Goal: Task Accomplishment & Management: Manage account settings

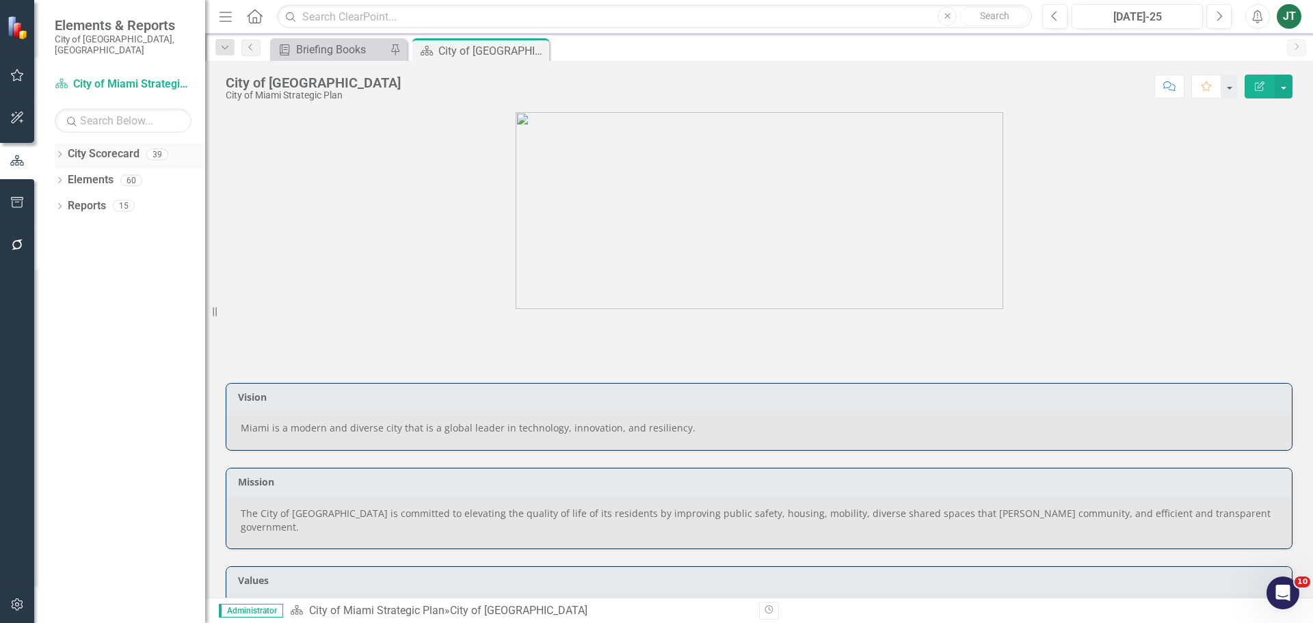
click at [62, 152] on icon "Dropdown" at bounding box center [60, 156] width 10 height 8
click at [66, 201] on icon "Dropdown" at bounding box center [67, 205] width 10 height 8
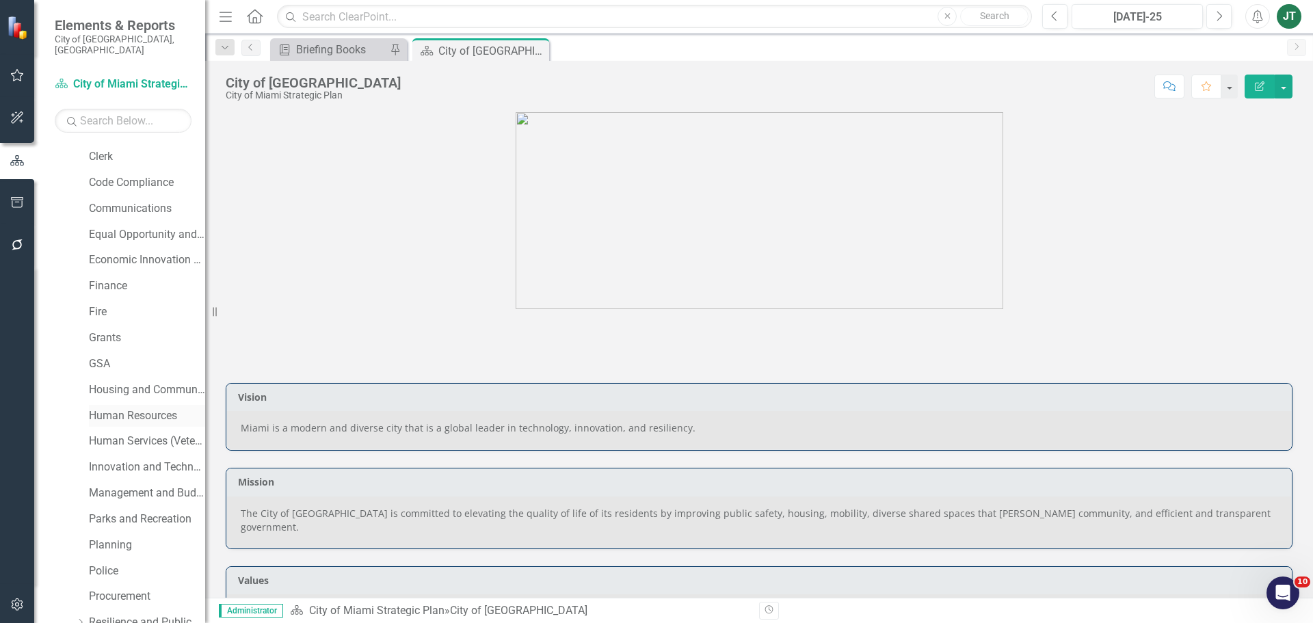
scroll to position [205, 0]
click at [104, 330] on link "Grants" at bounding box center [147, 338] width 116 height 16
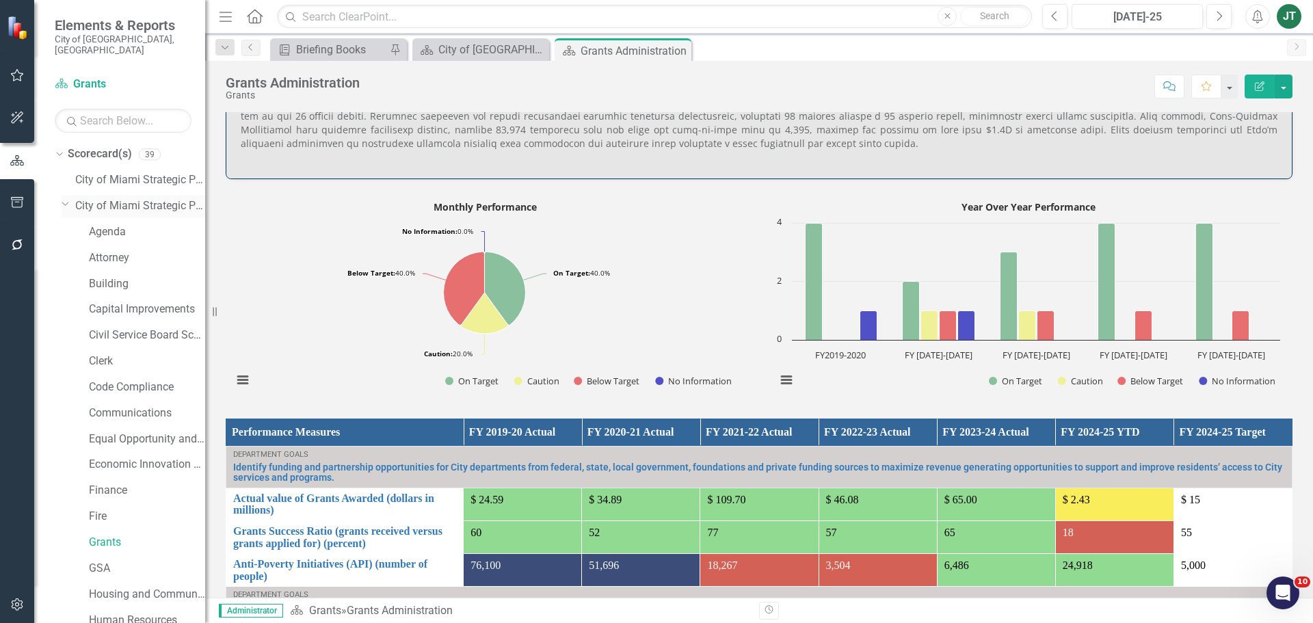
click at [62, 198] on icon "Dropdown" at bounding box center [66, 203] width 8 height 10
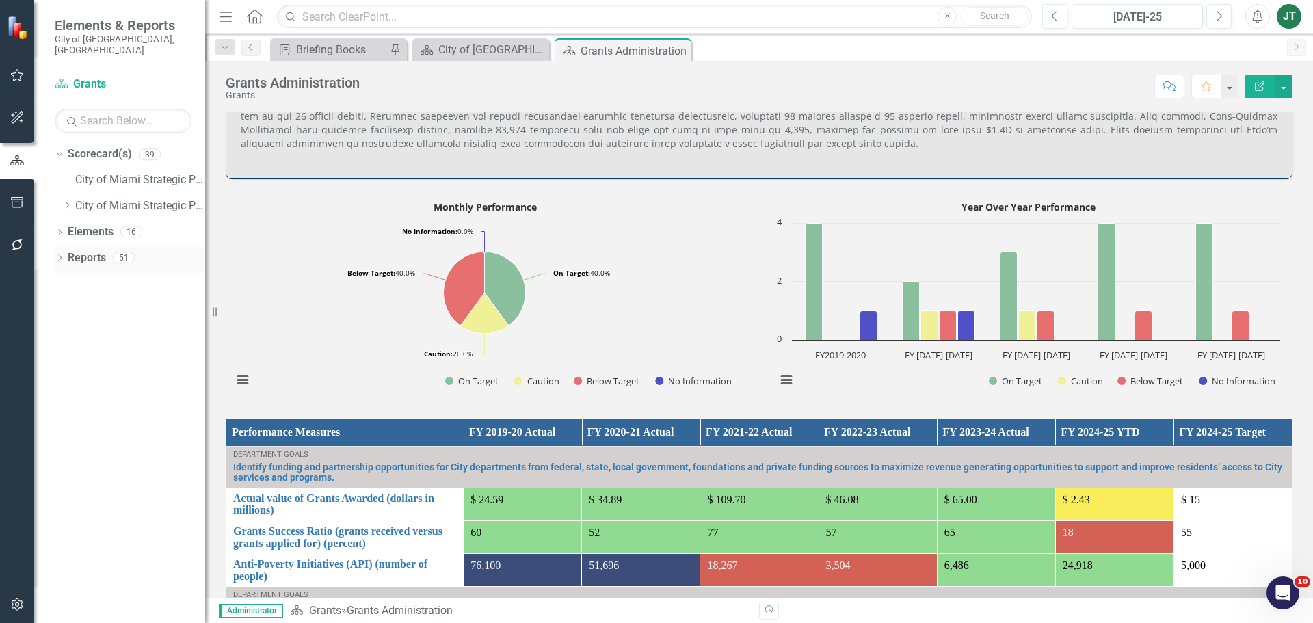
click at [61, 255] on icon "Dropdown" at bounding box center [60, 259] width 10 height 8
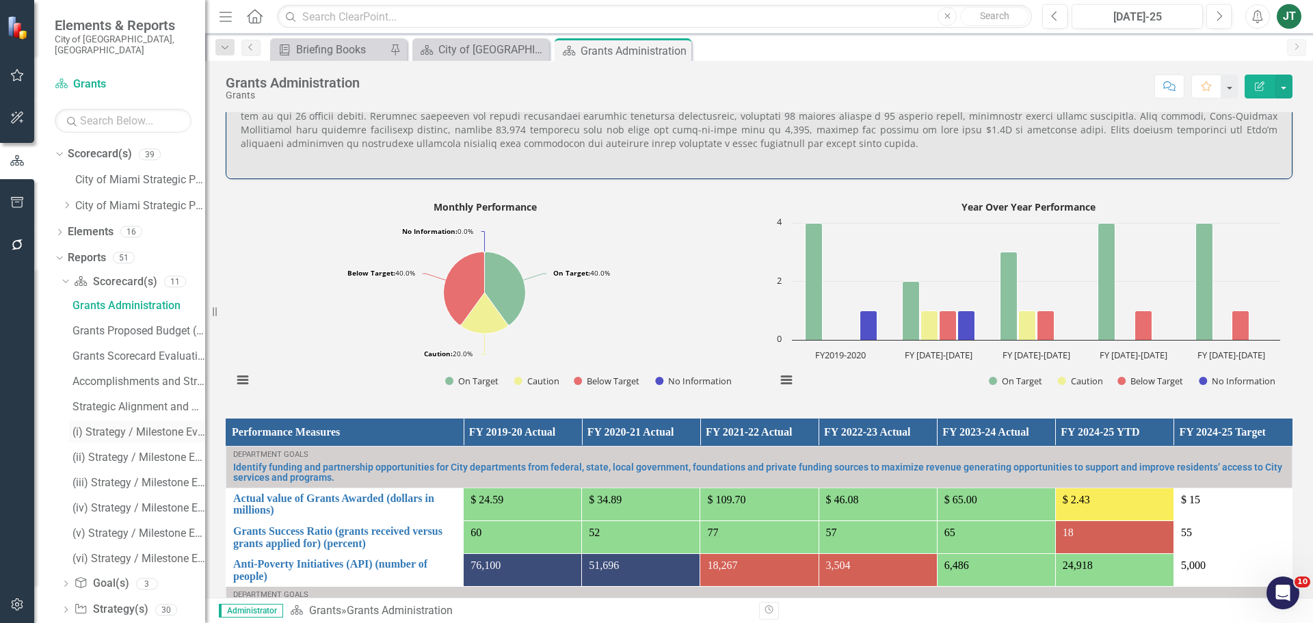
click at [116, 426] on div "(i) Strategy / Milestone Evaluation and Recommendations Report" at bounding box center [138, 432] width 133 height 12
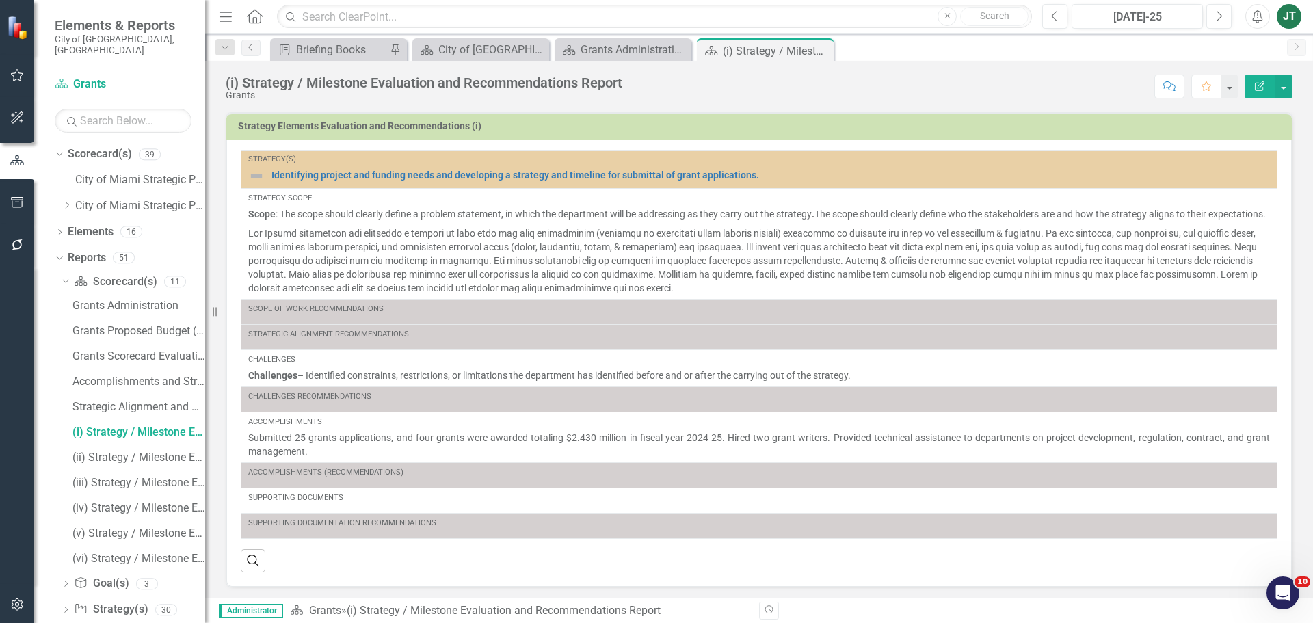
click at [473, 87] on div "(i) Strategy / Milestone Evaluation and Recommendations Report" at bounding box center [424, 82] width 397 height 15
click at [1256, 90] on icon "button" at bounding box center [1260, 86] width 10 height 10
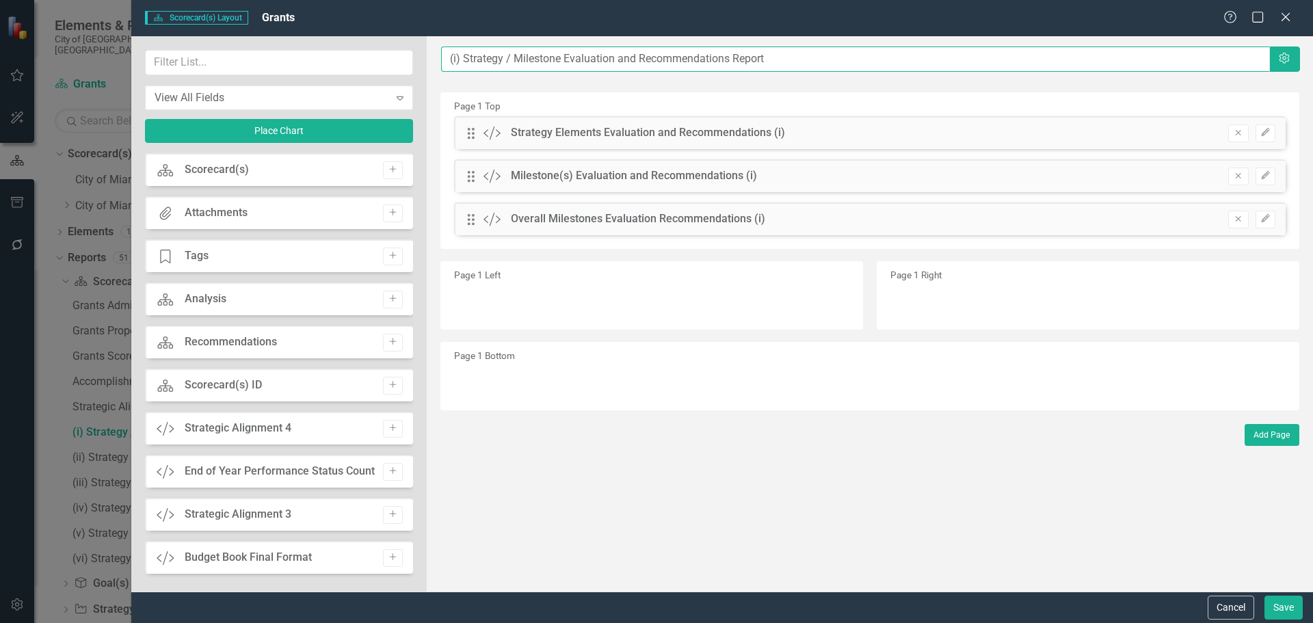
click at [444, 56] on input "(i) Strategy / Milestone Evaluation and Recommendations Report" at bounding box center [855, 58] width 829 height 25
paste input "Identifying project and funding needs"
type input "Identifying project and funding needs ....(i) Strategy / Milestone Evaluation a…"
click at [1274, 607] on button "Save" at bounding box center [1283, 608] width 38 height 24
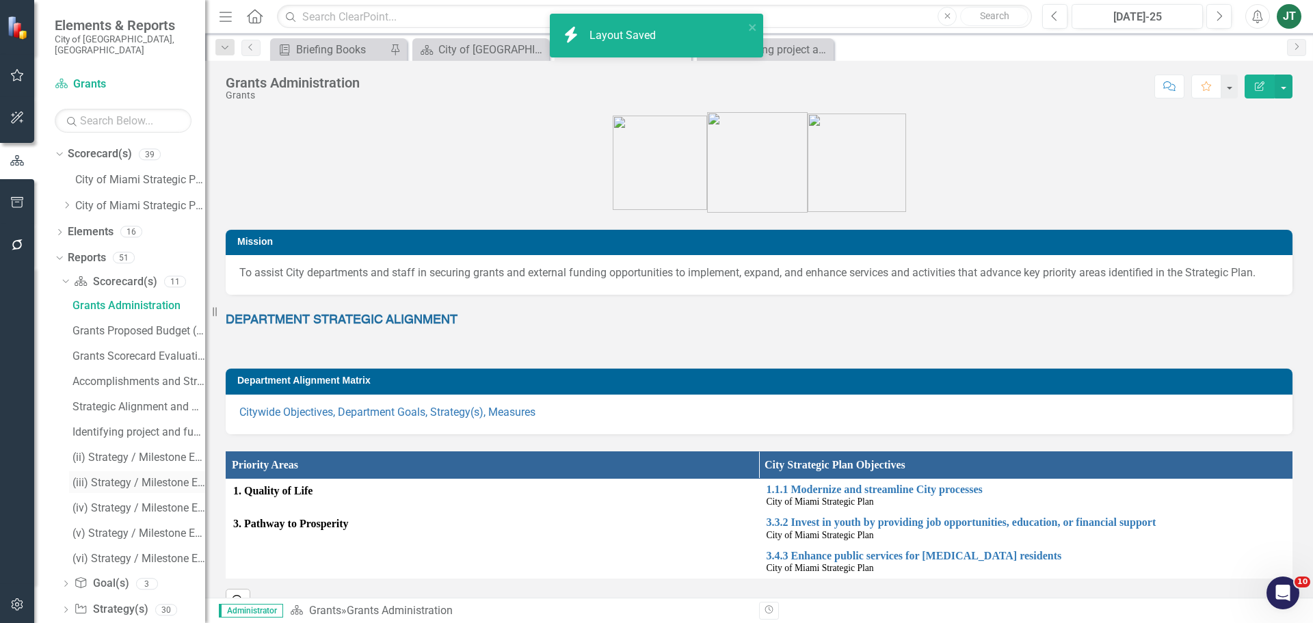
click at [124, 477] on div "(iii) Strategy / Milestone Evaluation and Recommendation Report" at bounding box center [138, 483] width 133 height 12
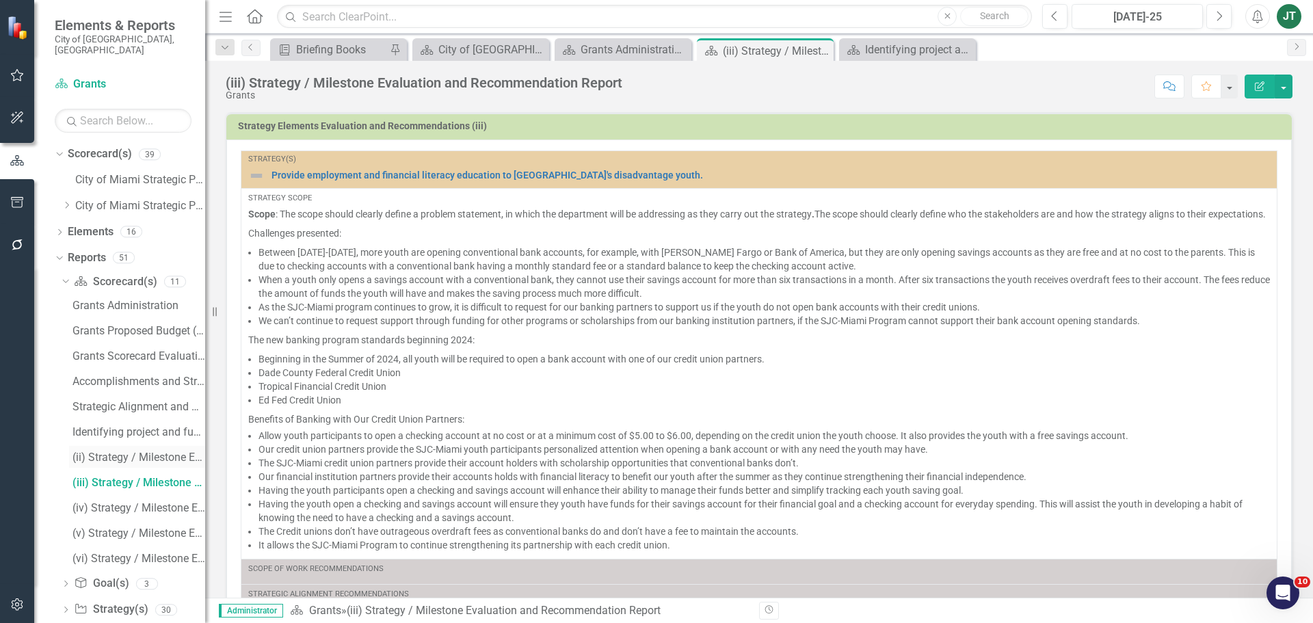
click at [81, 451] on div "(ii) Strategy / Milestone Evaluation and Recommendation Report" at bounding box center [138, 457] width 133 height 12
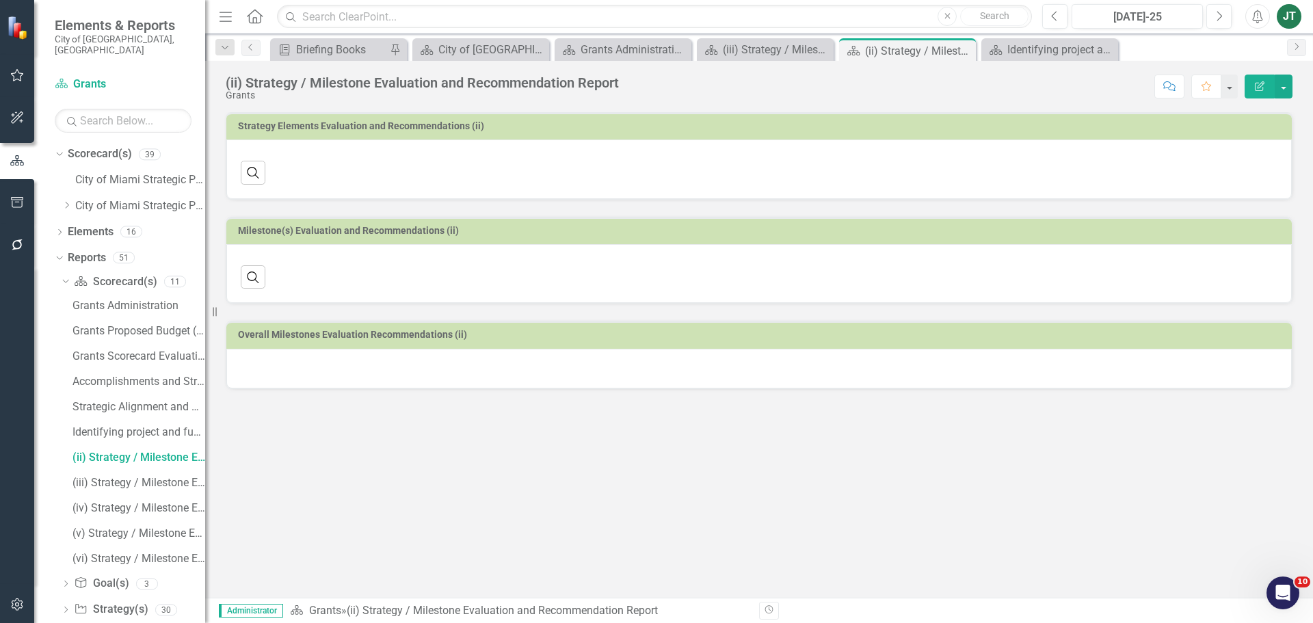
click at [269, 82] on div "(ii) Strategy / Milestone Evaluation and Recommendation Report" at bounding box center [422, 82] width 393 height 15
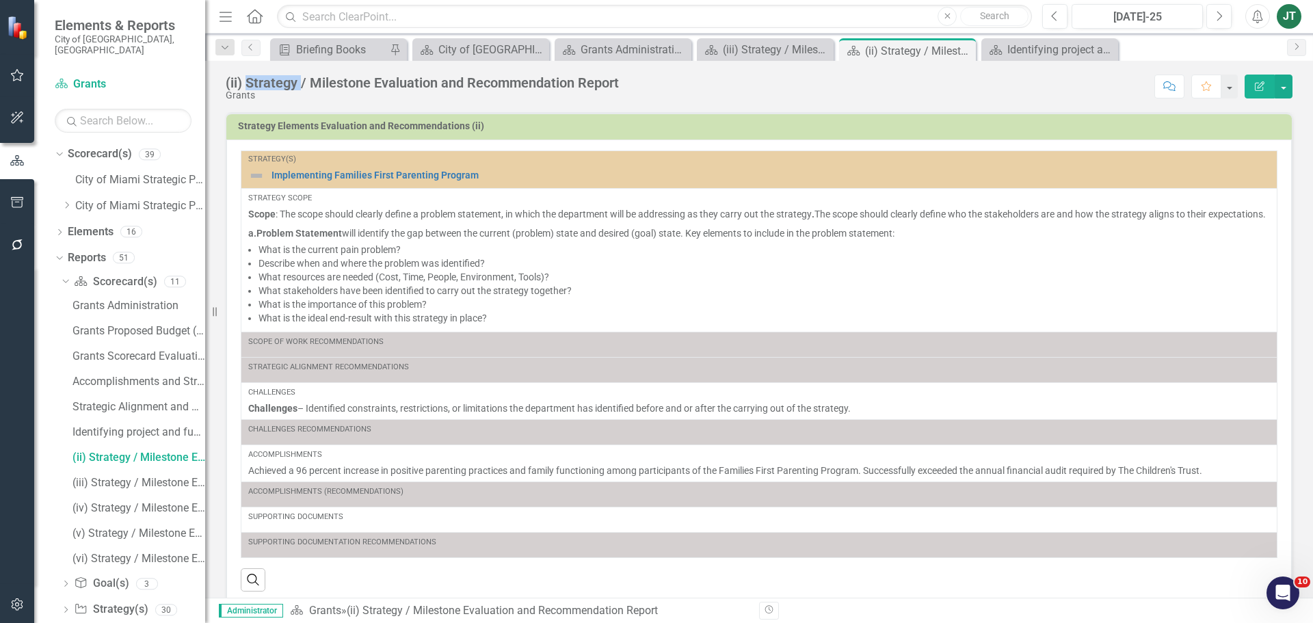
click at [269, 82] on div "(ii) Strategy / Milestone Evaluation and Recommendation Report" at bounding box center [422, 82] width 393 height 15
click at [1252, 87] on button "Edit Report" at bounding box center [1259, 87] width 30 height 24
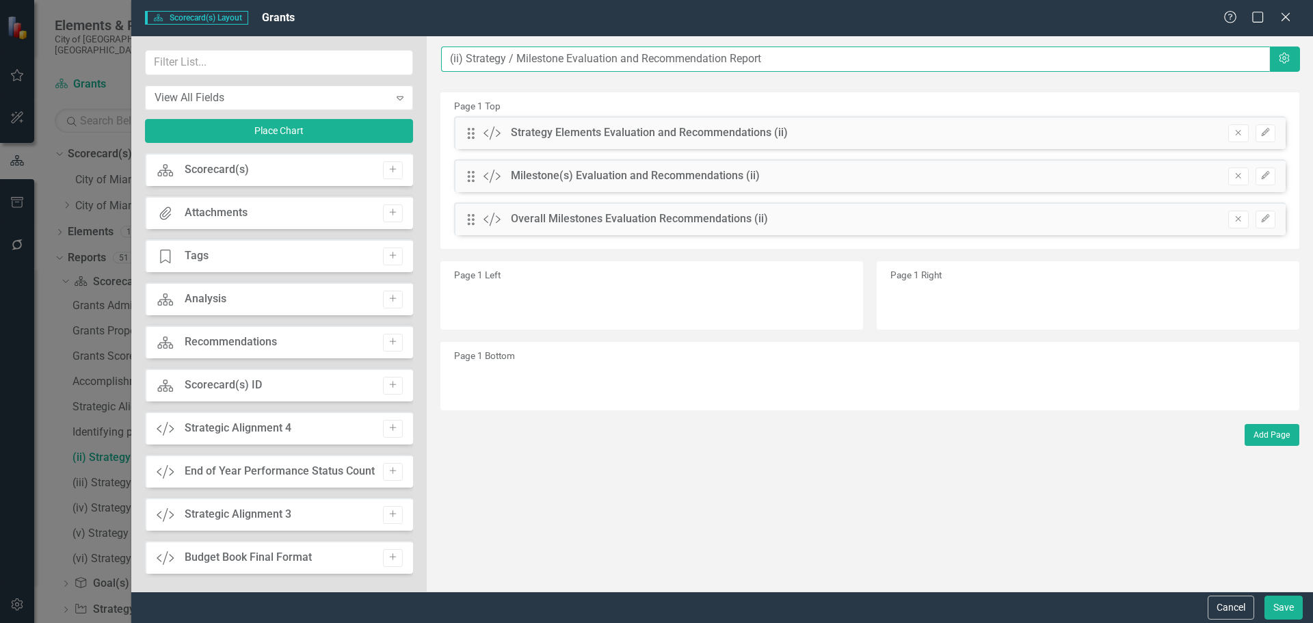
click at [448, 57] on input "(ii) Strategy / Milestone Evaluation and Recommendation Report" at bounding box center [855, 58] width 829 height 25
paste input "Implementing Families First Parenting"
type input "Implementing Families First Parenting....(ii) Strategy / Milestone Evaluation a…"
click at [1293, 607] on button "Save" at bounding box center [1283, 608] width 38 height 24
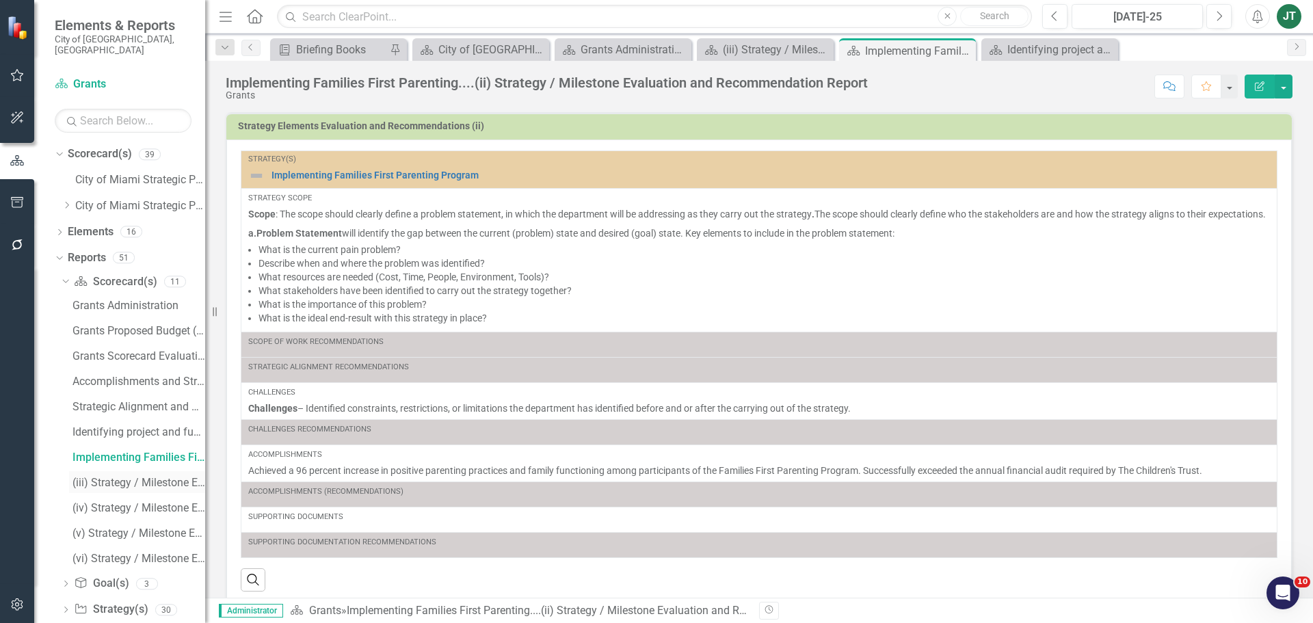
click at [129, 477] on div "(iii) Strategy / Milestone Evaluation and Recommendation Report" at bounding box center [138, 483] width 133 height 12
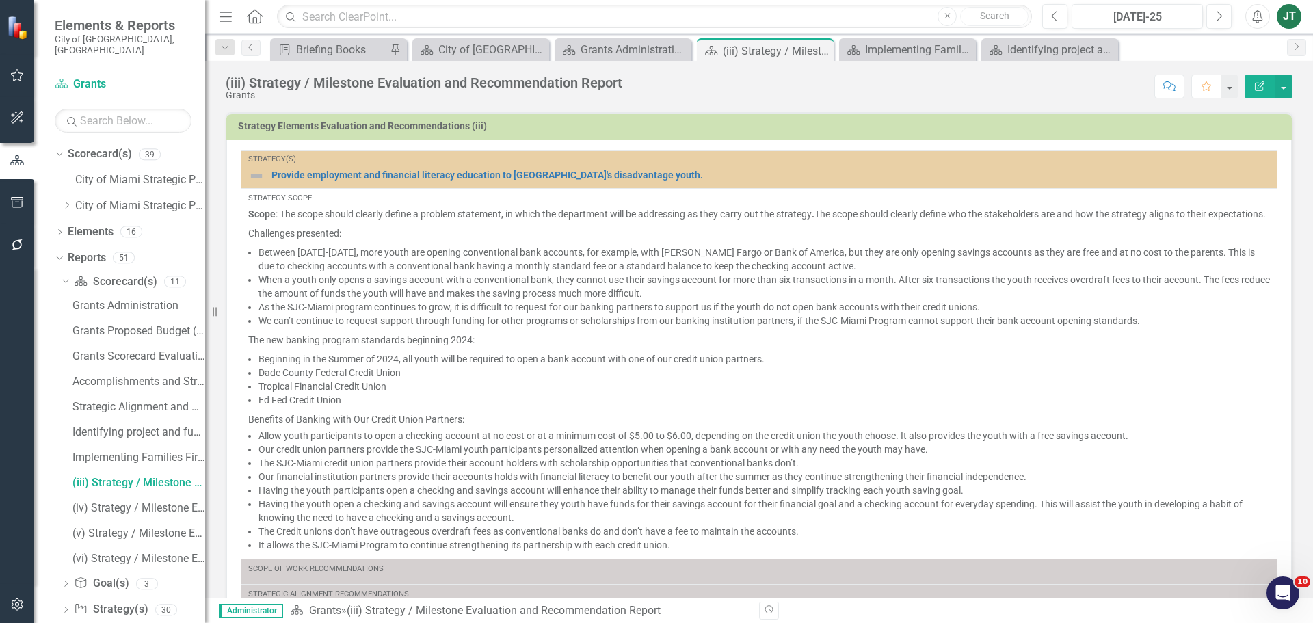
click at [276, 78] on div "(iii) Strategy / Milestone Evaluation and Recommendation Report" at bounding box center [424, 82] width 397 height 15
click at [1262, 83] on icon "Edit Report" at bounding box center [1259, 86] width 12 height 10
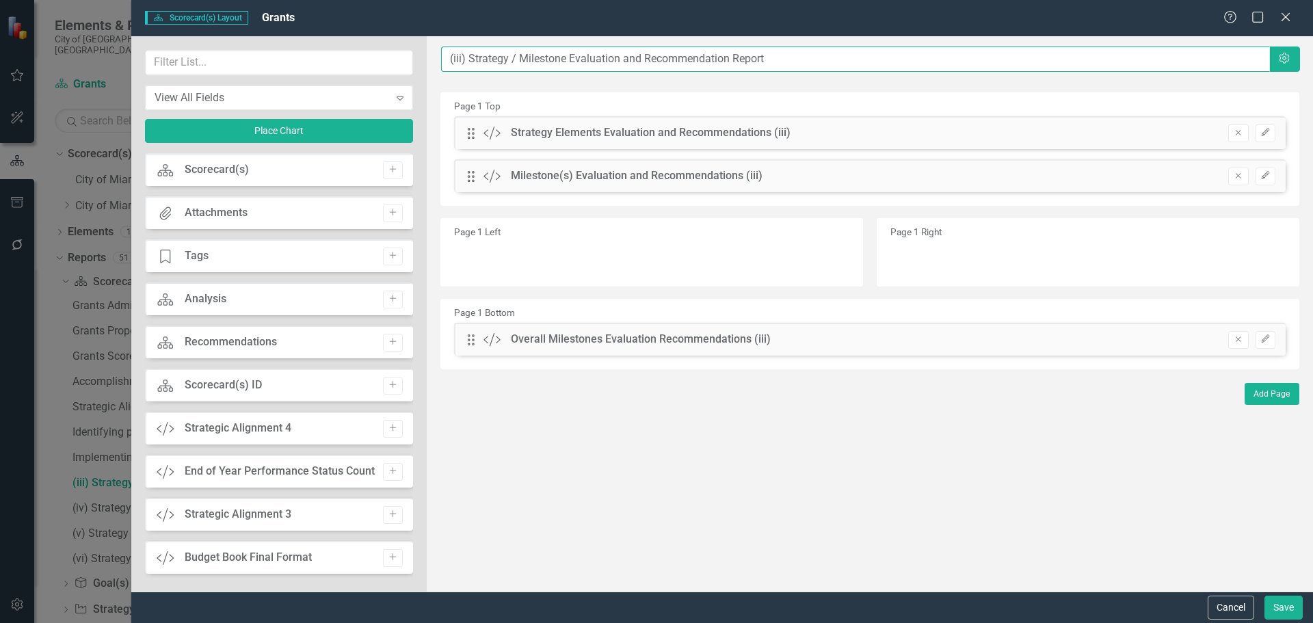
click at [444, 56] on input "(iii) Strategy / Milestone Evaluation and Recommendation Report" at bounding box center [855, 58] width 829 height 25
paste input "Provide employment and financial literacy"
type input "Provide employment and financial literacy....(iii) Strategy / Milestone Evaluat…"
click at [1287, 612] on button "Save" at bounding box center [1283, 608] width 38 height 24
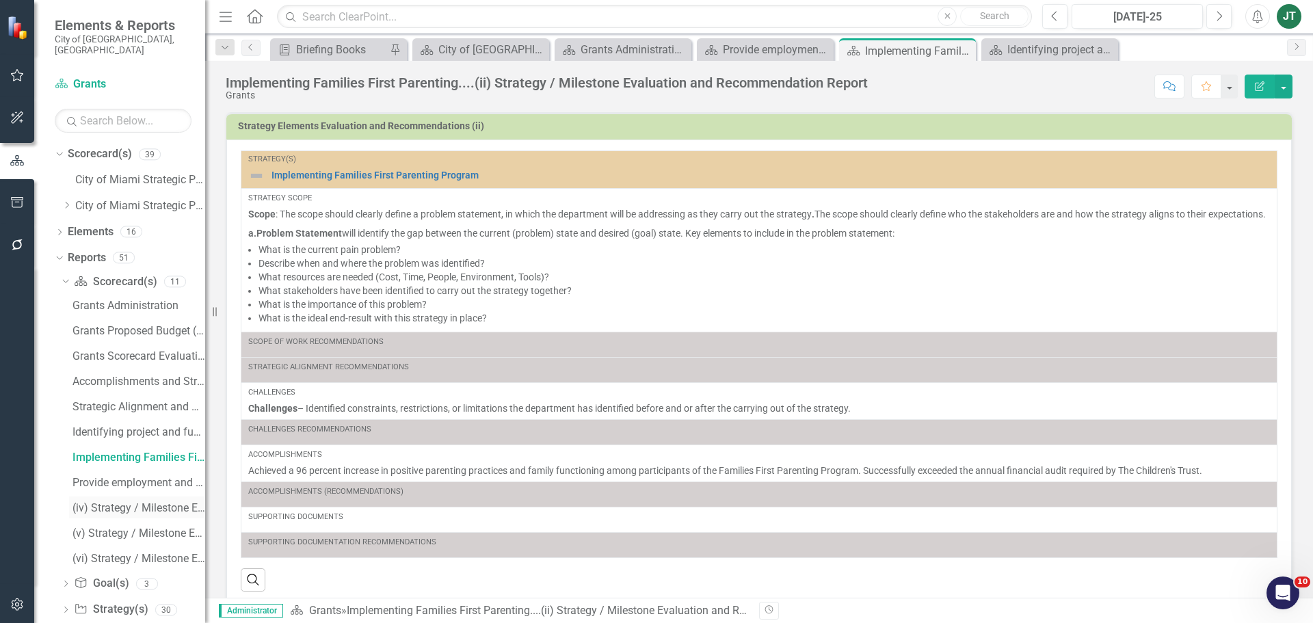
click at [111, 502] on div "(iv) Strategy / Milestone Evaluation and Recommendation Report" at bounding box center [138, 508] width 133 height 12
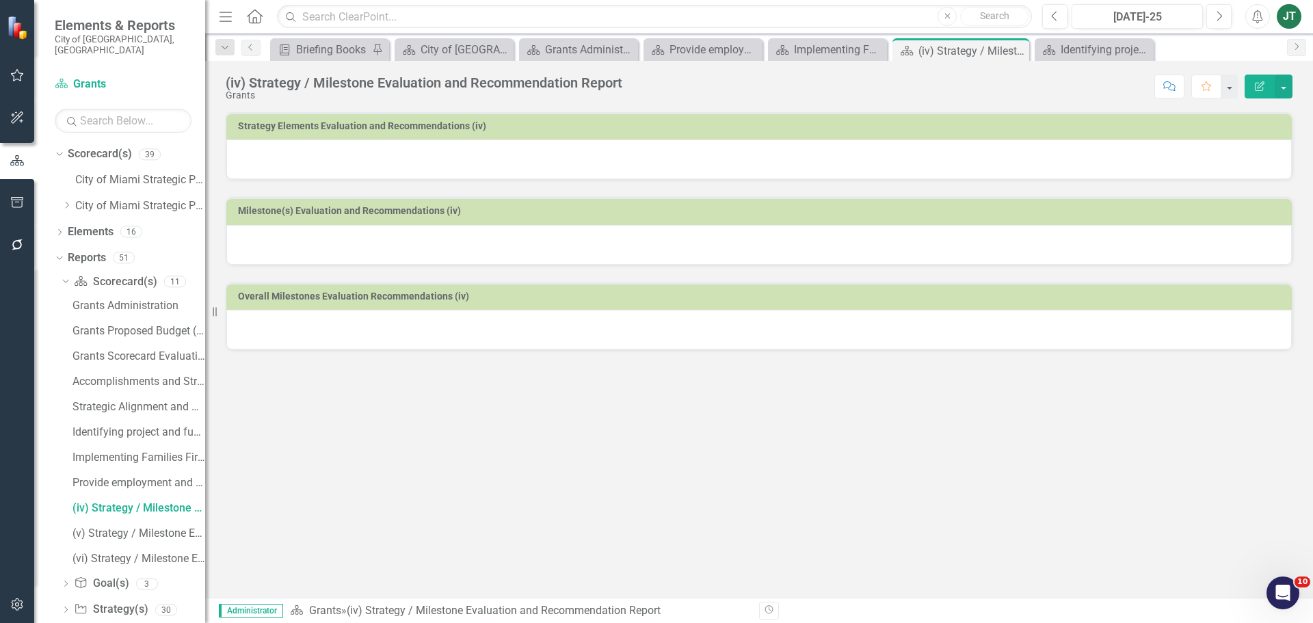
click at [1253, 83] on icon "Edit Report" at bounding box center [1259, 86] width 12 height 10
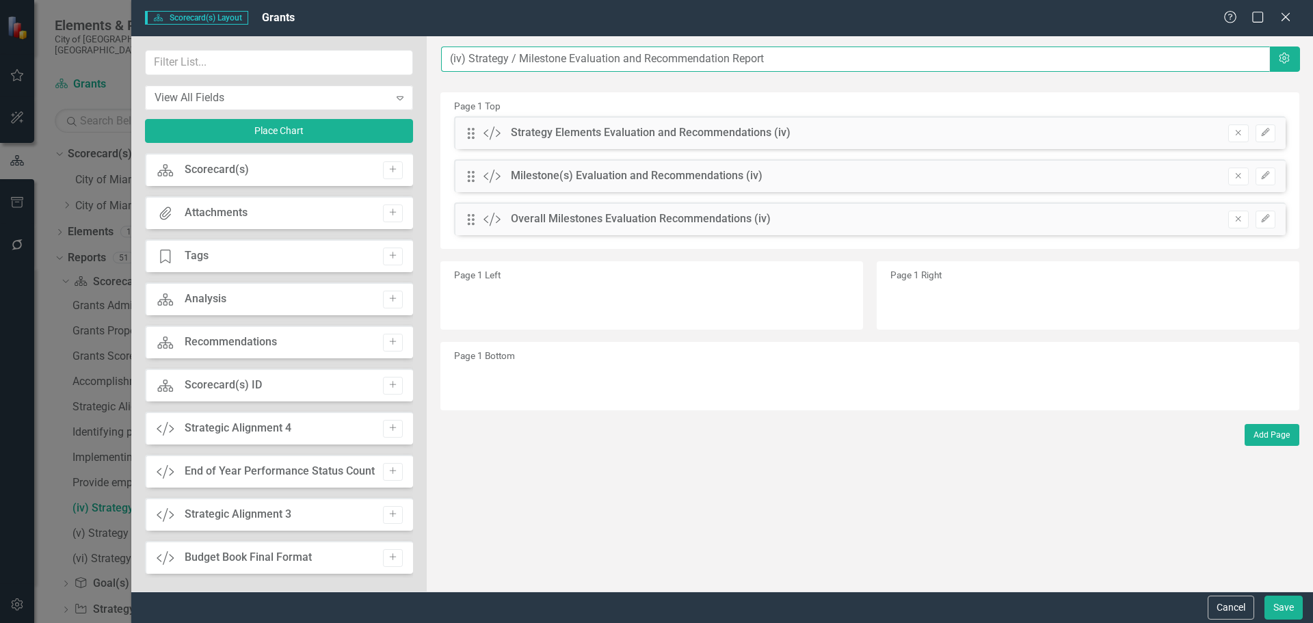
click at [447, 55] on input "(iv) Strategy / Milestone Evaluation and Recommendation Report" at bounding box center [855, 58] width 829 height 25
paste input "Process and route Antipoverty"
type input "Process and route Antipoverty....(iv) Strategy / Milestone Evaluation and Recom…"
click at [1277, 602] on button "Save" at bounding box center [1283, 608] width 38 height 24
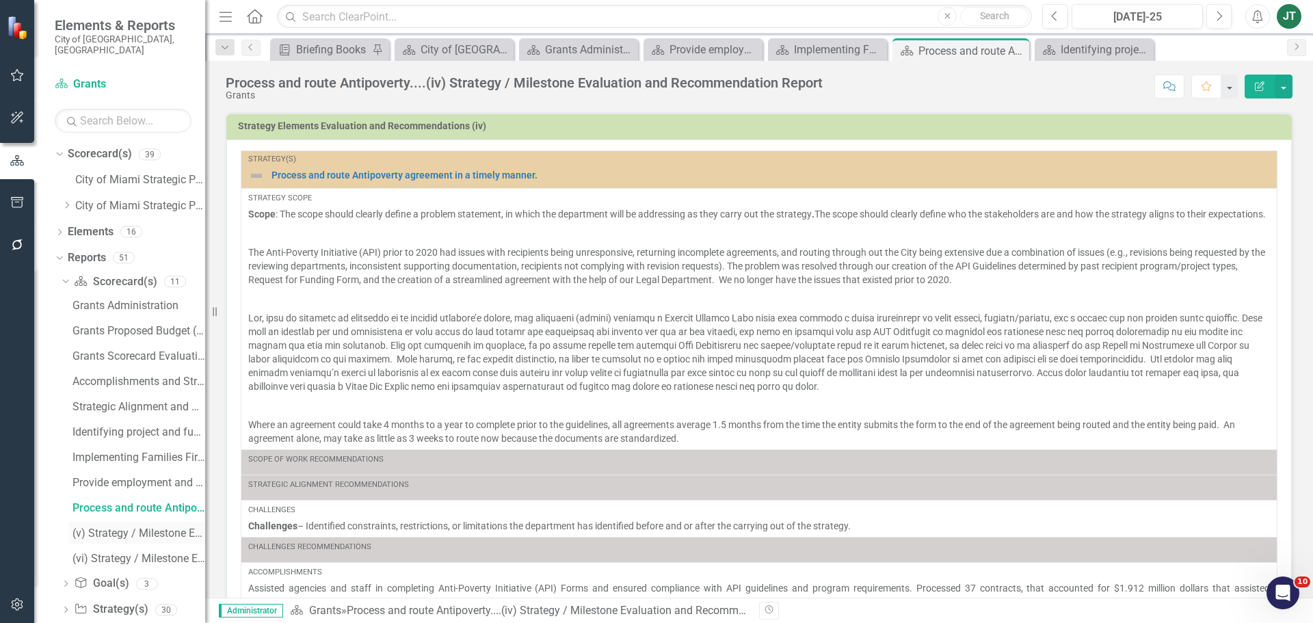
click at [113, 527] on div "(v) Strategy / Milestone Evaluation and Recommendation Report" at bounding box center [138, 533] width 133 height 12
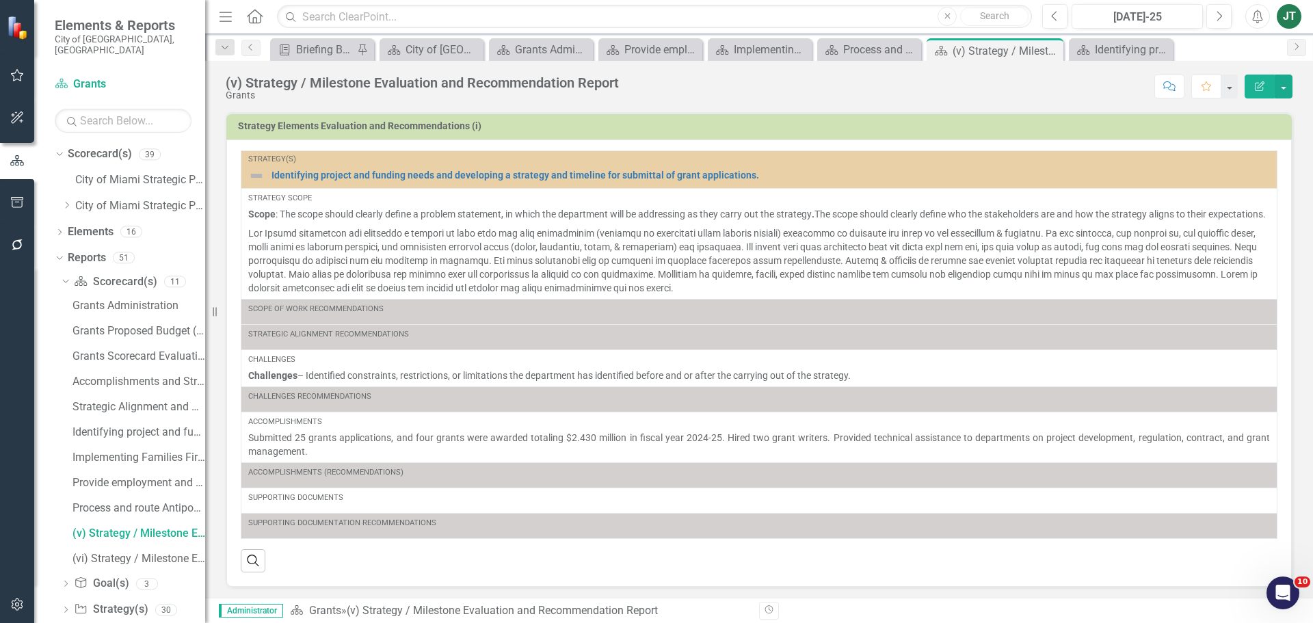
click at [1257, 83] on icon "Edit Report" at bounding box center [1259, 86] width 12 height 10
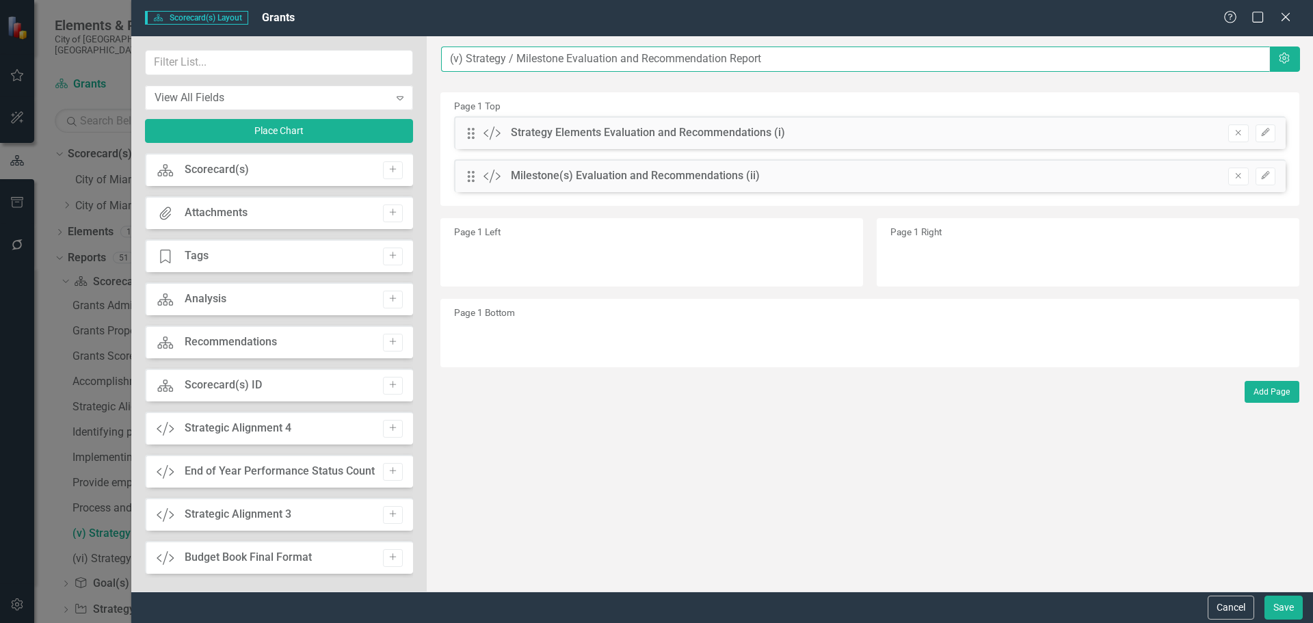
click at [443, 53] on input "(v) Strategy / Milestone Evaluation and Recommendation Report" at bounding box center [855, 58] width 829 height 25
paste input "Re-establish Miami-Dade County Public School Internship"
type input "Re-establish Miami-Dade County Public School Internship....(v) Strategy / Miles…"
click at [1279, 605] on button "Save" at bounding box center [1283, 608] width 38 height 24
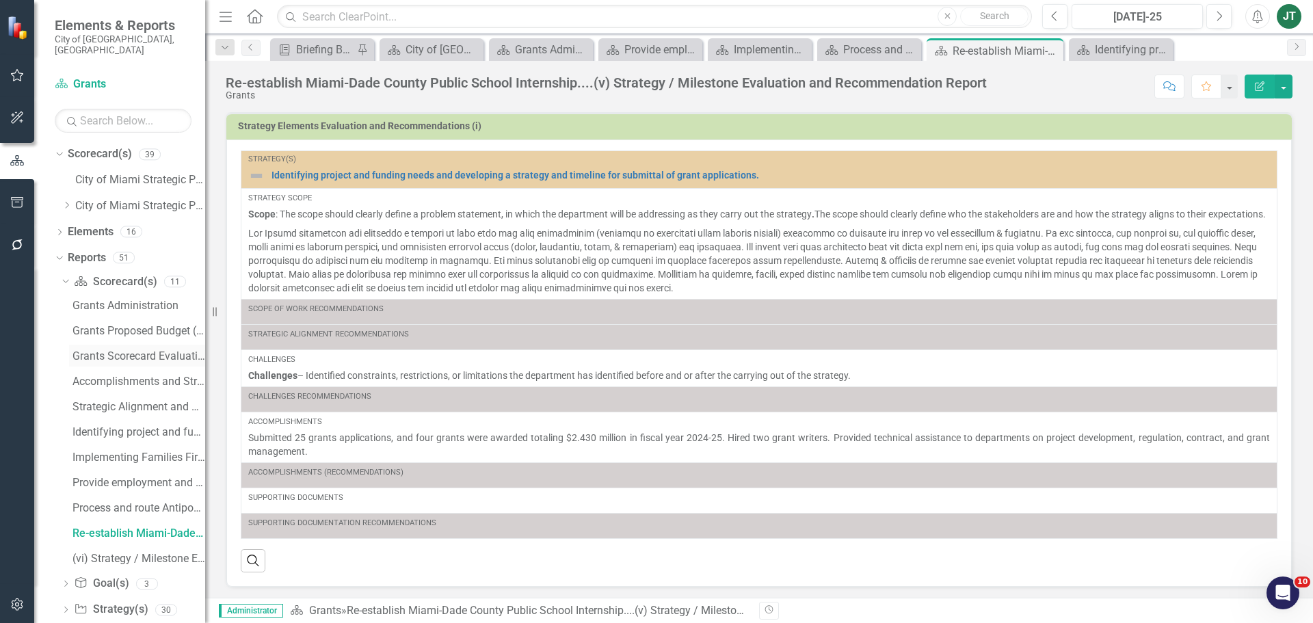
click at [137, 350] on div "Grants Scorecard Evaluation and Recomemndations" at bounding box center [138, 356] width 133 height 12
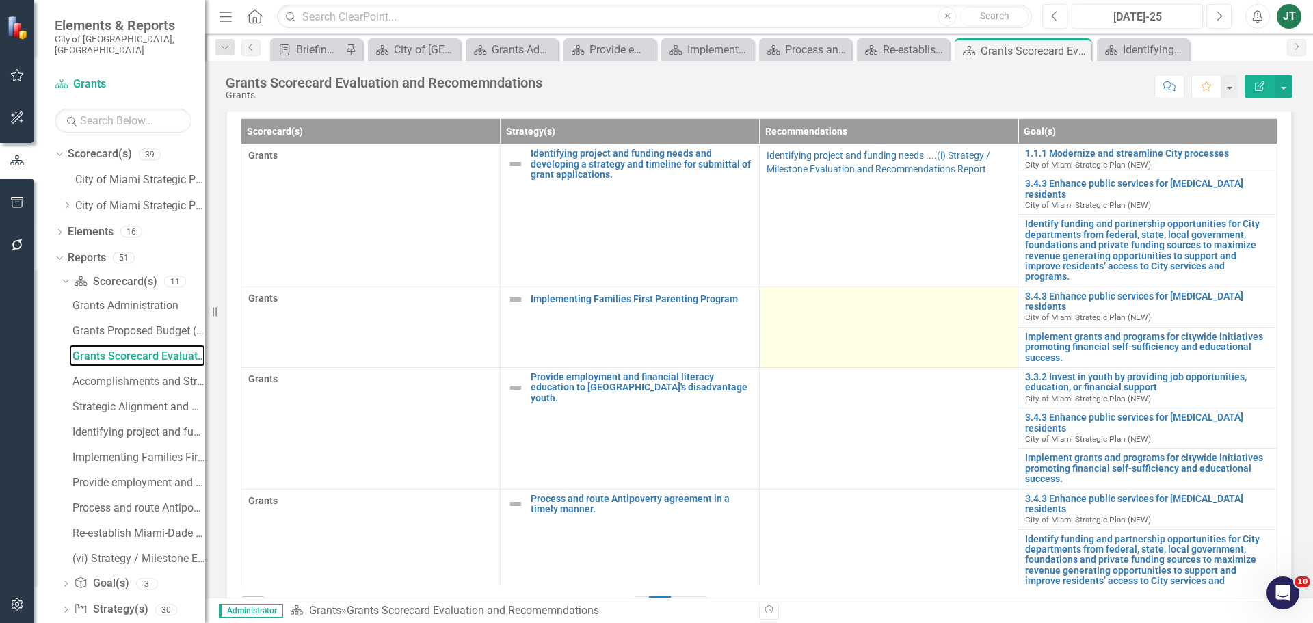
scroll to position [342, 0]
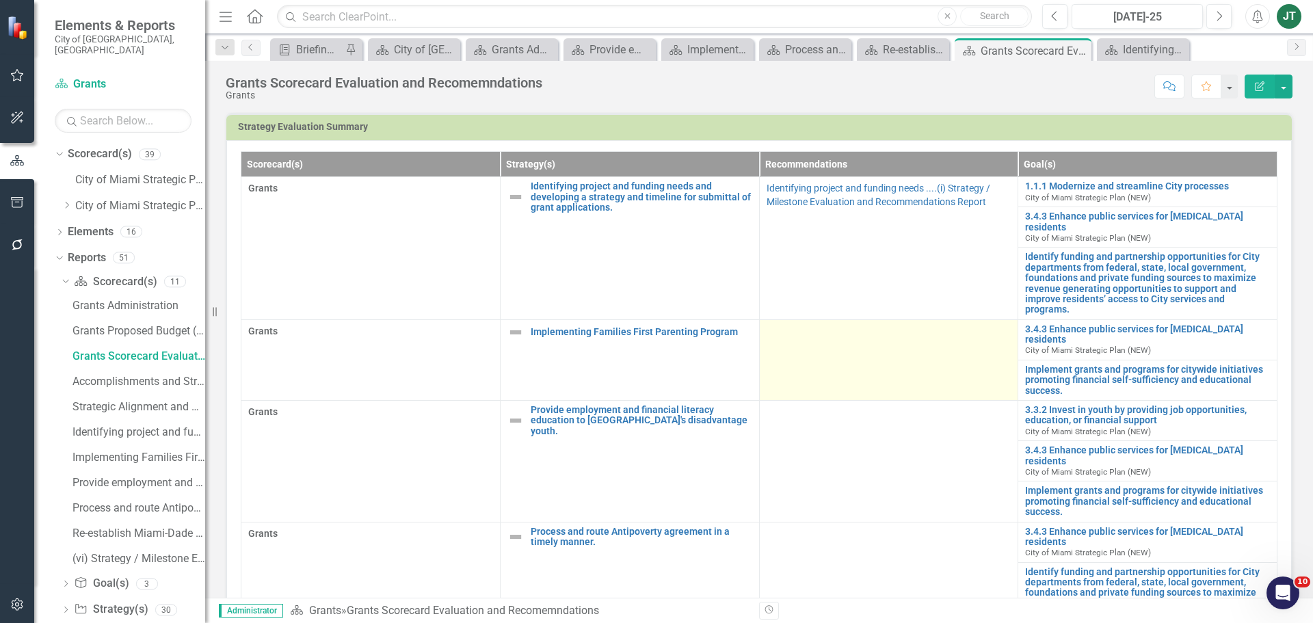
click at [837, 353] on td at bounding box center [888, 359] width 259 height 81
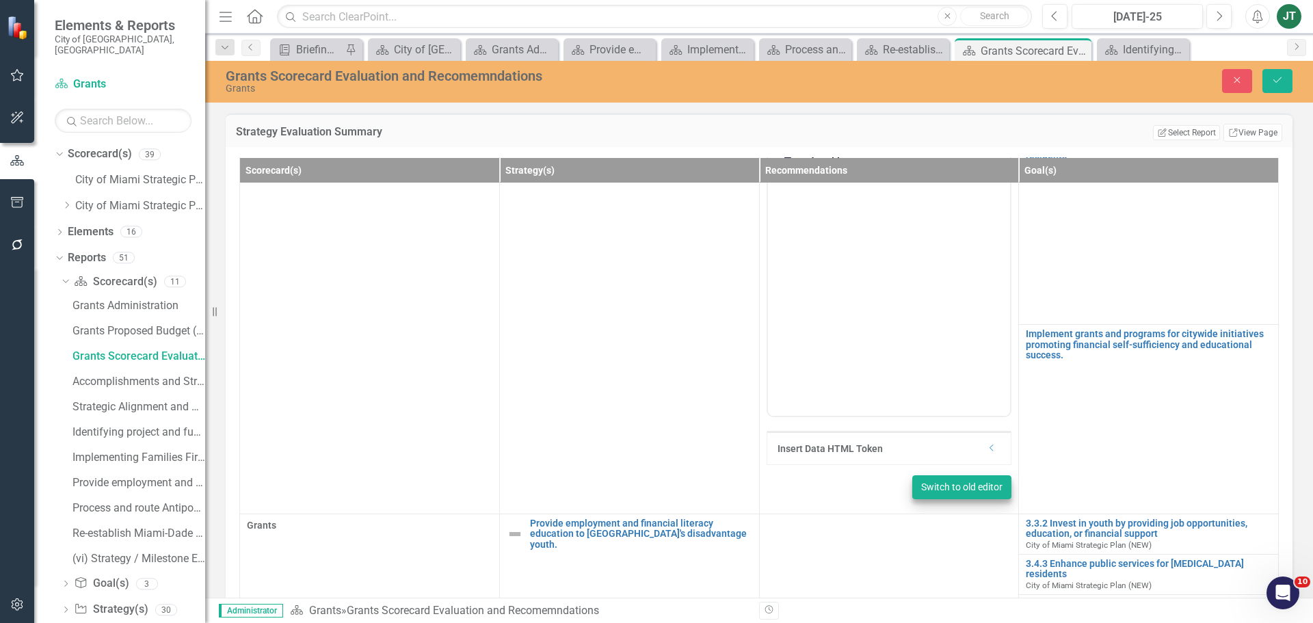
scroll to position [205, 0]
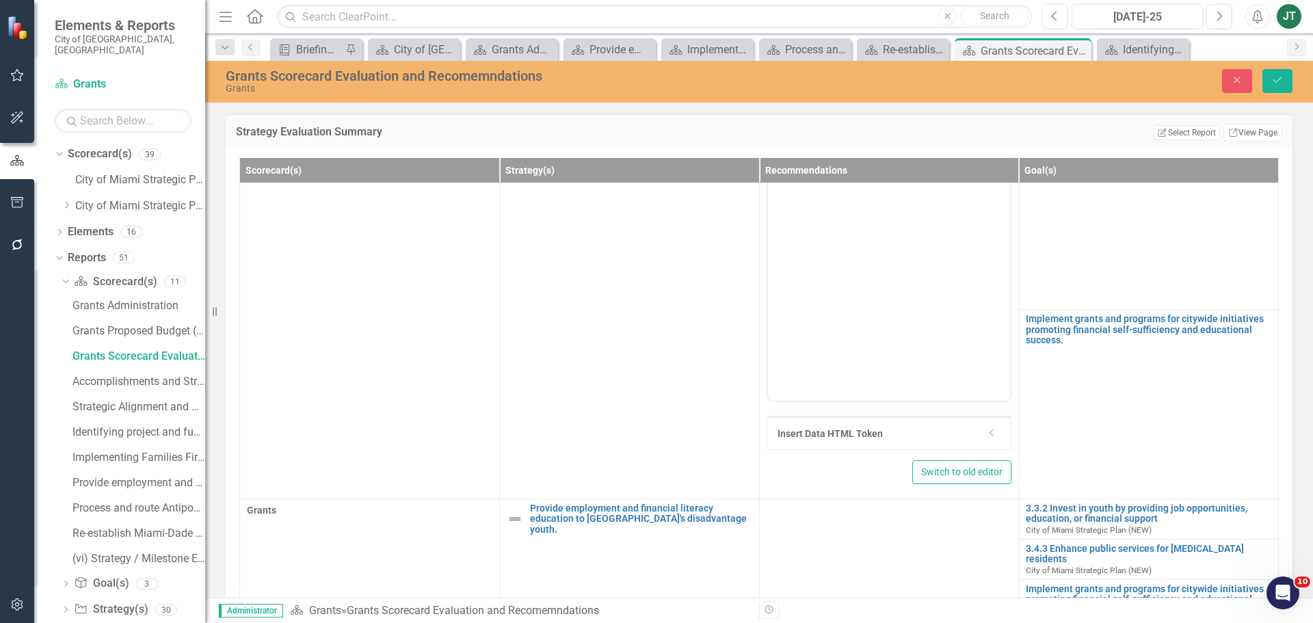
click at [987, 429] on icon "Dropdown" at bounding box center [992, 433] width 10 height 8
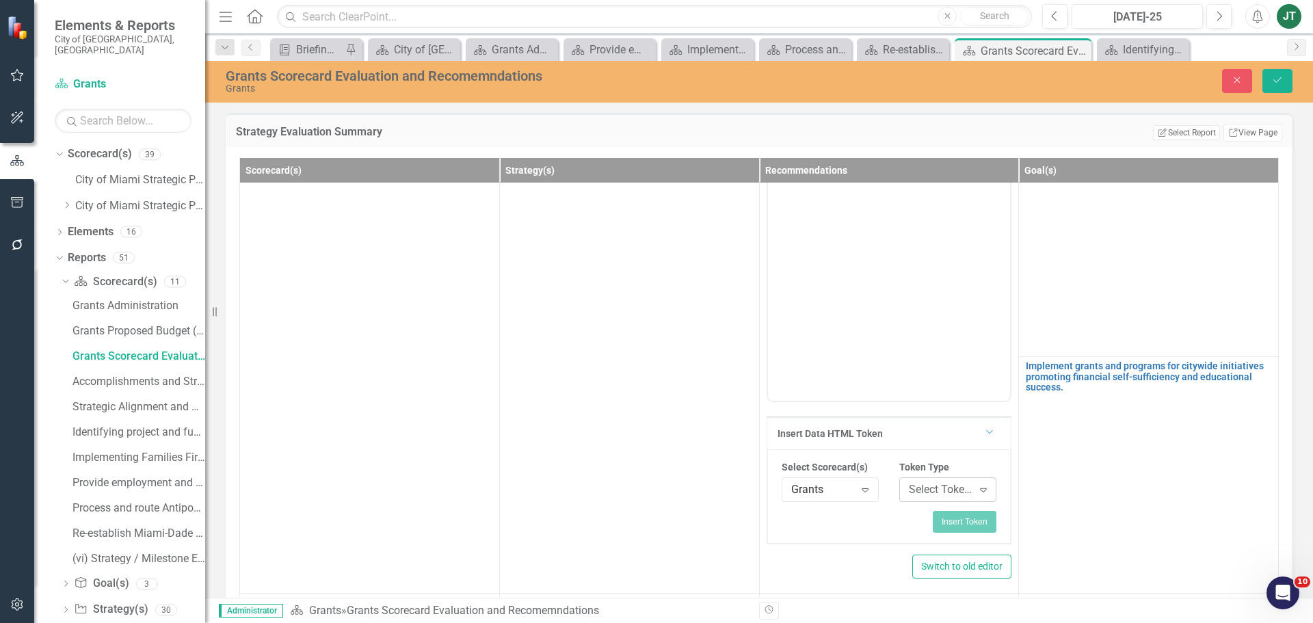
click at [927, 481] on div "Select Token Type..." at bounding box center [941, 489] width 64 height 16
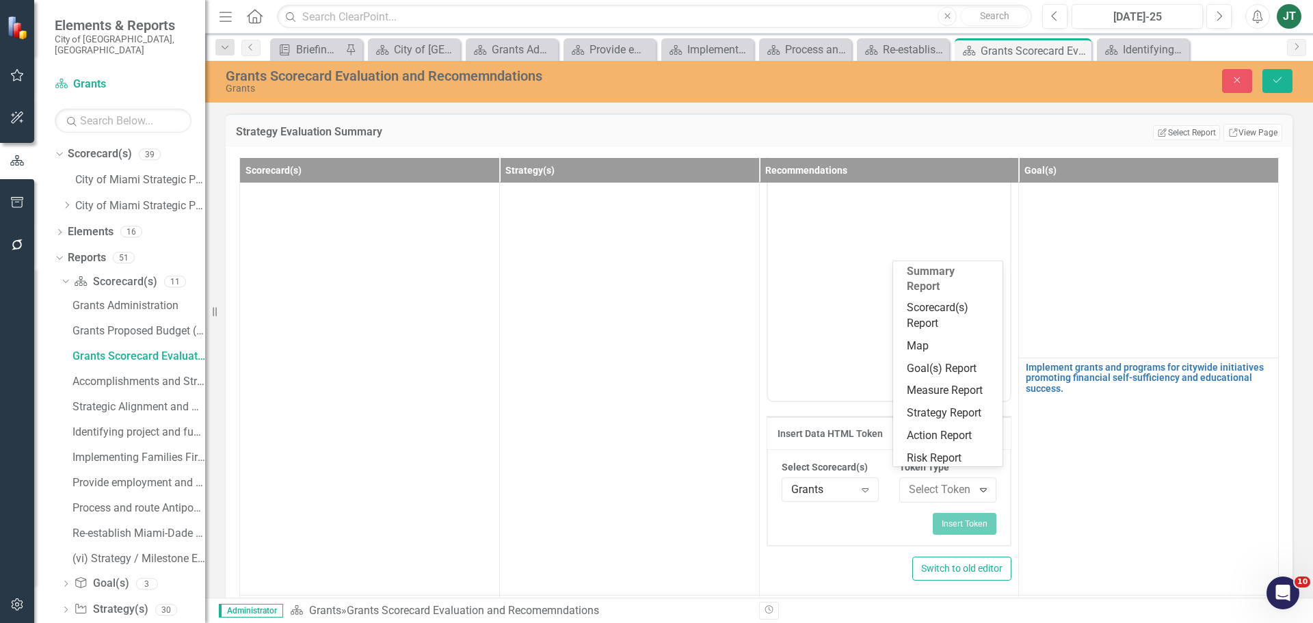
scroll to position [254, 0]
click at [938, 297] on div "Scorecard(s) Report" at bounding box center [951, 312] width 88 height 31
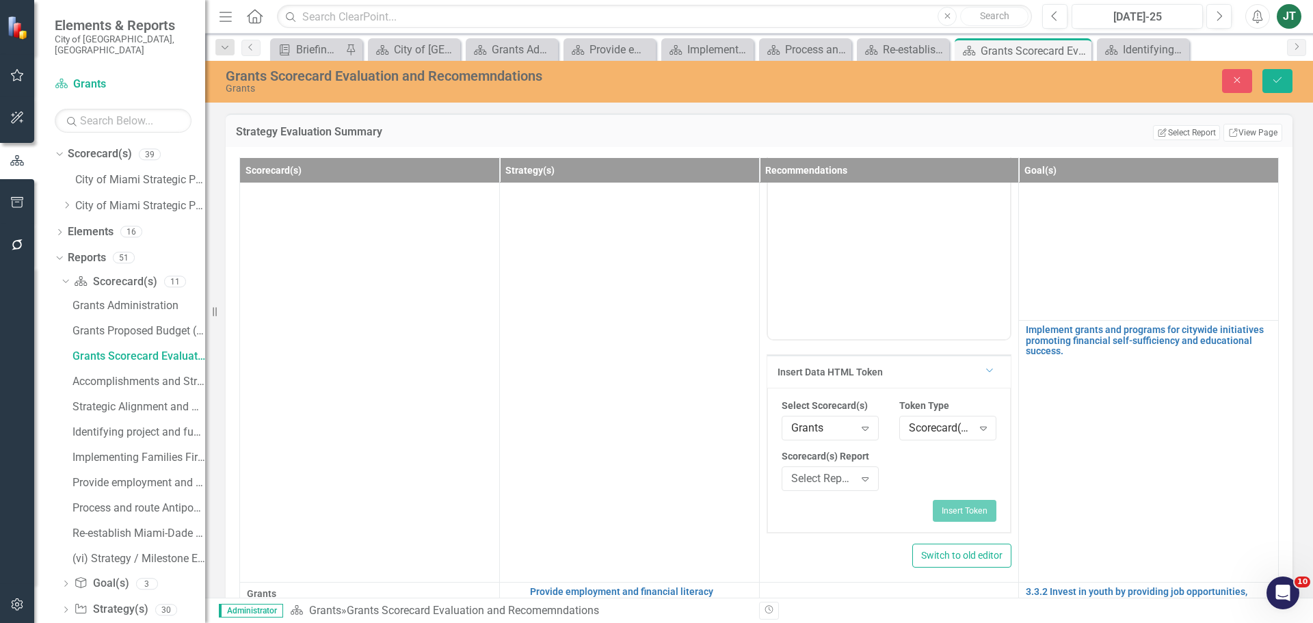
scroll to position [274, 0]
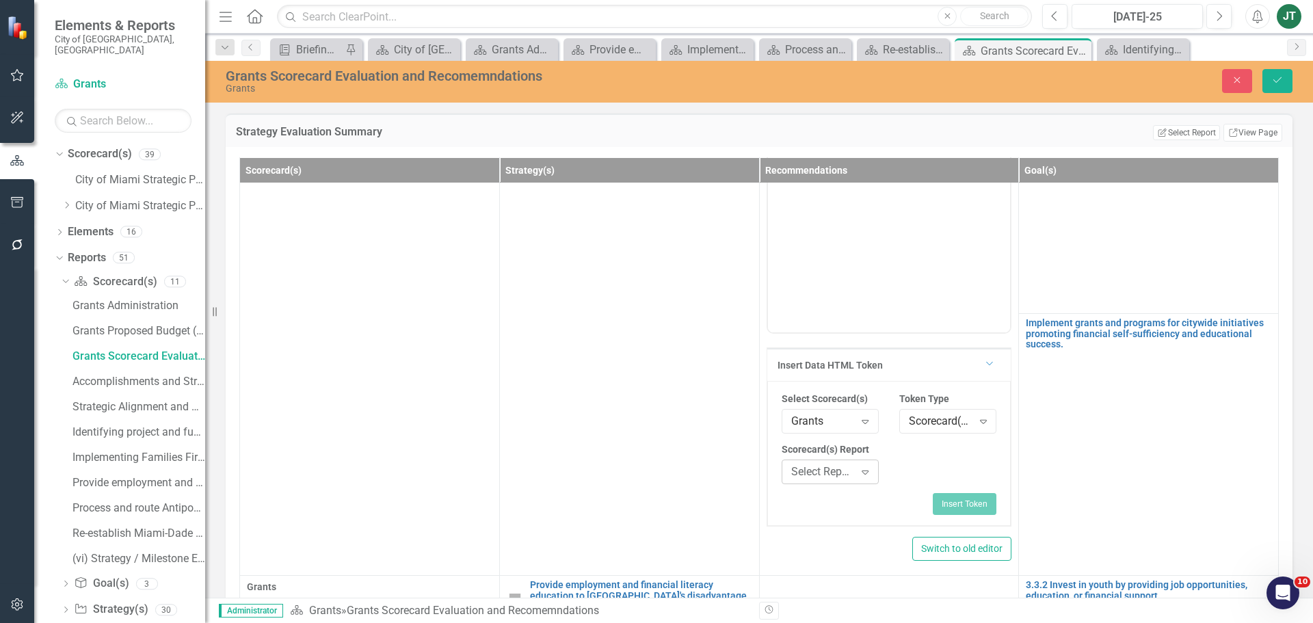
click at [805, 464] on div "Select Report..." at bounding box center [823, 472] width 64 height 16
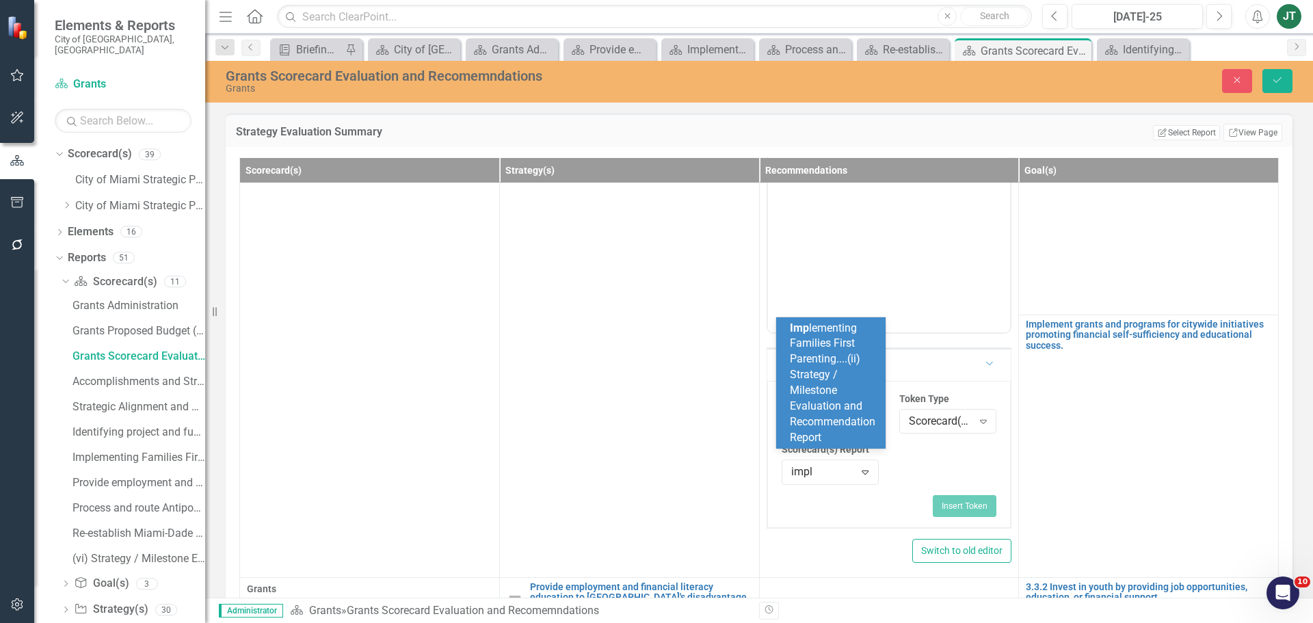
type input "imple"
click at [813, 382] on div "Imple menting Families First Parenting....(ii) Strategy / Milestone Evaluation …" at bounding box center [834, 383] width 88 height 125
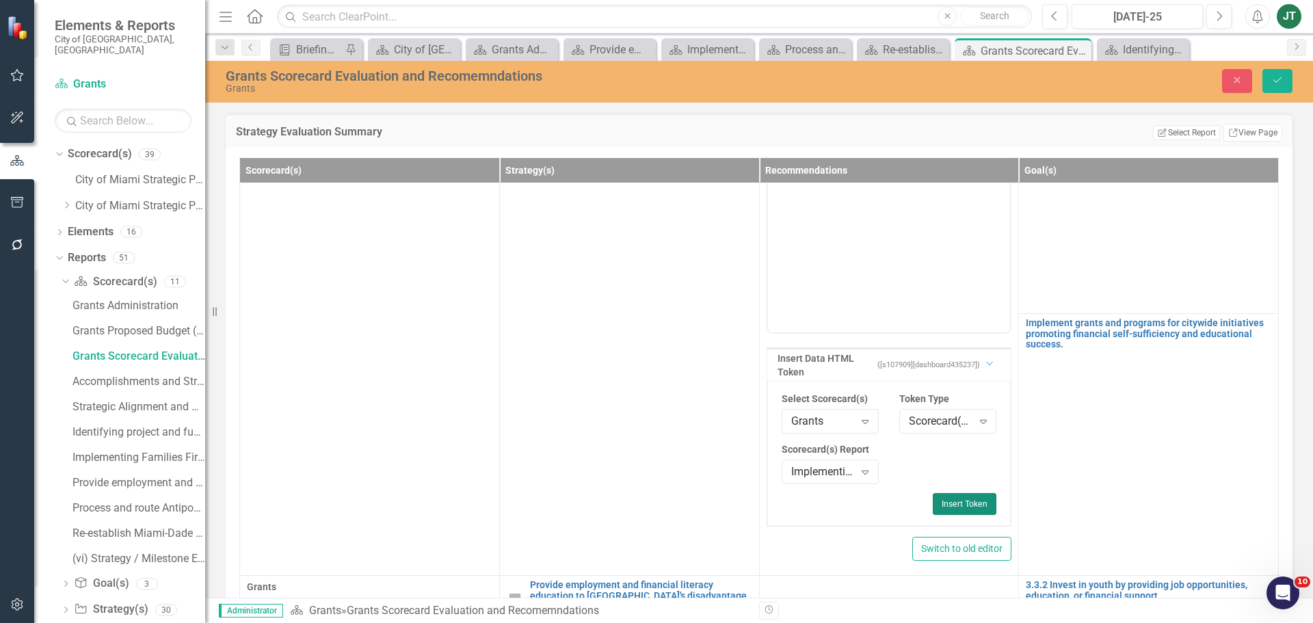
click at [962, 493] on button "Insert Token" at bounding box center [965, 504] width 64 height 22
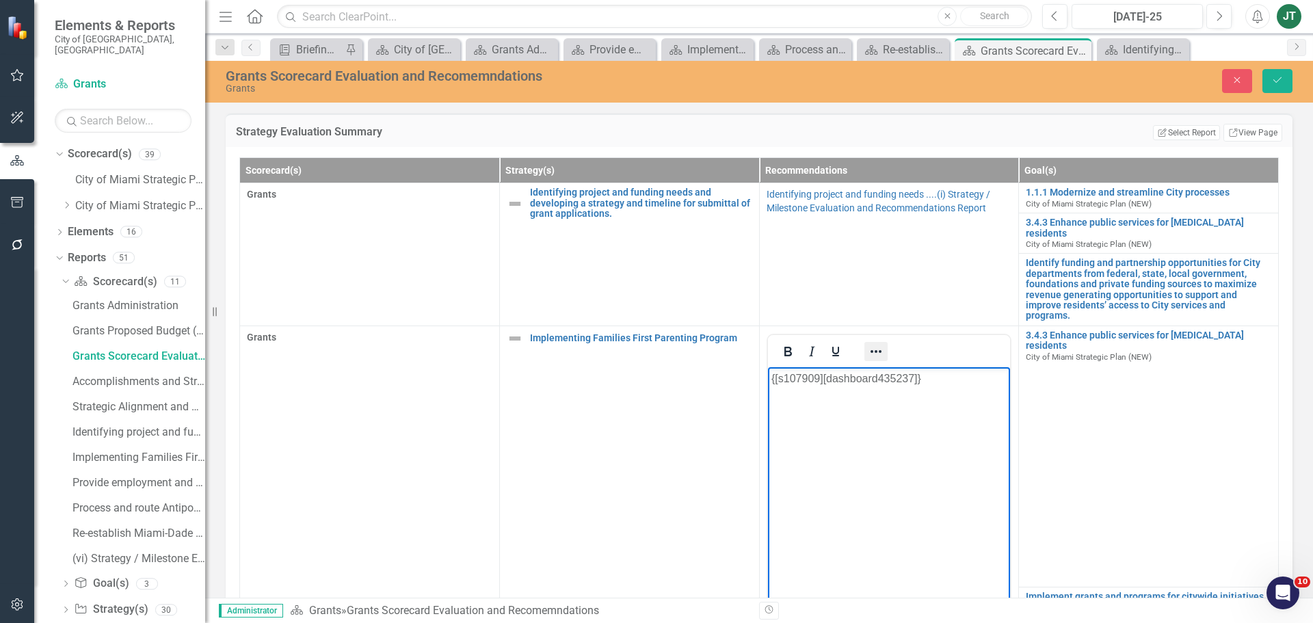
click at [874, 343] on icon "Reveal or hide additional toolbar items" at bounding box center [876, 351] width 16 height 16
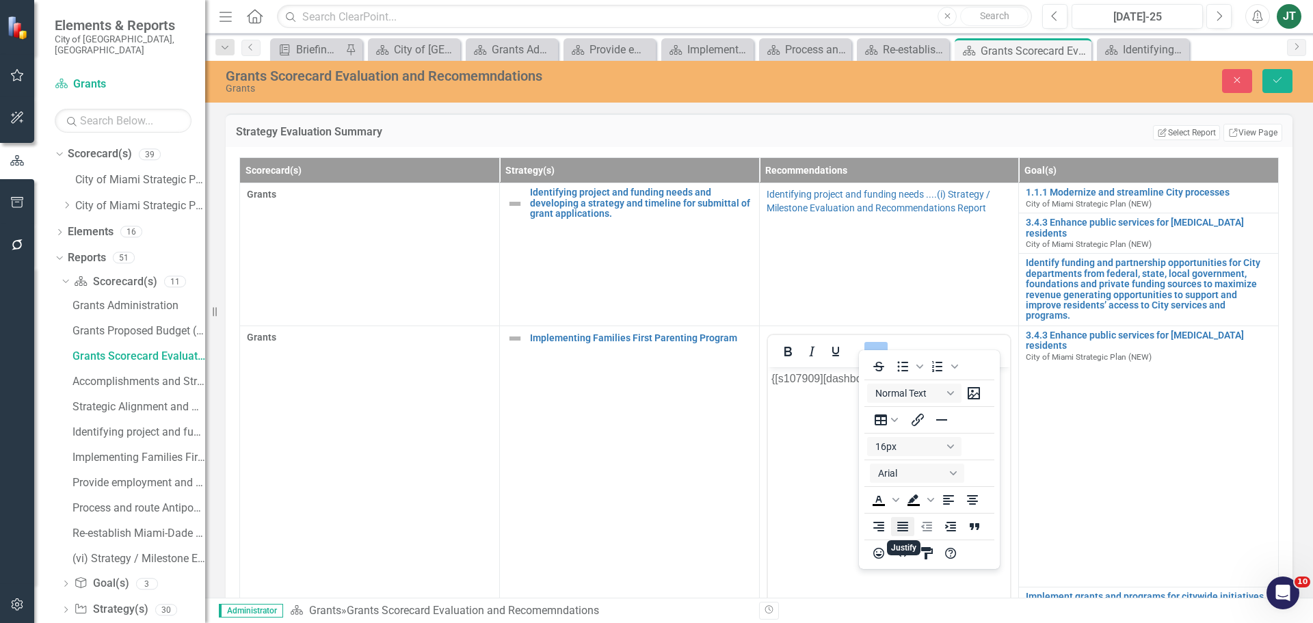
click at [903, 531] on icon "Justify" at bounding box center [902, 527] width 11 height 10
click at [1283, 85] on button "Save" at bounding box center [1277, 81] width 30 height 24
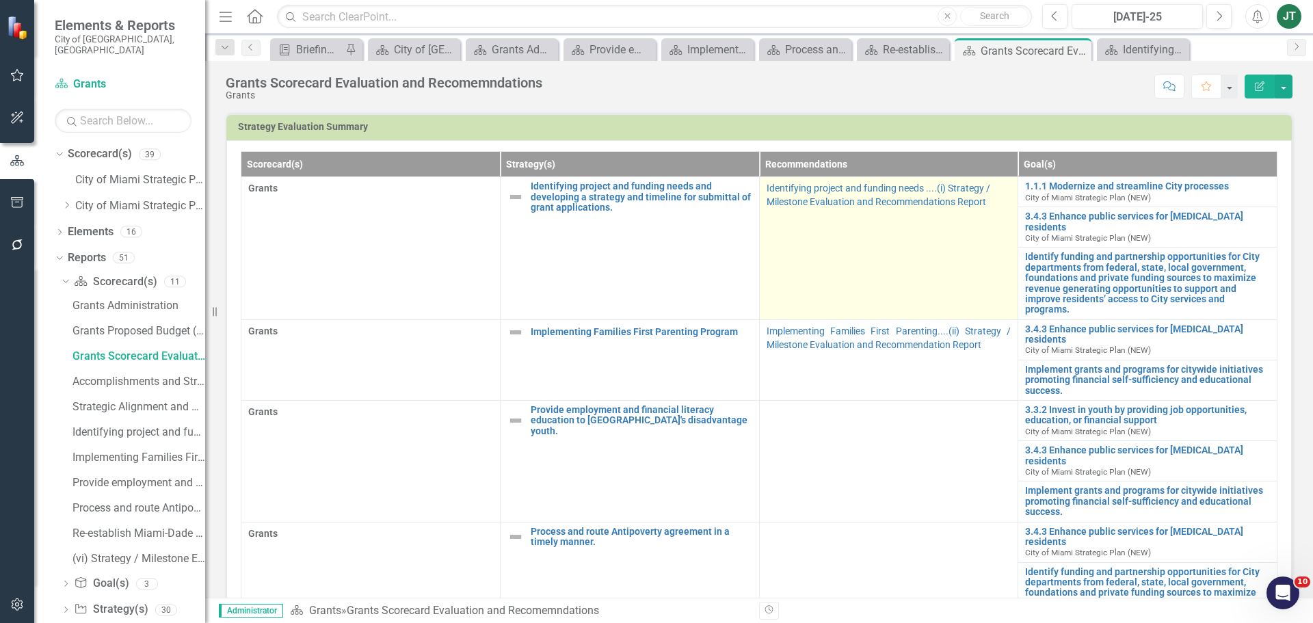
scroll to position [479, 0]
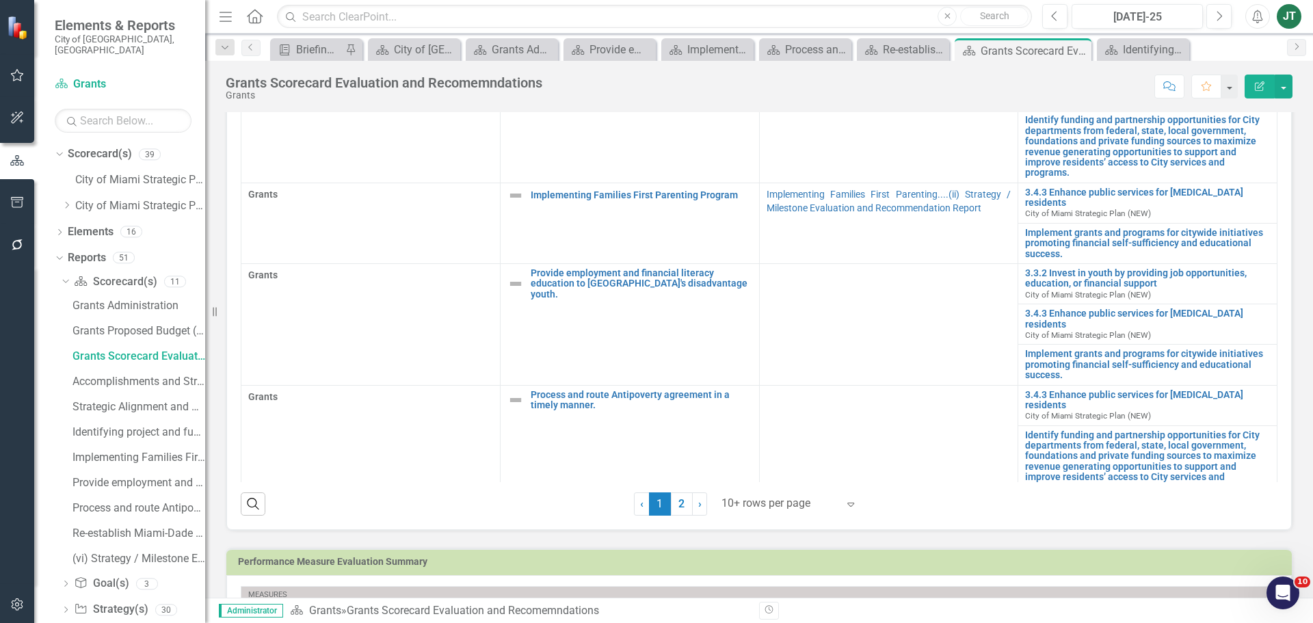
click at [803, 494] on div at bounding box center [779, 503] width 116 height 18
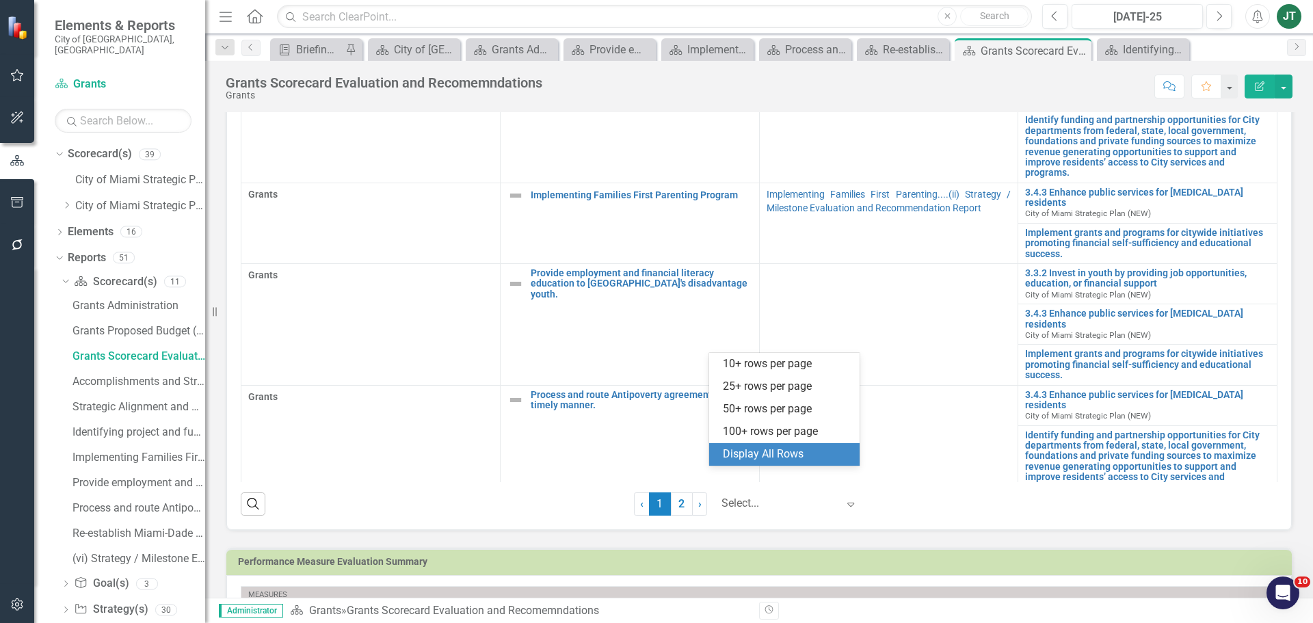
click at [795, 455] on div "Display All Rows" at bounding box center [787, 455] width 129 height 16
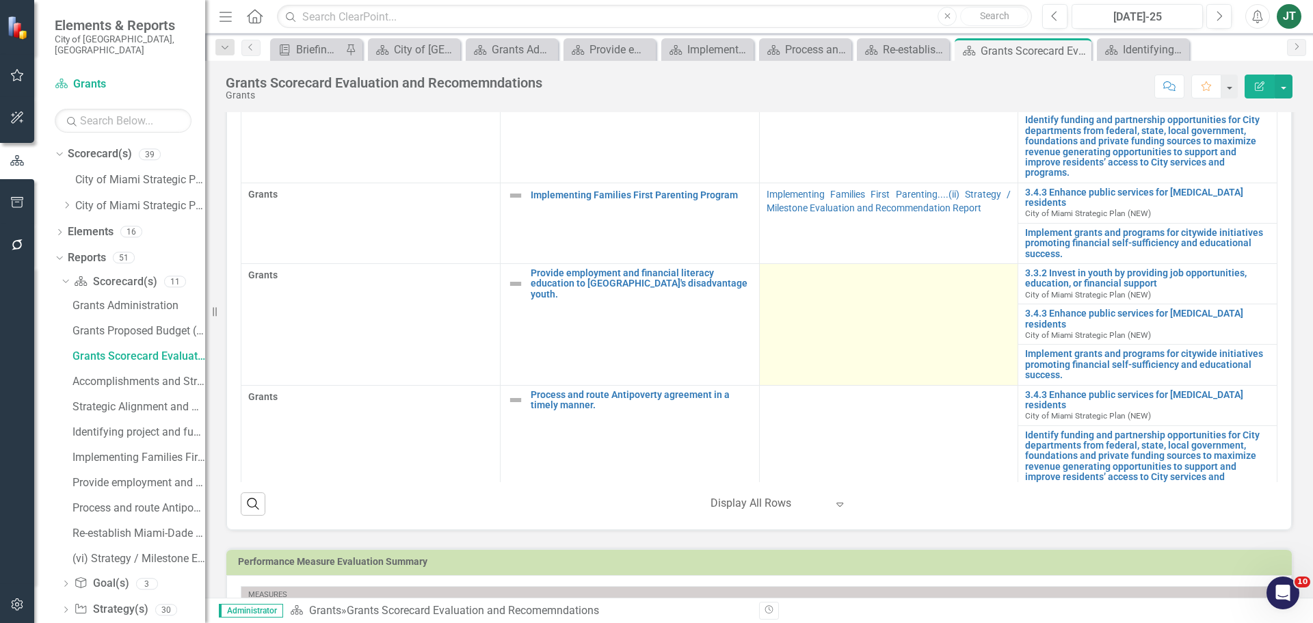
click at [857, 303] on td at bounding box center [888, 325] width 259 height 122
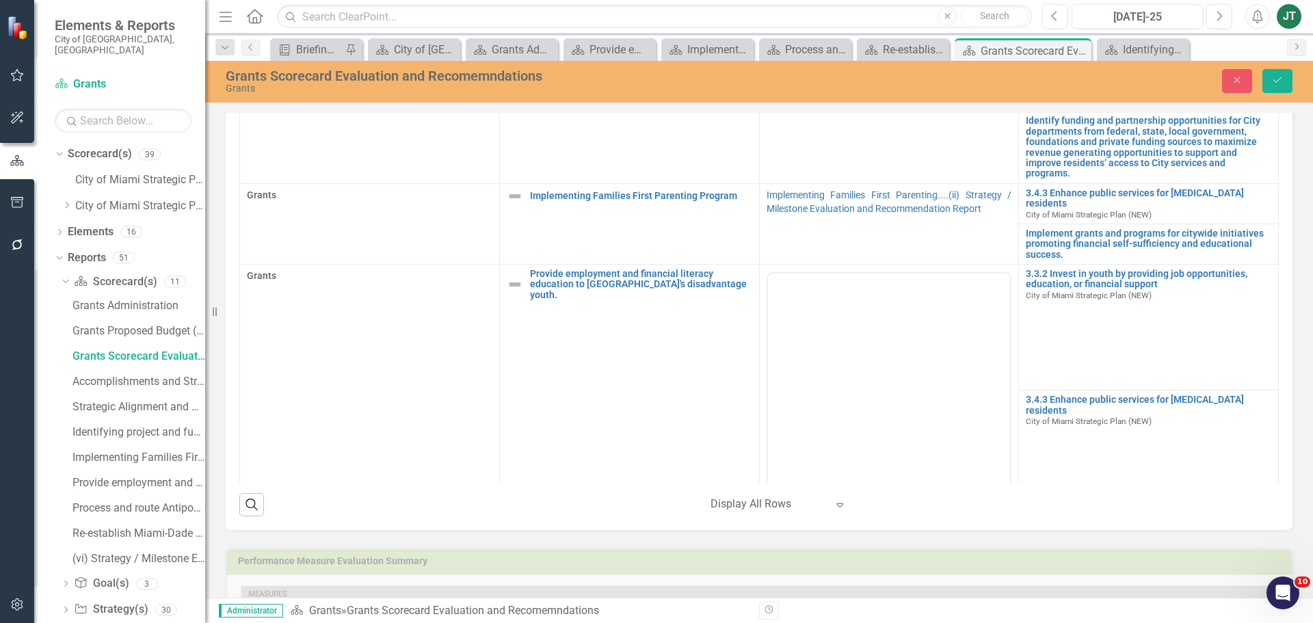
scroll to position [0, 0]
click at [870, 289] on icon "Reveal or hide additional toolbar items" at bounding box center [875, 290] width 11 height 3
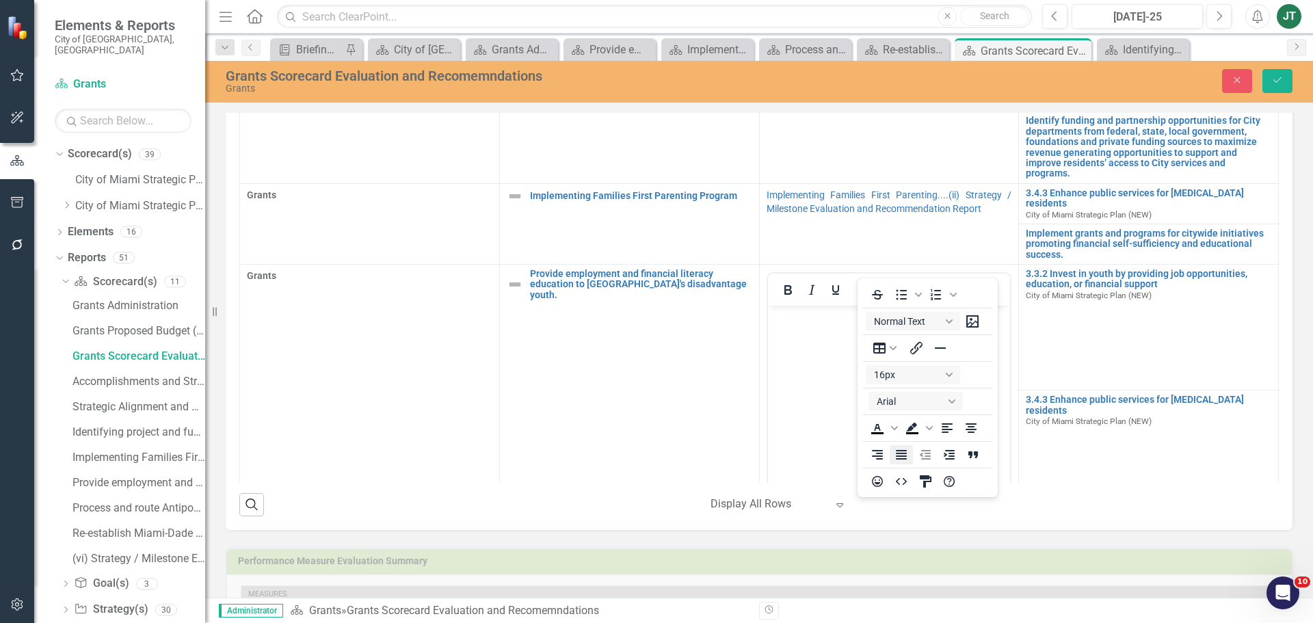
click at [901, 449] on icon "Justify" at bounding box center [901, 455] width 16 height 16
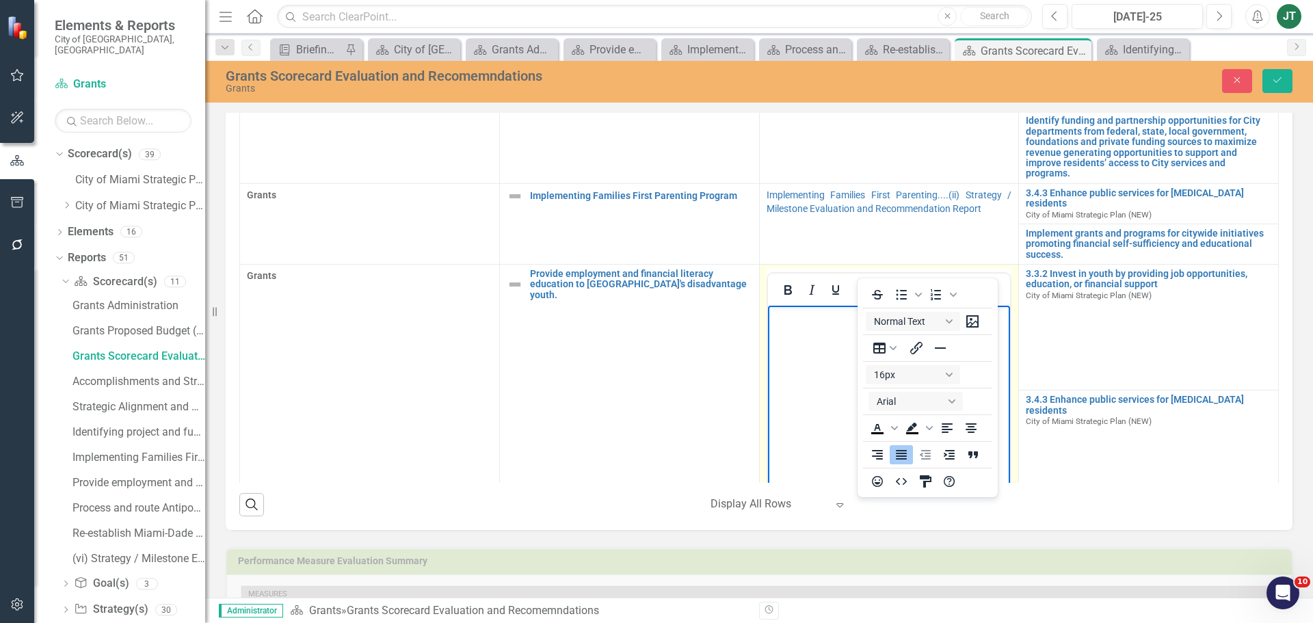
click at [868, 282] on icon "Reveal or hide additional toolbar items" at bounding box center [876, 290] width 16 height 16
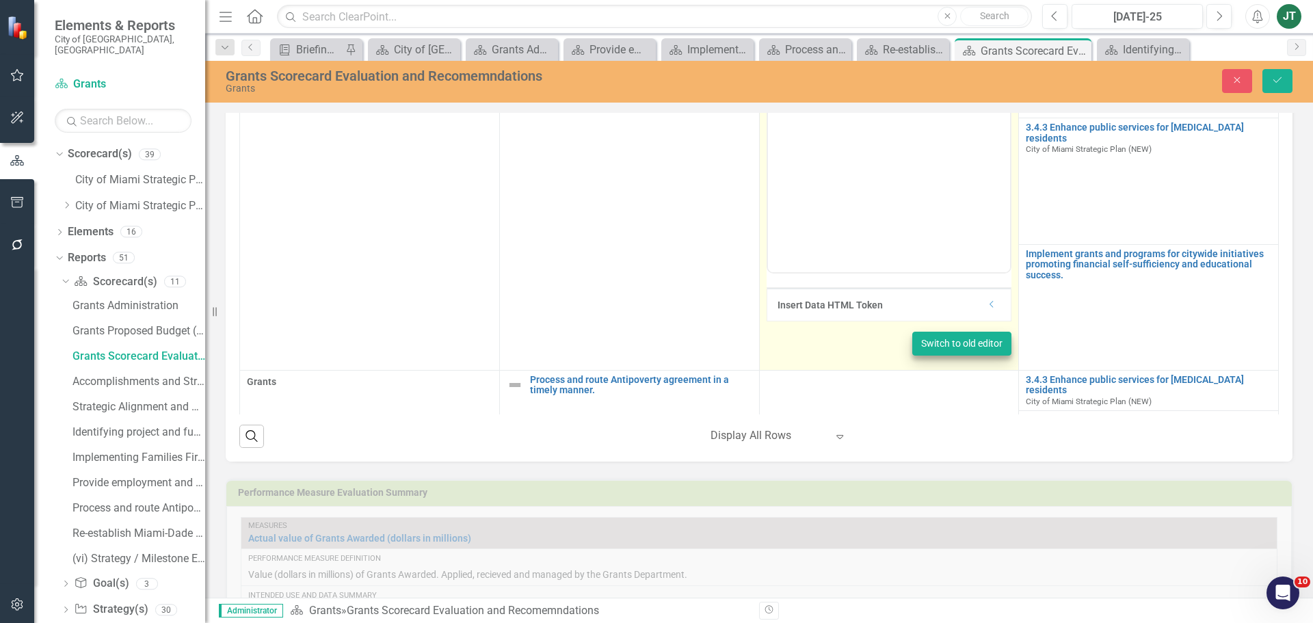
scroll to position [205, 0]
click at [991, 287] on div "Insert Data HTML Token Dropdown" at bounding box center [889, 303] width 244 height 33
click at [987, 298] on div "Dropdown" at bounding box center [992, 304] width 10 height 12
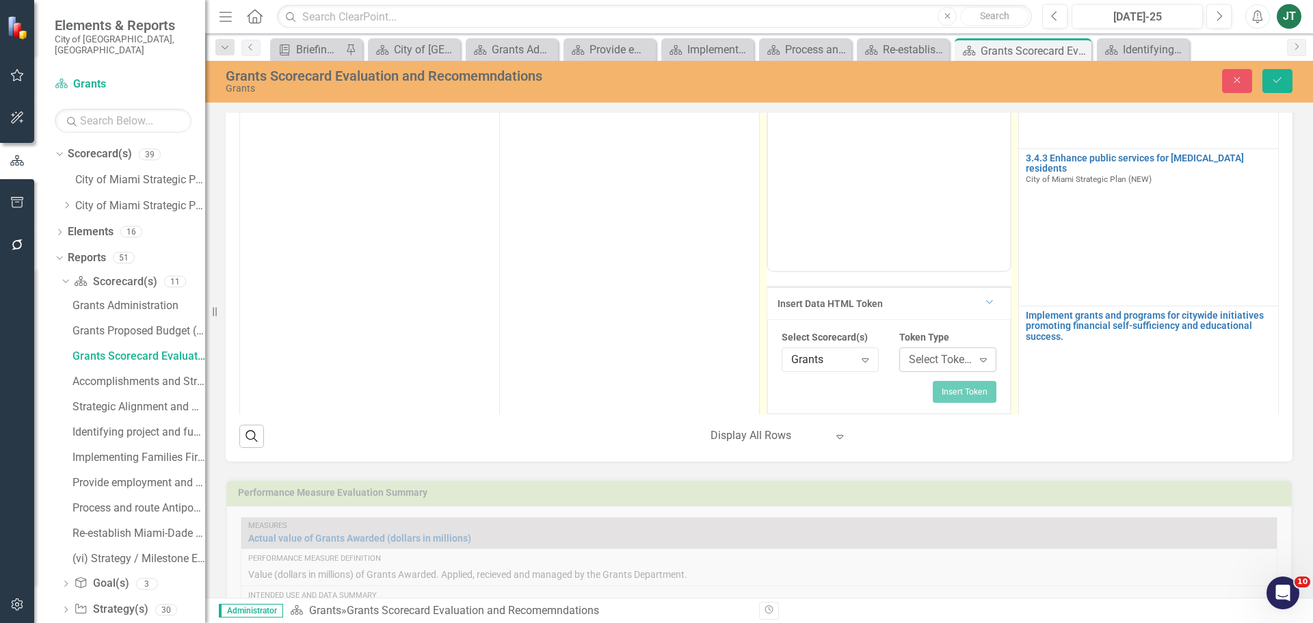
click at [935, 352] on div "Select Token Type..." at bounding box center [941, 360] width 64 height 16
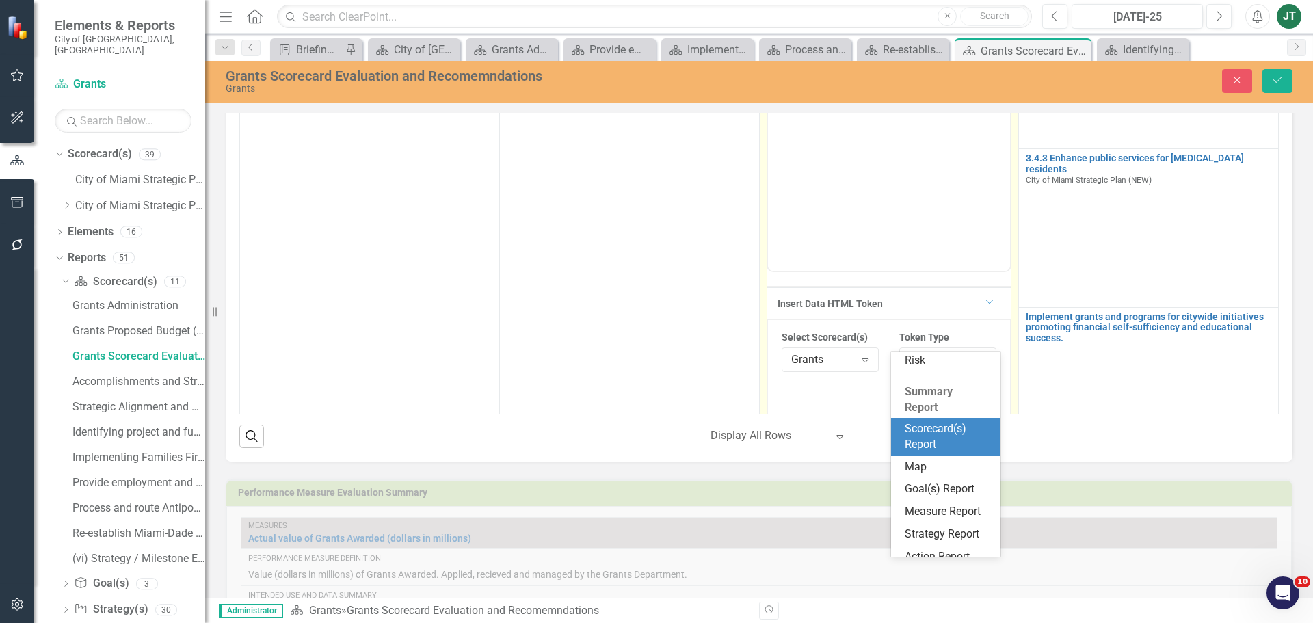
click at [931, 438] on div "Scorecard(s) Report" at bounding box center [949, 436] width 88 height 31
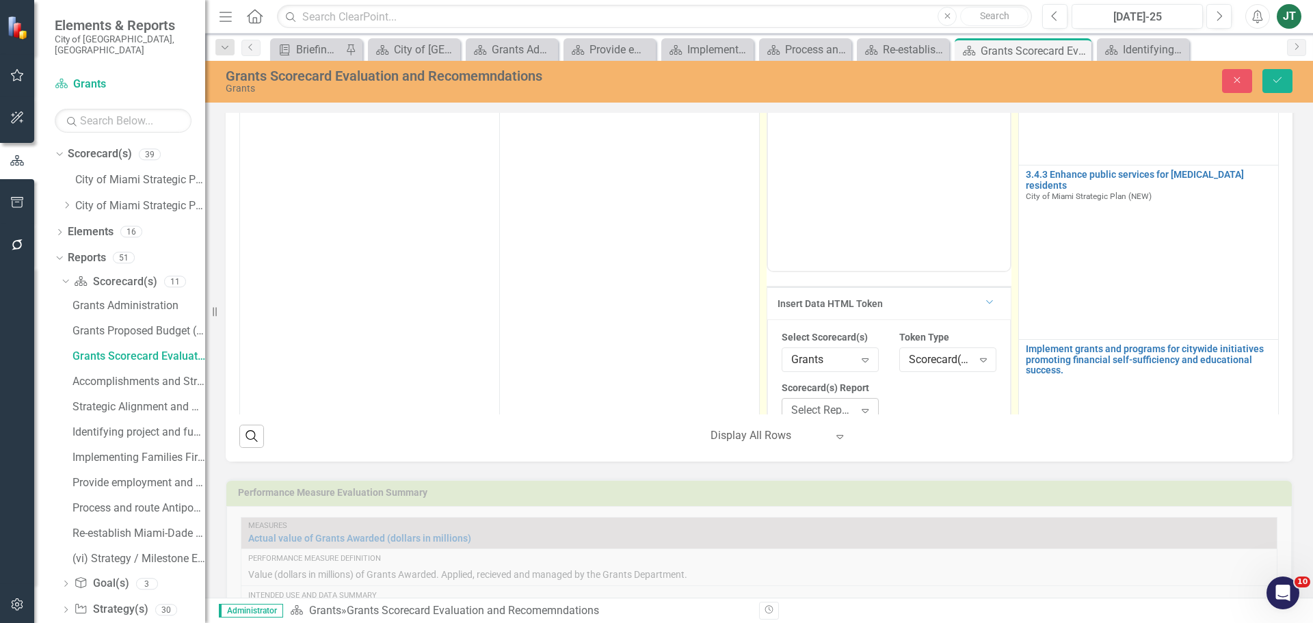
click at [858, 405] on icon "Expand" at bounding box center [865, 410] width 14 height 11
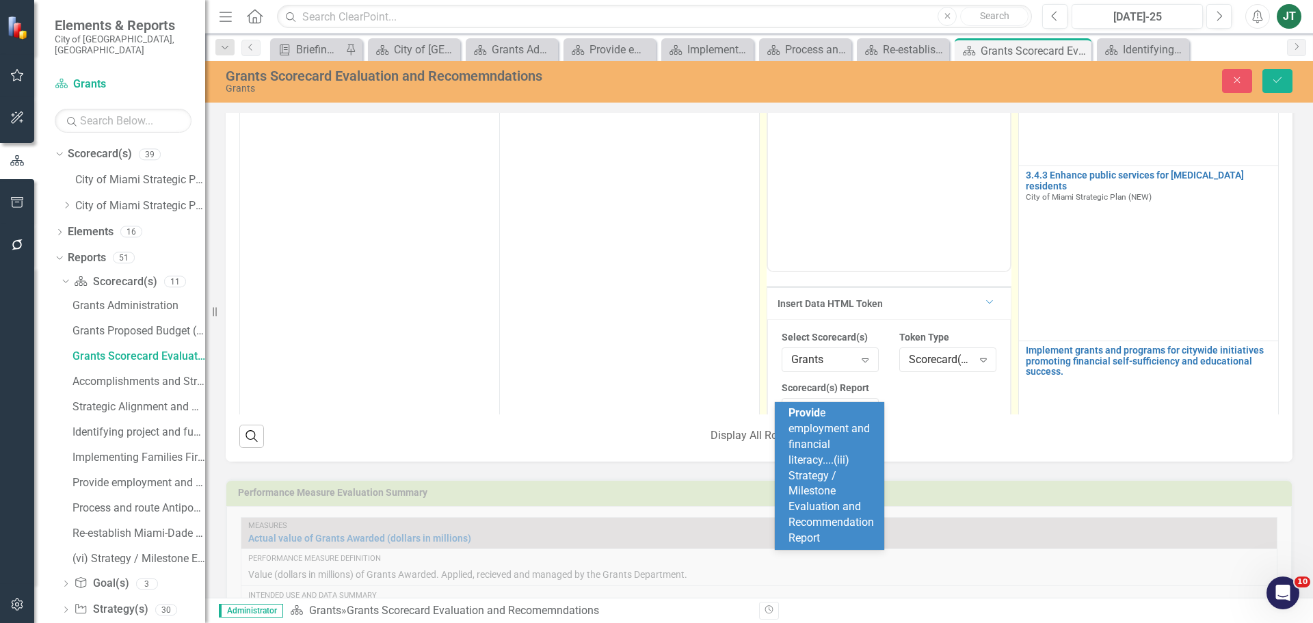
type input "provide"
click at [820, 438] on span "Provide employment and financial literacy....(iii) Strategy / Milestone Evaluat…" at bounding box center [830, 467] width 85 height 122
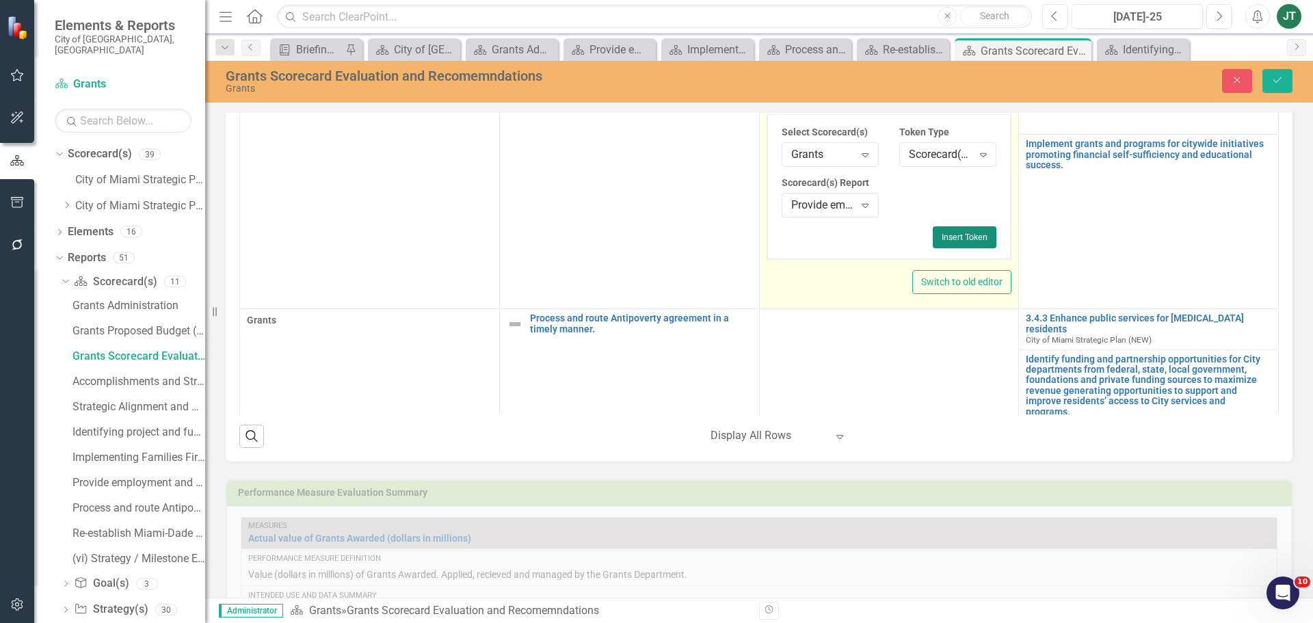
click at [949, 226] on button "Insert Token" at bounding box center [965, 237] width 64 height 22
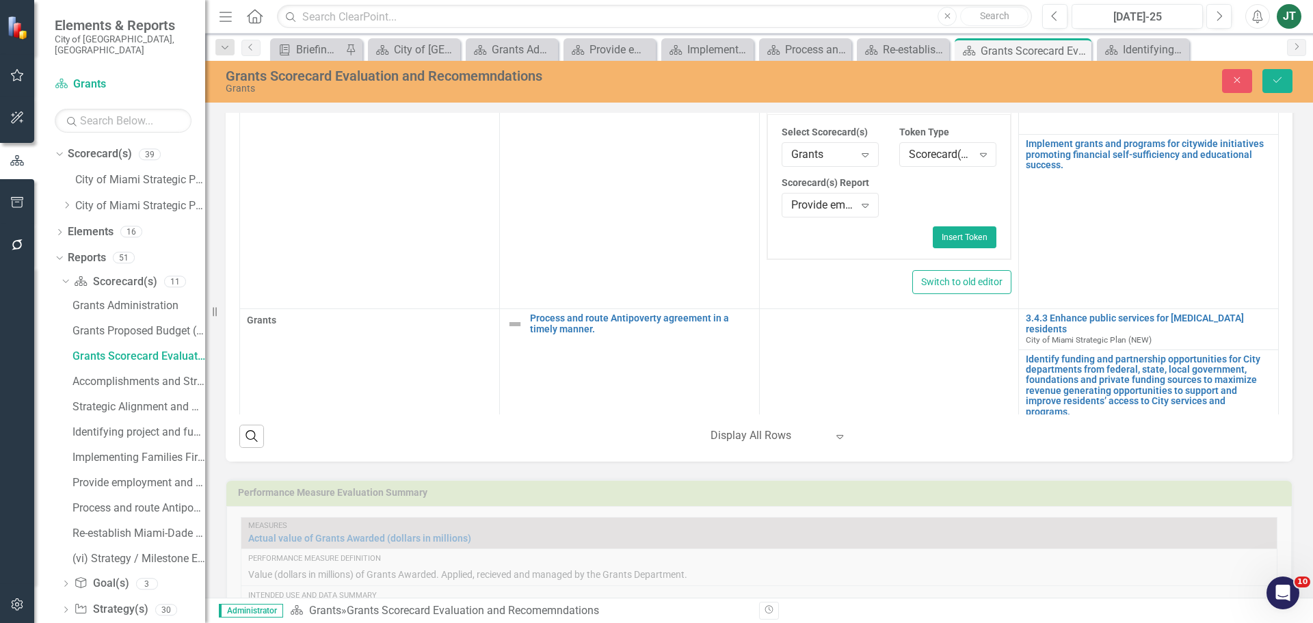
scroll to position [52, 0]
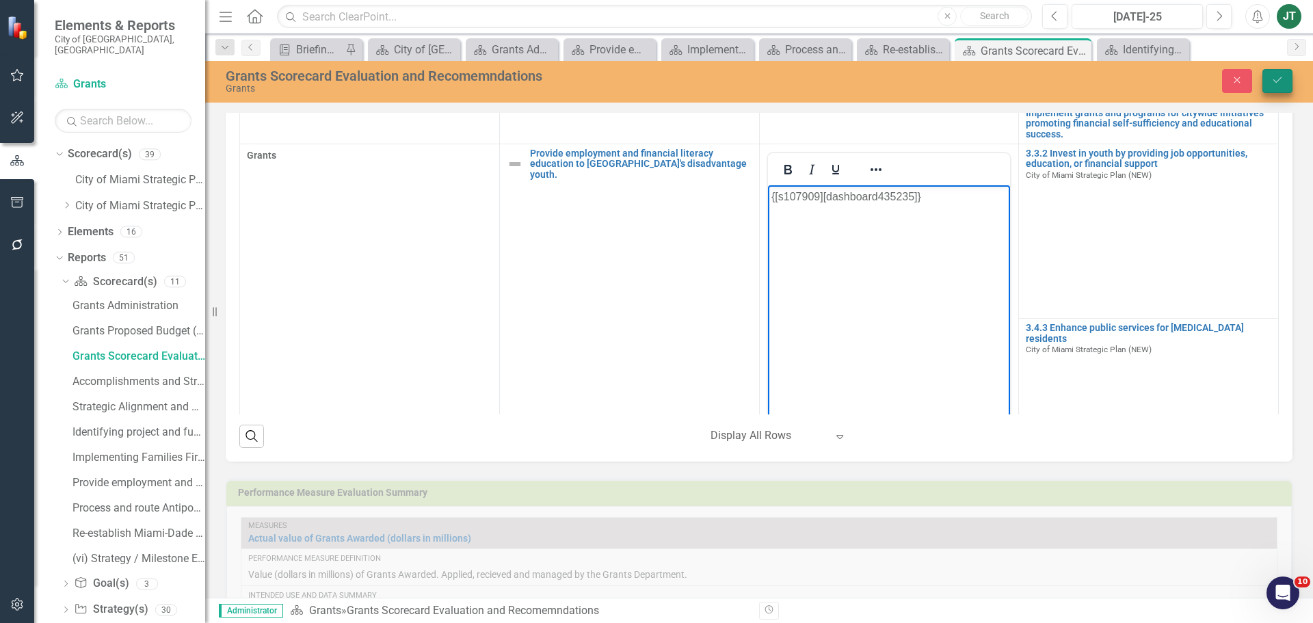
click at [1281, 68] on div "Grants Scorecard Evaluation and Recomemndations Grants Close Save" at bounding box center [759, 82] width 1108 height 42
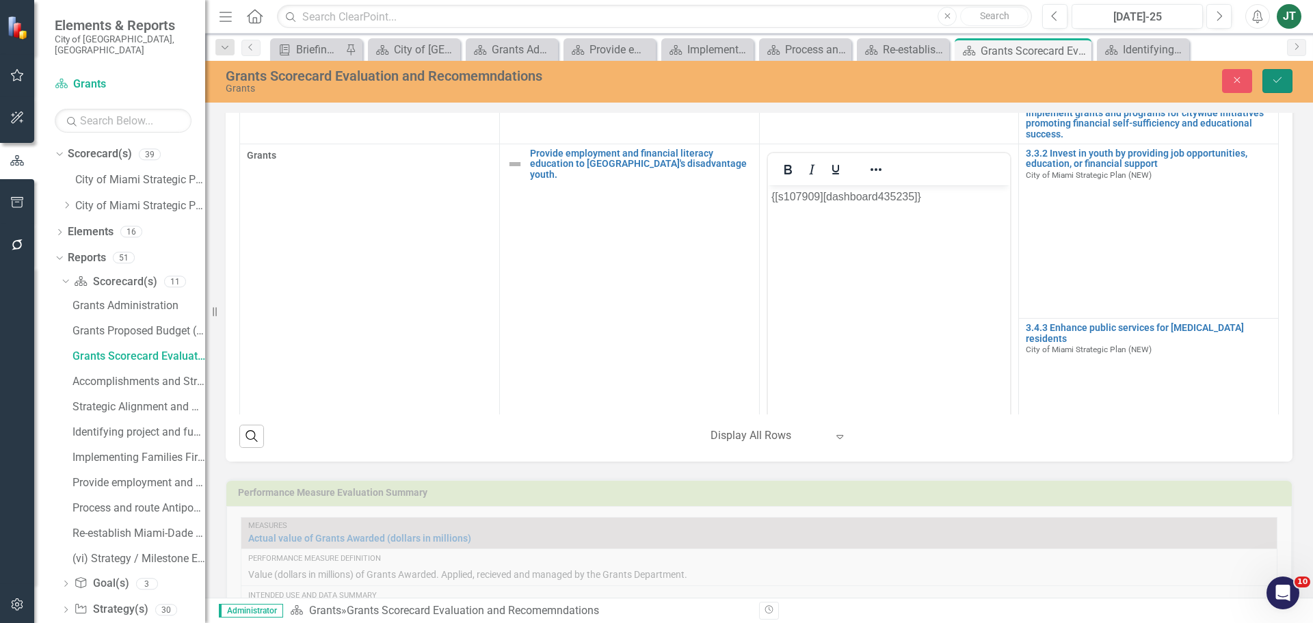
click at [1279, 79] on icon "Save" at bounding box center [1277, 80] width 12 height 10
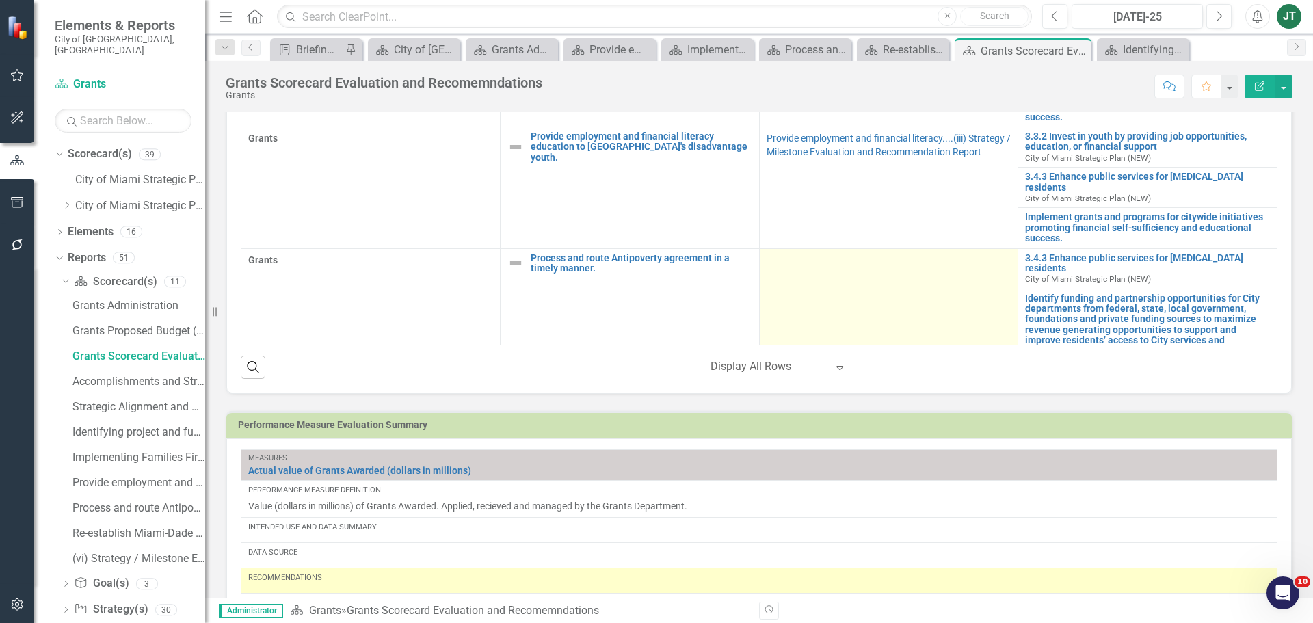
click at [818, 249] on td at bounding box center [888, 304] width 259 height 113
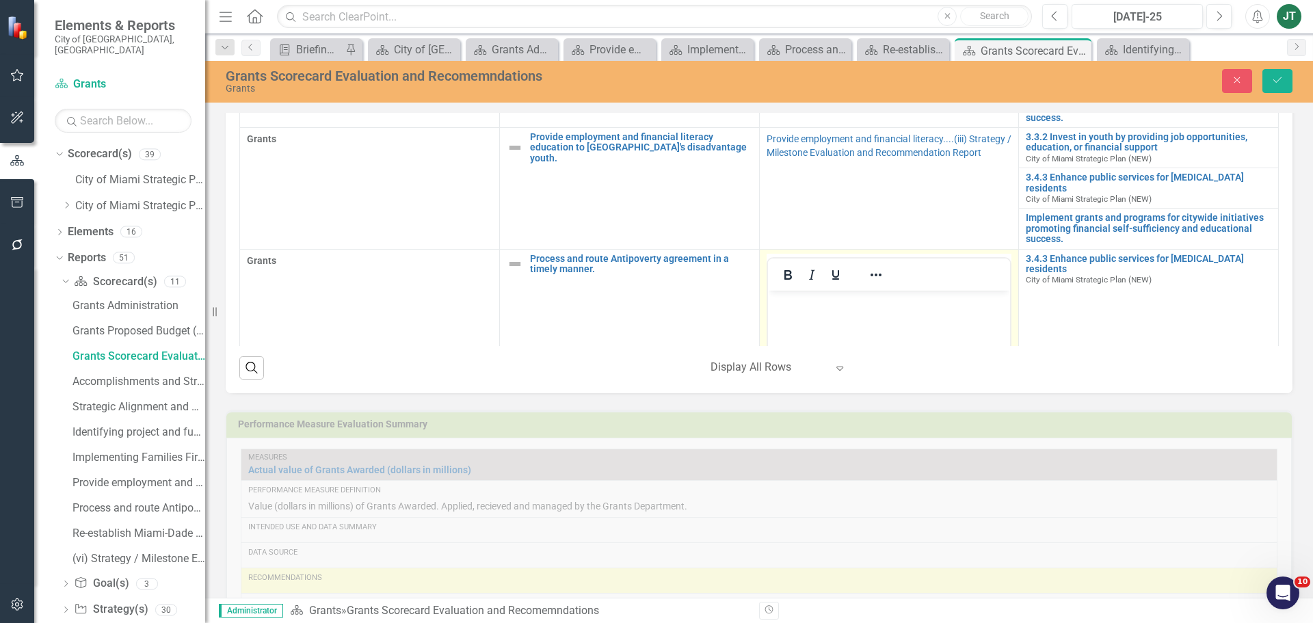
scroll to position [0, 0]
click at [870, 267] on icon "Reveal or hide additional toolbar items" at bounding box center [876, 275] width 16 height 16
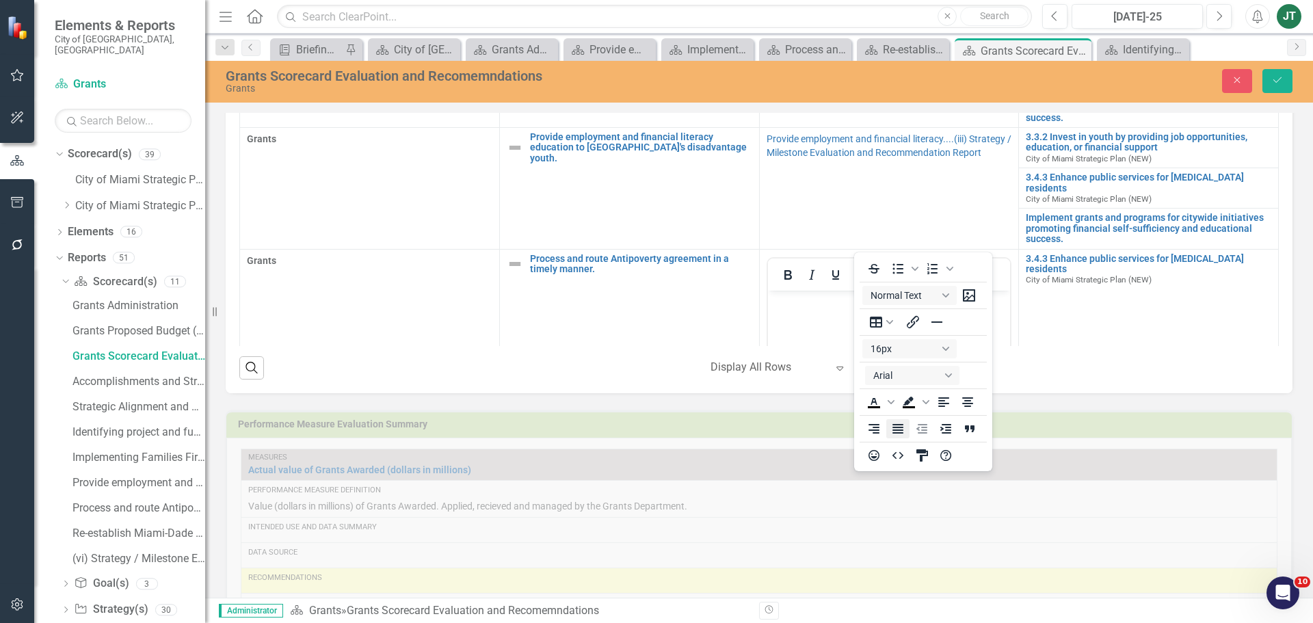
click at [890, 426] on icon "Justify" at bounding box center [898, 429] width 16 height 16
click at [870, 274] on icon "Reveal or hide additional toolbar items" at bounding box center [875, 275] width 11 height 3
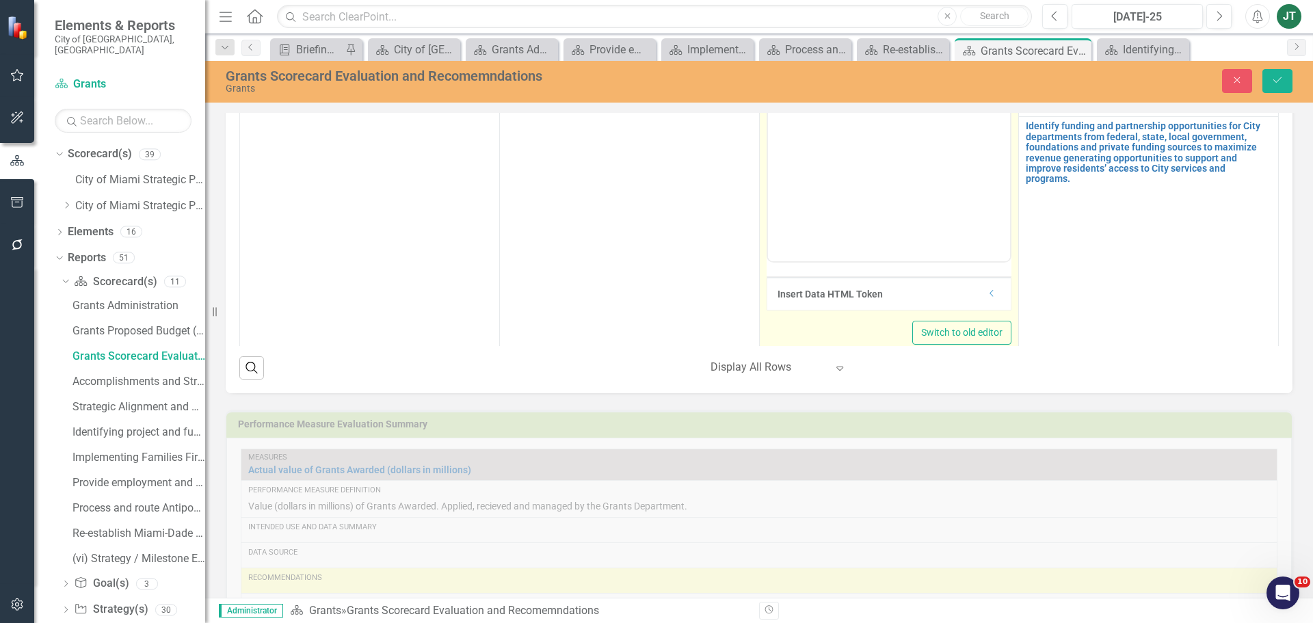
scroll to position [274, 0]
click at [987, 284] on icon "Dropdown" at bounding box center [992, 288] width 10 height 8
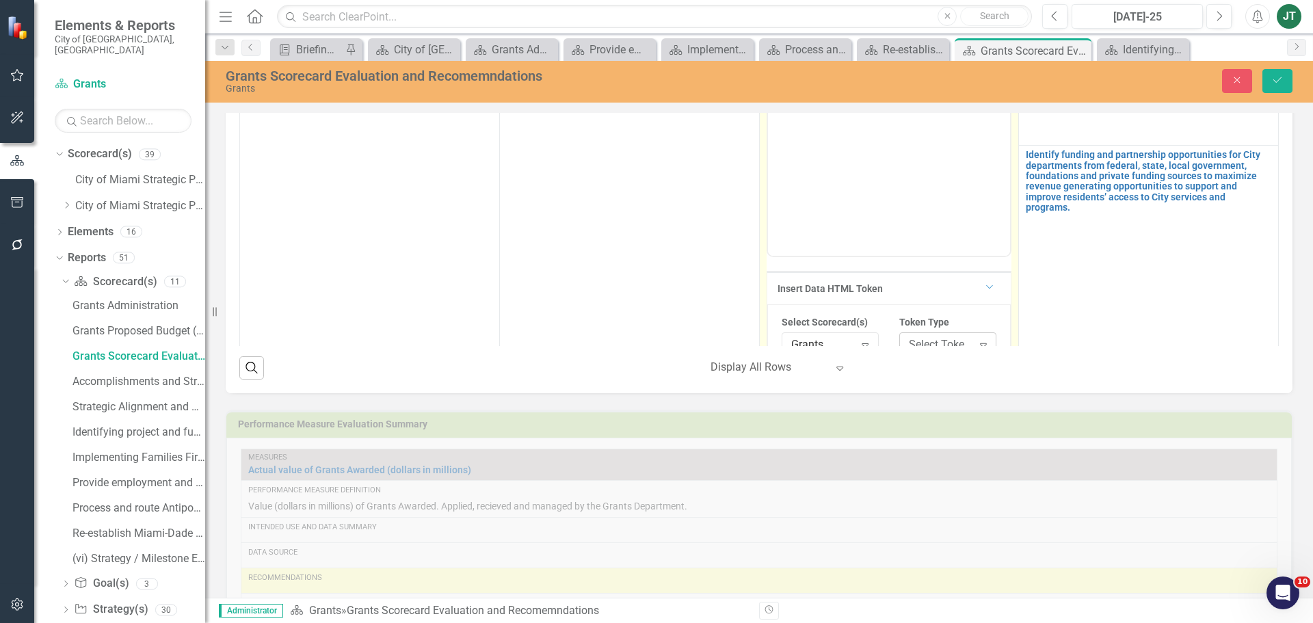
click at [912, 336] on div "Select Token Type..." at bounding box center [941, 344] width 64 height 16
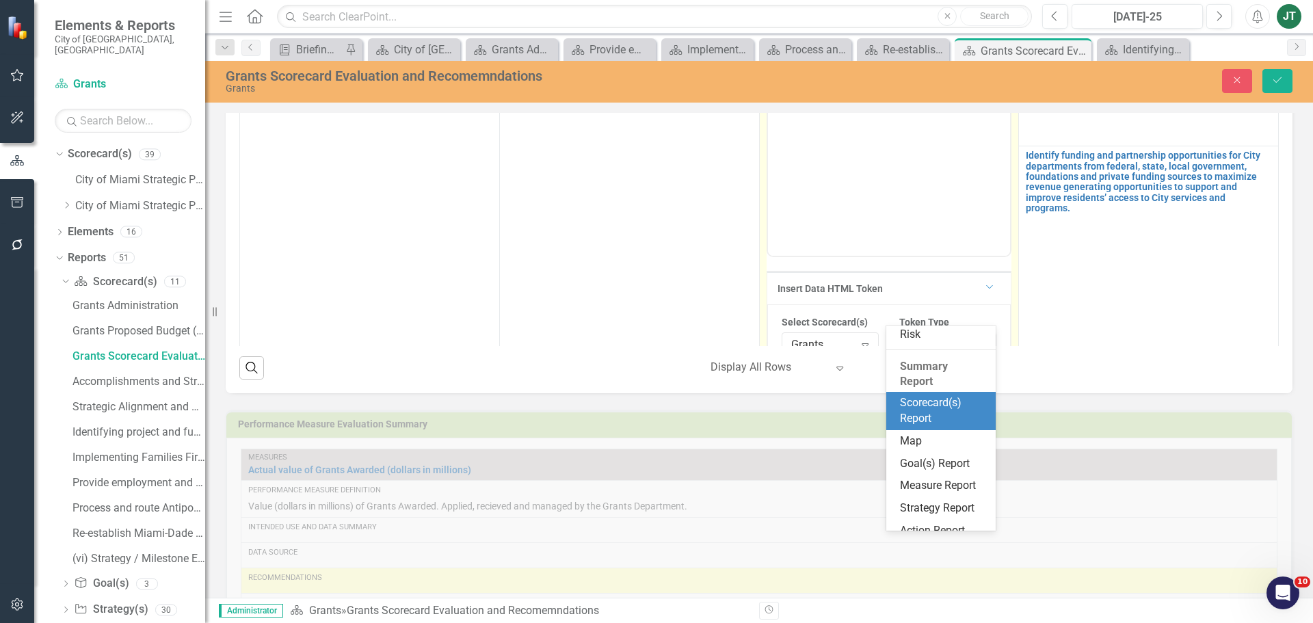
scroll to position [254, 0]
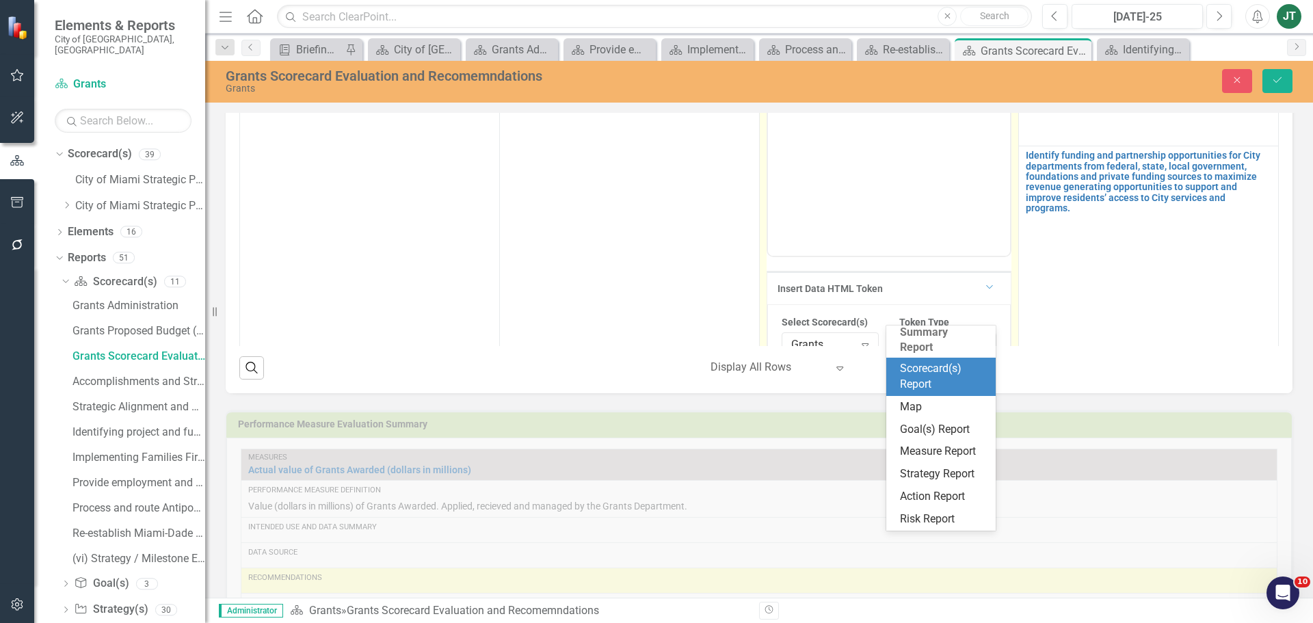
click at [912, 361] on div "Scorecard(s) Report" at bounding box center [944, 376] width 88 height 31
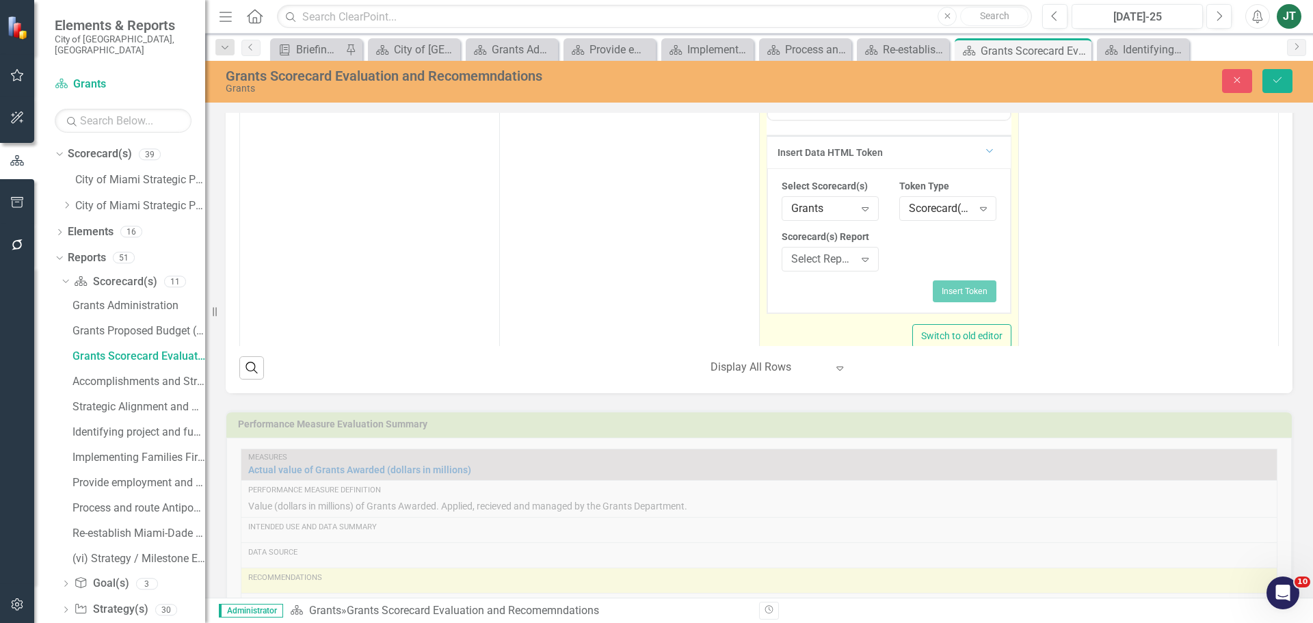
scroll to position [410, 0]
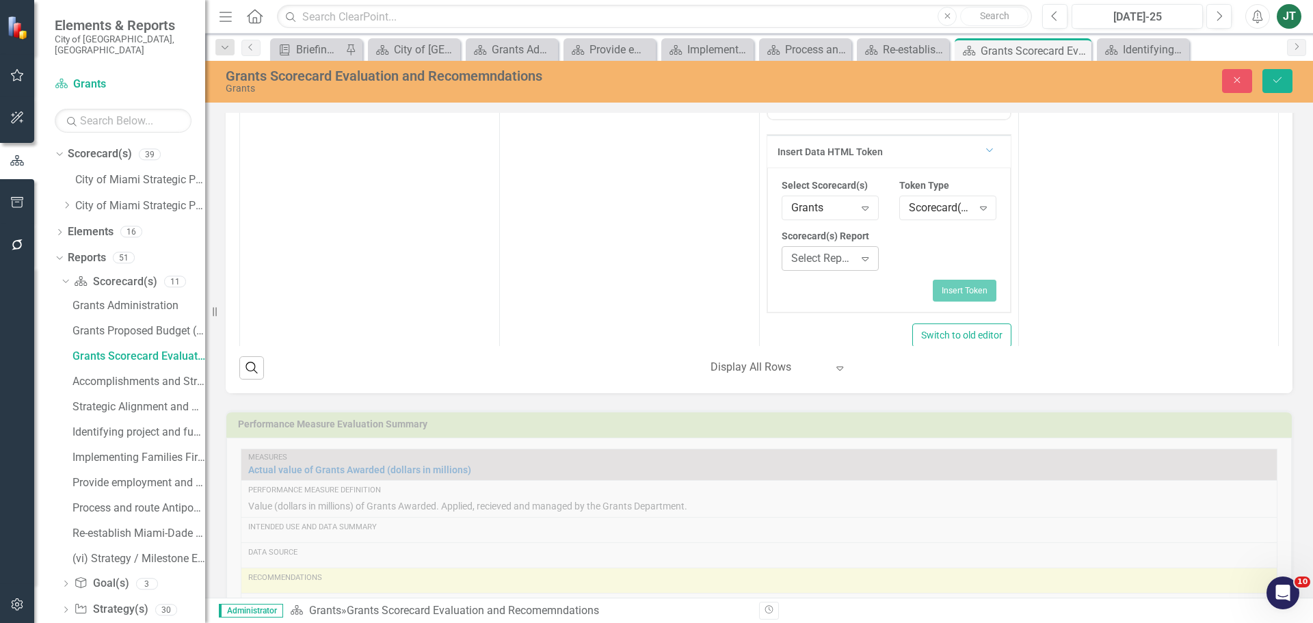
click at [853, 248] on div "Expand" at bounding box center [865, 259] width 25 height 22
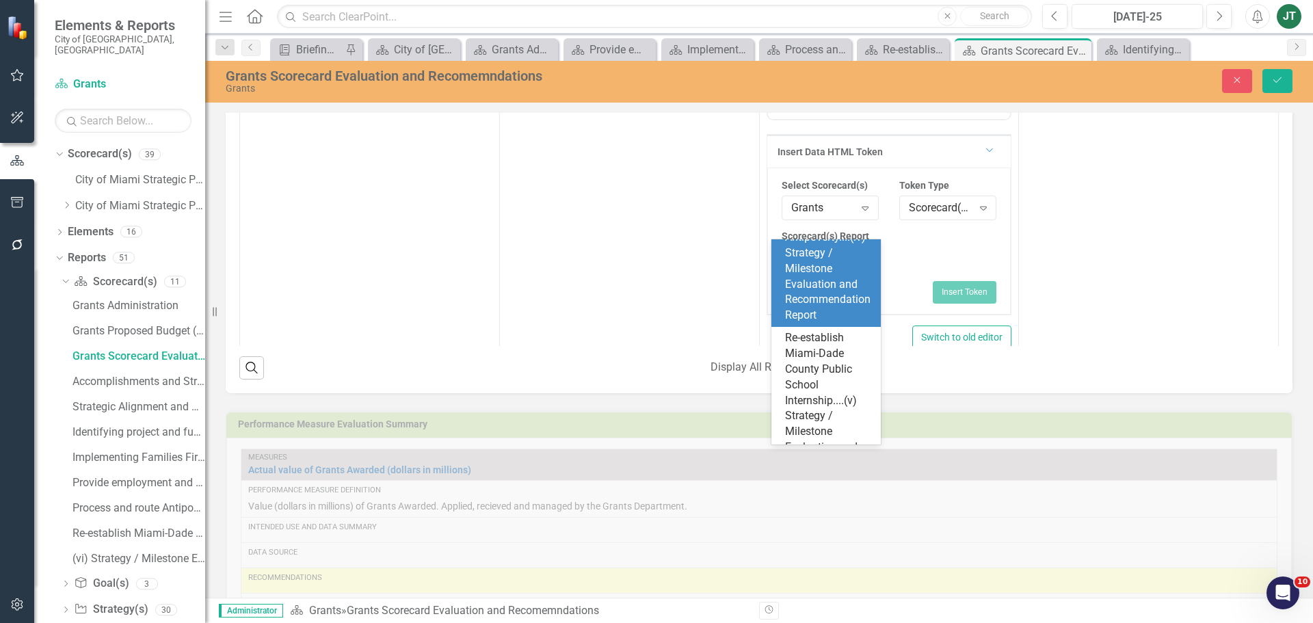
scroll to position [821, 0]
click at [808, 303] on div "Process and route Antipoverty....(iv) Strategy / Milestone Evaluation and Recom…" at bounding box center [829, 248] width 88 height 109
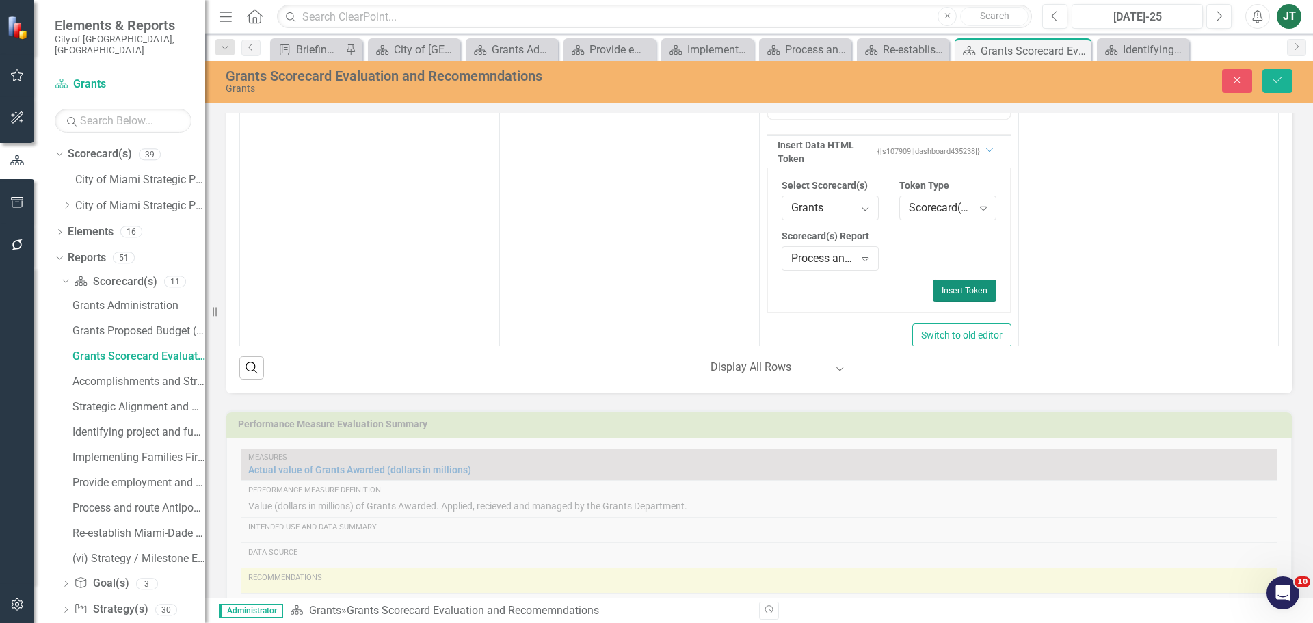
click at [933, 280] on button "Insert Token" at bounding box center [965, 291] width 64 height 22
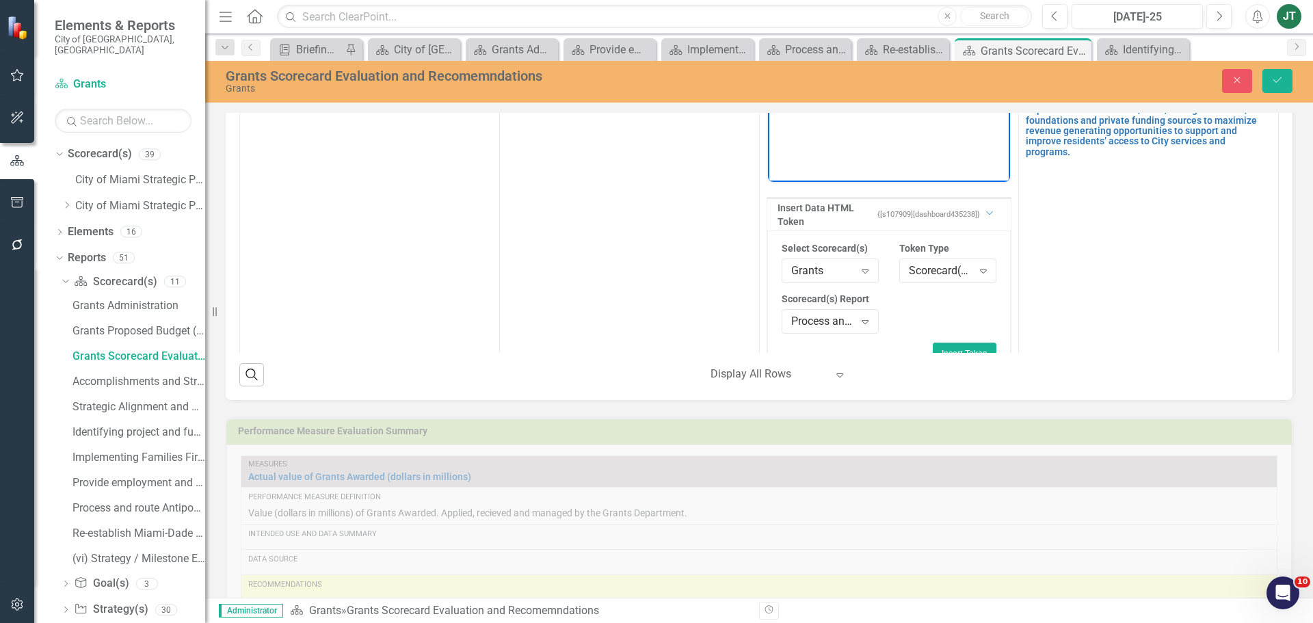
scroll to position [363, 0]
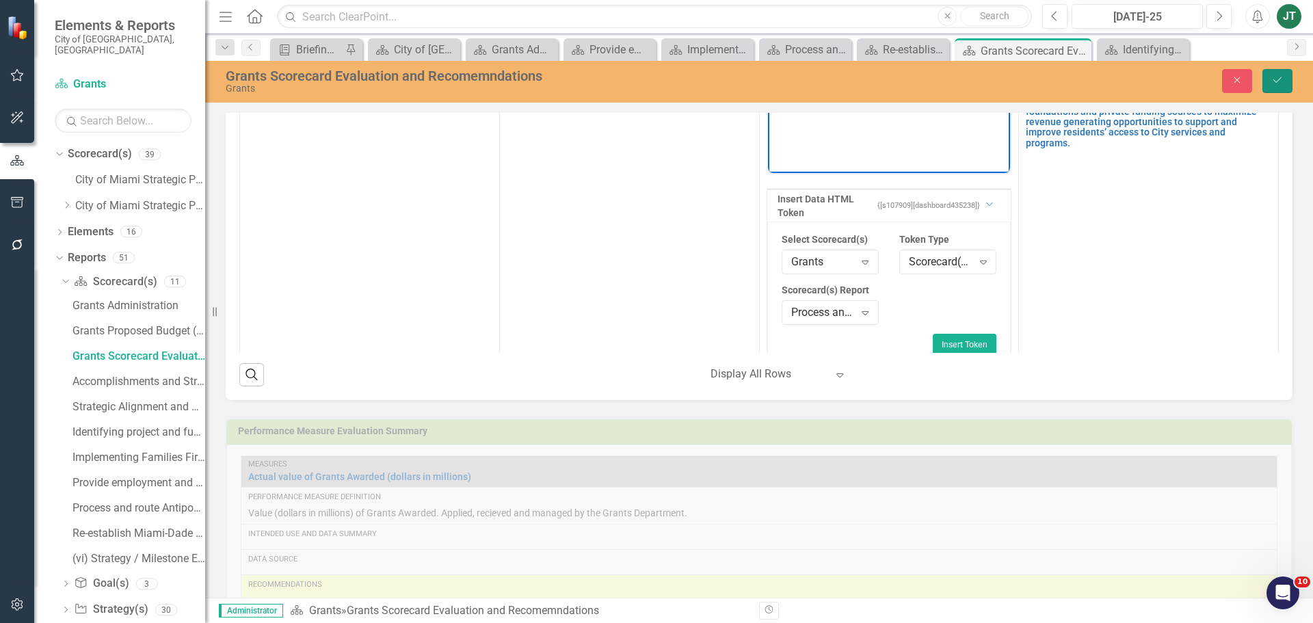
click at [1279, 81] on icon "Save" at bounding box center [1277, 80] width 12 height 10
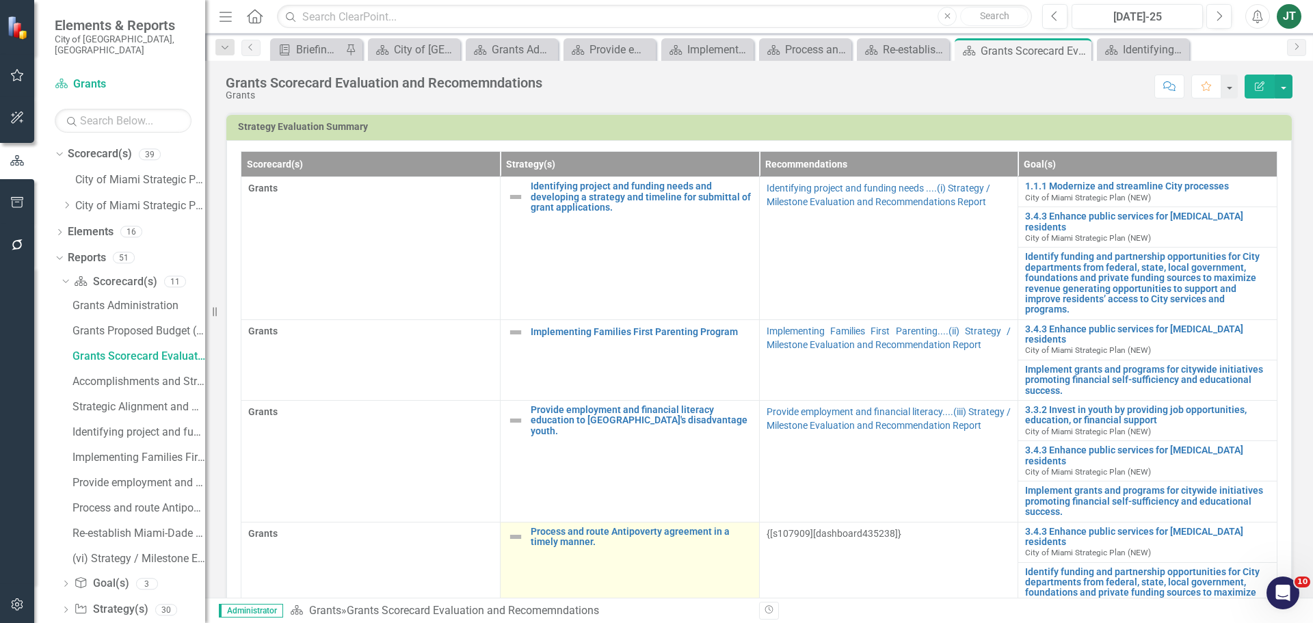
scroll to position [85, 0]
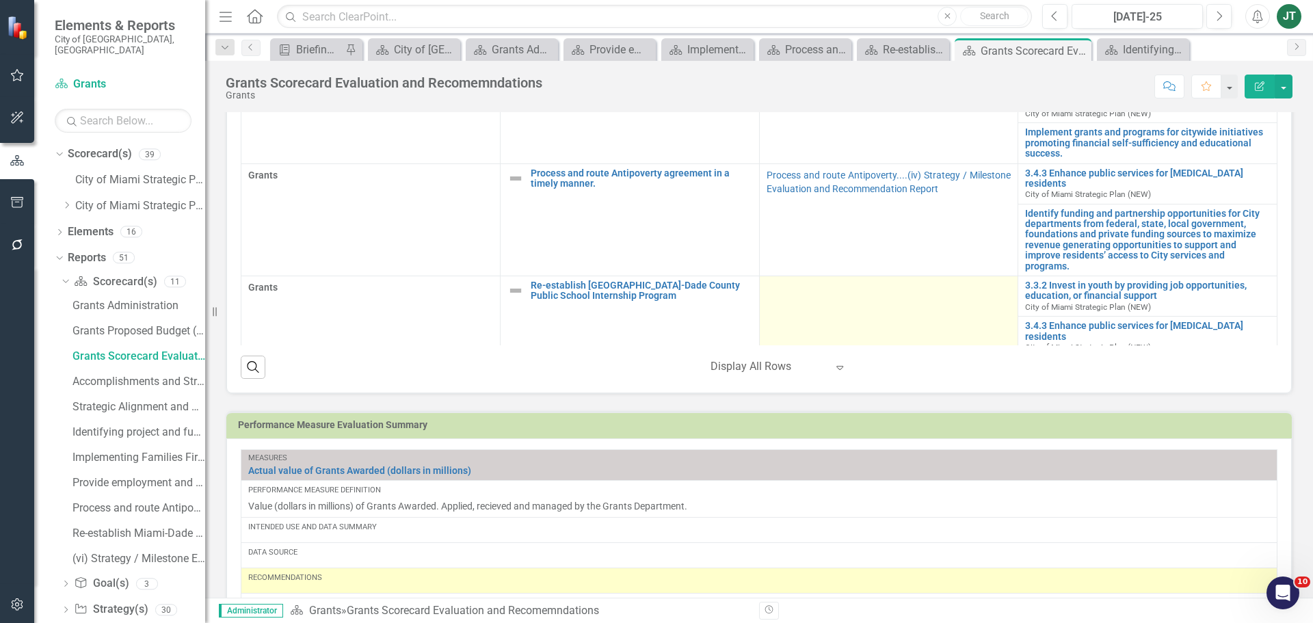
click at [797, 276] on td at bounding box center [888, 337] width 259 height 122
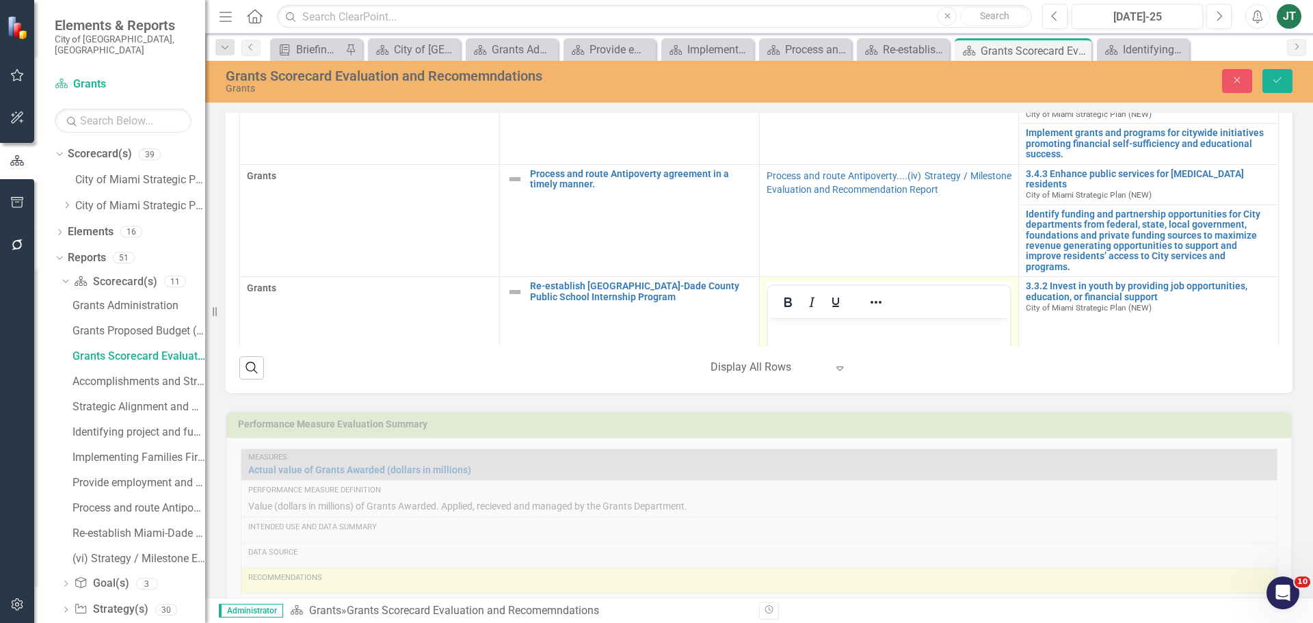
scroll to position [0, 0]
click at [868, 294] on icon "Reveal or hide additional toolbar items" at bounding box center [876, 302] width 16 height 16
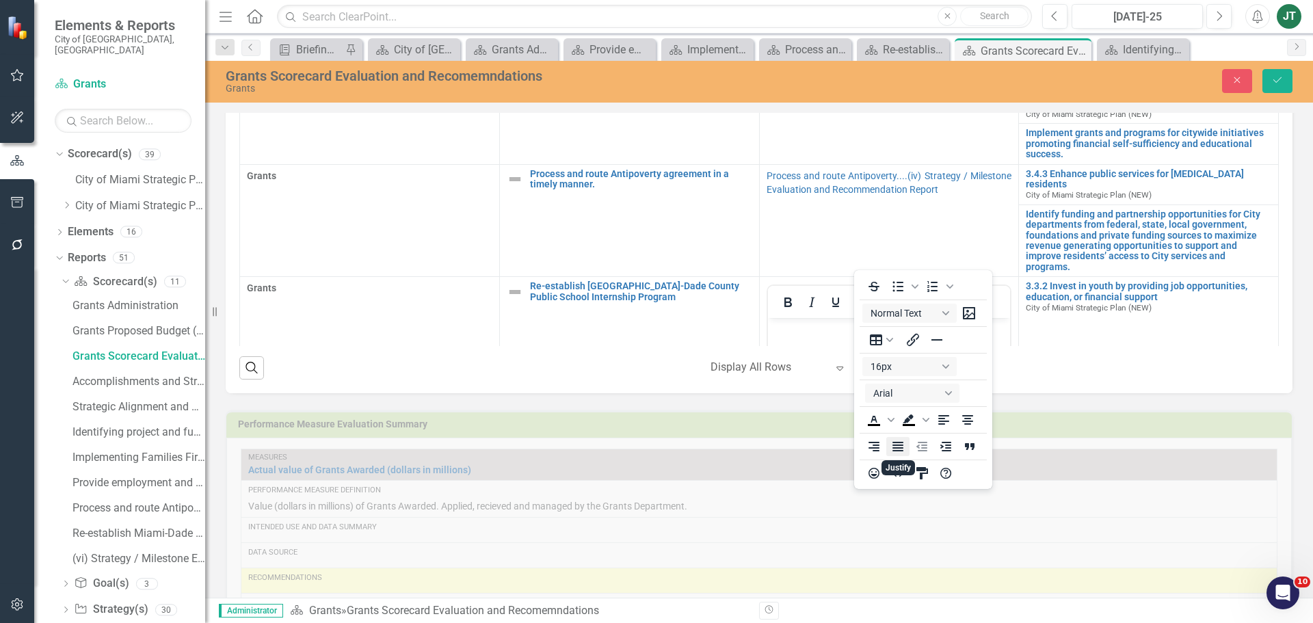
click at [895, 442] on icon "Justify" at bounding box center [897, 447] width 11 height 10
click at [816, 349] on body "Rich Text Area. Press ALT-0 for help." at bounding box center [888, 420] width 243 height 205
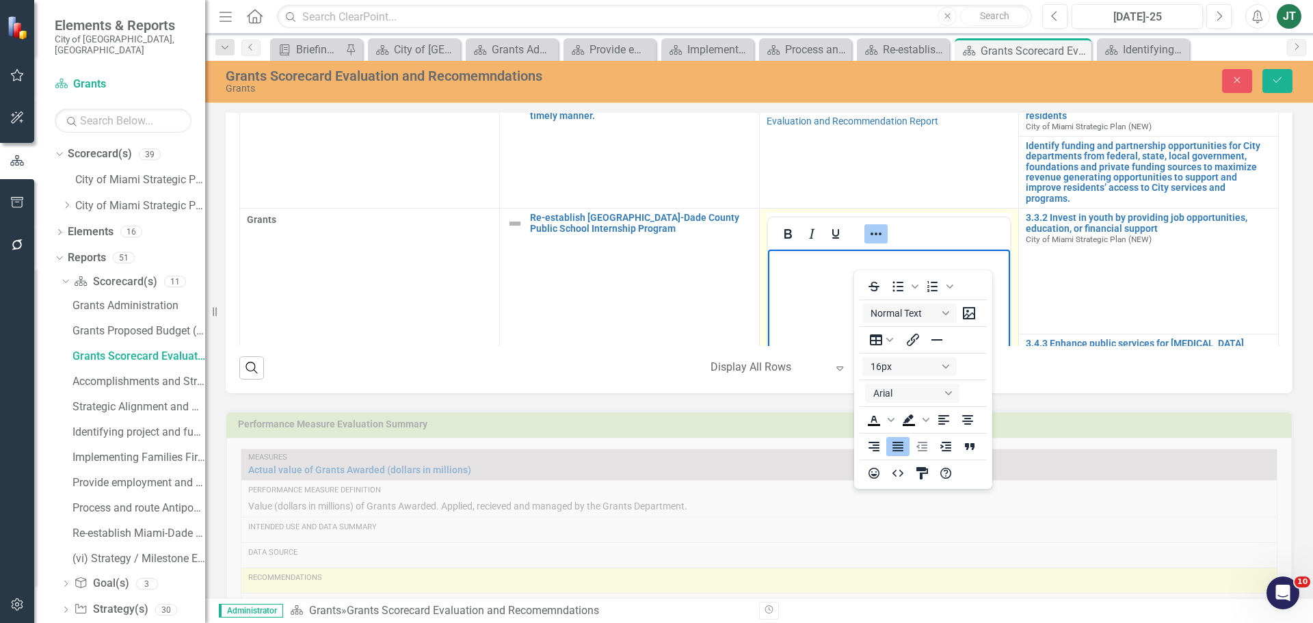
click at [868, 226] on icon "Reveal or hide additional toolbar items" at bounding box center [876, 234] width 16 height 16
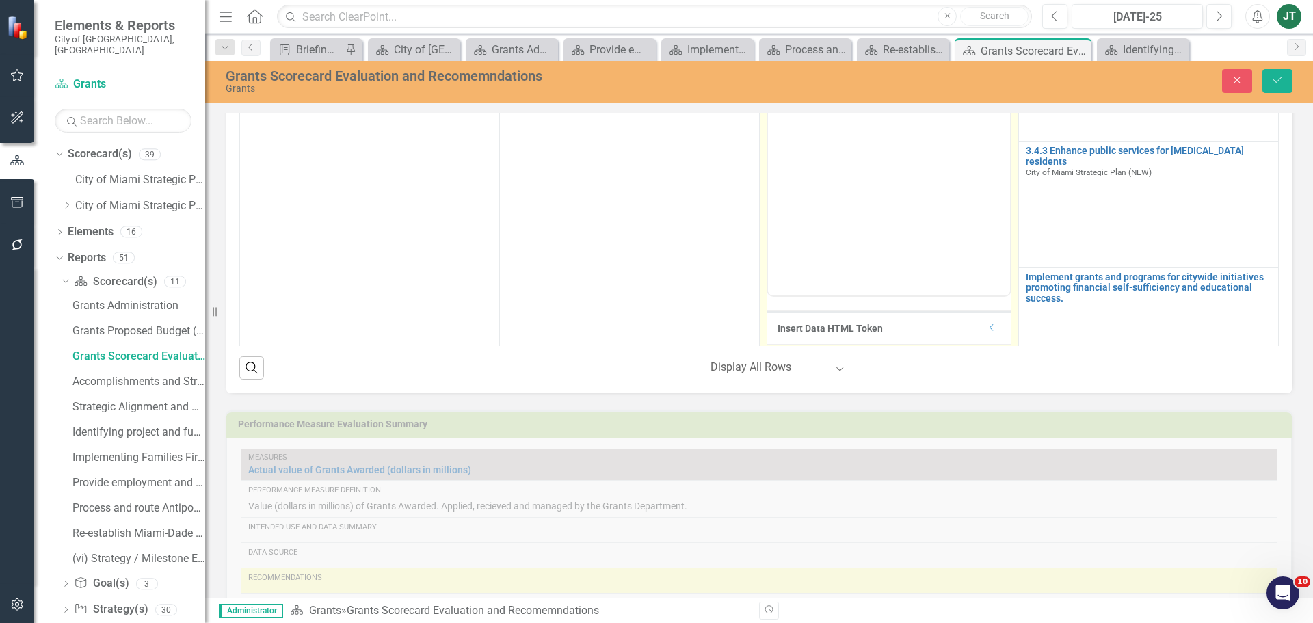
scroll to position [352, 0]
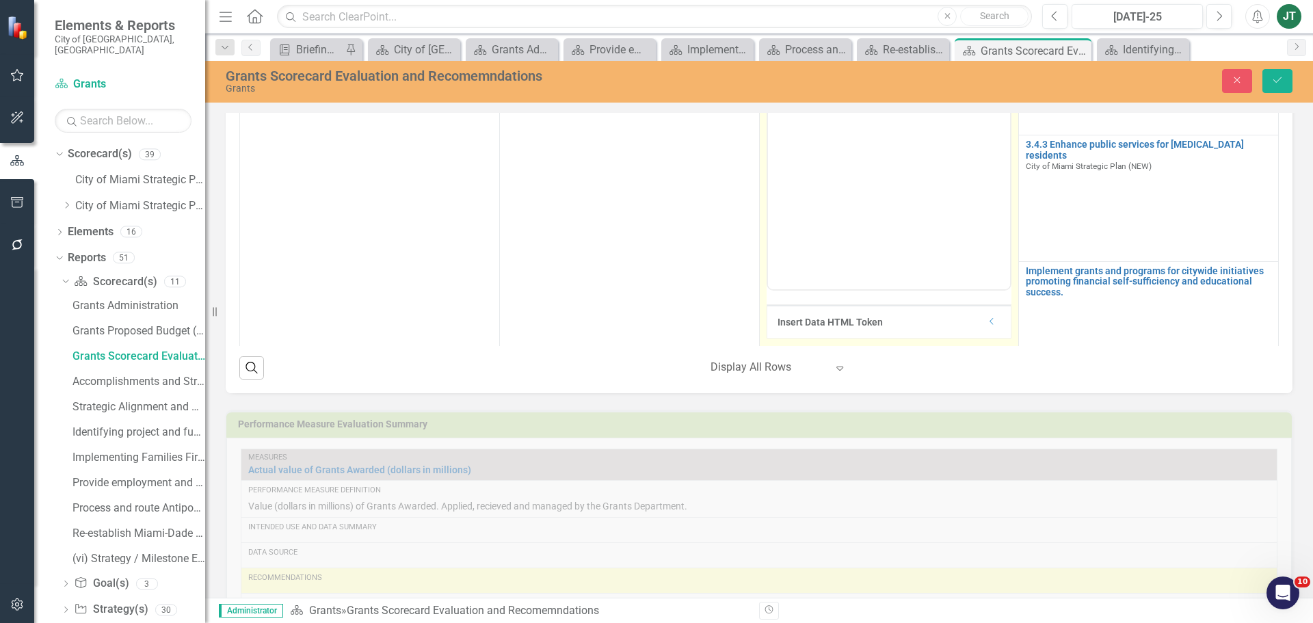
click at [987, 317] on div "Dropdown" at bounding box center [992, 323] width 10 height 12
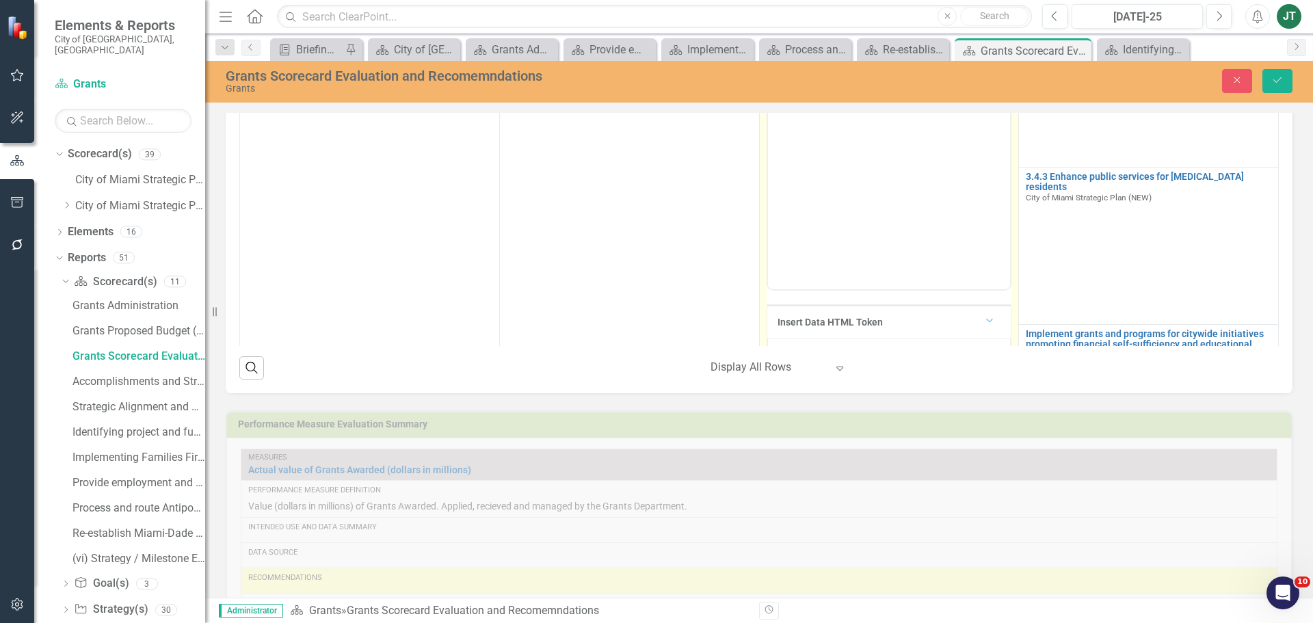
click at [909, 371] on div "Select Token Type..." at bounding box center [941, 379] width 64 height 16
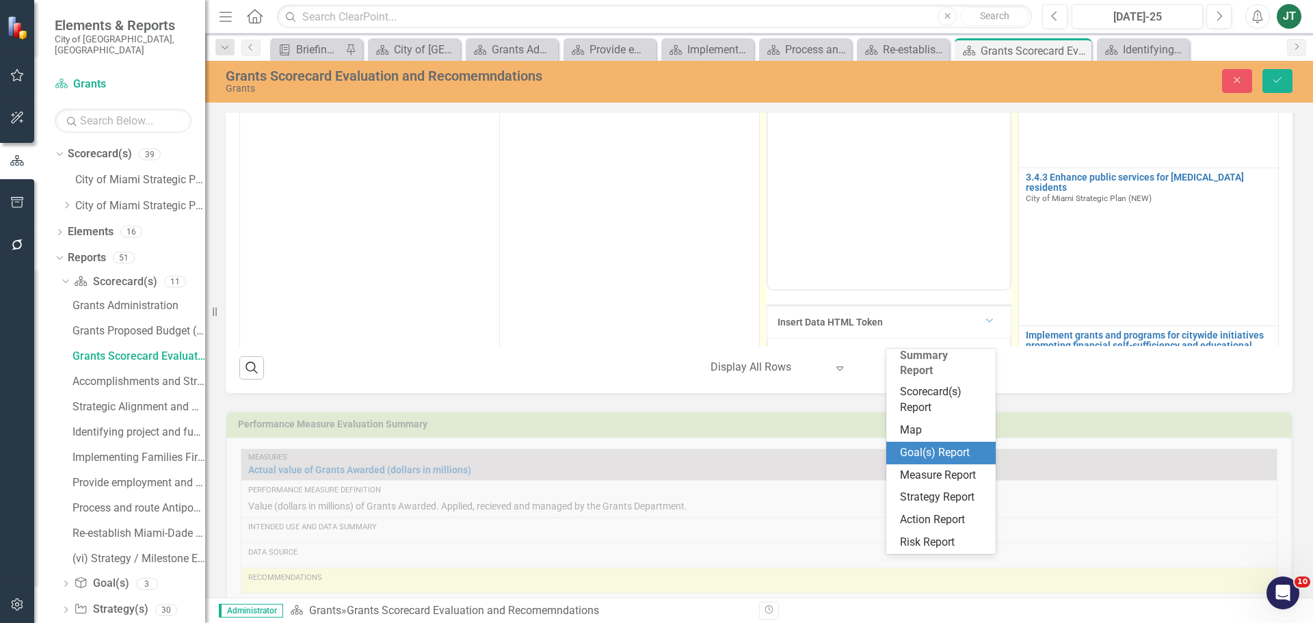
scroll to position [254, 0]
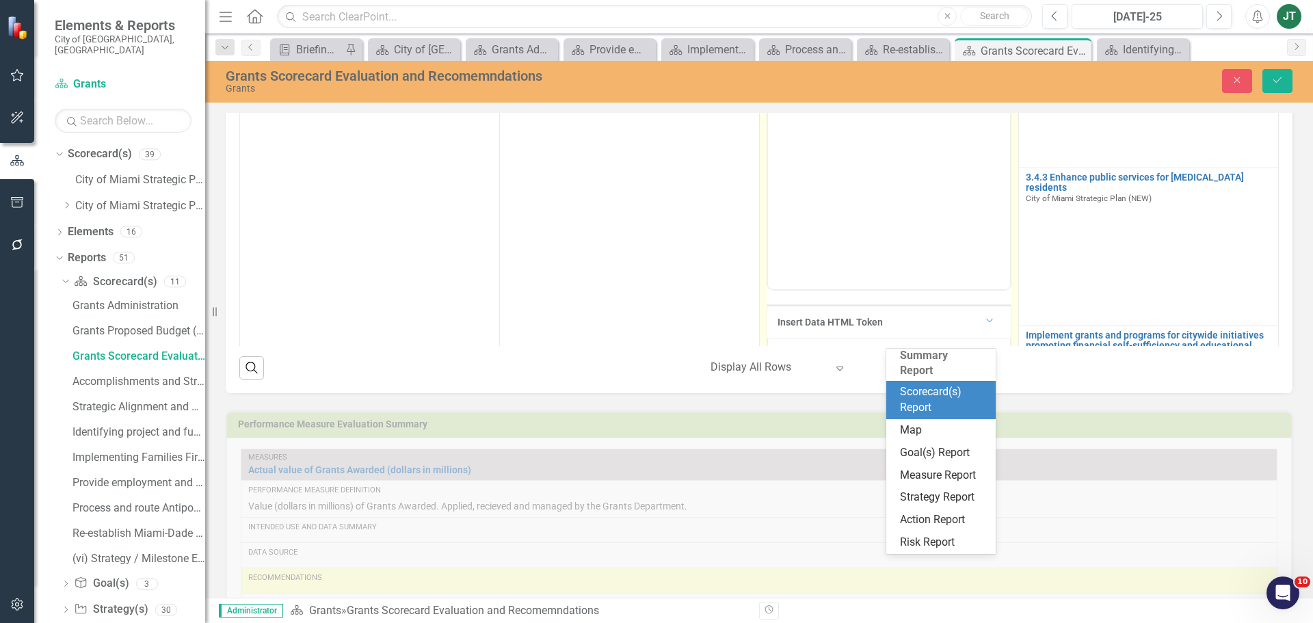
click at [940, 386] on div "Scorecard(s) Report" at bounding box center [944, 399] width 88 height 31
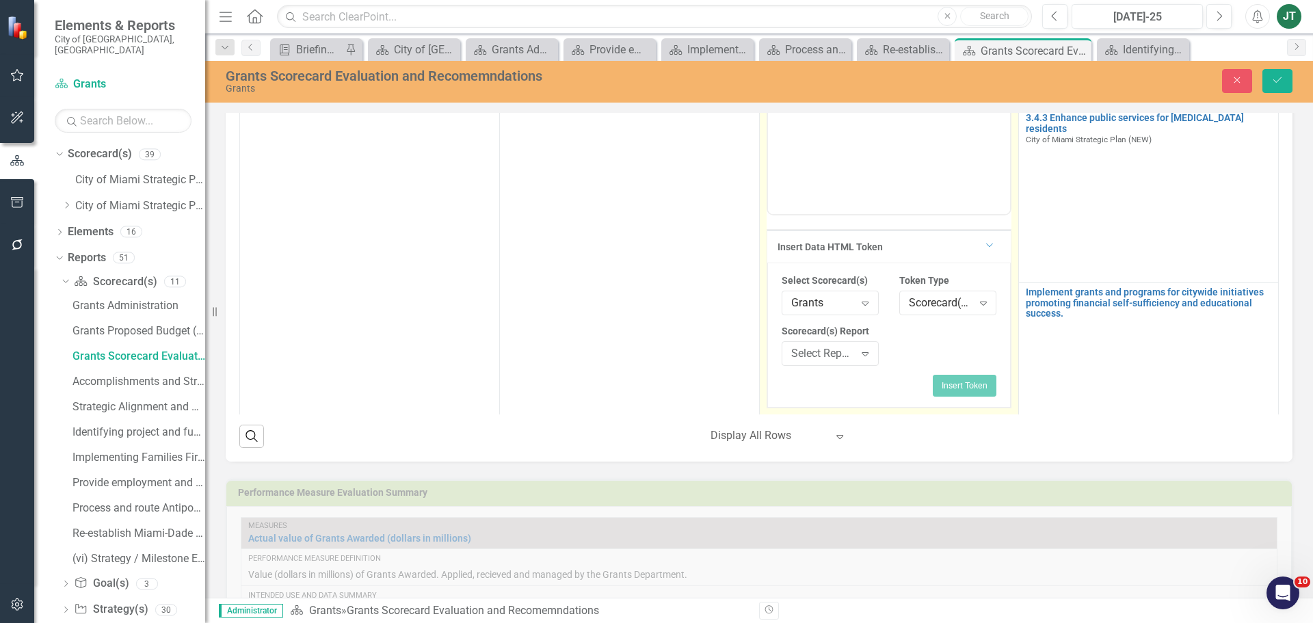
scroll to position [497, 0]
click at [809, 345] on div "Select Report..." at bounding box center [823, 353] width 64 height 16
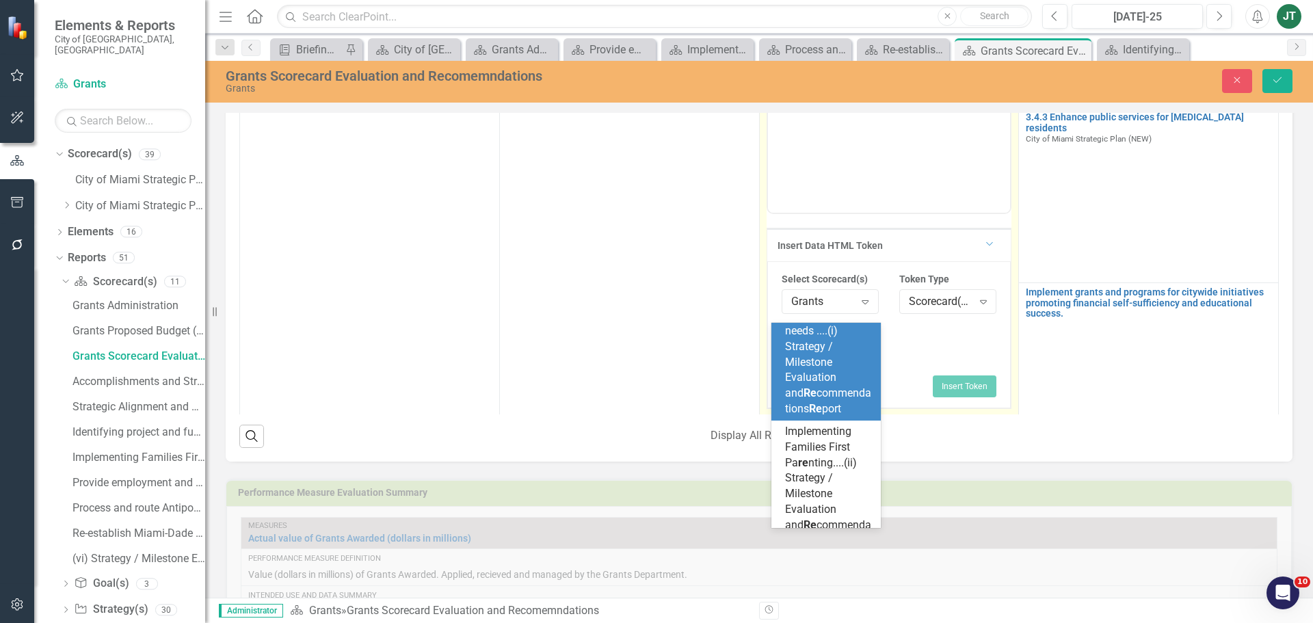
scroll to position [0, 0]
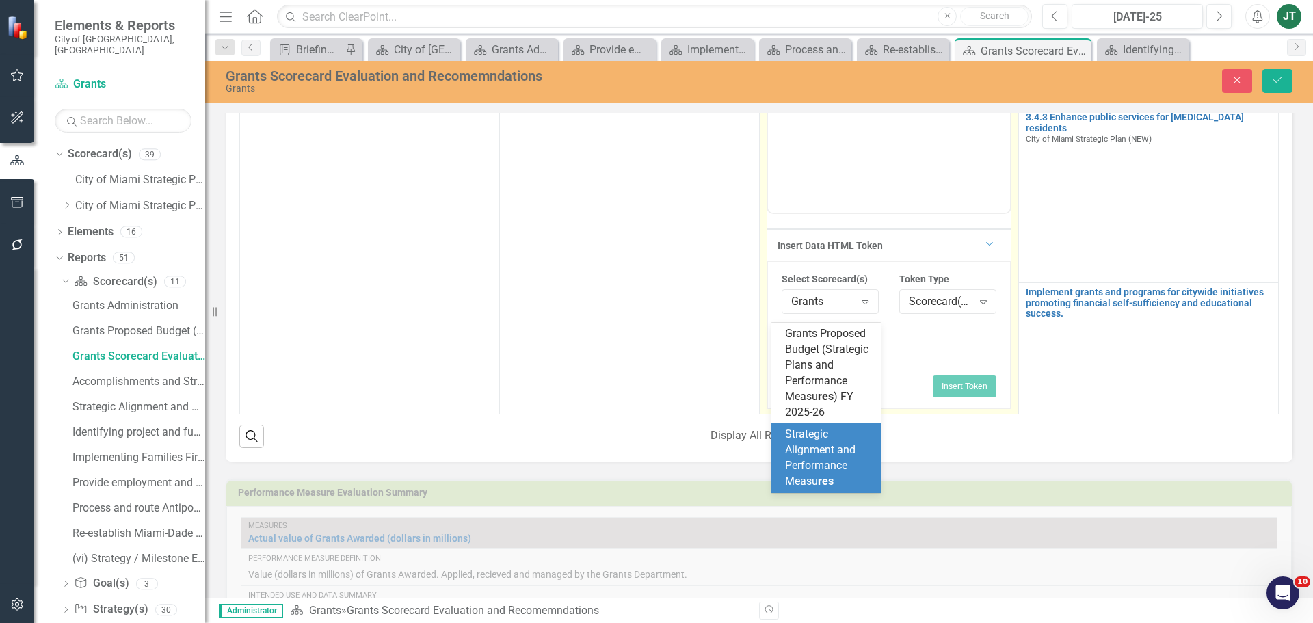
type input "re"
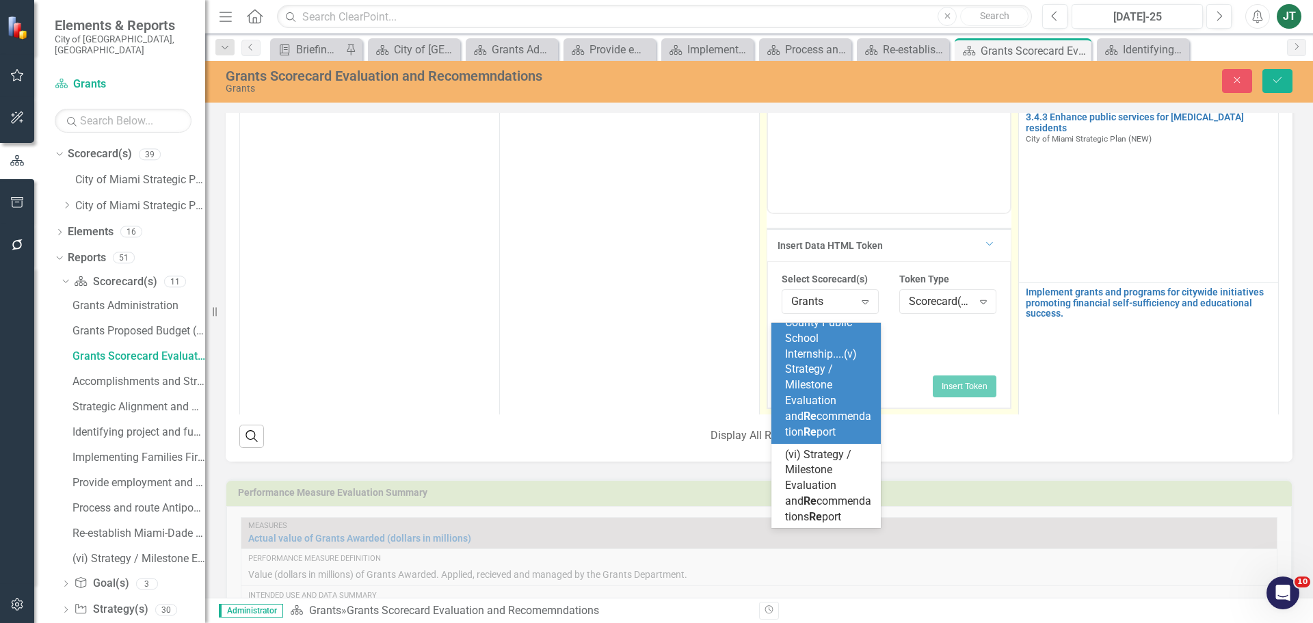
scroll to position [804, 0]
click at [803, 421] on span "Re -establish Miami-Dade County Public School Internship....(v) Strategy / Mile…" at bounding box center [828, 366] width 86 height 154
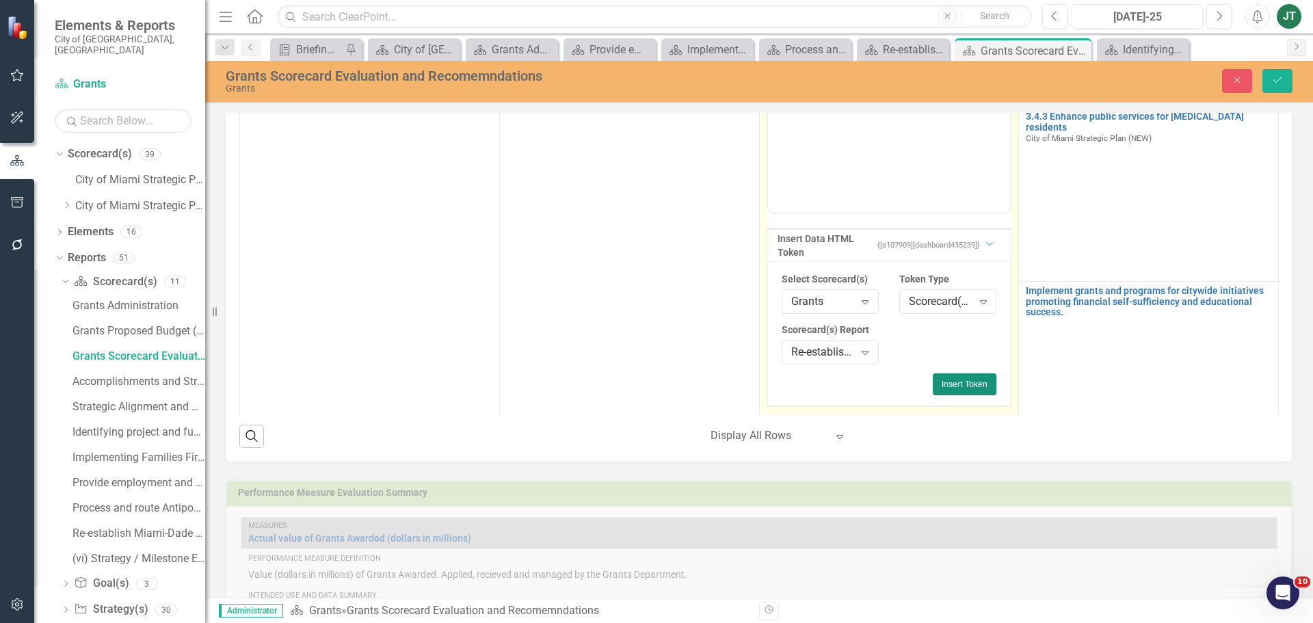
click at [949, 373] on button "Insert Token" at bounding box center [965, 384] width 64 height 22
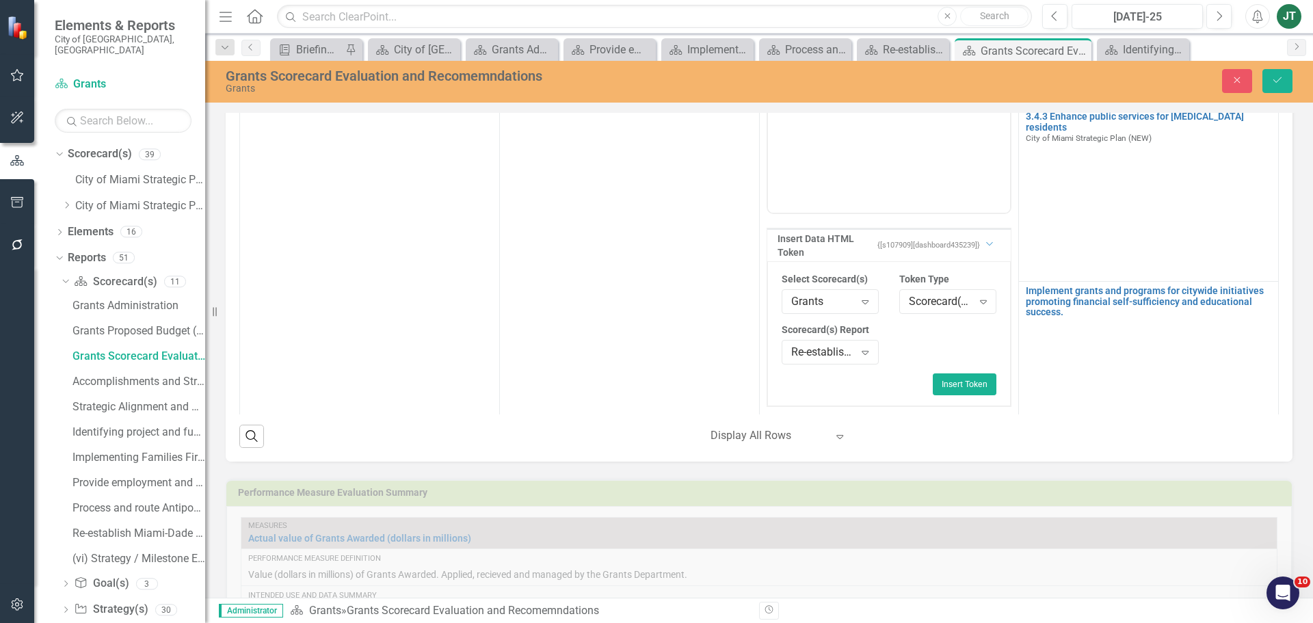
scroll to position [150, 0]
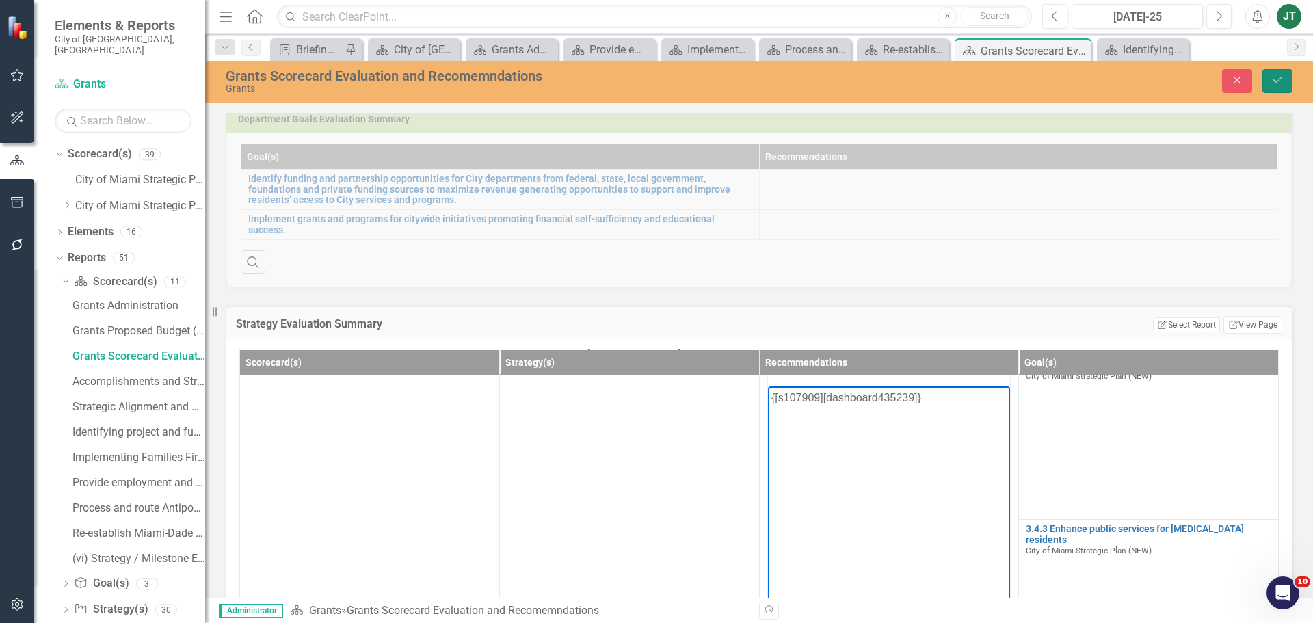
click at [1272, 77] on icon "Save" at bounding box center [1277, 80] width 12 height 10
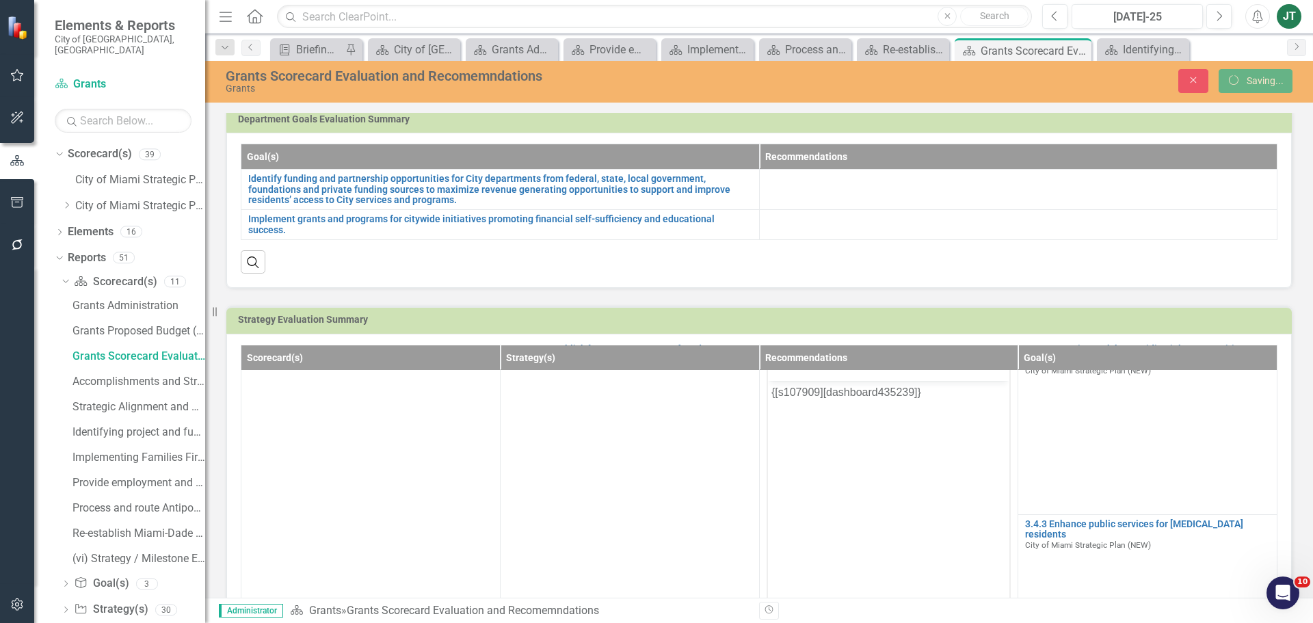
scroll to position [0, 0]
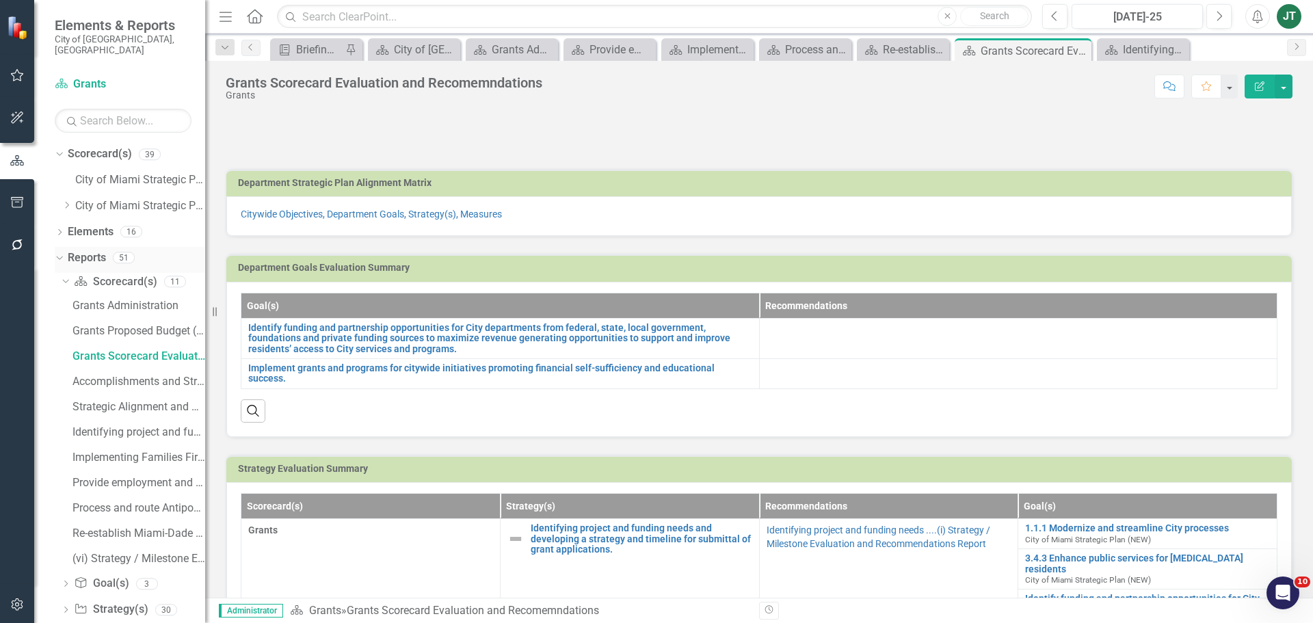
click at [58, 252] on icon "Dropdown" at bounding box center [58, 257] width 8 height 10
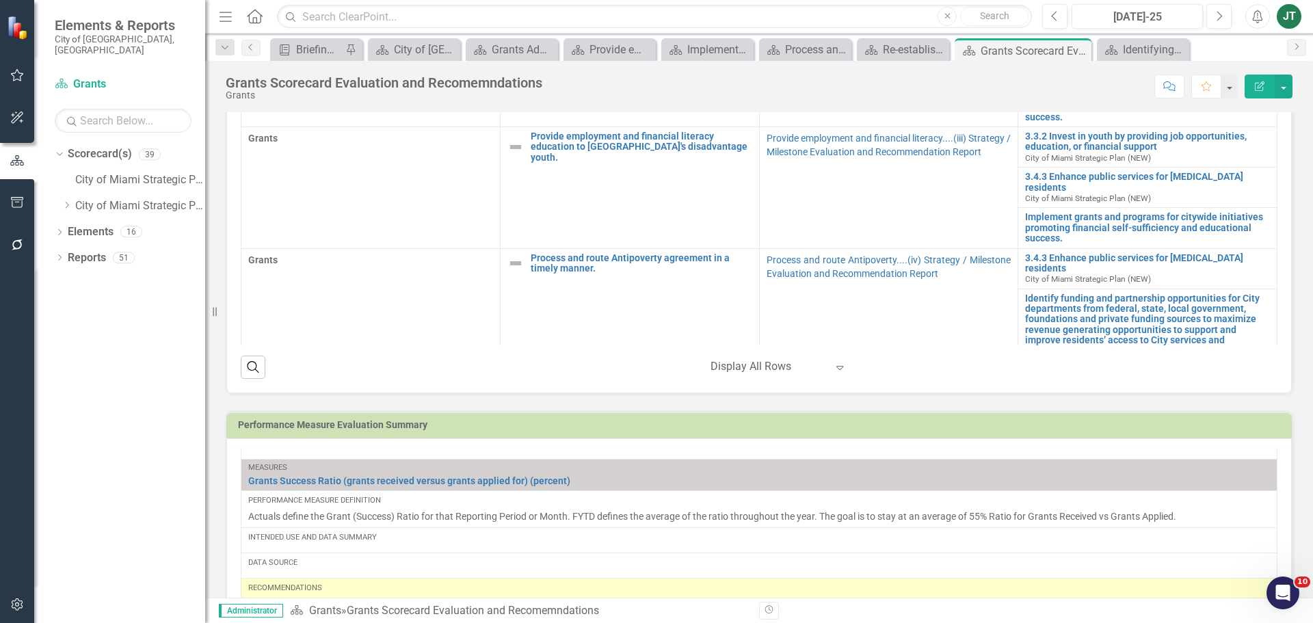
scroll to position [274, 0]
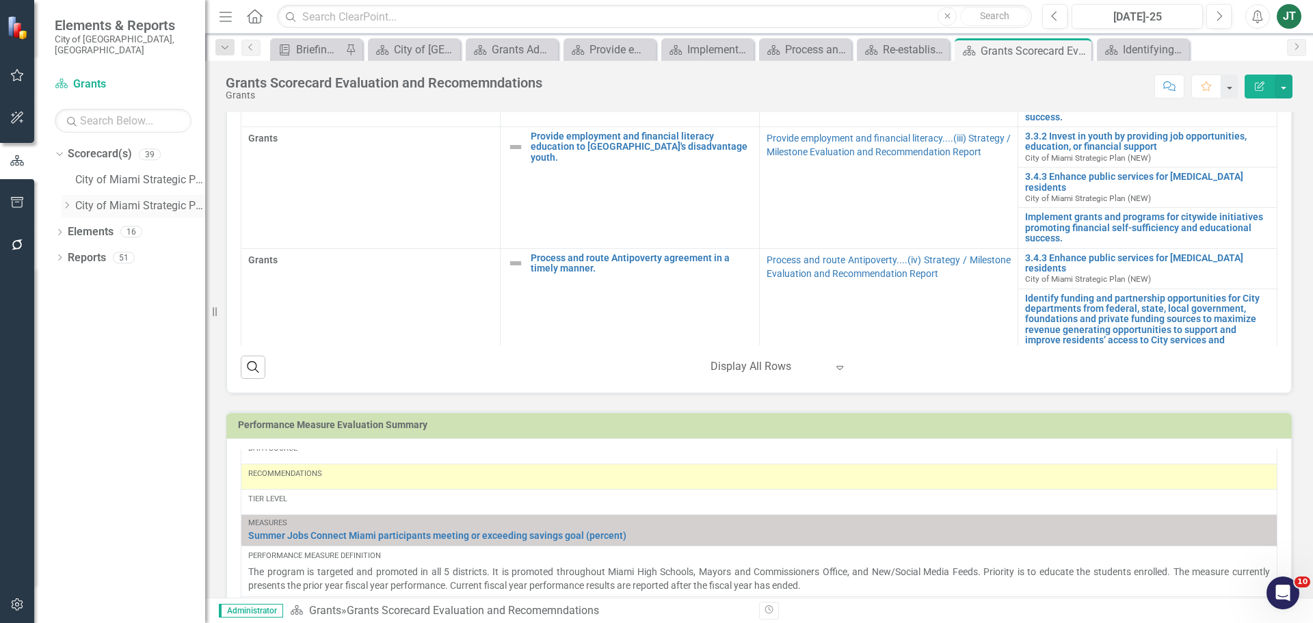
click at [68, 201] on icon "Dropdown" at bounding box center [67, 205] width 10 height 8
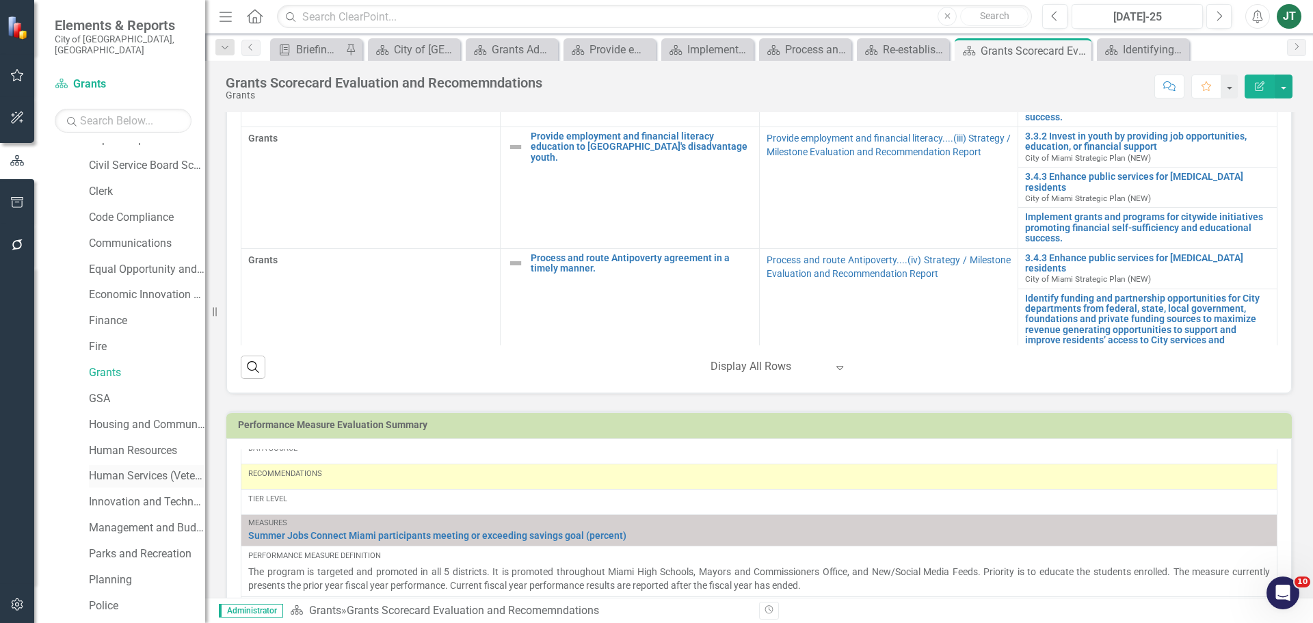
scroll to position [205, 0]
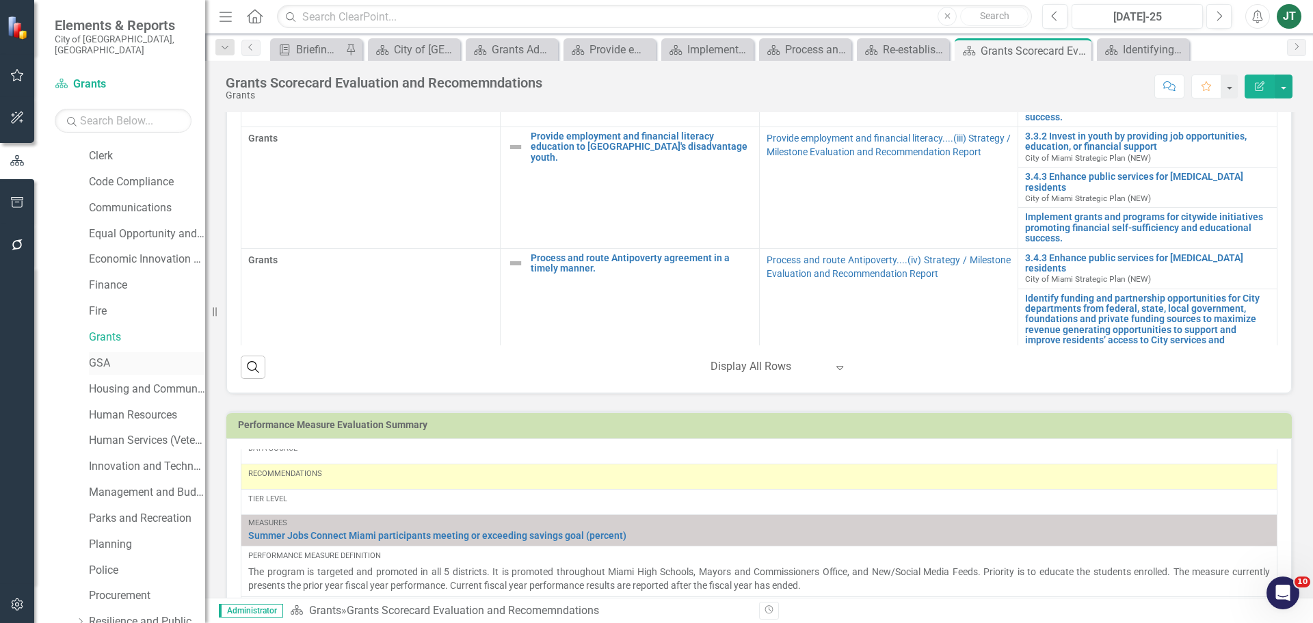
click at [107, 356] on link "GSA" at bounding box center [147, 364] width 116 height 16
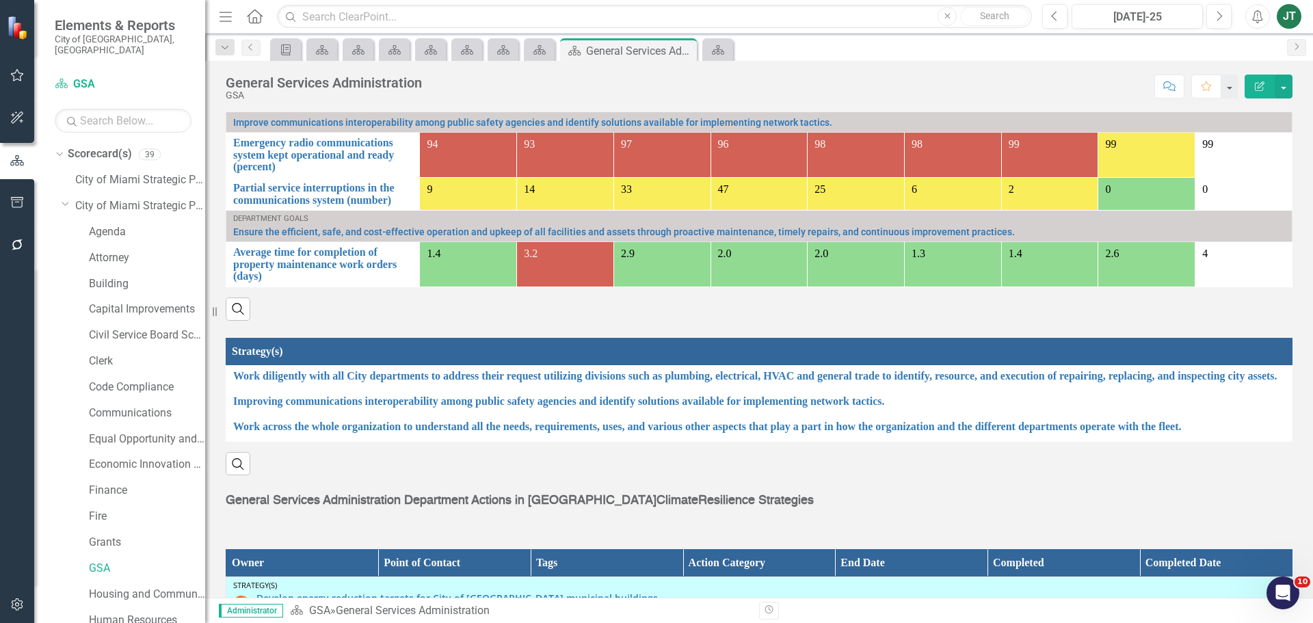
scroll to position [1126, 0]
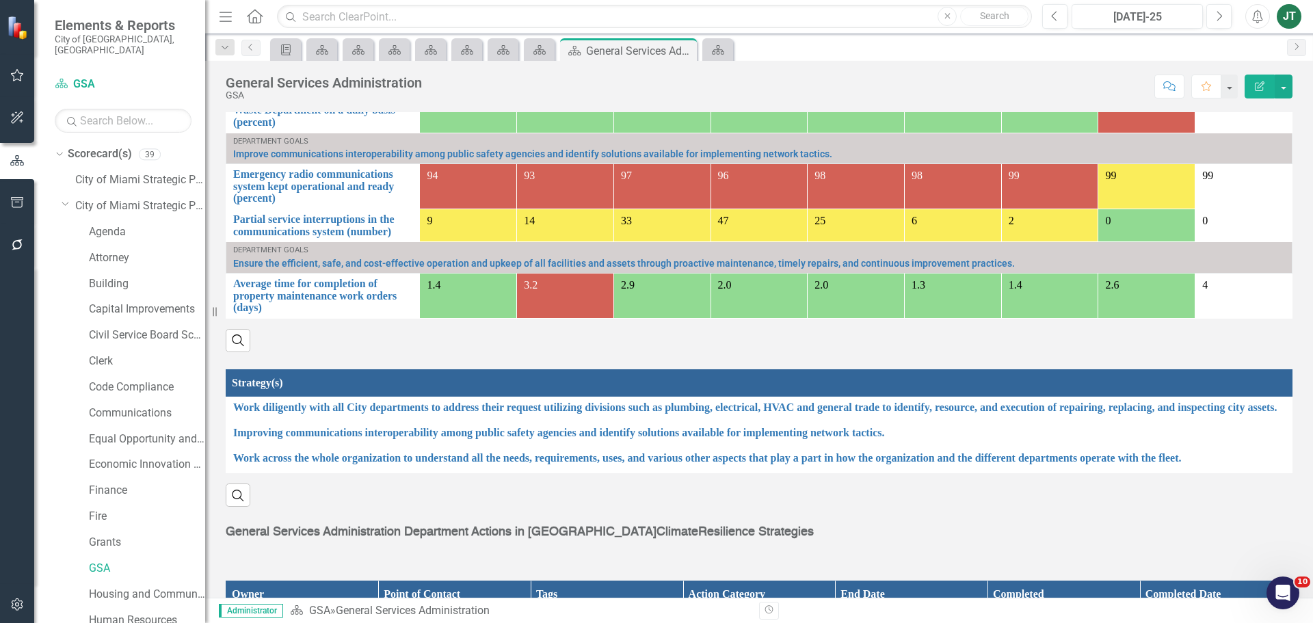
click at [777, 370] on th "Strategy(s)" at bounding box center [762, 383] width 1073 height 27
click at [777, 370] on th "Strategy(s) Sort Ascending" at bounding box center [763, 383] width 1075 height 27
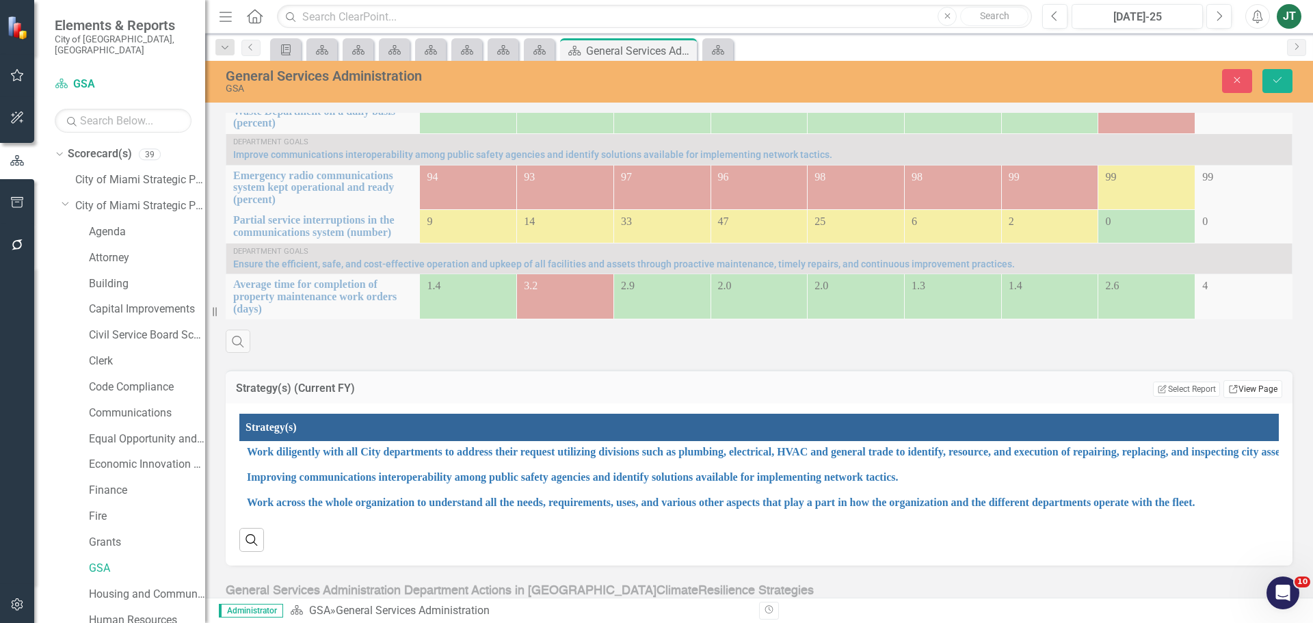
click at [1260, 380] on link "Link View Page" at bounding box center [1252, 389] width 59 height 18
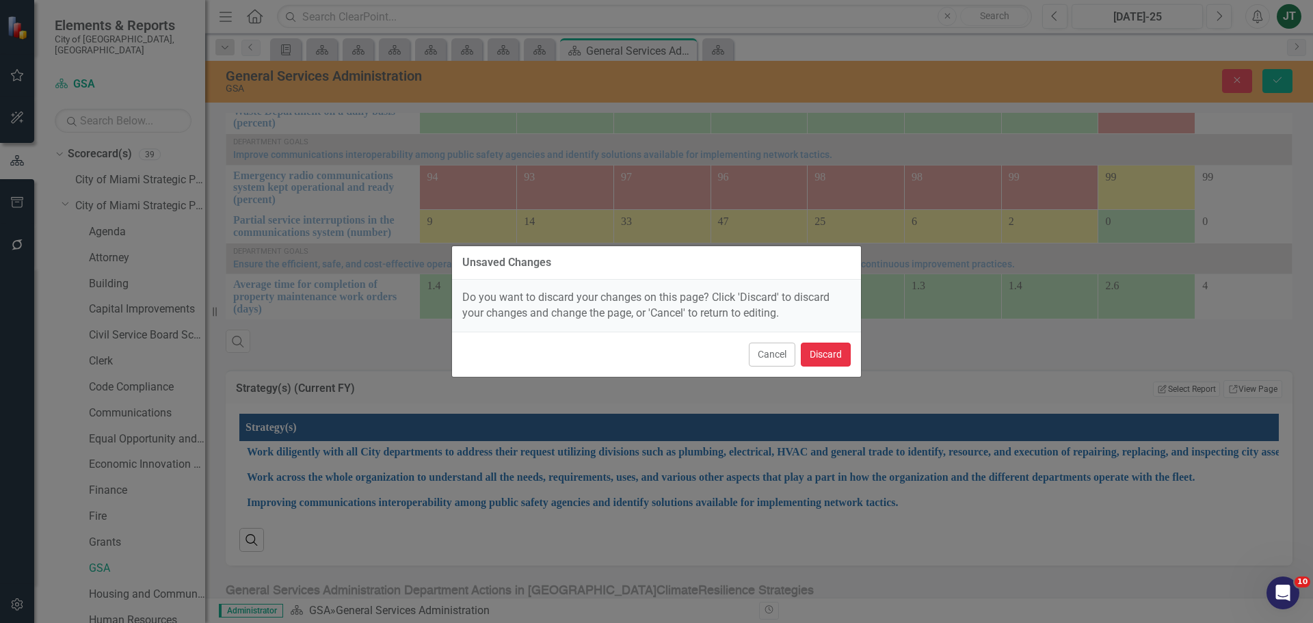
click at [828, 355] on button "Discard" at bounding box center [826, 355] width 50 height 24
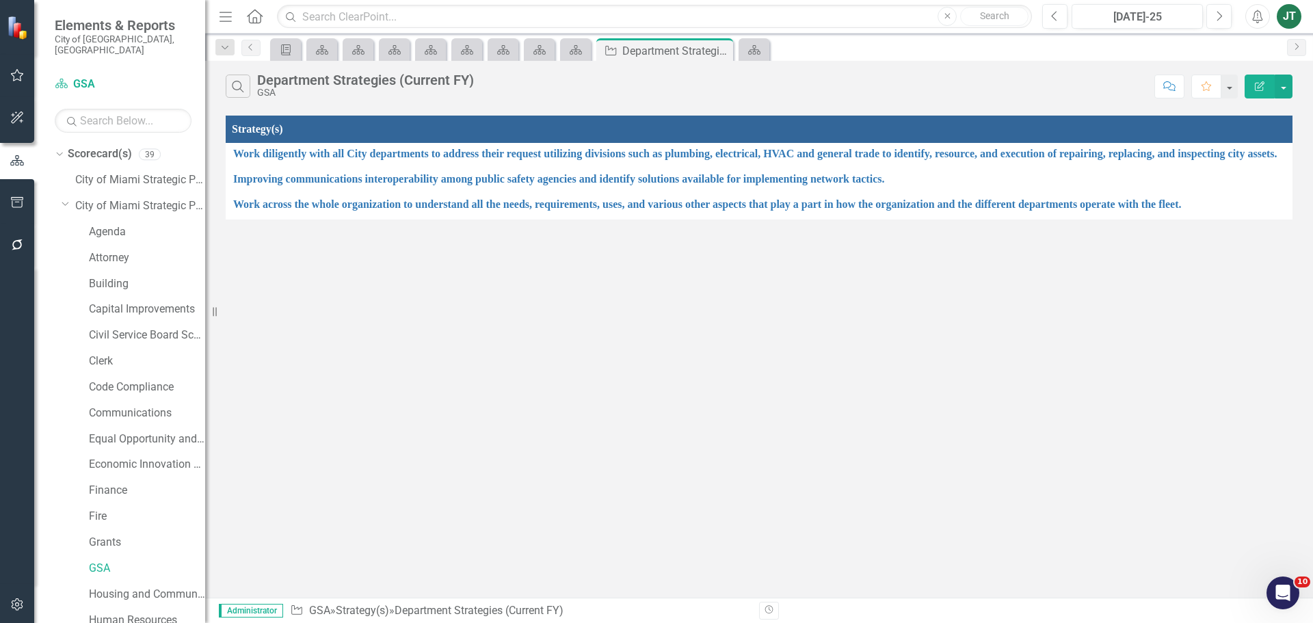
click at [1268, 83] on button "Edit Report" at bounding box center [1259, 87] width 30 height 24
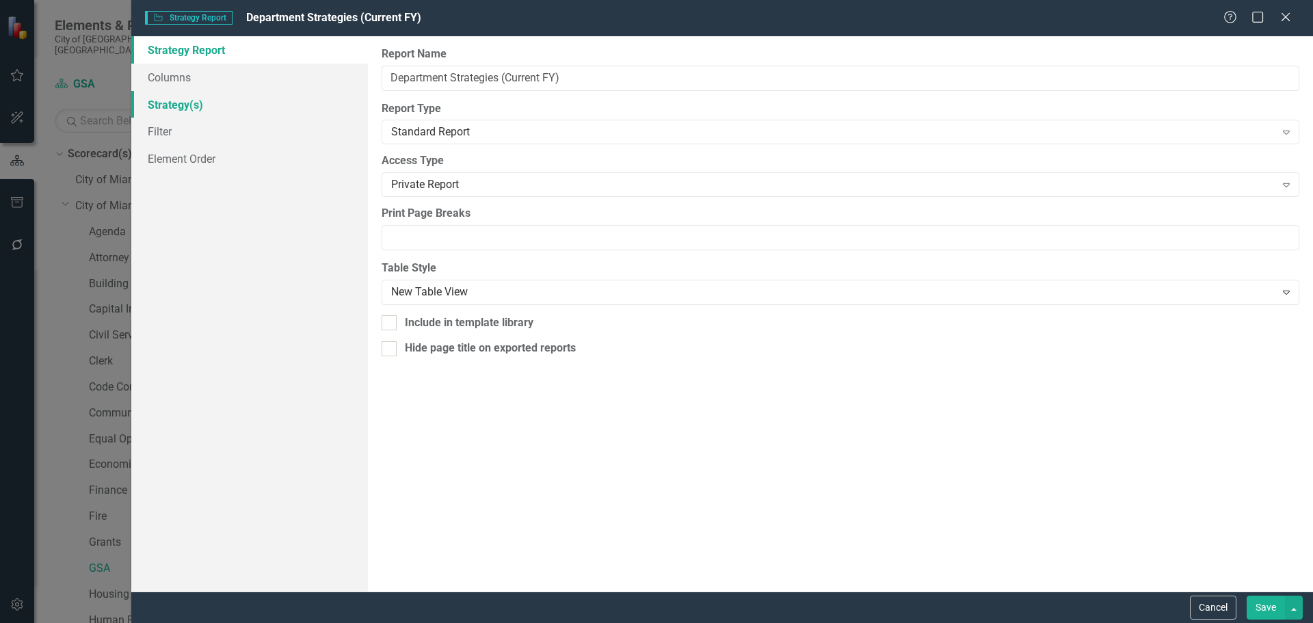
click at [181, 77] on div "Strategy Report Columns Strategy(s) Filter Element Order" at bounding box center [249, 313] width 237 height 555
click at [179, 88] on link "Columns" at bounding box center [249, 77] width 237 height 27
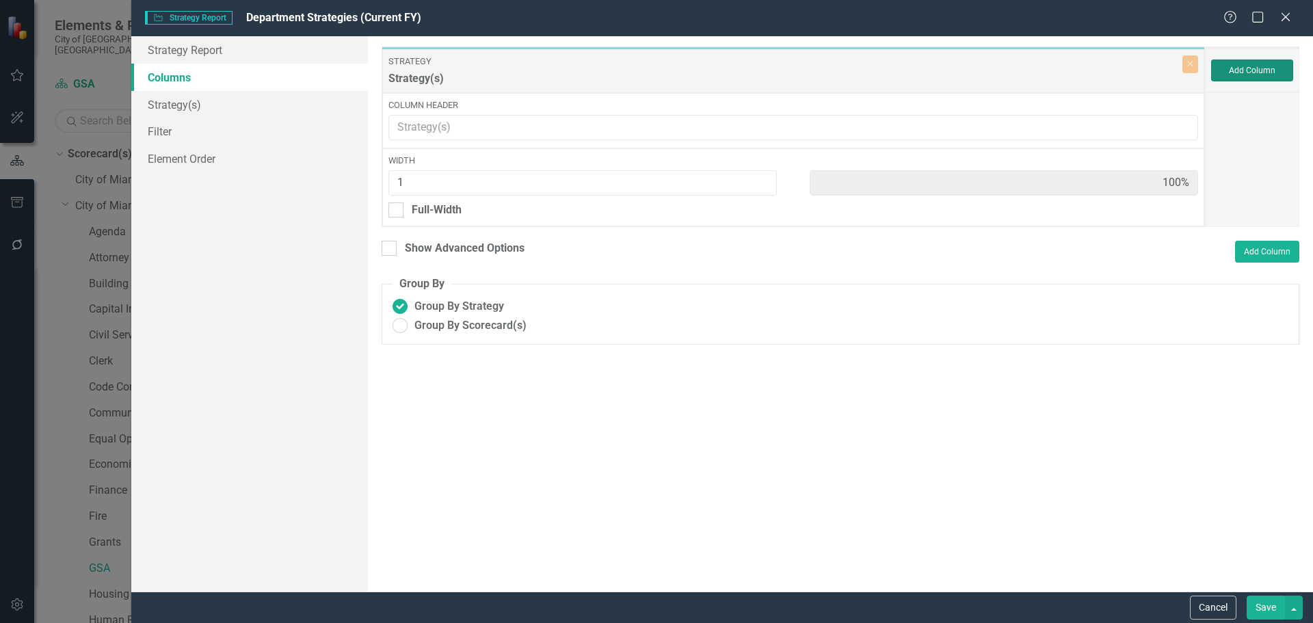
click at [1177, 182] on div "Strategy Strategy(s) Close Column Header Width 1 100% Full-Width Add Column" at bounding box center [841, 136] width 918 height 181
click at [428, 250] on div "Show Advanced Options" at bounding box center [465, 249] width 120 height 16
click at [390, 250] on input "Show Advanced Options" at bounding box center [386, 245] width 9 height 9
checkbox input "true"
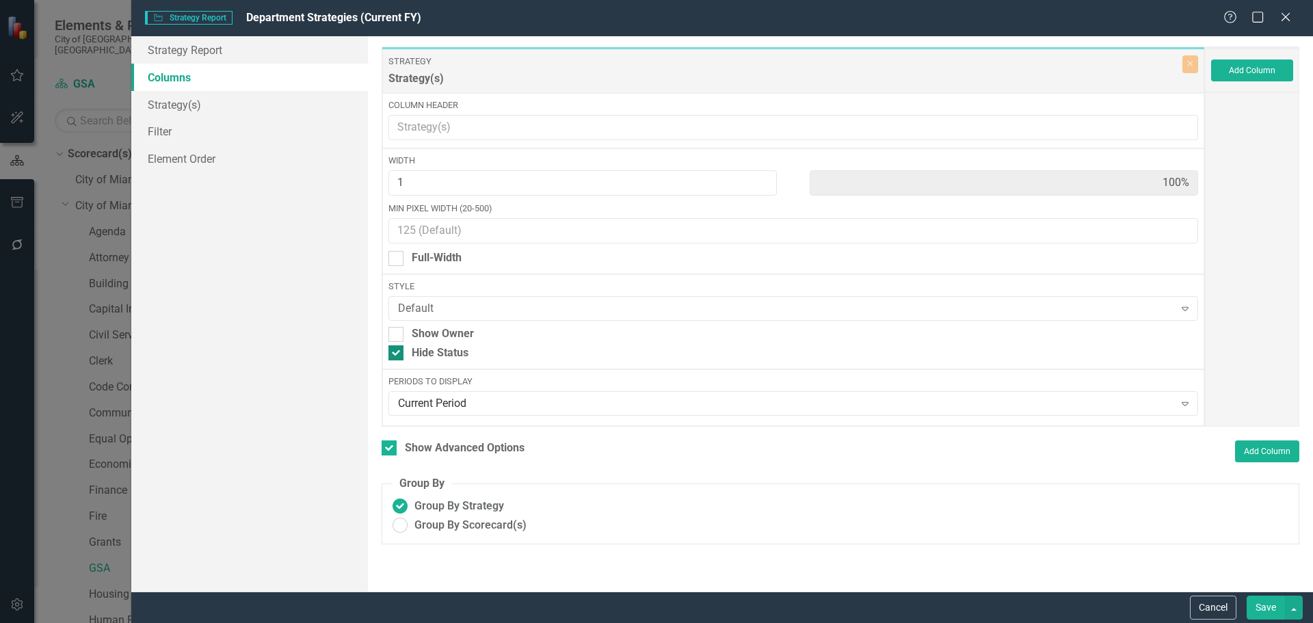
click at [426, 353] on div "Hide Status" at bounding box center [440, 353] width 57 height 16
click at [397, 353] on input "Hide Status" at bounding box center [392, 349] width 9 height 9
checkbox input "false"
click at [1260, 607] on button "Save" at bounding box center [1266, 608] width 38 height 24
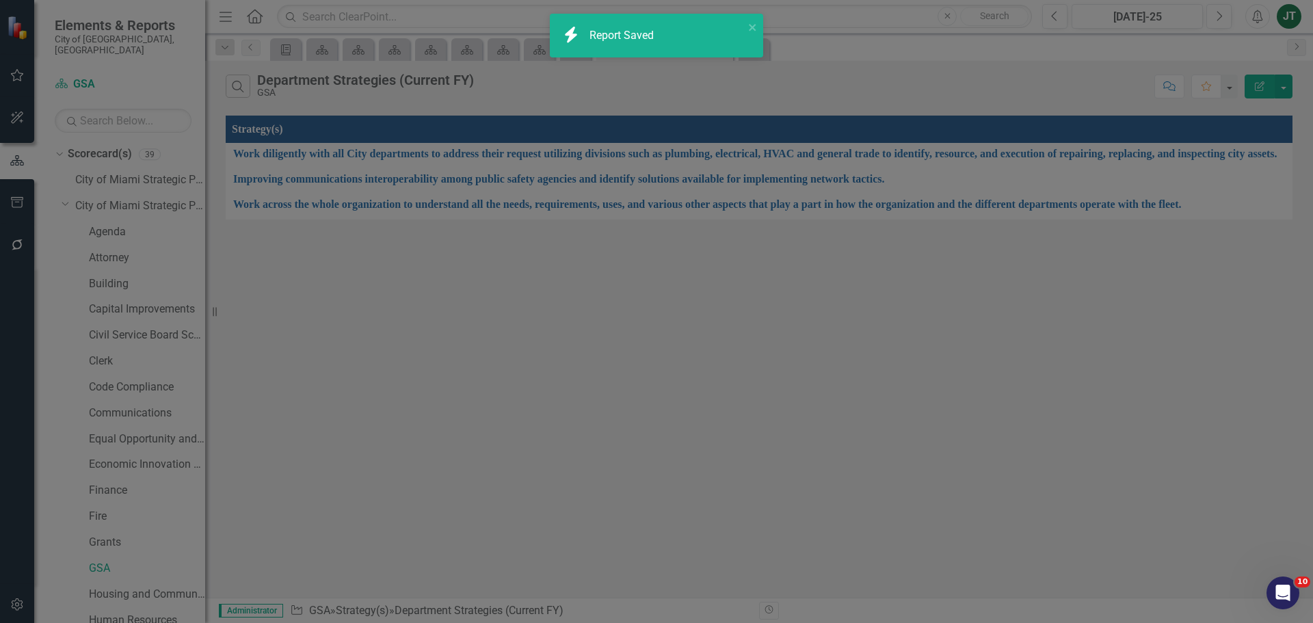
checkbox input "false"
radio input "true"
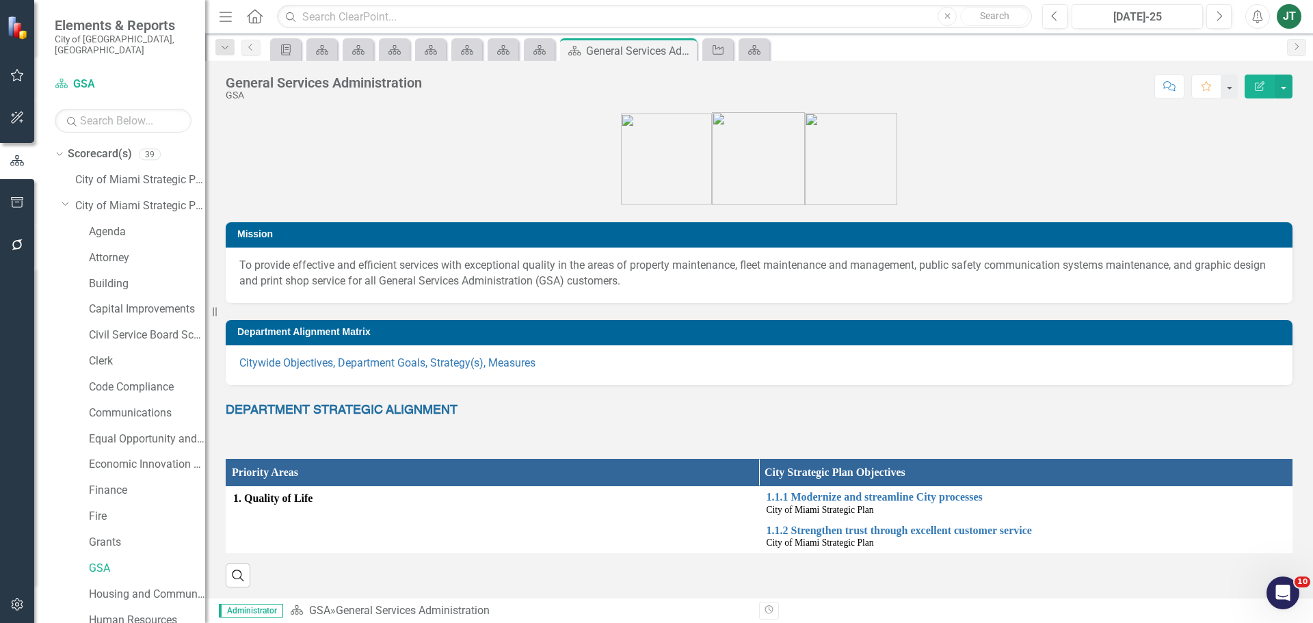
click at [61, 190] on div "Dropdown Scorecard(s) 39 City of Miami Strategic Plan Dropdown City of Miami St…" at bounding box center [130, 634] width 150 height 983
click at [64, 202] on icon at bounding box center [65, 203] width 7 height 3
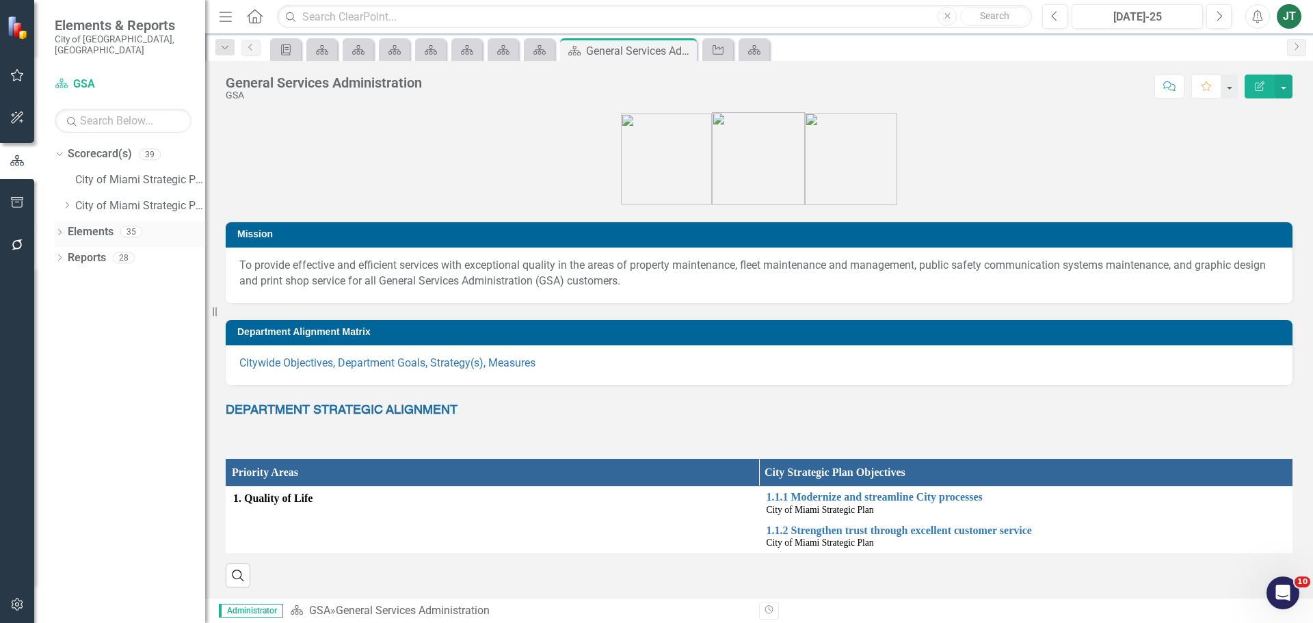
click at [85, 224] on link "Elements" at bounding box center [91, 232] width 46 height 16
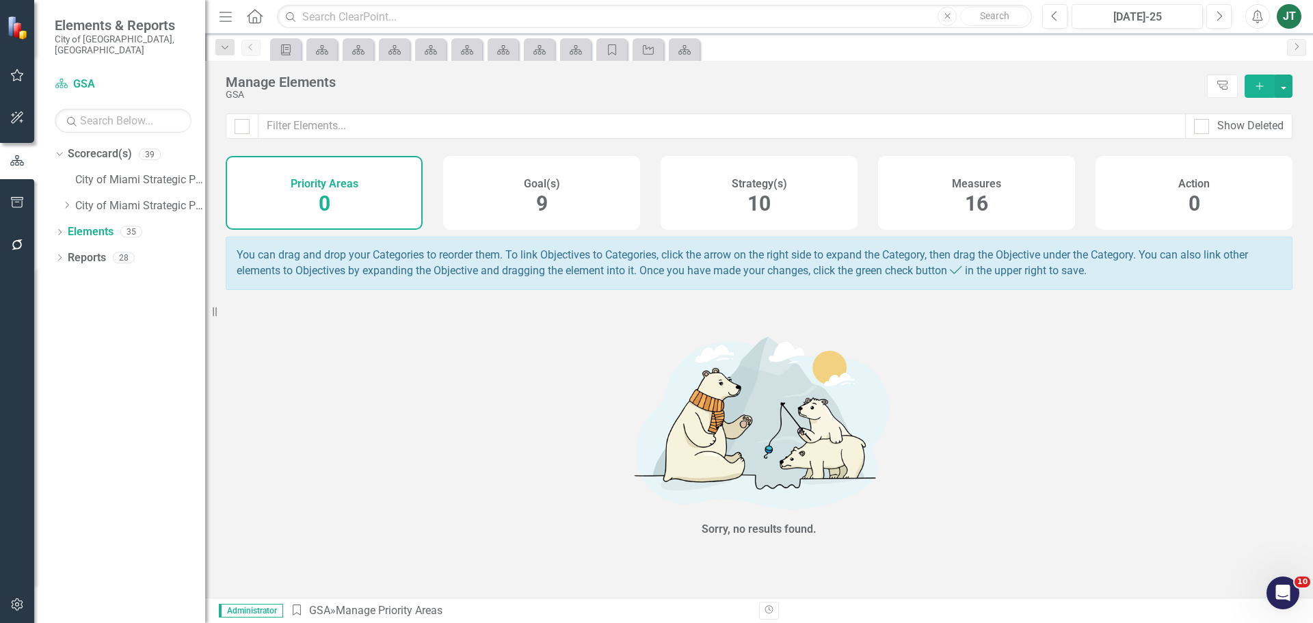
click at [1201, 196] on div "Action 0" at bounding box center [1193, 193] width 197 height 74
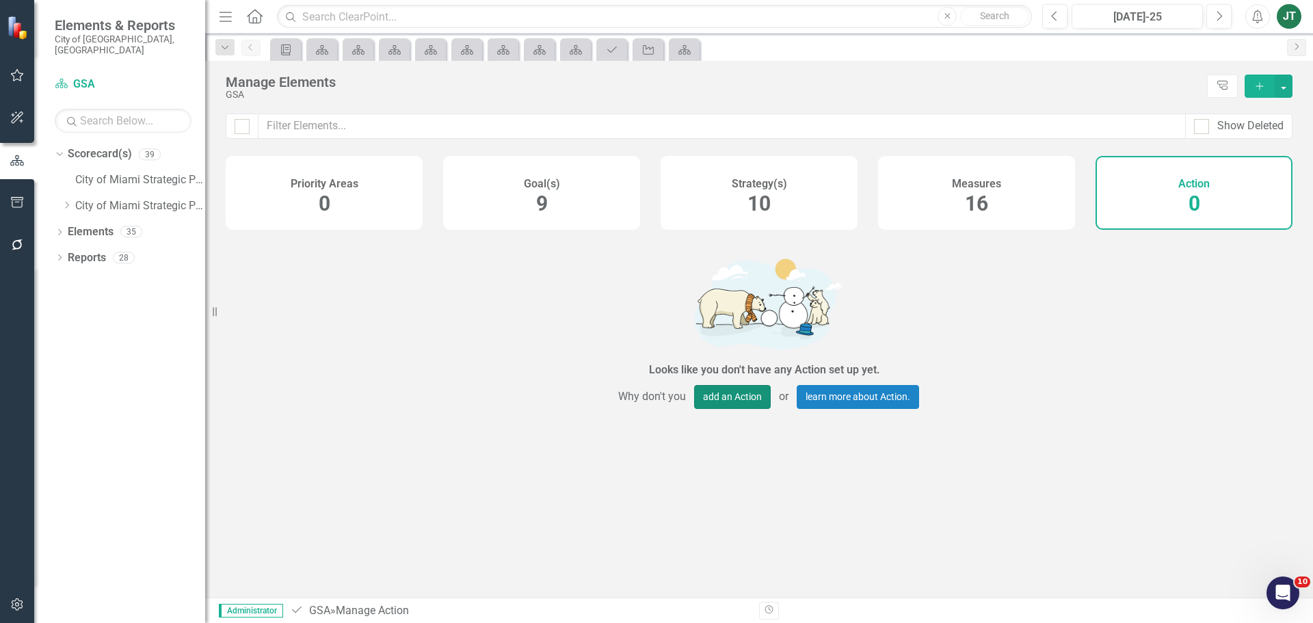
click at [718, 404] on button "add an Action" at bounding box center [732, 397] width 77 height 24
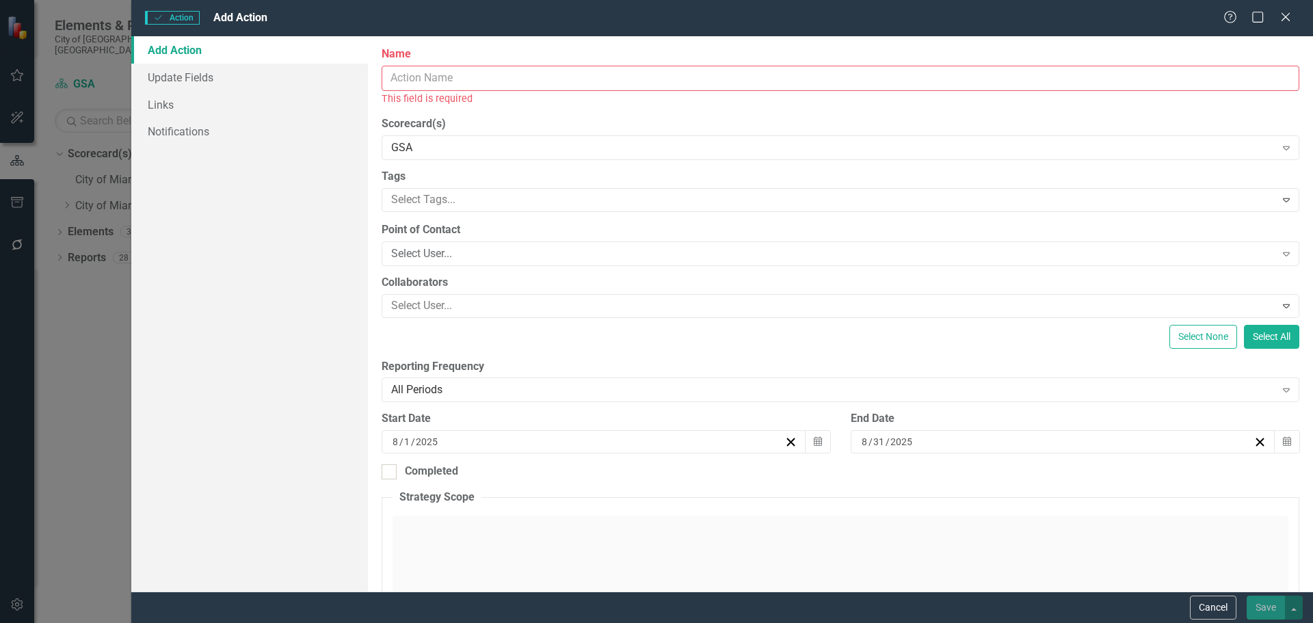
click at [576, 77] on input "Name" at bounding box center [841, 78] width 918 height 25
type input "Budget Cycle Checklist"
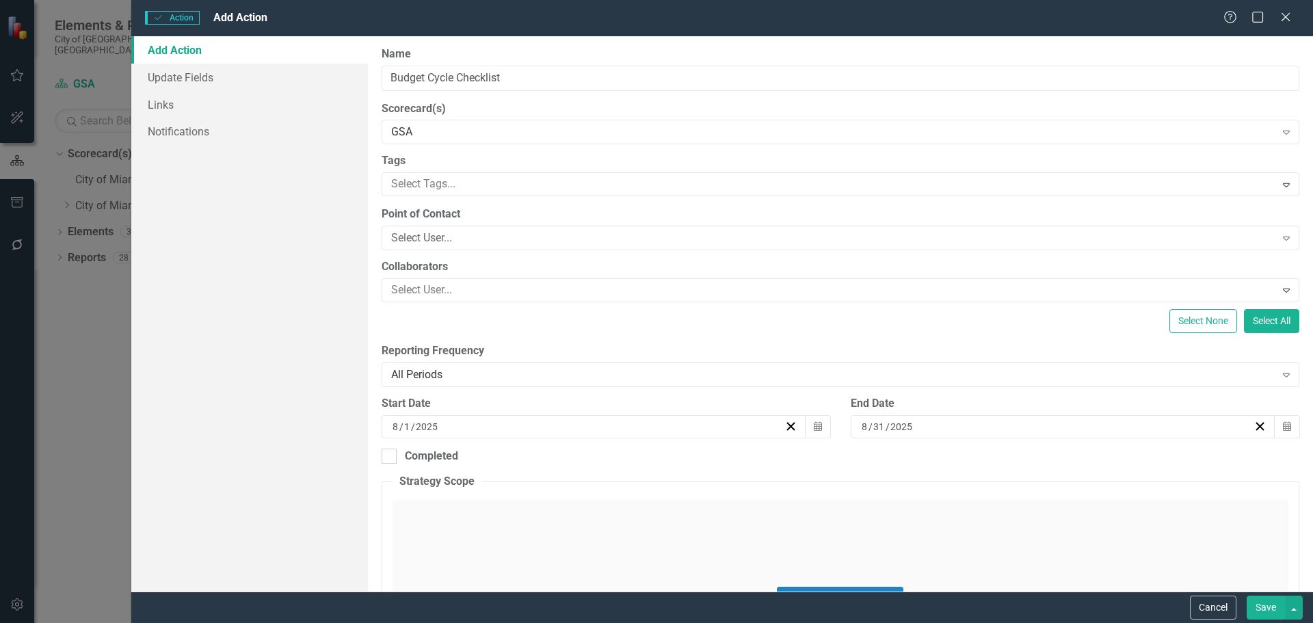
click at [1259, 604] on button "Save" at bounding box center [1266, 608] width 38 height 24
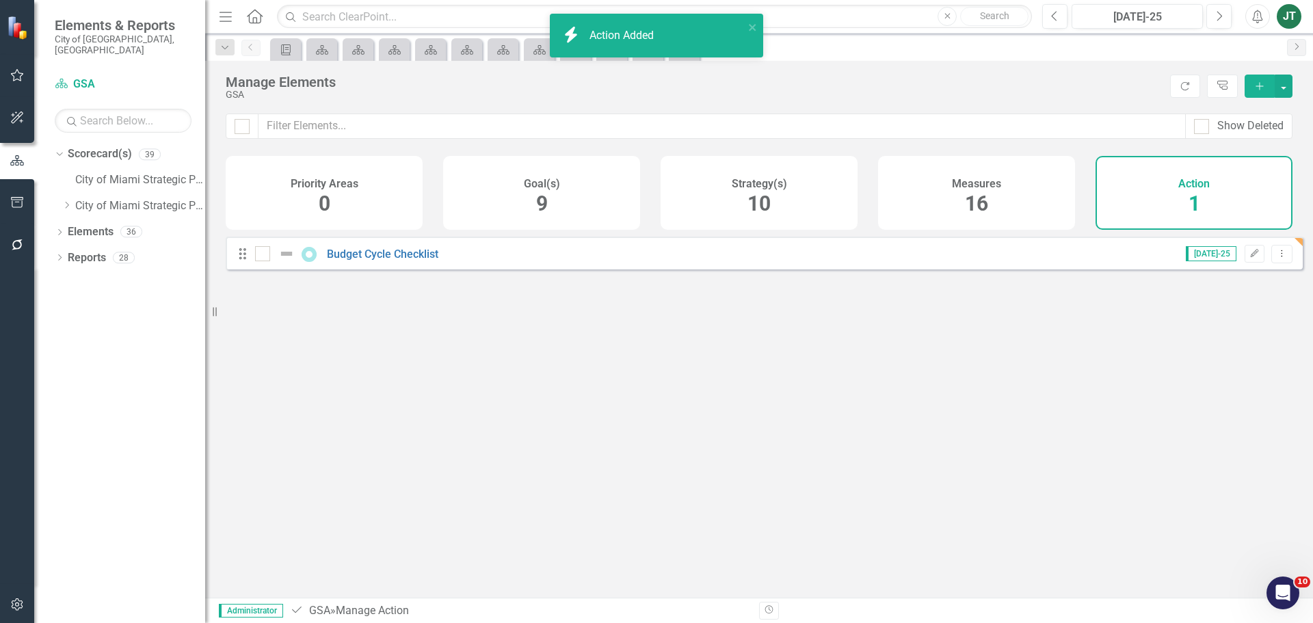
click at [1013, 202] on div "Measures 16" at bounding box center [976, 193] width 197 height 74
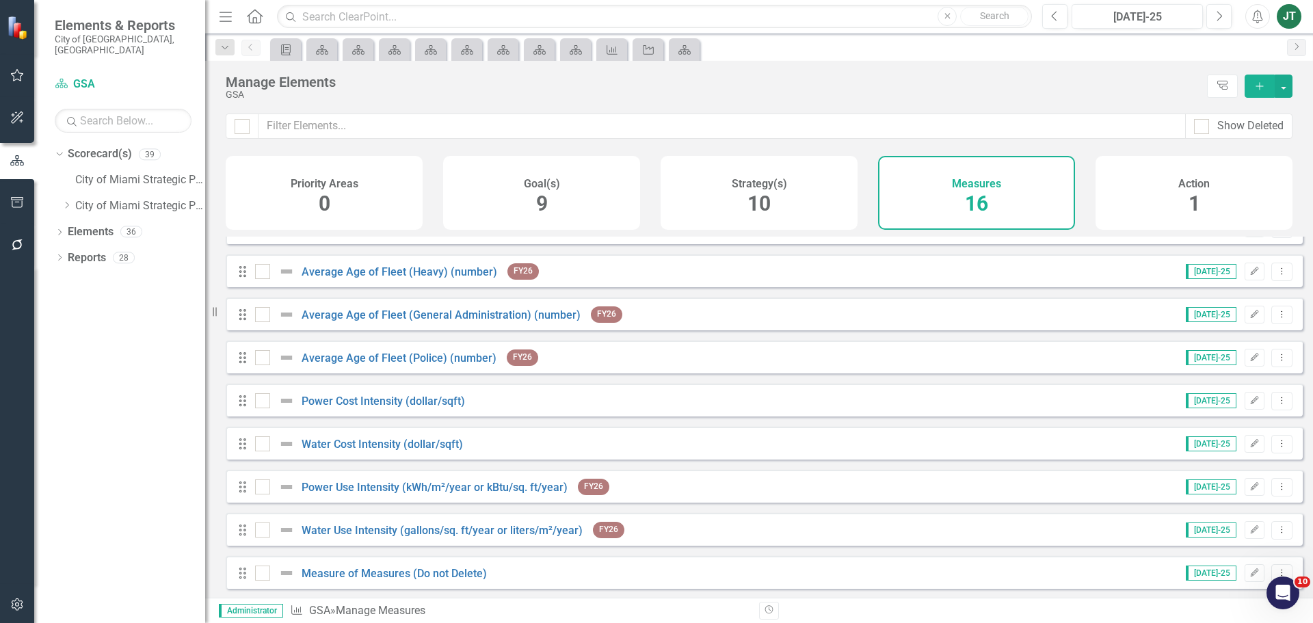
scroll to position [338, 0]
click at [1255, 82] on icon "Add" at bounding box center [1259, 86] width 12 height 10
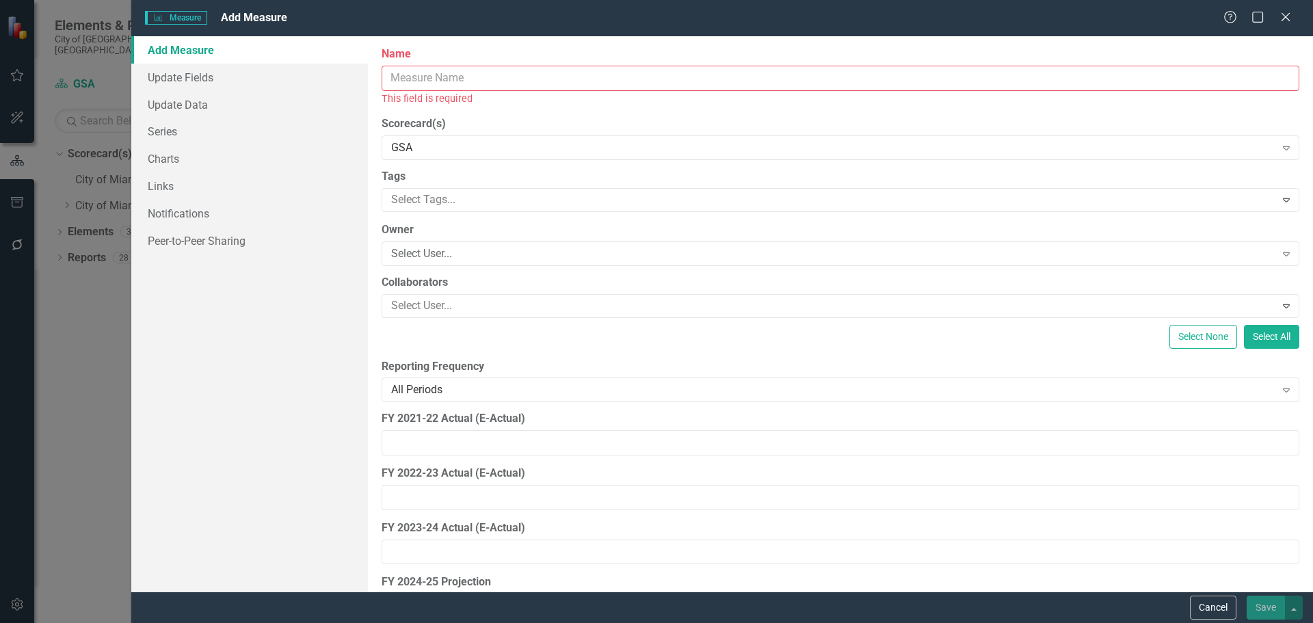
click at [503, 75] on input "Name" at bounding box center [841, 78] width 918 height 25
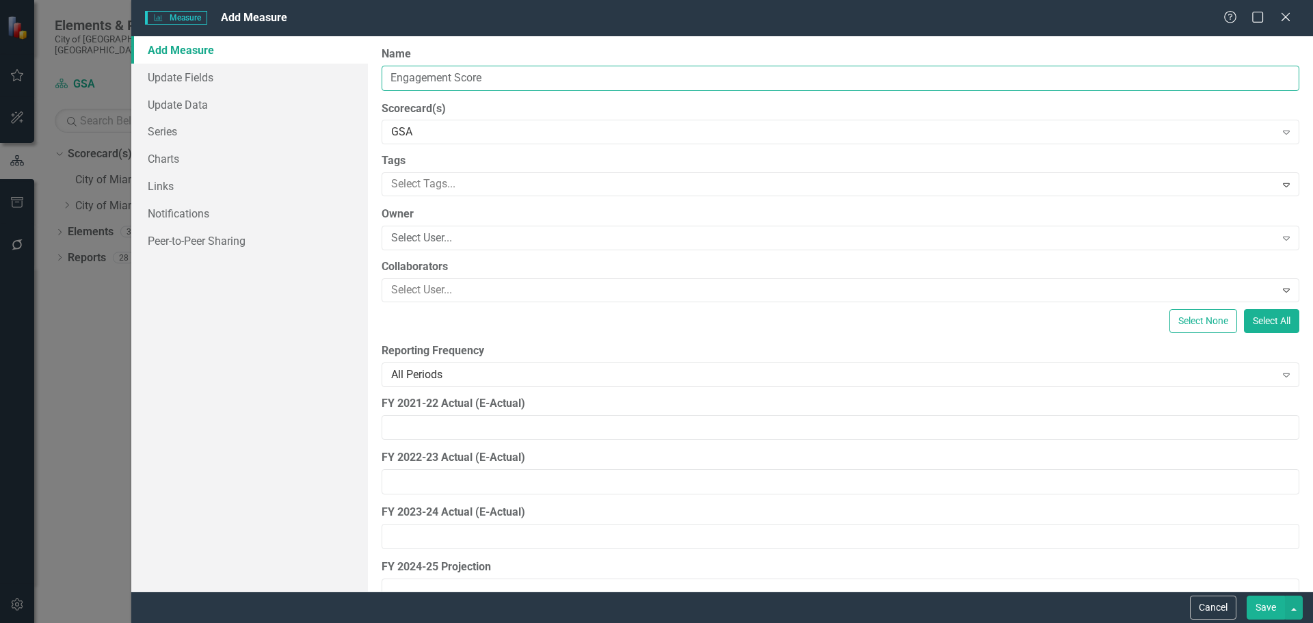
type input "Engagement Score (Do Not Delete)"
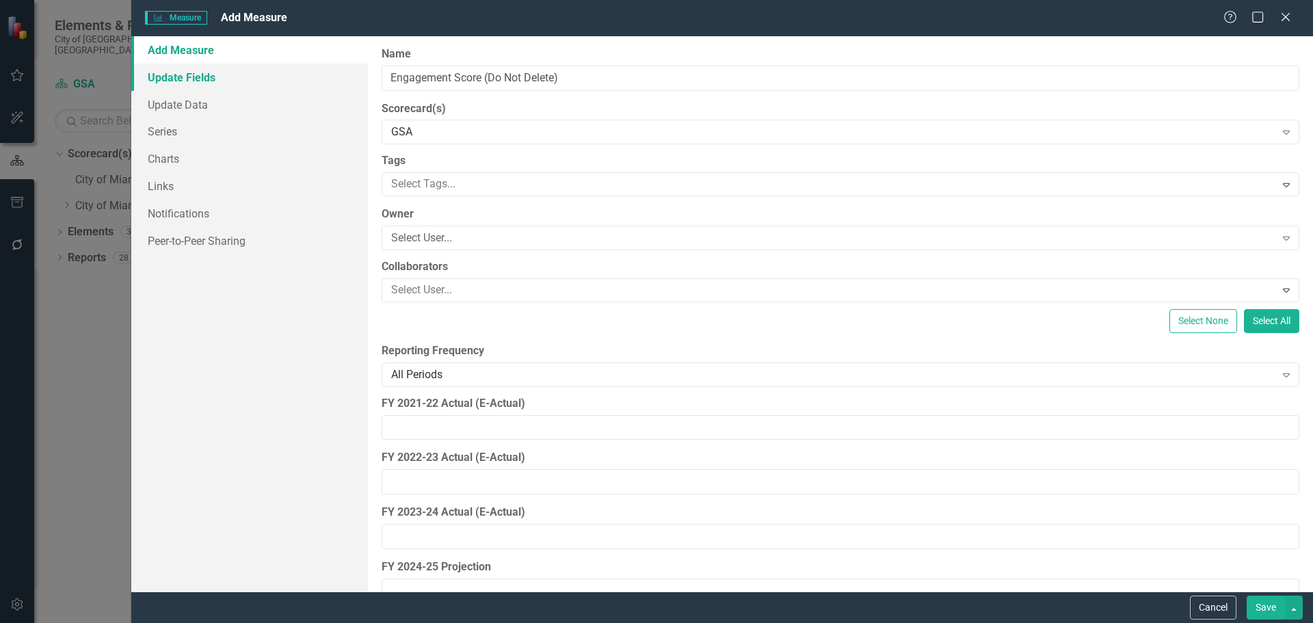
click at [206, 79] on link "Update Fields" at bounding box center [249, 77] width 237 height 27
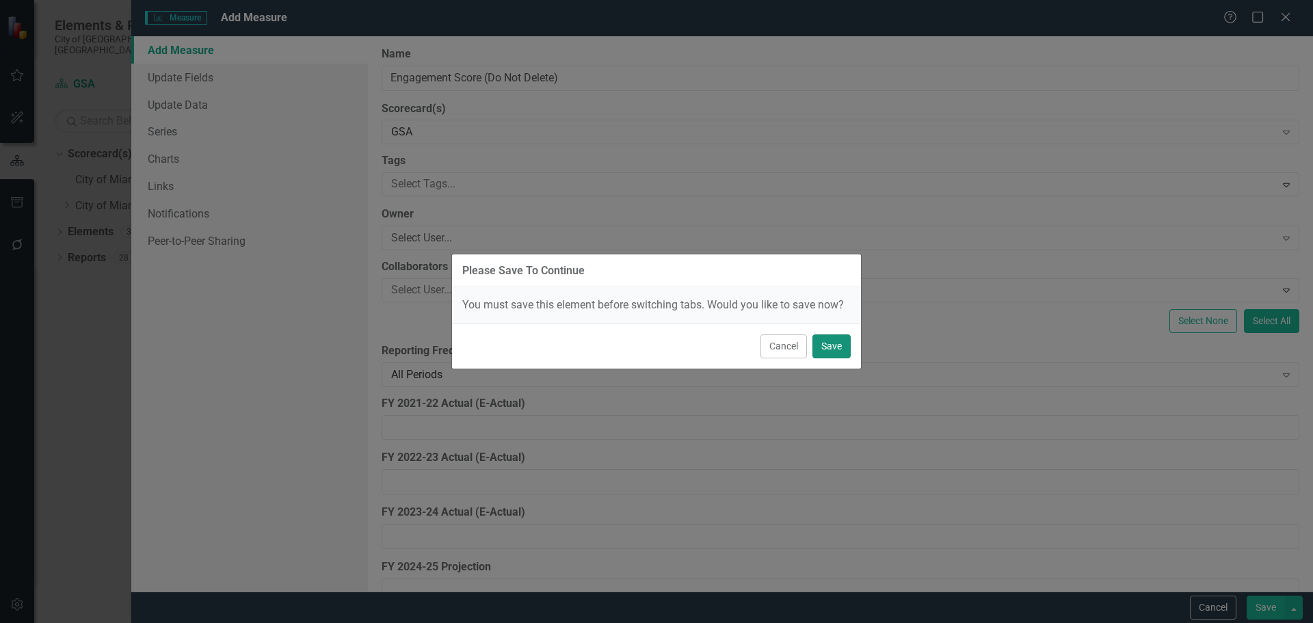
click at [829, 343] on button "Save" at bounding box center [831, 346] width 38 height 24
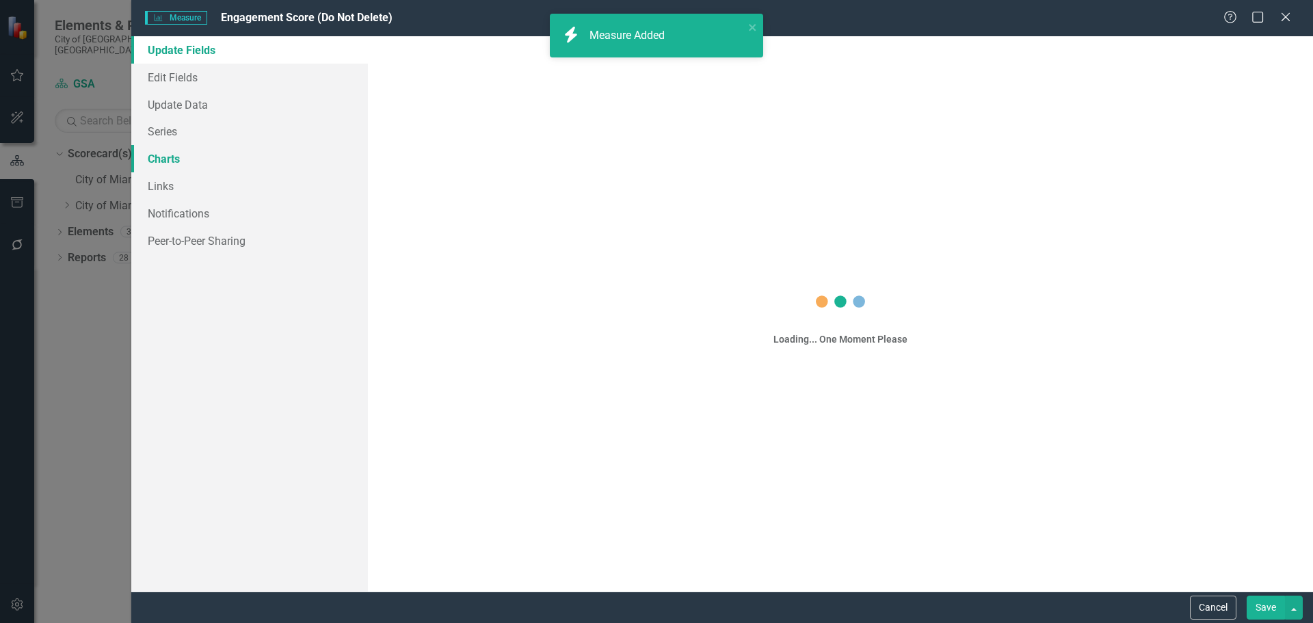
click at [169, 161] on link "Charts" at bounding box center [249, 158] width 237 height 27
click at [171, 157] on link "Charts" at bounding box center [249, 158] width 237 height 27
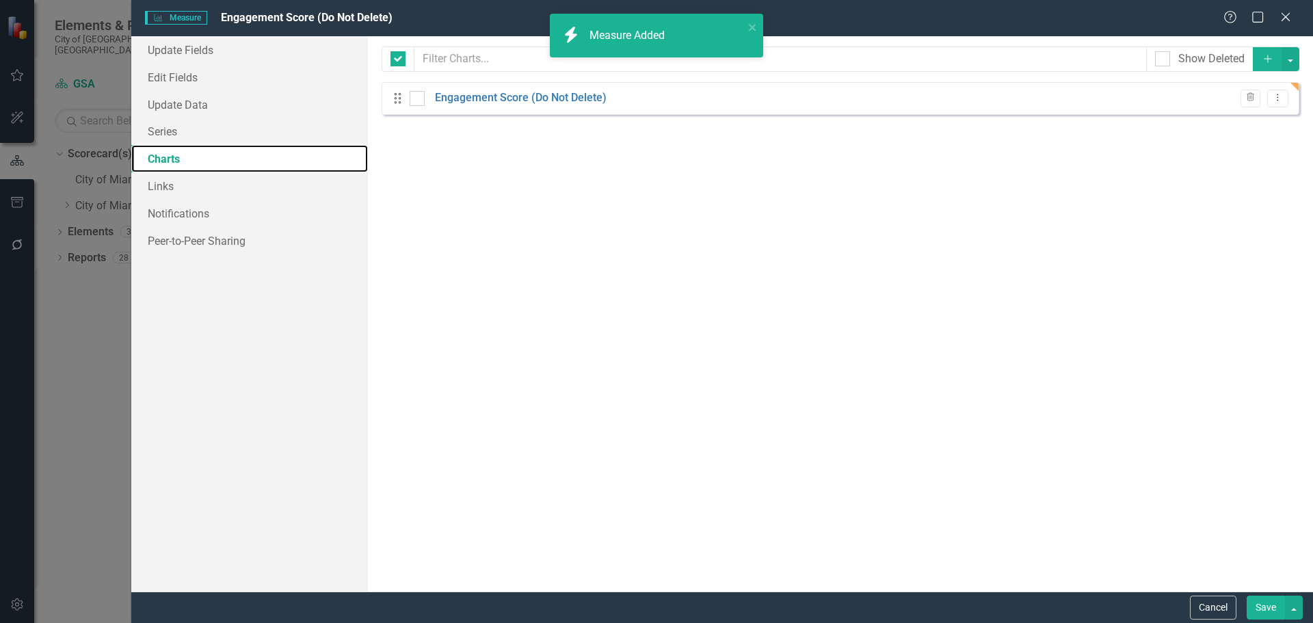
checkbox input "false"
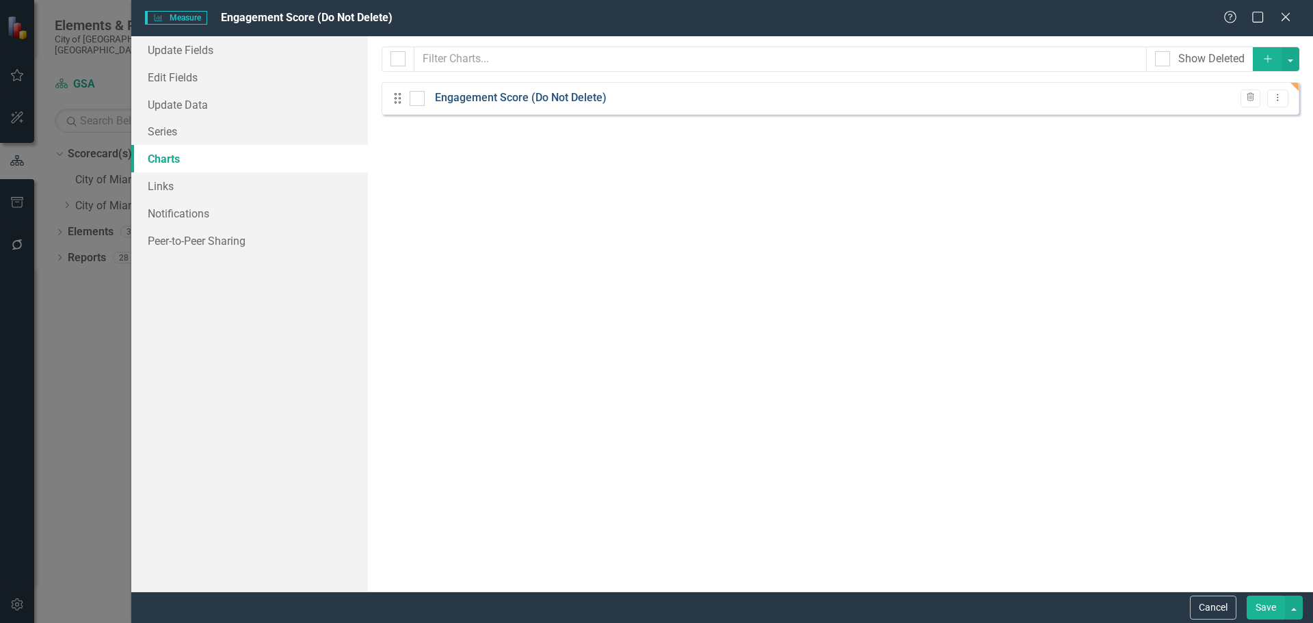
click at [527, 94] on link "Engagement Score (Do Not Delete)" at bounding box center [521, 98] width 172 height 16
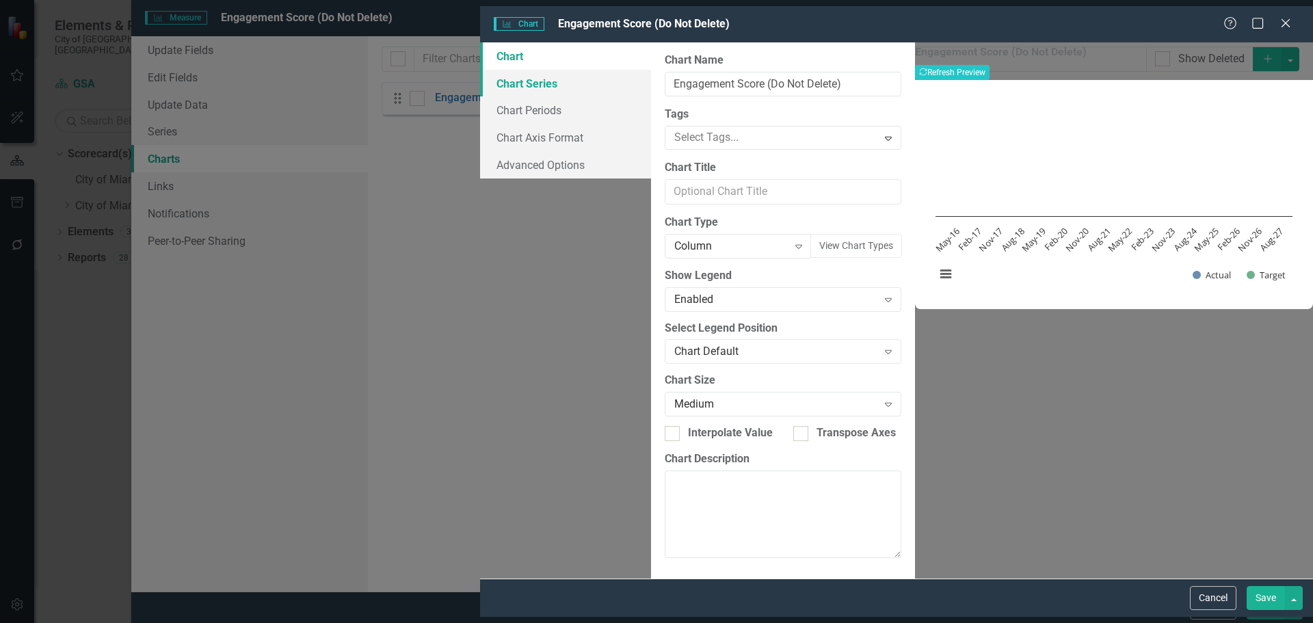
click at [480, 78] on link "Chart Series" at bounding box center [565, 83] width 171 height 27
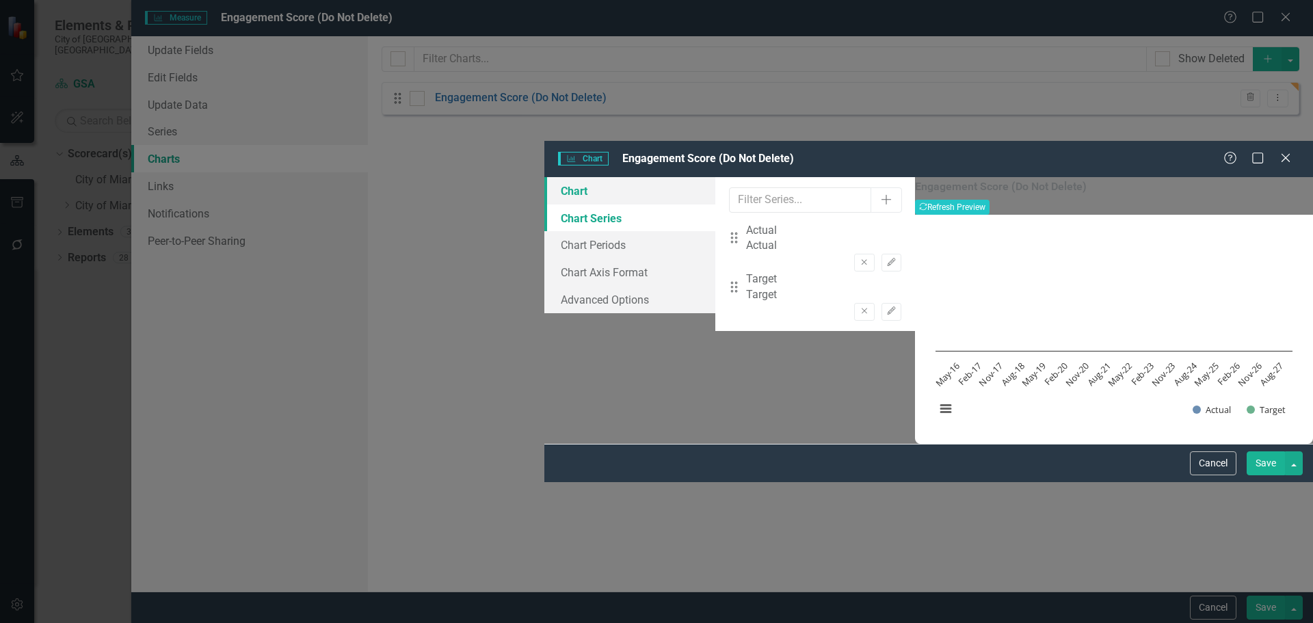
click at [544, 177] on link "Chart" at bounding box center [629, 190] width 171 height 27
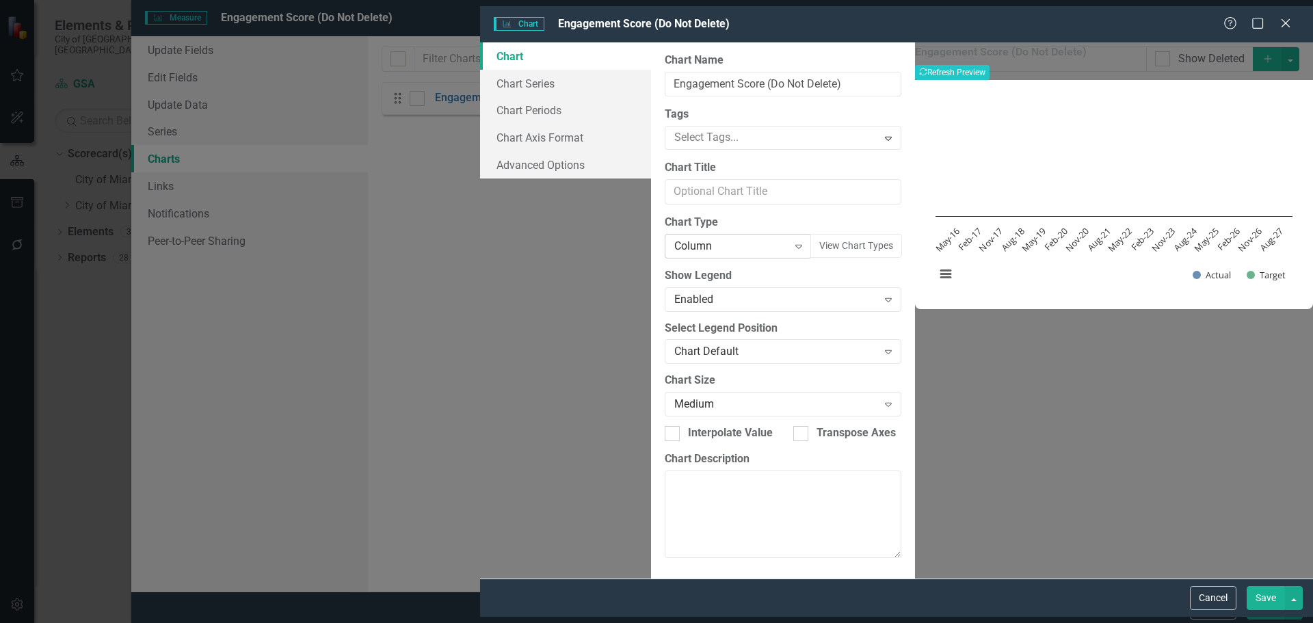
click at [674, 245] on div "Column" at bounding box center [731, 246] width 114 height 16
click at [1255, 604] on button "Save" at bounding box center [1266, 598] width 38 height 24
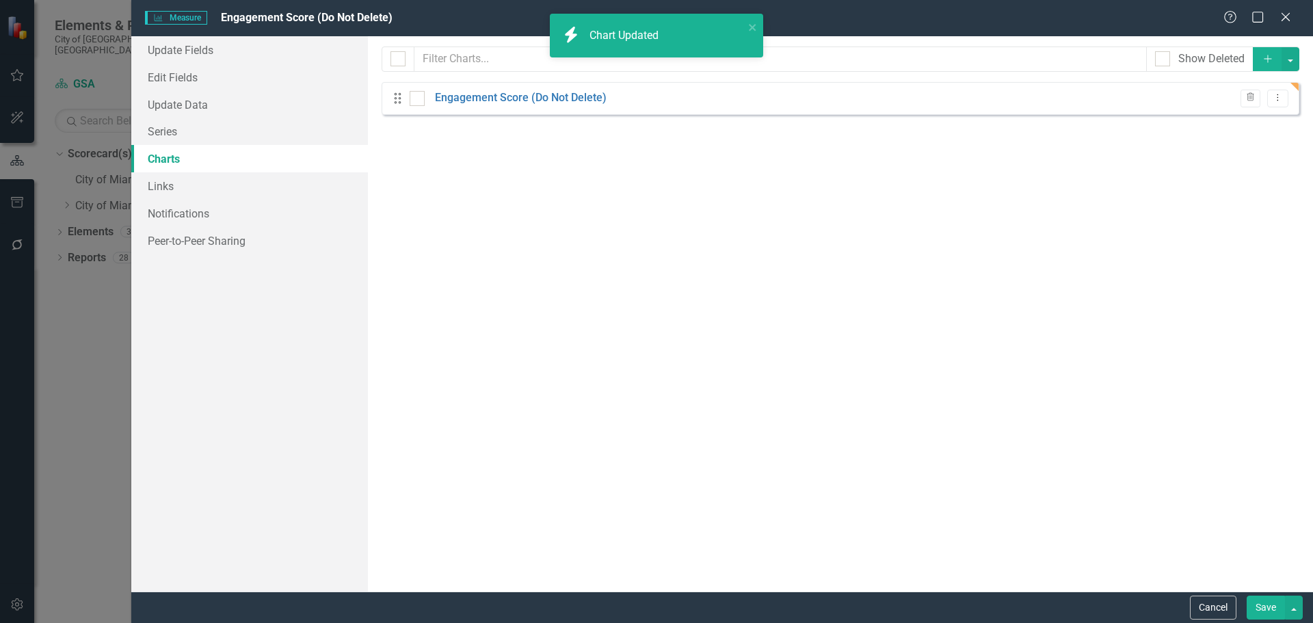
click at [1269, 610] on button "Save" at bounding box center [1266, 608] width 38 height 24
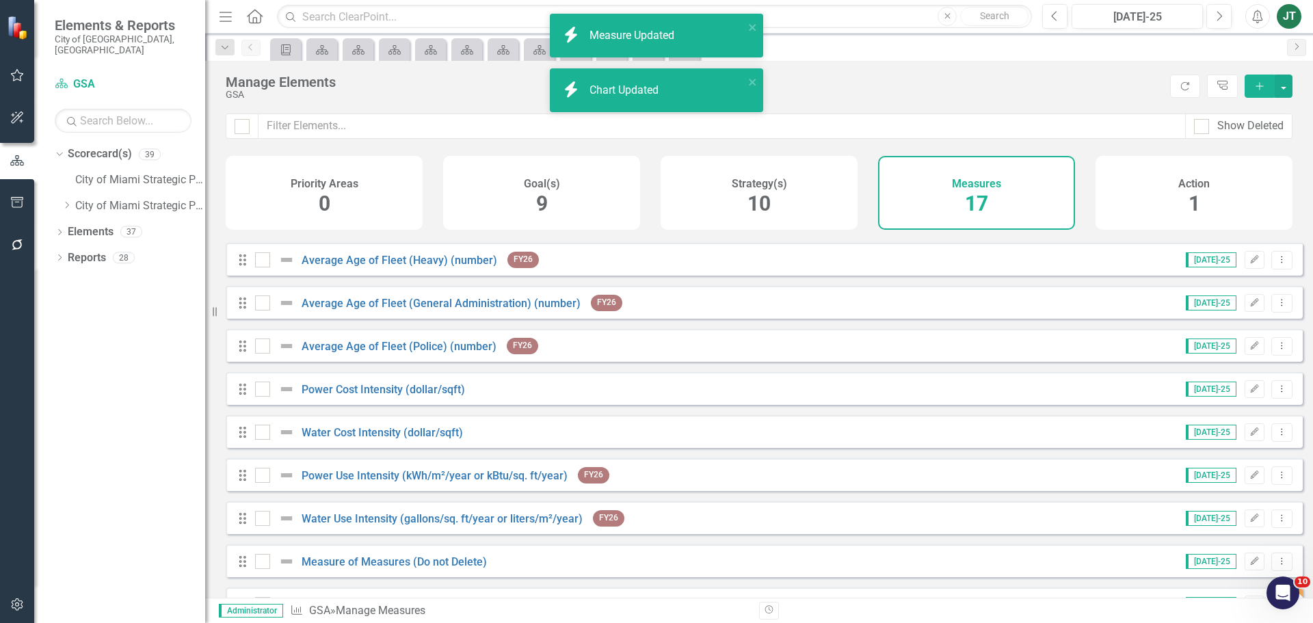
click at [1186, 217] on div "Action 1" at bounding box center [1193, 193] width 197 height 74
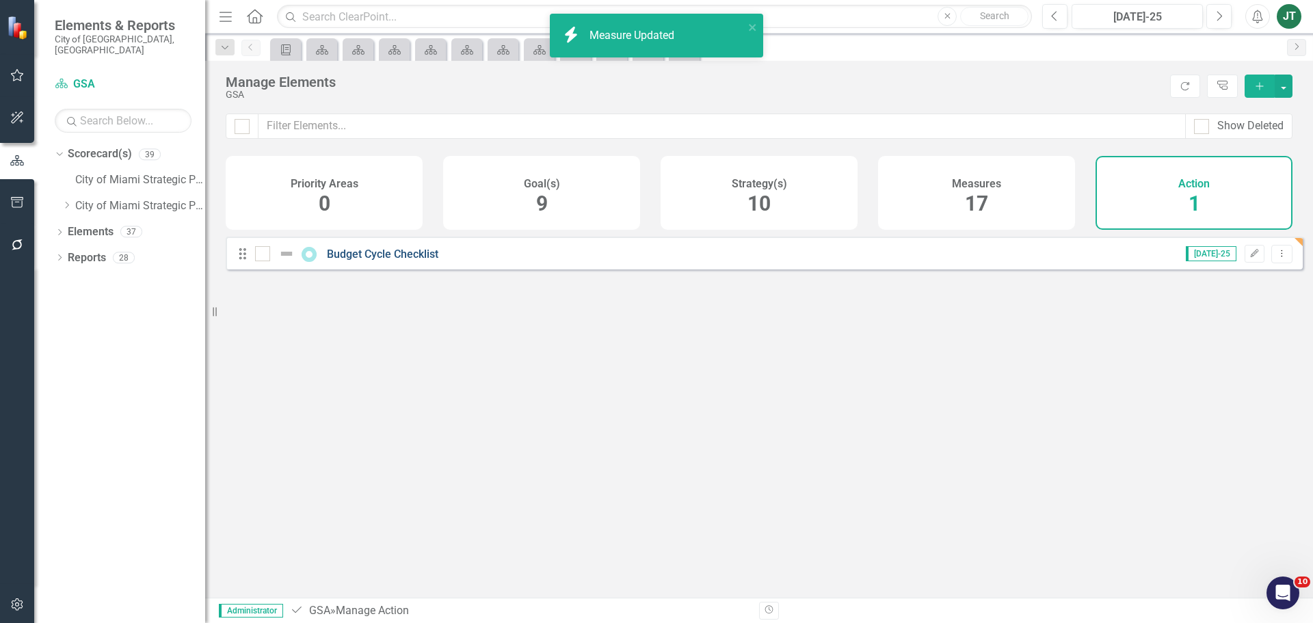
click at [402, 259] on link "Budget Cycle Checklist" at bounding box center [382, 254] width 111 height 13
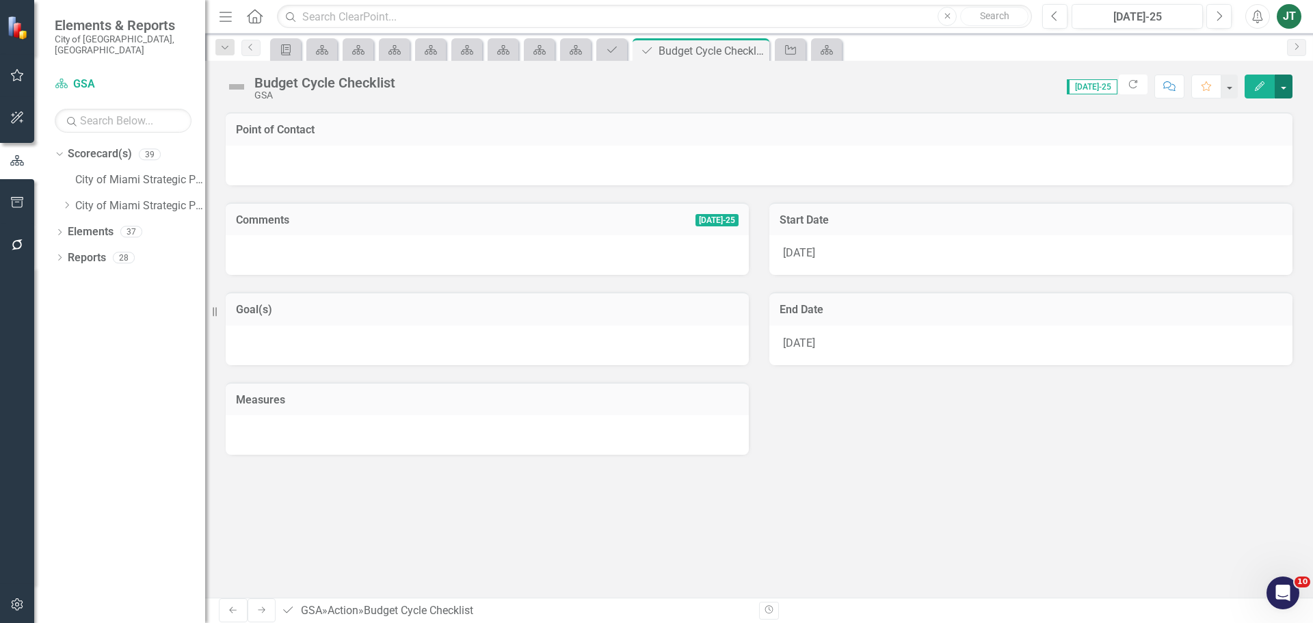
click at [1283, 83] on button "button" at bounding box center [1284, 87] width 18 height 24
click at [1225, 135] on link "Edit Report Edit Layout" at bounding box center [1236, 136] width 111 height 25
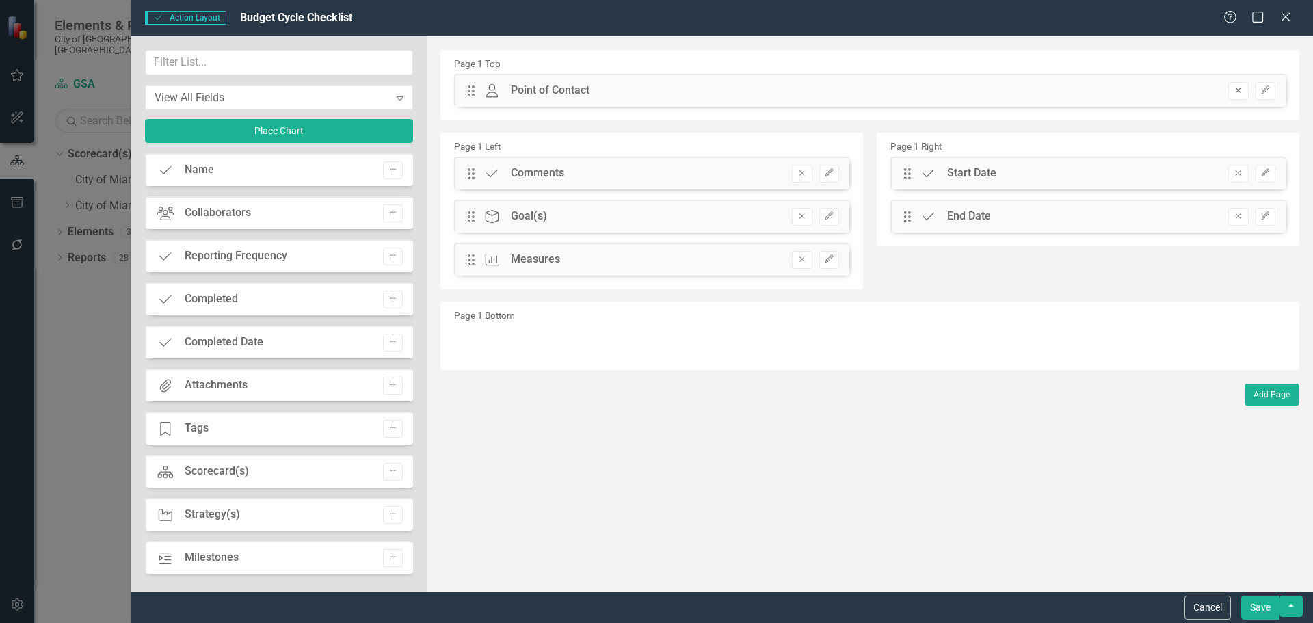
click at [1235, 92] on icon "Remove" at bounding box center [1238, 90] width 10 height 8
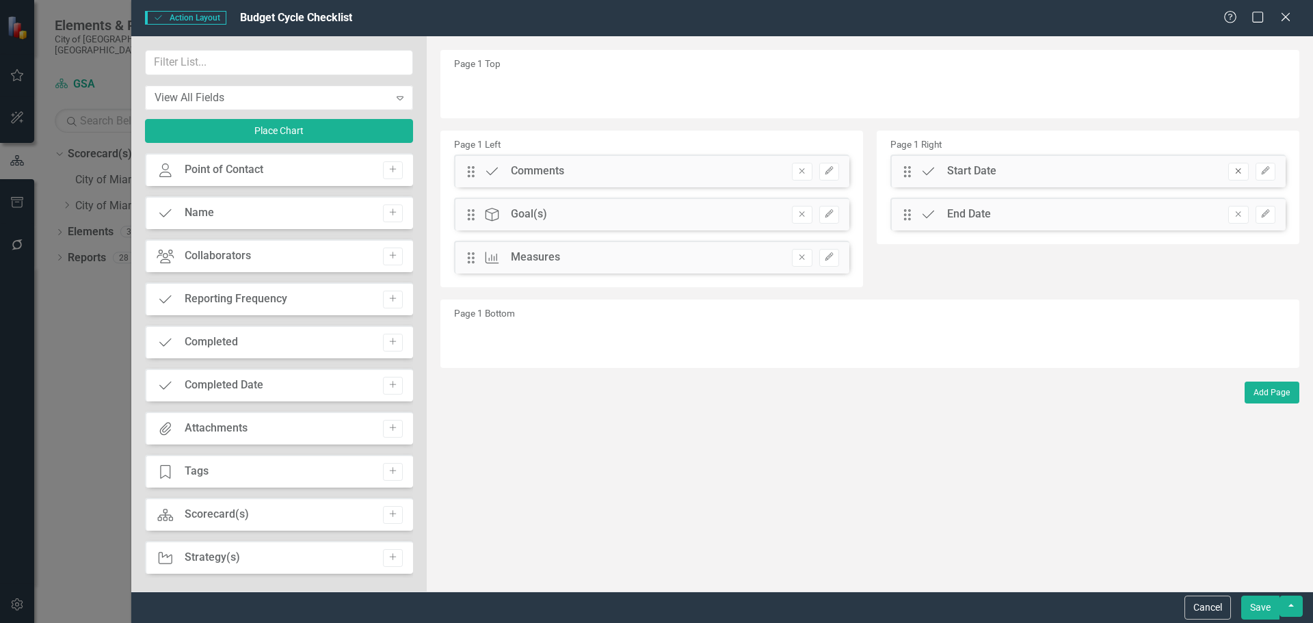
click at [1238, 165] on button "Remove" at bounding box center [1238, 172] width 20 height 18
drag, startPoint x: 1237, startPoint y: 186, endPoint x: 1236, endPoint y: 172, distance: 13.7
click at [1236, 184] on div "Drag Action End Date Remove Edit" at bounding box center [1087, 171] width 395 height 33
click at [1236, 168] on icon "Remove" at bounding box center [1238, 171] width 10 height 8
click at [793, 170] on button "Remove" at bounding box center [802, 172] width 20 height 18
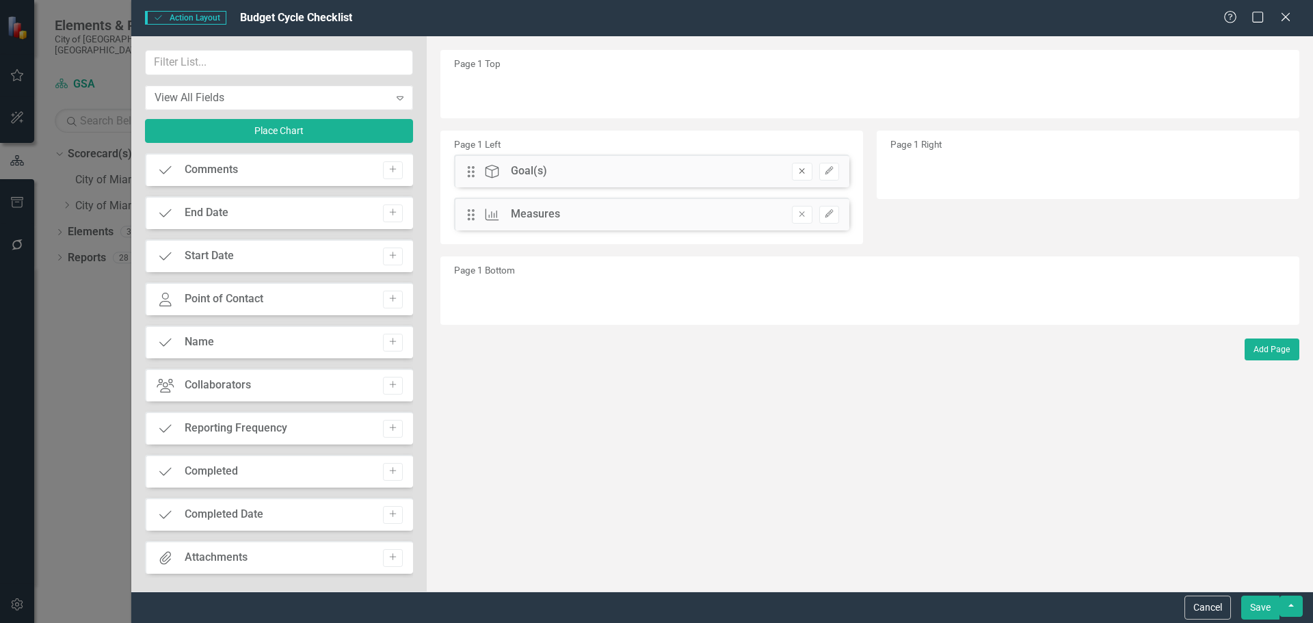
click at [801, 174] on icon "Remove" at bounding box center [802, 171] width 10 height 8
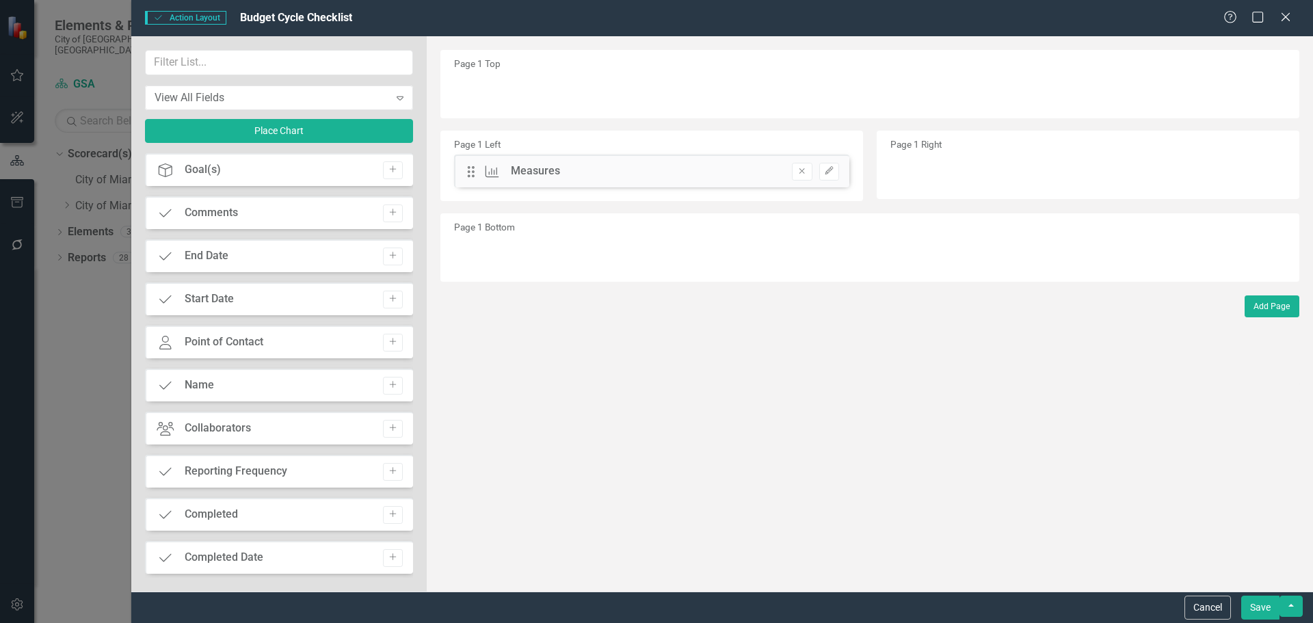
click at [800, 200] on div "Page 1 Left Drag Measure Measures Remove Edit" at bounding box center [651, 166] width 423 height 70
click at [798, 163] on button "Remove" at bounding box center [802, 172] width 20 height 18
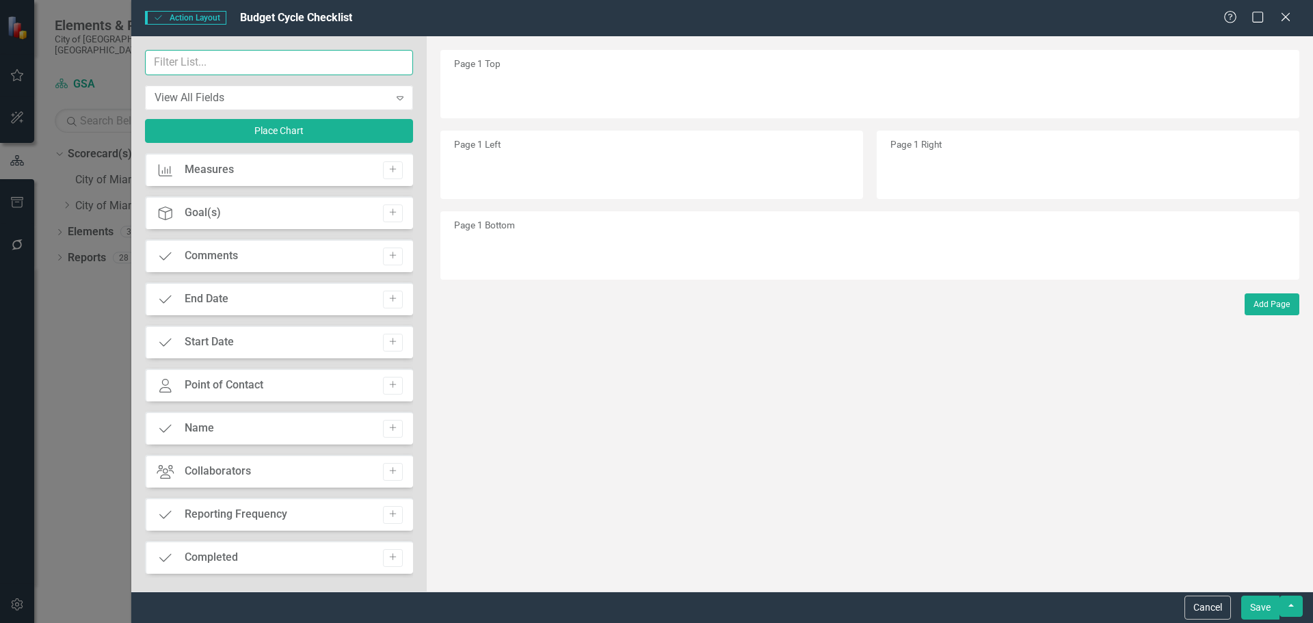
click at [243, 52] on input "text" at bounding box center [279, 62] width 268 height 25
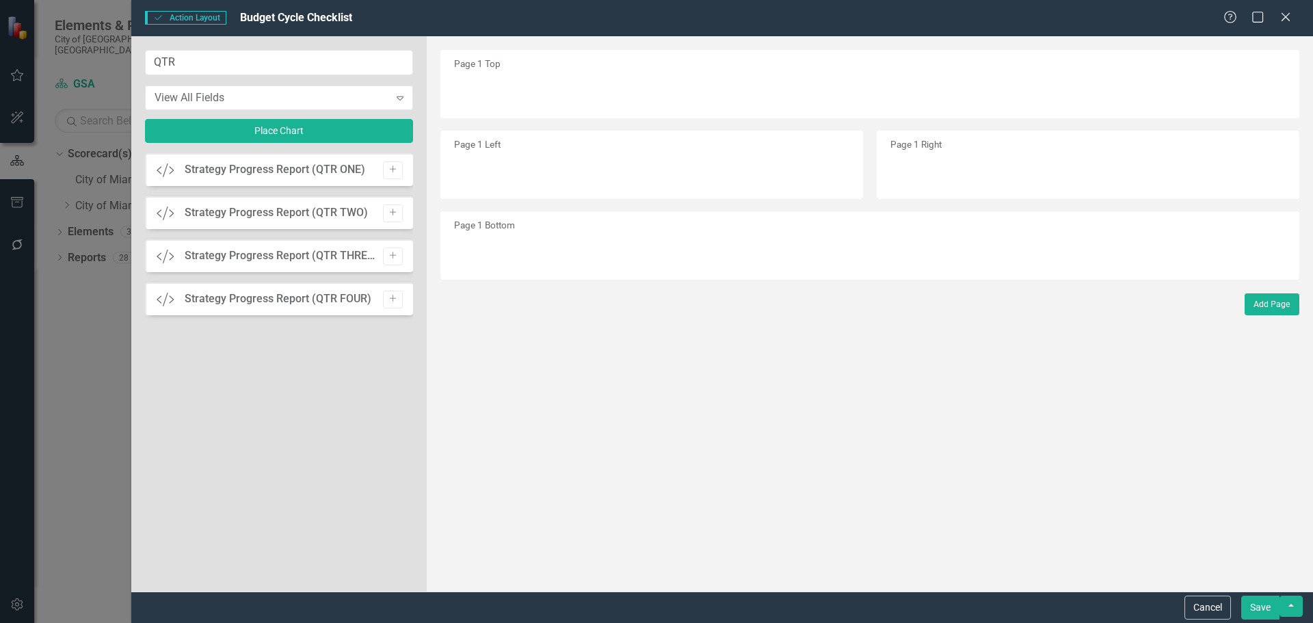
click at [395, 295] on icon "Add" at bounding box center [393, 299] width 10 height 8
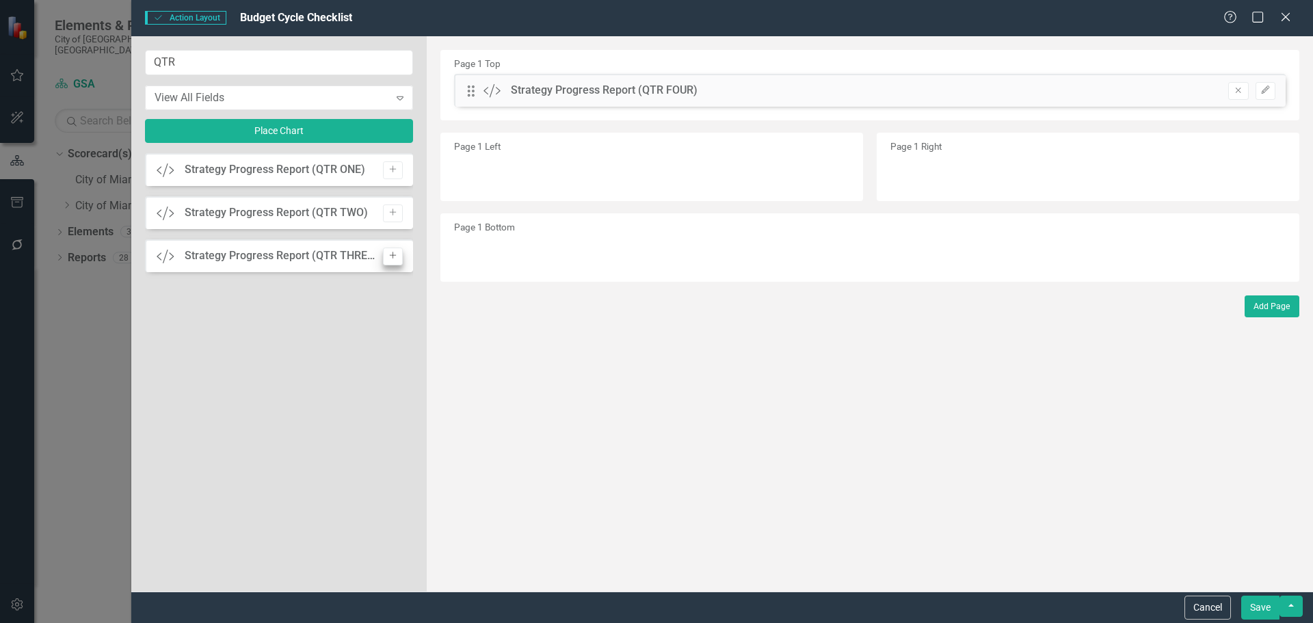
click at [396, 267] on div "Custom Strategy Progress Report (QTR THREE) Add" at bounding box center [279, 255] width 268 height 33
click at [395, 259] on icon "Add" at bounding box center [393, 256] width 10 height 8
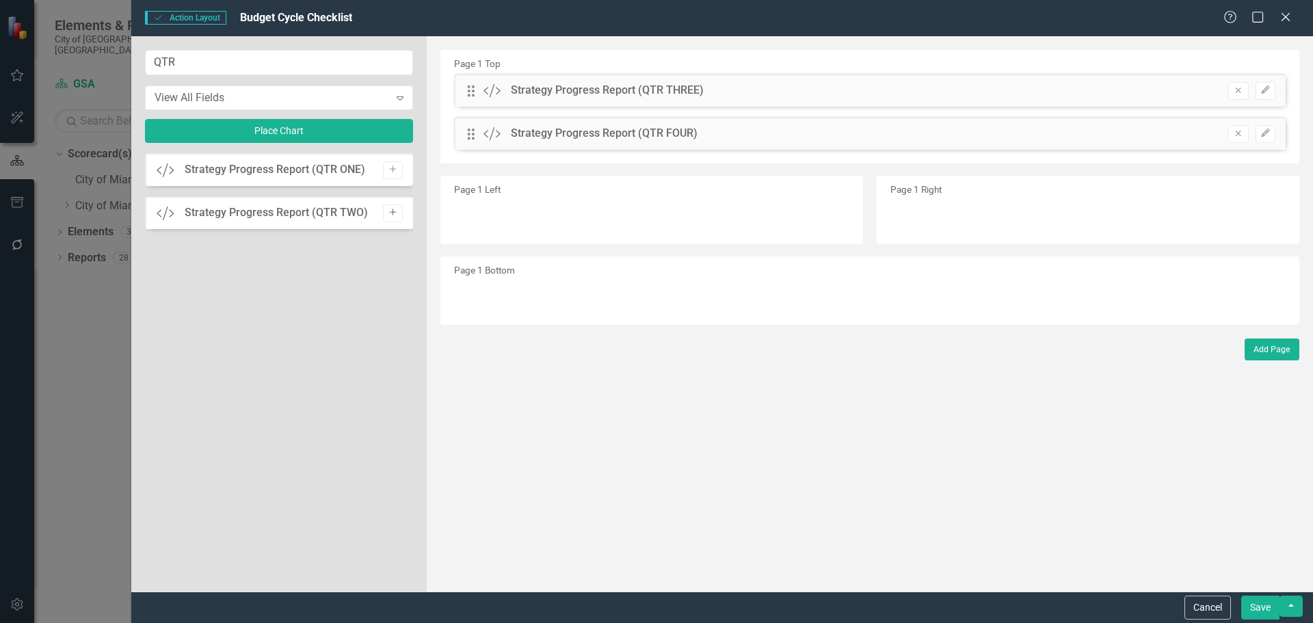
click at [399, 213] on button "Add" at bounding box center [393, 213] width 20 height 18
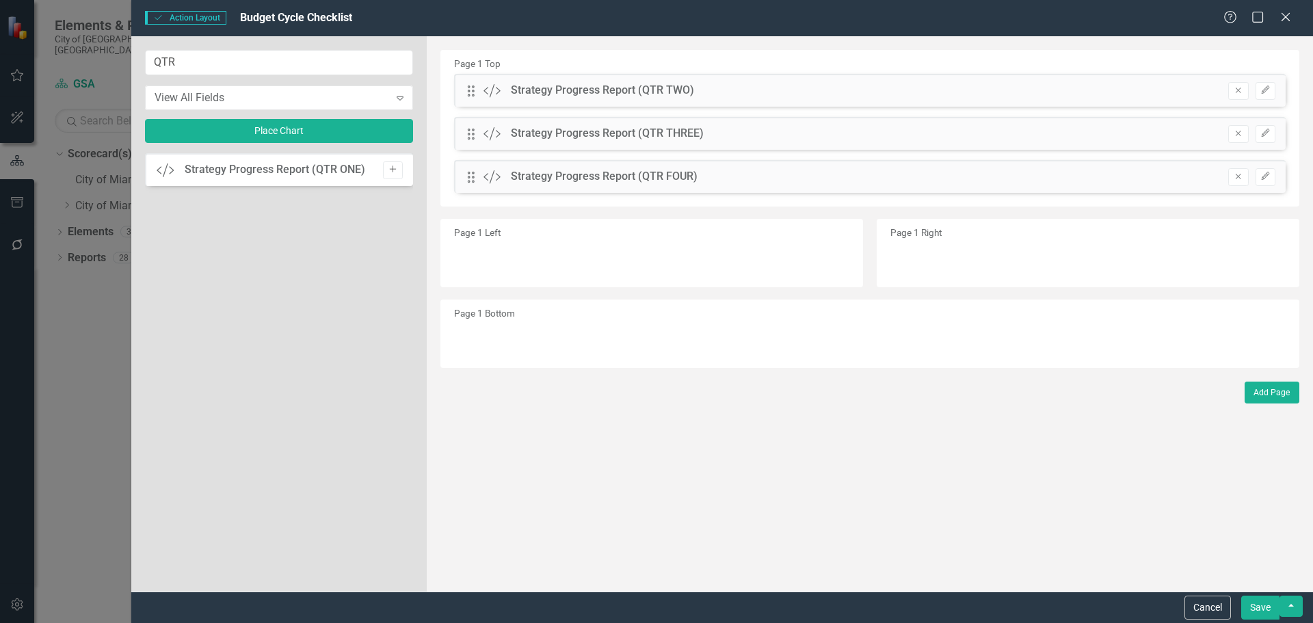
click at [396, 176] on button "Add" at bounding box center [393, 170] width 20 height 18
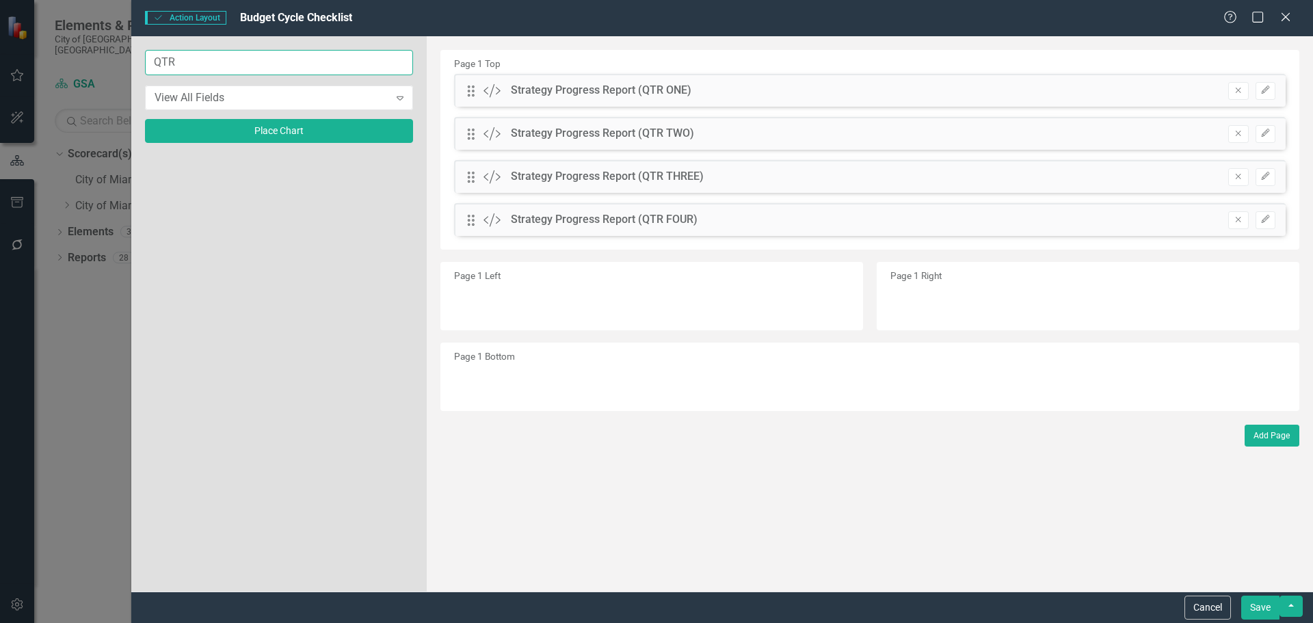
click at [232, 60] on input "QTR" at bounding box center [279, 62] width 268 height 25
drag, startPoint x: 209, startPoint y: 66, endPoint x: 79, endPoint y: 60, distance: 130.0
click at [79, 60] on div "Action Action Layout Budget Cycle Checklist Help Maximize Close QTR View All Fi…" at bounding box center [656, 311] width 1313 height 623
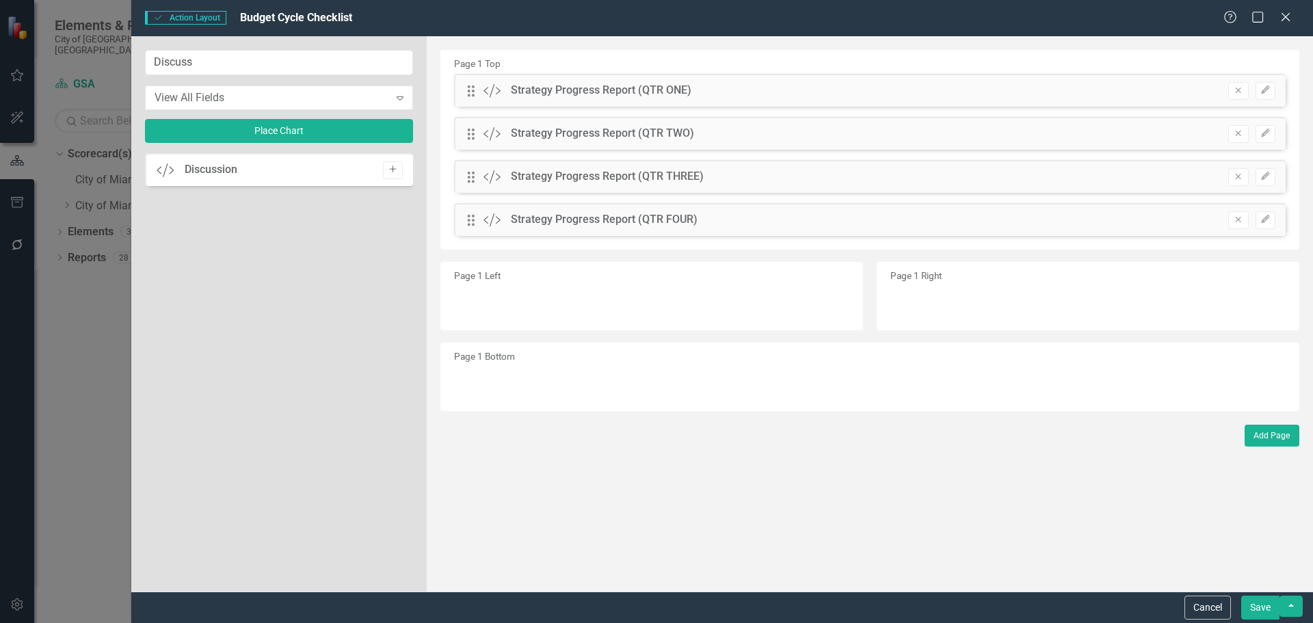
click at [393, 162] on button "Add" at bounding box center [393, 170] width 20 height 18
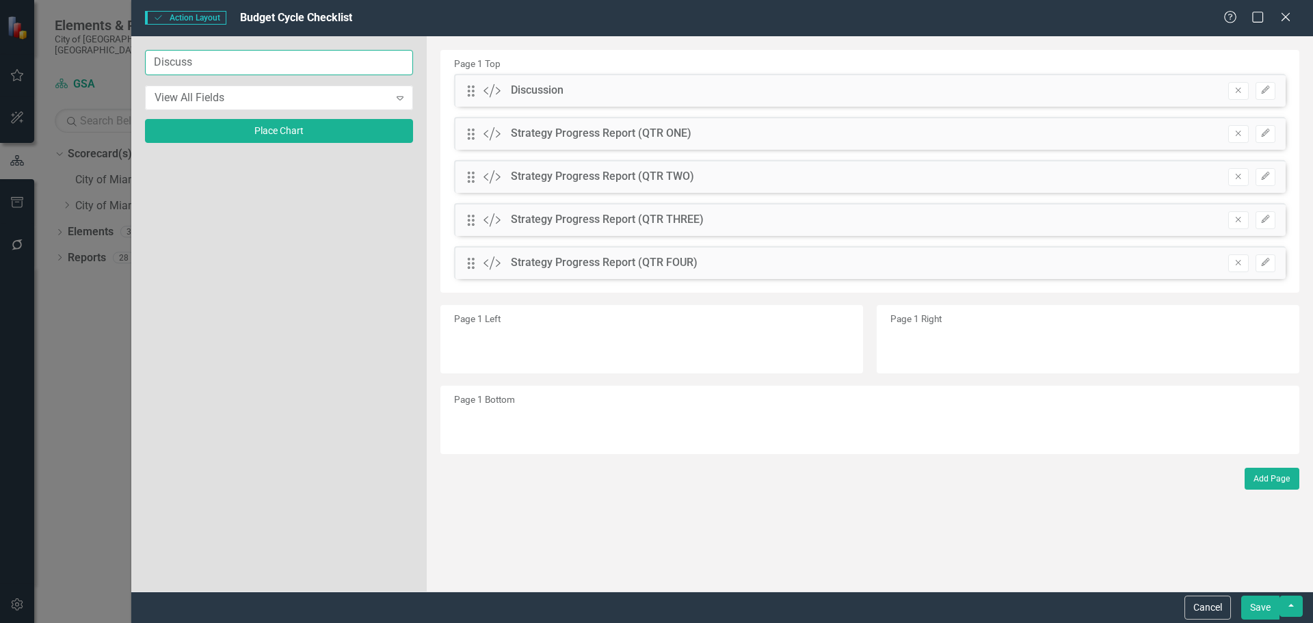
drag, startPoint x: 230, startPoint y: 59, endPoint x: 93, endPoint y: 64, distance: 137.5
click at [93, 64] on div "Action Action Layout Budget Cycle Checklist Help Maximize Close Discuss View Al…" at bounding box center [656, 311] width 1313 height 623
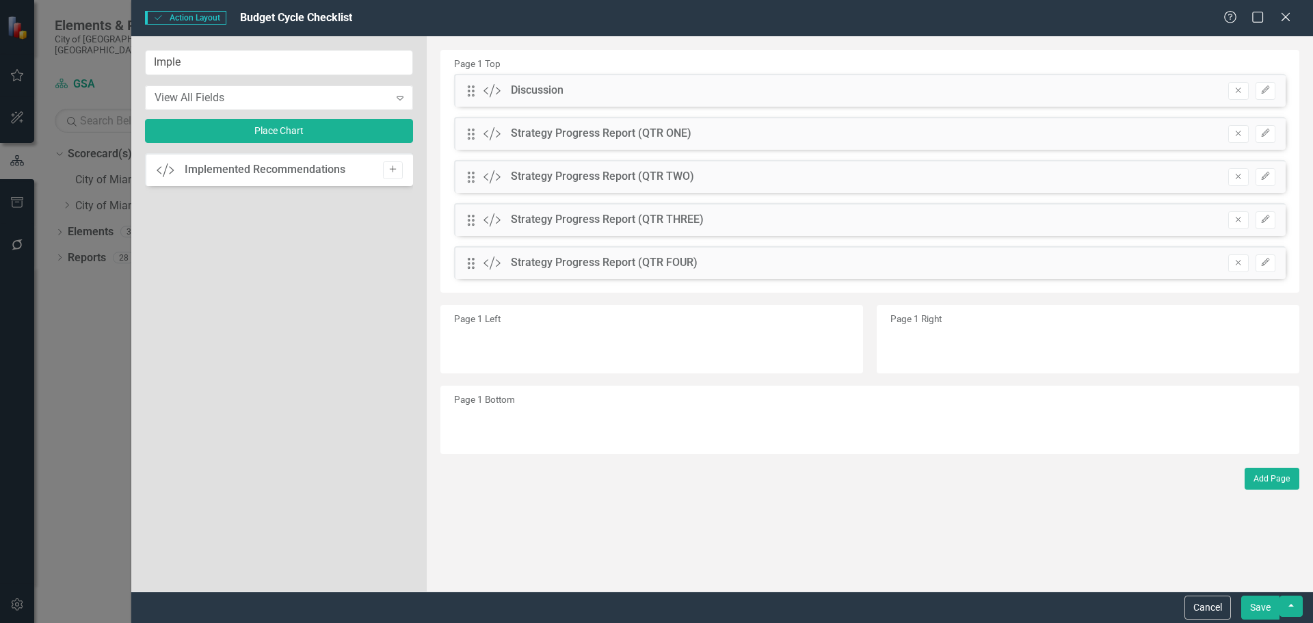
click at [395, 168] on icon "Add" at bounding box center [393, 169] width 10 height 8
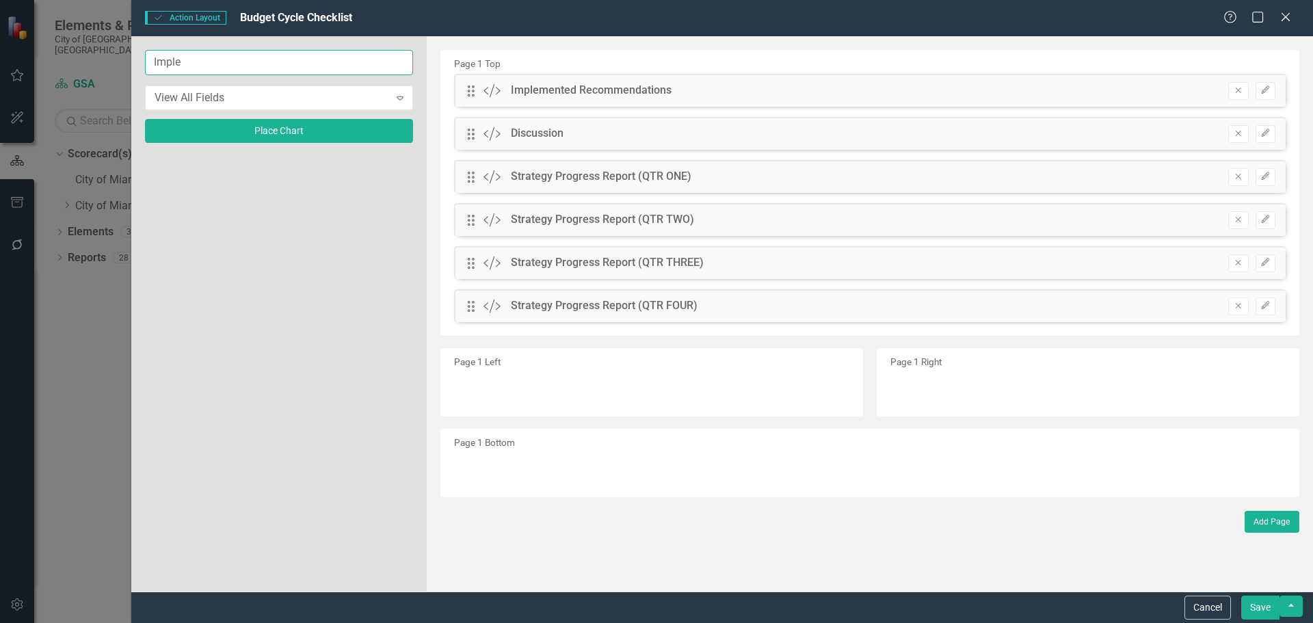
drag, startPoint x: 210, startPoint y: 62, endPoint x: 92, endPoint y: 52, distance: 118.7
click at [98, 51] on div "Action Action Layout Budget Cycle Checklist Help Maximize Close Imple View All …" at bounding box center [656, 311] width 1313 height 623
type input "Propose"
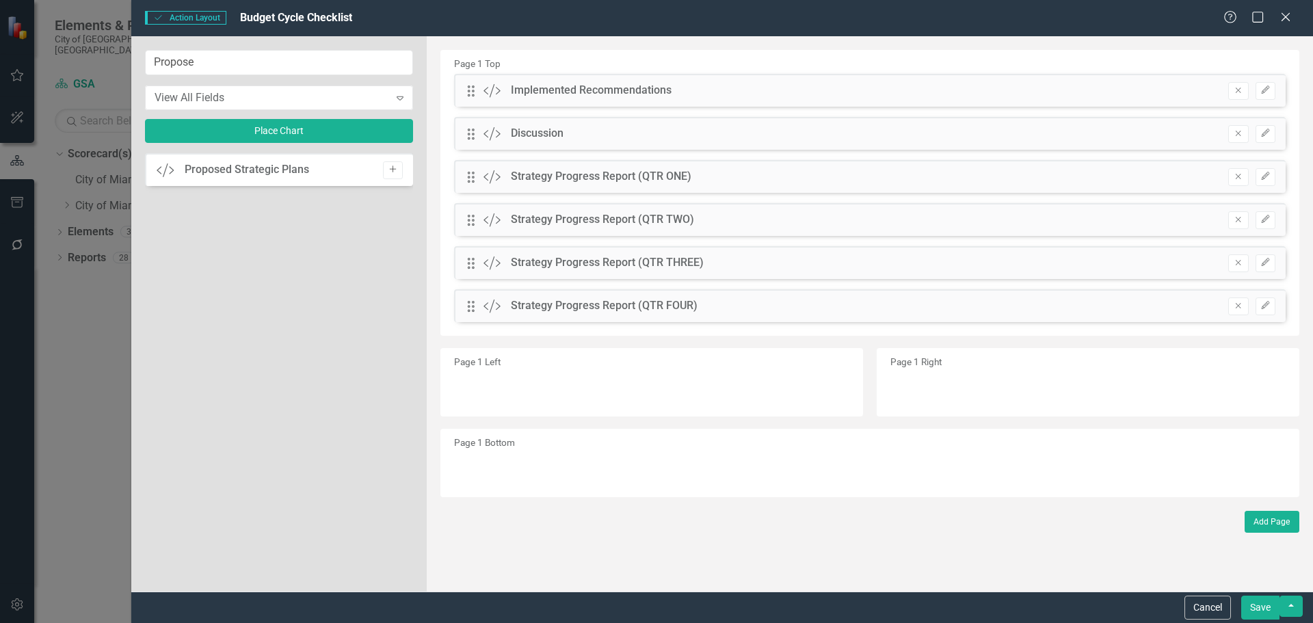
click at [388, 169] on icon "Add" at bounding box center [393, 169] width 10 height 8
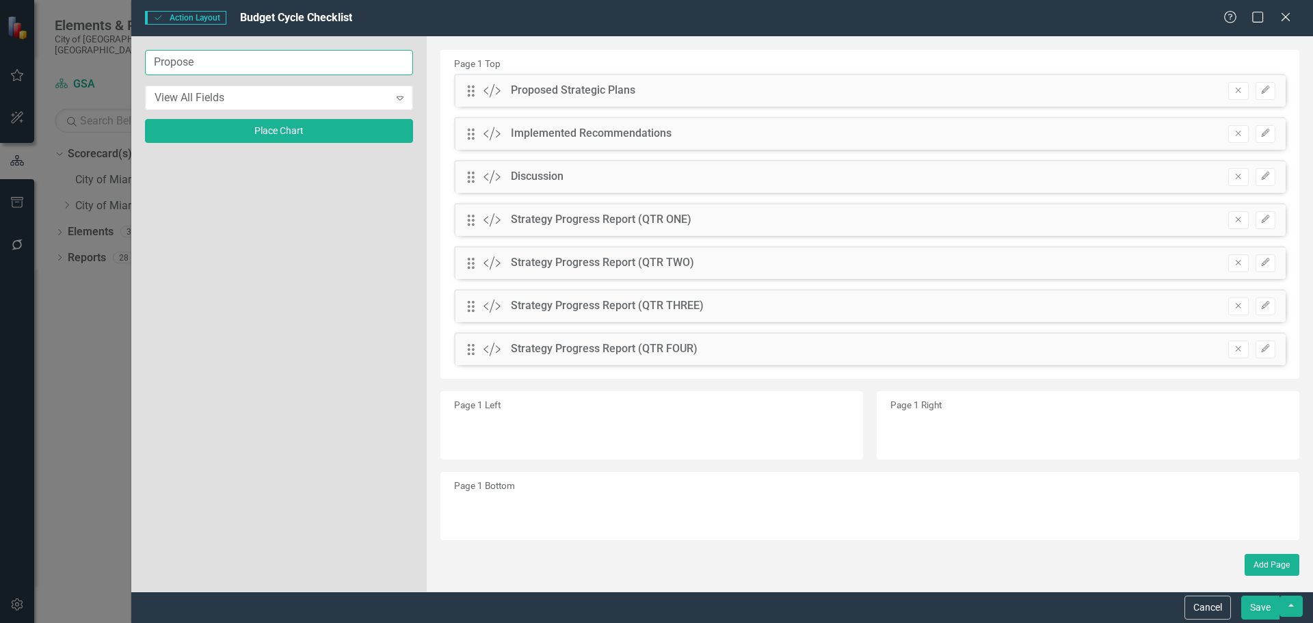
click at [215, 65] on input "Propose" at bounding box center [279, 62] width 268 height 25
drag, startPoint x: 230, startPoint y: 59, endPoint x: 65, endPoint y: 59, distance: 165.5
click at [65, 59] on div "Action Action Layout Budget Cycle Checklist Help Maximize Close Propose View Al…" at bounding box center [656, 311] width 1313 height 623
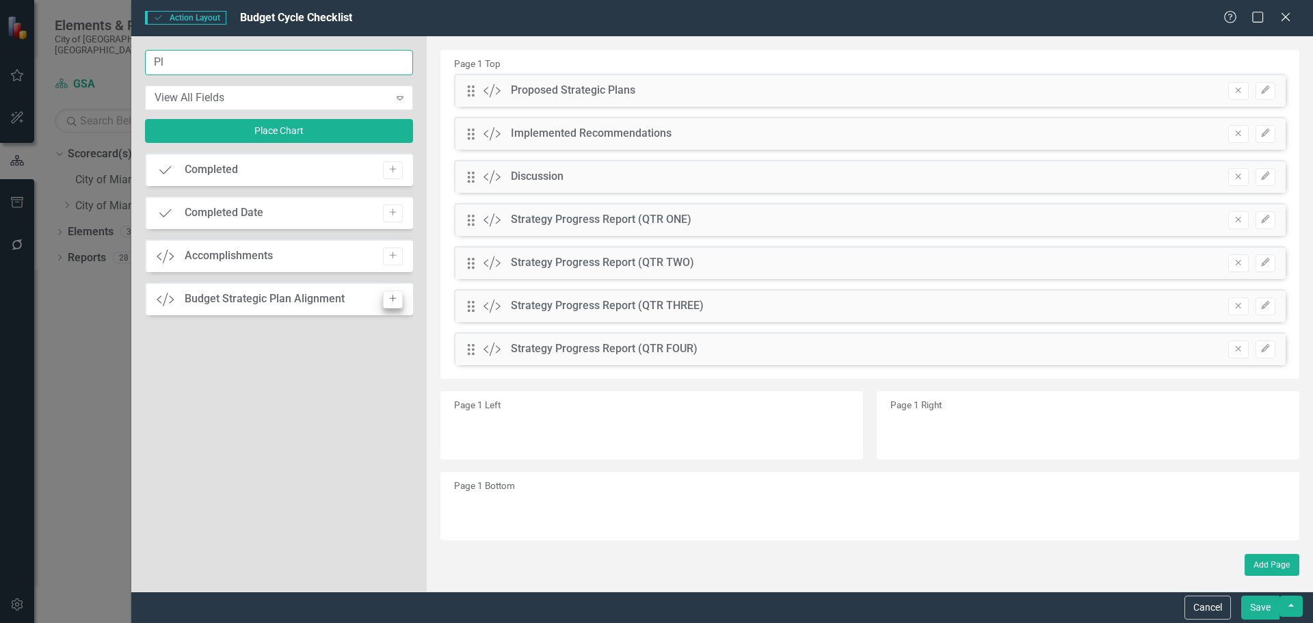
type input "Pl"
click at [390, 297] on icon "Add" at bounding box center [393, 299] width 10 height 8
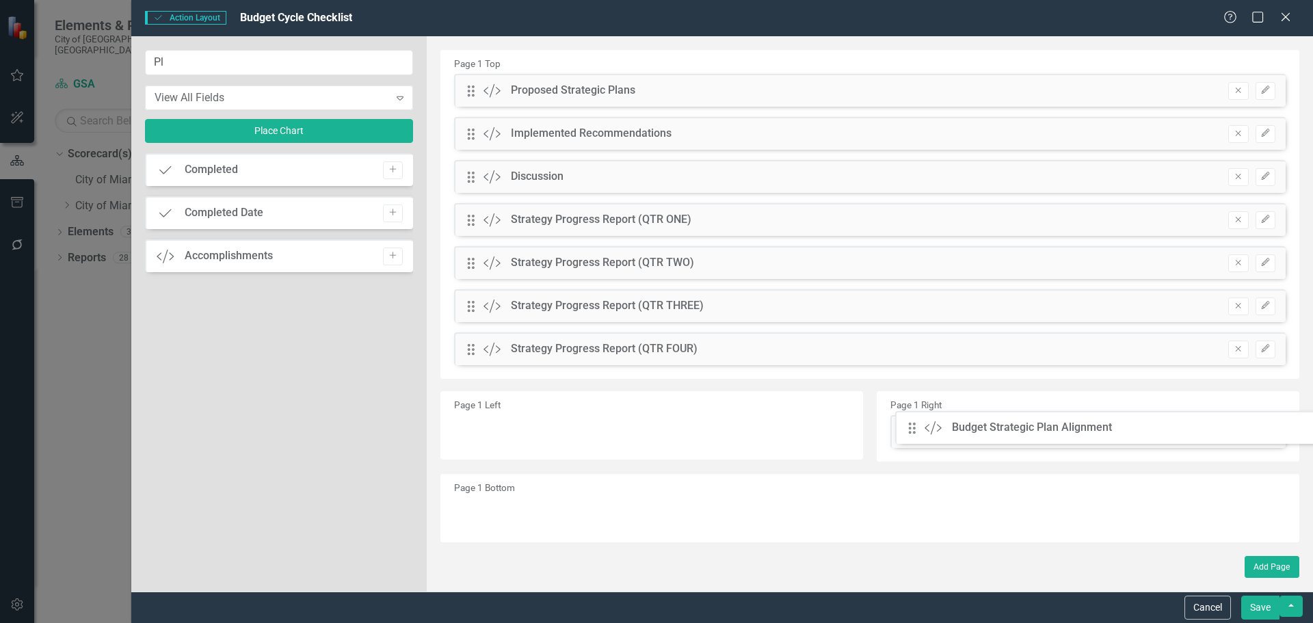
drag, startPoint x: 475, startPoint y: 94, endPoint x: 927, endPoint y: 431, distance: 563.3
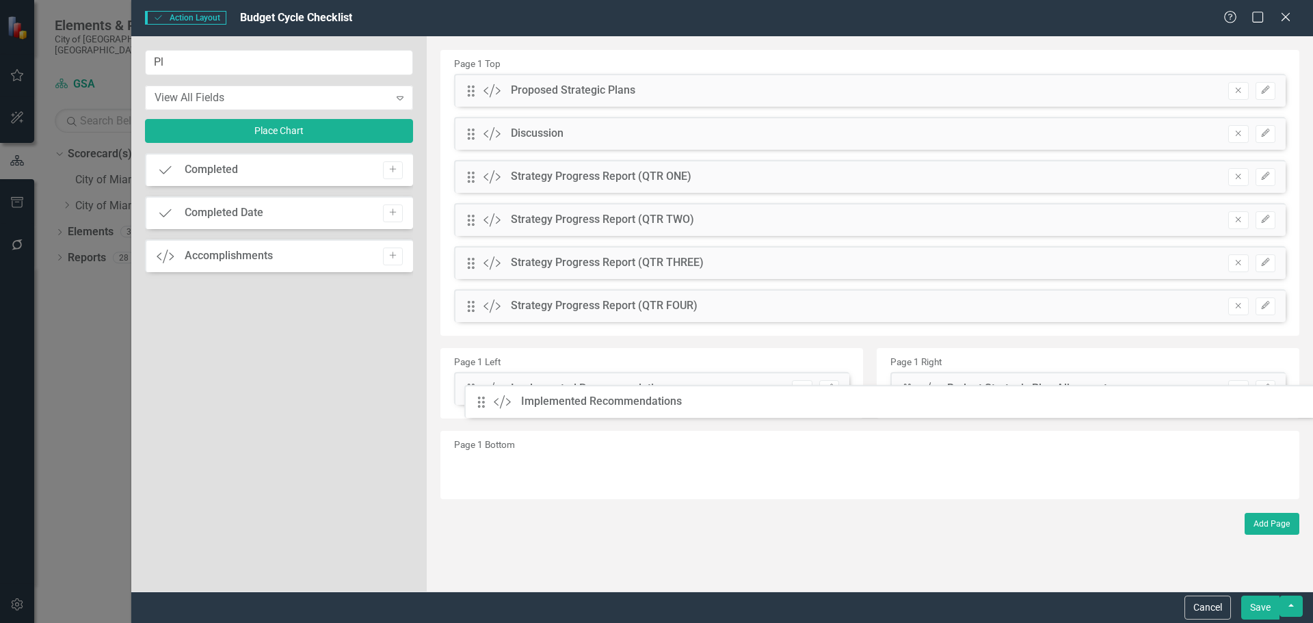
drag, startPoint x: 471, startPoint y: 129, endPoint x: 496, endPoint y: 379, distance: 250.9
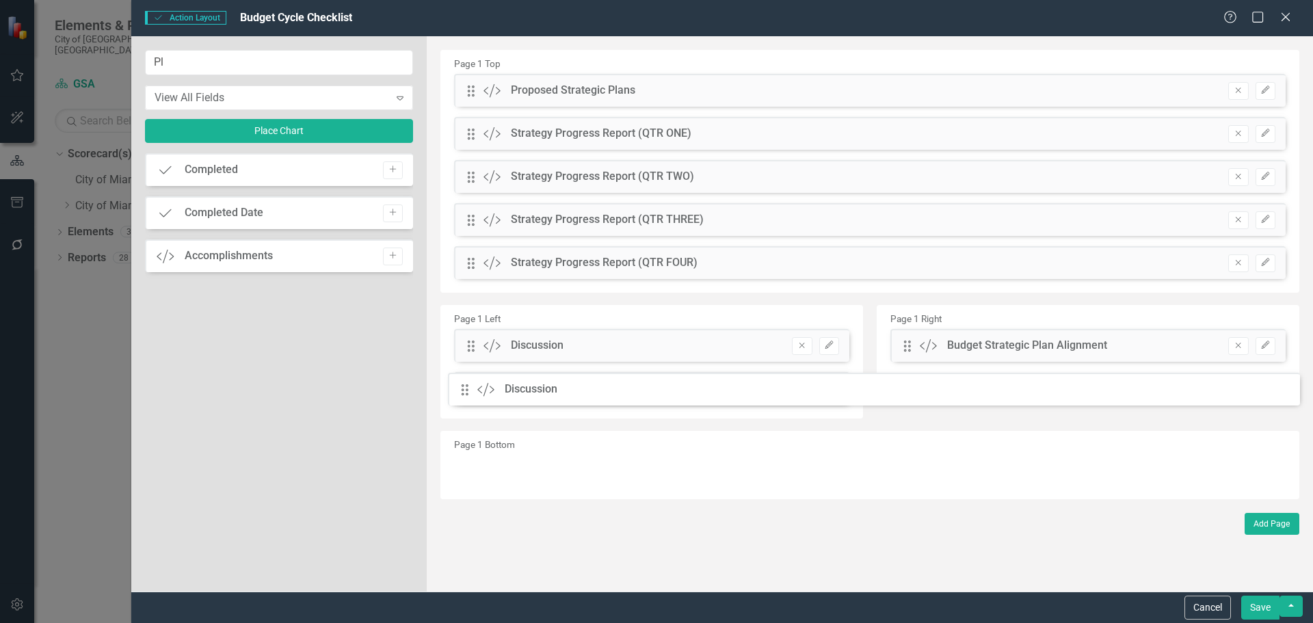
drag, startPoint x: 468, startPoint y: 137, endPoint x: 472, endPoint y: 388, distance: 251.0
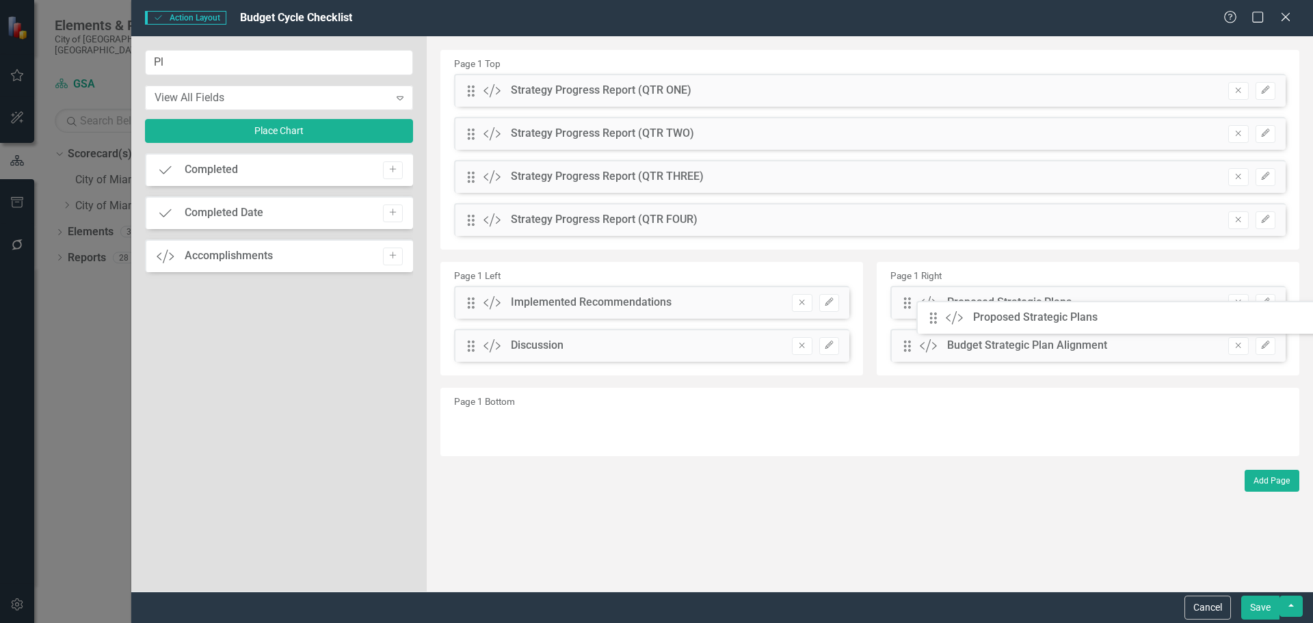
drag, startPoint x: 472, startPoint y: 90, endPoint x: 943, endPoint y: 310, distance: 520.0
click at [1270, 350] on button "Edit" at bounding box center [1265, 346] width 20 height 18
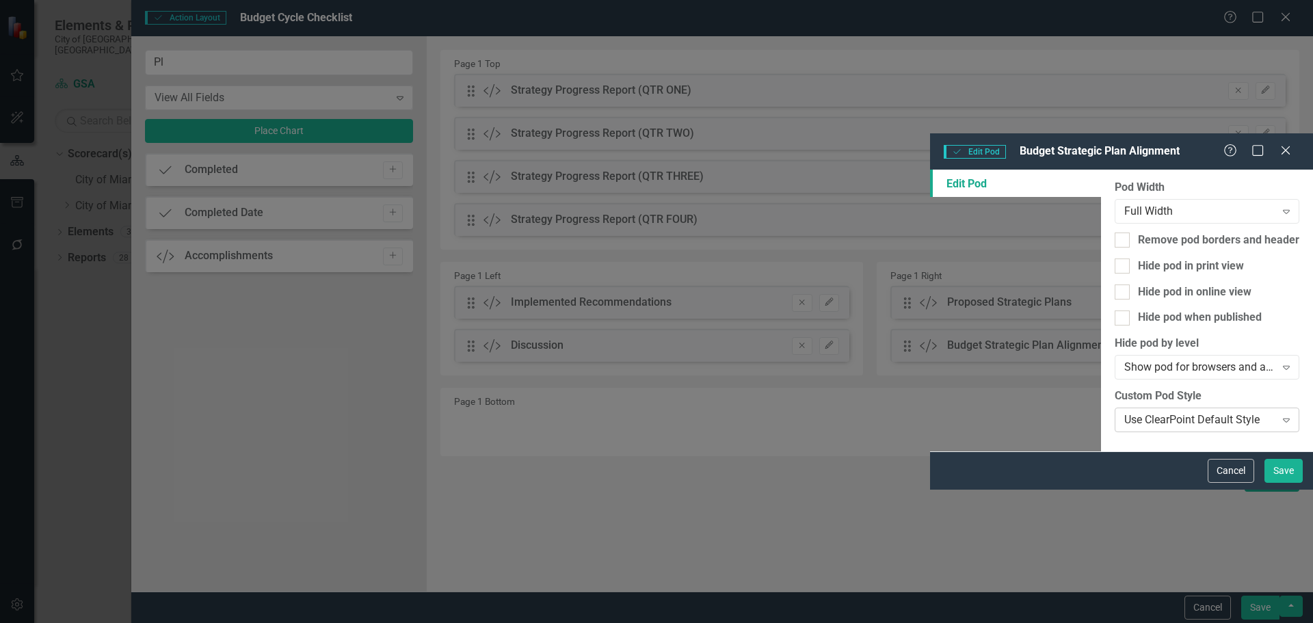
click at [1124, 412] on div "Use ClearPoint Default Style" at bounding box center [1199, 420] width 151 height 16
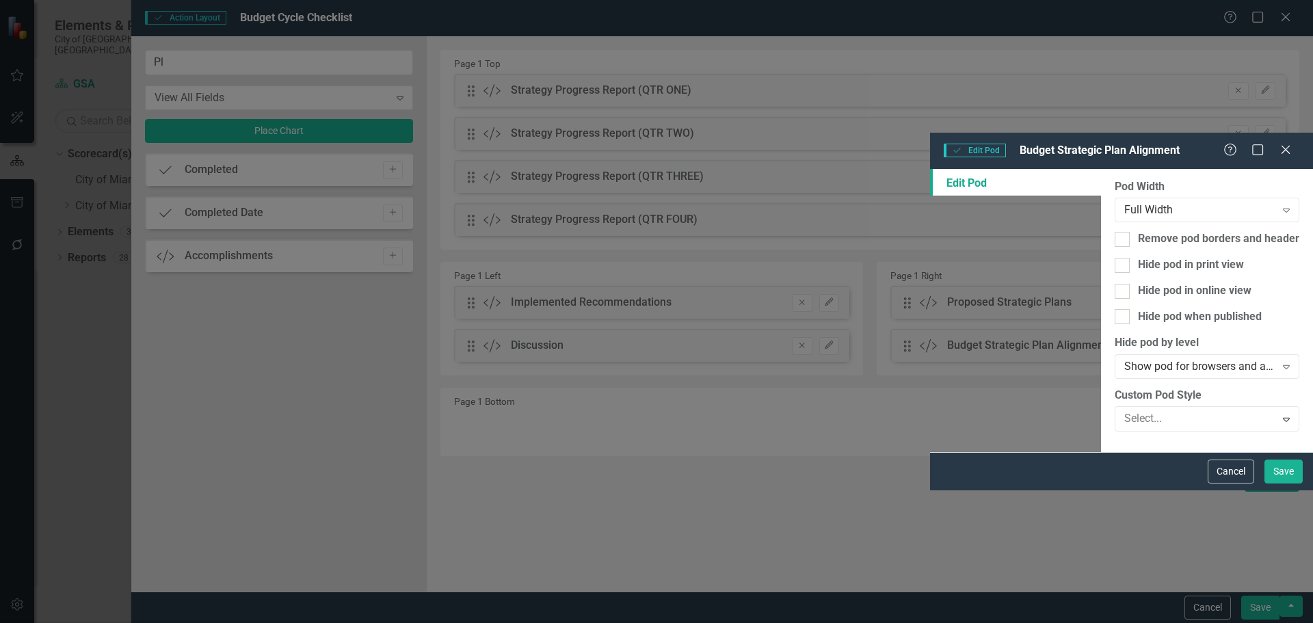
type input "q"
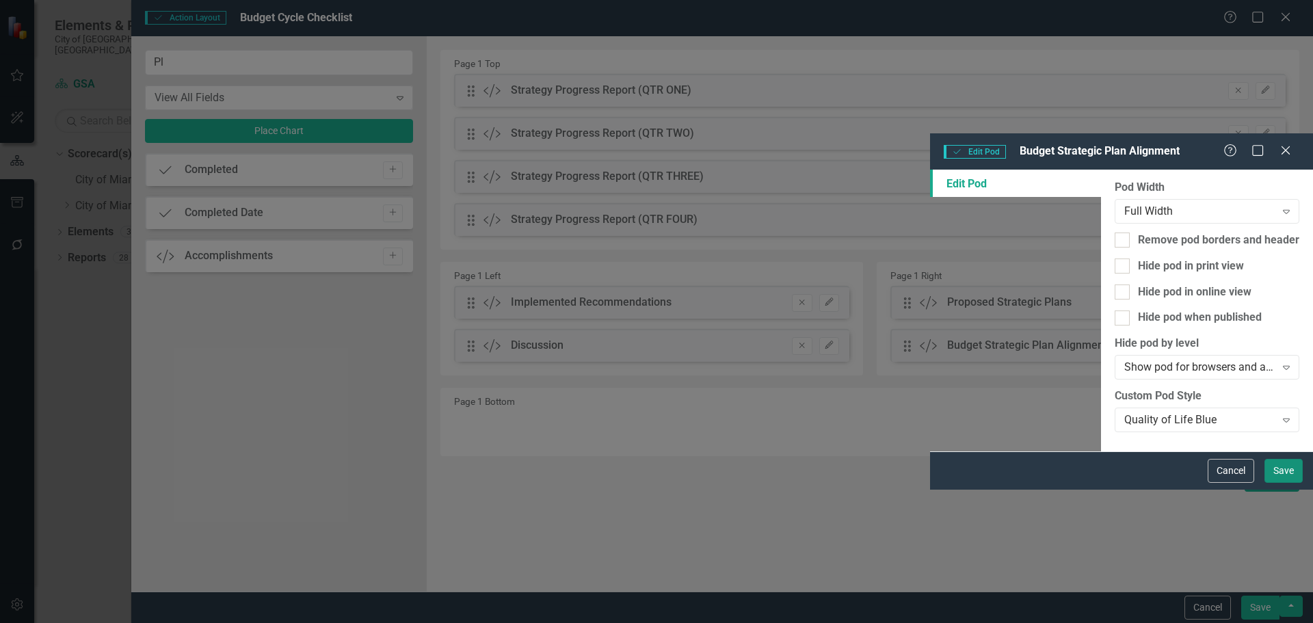
click at [1279, 483] on button "Save" at bounding box center [1283, 471] width 38 height 24
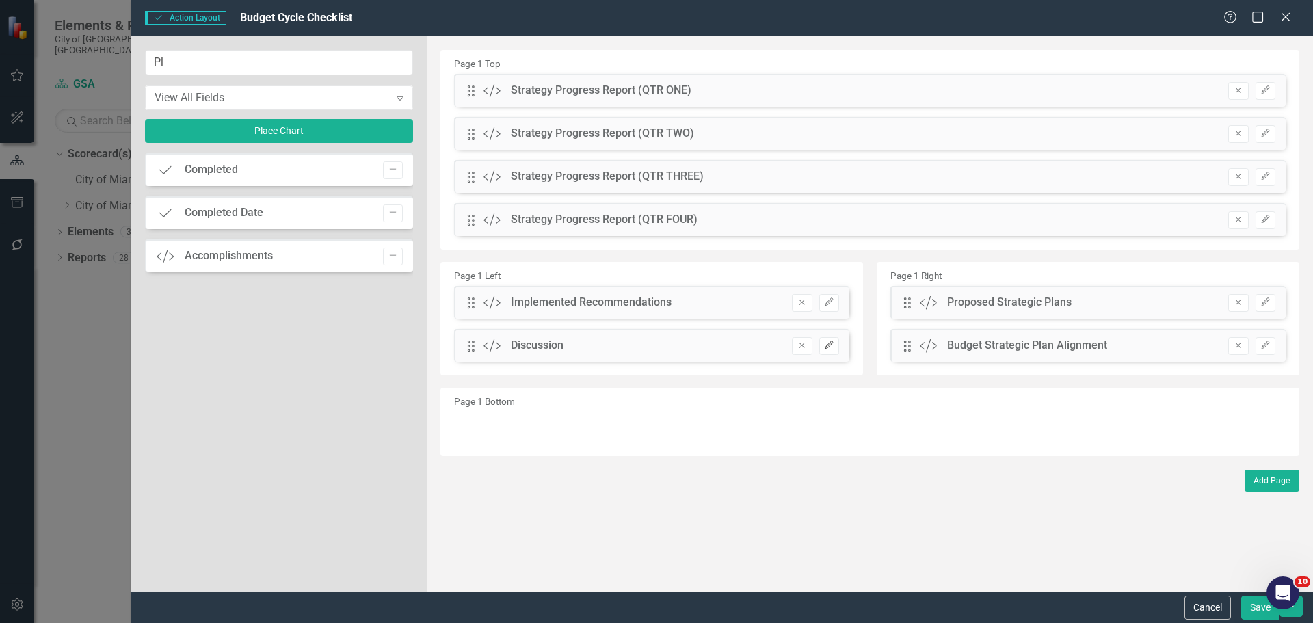
click at [830, 341] on button "Edit" at bounding box center [829, 346] width 20 height 18
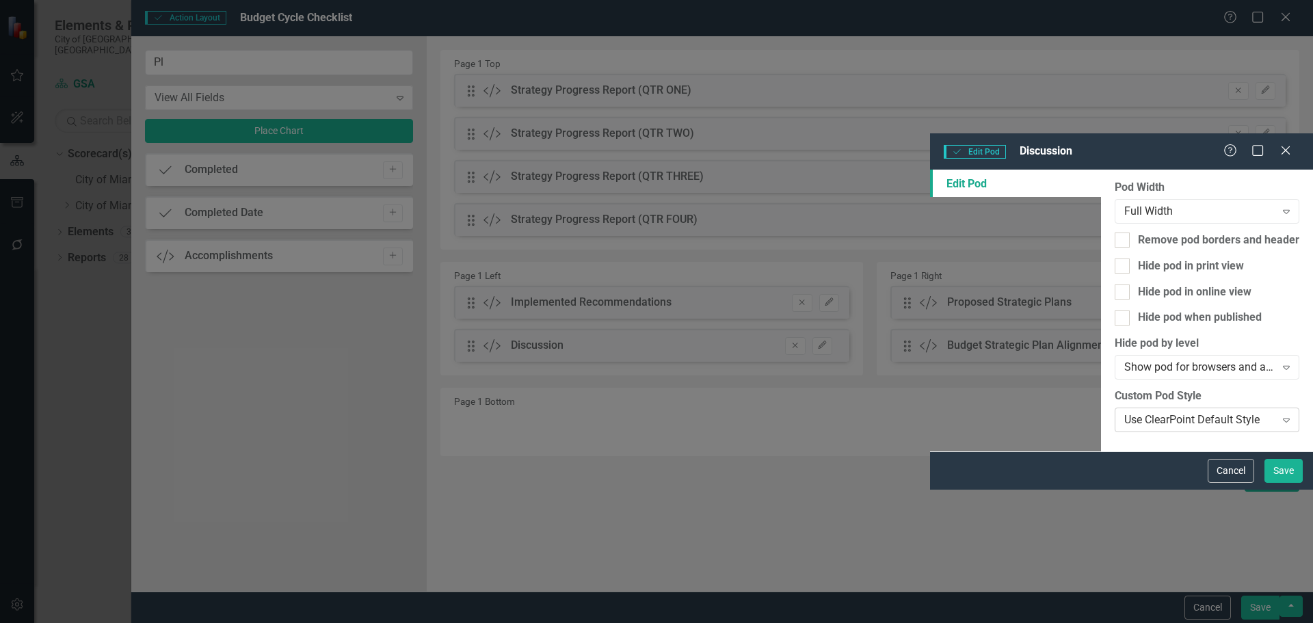
click at [1124, 412] on div "Use ClearPoint Default Style" at bounding box center [1199, 420] width 151 height 16
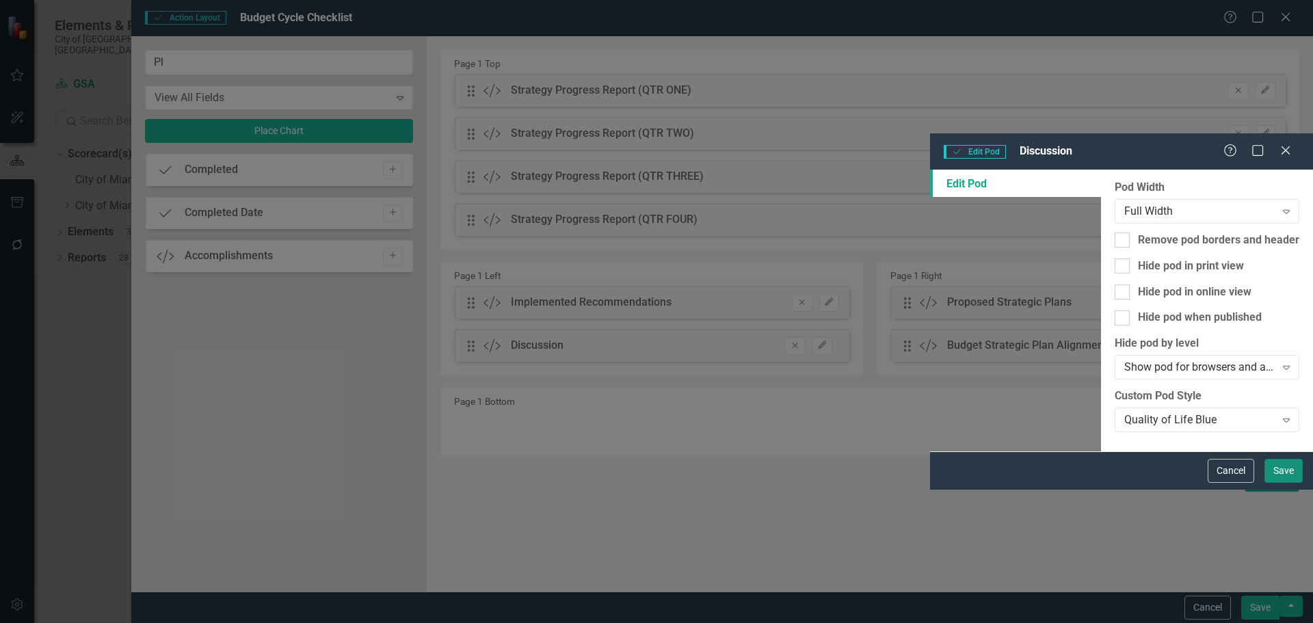
click at [1268, 483] on button "Save" at bounding box center [1283, 471] width 38 height 24
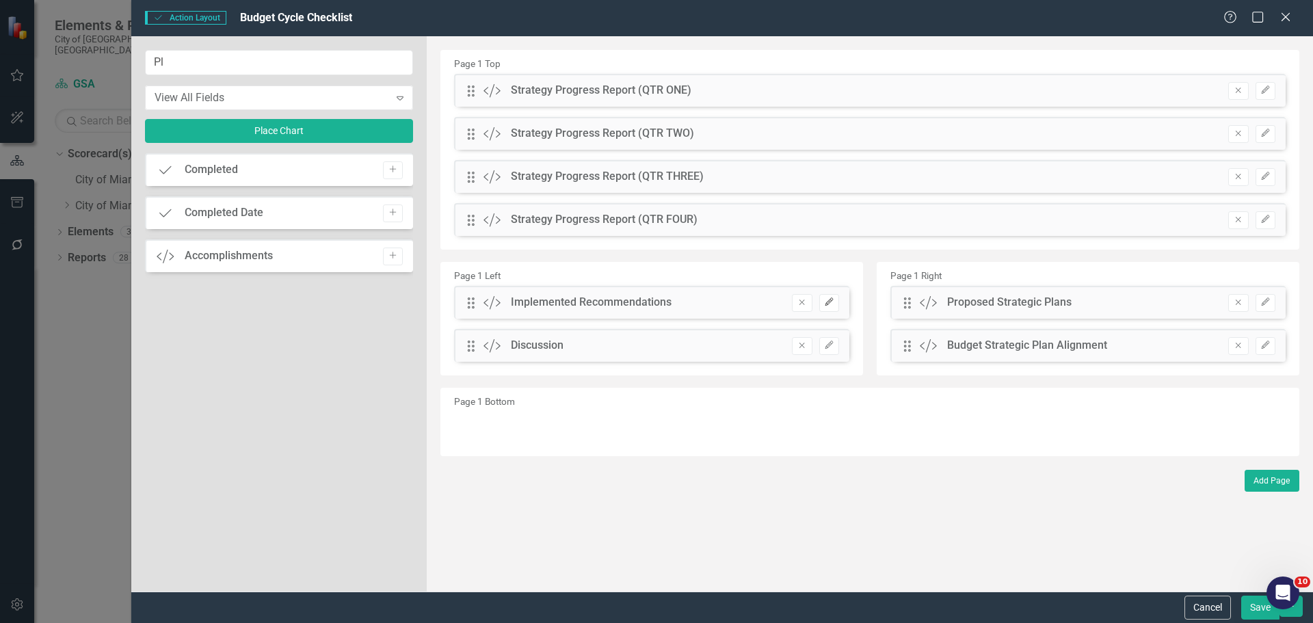
click at [822, 301] on button "Edit" at bounding box center [829, 303] width 20 height 18
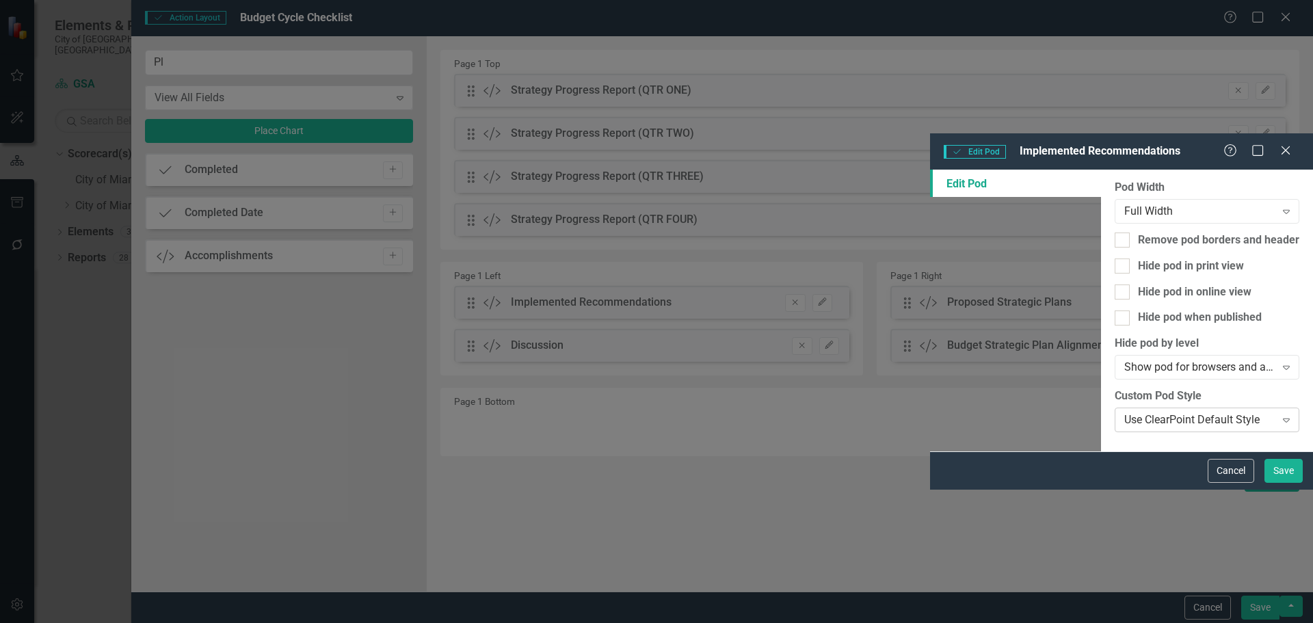
click at [1124, 412] on div "Use ClearPoint Default Style" at bounding box center [1199, 420] width 151 height 16
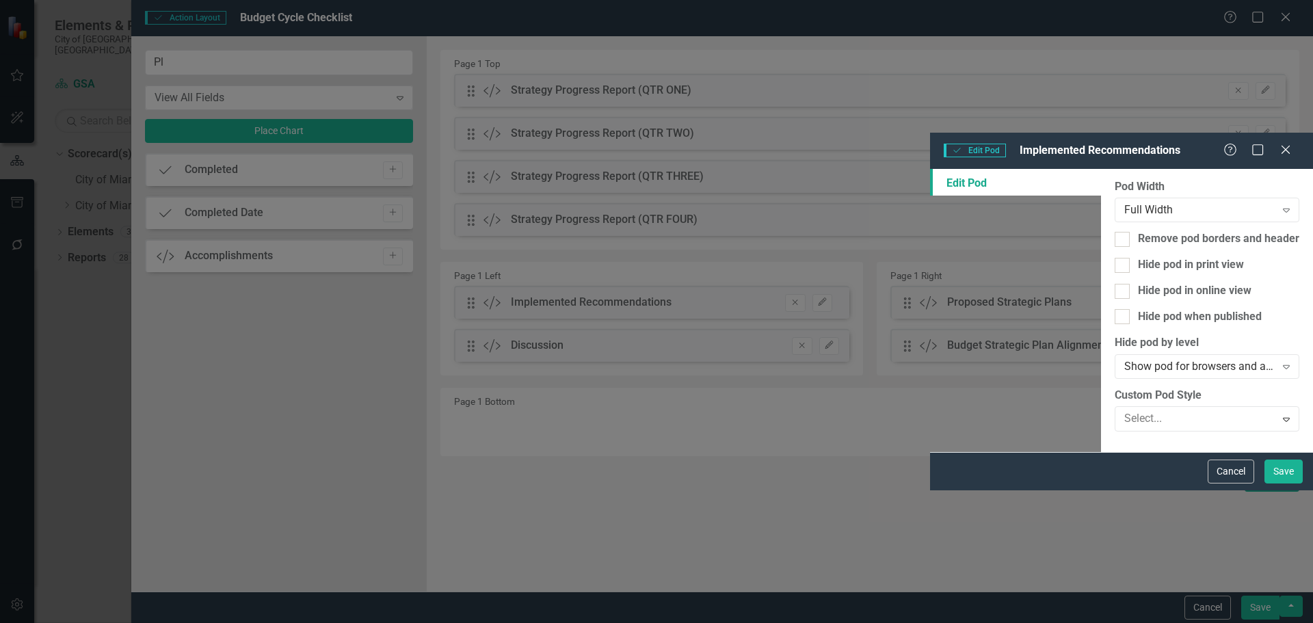
scroll to position [137, 0]
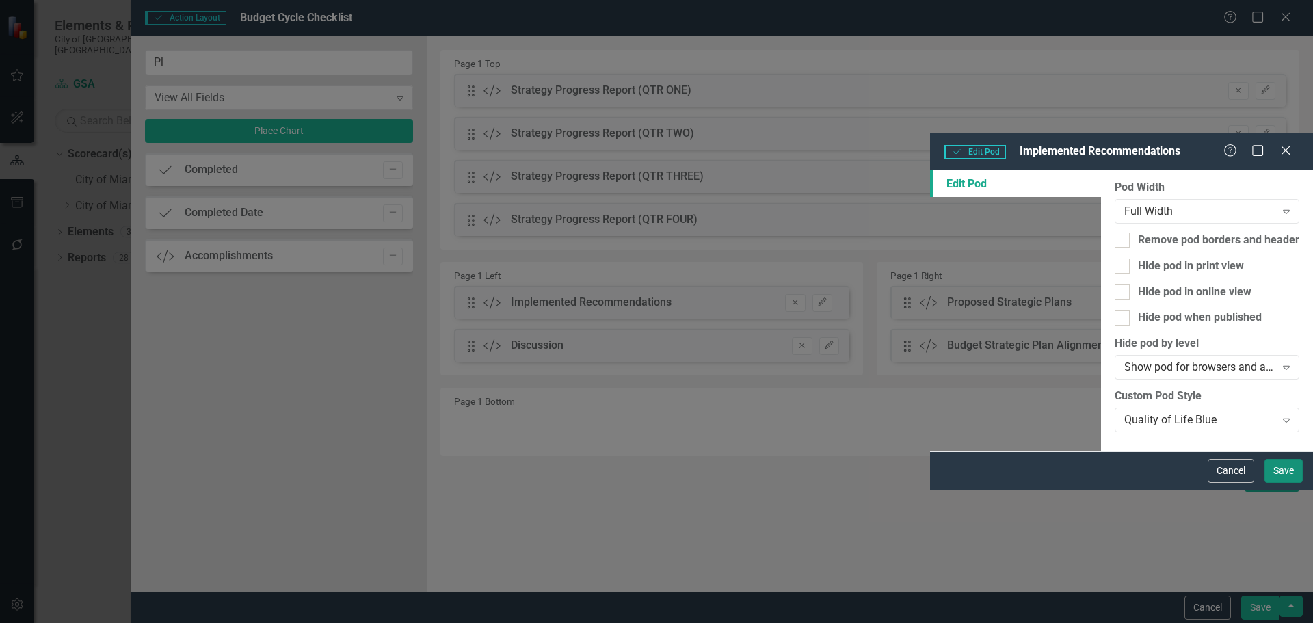
click at [1277, 483] on button "Save" at bounding box center [1283, 471] width 38 height 24
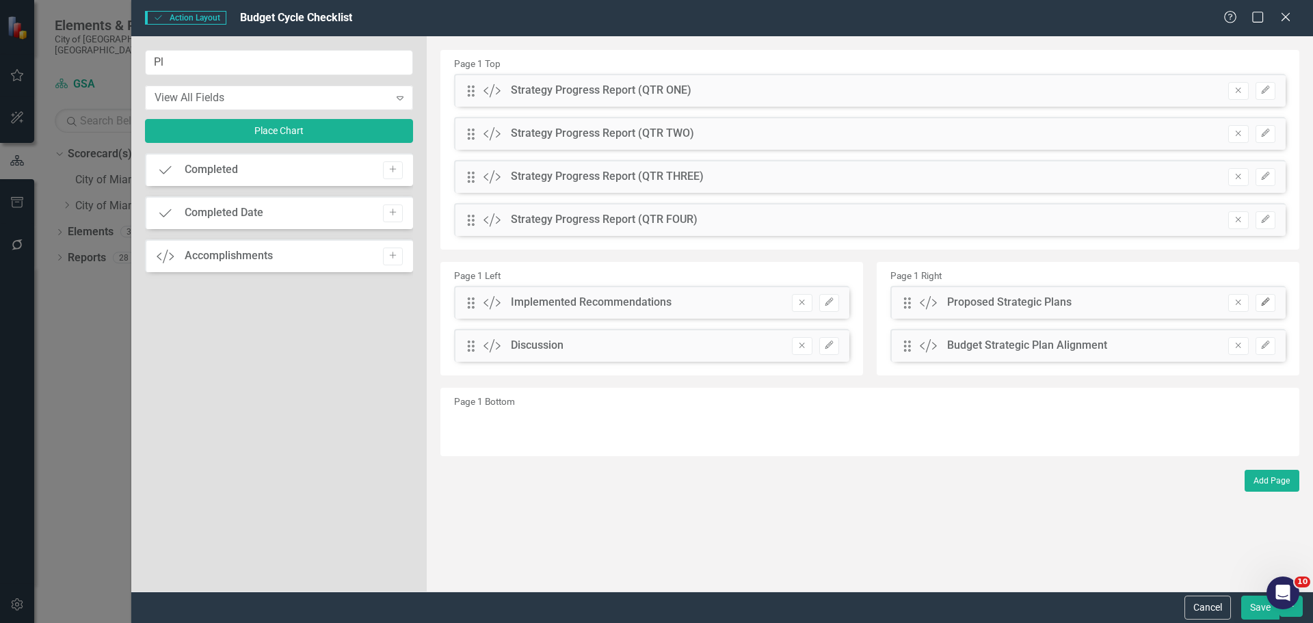
click at [1264, 303] on icon "Edit" at bounding box center [1265, 302] width 10 height 8
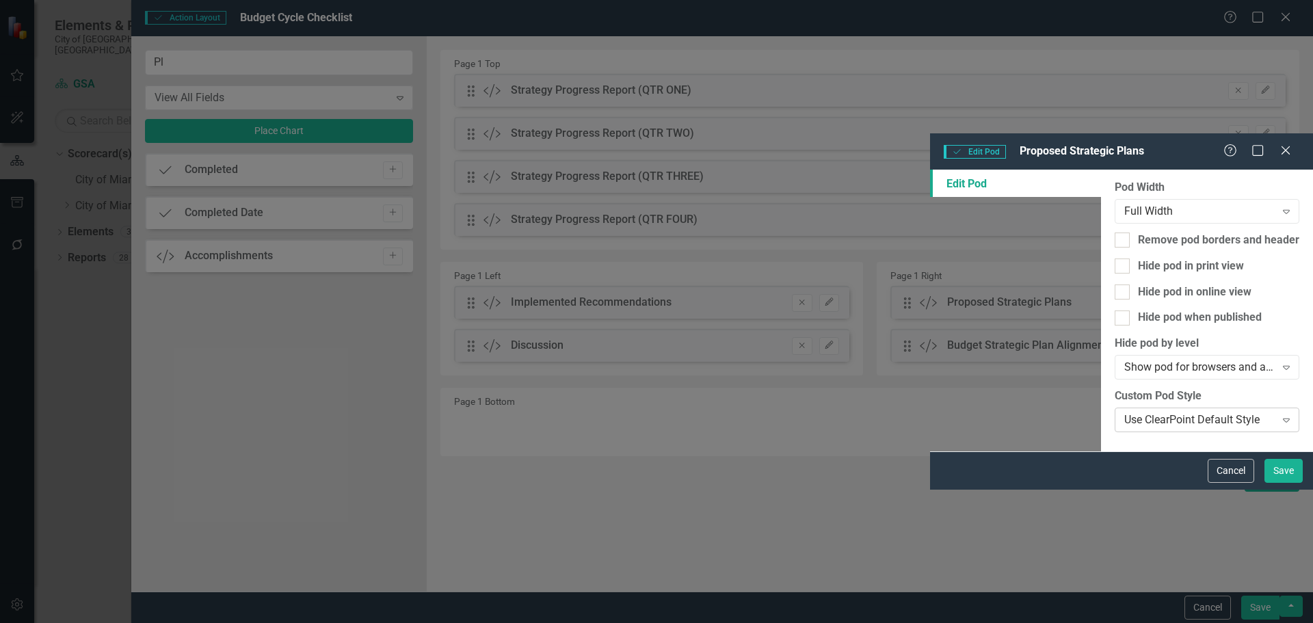
click at [1124, 412] on div "Use ClearPoint Default Style" at bounding box center [1199, 420] width 151 height 16
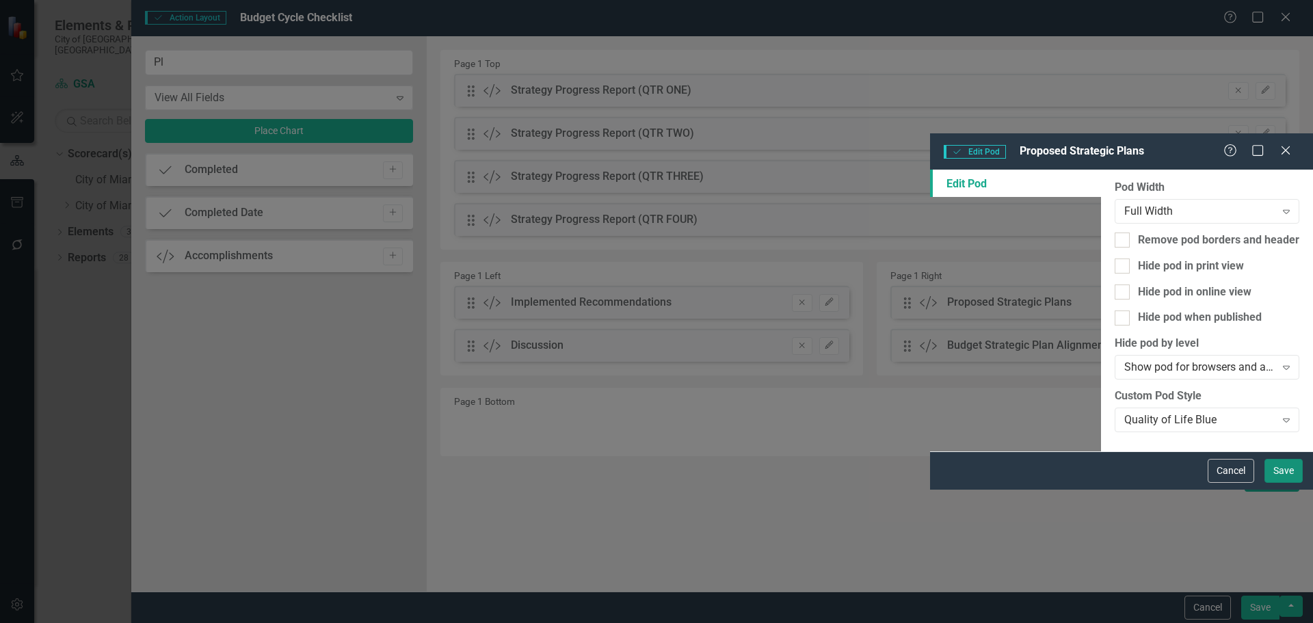
click at [1290, 483] on button "Save" at bounding box center [1283, 471] width 38 height 24
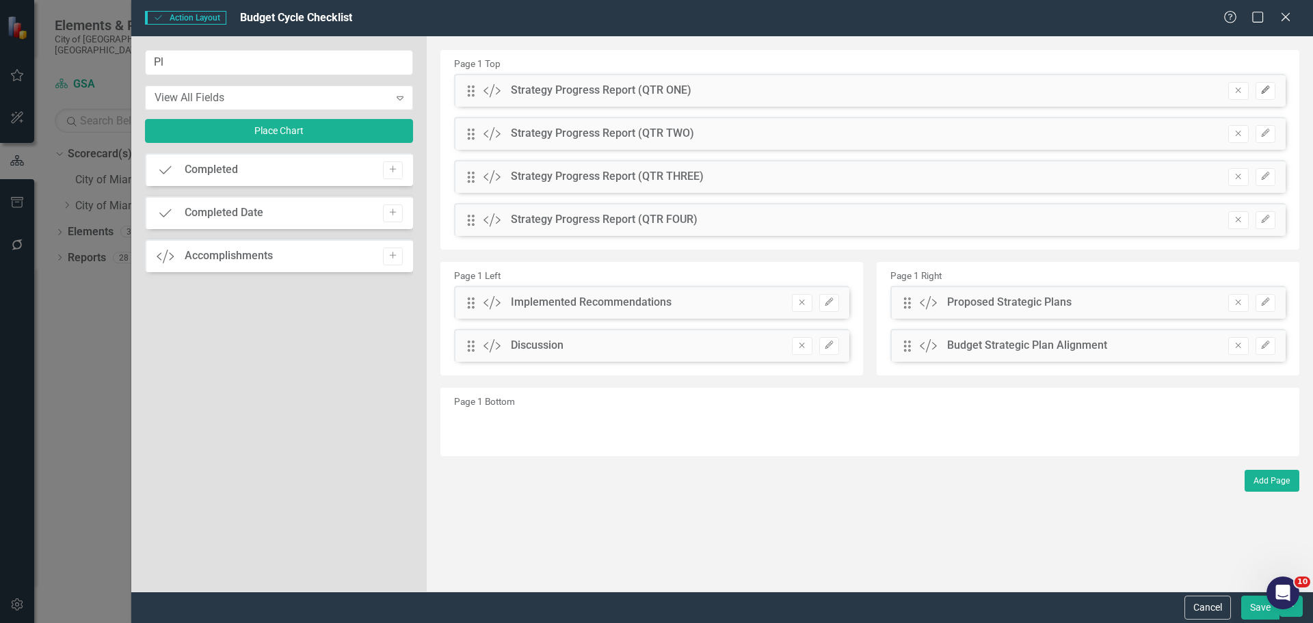
click at [1265, 88] on icon "Edit" at bounding box center [1265, 90] width 10 height 8
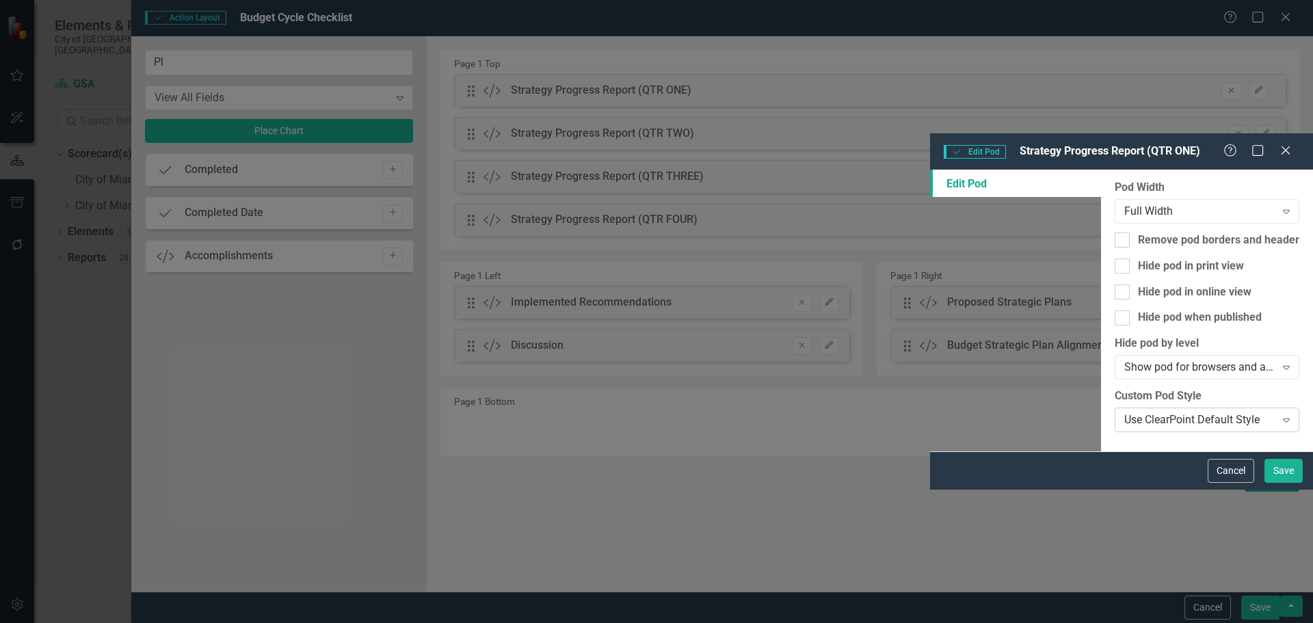
click at [1124, 412] on div "Use ClearPoint Default Style" at bounding box center [1199, 420] width 151 height 16
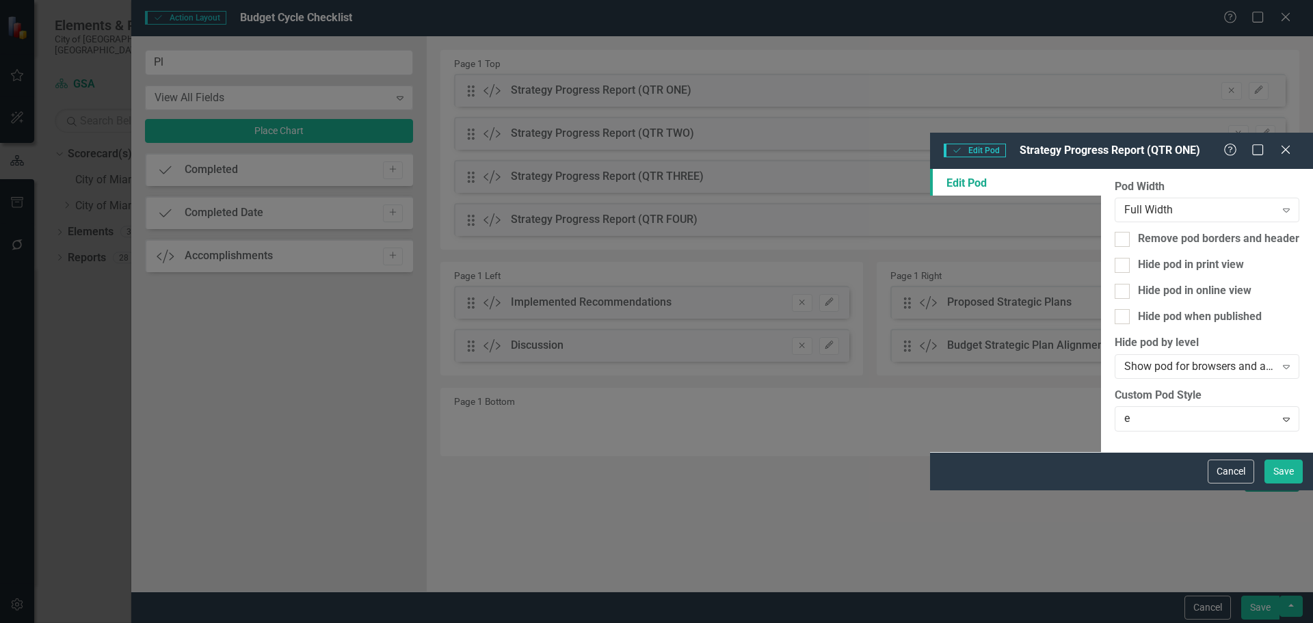
type input "ev"
click at [180, 622] on span "Ev aluation and Recommendations" at bounding box center [97, 633] width 166 height 13
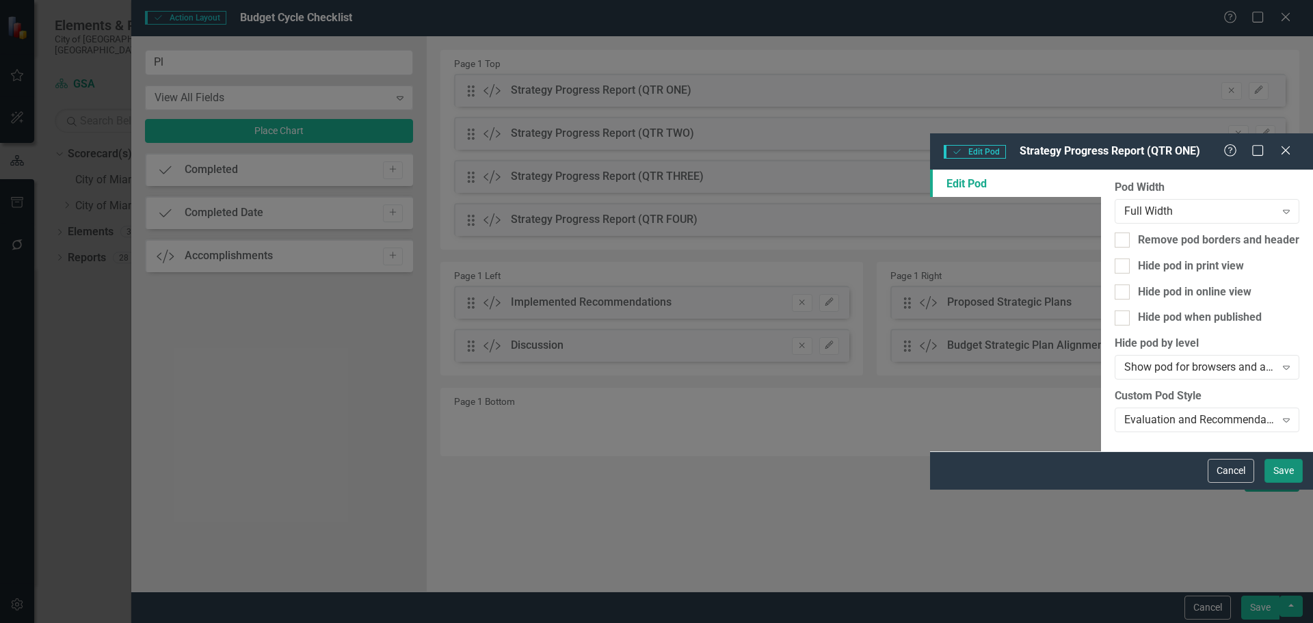
click at [1280, 483] on button "Save" at bounding box center [1283, 471] width 38 height 24
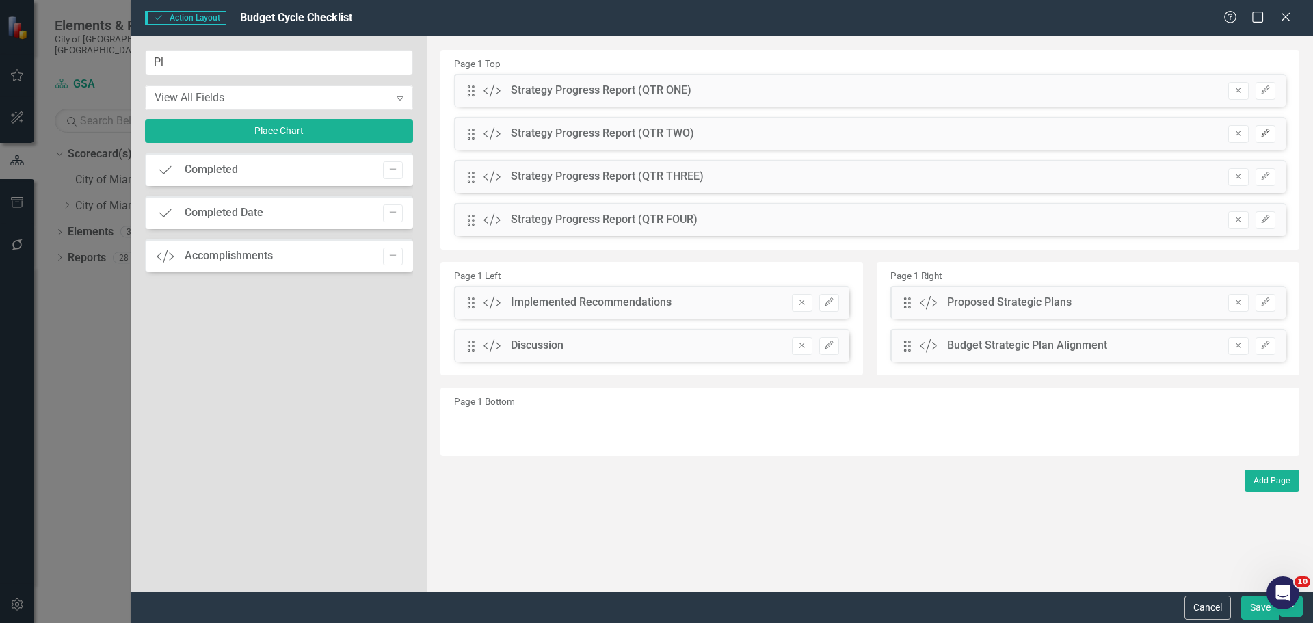
click at [1273, 131] on button "Edit" at bounding box center [1265, 134] width 20 height 18
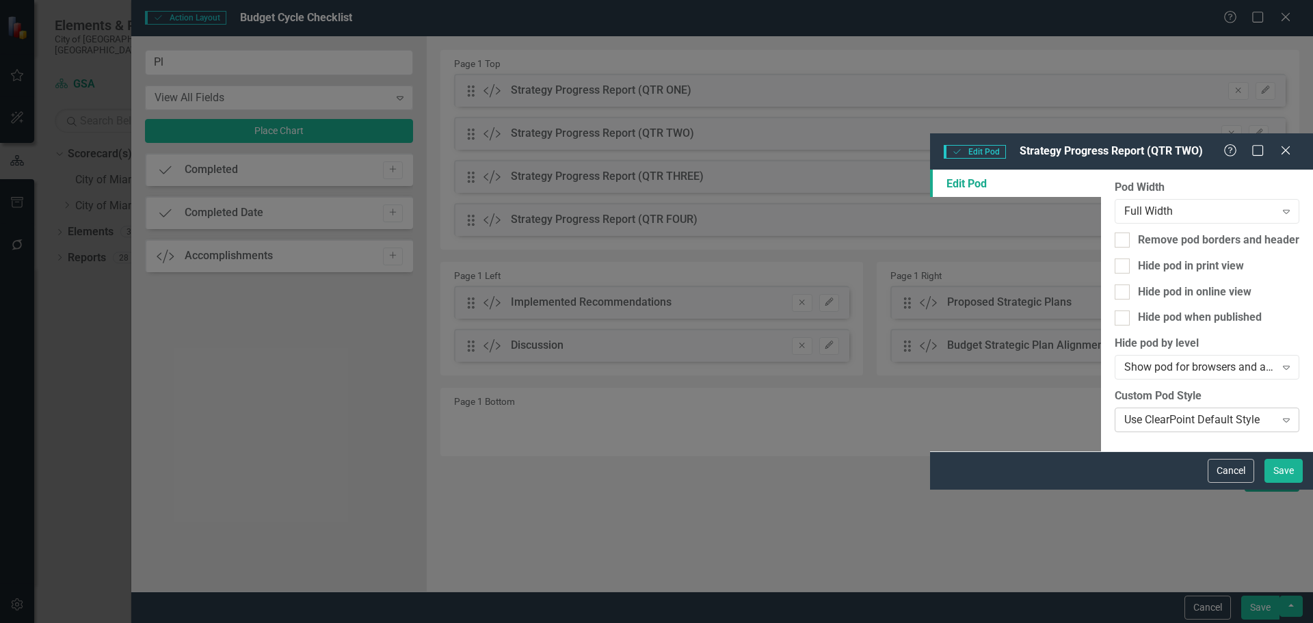
click at [1124, 412] on div "Use ClearPoint Default Style" at bounding box center [1199, 420] width 151 height 16
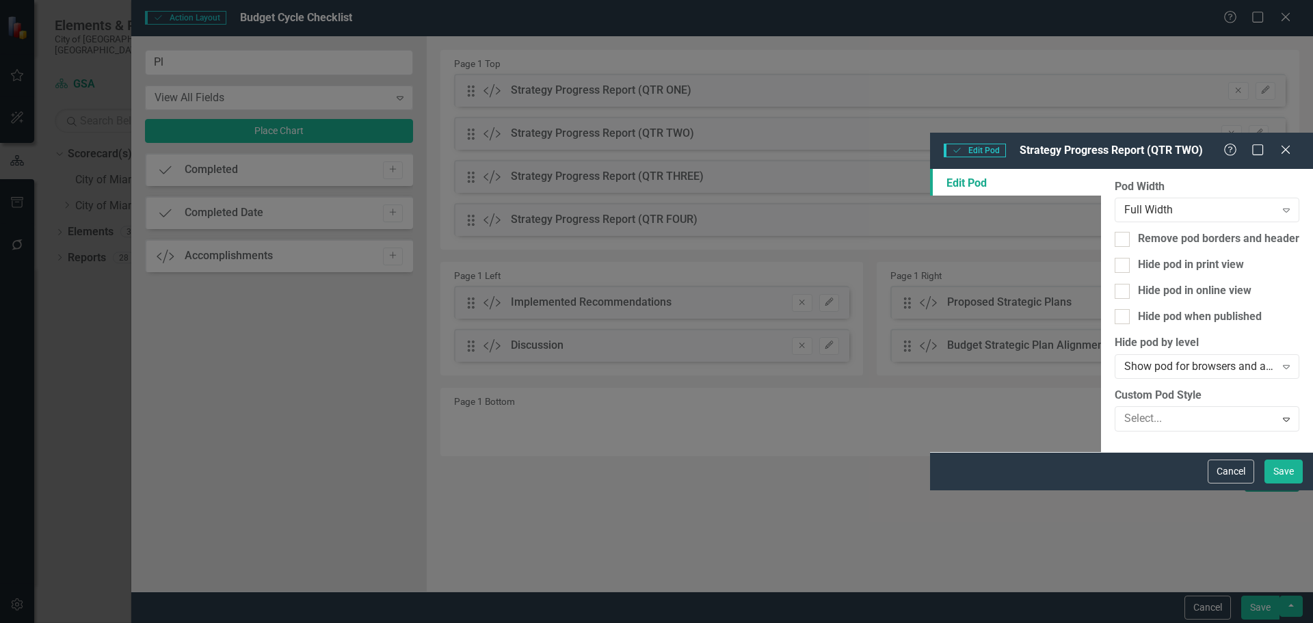
type input "e"
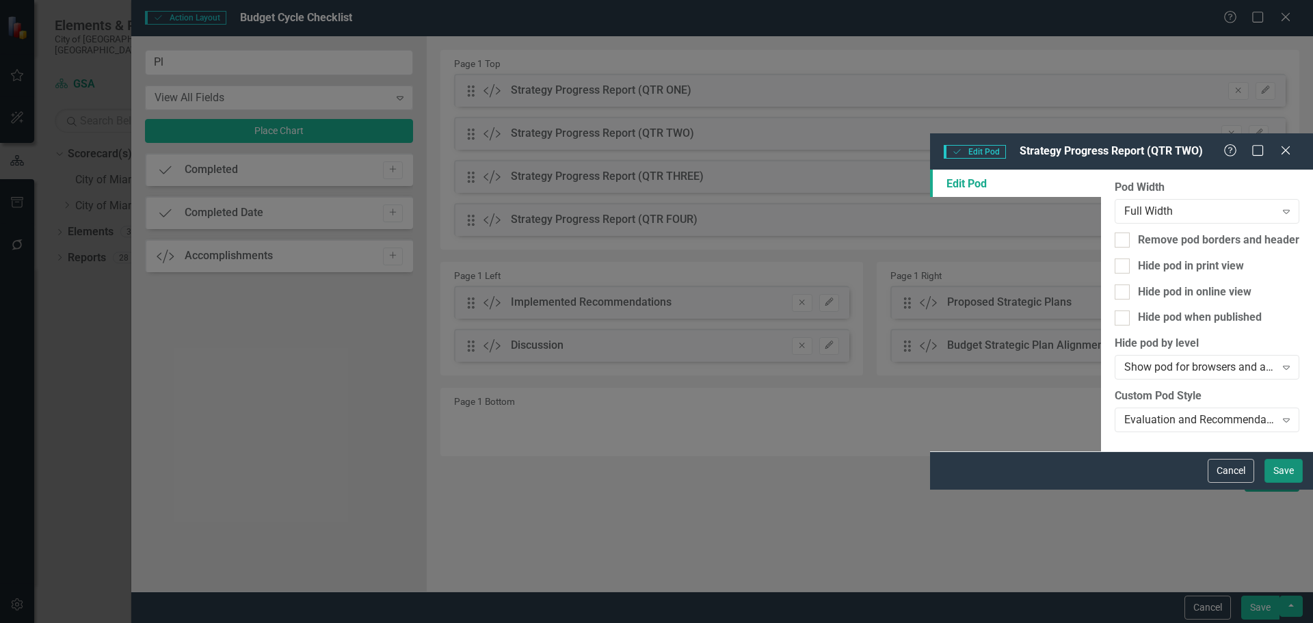
click at [1296, 483] on button "Save" at bounding box center [1283, 471] width 38 height 24
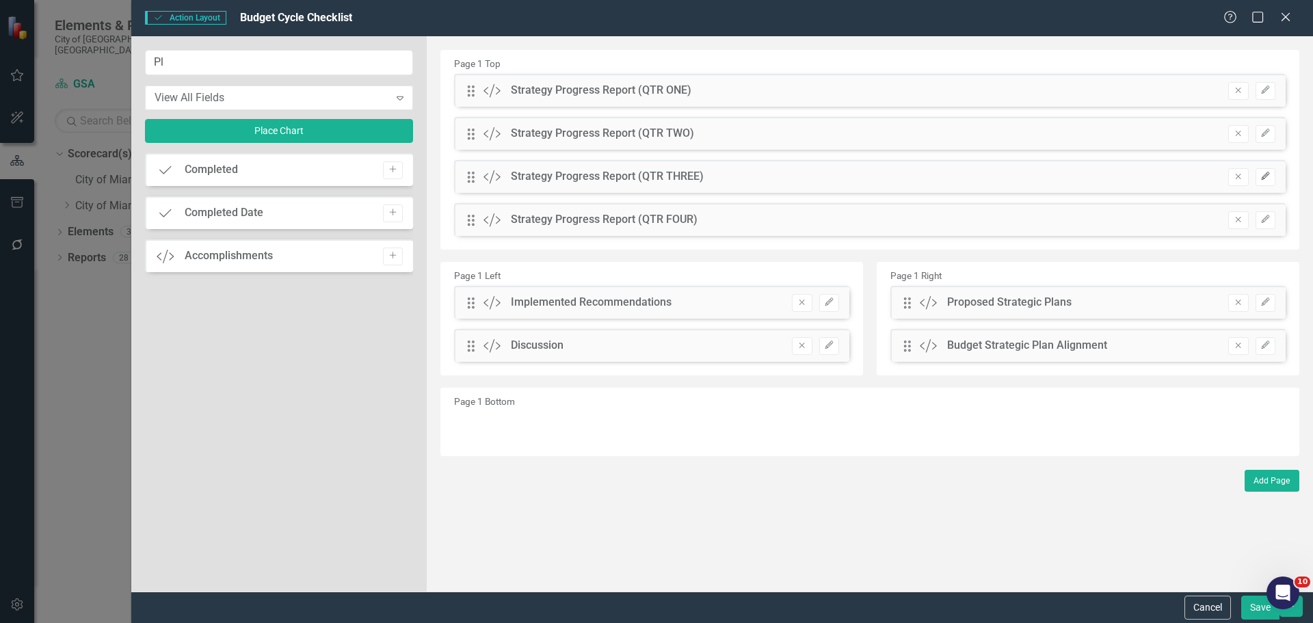
click at [1267, 172] on icon "button" at bounding box center [1265, 176] width 8 height 8
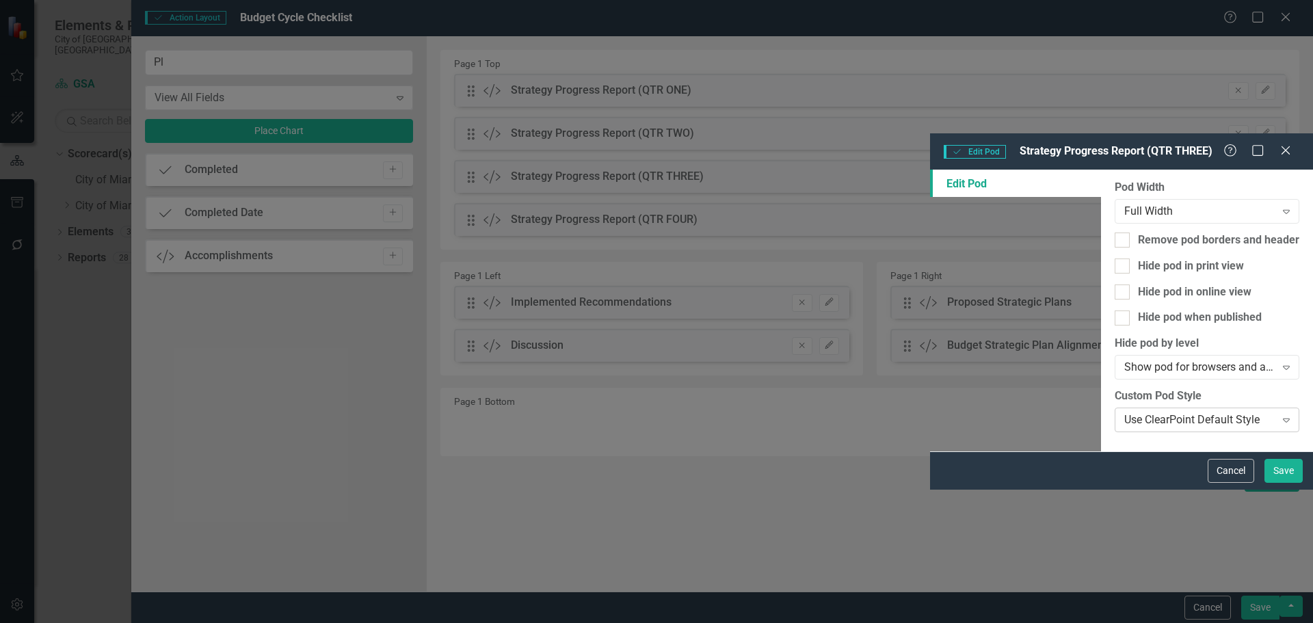
click at [1124, 412] on div "Use ClearPoint Default Style" at bounding box center [1199, 420] width 151 height 16
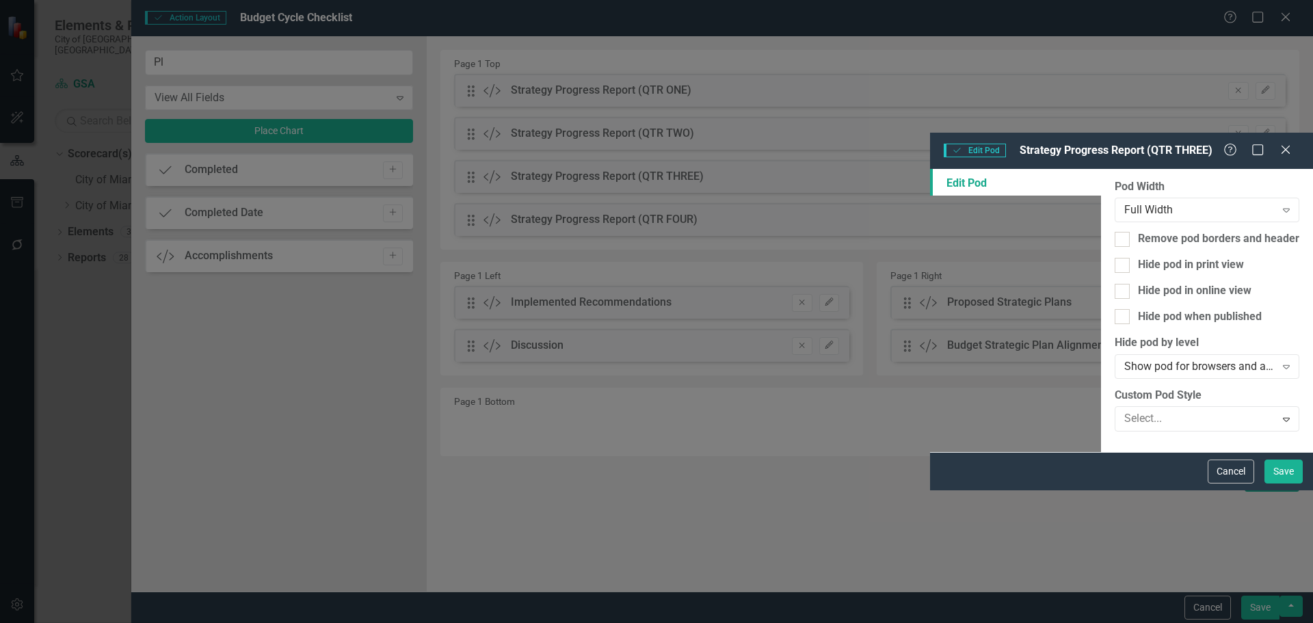
type input "e"
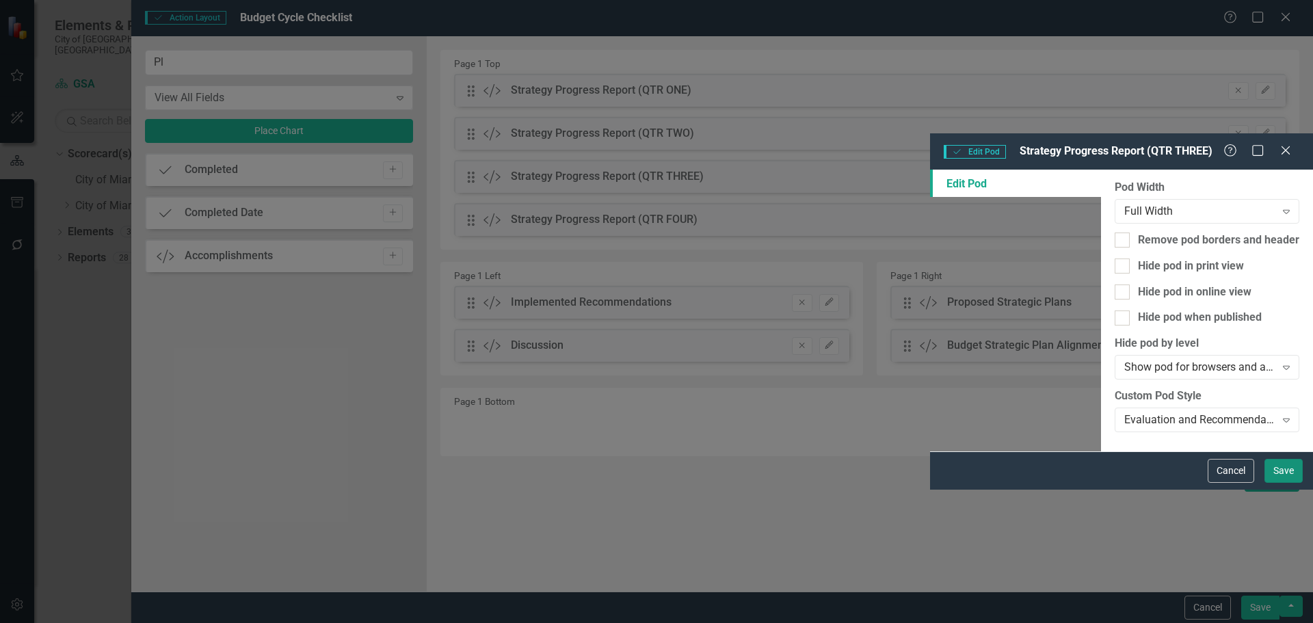
click at [1279, 483] on button "Save" at bounding box center [1283, 471] width 38 height 24
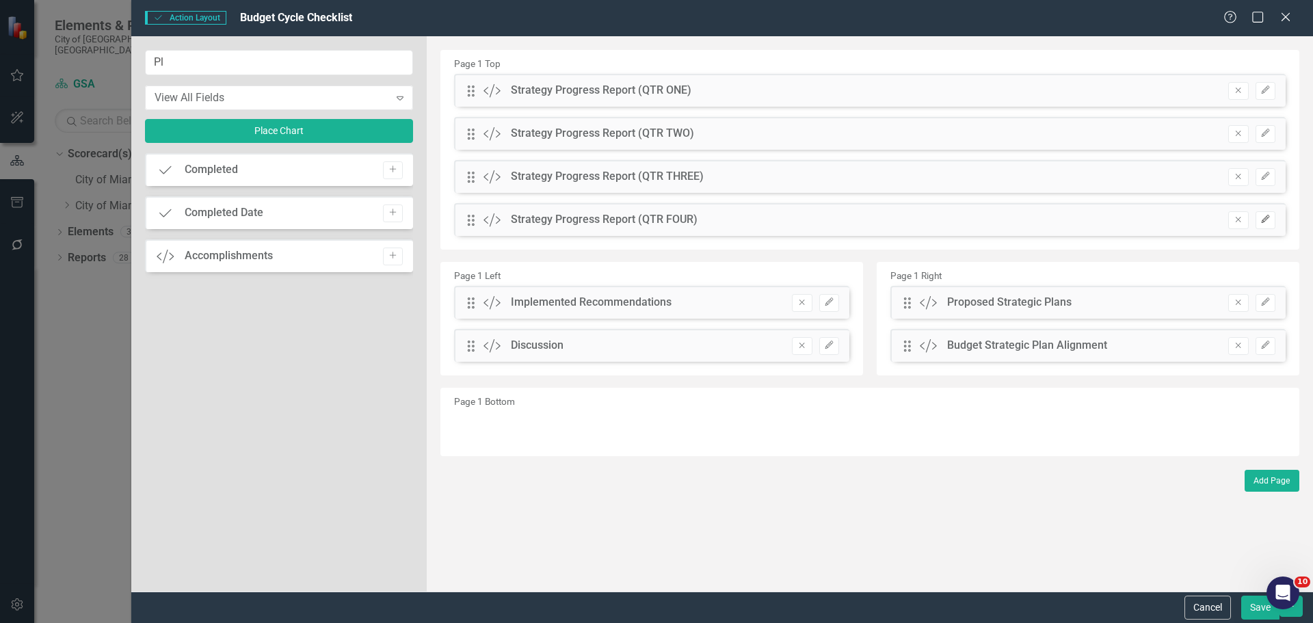
click at [1267, 222] on icon "Edit" at bounding box center [1265, 219] width 10 height 8
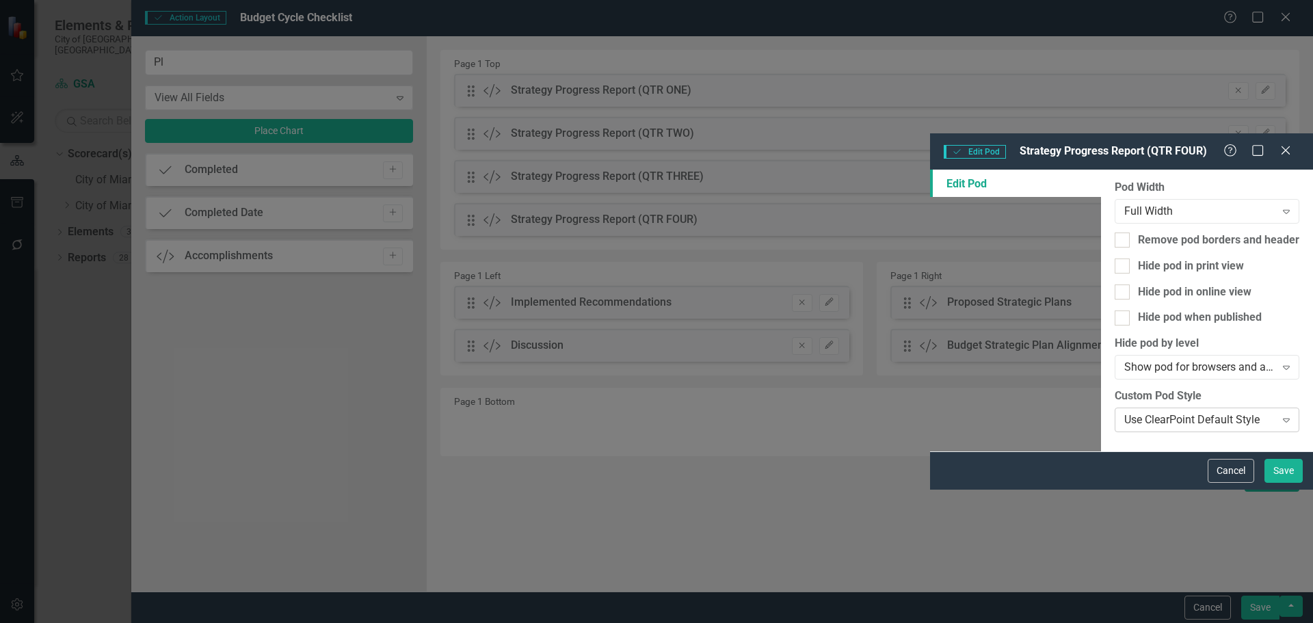
click at [1124, 412] on div "Use ClearPoint Default Style" at bounding box center [1199, 420] width 151 height 16
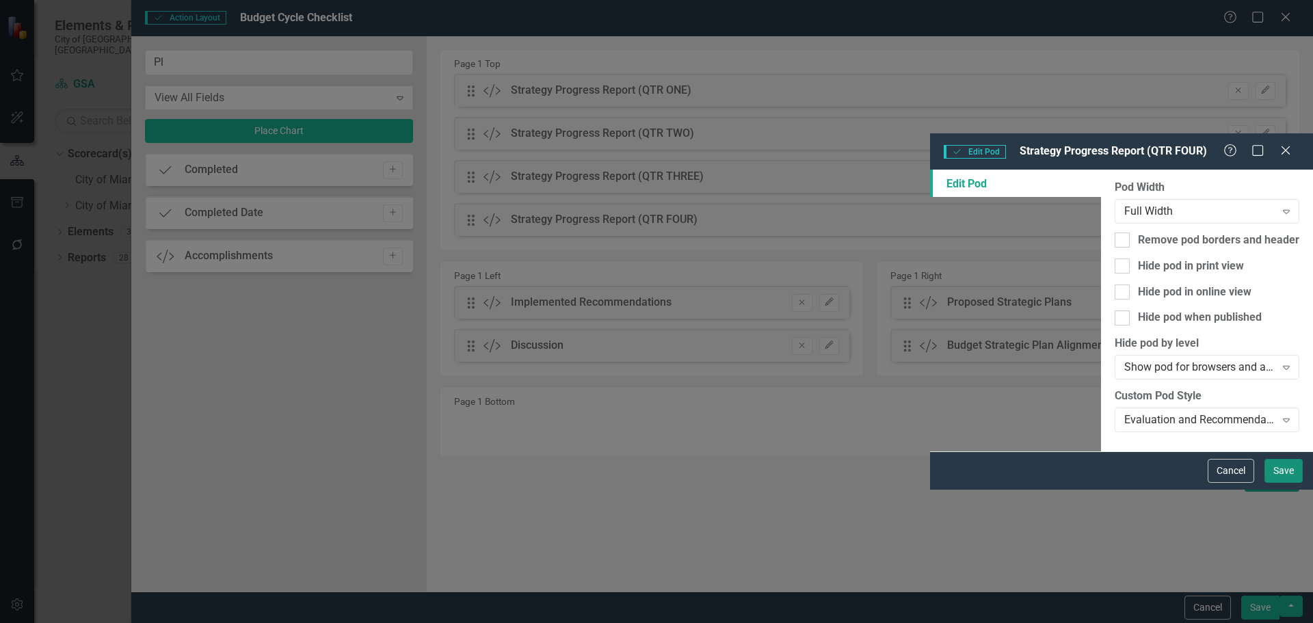
click at [1280, 483] on button "Save" at bounding box center [1283, 471] width 38 height 24
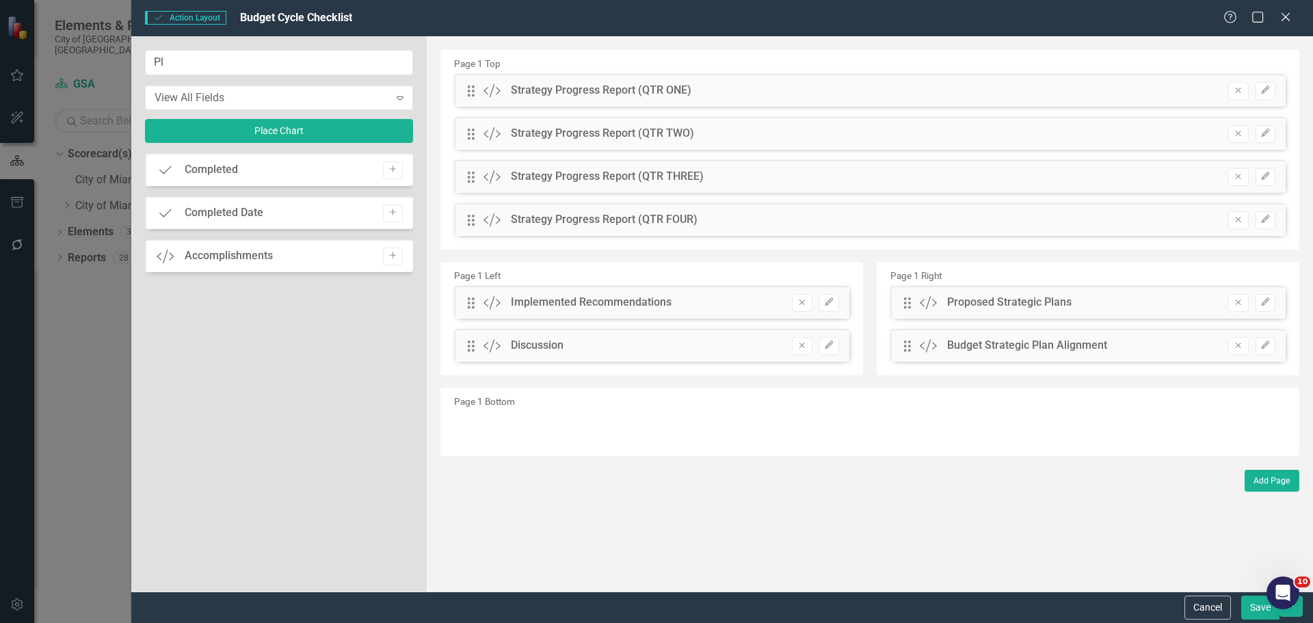
click at [1257, 606] on button "Save" at bounding box center [1260, 608] width 38 height 24
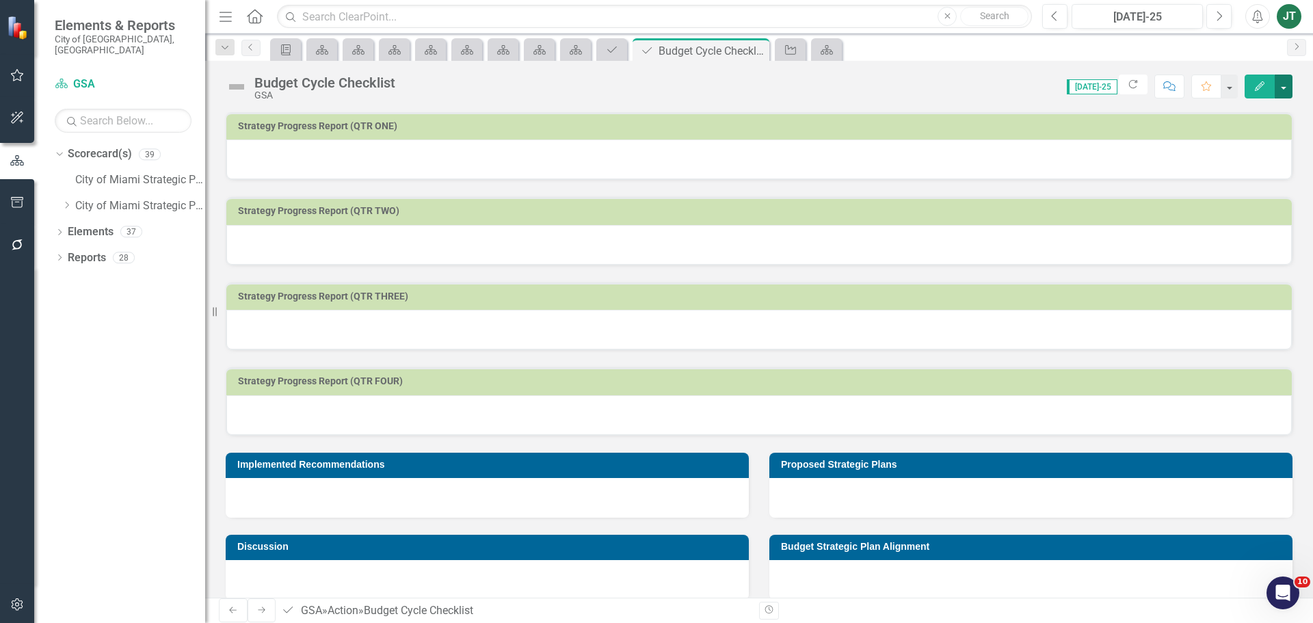
click at [1283, 78] on button "button" at bounding box center [1284, 87] width 18 height 24
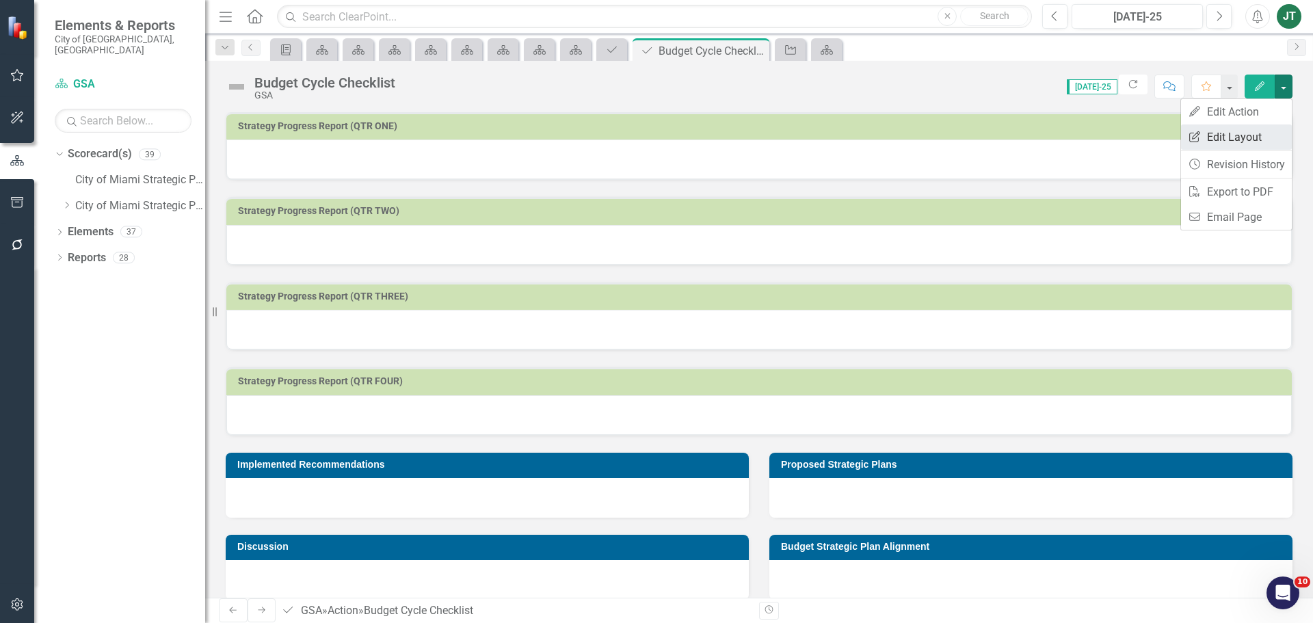
click at [1240, 133] on link "Edit Report Edit Layout" at bounding box center [1236, 136] width 111 height 25
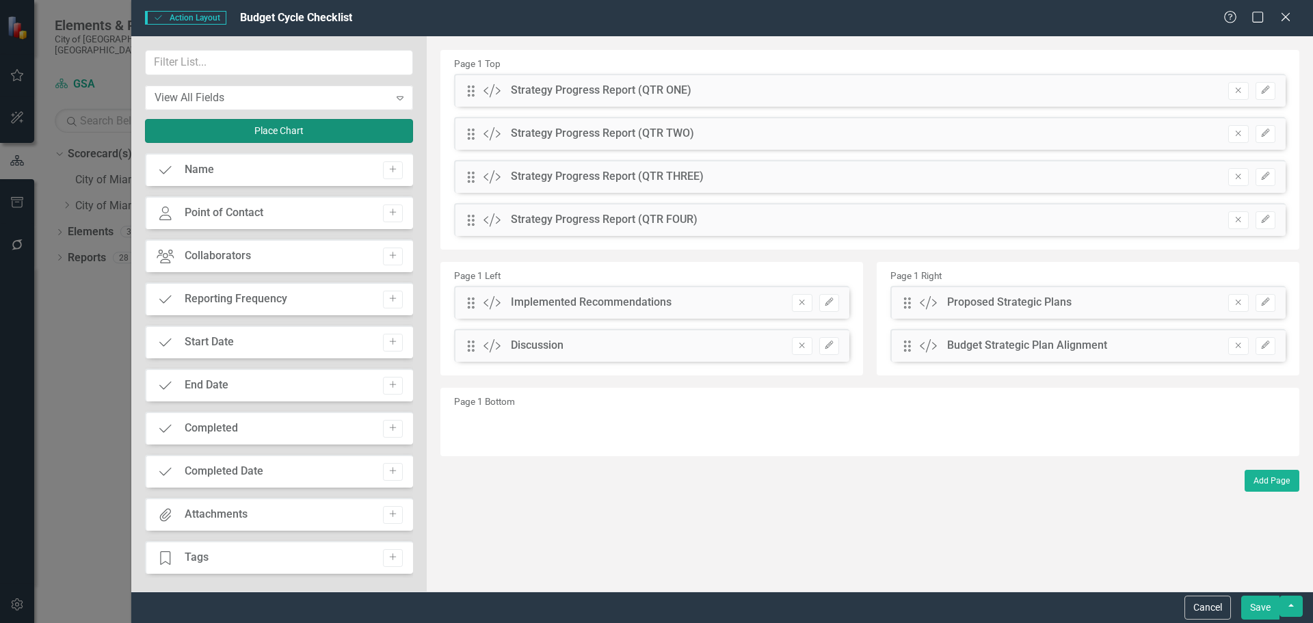
click at [330, 130] on button "Place Chart" at bounding box center [279, 131] width 268 height 24
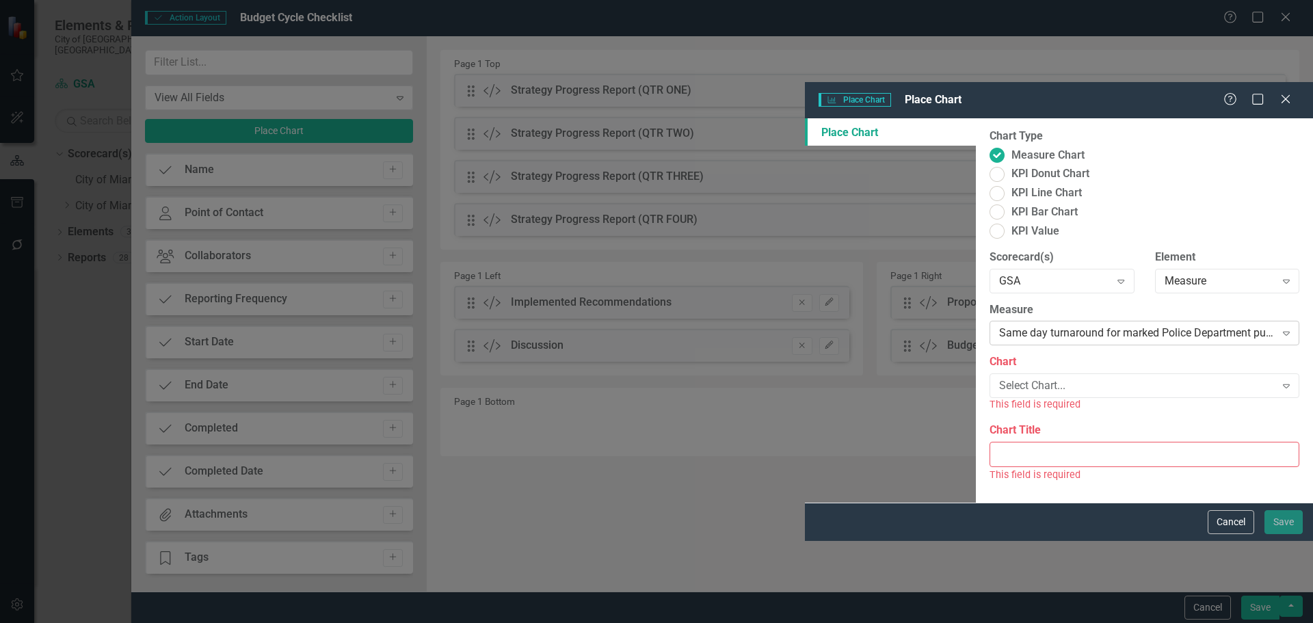
click at [999, 325] on div "Same day turnaround for marked Police Department pursuit vehicles brought in fo…" at bounding box center [1137, 333] width 276 height 16
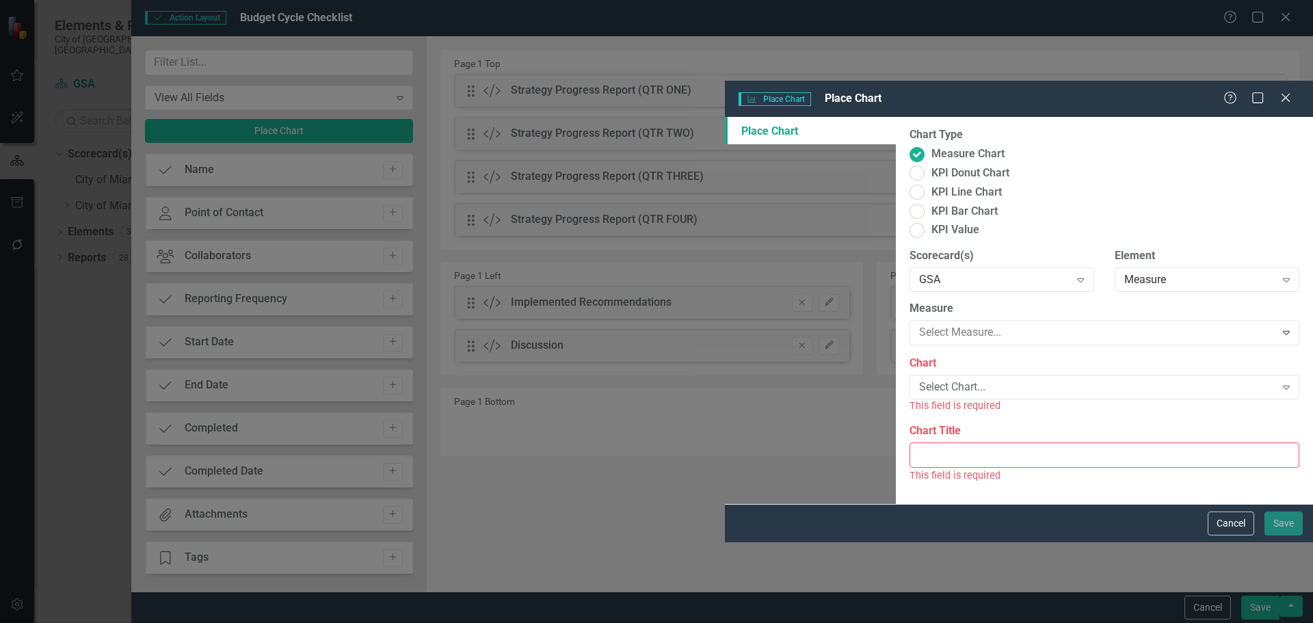
scroll to position [176, 0]
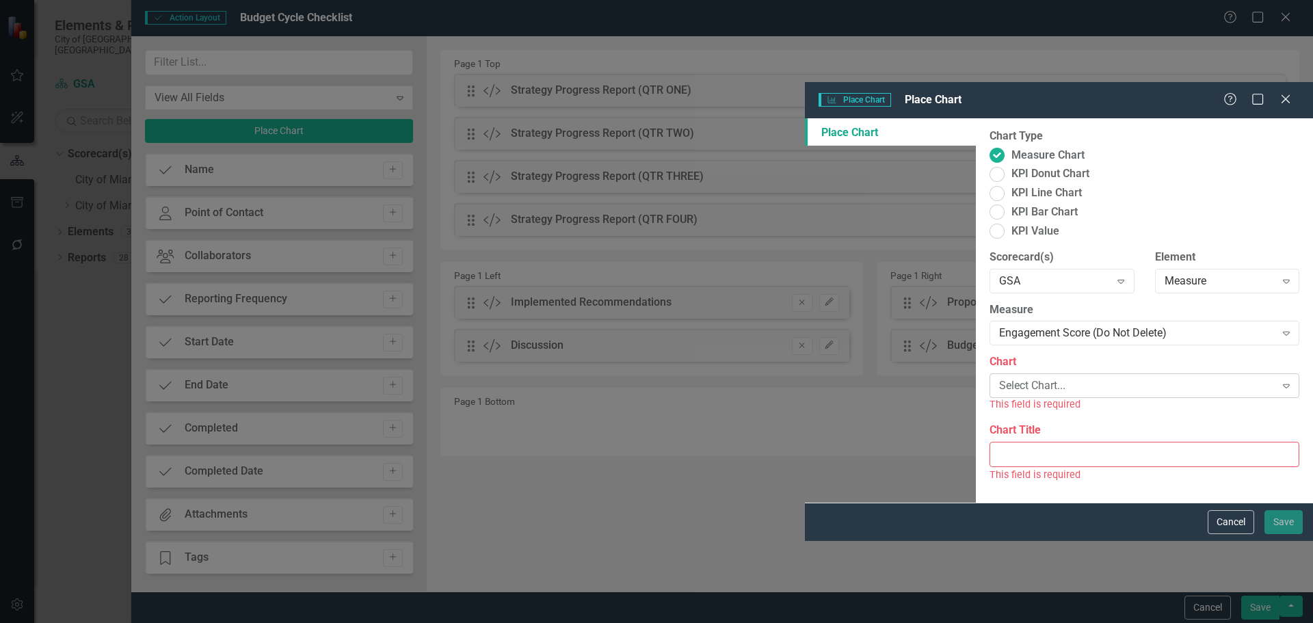
click at [999, 378] on div "Select Chart..." at bounding box center [1137, 386] width 276 height 16
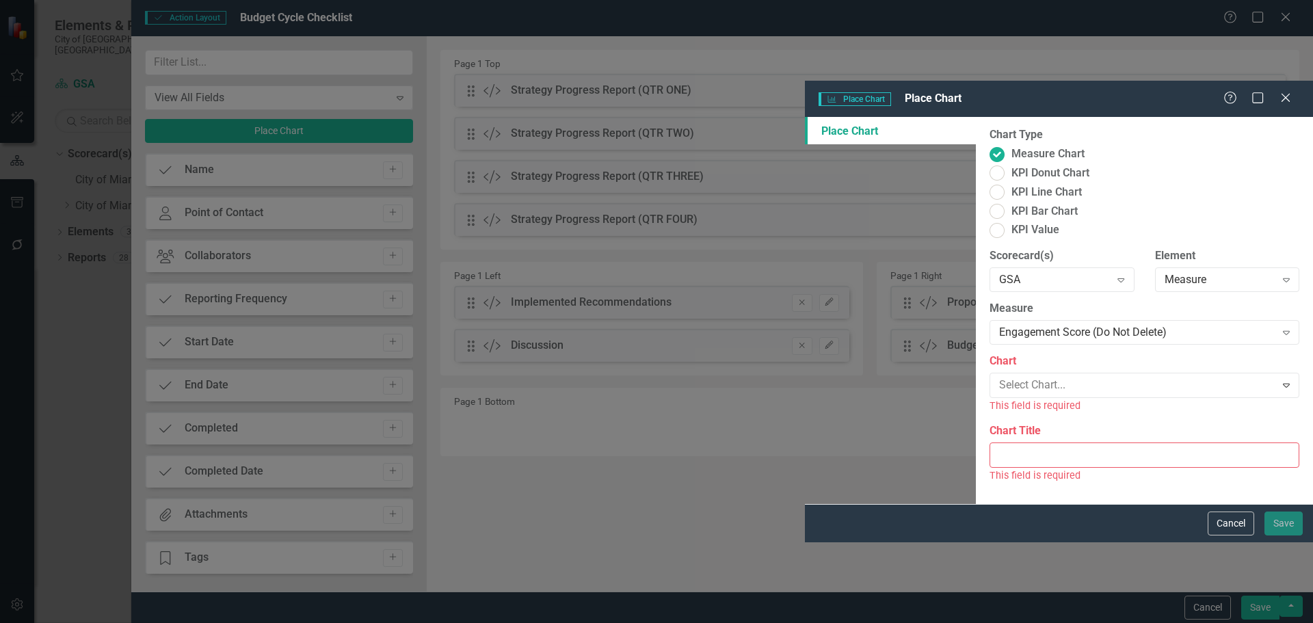
click at [561, 622] on div "Engagement Score (Do Not Delete)" at bounding box center [659, 634] width 1291 height 16
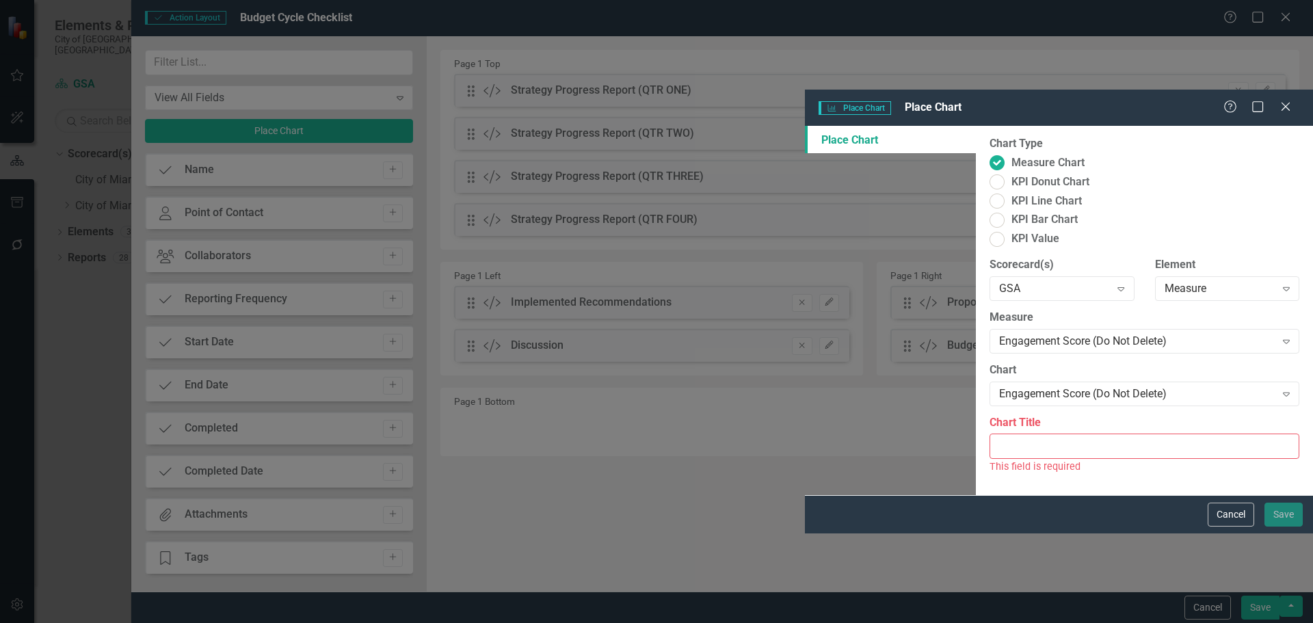
click at [989, 415] on div "Chart Title This field is required" at bounding box center [1144, 444] width 310 height 59
click at [989, 434] on input "Chart Title" at bounding box center [1144, 446] width 310 height 25
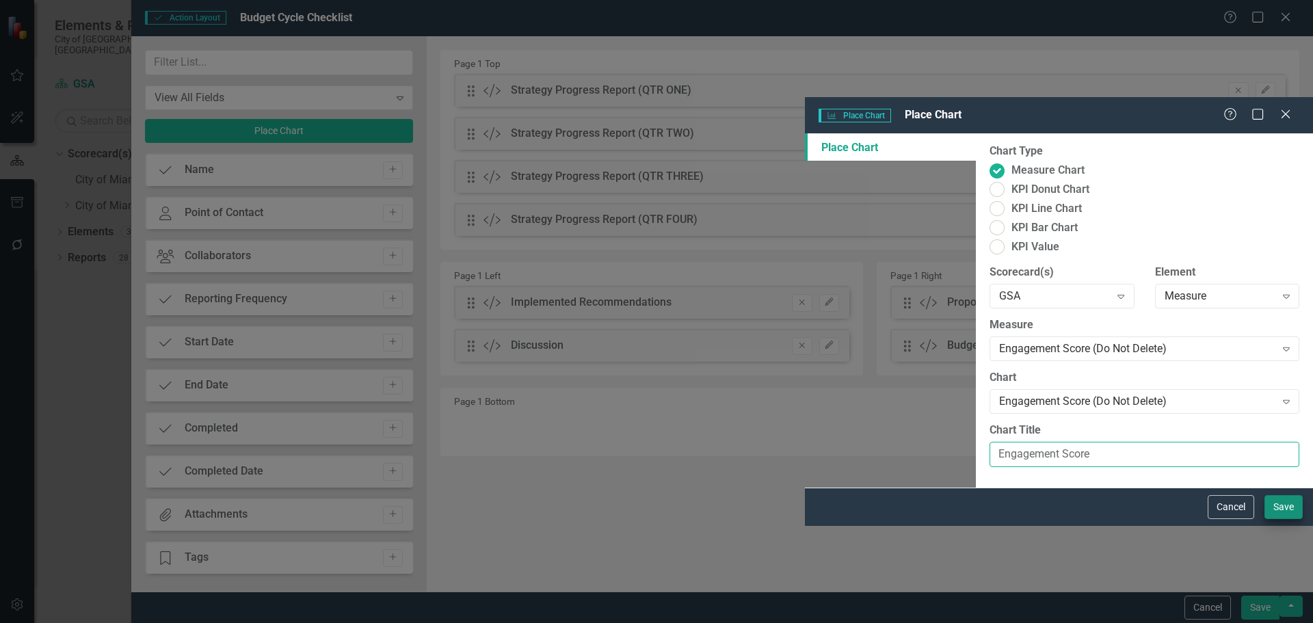
type input "Engagement Score"
click at [1283, 519] on button "Save" at bounding box center [1283, 507] width 38 height 24
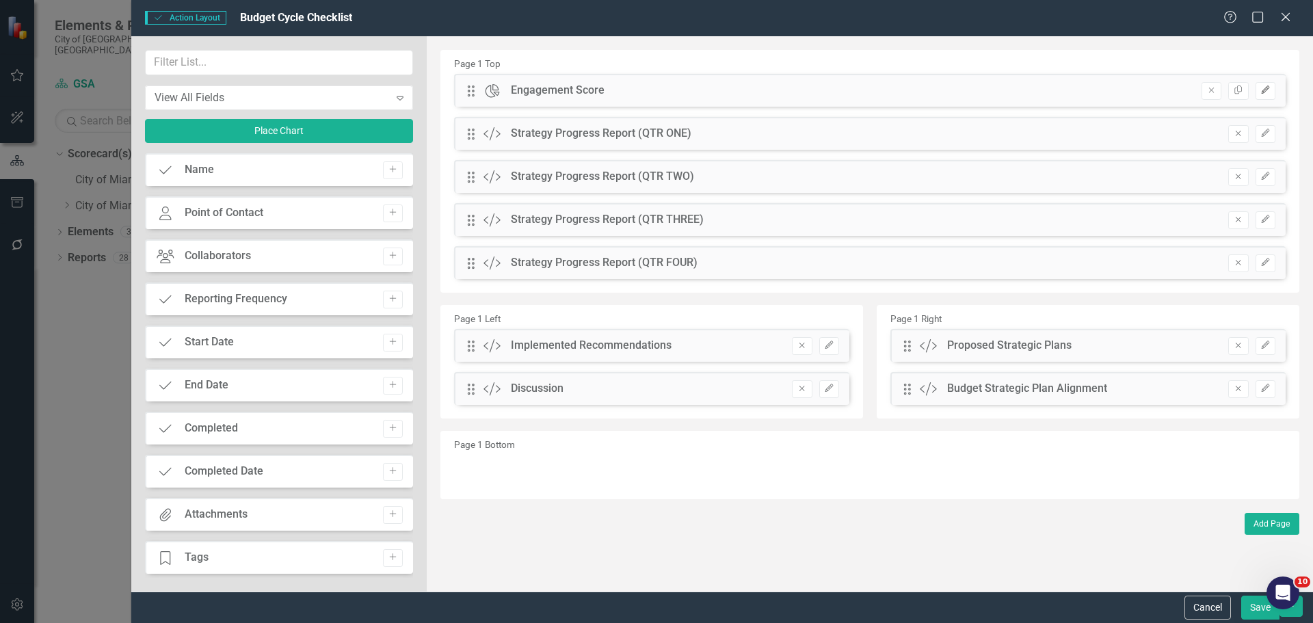
click at [1260, 90] on icon "Edit" at bounding box center [1265, 90] width 10 height 8
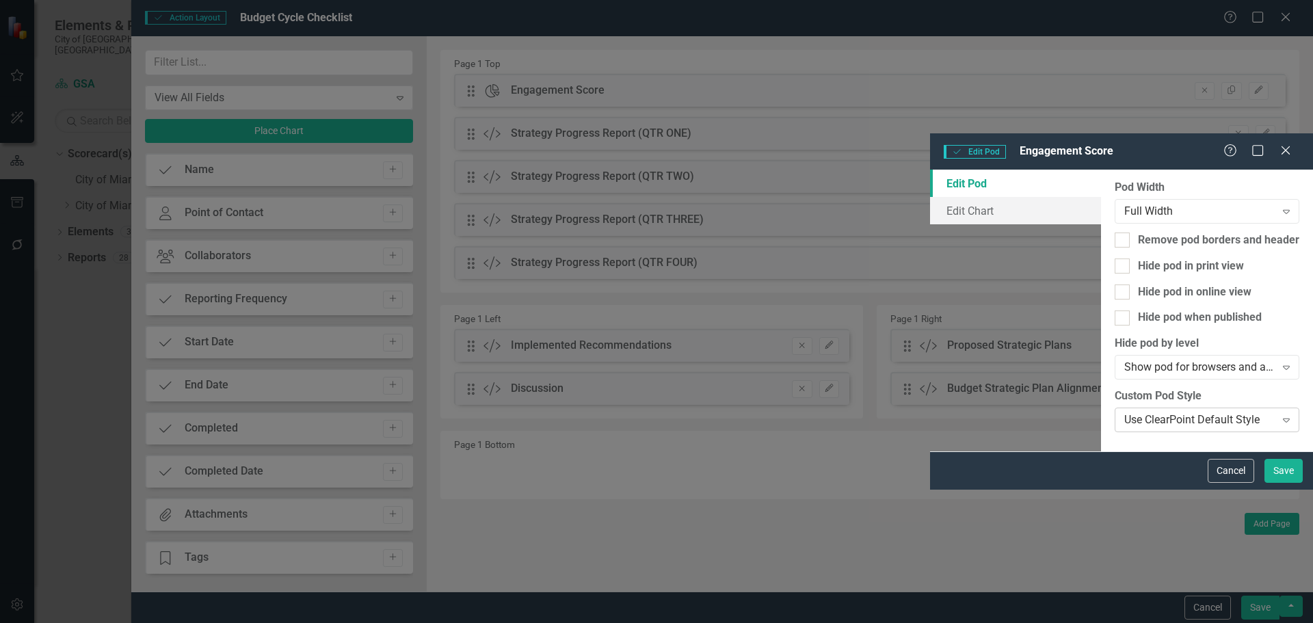
click at [1124, 412] on div "Use ClearPoint Default Style" at bounding box center [1199, 420] width 151 height 16
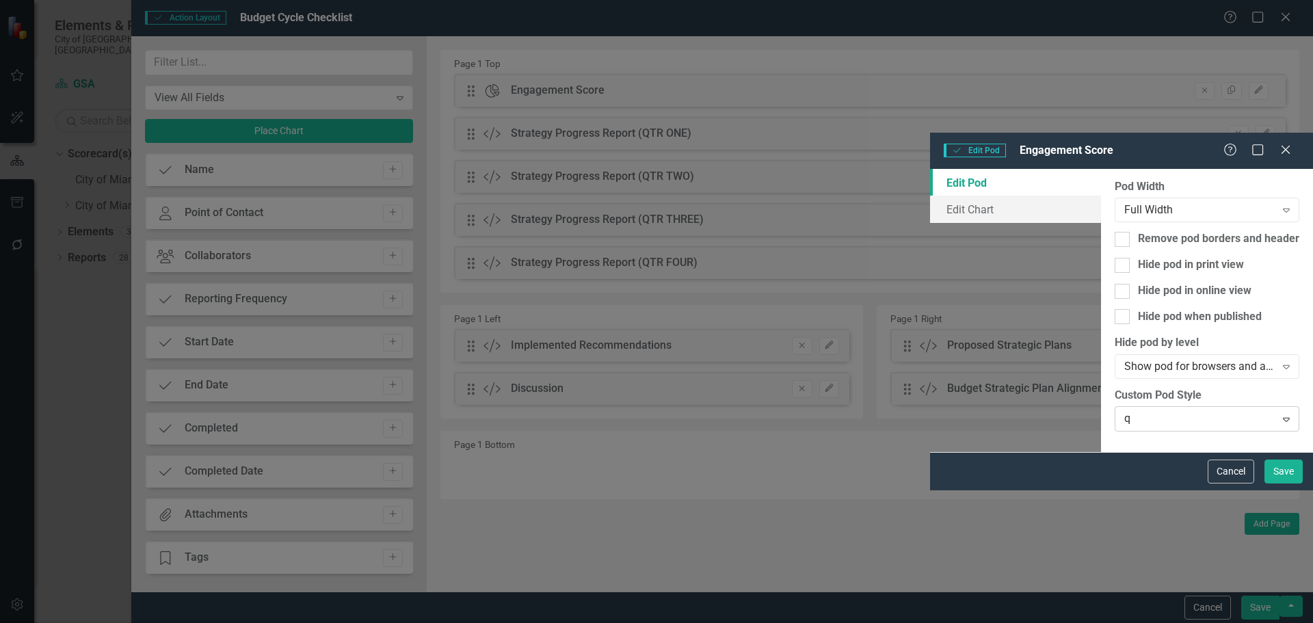
type input "qu"
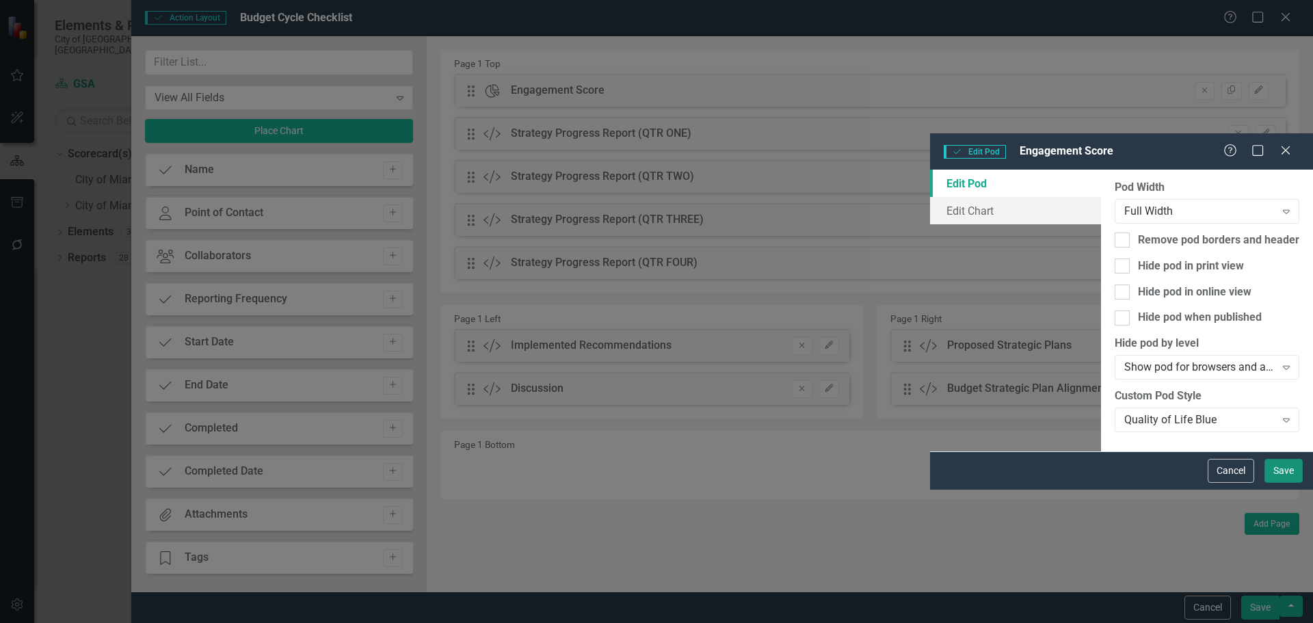
click at [1276, 483] on button "Save" at bounding box center [1283, 471] width 38 height 24
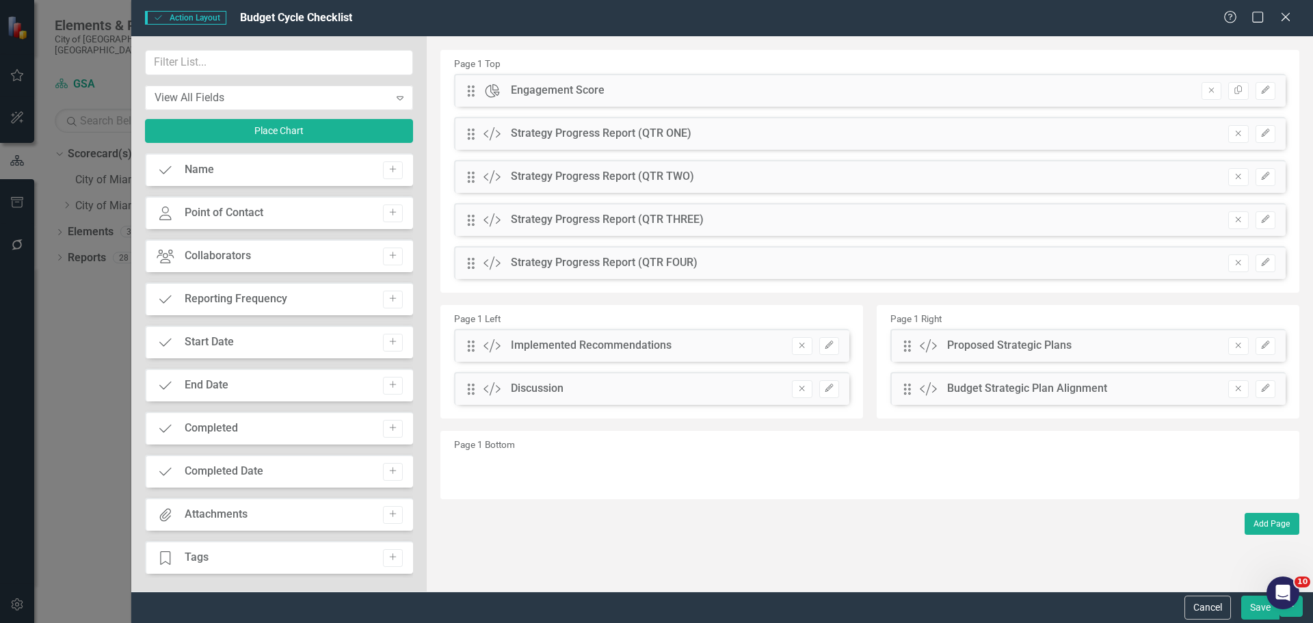
click at [1255, 607] on button "Save" at bounding box center [1260, 608] width 38 height 24
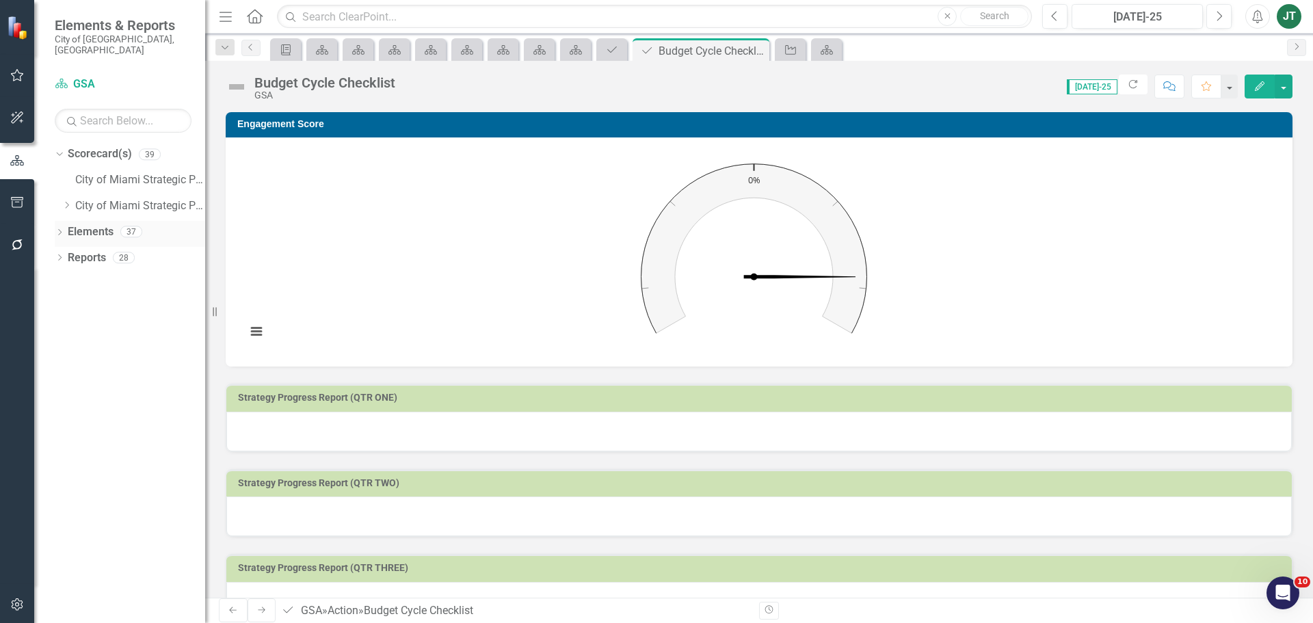
click at [94, 224] on link "Elements" at bounding box center [91, 232] width 46 height 16
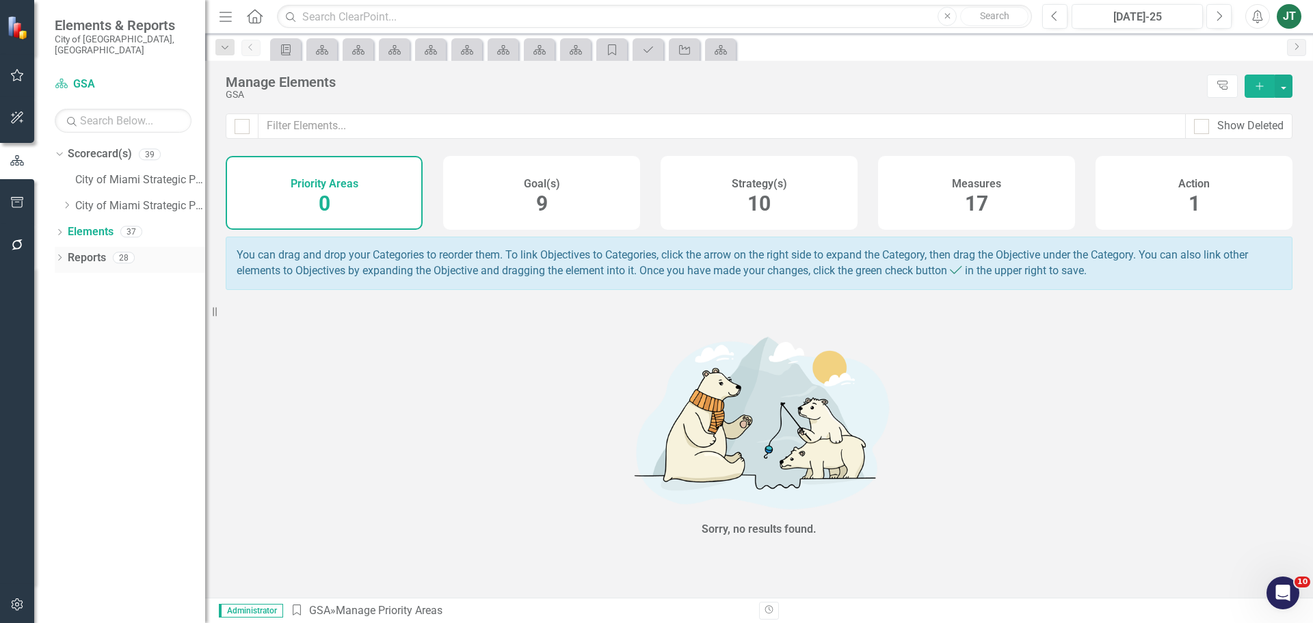
click at [77, 250] on link "Reports" at bounding box center [87, 258] width 38 height 16
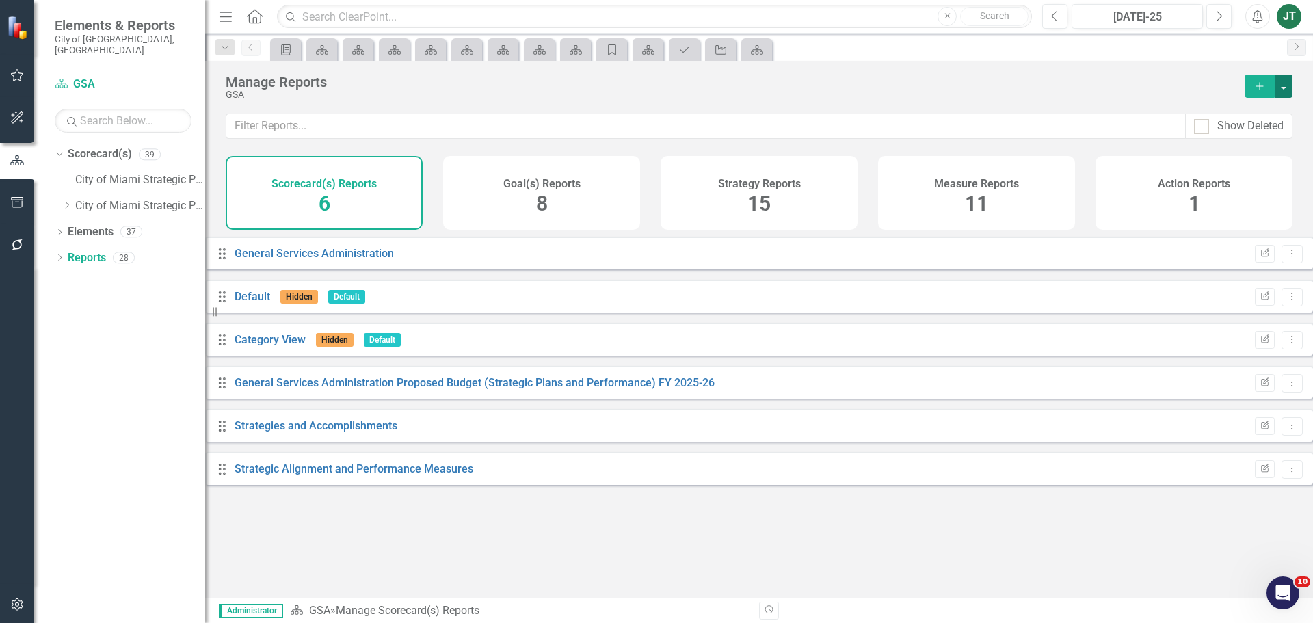
click at [1283, 82] on button "button" at bounding box center [1284, 86] width 18 height 23
click at [1247, 135] on link "Copy Add From Template" at bounding box center [1223, 136] width 137 height 25
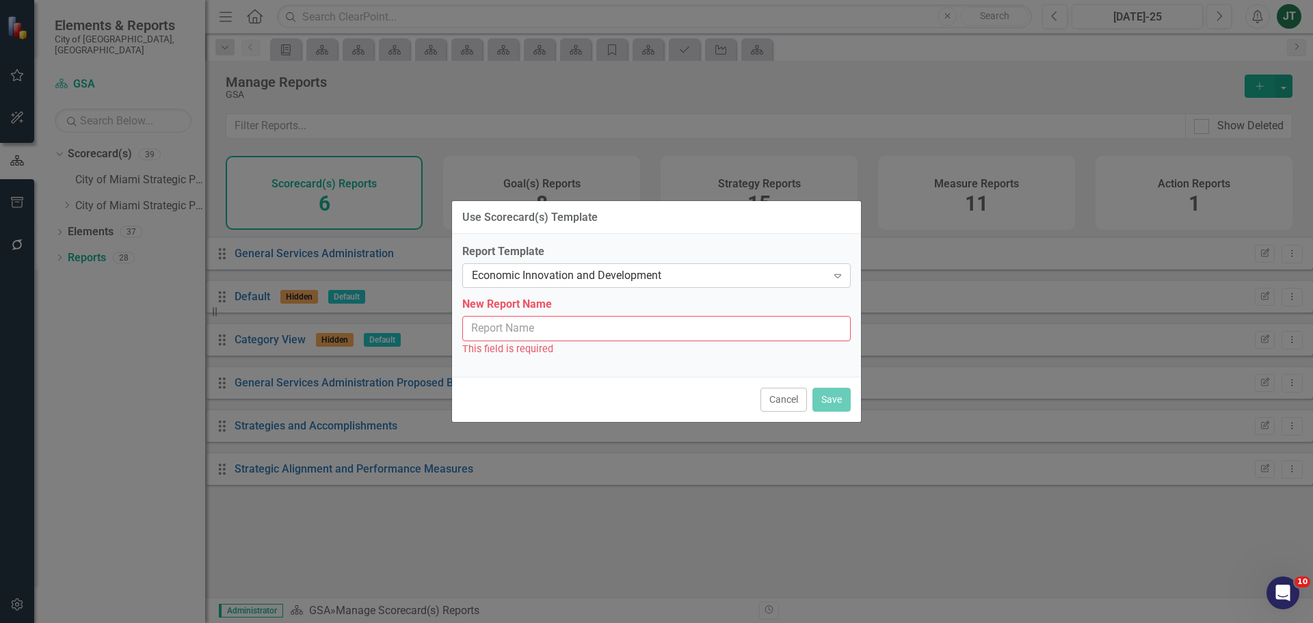
click at [563, 274] on div "Economic Innovation and Development" at bounding box center [649, 276] width 355 height 16
click at [544, 319] on input "New Report Name" at bounding box center [656, 328] width 388 height 25
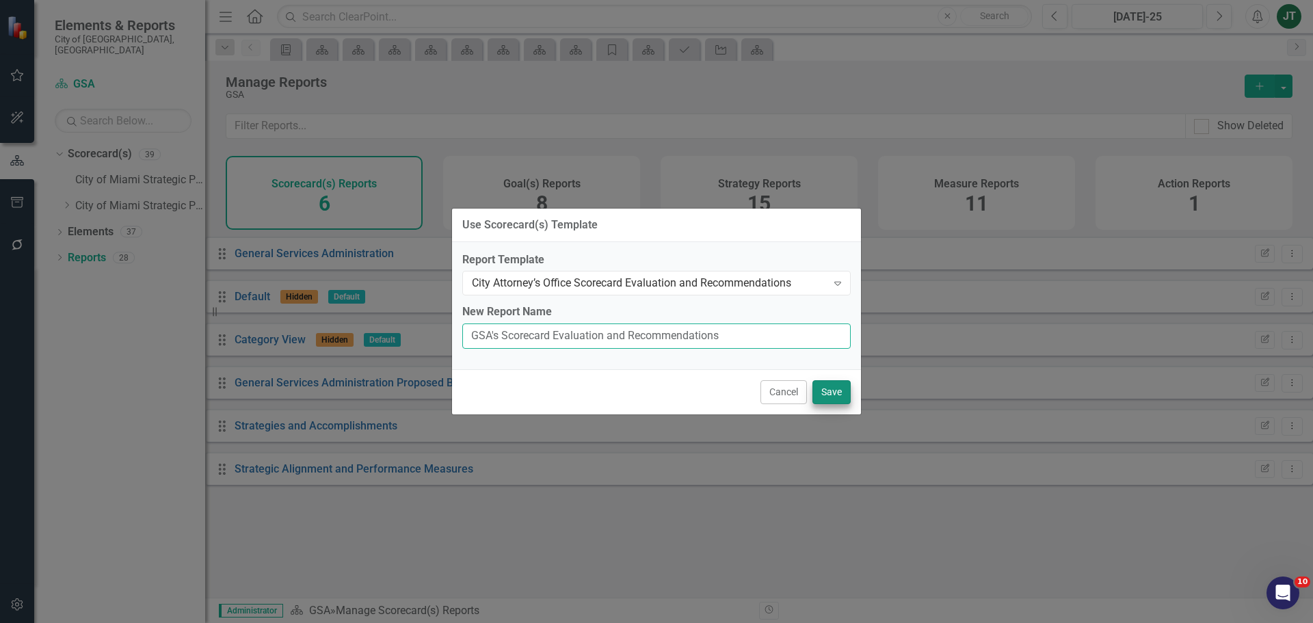
type input "GSA's Scorecard Evaluation and Recommendations"
click at [844, 394] on button "Save" at bounding box center [831, 392] width 38 height 24
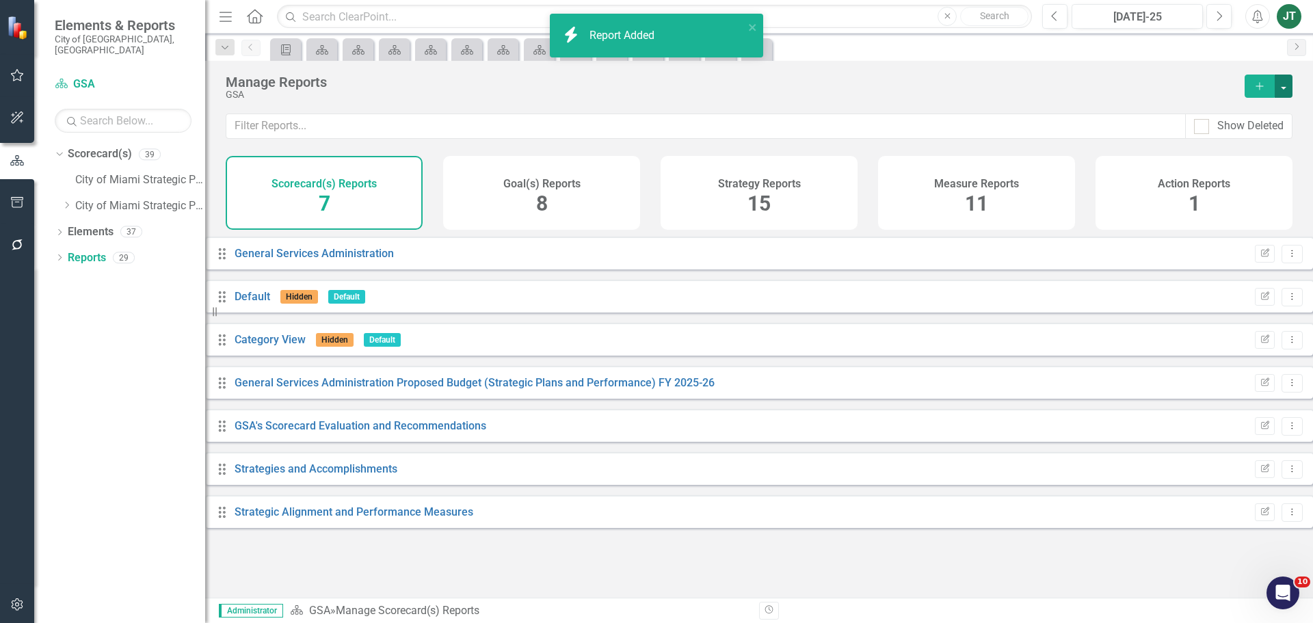
click at [1288, 87] on button "button" at bounding box center [1284, 86] width 18 height 23
click at [1233, 133] on link "Copy Add From Template" at bounding box center [1223, 136] width 137 height 25
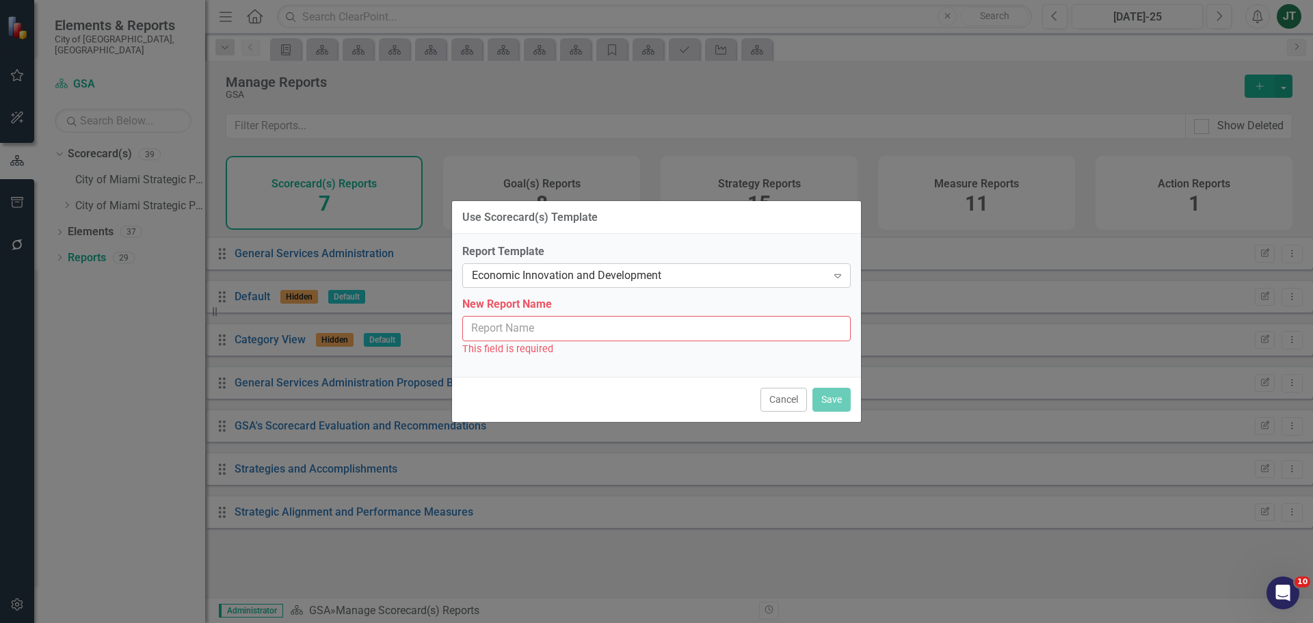
click at [539, 272] on div "Economic Innovation and Development" at bounding box center [649, 276] width 355 height 16
click at [585, 328] on input "New Report Name" at bounding box center [656, 328] width 388 height 25
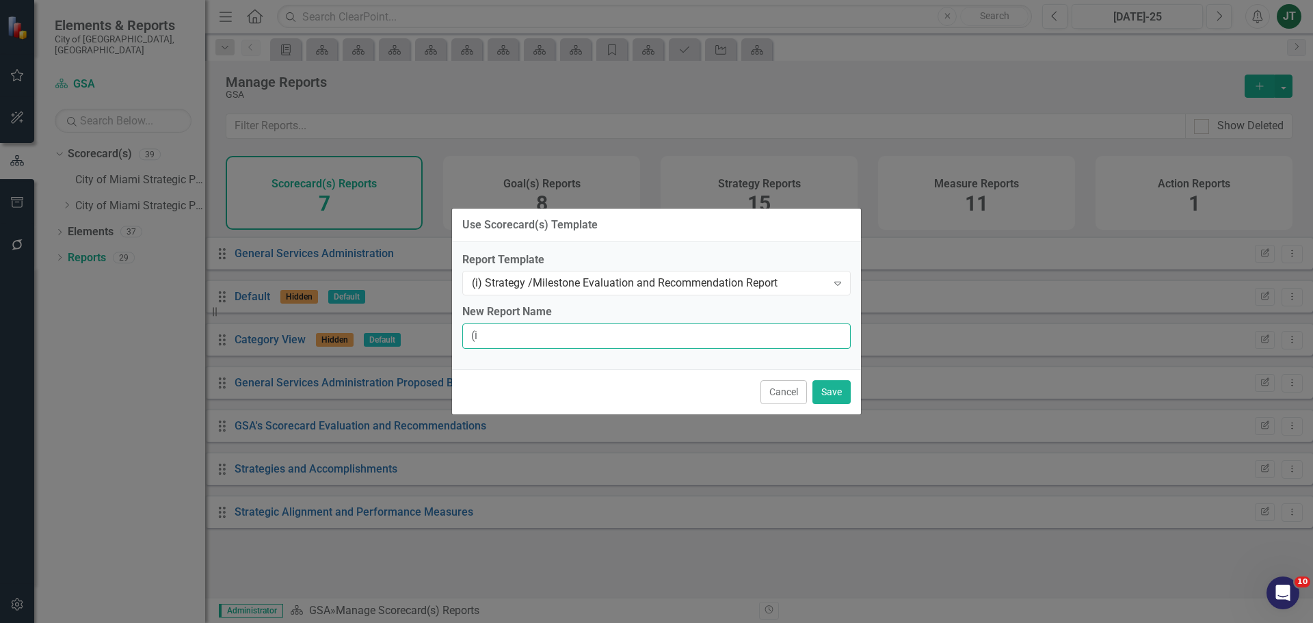
type input "(i) Strategy / Milestone Evaluation and Recommendations Report"
click at [838, 387] on button "Save" at bounding box center [831, 392] width 38 height 24
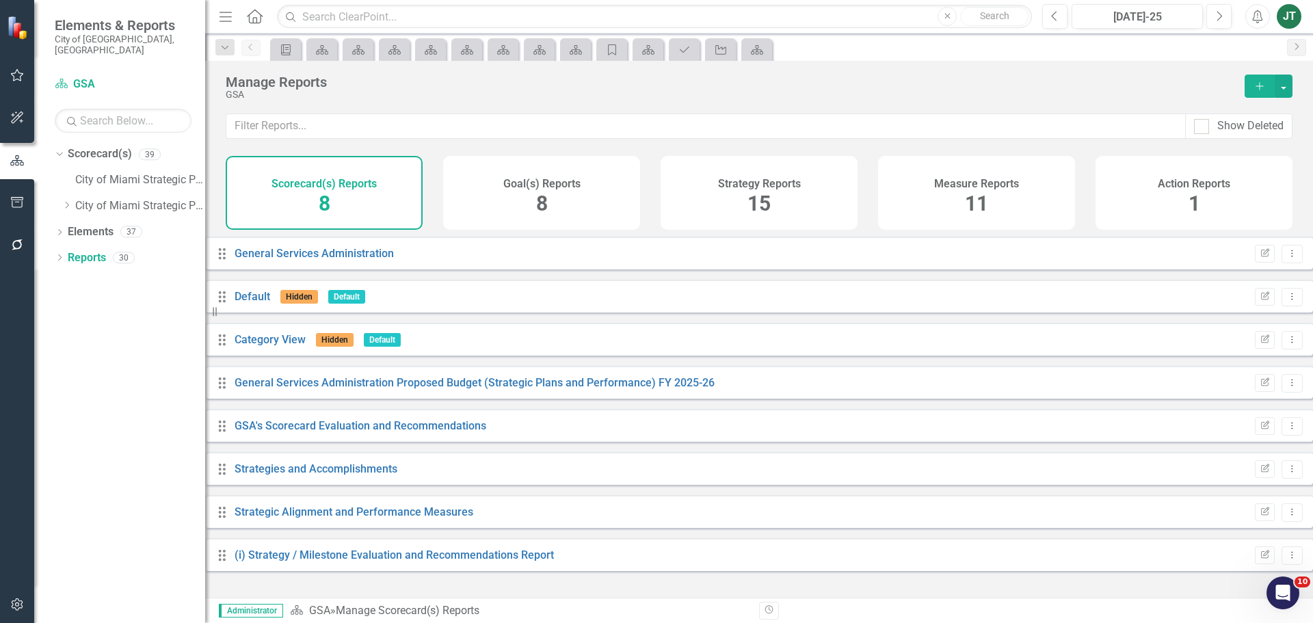
click at [1264, 89] on icon "Add" at bounding box center [1259, 86] width 12 height 10
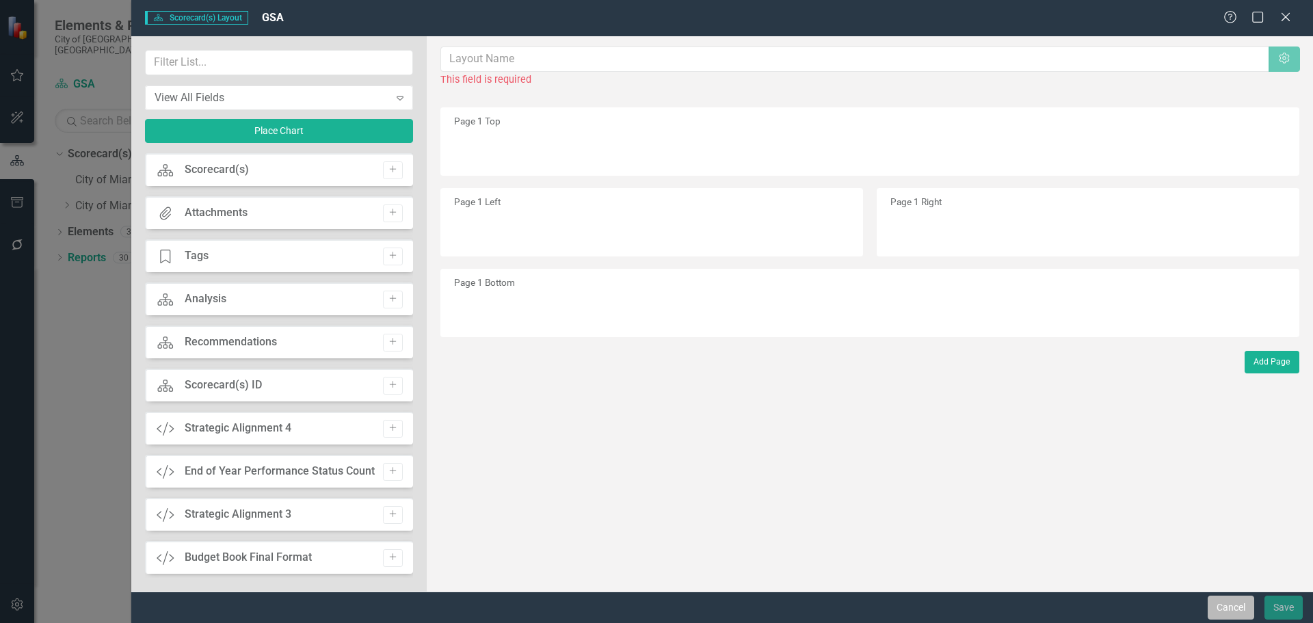
click at [1220, 598] on button "Cancel" at bounding box center [1231, 608] width 46 height 24
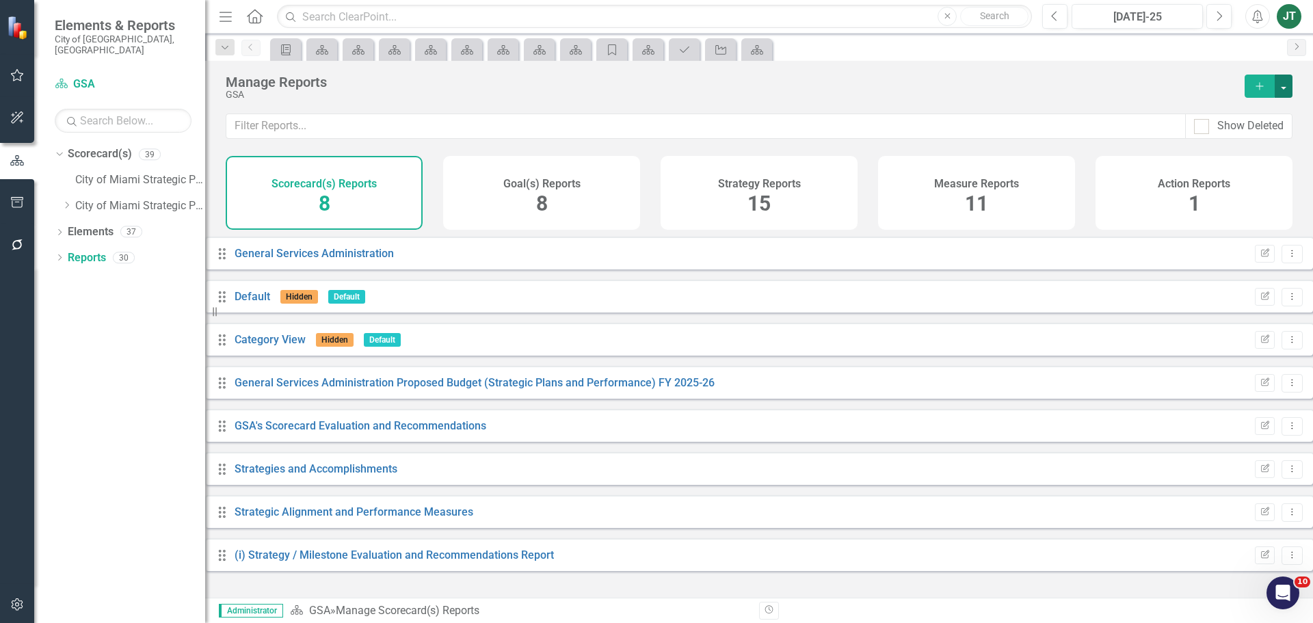
click at [1277, 89] on button "button" at bounding box center [1284, 86] width 18 height 23
click at [1248, 133] on link "Copy Add From Template" at bounding box center [1223, 136] width 137 height 25
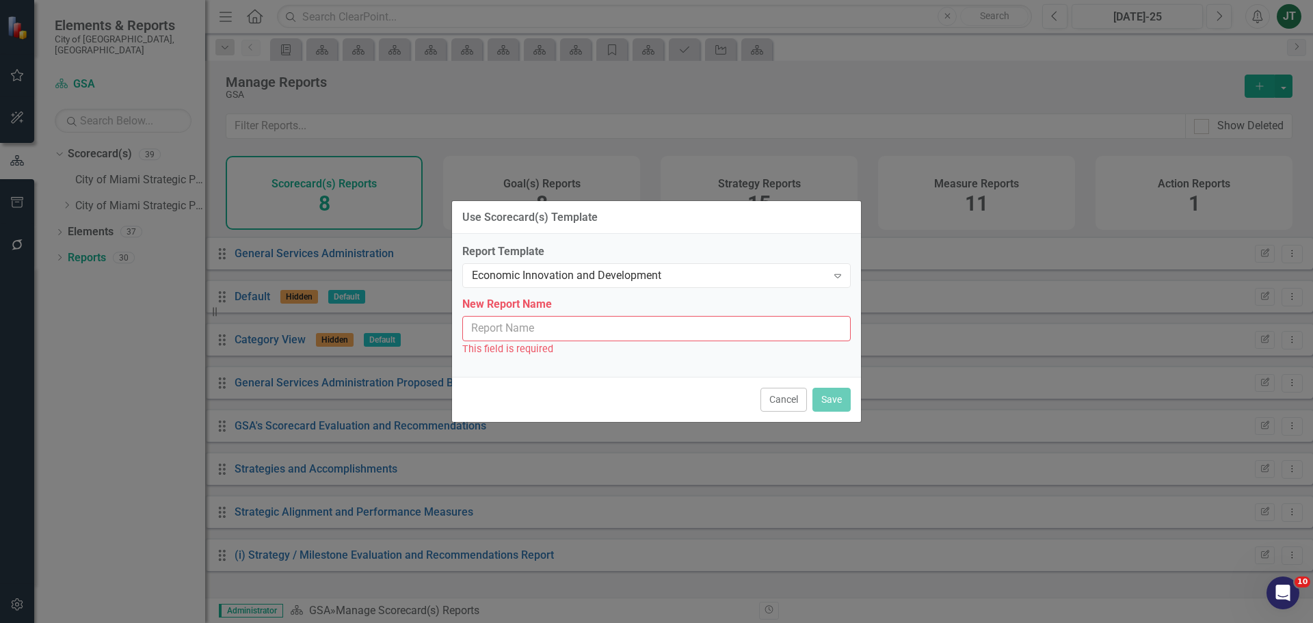
drag, startPoint x: 634, startPoint y: 323, endPoint x: 628, endPoint y: 334, distance: 12.8
click at [632, 326] on input "New Report Name" at bounding box center [656, 328] width 388 height 25
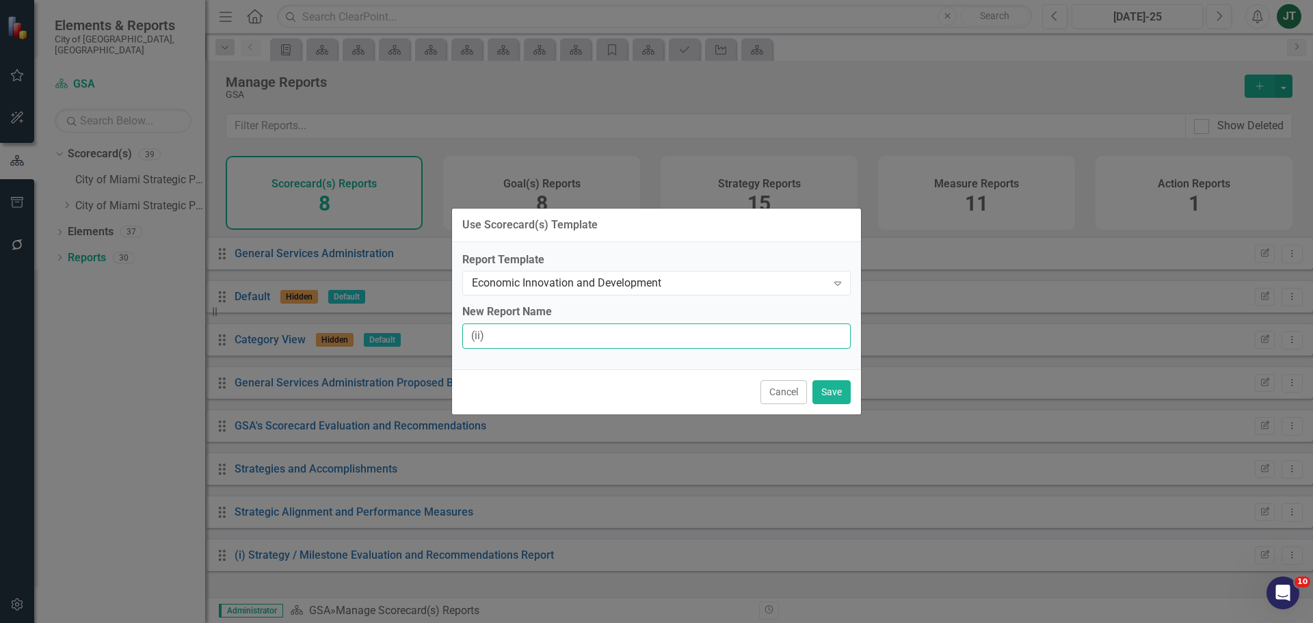
type input "(ii) Strategy / Milestone Evaluation and Recommendation Report"
click at [837, 386] on button "Save" at bounding box center [831, 392] width 38 height 24
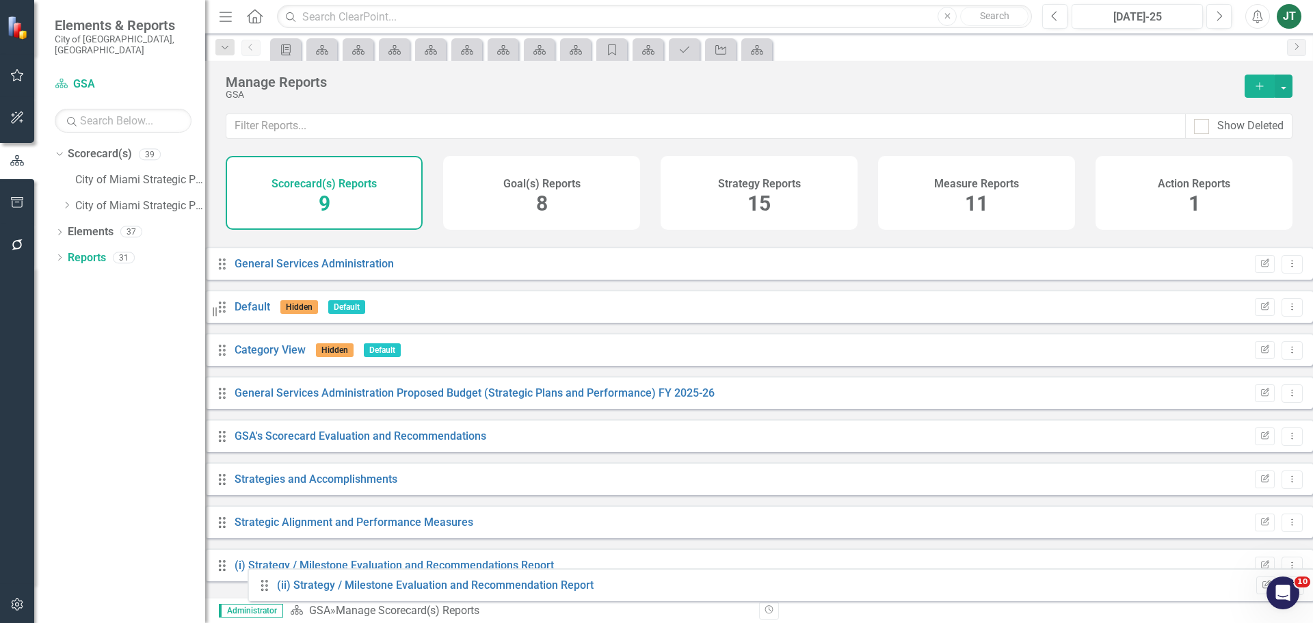
scroll to position [37, 0]
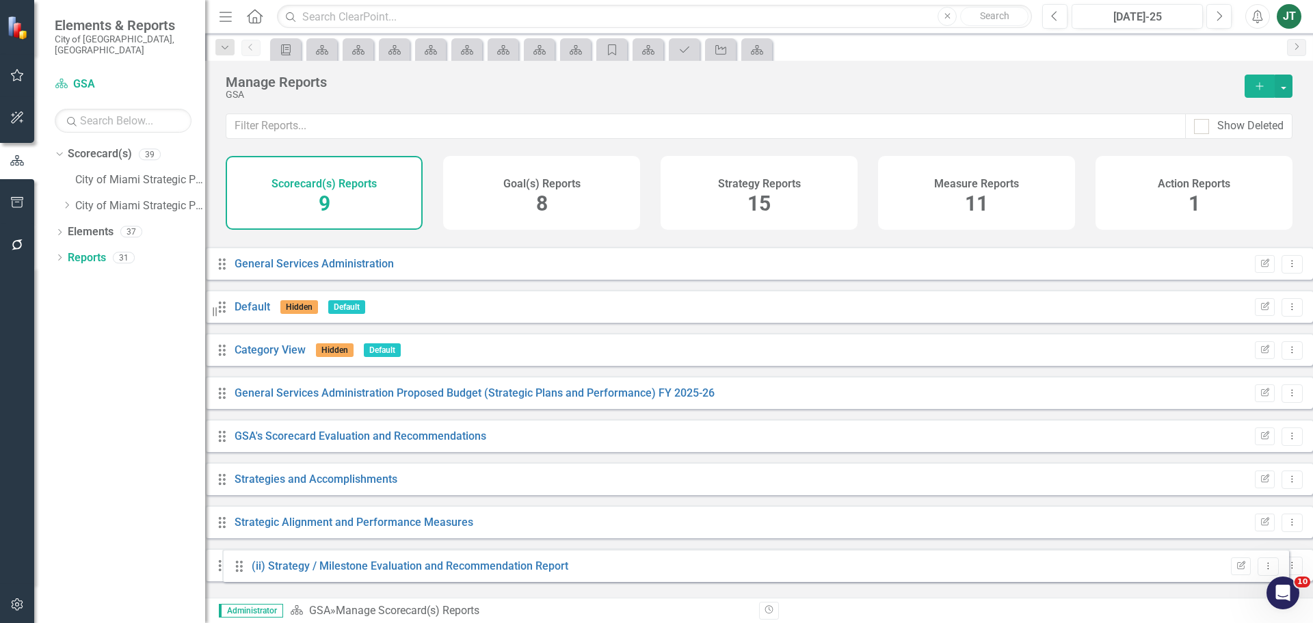
drag, startPoint x: 238, startPoint y: 259, endPoint x: 234, endPoint y: 559, distance: 300.2
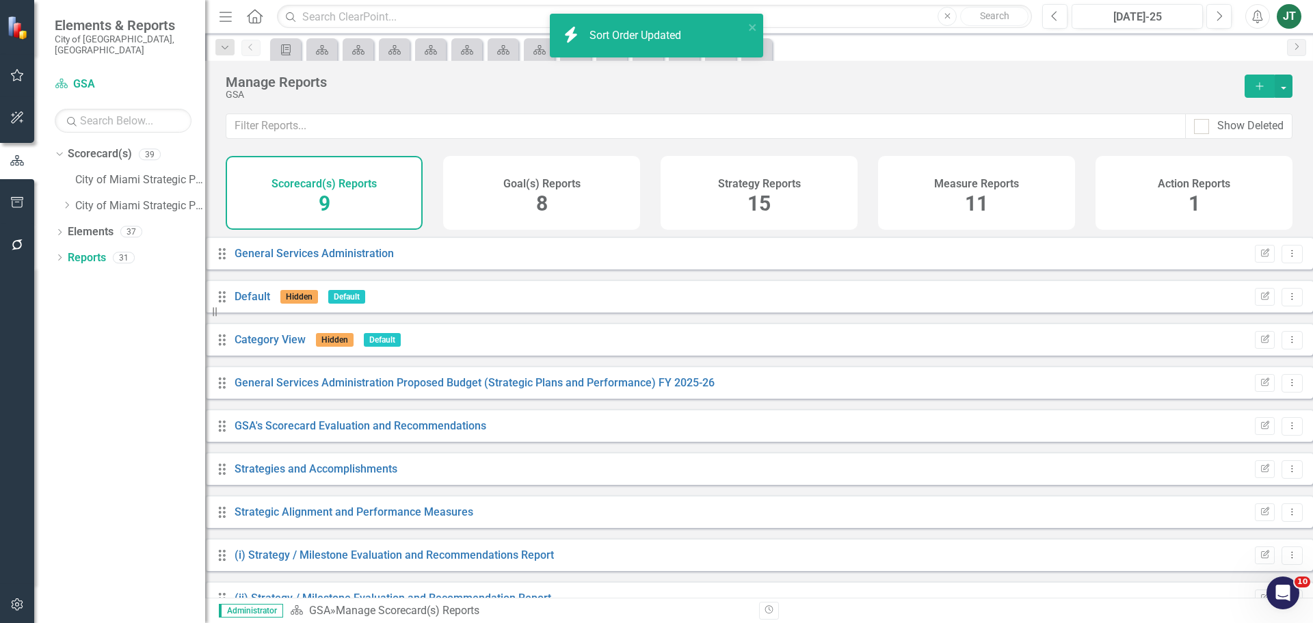
click at [1248, 84] on button "Add" at bounding box center [1259, 86] width 30 height 23
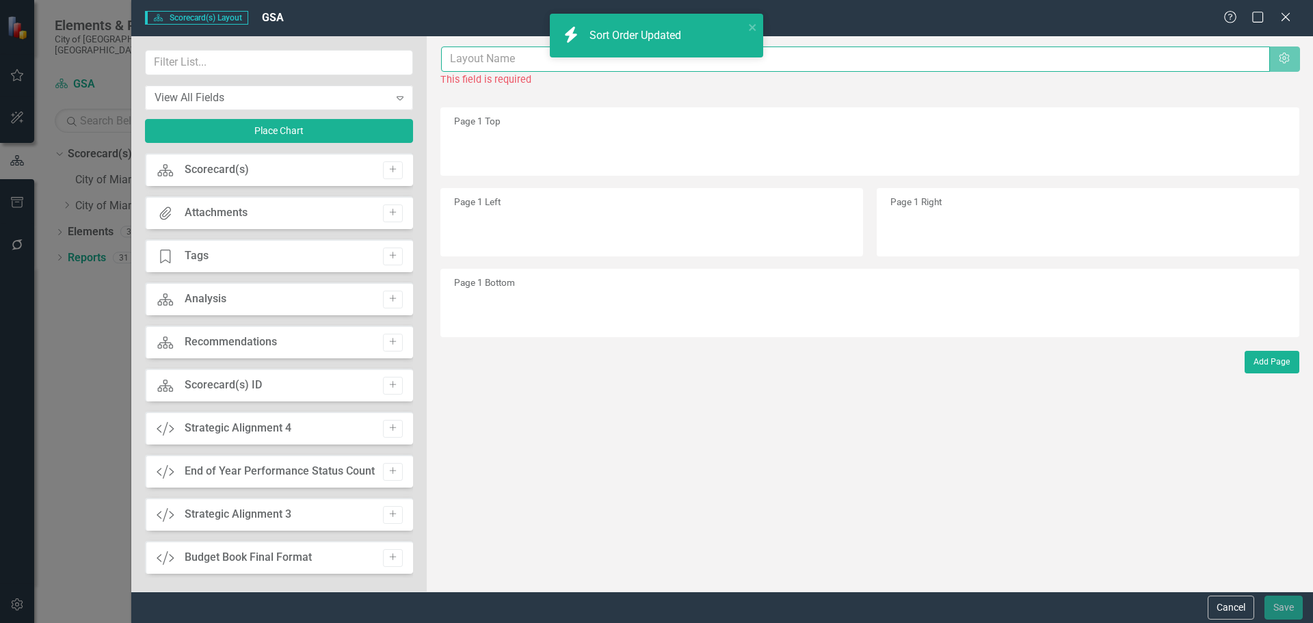
click at [481, 63] on input "text" at bounding box center [855, 58] width 829 height 25
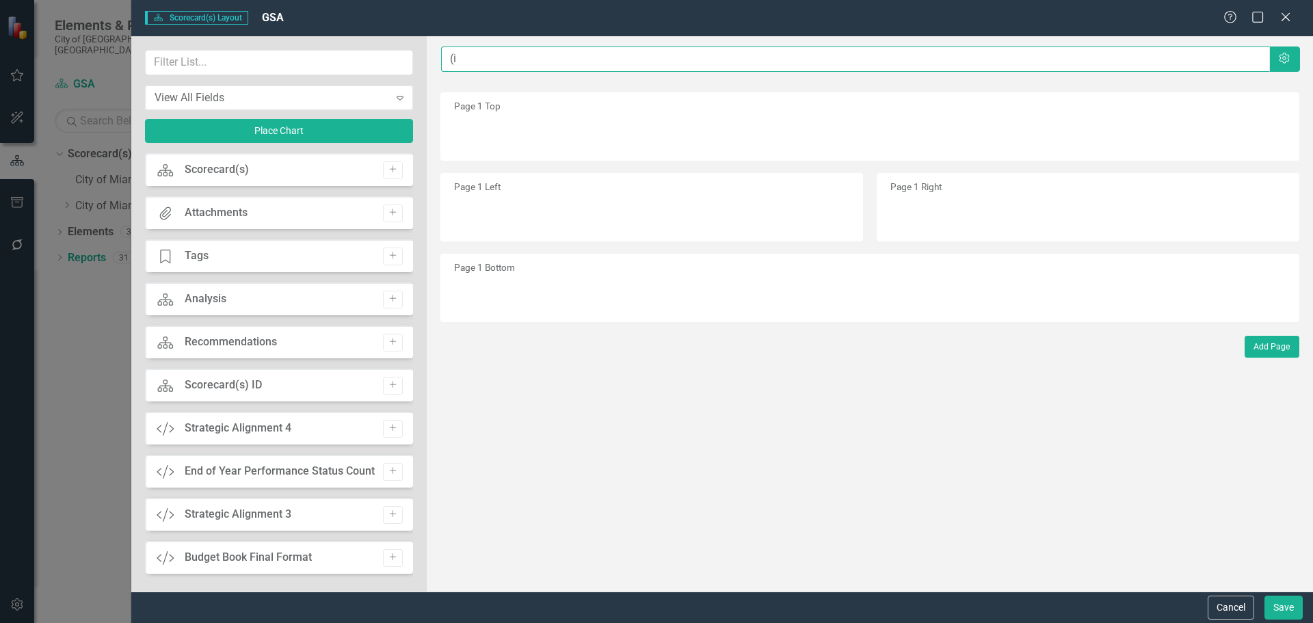
type input "(ii"
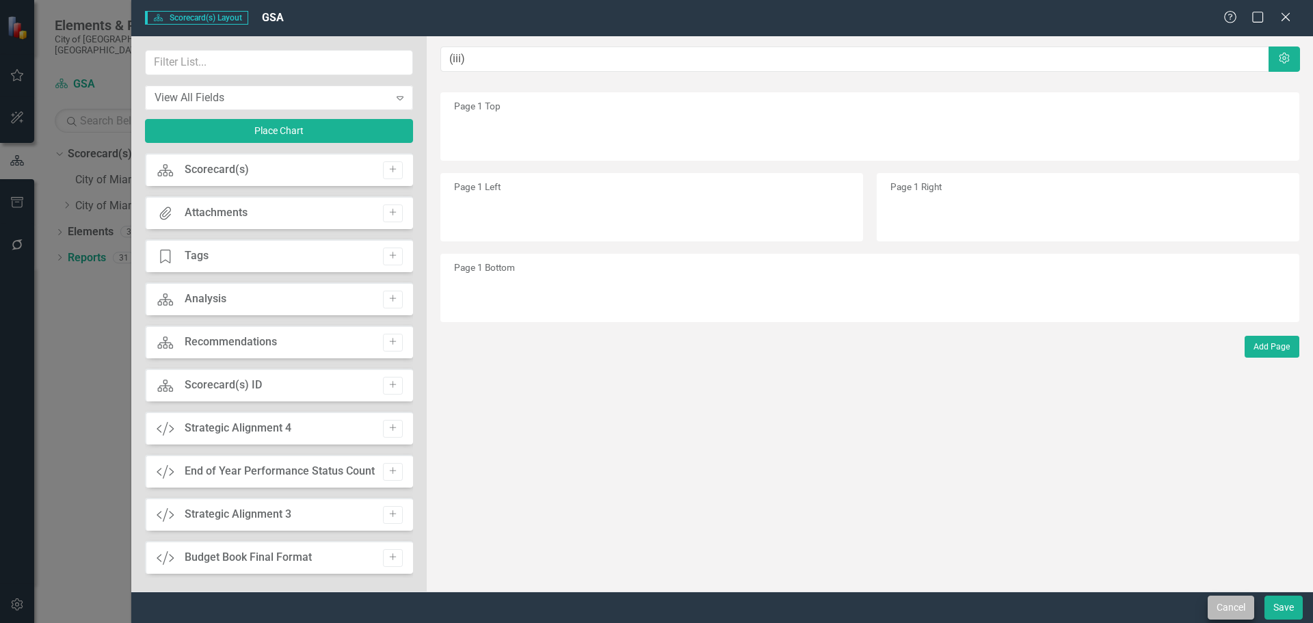
type input "(iii)"
click at [1251, 613] on button "Cancel" at bounding box center [1231, 608] width 46 height 24
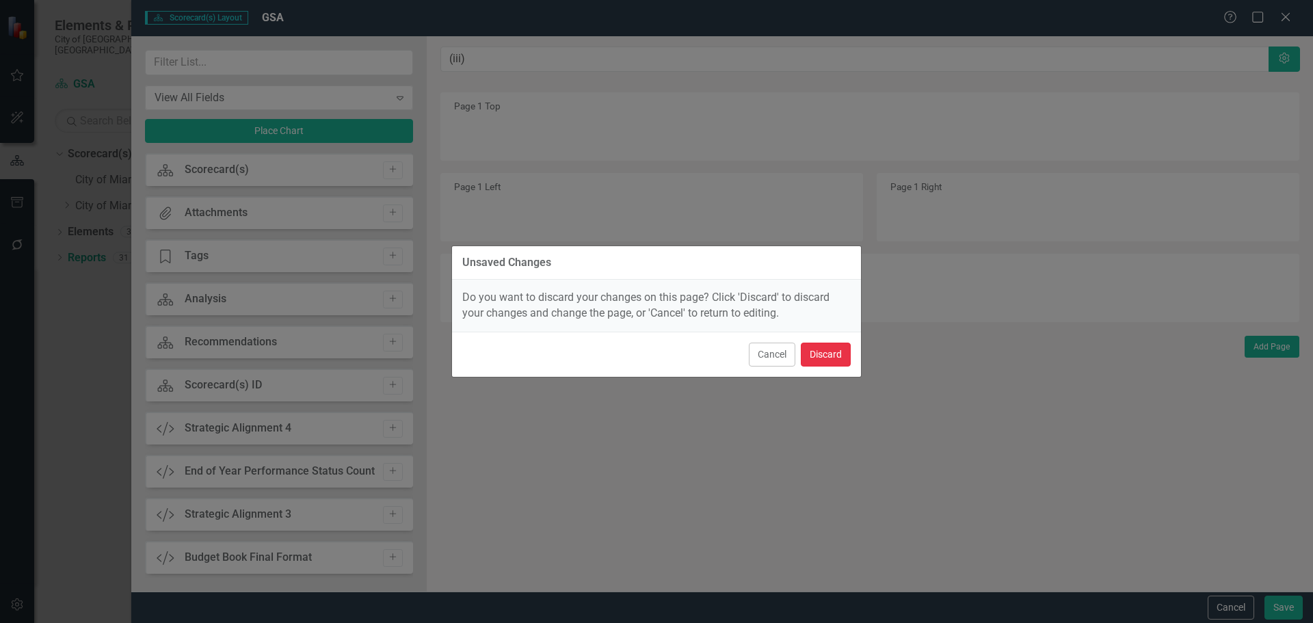
click at [810, 355] on button "Discard" at bounding box center [826, 355] width 50 height 24
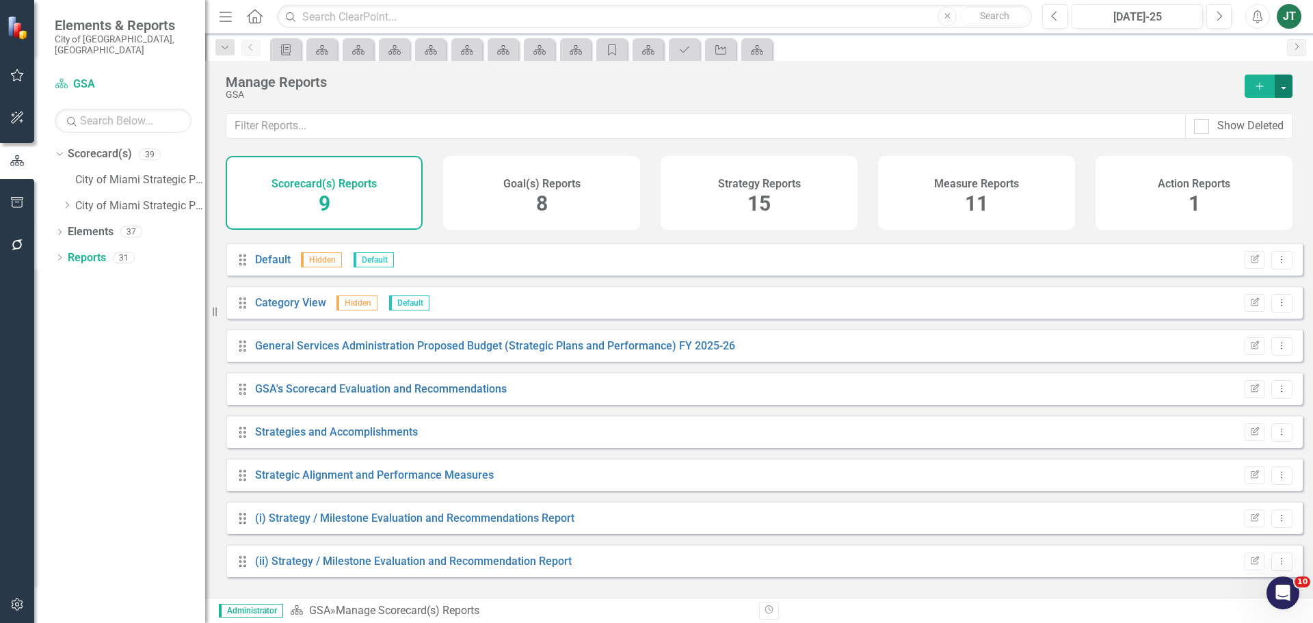
click at [1288, 79] on button "button" at bounding box center [1284, 86] width 18 height 23
click at [1247, 131] on link "Copy Add From Template" at bounding box center [1223, 136] width 137 height 25
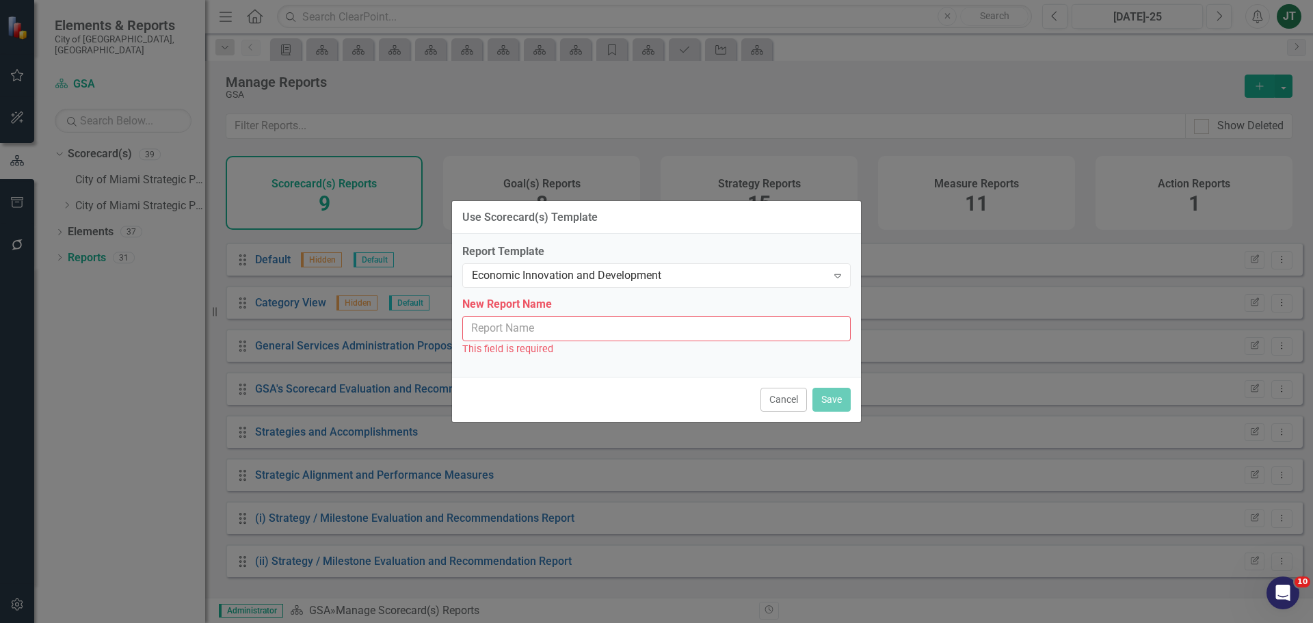
click at [572, 337] on input "New Report Name" at bounding box center [656, 328] width 388 height 25
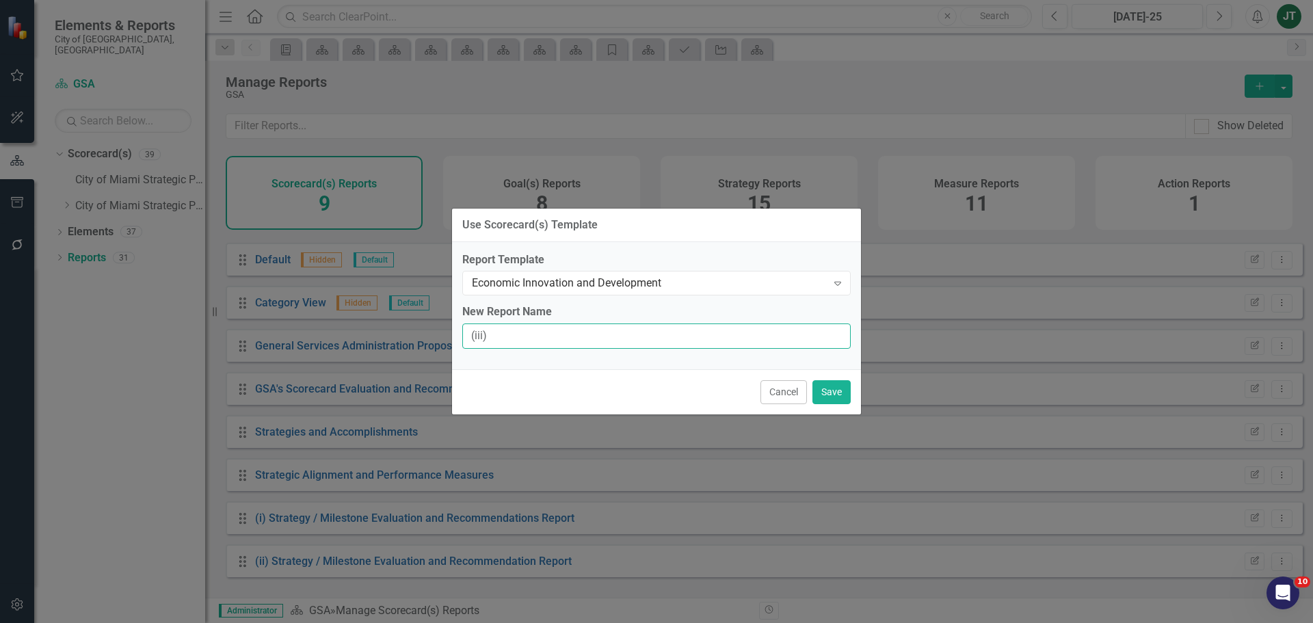
type input "(iii) Strategy / Milestone Evaluation and Recommendation Report"
click at [827, 386] on button "Save" at bounding box center [831, 392] width 38 height 24
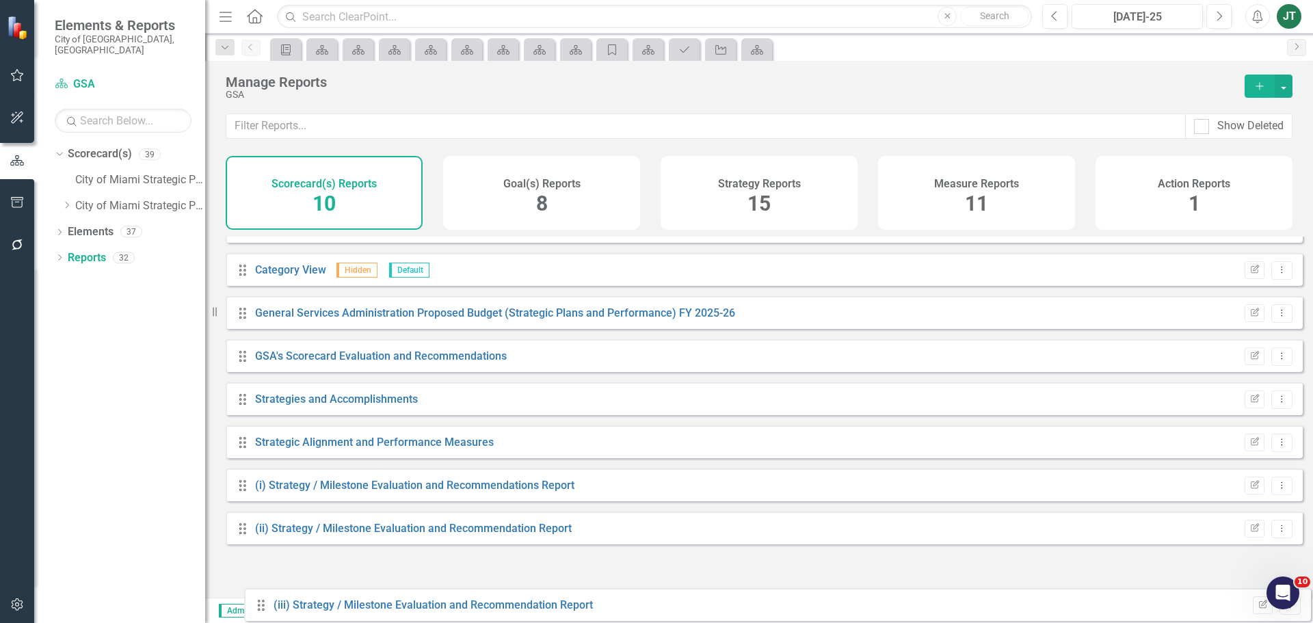
scroll to position [80, 0]
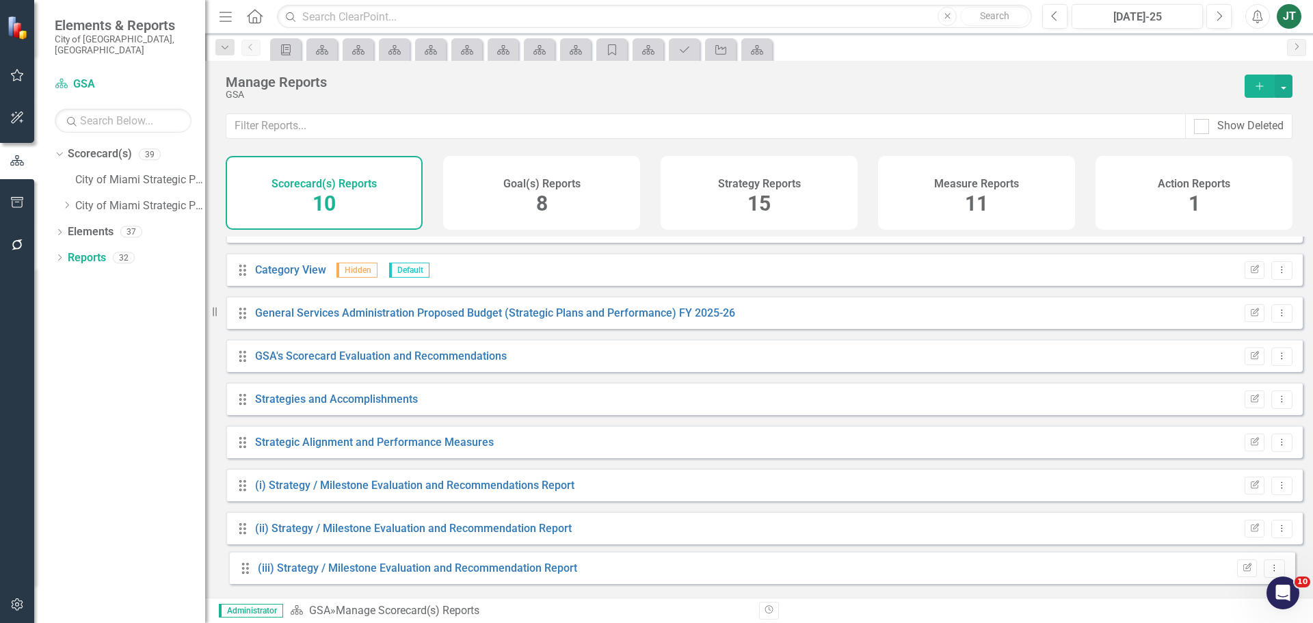
drag, startPoint x: 242, startPoint y: 302, endPoint x: 244, endPoint y: 565, distance: 262.6
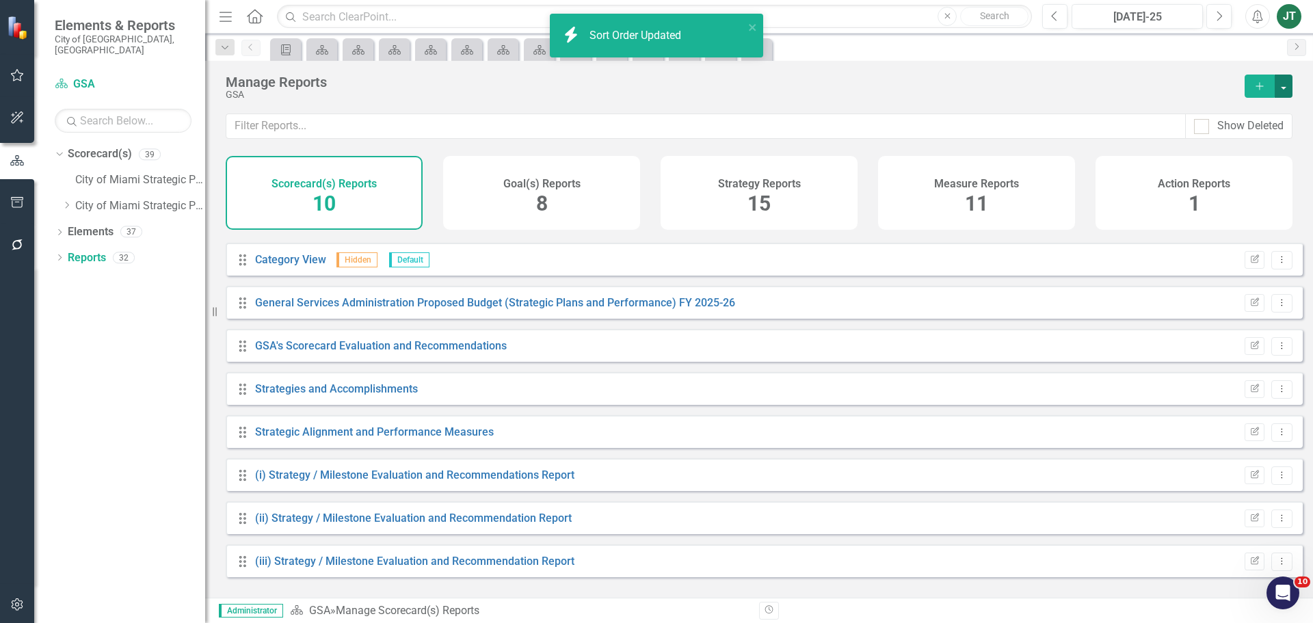
click at [1283, 79] on button "button" at bounding box center [1284, 86] width 18 height 23
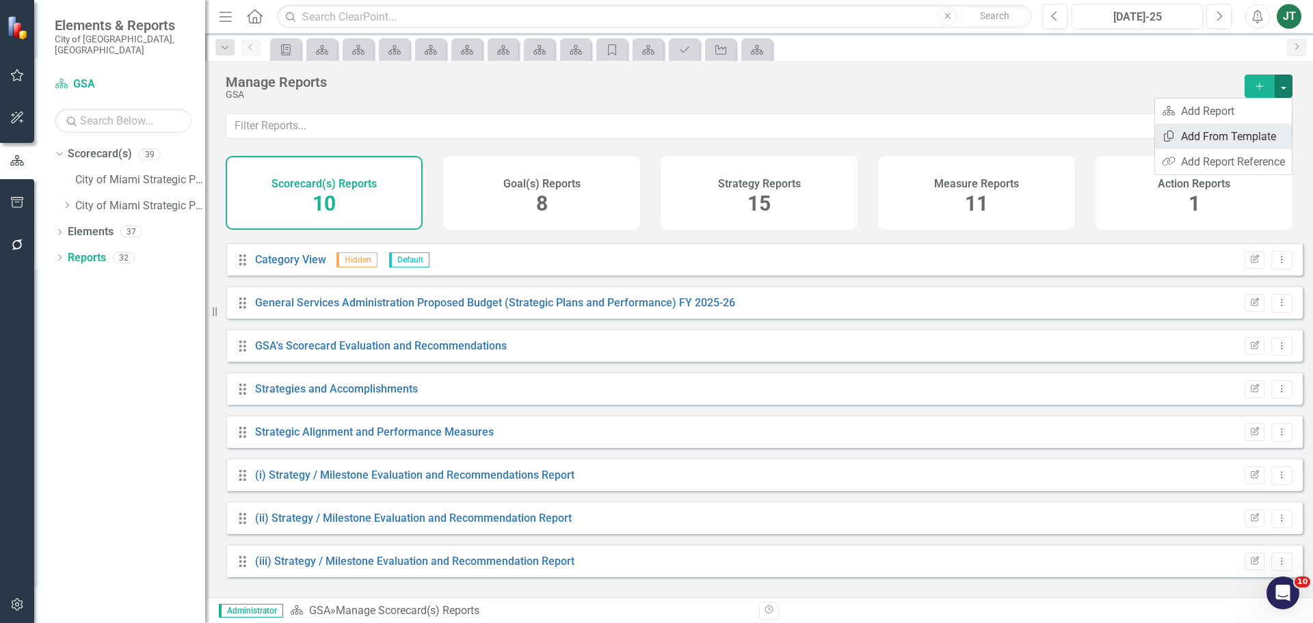
click at [1233, 133] on link "Copy Add From Template" at bounding box center [1223, 136] width 137 height 25
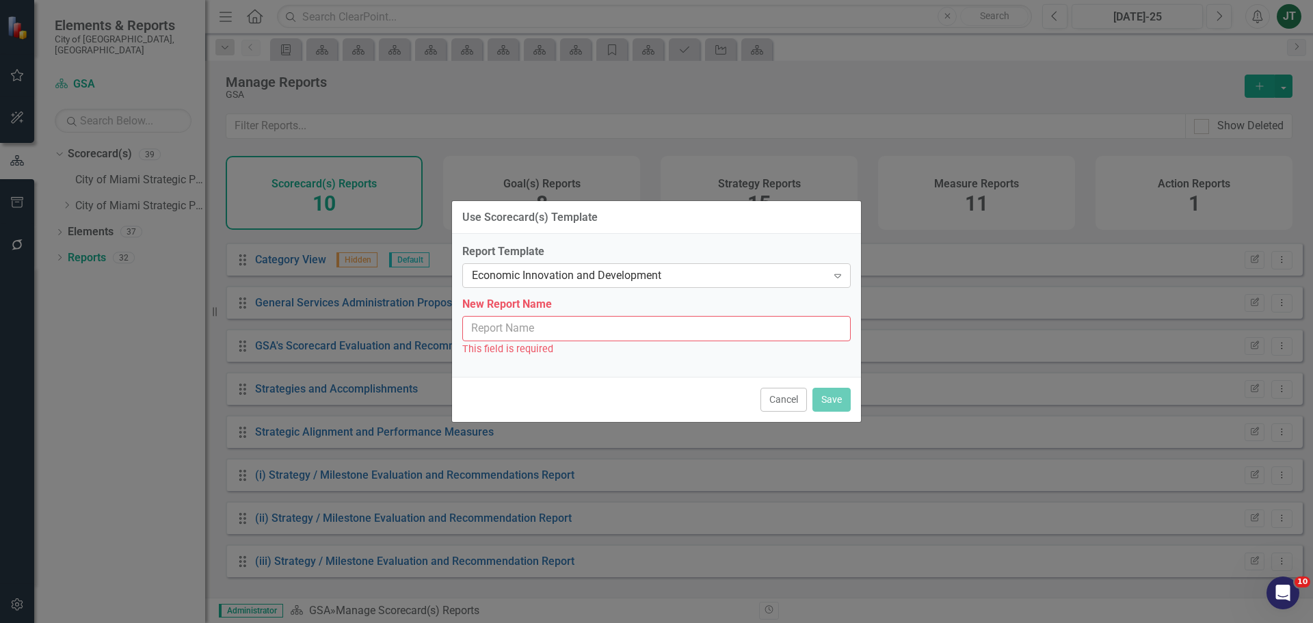
click at [542, 268] on div "Economic Innovation and Development" at bounding box center [649, 276] width 355 height 16
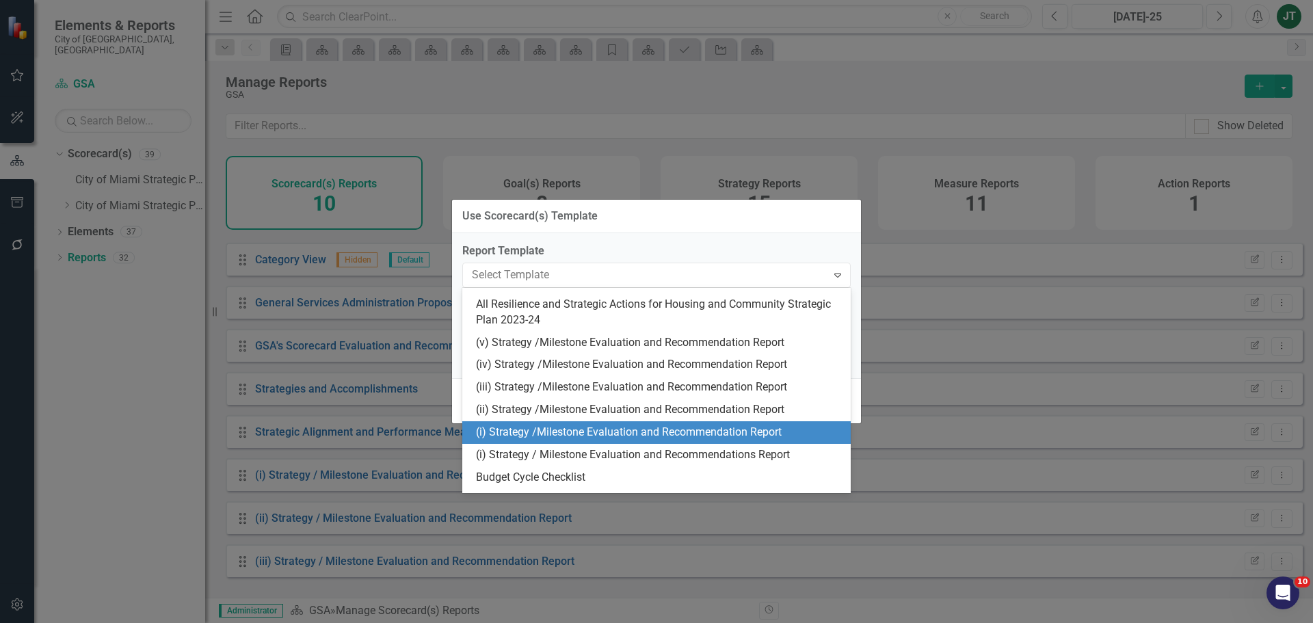
scroll to position [376, 0]
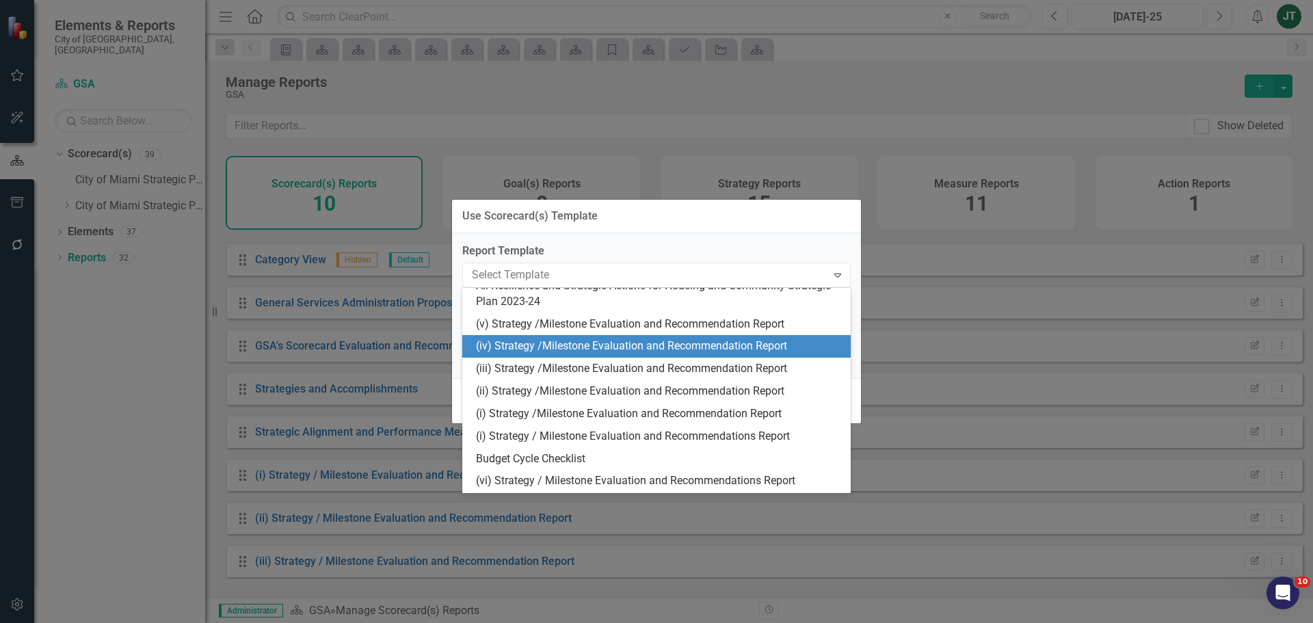
click at [509, 347] on div "(iv) Strategy /Milestone Evaluation and Recommendation Report" at bounding box center [659, 346] width 367 height 16
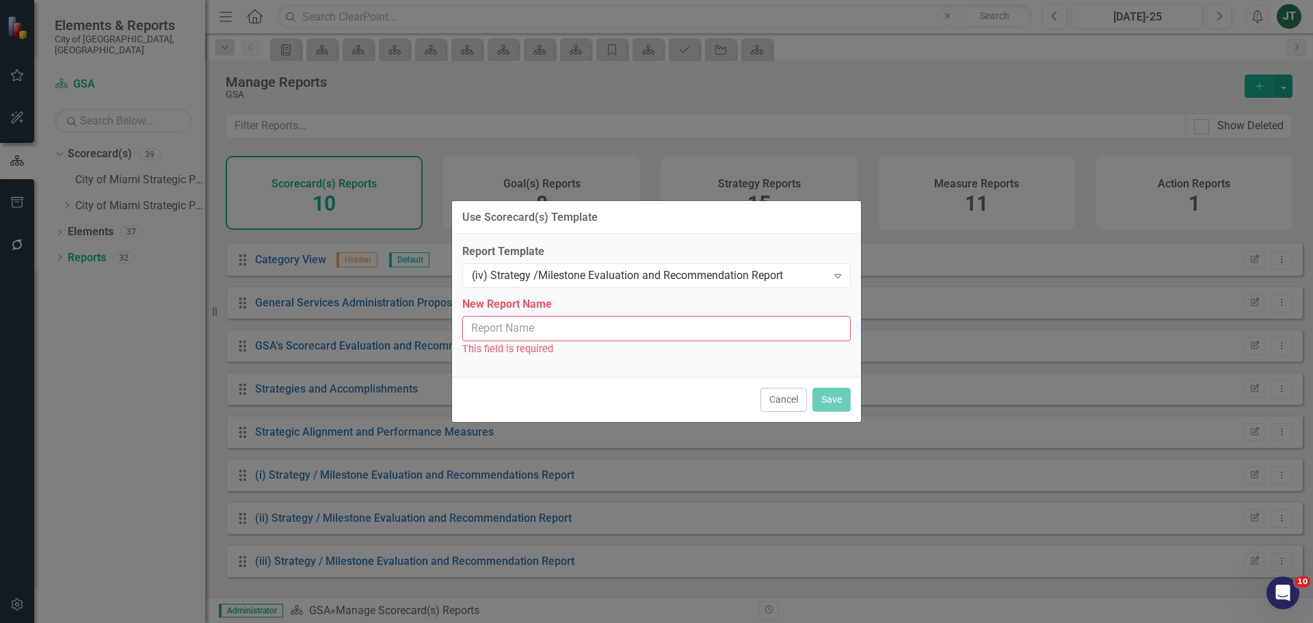
click at [493, 323] on input "New Report Name" at bounding box center [656, 328] width 388 height 25
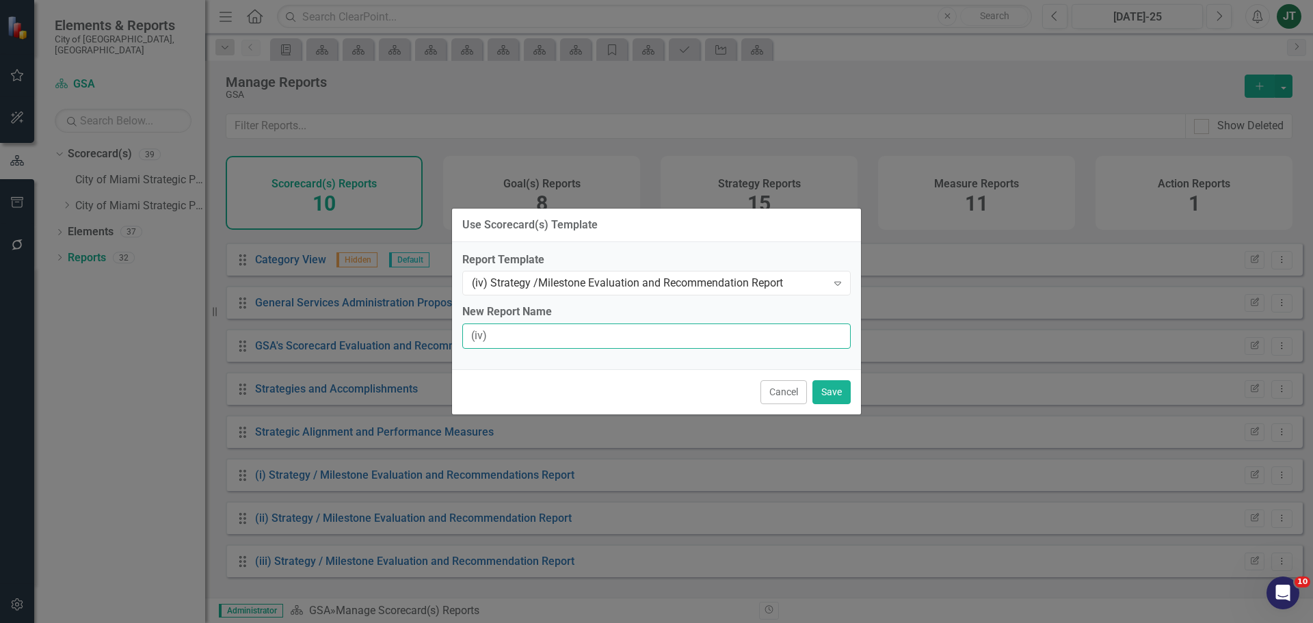
type input "(iv) Strategy / Milestone Evaluation and Recommendation Report"
click at [840, 385] on button "Save" at bounding box center [831, 392] width 38 height 24
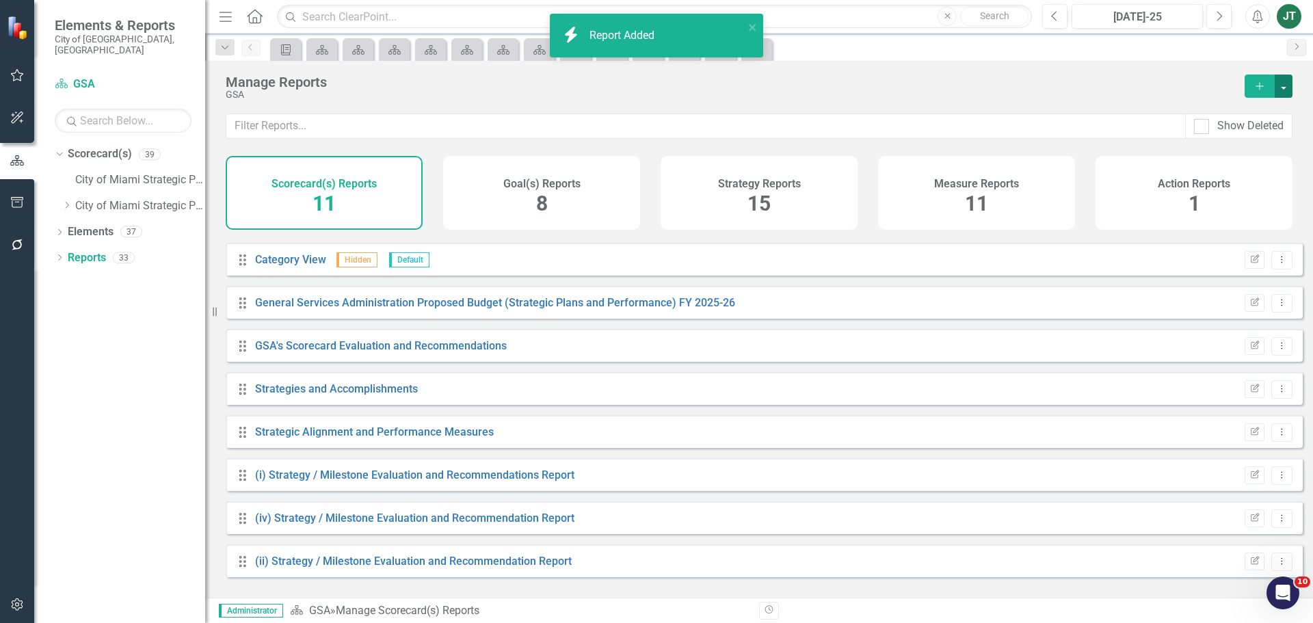
click at [1279, 81] on button "button" at bounding box center [1284, 86] width 18 height 23
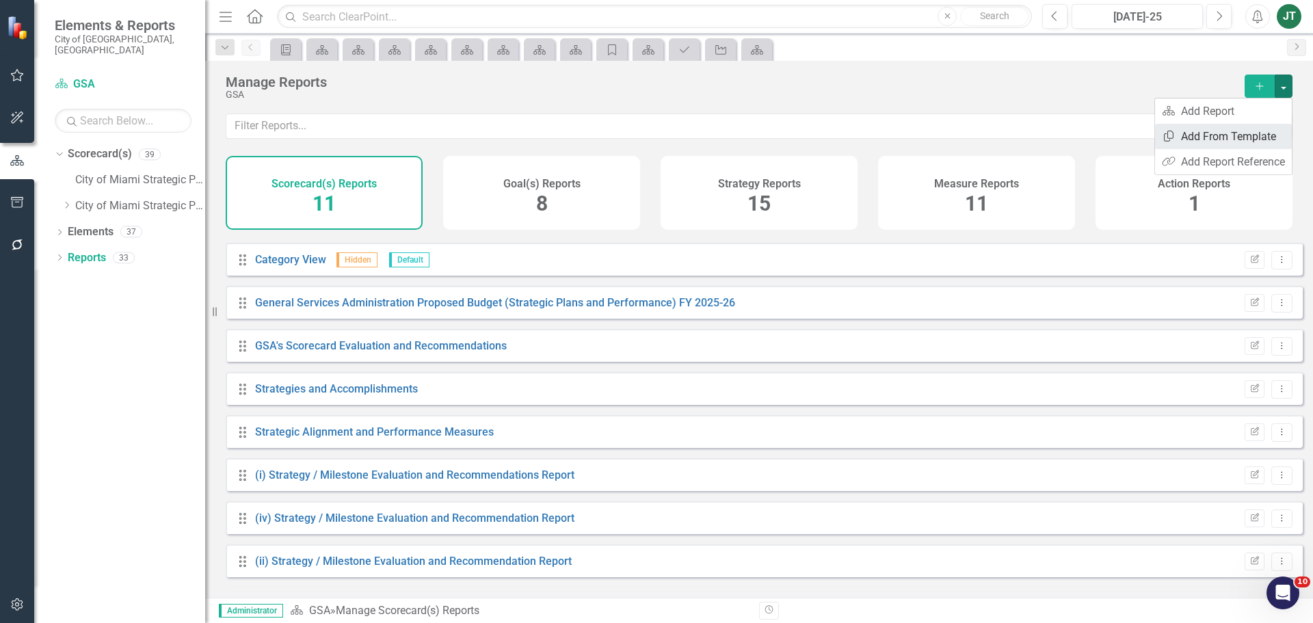
click at [1242, 135] on link "Copy Add From Template" at bounding box center [1223, 136] width 137 height 25
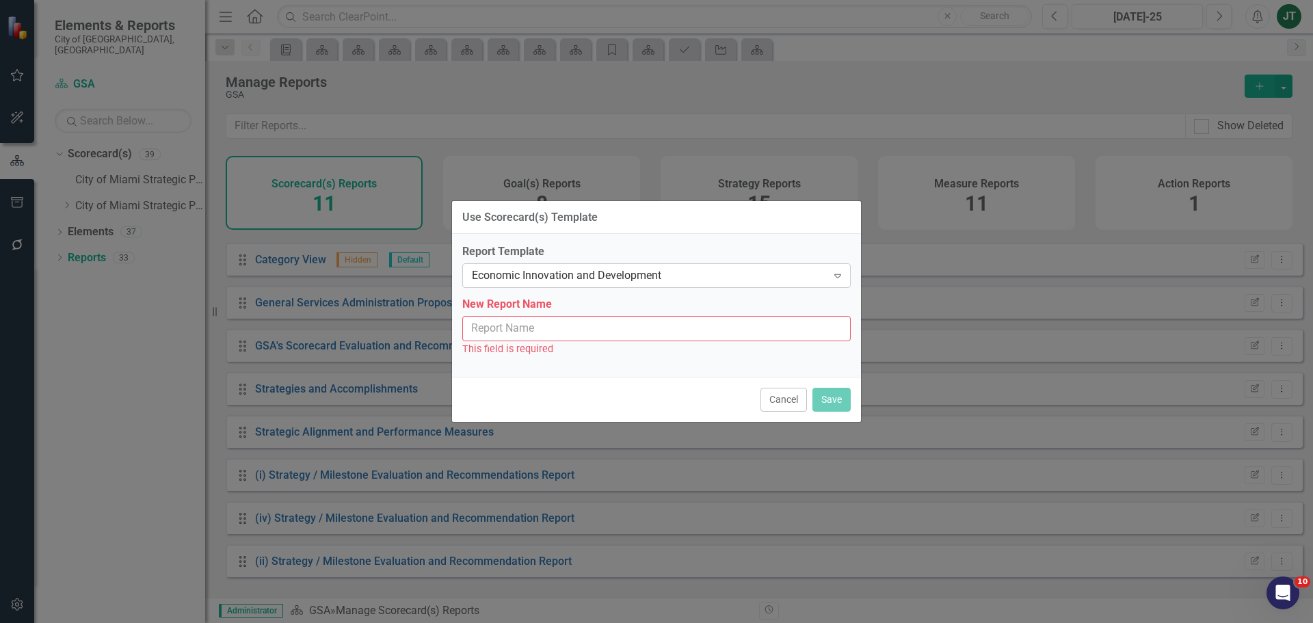
click at [557, 275] on div "Economic Innovation and Development" at bounding box center [649, 276] width 355 height 16
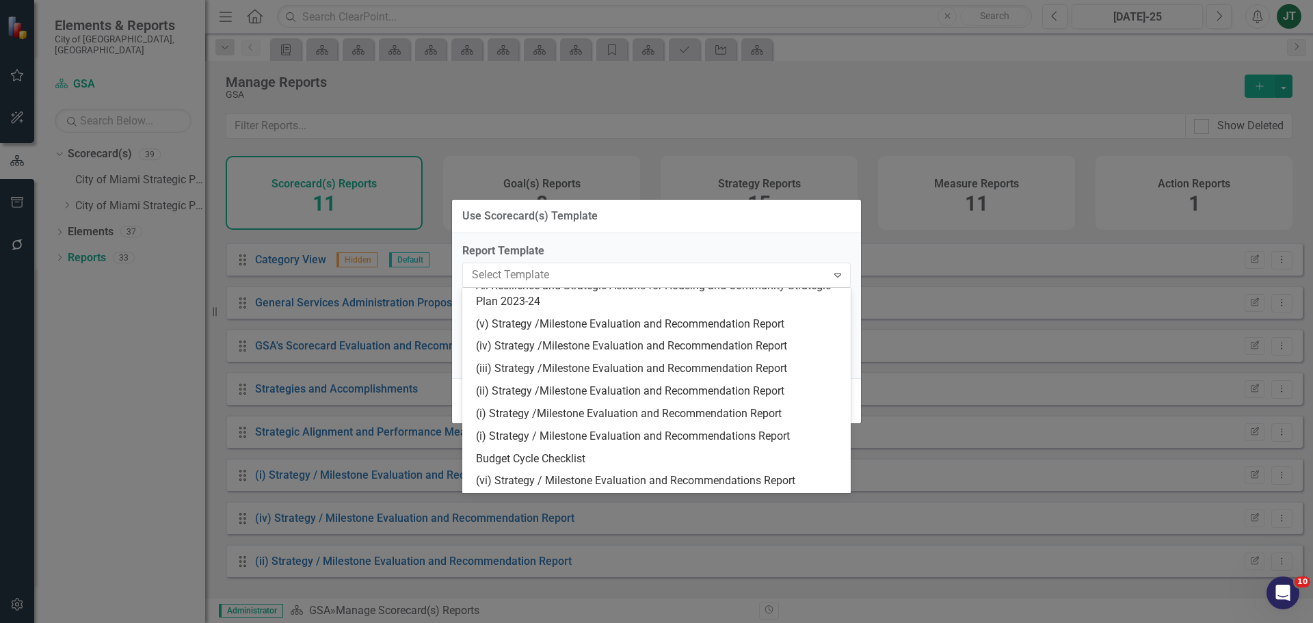
scroll to position [375, 0]
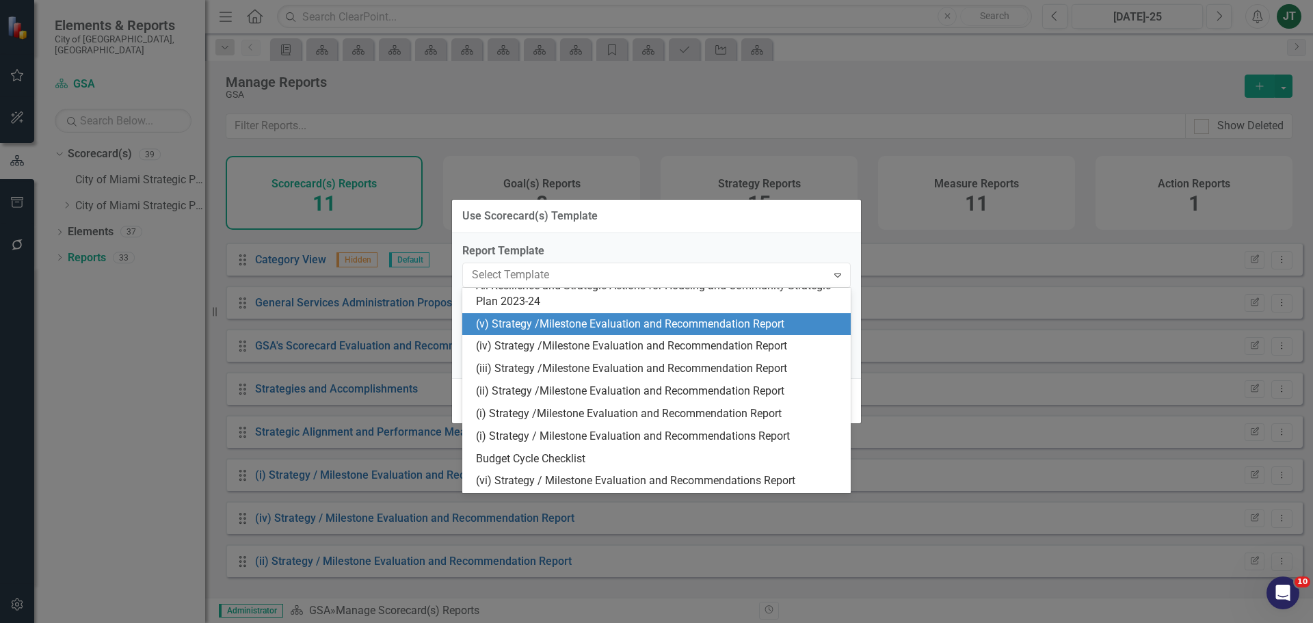
click at [515, 319] on div "(v) Strategy /Milestone Evaluation and Recommendation Report" at bounding box center [659, 325] width 367 height 16
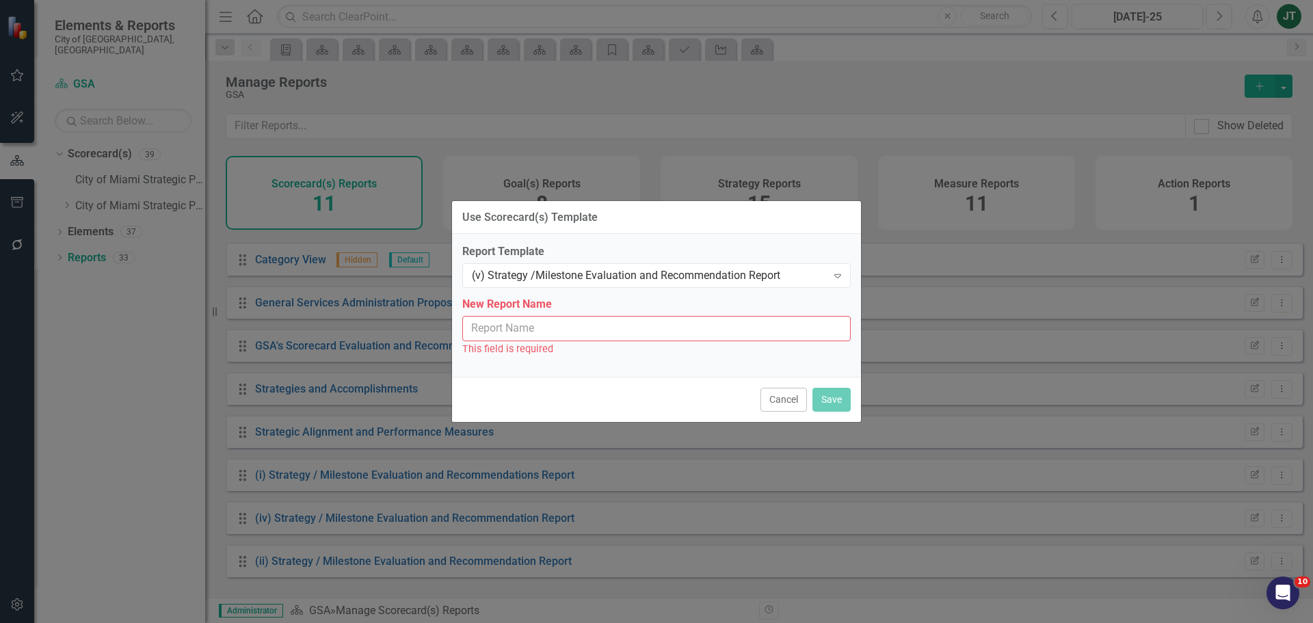
click at [516, 331] on input "New Report Name" at bounding box center [656, 328] width 388 height 25
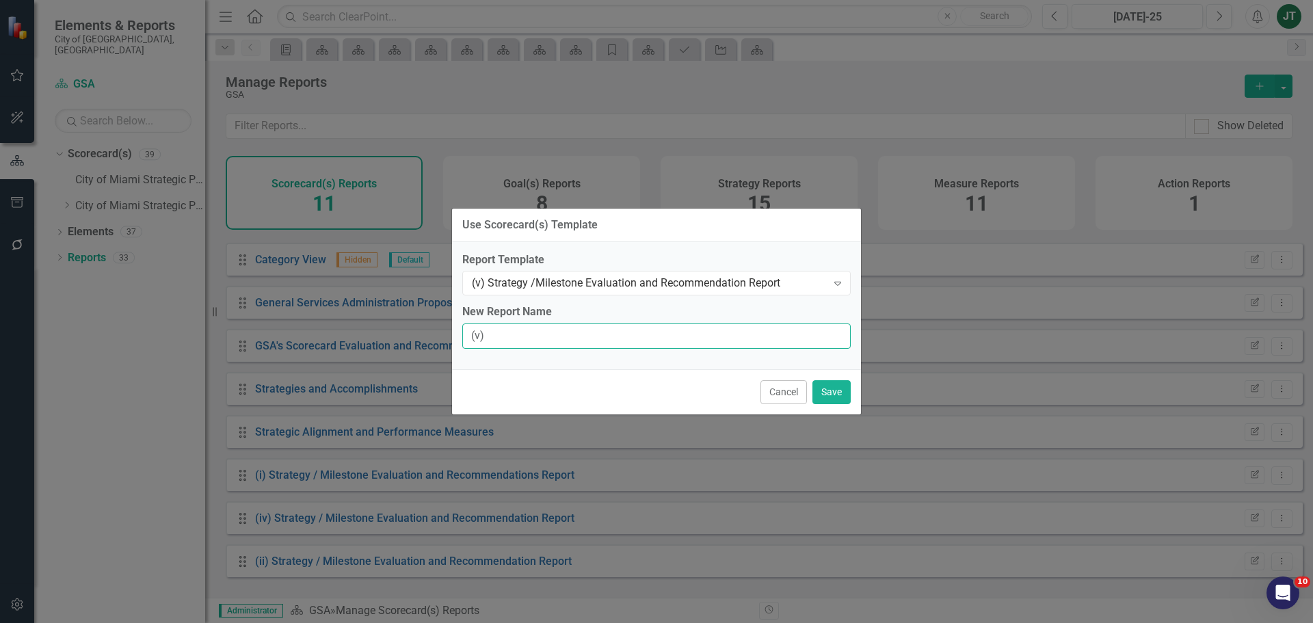
type input "(v) Strategy / Milestone Evaluation and Recommendation Report"
click at [834, 390] on button "Save" at bounding box center [831, 392] width 38 height 24
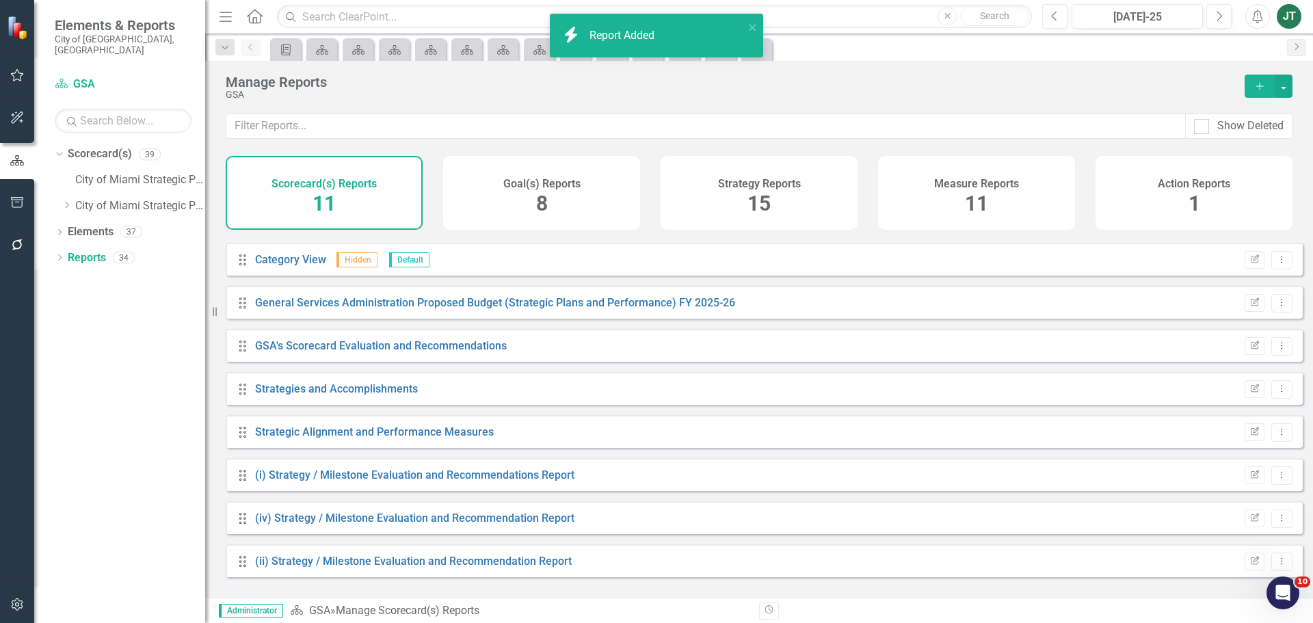
click at [1257, 75] on button "Add" at bounding box center [1259, 86] width 30 height 23
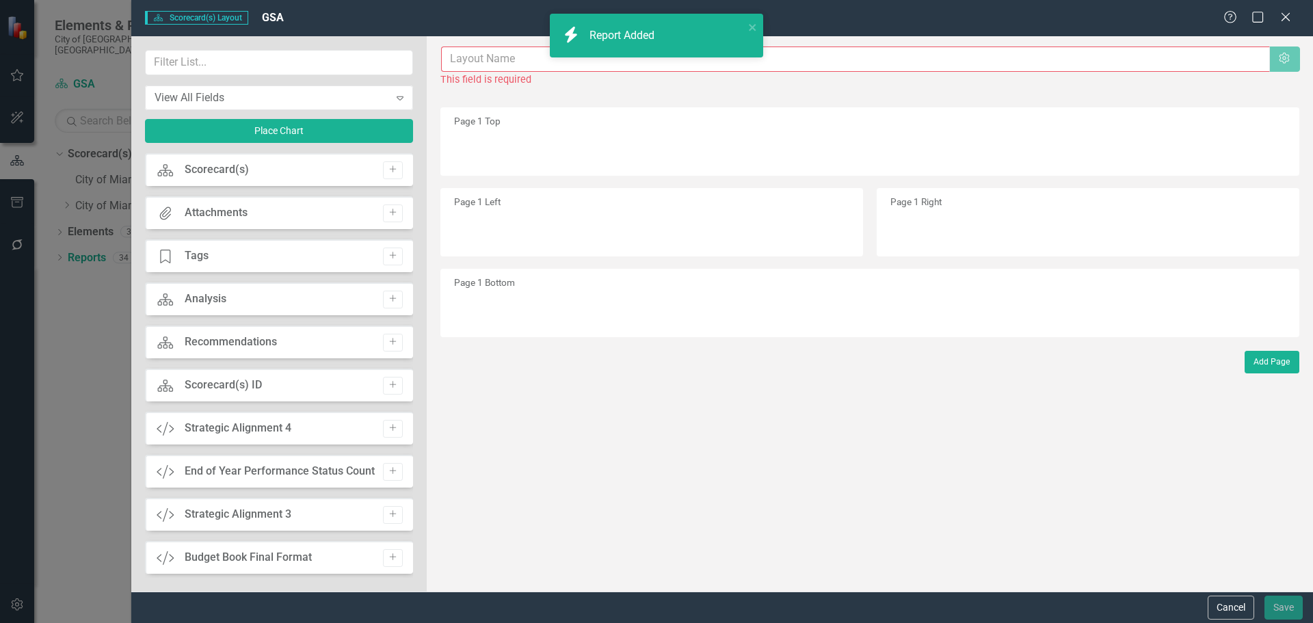
click at [470, 68] on input "text" at bounding box center [855, 58] width 829 height 25
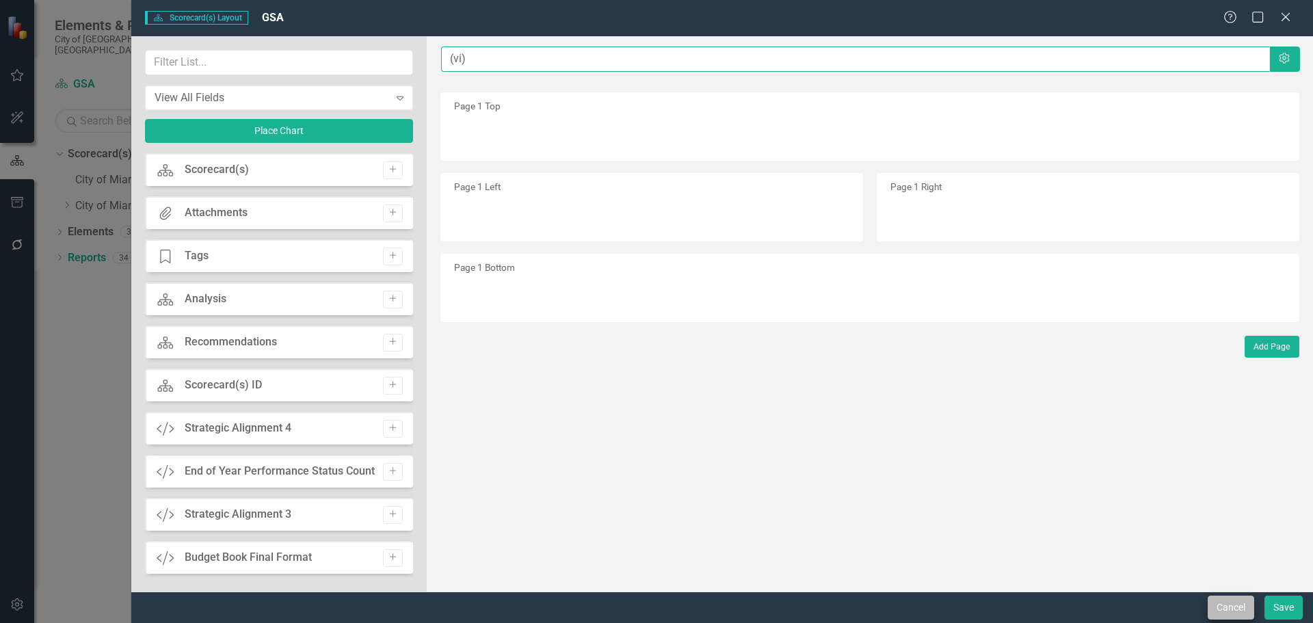
type input "(vi)"
click at [1236, 610] on button "Cancel" at bounding box center [1231, 608] width 46 height 24
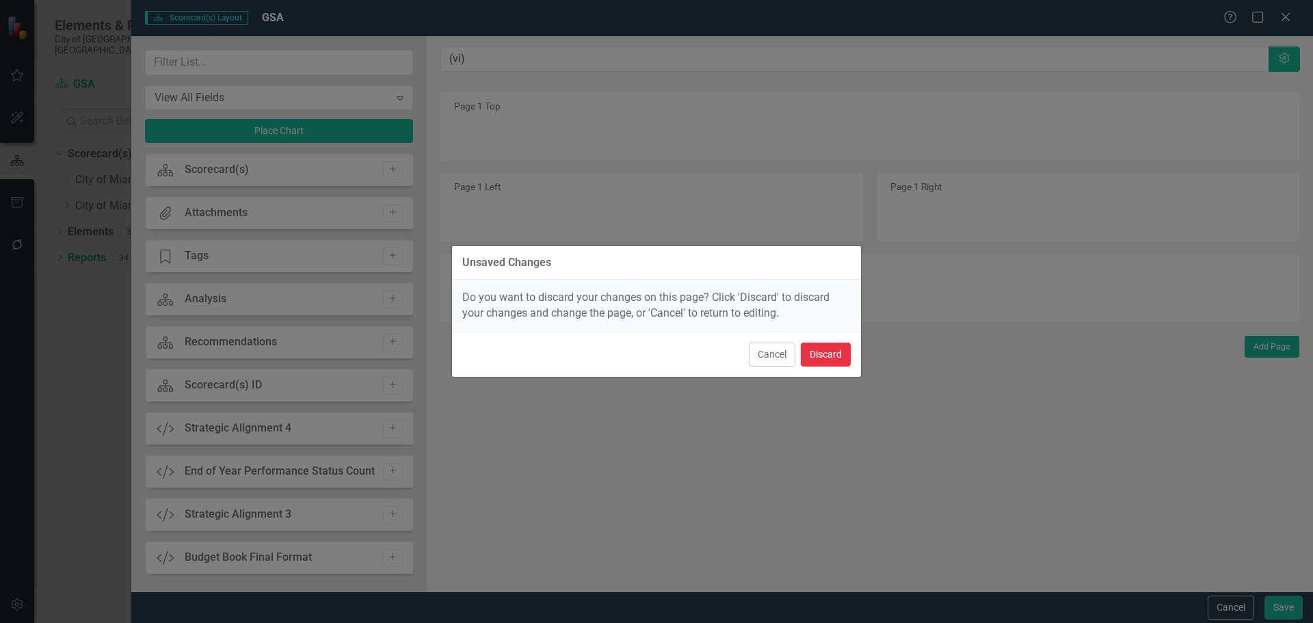
click at [826, 346] on button "Discard" at bounding box center [826, 355] width 50 height 24
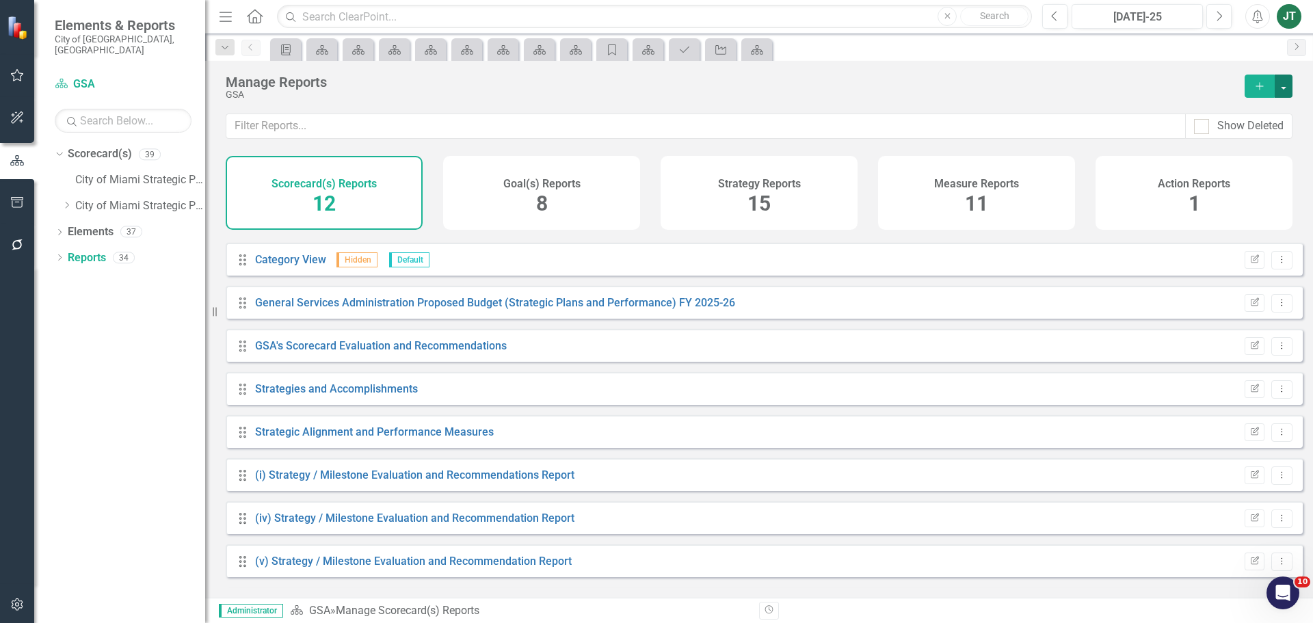
click at [1281, 88] on button "button" at bounding box center [1284, 86] width 18 height 23
click at [1242, 136] on link "Copy Add From Template" at bounding box center [1223, 136] width 137 height 25
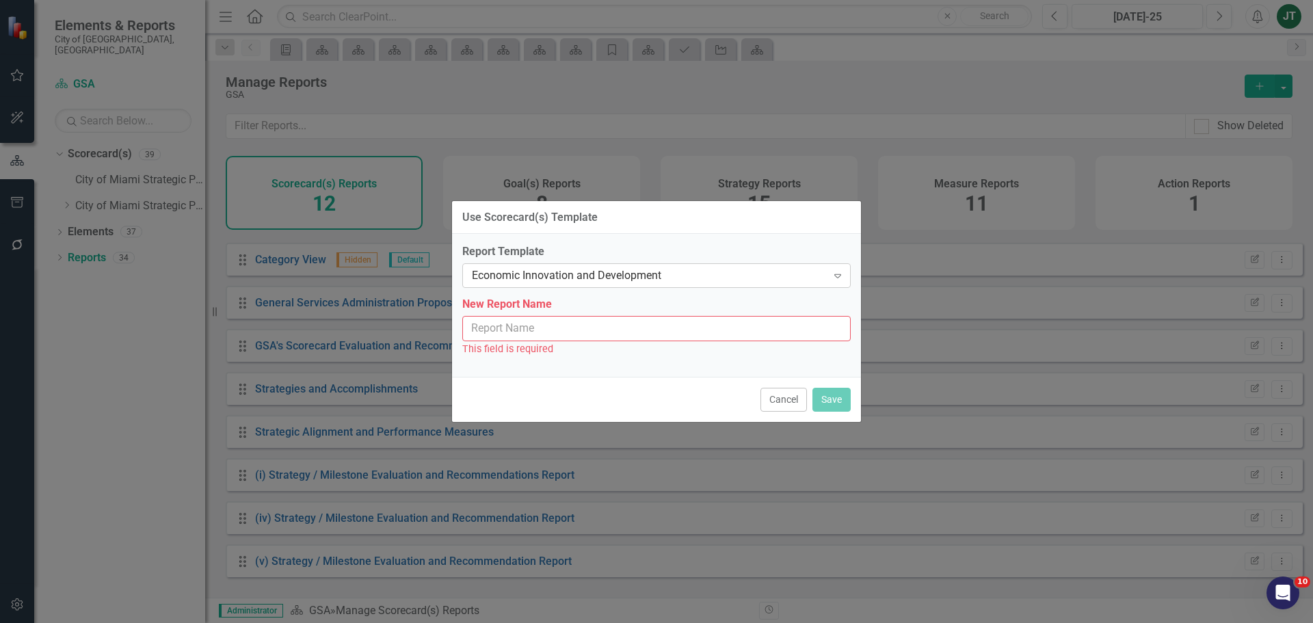
click at [598, 265] on div "Economic Innovation and Development Expand" at bounding box center [656, 275] width 388 height 25
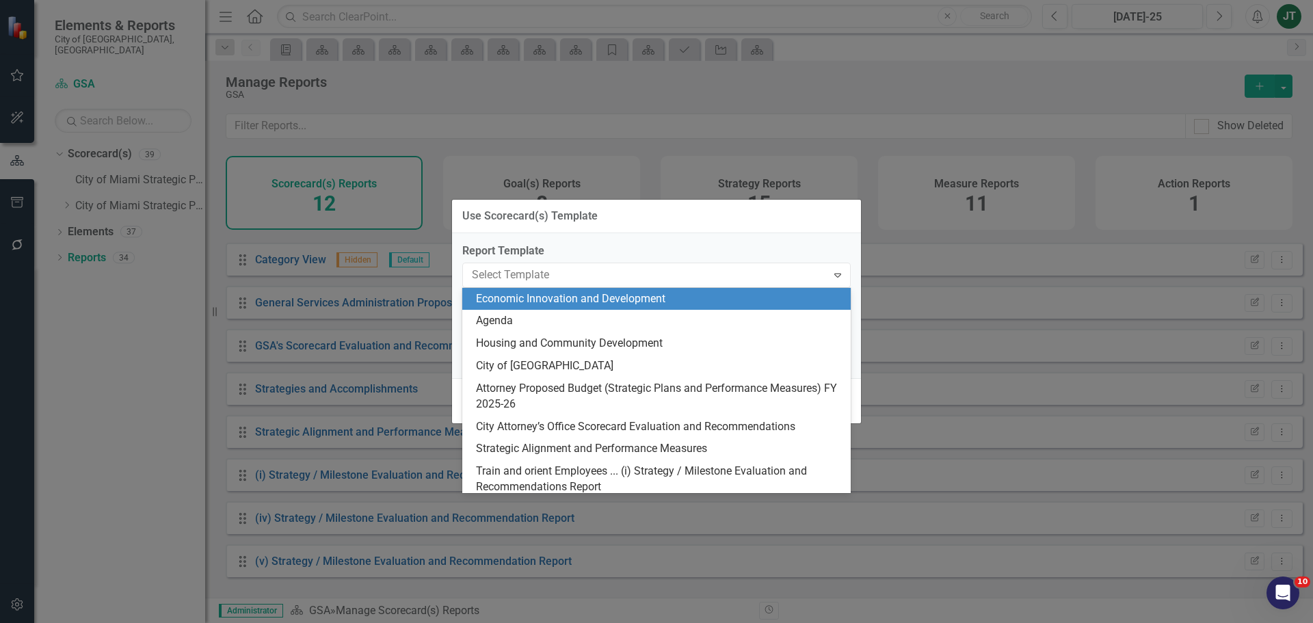
type input "("
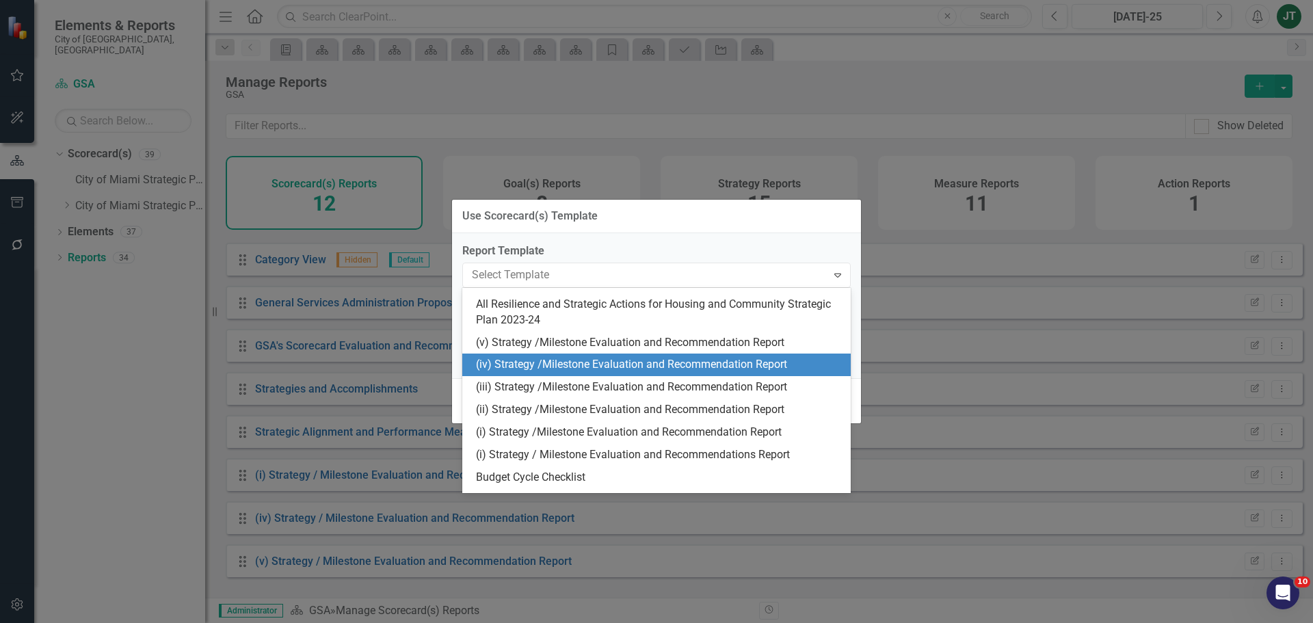
scroll to position [376, 0]
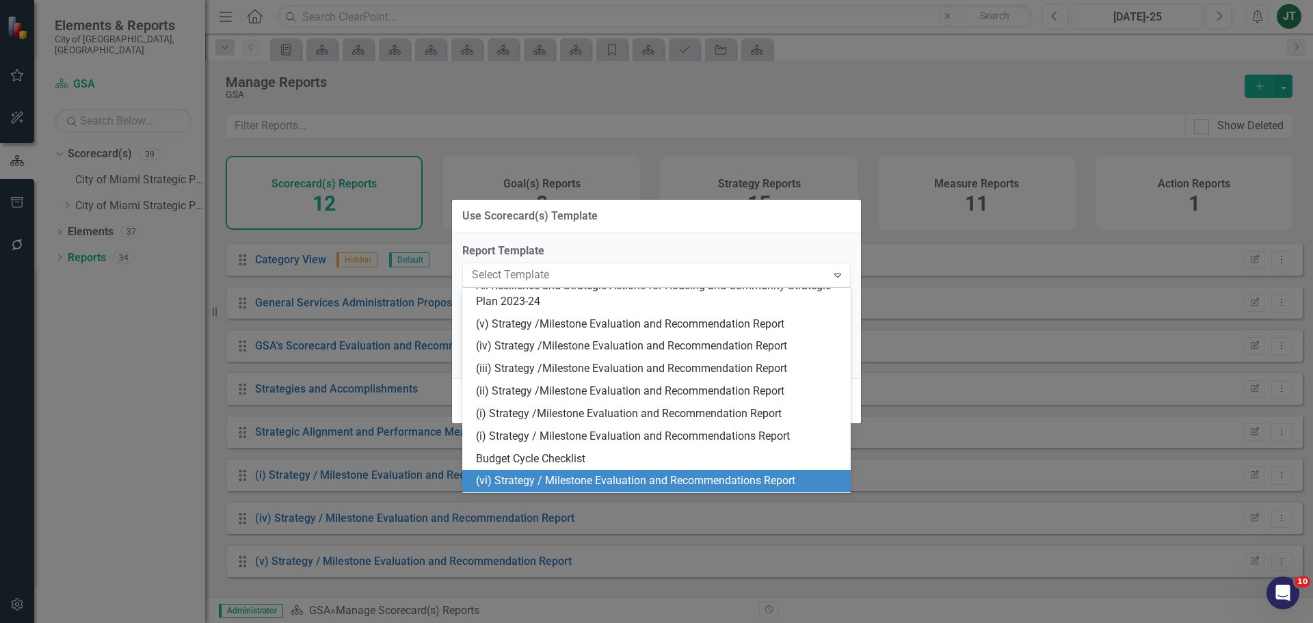
click at [522, 479] on div "(vi) Strategy / Milestone Evaluation and Recommendations Report" at bounding box center [659, 481] width 367 height 16
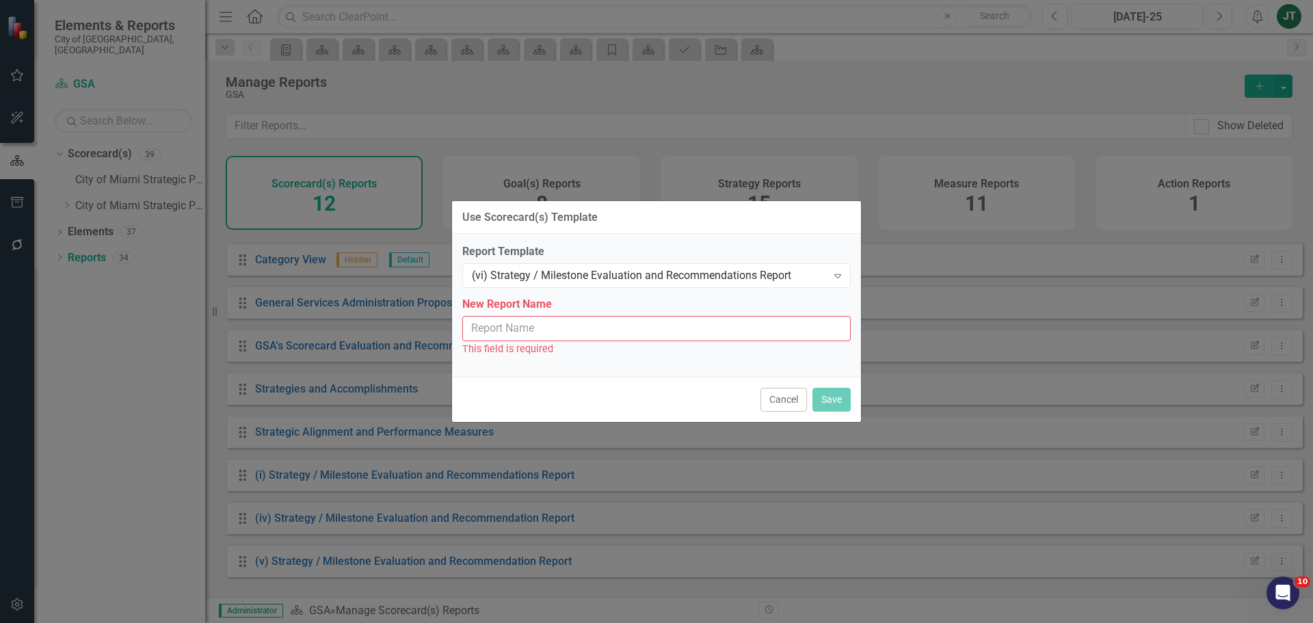
click at [515, 330] on input "New Report Name" at bounding box center [656, 328] width 388 height 25
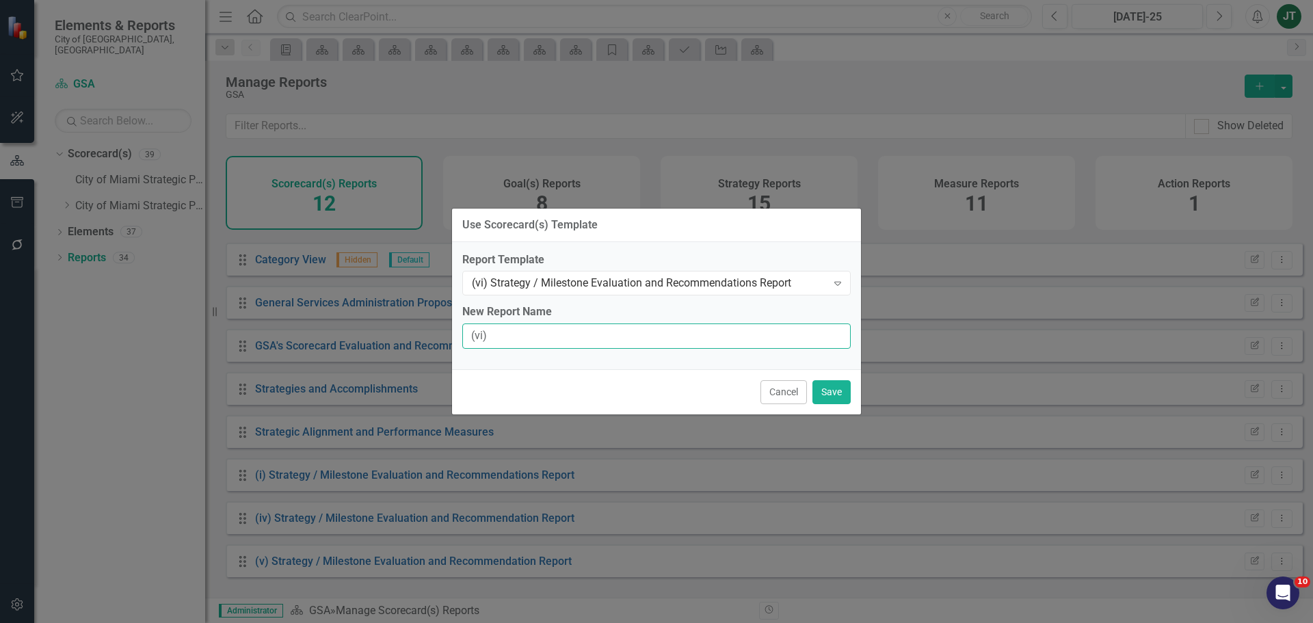
type input "(vi) Strategy / Milestone Evaluation and Recommendations"
click at [836, 392] on button "Save" at bounding box center [831, 392] width 38 height 24
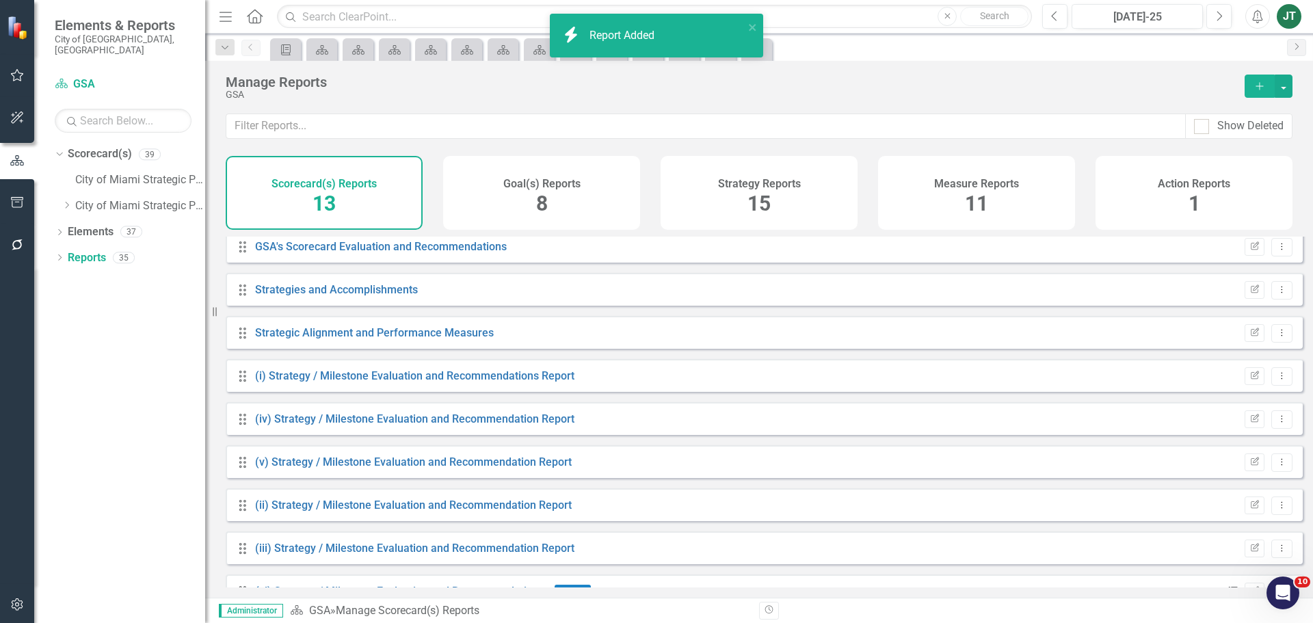
scroll to position [209, 0]
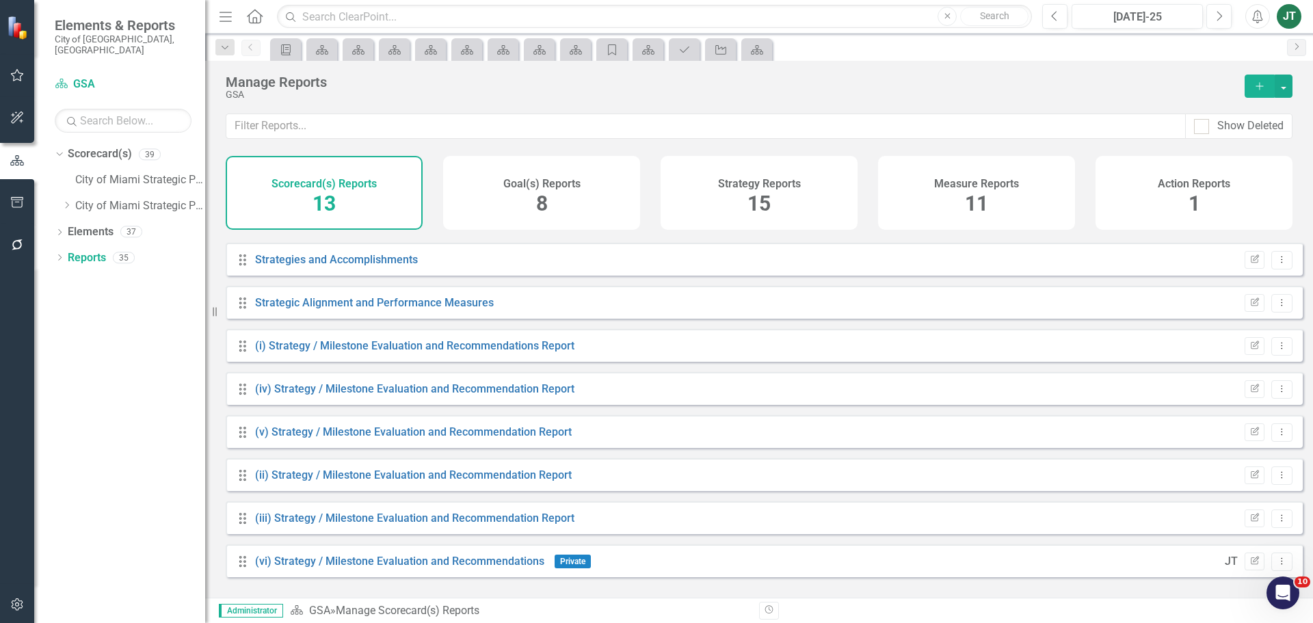
click at [1274, 84] on button "Add" at bounding box center [1259, 86] width 30 height 23
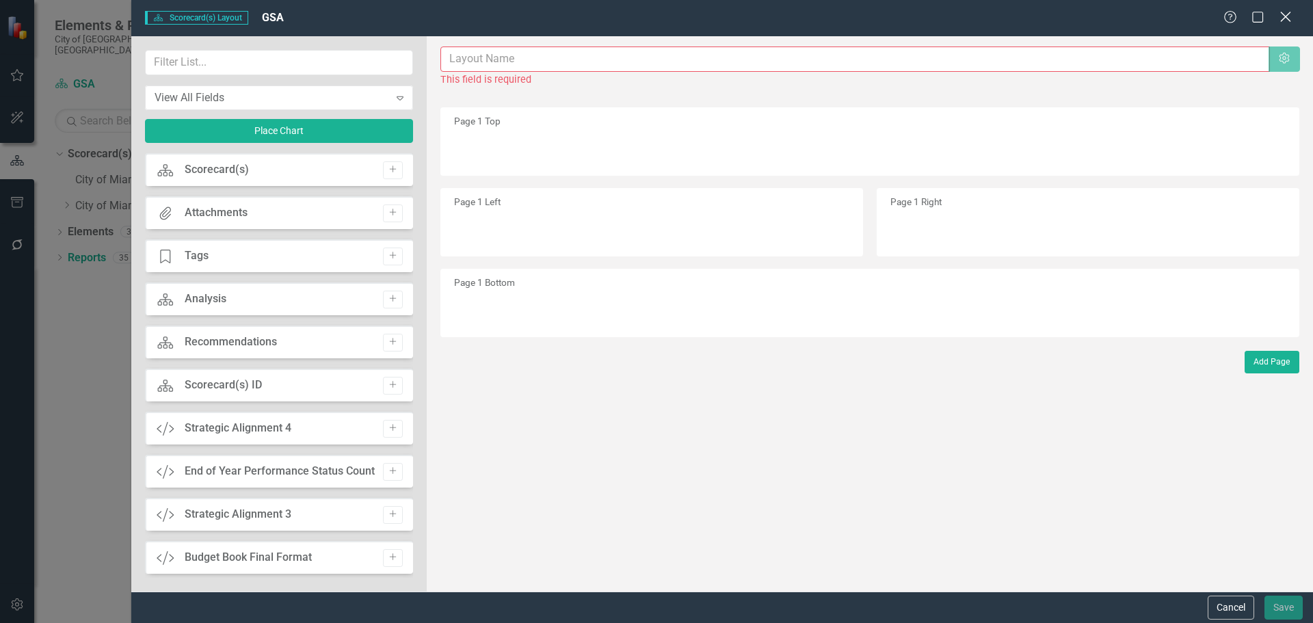
click at [1289, 16] on icon "Close" at bounding box center [1285, 16] width 17 height 13
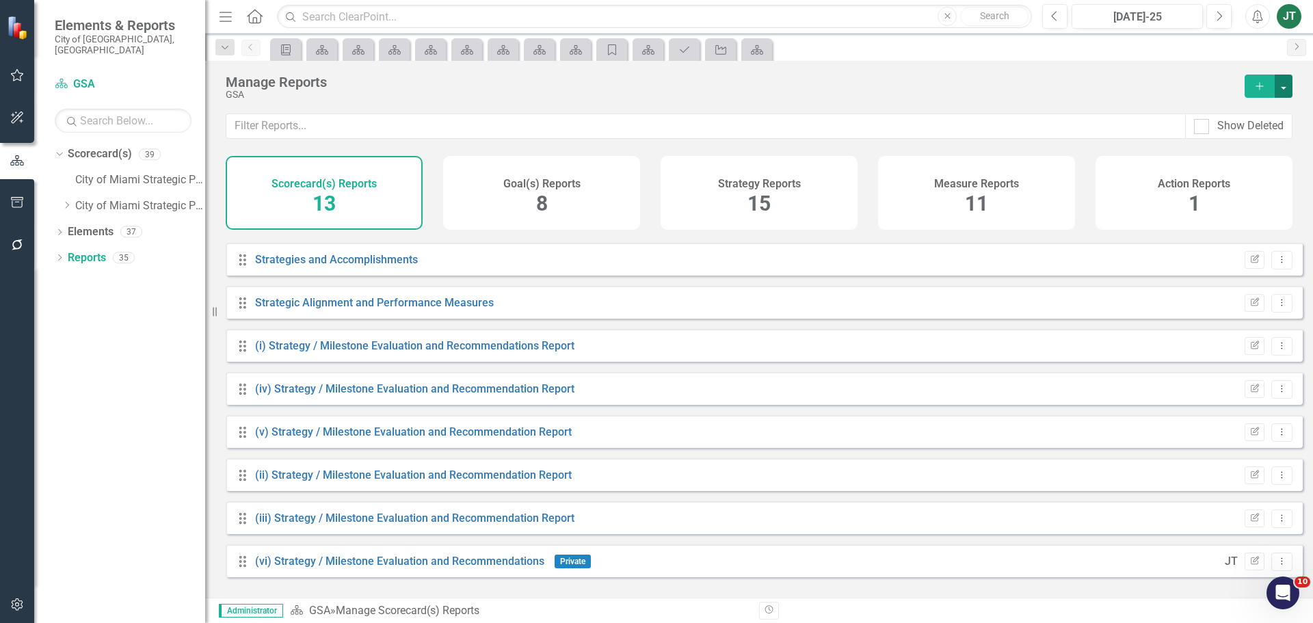
click at [1286, 83] on button "button" at bounding box center [1284, 86] width 18 height 23
click at [1234, 136] on link "Copy Add From Template" at bounding box center [1223, 136] width 137 height 25
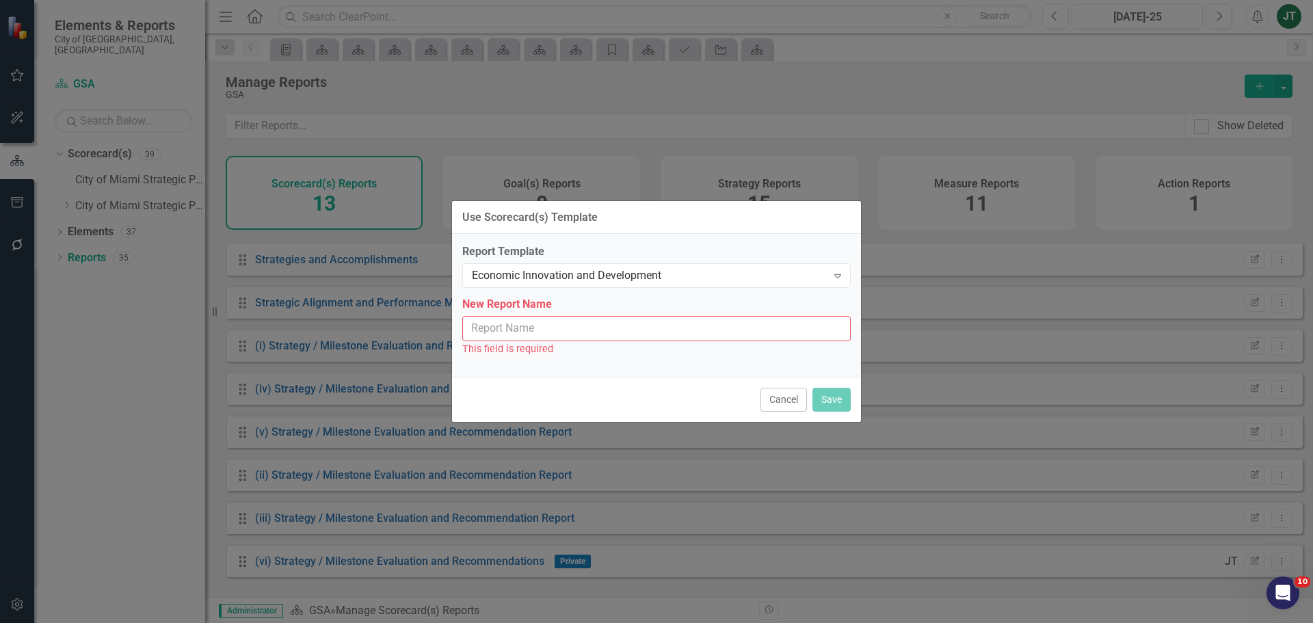
click at [552, 334] on input "New Report Name" at bounding box center [656, 328] width 388 height 25
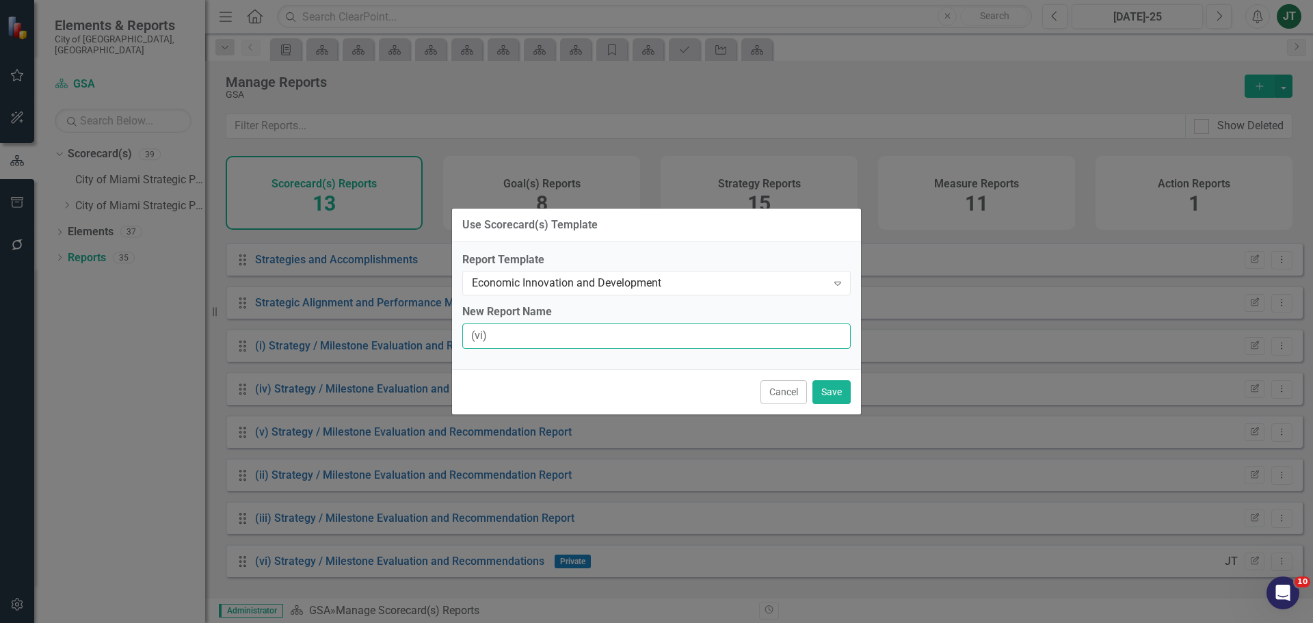
type input "(vi) Strategy / Milestone Evaluation and Recommendations Report"
click at [825, 388] on button "Save" at bounding box center [831, 392] width 38 height 24
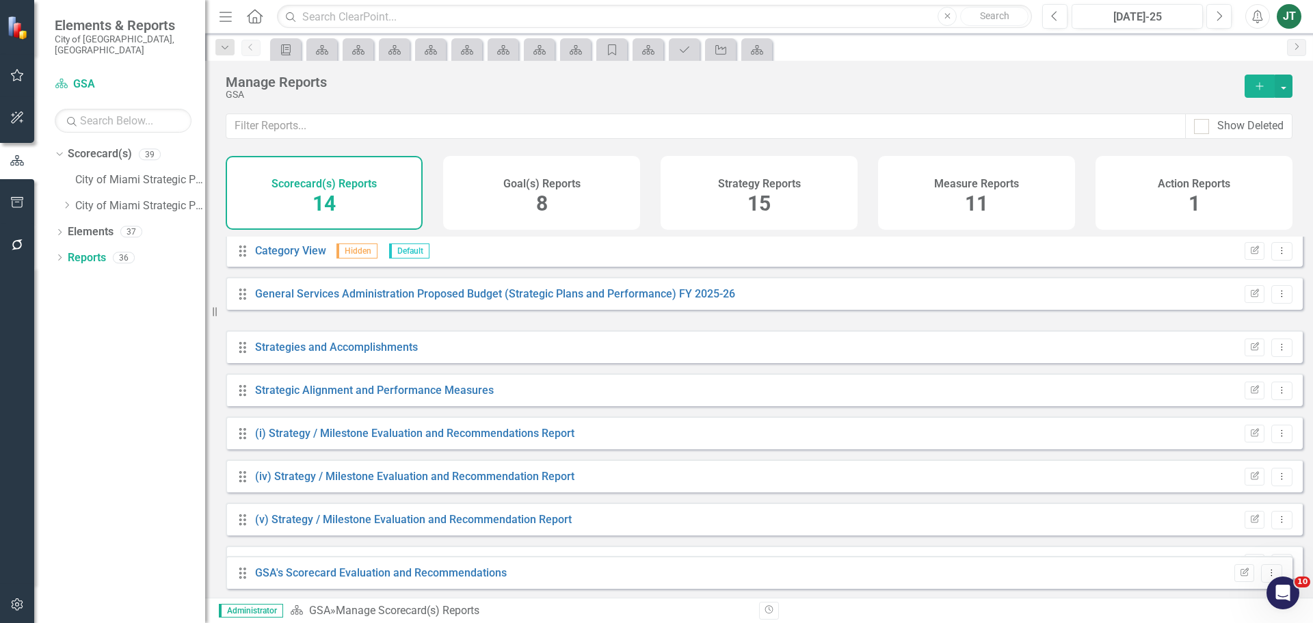
scroll to position [238, 0]
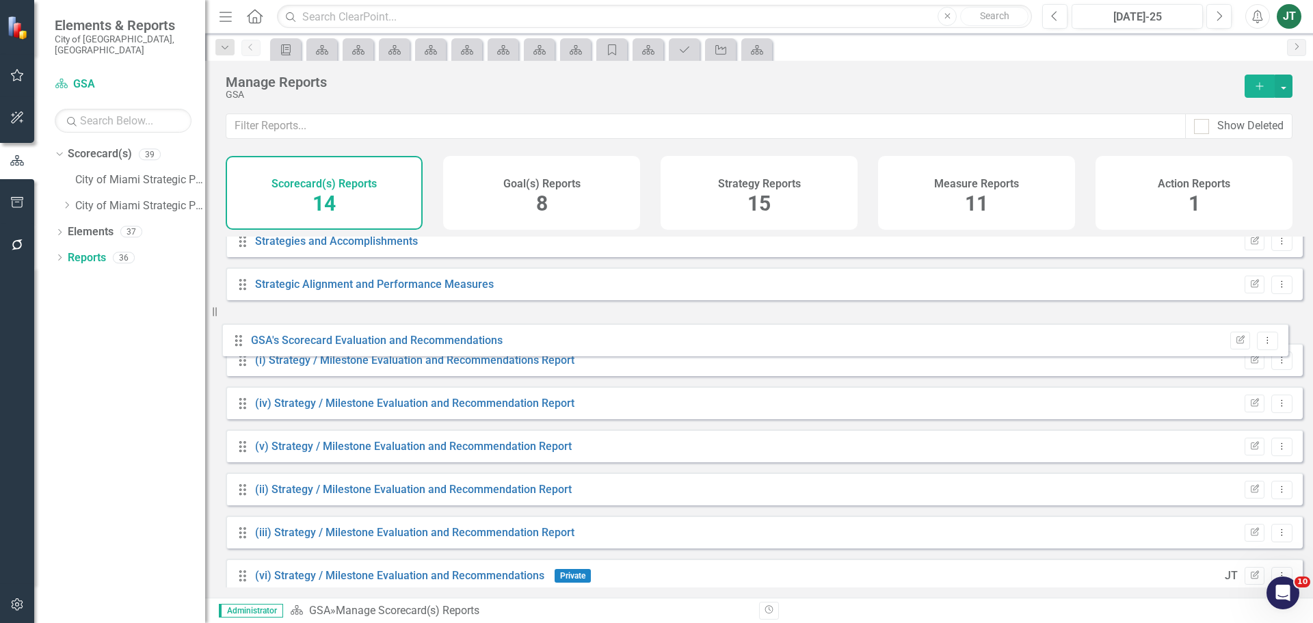
drag, startPoint x: 243, startPoint y: 479, endPoint x: 240, endPoint y: 334, distance: 145.7
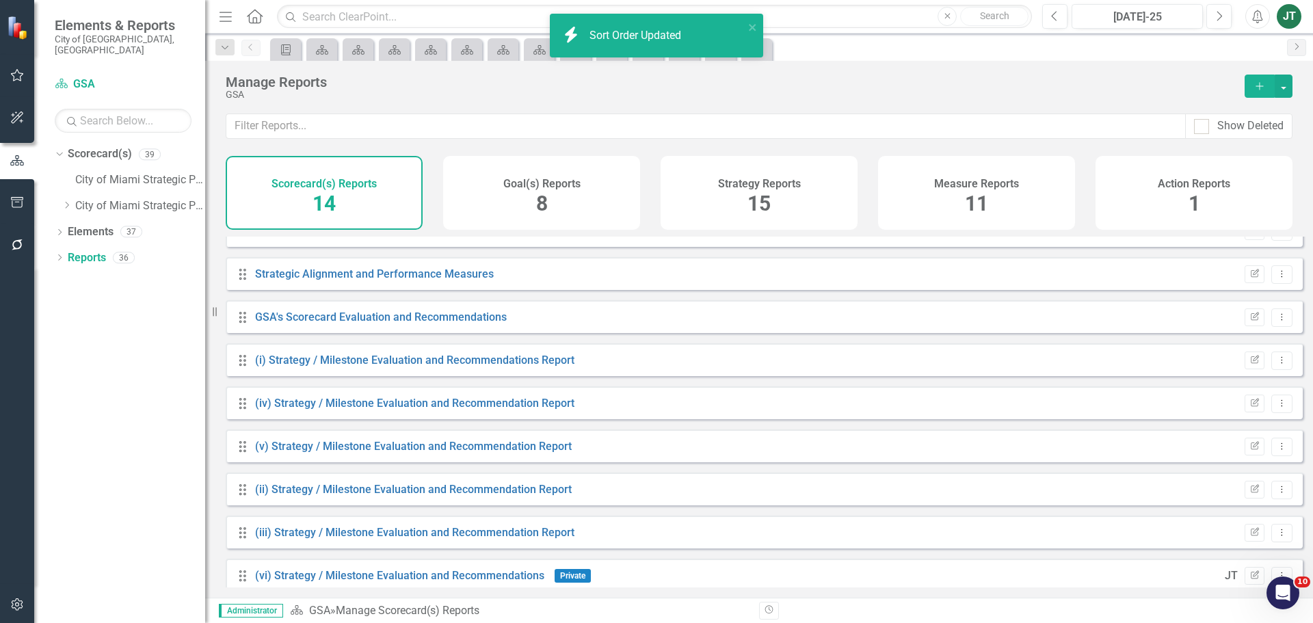
click at [570, 203] on div "Goal(s) Reports 8" at bounding box center [541, 193] width 197 height 74
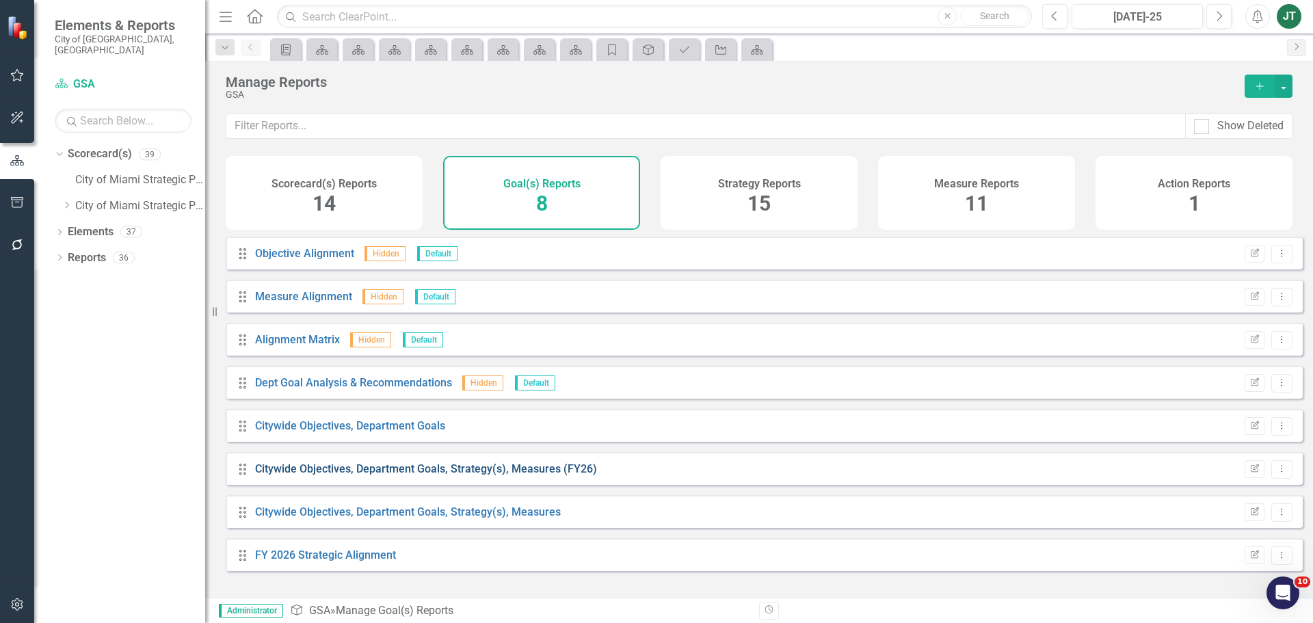
click at [477, 475] on link "Citywide Objectives, Department Goals, Strategy(s), Measures (FY26)" at bounding box center [426, 468] width 342 height 13
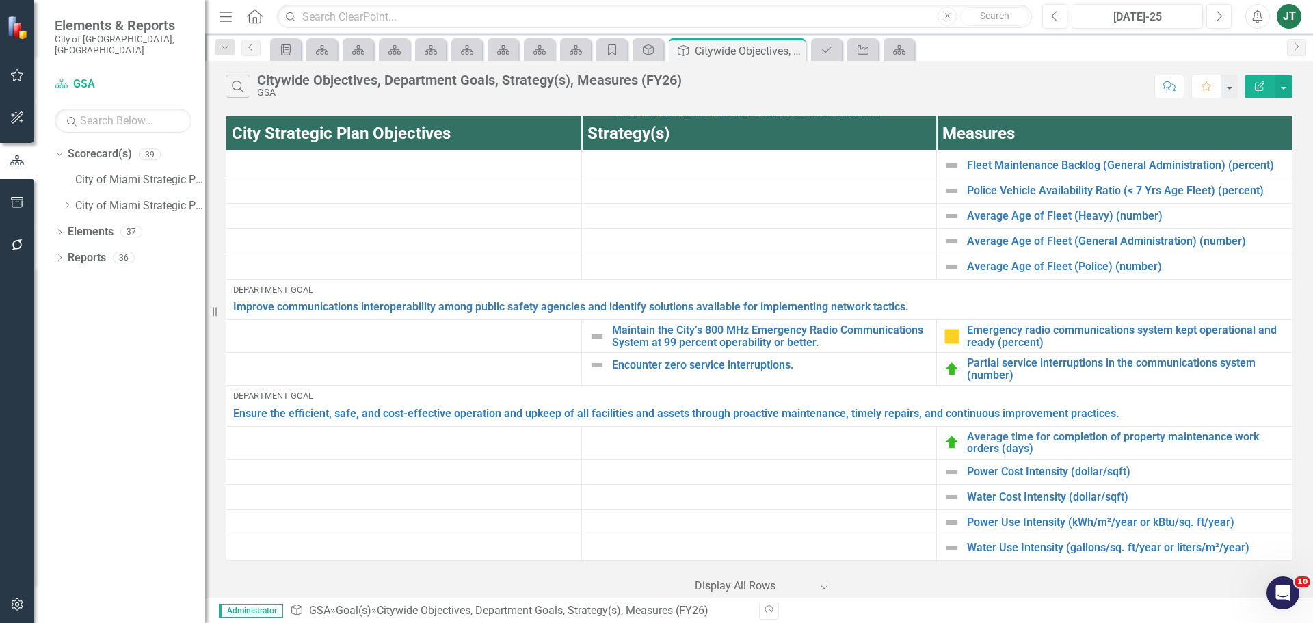
scroll to position [434, 0]
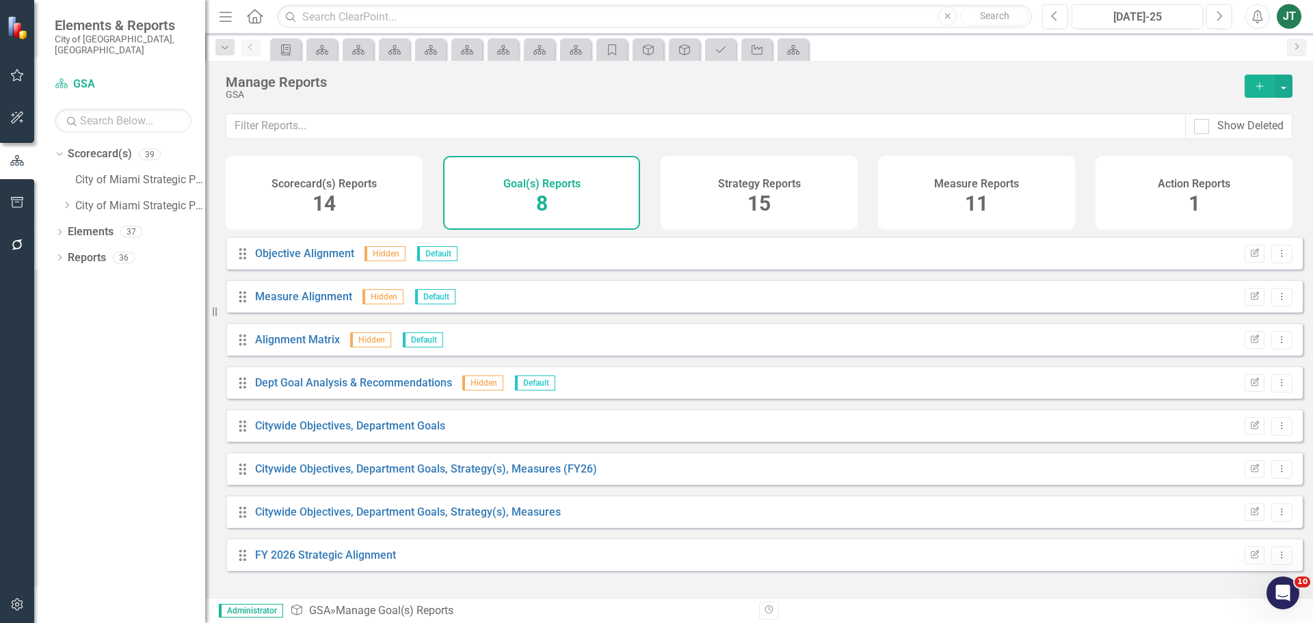
click at [755, 204] on span "15" at bounding box center [758, 203] width 23 height 24
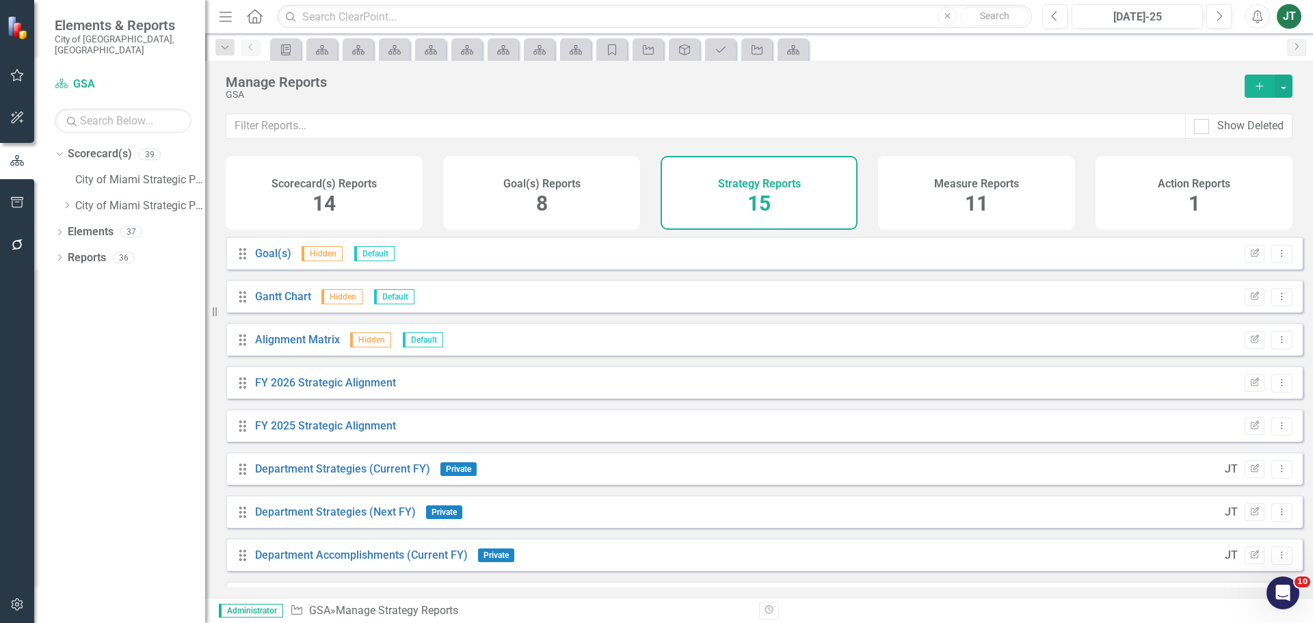
click at [503, 210] on div "Goal(s) Reports 8" at bounding box center [541, 193] width 197 height 74
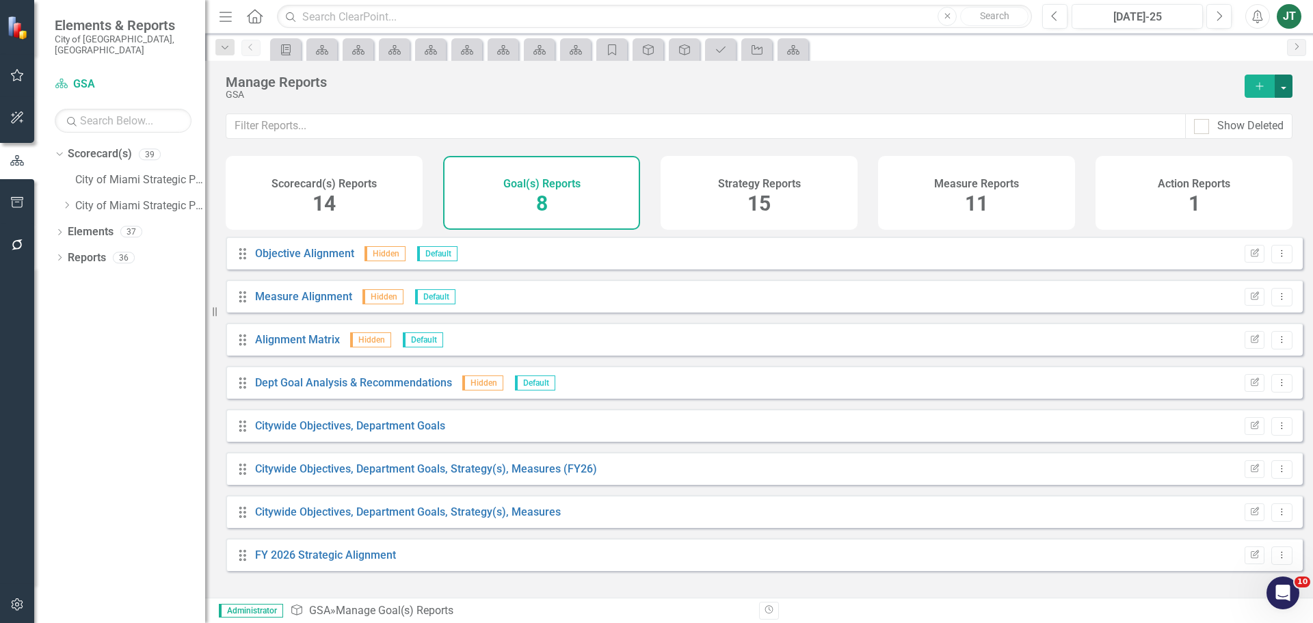
click at [1281, 81] on button "button" at bounding box center [1284, 86] width 18 height 23
click at [1237, 129] on link "Copy Add From Template" at bounding box center [1228, 136] width 128 height 25
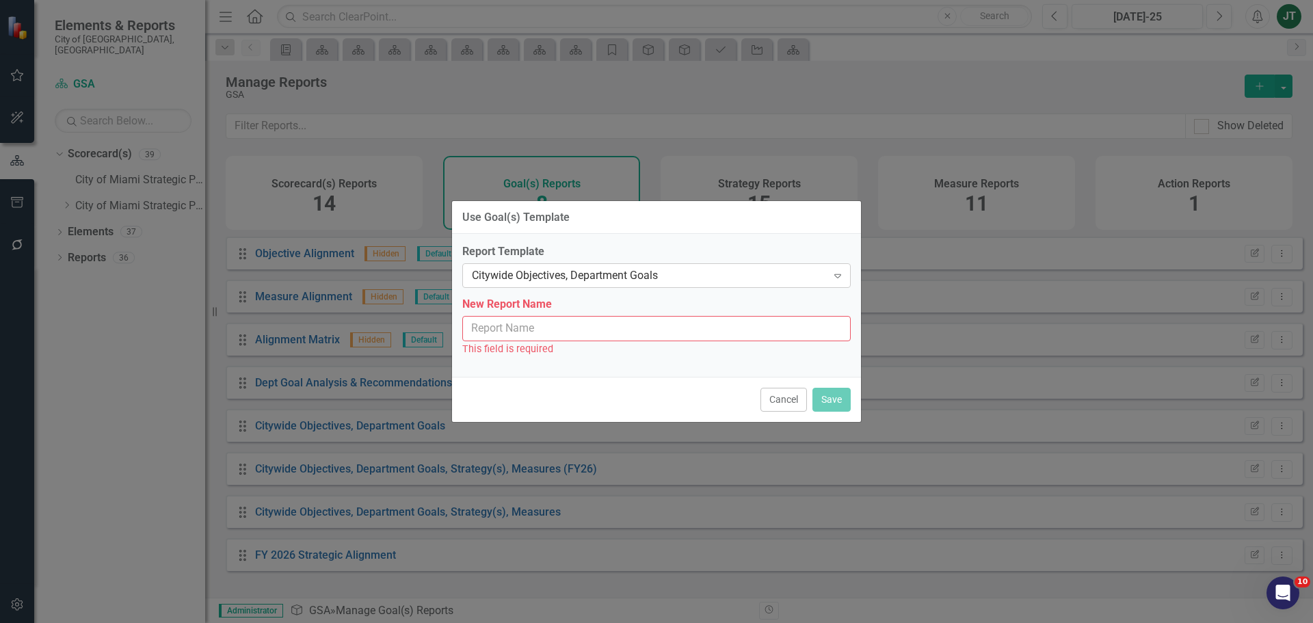
click at [581, 270] on div "Citywide Objectives, Department Goals" at bounding box center [649, 276] width 355 height 16
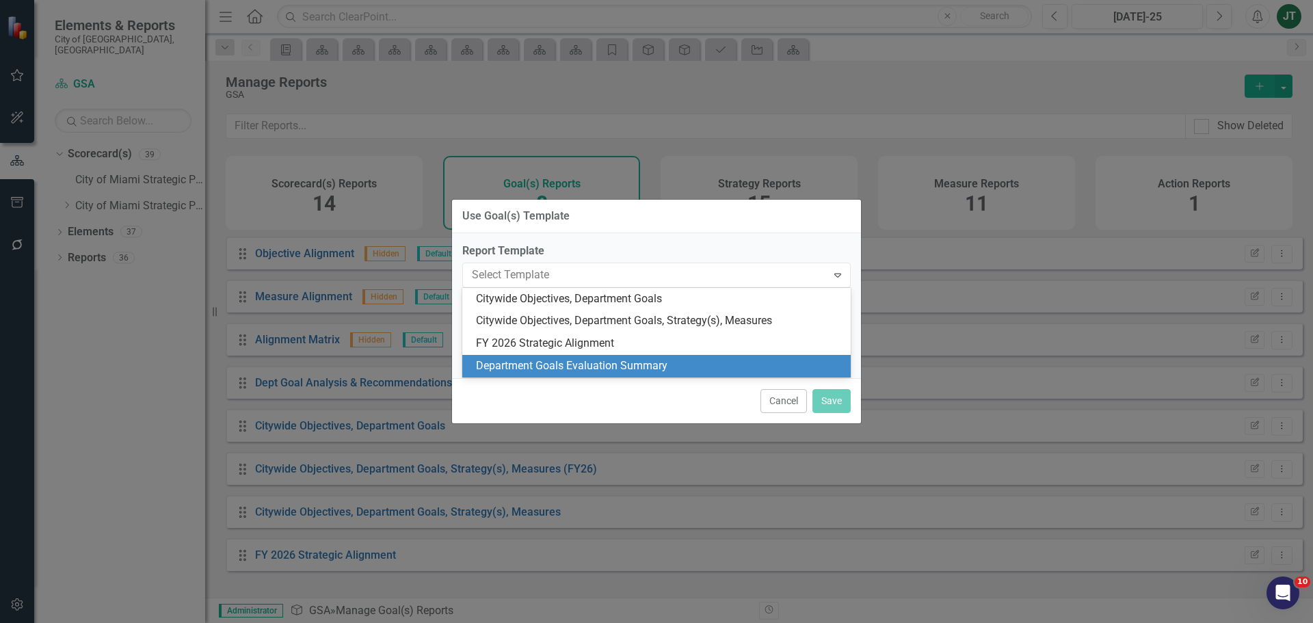
click at [602, 365] on div "Department Goals Evaluation Summary" at bounding box center [659, 366] width 367 height 16
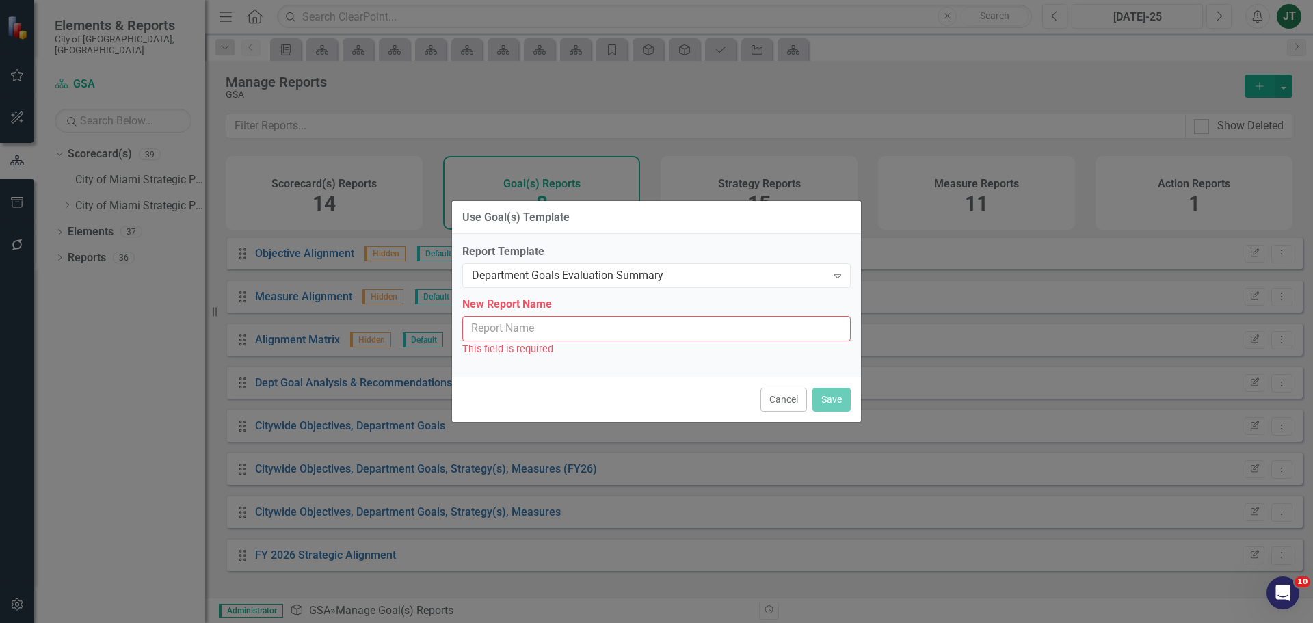
click at [612, 330] on input "New Report Name" at bounding box center [656, 328] width 388 height 25
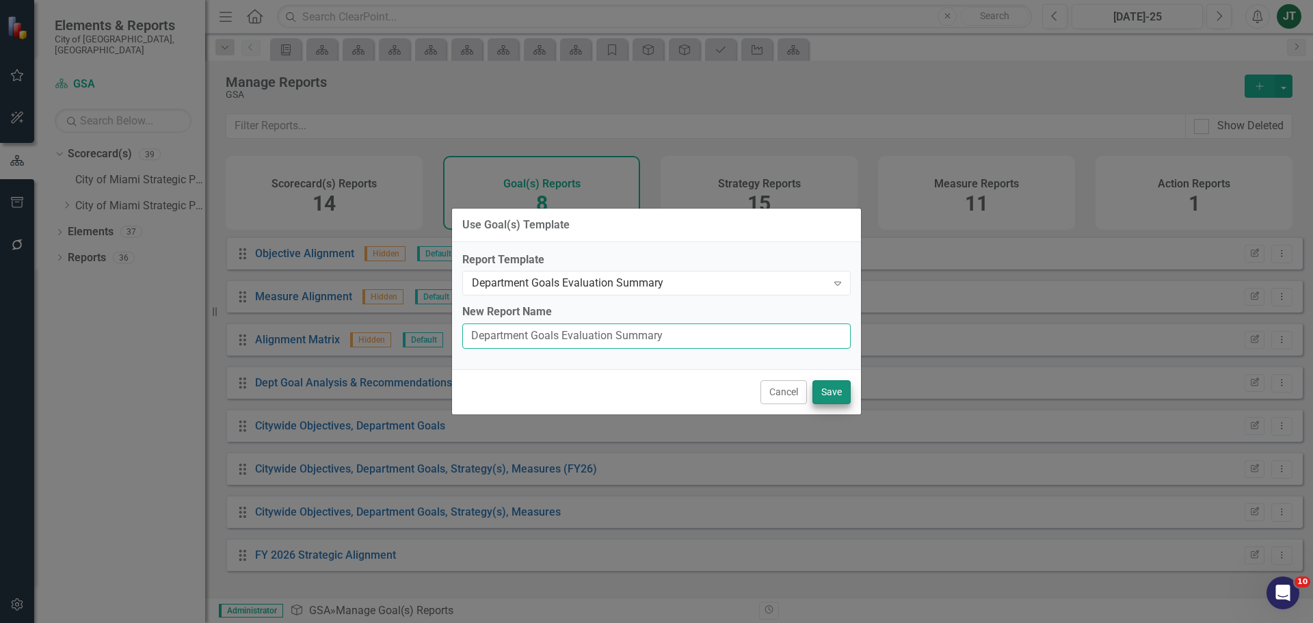
type input "Department Goals Evaluation Summary"
click at [829, 389] on button "Save" at bounding box center [831, 392] width 38 height 24
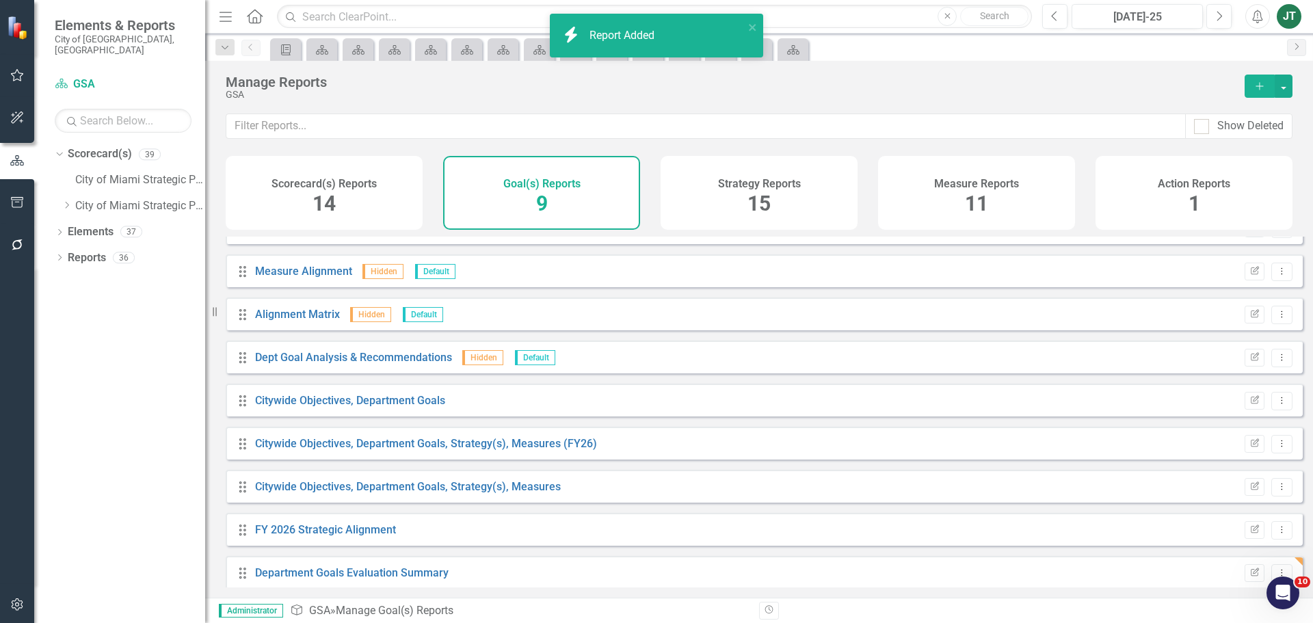
scroll to position [37, 0]
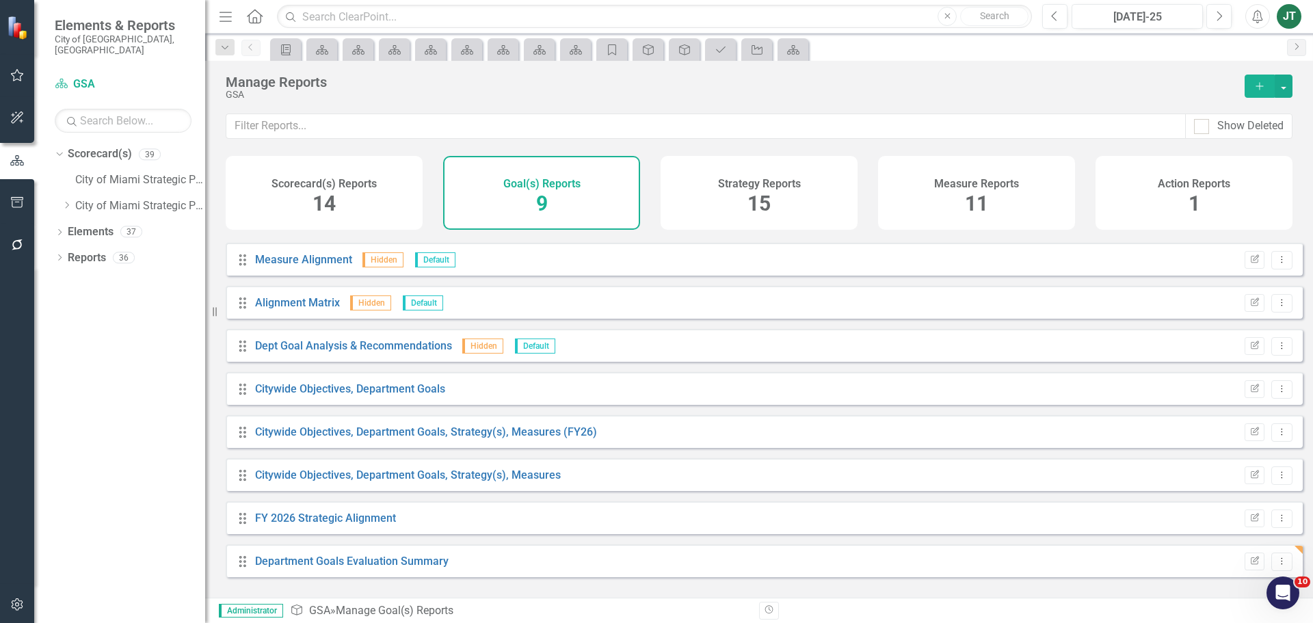
click at [779, 202] on div "Strategy Reports 15" at bounding box center [759, 193] width 197 height 74
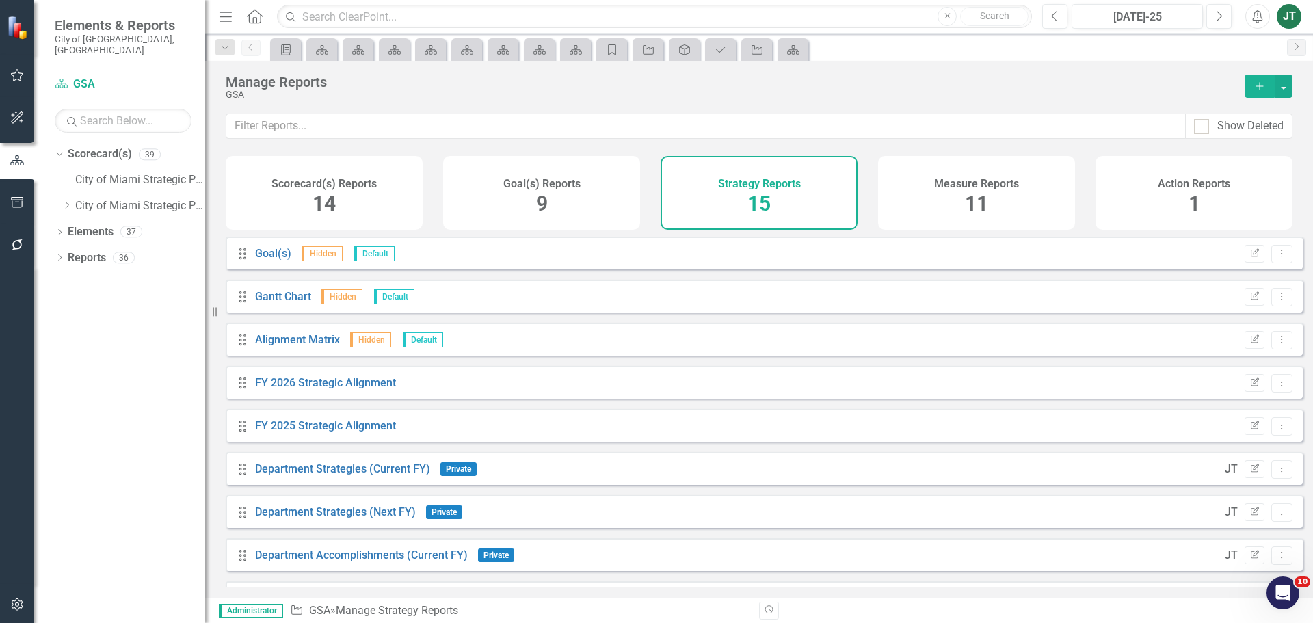
click at [935, 187] on h4 "Measure Reports" at bounding box center [976, 184] width 85 height 12
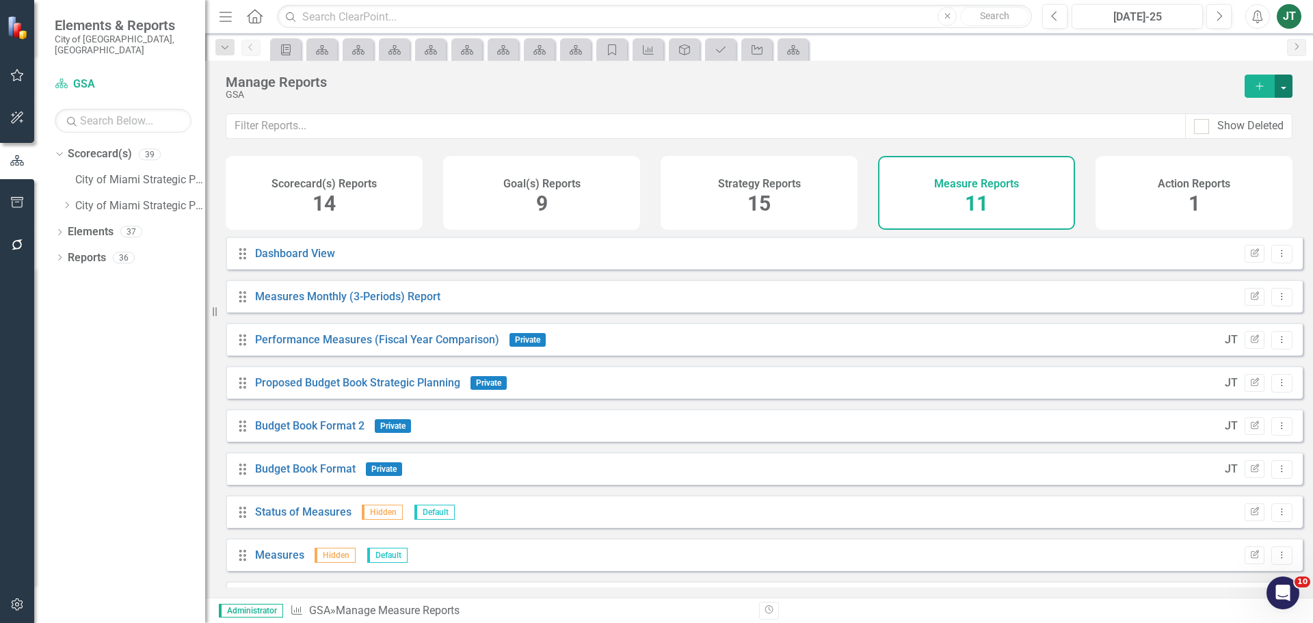
click at [1285, 82] on button "button" at bounding box center [1284, 86] width 18 height 23
click at [1218, 137] on link "Copy Add From Template" at bounding box center [1228, 136] width 128 height 25
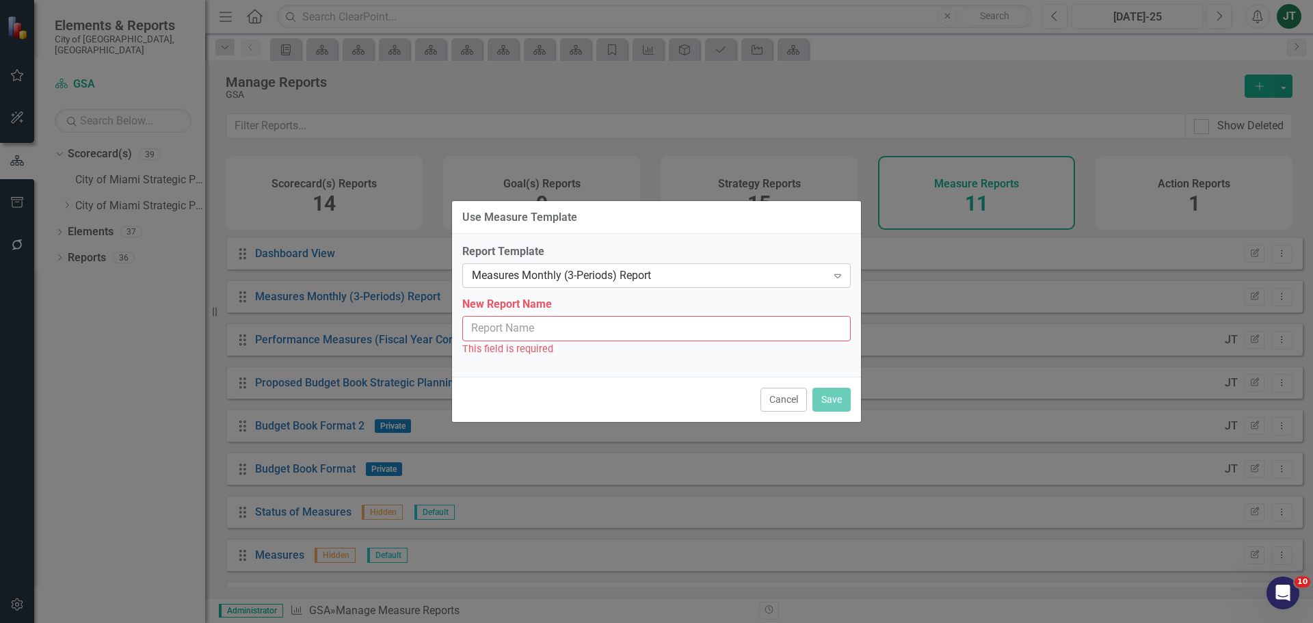
click at [582, 280] on div "Measures Monthly (3-Periods) Report" at bounding box center [649, 276] width 355 height 16
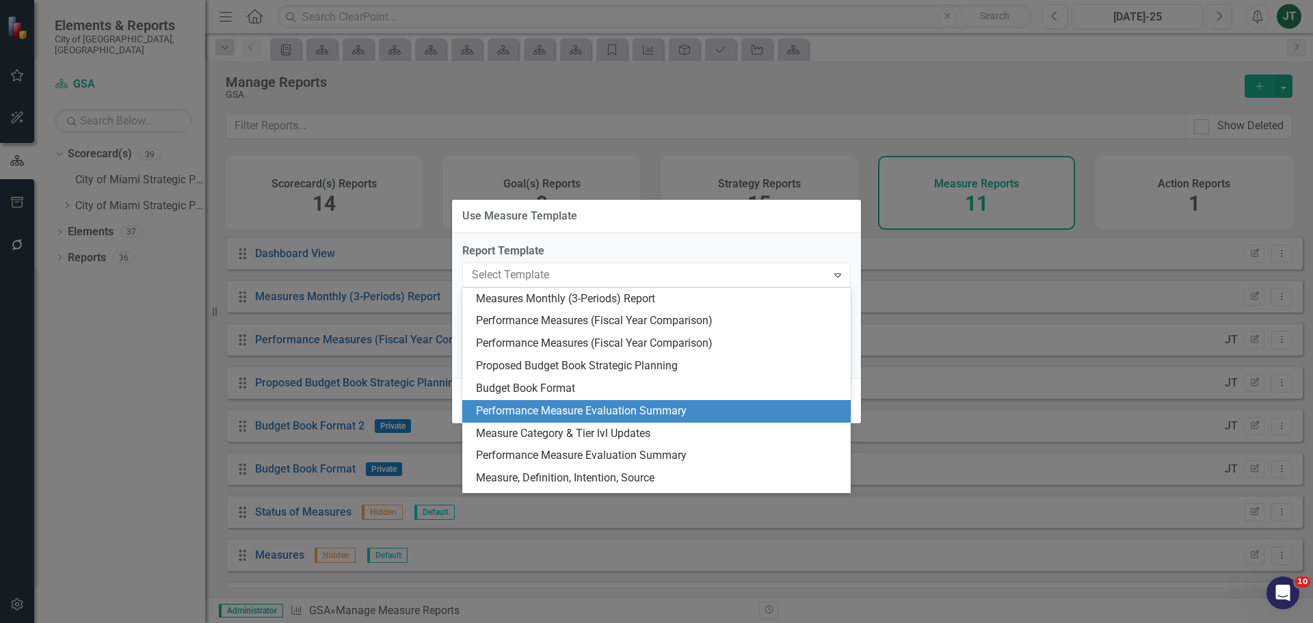
click at [572, 411] on div "Performance Measure Evaluation Summary" at bounding box center [659, 411] width 367 height 16
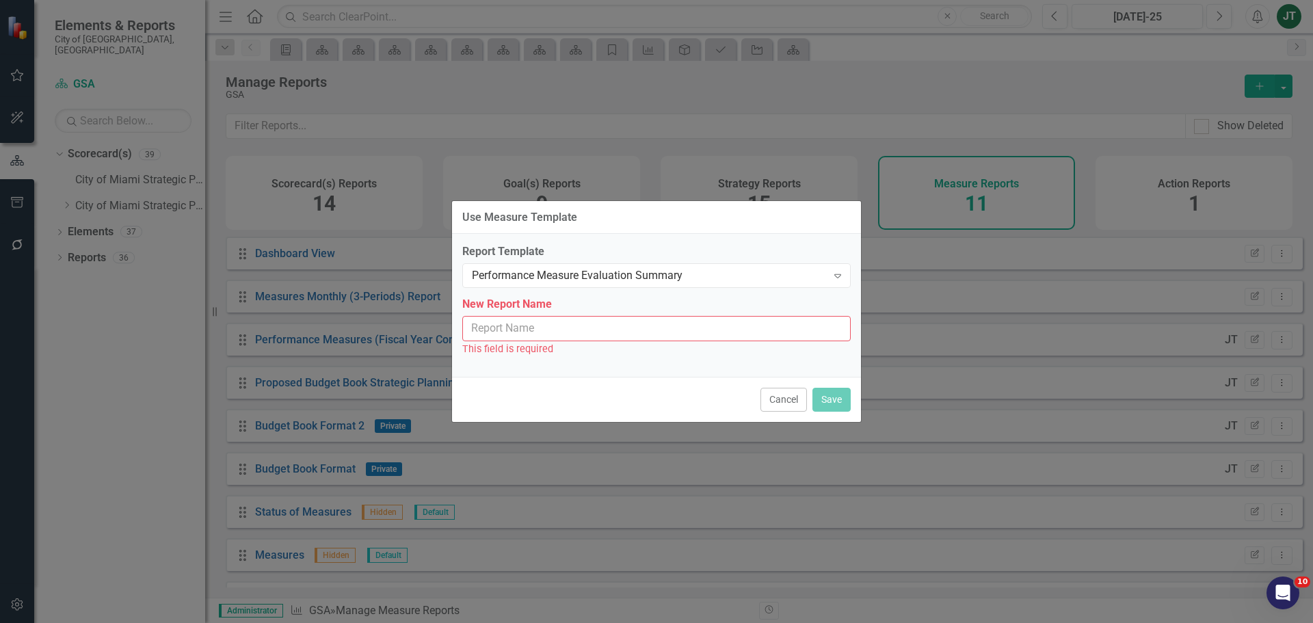
click at [574, 335] on input "New Report Name" at bounding box center [656, 328] width 388 height 25
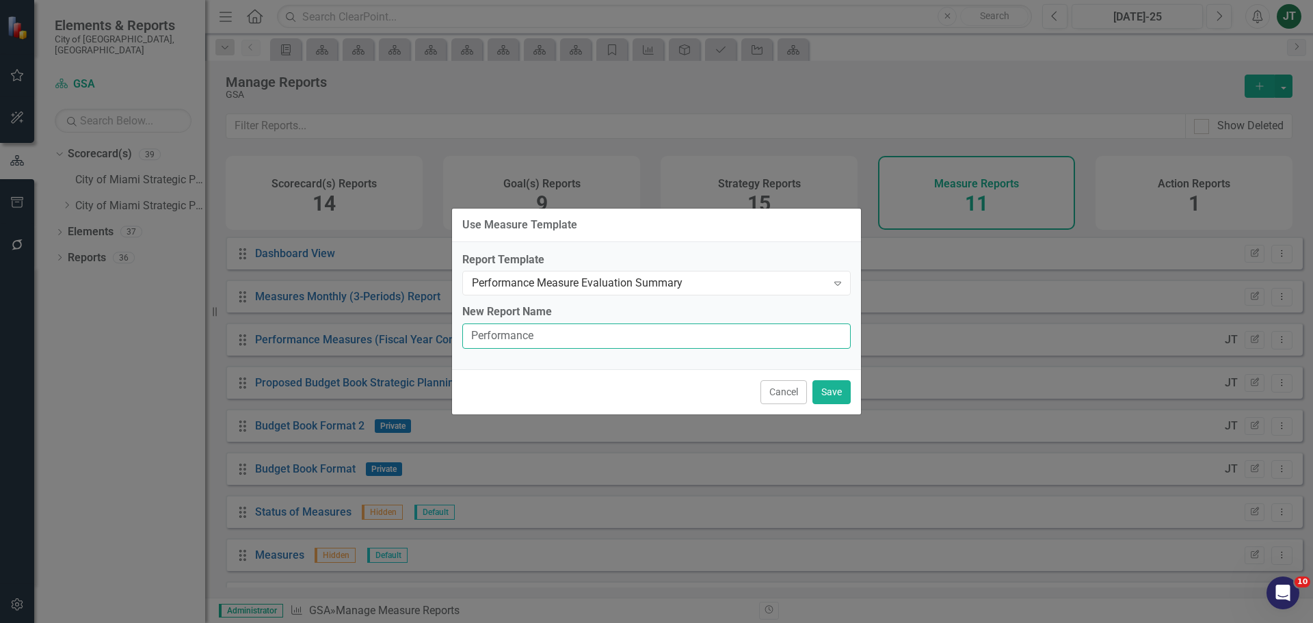
type input "Performance Measure Evaluation Summary"
click at [831, 384] on button "Save" at bounding box center [831, 392] width 38 height 24
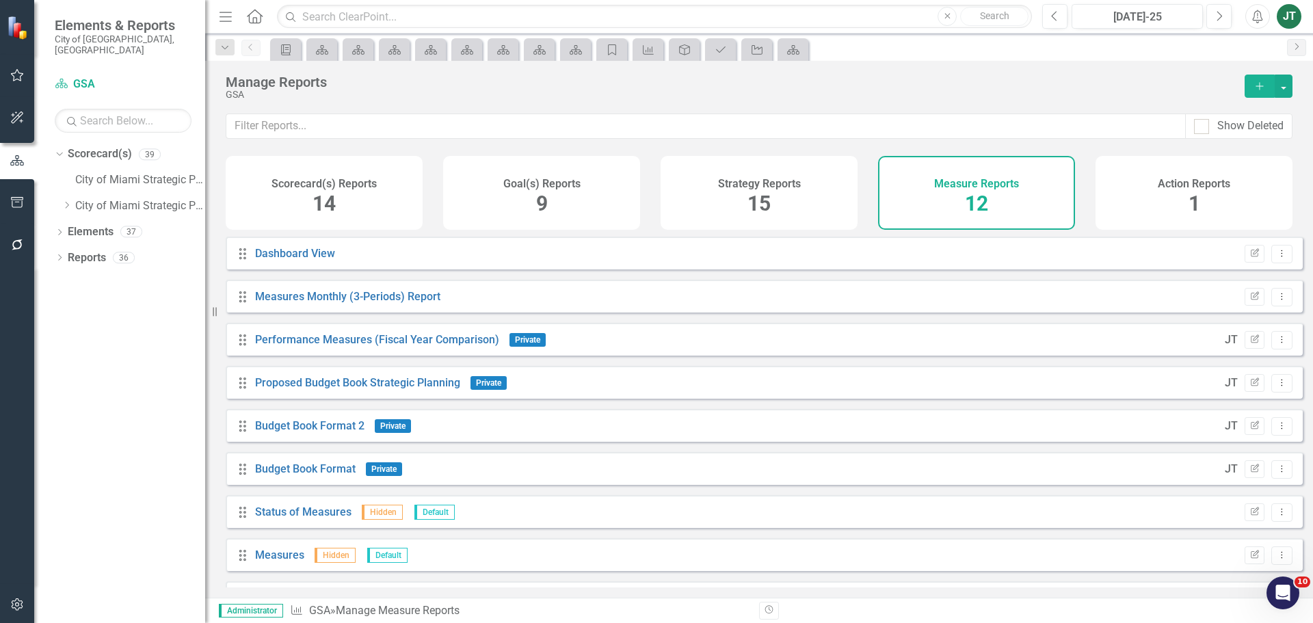
click at [762, 189] on div "15" at bounding box center [758, 203] width 23 height 29
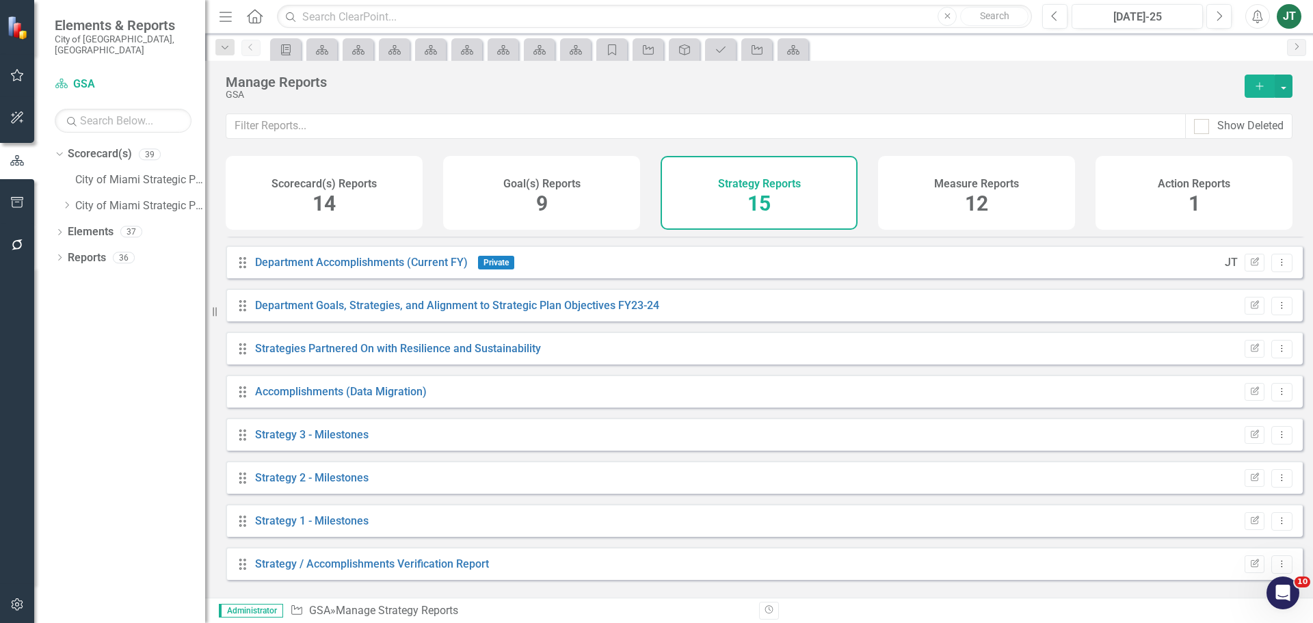
scroll to position [295, 0]
click at [1274, 436] on button "Dropdown Menu" at bounding box center [1281, 432] width 21 height 18
click at [1210, 537] on link "Trash Delete Report" at bounding box center [1225, 541] width 113 height 25
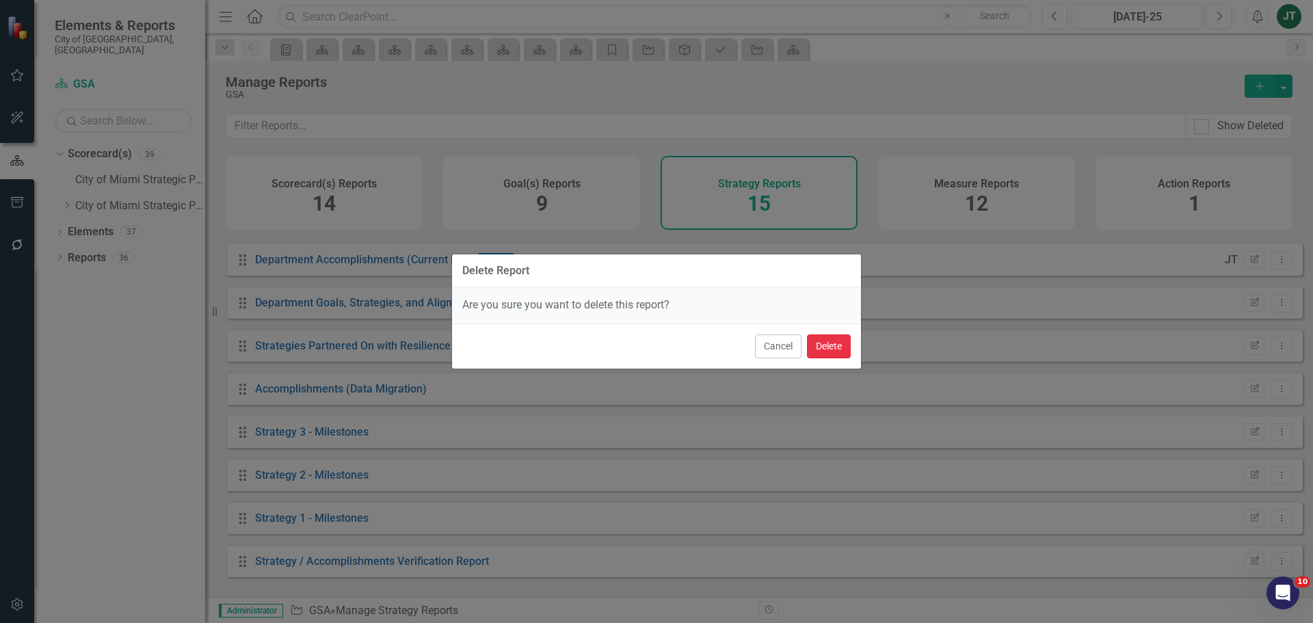
click at [825, 347] on button "Delete" at bounding box center [829, 346] width 44 height 24
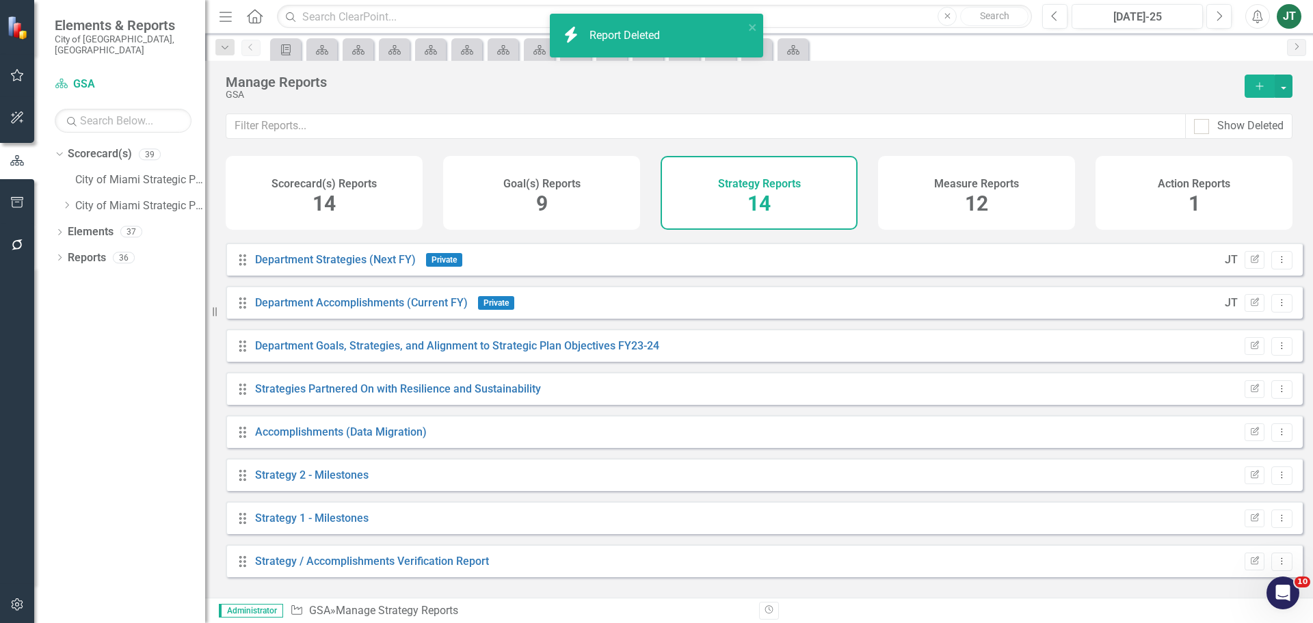
scroll to position [252, 0]
click at [1276, 479] on icon "Dropdown Menu" at bounding box center [1282, 474] width 12 height 9
click at [1208, 585] on link "Trash Delete Report" at bounding box center [1225, 584] width 113 height 25
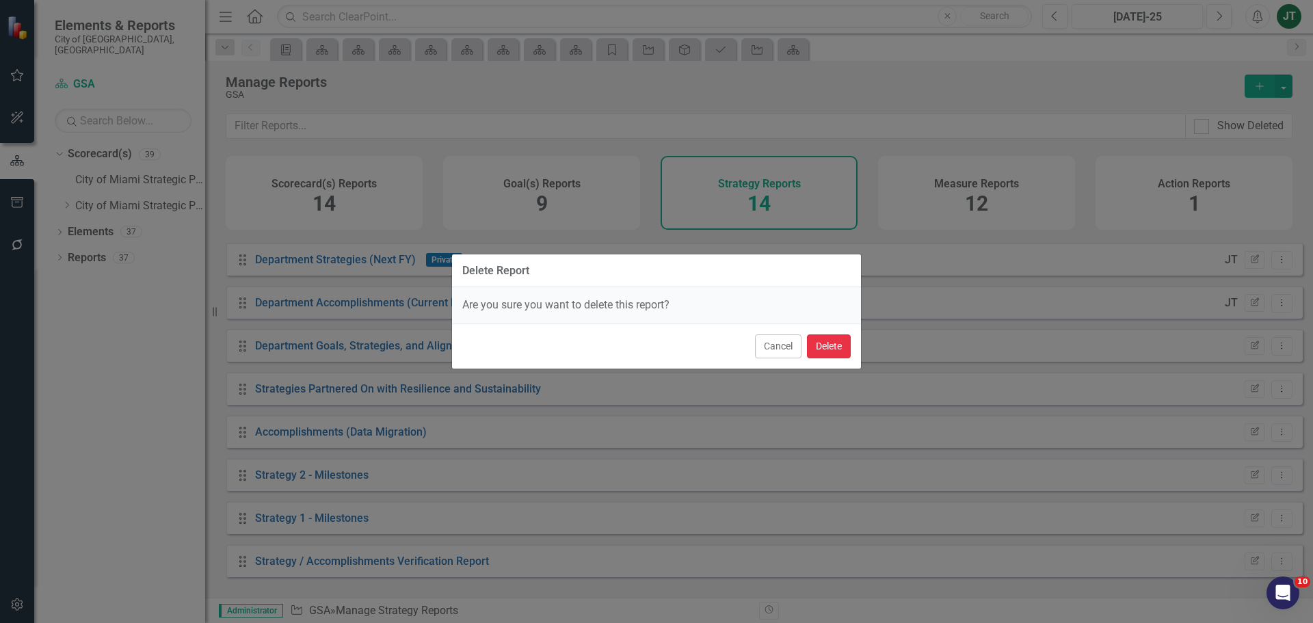
click at [825, 343] on button "Delete" at bounding box center [829, 346] width 44 height 24
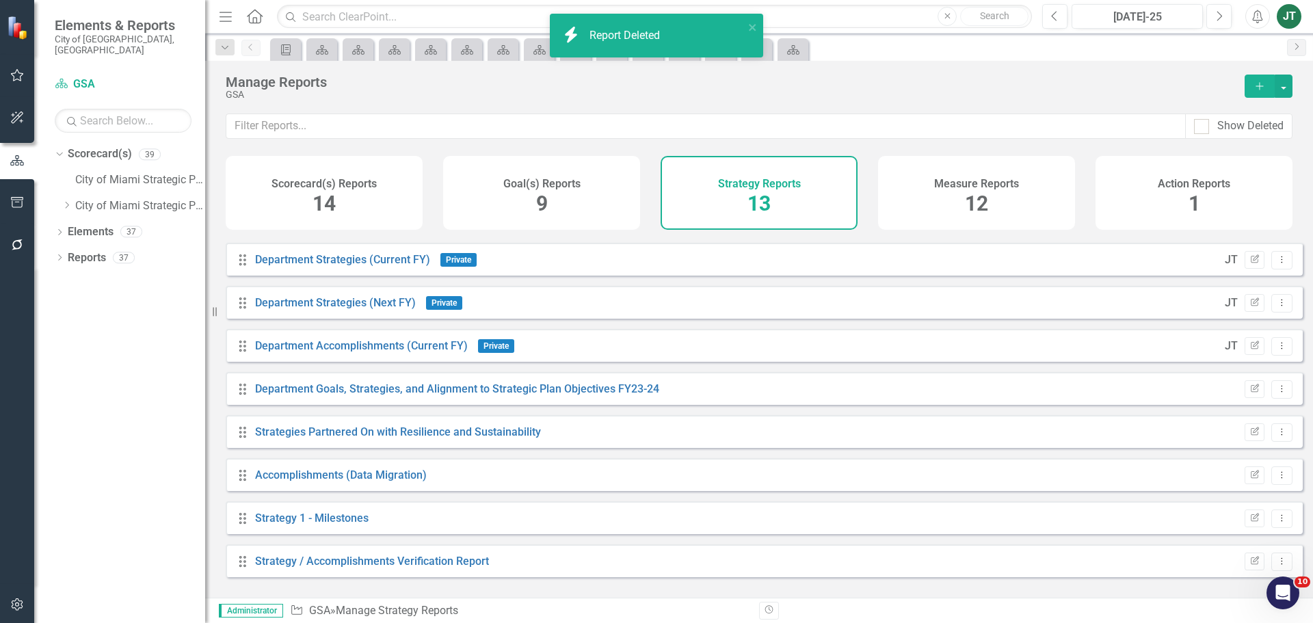
scroll to position [209, 0]
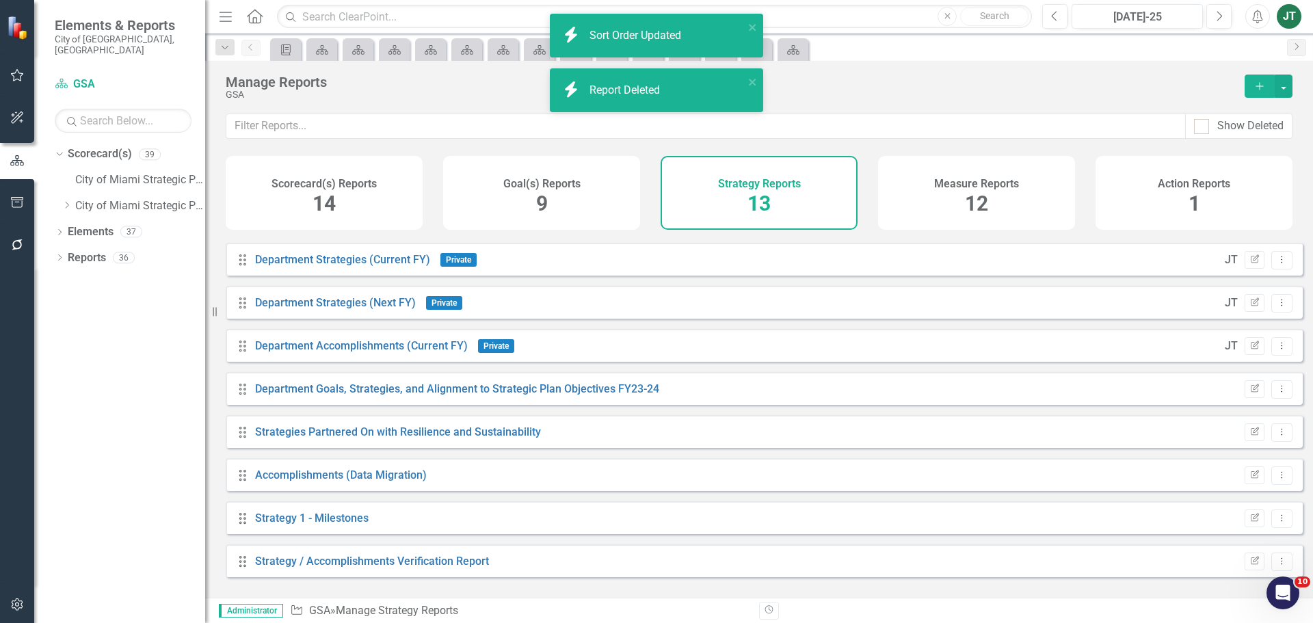
click at [1276, 522] on icon "Dropdown Menu" at bounding box center [1282, 518] width 12 height 9
click at [1218, 500] on link "Trash Delete Report" at bounding box center [1225, 506] width 113 height 25
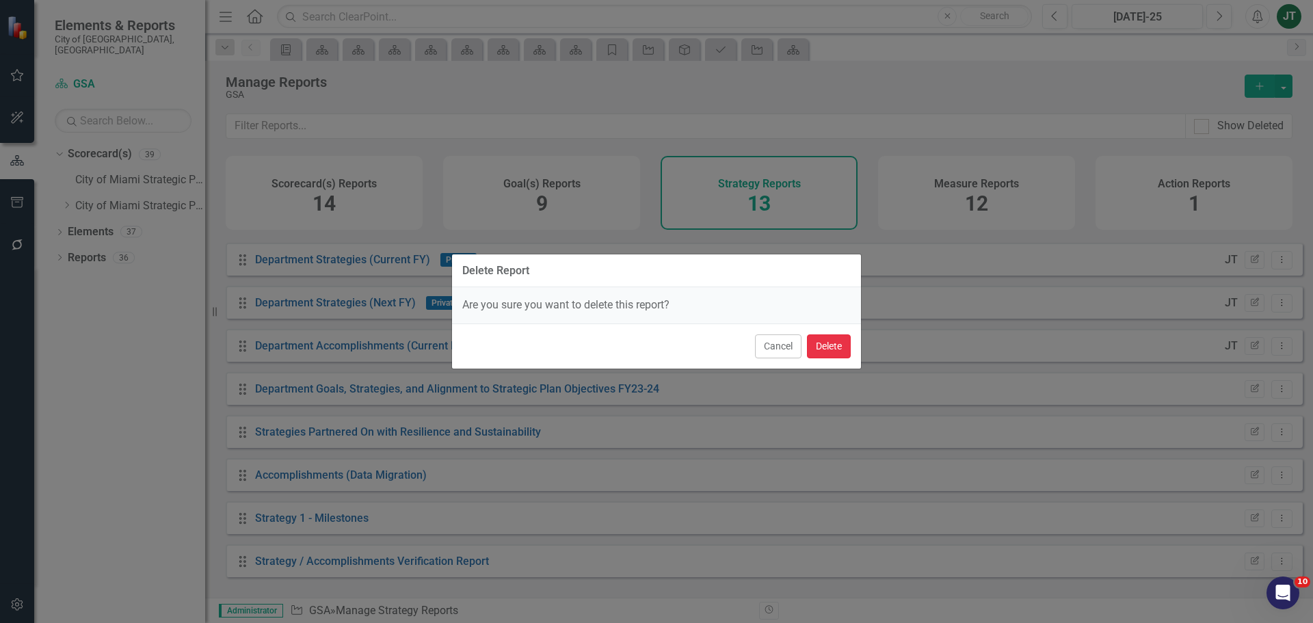
click at [835, 339] on button "Delete" at bounding box center [829, 346] width 44 height 24
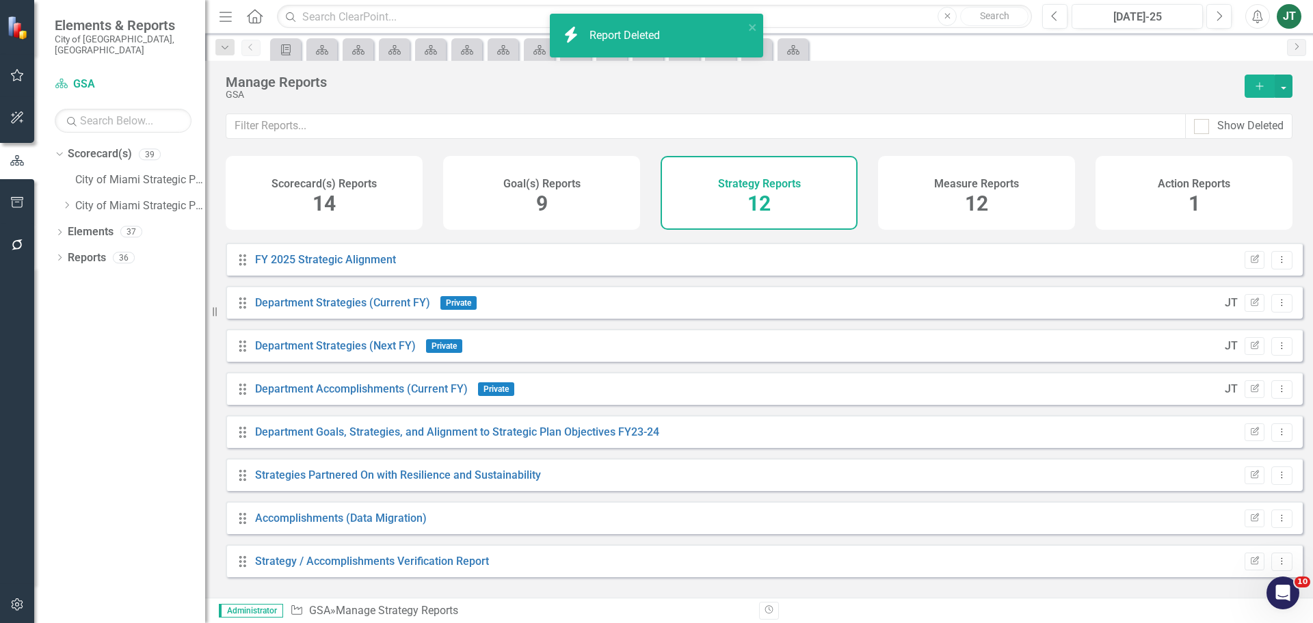
scroll to position [166, 0]
click at [1286, 86] on button "button" at bounding box center [1284, 86] width 18 height 23
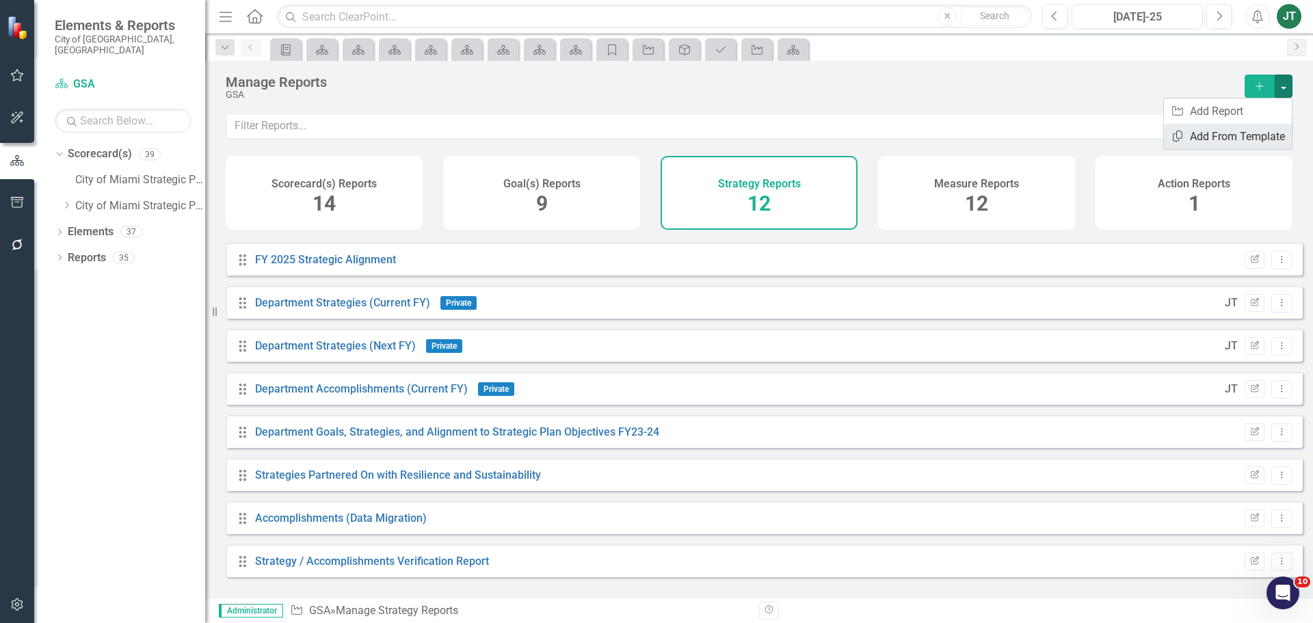
click at [1239, 138] on link "Copy Add From Template" at bounding box center [1228, 136] width 128 height 25
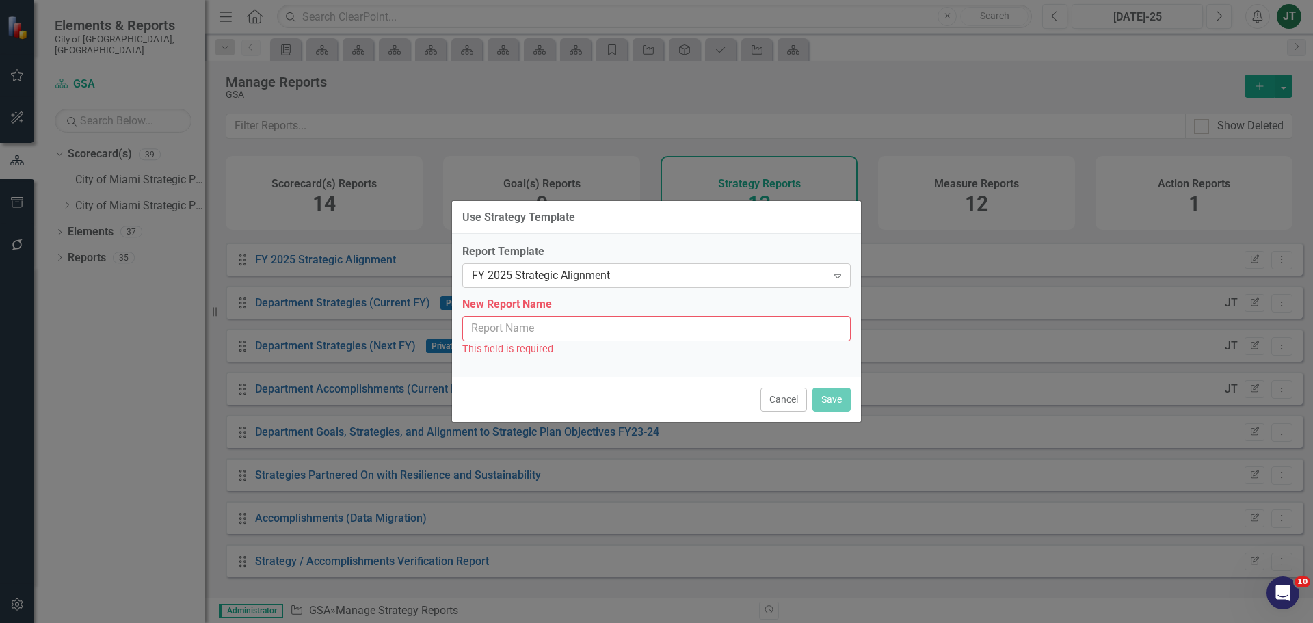
click at [562, 276] on div "FY 2025 Strategic Alignment" at bounding box center [649, 276] width 355 height 16
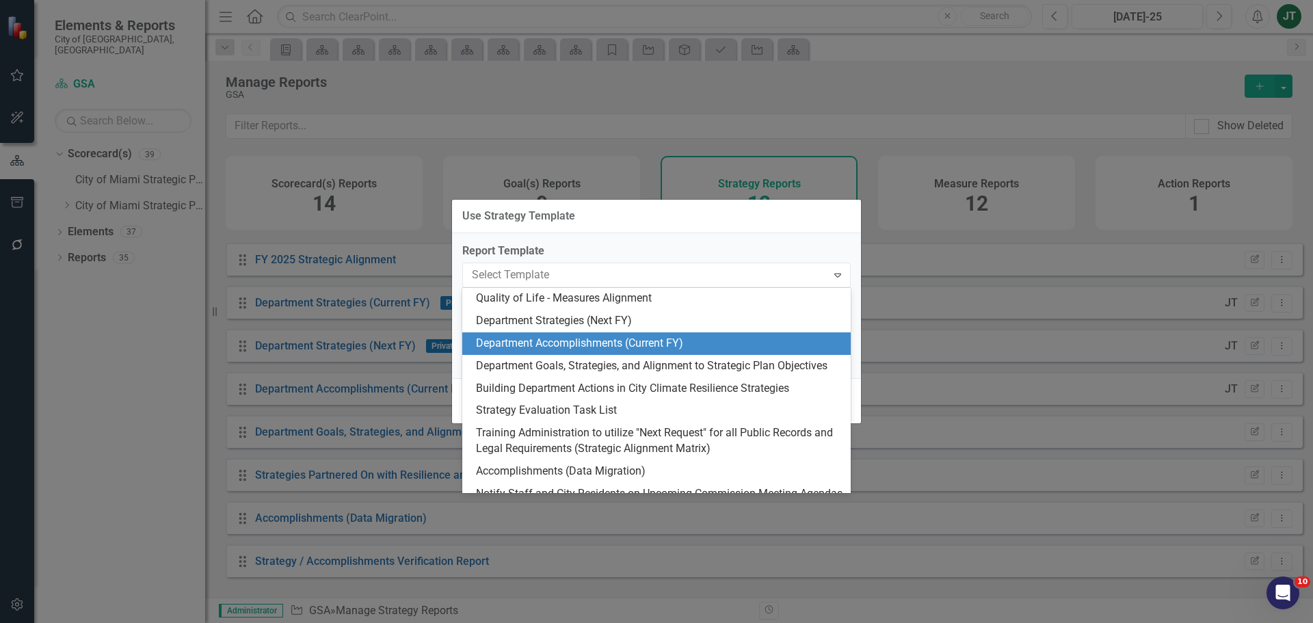
scroll to position [68, 0]
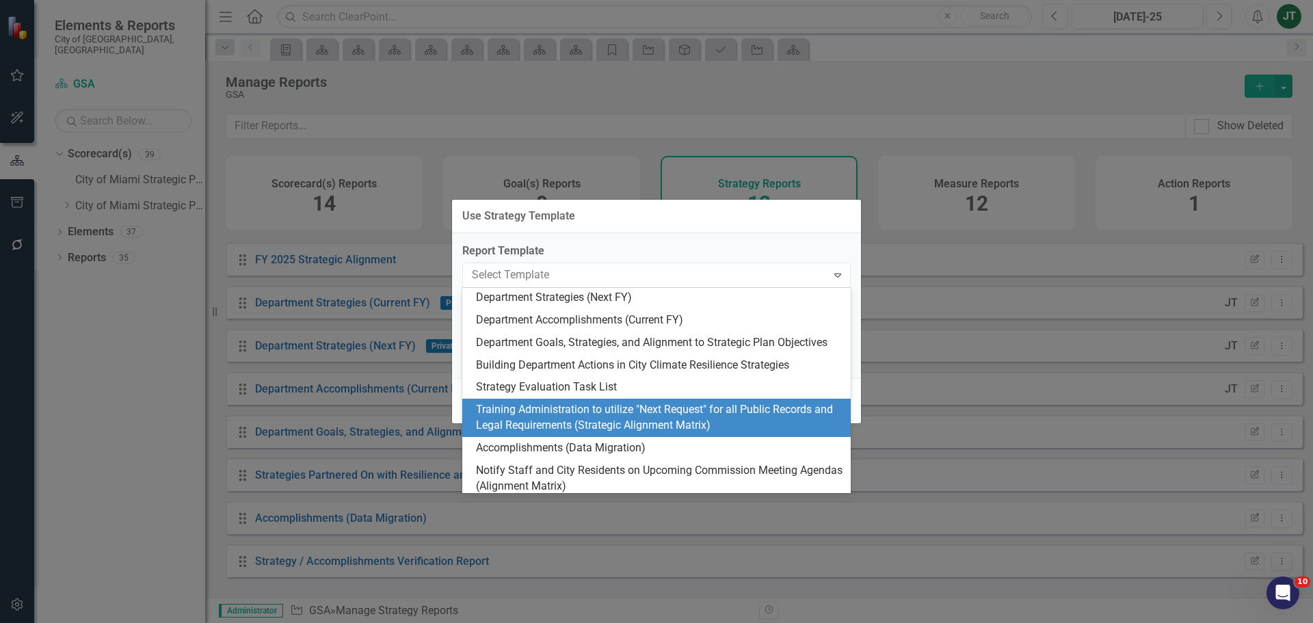
click at [682, 417] on div "Training Administration to utilize "Next Request" for all Public Records and Le…" at bounding box center [659, 417] width 367 height 31
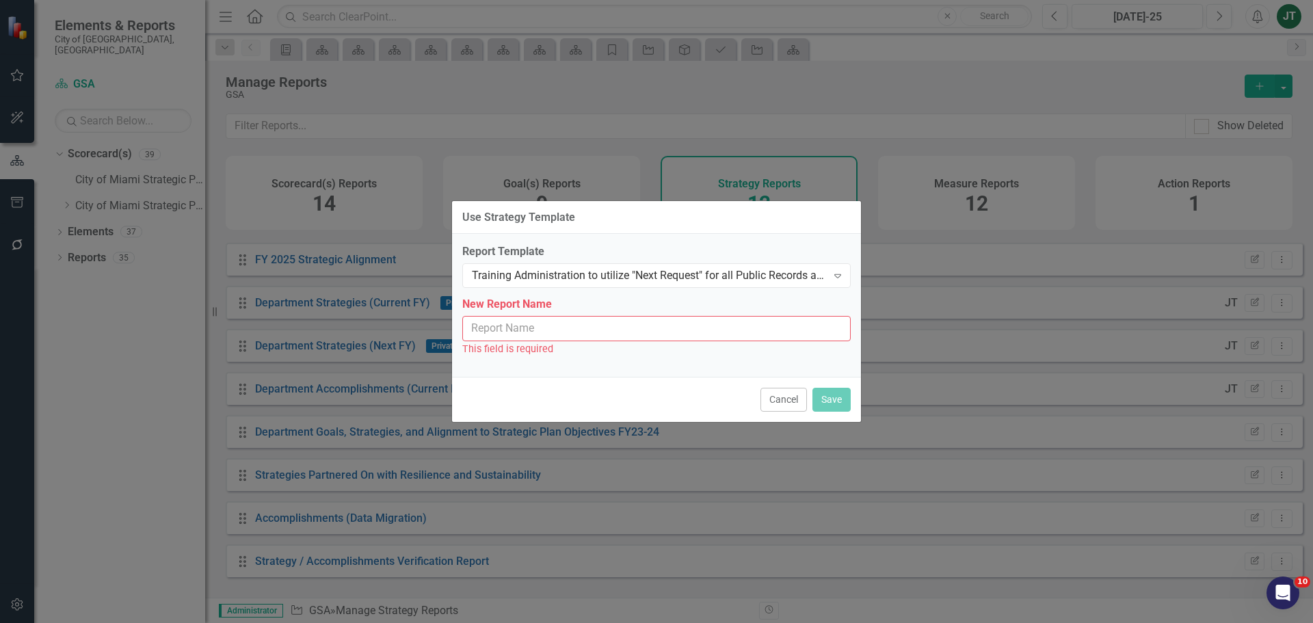
click at [545, 321] on input "New Report Name" at bounding box center [656, 328] width 388 height 25
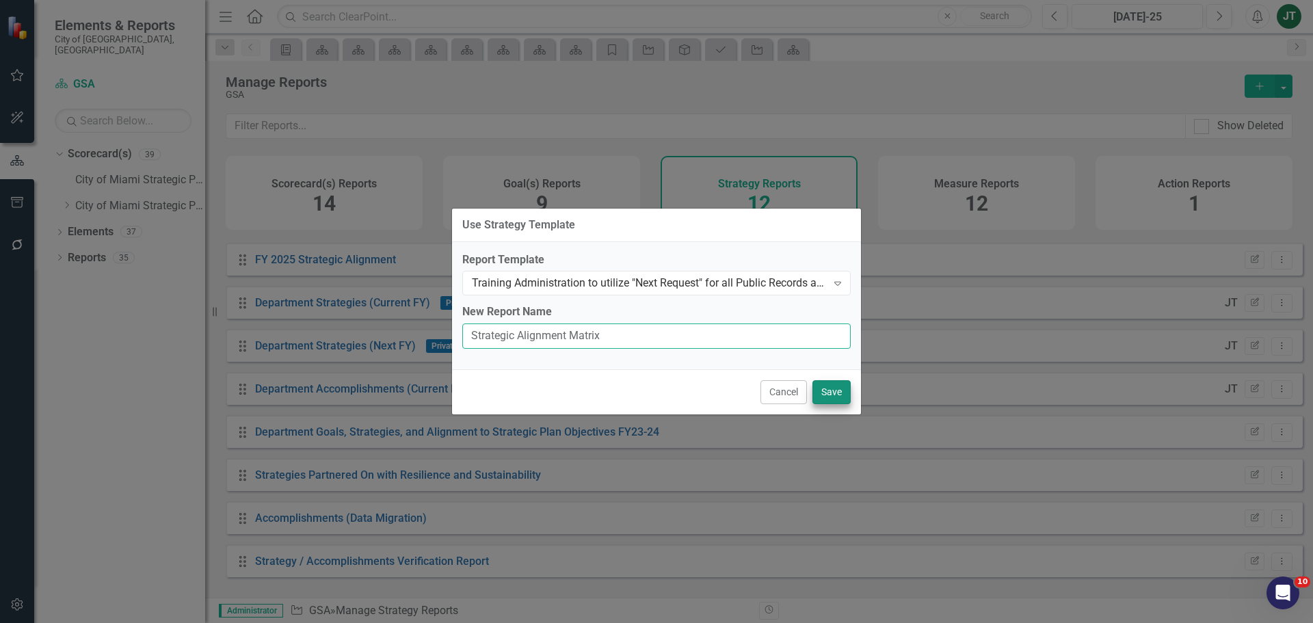
type input "Strategic Alignment Matrix"
click at [844, 394] on button "Save" at bounding box center [831, 392] width 38 height 24
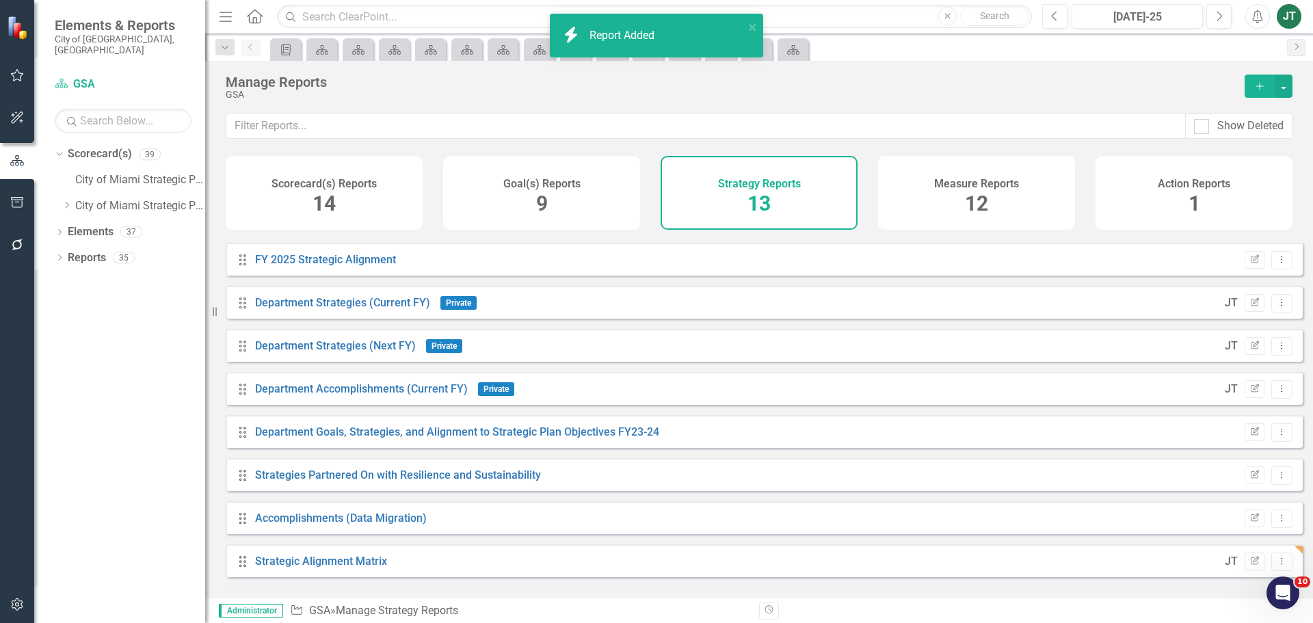
scroll to position [209, 0]
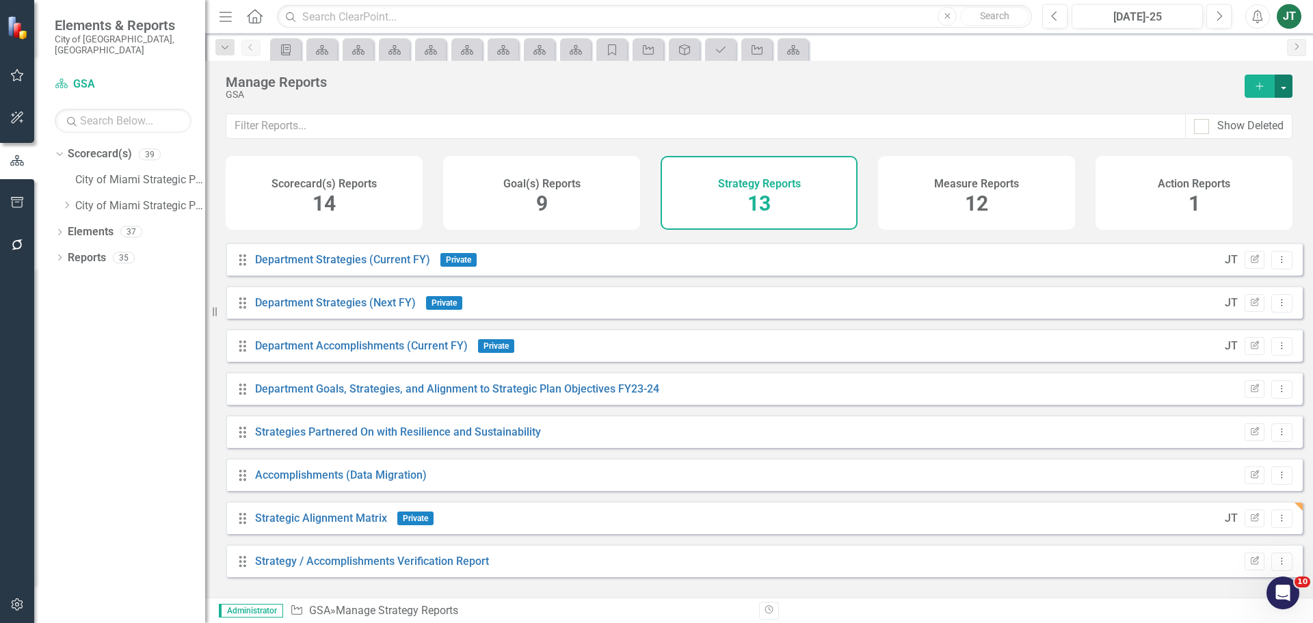
click at [1284, 83] on button "button" at bounding box center [1284, 86] width 18 height 23
click at [1224, 132] on link "Copy Add From Template" at bounding box center [1228, 136] width 128 height 25
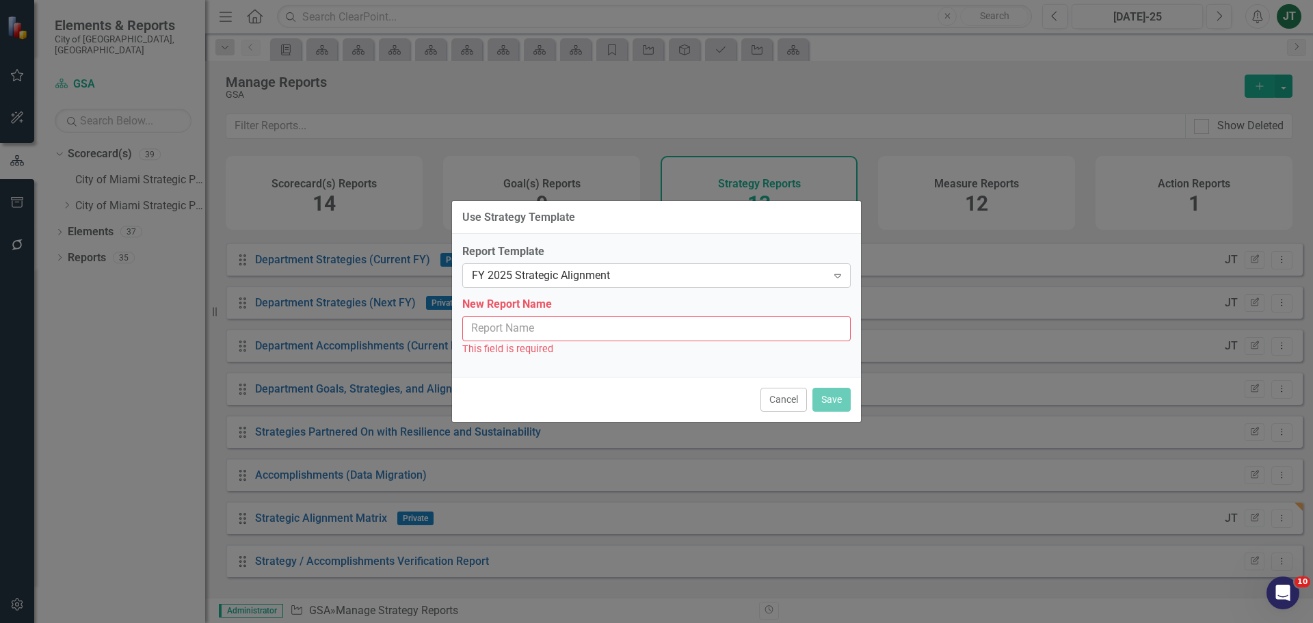
click at [582, 275] on div "FY 2025 Strategic Alignment" at bounding box center [649, 276] width 355 height 16
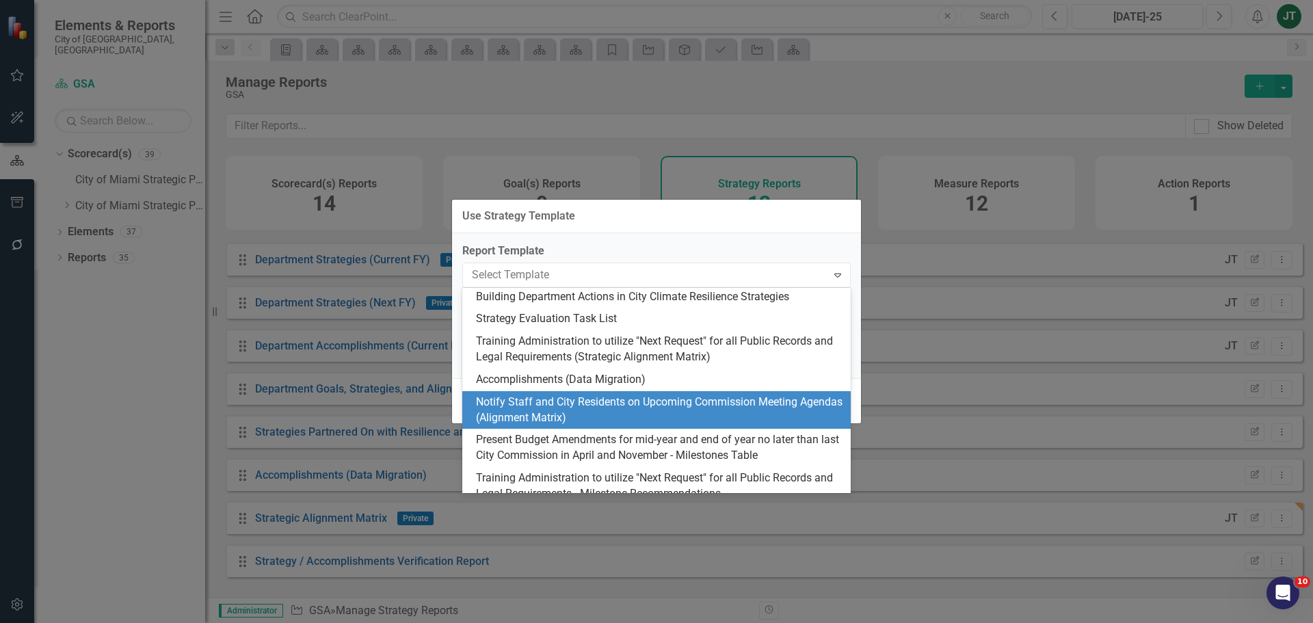
scroll to position [205, 0]
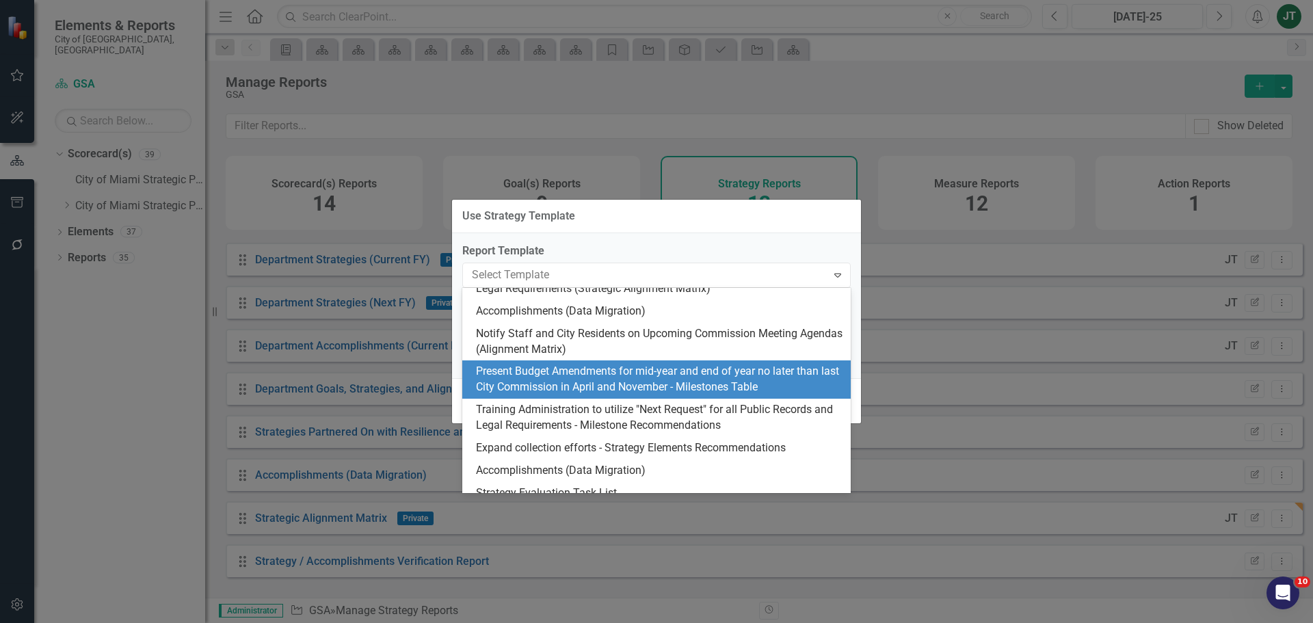
click at [704, 377] on div "Present Budget Amendments for mid-year and end of year no later than last City …" at bounding box center [659, 379] width 367 height 31
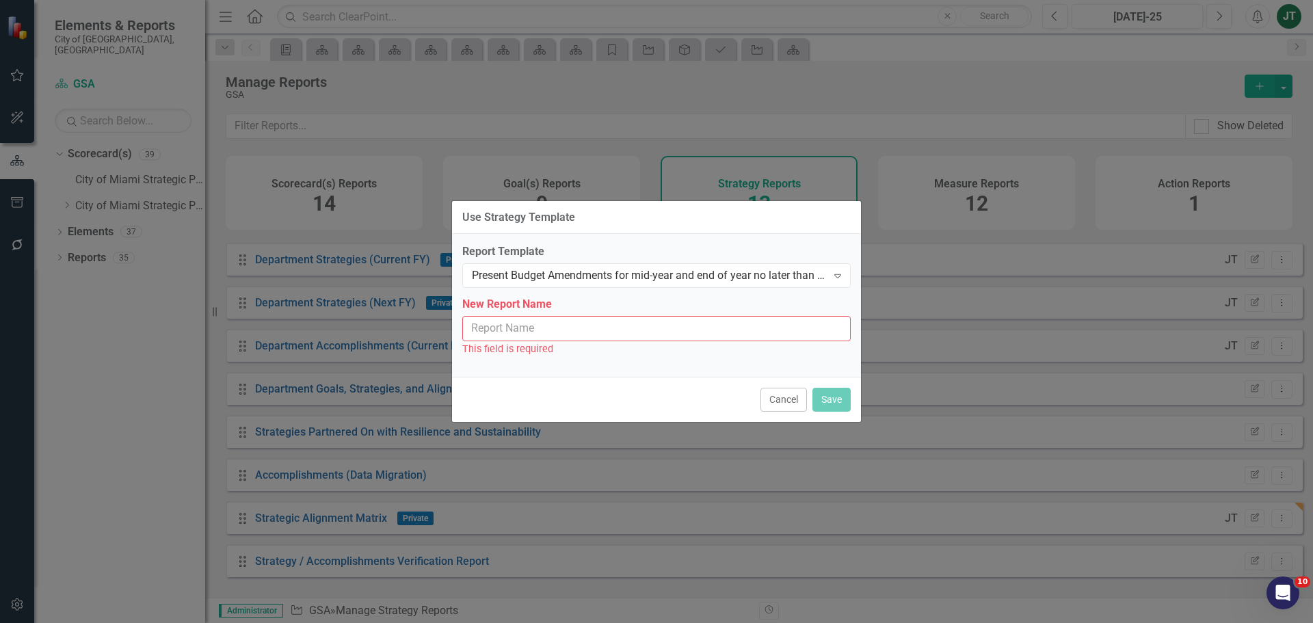
click at [546, 325] on input "New Report Name" at bounding box center [656, 328] width 388 height 25
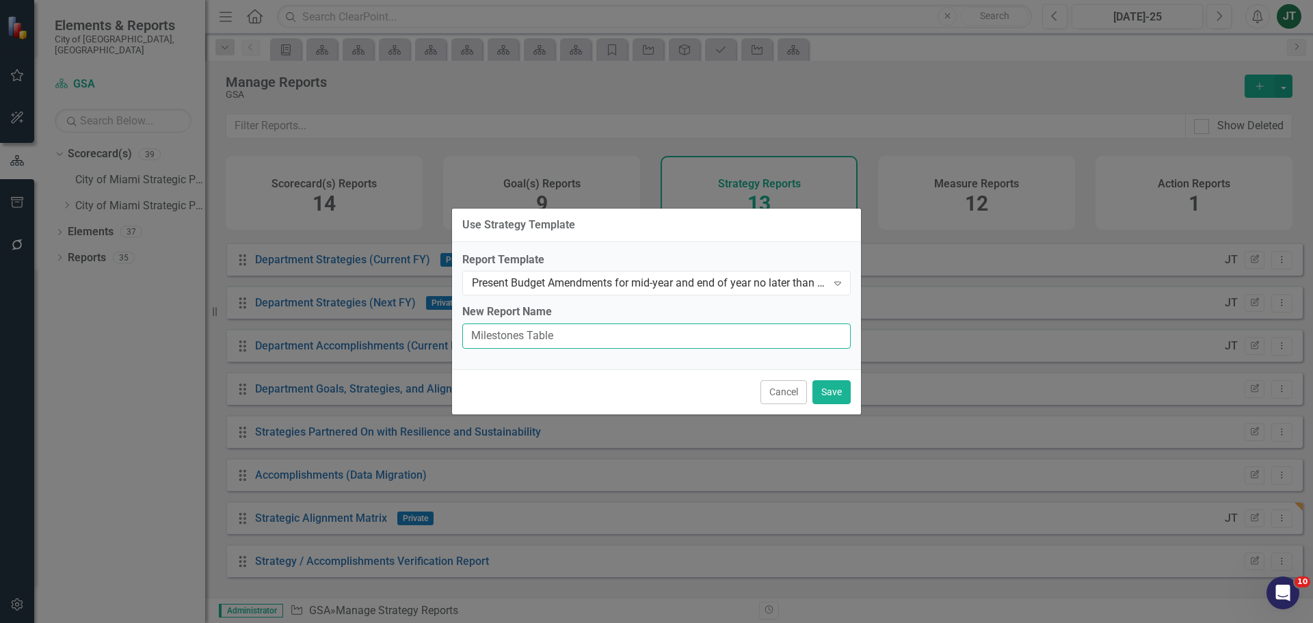
type input "Milestones Table"
click at [824, 386] on button "Save" at bounding box center [831, 392] width 38 height 24
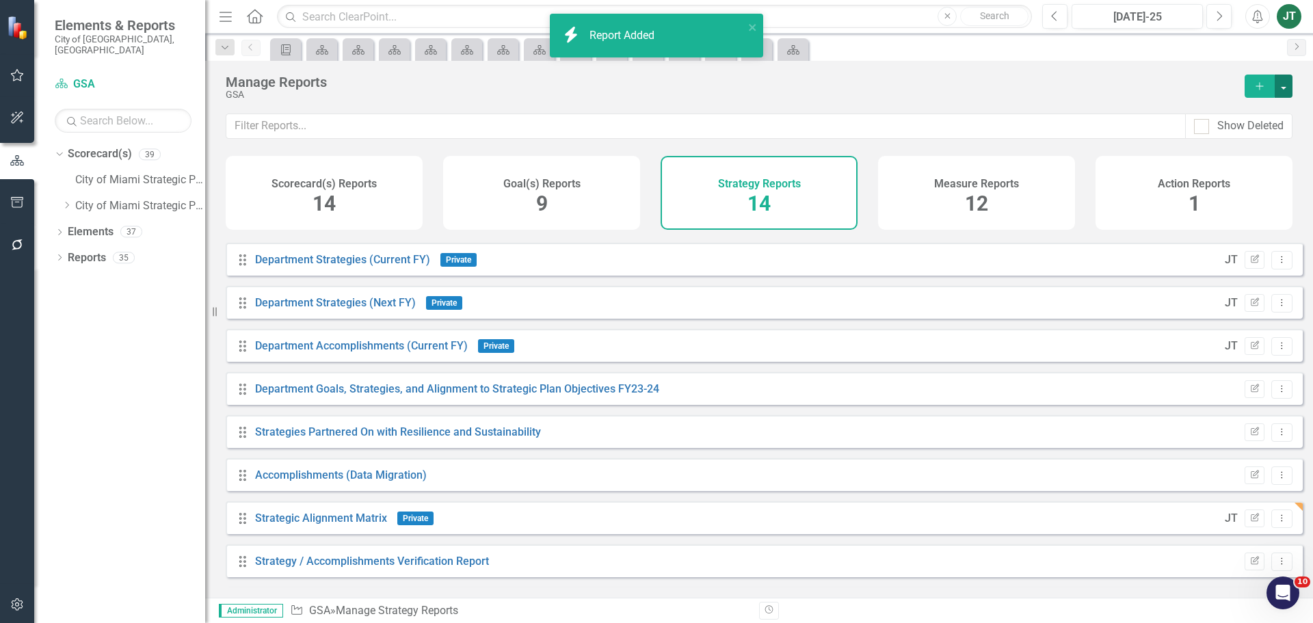
click at [1290, 92] on button "button" at bounding box center [1284, 86] width 18 height 23
click at [1238, 139] on link "Copy Add From Template" at bounding box center [1228, 136] width 128 height 25
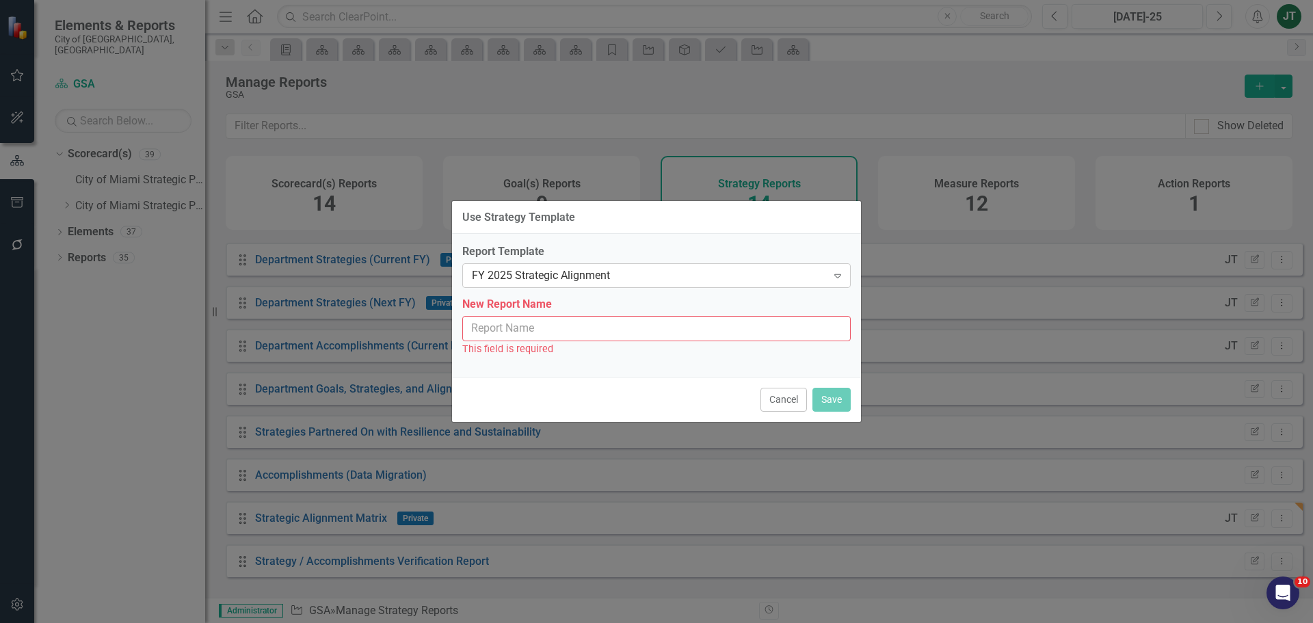
click at [582, 277] on div "FY 2025 Strategic Alignment" at bounding box center [649, 276] width 355 height 16
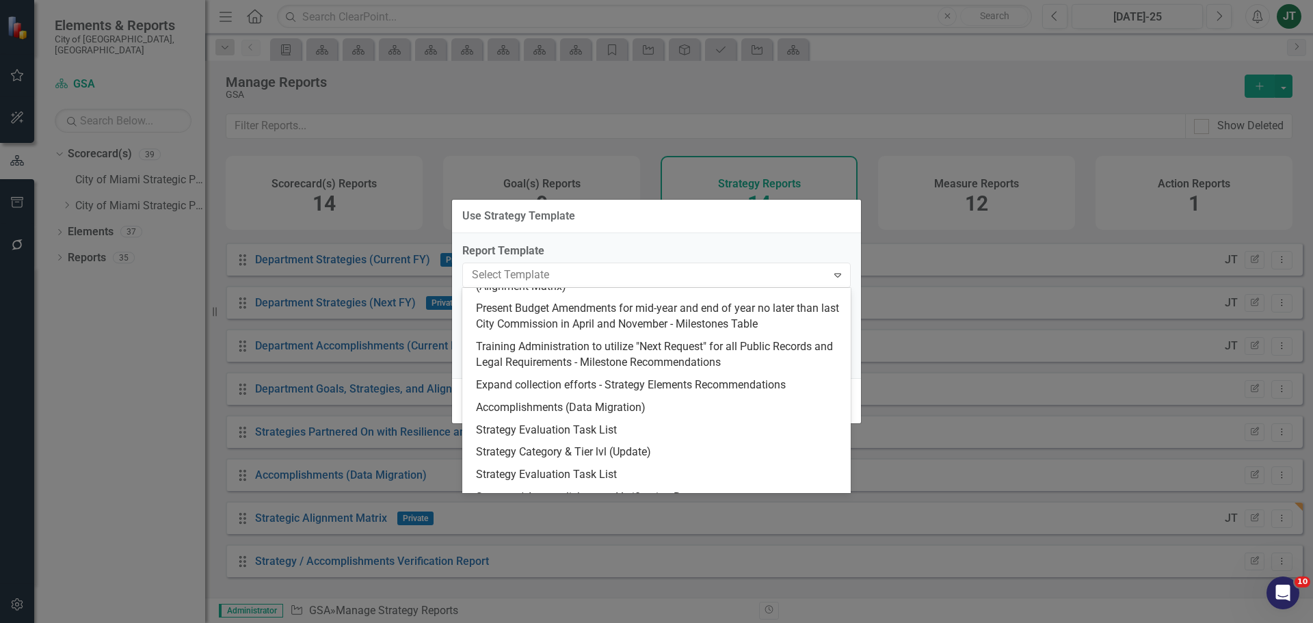
scroll to position [274, 0]
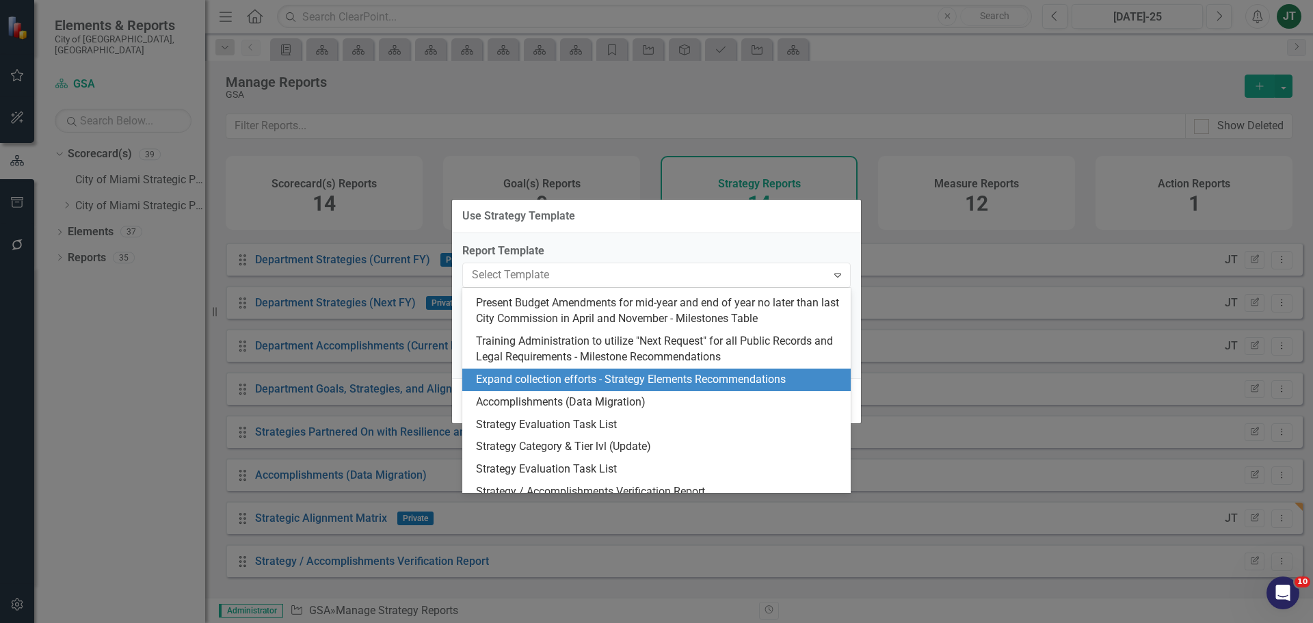
click at [696, 379] on div "Expand collection efforts - Strategy Elements Recommendations" at bounding box center [659, 380] width 367 height 16
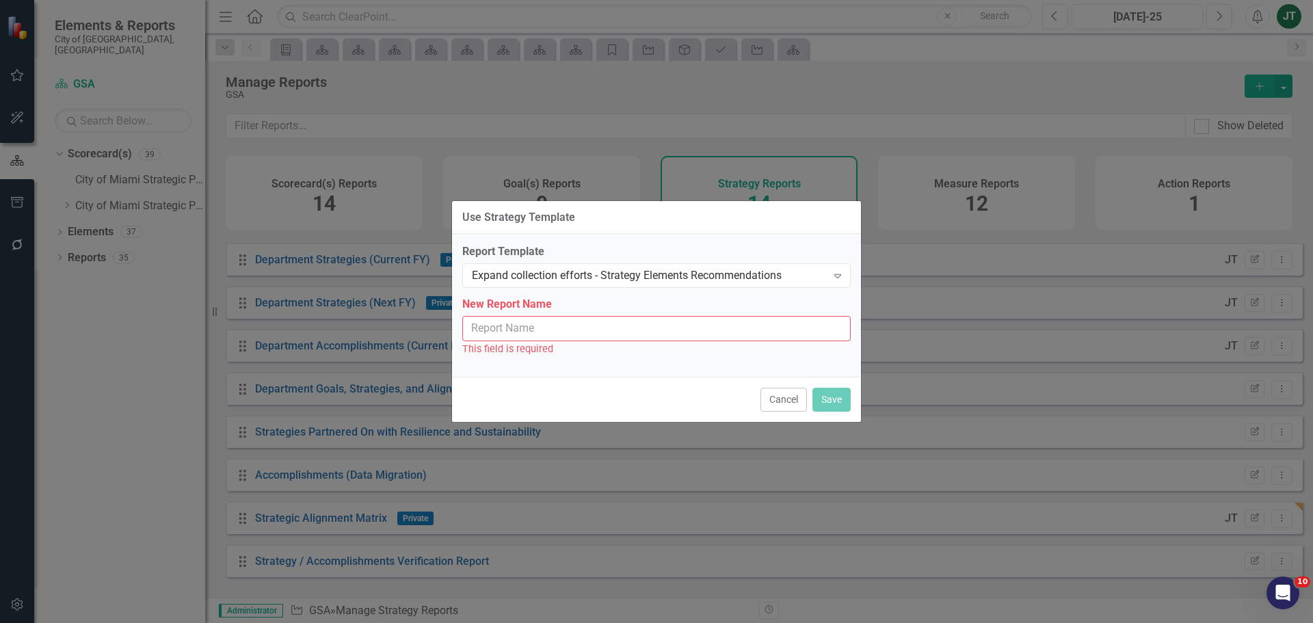
click at [583, 327] on input "New Report Name" at bounding box center [656, 328] width 388 height 25
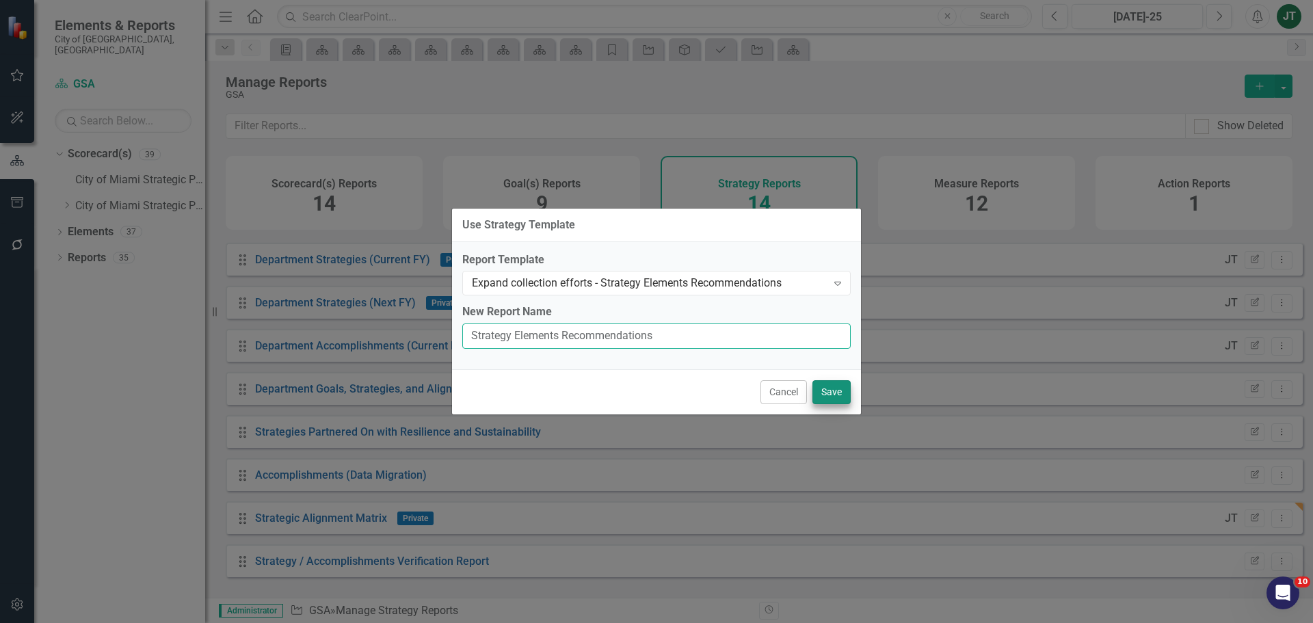
type input "Strategy Elements Recommendations"
click at [836, 388] on button "Save" at bounding box center [831, 392] width 38 height 24
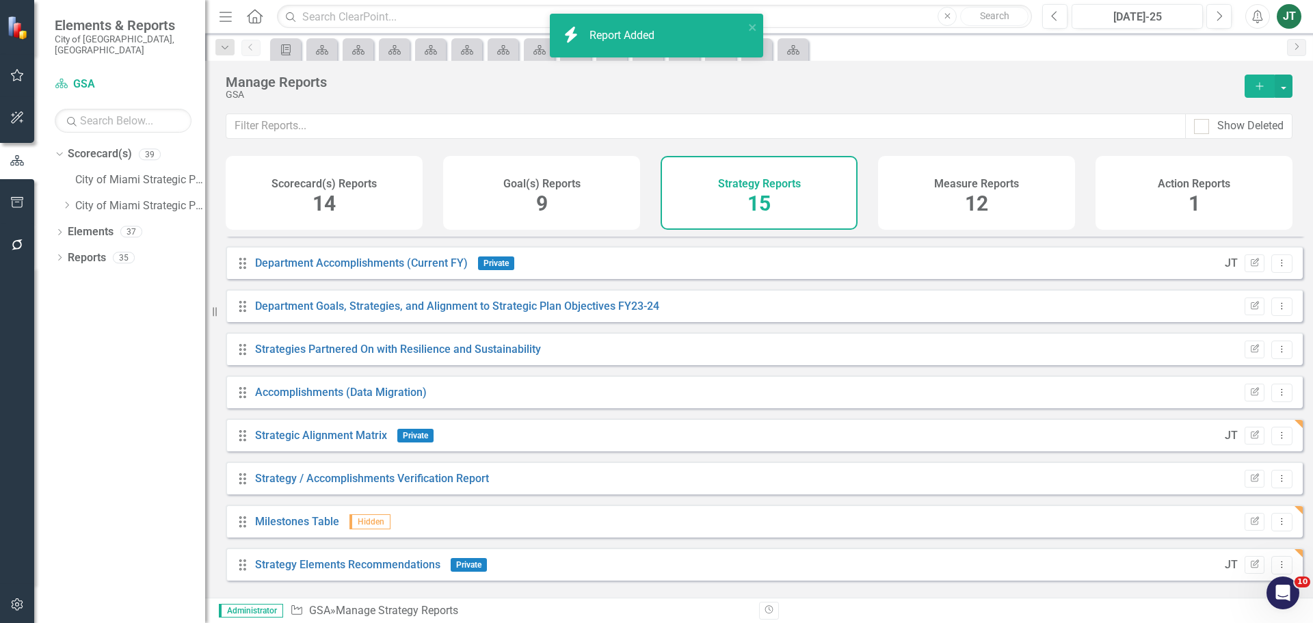
scroll to position [295, 0]
click at [1283, 81] on button "button" at bounding box center [1284, 86] width 18 height 23
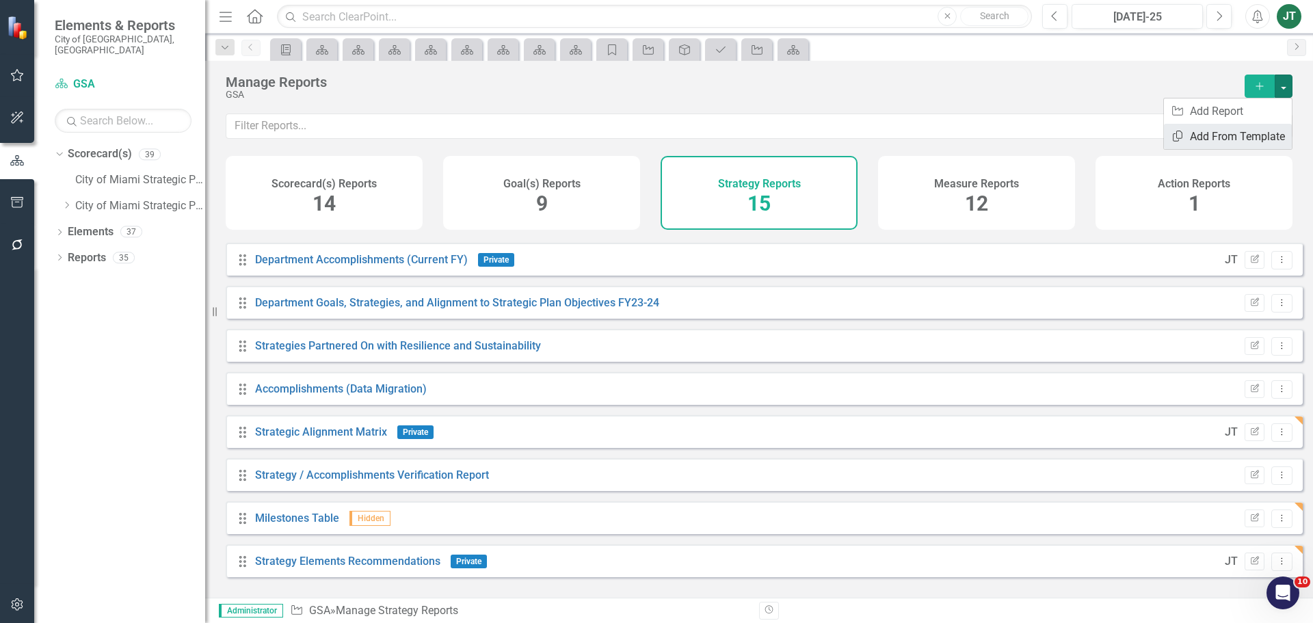
click at [1247, 134] on link "Copy Add From Template" at bounding box center [1228, 136] width 128 height 25
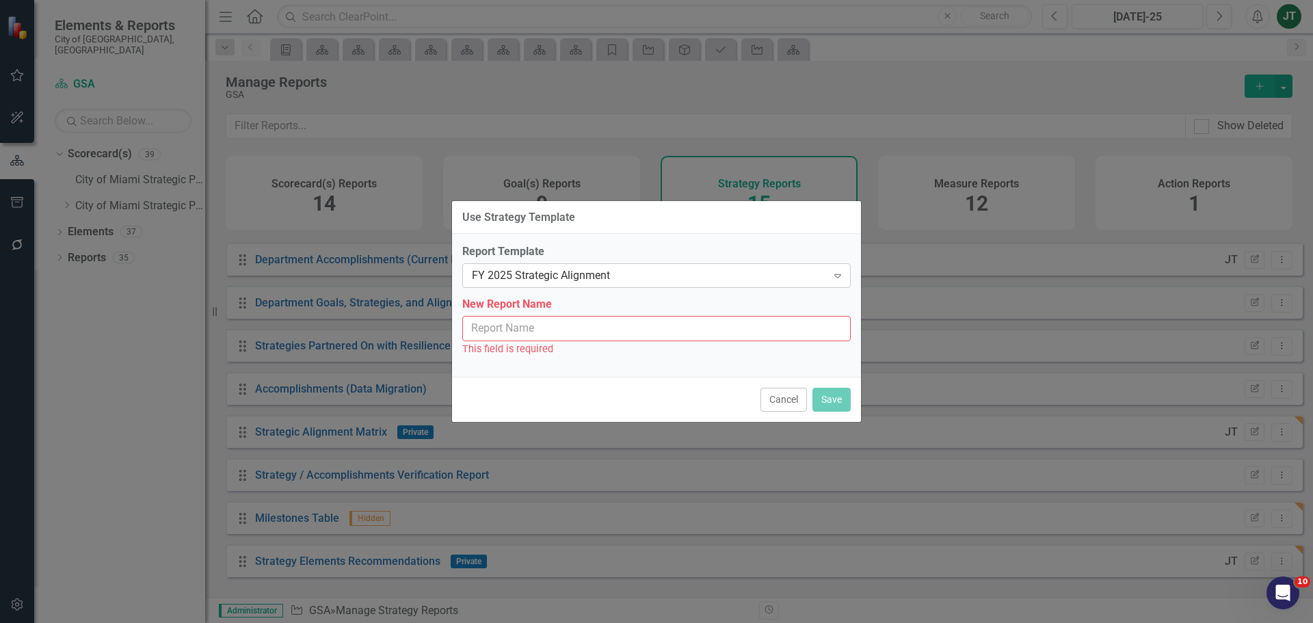
click at [585, 271] on div "FY 2025 Strategic Alignment" at bounding box center [649, 276] width 355 height 16
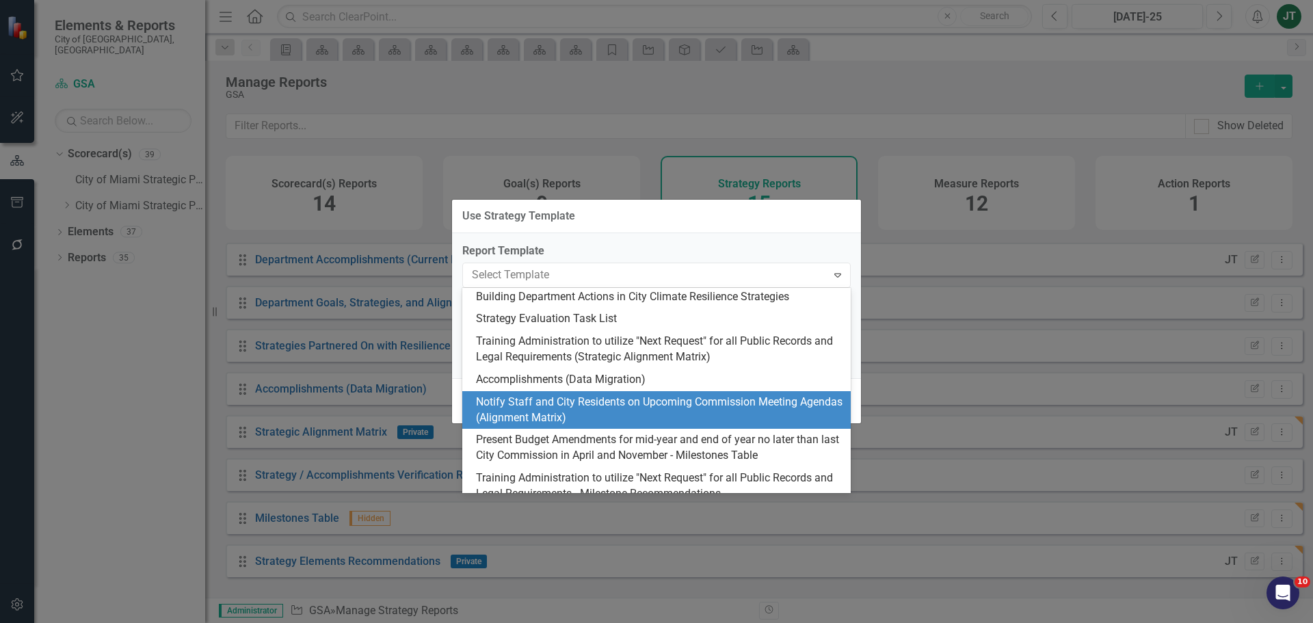
scroll to position [205, 0]
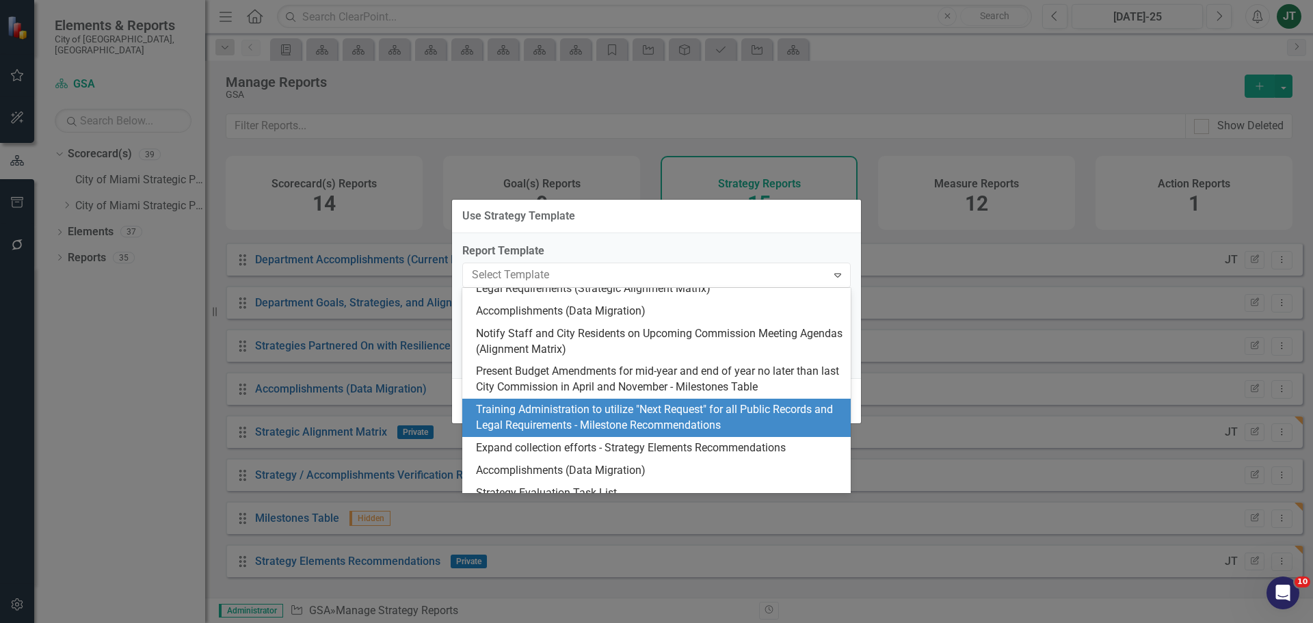
click at [654, 416] on div "Training Administration to utilize "Next Request" for all Public Records and Le…" at bounding box center [659, 417] width 367 height 31
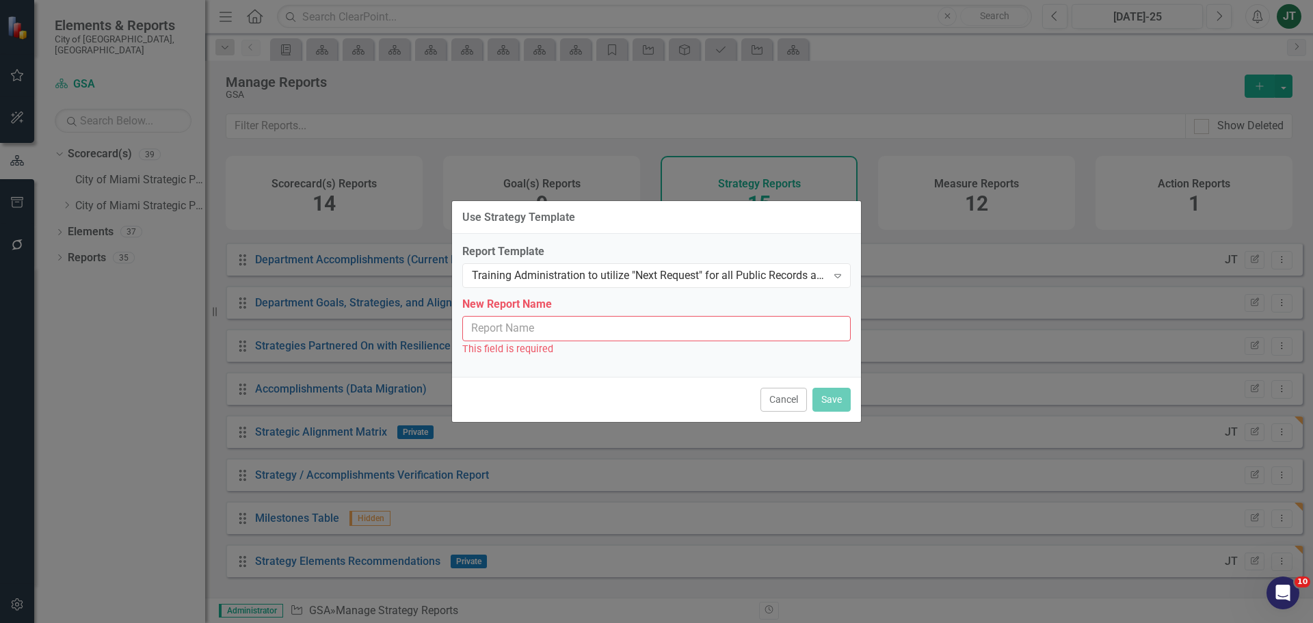
click at [604, 330] on input "New Report Name" at bounding box center [656, 328] width 388 height 25
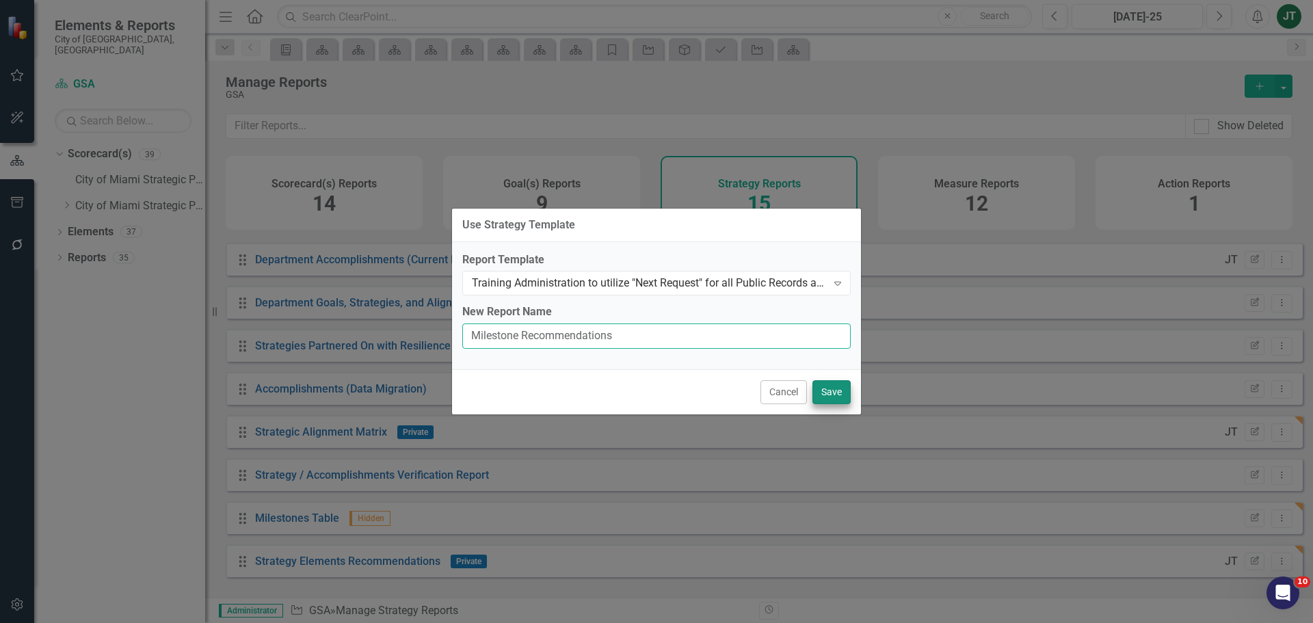
type input "Milestone Recommendations"
click at [833, 392] on button "Save" at bounding box center [831, 392] width 38 height 24
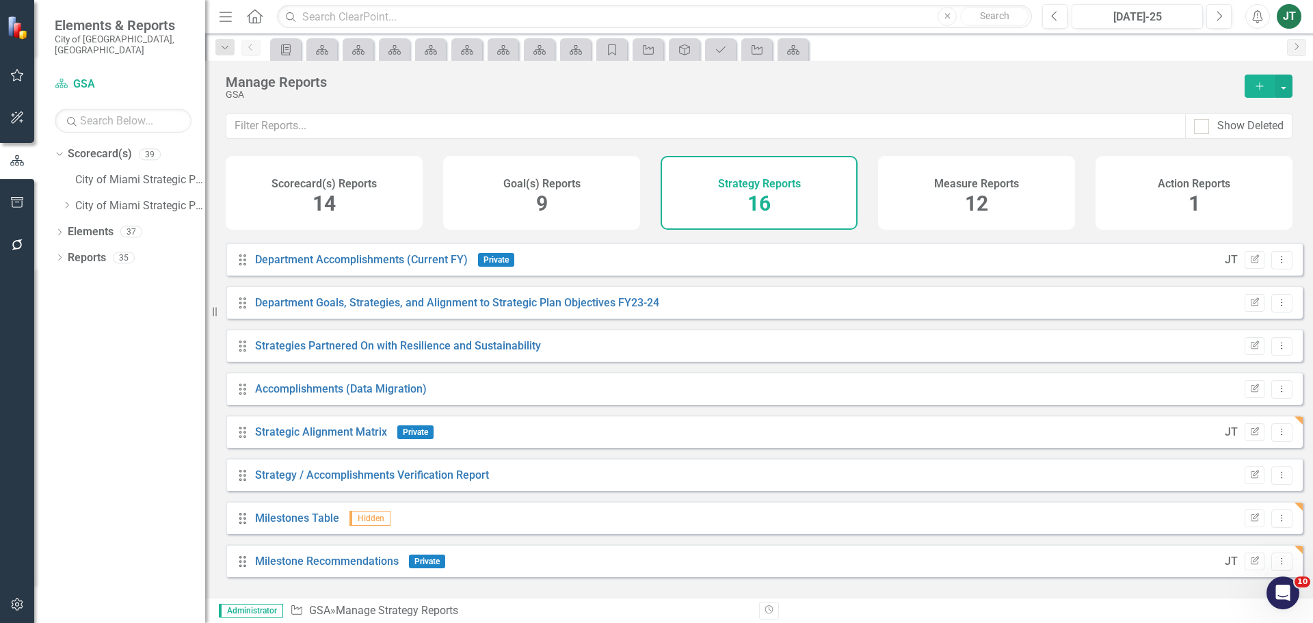
click at [510, 212] on div "Goal(s) Reports 9" at bounding box center [541, 193] width 197 height 74
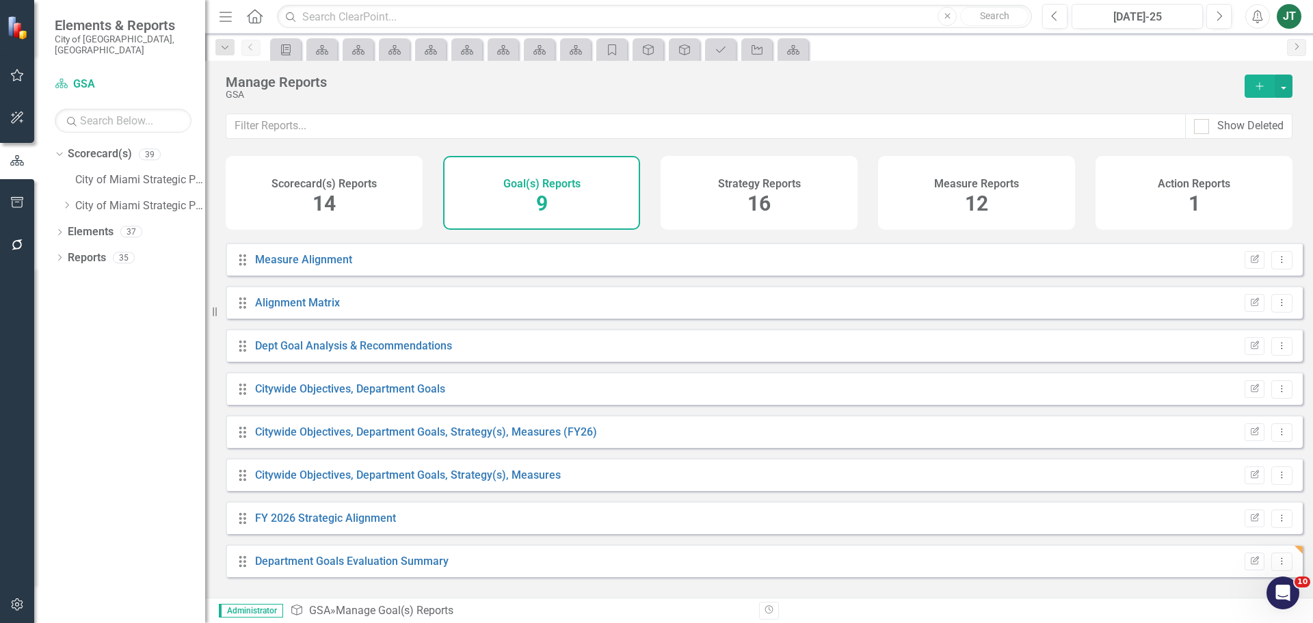
scroll to position [37, 0]
click at [347, 568] on link "Department Goals Evaluation Summary" at bounding box center [352, 561] width 194 height 13
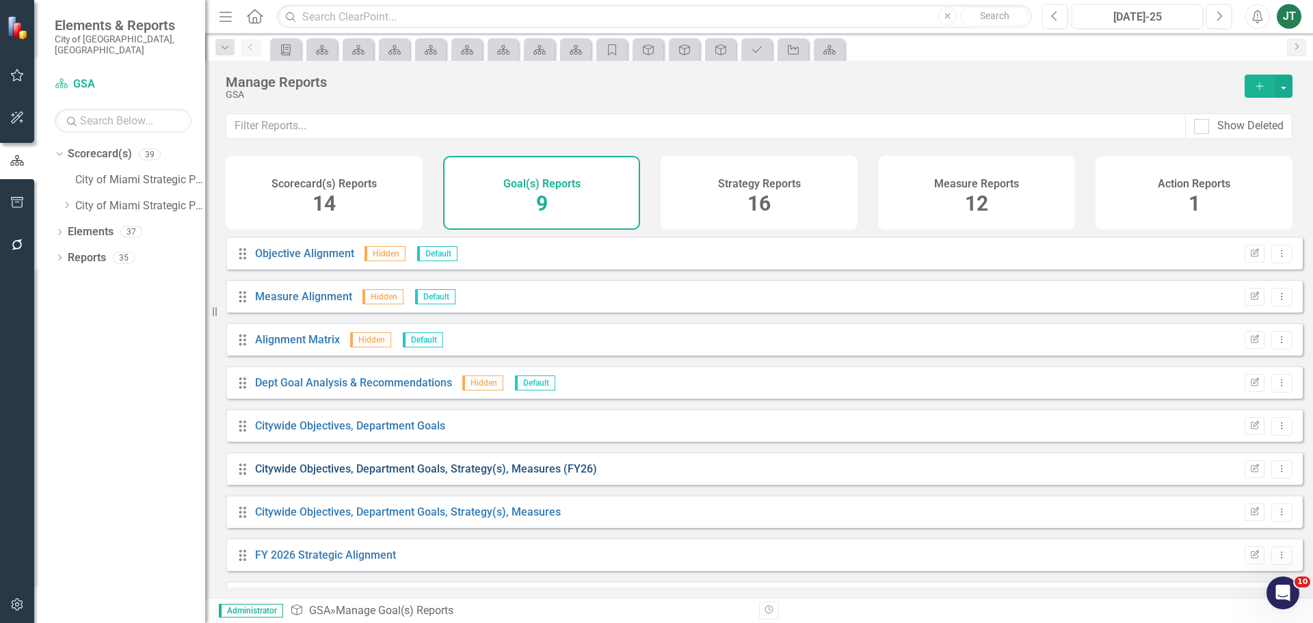
click at [543, 475] on link "Citywide Objectives, Department Goals, Strategy(s), Measures (FY26)" at bounding box center [426, 468] width 342 height 13
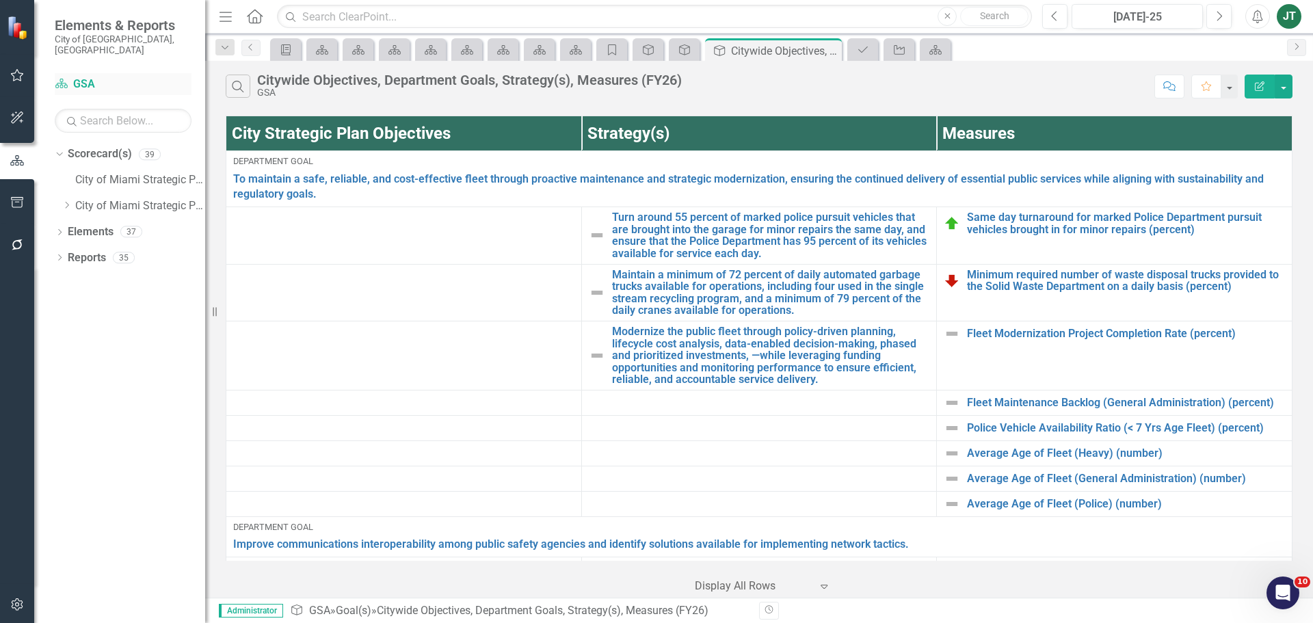
click at [94, 77] on link "Scorecard(s) GSA" at bounding box center [123, 85] width 137 height 16
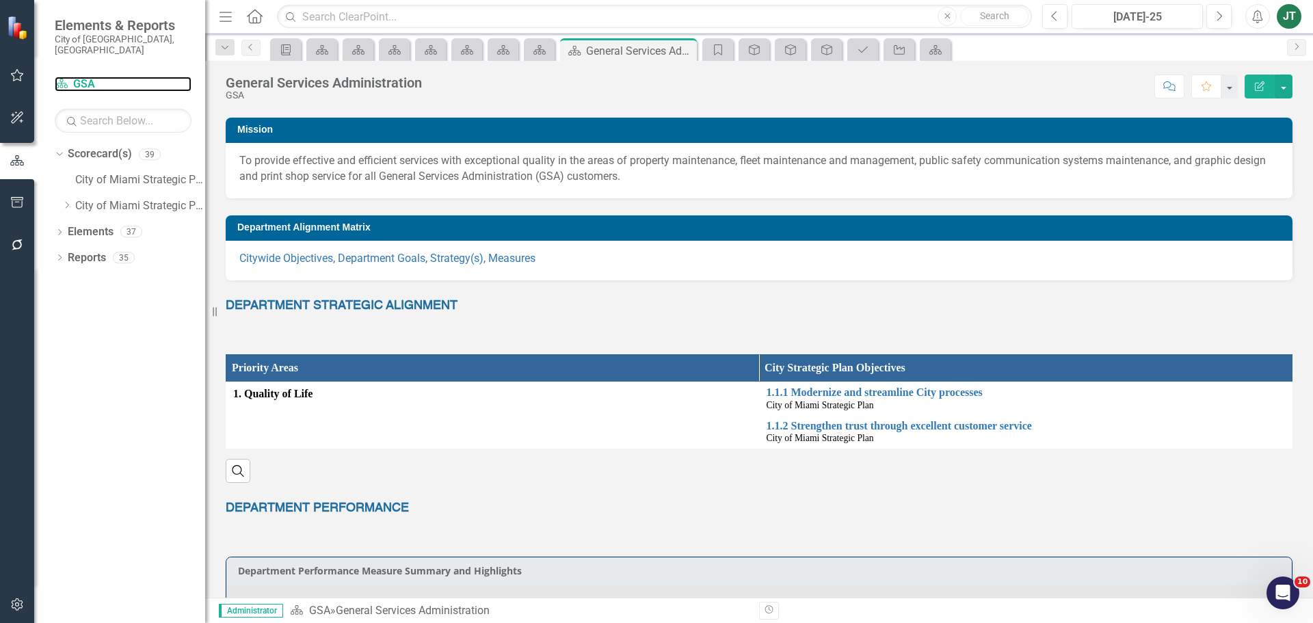
scroll to position [68, 0]
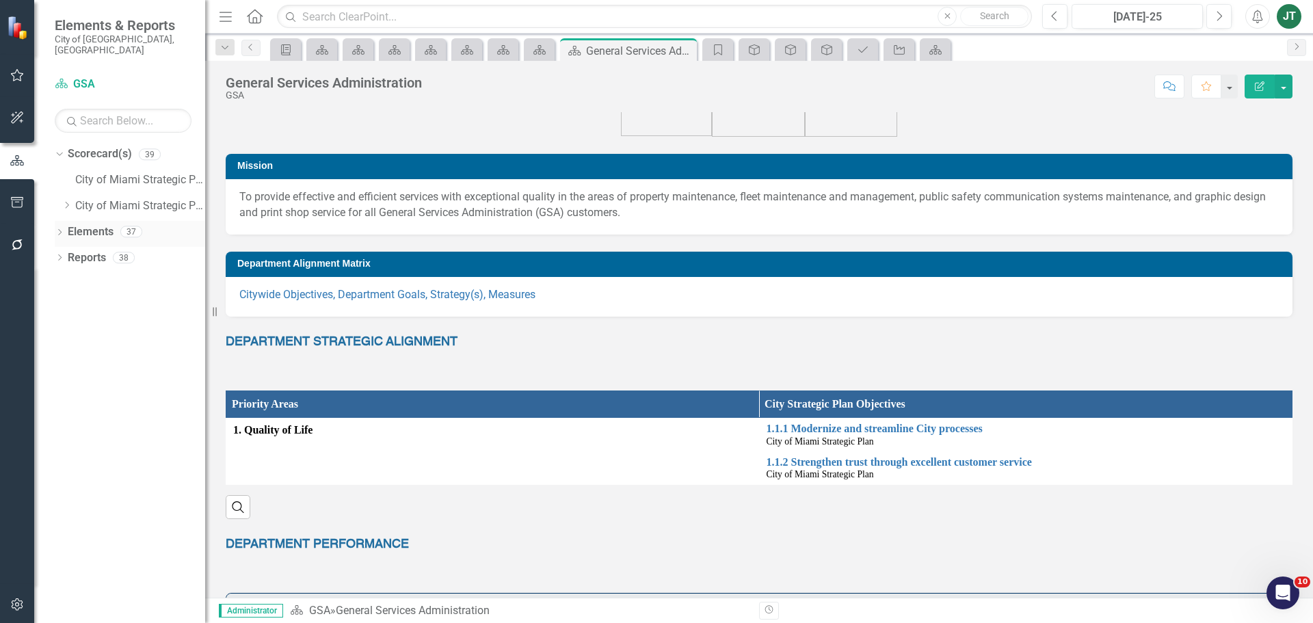
click at [103, 224] on link "Elements" at bounding box center [91, 232] width 46 height 16
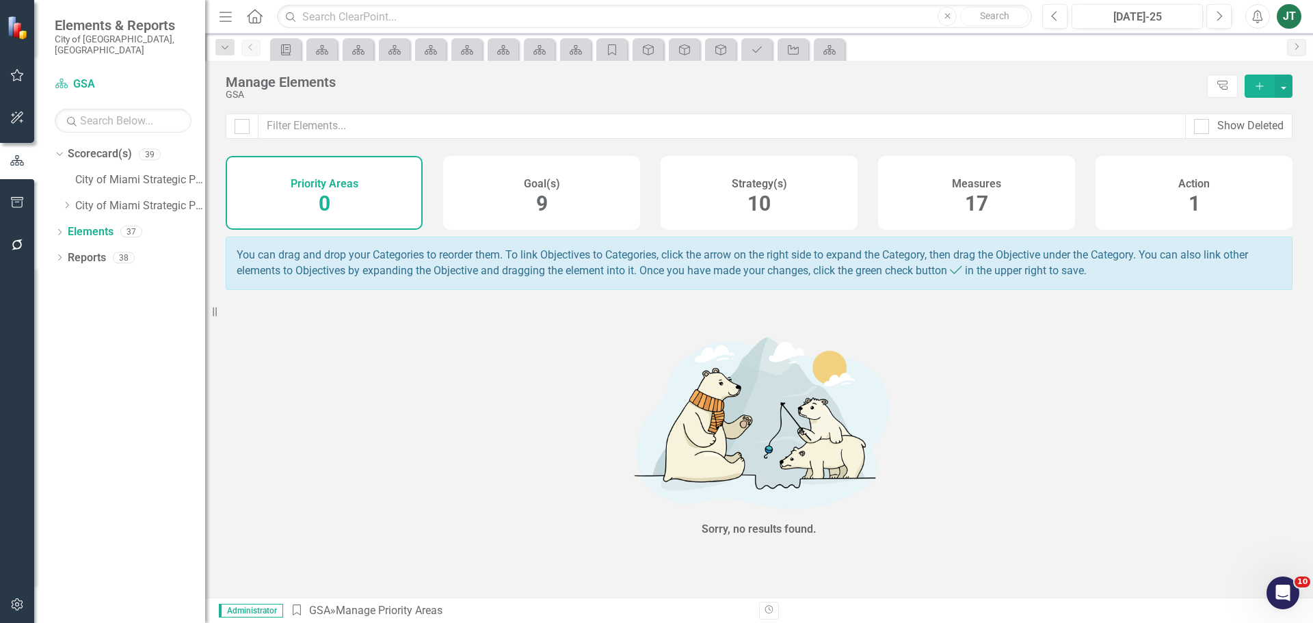
click at [732, 200] on div "Strategy(s) 10" at bounding box center [759, 193] width 197 height 74
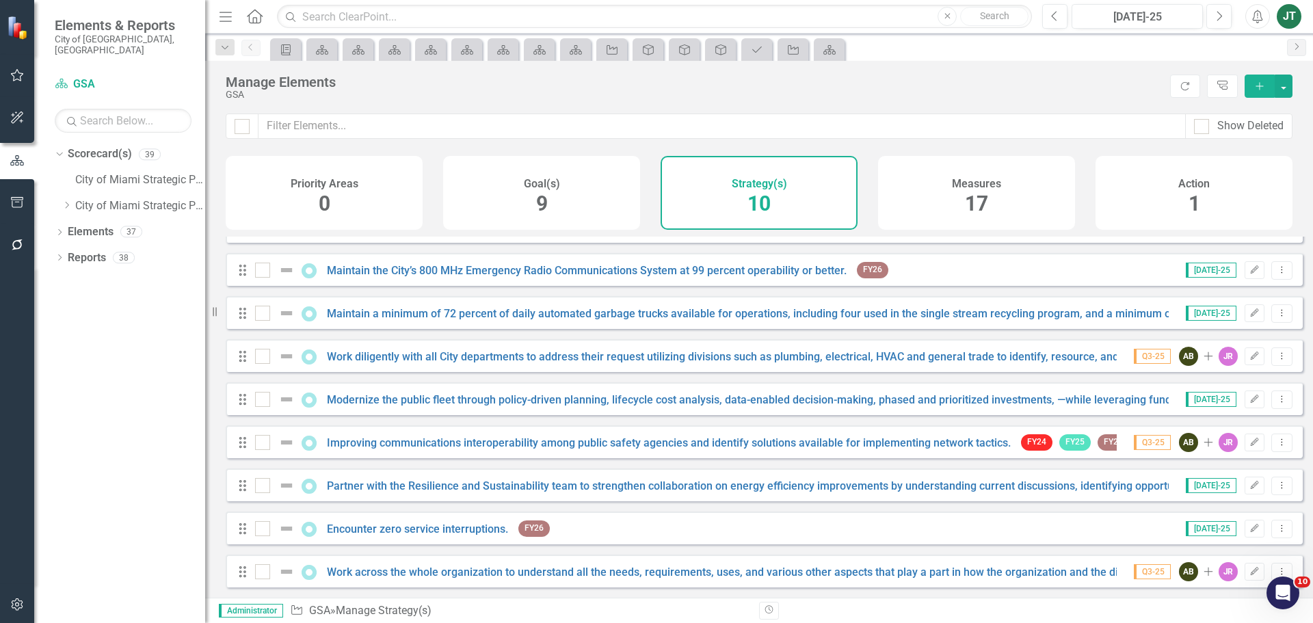
scroll to position [80, 0]
click at [678, 572] on link "Work across the whole organization to understand all the needs, requirements, u…" at bounding box center [827, 571] width 1001 height 13
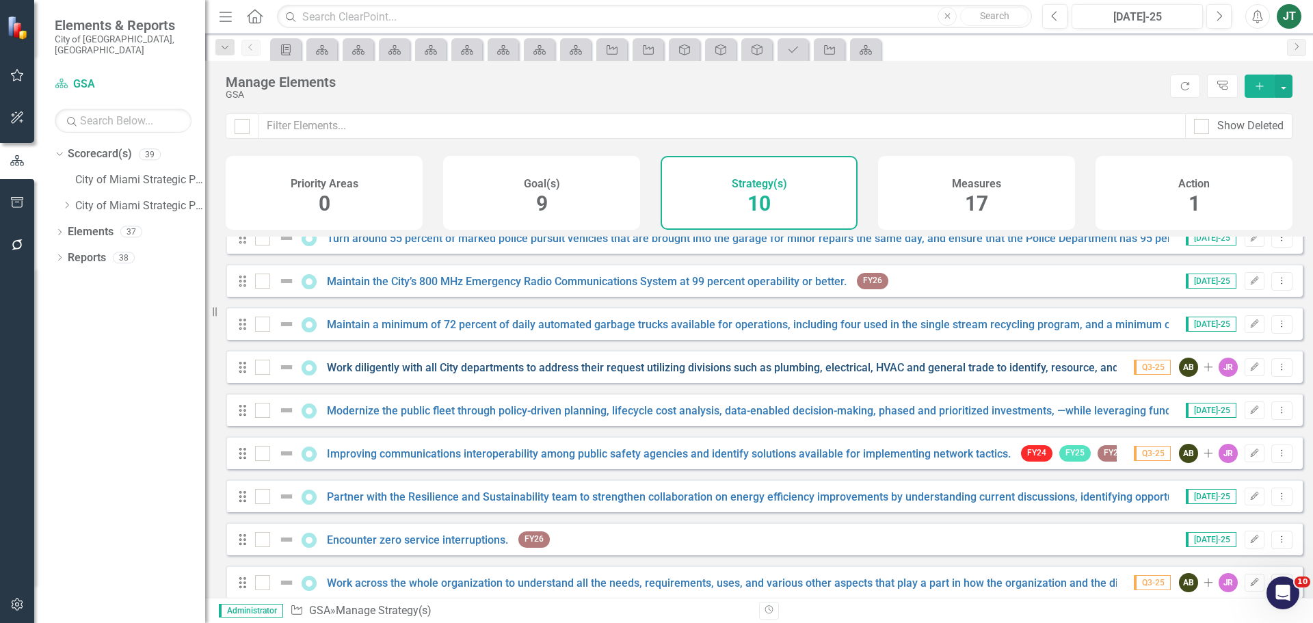
scroll to position [80, 0]
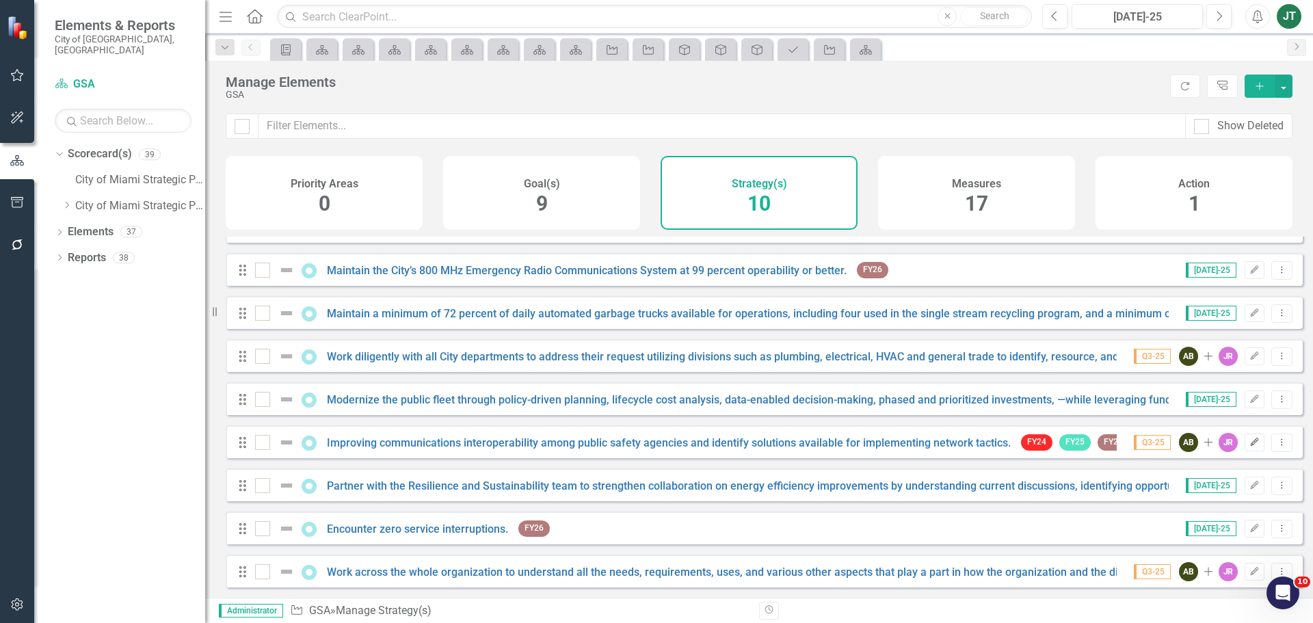
click at [1251, 444] on icon "button" at bounding box center [1255, 442] width 8 height 8
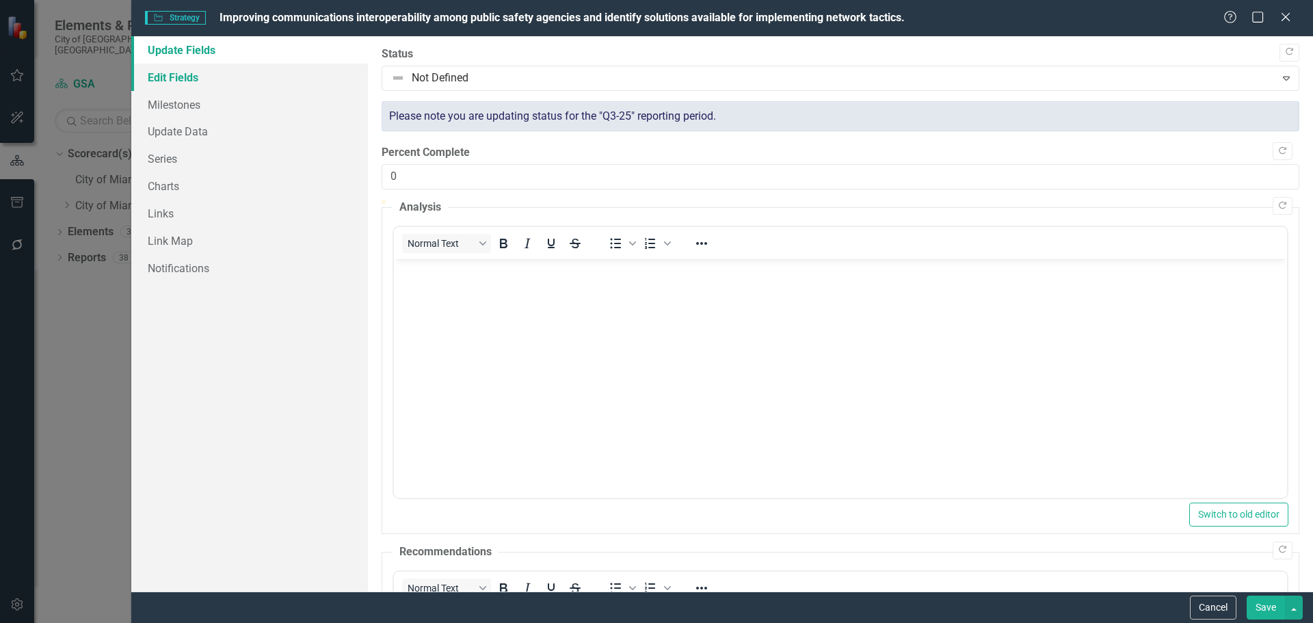
click at [163, 72] on link "Edit Fields" at bounding box center [249, 77] width 237 height 27
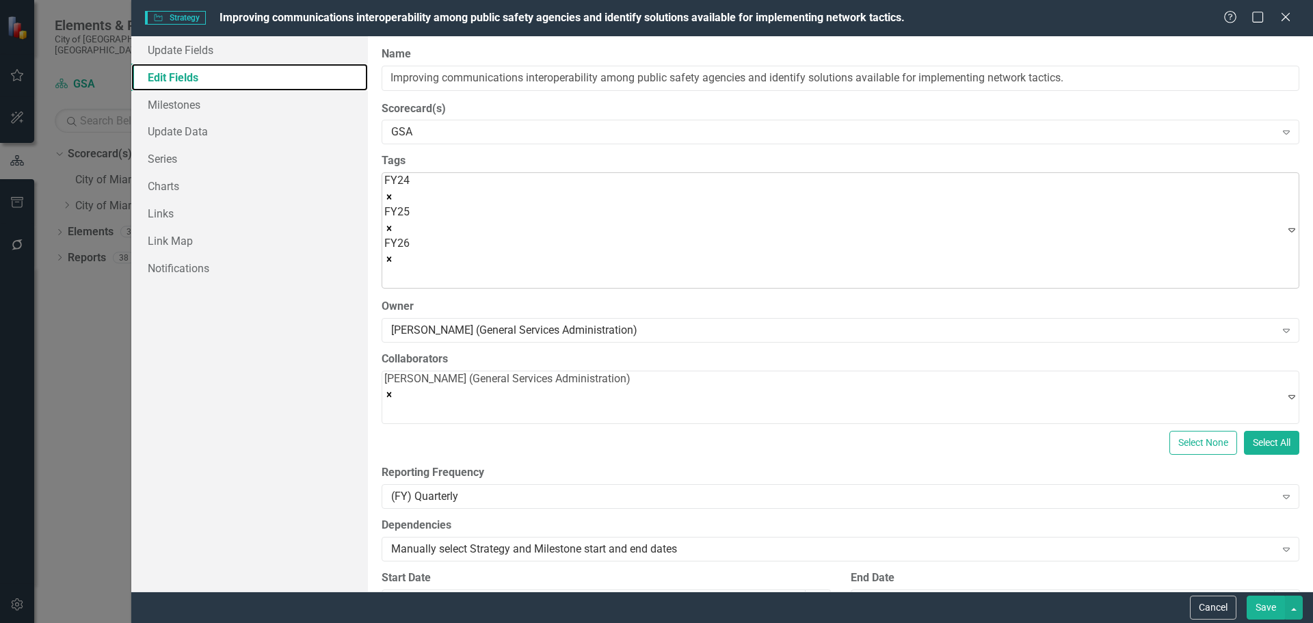
scroll to position [0, 0]
click at [394, 254] on icon "Remove [object Object]" at bounding box center [389, 259] width 10 height 10
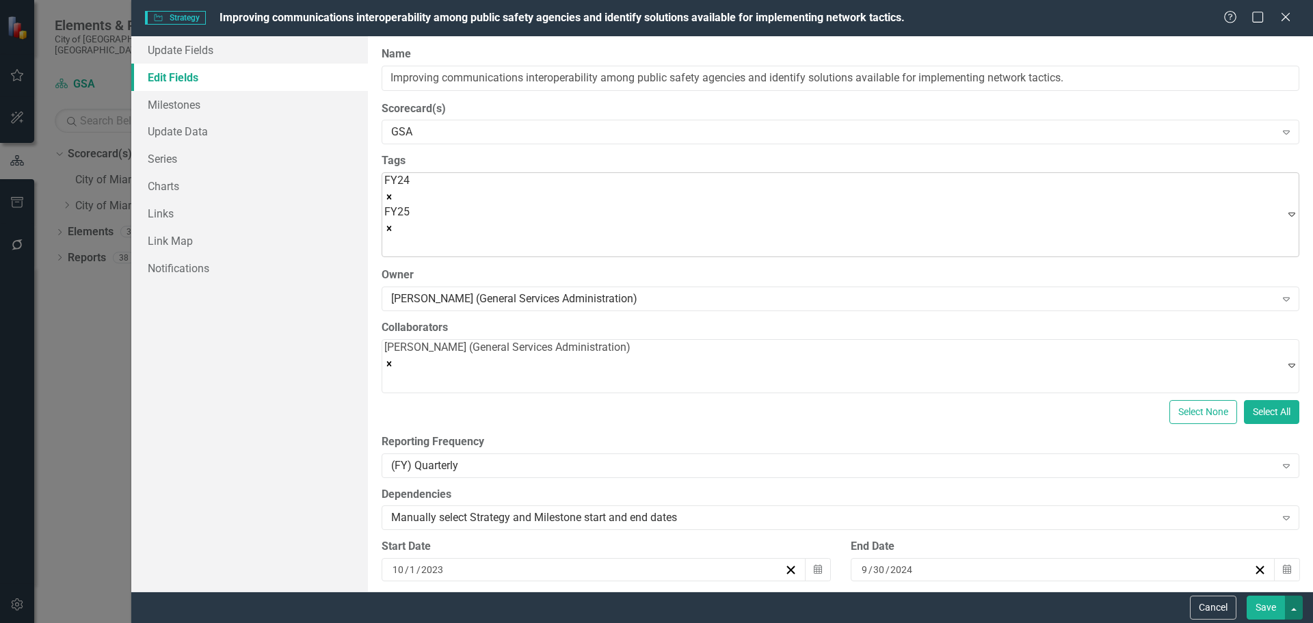
click at [1286, 601] on button "button" at bounding box center [1294, 608] width 18 height 24
click at [1273, 606] on button "Save" at bounding box center [1266, 608] width 38 height 24
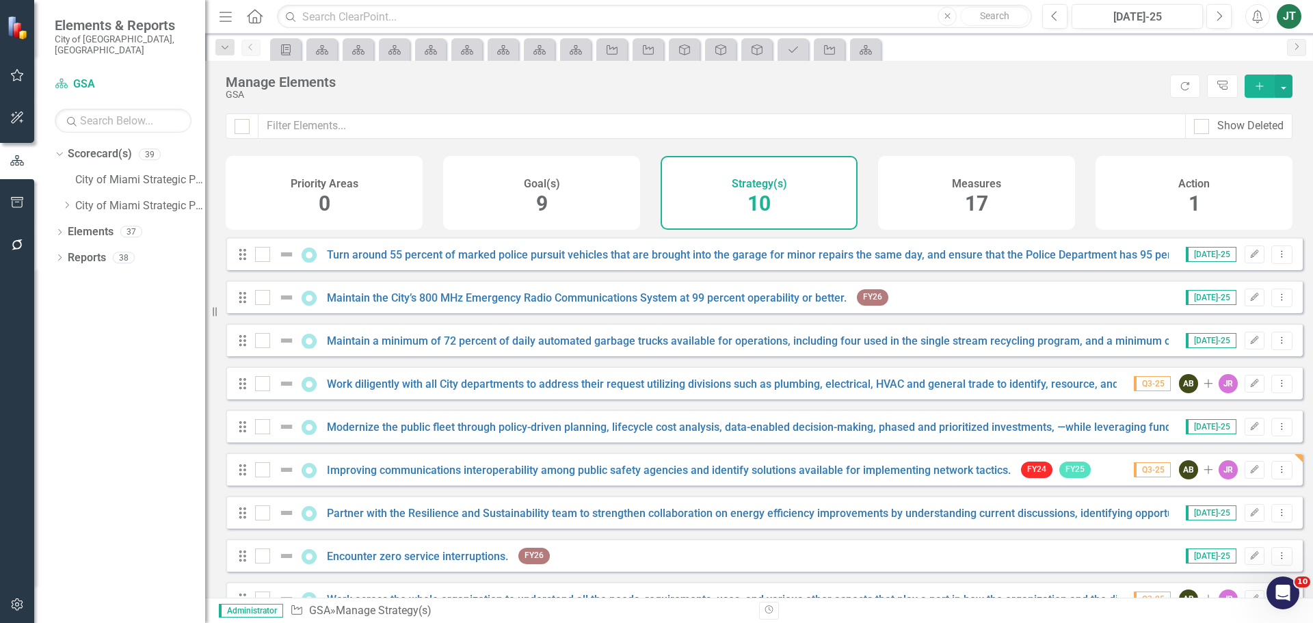
scroll to position [80, 0]
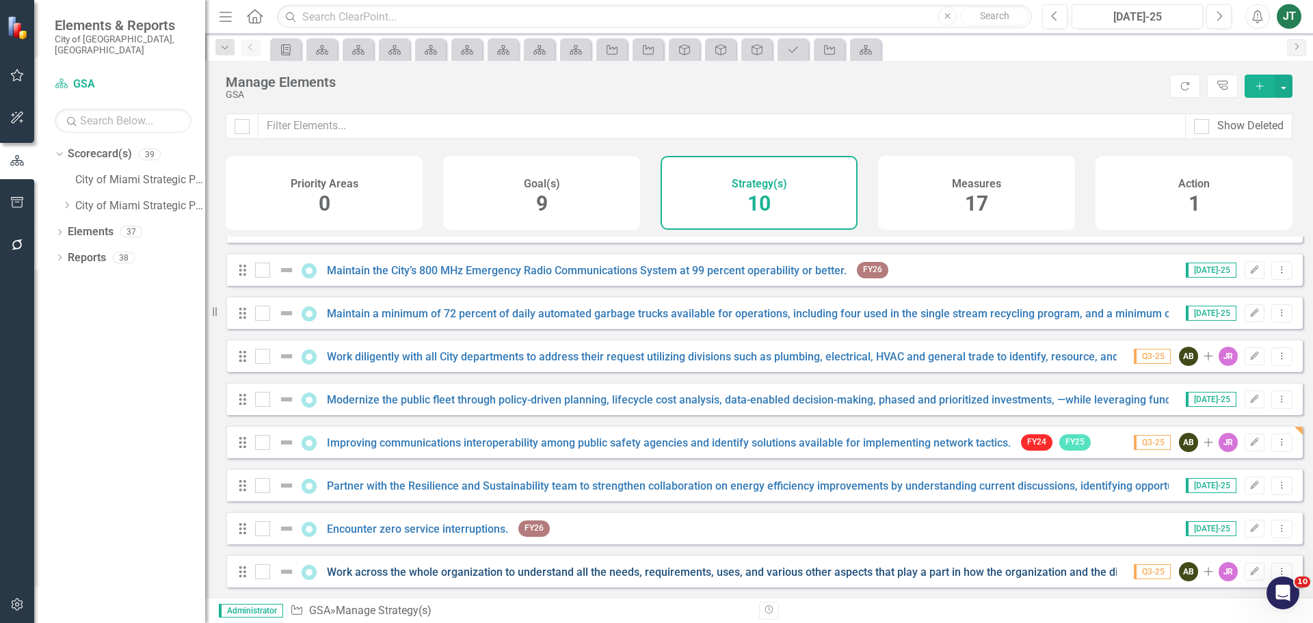
click at [884, 568] on link "Work across the whole organization to understand all the needs, requirements, u…" at bounding box center [827, 571] width 1001 height 13
click at [1039, 568] on link "Work across the whole organization to understand all the needs, requirements, u…" at bounding box center [827, 571] width 1001 height 13
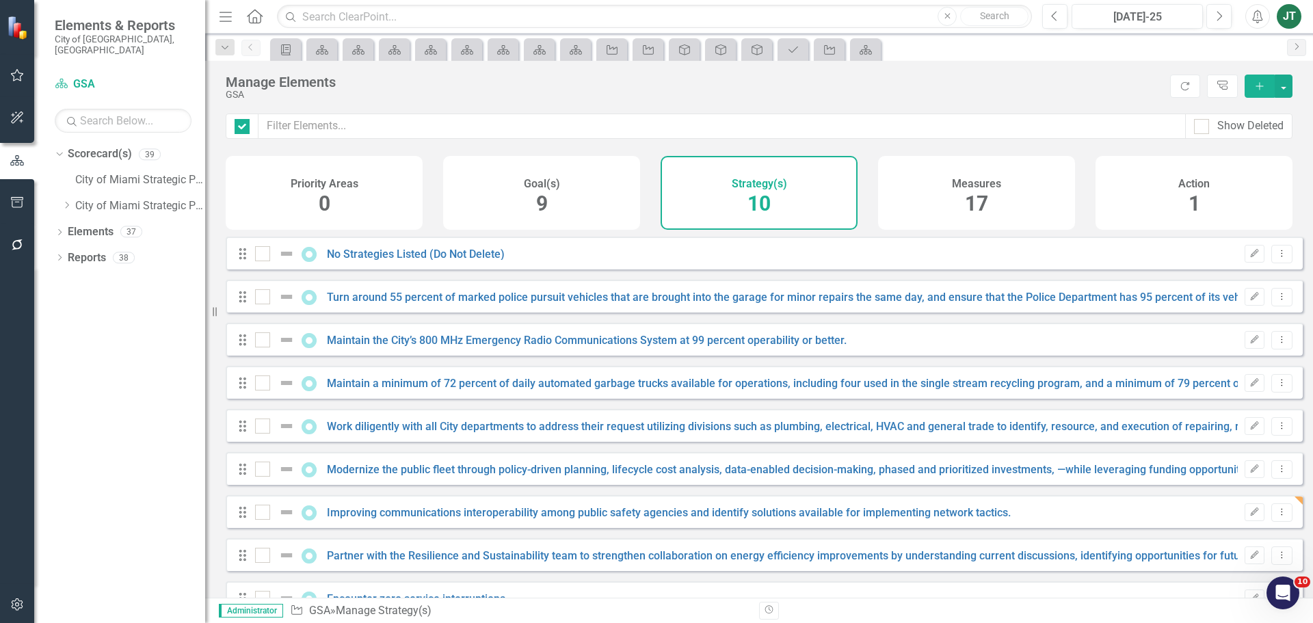
checkbox input "false"
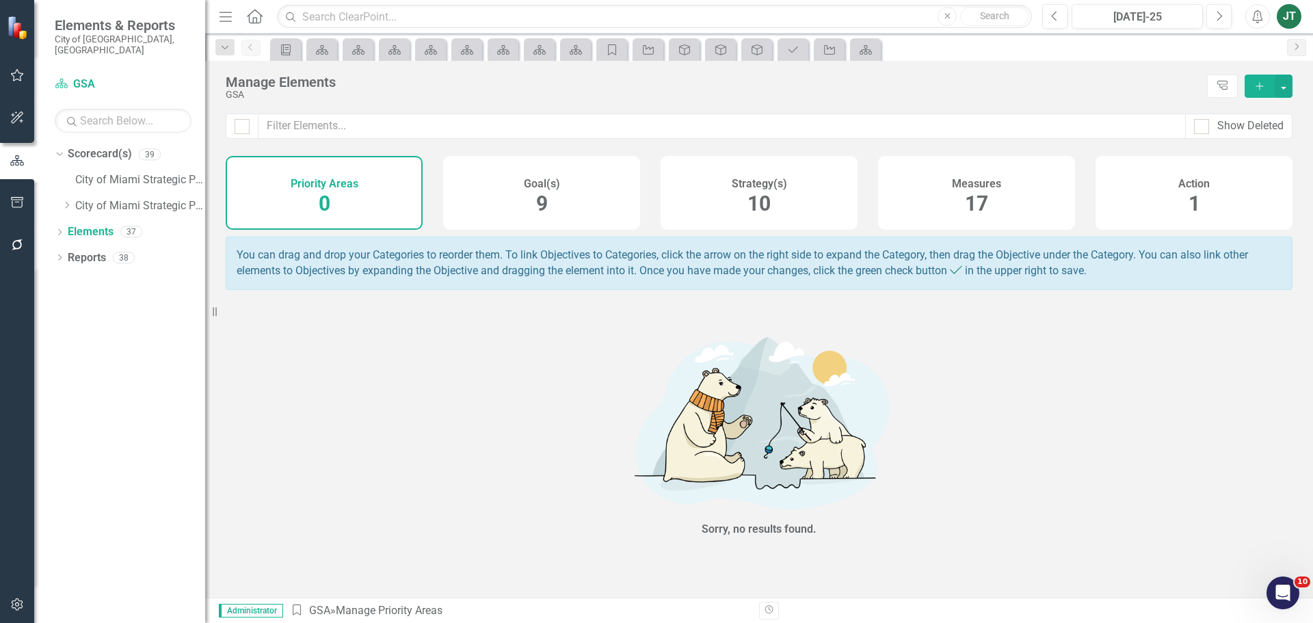
click at [792, 196] on div "Strategy(s) 10" at bounding box center [759, 193] width 197 height 74
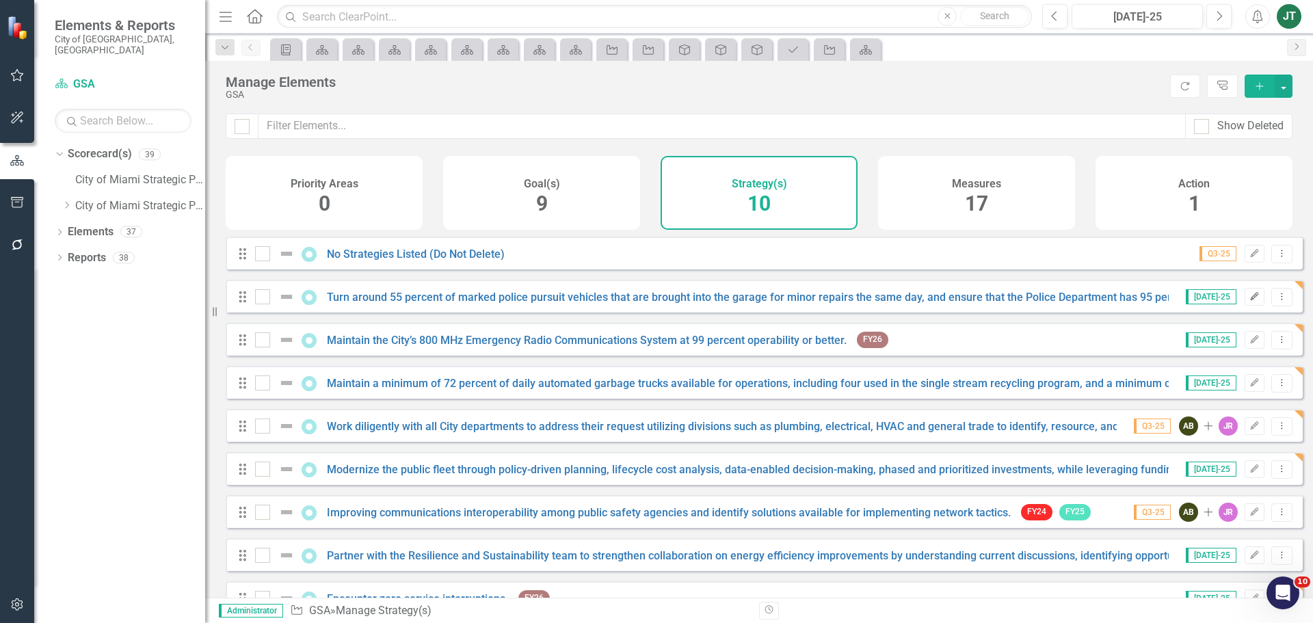
click at [1244, 302] on button "Edit" at bounding box center [1254, 297] width 20 height 18
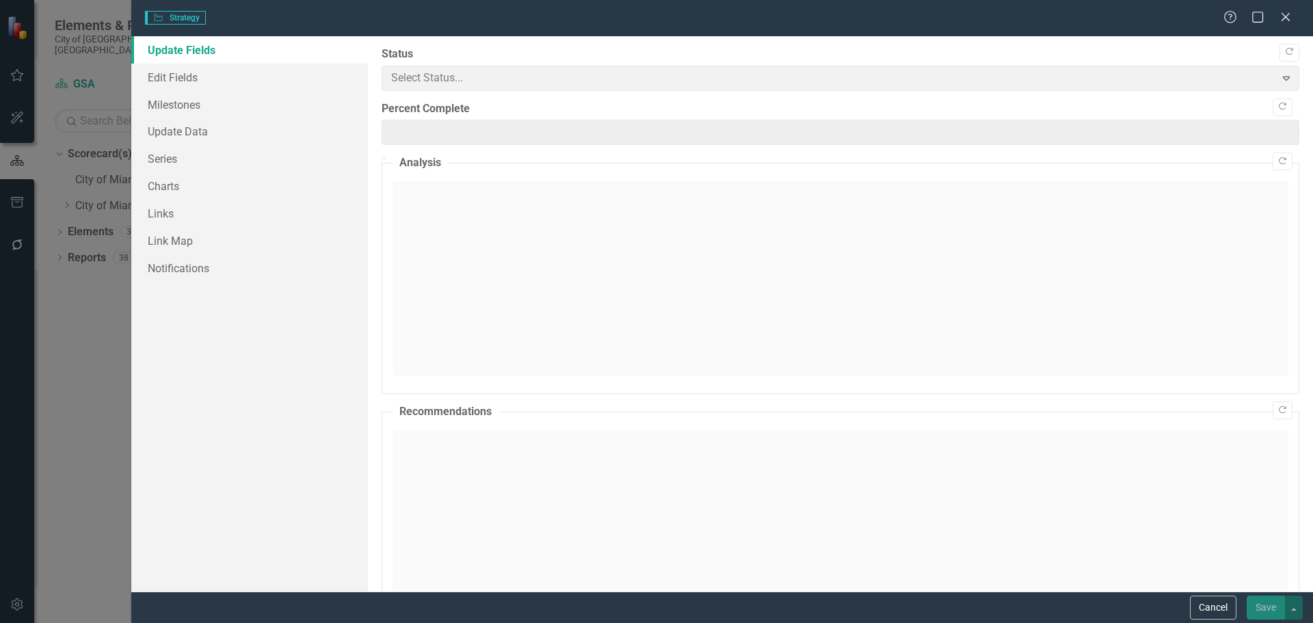
type input "0"
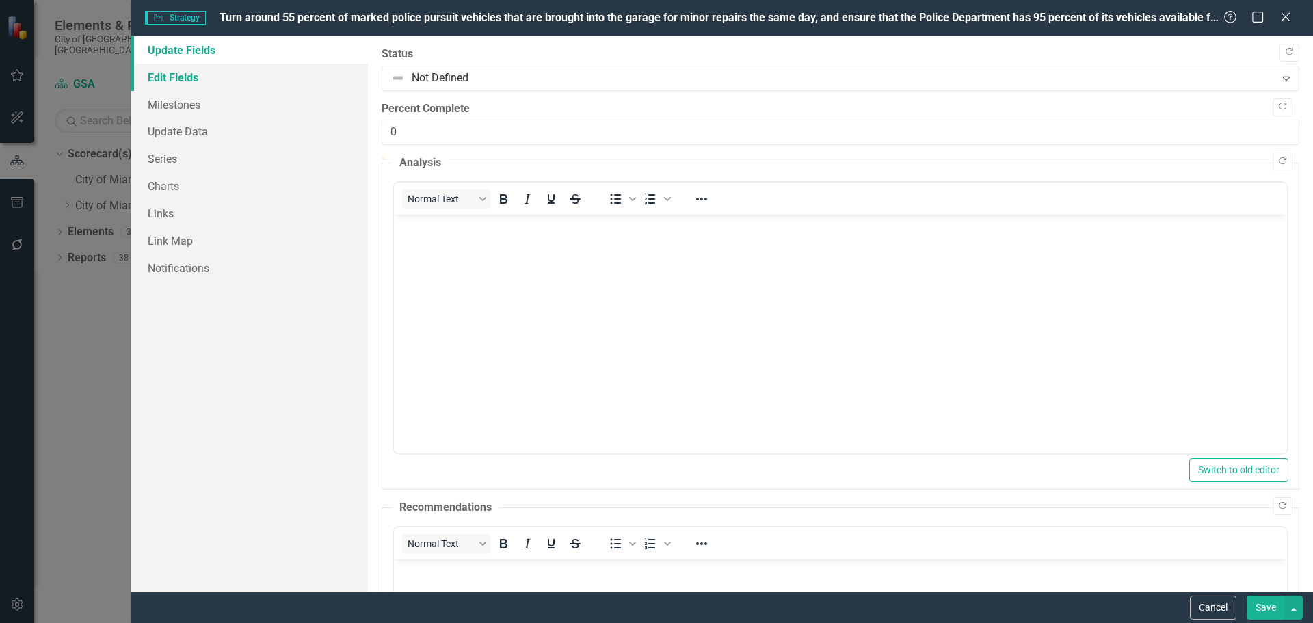
click at [217, 70] on link "Edit Fields" at bounding box center [249, 77] width 237 height 27
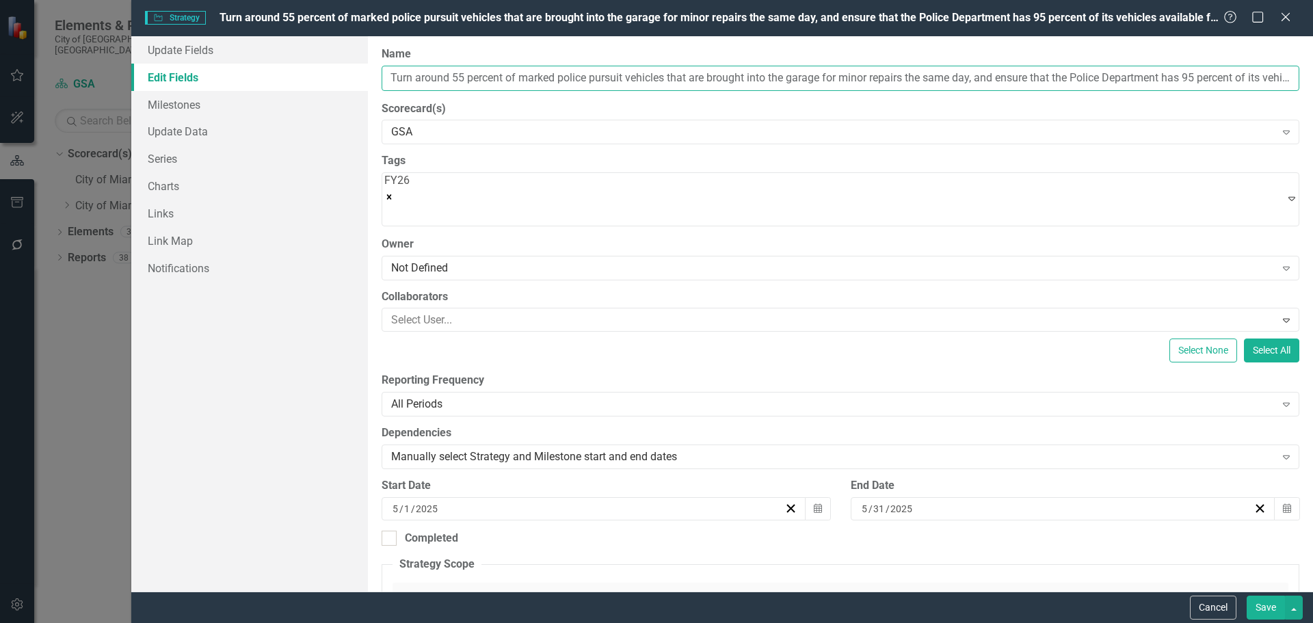
drag, startPoint x: 624, startPoint y: 75, endPoint x: 349, endPoint y: 72, distance: 274.9
click at [347, 72] on div "Update Fields Edit Fields Milestones Update Data Series Charts Links Link Map N…" at bounding box center [722, 313] width 1182 height 555
click at [1206, 598] on button "Cancel" at bounding box center [1213, 608] width 46 height 24
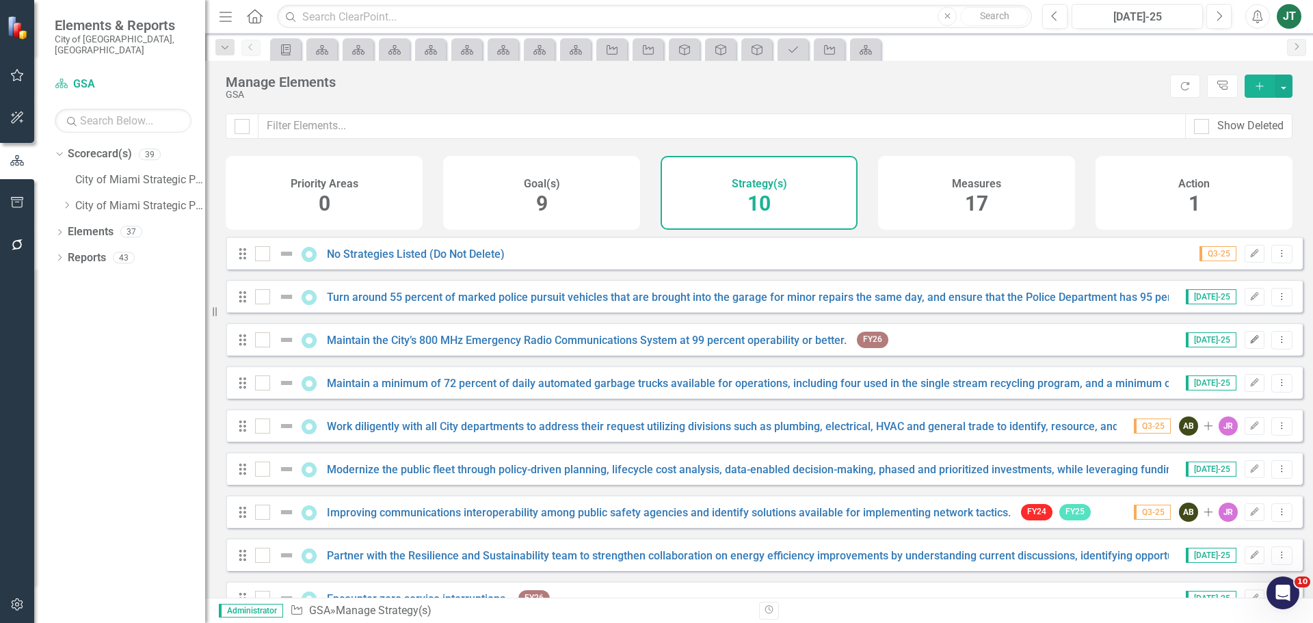
click at [1249, 344] on icon "Edit" at bounding box center [1254, 340] width 10 height 8
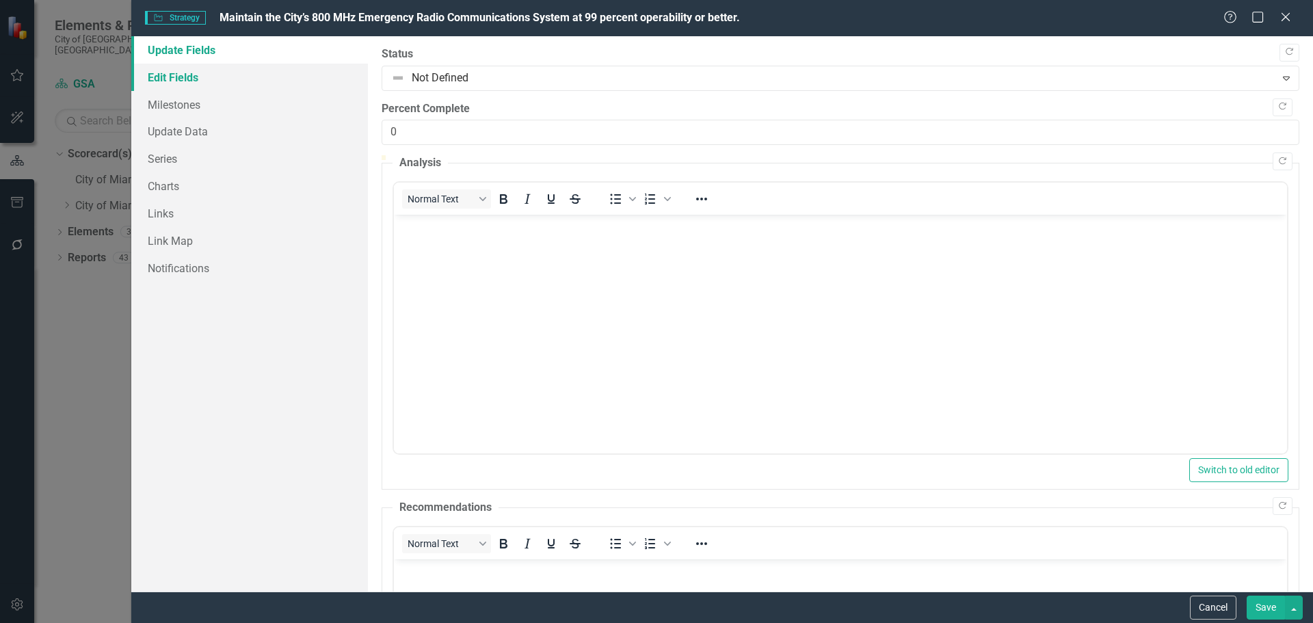
click at [191, 75] on link "Edit Fields" at bounding box center [249, 77] width 237 height 27
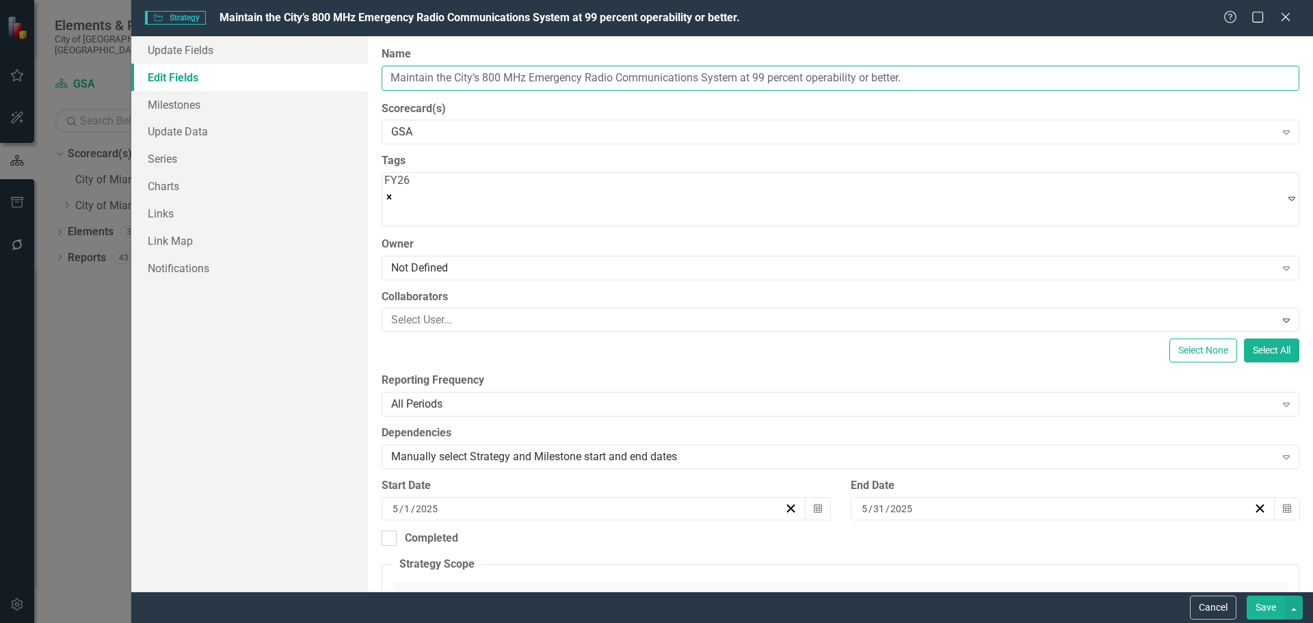
drag, startPoint x: 527, startPoint y: 77, endPoint x: 360, endPoint y: 72, distance: 166.2
click at [360, 72] on div "Update Fields Edit Fields Milestones Update Data Series Charts Links Link Map N…" at bounding box center [722, 313] width 1182 height 555
click at [1207, 600] on button "Cancel" at bounding box center [1213, 608] width 46 height 24
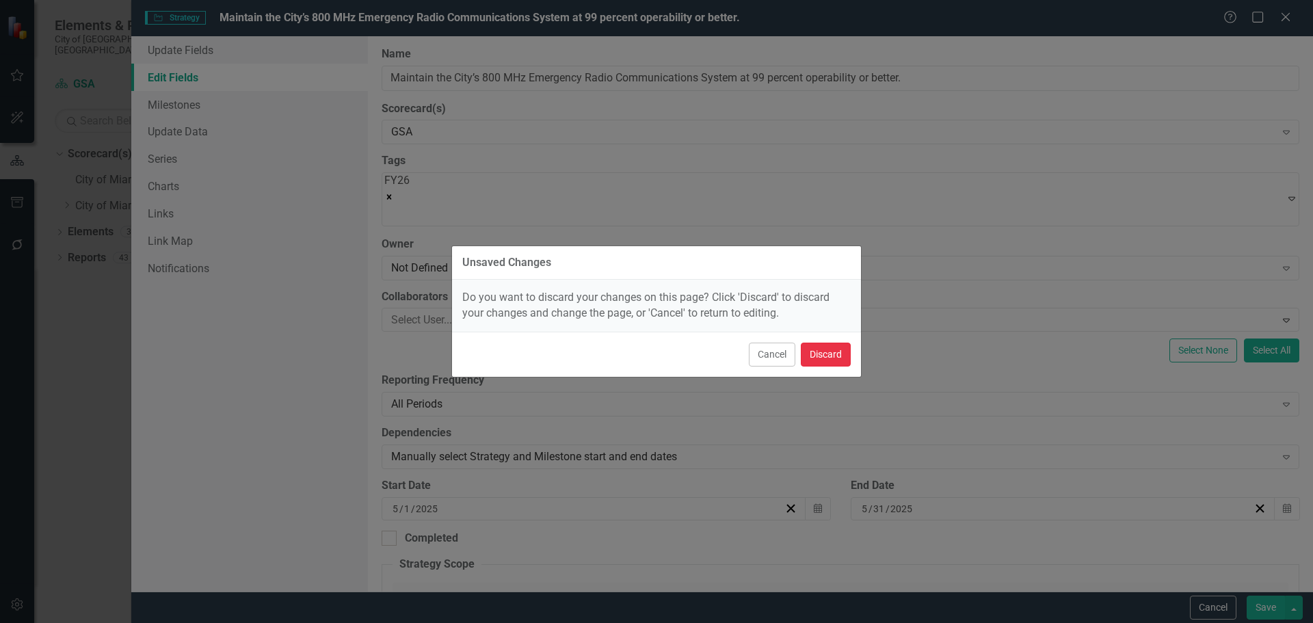
click at [812, 347] on button "Discard" at bounding box center [826, 355] width 50 height 24
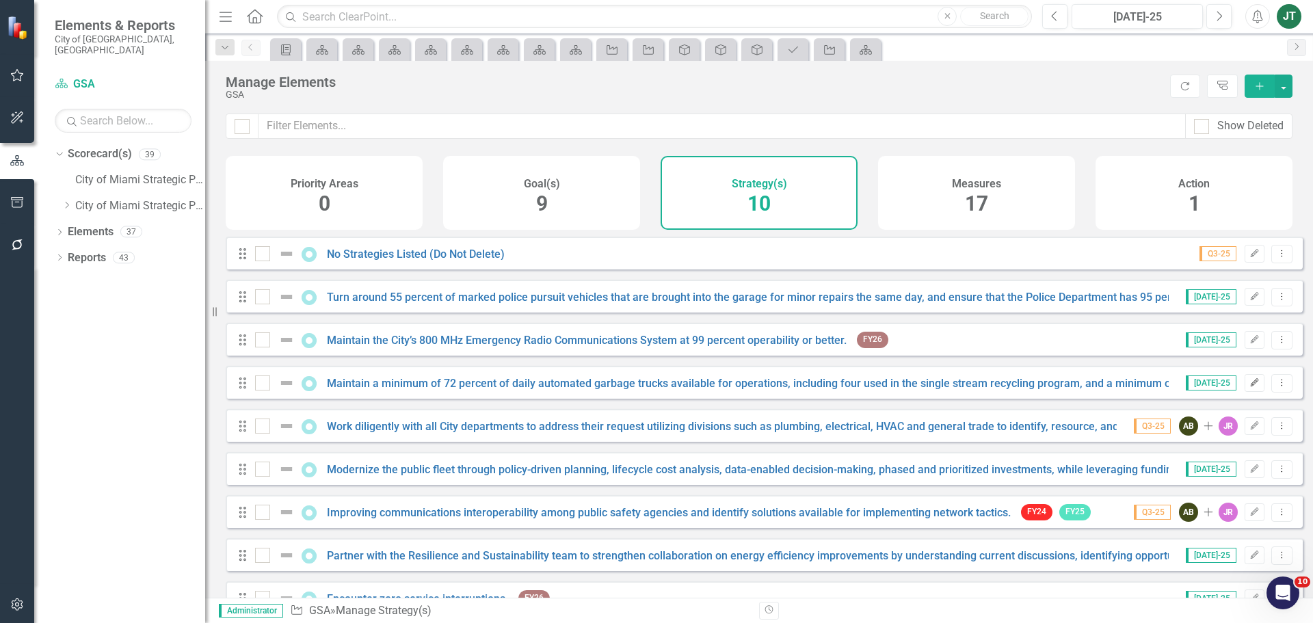
click at [1249, 387] on icon "Edit" at bounding box center [1254, 383] width 10 height 8
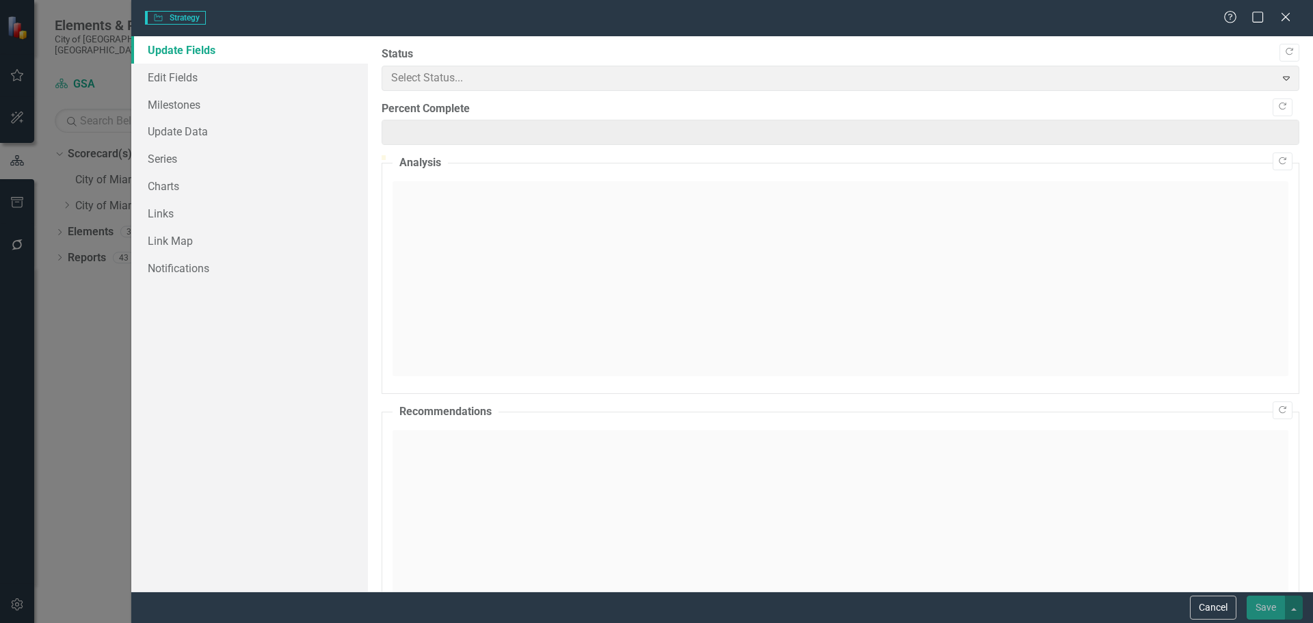
type input "0"
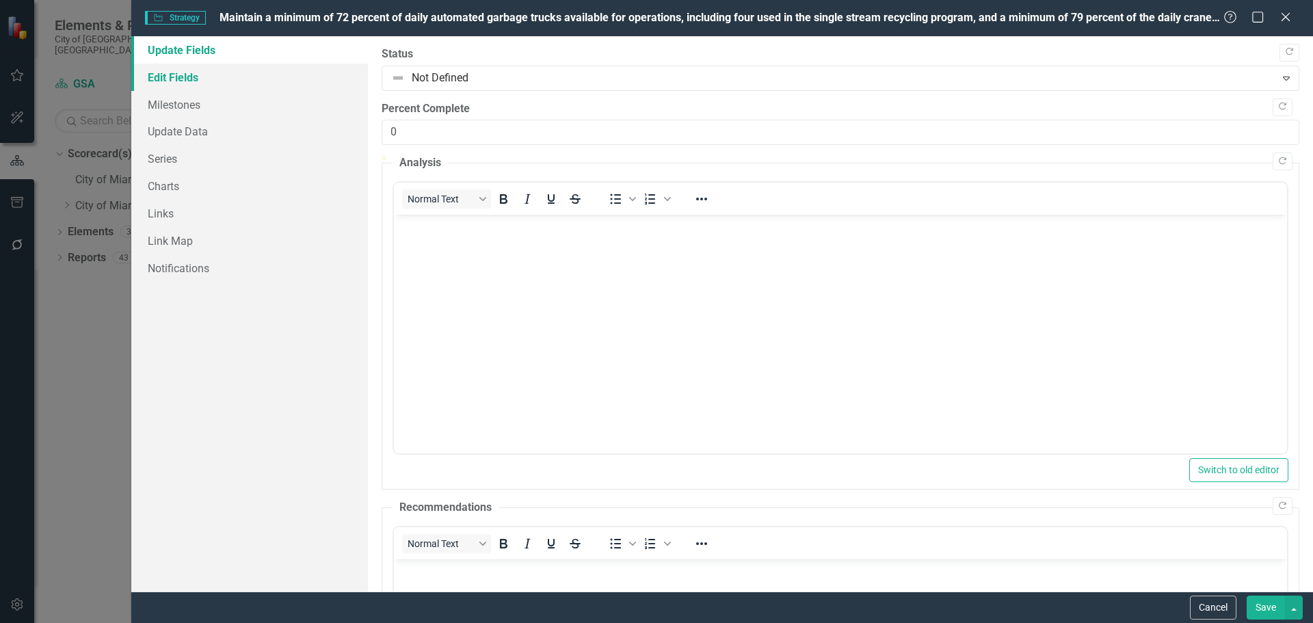
drag, startPoint x: 234, startPoint y: 72, endPoint x: 274, endPoint y: 81, distance: 41.3
click at [233, 73] on link "Edit Fields" at bounding box center [249, 77] width 237 height 27
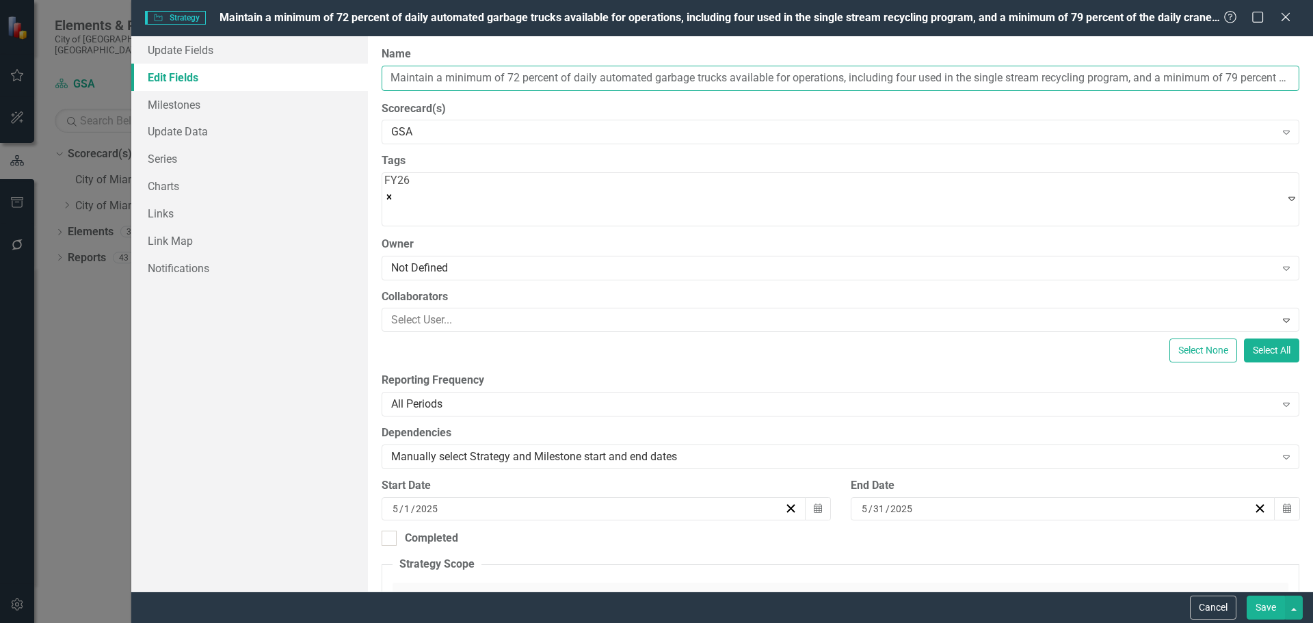
click at [542, 82] on input "Maintain a minimum of 72 percent of daily automated garbage trucks available fo…" at bounding box center [841, 78] width 918 height 25
drag, startPoint x: 595, startPoint y: 76, endPoint x: 467, endPoint y: 77, distance: 127.9
click at [375, 75] on div "ClearPoint Can Do More! How ClearPoint Can Help Close Enterprise plans can auto…" at bounding box center [840, 313] width 945 height 555
click at [1206, 610] on button "Cancel" at bounding box center [1213, 608] width 46 height 24
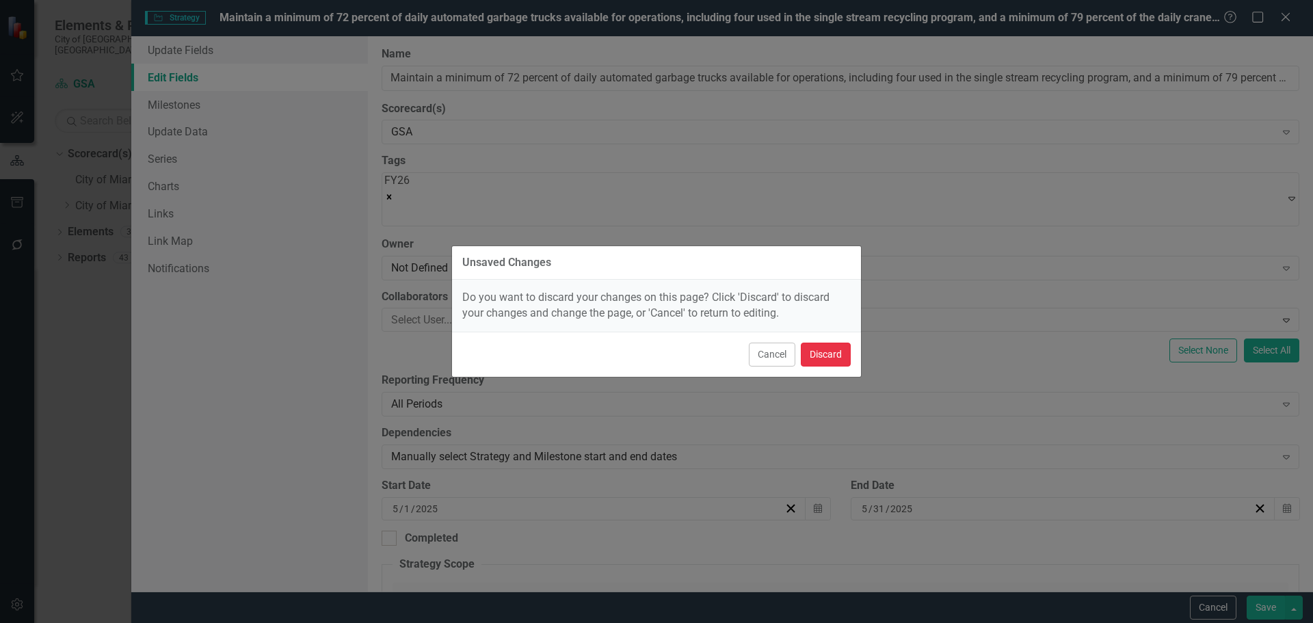
click at [830, 349] on button "Discard" at bounding box center [826, 355] width 50 height 24
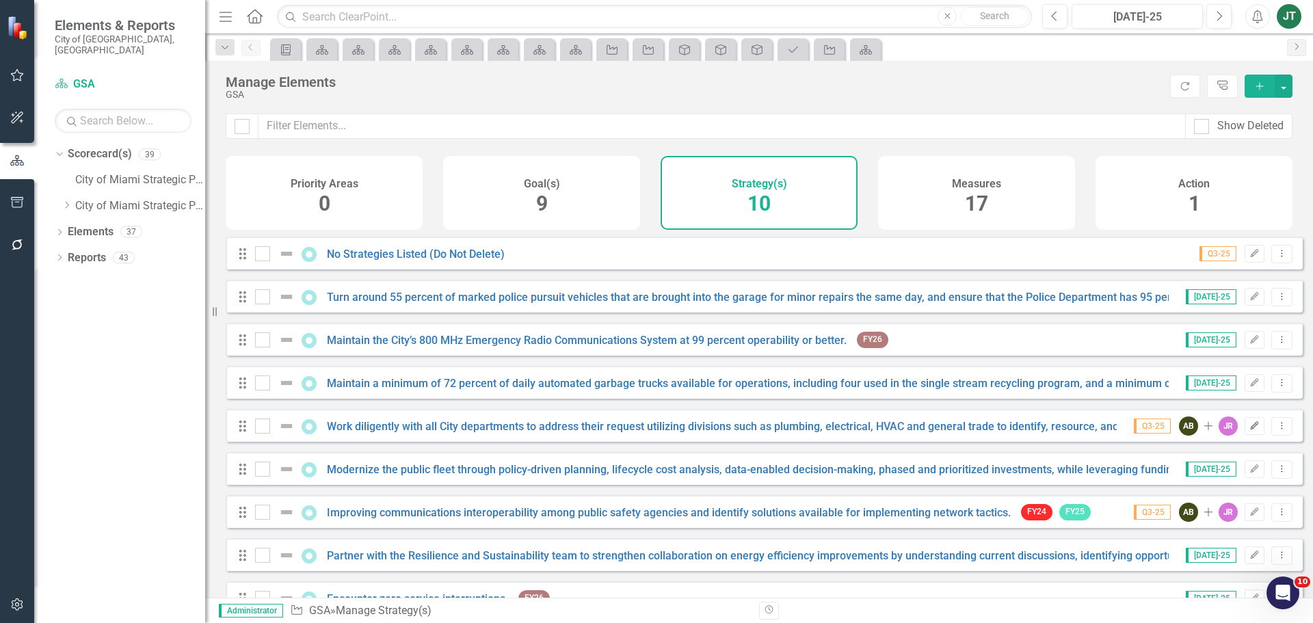
click at [1249, 430] on icon "Edit" at bounding box center [1254, 426] width 10 height 8
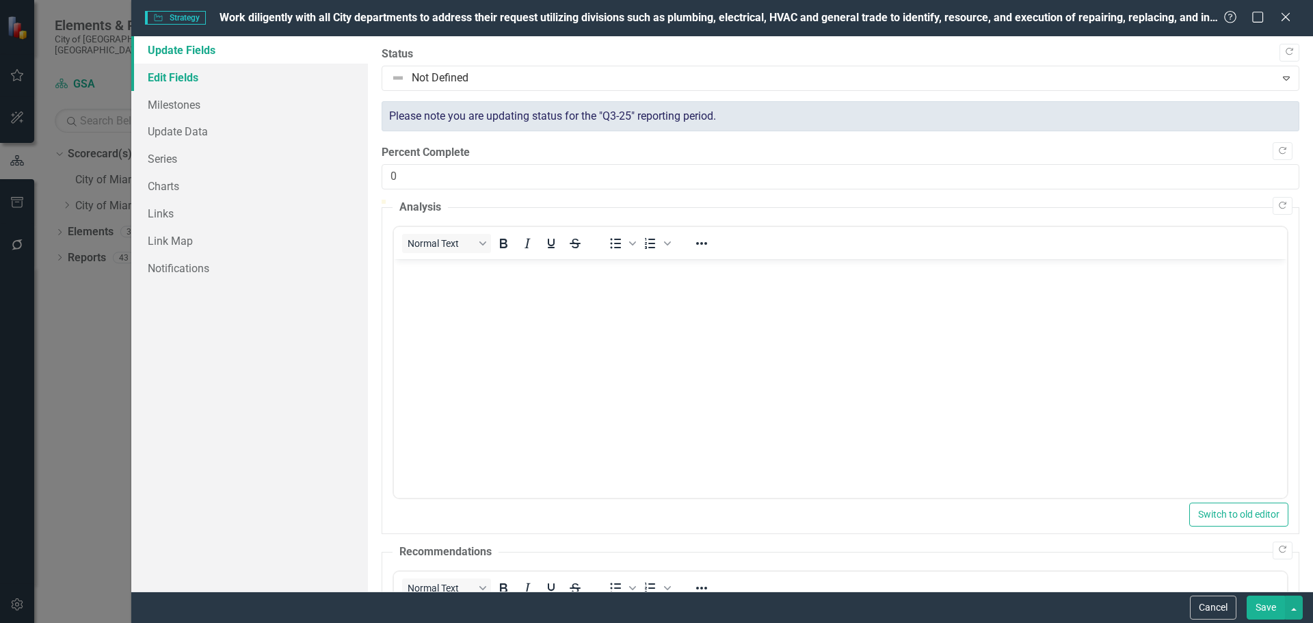
click at [200, 80] on link "Edit Fields" at bounding box center [249, 77] width 237 height 27
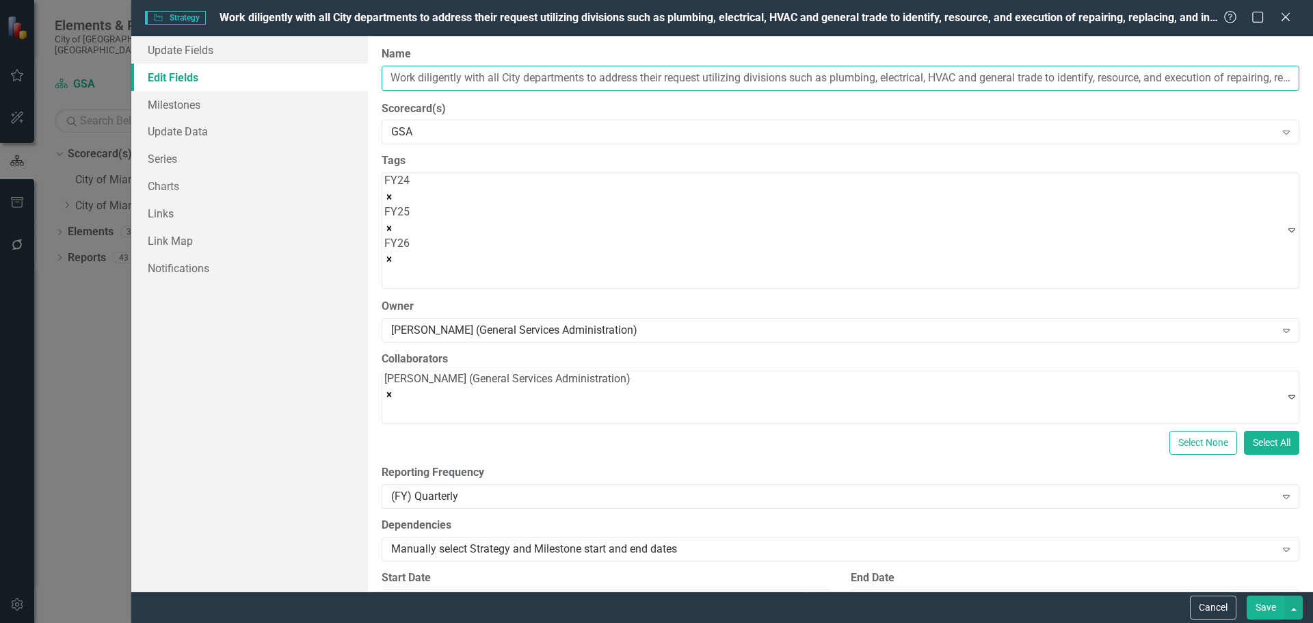
drag, startPoint x: 639, startPoint y: 76, endPoint x: 412, endPoint y: 83, distance: 227.1
click at [351, 81] on div "Update Fields Edit Fields Milestones Update Data Series Charts Links Link Map N…" at bounding box center [722, 313] width 1182 height 555
click at [551, 78] on input "Work diligently with all City departments to address their request utilizing di…" at bounding box center [841, 78] width 918 height 25
drag, startPoint x: 589, startPoint y: 78, endPoint x: 351, endPoint y: 84, distance: 237.4
click at [349, 83] on div "Update Fields Edit Fields Milestones Update Data Series Charts Links Link Map N…" at bounding box center [722, 313] width 1182 height 555
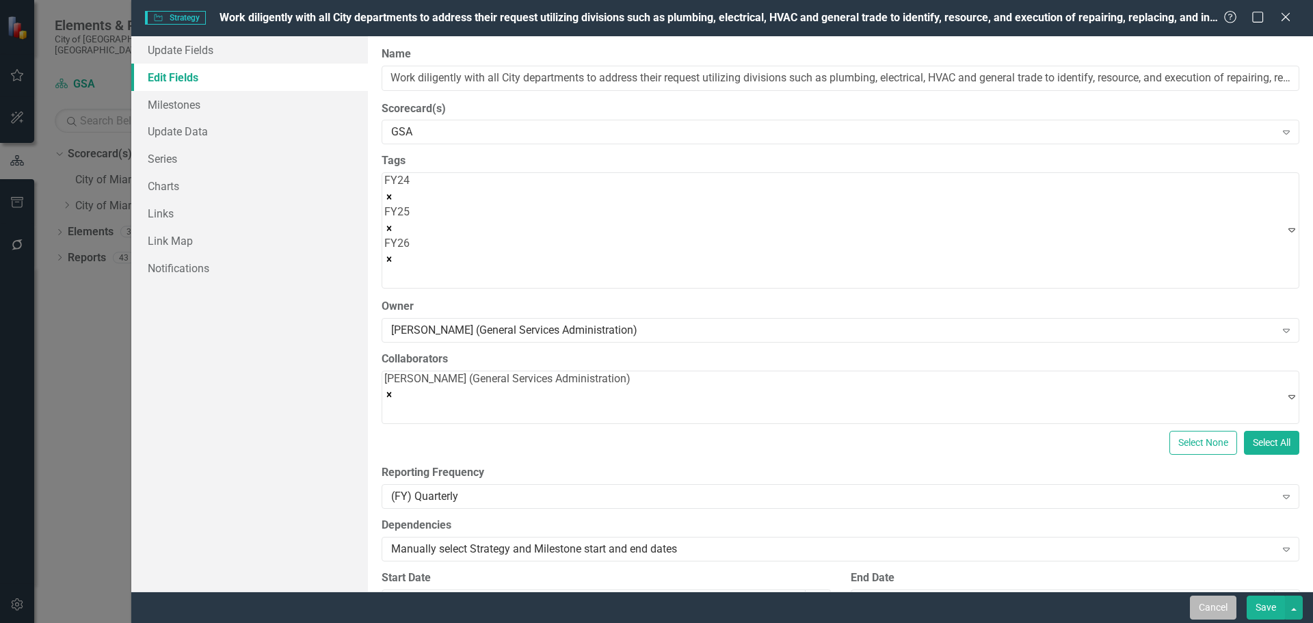
click at [1203, 605] on button "Cancel" at bounding box center [1213, 608] width 46 height 24
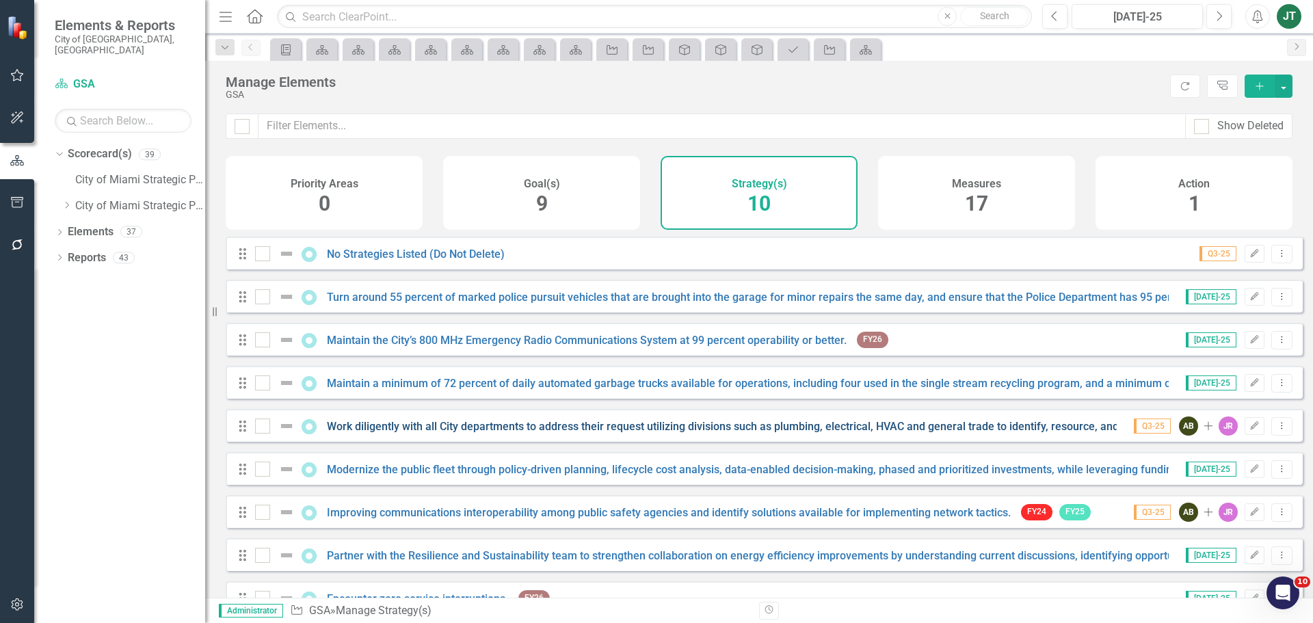
scroll to position [80, 0]
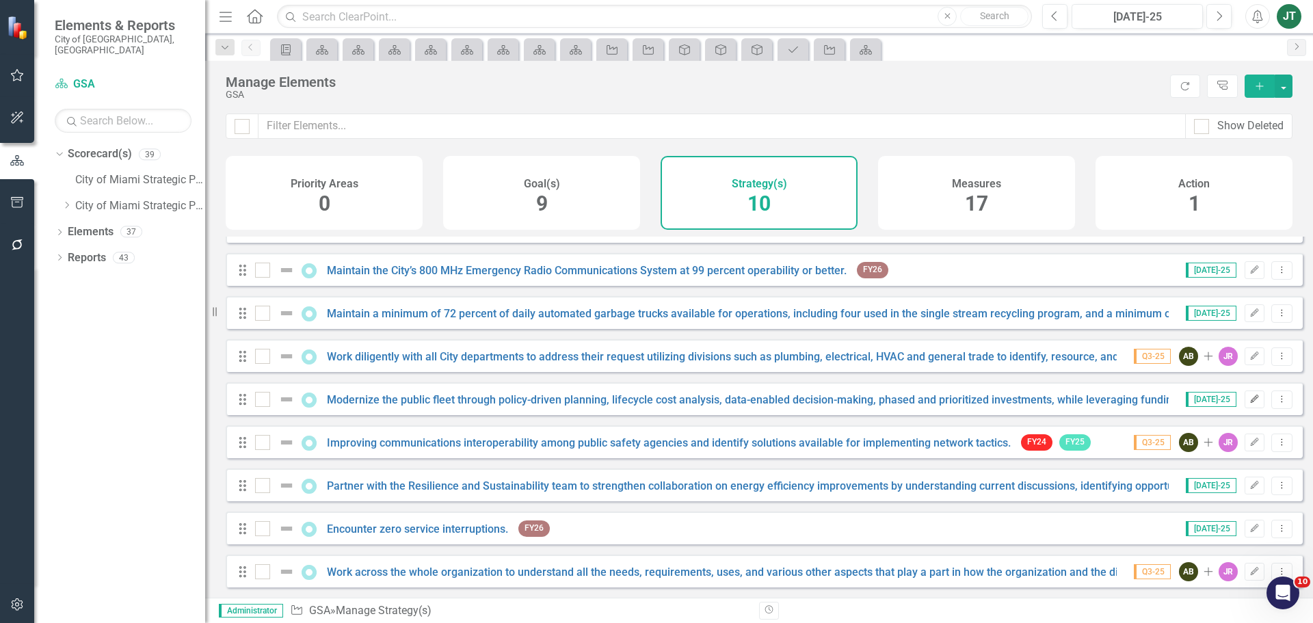
click at [1251, 398] on icon "button" at bounding box center [1255, 399] width 8 height 8
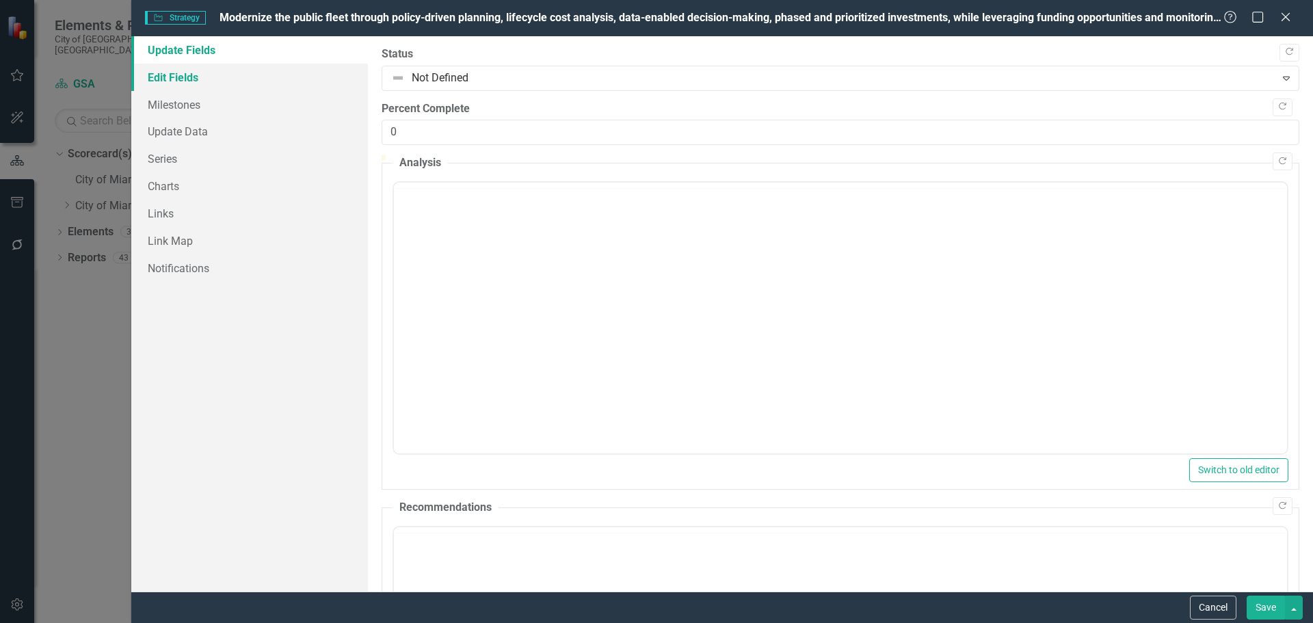
scroll to position [0, 0]
click at [218, 75] on link "Edit Fields" at bounding box center [249, 77] width 237 height 27
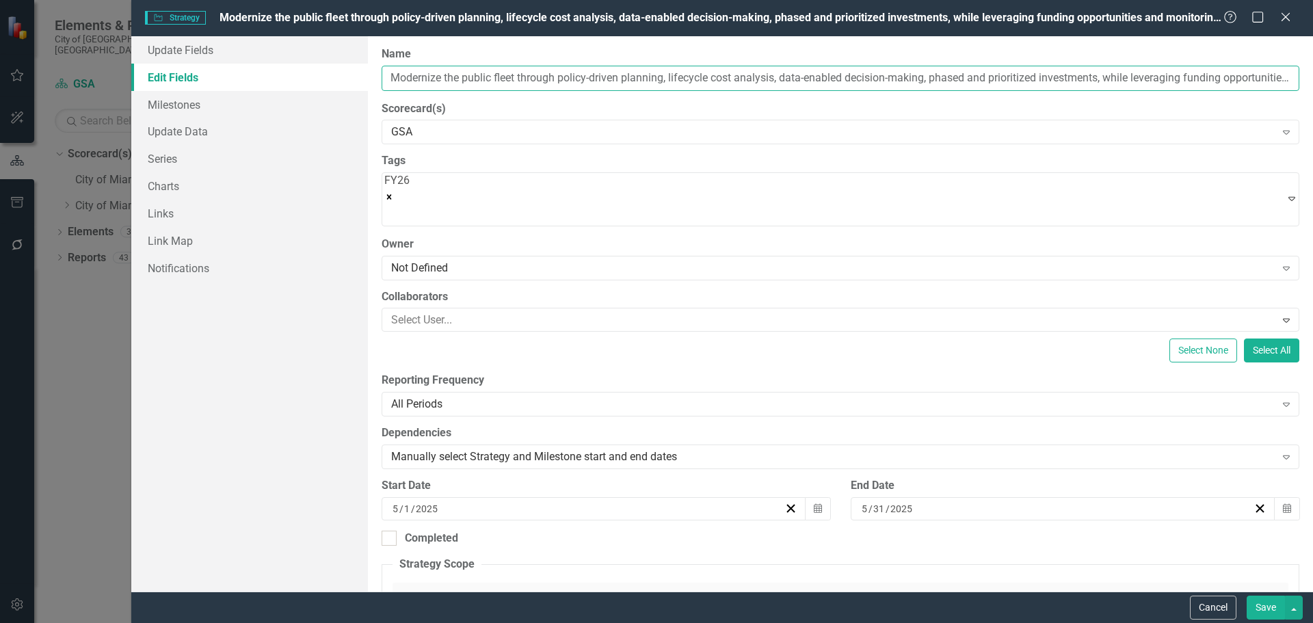
click at [519, 75] on input "Modernize the public fleet through policy-driven planning, lifecycle cost analy…" at bounding box center [841, 78] width 918 height 25
drag, startPoint x: 618, startPoint y: 76, endPoint x: 387, endPoint y: 77, distance: 231.1
click at [382, 77] on input "Modernize the public fleet through policy-driven planning, lifecycle cost analy…" at bounding box center [841, 78] width 918 height 25
click at [1216, 610] on button "Cancel" at bounding box center [1213, 608] width 46 height 24
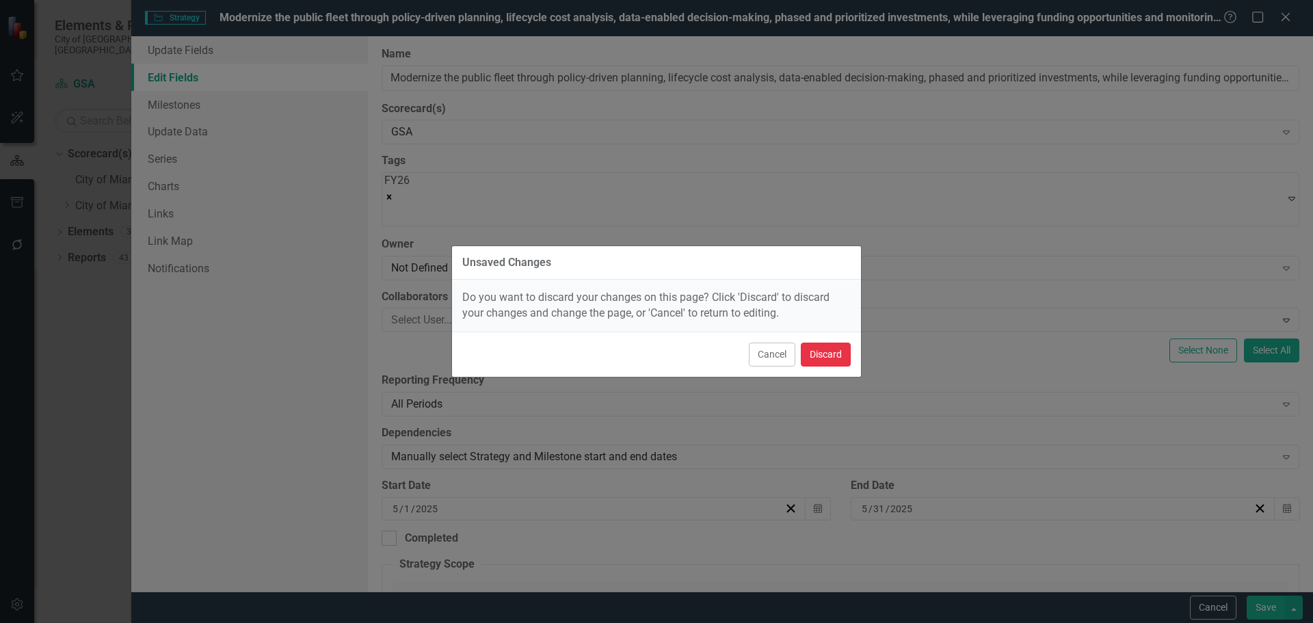
click at [817, 345] on button "Discard" at bounding box center [826, 355] width 50 height 24
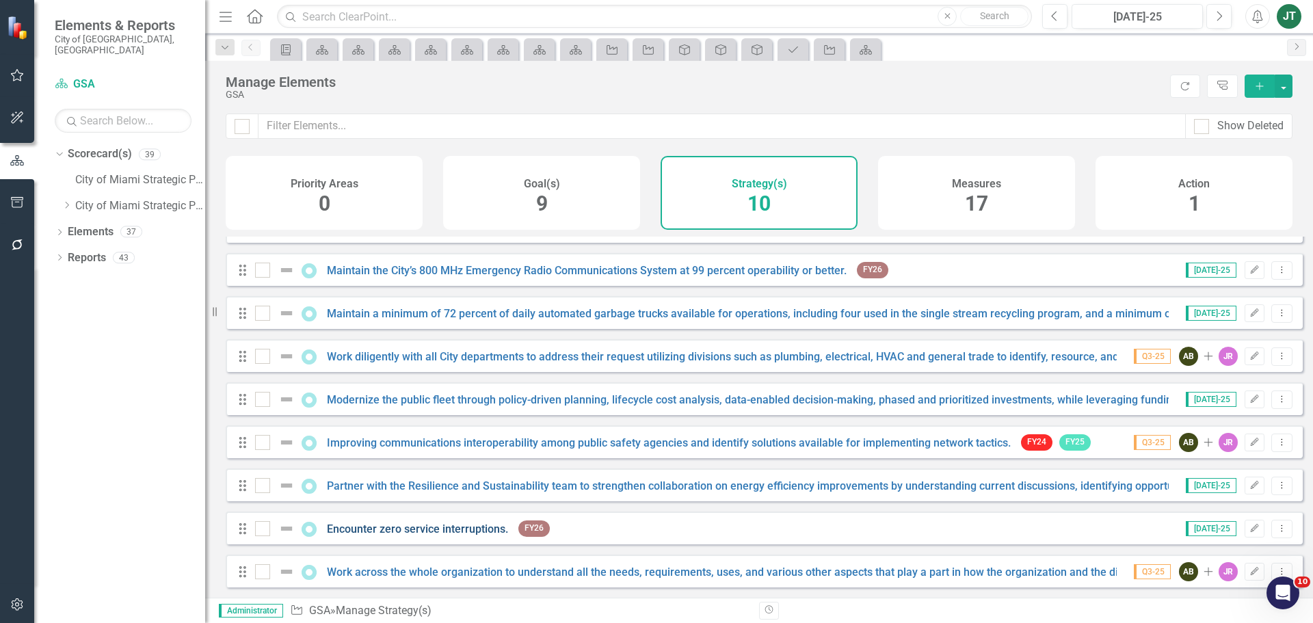
click at [405, 526] on link "Encounter zero service interruptions." at bounding box center [417, 528] width 181 height 13
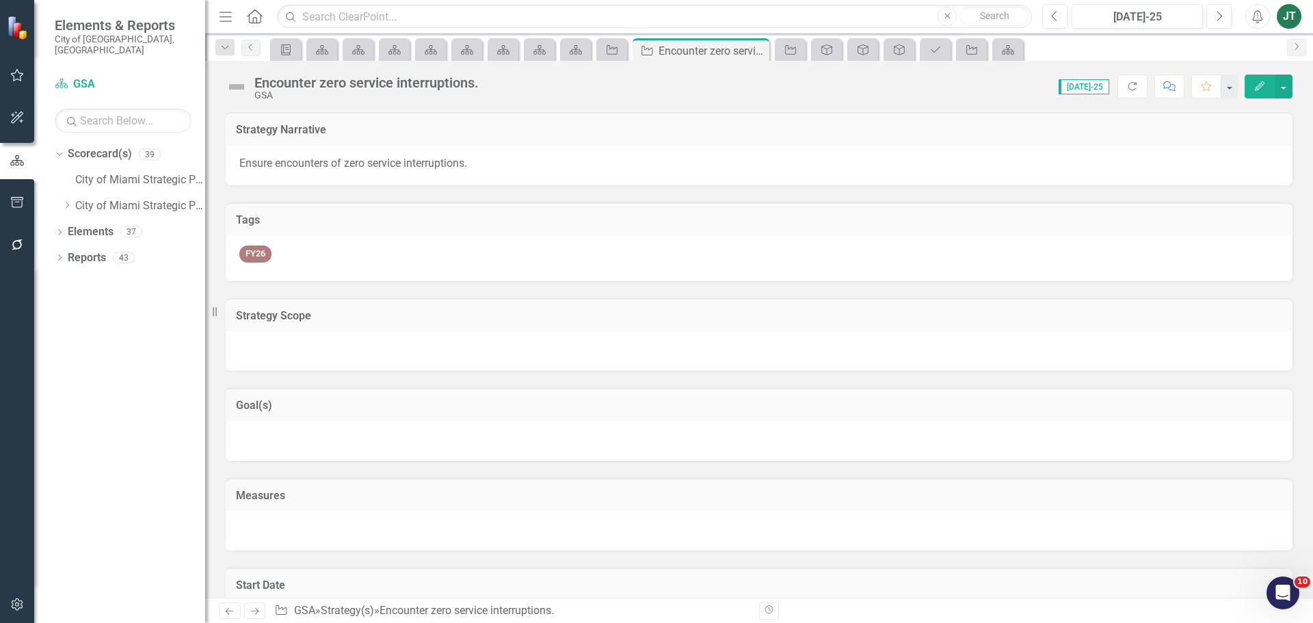
click at [434, 79] on div "Encounter zero service interruptions." at bounding box center [366, 82] width 224 height 15
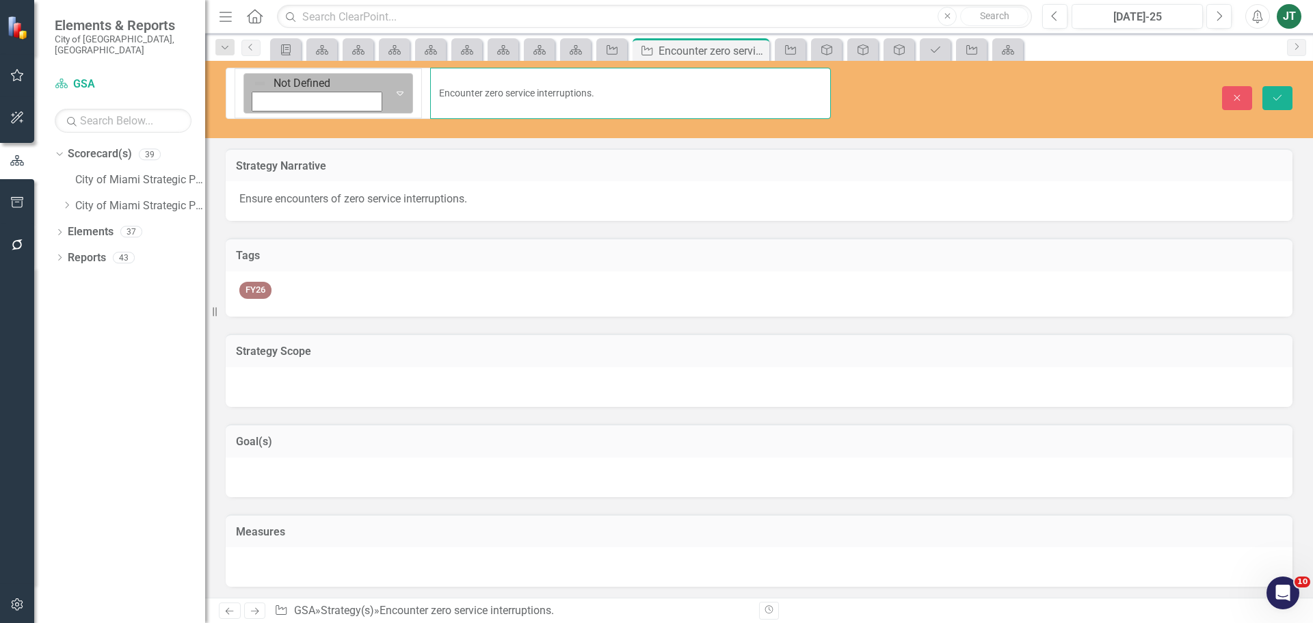
drag, startPoint x: 493, startPoint y: 83, endPoint x: 262, endPoint y: 75, distance: 231.3
click at [262, 75] on div "Not Defined Expand Encounter zero service interruptions." at bounding box center [528, 93] width 605 height 51
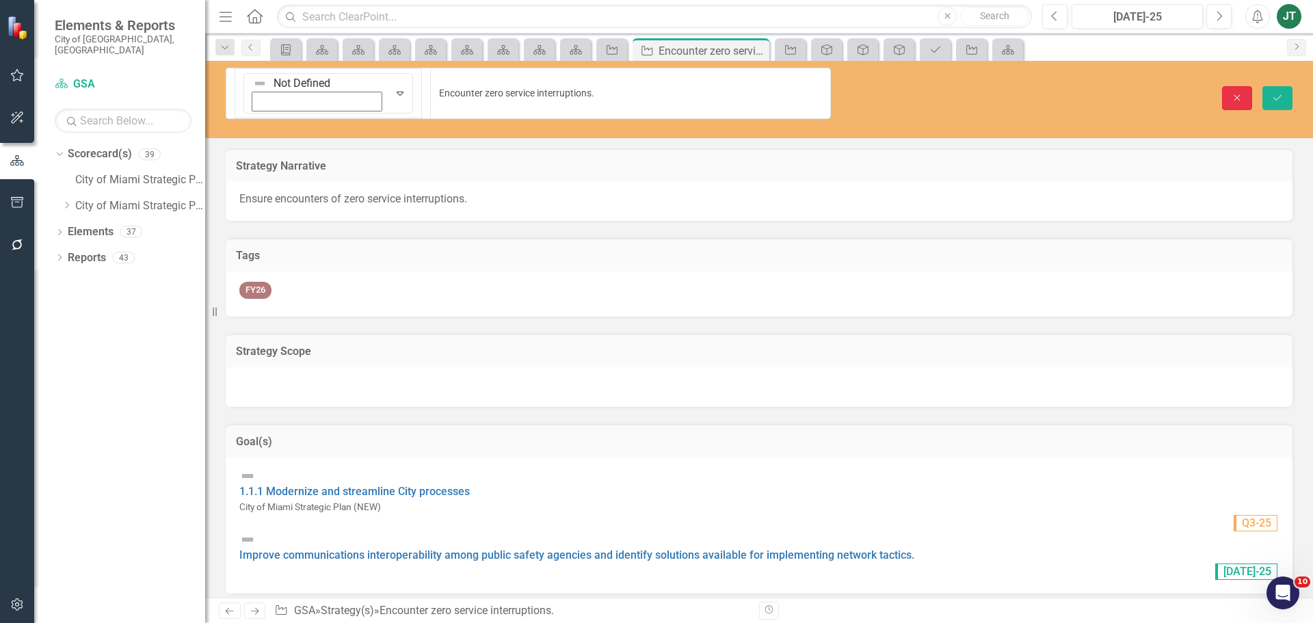
click at [1237, 93] on icon "Close" at bounding box center [1237, 98] width 12 height 10
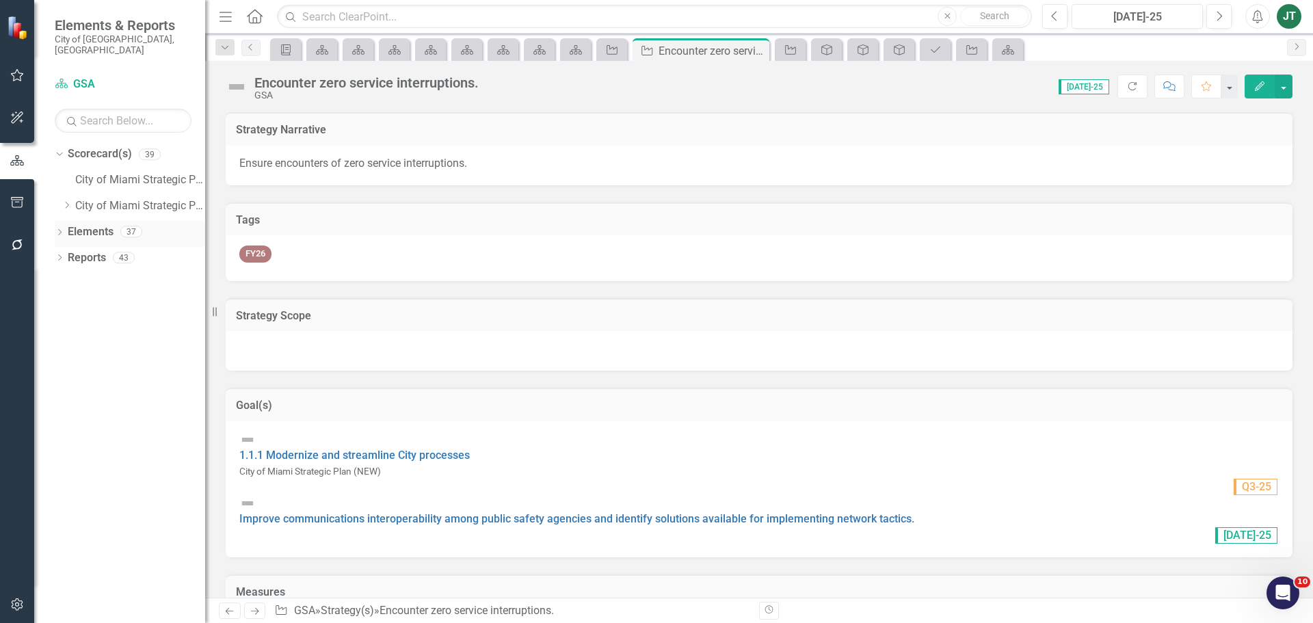
click at [79, 224] on link "Elements" at bounding box center [91, 232] width 46 height 16
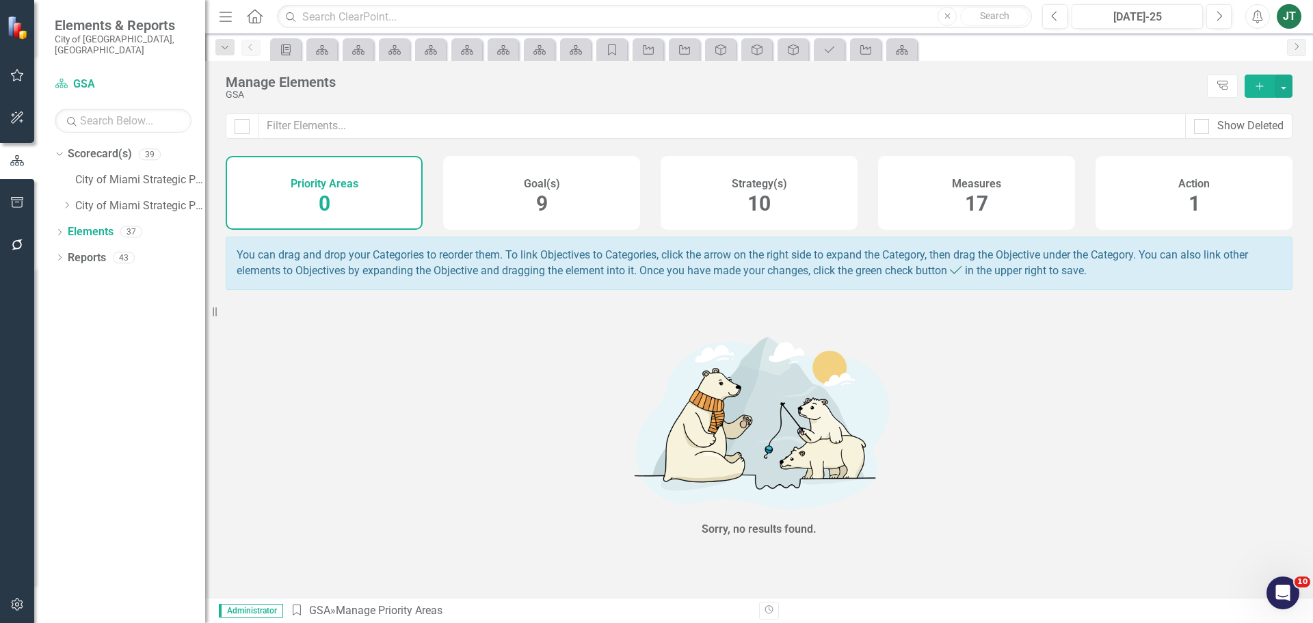
click at [737, 213] on div "Strategy(s) 10" at bounding box center [759, 193] width 197 height 74
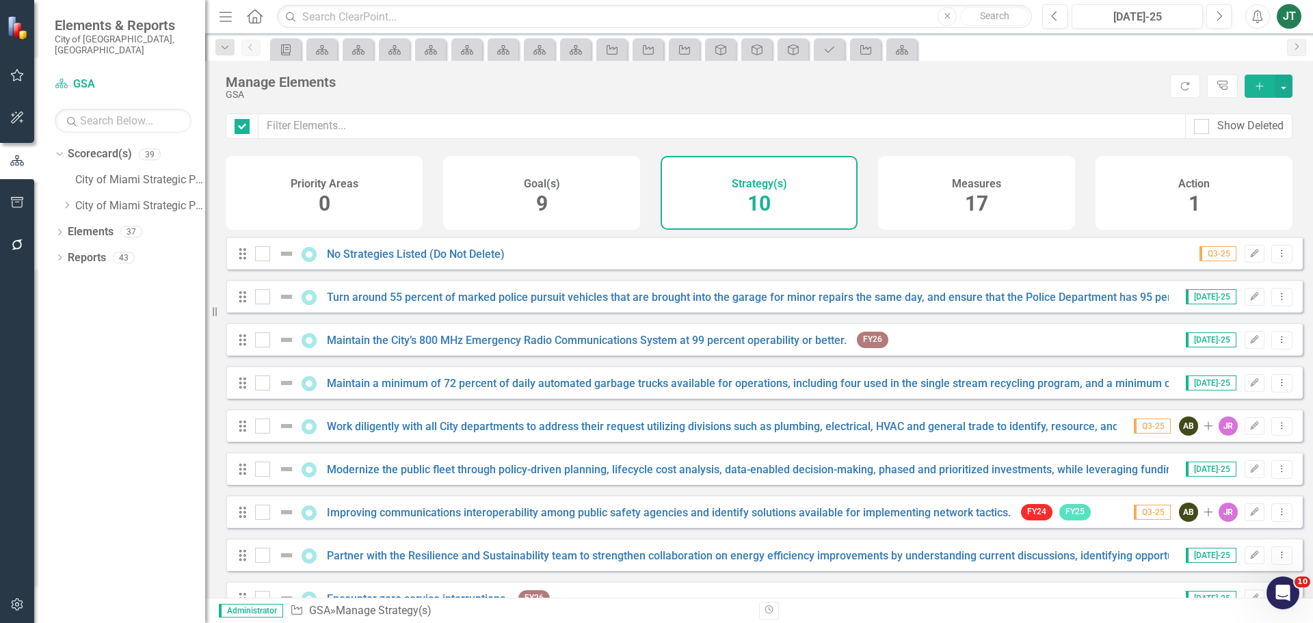
checkbox input "false"
click at [423, 304] on link "Turn around 55 percent of marked police pursuit vehicles that are brought into …" at bounding box center [871, 297] width 1088 height 13
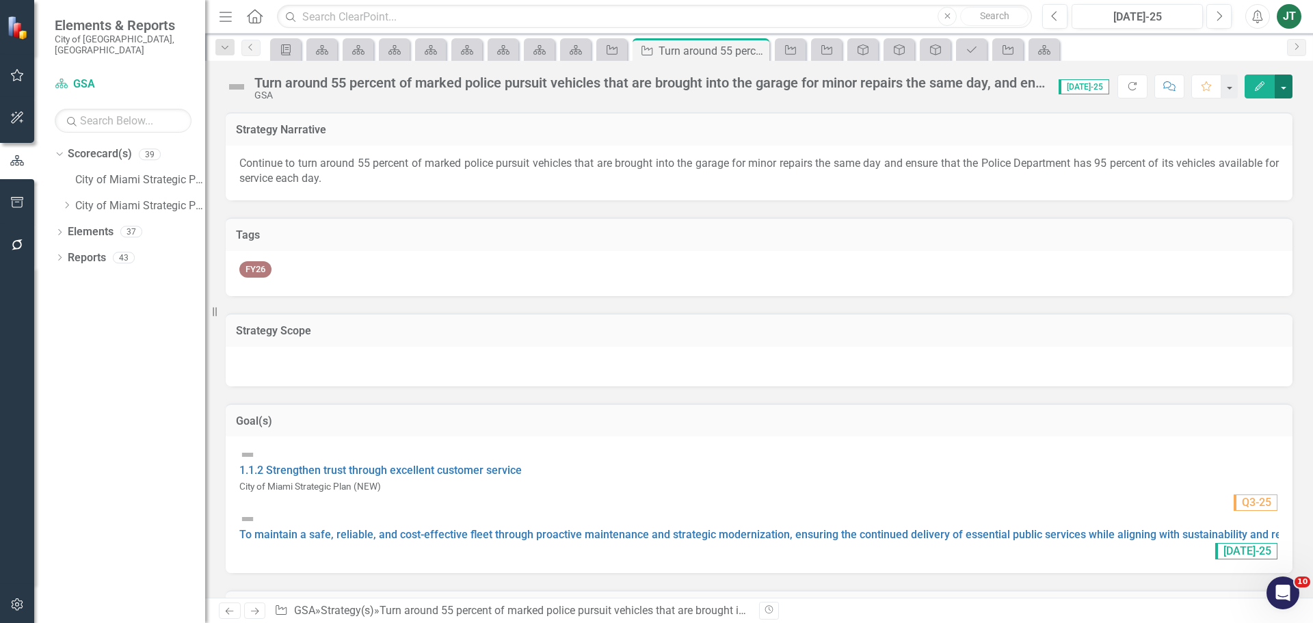
click at [1278, 82] on button "button" at bounding box center [1284, 87] width 18 height 24
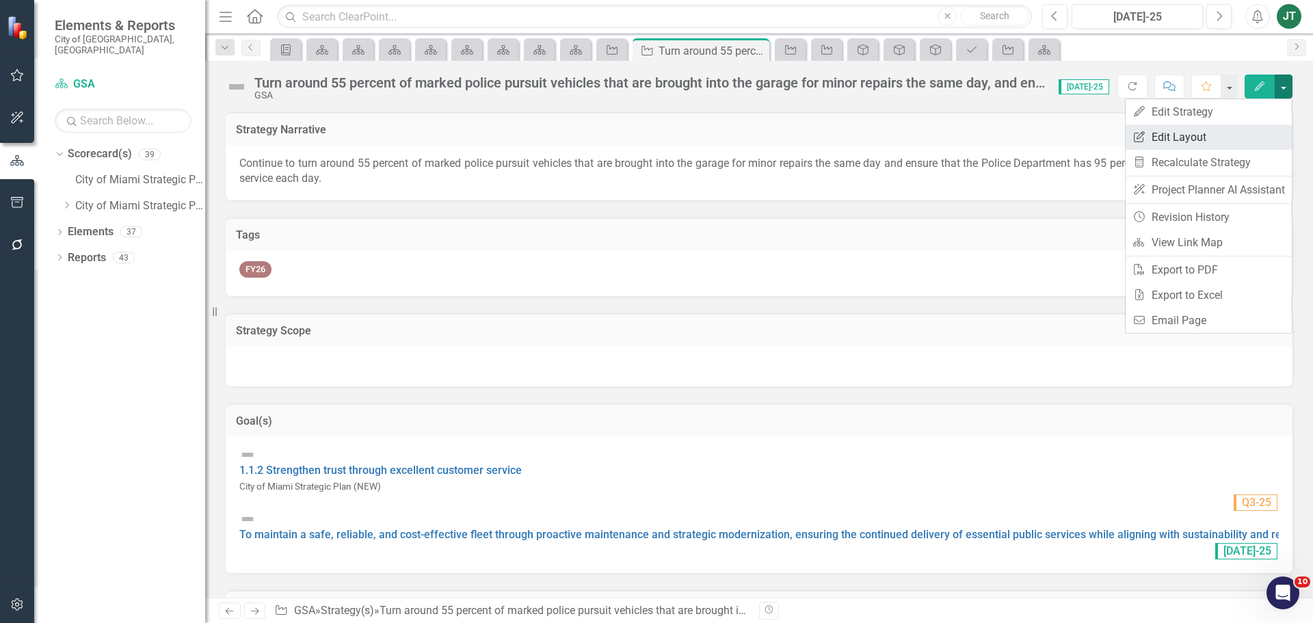
click at [1238, 137] on link "Edit Report Edit Layout" at bounding box center [1209, 136] width 166 height 25
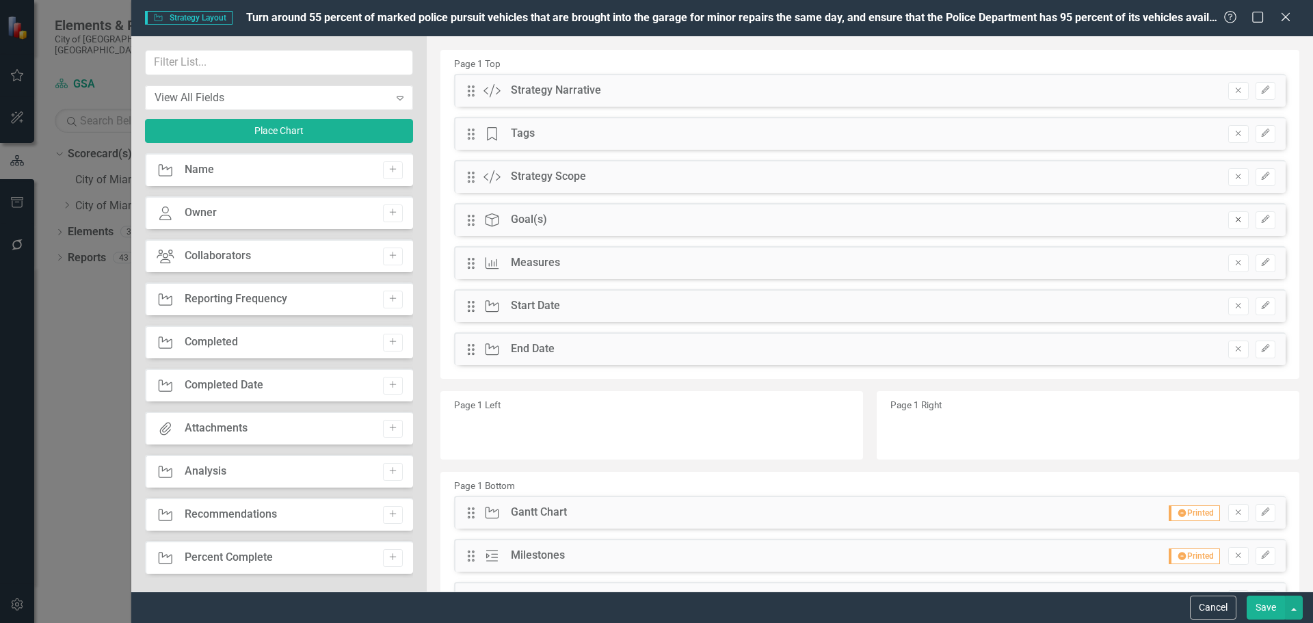
click at [1233, 216] on icon "Remove" at bounding box center [1238, 219] width 10 height 8
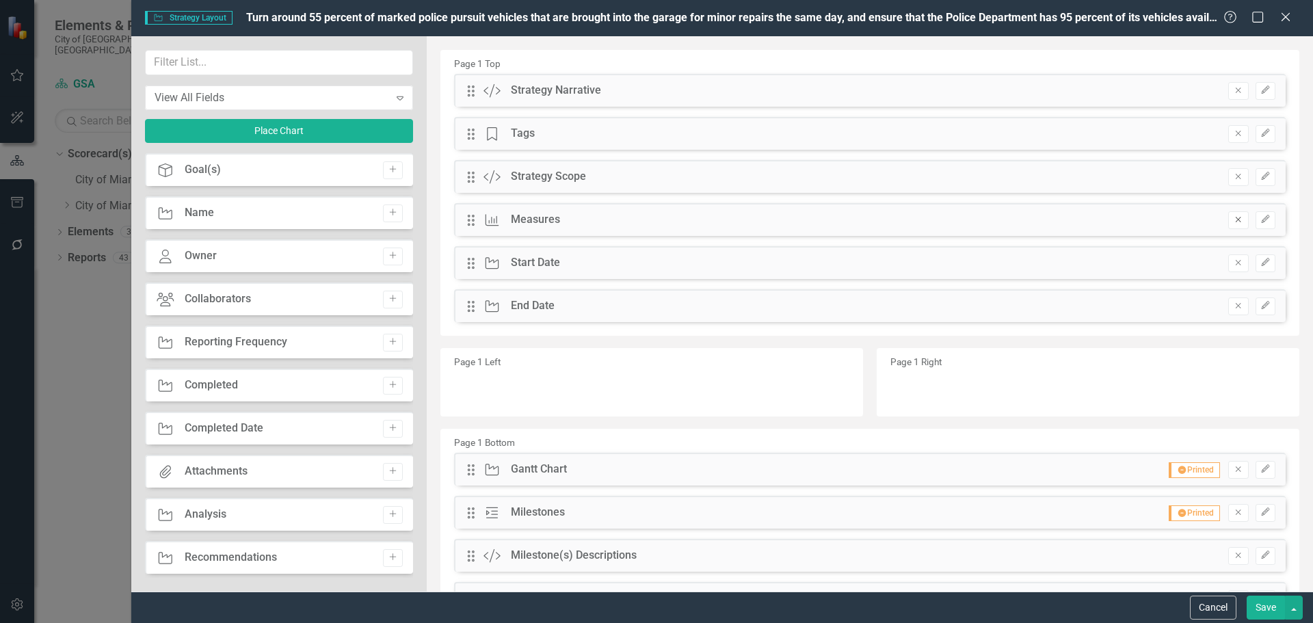
click at [1228, 215] on button "Remove" at bounding box center [1238, 220] width 20 height 18
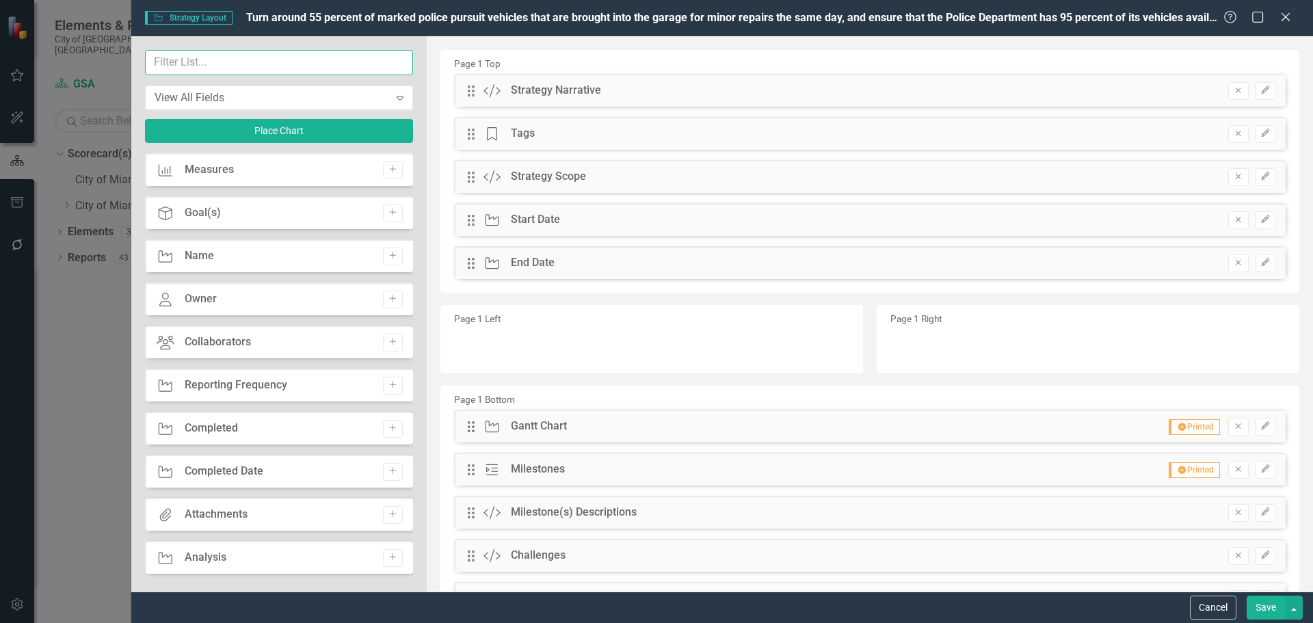
click at [259, 66] on input "text" at bounding box center [279, 62] width 268 height 25
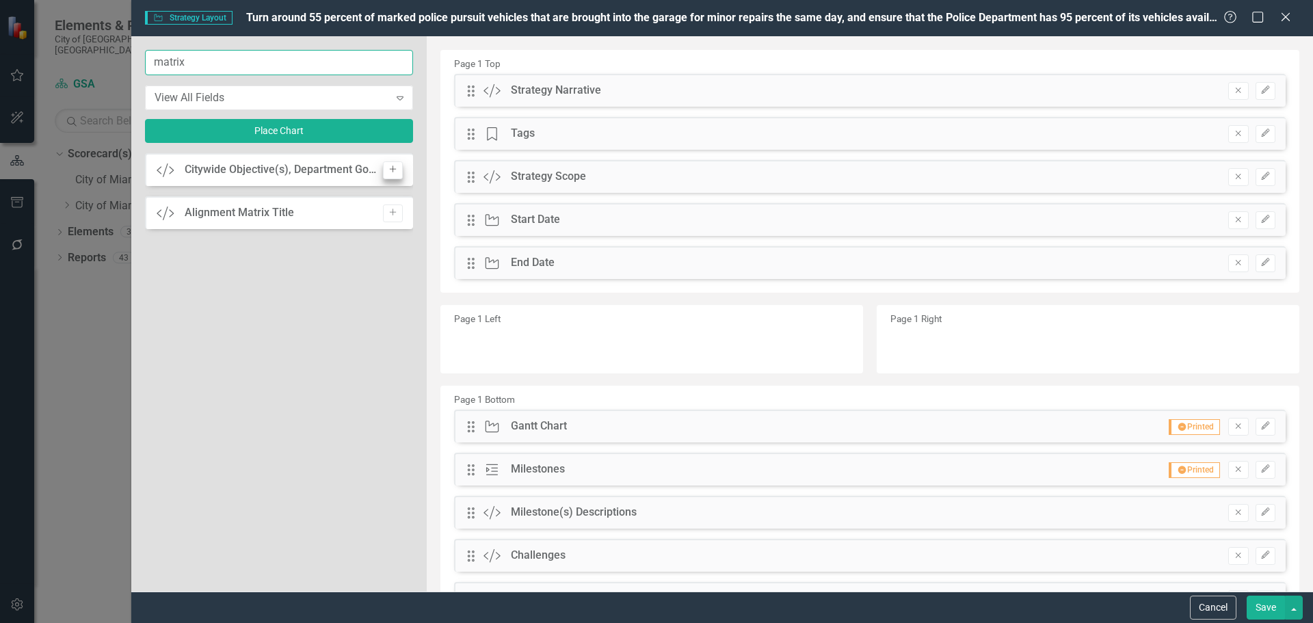
type input "matrix"
click at [392, 169] on icon "Add" at bounding box center [393, 169] width 10 height 8
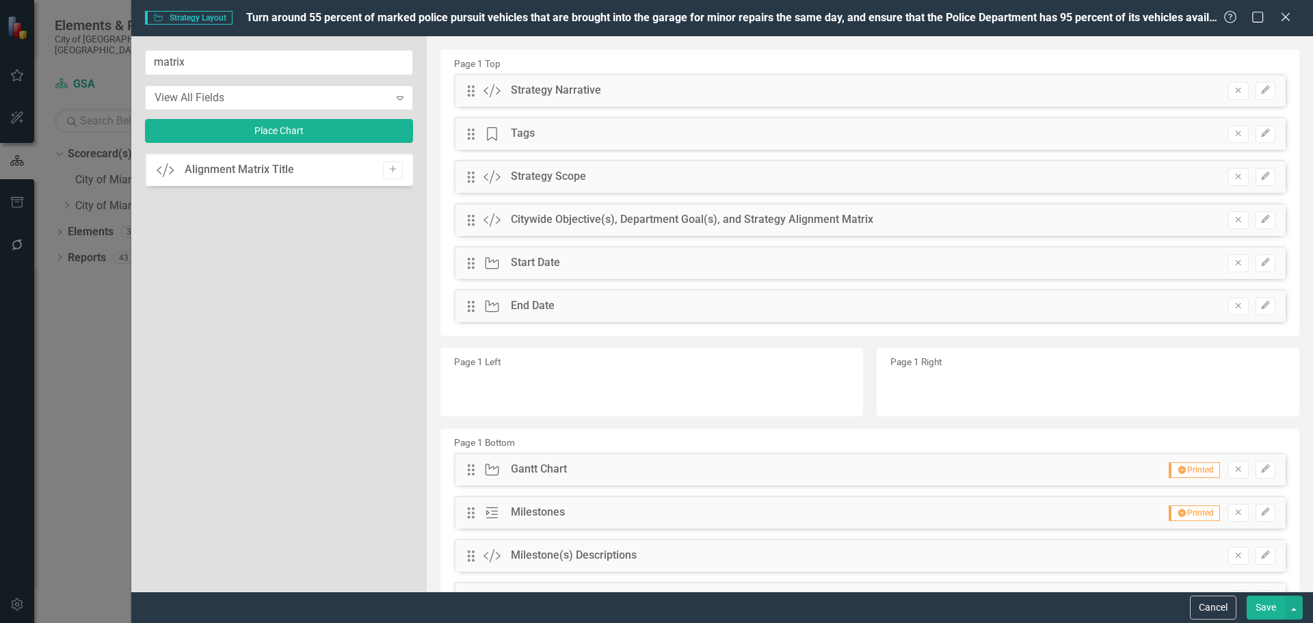
click at [1274, 613] on button "Save" at bounding box center [1266, 608] width 38 height 24
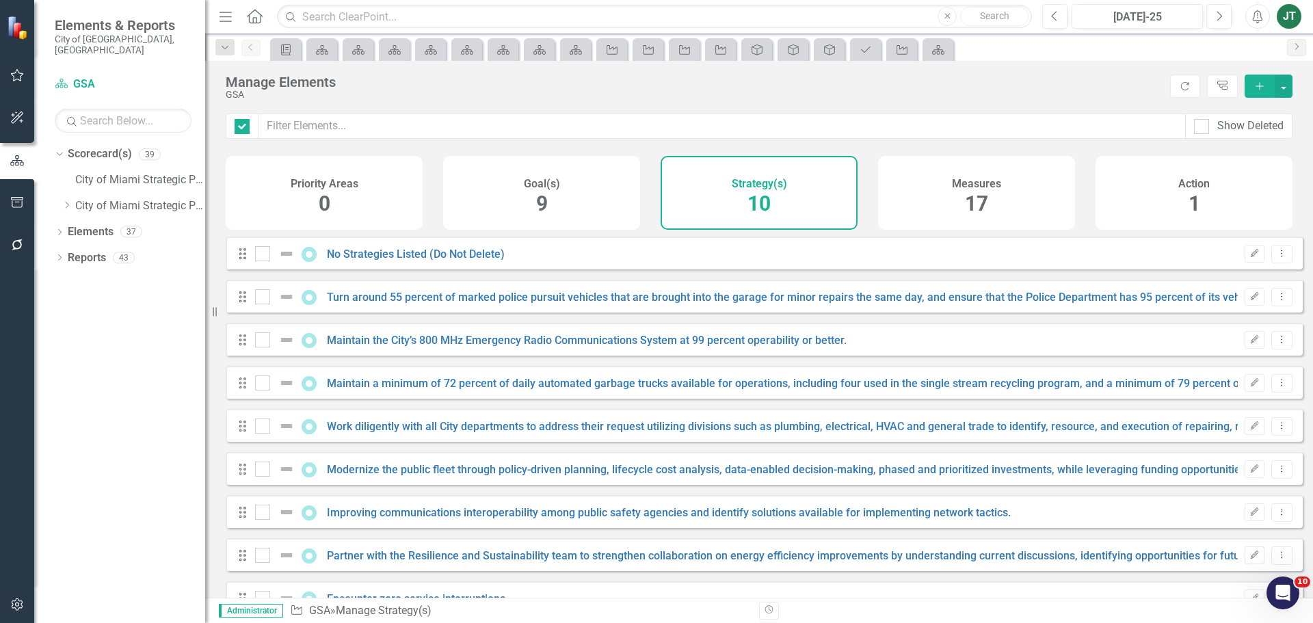
checkbox input "false"
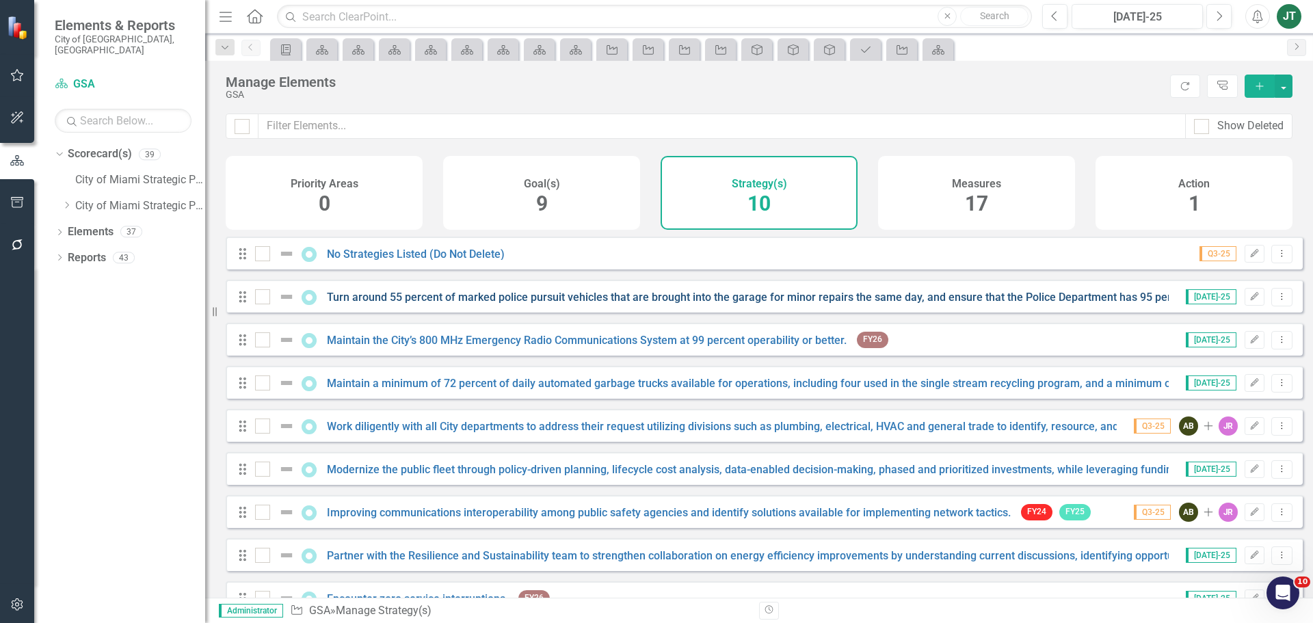
click at [494, 304] on link "Turn around 55 percent of marked police pursuit vehicles that are brought into …" at bounding box center [871, 297] width 1088 height 13
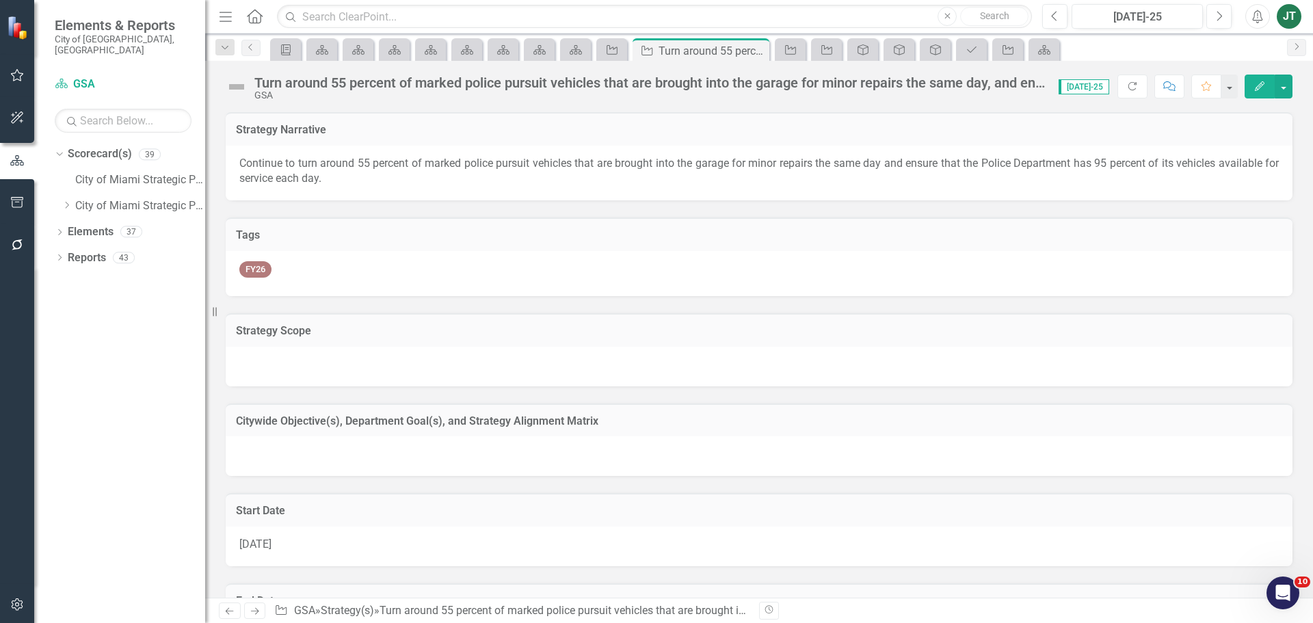
click at [527, 418] on h3 "Citywide Objective(s), Department Goal(s), and Strategy Alignment Matrix" at bounding box center [759, 421] width 1046 height 12
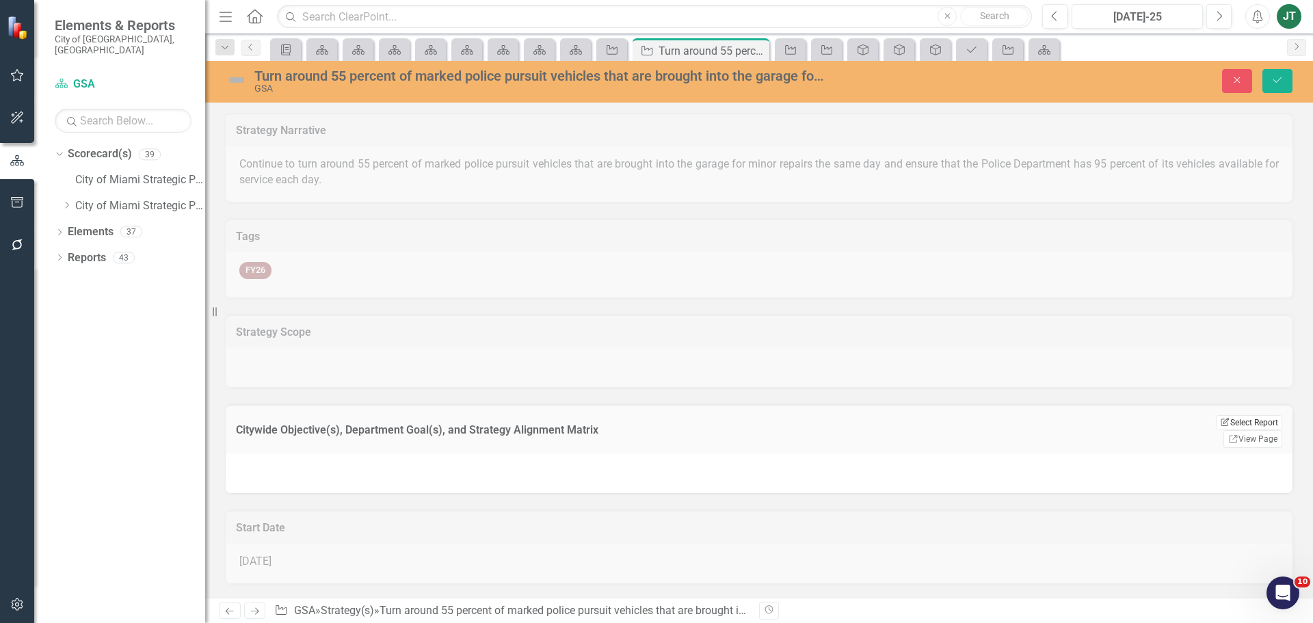
click at [1235, 423] on button "Edit Report Select Report" at bounding box center [1249, 422] width 66 height 15
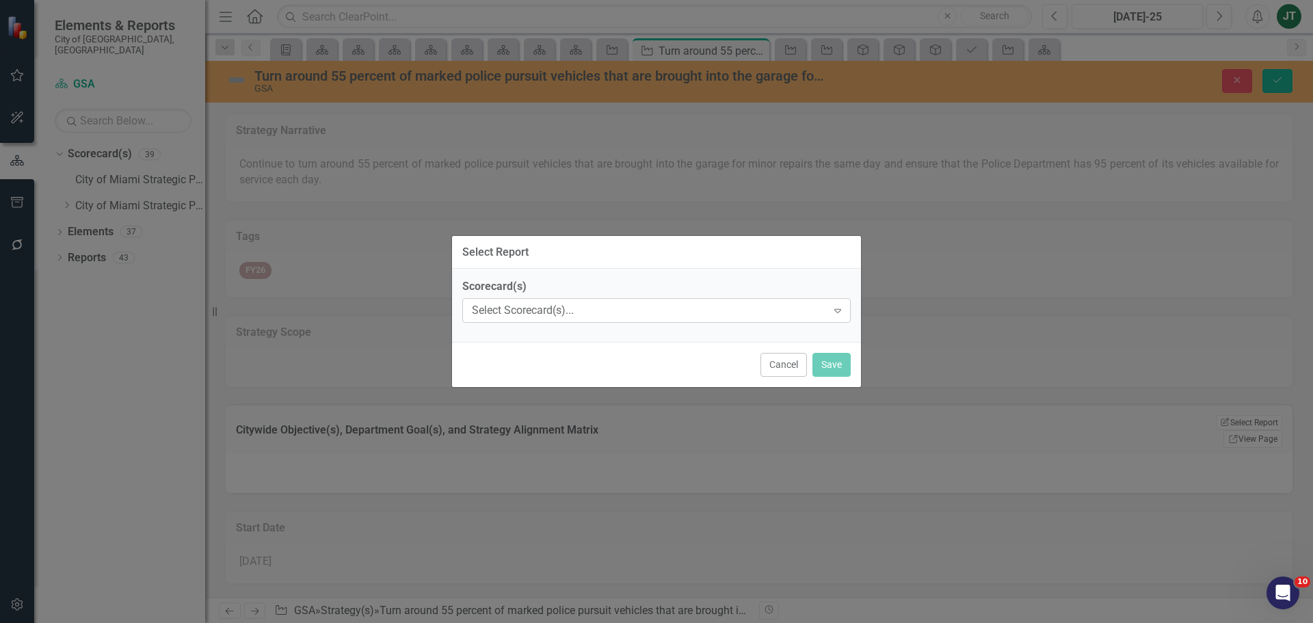
click at [583, 307] on div "Select Scorecard(s)..." at bounding box center [649, 311] width 355 height 16
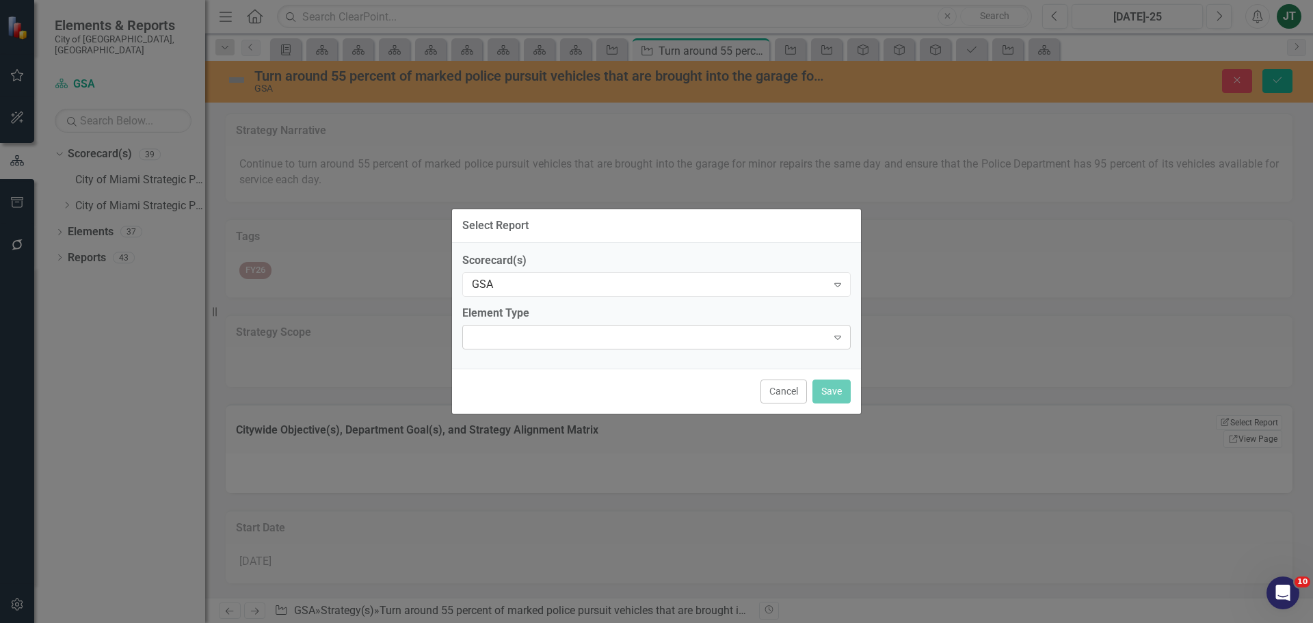
click at [522, 334] on div "Expand" at bounding box center [656, 337] width 388 height 25
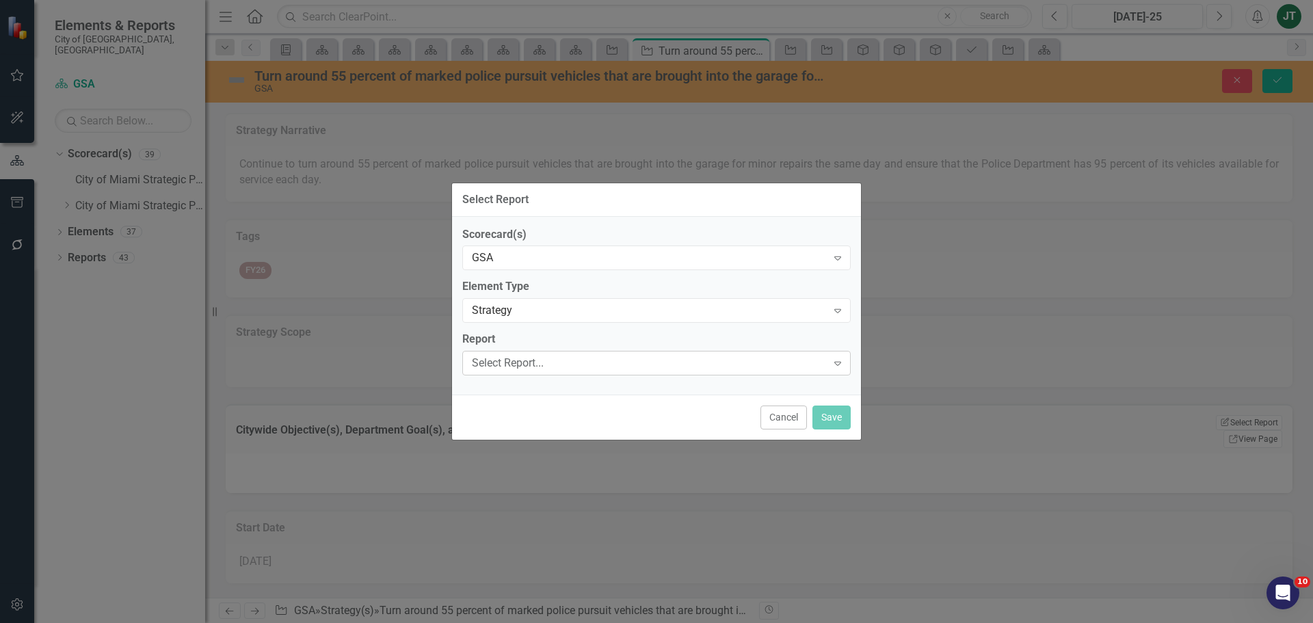
click at [509, 362] on div "Select Report..." at bounding box center [649, 364] width 355 height 16
click at [843, 414] on button "Save" at bounding box center [831, 417] width 38 height 24
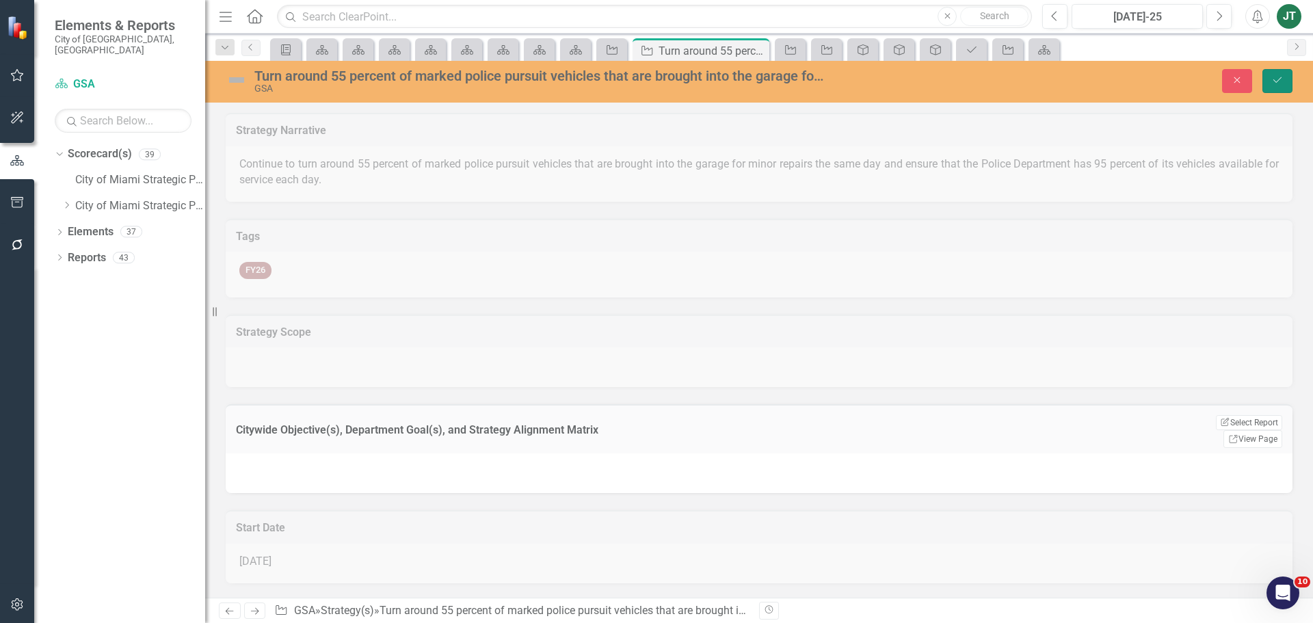
click at [1272, 81] on icon "Save" at bounding box center [1277, 80] width 12 height 10
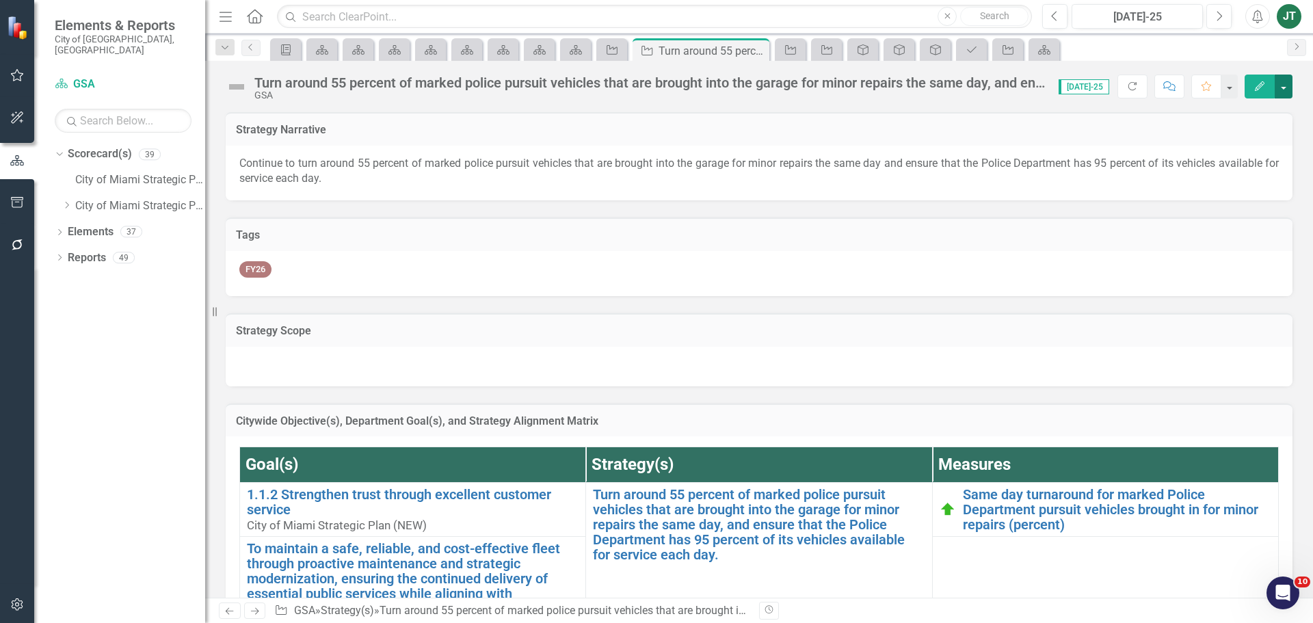
drag, startPoint x: 1285, startPoint y: 87, endPoint x: 1281, endPoint y: 98, distance: 11.5
click at [1285, 88] on button "button" at bounding box center [1284, 87] width 18 height 24
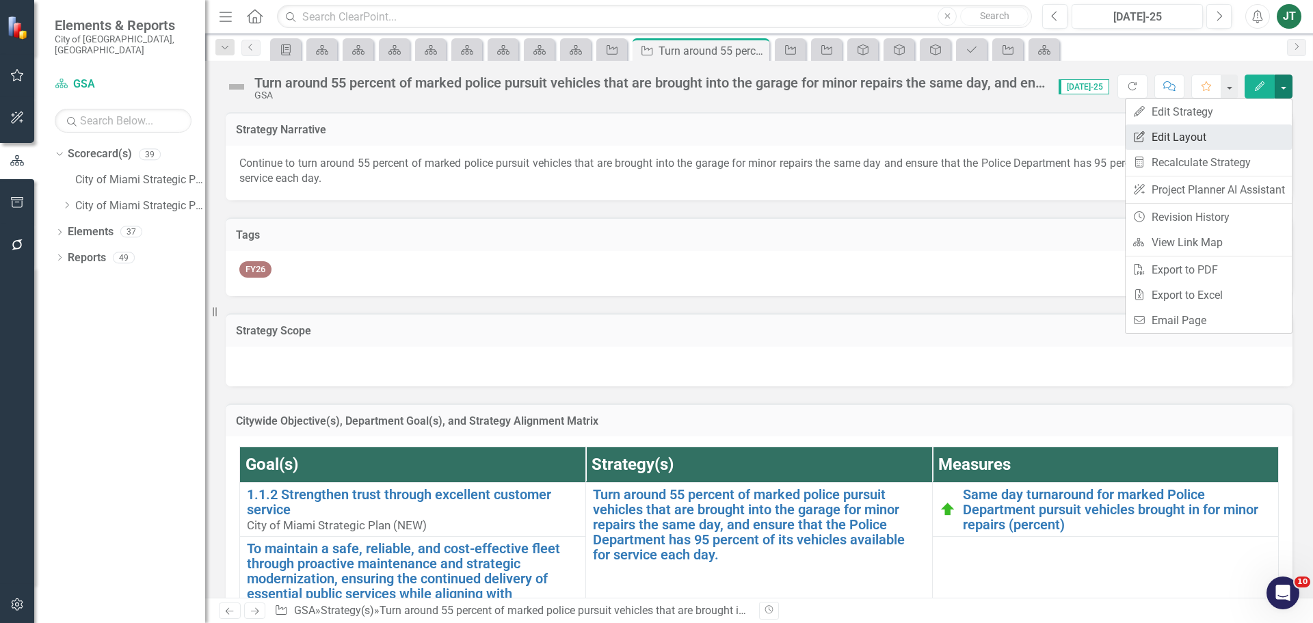
click at [1186, 143] on link "Edit Report Edit Layout" at bounding box center [1209, 136] width 166 height 25
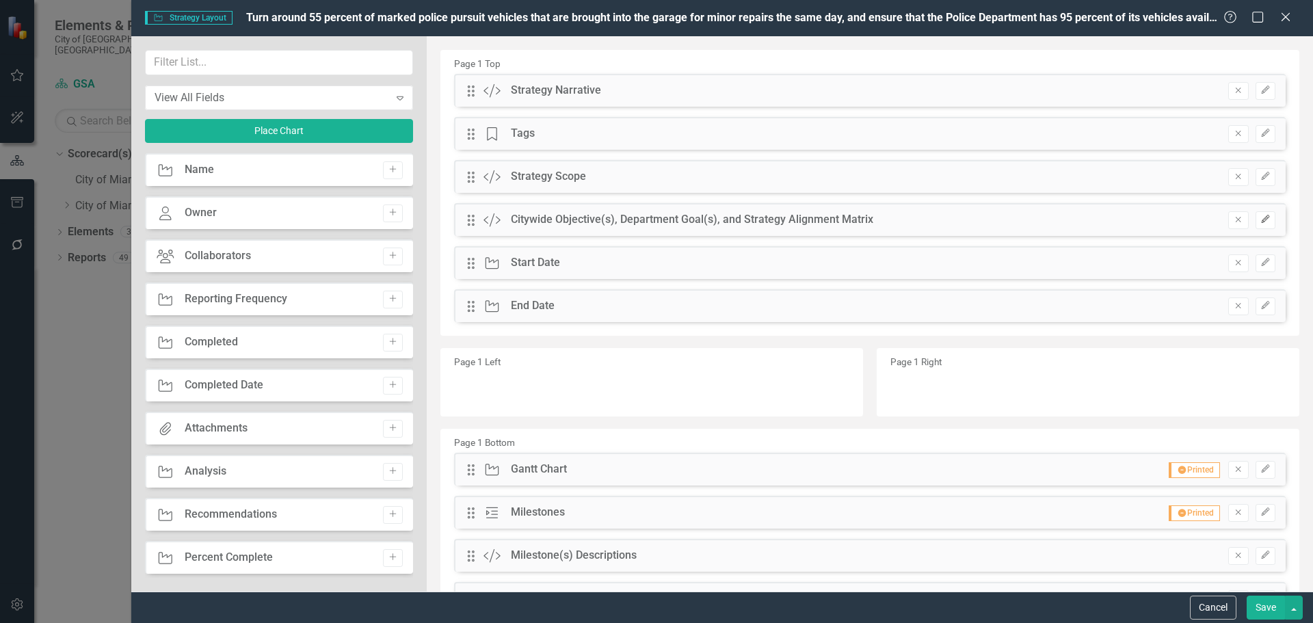
click at [1260, 223] on icon "Edit" at bounding box center [1265, 219] width 10 height 8
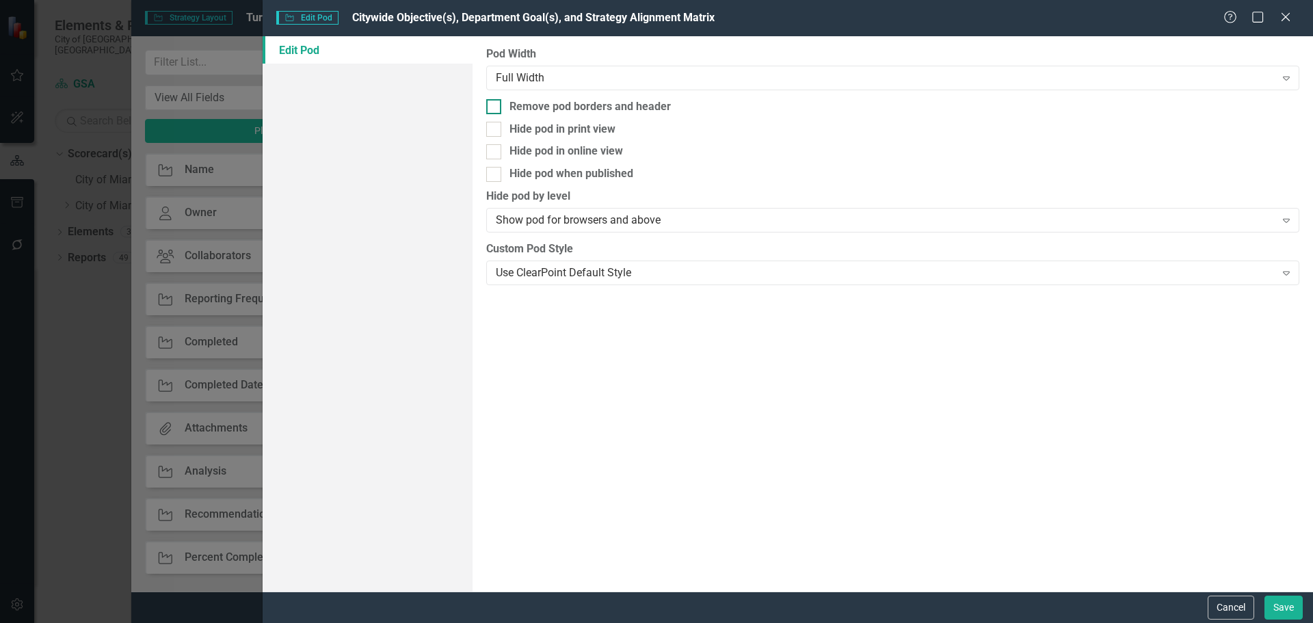
click at [536, 105] on div "Remove pod borders and header" at bounding box center [589, 107] width 161 height 16
click at [495, 105] on input "Remove pod borders and header" at bounding box center [490, 103] width 9 height 9
checkbox input "true"
click at [1282, 606] on button "Save" at bounding box center [1283, 608] width 38 height 24
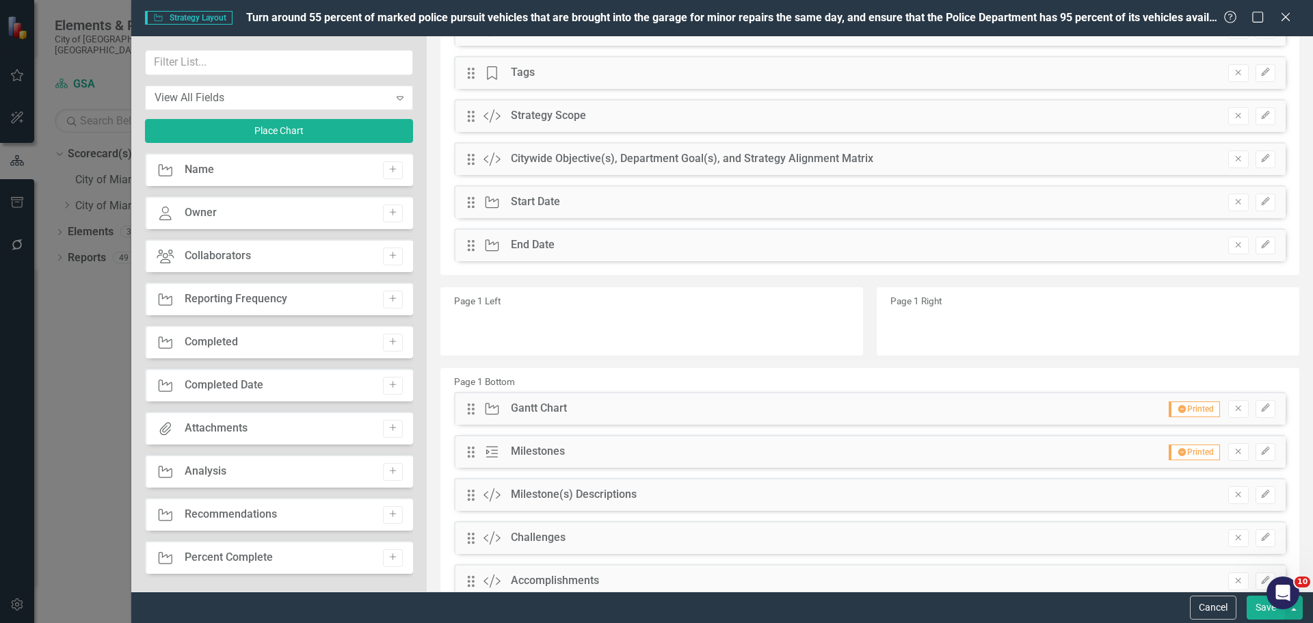
scroll to position [137, 0]
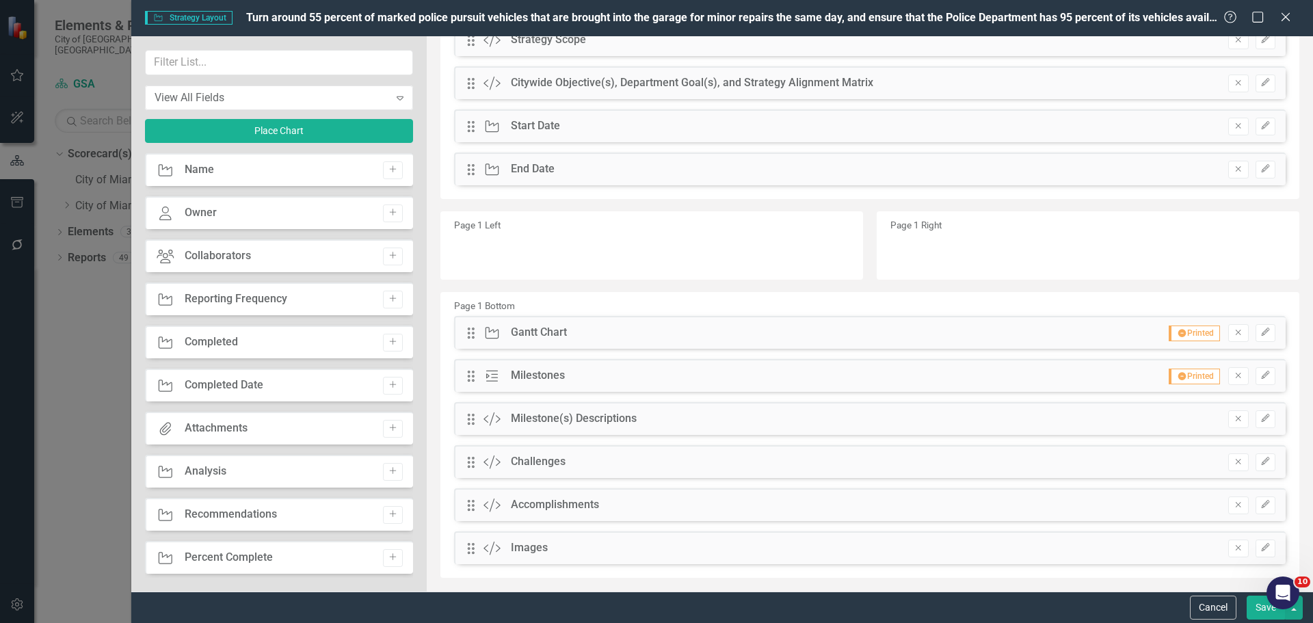
click at [1268, 613] on button "Save" at bounding box center [1266, 608] width 38 height 24
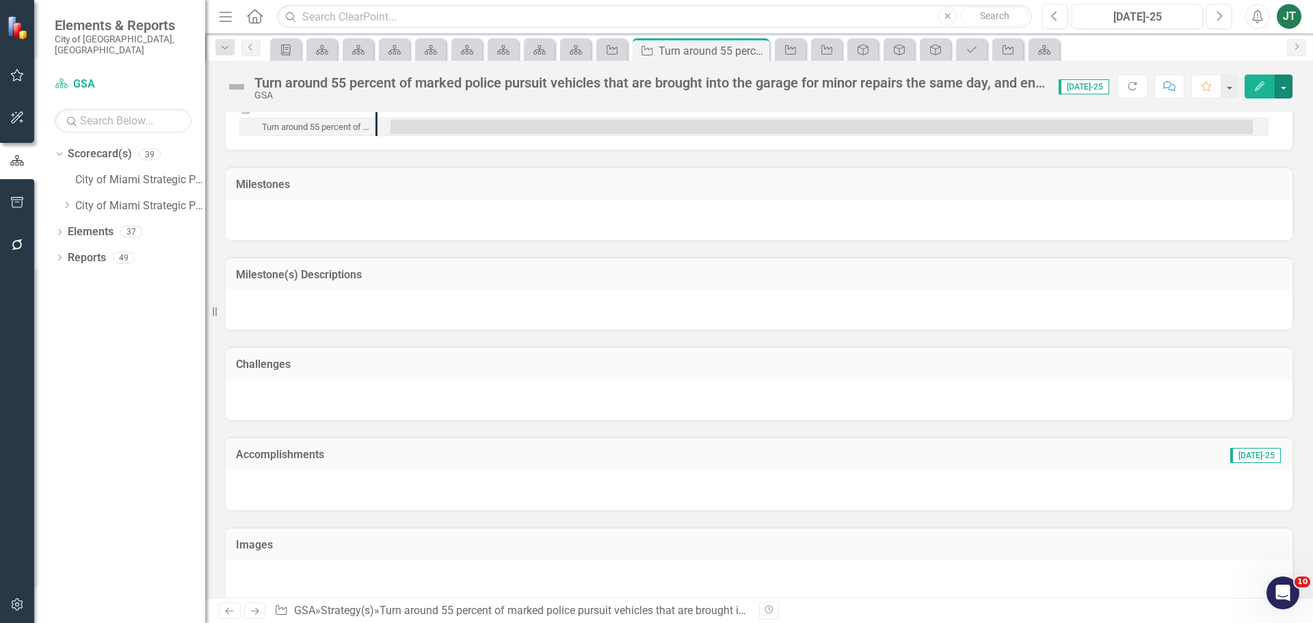
scroll to position [802, 0]
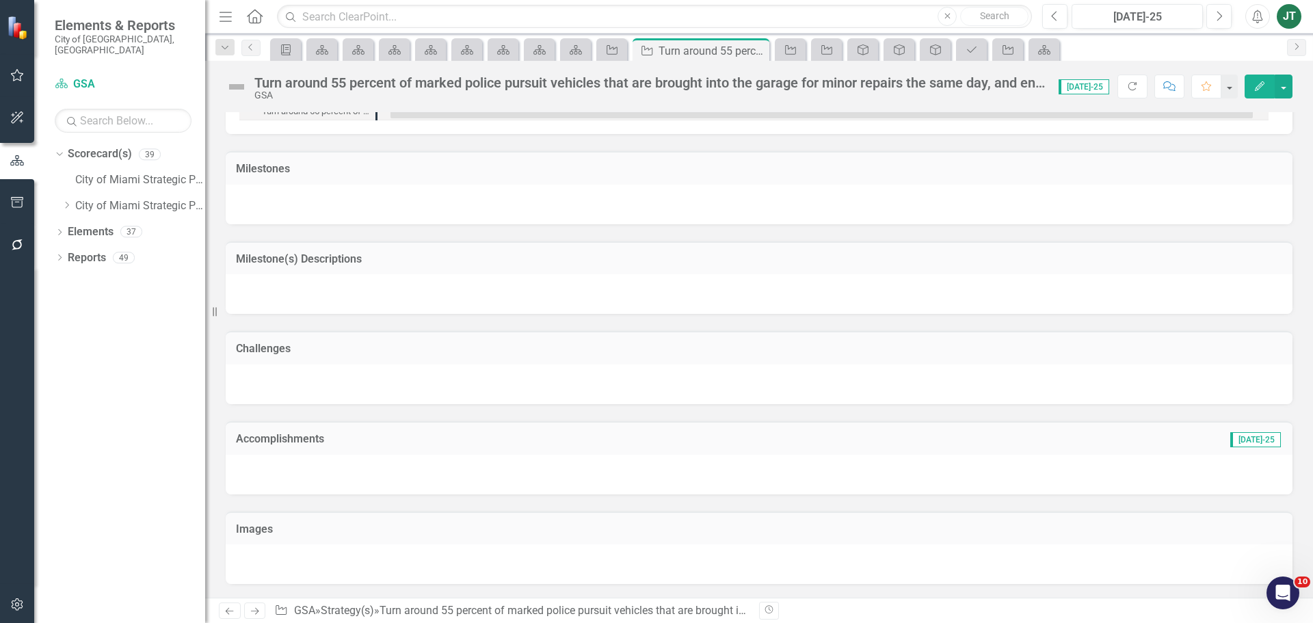
click at [721, 248] on div "Milestone(s) Descriptions" at bounding box center [759, 258] width 1067 height 34
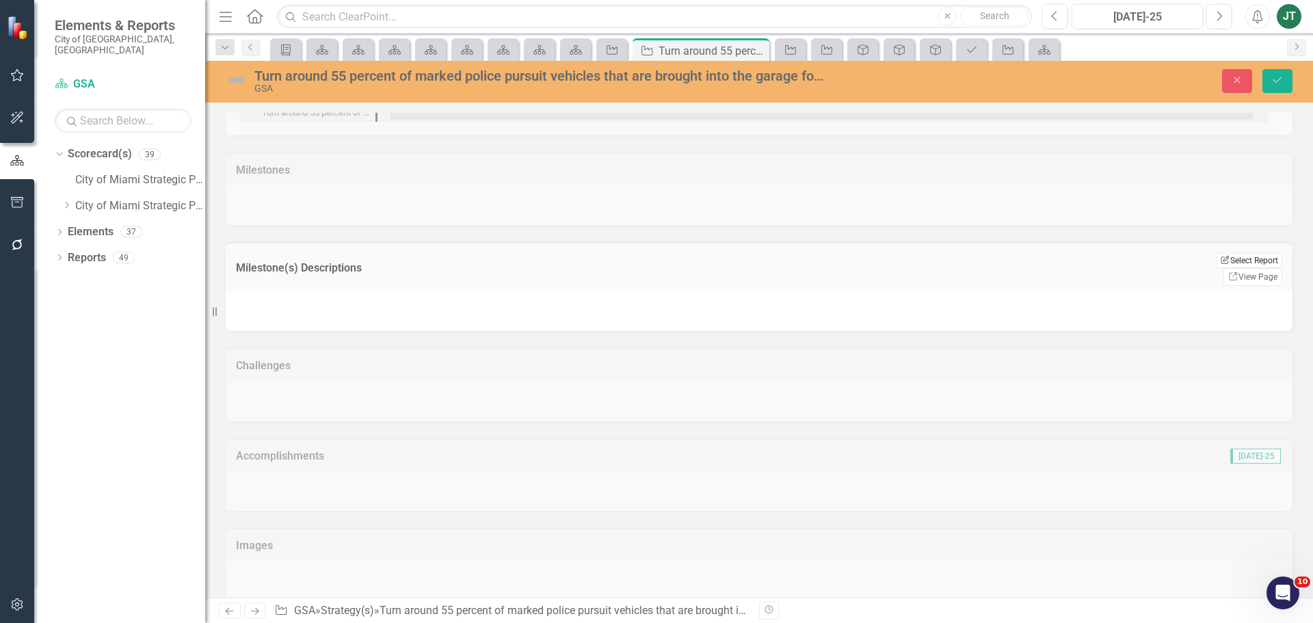
click at [1229, 258] on button "Edit Report Select Report" at bounding box center [1249, 260] width 66 height 15
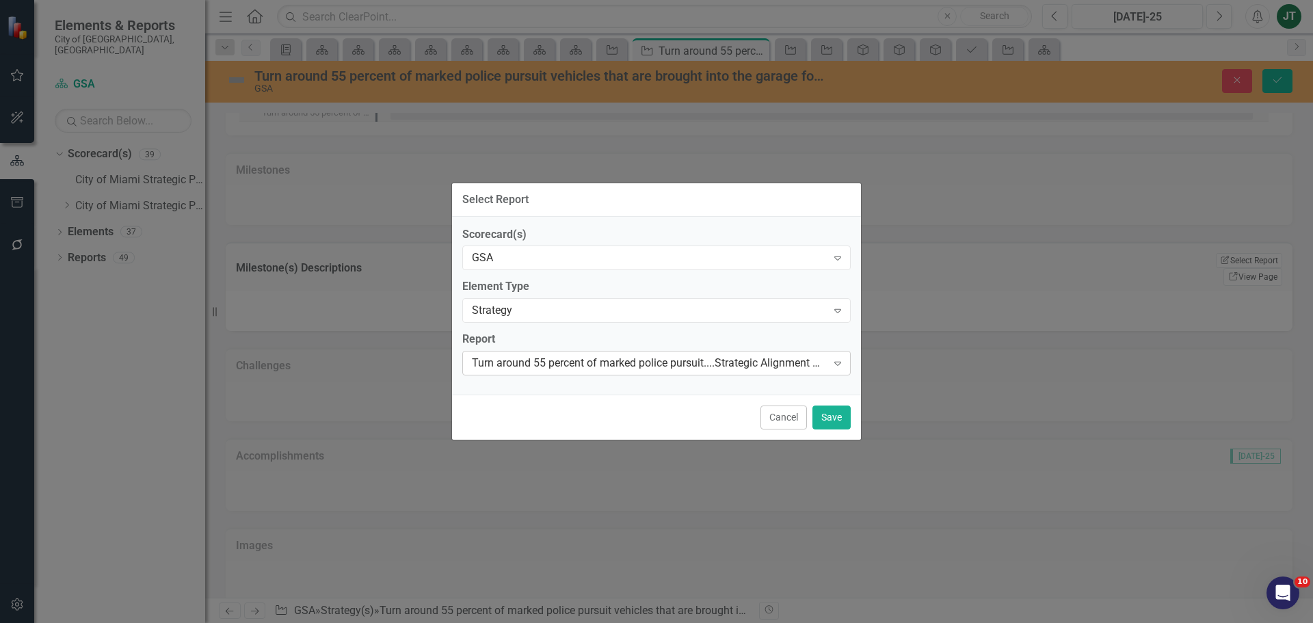
click at [575, 365] on div "Turn around 55 percent of marked police pursuit....Strategic Alignment Matrix" at bounding box center [649, 364] width 355 height 16
click at [839, 420] on button "Save" at bounding box center [831, 417] width 38 height 24
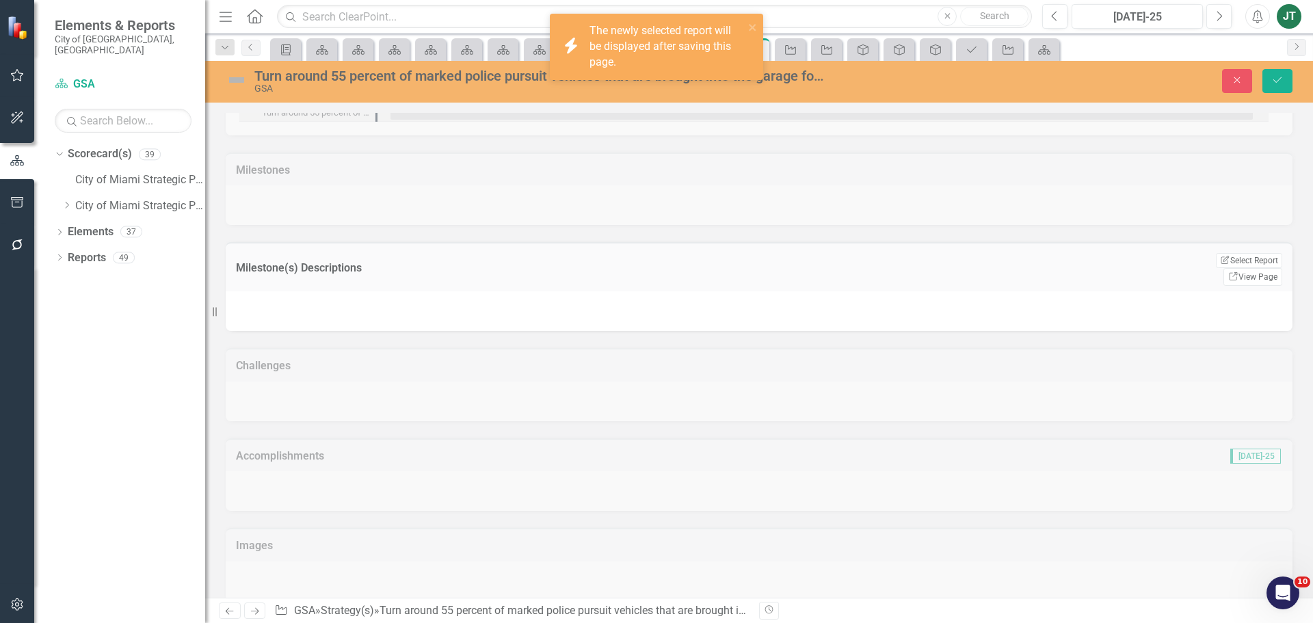
click at [1280, 68] on div "Turn around 55 percent of marked police pursuit vehicles that are brought into …" at bounding box center [759, 81] width 1108 height 26
click at [1278, 79] on icon "Save" at bounding box center [1277, 80] width 12 height 10
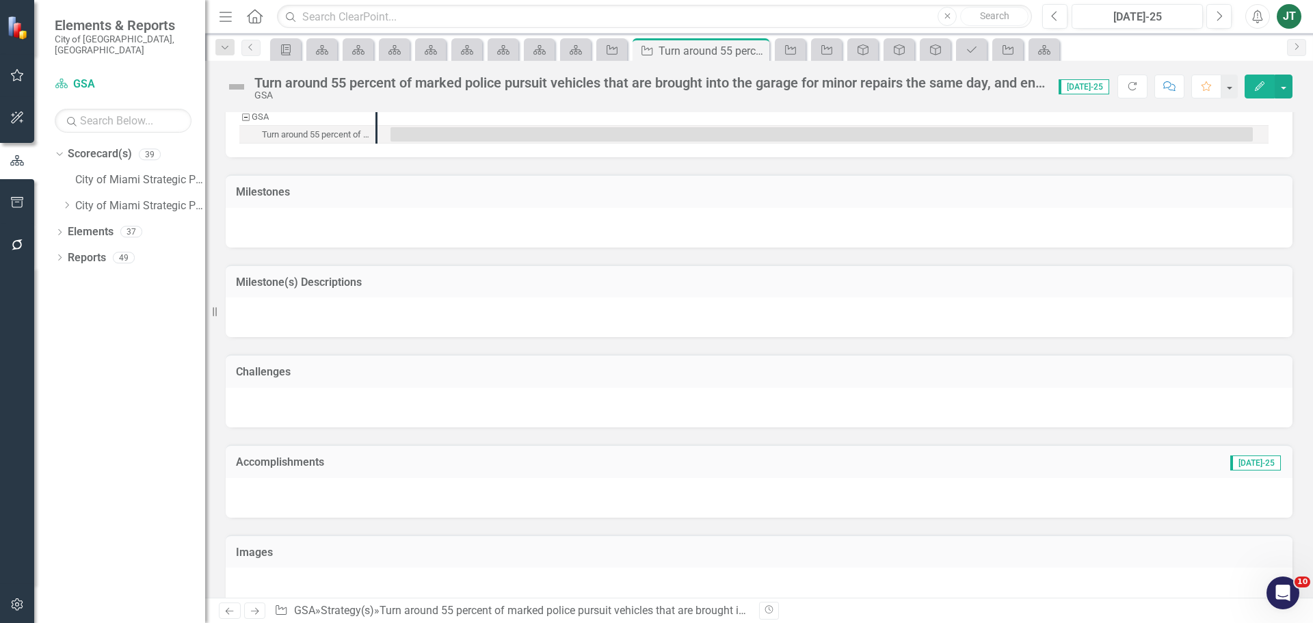
scroll to position [802, 0]
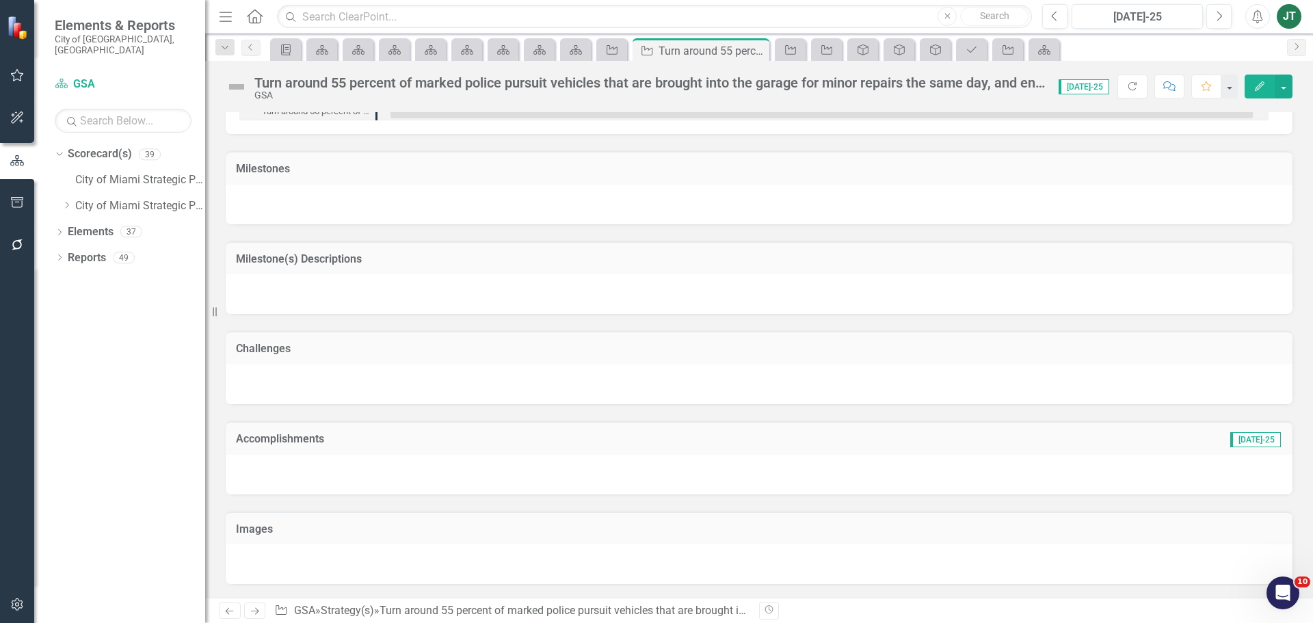
click at [405, 254] on h3 "Milestone(s) Descriptions" at bounding box center [759, 259] width 1046 height 12
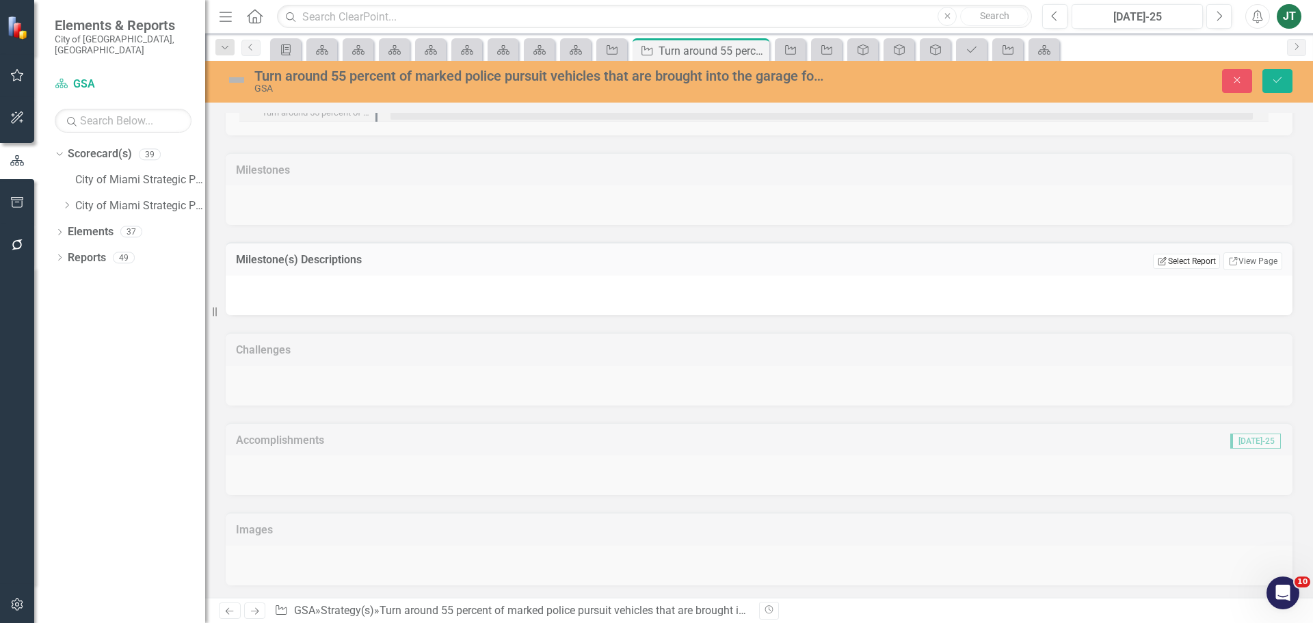
click at [1184, 261] on button "Edit Report Select Report" at bounding box center [1186, 261] width 66 height 15
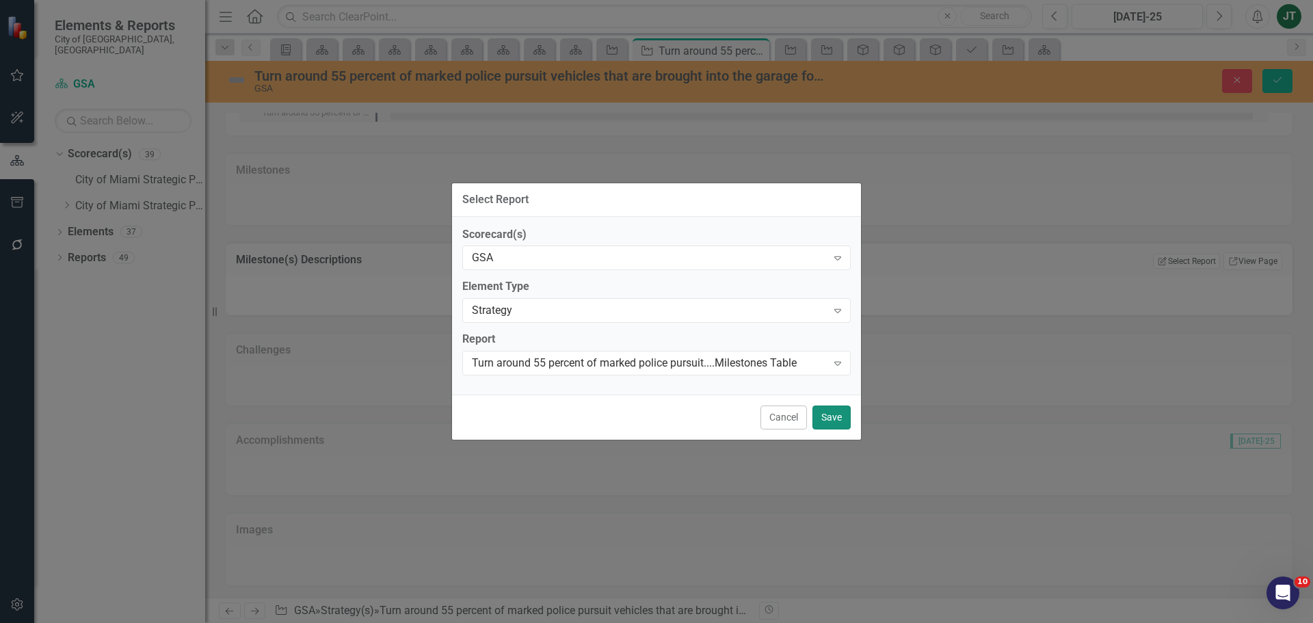
click at [838, 418] on button "Save" at bounding box center [831, 417] width 38 height 24
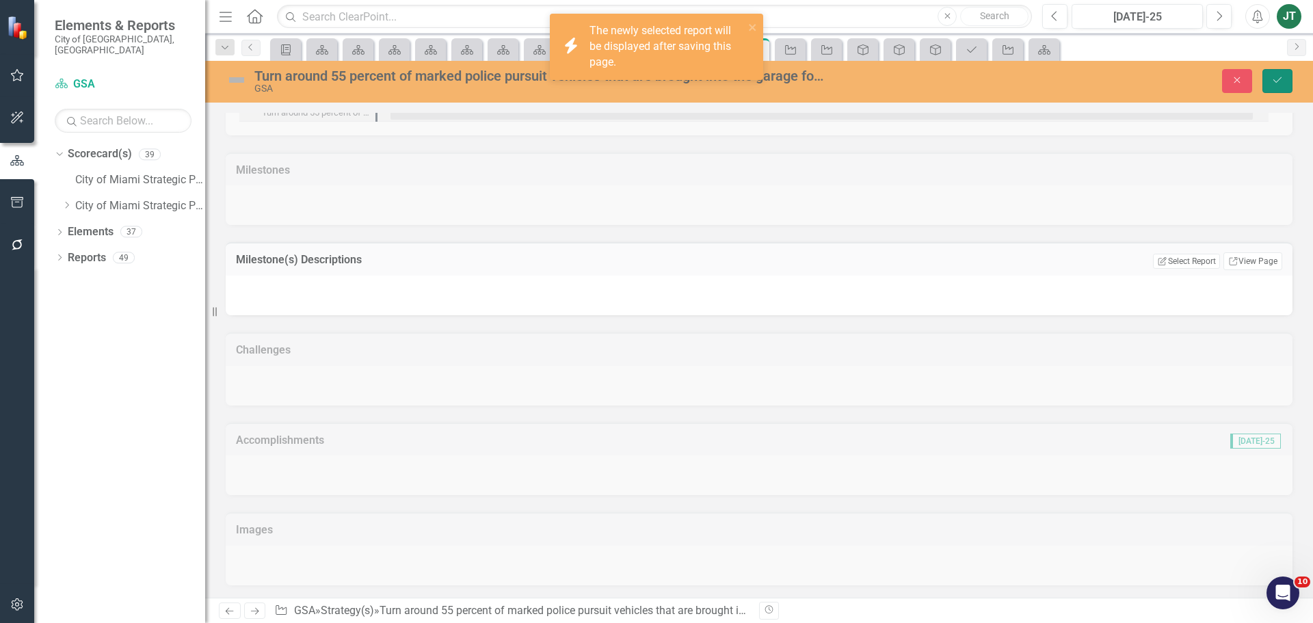
click at [1271, 84] on icon "Save" at bounding box center [1277, 80] width 12 height 10
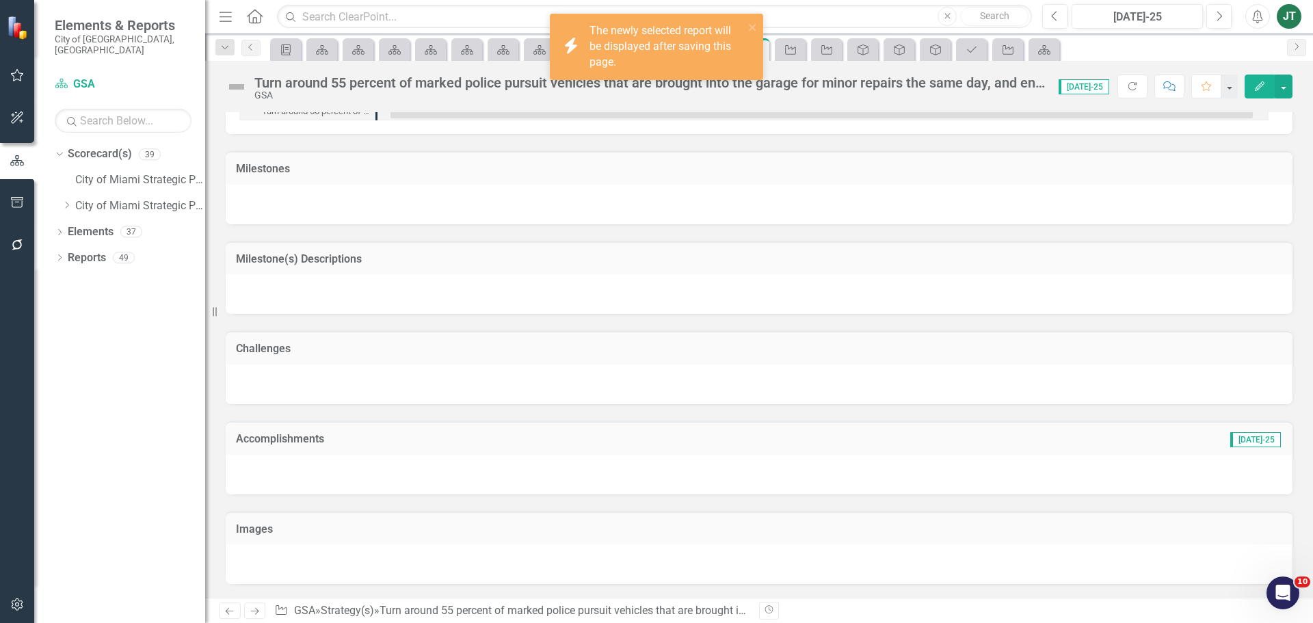
click at [256, 609] on icon at bounding box center [255, 611] width 8 height 7
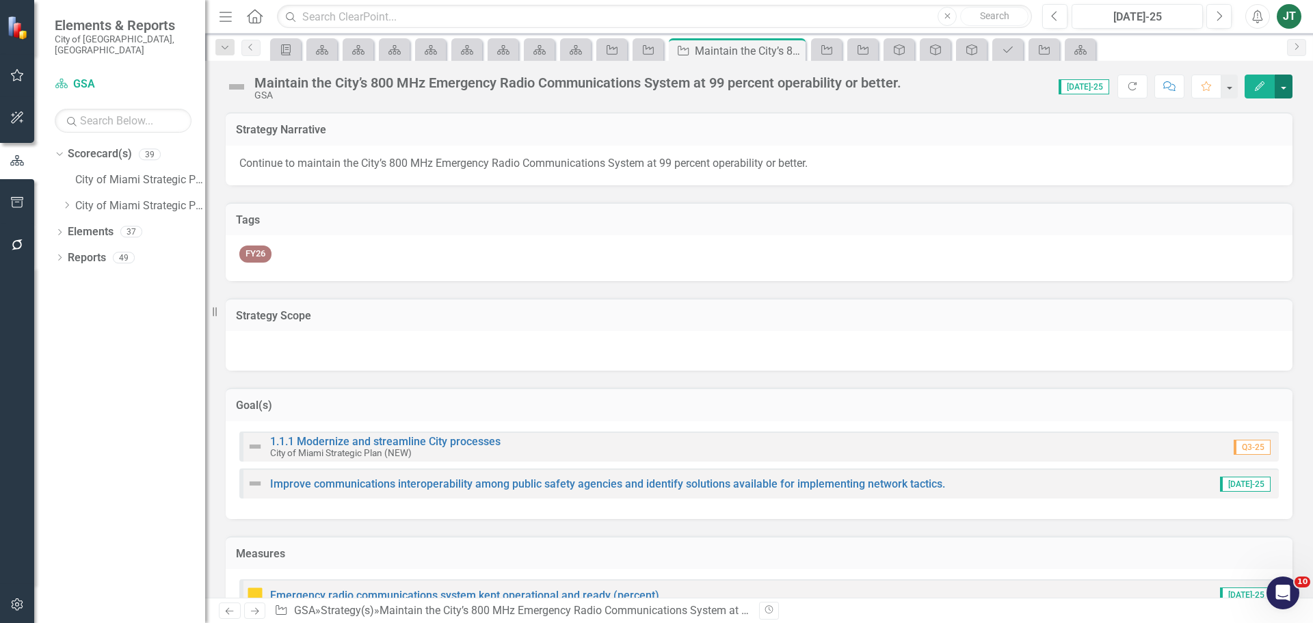
click at [1281, 78] on button "button" at bounding box center [1284, 87] width 18 height 24
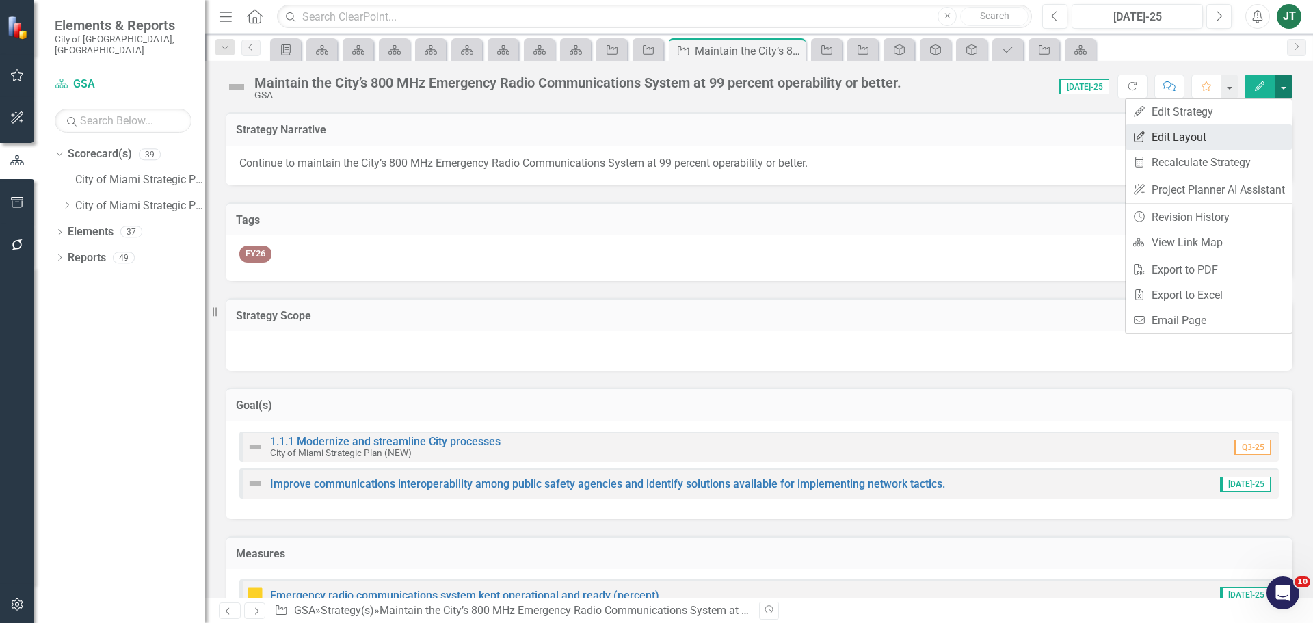
click at [1195, 135] on link "Edit Report Edit Layout" at bounding box center [1209, 136] width 166 height 25
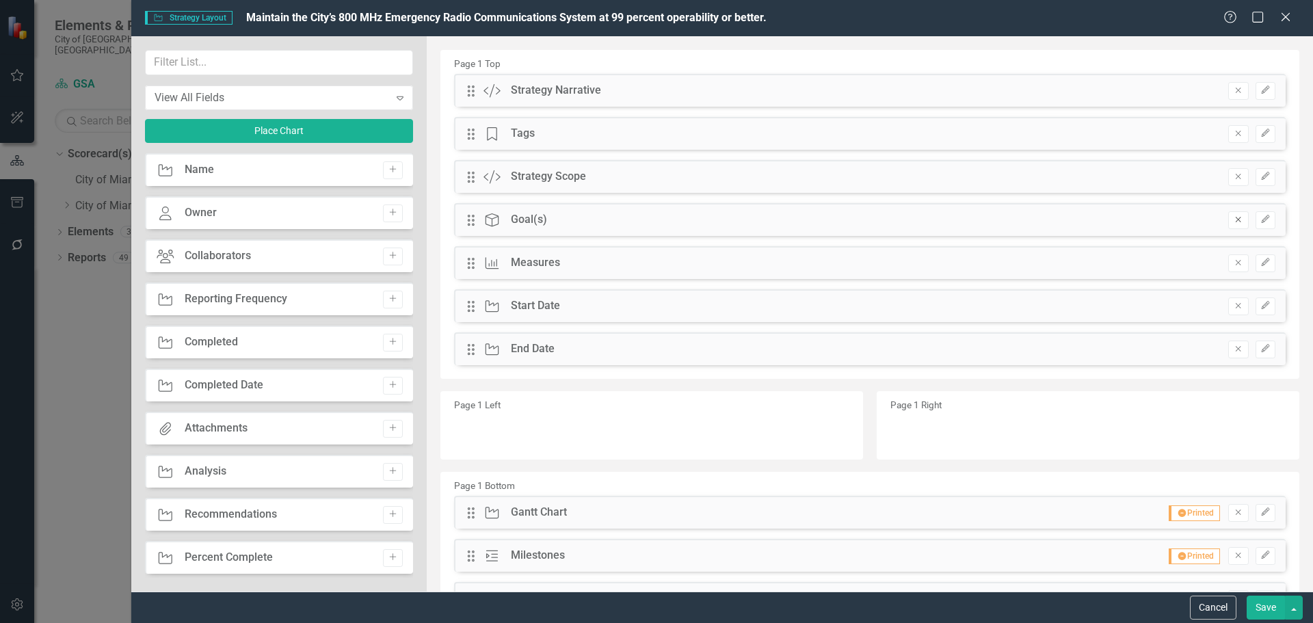
click at [1233, 216] on icon "Remove" at bounding box center [1238, 219] width 10 height 8
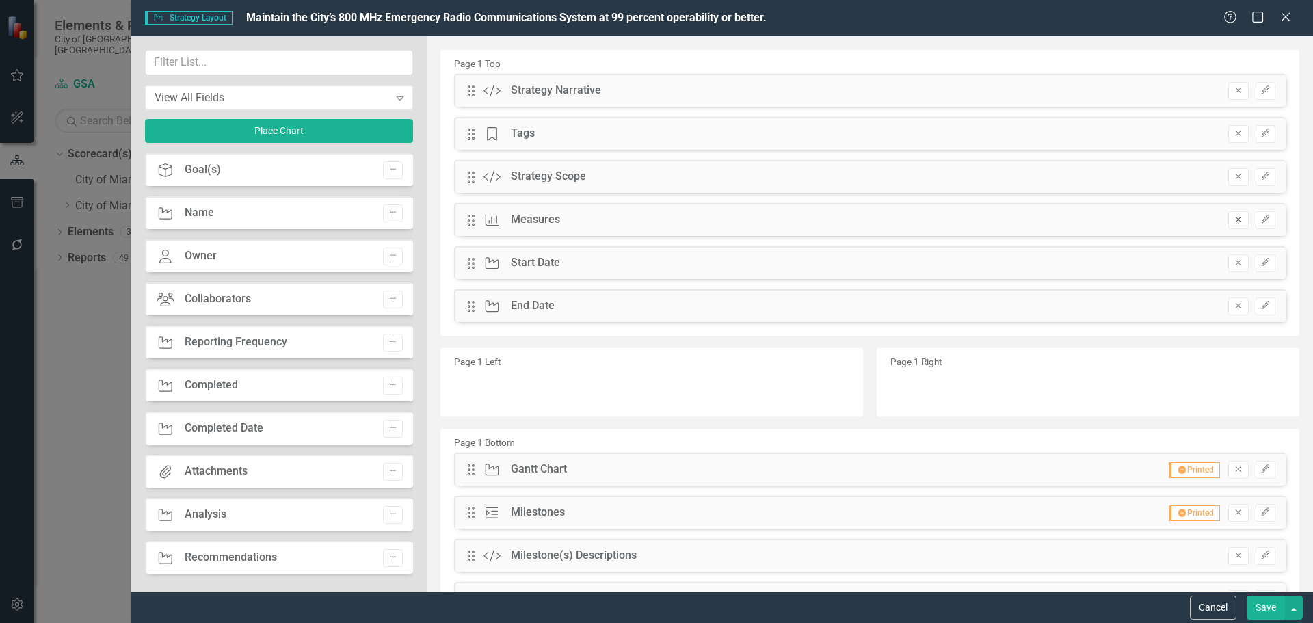
click at [1233, 216] on icon "Remove" at bounding box center [1238, 219] width 10 height 8
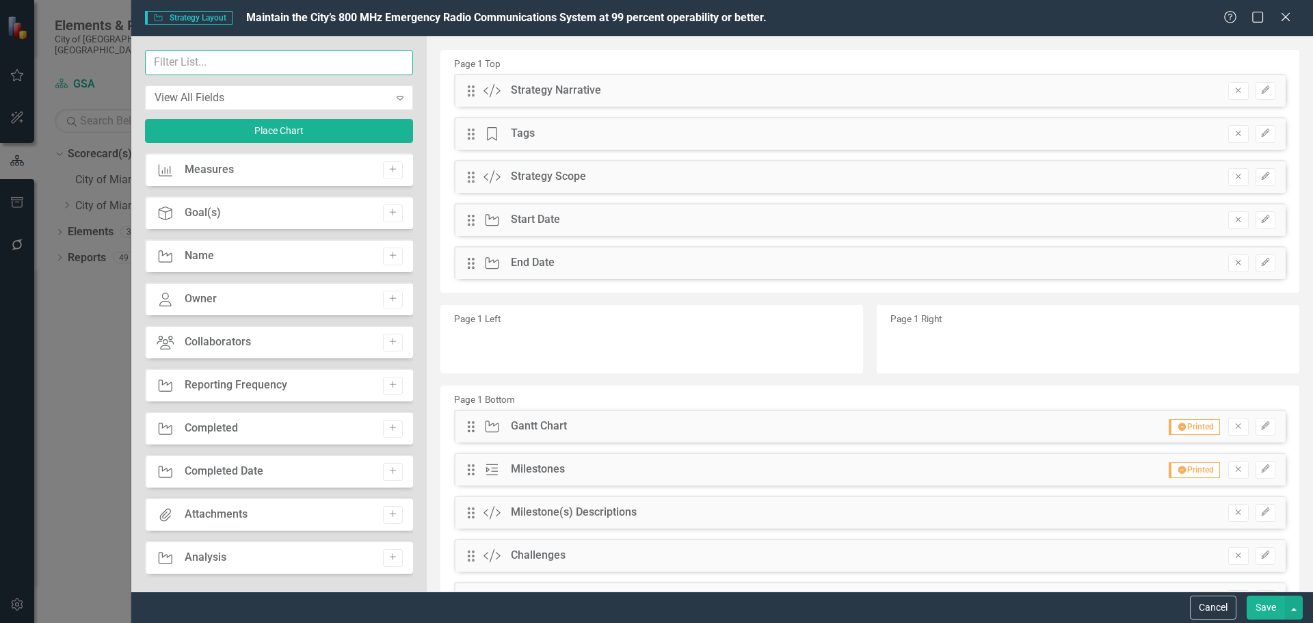
click at [243, 51] on input "text" at bounding box center [279, 62] width 268 height 25
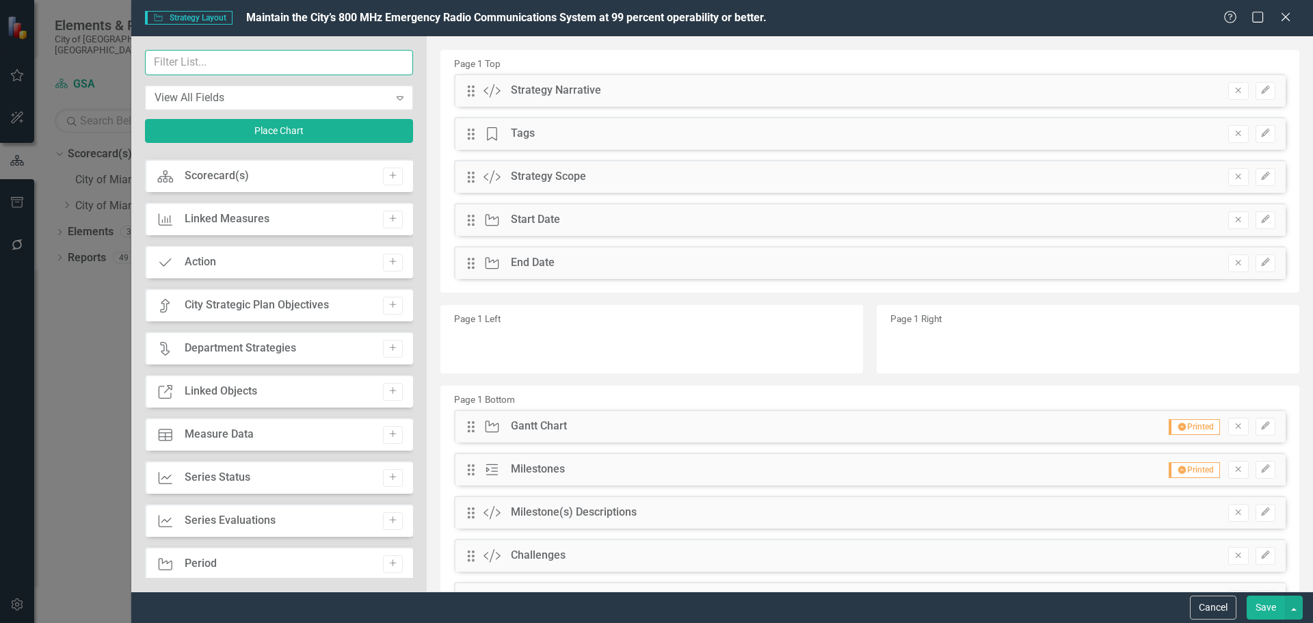
scroll to position [479, 0]
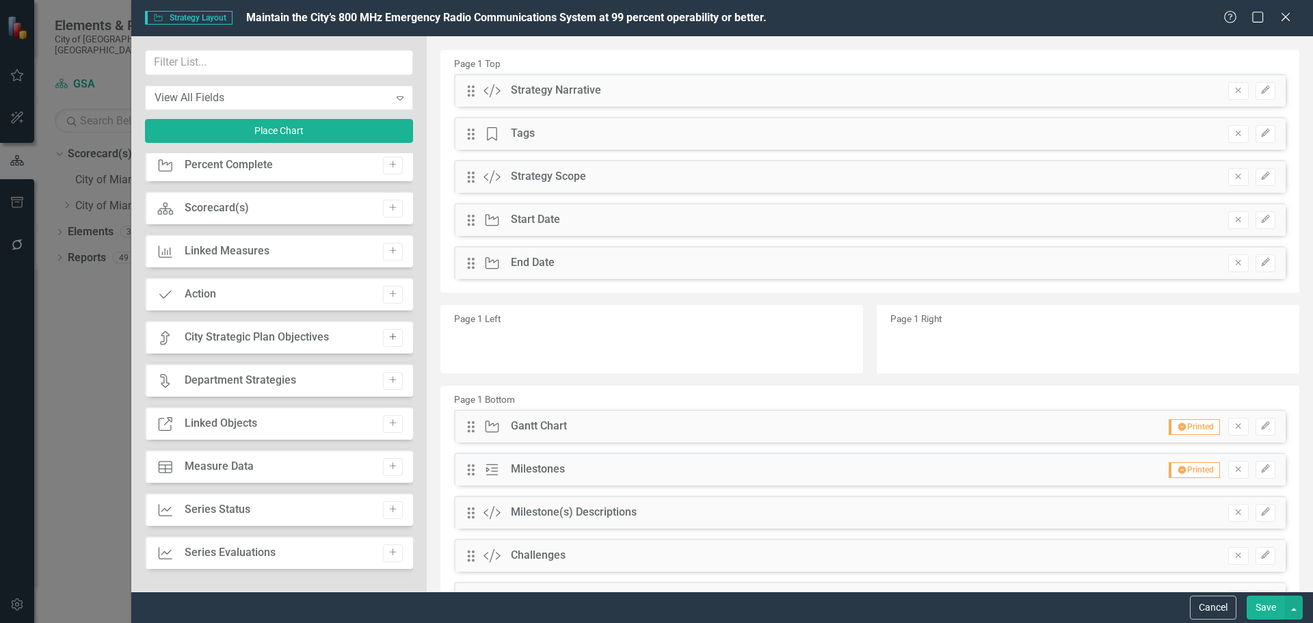
click at [388, 336] on icon "Add" at bounding box center [393, 337] width 10 height 8
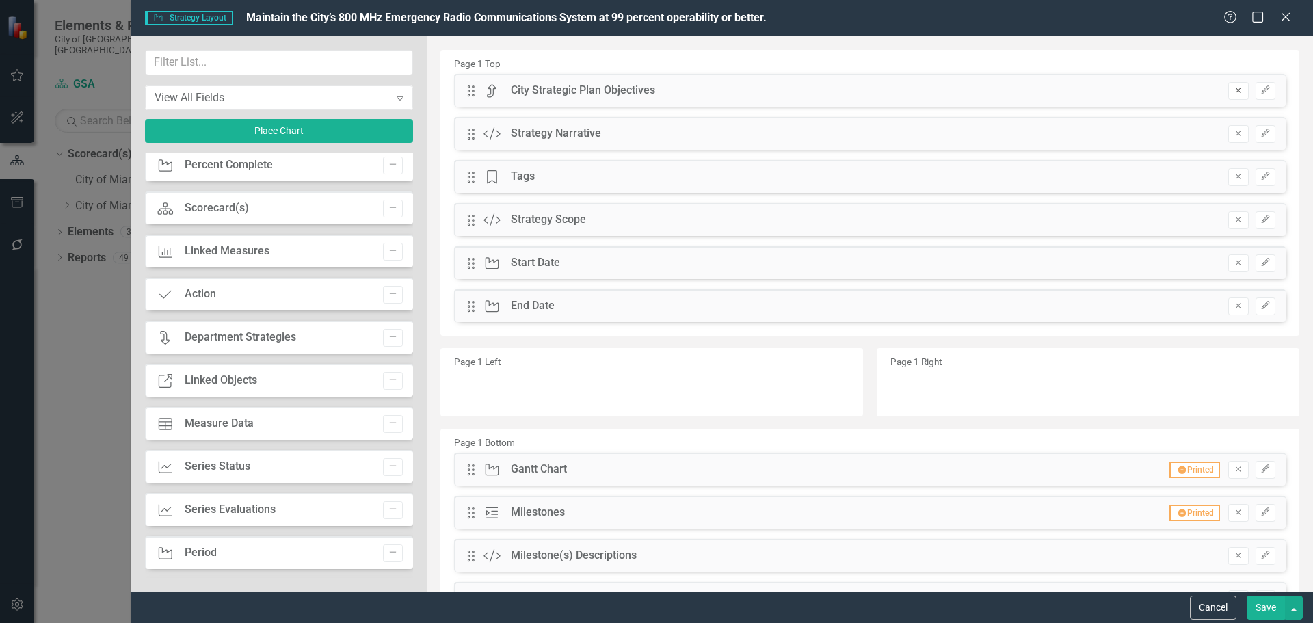
click at [1233, 89] on icon "Remove" at bounding box center [1238, 90] width 10 height 8
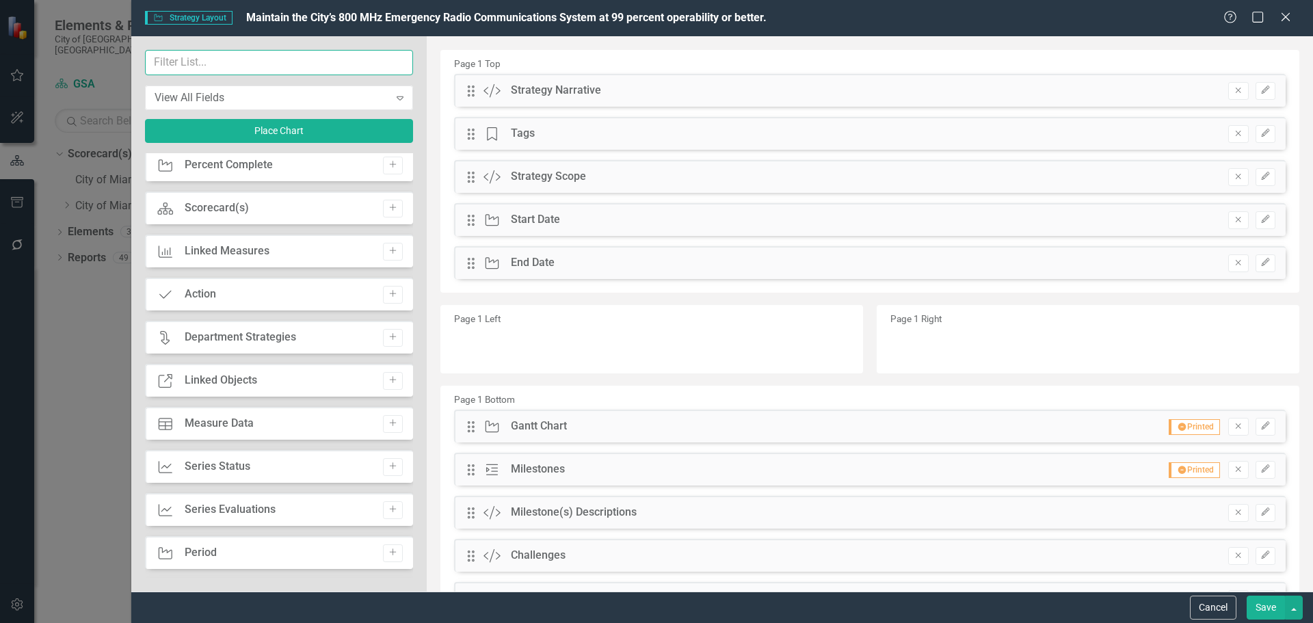
click at [292, 68] on input "text" at bounding box center [279, 62] width 268 height 25
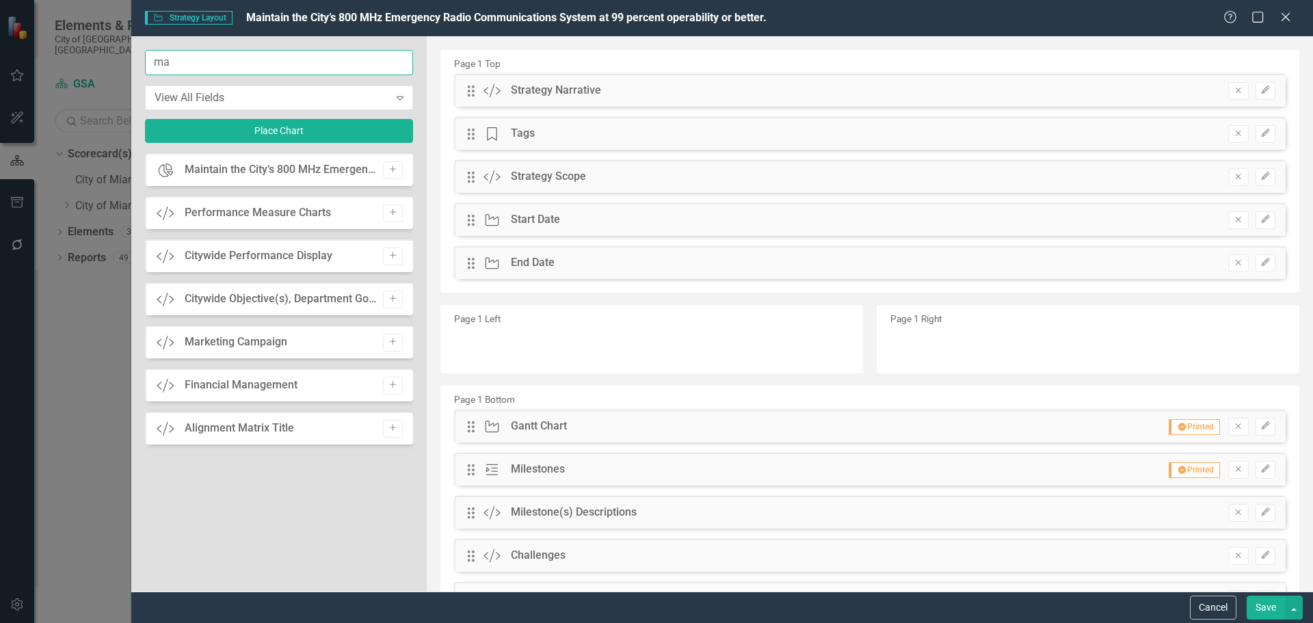
scroll to position [0, 0]
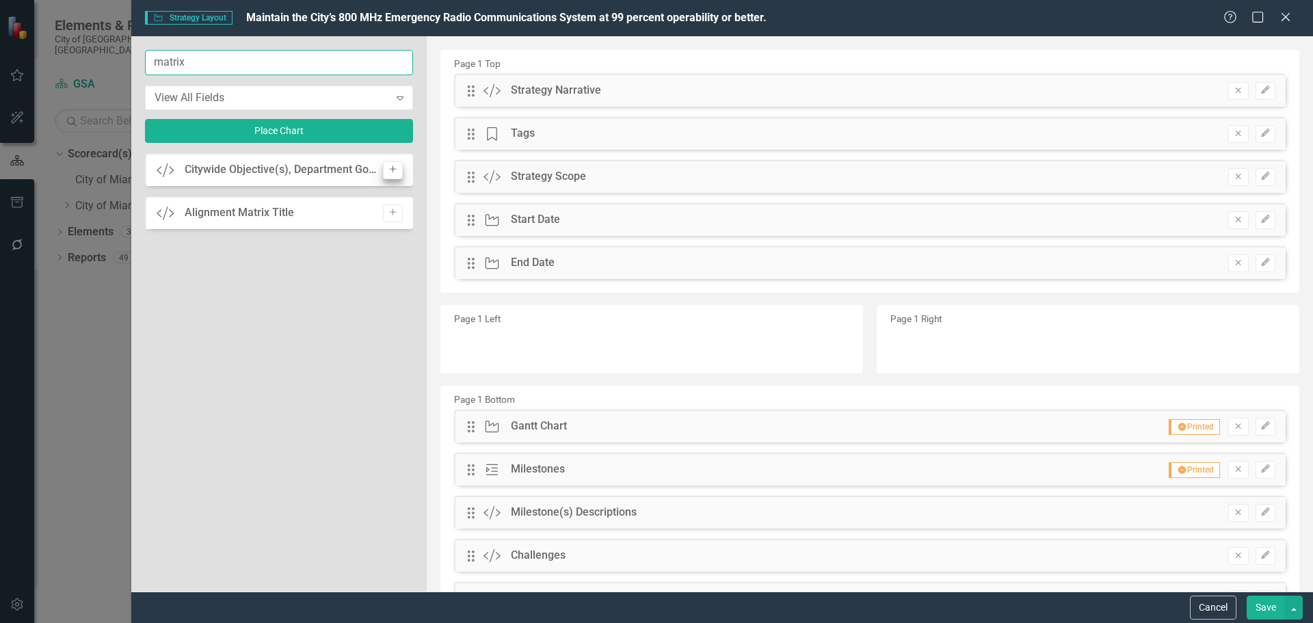
type input "matrix"
click at [384, 168] on button "Add" at bounding box center [393, 170] width 20 height 18
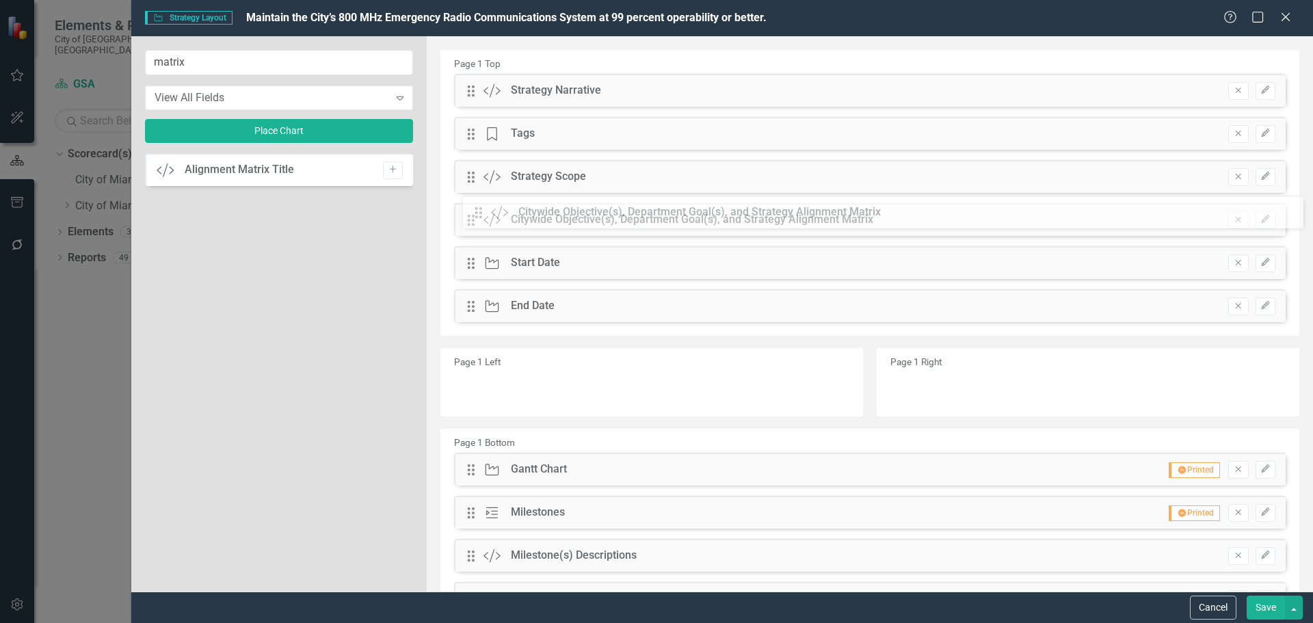
drag, startPoint x: 475, startPoint y: 97, endPoint x: 492, endPoint y: 219, distance: 123.0
click at [1265, 604] on button "Save" at bounding box center [1266, 608] width 38 height 24
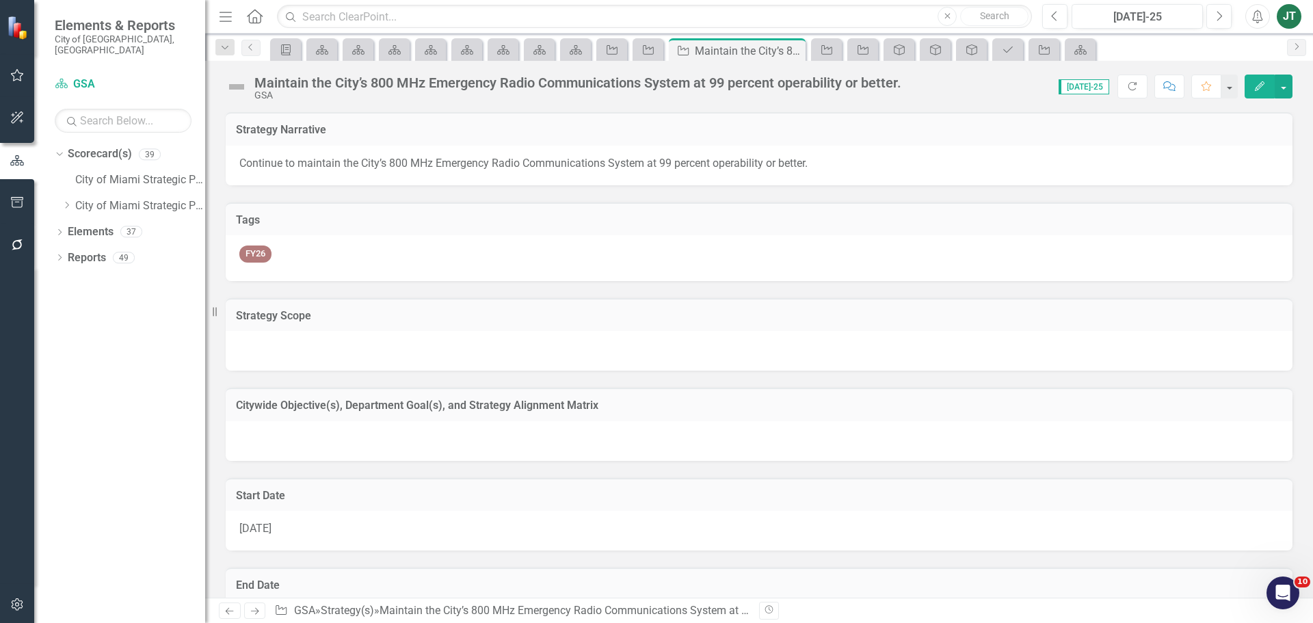
click at [401, 399] on h3 "Citywide Objective(s), Department Goal(s), and Strategy Alignment Matrix" at bounding box center [759, 405] width 1046 height 12
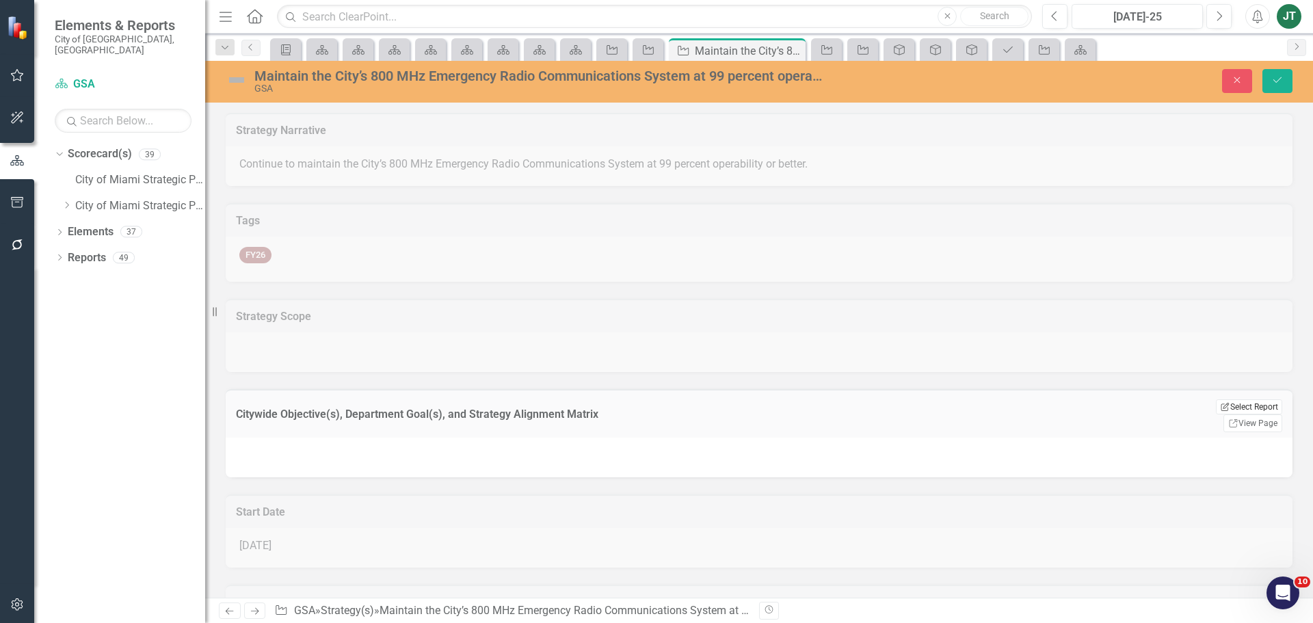
click at [1235, 403] on button "Edit Report Select Report" at bounding box center [1249, 406] width 66 height 15
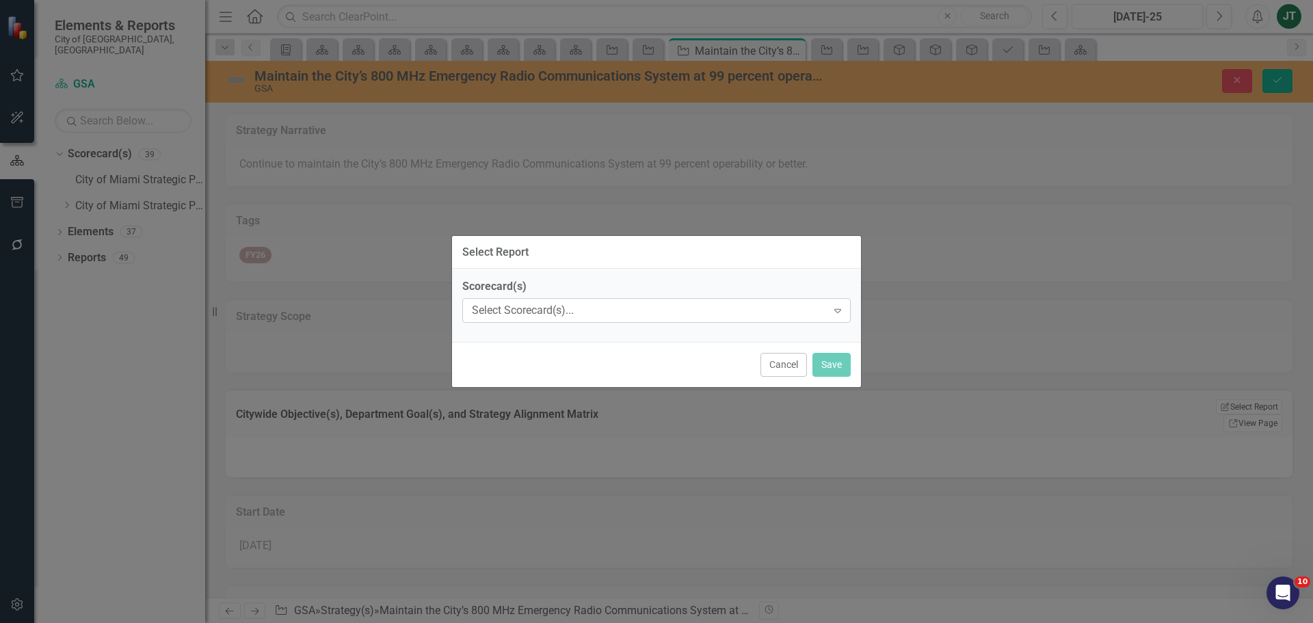
click at [572, 310] on div "Select Scorecard(s)..." at bounding box center [649, 311] width 355 height 16
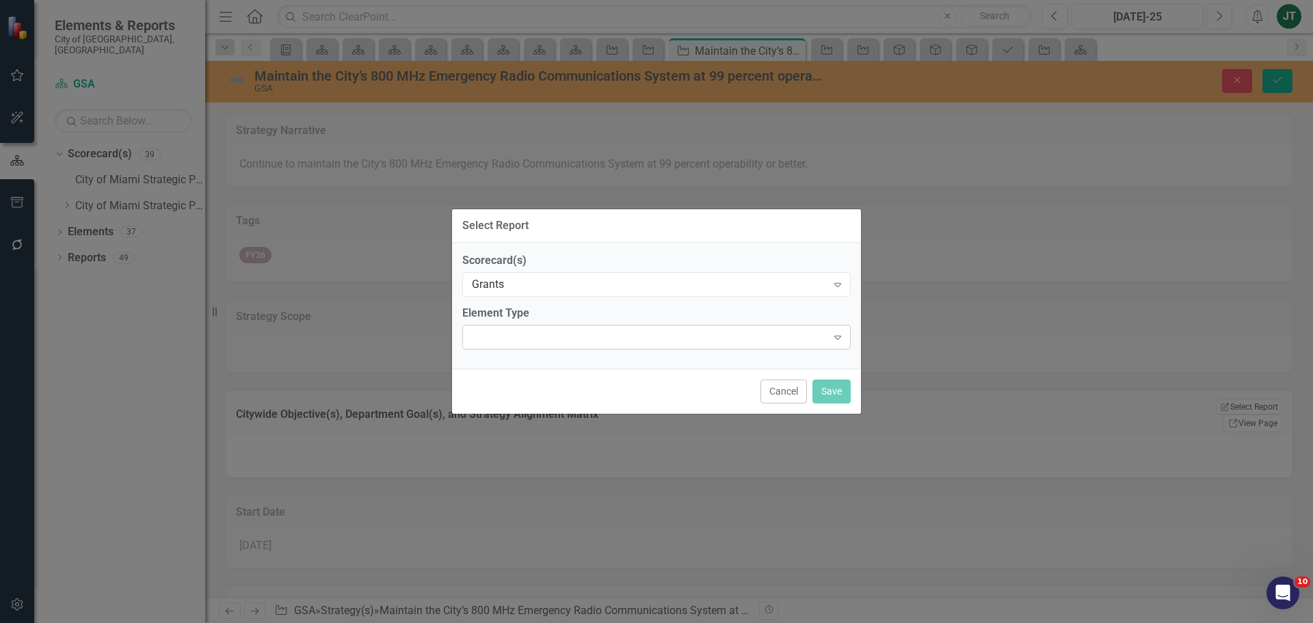
click at [524, 342] on div "Expand" at bounding box center [656, 337] width 388 height 25
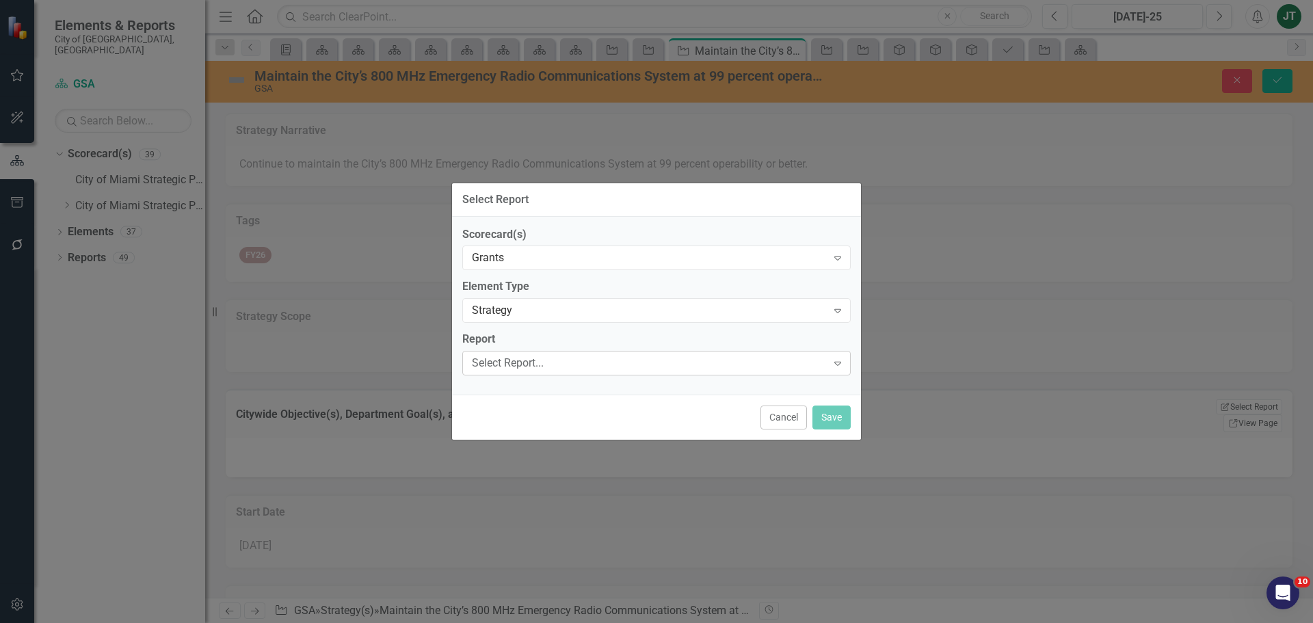
click at [549, 364] on div "Select Report..." at bounding box center [649, 364] width 355 height 16
click at [548, 241] on div "Scorecard(s) Grants Expand" at bounding box center [656, 247] width 388 height 42
click at [543, 258] on div "Grants" at bounding box center [649, 258] width 355 height 16
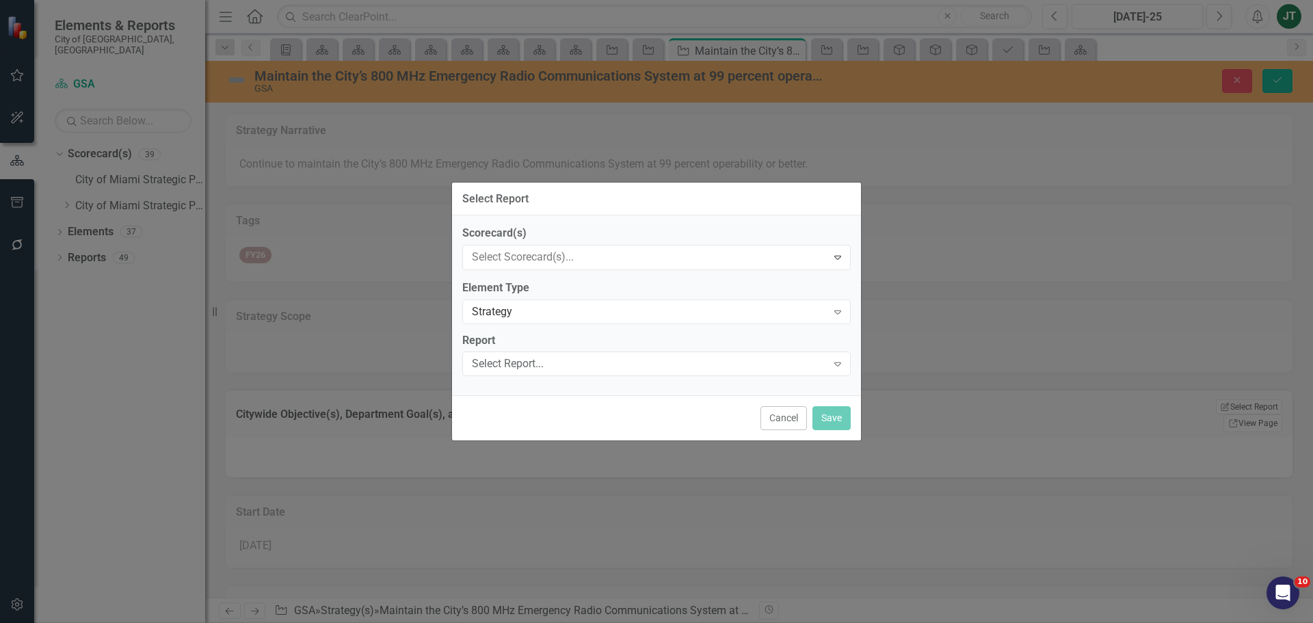
click at [507, 318] on div "Strategy" at bounding box center [649, 311] width 355 height 16
click at [511, 379] on div "Scorecard(s) GSA Expand Element Type Strategy Expand Report Select Report... Ex…" at bounding box center [656, 306] width 409 height 178
click at [515, 367] on div "Select Report..." at bounding box center [649, 364] width 355 height 16
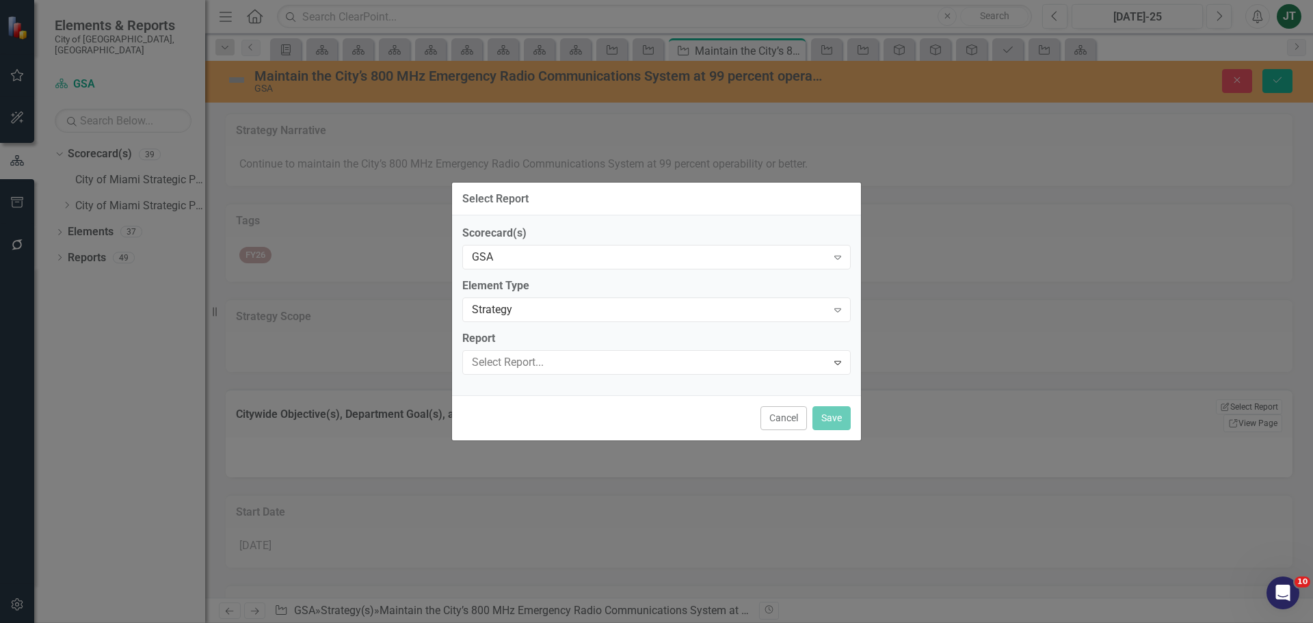
click at [834, 412] on button "Save" at bounding box center [831, 417] width 38 height 24
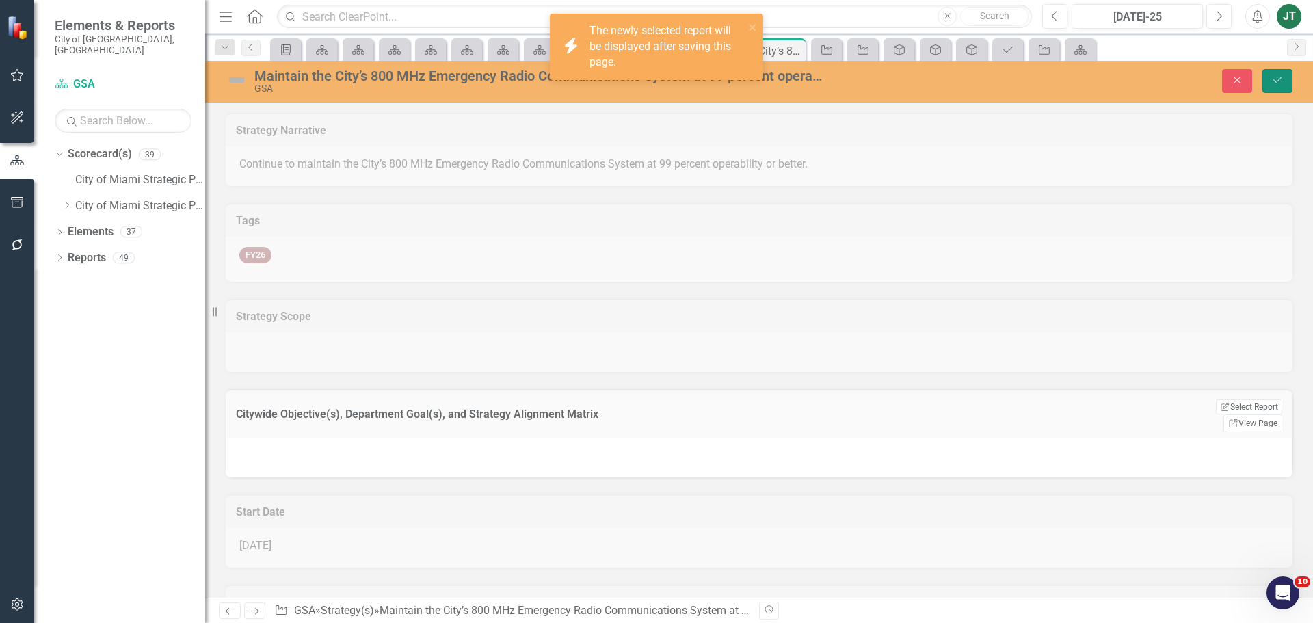
click at [1281, 77] on icon "Save" at bounding box center [1277, 80] width 12 height 10
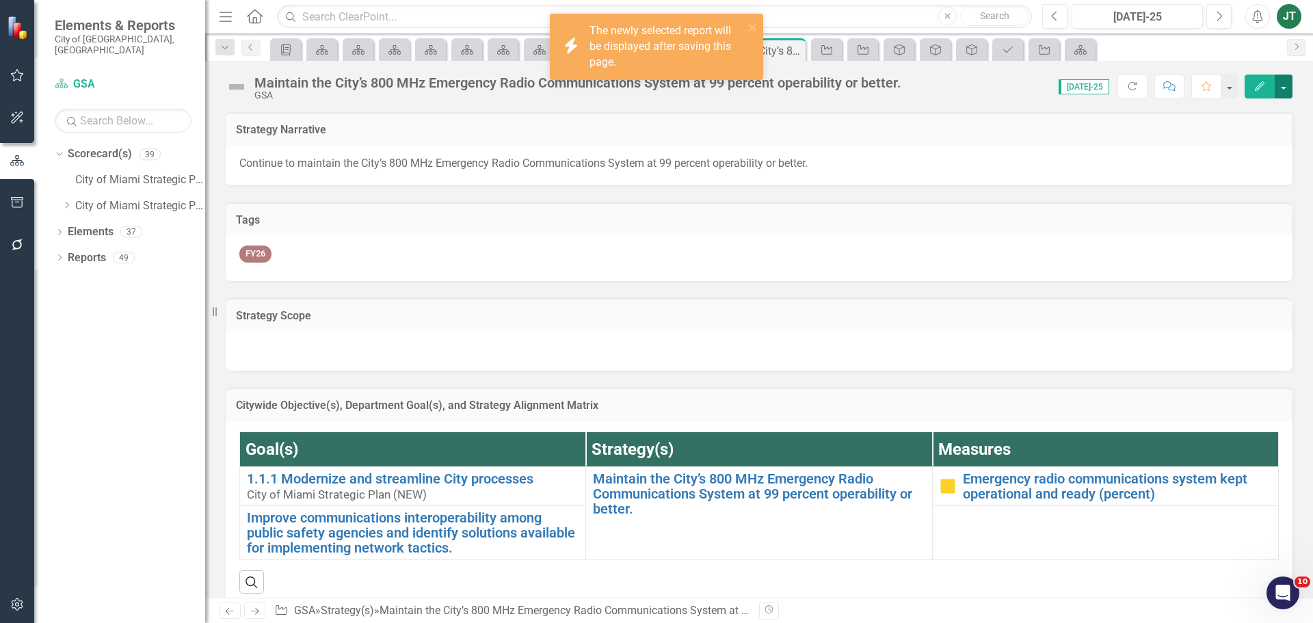
drag, startPoint x: 1282, startPoint y: 84, endPoint x: 1275, endPoint y: 93, distance: 11.6
click at [1282, 84] on button "button" at bounding box center [1284, 87] width 18 height 24
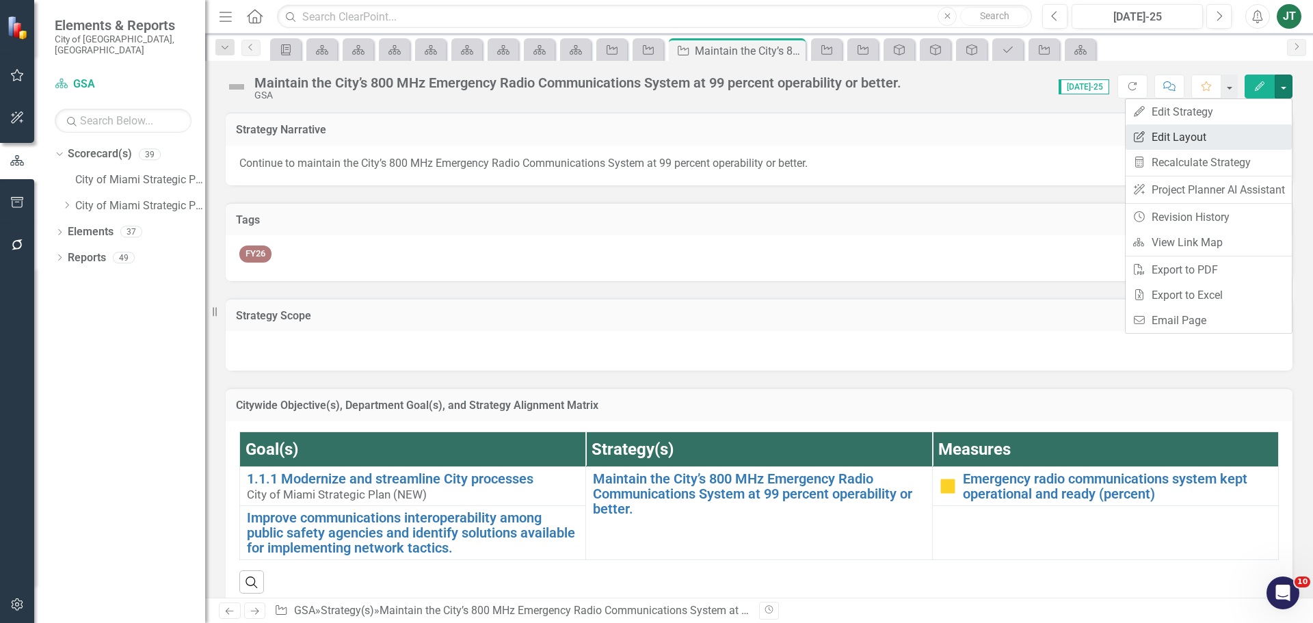
click at [1212, 139] on link "Edit Report Edit Layout" at bounding box center [1209, 136] width 166 height 25
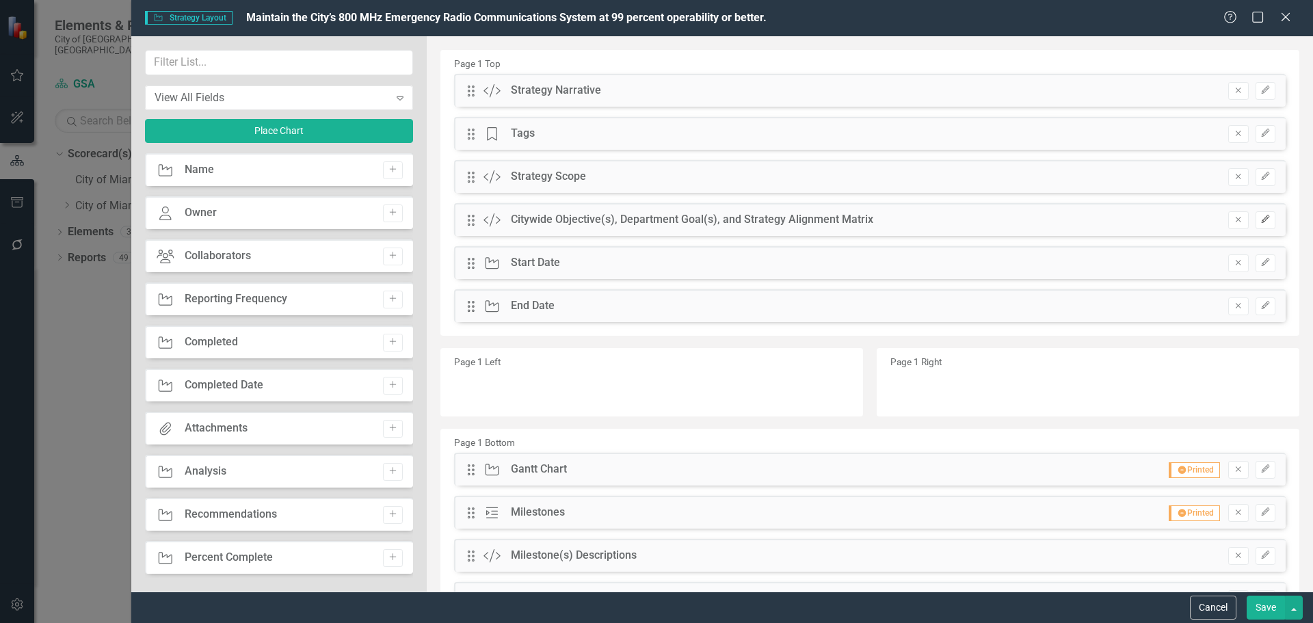
click at [1261, 217] on icon "button" at bounding box center [1265, 219] width 8 height 8
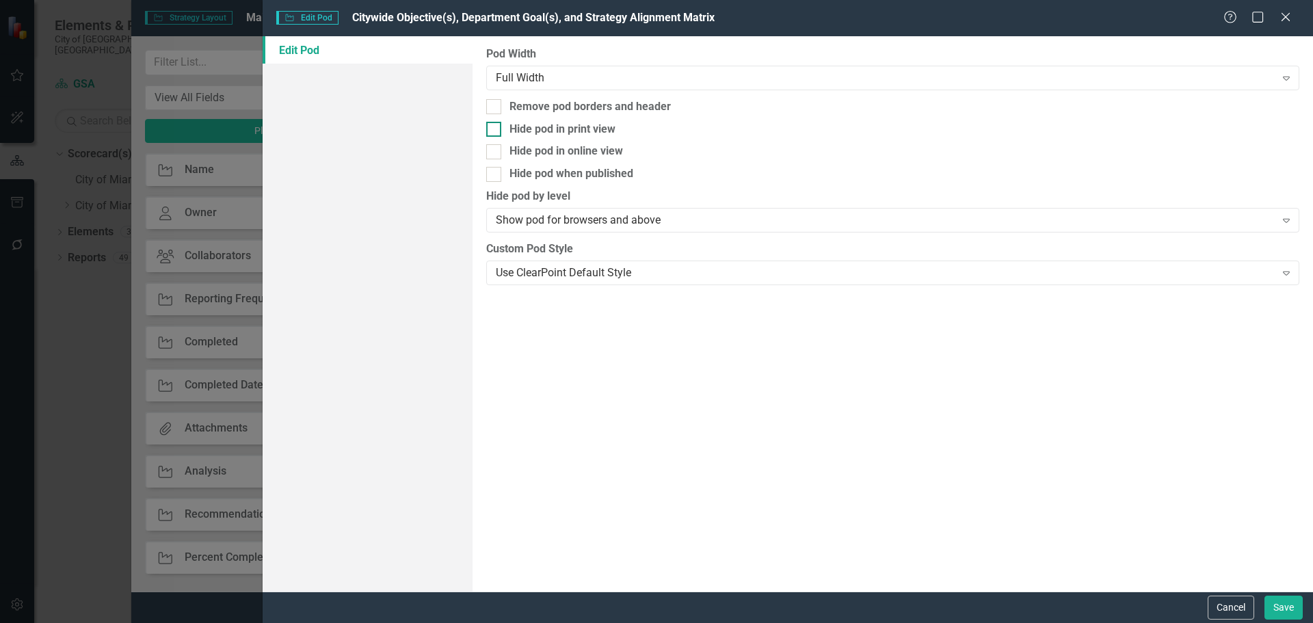
drag, startPoint x: 595, startPoint y: 108, endPoint x: 638, endPoint y: 122, distance: 45.4
click at [595, 107] on div "Remove pod borders and header" at bounding box center [589, 107] width 161 height 16
click at [495, 107] on input "Remove pod borders and header" at bounding box center [490, 103] width 9 height 9
checkbox input "true"
click at [1279, 613] on button "Save" at bounding box center [1283, 608] width 38 height 24
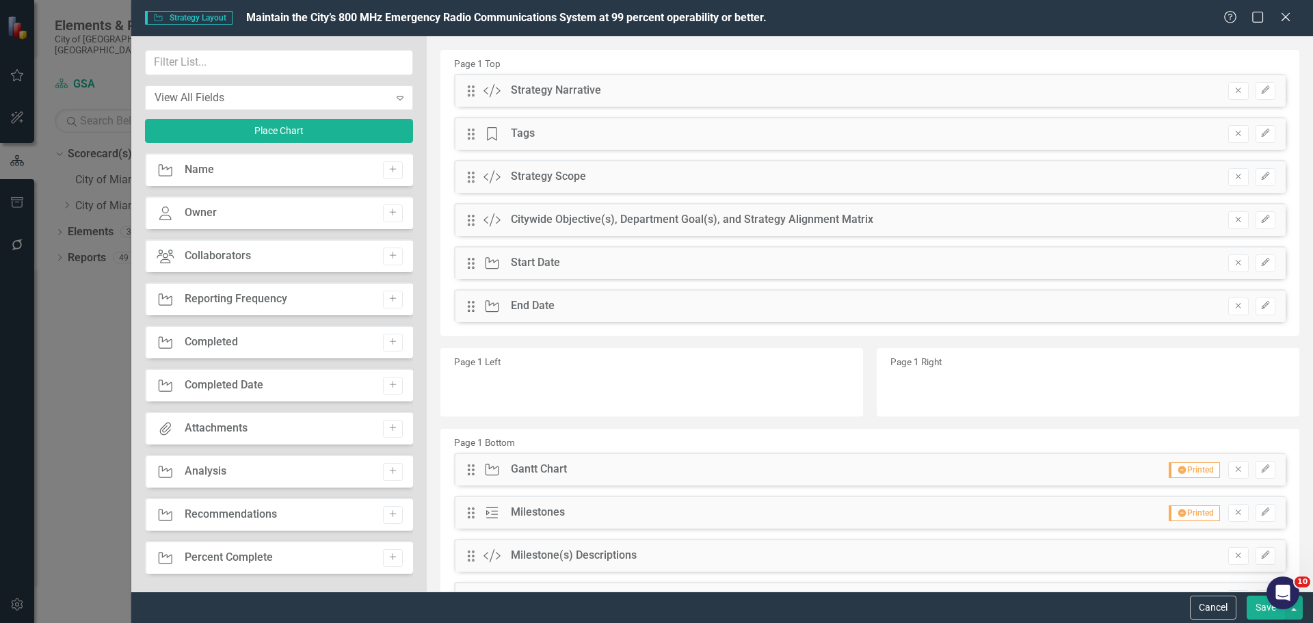
click at [1253, 605] on button "Save" at bounding box center [1266, 608] width 38 height 24
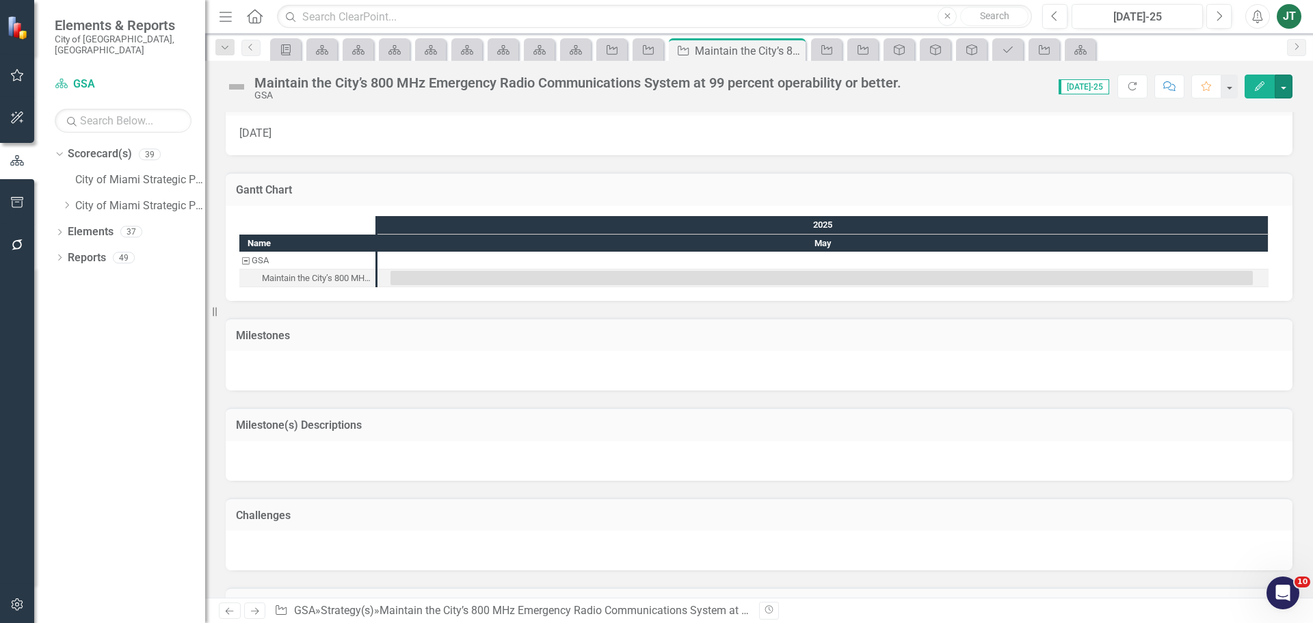
scroll to position [684, 0]
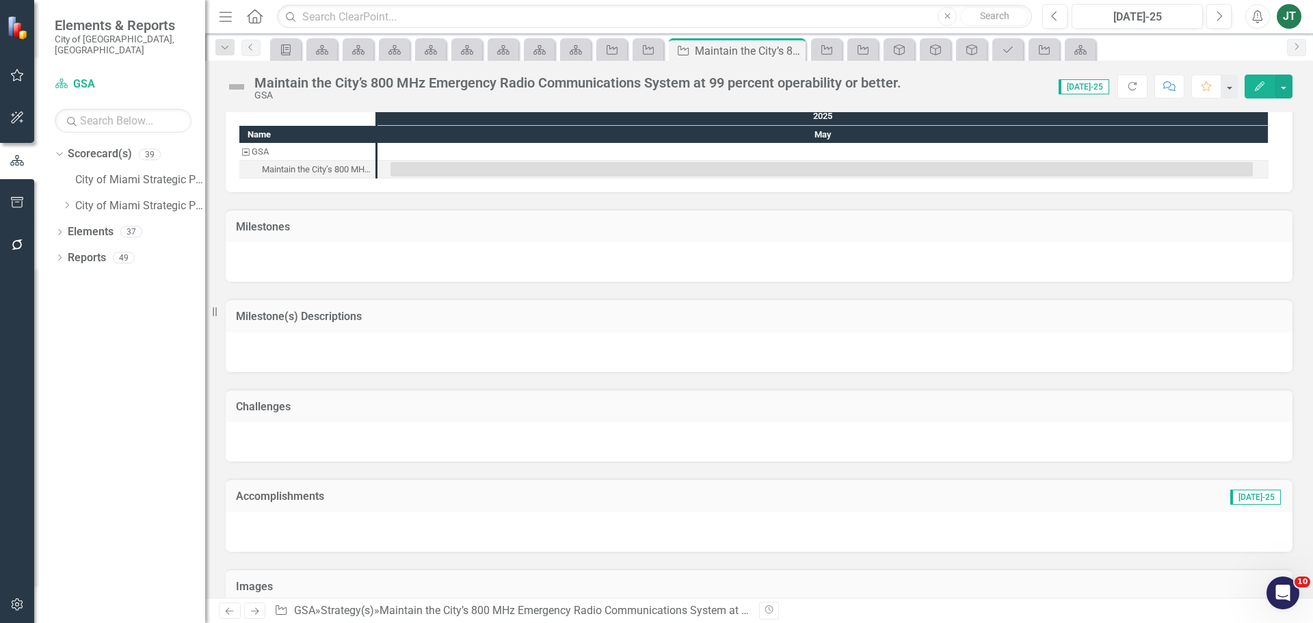
click at [399, 310] on h3 "Milestone(s) Descriptions" at bounding box center [759, 316] width 1046 height 12
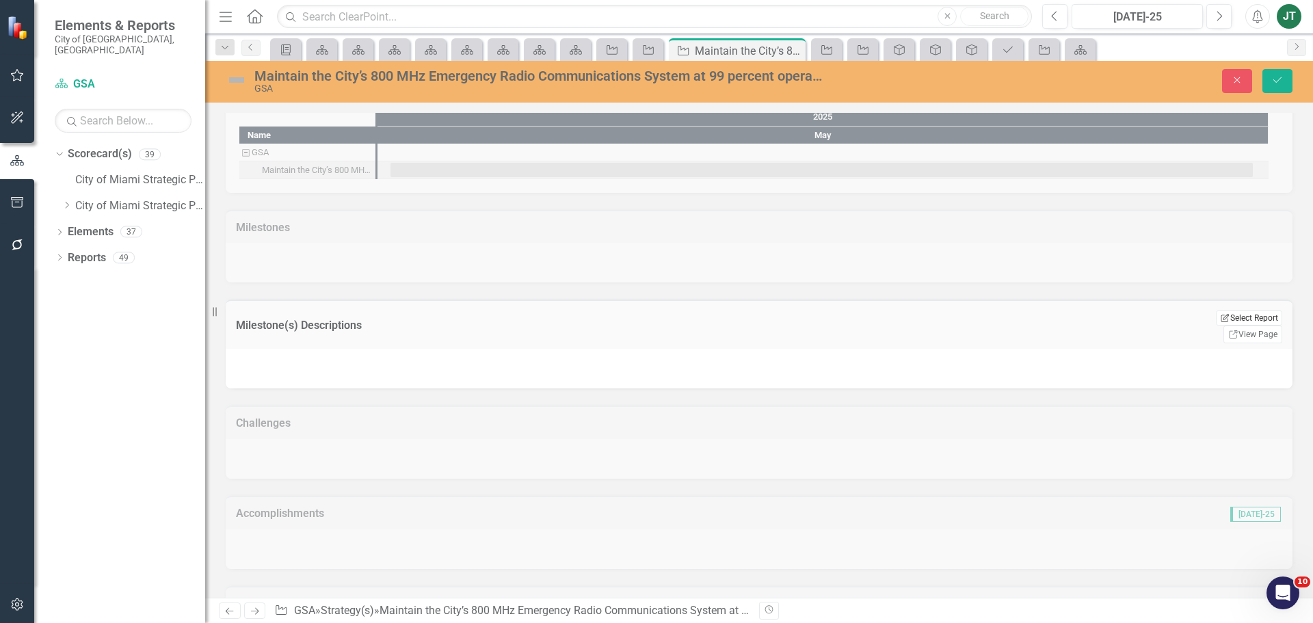
click at [1244, 317] on button "Edit Report Select Report" at bounding box center [1249, 317] width 66 height 15
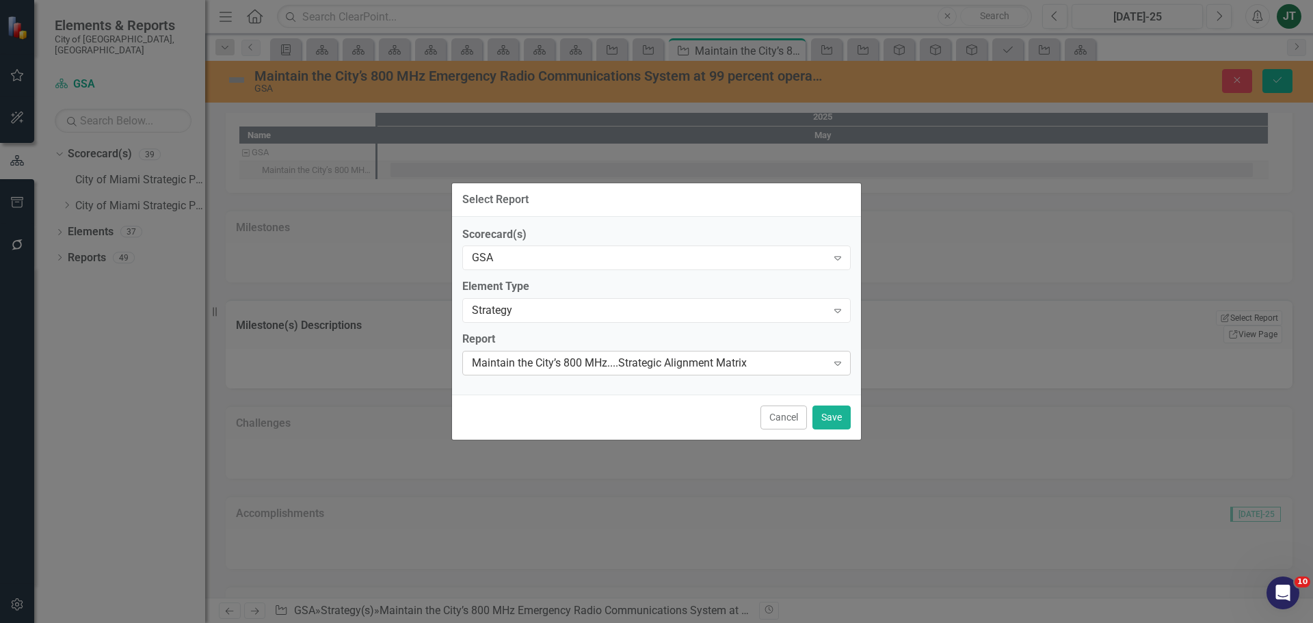
click at [506, 364] on div "Maintain the City’s 800 MHz....Strategic Alignment Matrix" at bounding box center [649, 364] width 355 height 16
drag, startPoint x: 831, startPoint y: 423, endPoint x: 852, endPoint y: 416, distance: 21.4
click at [831, 422] on button "Save" at bounding box center [831, 417] width 38 height 24
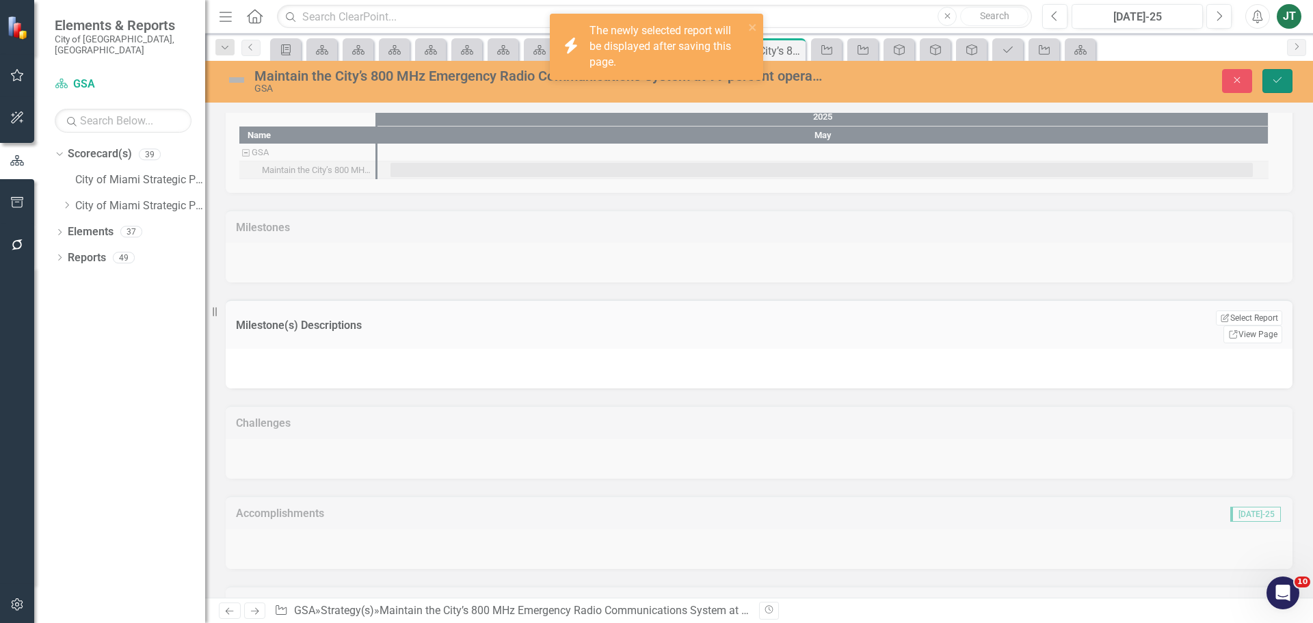
click at [1277, 74] on button "Save" at bounding box center [1277, 81] width 30 height 24
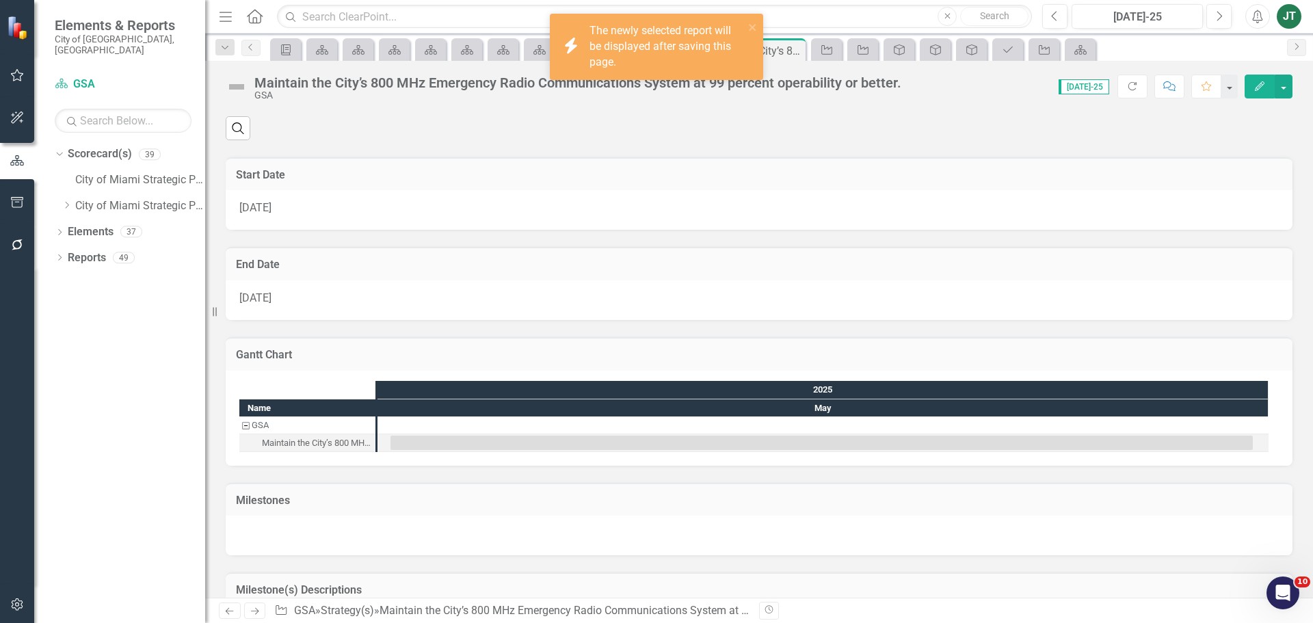
scroll to position [741, 0]
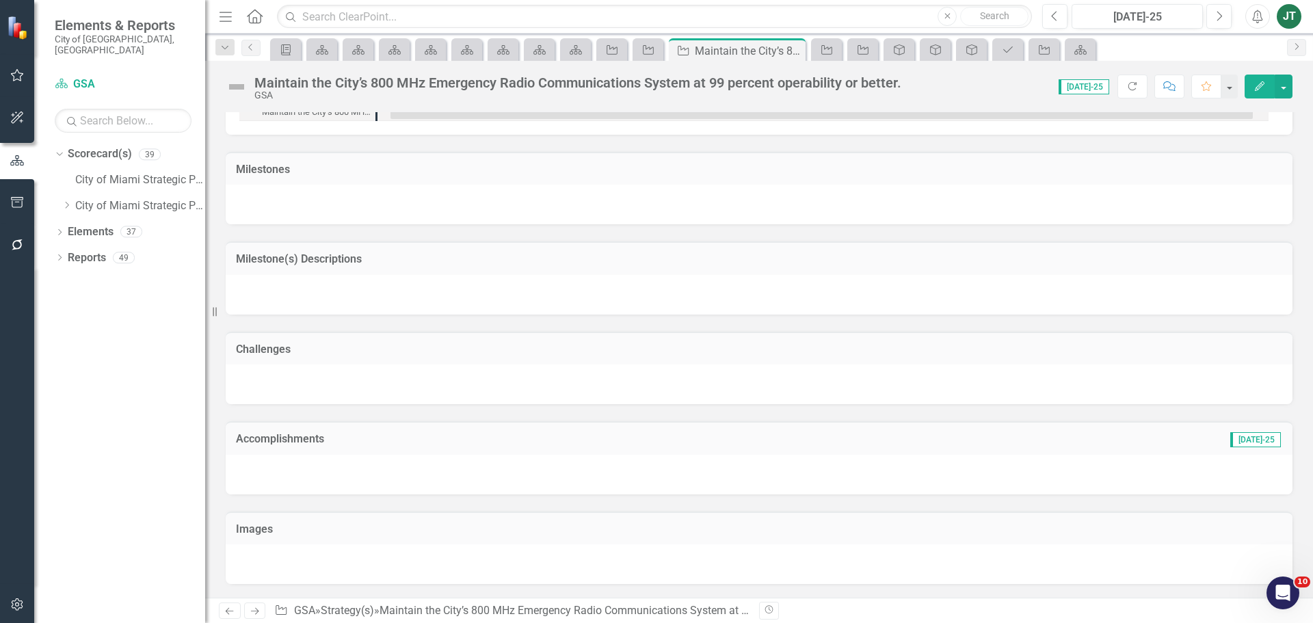
click at [252, 608] on icon "Next" at bounding box center [255, 611] width 12 height 9
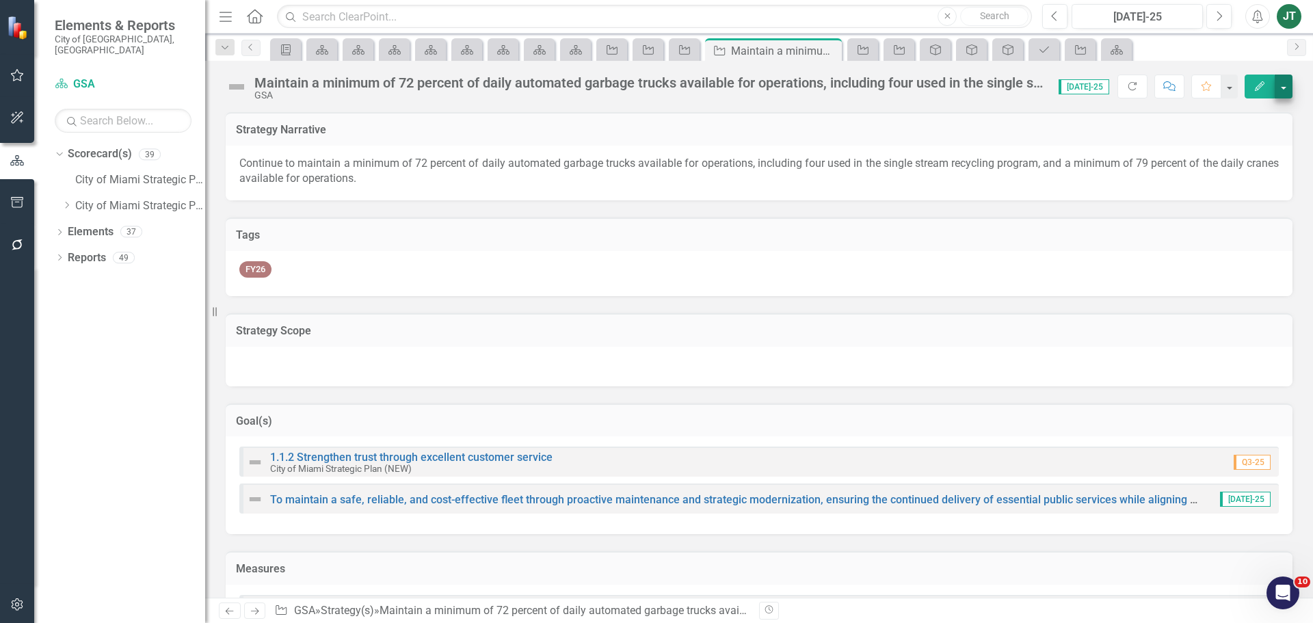
click at [1282, 78] on div "Maintain a minimum of 72 percent of daily automated garbage trucks available fo…" at bounding box center [759, 81] width 1108 height 41
click at [1281, 82] on button "button" at bounding box center [1284, 87] width 18 height 24
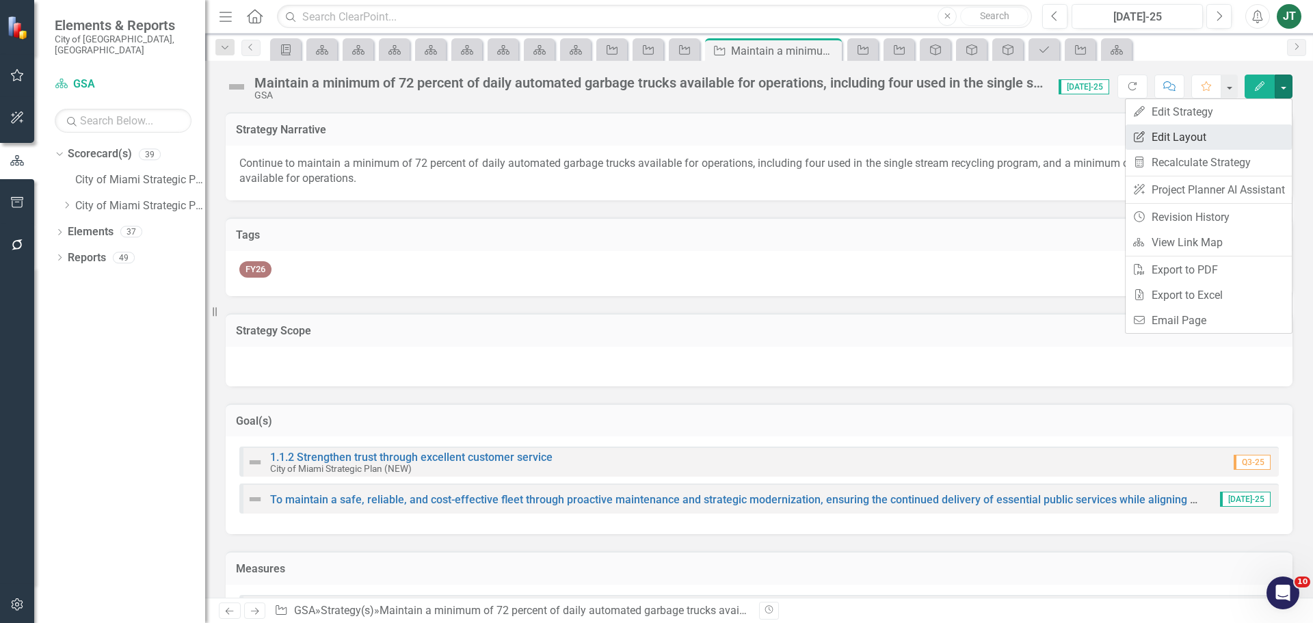
click at [1204, 135] on link "Edit Report Edit Layout" at bounding box center [1209, 136] width 166 height 25
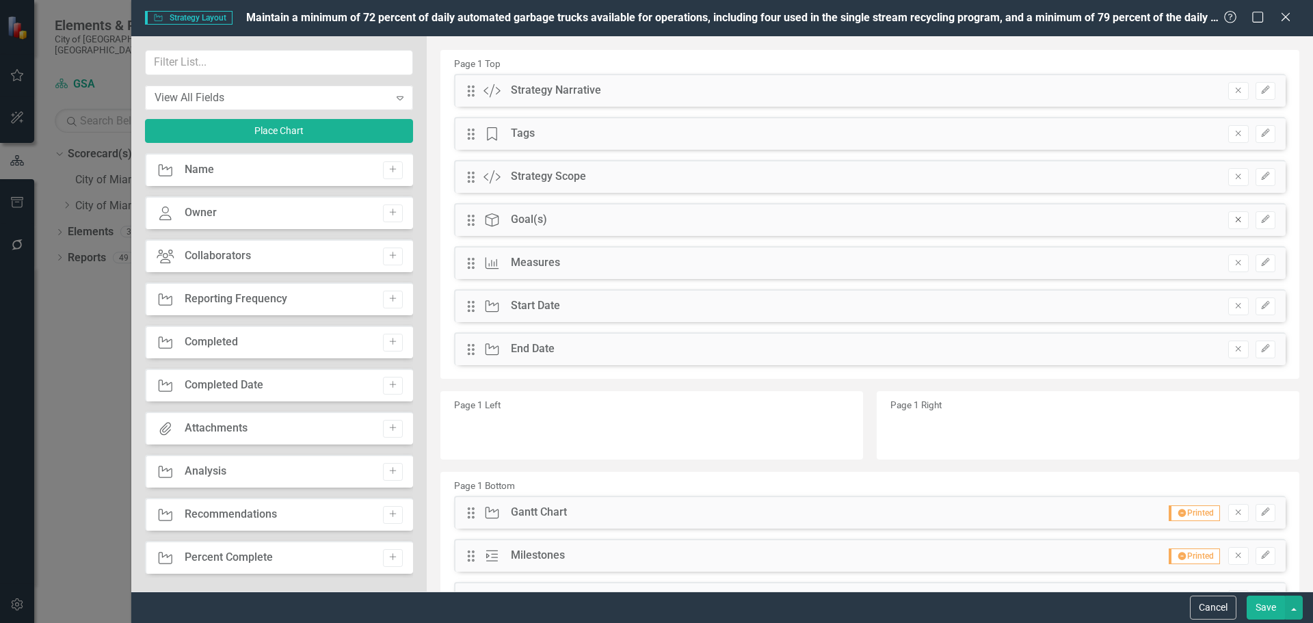
click at [1233, 221] on icon "Remove" at bounding box center [1238, 219] width 10 height 8
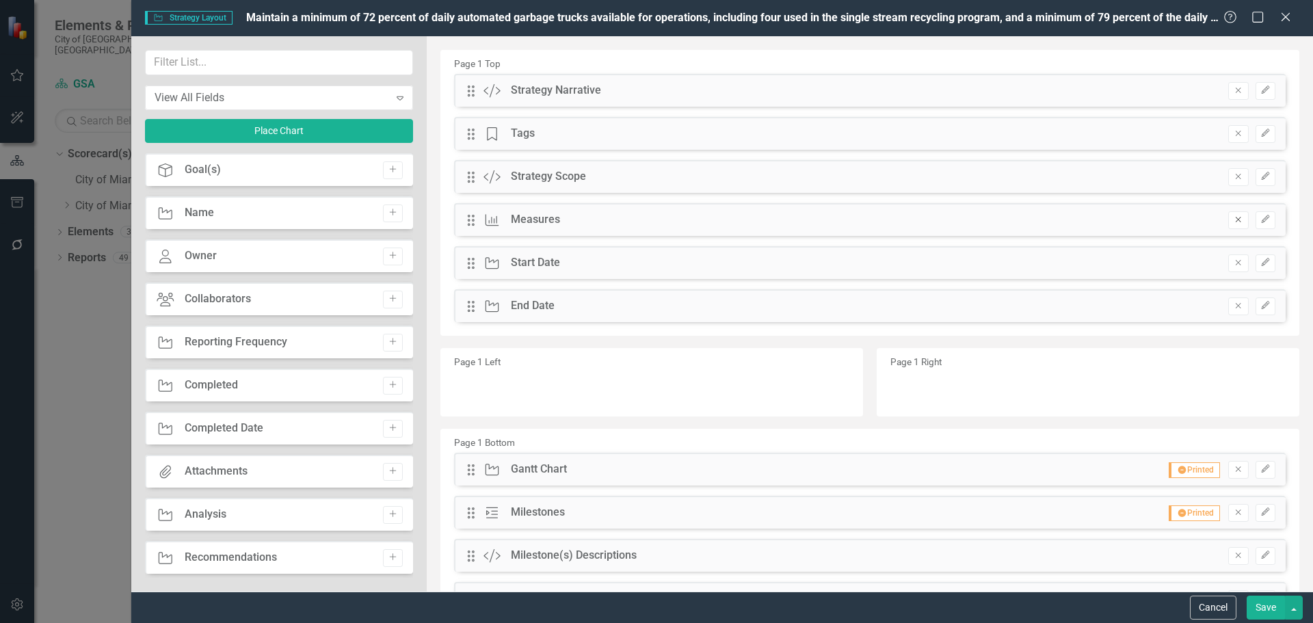
click at [1233, 217] on icon "Remove" at bounding box center [1238, 219] width 10 height 8
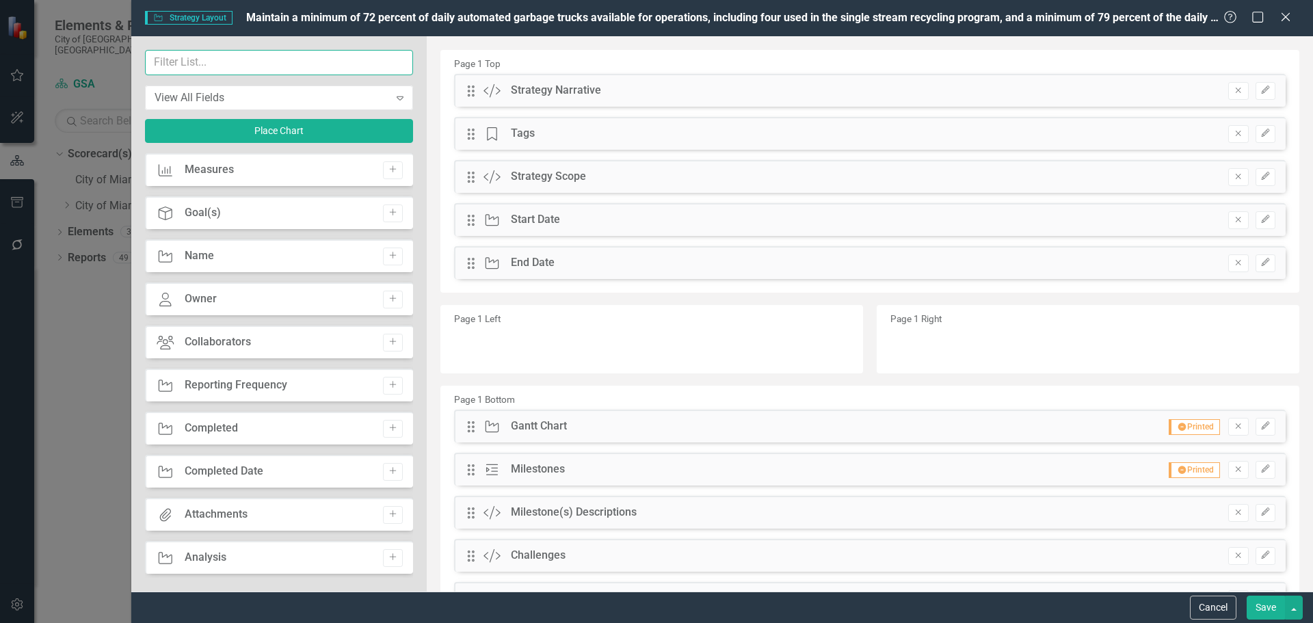
click at [212, 70] on input "text" at bounding box center [279, 62] width 268 height 25
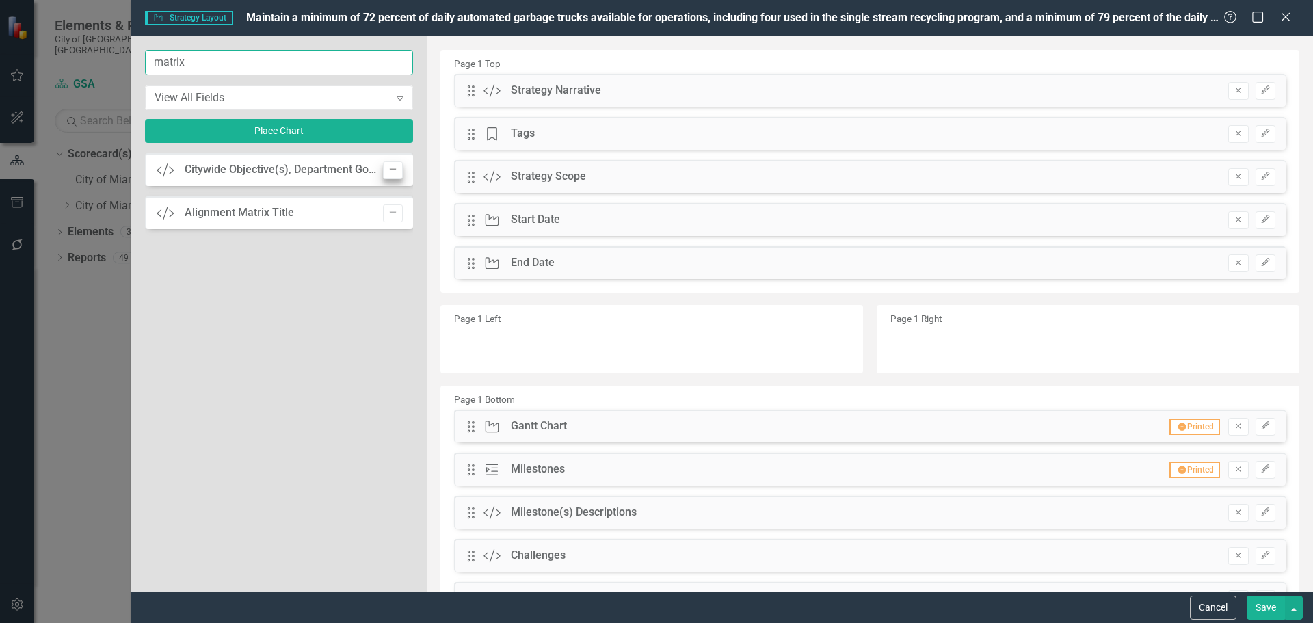
type input "matrix"
click at [396, 171] on icon "Add" at bounding box center [393, 169] width 10 height 8
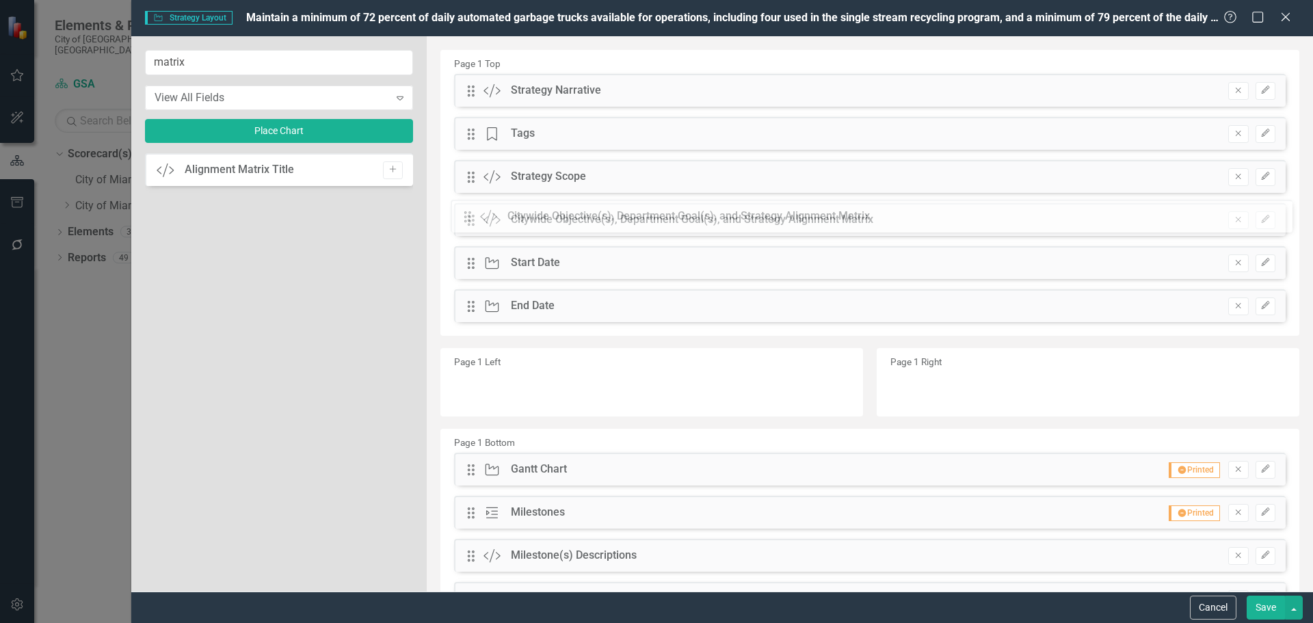
drag, startPoint x: 470, startPoint y: 87, endPoint x: 477, endPoint y: 213, distance: 126.0
click at [1264, 606] on button "Save" at bounding box center [1266, 608] width 38 height 24
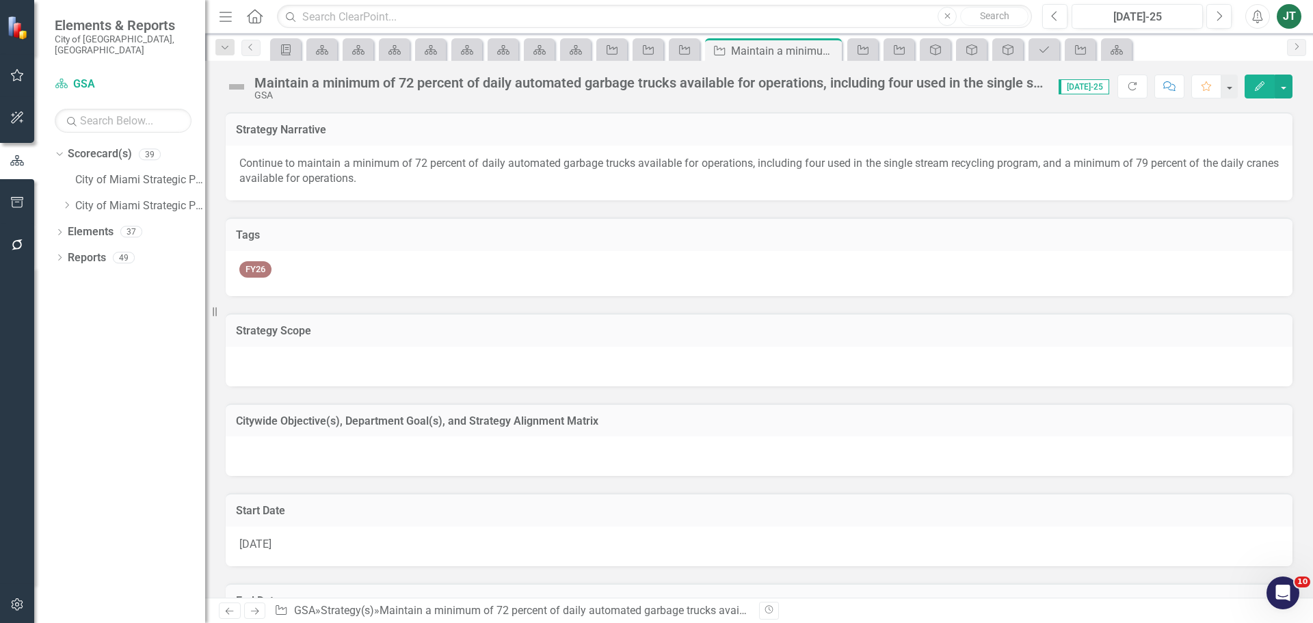
click at [635, 428] on td "Citywide Objective(s), Department Goal(s), and Strategy Alignment Matrix" at bounding box center [759, 423] width 1046 height 18
click at [636, 429] on td "Citywide Objective(s), Department Goal(s), and Strategy Alignment Matrix" at bounding box center [759, 423] width 1046 height 18
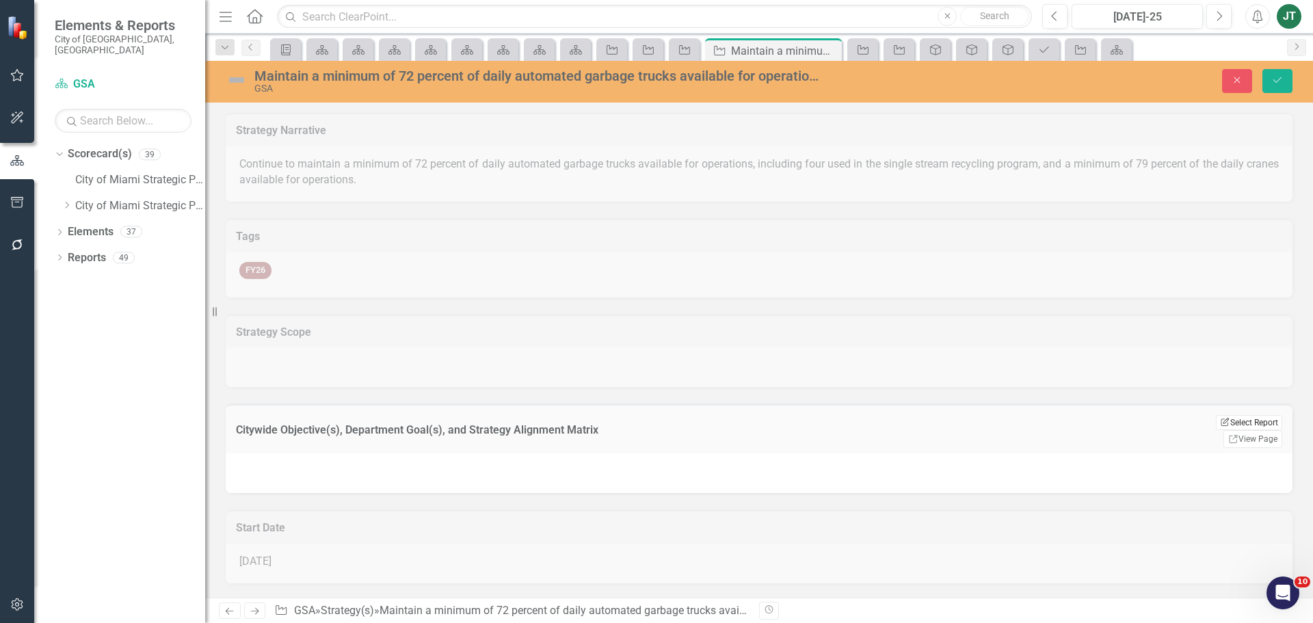
click at [1225, 423] on button "Edit Report Select Report" at bounding box center [1249, 422] width 66 height 15
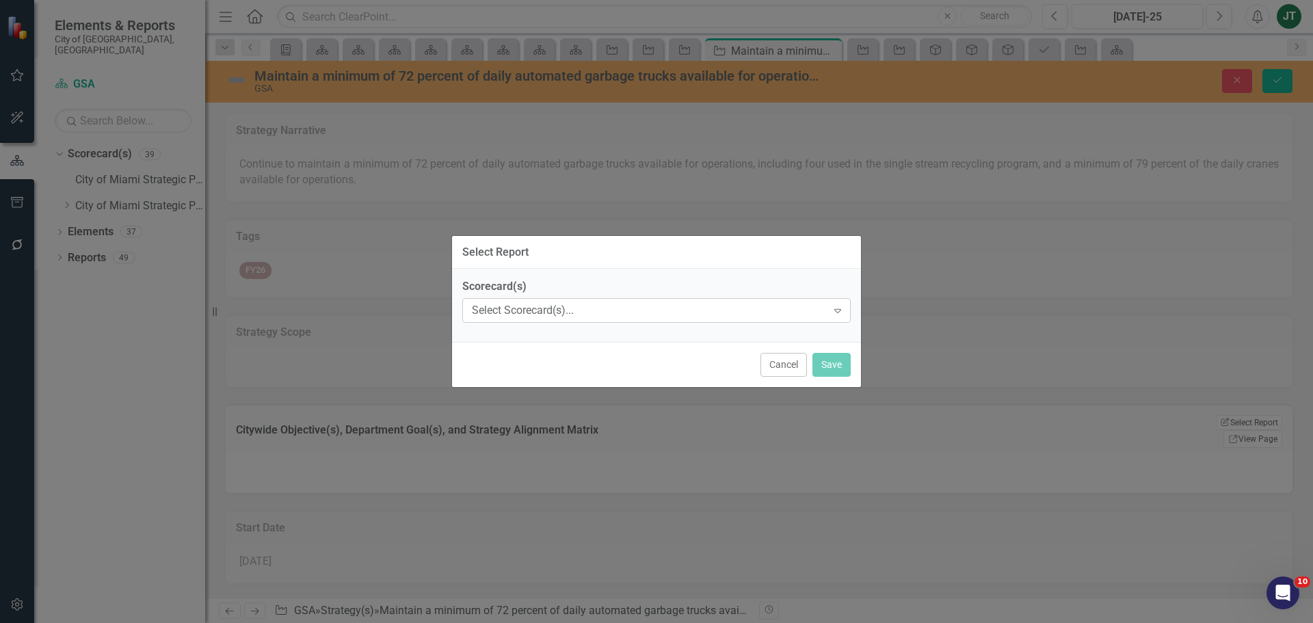
click at [554, 310] on div "Select Scorecard(s)..." at bounding box center [649, 311] width 355 height 16
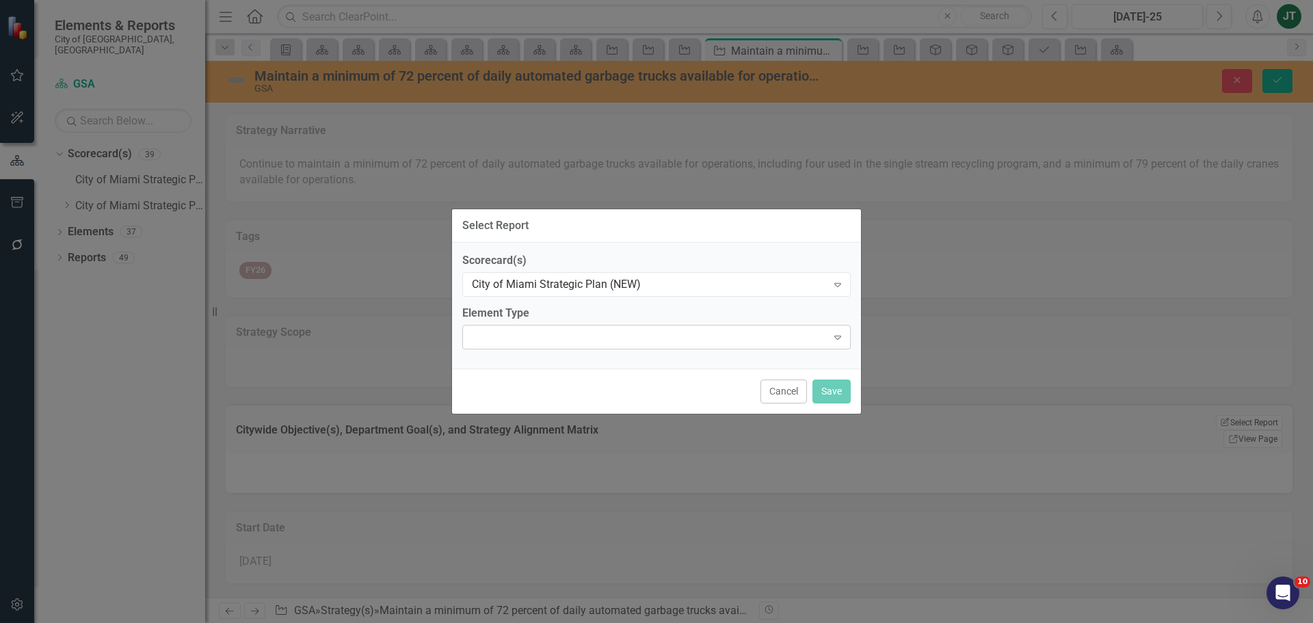
click at [528, 337] on div at bounding box center [645, 337] width 360 height 3
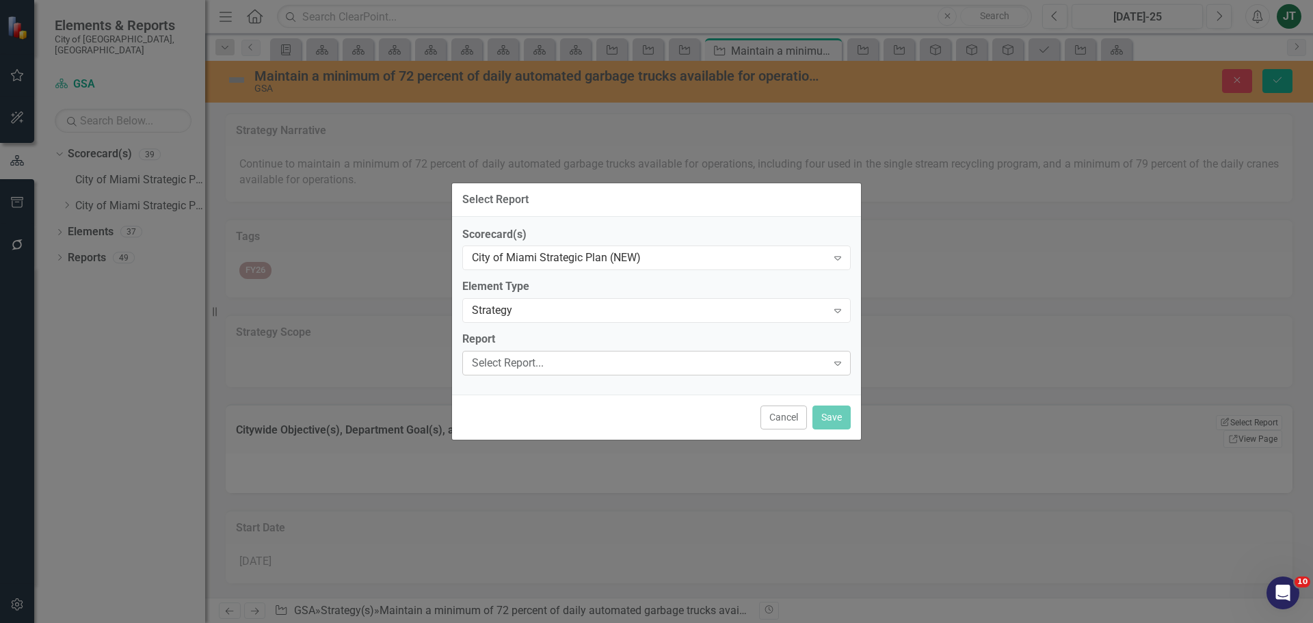
click at [519, 364] on div "Select Report..." at bounding box center [649, 364] width 355 height 16
click at [557, 261] on div "City of Miami Strategic Plan (NEW)" at bounding box center [649, 258] width 355 height 16
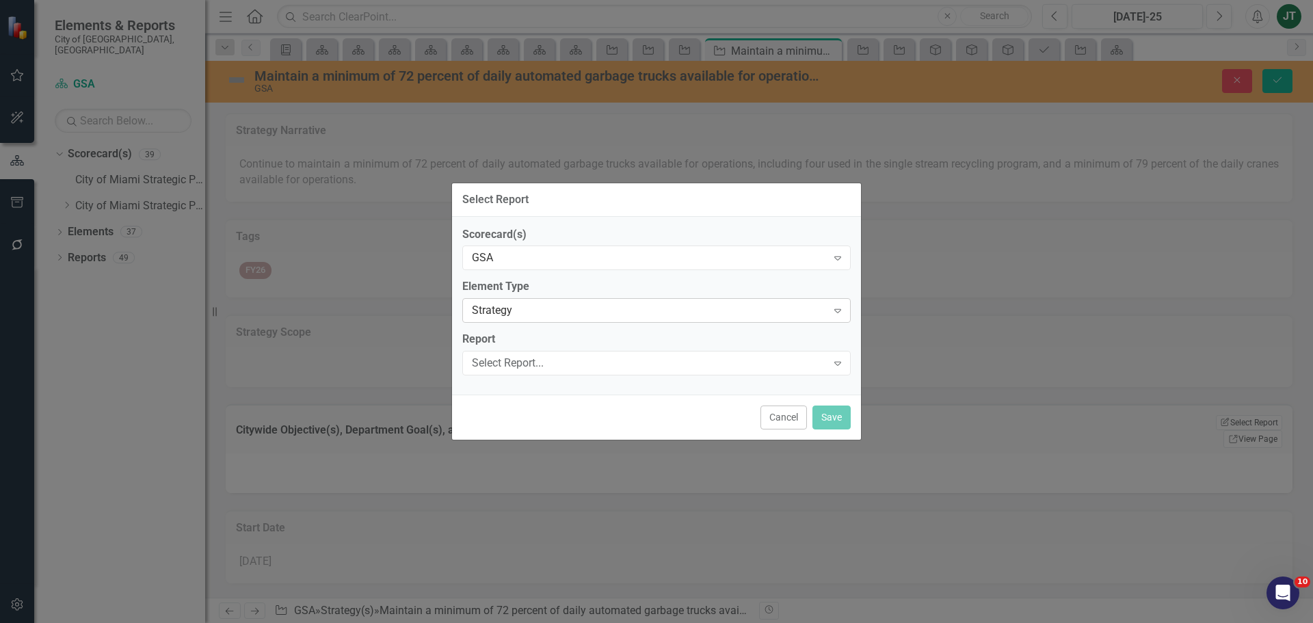
click at [501, 319] on div "Strategy Expand" at bounding box center [656, 310] width 388 height 25
click at [509, 354] on div "Select Report... Expand" at bounding box center [656, 363] width 388 height 25
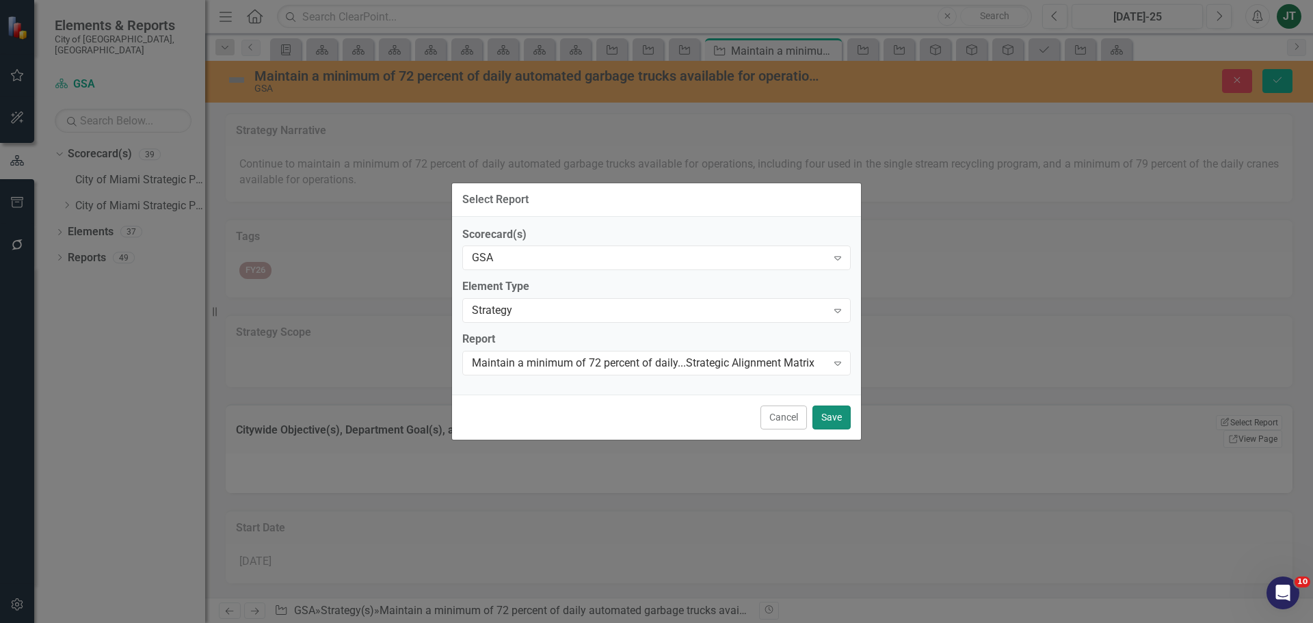
click at [818, 416] on button "Save" at bounding box center [831, 417] width 38 height 24
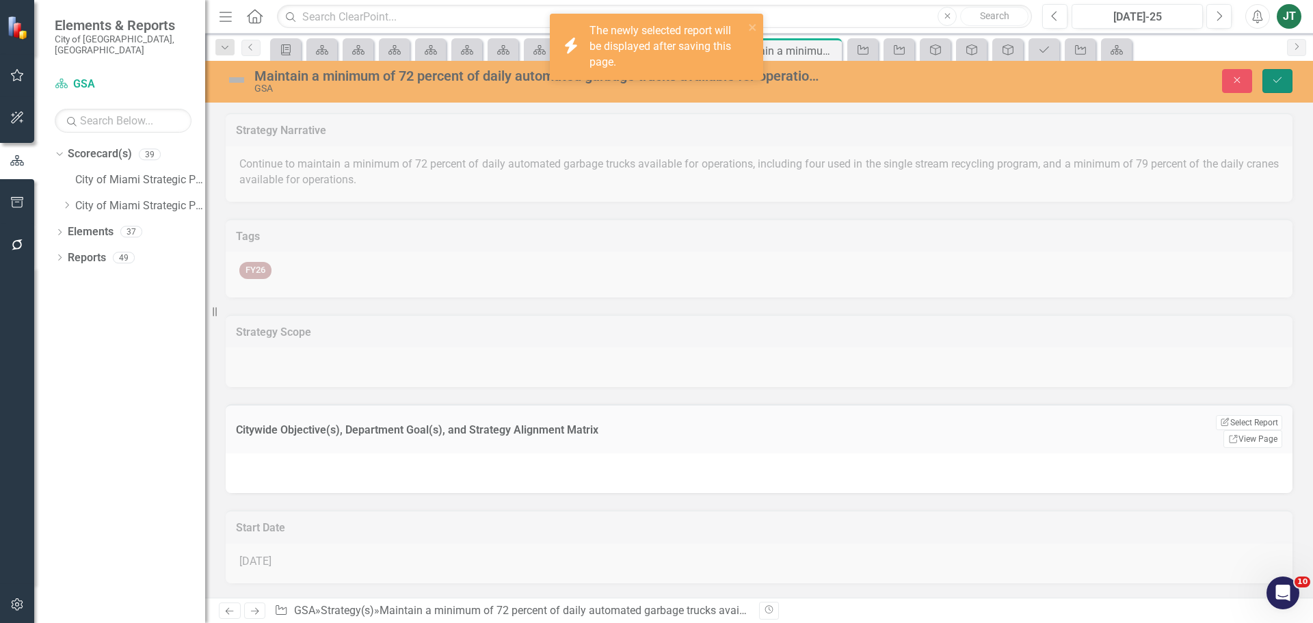
click at [1281, 79] on icon "Save" at bounding box center [1277, 80] width 12 height 10
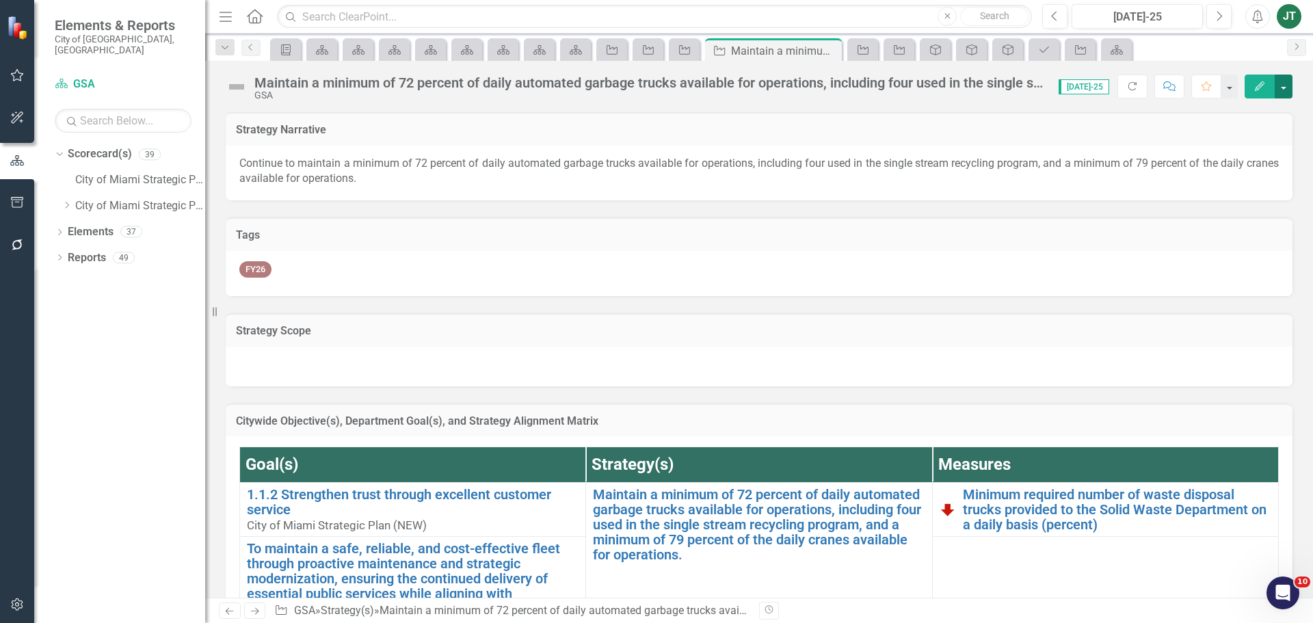
click at [1290, 88] on button "button" at bounding box center [1284, 87] width 18 height 24
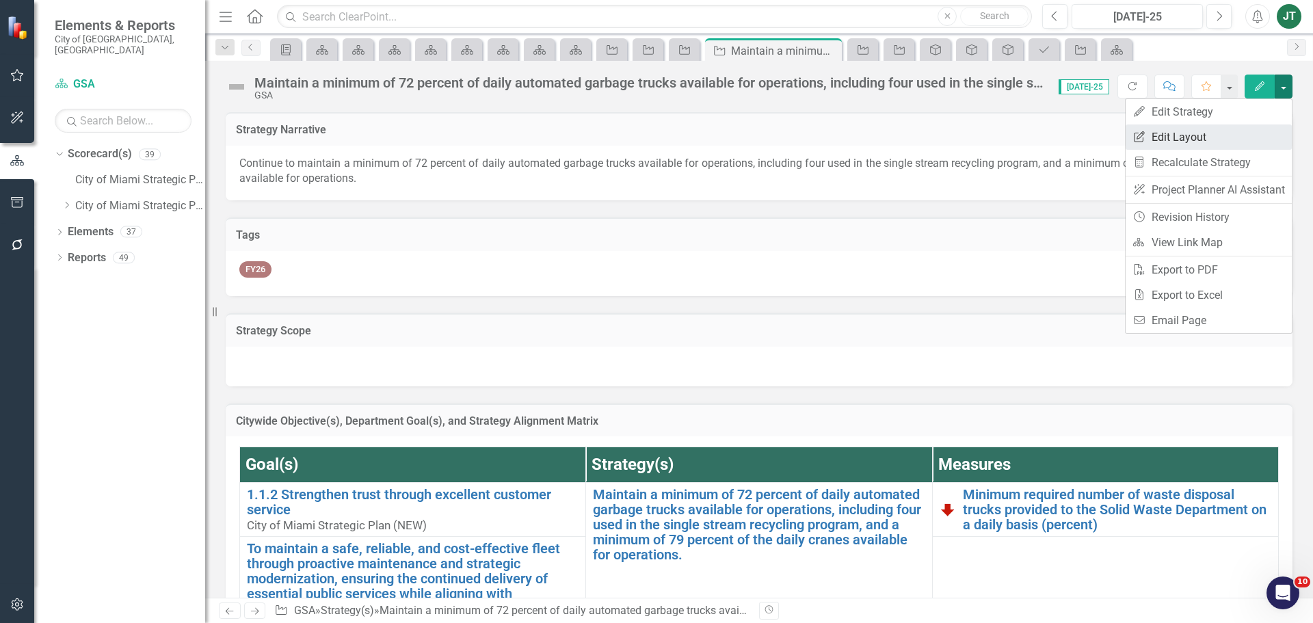
click at [1221, 138] on link "Edit Report Edit Layout" at bounding box center [1209, 136] width 166 height 25
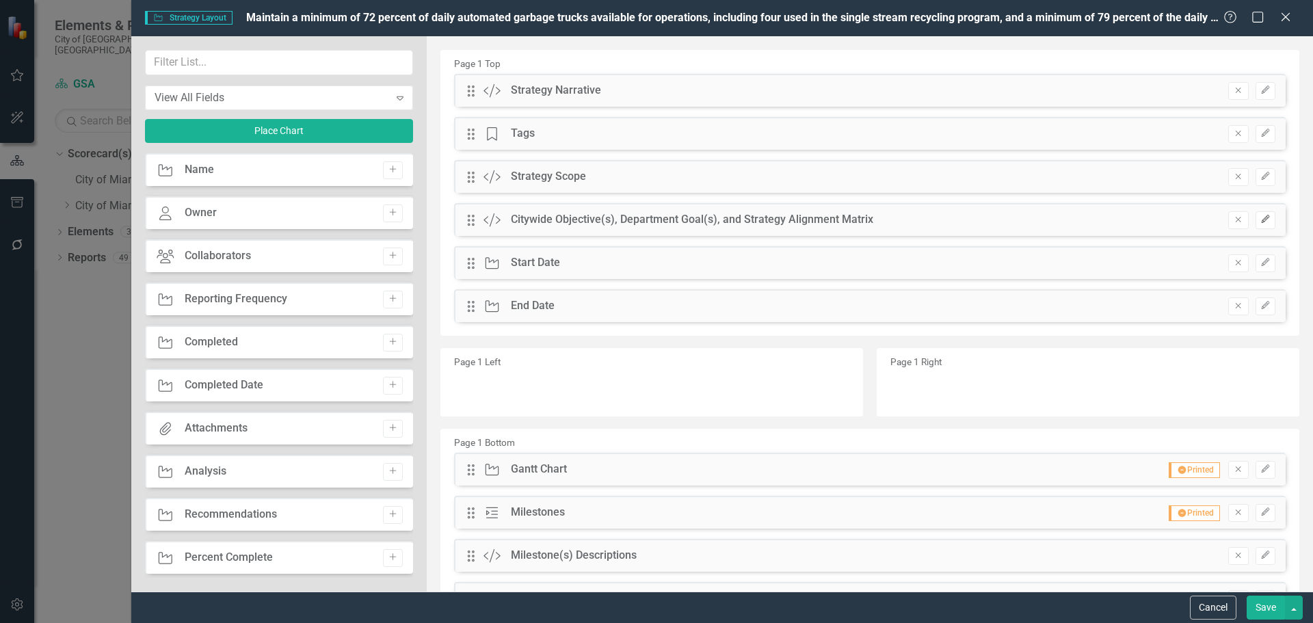
click at [1263, 228] on button "Edit" at bounding box center [1265, 220] width 20 height 18
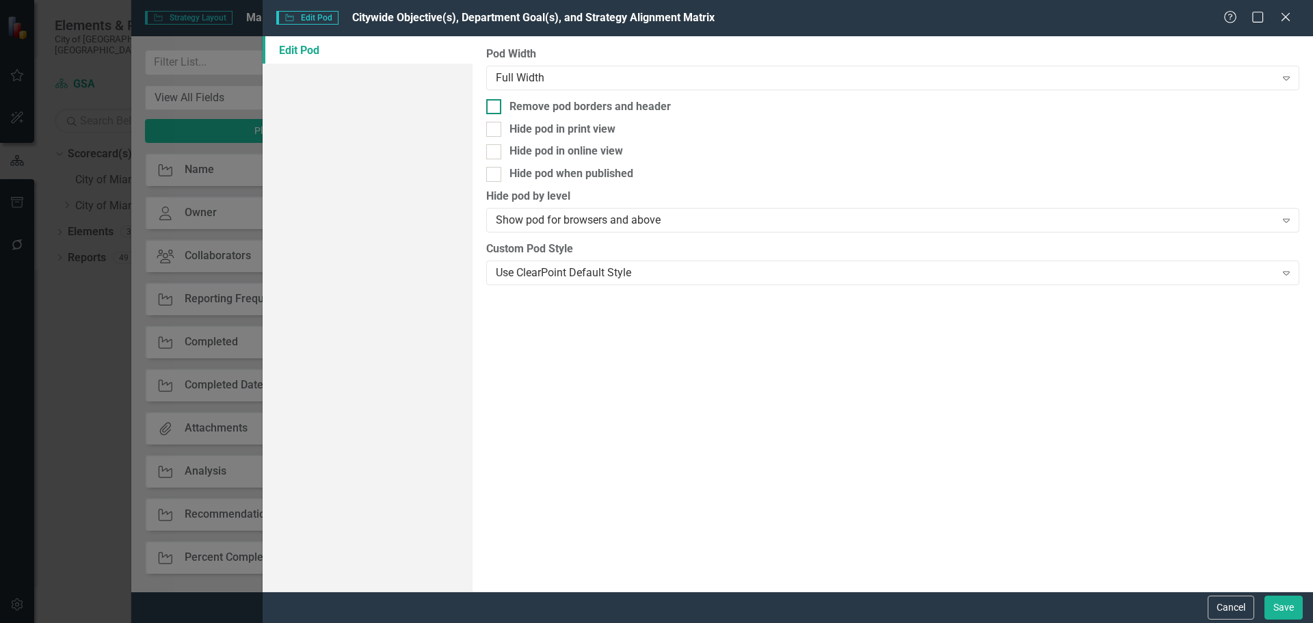
click at [572, 105] on div "Remove pod borders and header" at bounding box center [589, 107] width 161 height 16
click at [495, 105] on input "Remove pod borders and header" at bounding box center [490, 103] width 9 height 9
checkbox input "true"
click at [1288, 611] on button "Save" at bounding box center [1283, 608] width 38 height 24
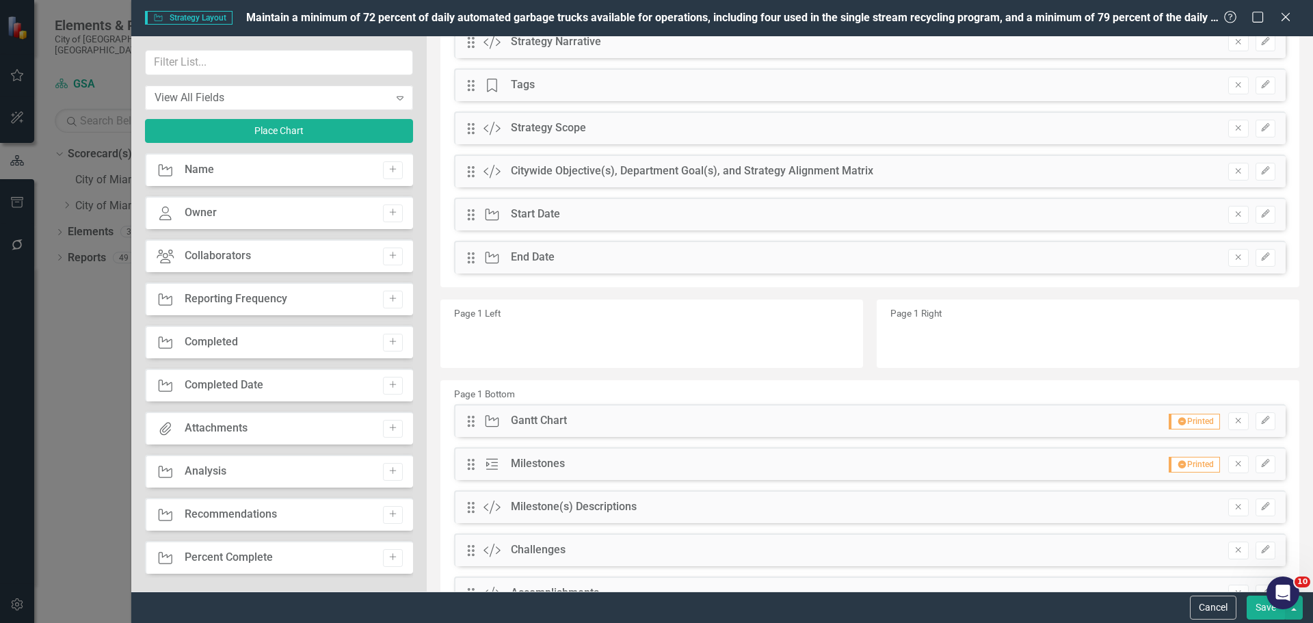
scroll to position [162, 0]
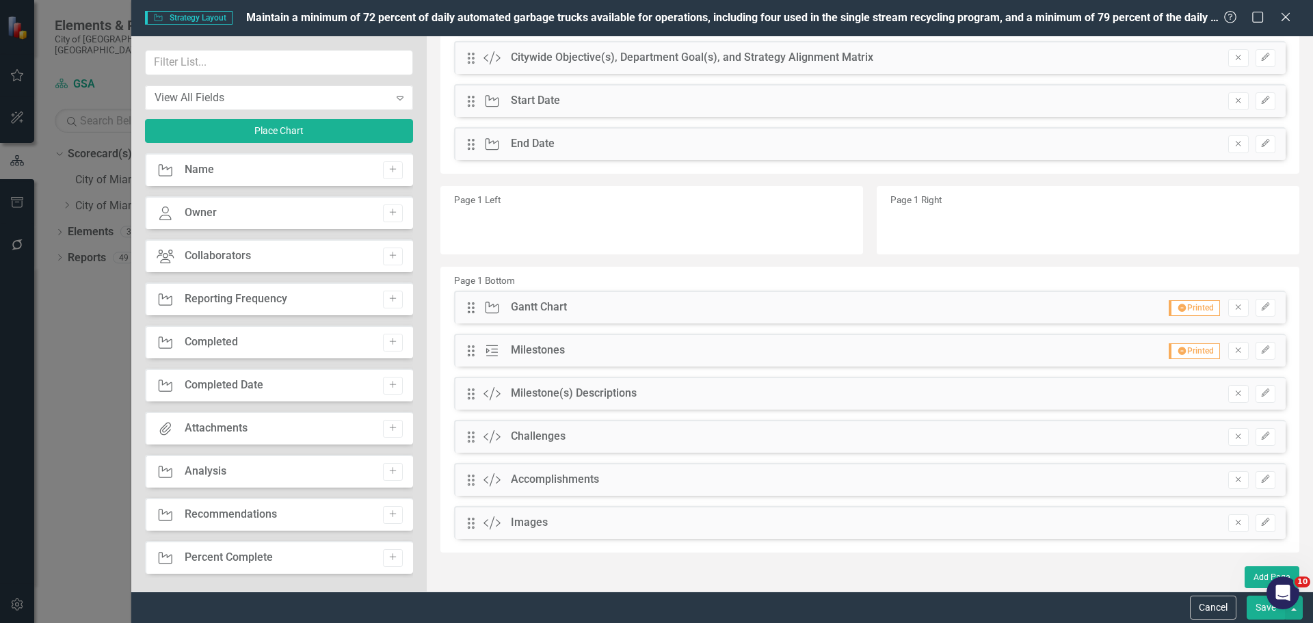
click at [1253, 604] on button "Save" at bounding box center [1266, 608] width 38 height 24
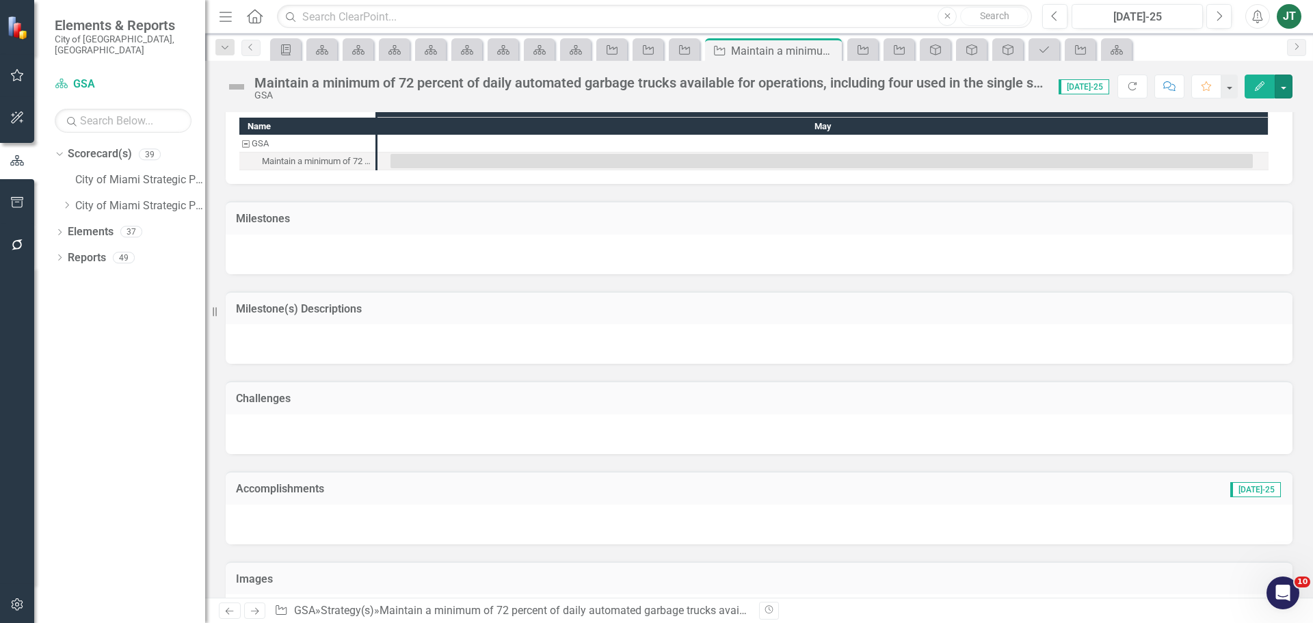
scroll to position [802, 0]
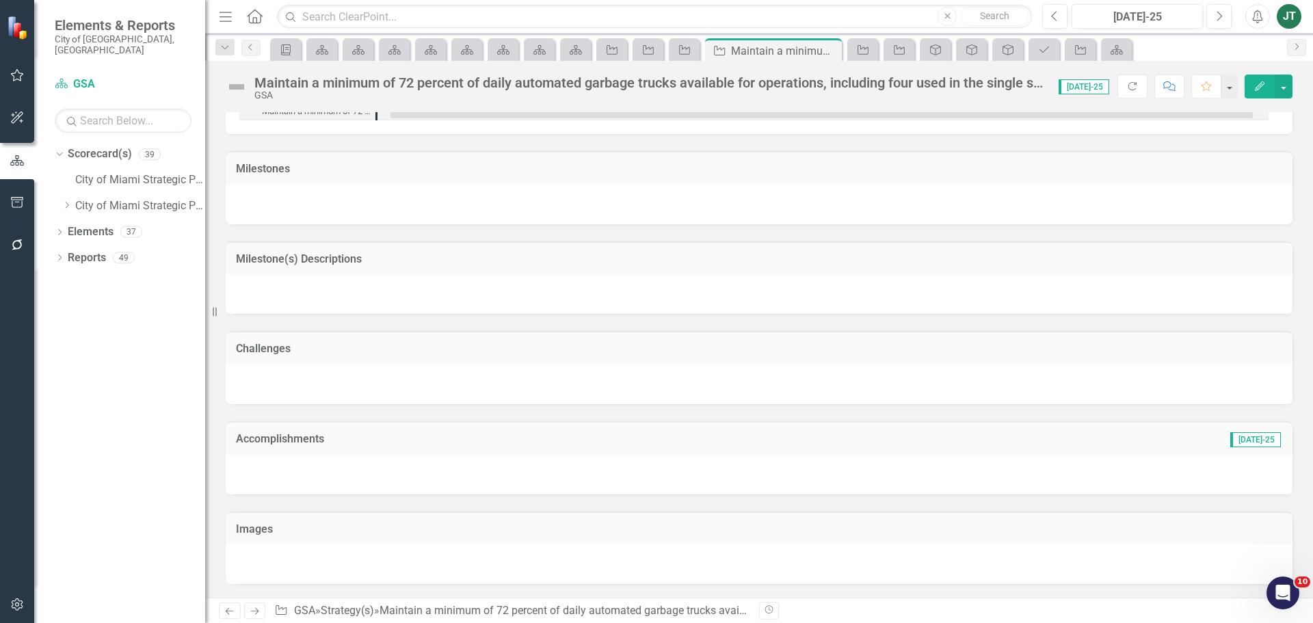
click at [652, 259] on h3 "Milestone(s) Descriptions" at bounding box center [759, 259] width 1046 height 12
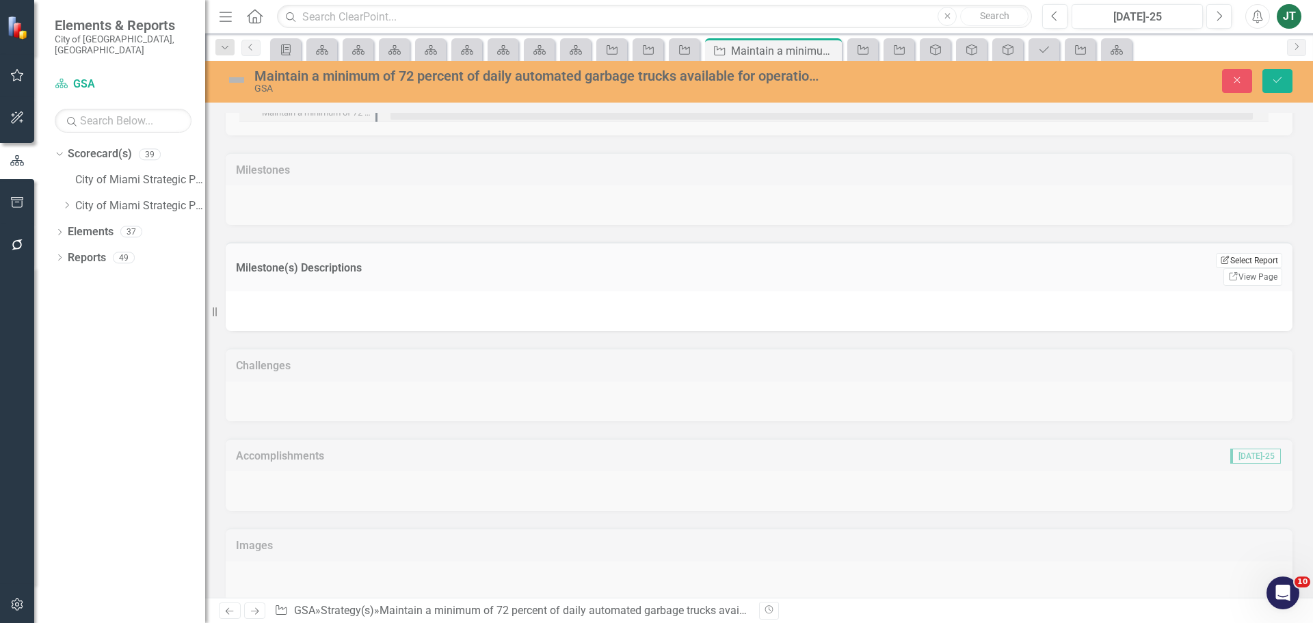
click at [1245, 257] on button "Edit Report Select Report" at bounding box center [1249, 260] width 66 height 15
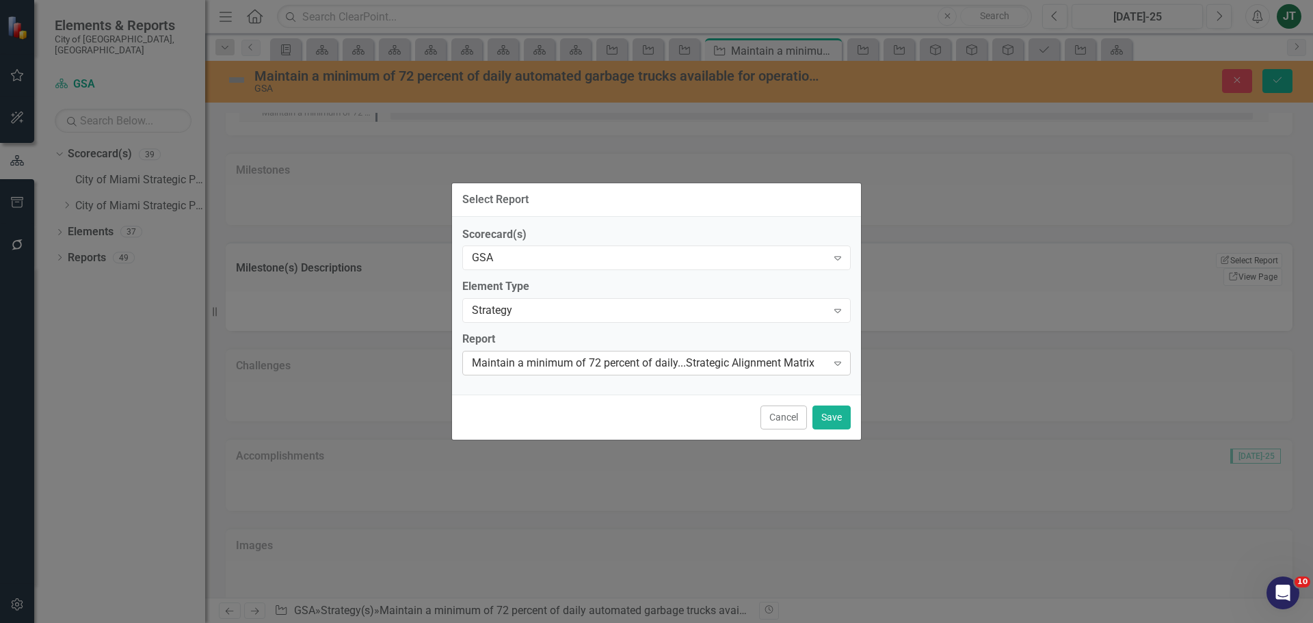
click at [628, 364] on div "Maintain a minimum of 72 percent of daily...Strategic Alignment Matrix" at bounding box center [649, 364] width 355 height 16
click at [838, 409] on button "Save" at bounding box center [831, 417] width 38 height 24
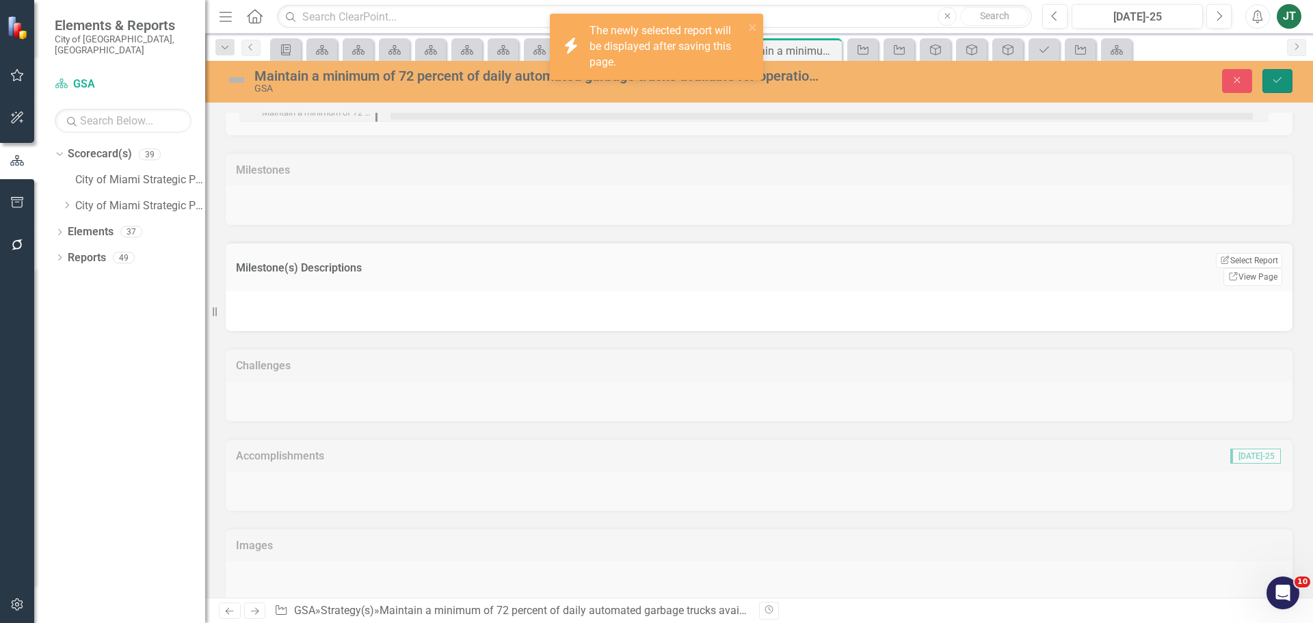
click at [1281, 78] on icon "submit" at bounding box center [1277, 79] width 8 height 5
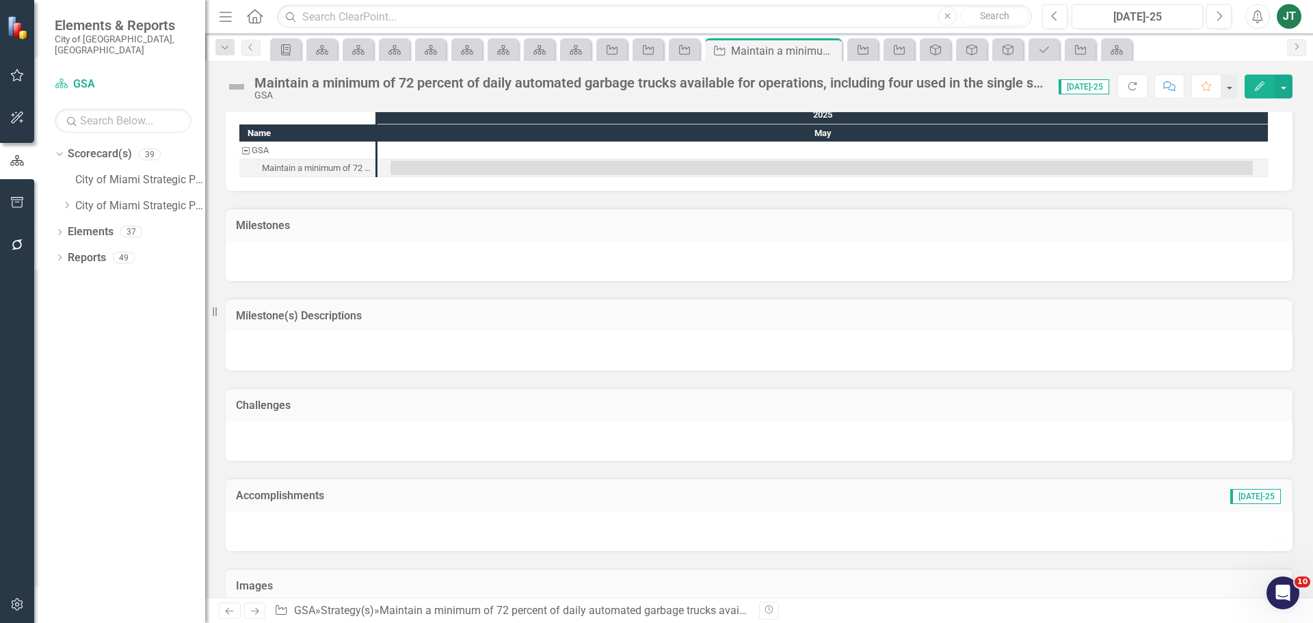
scroll to position [665, 0]
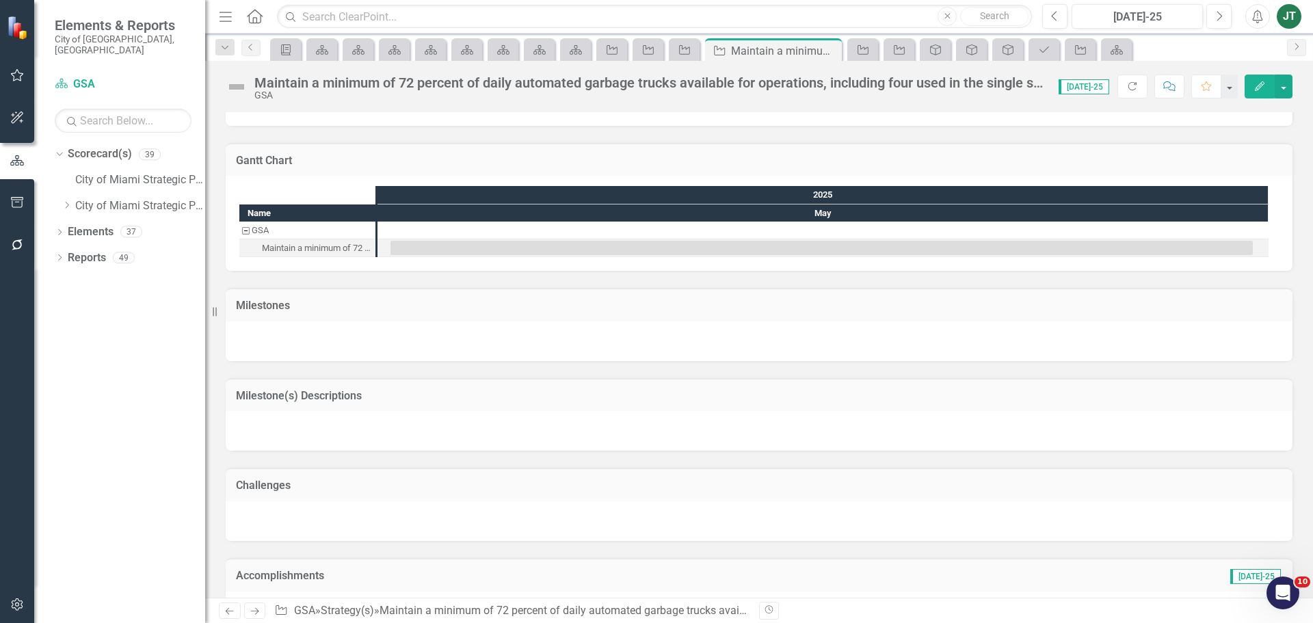
click at [372, 397] on h3 "Milestone(s) Descriptions" at bounding box center [759, 396] width 1046 height 12
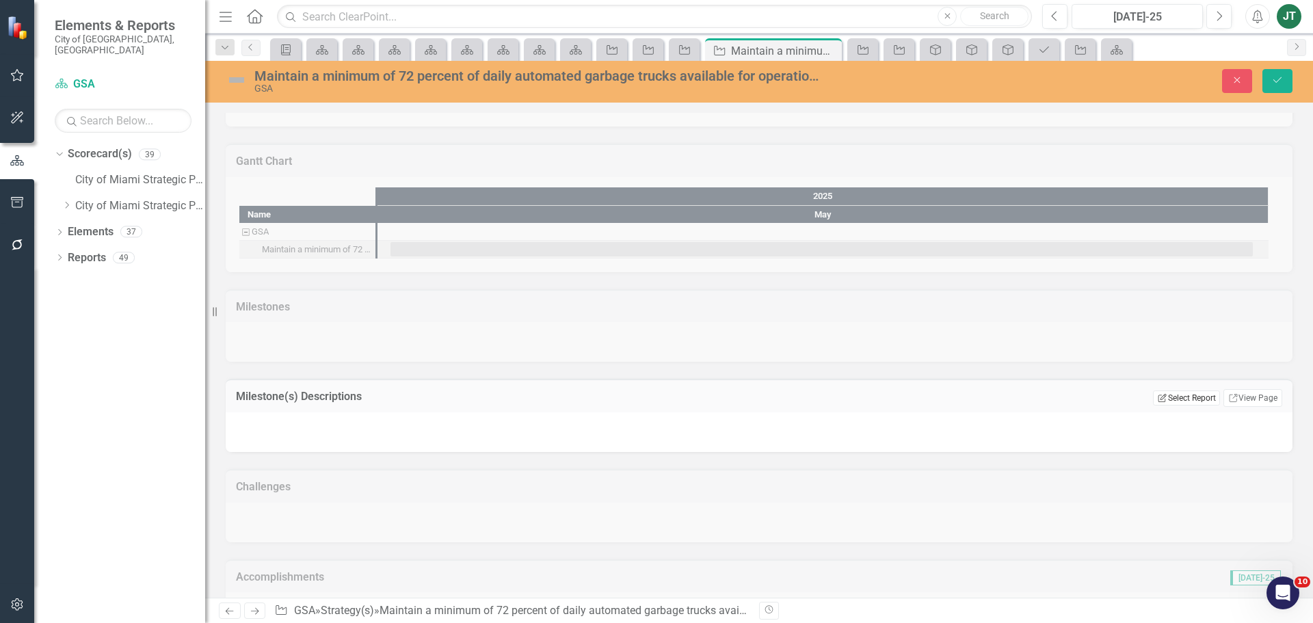
click at [1173, 399] on button "Edit Report Select Report" at bounding box center [1186, 397] width 66 height 15
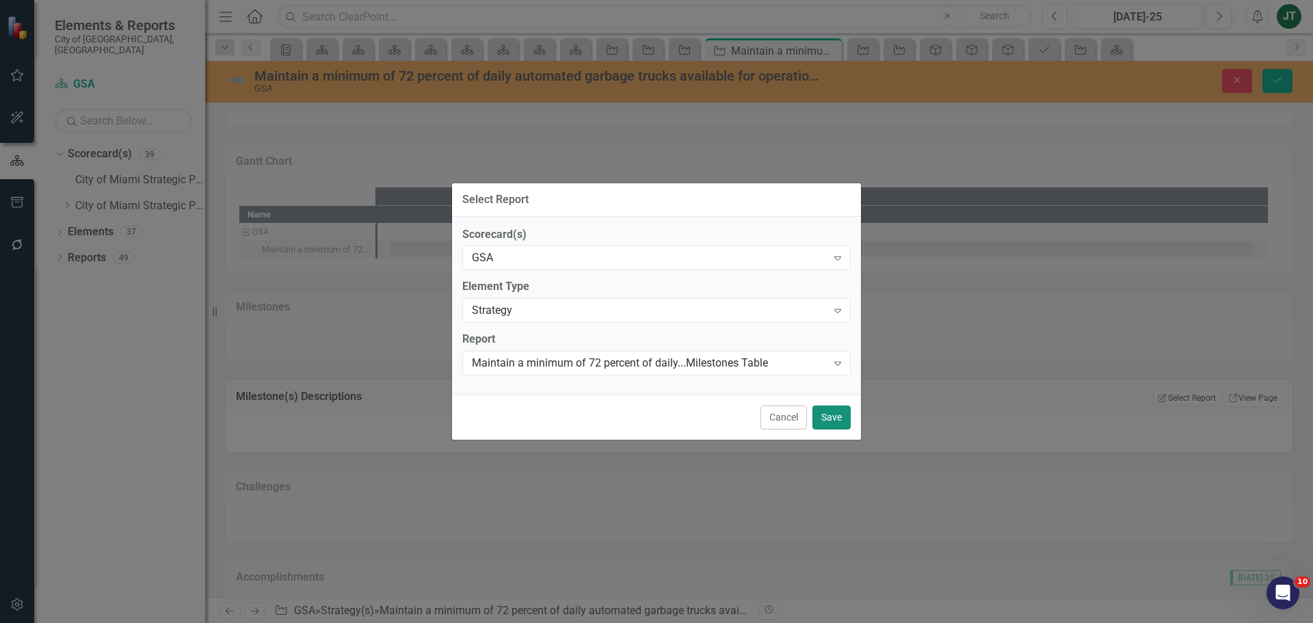
click at [831, 414] on button "Save" at bounding box center [831, 417] width 38 height 24
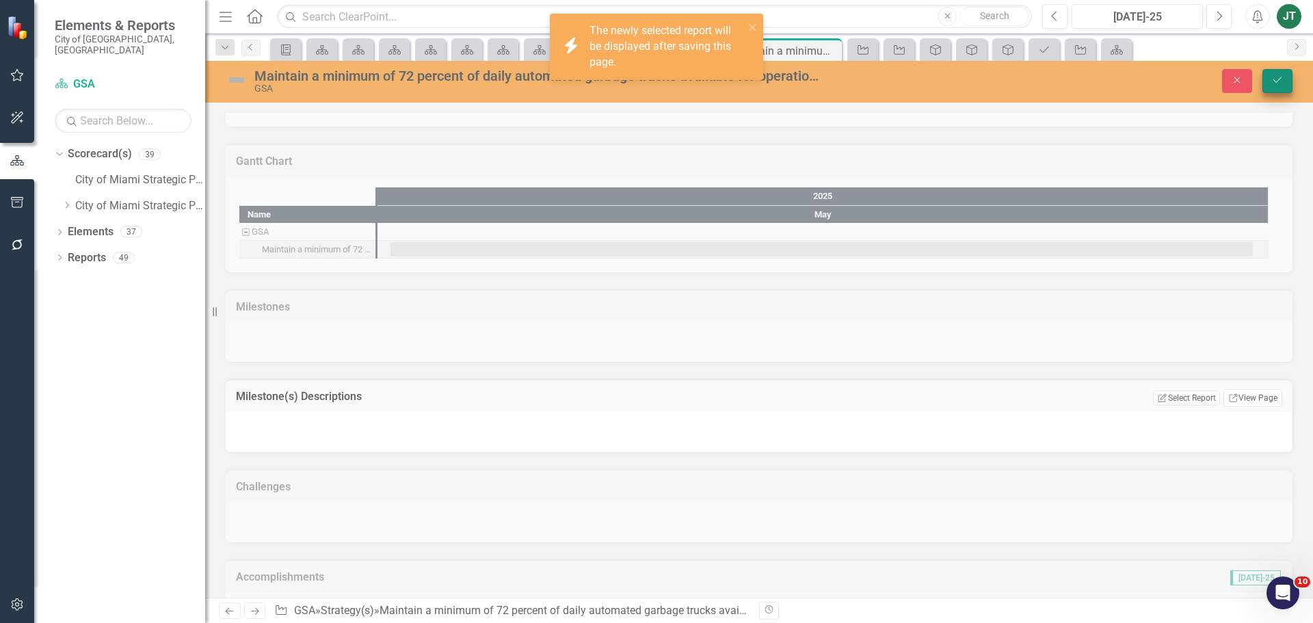
drag, startPoint x: 1292, startPoint y: 66, endPoint x: 1283, endPoint y: 81, distance: 17.5
click at [1292, 68] on div "Maintain a minimum of 72 percent of daily automated garbage trucks available fo…" at bounding box center [759, 82] width 1108 height 42
click at [1282, 82] on icon "Save" at bounding box center [1277, 80] width 12 height 10
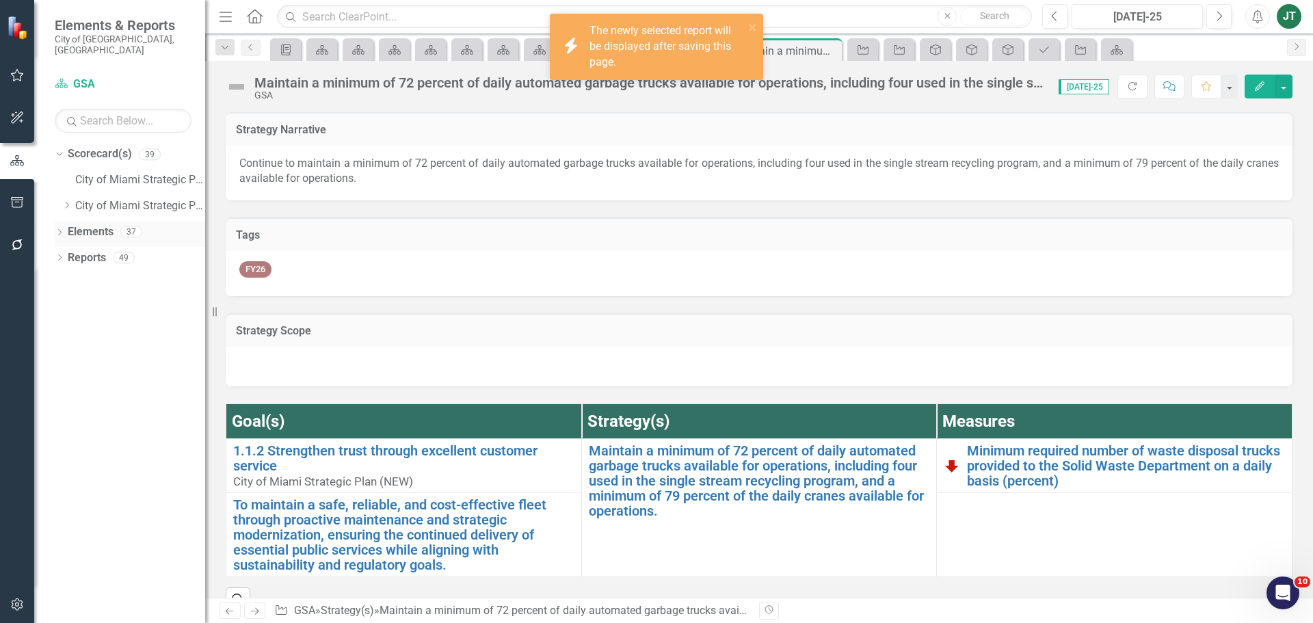
click at [96, 224] on link "Elements" at bounding box center [91, 232] width 46 height 16
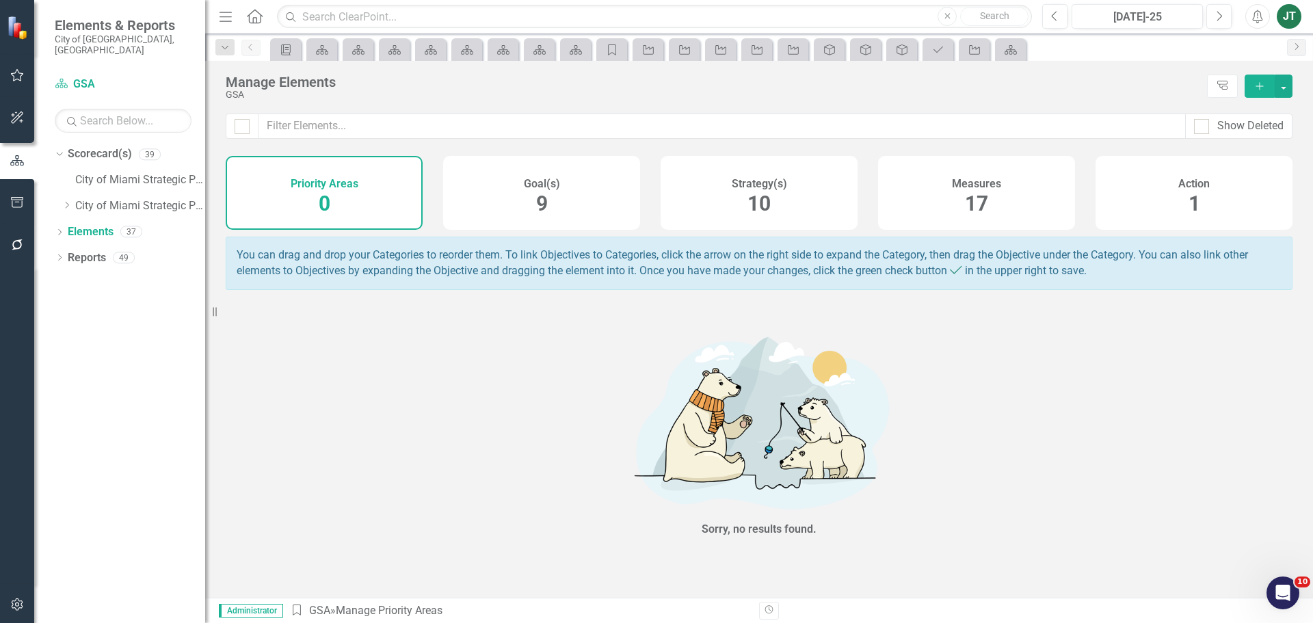
click at [749, 206] on span "10" at bounding box center [758, 203] width 23 height 24
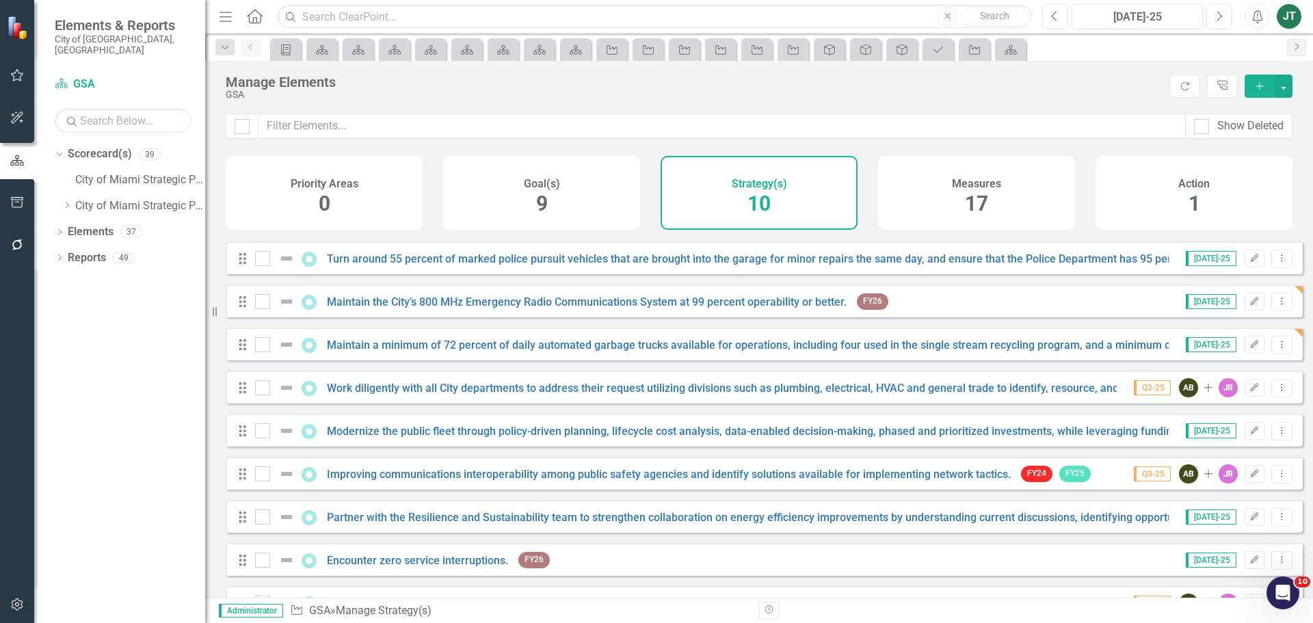
scroll to position [68, 0]
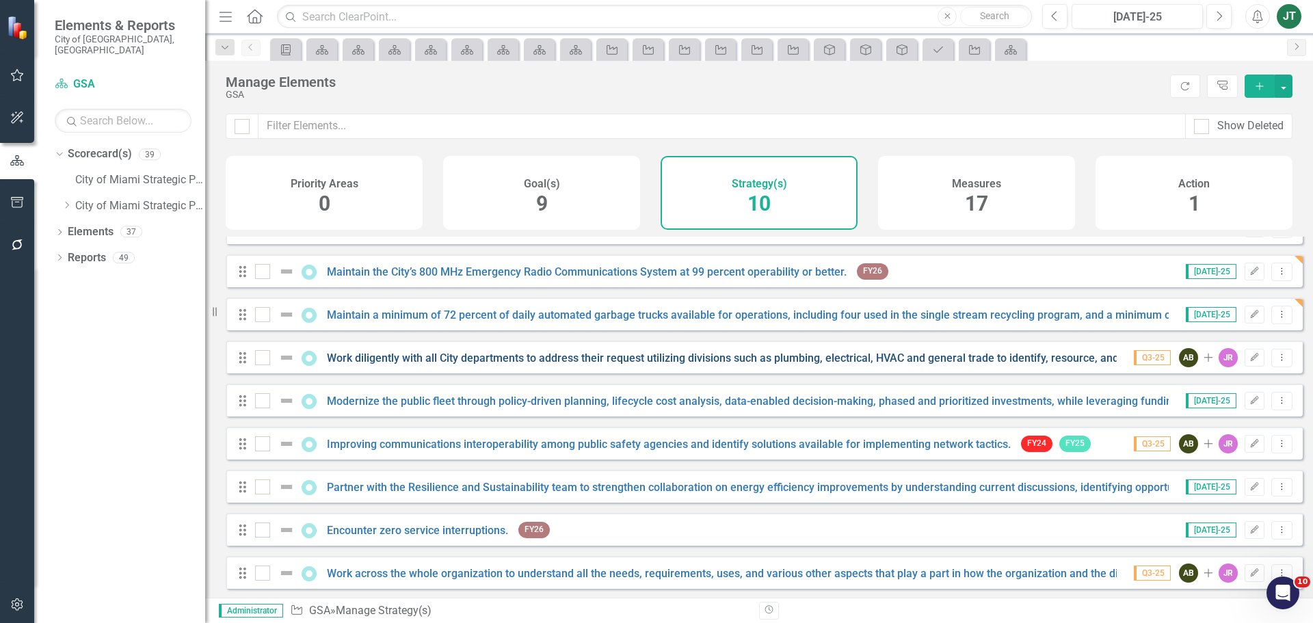
click at [408, 364] on link "Work diligently with all City departments to address their request utilizing di…" at bounding box center [871, 357] width 1089 height 13
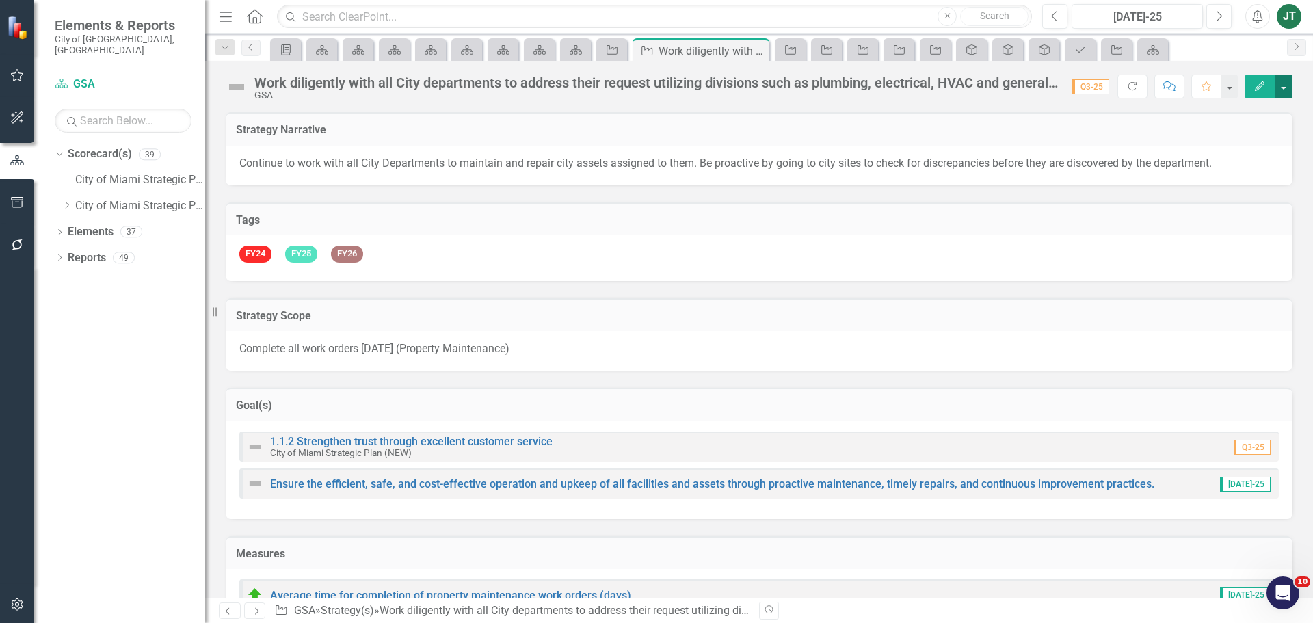
click at [1281, 85] on button "button" at bounding box center [1284, 87] width 18 height 24
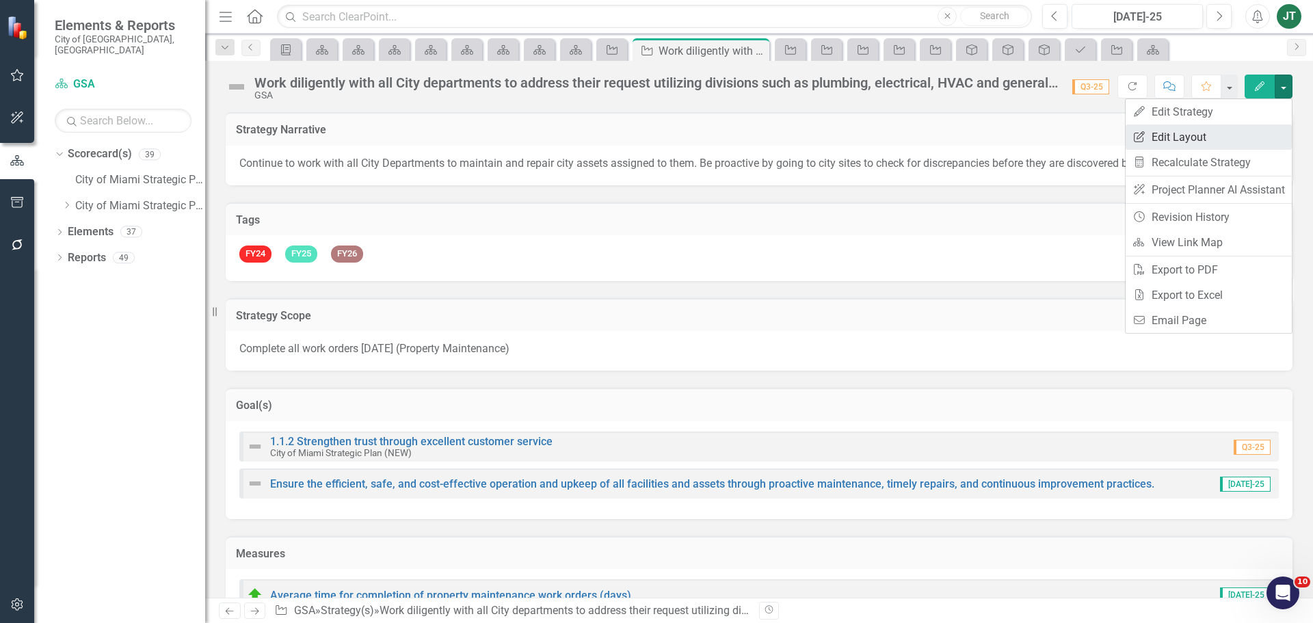
click at [1211, 133] on link "Edit Report Edit Layout" at bounding box center [1209, 136] width 166 height 25
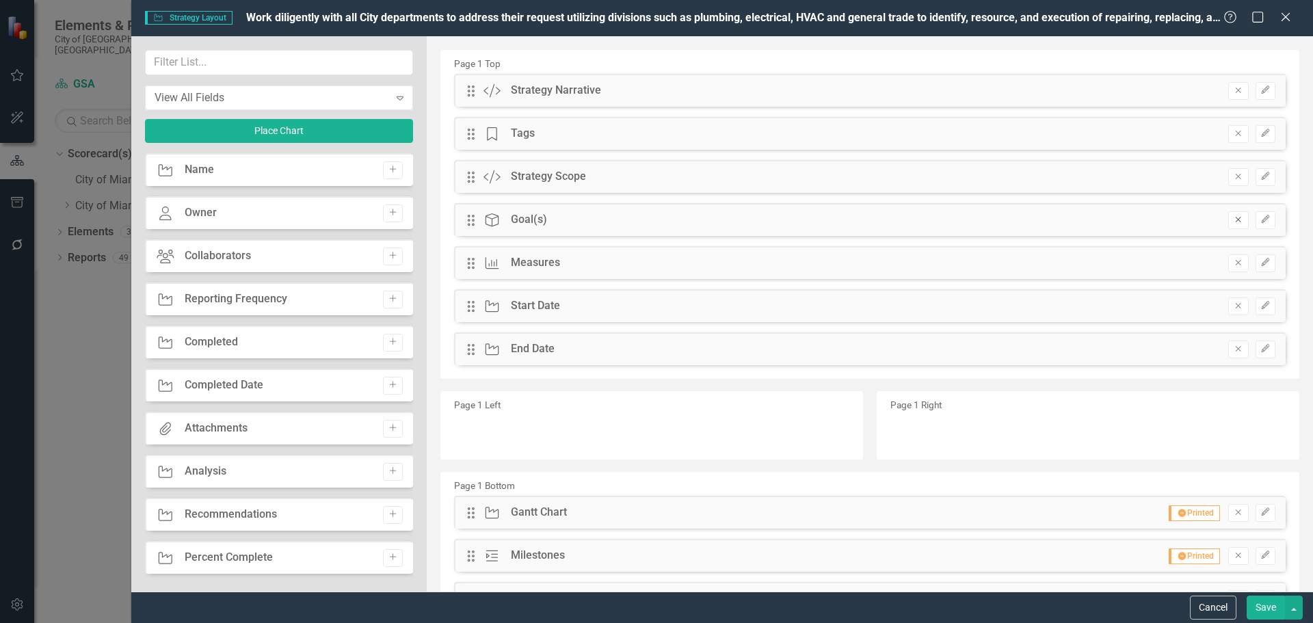
click at [1234, 221] on button "Remove" at bounding box center [1238, 220] width 20 height 18
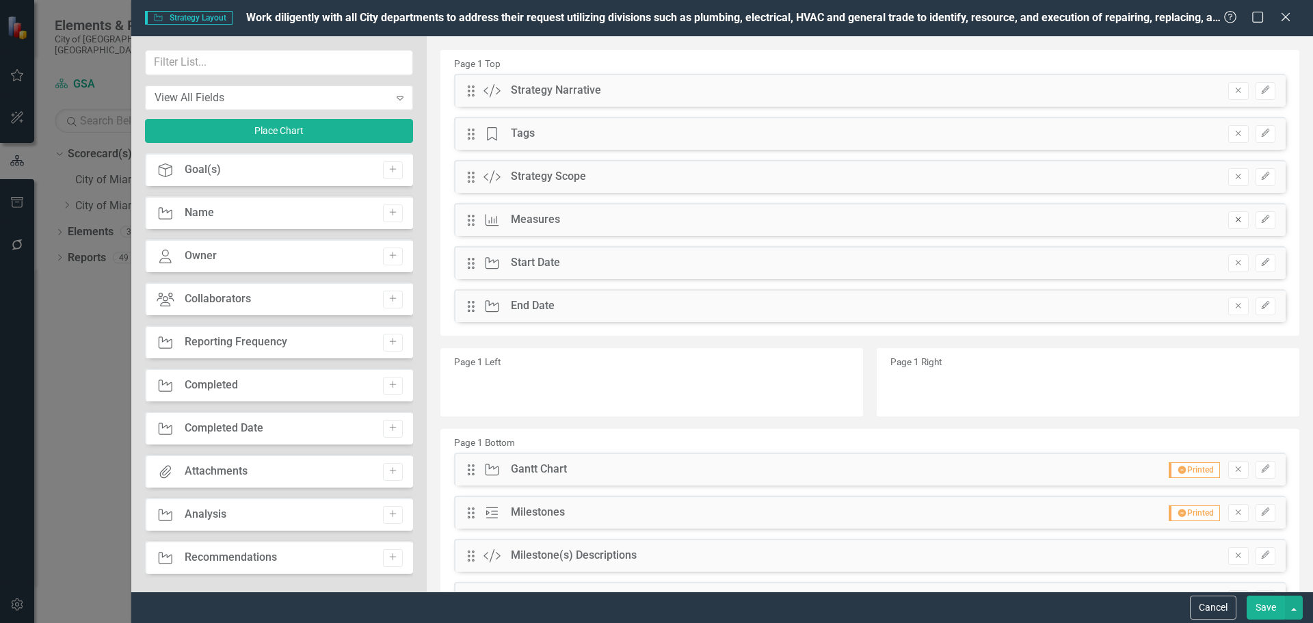
click at [1233, 222] on icon "Remove" at bounding box center [1238, 219] width 10 height 8
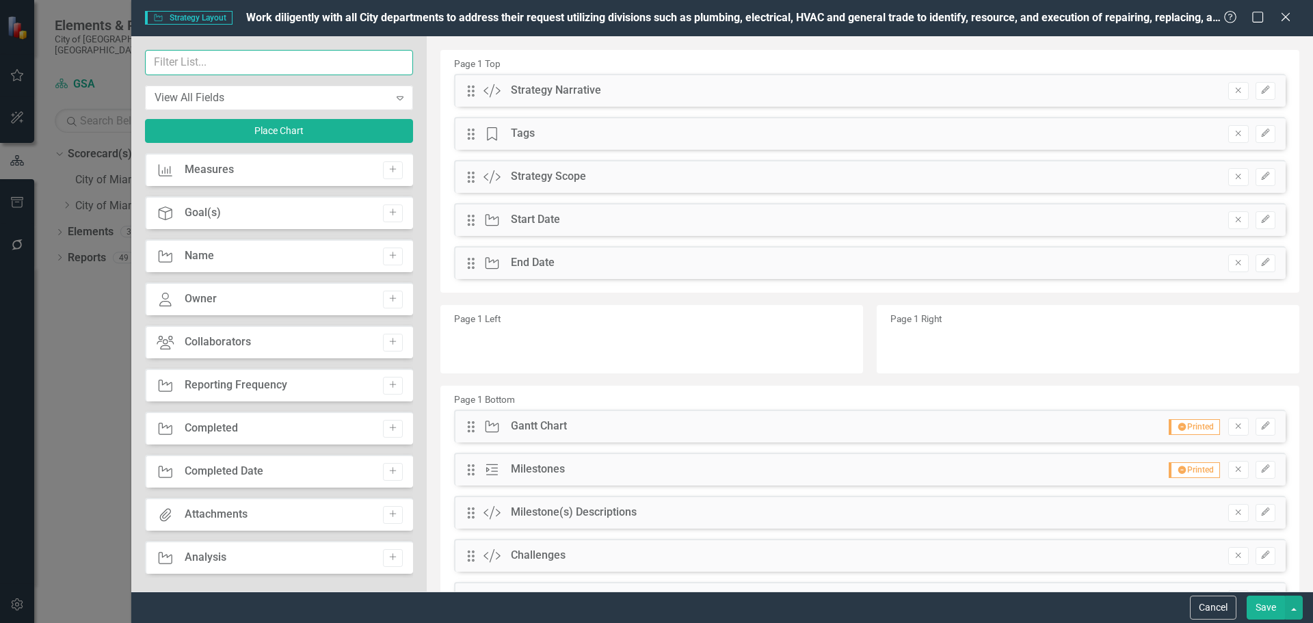
click at [247, 57] on input "text" at bounding box center [279, 62] width 268 height 25
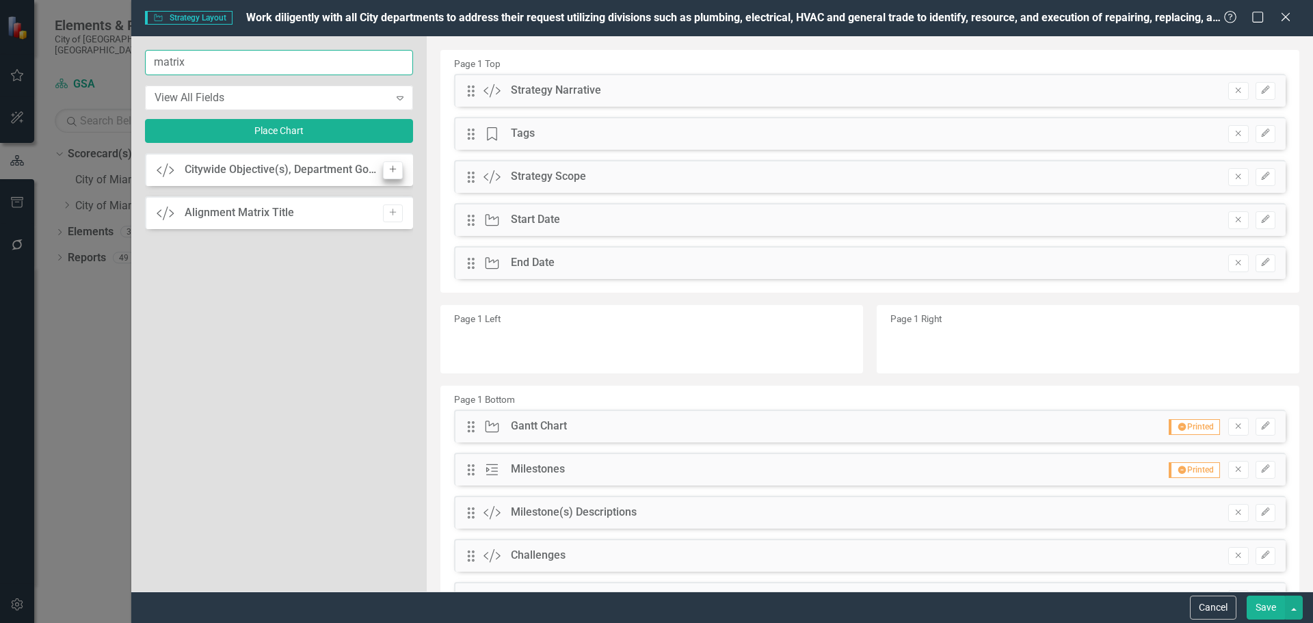
type input "matrix"
click at [396, 173] on icon "Add" at bounding box center [393, 169] width 10 height 8
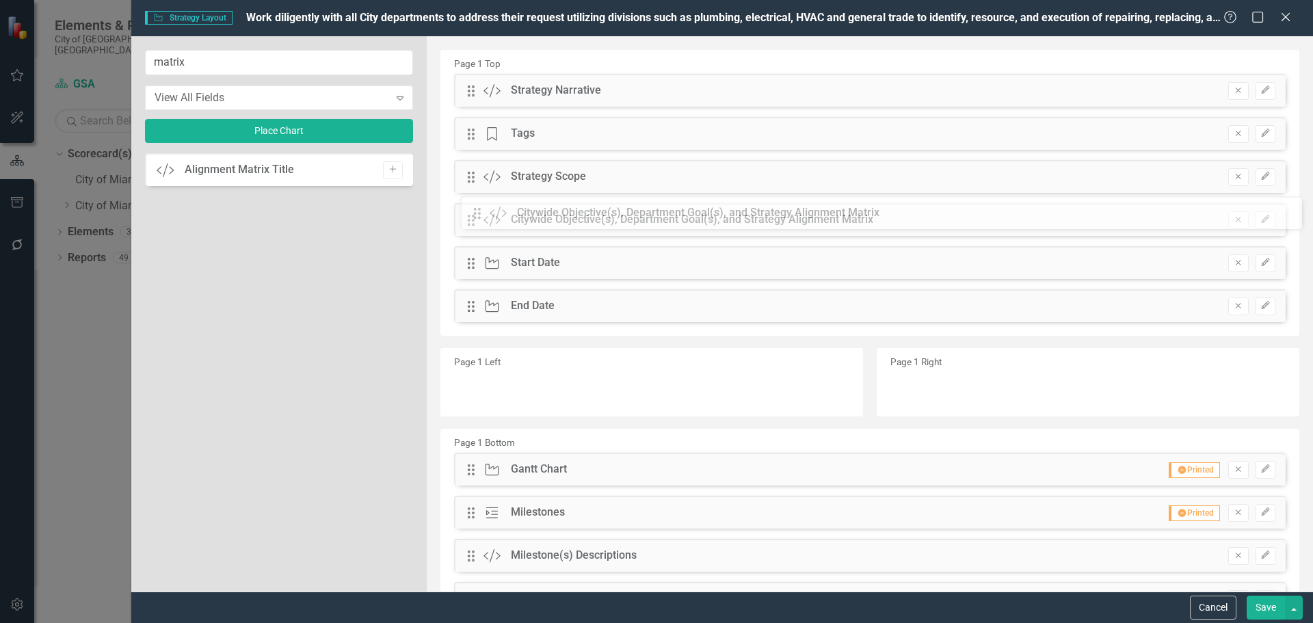
drag, startPoint x: 466, startPoint y: 91, endPoint x: 482, endPoint y: 213, distance: 123.5
click at [1273, 604] on button "Save" at bounding box center [1266, 608] width 38 height 24
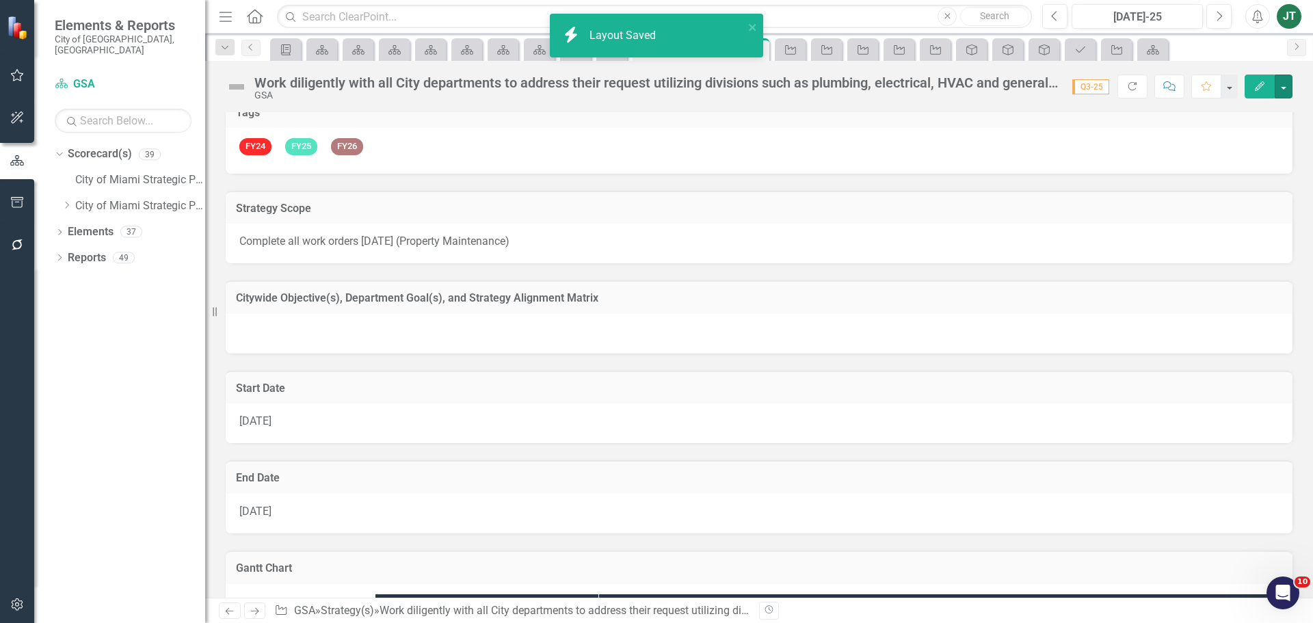
scroll to position [137, 0]
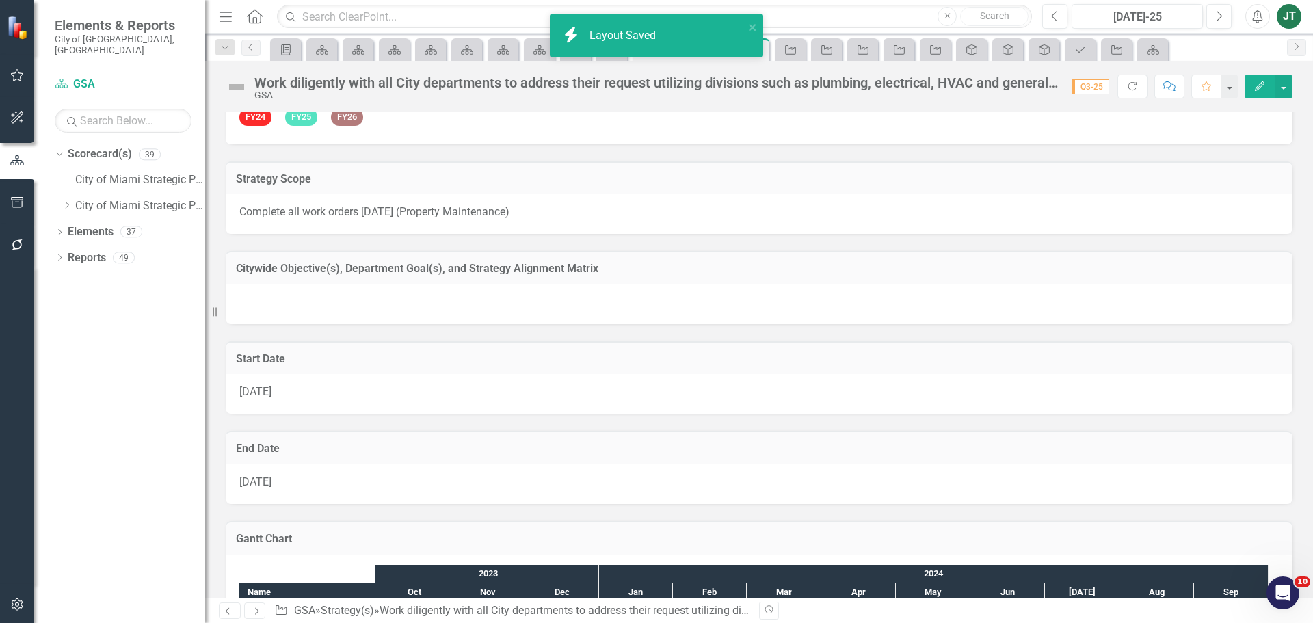
click at [653, 273] on h3 "Citywide Objective(s), Department Goal(s), and Strategy Alignment Matrix" at bounding box center [759, 269] width 1046 height 12
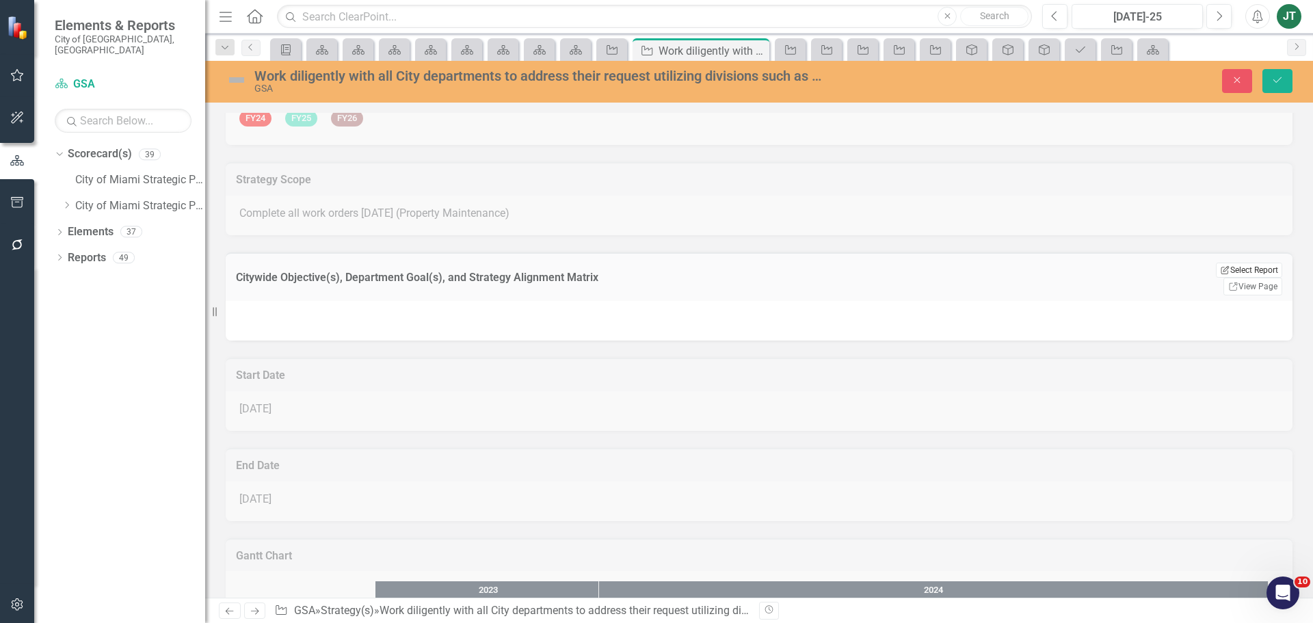
click at [1230, 270] on button "Edit Report Select Report" at bounding box center [1249, 270] width 66 height 15
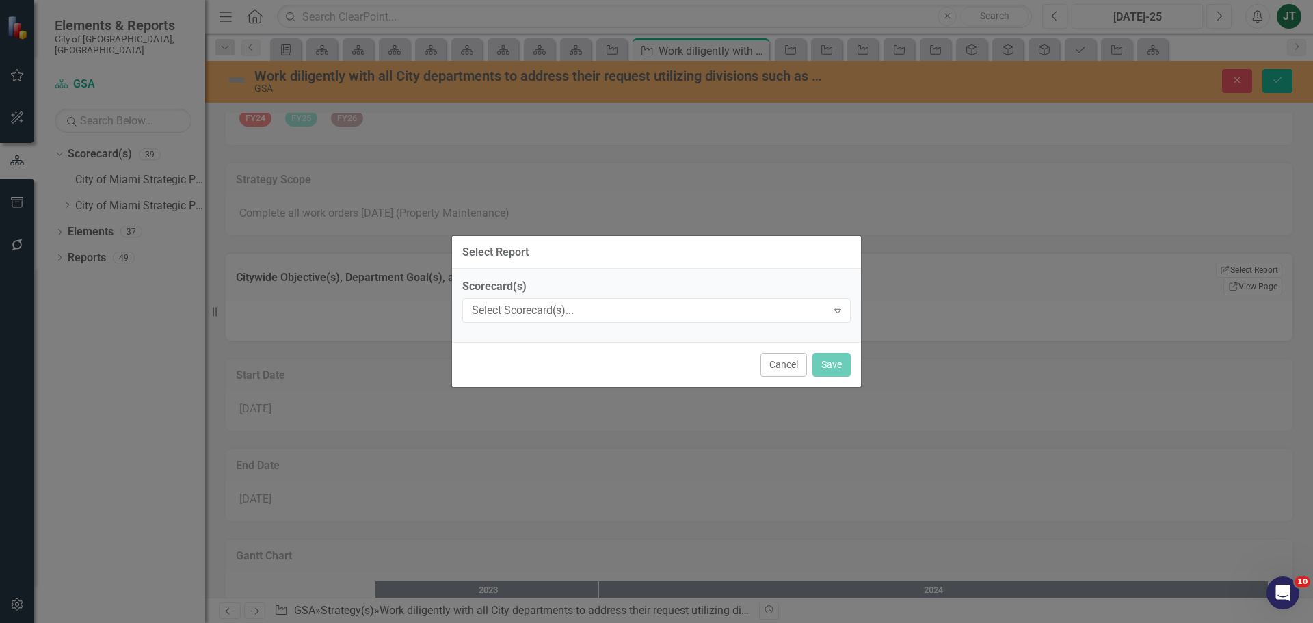
click at [503, 297] on div "Scorecard(s) Select Scorecard(s)... Expand" at bounding box center [656, 300] width 388 height 42
click at [505, 304] on div "Select Scorecard(s)..." at bounding box center [649, 311] width 355 height 16
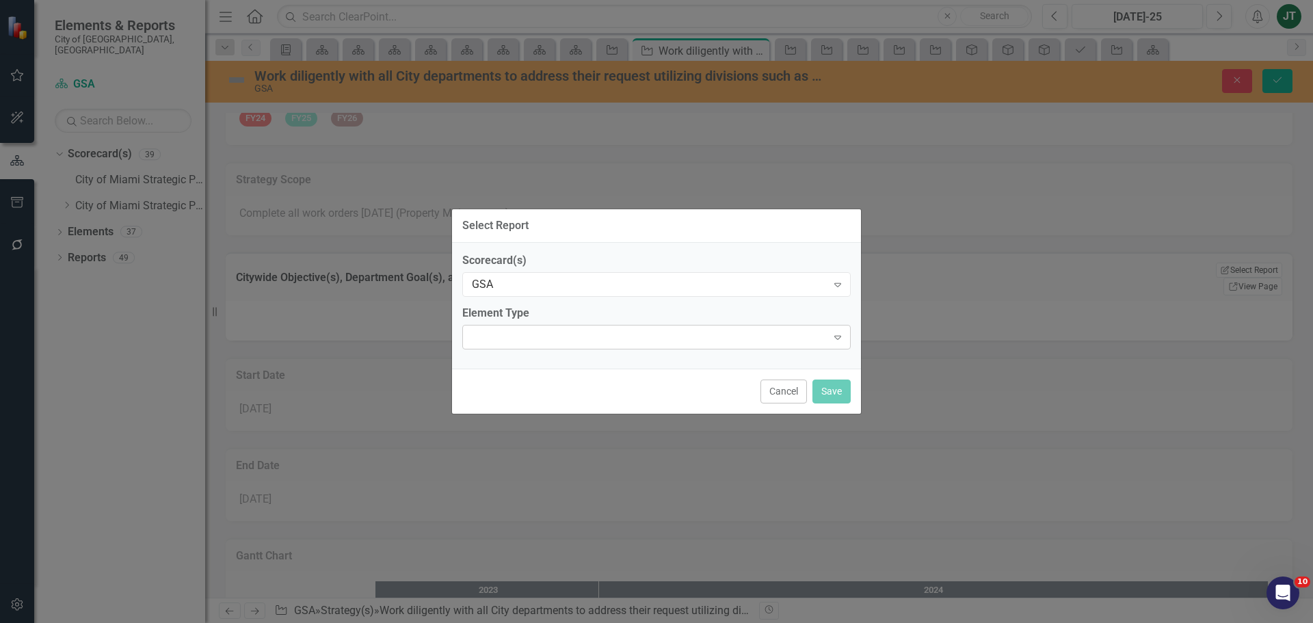
click at [521, 341] on div "Expand" at bounding box center [656, 337] width 388 height 25
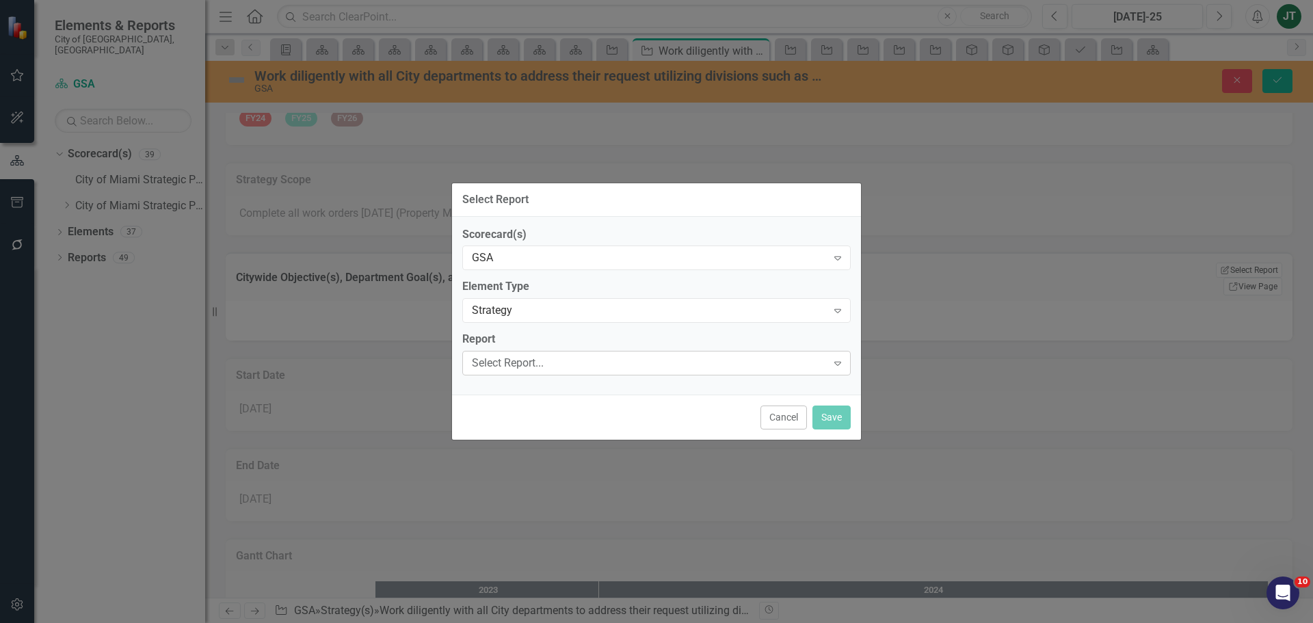
click at [525, 366] on div "Select Report..." at bounding box center [649, 364] width 355 height 16
click at [526, 599] on div "Work diligently with all City departments....Strategic Alignment Matrix" at bounding box center [659, 607] width 1291 height 16
click at [825, 421] on button "Save" at bounding box center [831, 417] width 38 height 24
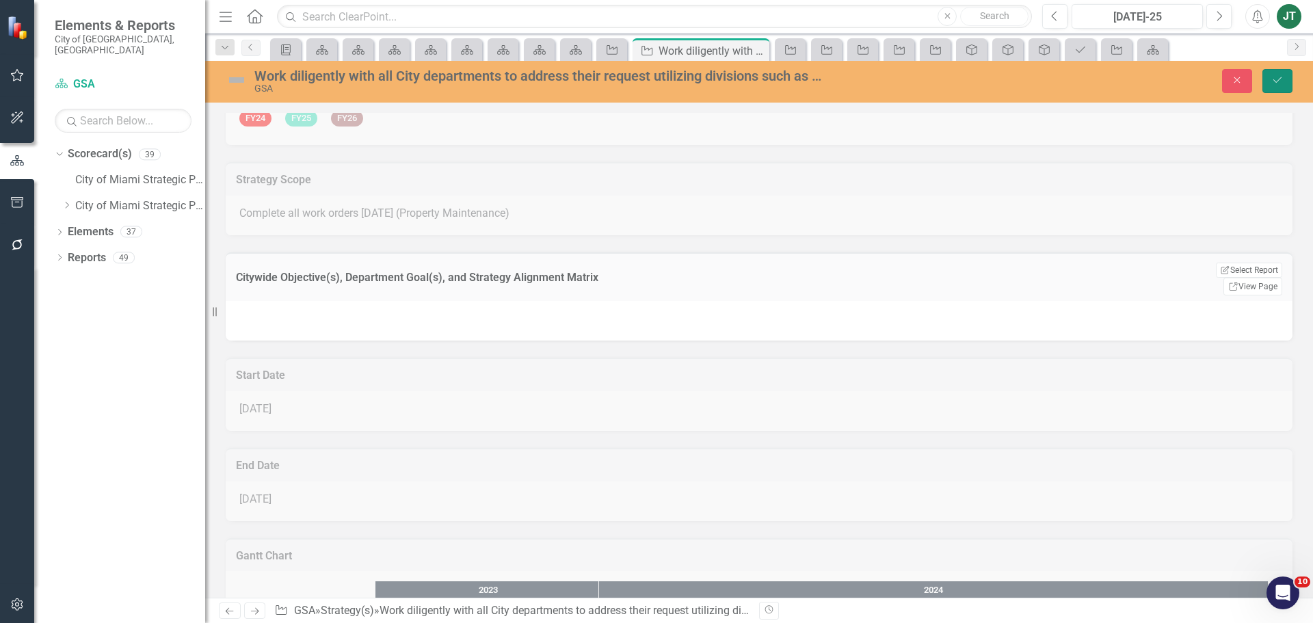
click at [1282, 81] on icon "Save" at bounding box center [1277, 80] width 12 height 10
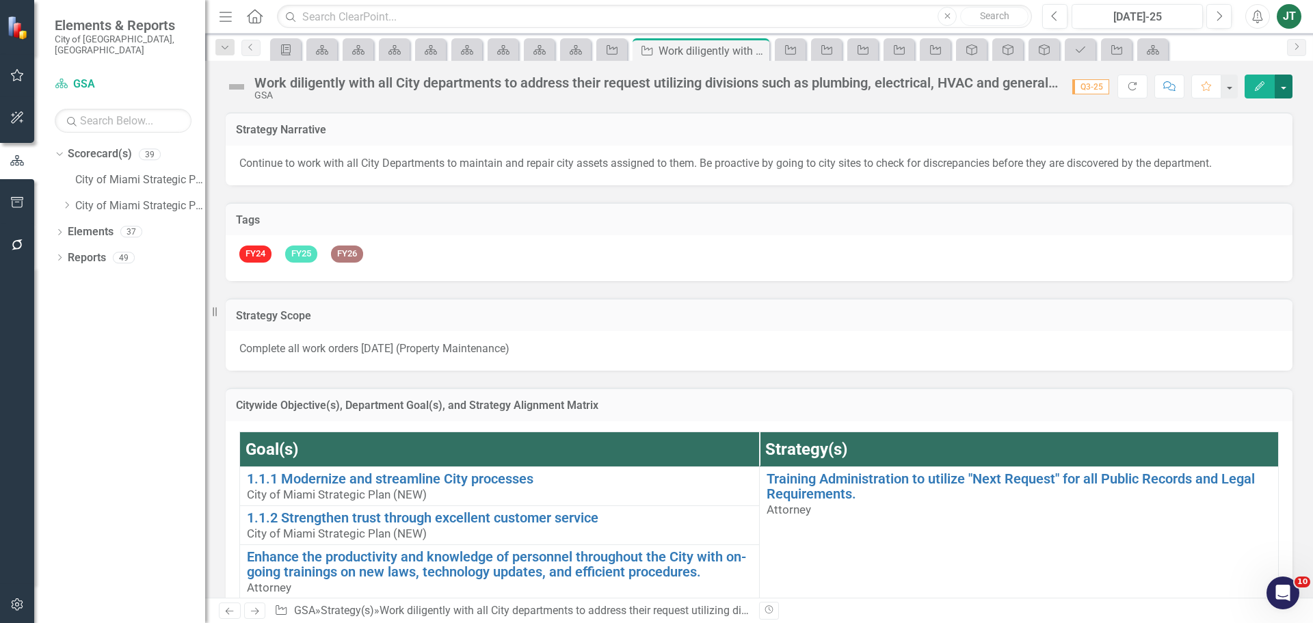
click at [1279, 77] on button "button" at bounding box center [1284, 87] width 18 height 24
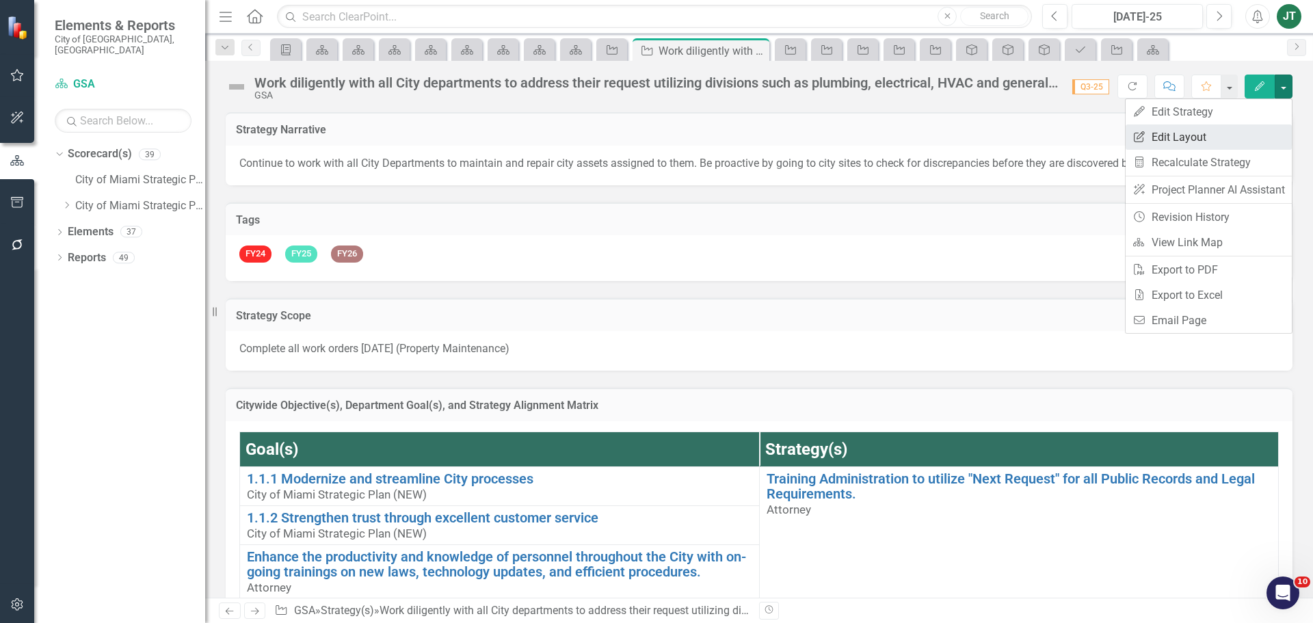
click at [1196, 134] on link "Edit Report Edit Layout" at bounding box center [1209, 136] width 166 height 25
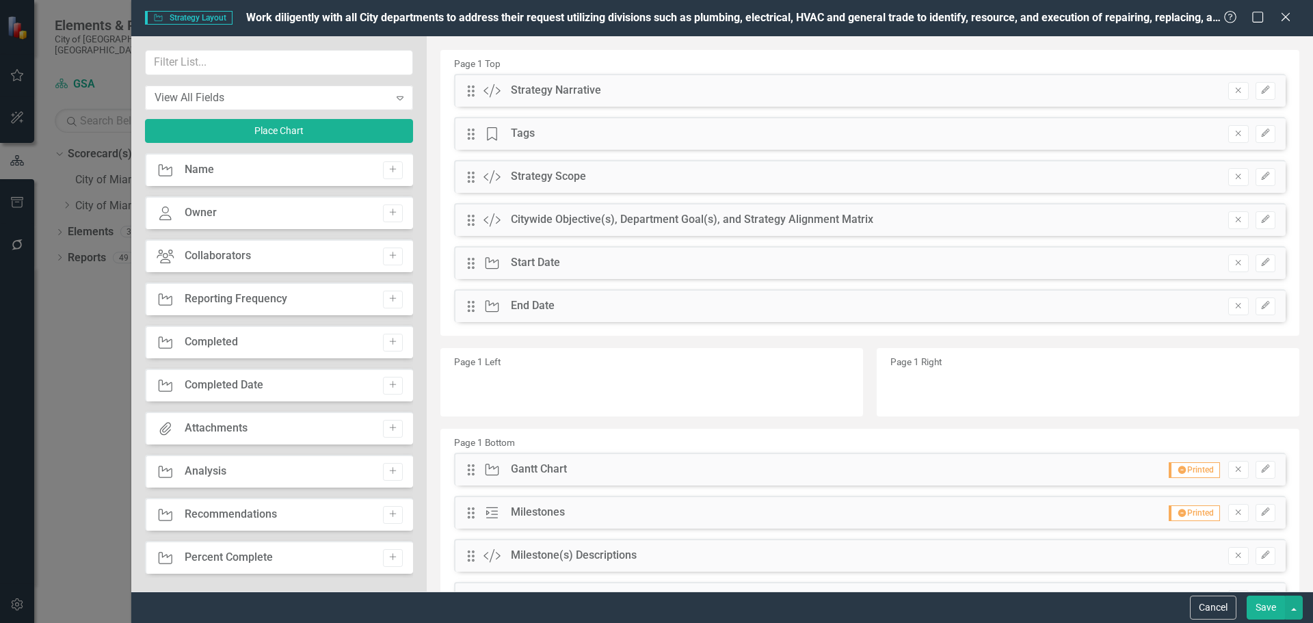
click at [1264, 608] on button "Save" at bounding box center [1266, 608] width 38 height 24
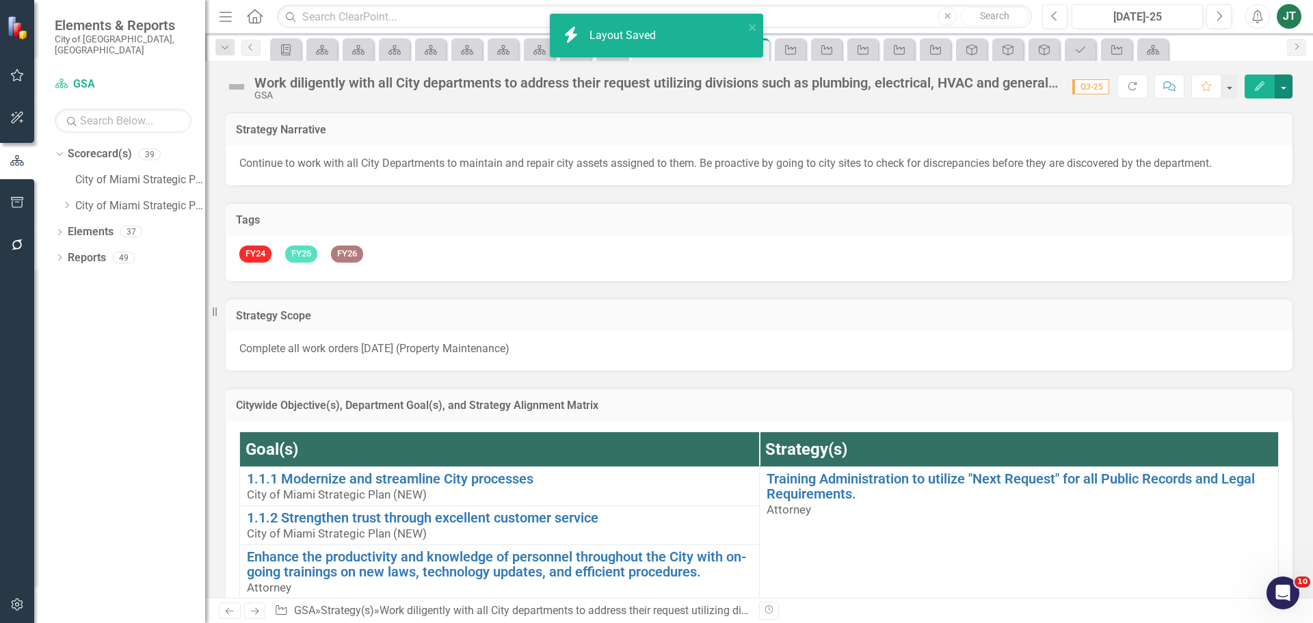
scroll to position [137, 0]
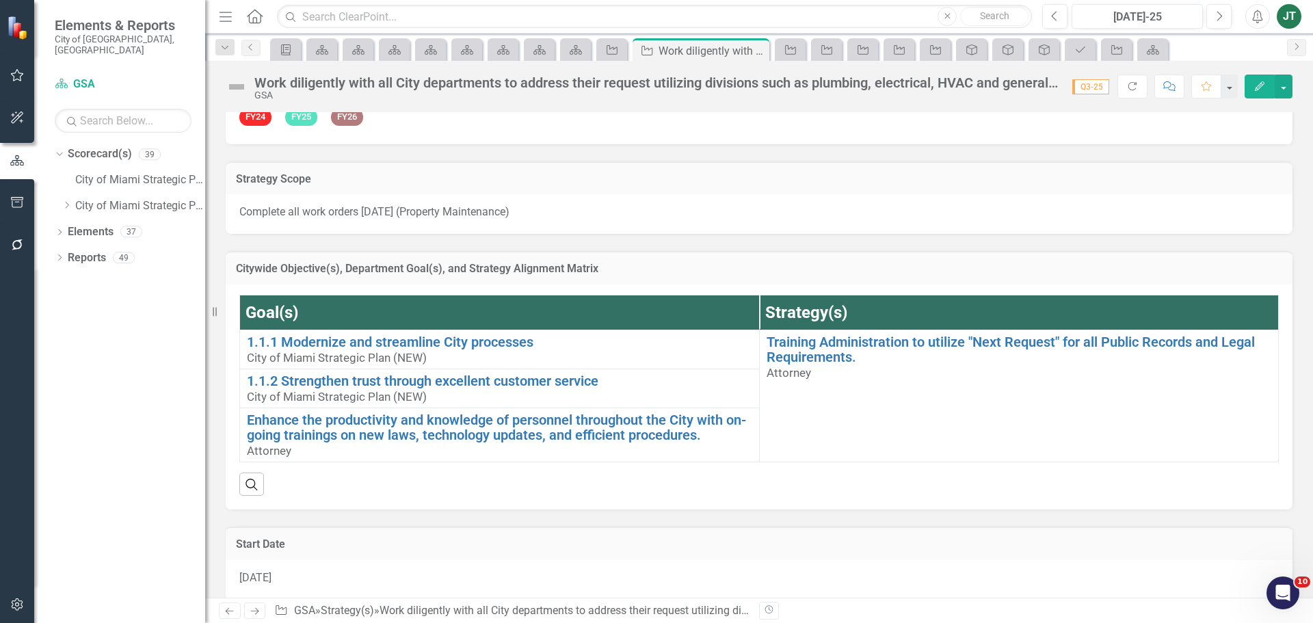
click at [1083, 271] on h3 "Citywide Objective(s), Department Goal(s), and Strategy Alignment Matrix" at bounding box center [759, 269] width 1046 height 12
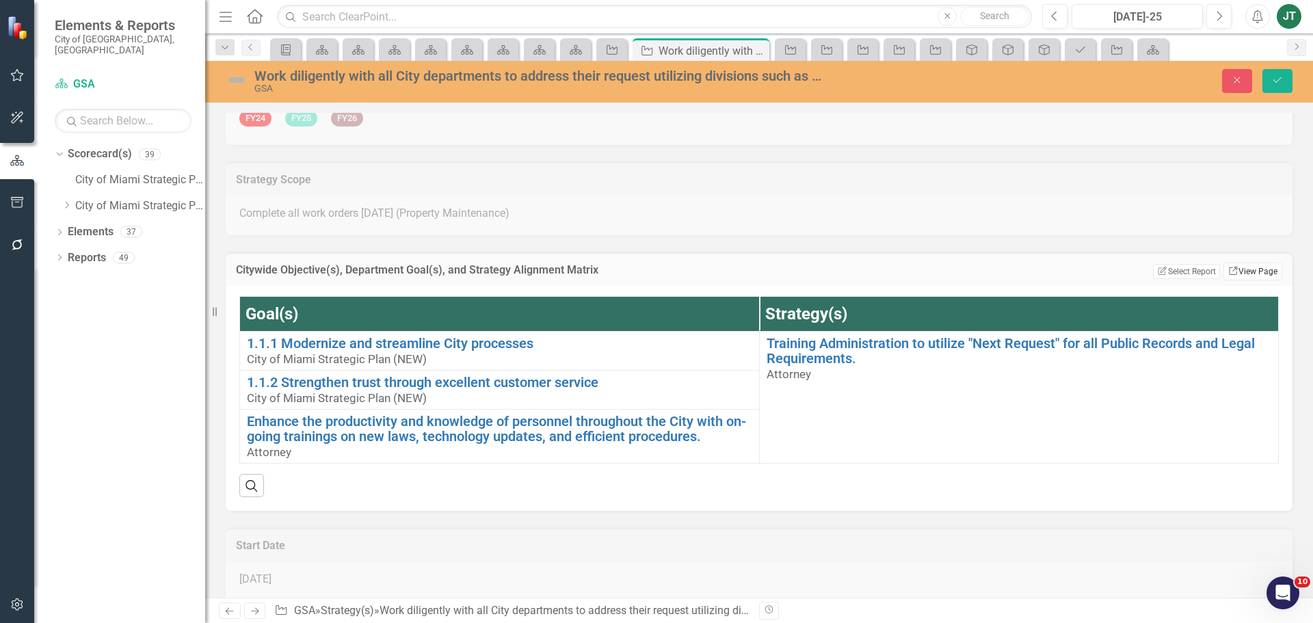
click at [1233, 267] on link "Link View Page" at bounding box center [1252, 272] width 59 height 18
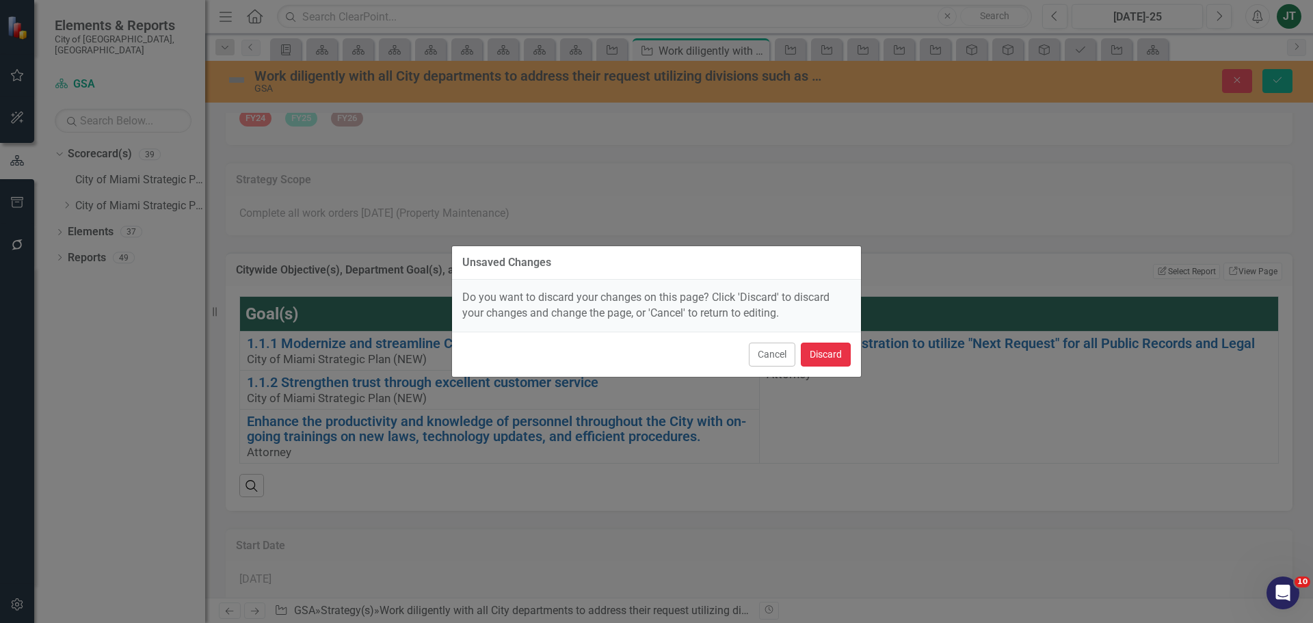
click at [834, 360] on button "Discard" at bounding box center [826, 355] width 50 height 24
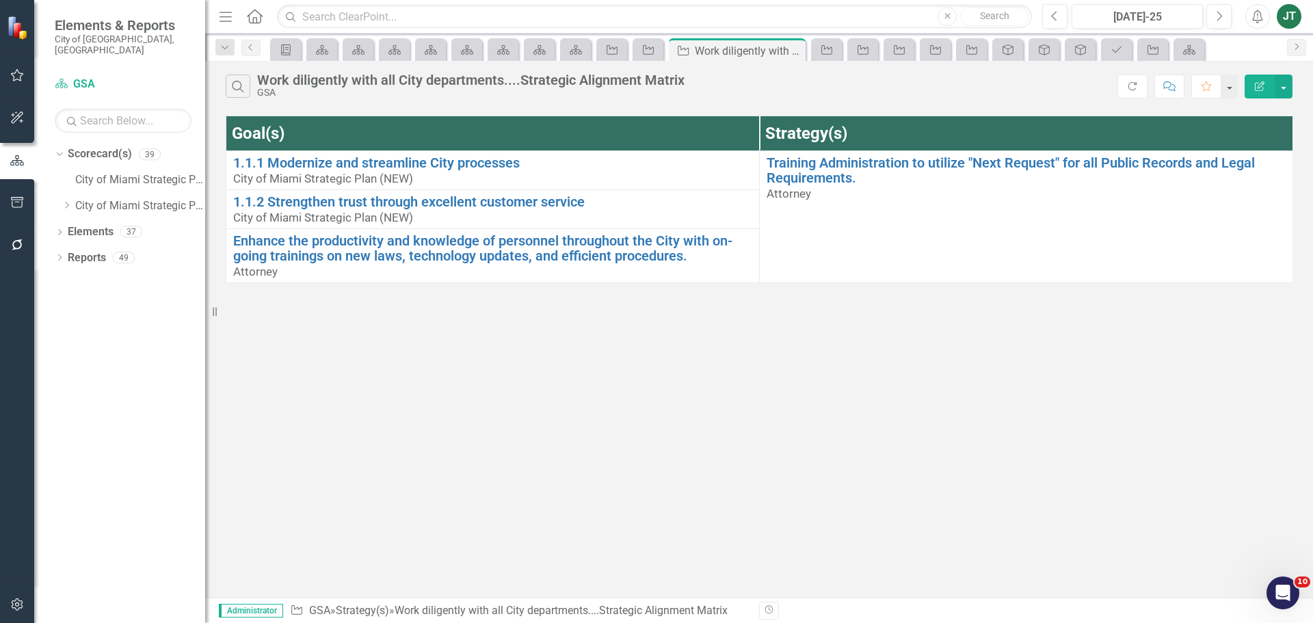
click at [1253, 87] on button "Edit Report" at bounding box center [1259, 87] width 30 height 24
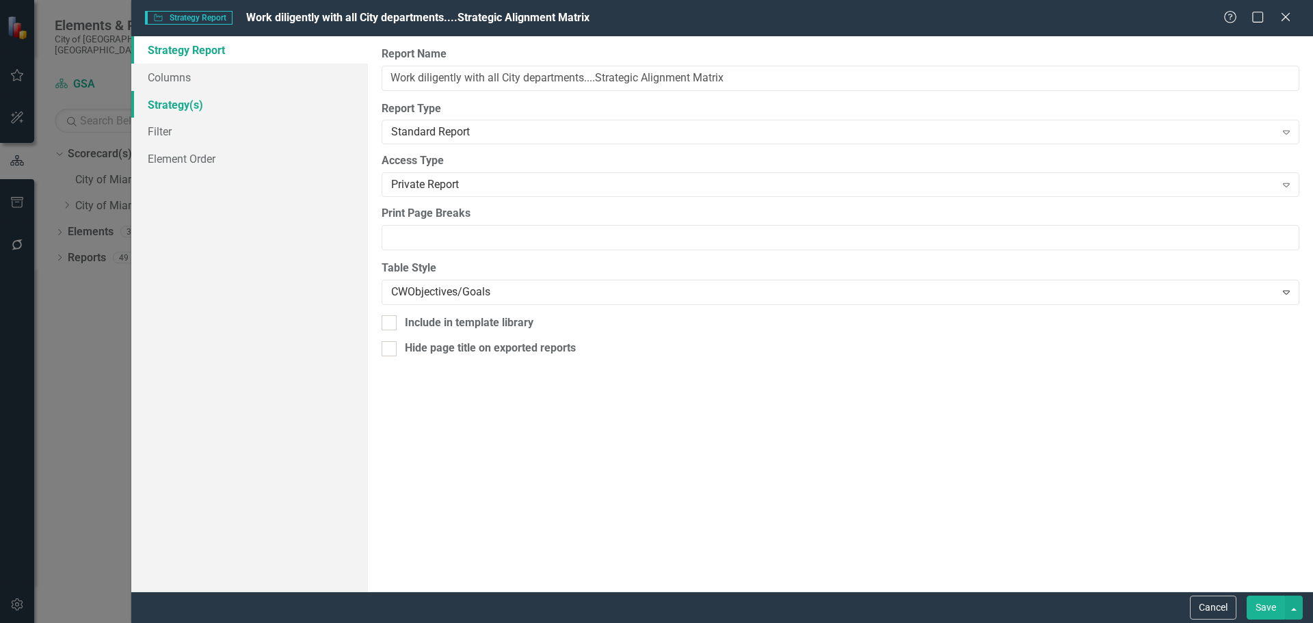
click at [173, 105] on link "Strategy(s)" at bounding box center [249, 104] width 237 height 27
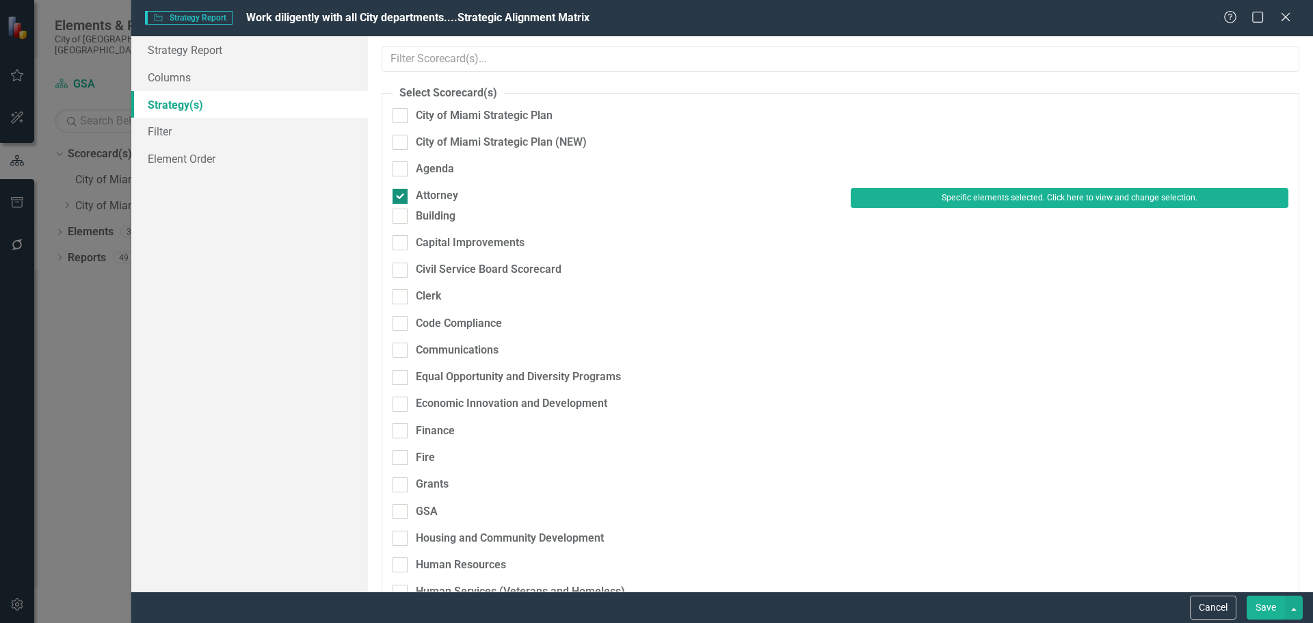
click at [445, 188] on div "Attorney" at bounding box center [437, 196] width 42 height 16
click at [401, 189] on input "Attorney" at bounding box center [396, 193] width 9 height 9
checkbox input "false"
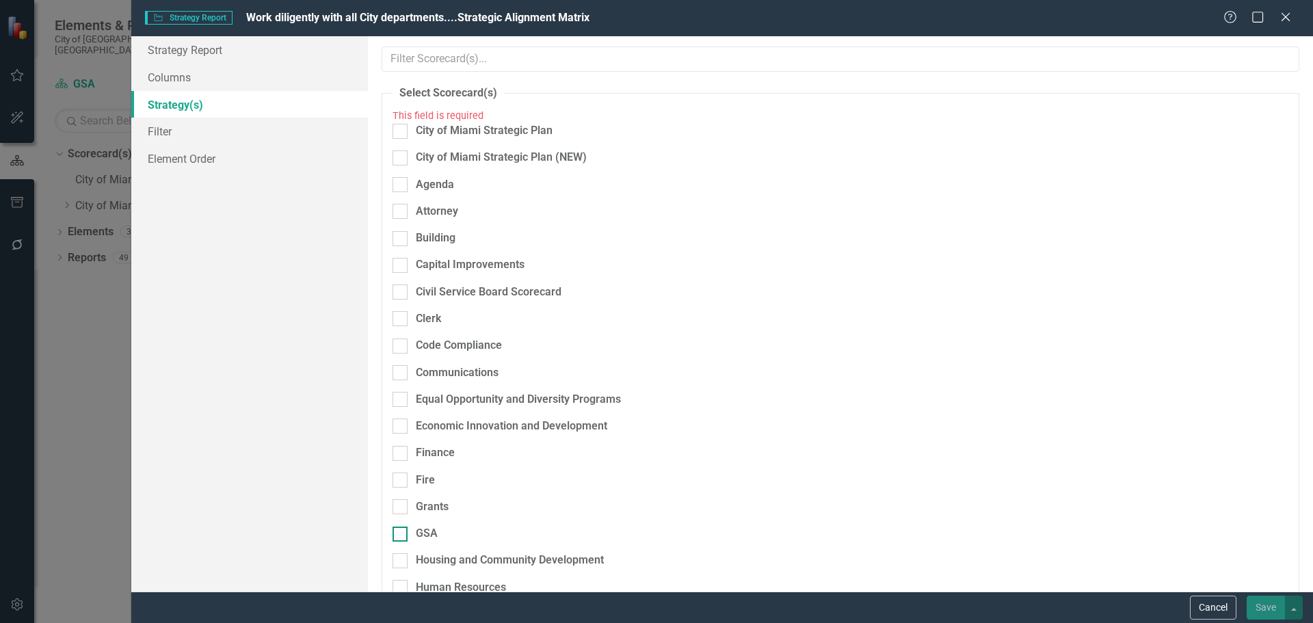
click at [416, 526] on div "GSA" at bounding box center [427, 534] width 22 height 16
click at [401, 527] on input "GSA" at bounding box center [396, 531] width 9 height 9
checkbox input "true"
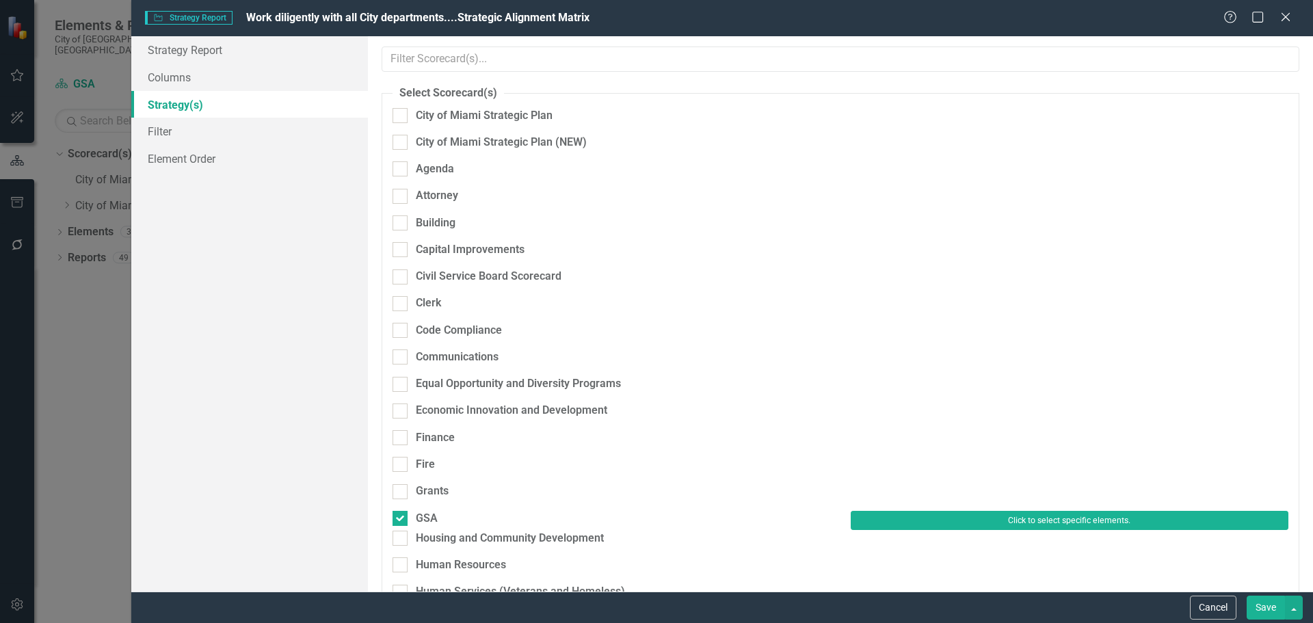
click at [904, 511] on button "Click to select specific elements." at bounding box center [1070, 520] width 438 height 19
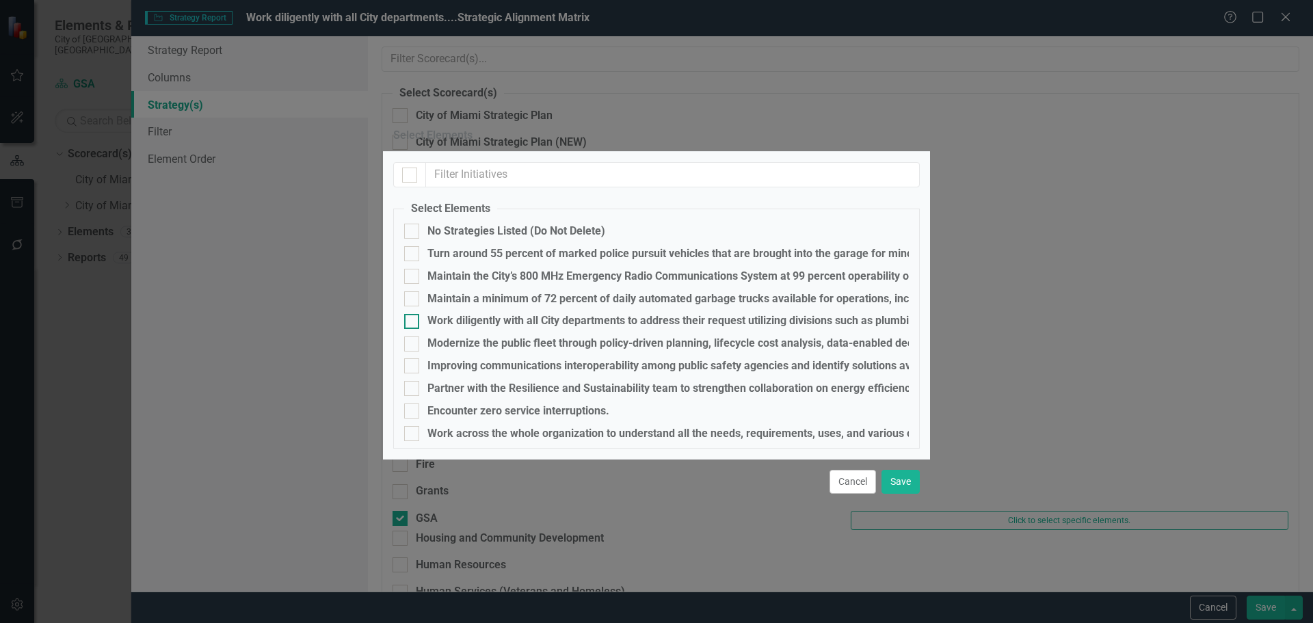
click at [454, 313] on div "Work diligently with all City departments to address their request utilizing di…" at bounding box center [972, 321] width 1090 height 16
click at [413, 314] on input "Work diligently with all City departments to address their request utilizing di…" at bounding box center [408, 318] width 9 height 9
checkbox input "true"
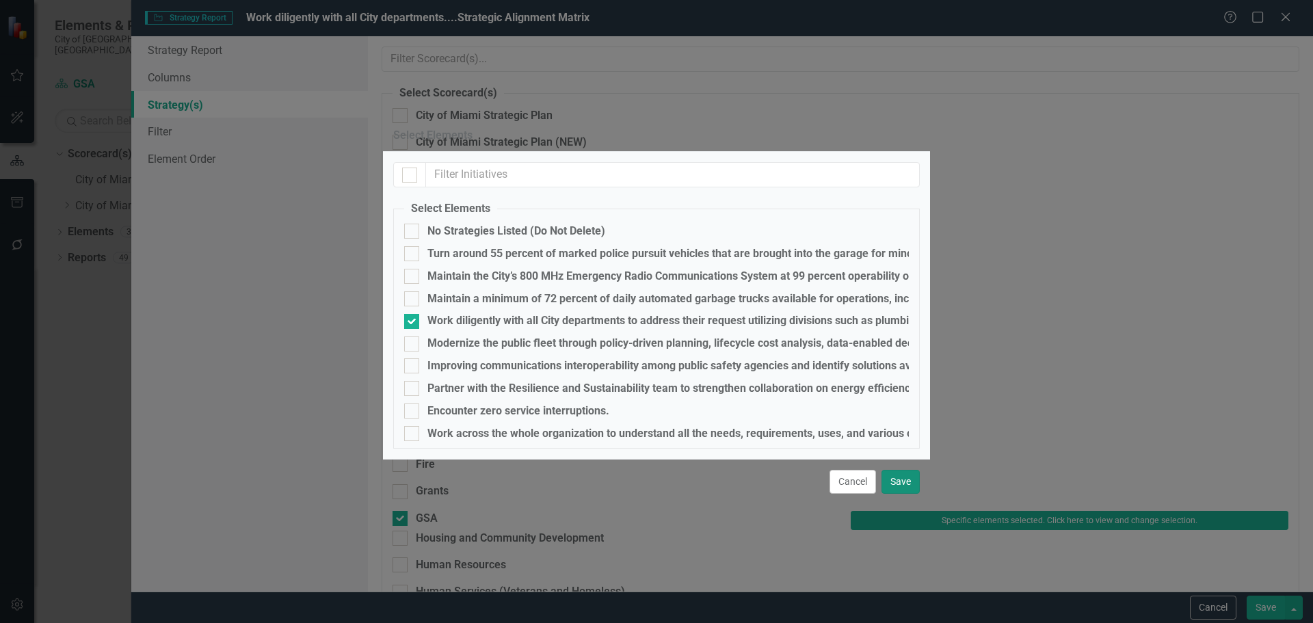
click at [890, 494] on button "Save" at bounding box center [900, 482] width 38 height 24
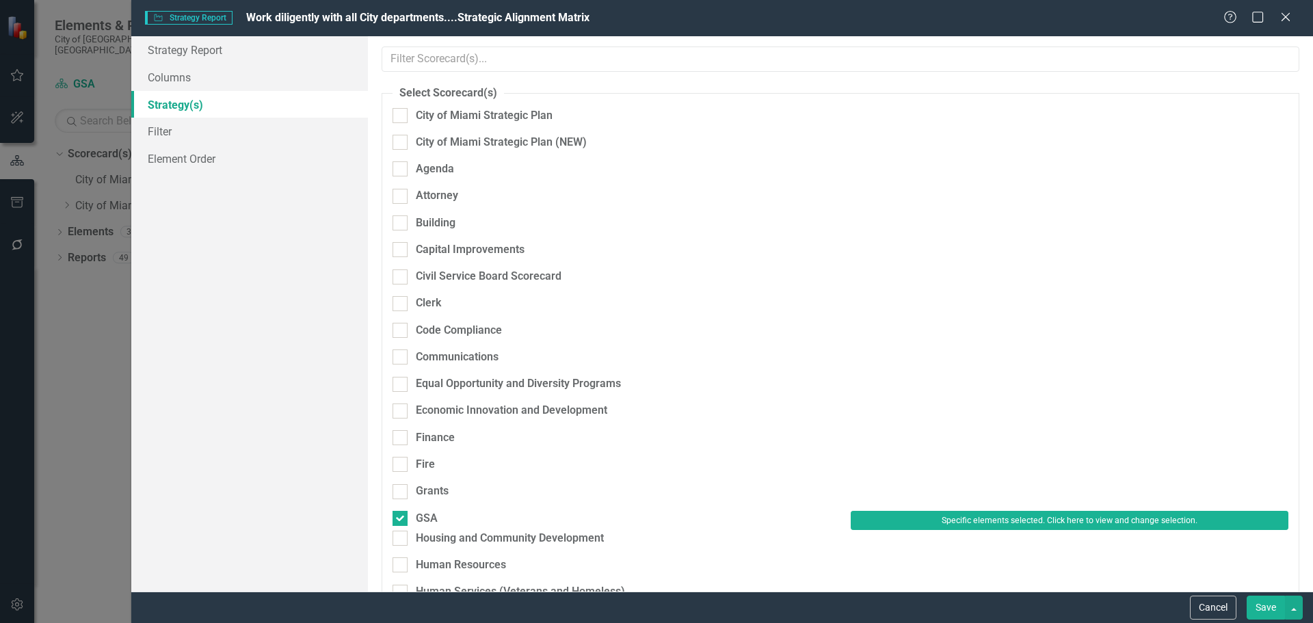
click at [1265, 606] on button "Save" at bounding box center [1266, 608] width 38 height 24
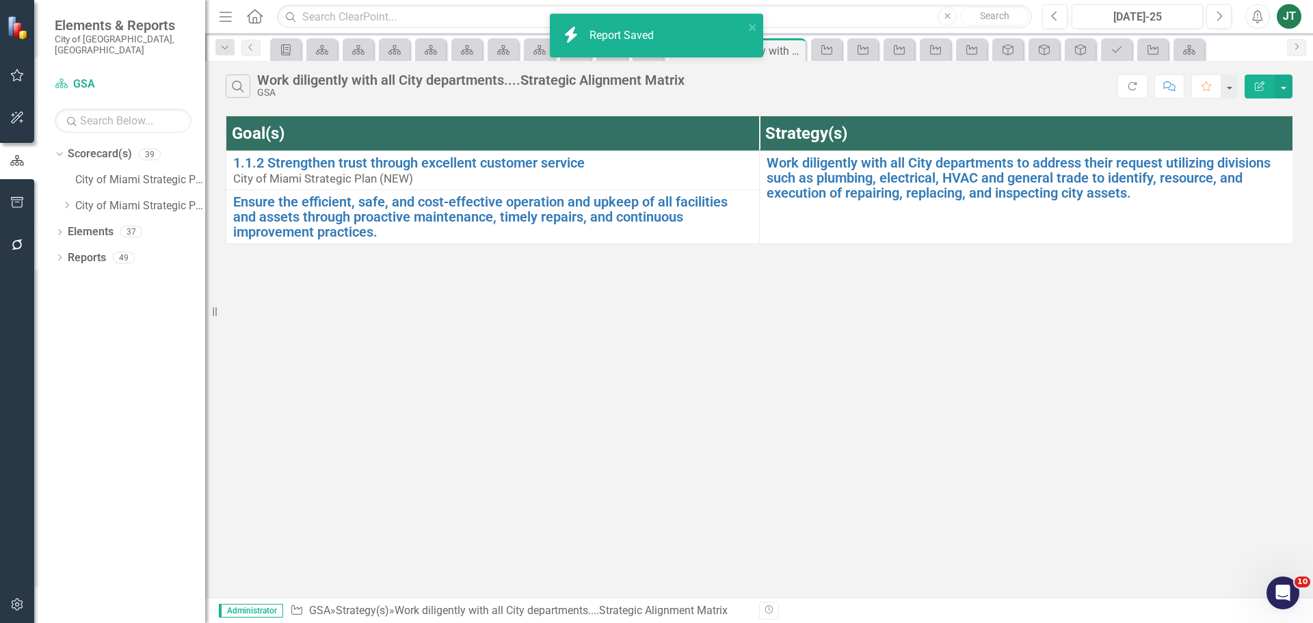
click at [1260, 76] on button "Edit Report" at bounding box center [1259, 87] width 30 height 24
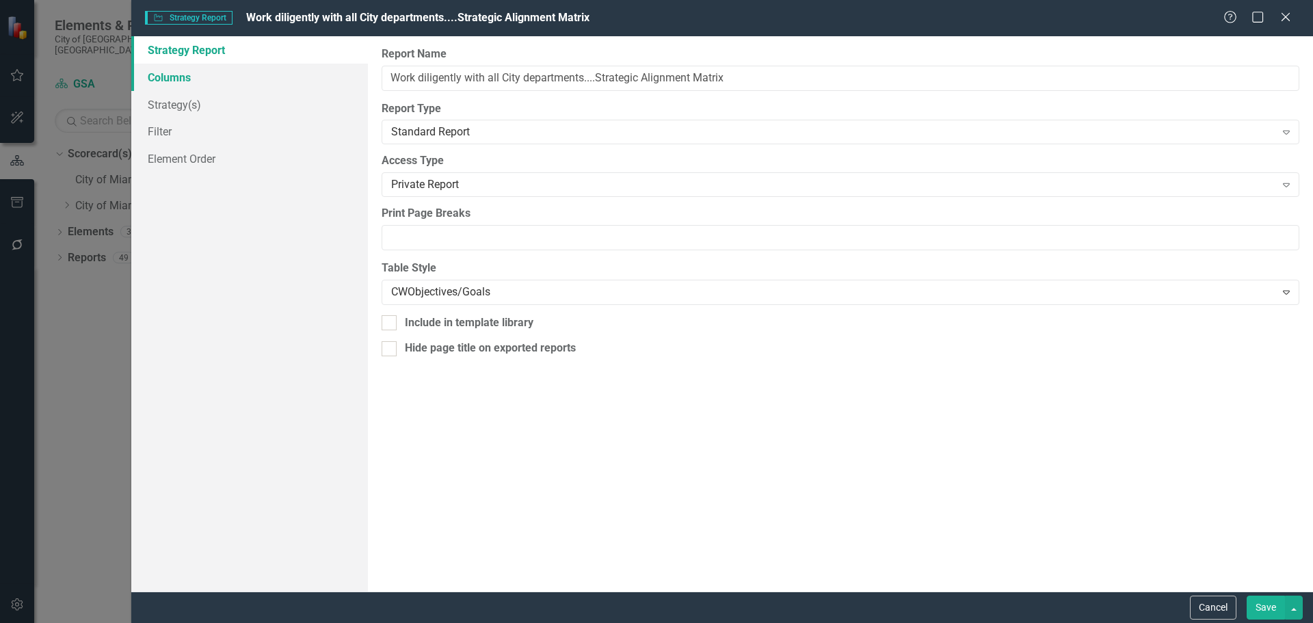
click at [191, 71] on link "Columns" at bounding box center [249, 77] width 237 height 27
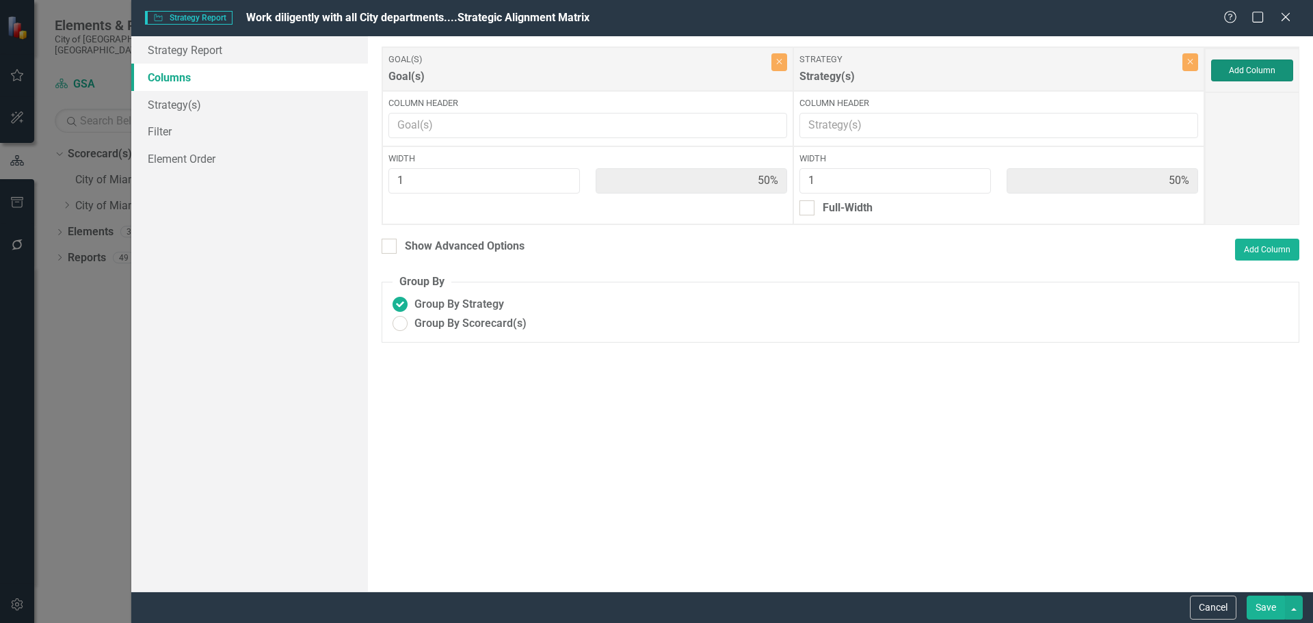
click at [1250, 72] on button "Add Column" at bounding box center [1252, 70] width 82 height 22
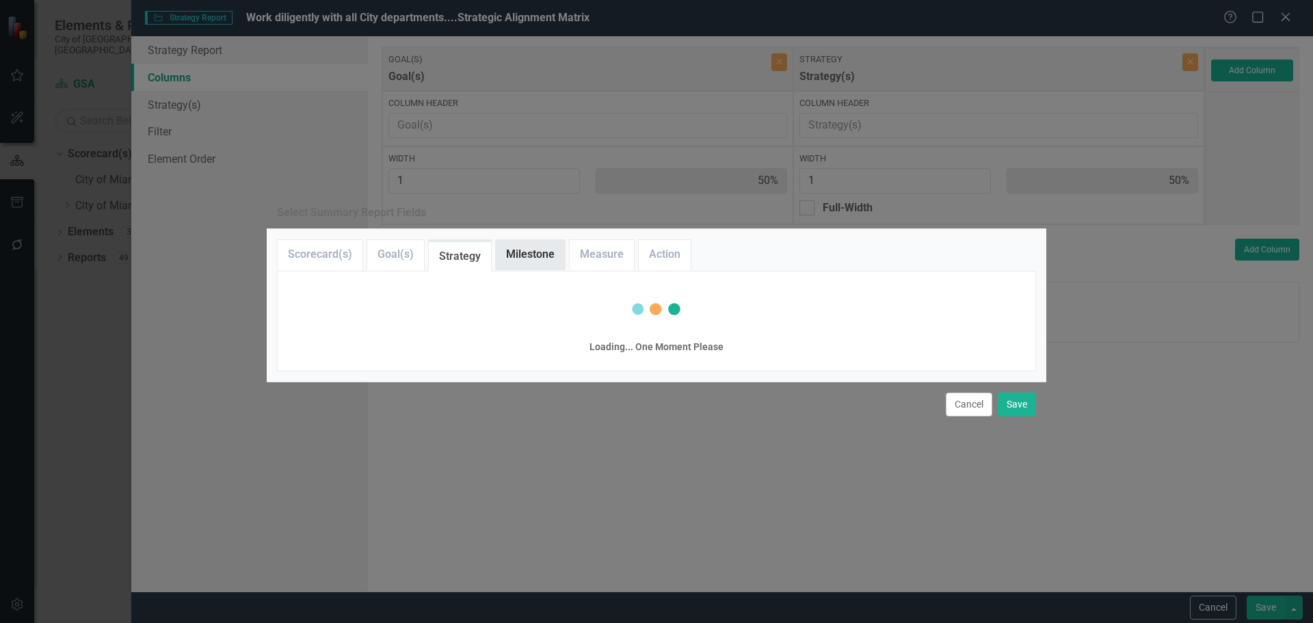
click at [537, 240] on link "Milestone" at bounding box center [530, 254] width 69 height 29
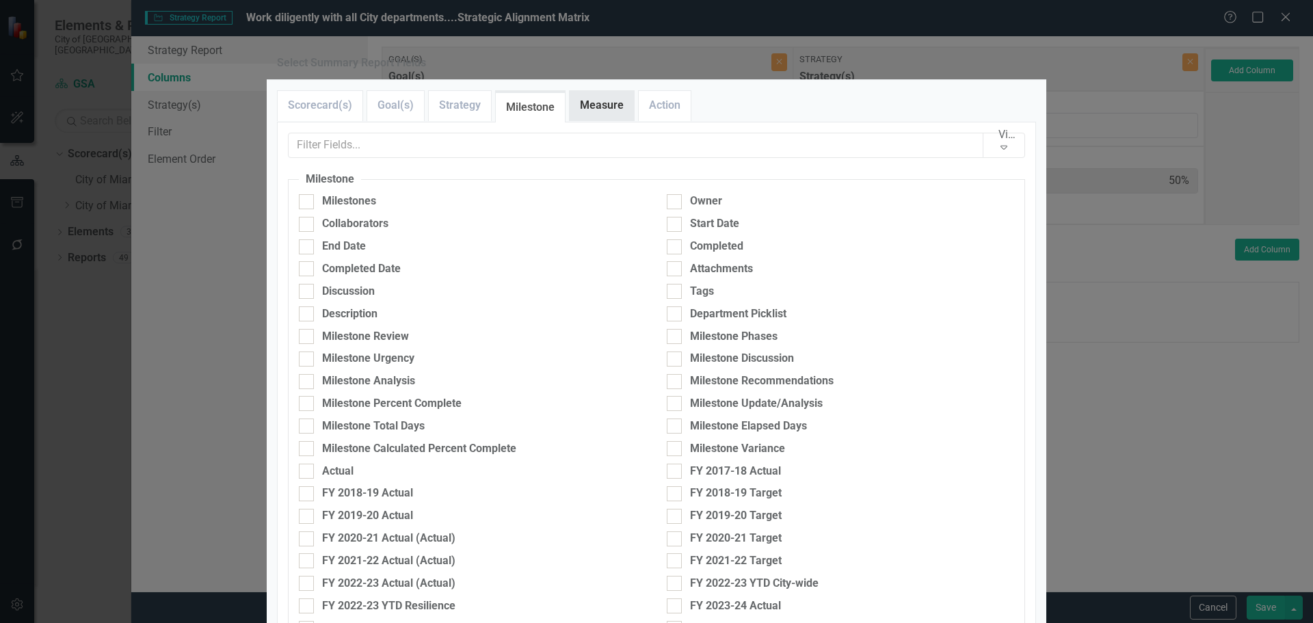
click at [590, 120] on link "Measure" at bounding box center [602, 105] width 64 height 29
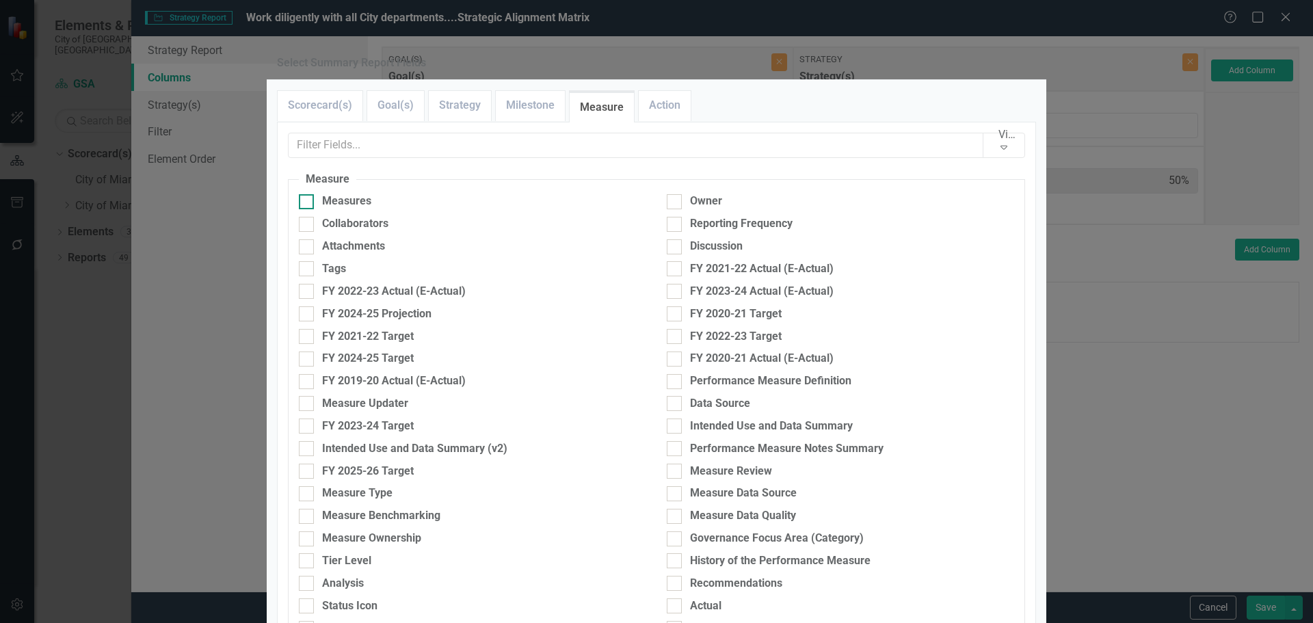
click at [328, 209] on div "Measures" at bounding box center [346, 202] width 49 height 16
click at [308, 203] on input "Measures" at bounding box center [303, 198] width 9 height 9
checkbox input "true"
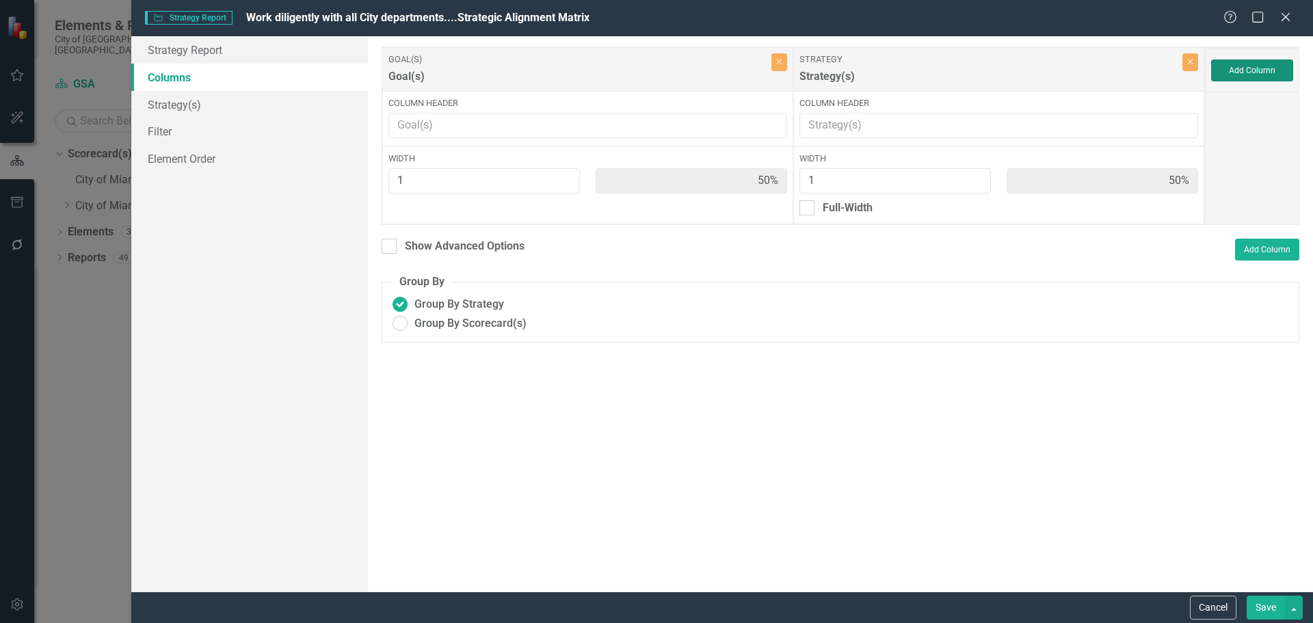
type input "33%"
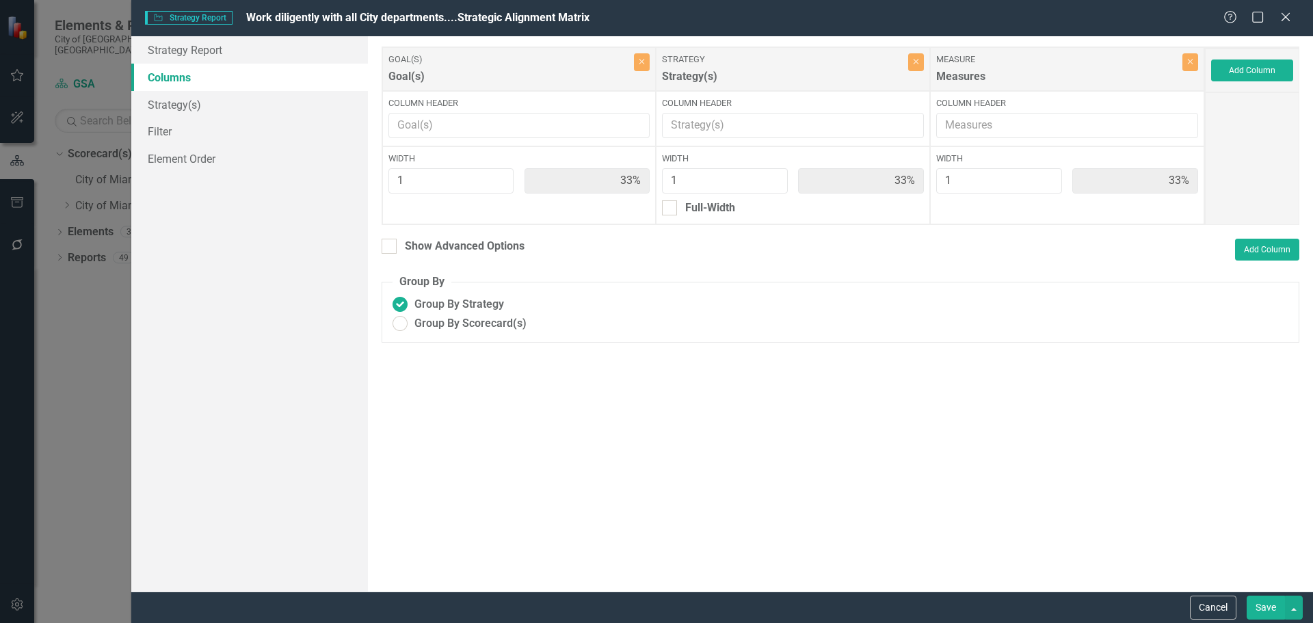
click at [1268, 610] on button "Save" at bounding box center [1266, 608] width 38 height 24
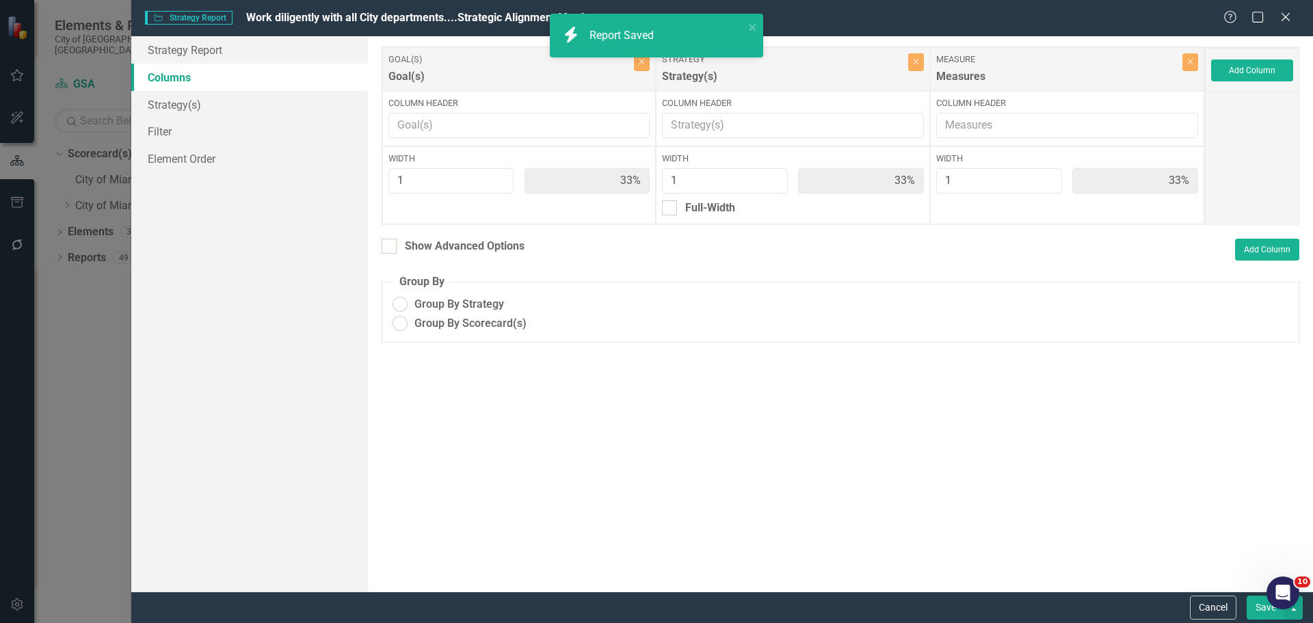
radio input "true"
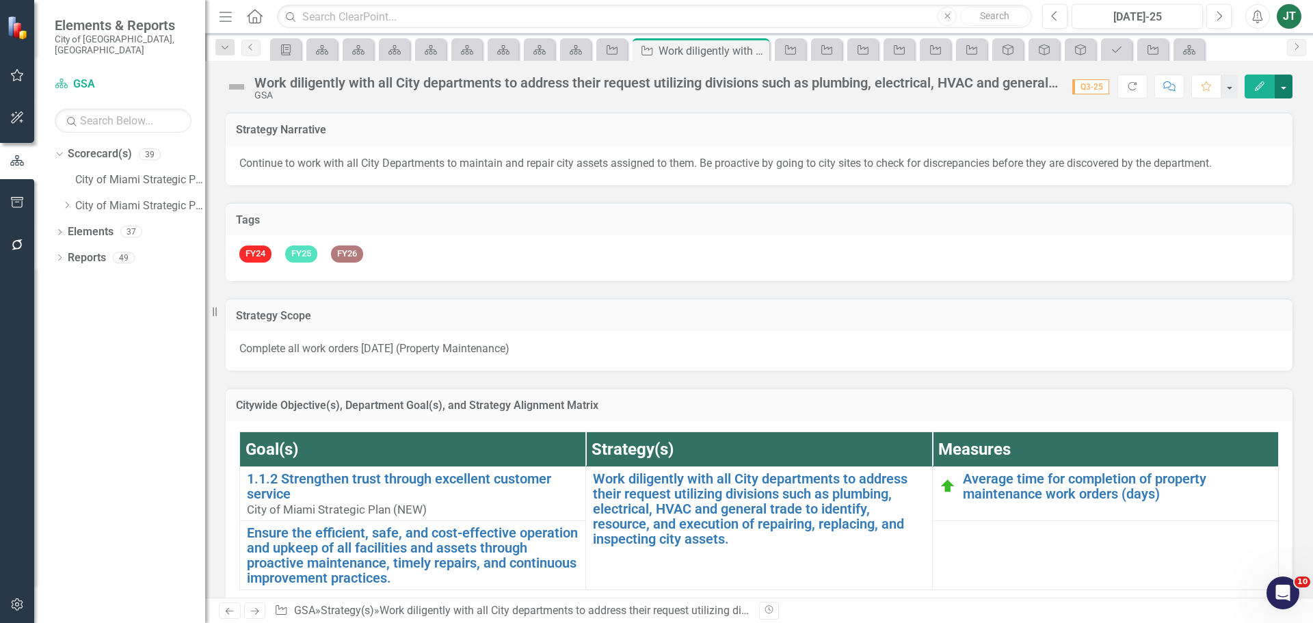
click at [1286, 81] on button "button" at bounding box center [1284, 87] width 18 height 24
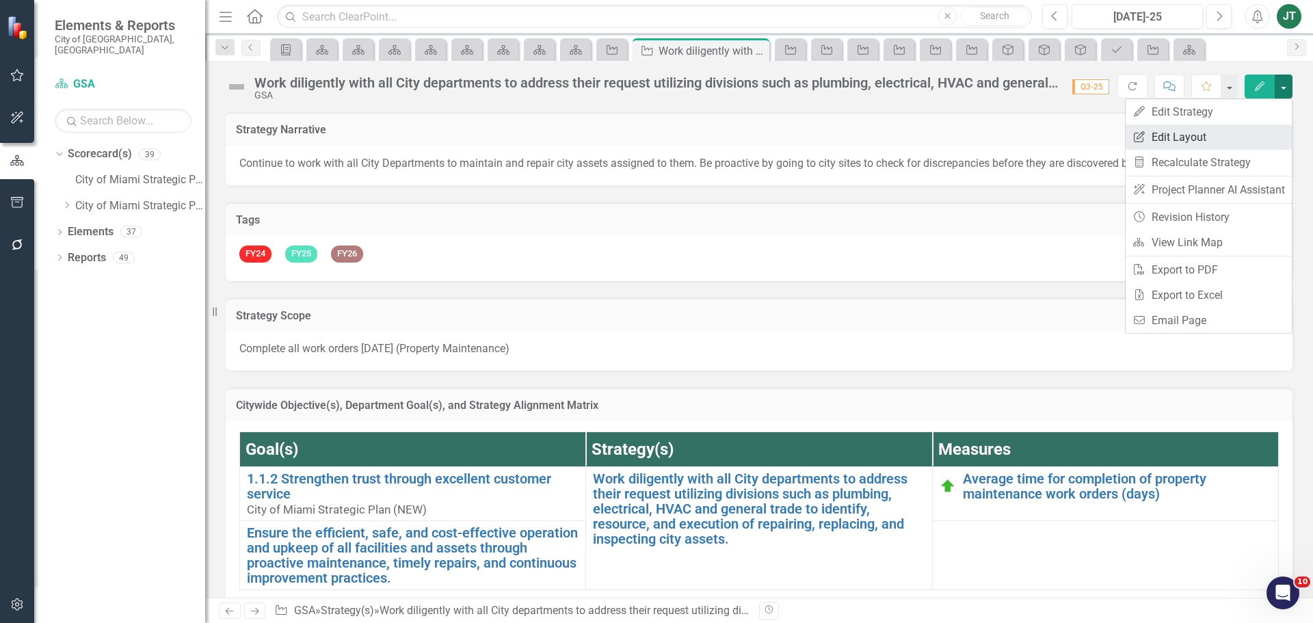
click at [1214, 136] on link "Edit Report Edit Layout" at bounding box center [1209, 136] width 166 height 25
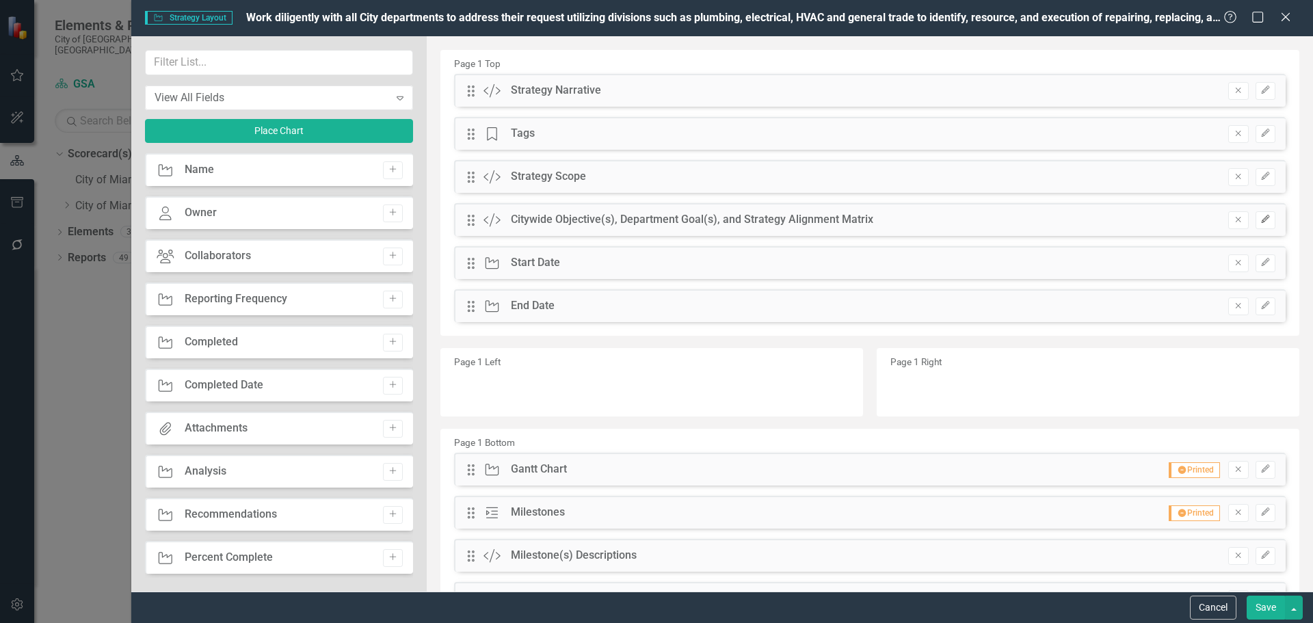
click at [1255, 214] on button "Edit" at bounding box center [1265, 220] width 20 height 18
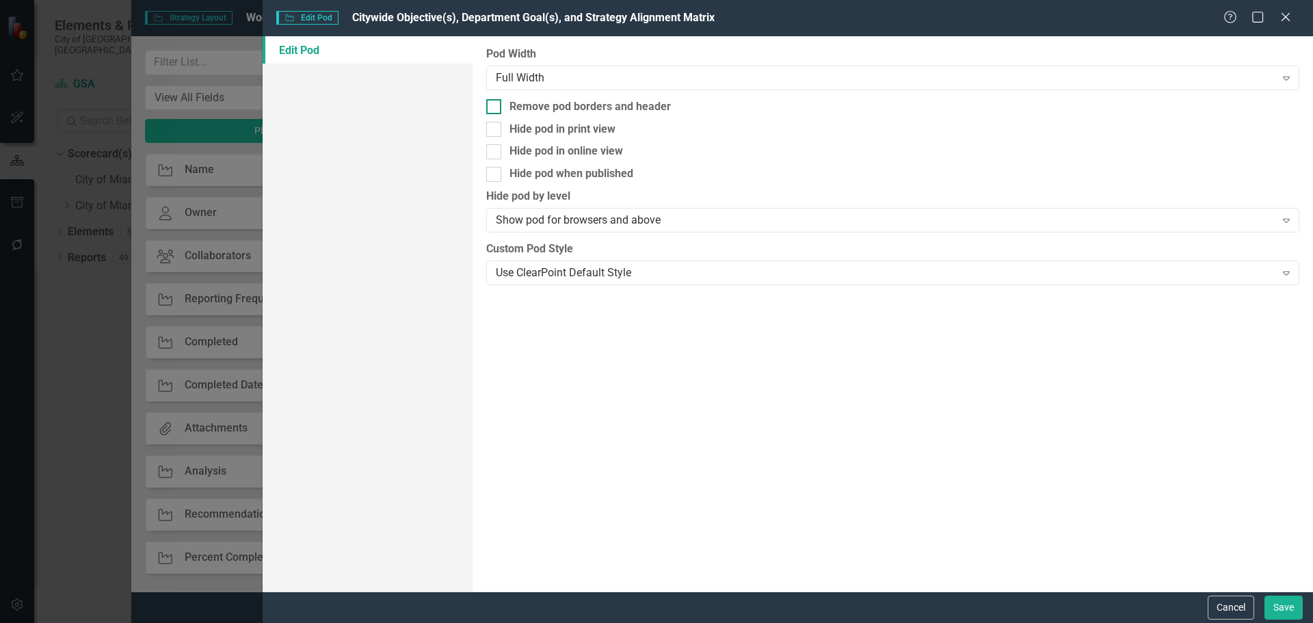
click at [583, 99] on div "Remove pod borders and header" at bounding box center [589, 107] width 161 height 16
click at [495, 99] on input "Remove pod borders and header" at bounding box center [490, 103] width 9 height 9
checkbox input "true"
click at [1270, 600] on button "Save" at bounding box center [1283, 608] width 38 height 24
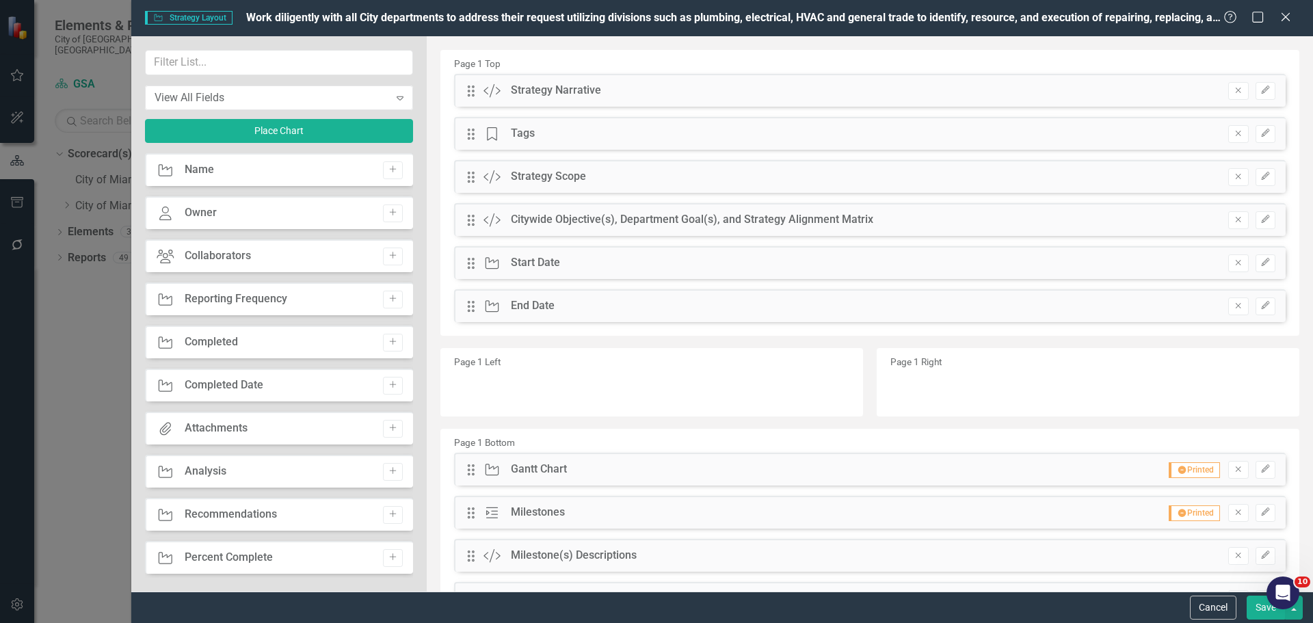
click at [1260, 614] on button "Save" at bounding box center [1266, 608] width 38 height 24
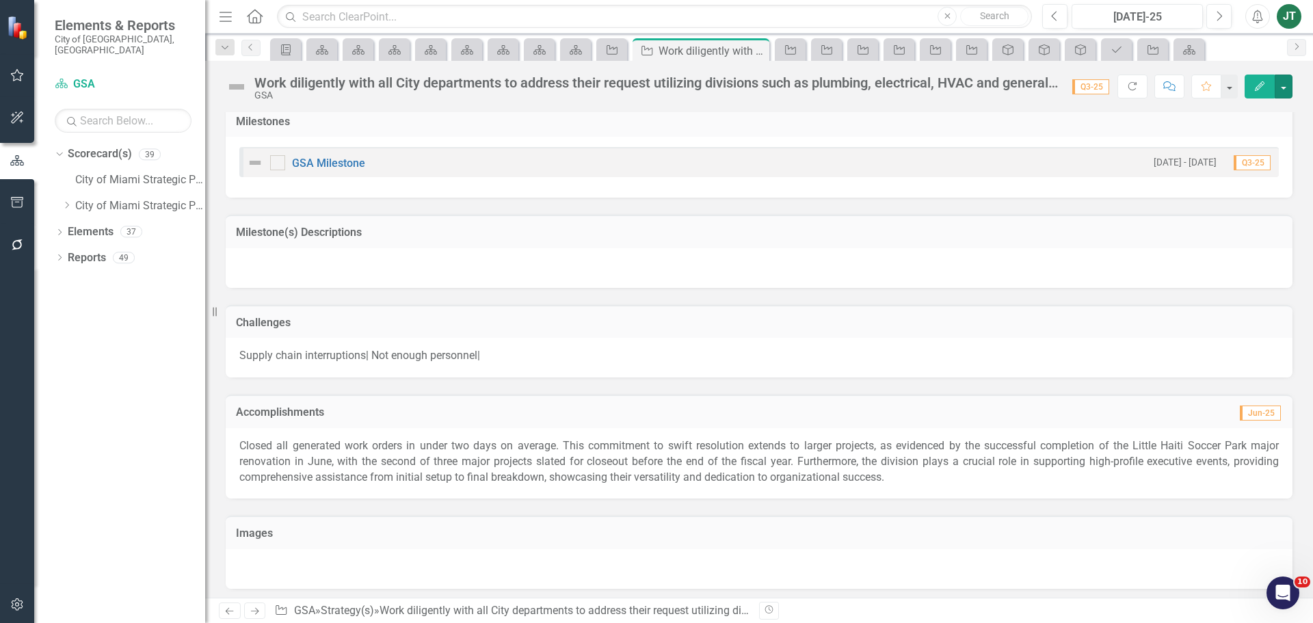
scroll to position [842, 0]
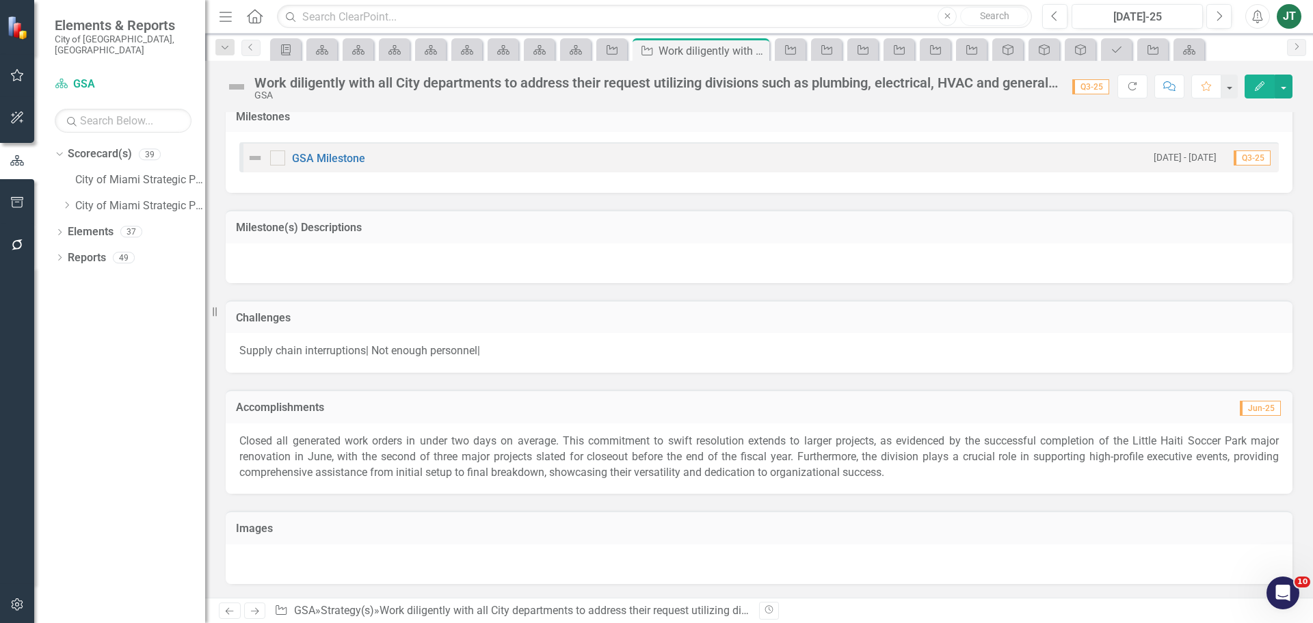
click at [427, 223] on h3 "Milestone(s) Descriptions" at bounding box center [759, 228] width 1046 height 12
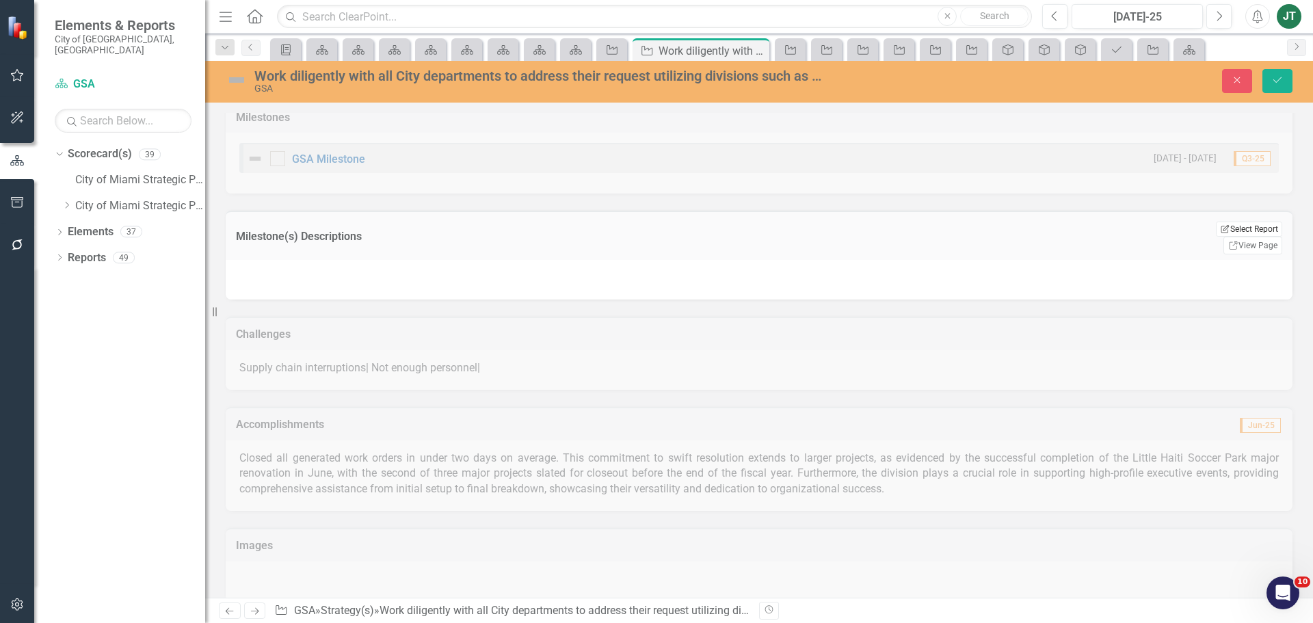
click at [1237, 228] on button "Edit Report Select Report" at bounding box center [1249, 229] width 66 height 15
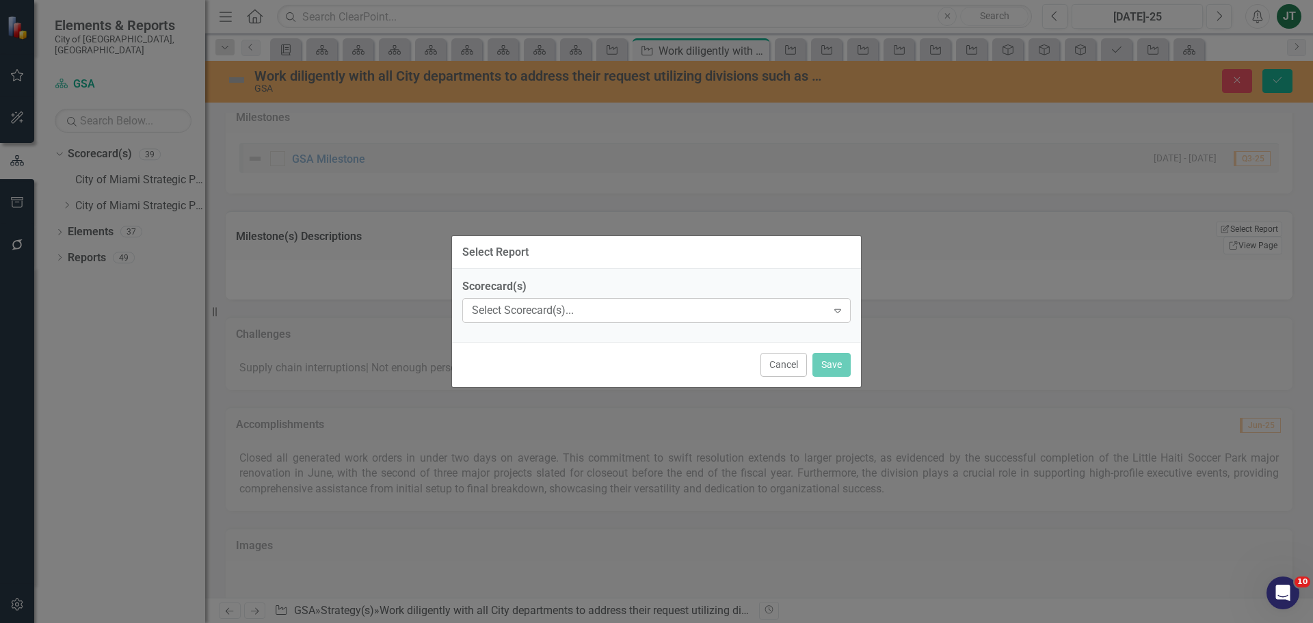
click at [611, 309] on div "Select Scorecard(s)..." at bounding box center [649, 311] width 355 height 16
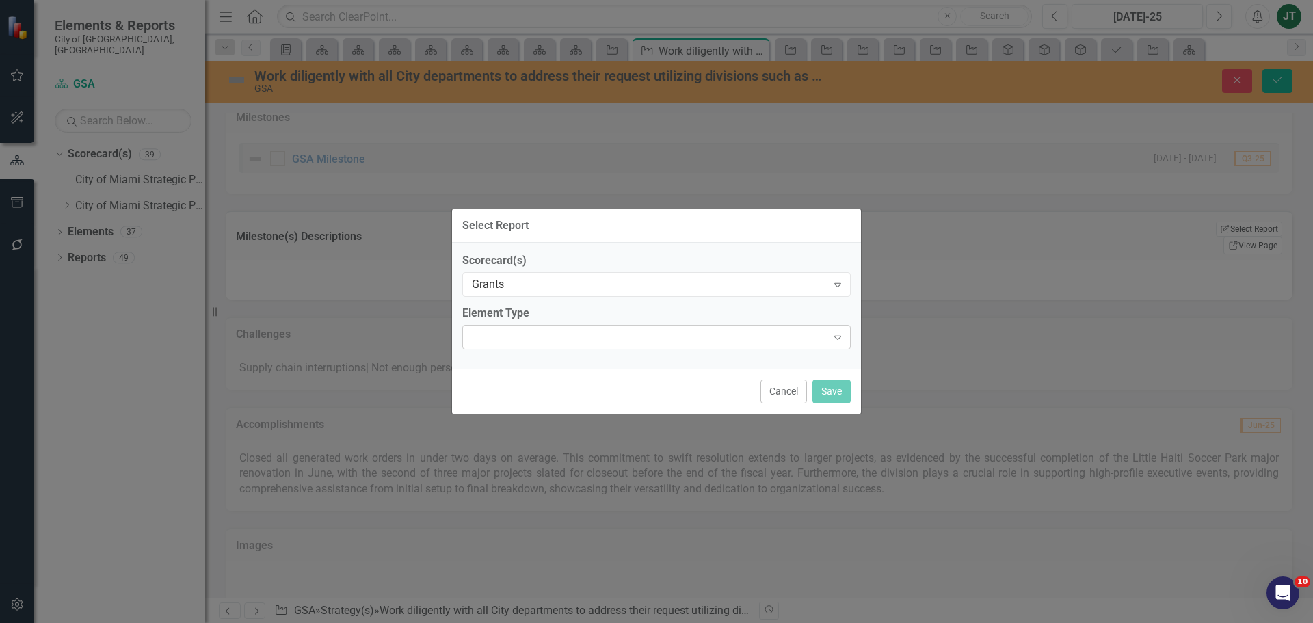
click at [509, 336] on div at bounding box center [645, 337] width 360 height 3
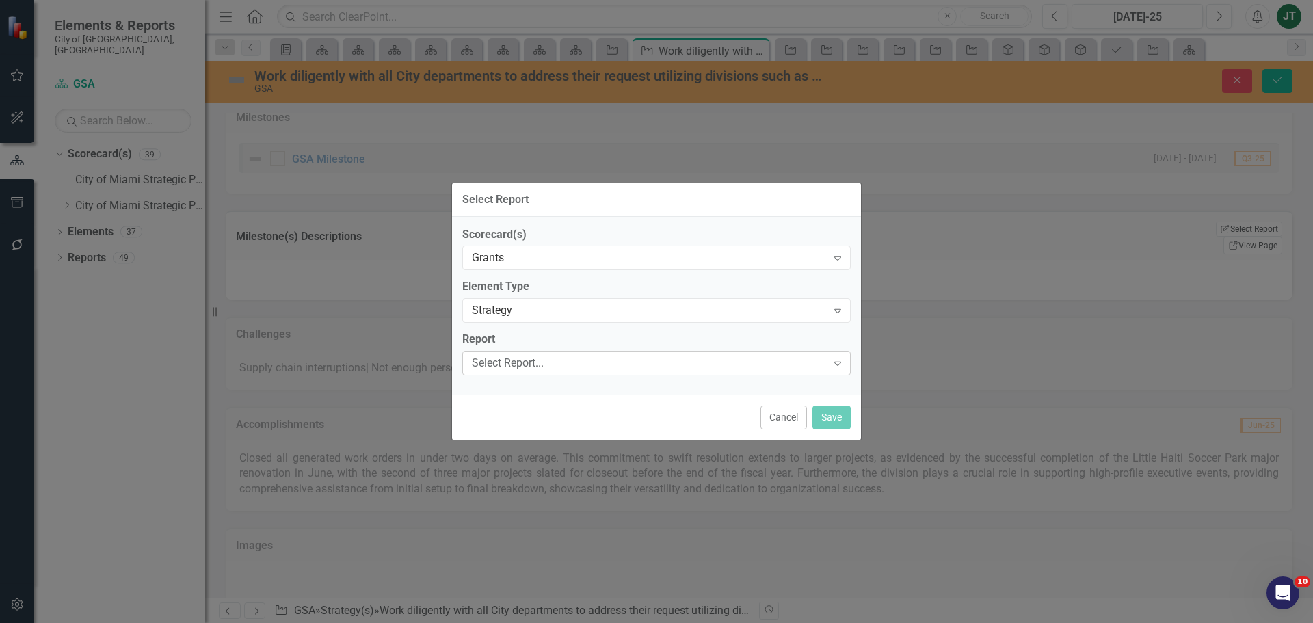
click at [522, 359] on div "Select Report..." at bounding box center [649, 364] width 355 height 16
click at [522, 245] on div "Scorecard(s) Grants Expand" at bounding box center [656, 247] width 388 height 42
click at [532, 263] on div "Grants" at bounding box center [649, 258] width 355 height 16
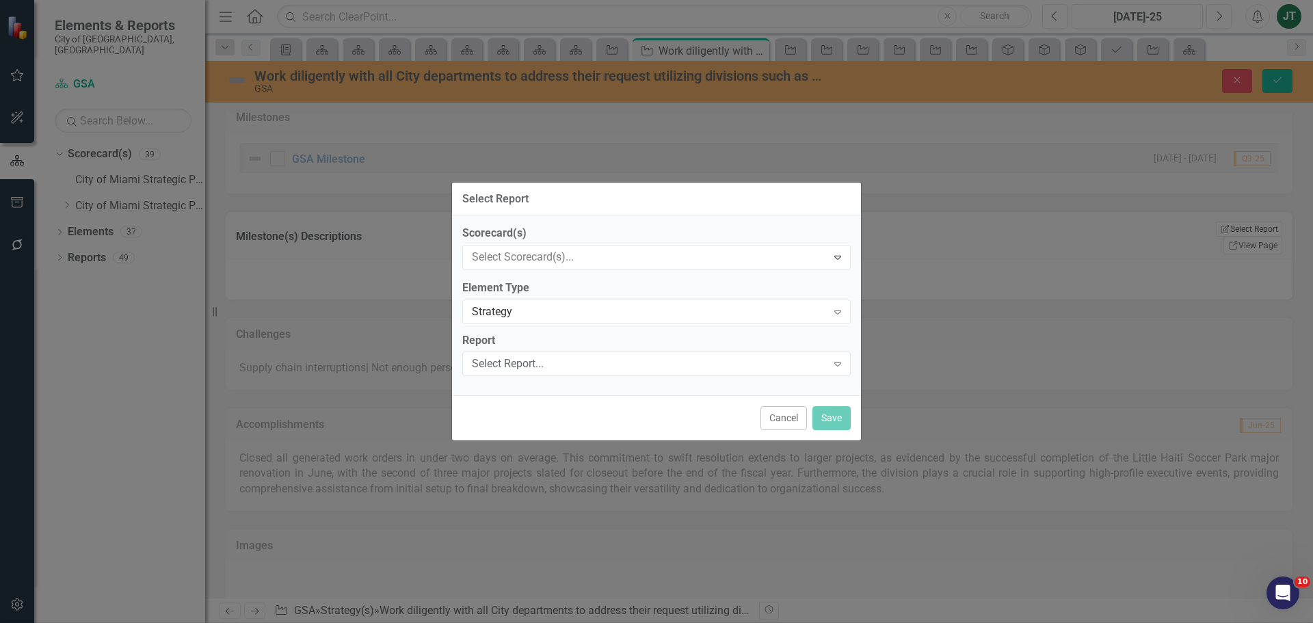
click at [501, 369] on div "Select Report..." at bounding box center [649, 364] width 355 height 16
click at [516, 599] on div "Work diligently with all City departments....Strategic Alignment Matrix" at bounding box center [659, 607] width 1291 height 16
click at [837, 415] on button "Save" at bounding box center [831, 417] width 38 height 24
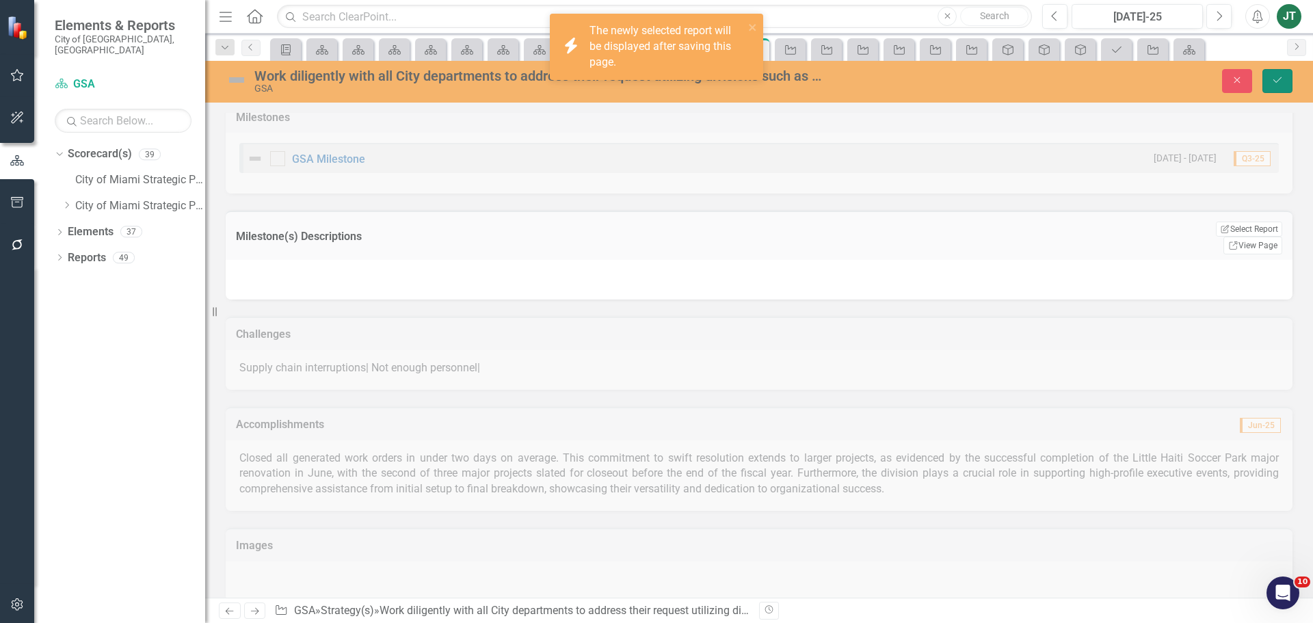
click at [1283, 75] on button "Save" at bounding box center [1277, 81] width 30 height 24
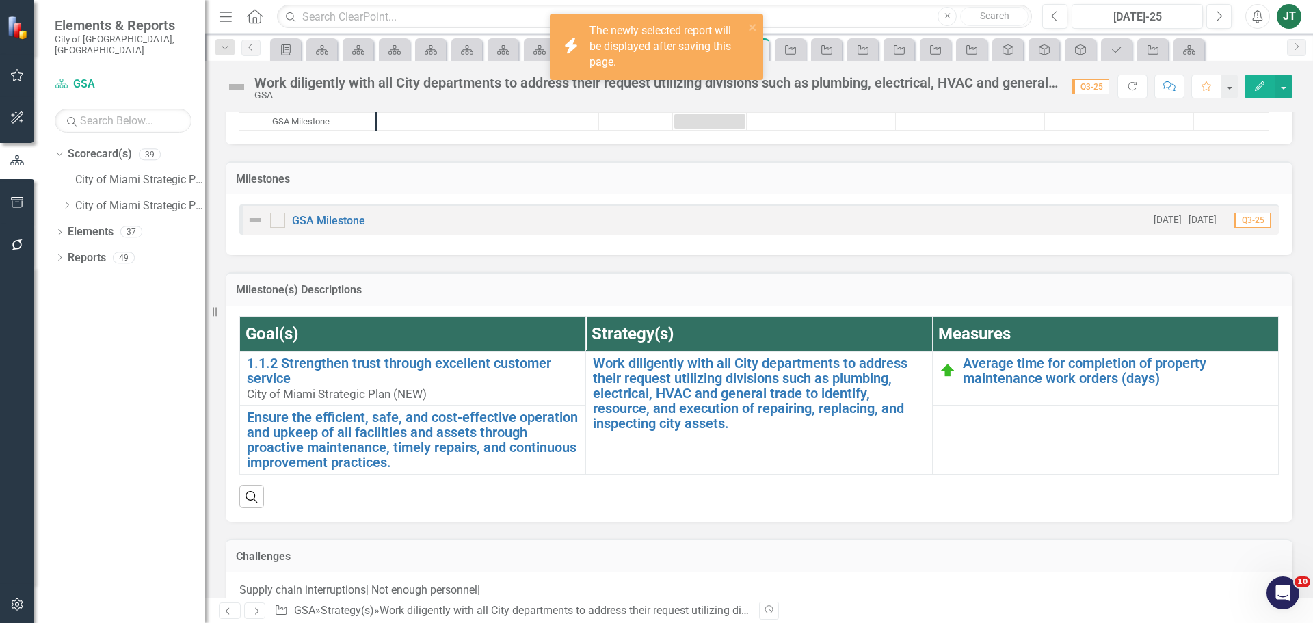
scroll to position [821, 0]
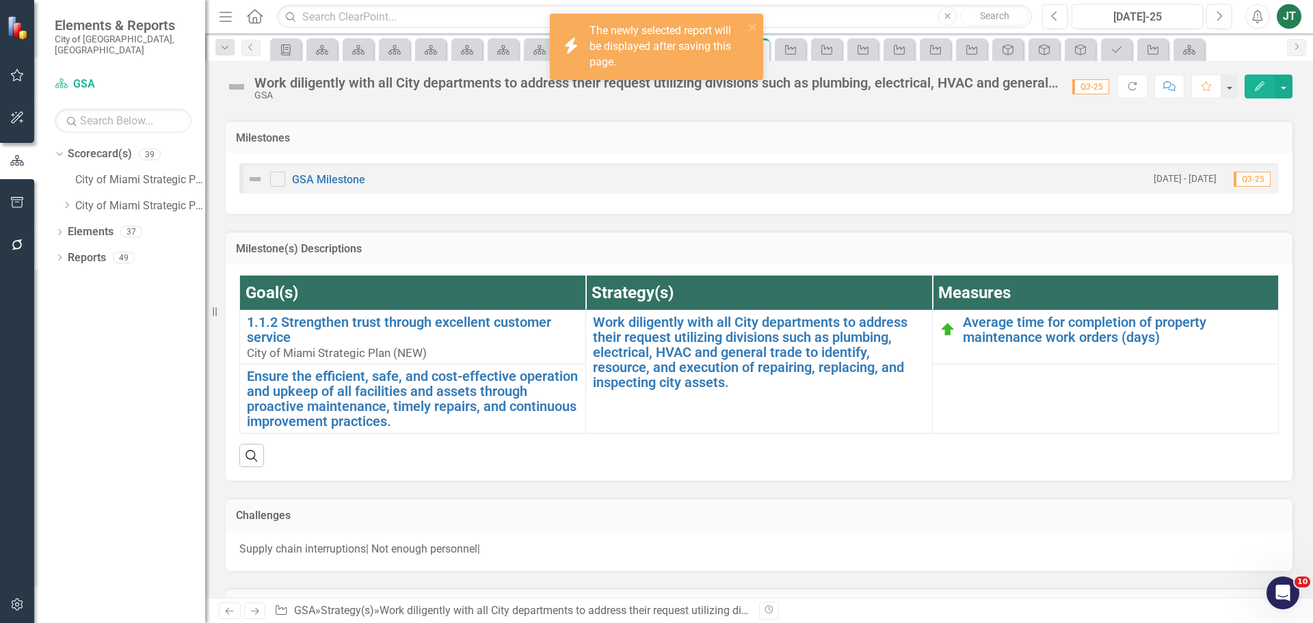
click at [1056, 256] on td "Milestone(s) Descriptions" at bounding box center [759, 250] width 1046 height 18
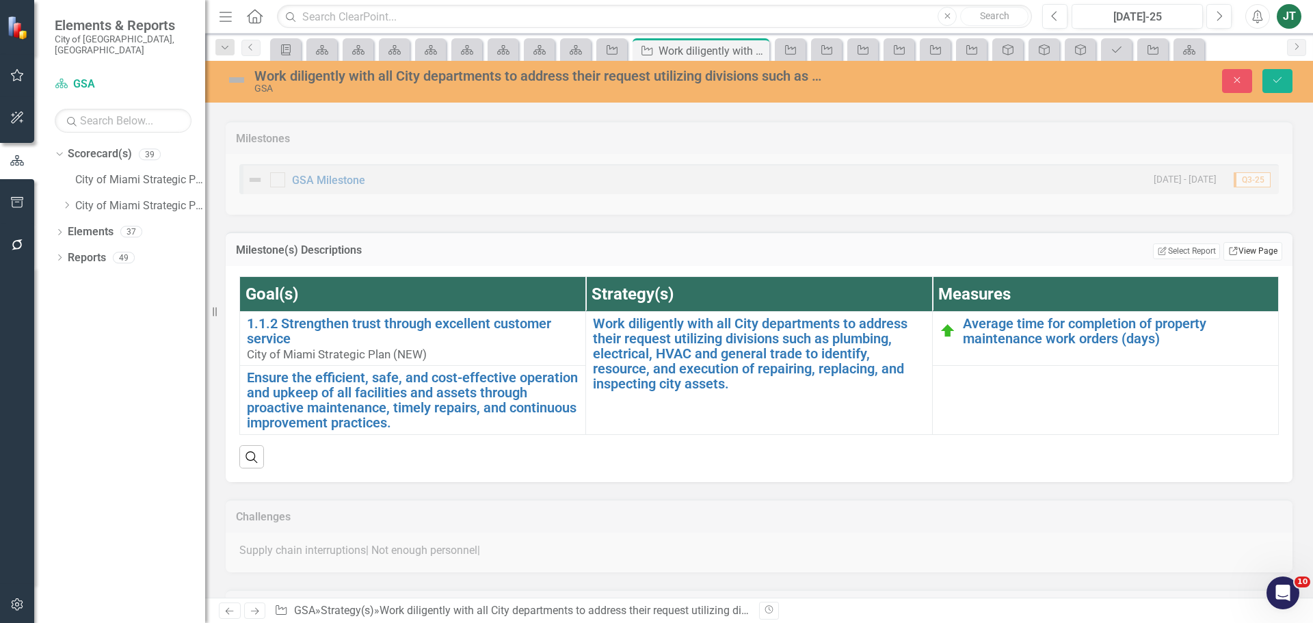
click at [1235, 252] on link "Link View Page" at bounding box center [1252, 251] width 59 height 18
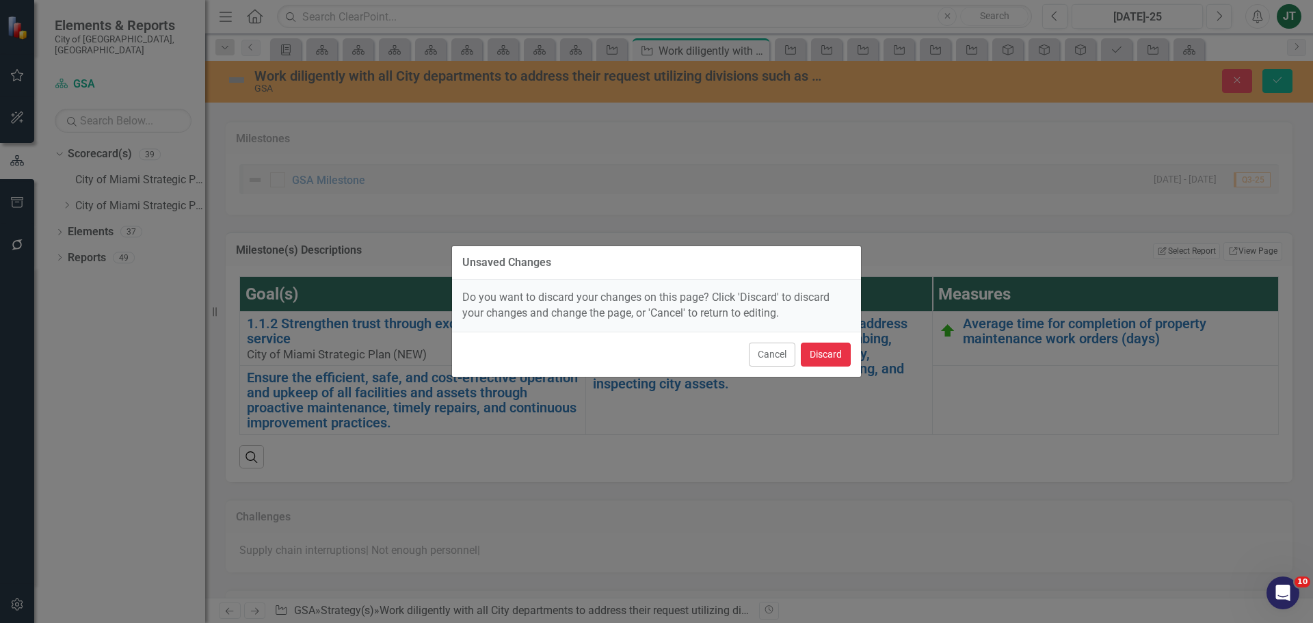
drag, startPoint x: 825, startPoint y: 349, endPoint x: 1082, endPoint y: 301, distance: 262.2
click at [1080, 302] on div "Unsaved Changes Do you want to discard your changes on this page? Click 'Discar…" at bounding box center [656, 311] width 1313 height 623
click at [1146, 254] on div "Unsaved Changes Do you want to discard your changes on this page? Click 'Discar…" at bounding box center [656, 311] width 1313 height 623
click at [772, 356] on button "Cancel" at bounding box center [772, 355] width 46 height 24
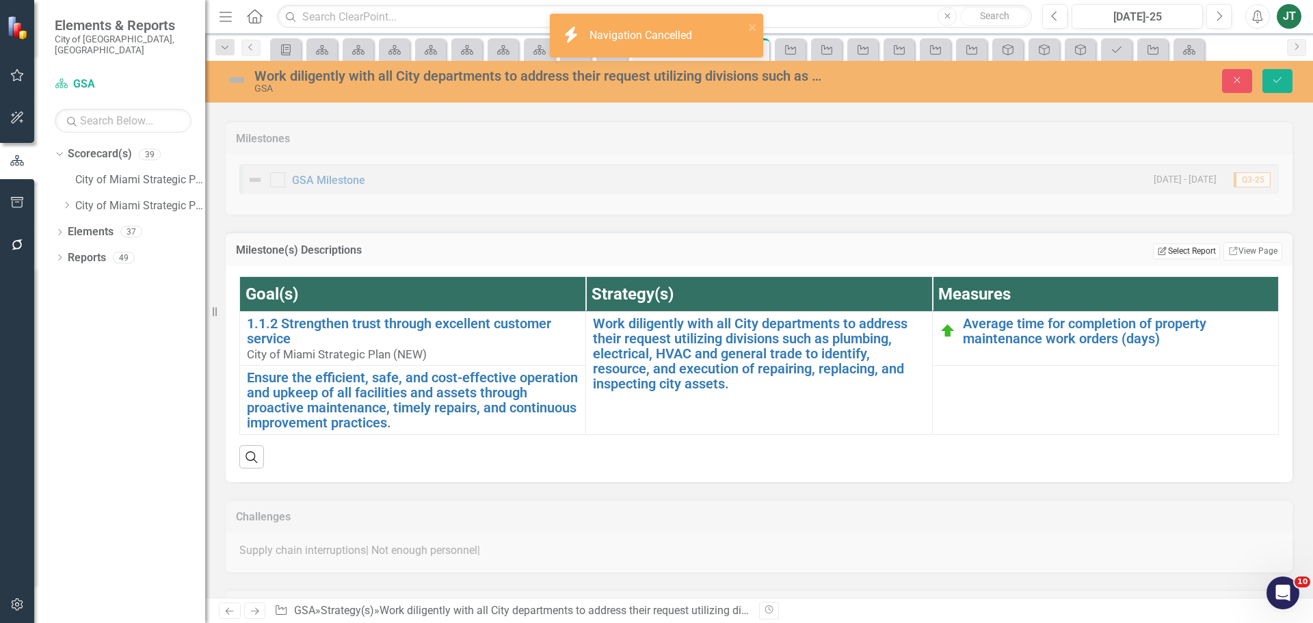
click at [1181, 245] on button "Edit Report Select Report" at bounding box center [1186, 250] width 66 height 15
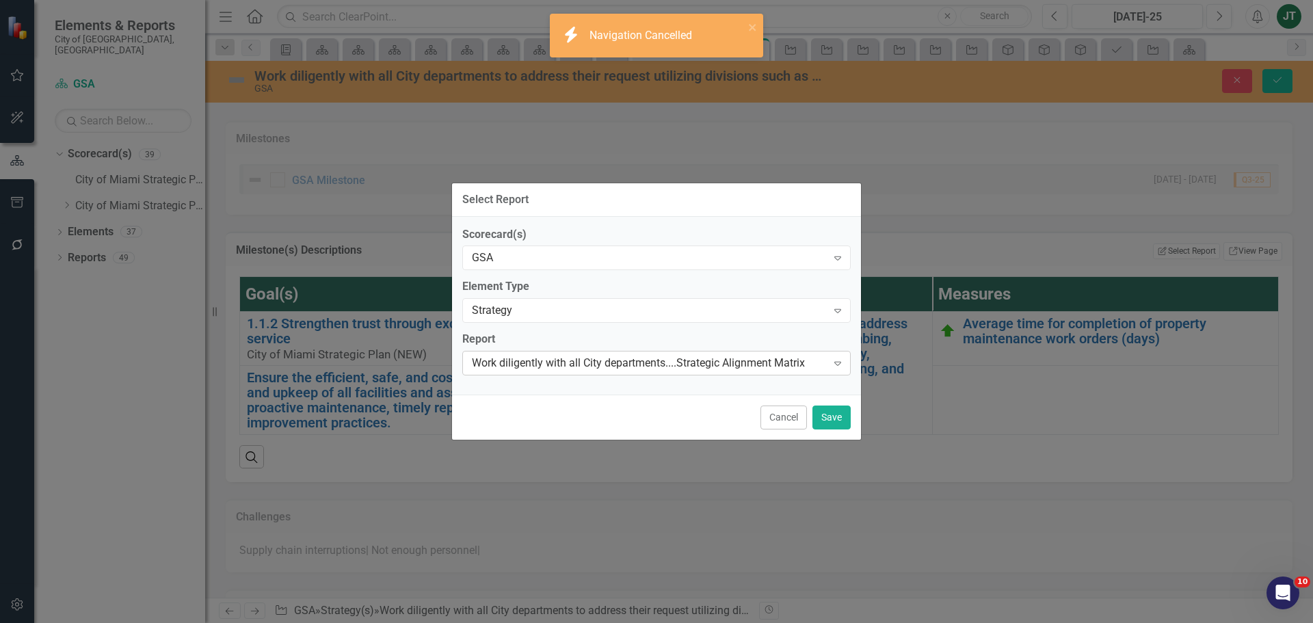
click at [710, 365] on div "Work diligently with all City departments....Strategic Alignment Matrix" at bounding box center [649, 364] width 355 height 16
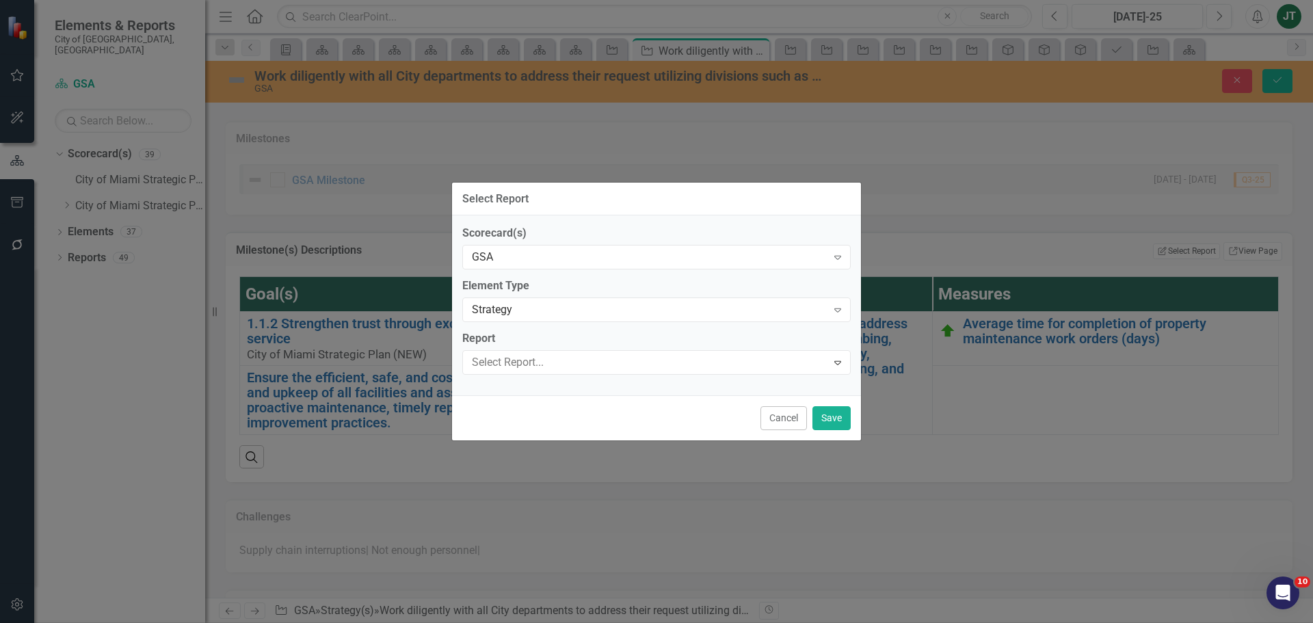
drag, startPoint x: 566, startPoint y: 501, endPoint x: 588, endPoint y: 498, distance: 22.1
click at [831, 414] on button "Save" at bounding box center [831, 417] width 38 height 24
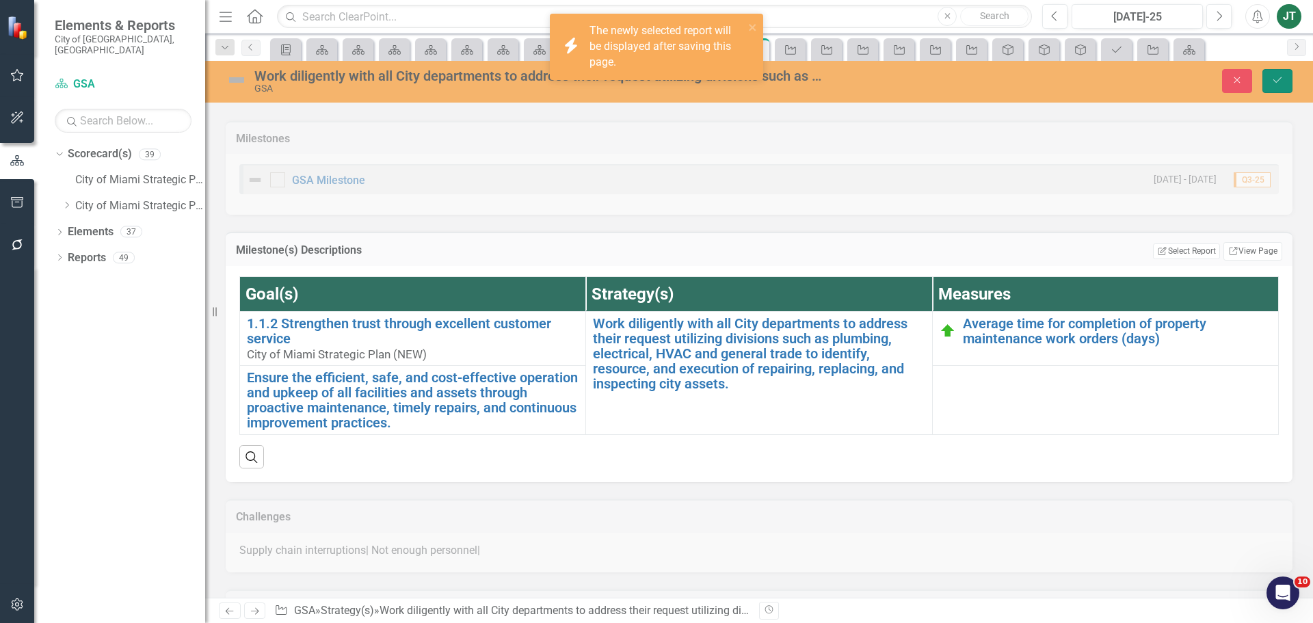
click at [1276, 82] on icon "Save" at bounding box center [1277, 80] width 12 height 10
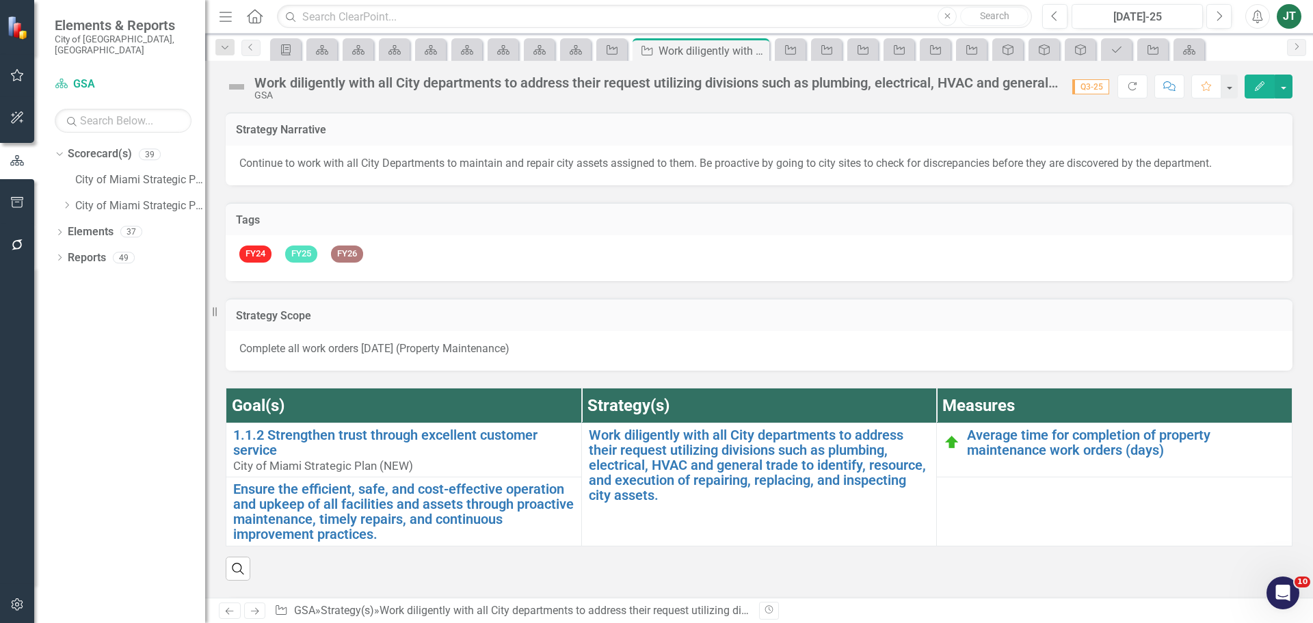
scroll to position [753, 0]
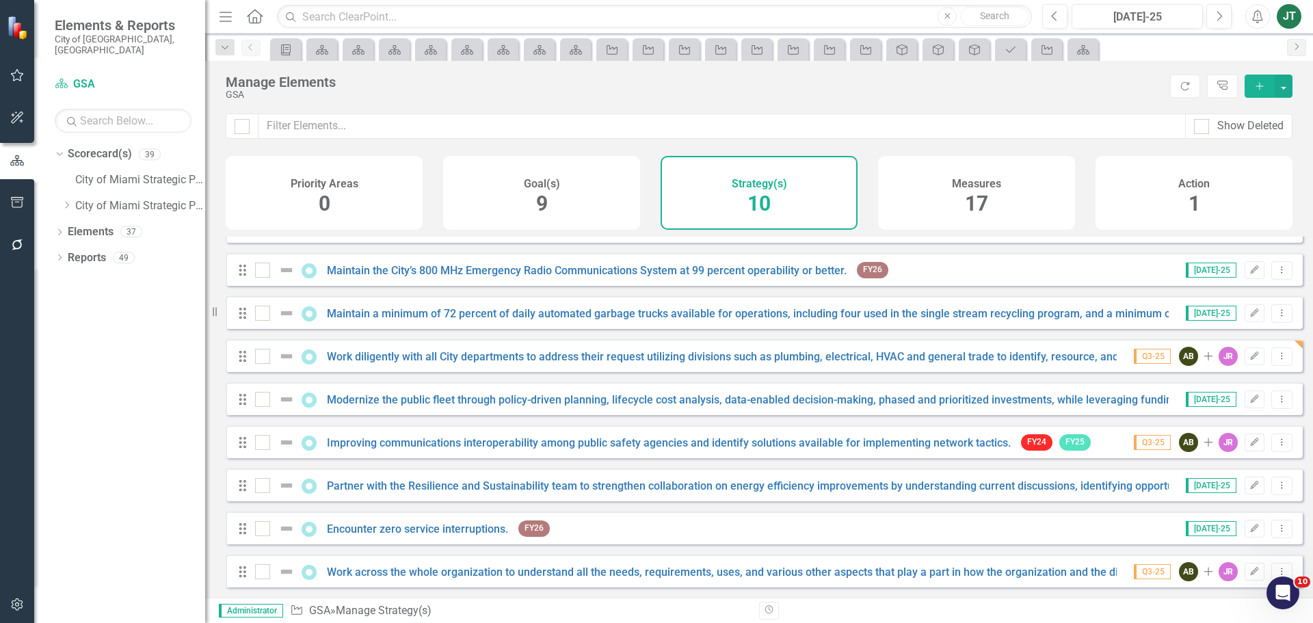
scroll to position [80, 0]
click at [389, 399] on link "Modernize the public fleet through policy-driven planning, lifecycle cost analy…" at bounding box center [1010, 399] width 1366 height 13
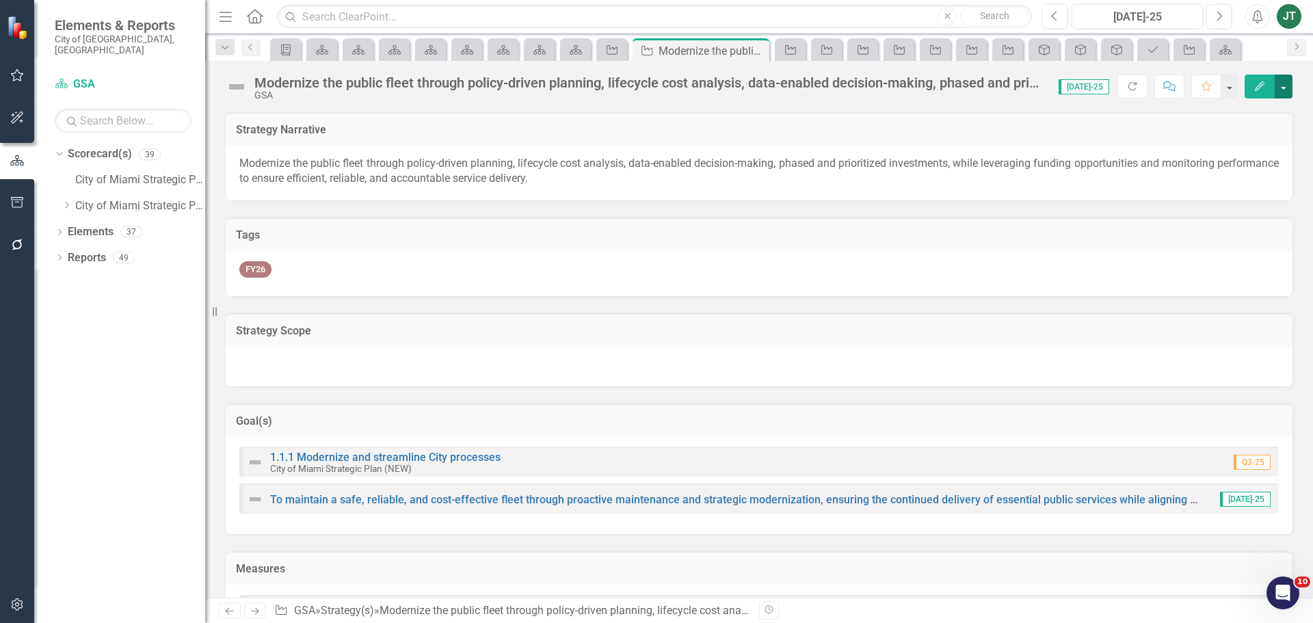
click at [1279, 81] on button "button" at bounding box center [1284, 87] width 18 height 24
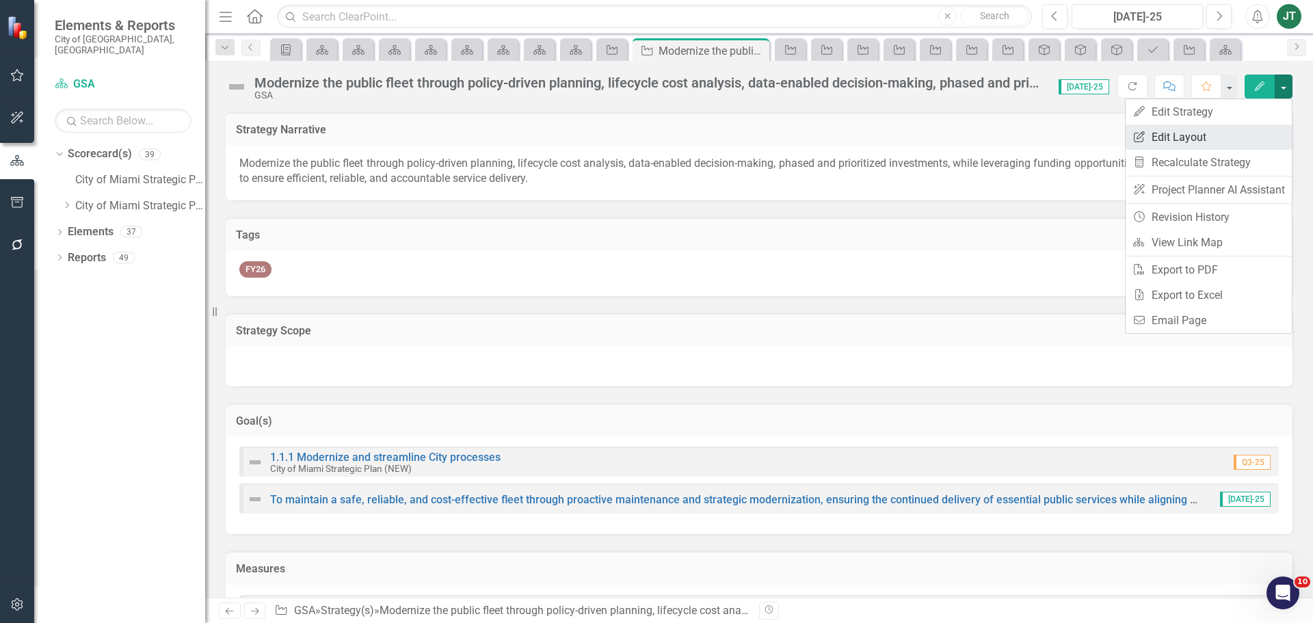
click at [1193, 141] on link "Edit Report Edit Layout" at bounding box center [1209, 136] width 166 height 25
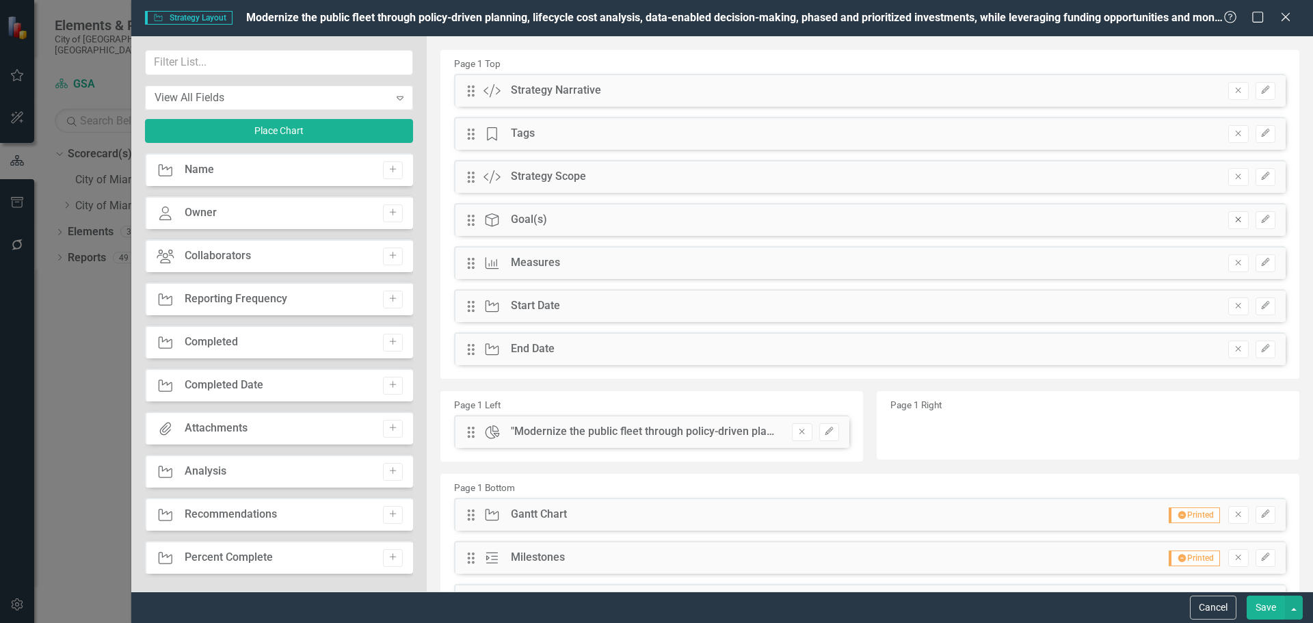
click at [1233, 216] on icon "Remove" at bounding box center [1238, 219] width 10 height 8
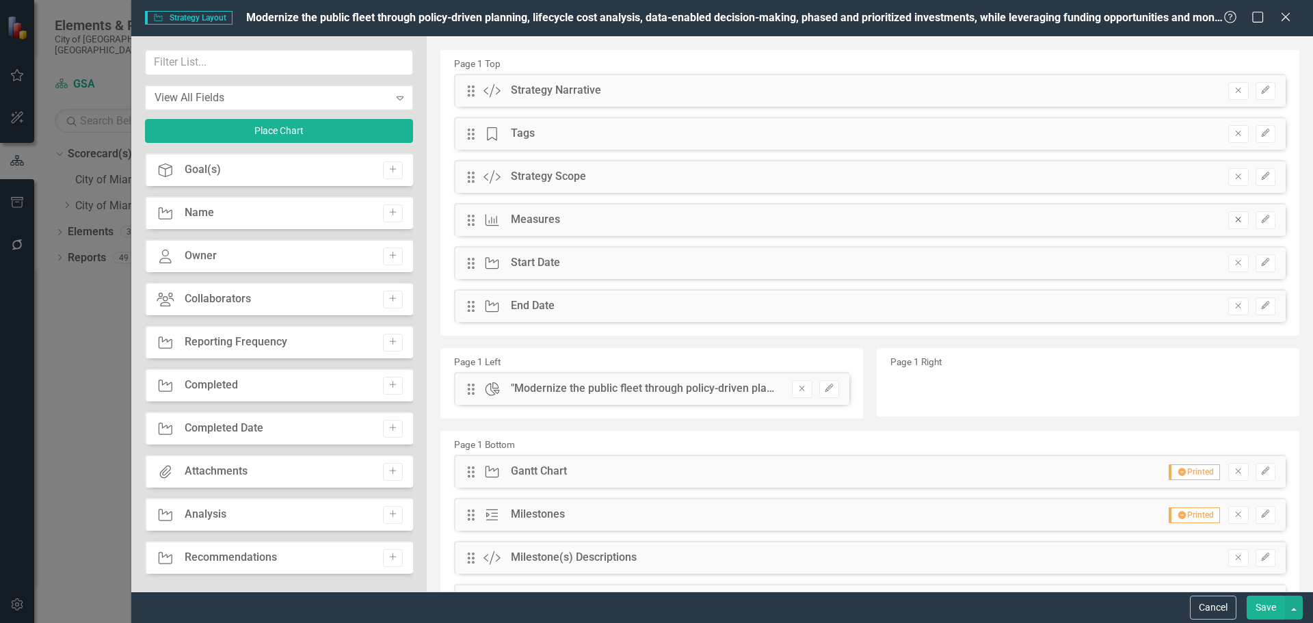
click at [1233, 219] on icon "Remove" at bounding box center [1238, 219] width 10 height 8
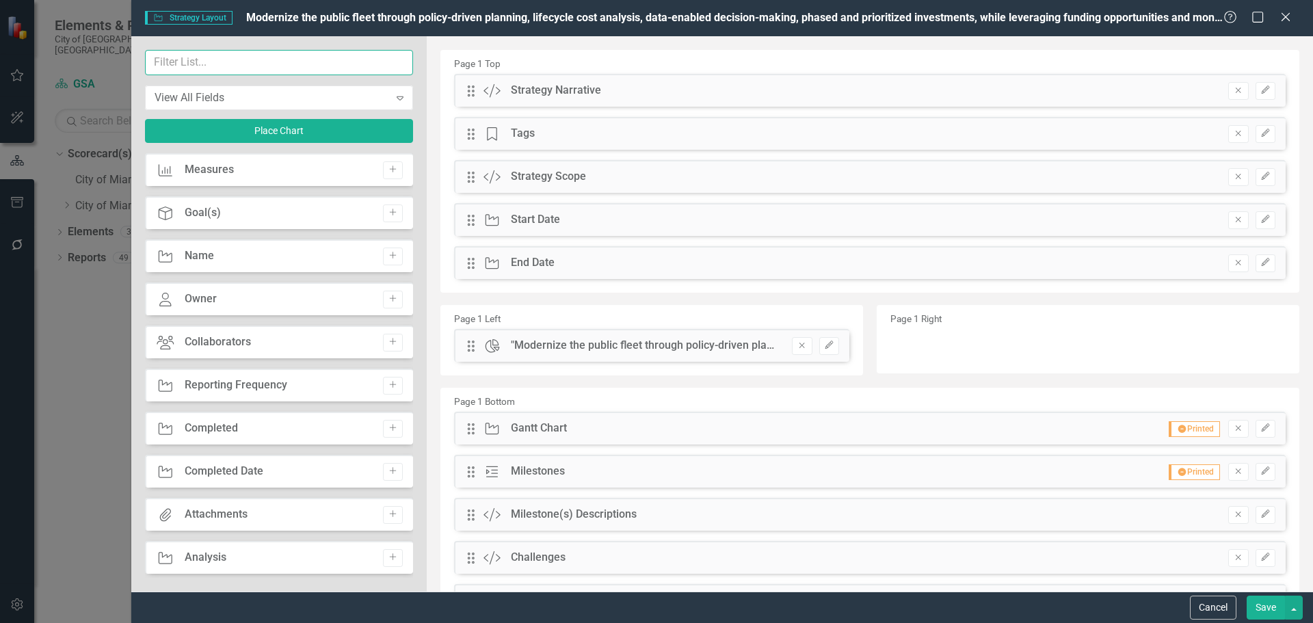
click at [237, 69] on input "text" at bounding box center [279, 62] width 268 height 25
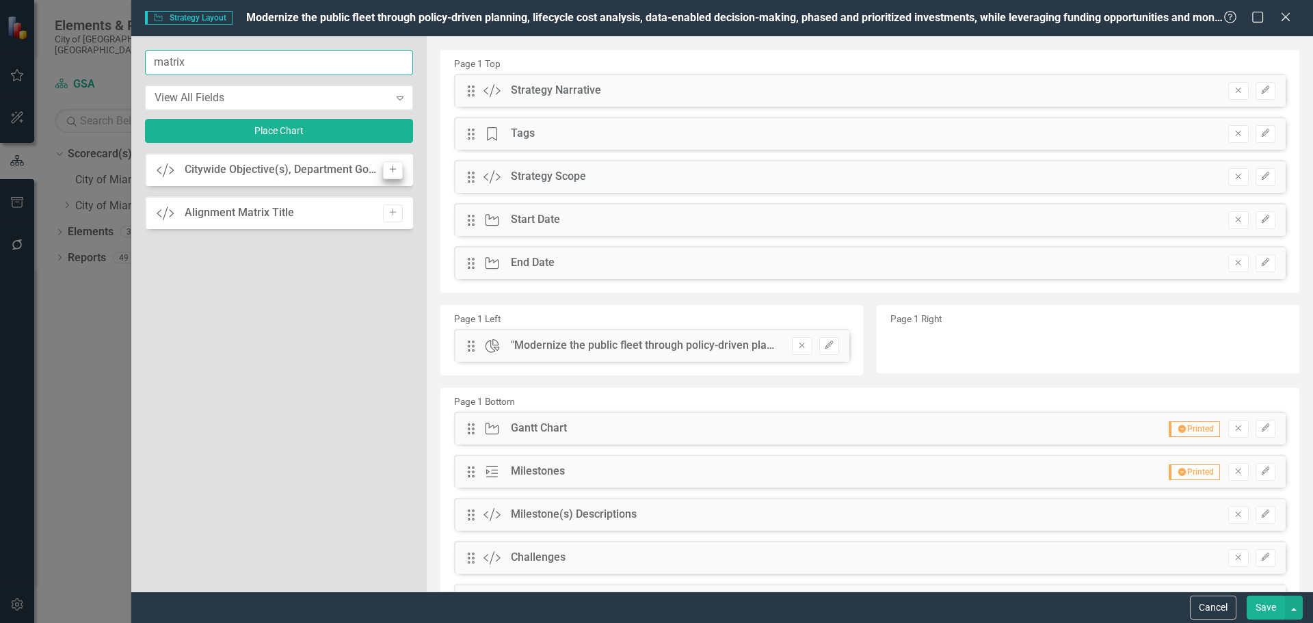
type input "matrix"
click at [395, 171] on icon "Add" at bounding box center [393, 169] width 10 height 8
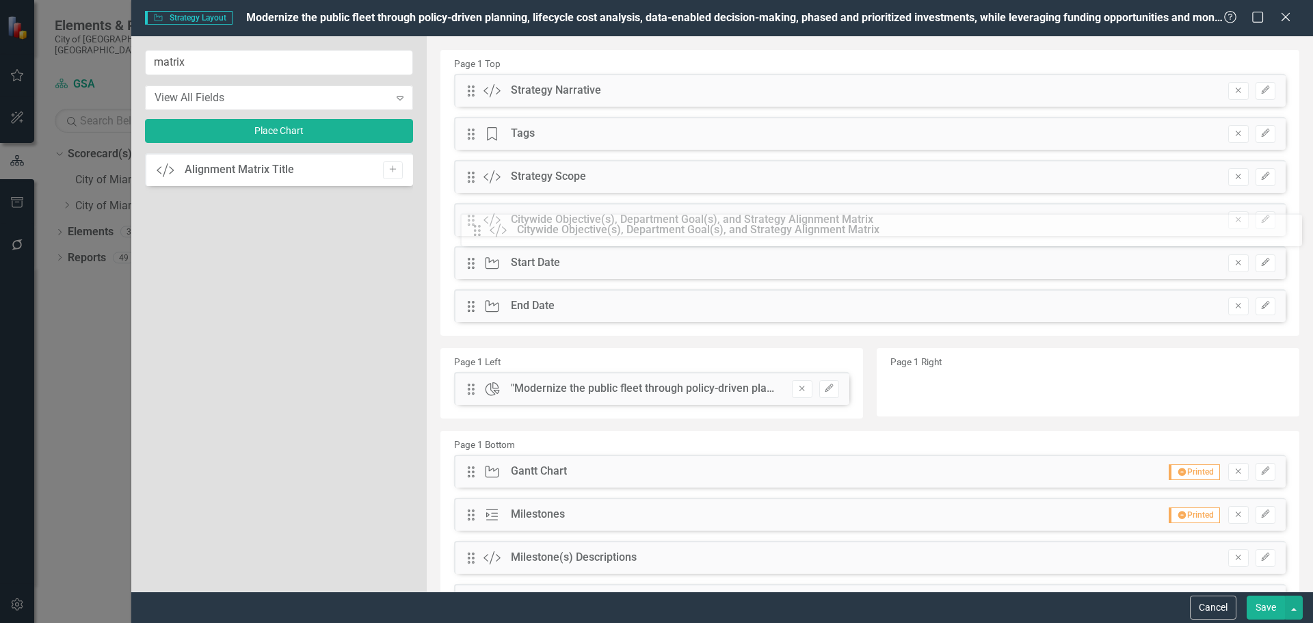
drag, startPoint x: 472, startPoint y: 94, endPoint x: 489, endPoint y: 234, distance: 140.5
click at [1269, 609] on button "Save" at bounding box center [1266, 608] width 38 height 24
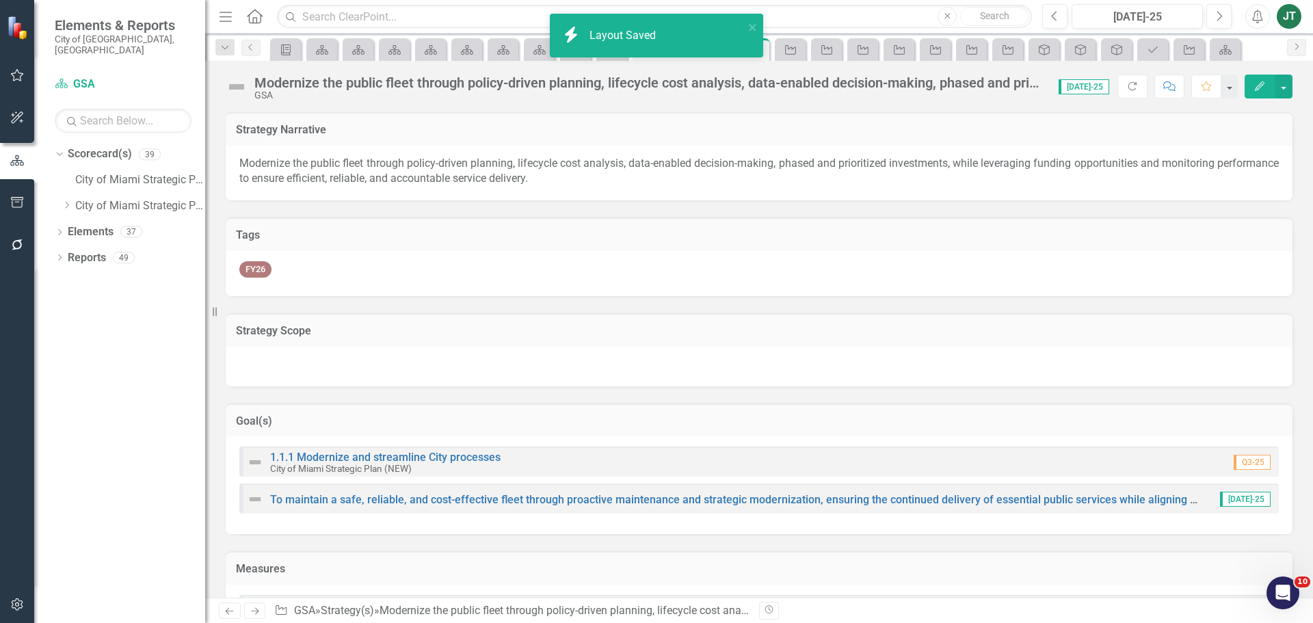
click at [449, 333] on h3 "Strategy Scope" at bounding box center [759, 331] width 1046 height 12
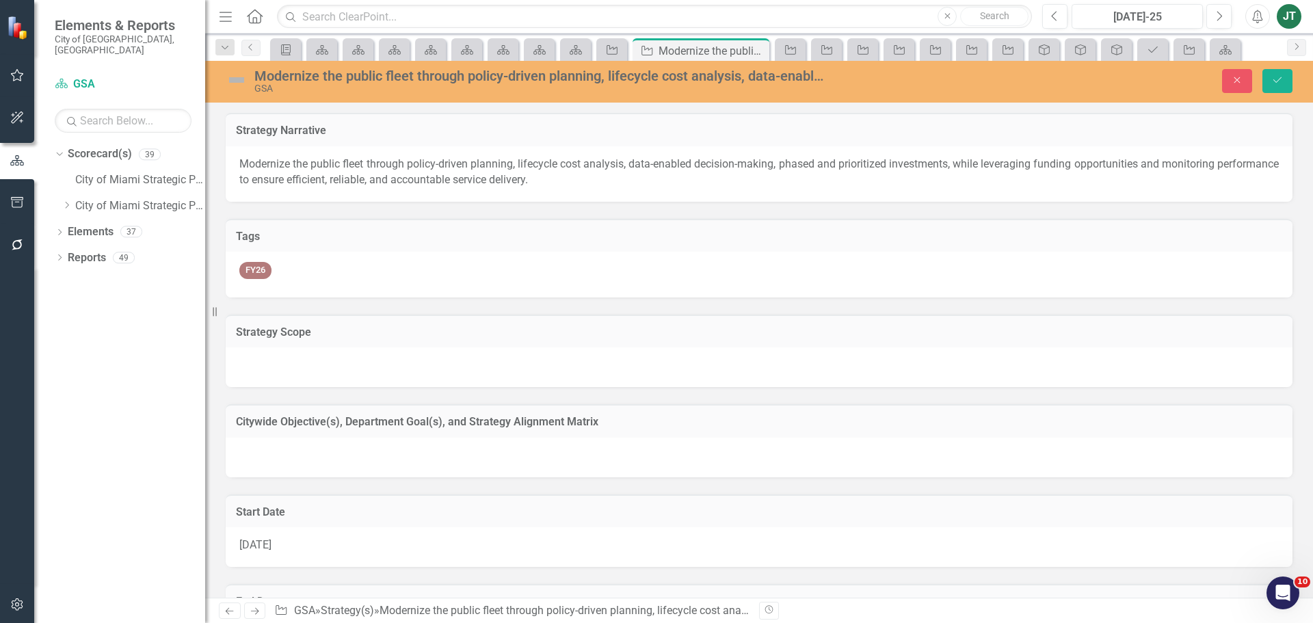
click at [1175, 420] on h3 "Citywide Objective(s), Department Goal(s), and Strategy Alignment Matrix" at bounding box center [759, 422] width 1046 height 12
click at [1249, 426] on button "Edit Report Select Report" at bounding box center [1249, 423] width 66 height 15
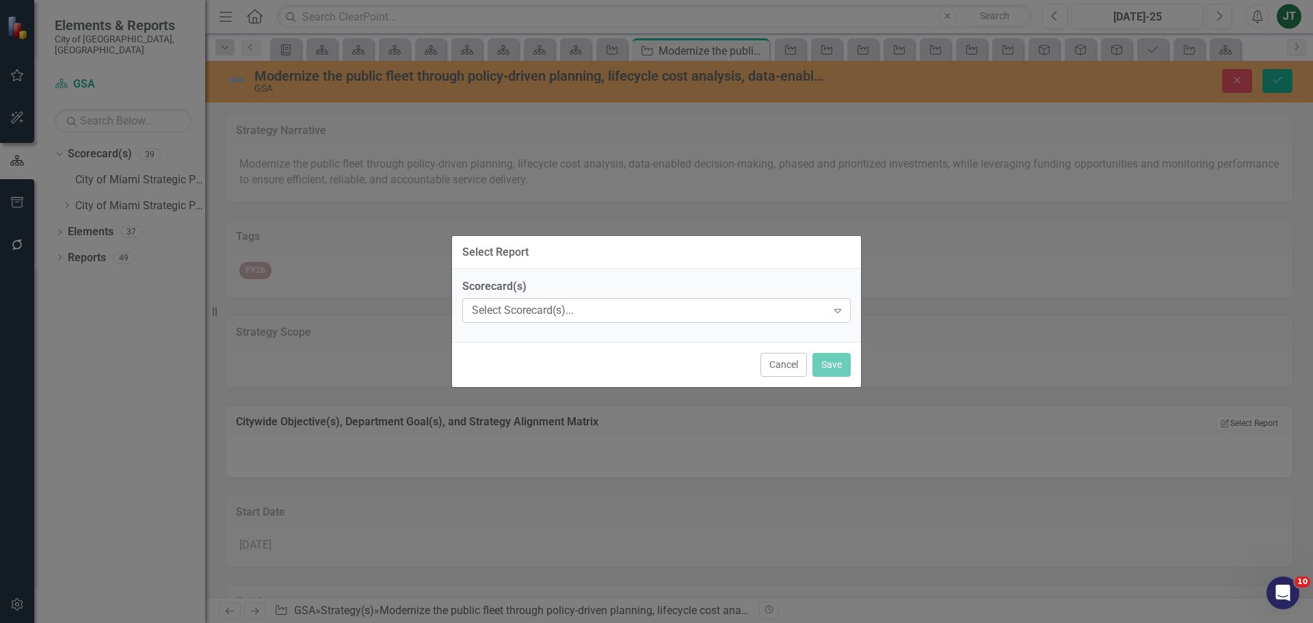
click at [605, 312] on div "Select Scorecard(s)..." at bounding box center [649, 311] width 355 height 16
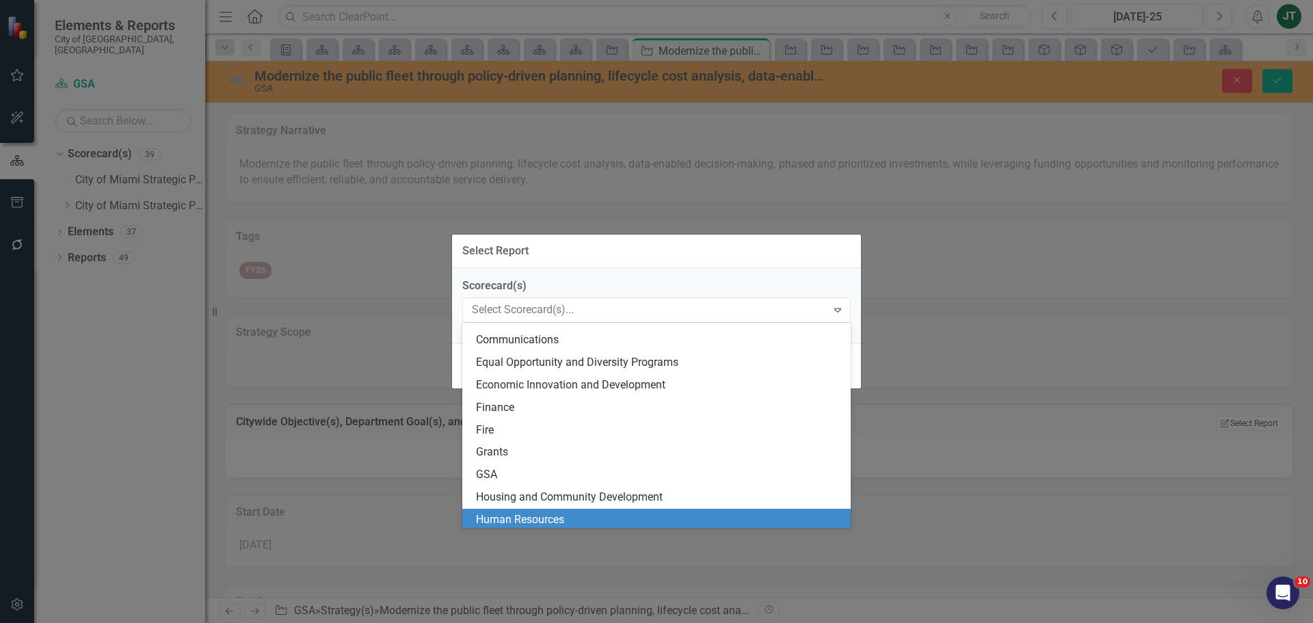
scroll to position [274, 0]
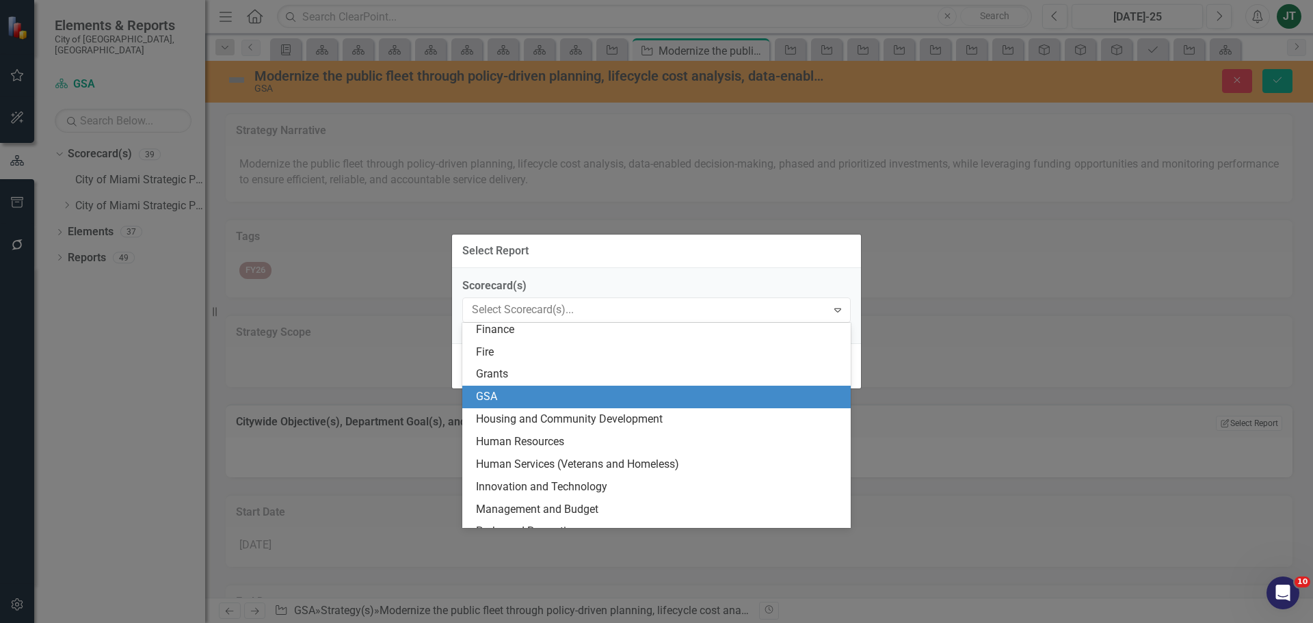
click at [504, 389] on div "GSA" at bounding box center [659, 397] width 367 height 16
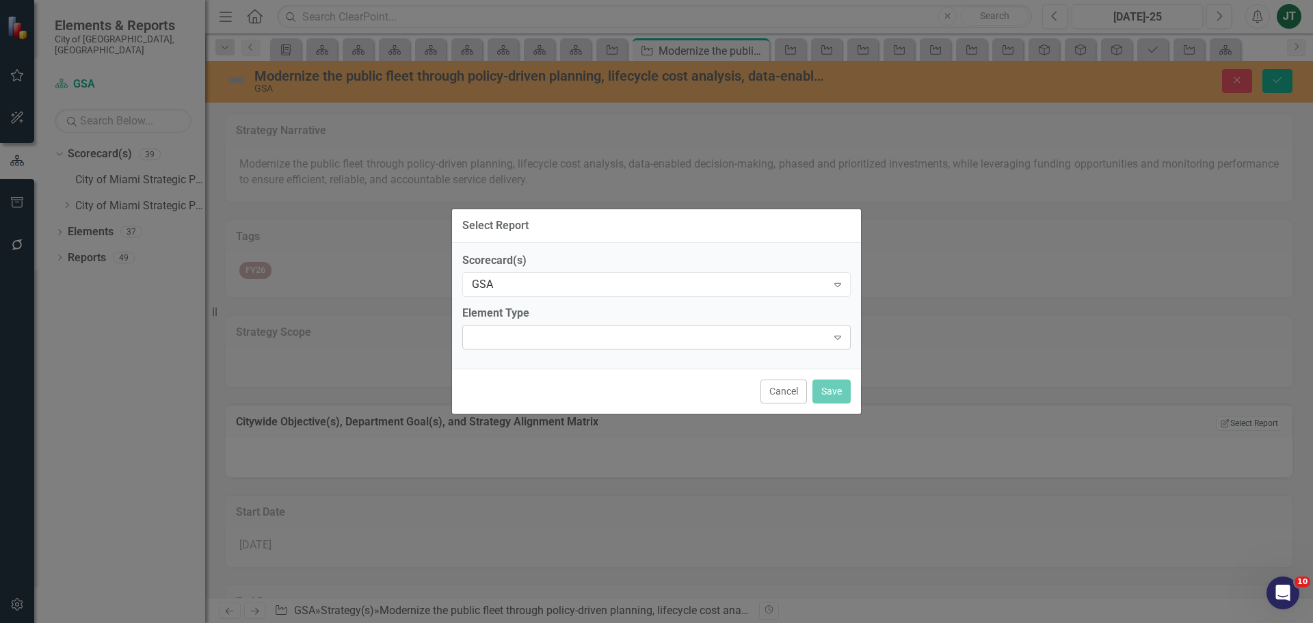
click at [620, 341] on div "Expand" at bounding box center [656, 337] width 388 height 25
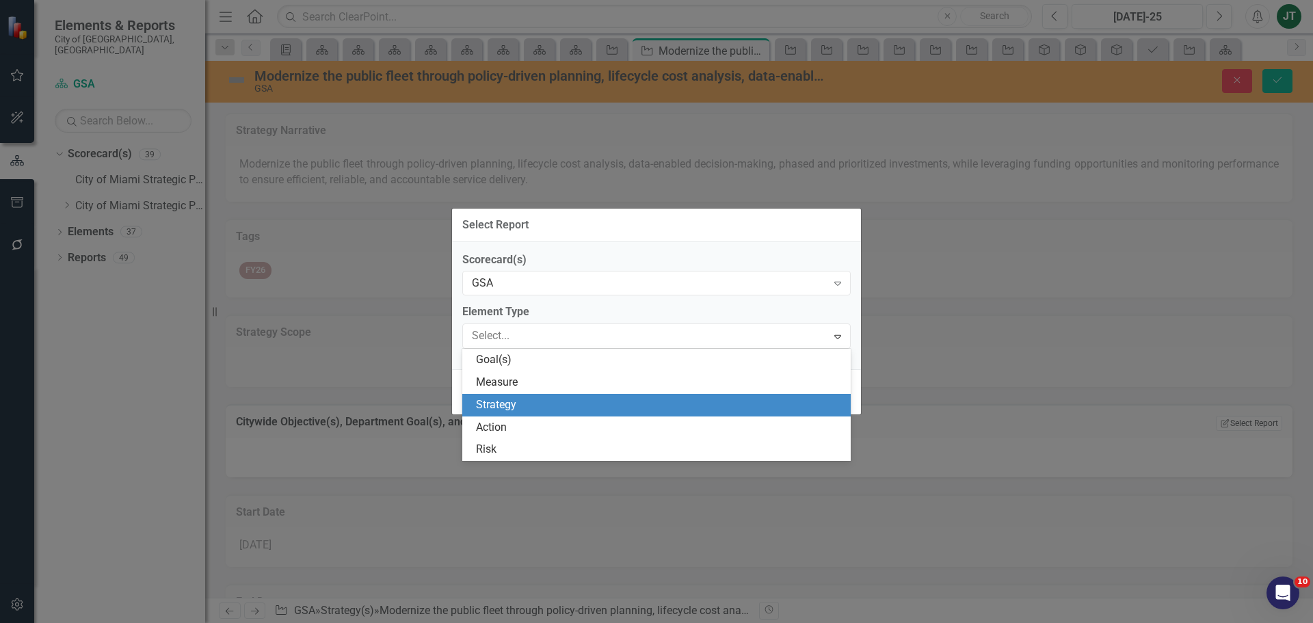
click at [494, 402] on div "Strategy" at bounding box center [659, 405] width 367 height 16
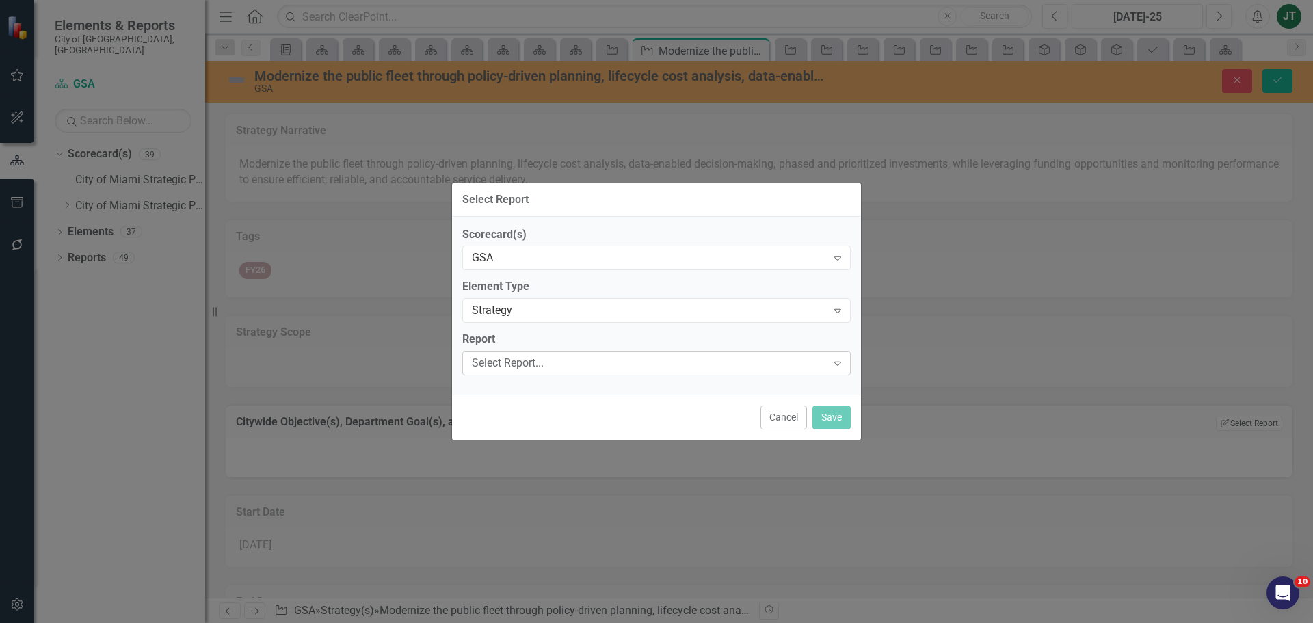
click at [525, 360] on div "Select Report..." at bounding box center [649, 364] width 355 height 16
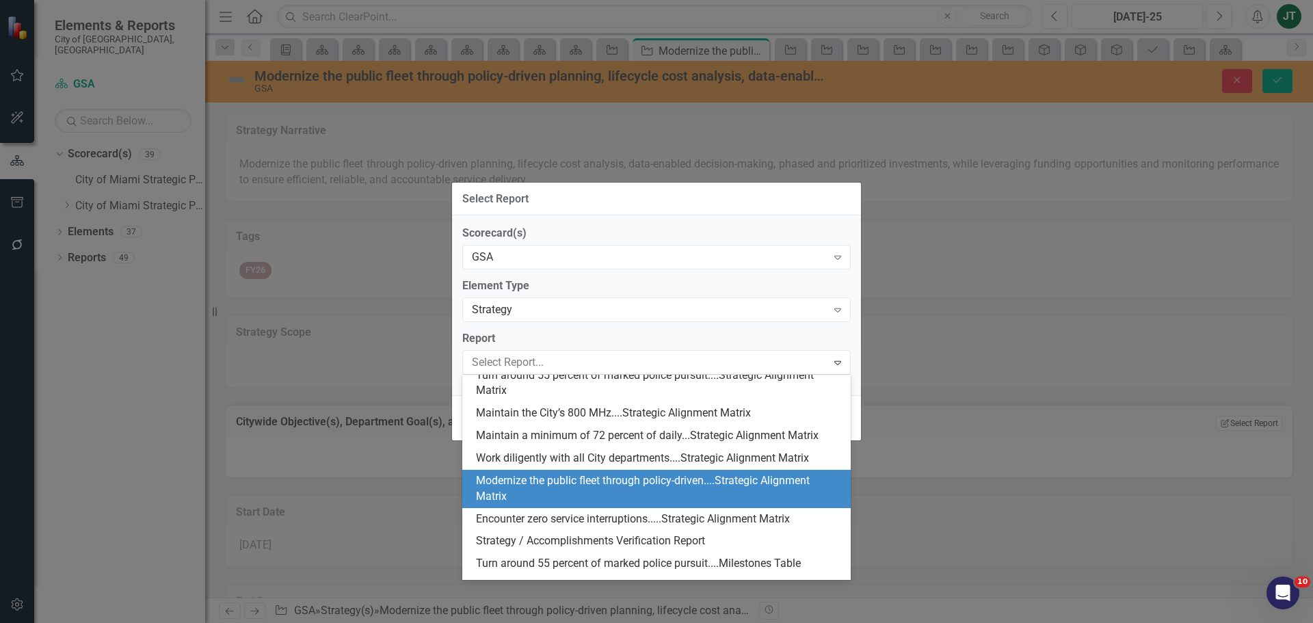
click at [717, 482] on div "Modernize the public fleet through policy-driven....Strategic Alignment Matrix" at bounding box center [659, 488] width 367 height 31
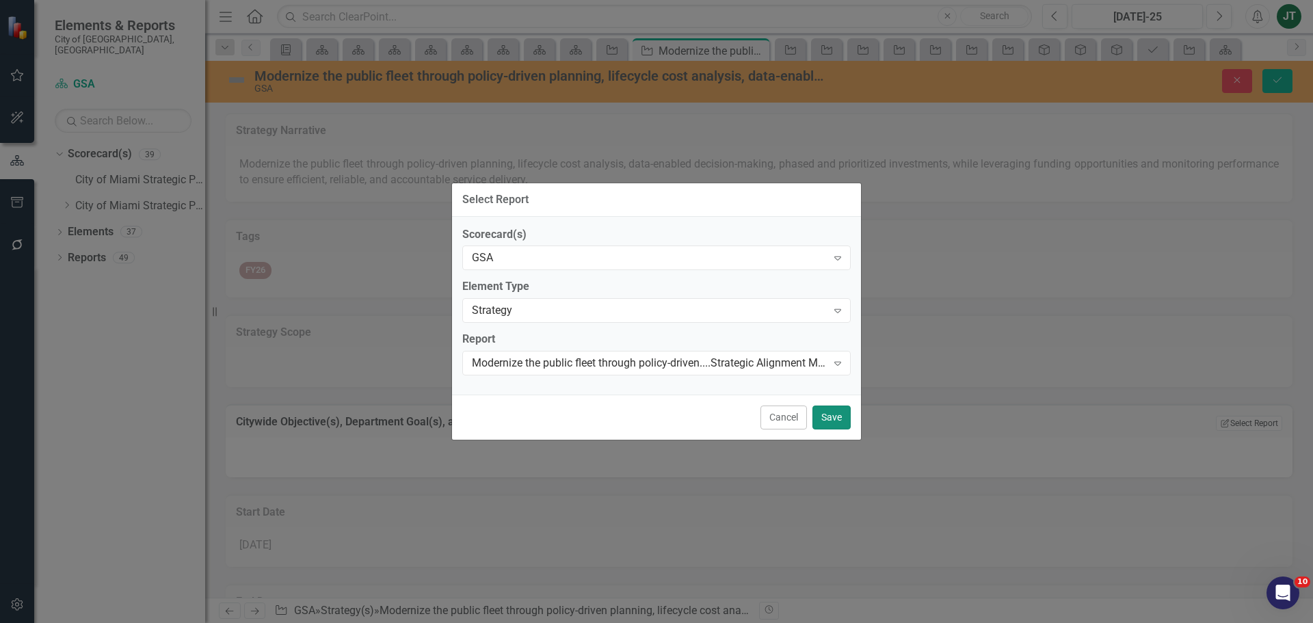
click at [837, 417] on button "Save" at bounding box center [831, 417] width 38 height 24
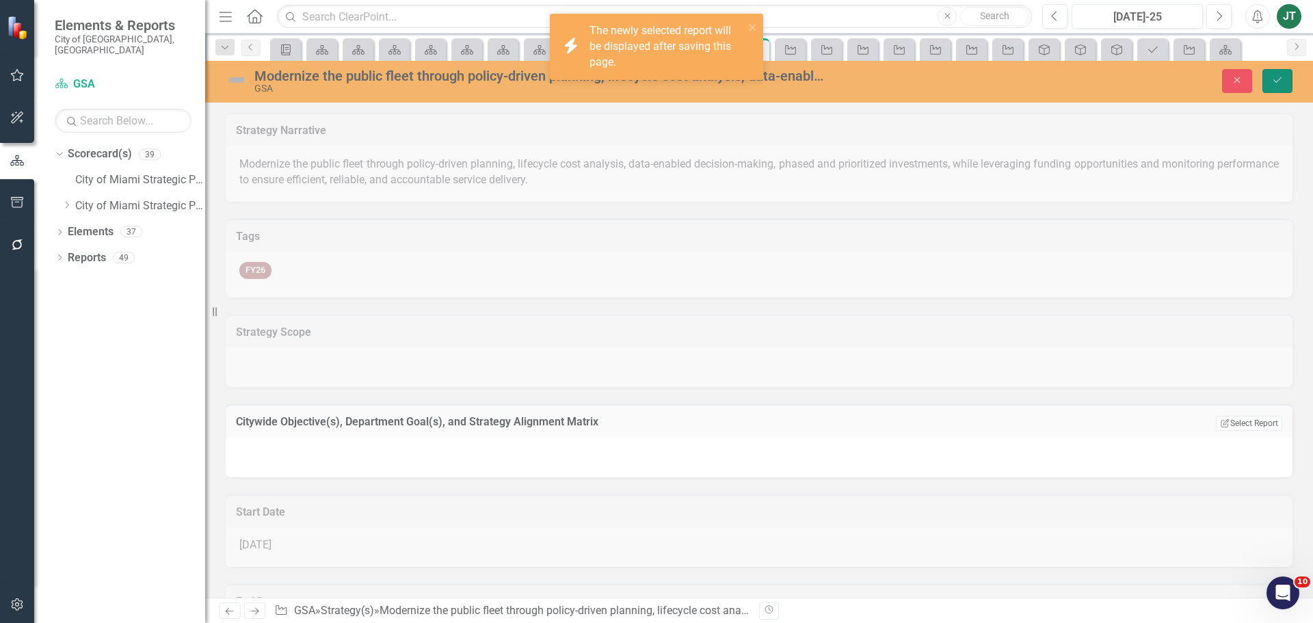
click at [1279, 78] on icon "Save" at bounding box center [1277, 80] width 12 height 10
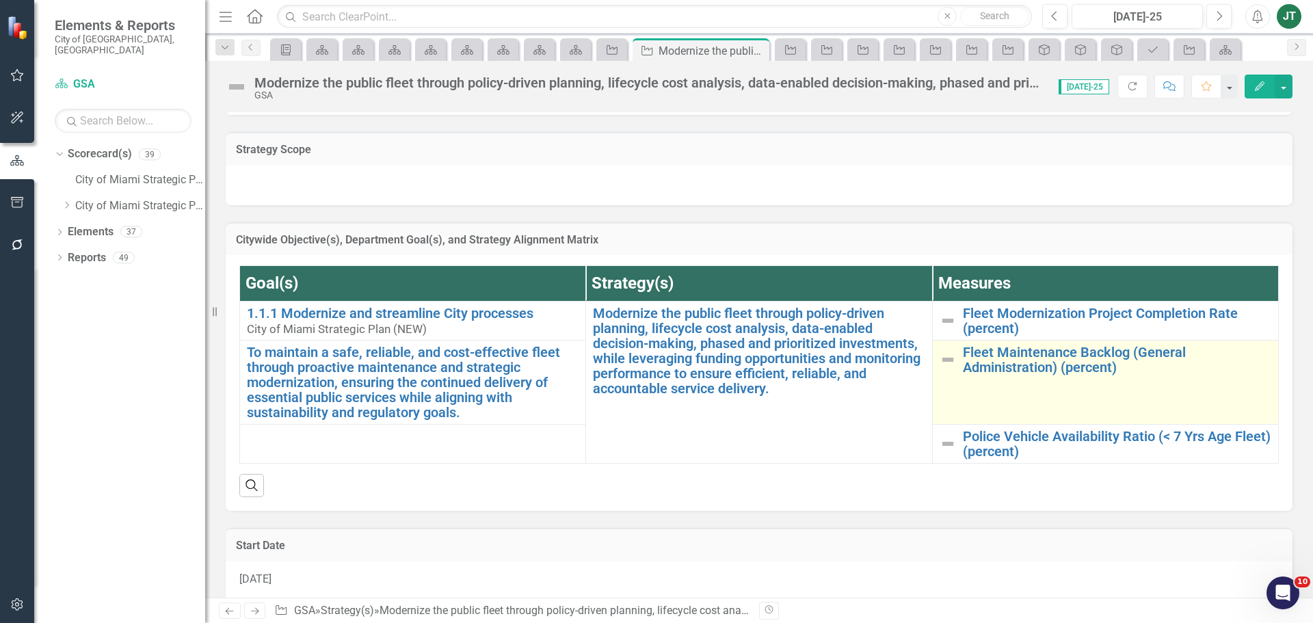
scroll to position [205, 0]
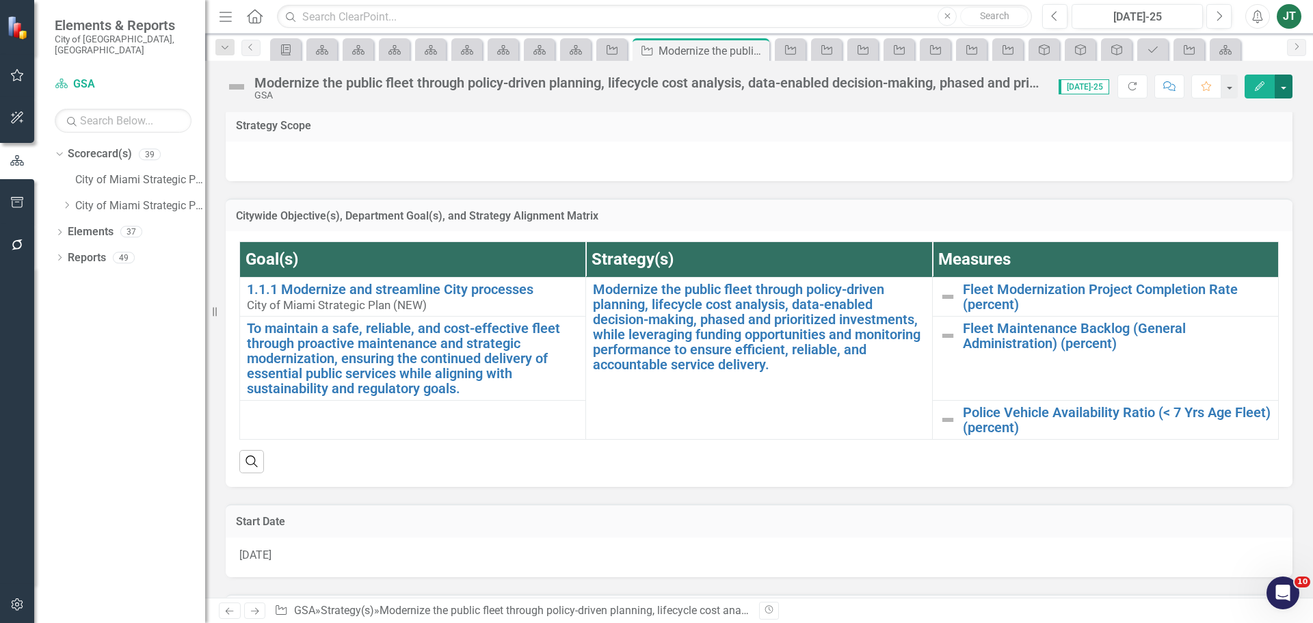
click at [1286, 85] on button "button" at bounding box center [1284, 87] width 18 height 24
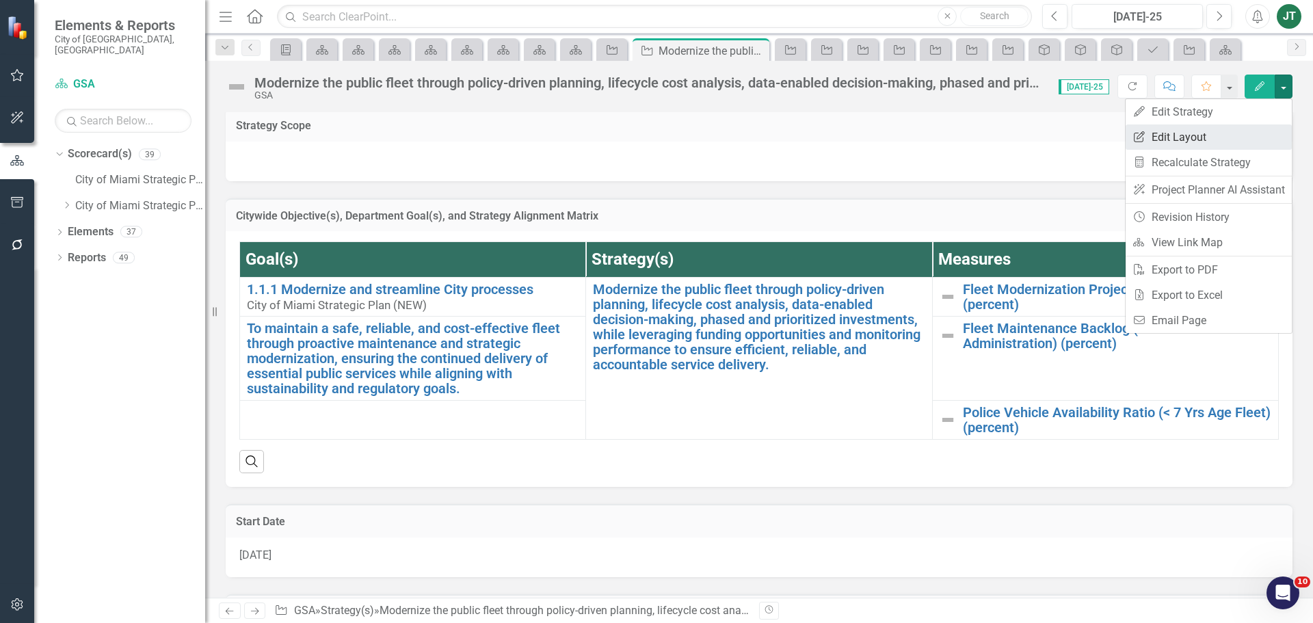
click at [1201, 138] on link "Edit Report Edit Layout" at bounding box center [1209, 136] width 166 height 25
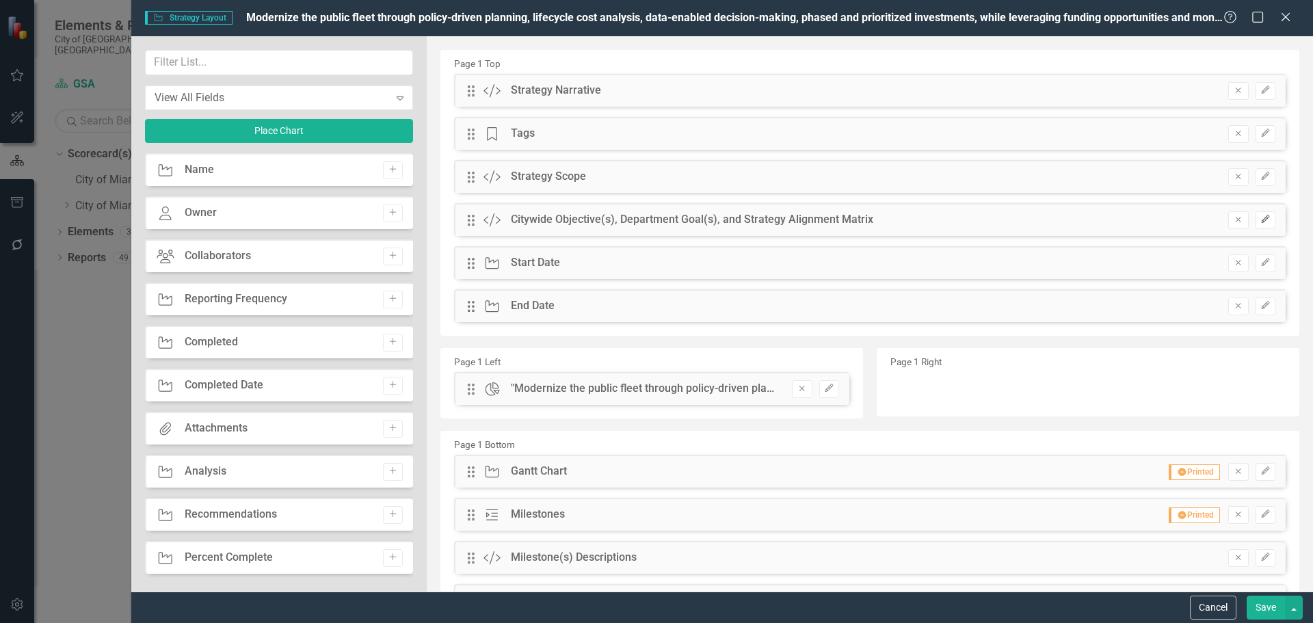
click at [1261, 217] on icon "button" at bounding box center [1265, 219] width 8 height 8
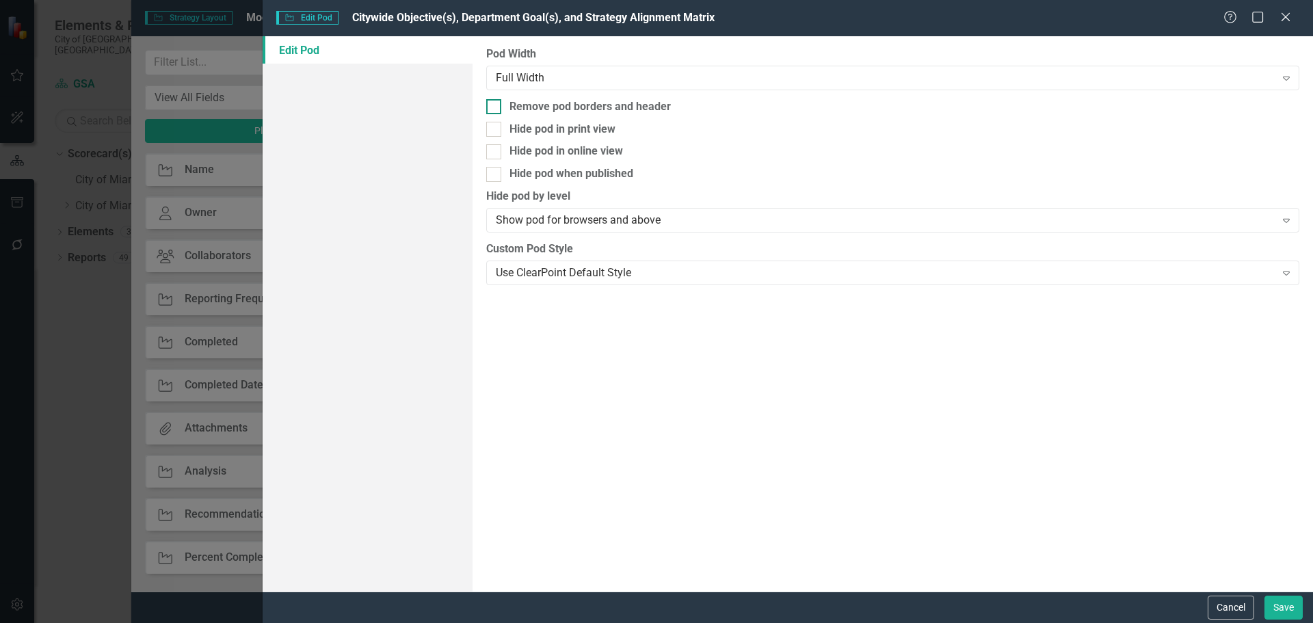
click at [522, 108] on div "Remove pod borders and header" at bounding box center [589, 107] width 161 height 16
click at [495, 108] on input "Remove pod borders and header" at bounding box center [490, 103] width 9 height 9
checkbox input "true"
click at [1285, 606] on button "Save" at bounding box center [1283, 608] width 38 height 24
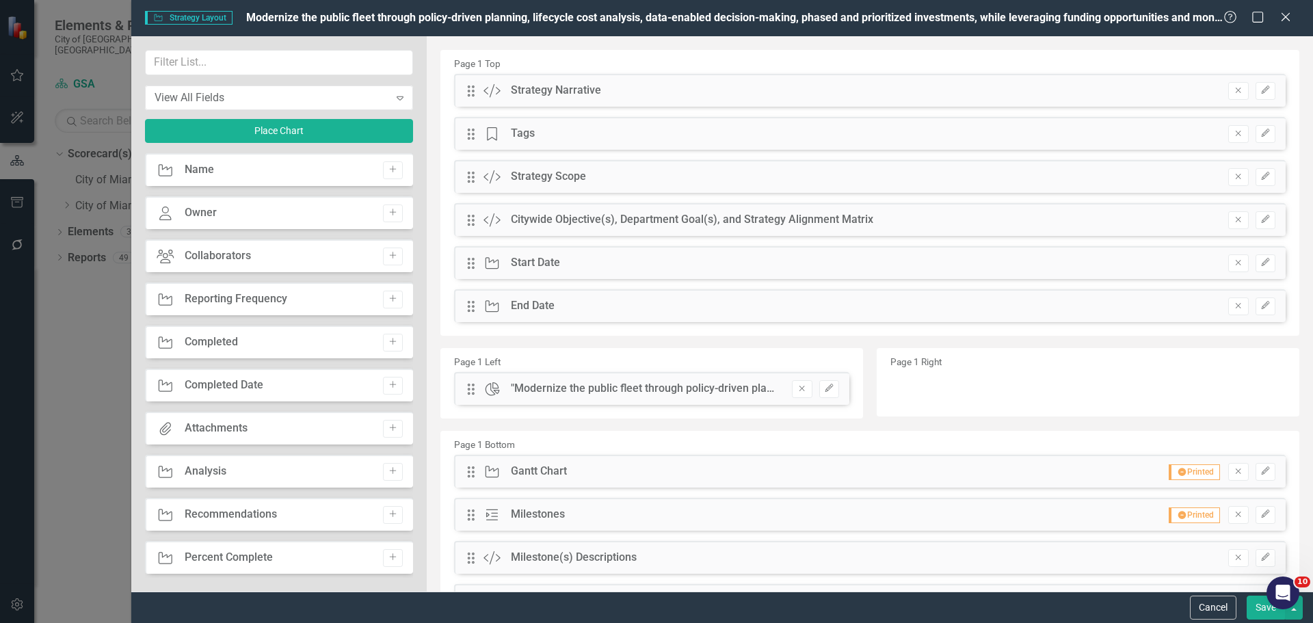
click at [1250, 605] on button "Save" at bounding box center [1266, 608] width 38 height 24
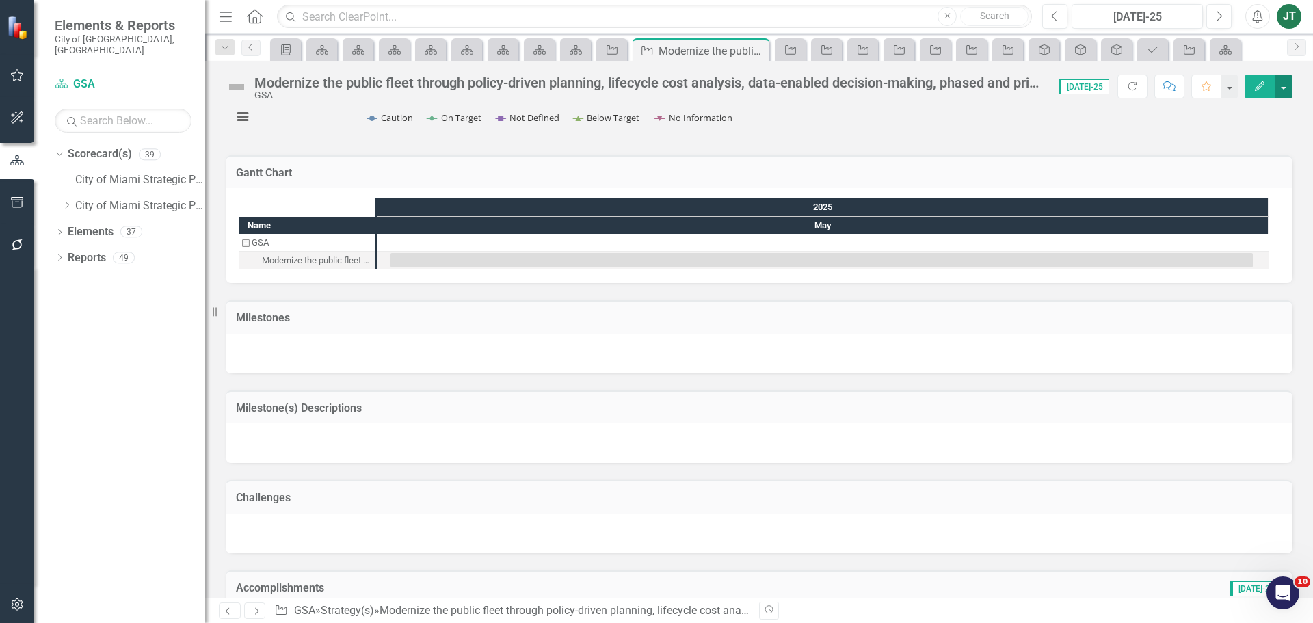
scroll to position [957, 0]
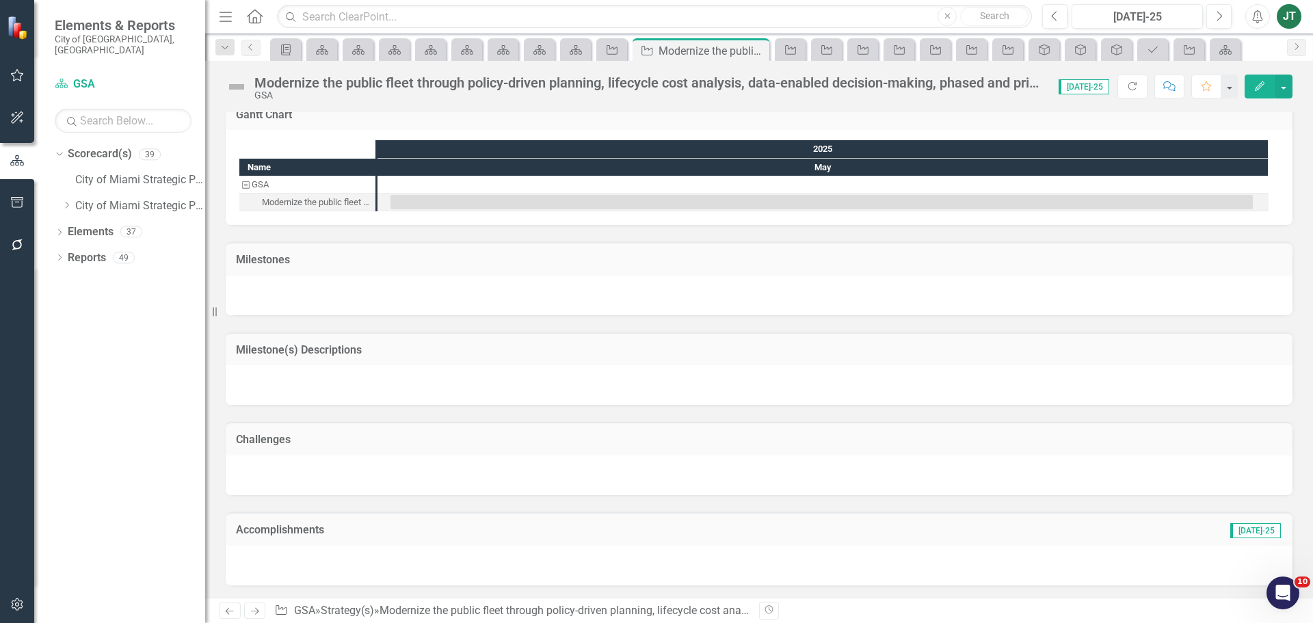
click at [331, 343] on td "Milestone(s) Descriptions" at bounding box center [759, 352] width 1046 height 18
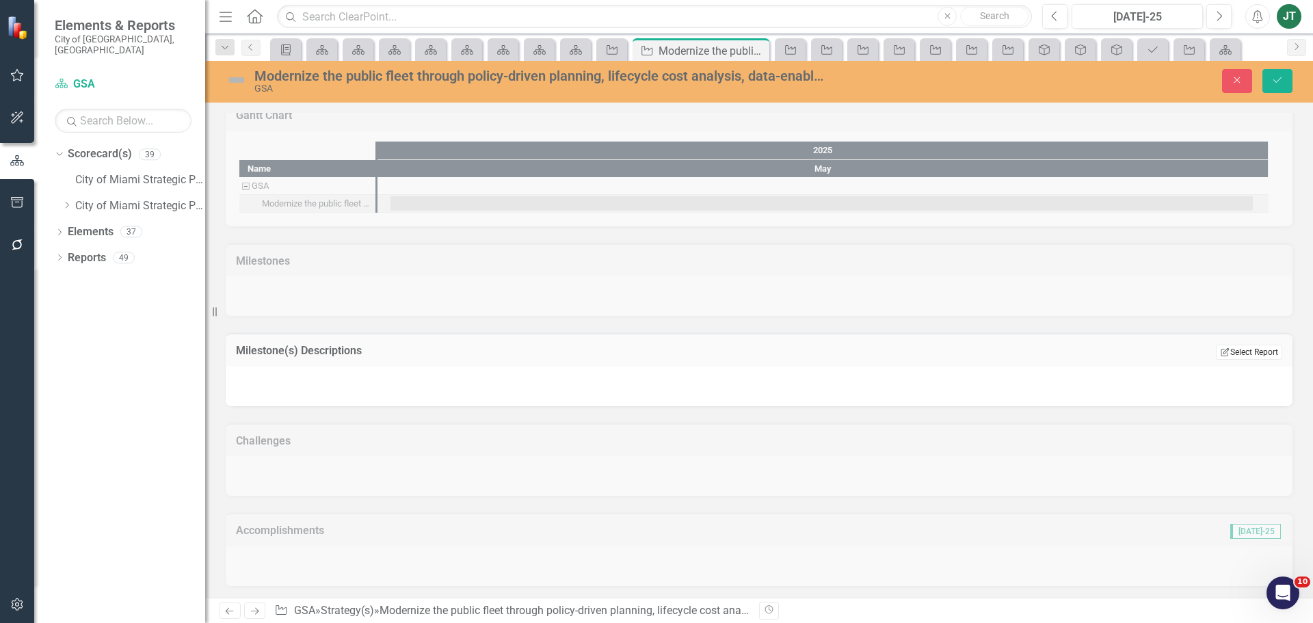
click at [1227, 354] on button "Edit Report Select Report" at bounding box center [1249, 352] width 66 height 15
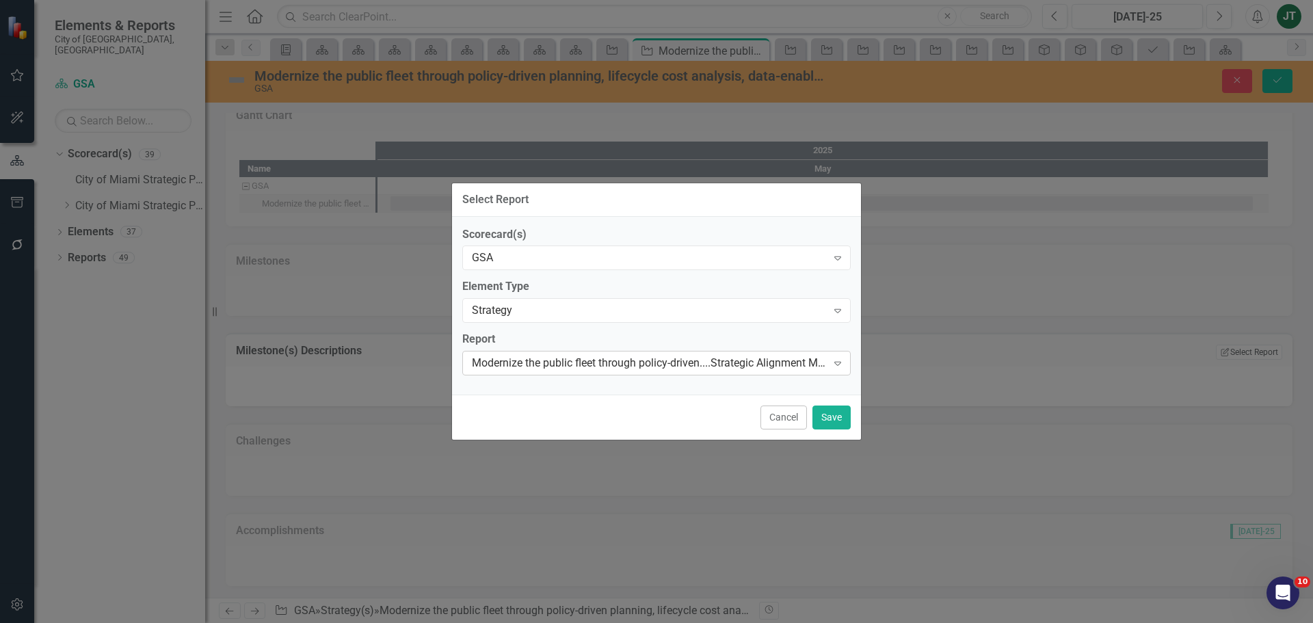
click at [559, 363] on div "Modernize the public fleet through policy-driven....Strategic Alignment Matrix" at bounding box center [649, 364] width 355 height 16
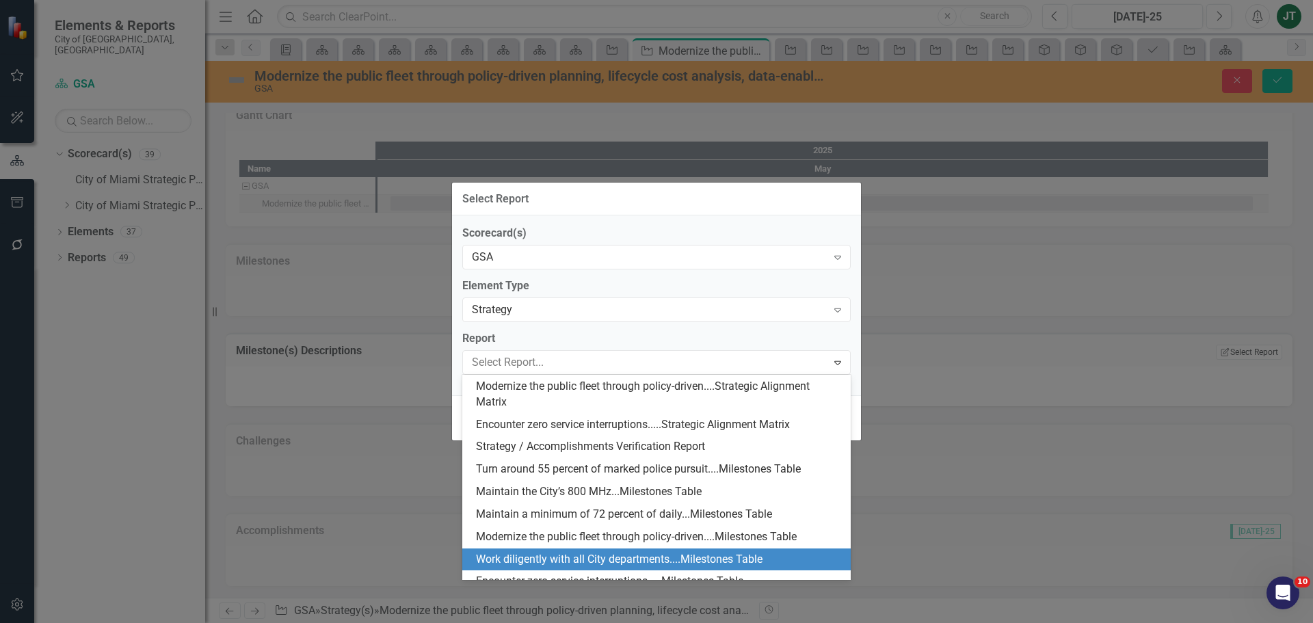
scroll to position [425, 0]
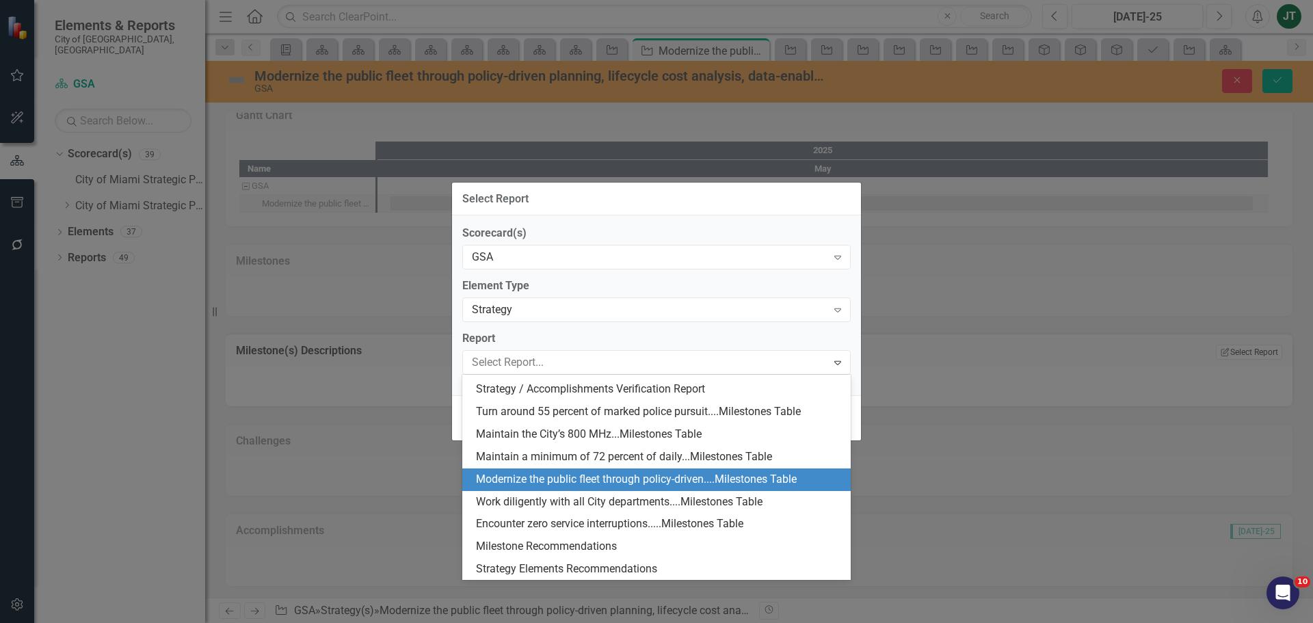
click at [540, 472] on div "Modernize the public fleet through policy-driven....Milestones Table" at bounding box center [659, 480] width 367 height 16
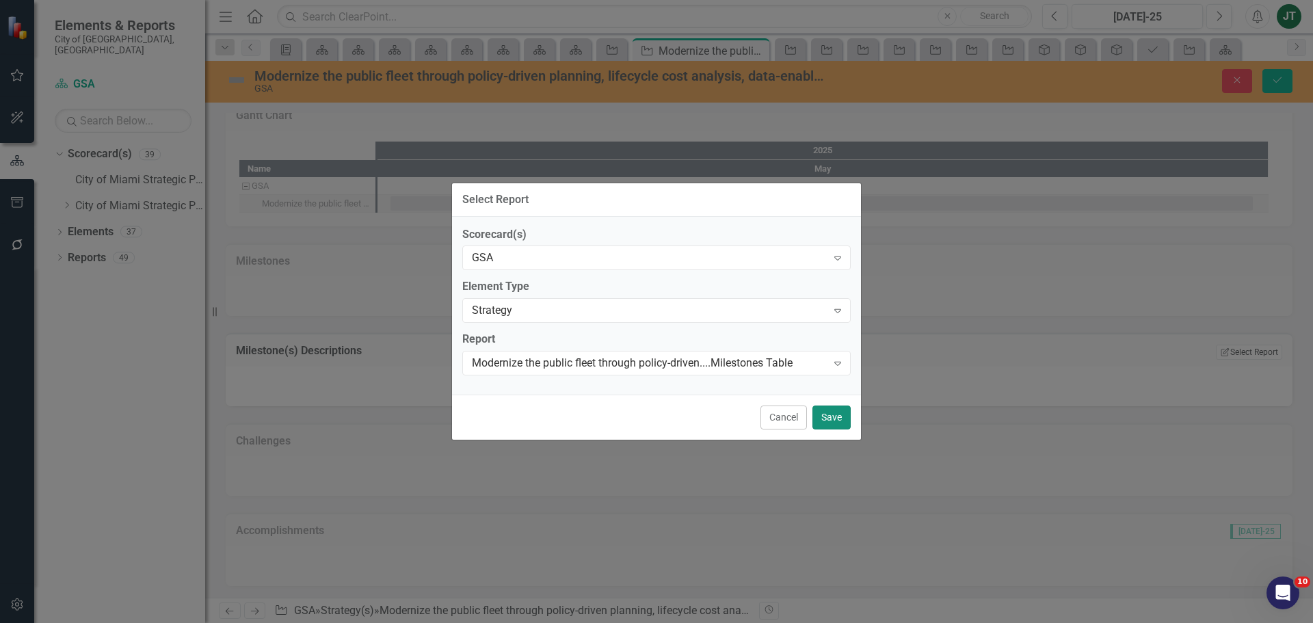
click at [833, 415] on button "Save" at bounding box center [831, 417] width 38 height 24
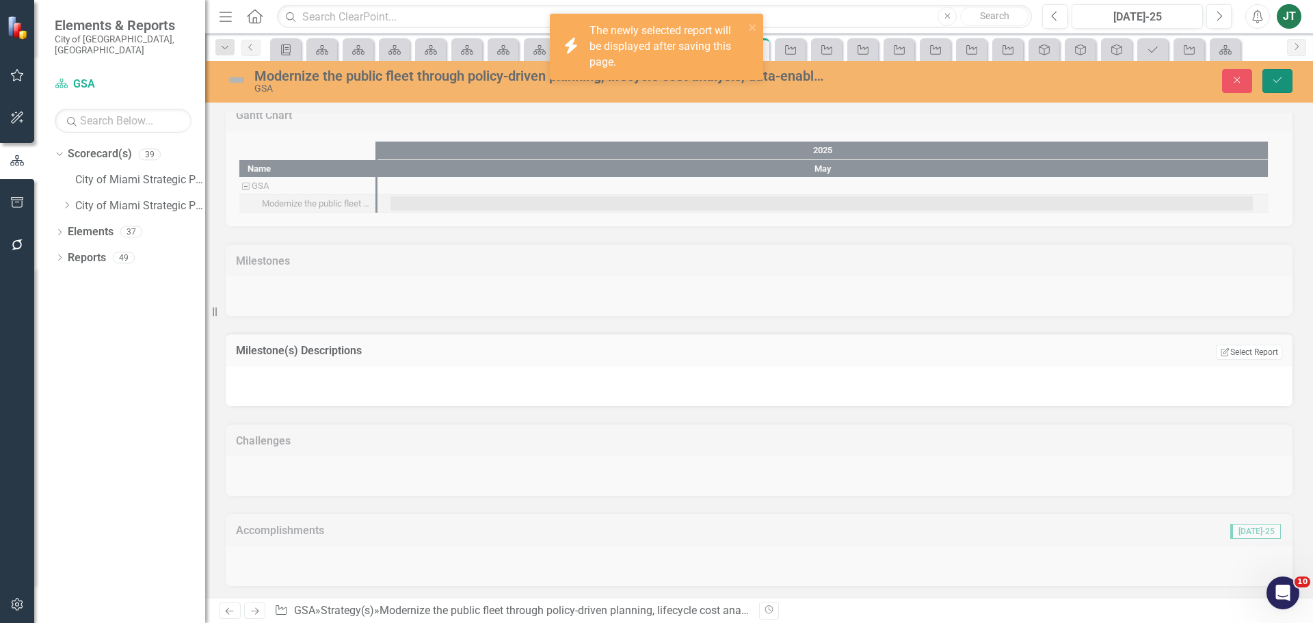
click at [1286, 77] on button "Save" at bounding box center [1277, 81] width 30 height 24
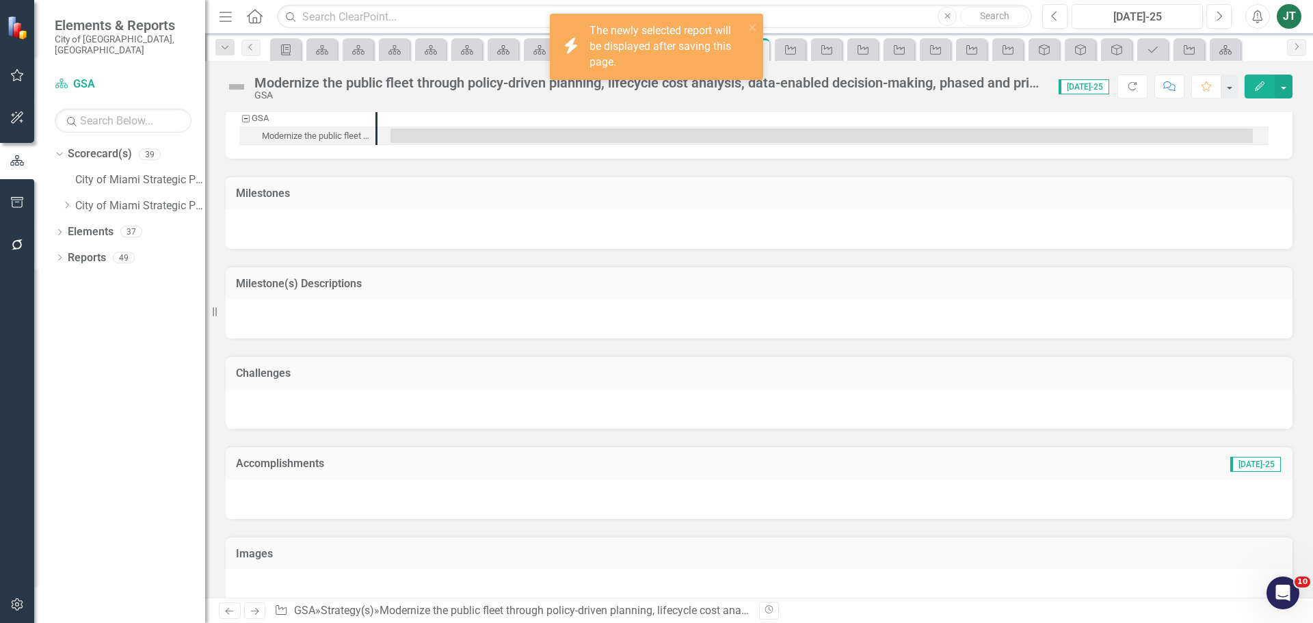
scroll to position [1048, 0]
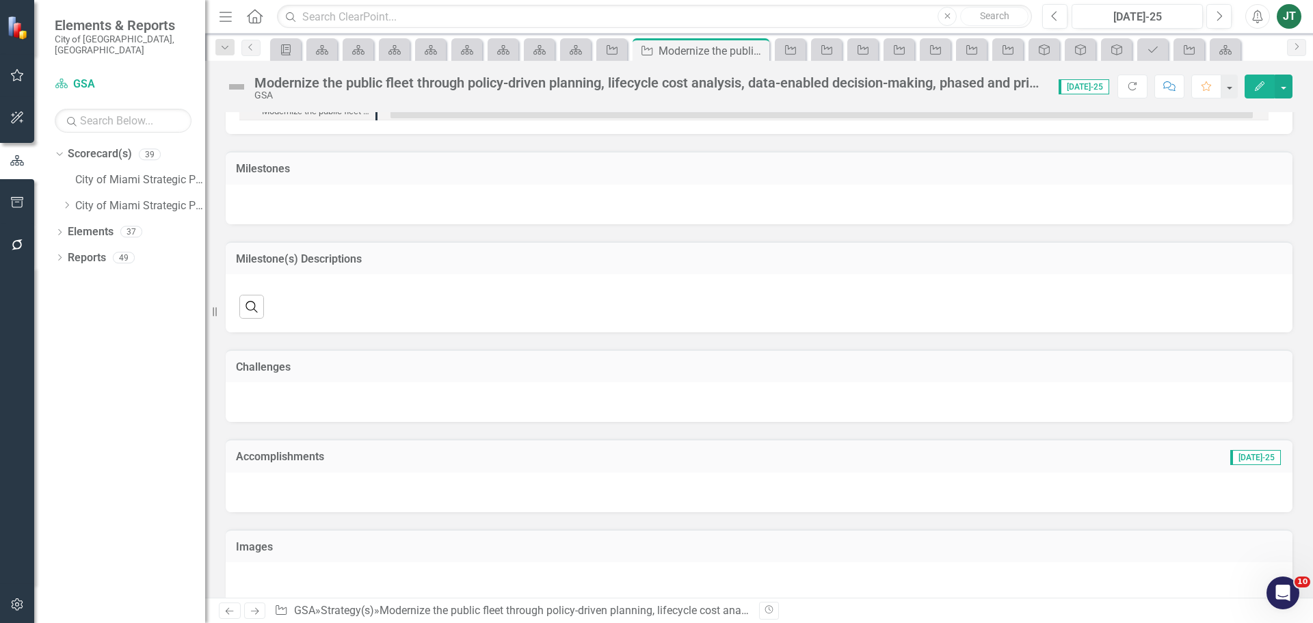
click at [252, 611] on icon at bounding box center [255, 611] width 8 height 7
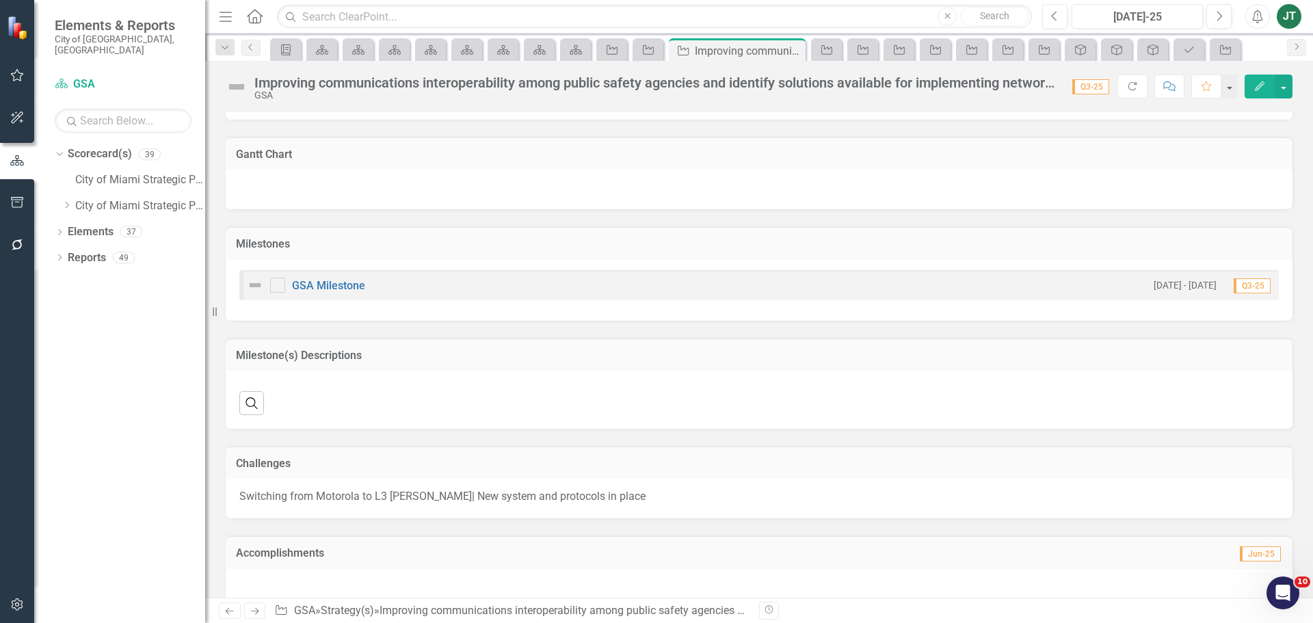
scroll to position [821, 0]
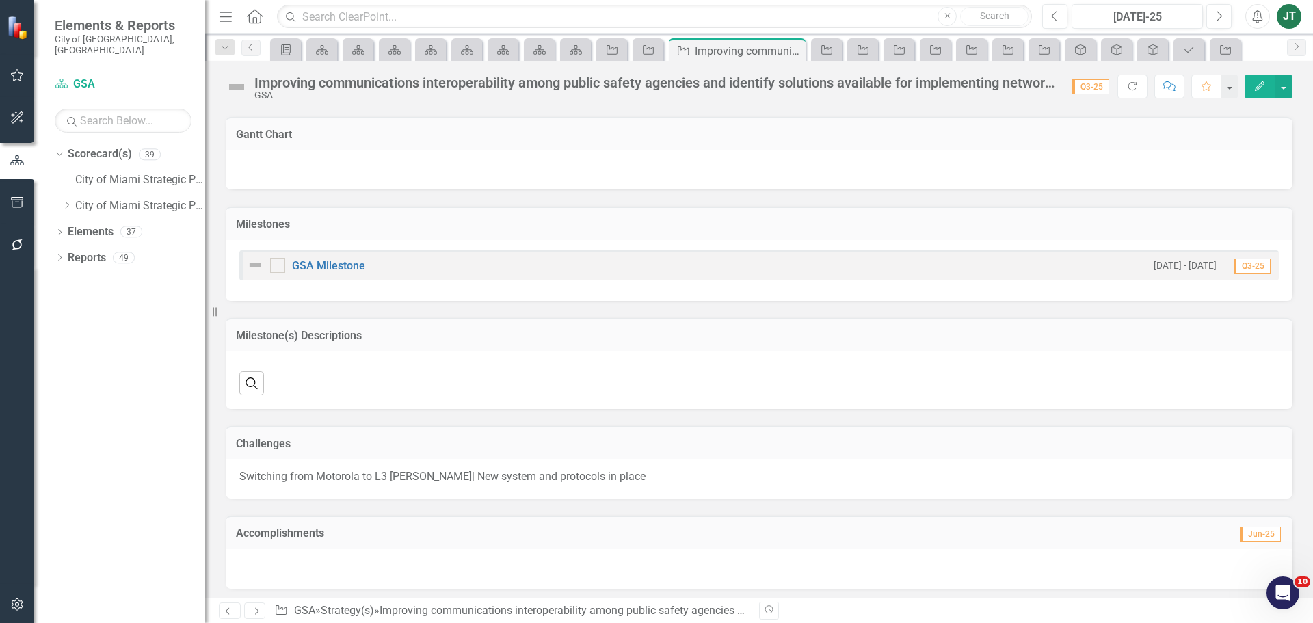
click at [258, 609] on icon "Next" at bounding box center [255, 611] width 12 height 9
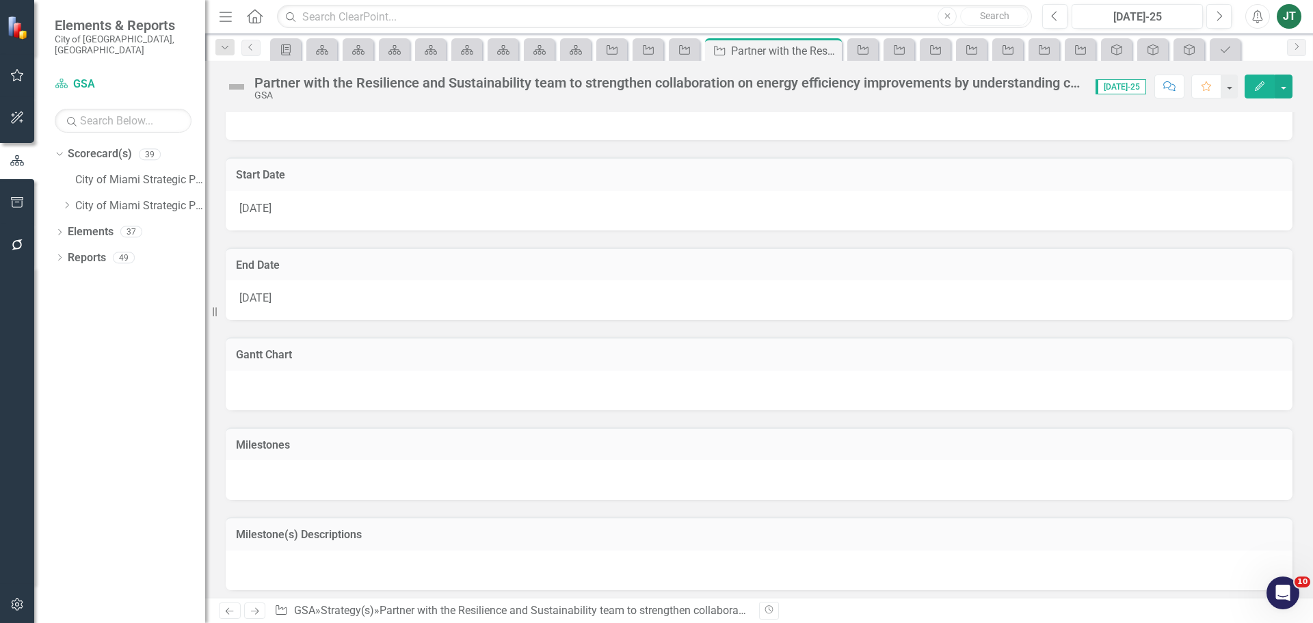
scroll to position [479, 0]
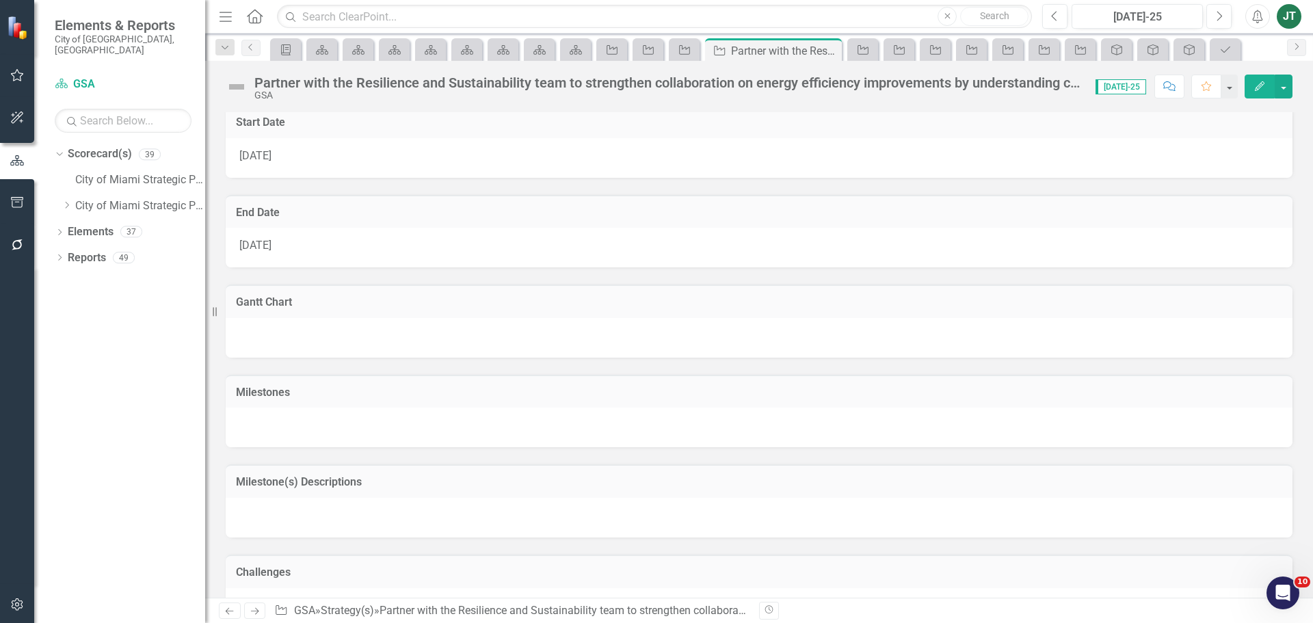
click at [258, 600] on div "Previous Next Strategy GSA » Strategy(s) » Partner with the Resilience and Sust…" at bounding box center [759, 610] width 1108 height 25
click at [258, 607] on icon "Next" at bounding box center [255, 611] width 12 height 9
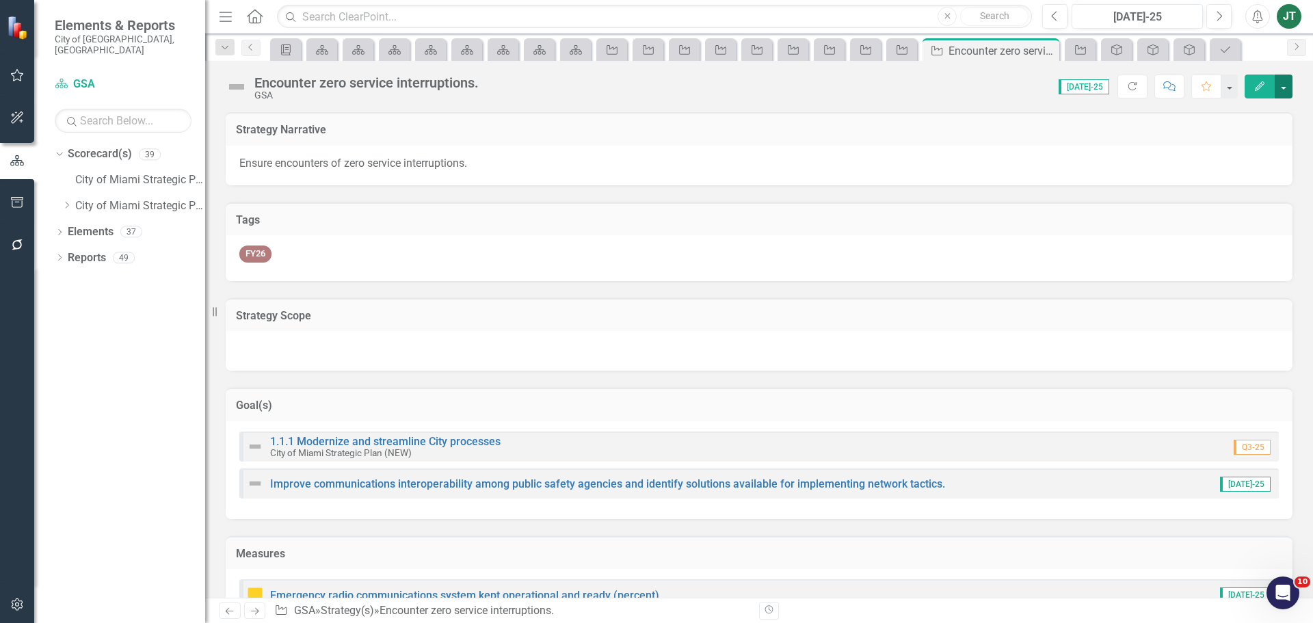
click at [1286, 90] on button "button" at bounding box center [1284, 87] width 18 height 24
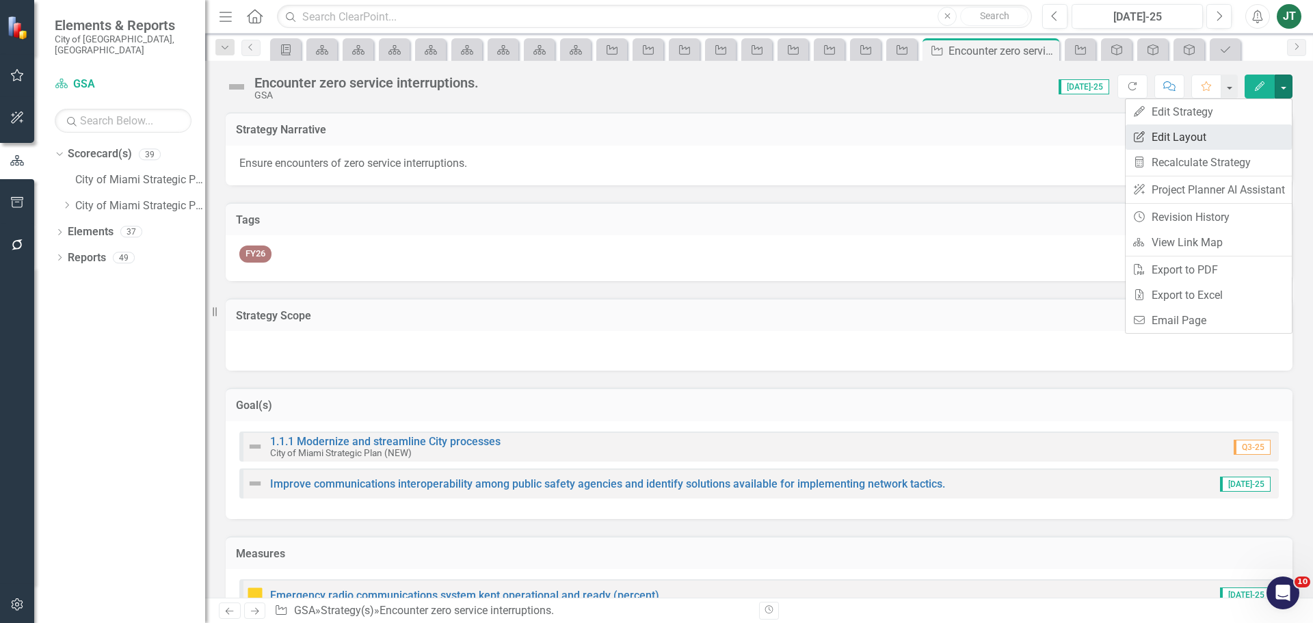
click at [1203, 137] on link "Edit Report Edit Layout" at bounding box center [1209, 136] width 166 height 25
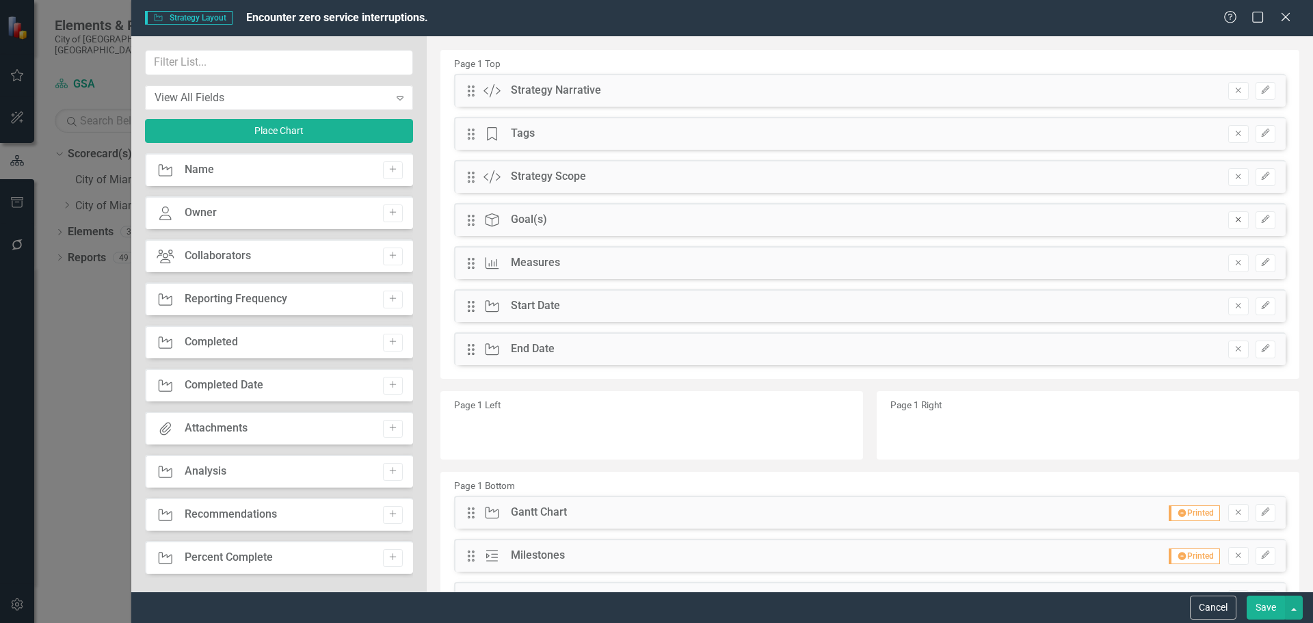
click at [1233, 216] on icon "Remove" at bounding box center [1238, 219] width 10 height 8
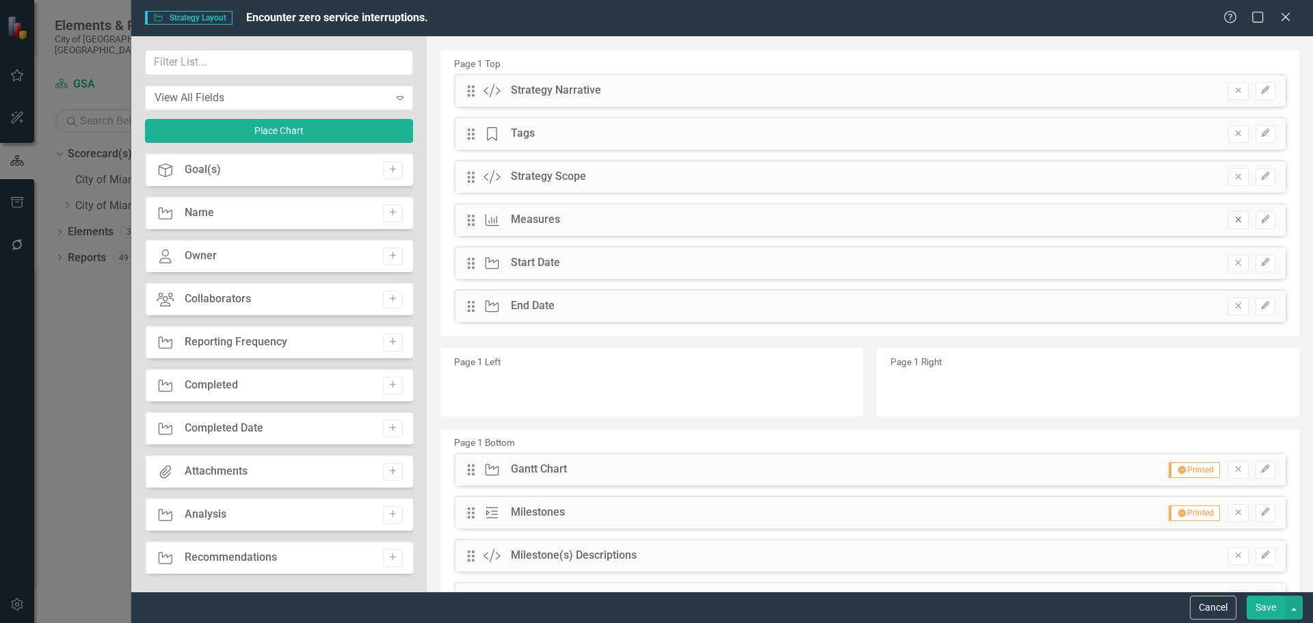
click at [1233, 217] on icon "Remove" at bounding box center [1238, 219] width 10 height 8
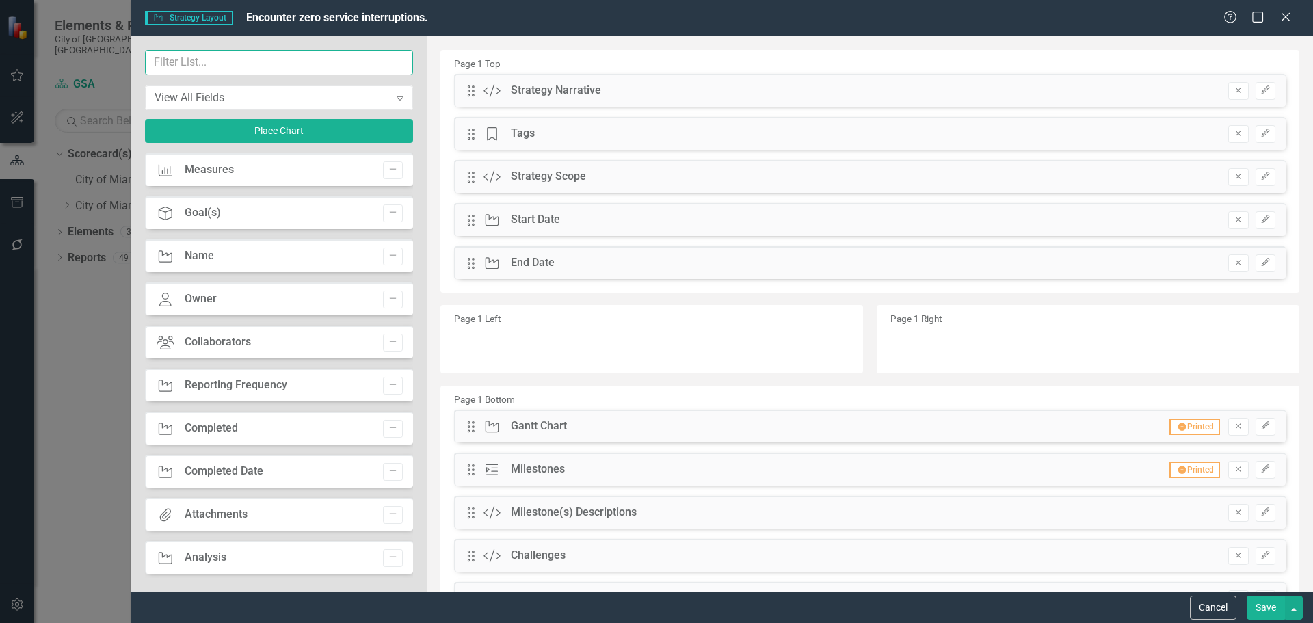
click at [262, 57] on input "text" at bounding box center [279, 62] width 268 height 25
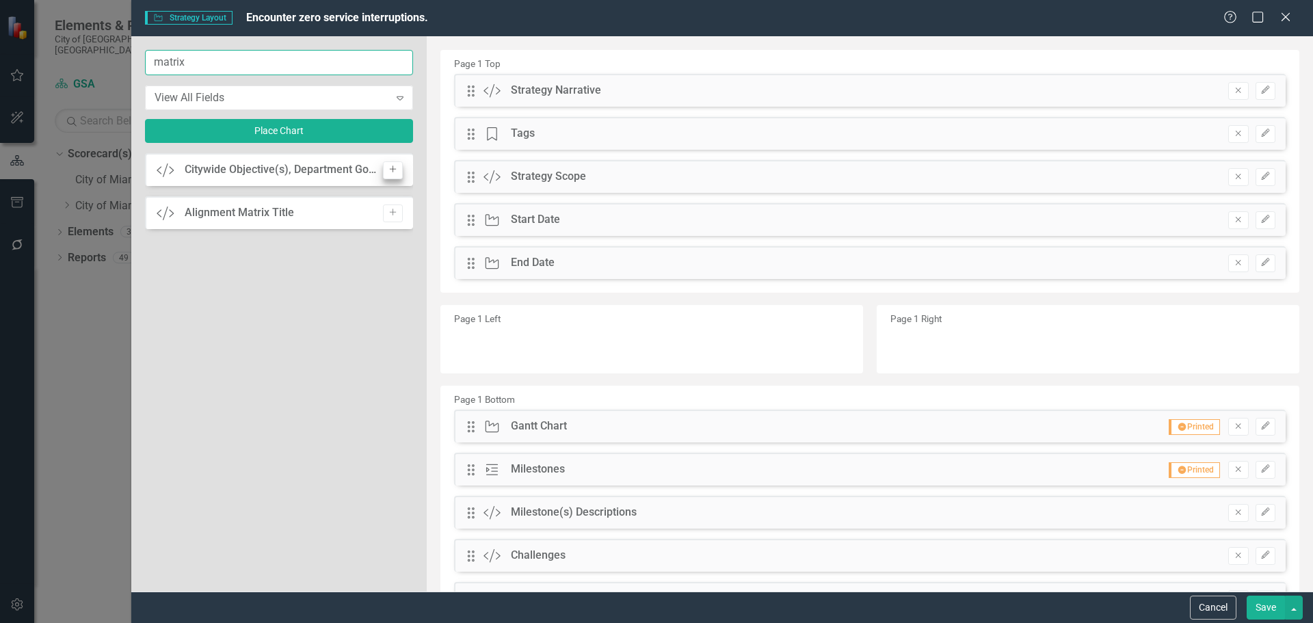
type input "matrix"
click at [396, 170] on icon "Add" at bounding box center [393, 169] width 10 height 8
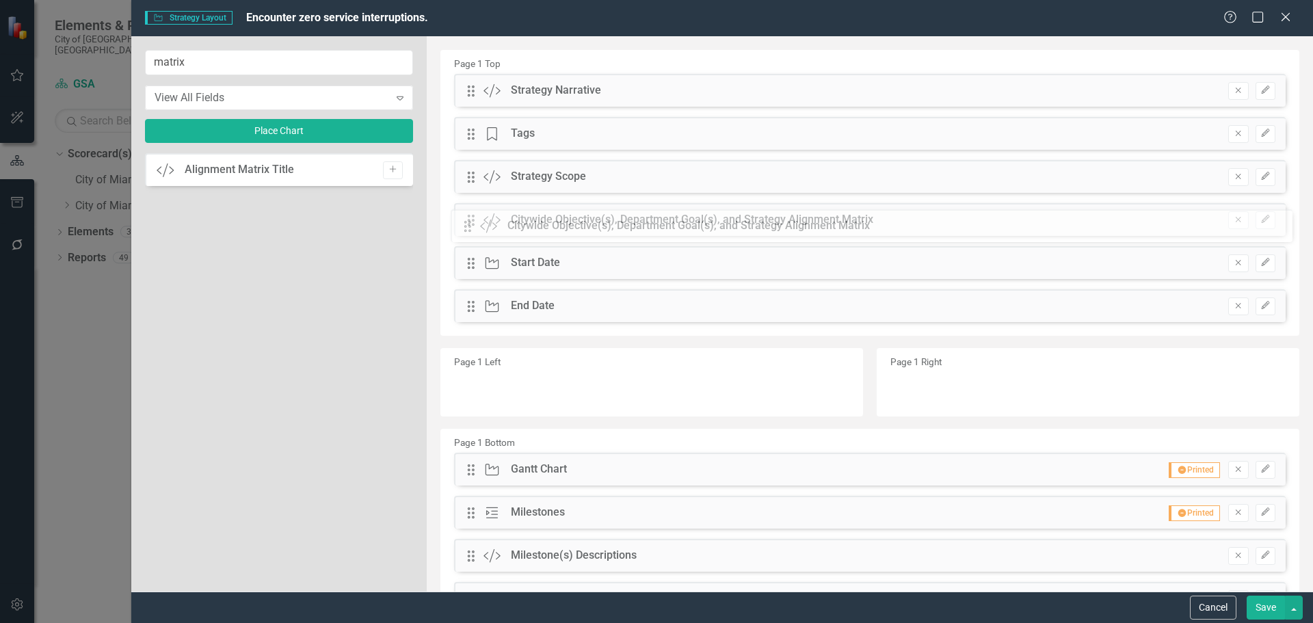
drag, startPoint x: 469, startPoint y: 89, endPoint x: 476, endPoint y: 223, distance: 134.2
click at [1273, 609] on button "Save" at bounding box center [1266, 608] width 38 height 24
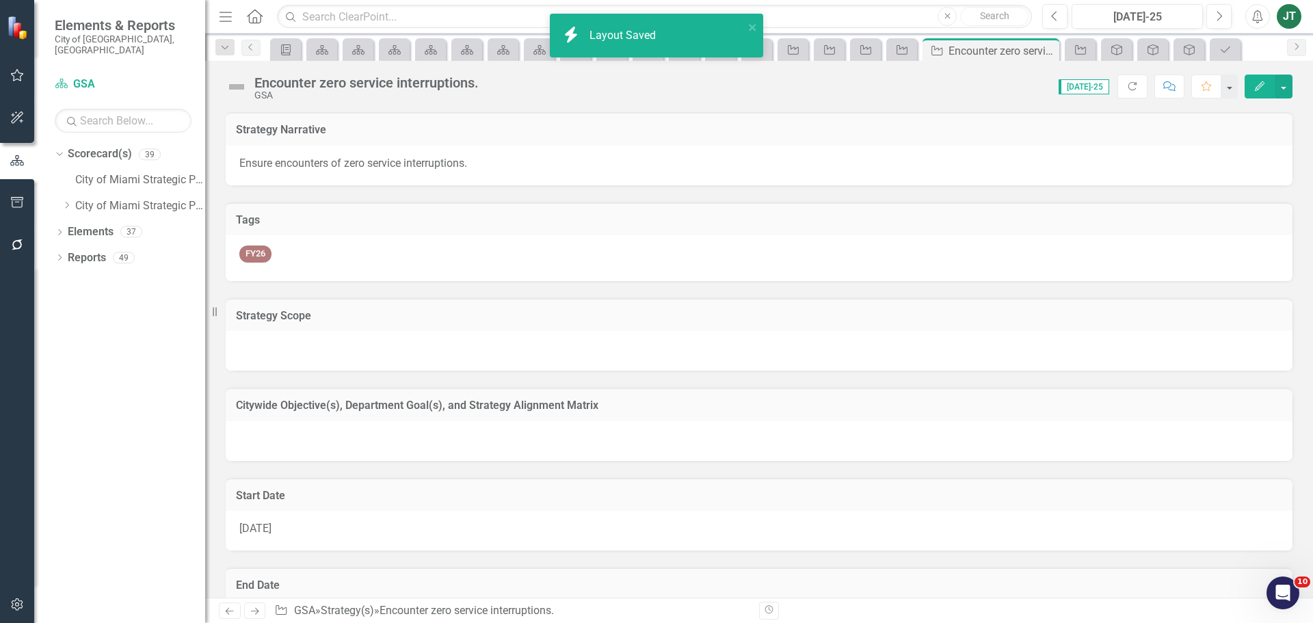
click at [683, 404] on h3 "Citywide Objective(s), Department Goal(s), and Strategy Alignment Matrix" at bounding box center [759, 405] width 1046 height 12
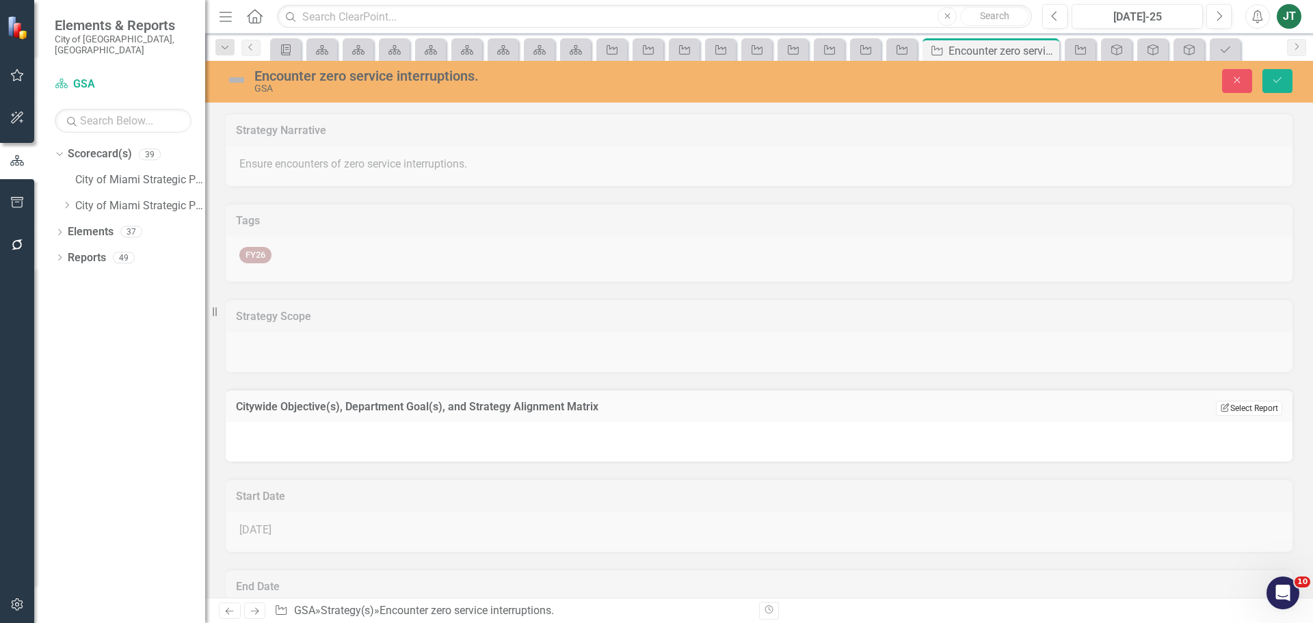
click at [1221, 402] on button "Edit Report Select Report" at bounding box center [1249, 408] width 66 height 15
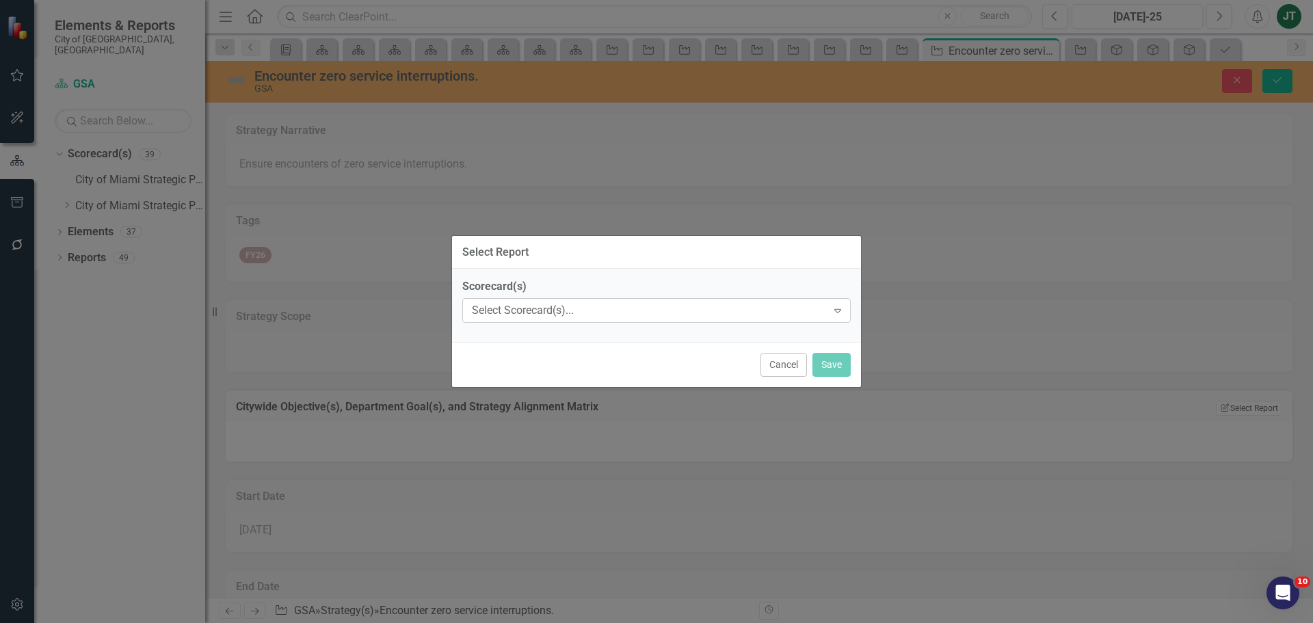
click at [546, 305] on div "Select Scorecard(s)..." at bounding box center [649, 311] width 355 height 16
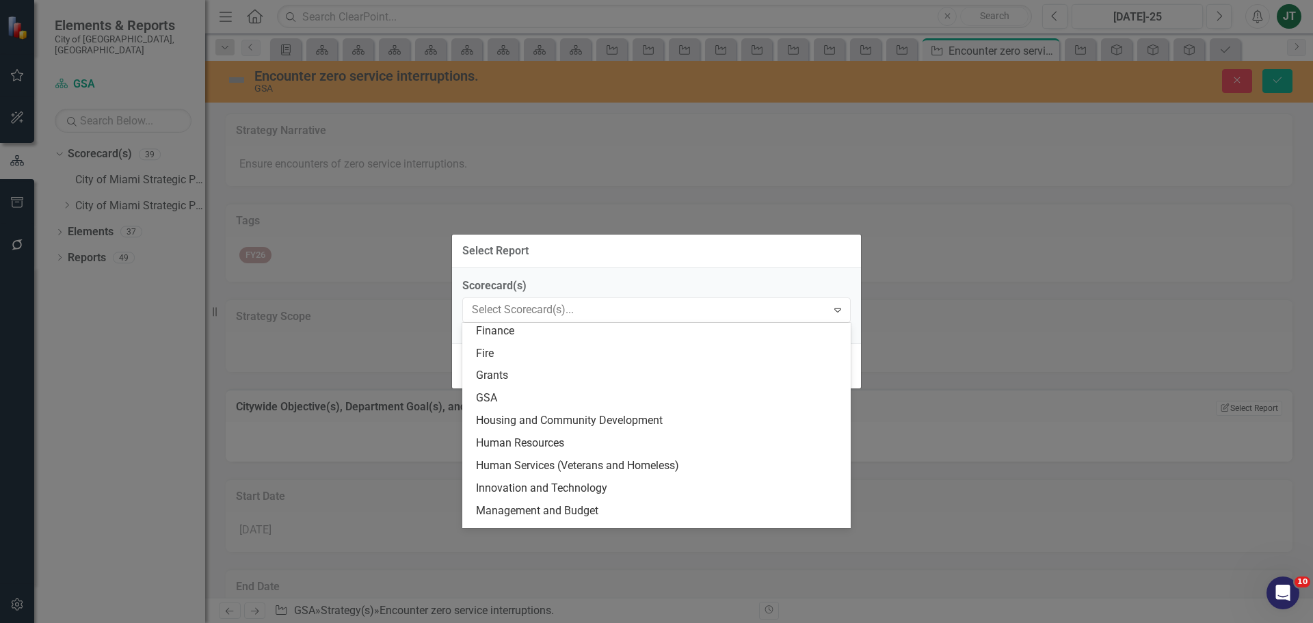
scroll to position [274, 0]
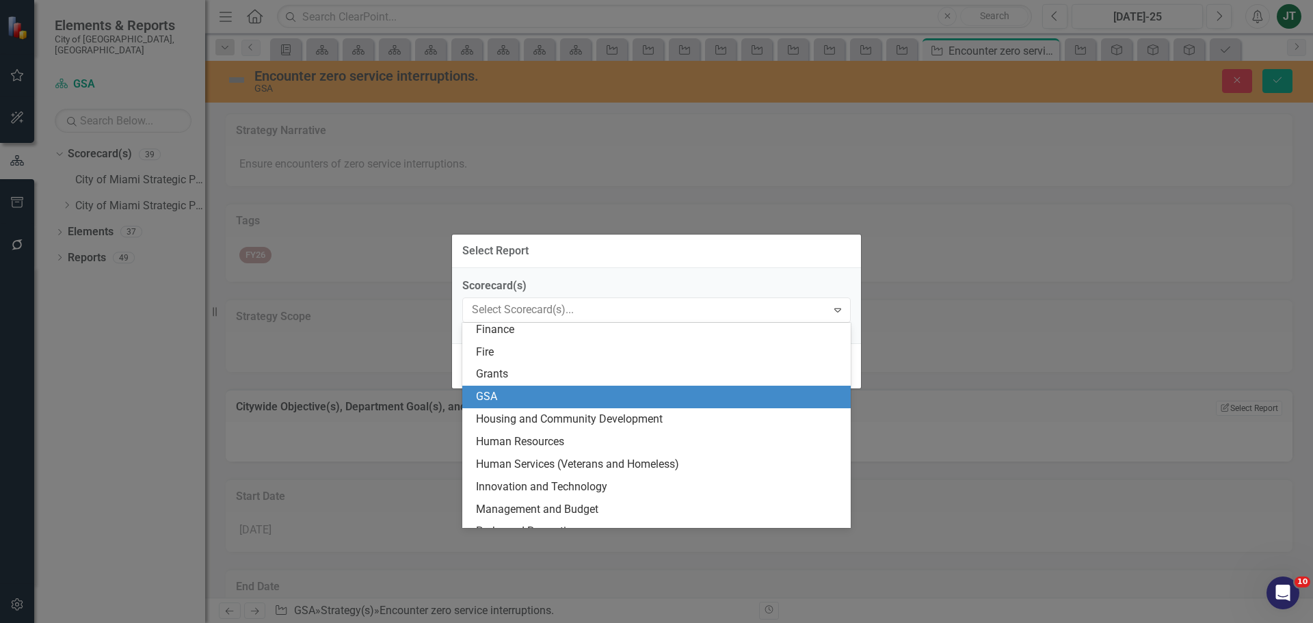
click at [498, 392] on div "GSA" at bounding box center [659, 397] width 367 height 16
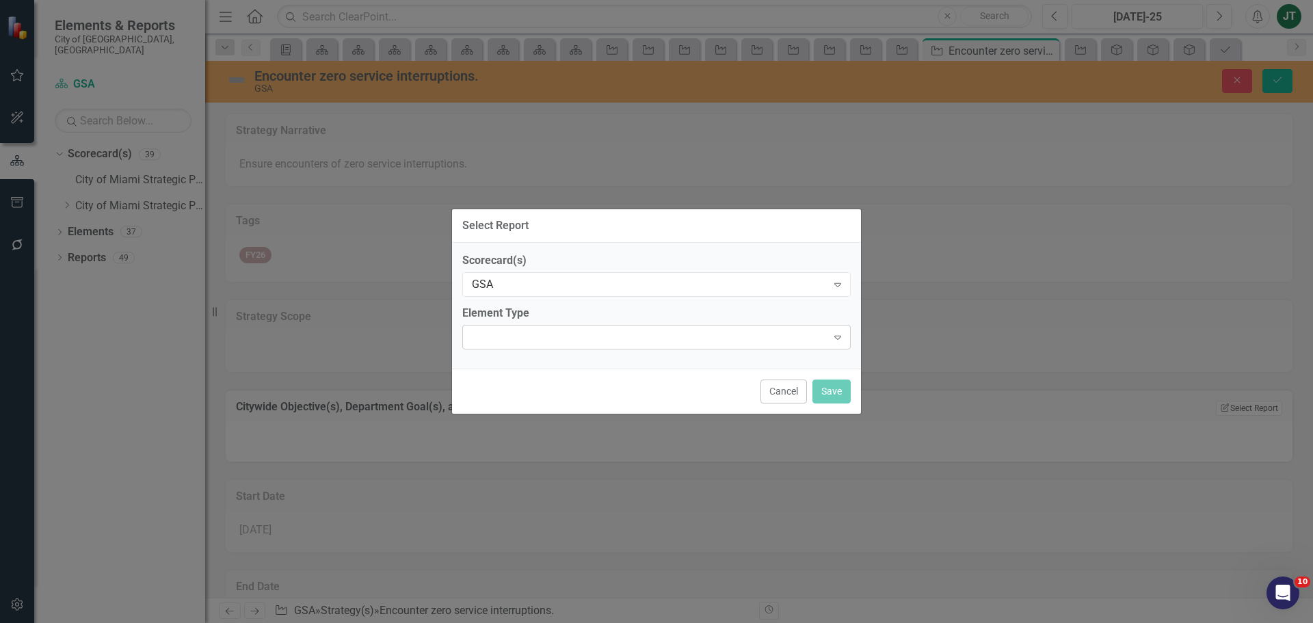
click at [665, 334] on div "Expand" at bounding box center [656, 337] width 388 height 25
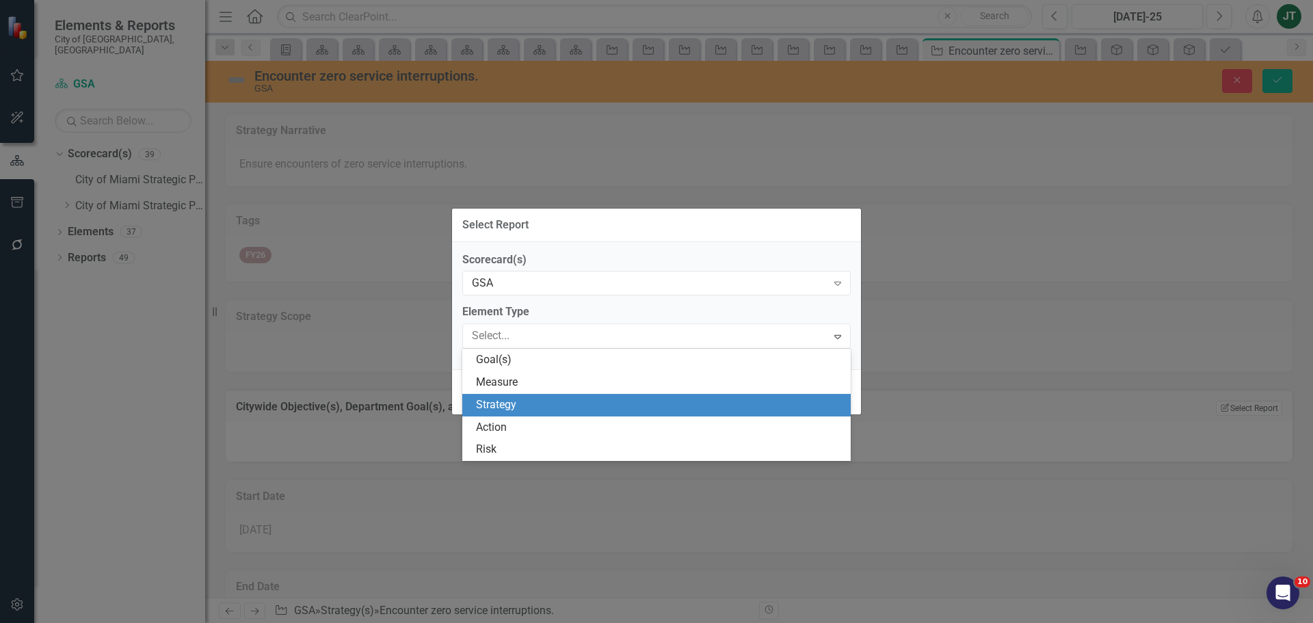
click at [561, 400] on div "Strategy" at bounding box center [659, 405] width 367 height 16
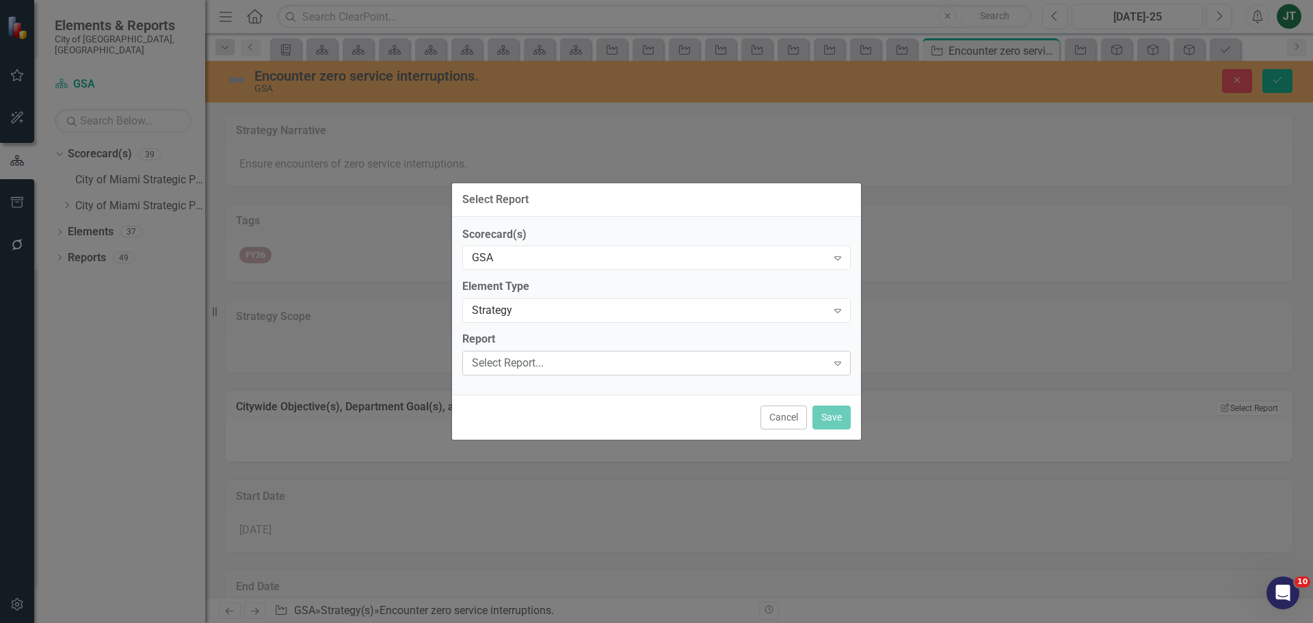
click at [535, 367] on div "Select Report..." at bounding box center [649, 364] width 355 height 16
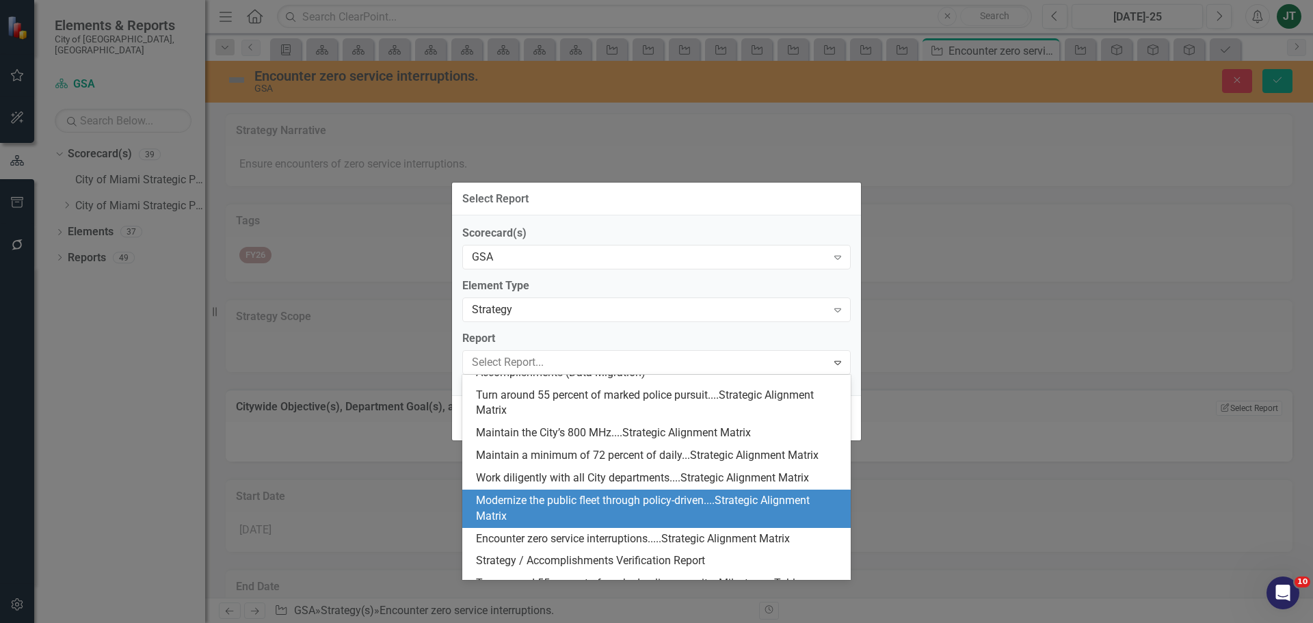
scroll to position [221, 0]
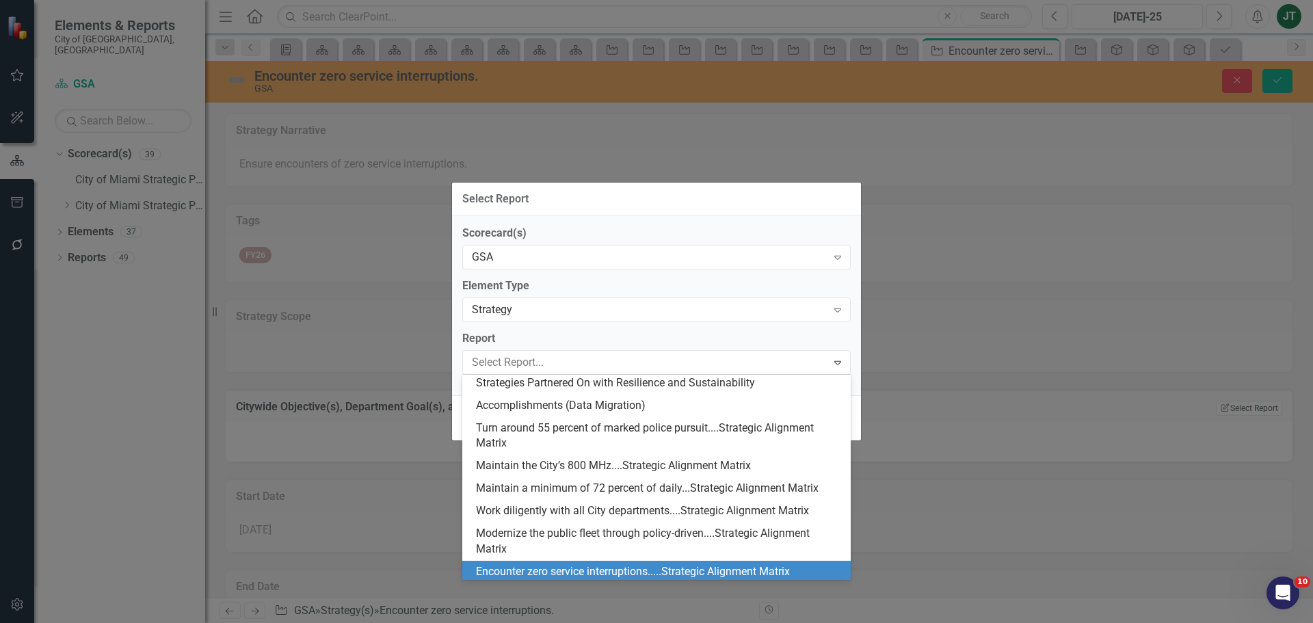
click at [565, 569] on div "Encounter zero service interruptions.....Strategic Alignment Matrix" at bounding box center [659, 572] width 367 height 16
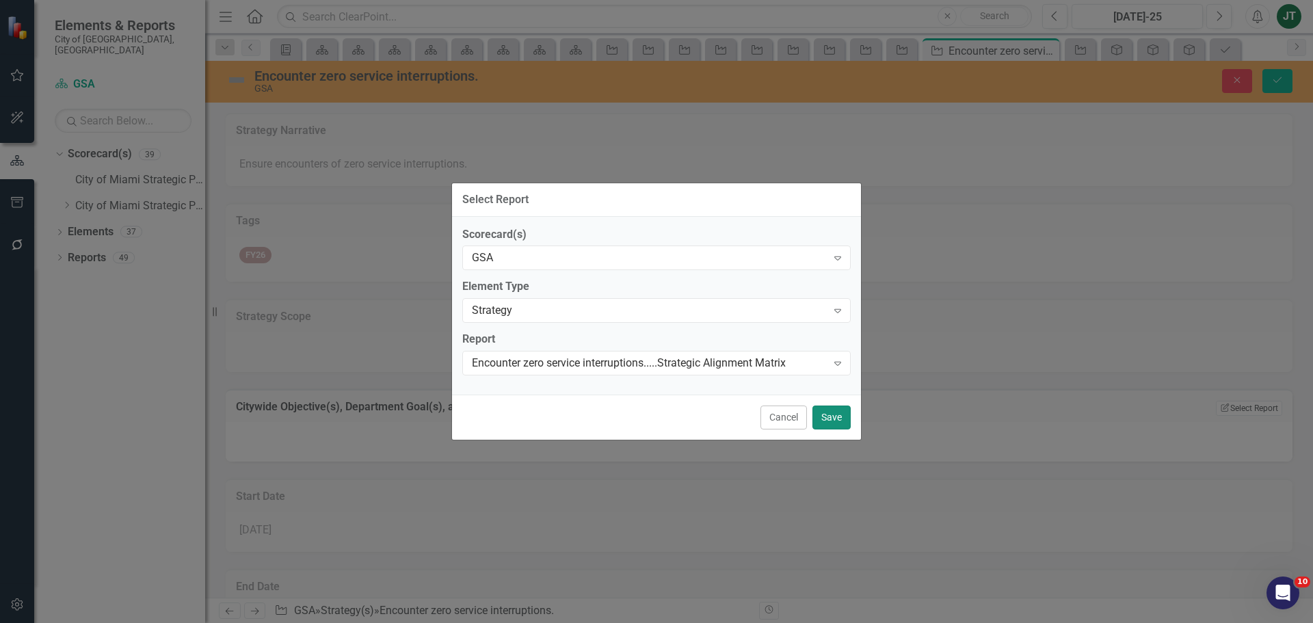
click at [840, 410] on button "Save" at bounding box center [831, 417] width 38 height 24
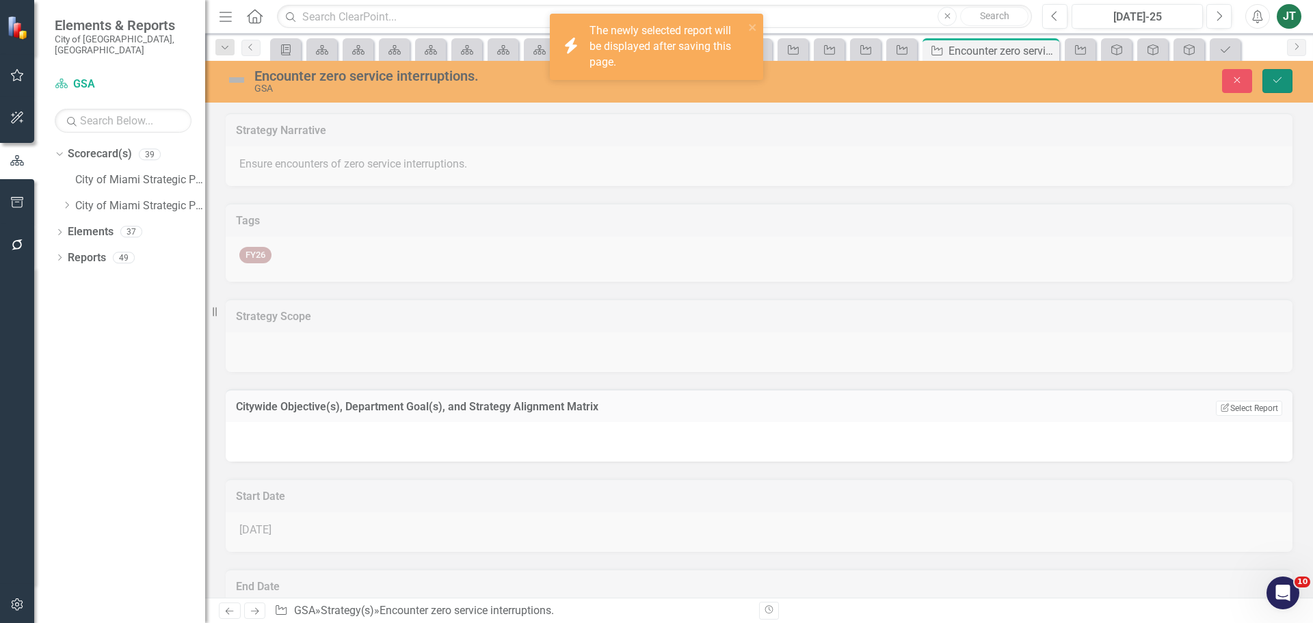
click at [1281, 83] on icon "Save" at bounding box center [1277, 80] width 12 height 10
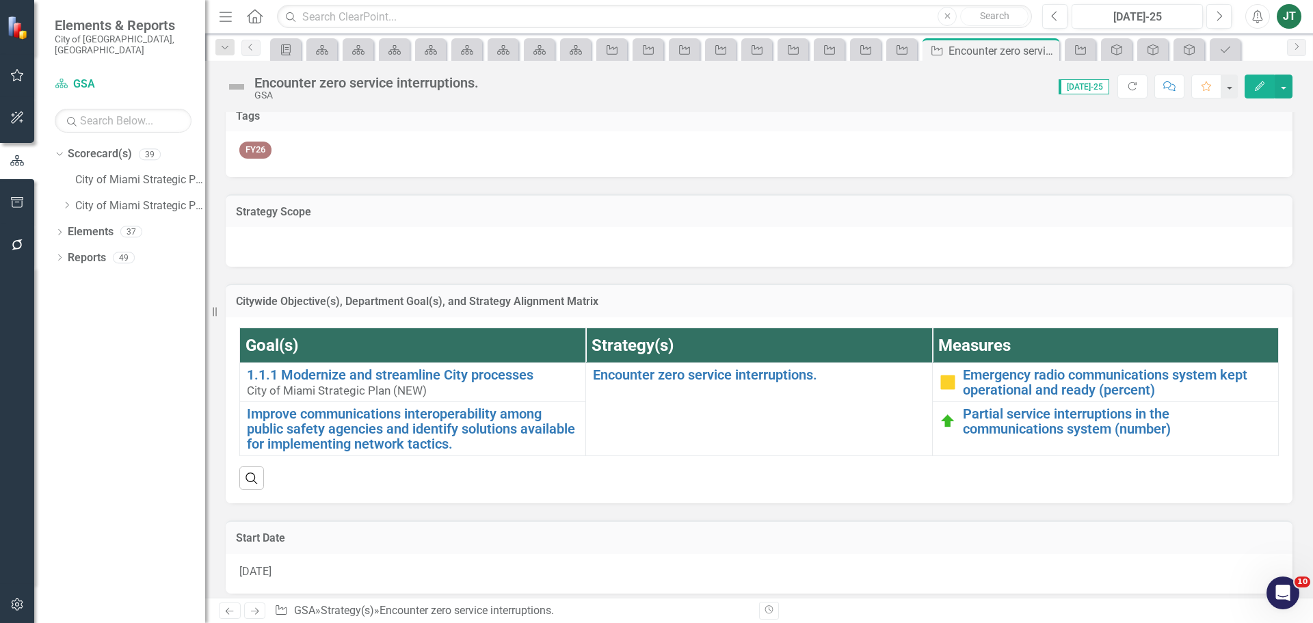
scroll to position [137, 0]
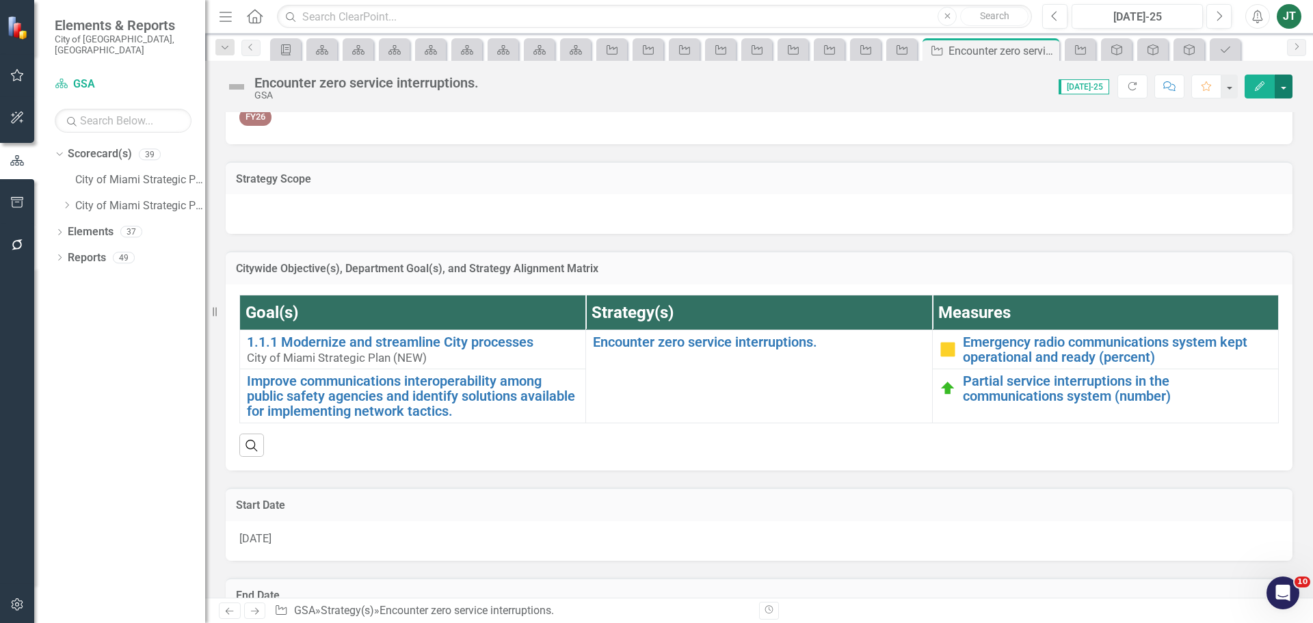
click at [1279, 94] on button "button" at bounding box center [1284, 87] width 18 height 24
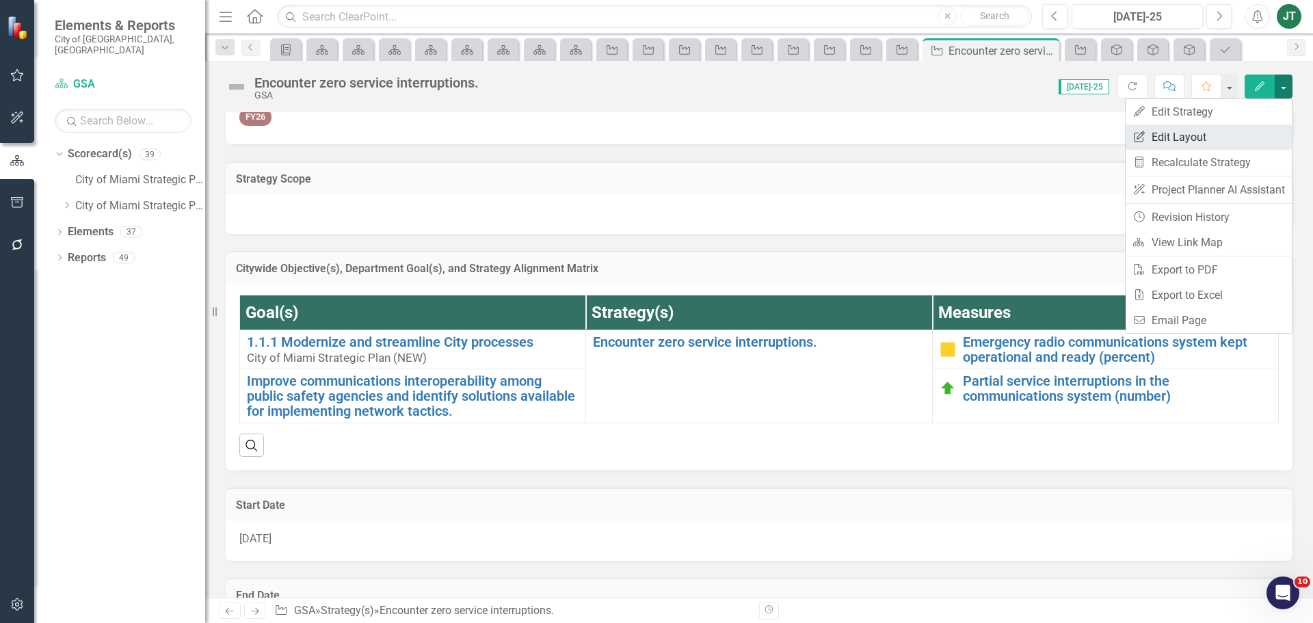
click at [1186, 133] on link "Edit Report Edit Layout" at bounding box center [1209, 136] width 166 height 25
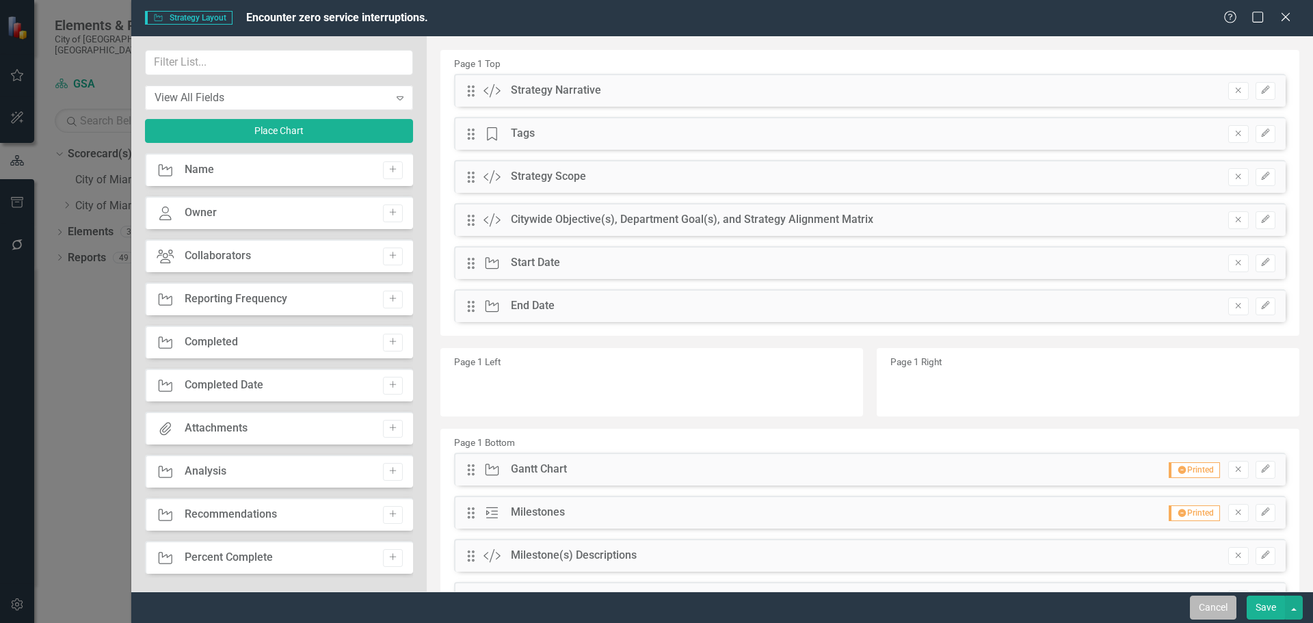
click at [1214, 597] on button "Cancel" at bounding box center [1213, 608] width 46 height 24
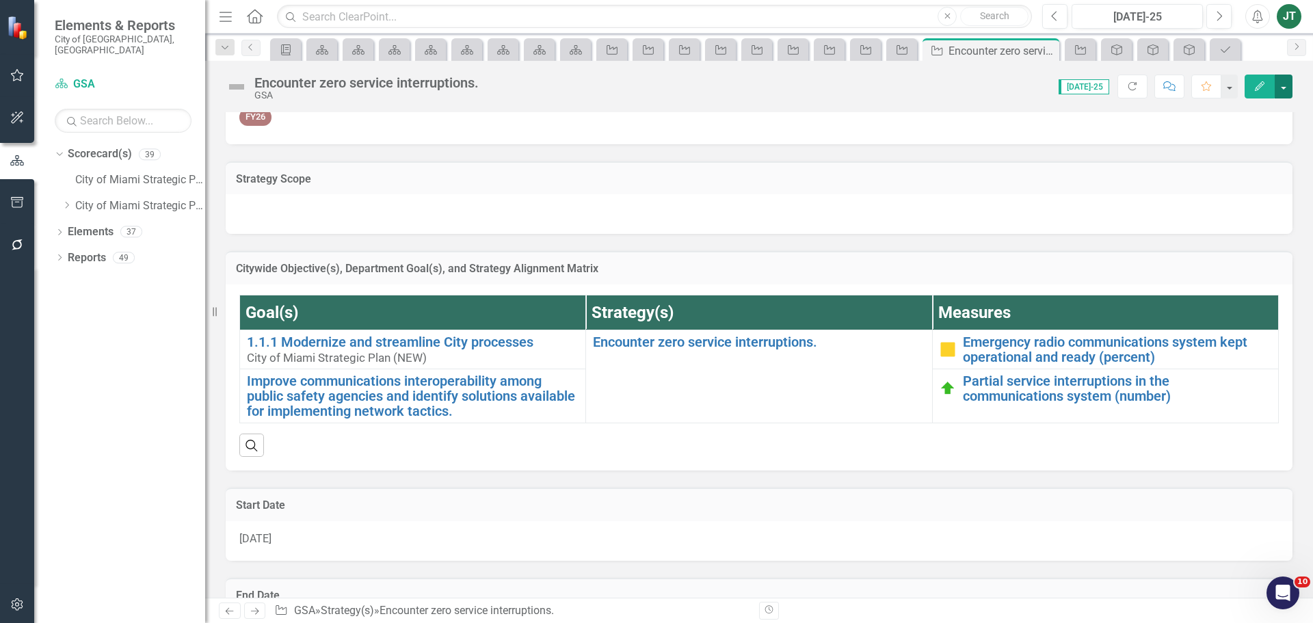
click at [1285, 82] on button "button" at bounding box center [1284, 87] width 18 height 24
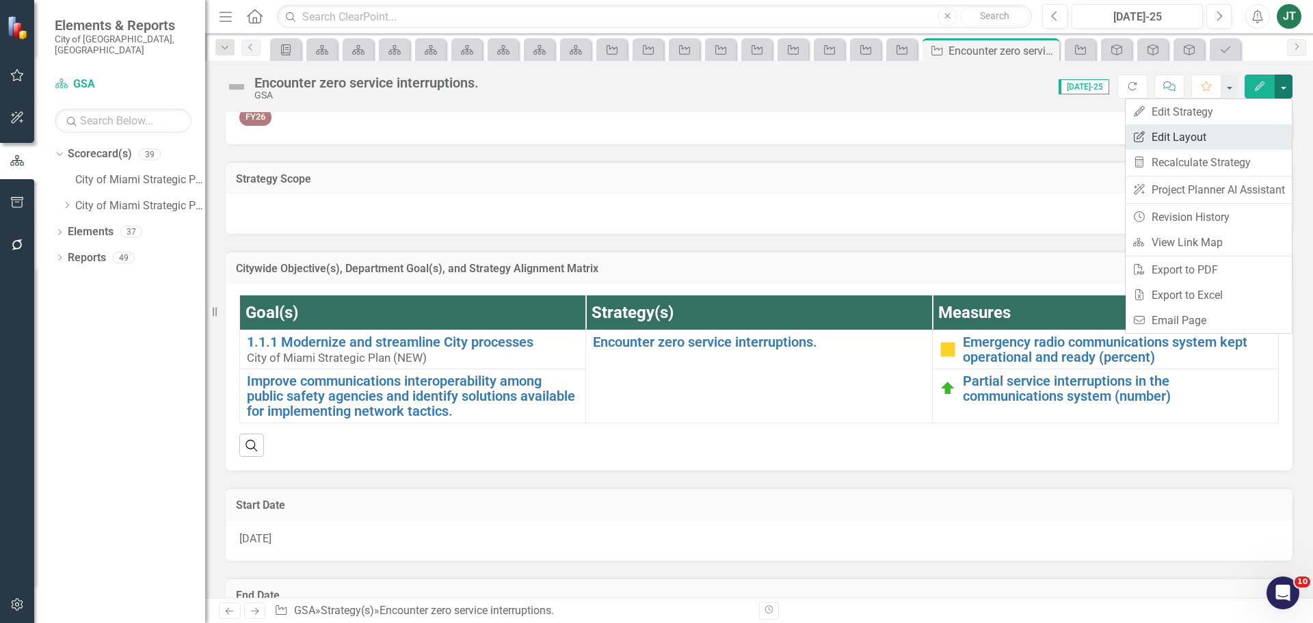
click at [1223, 134] on link "Edit Report Edit Layout" at bounding box center [1209, 136] width 166 height 25
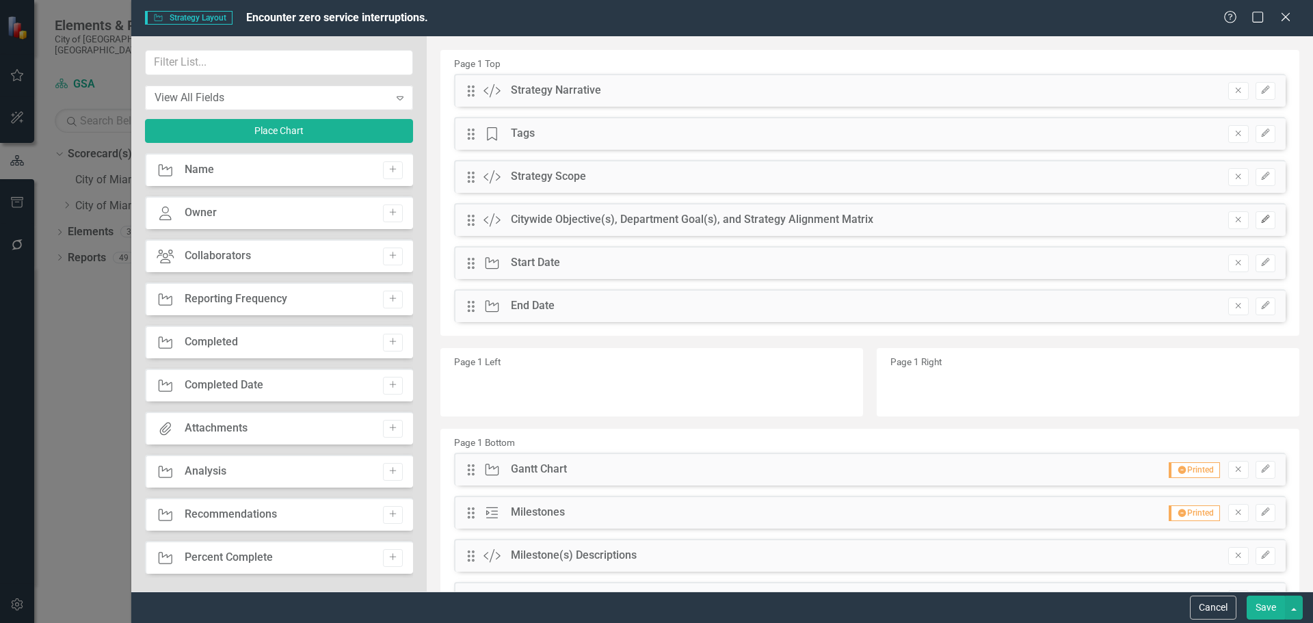
click at [1257, 213] on button "Edit" at bounding box center [1265, 220] width 20 height 18
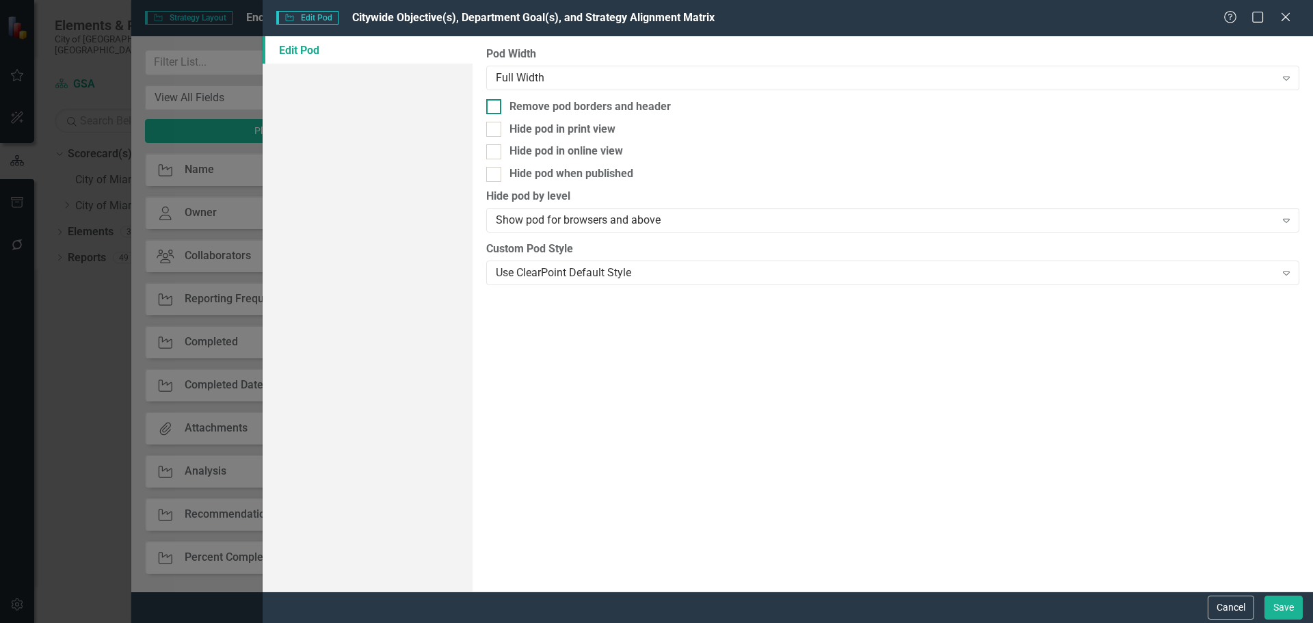
click at [531, 109] on div "Remove pod borders and header" at bounding box center [589, 107] width 161 height 16
click at [495, 108] on input "Remove pod borders and header" at bounding box center [490, 103] width 9 height 9
checkbox input "true"
click at [1275, 607] on button "Save" at bounding box center [1283, 608] width 38 height 24
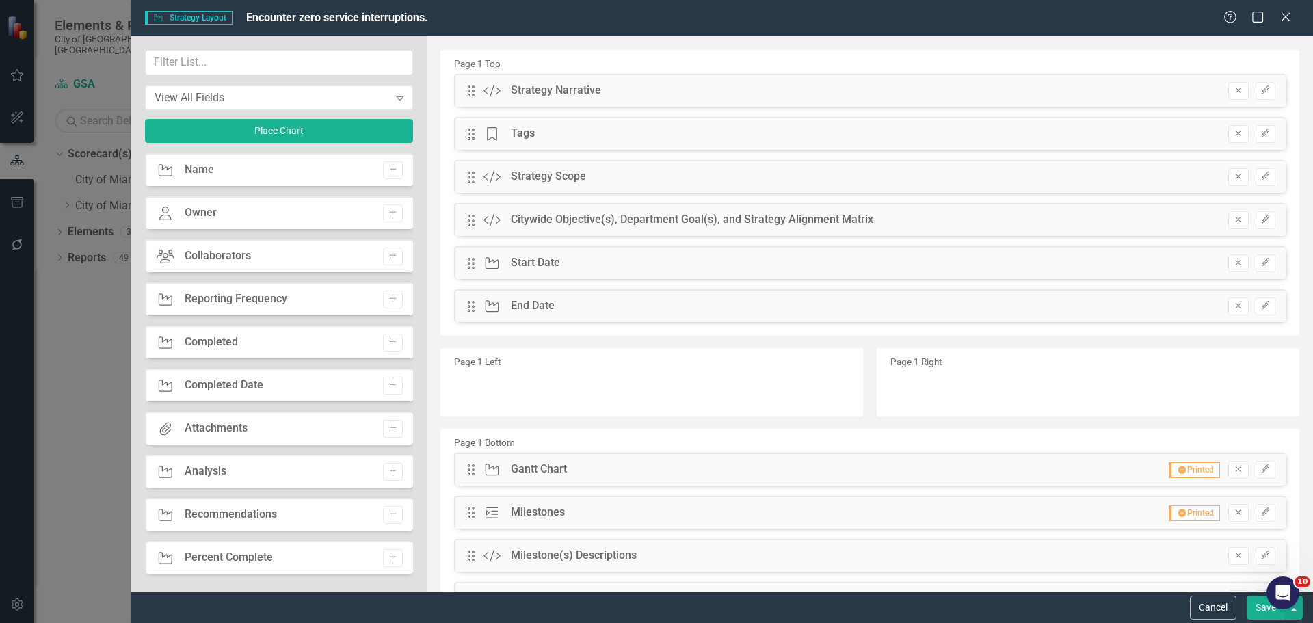
click at [1255, 609] on button "Save" at bounding box center [1266, 608] width 38 height 24
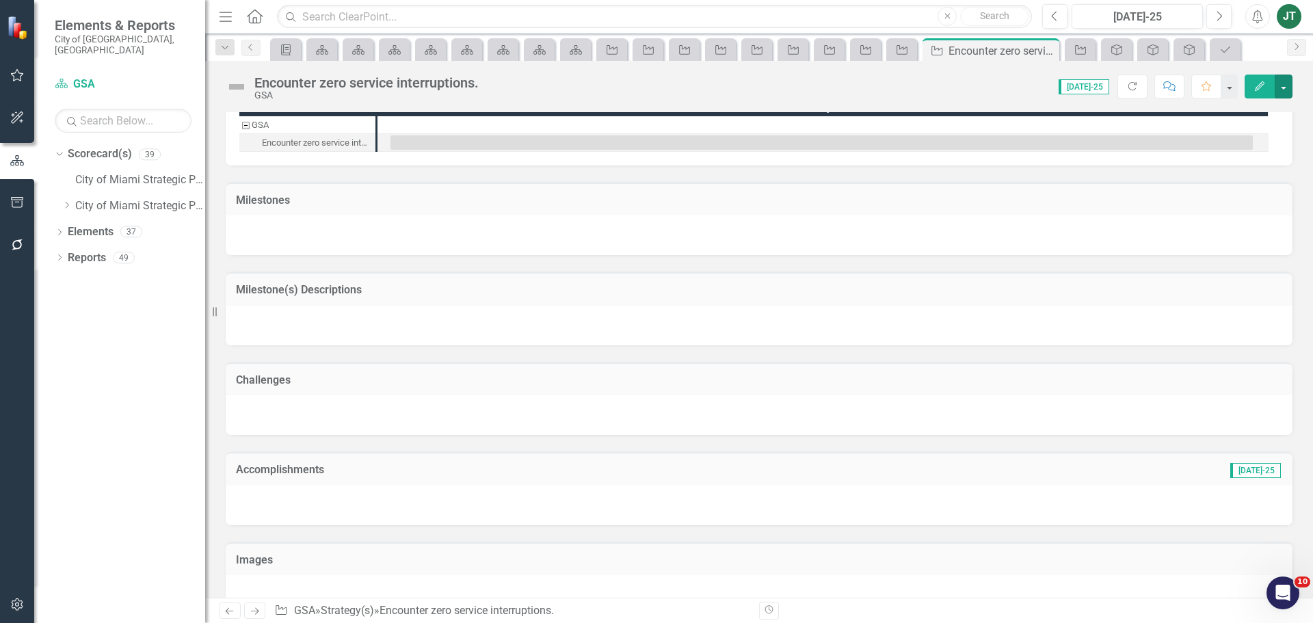
scroll to position [741, 0]
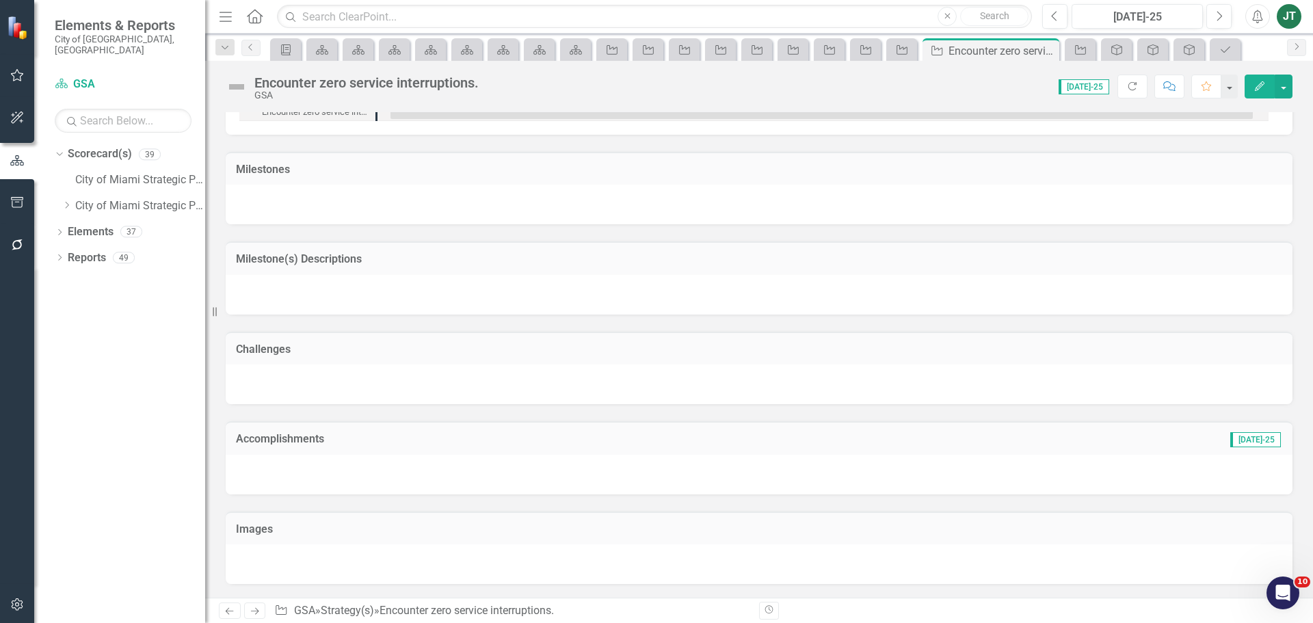
click at [364, 259] on h3 "Milestone(s) Descriptions" at bounding box center [759, 259] width 1046 height 12
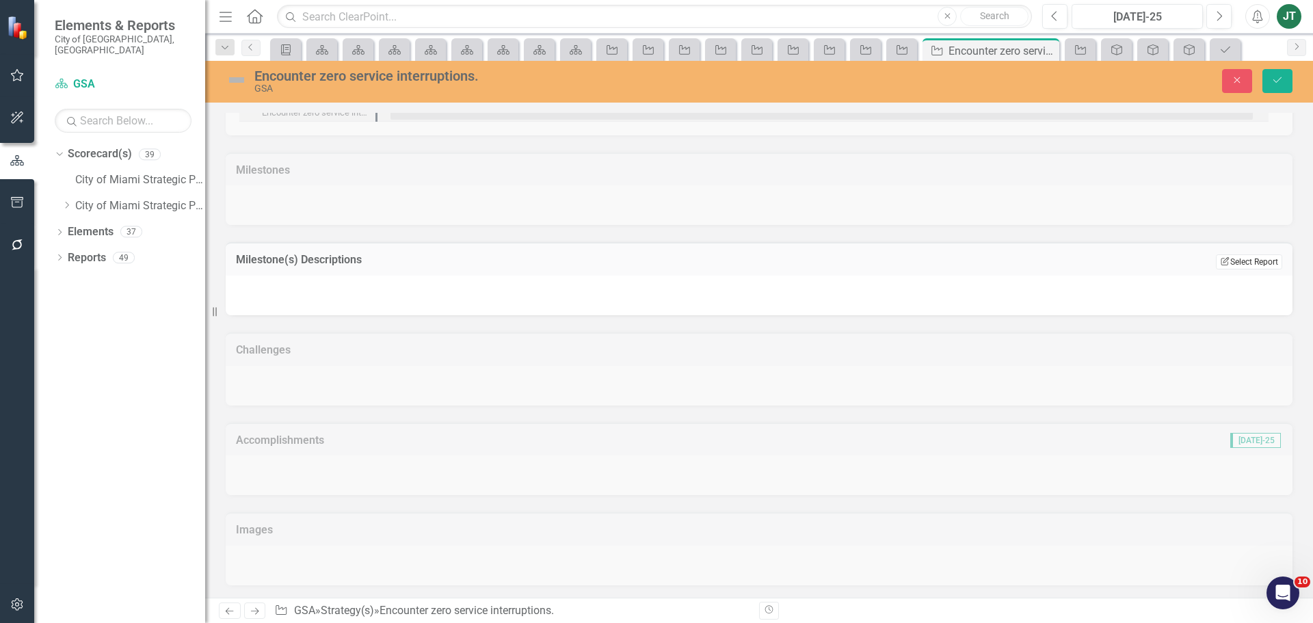
click at [1257, 254] on button "Edit Report Select Report" at bounding box center [1249, 261] width 66 height 15
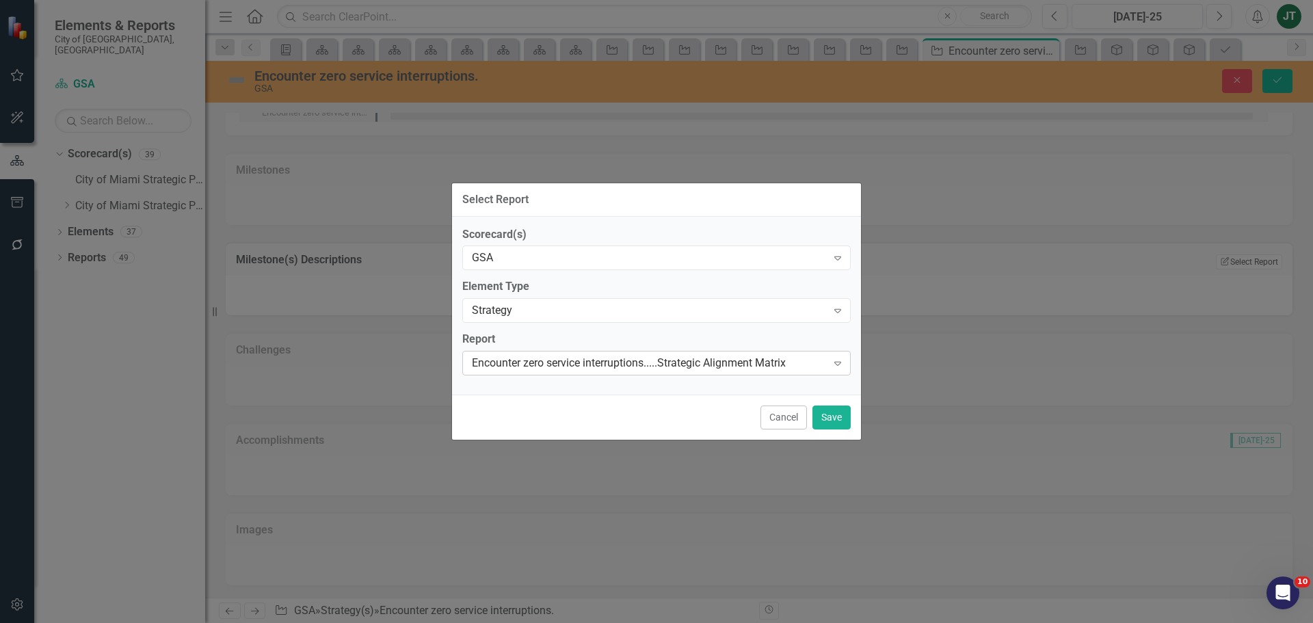
click at [613, 357] on div "Encounter zero service interruptions.....Strategic Alignment Matrix" at bounding box center [649, 364] width 355 height 16
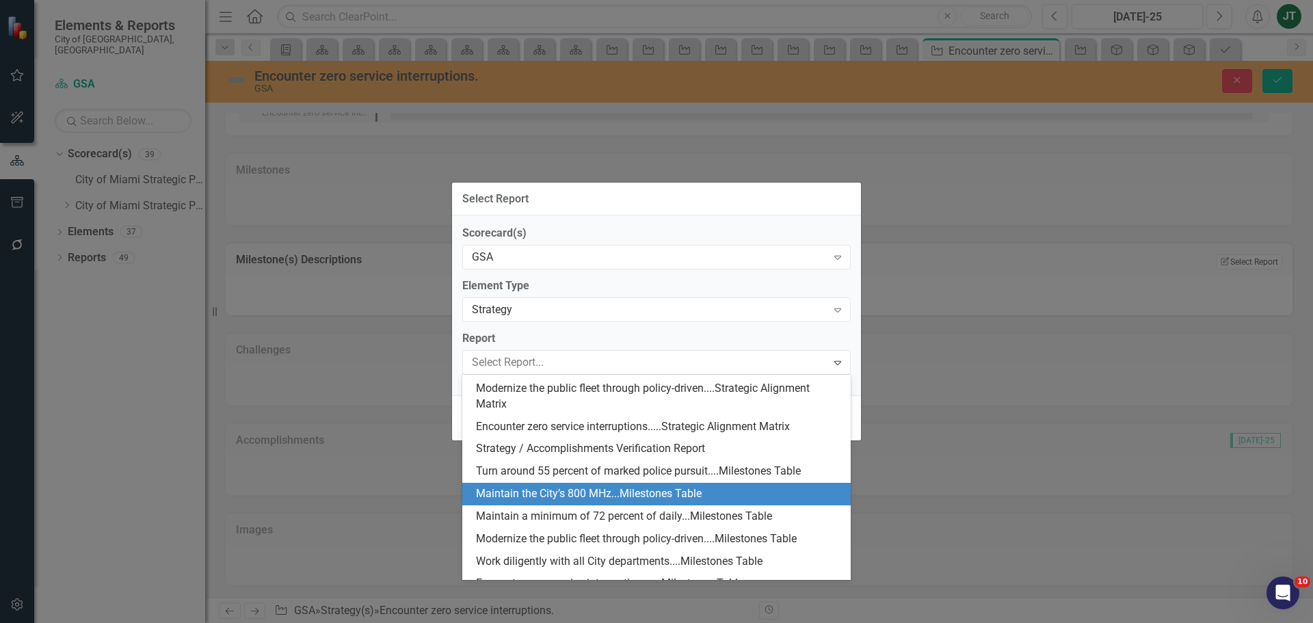
scroll to position [406, 0]
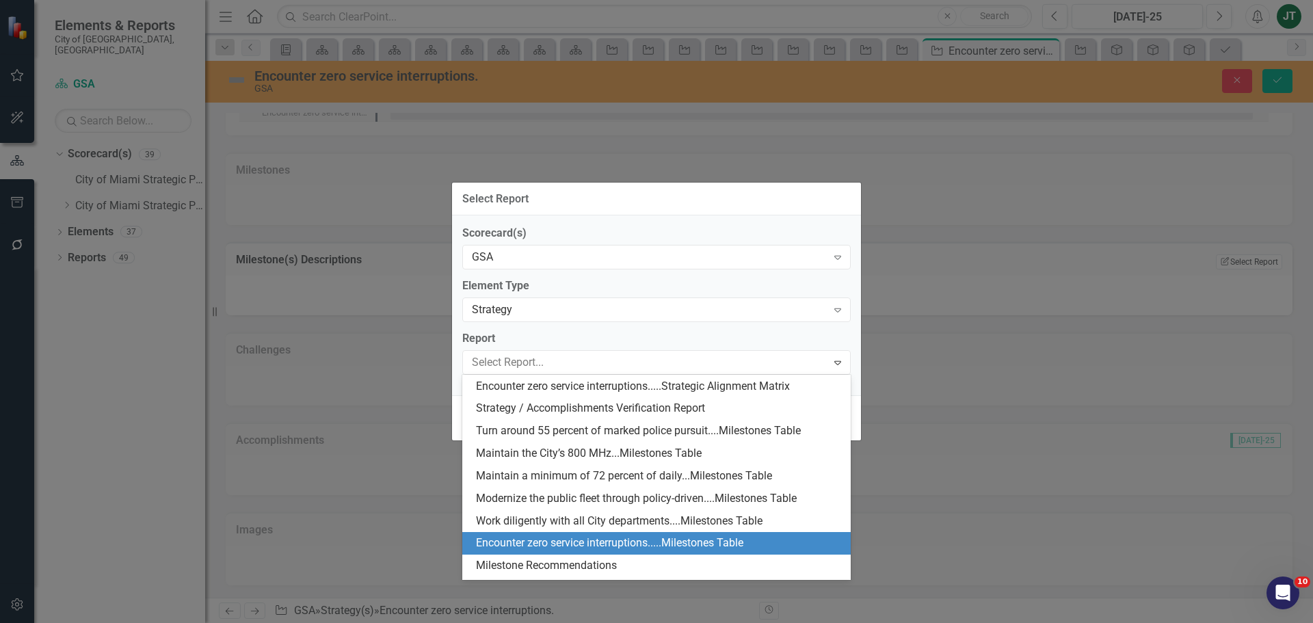
click at [557, 539] on div "Encounter zero service interruptions.....Milestones Table" at bounding box center [659, 543] width 367 height 16
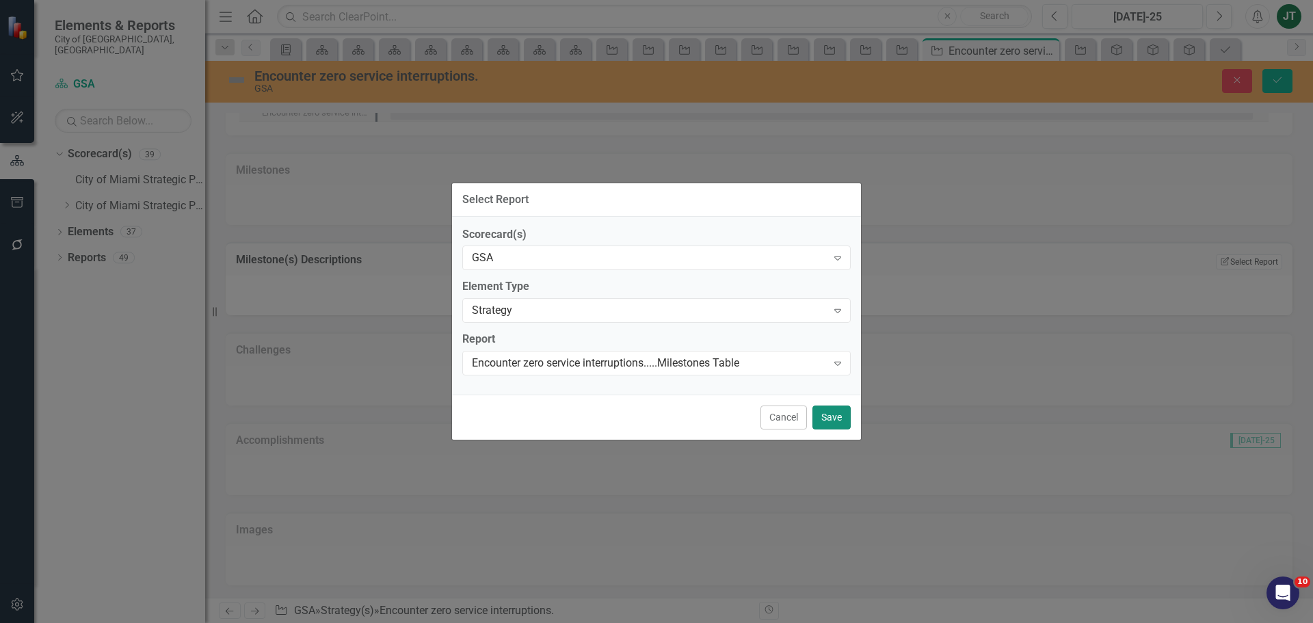
click at [829, 409] on button "Save" at bounding box center [831, 417] width 38 height 24
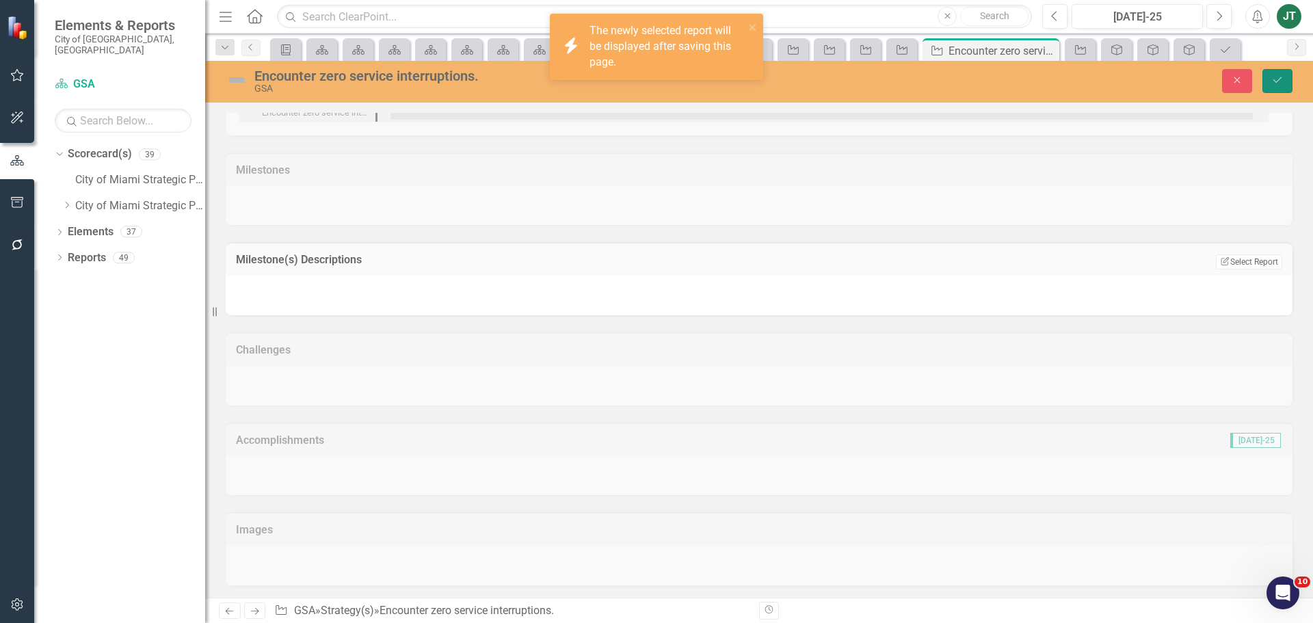
click at [1277, 85] on icon "Save" at bounding box center [1277, 80] width 12 height 10
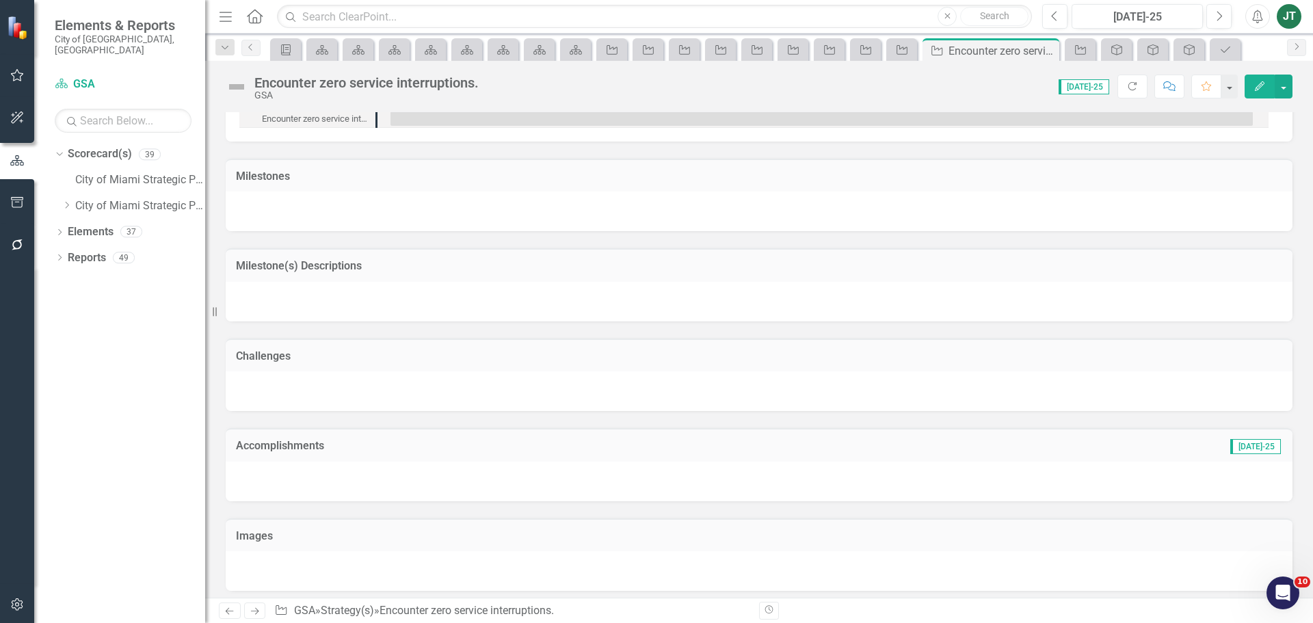
scroll to position [741, 0]
click at [466, 254] on h3 "Milestone(s) Descriptions" at bounding box center [759, 259] width 1046 height 12
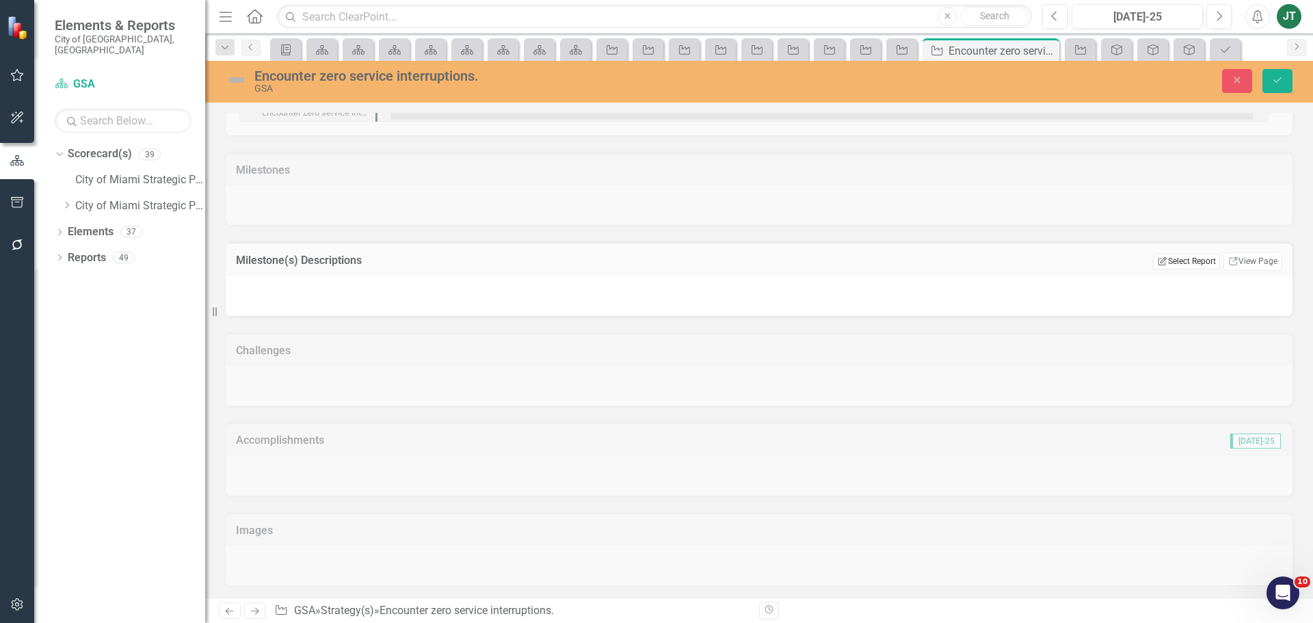
click at [1181, 258] on button "Edit Report Select Report" at bounding box center [1186, 261] width 66 height 15
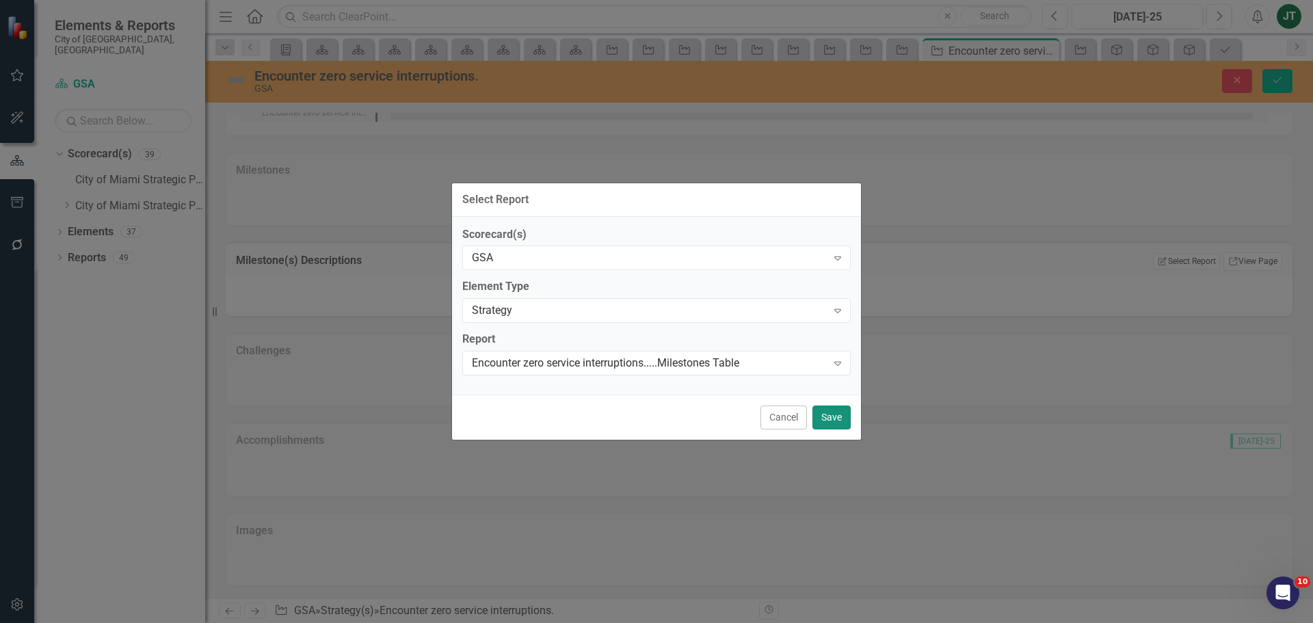
click at [829, 422] on button "Save" at bounding box center [831, 417] width 38 height 24
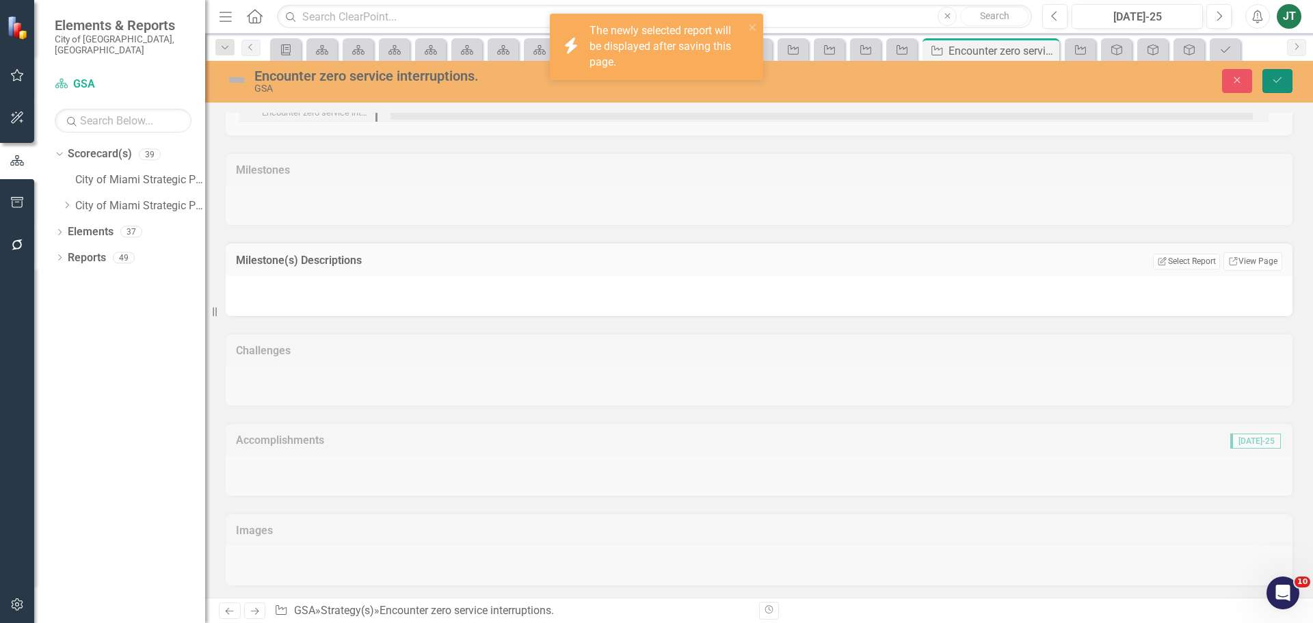
click at [1275, 85] on icon "Save" at bounding box center [1277, 80] width 12 height 10
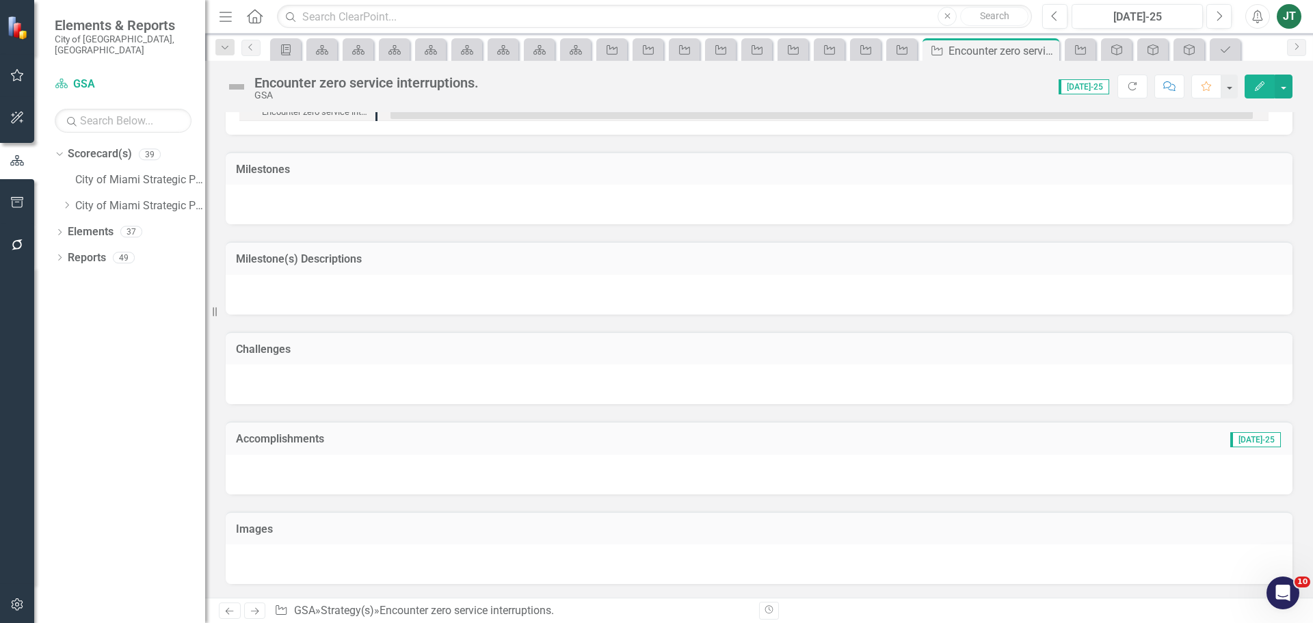
click at [384, 258] on h3 "Milestone(s) Descriptions" at bounding box center [759, 259] width 1046 height 12
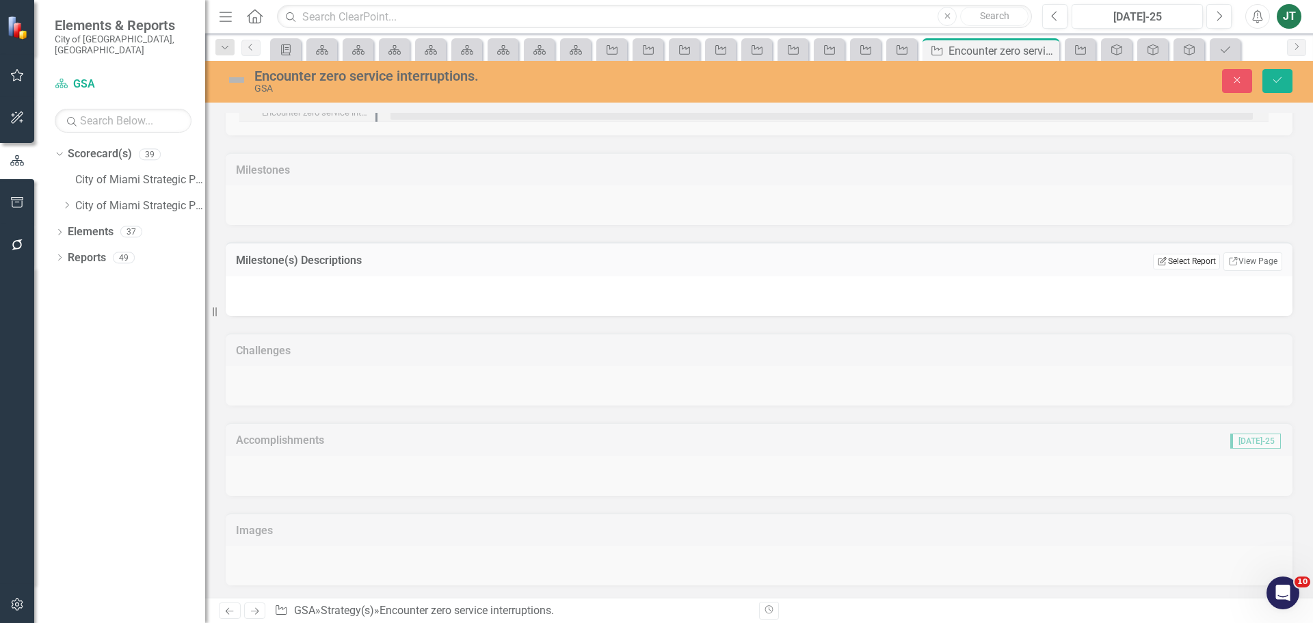
click at [1196, 254] on button "Edit Report Select Report" at bounding box center [1186, 261] width 66 height 15
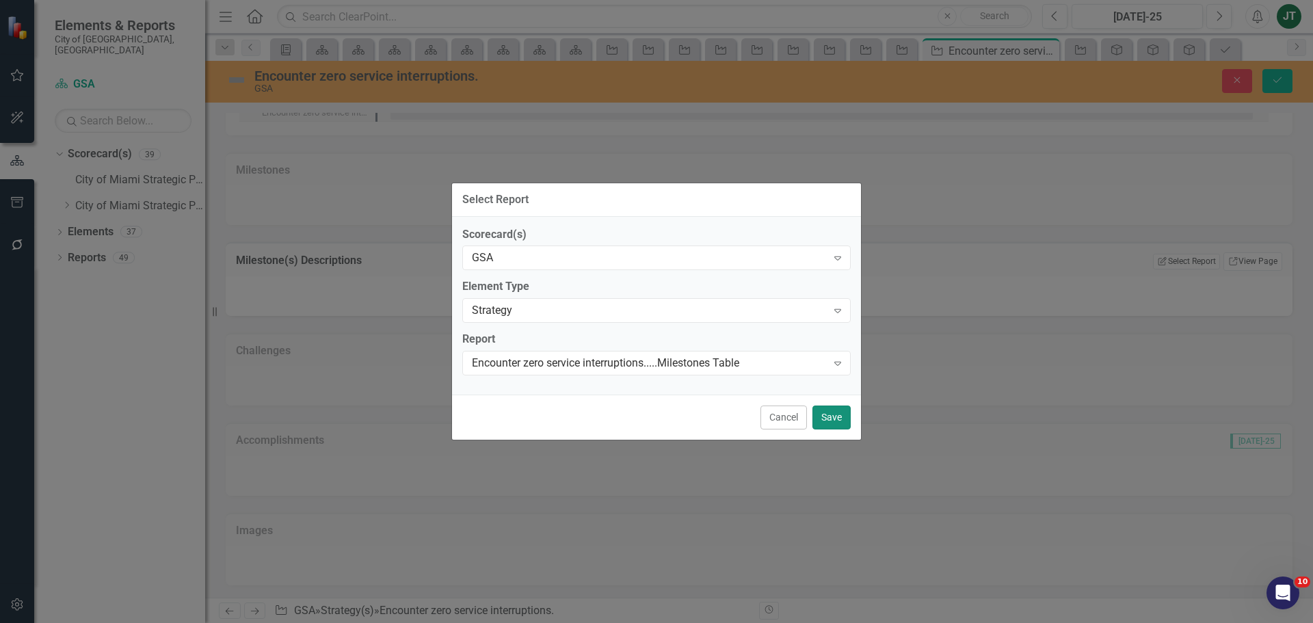
click at [842, 418] on button "Save" at bounding box center [831, 417] width 38 height 24
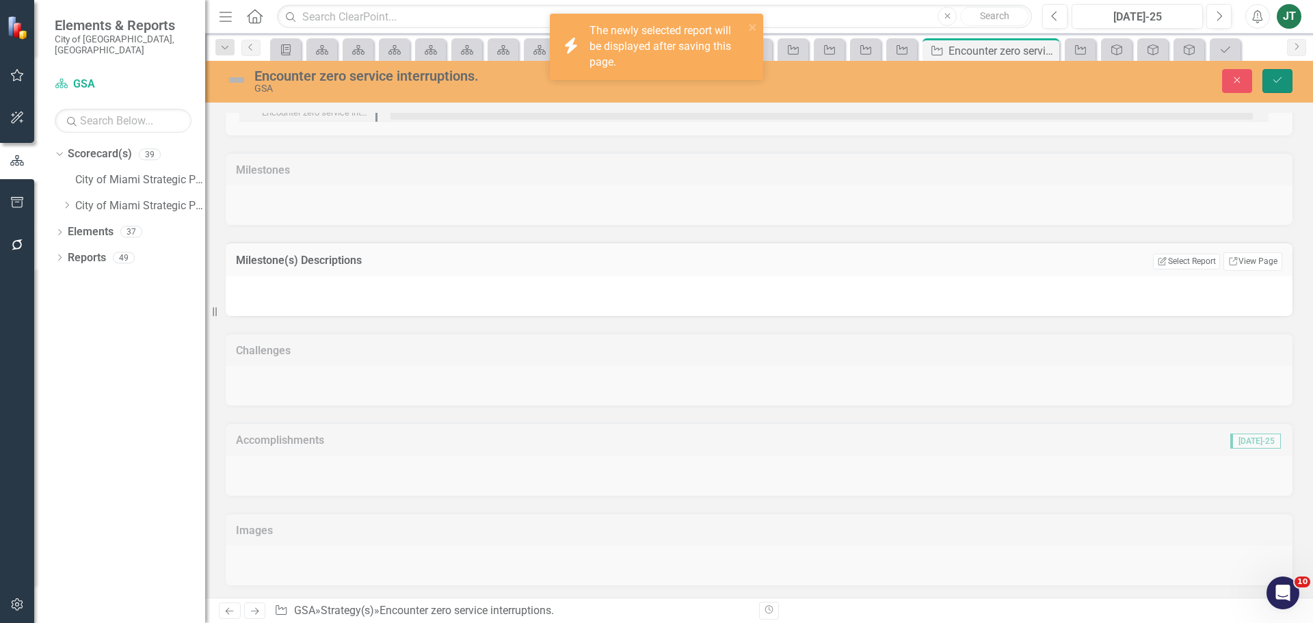
click at [1285, 86] on button "Save" at bounding box center [1277, 81] width 30 height 24
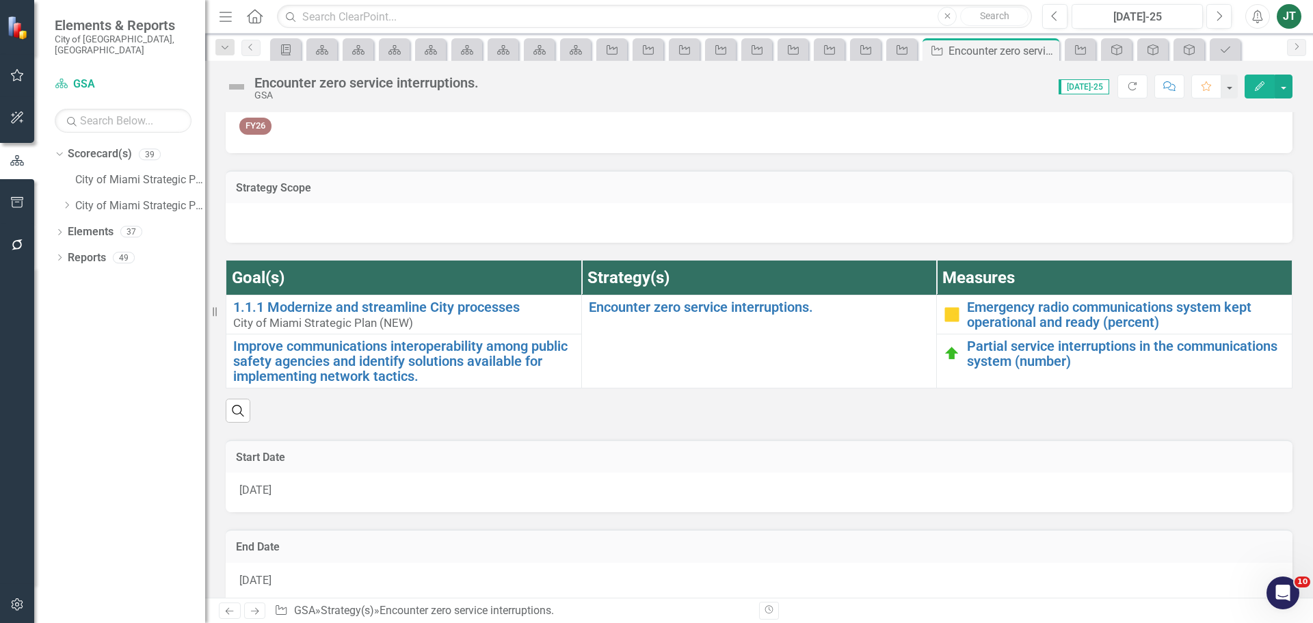
scroll to position [0, 0]
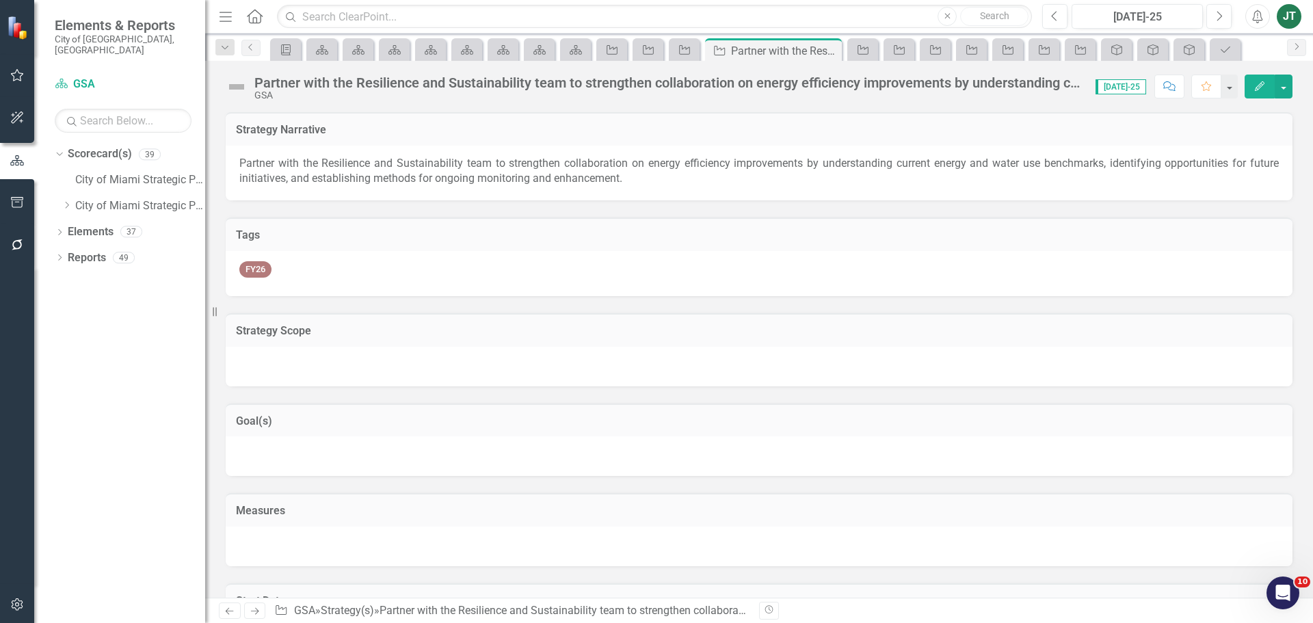
click at [296, 240] on h3 "Tags" at bounding box center [759, 235] width 1046 height 12
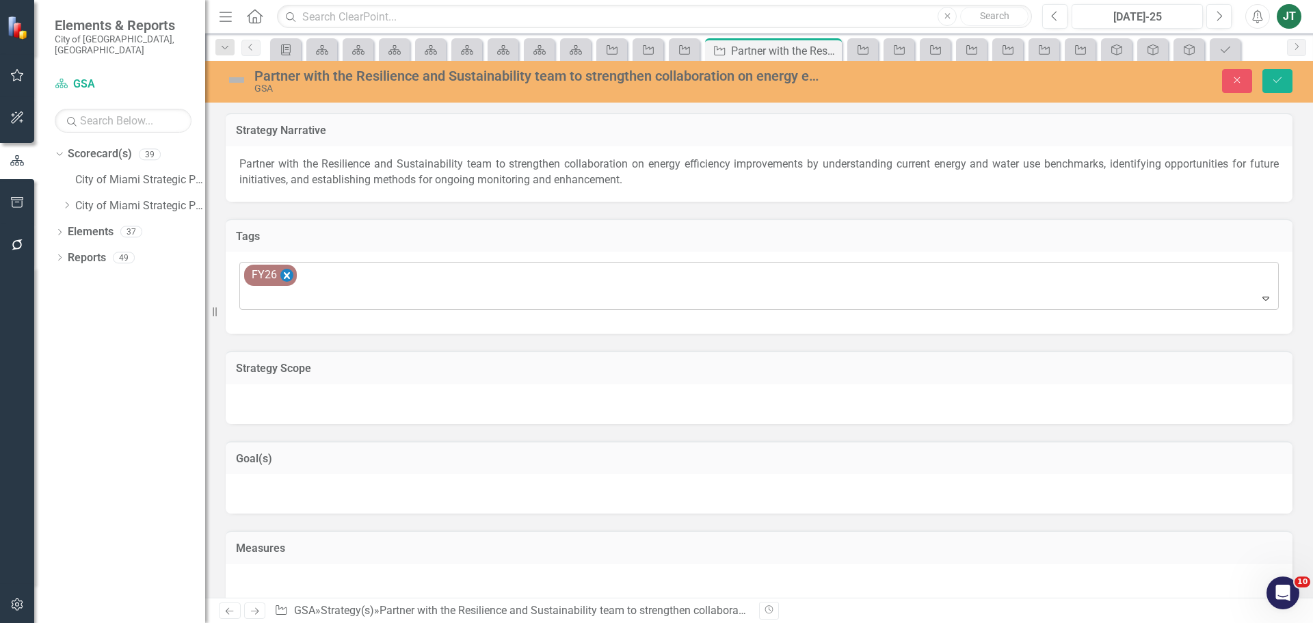
click at [286, 274] on icon "Remove [object Object]" at bounding box center [287, 275] width 6 height 7
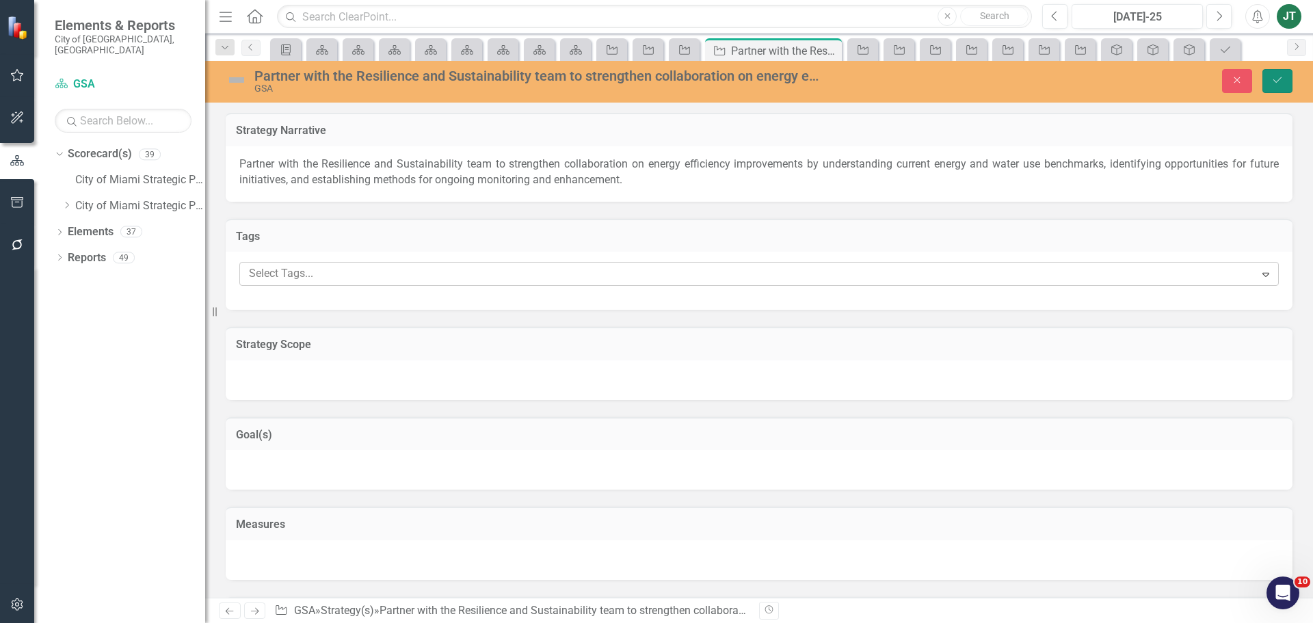
click at [1271, 75] on icon "Save" at bounding box center [1277, 80] width 12 height 10
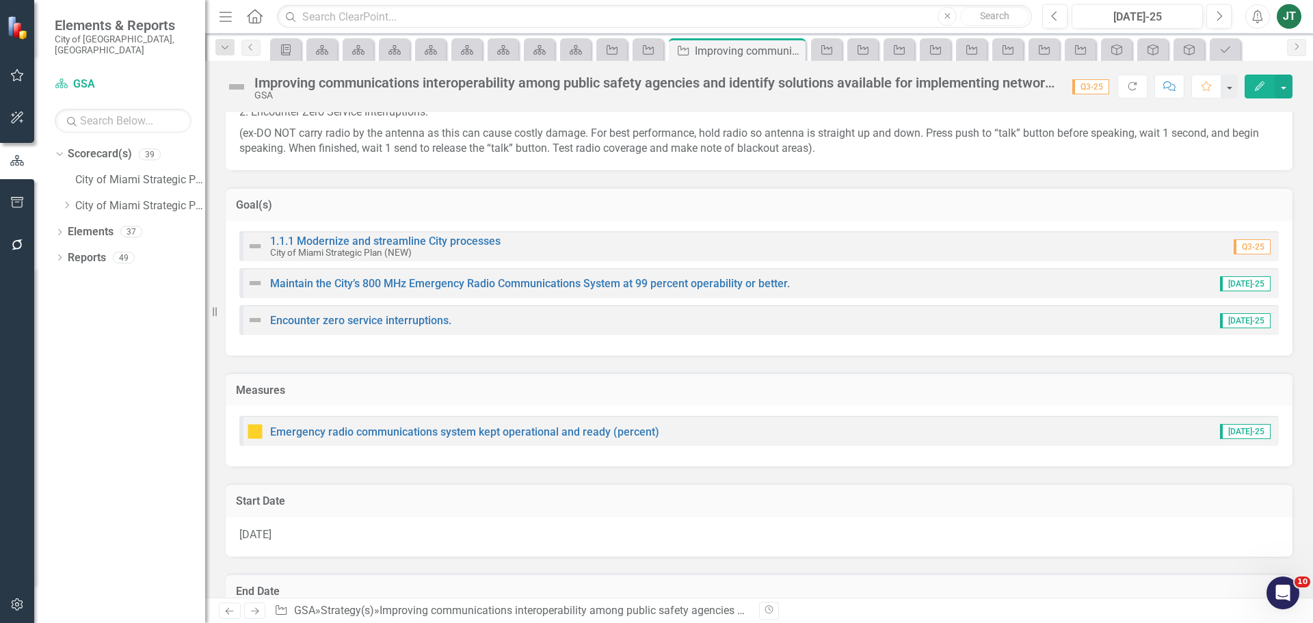
scroll to position [479, 0]
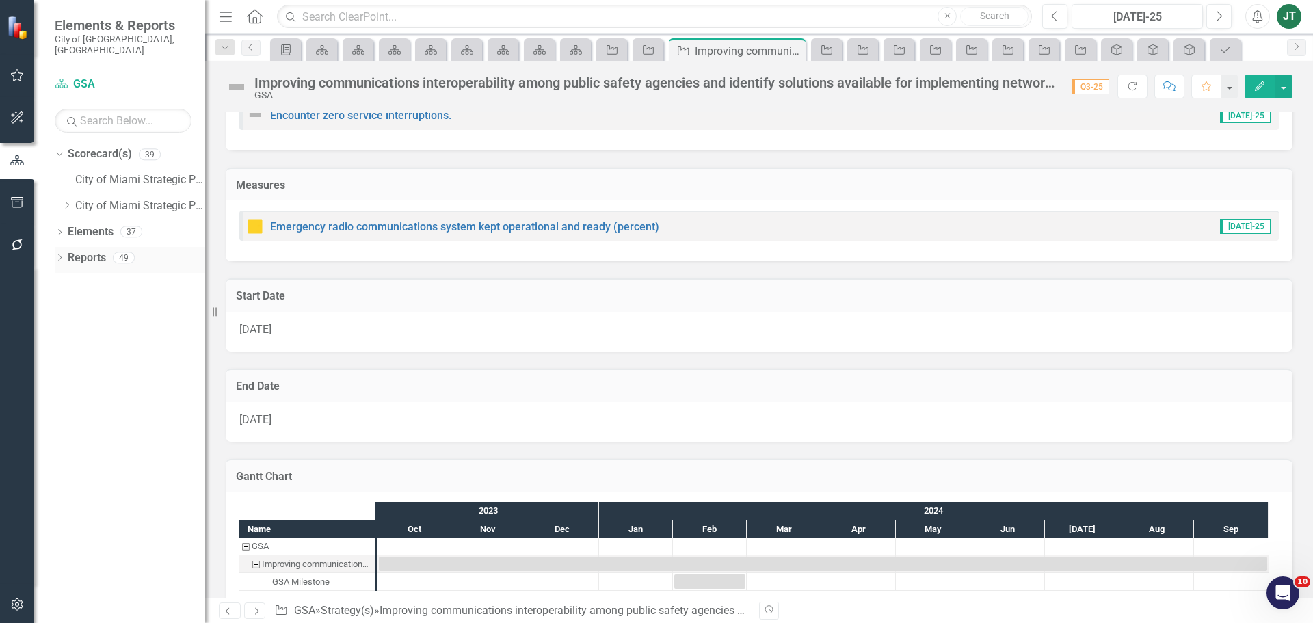
click at [85, 250] on link "Reports" at bounding box center [87, 258] width 38 height 16
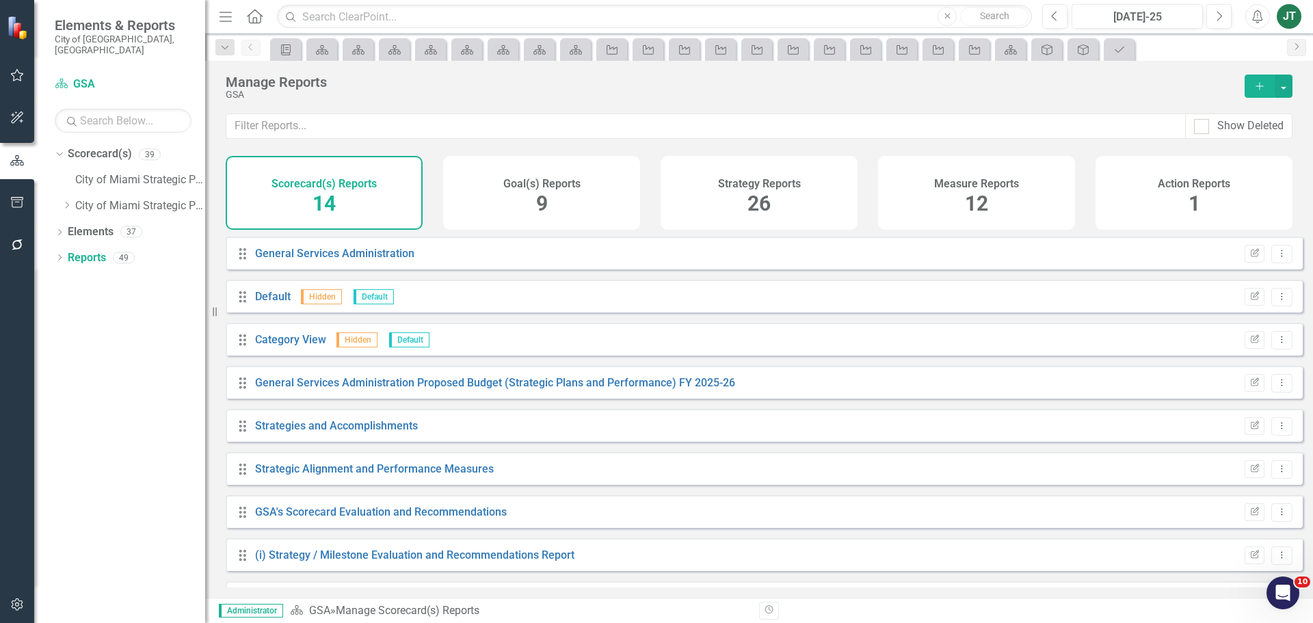
click at [754, 179] on h4 "Strategy Reports" at bounding box center [759, 184] width 83 height 12
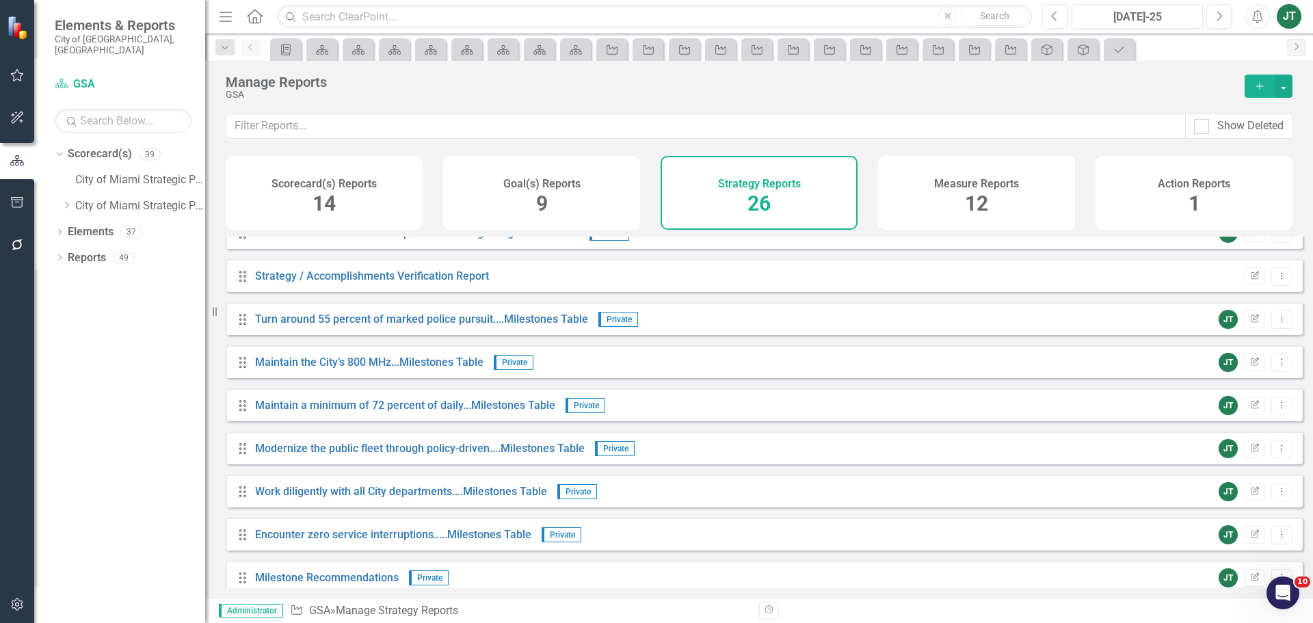
scroll to position [769, 0]
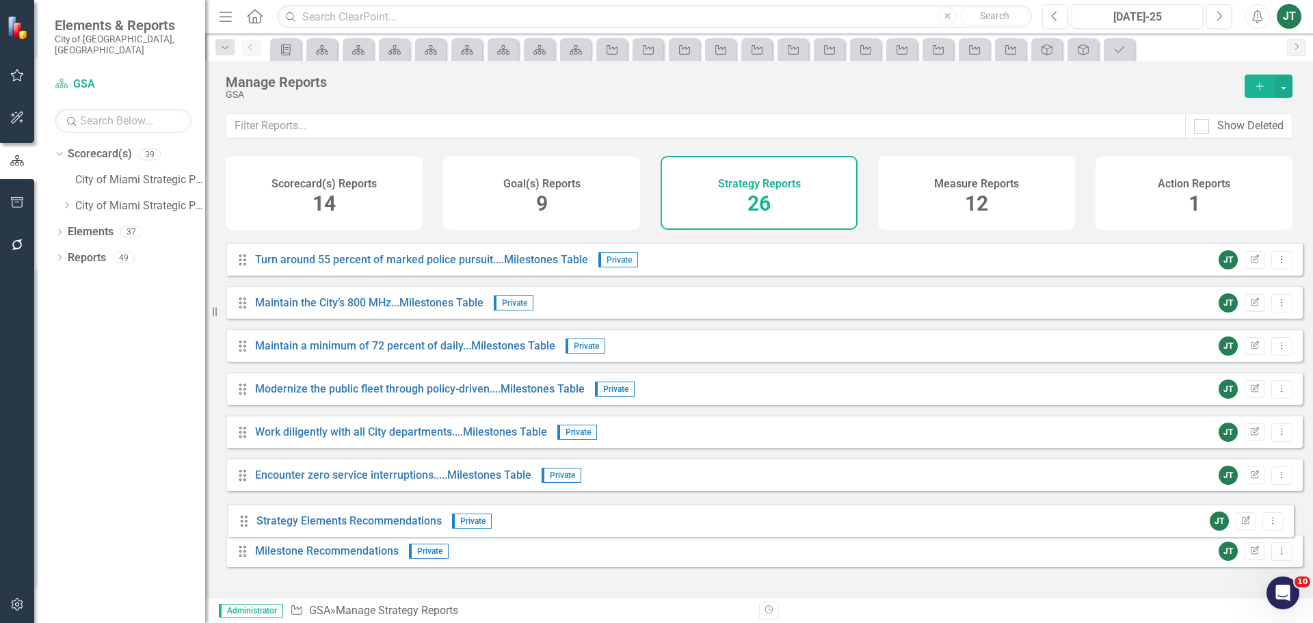
drag, startPoint x: 245, startPoint y: 574, endPoint x: 247, endPoint y: 524, distance: 50.6
click at [247, 524] on div "Drag Goal(s) Hidden Default Edit Report Dropdown Menu Drag Gantt Chart Hidden D…" at bounding box center [764, 22] width 1077 height 1110
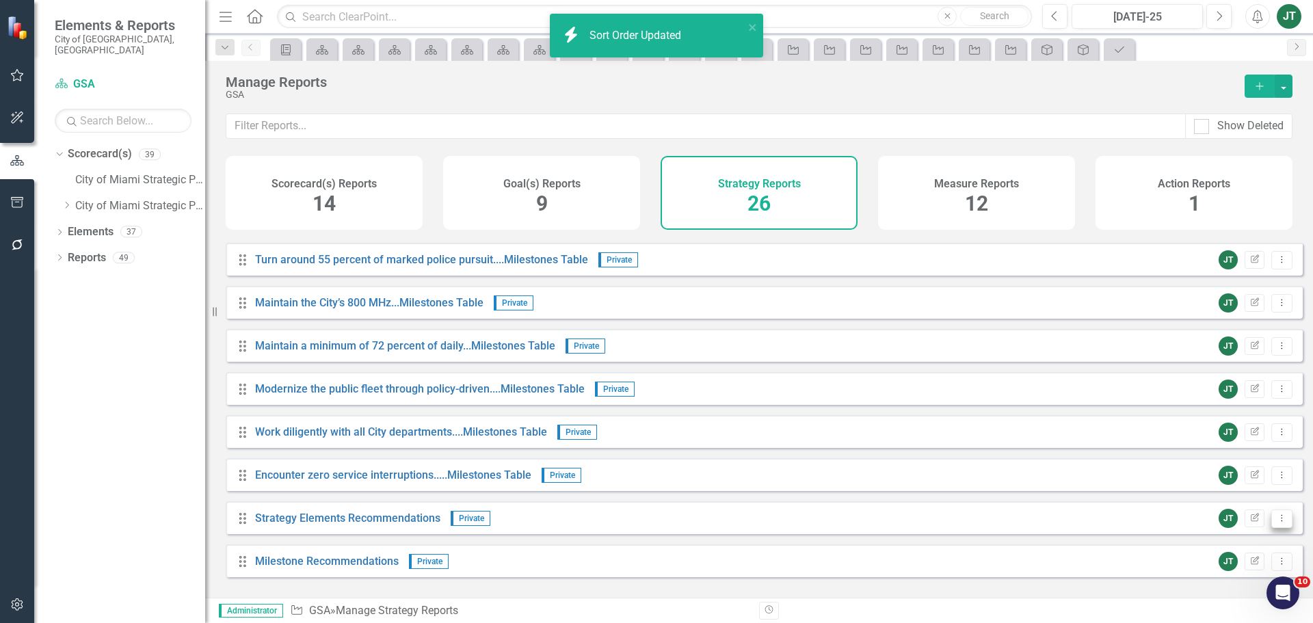
click at [1276, 522] on icon "Dropdown Menu" at bounding box center [1282, 518] width 12 height 9
click at [1245, 477] on link "Copy Duplicate Report" at bounding box center [1225, 480] width 113 height 25
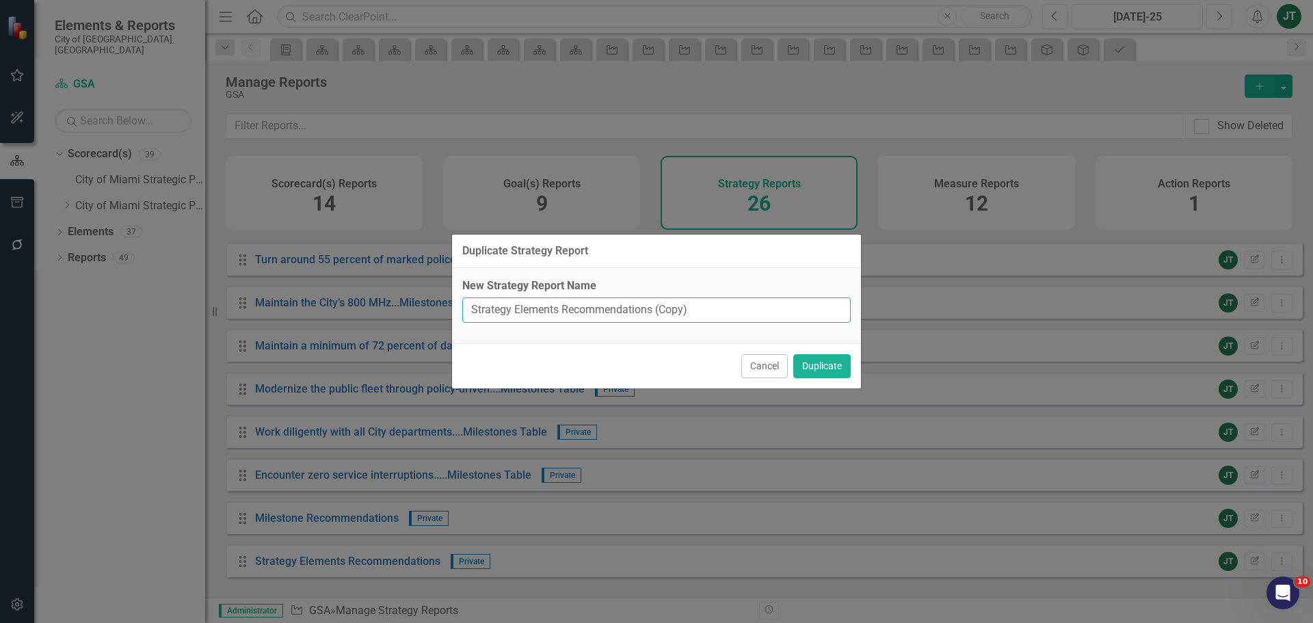
drag, startPoint x: 652, startPoint y: 304, endPoint x: 742, endPoint y: 303, distance: 89.6
click at [744, 306] on input "Strategy Elements Recommendations (Copy)" at bounding box center [656, 309] width 388 height 25
type input "Strategy Elements Recommendations"
click at [827, 367] on button "Duplicate" at bounding box center [821, 366] width 57 height 24
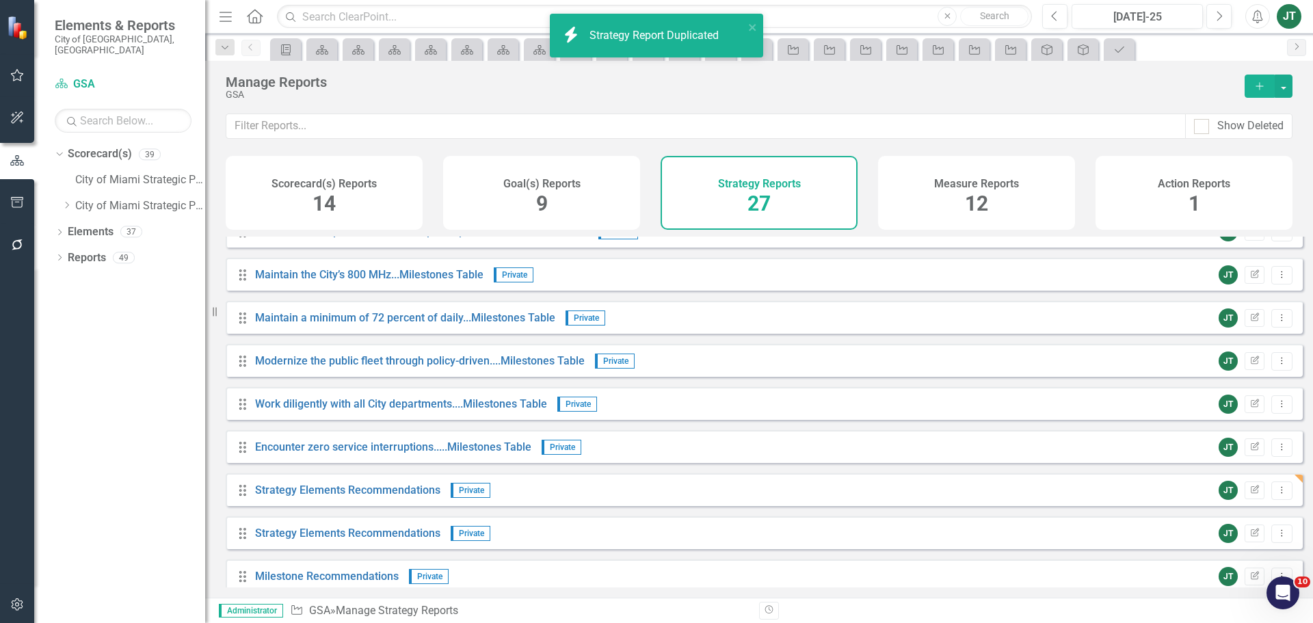
scroll to position [812, 0]
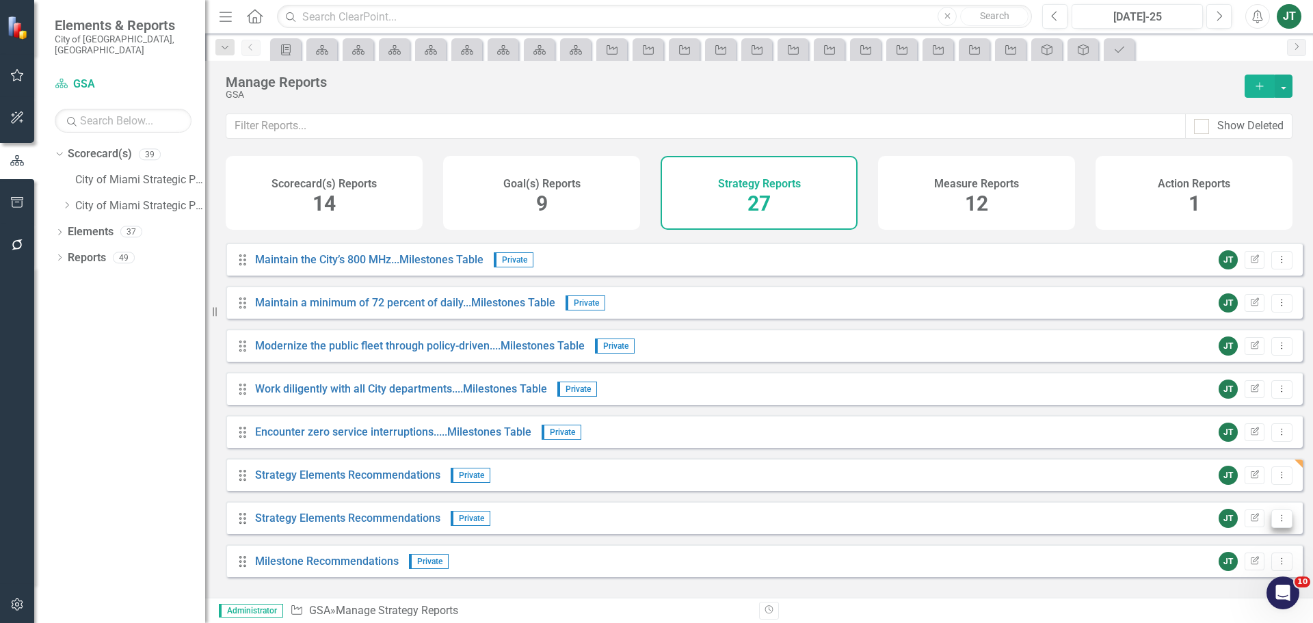
click at [1276, 522] on icon "Dropdown Menu" at bounding box center [1282, 518] width 12 height 9
click at [1214, 487] on link "Copy Duplicate Report" at bounding box center [1225, 480] width 113 height 25
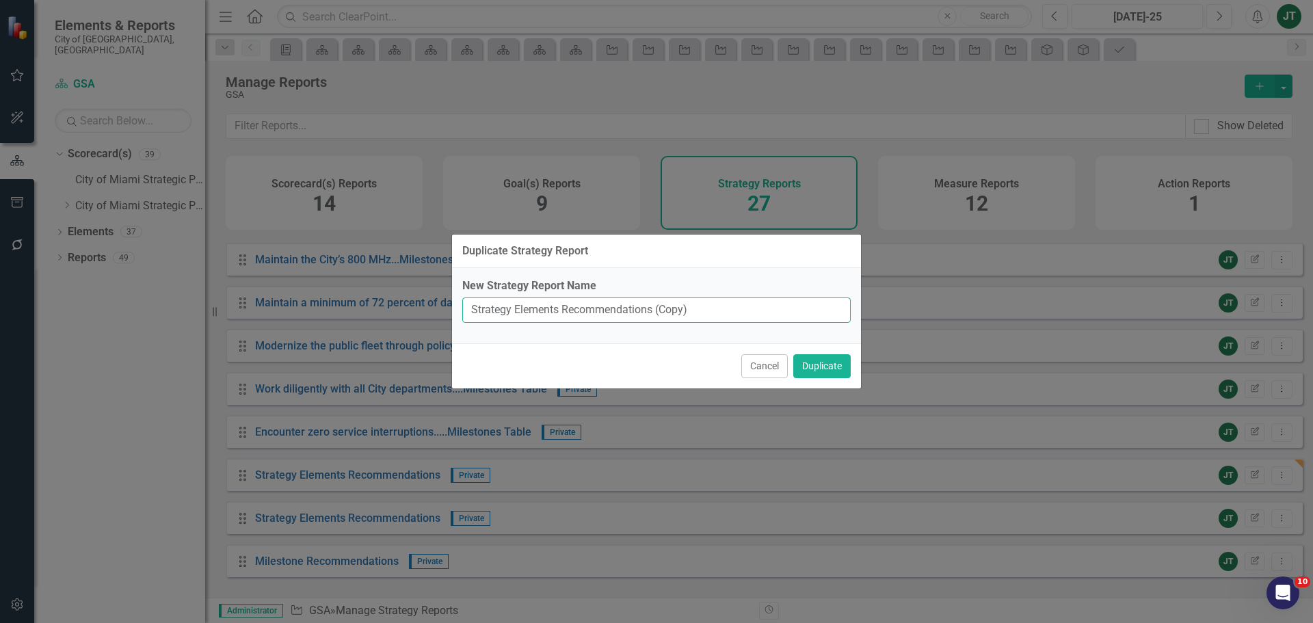
drag, startPoint x: 649, startPoint y: 310, endPoint x: 678, endPoint y: 310, distance: 28.7
click at [678, 310] on input "Strategy Elements Recommendations (Copy)" at bounding box center [656, 309] width 388 height 25
click at [673, 312] on input "Strategy Elements Recommendations (Copy)" at bounding box center [656, 309] width 388 height 25
drag, startPoint x: 654, startPoint y: 312, endPoint x: 738, endPoint y: 315, distance: 84.1
click at [738, 315] on input "Strategy Elements Recommendations (Copy)" at bounding box center [656, 309] width 388 height 25
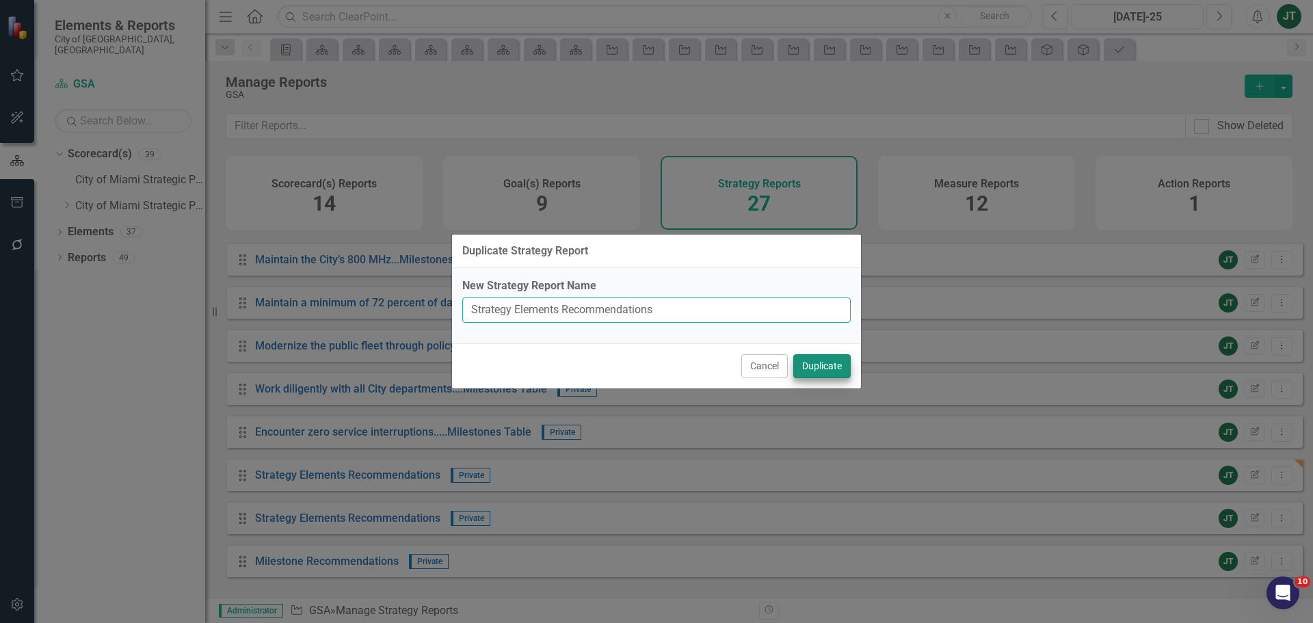
type input "Strategy Elements Recommendations"
click at [840, 369] on button "Duplicate" at bounding box center [821, 366] width 57 height 24
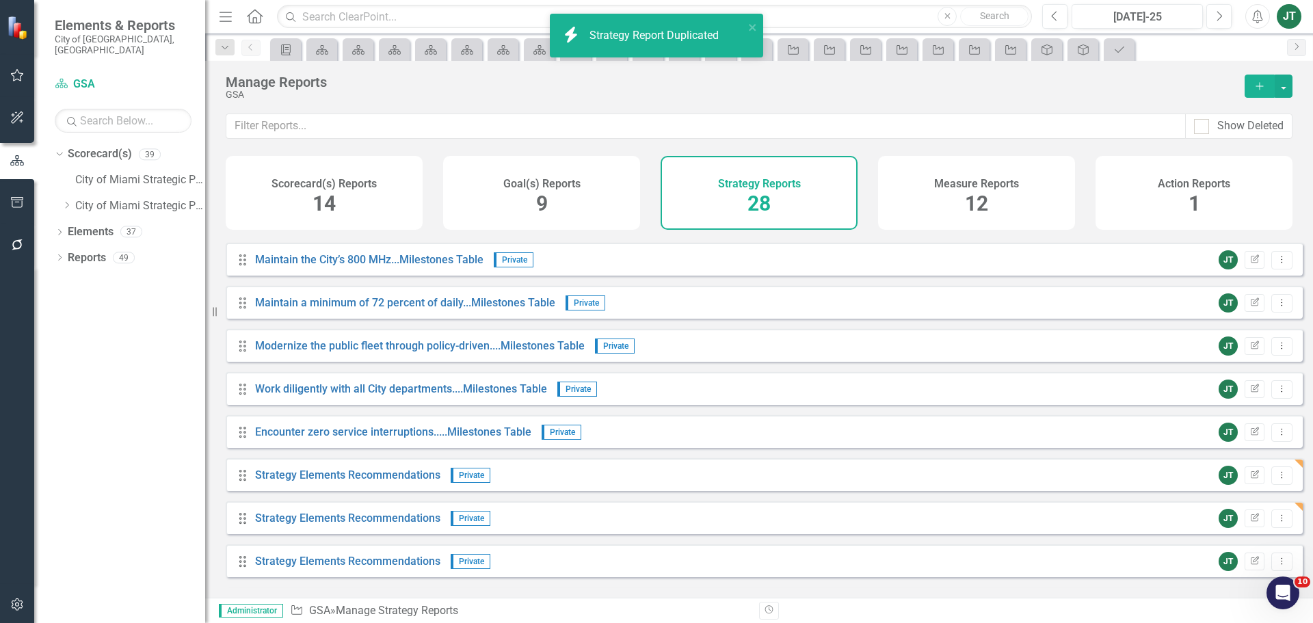
scroll to position [855, 0]
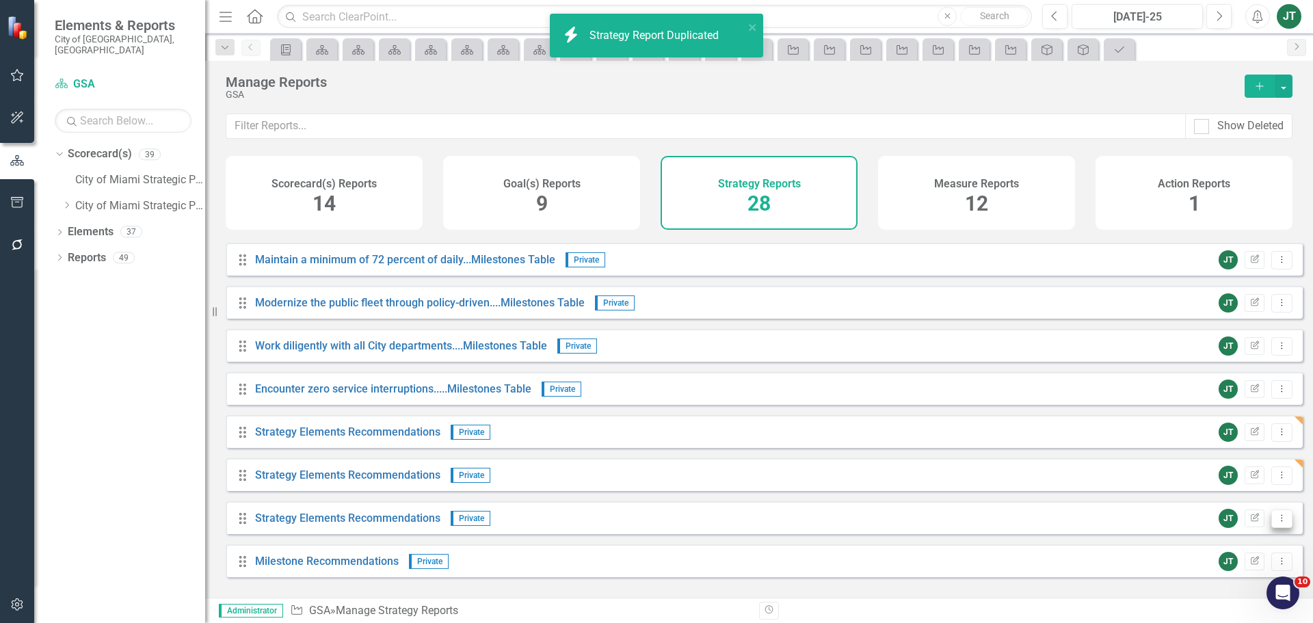
click at [1278, 528] on button "Dropdown Menu" at bounding box center [1281, 518] width 21 height 18
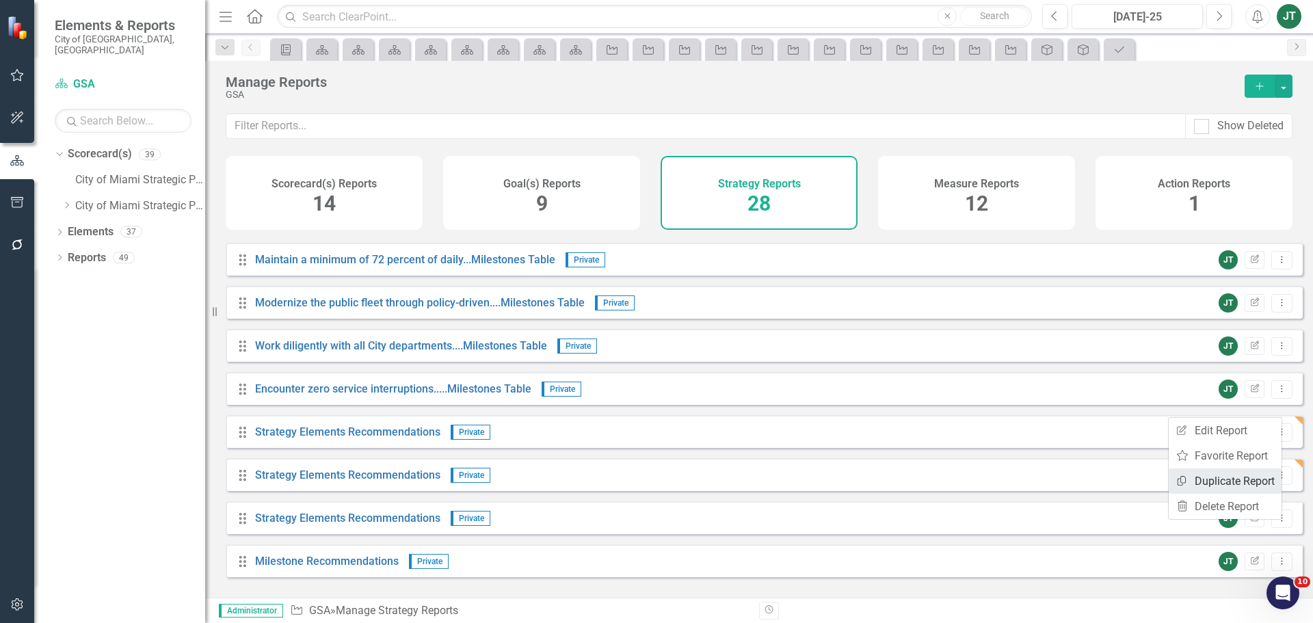
click at [1225, 478] on link "Copy Duplicate Report" at bounding box center [1225, 480] width 113 height 25
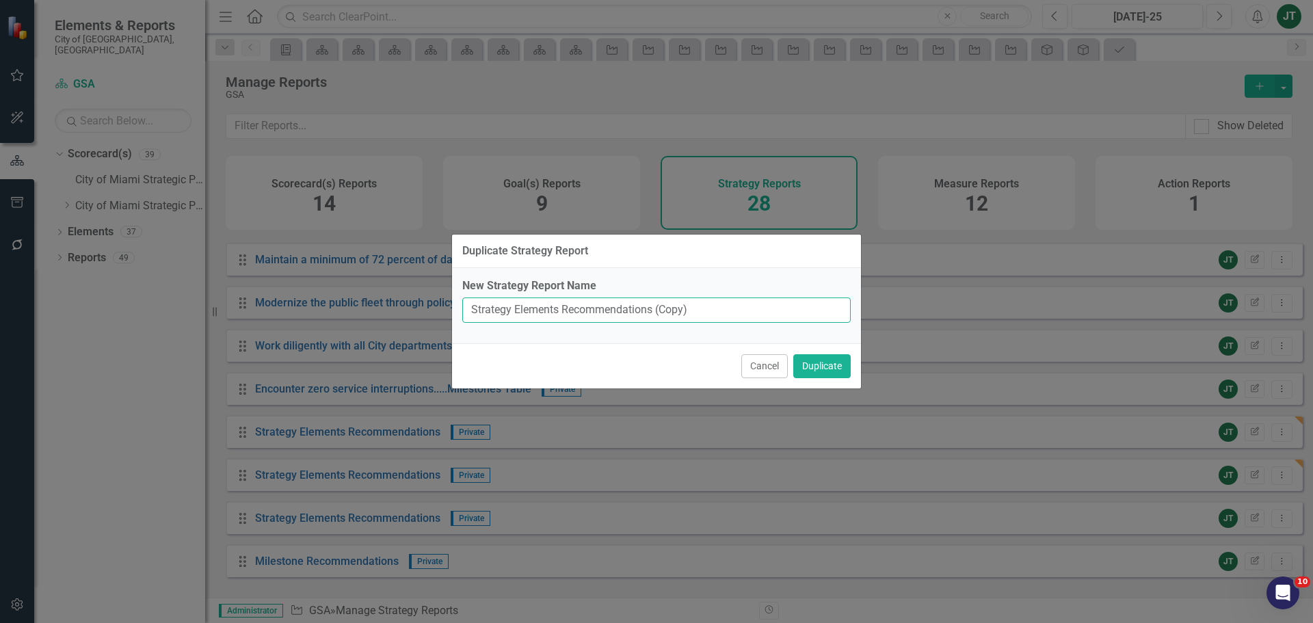
drag, startPoint x: 651, startPoint y: 309, endPoint x: 708, endPoint y: 300, distance: 58.1
click at [708, 300] on input "Strategy Elements Recommendations (Copy)" at bounding box center [656, 309] width 388 height 25
click at [702, 308] on input "Strategy Elements Recommendations (Copy)" at bounding box center [656, 309] width 388 height 25
drag, startPoint x: 651, startPoint y: 310, endPoint x: 665, endPoint y: 309, distance: 13.7
click at [665, 309] on input "Strategy Elements Recommendations (Copy)" at bounding box center [656, 309] width 388 height 25
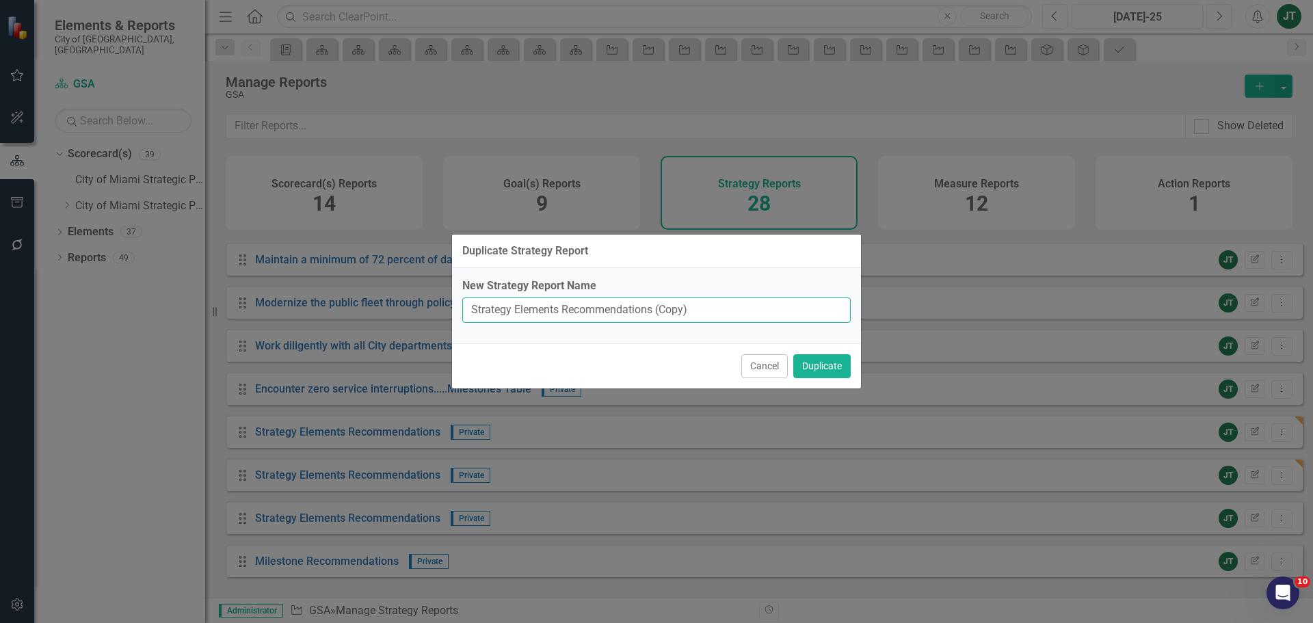
click at [664, 310] on input "Strategy Elements Recommendations (Copy)" at bounding box center [656, 309] width 388 height 25
drag, startPoint x: 651, startPoint y: 312, endPoint x: 672, endPoint y: 309, distance: 21.4
click at [672, 309] on input "Strategy Elements Recommendations (Copy)" at bounding box center [656, 309] width 388 height 25
drag, startPoint x: 654, startPoint y: 311, endPoint x: 737, endPoint y: 306, distance: 82.9
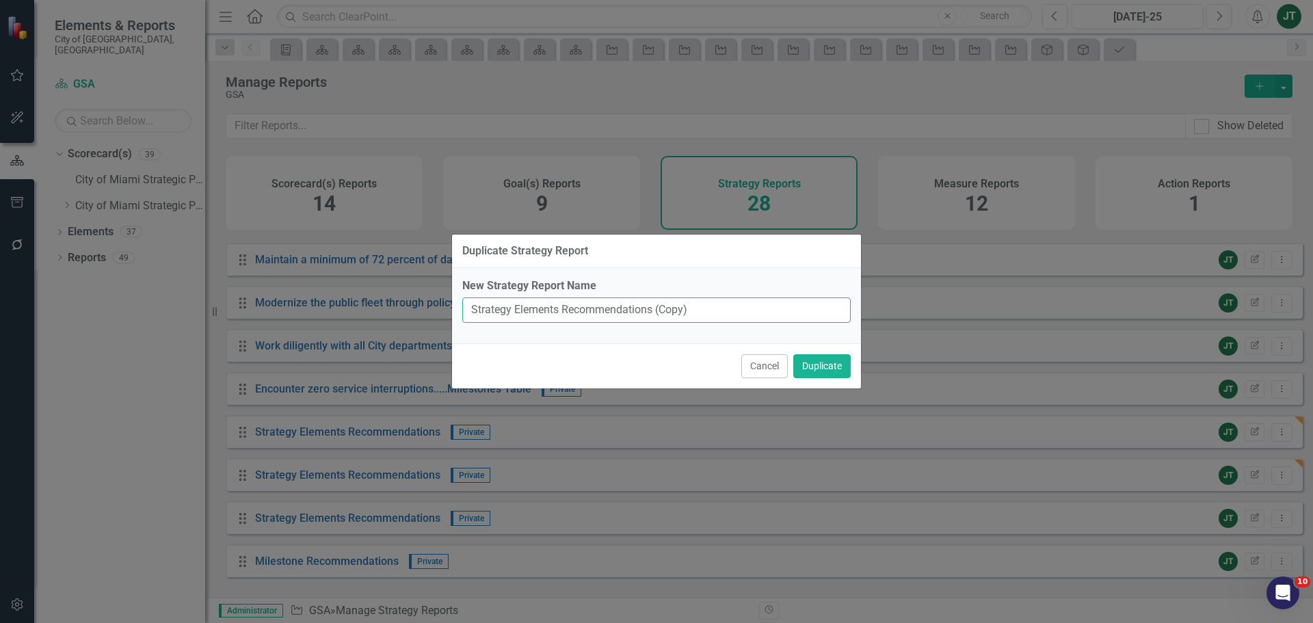
click at [737, 306] on input "Strategy Elements Recommendations (Copy)" at bounding box center [656, 309] width 388 height 25
type input "Strategy Elements Recommendations"
click at [828, 368] on button "Duplicate" at bounding box center [821, 366] width 57 height 24
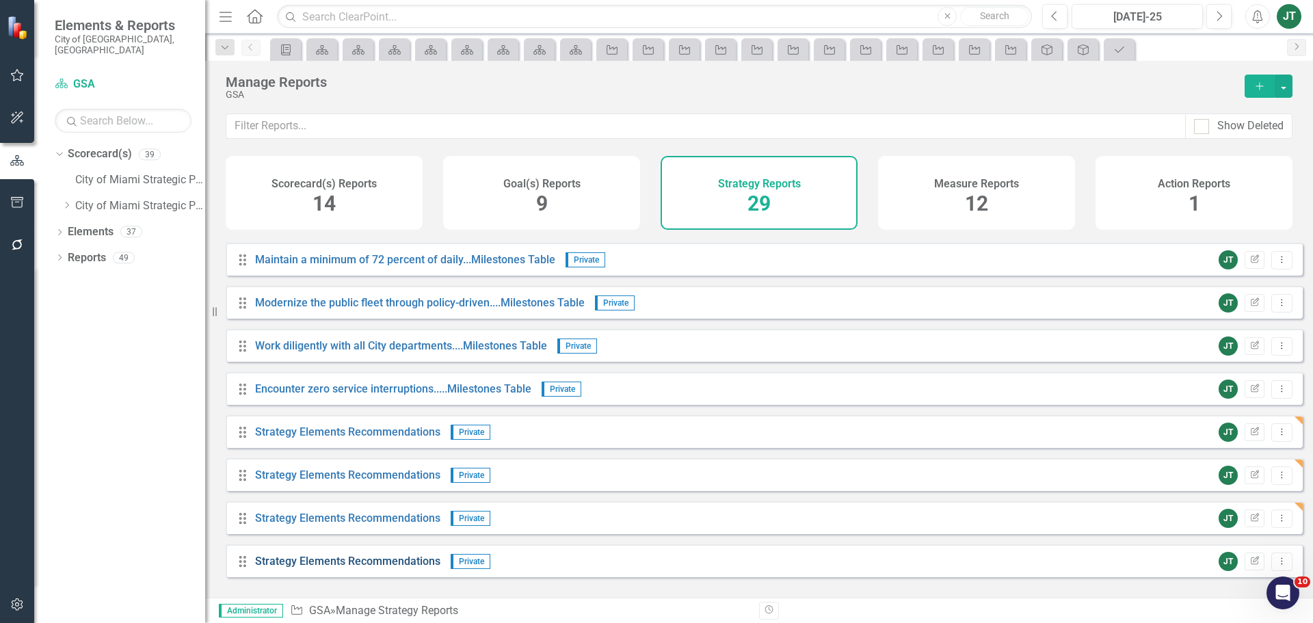
scroll to position [898, 0]
click at [1276, 522] on icon "Dropdown Menu" at bounding box center [1282, 518] width 12 height 9
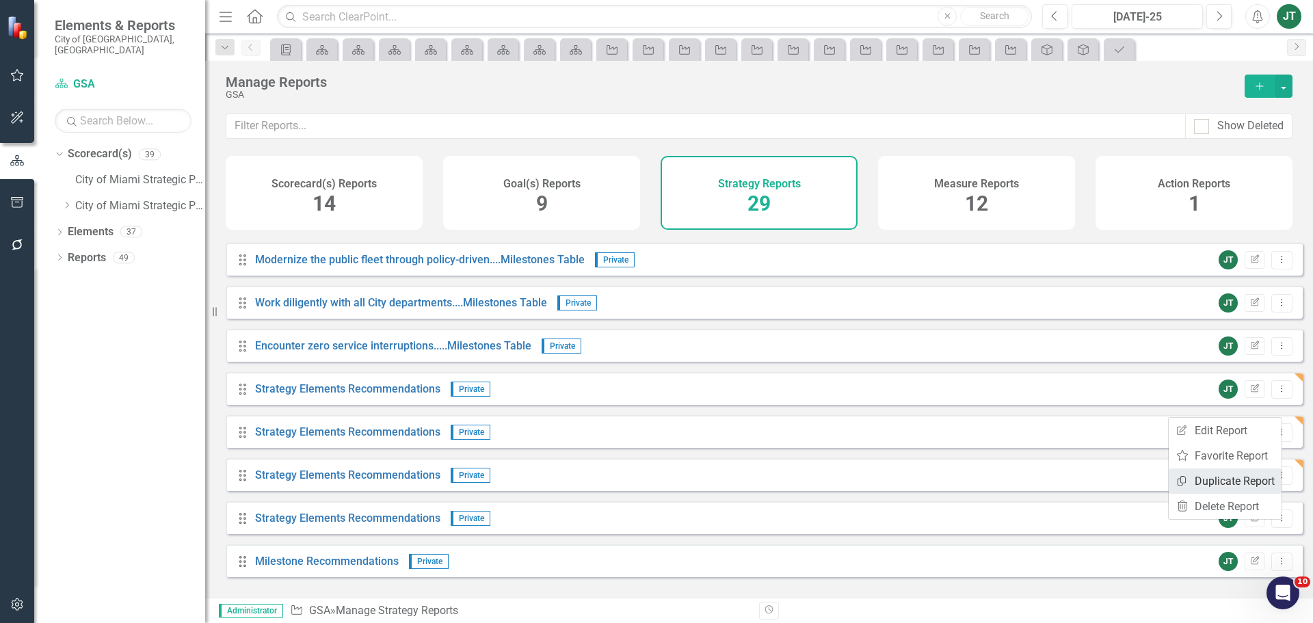
click at [1228, 472] on link "Copy Duplicate Report" at bounding box center [1225, 480] width 113 height 25
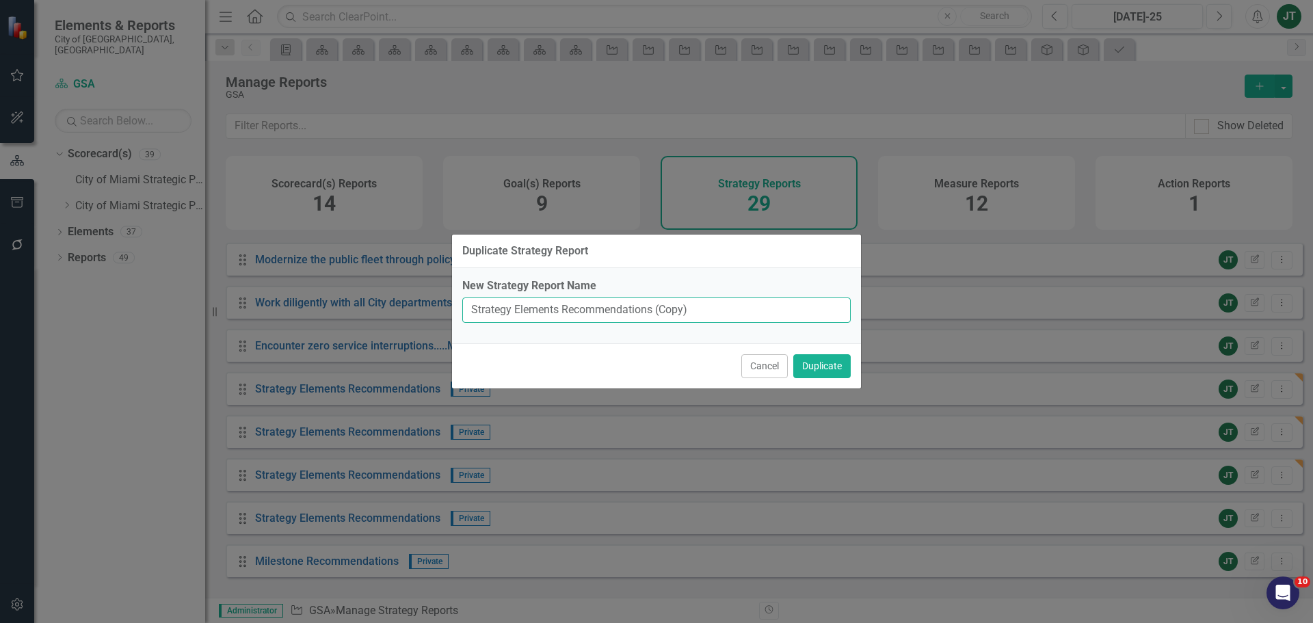
drag, startPoint x: 652, startPoint y: 305, endPoint x: 723, endPoint y: 306, distance: 71.1
click at [722, 306] on input "Strategy Elements Recommendations (Copy)" at bounding box center [656, 309] width 388 height 25
type input "Strategy Elements Recommendations"
click at [836, 369] on button "Duplicate" at bounding box center [821, 366] width 57 height 24
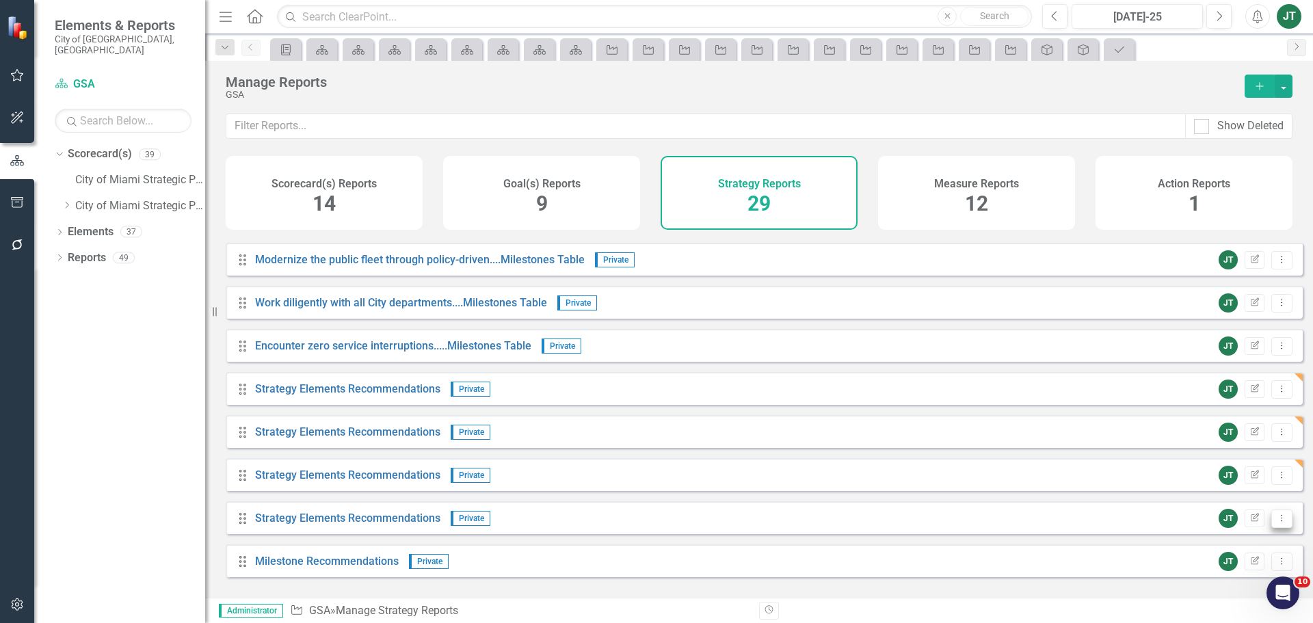
click at [1276, 522] on icon "Dropdown Menu" at bounding box center [1282, 518] width 12 height 9
click at [1223, 480] on link "Copy Duplicate Report" at bounding box center [1225, 480] width 113 height 25
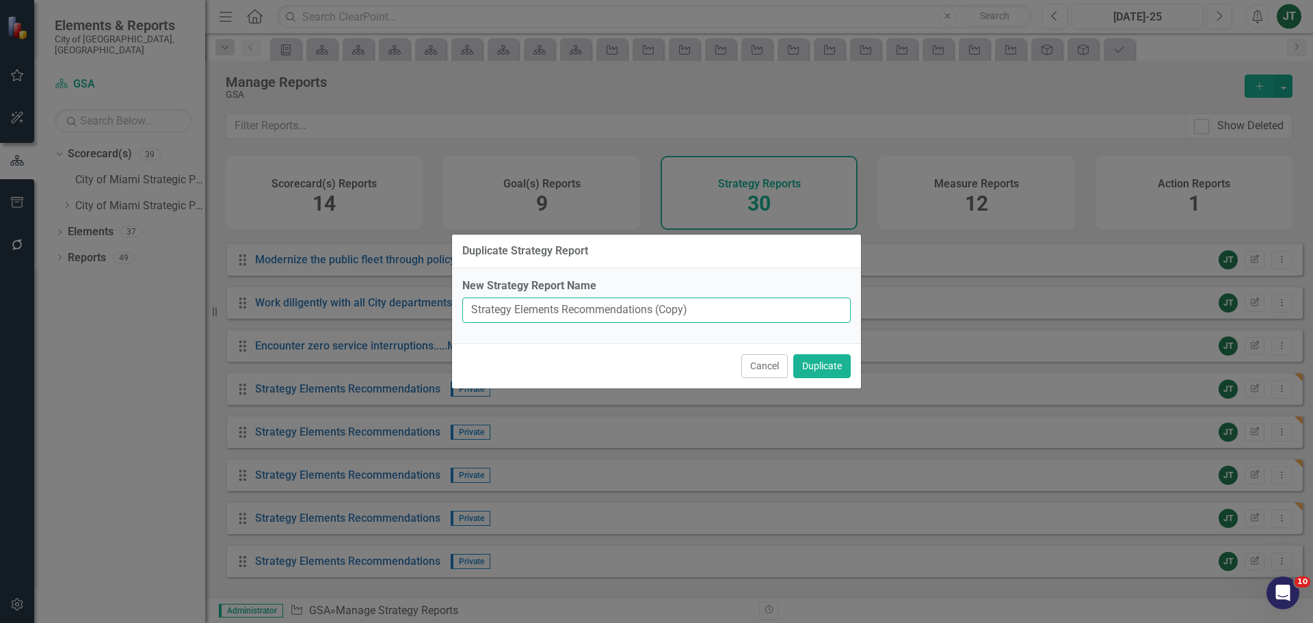
drag, startPoint x: 654, startPoint y: 308, endPoint x: 775, endPoint y: 308, distance: 121.7
click at [775, 308] on input "Strategy Elements Recommendations (Copy)" at bounding box center [656, 309] width 388 height 25
type input "Strategy Elements Recommendations"
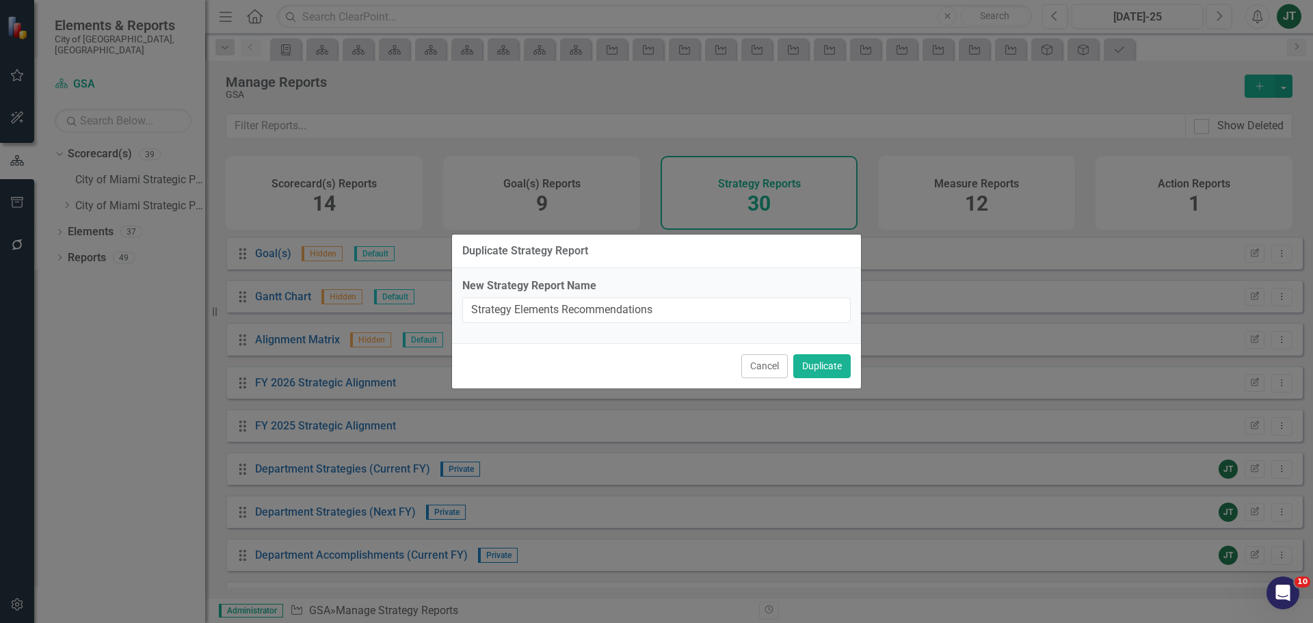
scroll to position [898, 0]
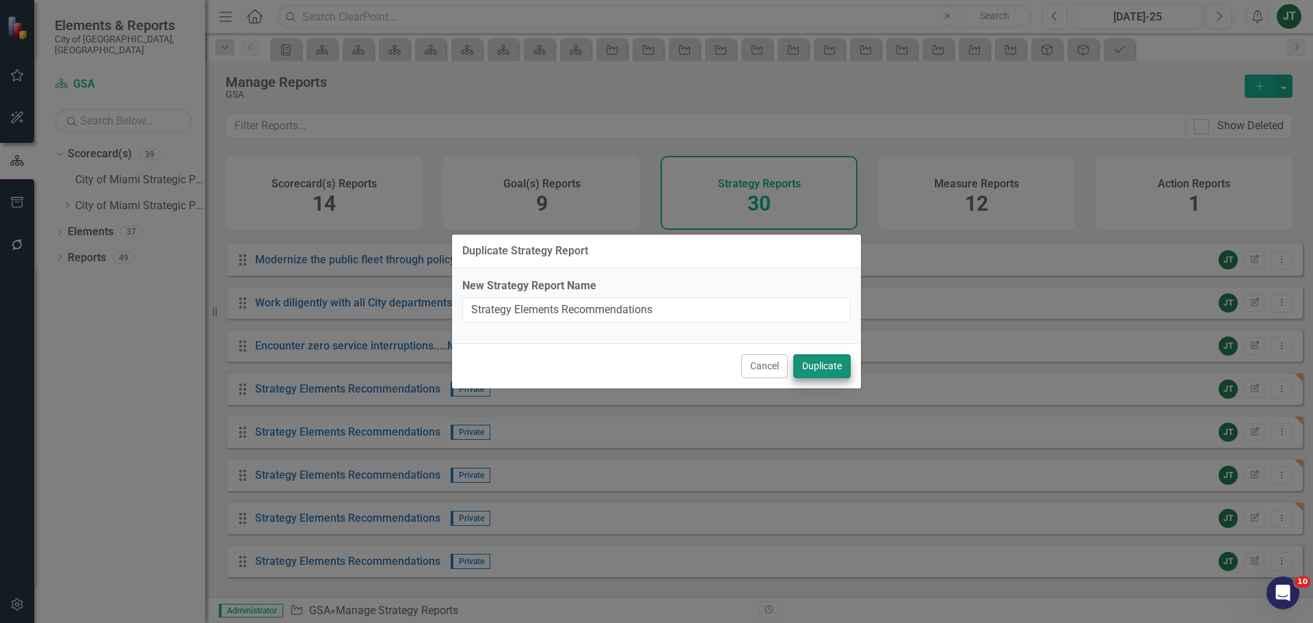
type input "Strategy Elements Recommendations"
click at [806, 364] on button "Duplicate" at bounding box center [821, 366] width 57 height 24
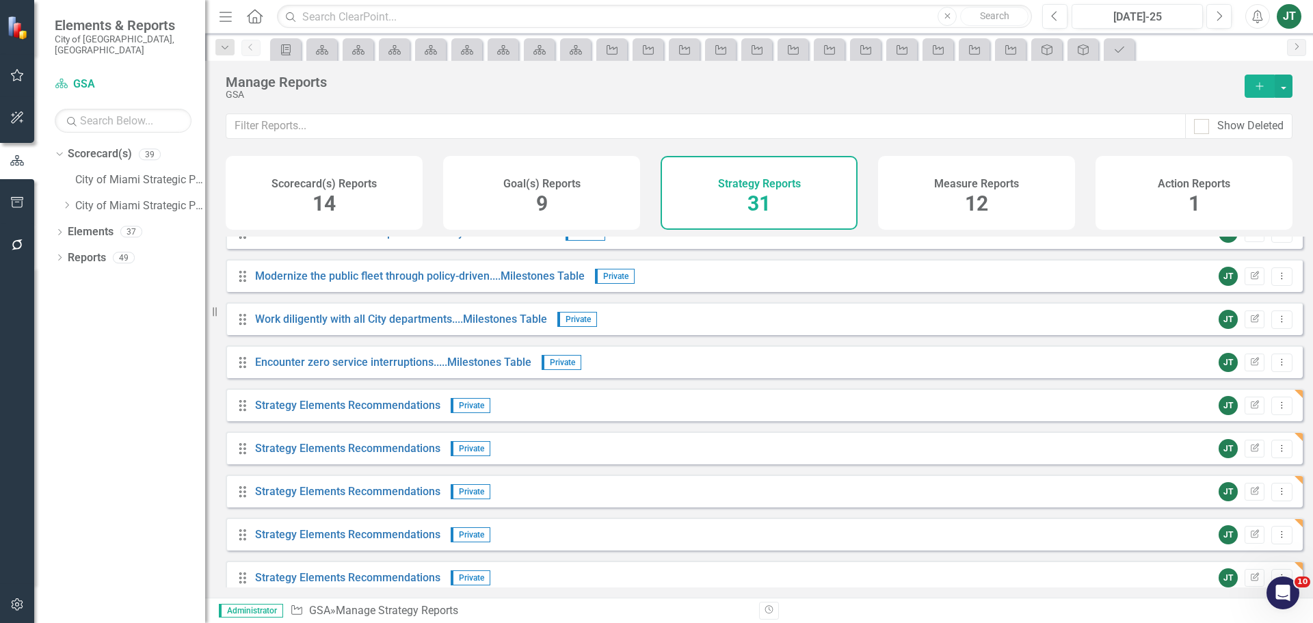
scroll to position [916, 0]
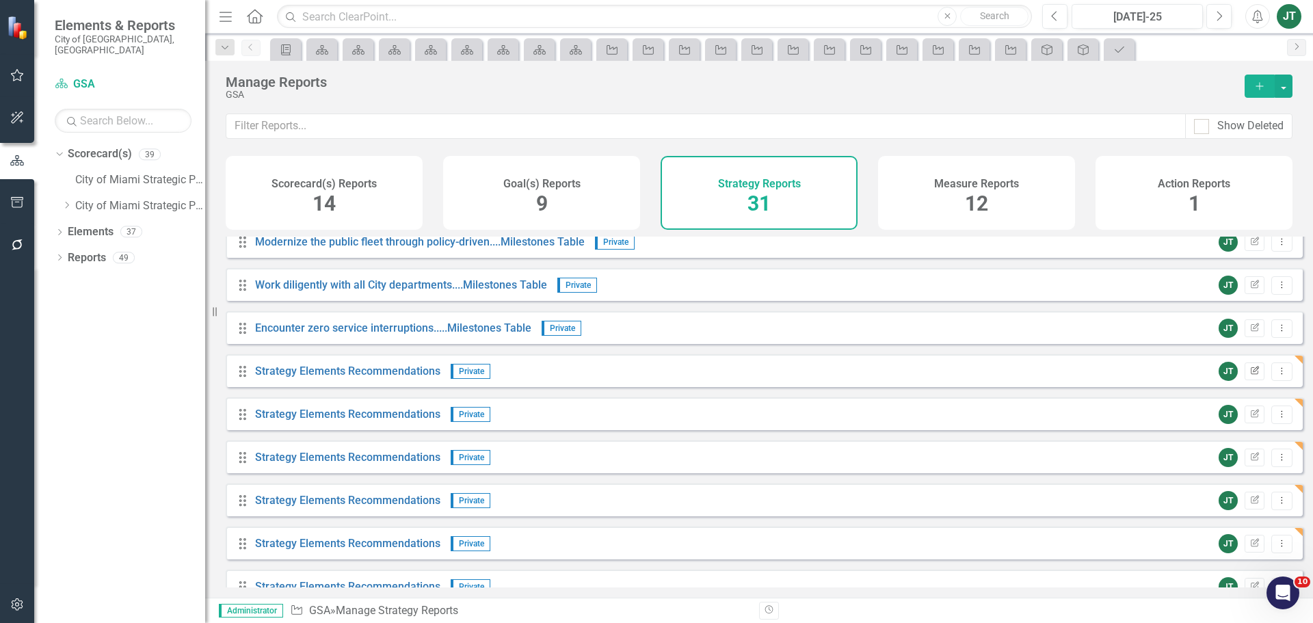
click at [1249, 375] on icon "Edit Report" at bounding box center [1254, 371] width 10 height 8
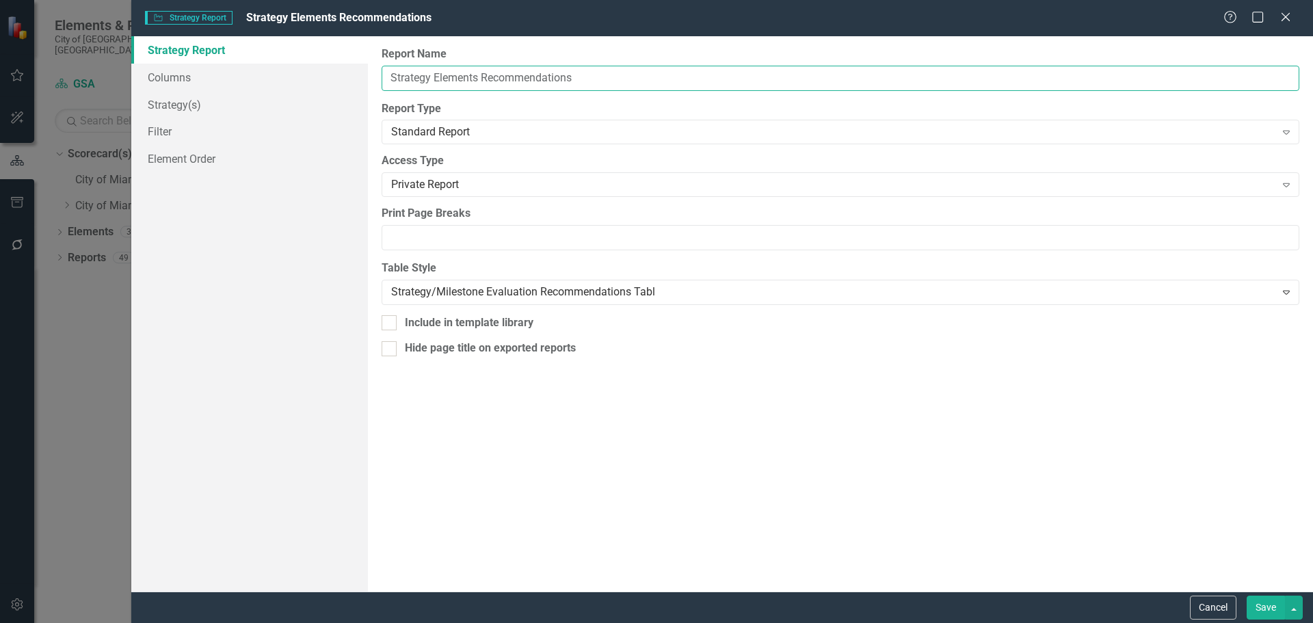
click at [385, 72] on input "Strategy Elements Recommendations" at bounding box center [841, 78] width 918 height 25
paste input "Turn around 55 percent of marked police pursuit...."
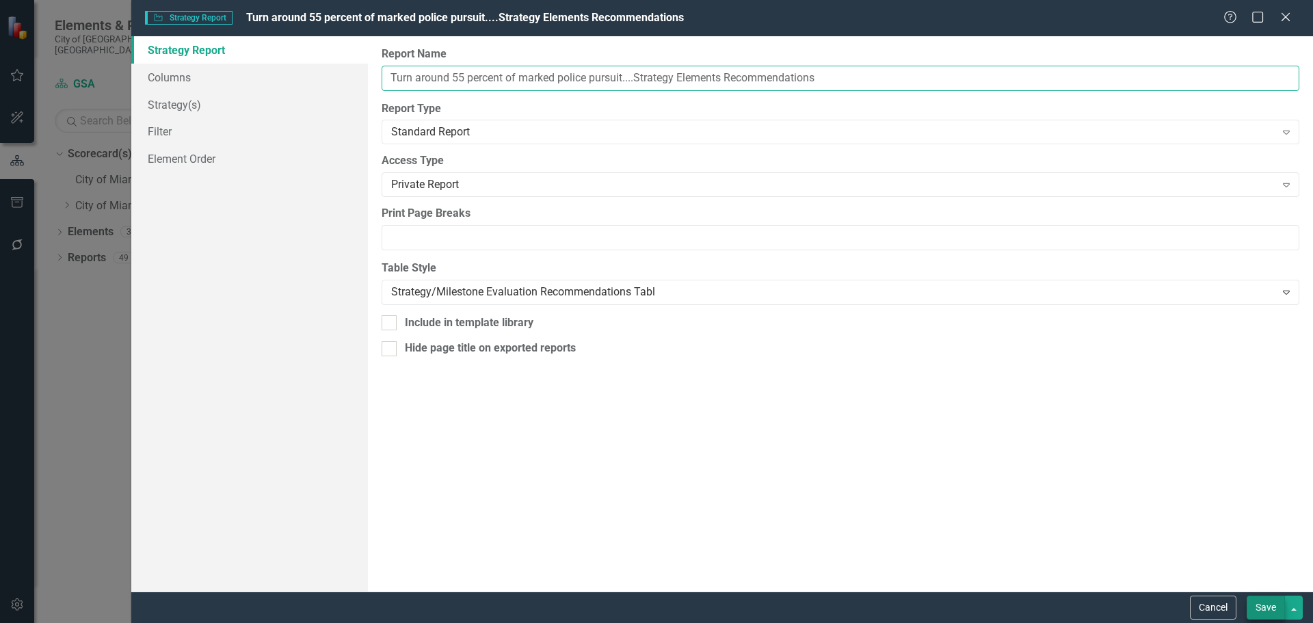
type input "Turn around 55 percent of marked police pursuit....Strategy Elements Recommenda…"
click at [1269, 603] on button "Save" at bounding box center [1266, 608] width 38 height 24
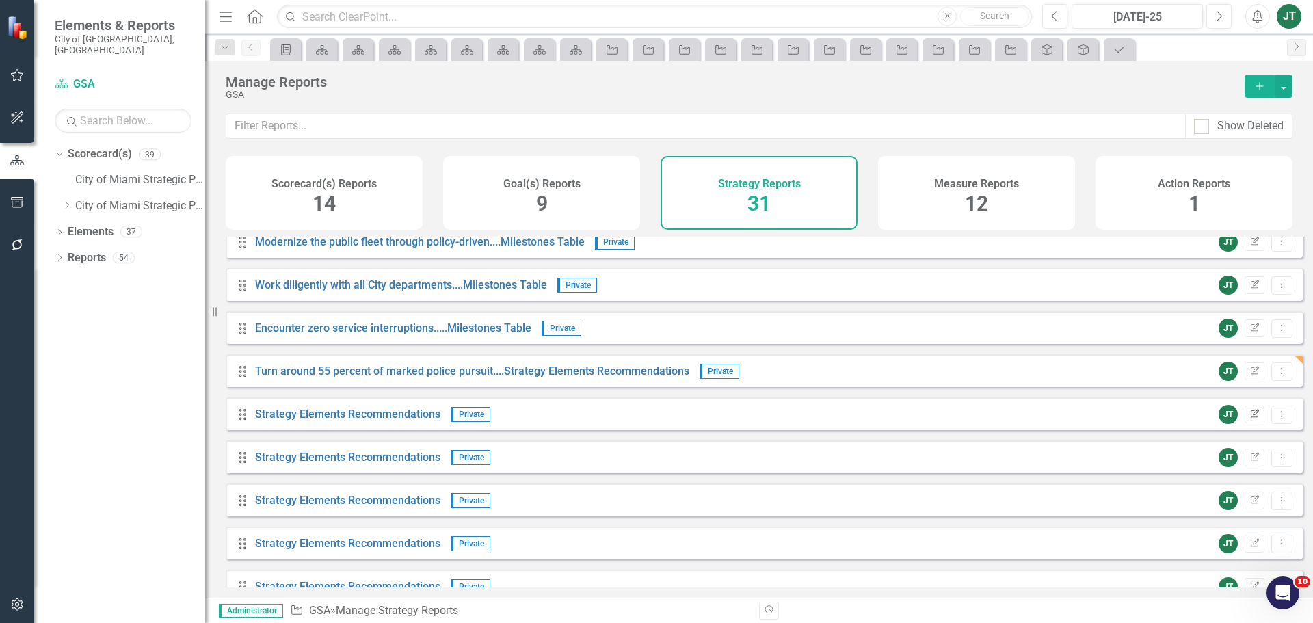
click at [1251, 417] on icon "button" at bounding box center [1255, 413] width 8 height 8
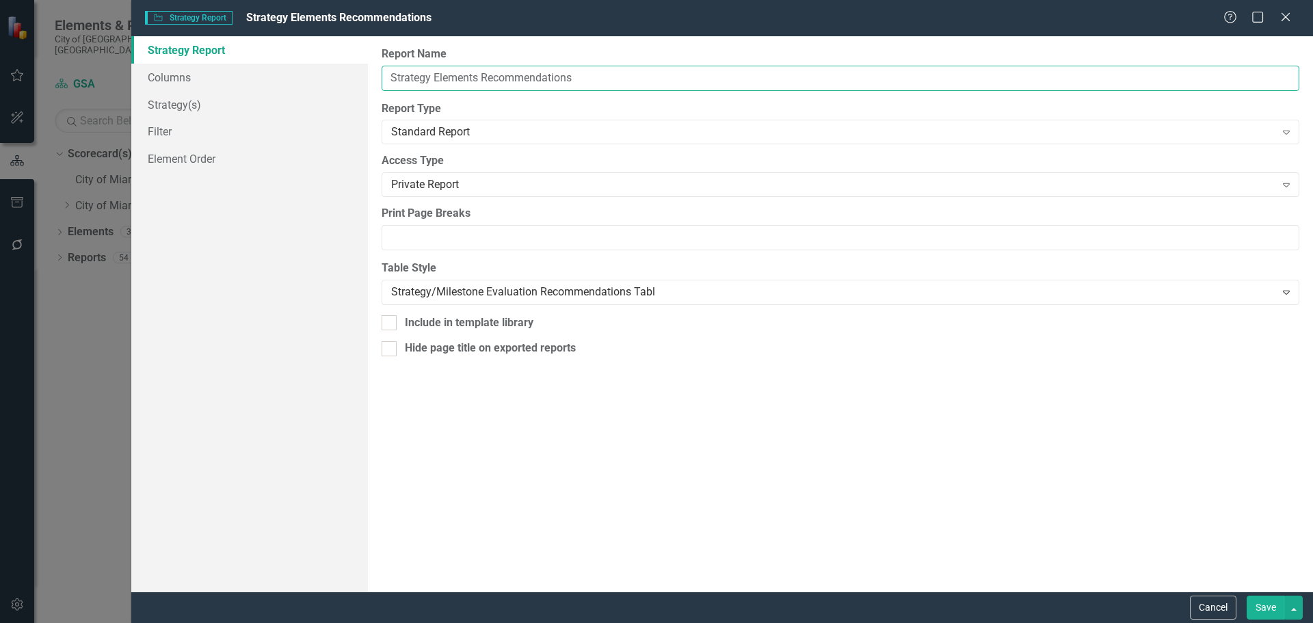
click at [388, 75] on input "Strategy Elements Recommendations" at bounding box center [841, 78] width 918 height 25
paste input "Maintain the City’s 800 MHz..."
type input "Maintain the City’s 800 MHz...Strategy Elements Recommendations"
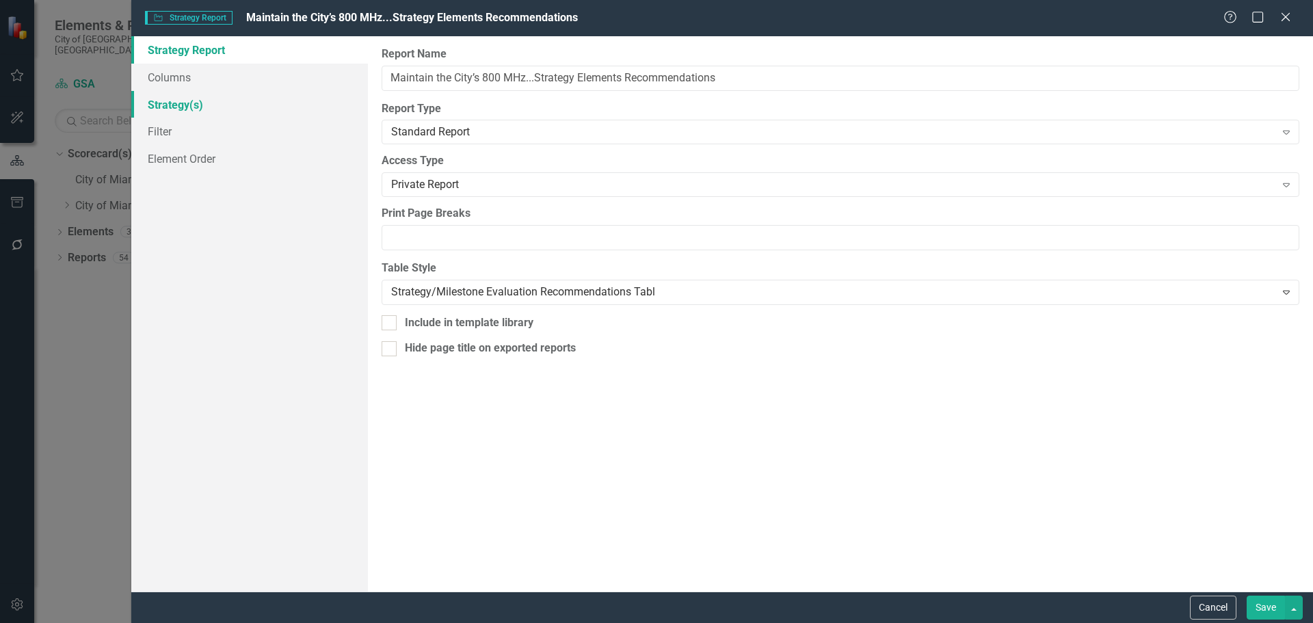
click at [185, 104] on link "Strategy(s)" at bounding box center [249, 104] width 237 height 27
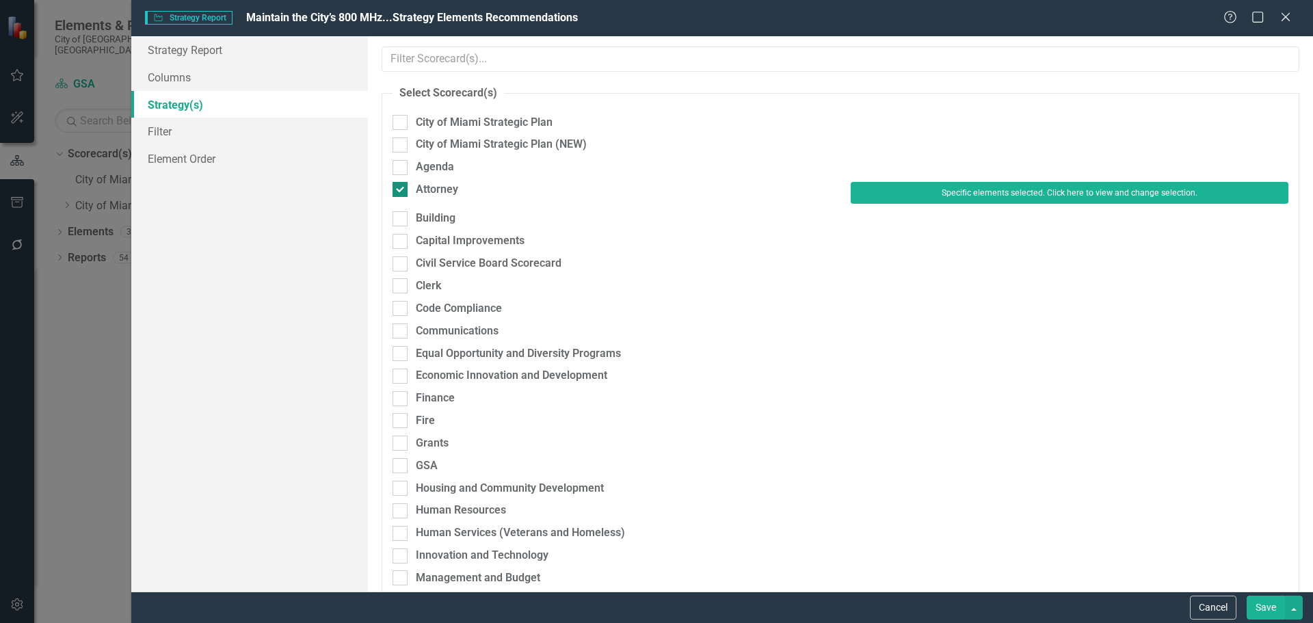
click at [429, 187] on div "Attorney" at bounding box center [437, 190] width 42 height 16
click at [401, 187] on input "Attorney" at bounding box center [396, 186] width 9 height 9
checkbox input "false"
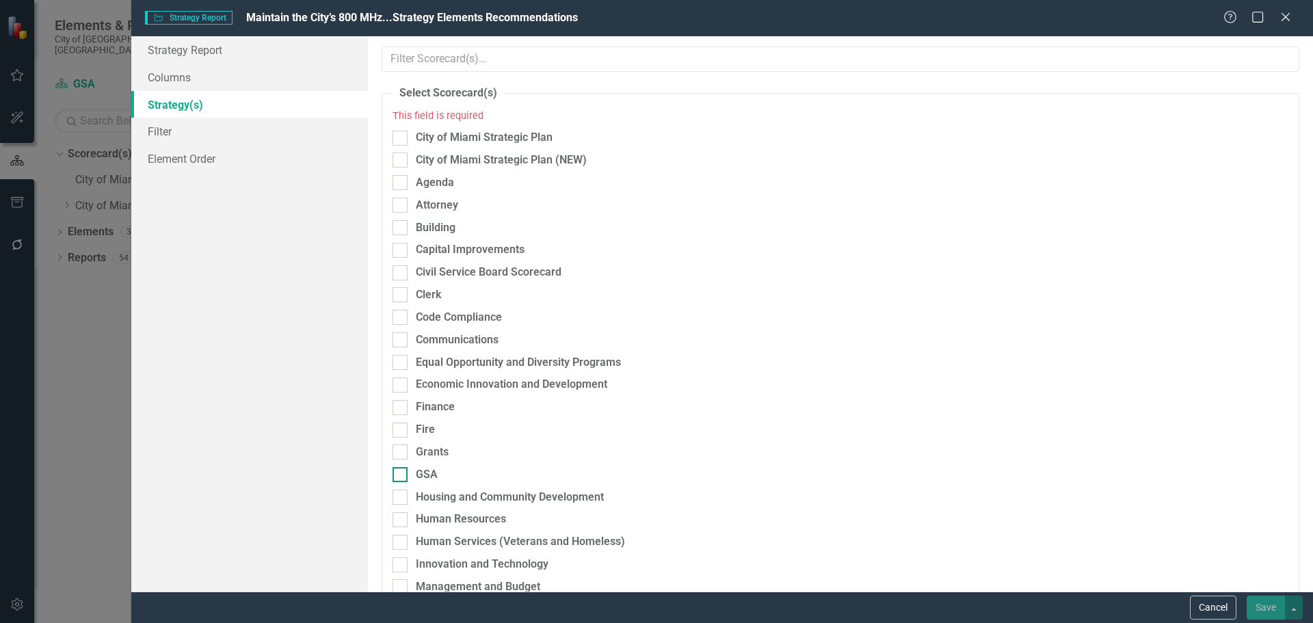
click at [425, 467] on div "GSA" at bounding box center [427, 475] width 22 height 16
click at [401, 467] on input "GSA" at bounding box center [396, 471] width 9 height 9
checkbox input "true"
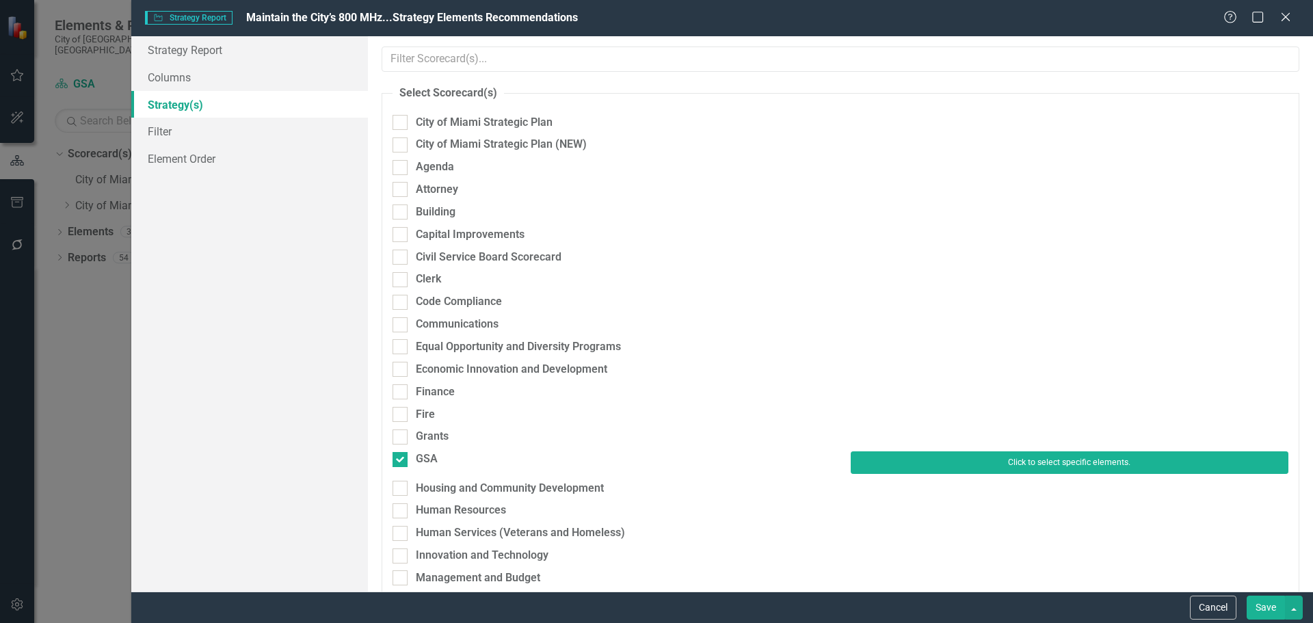
click at [972, 457] on button "Click to select specific elements." at bounding box center [1070, 462] width 438 height 22
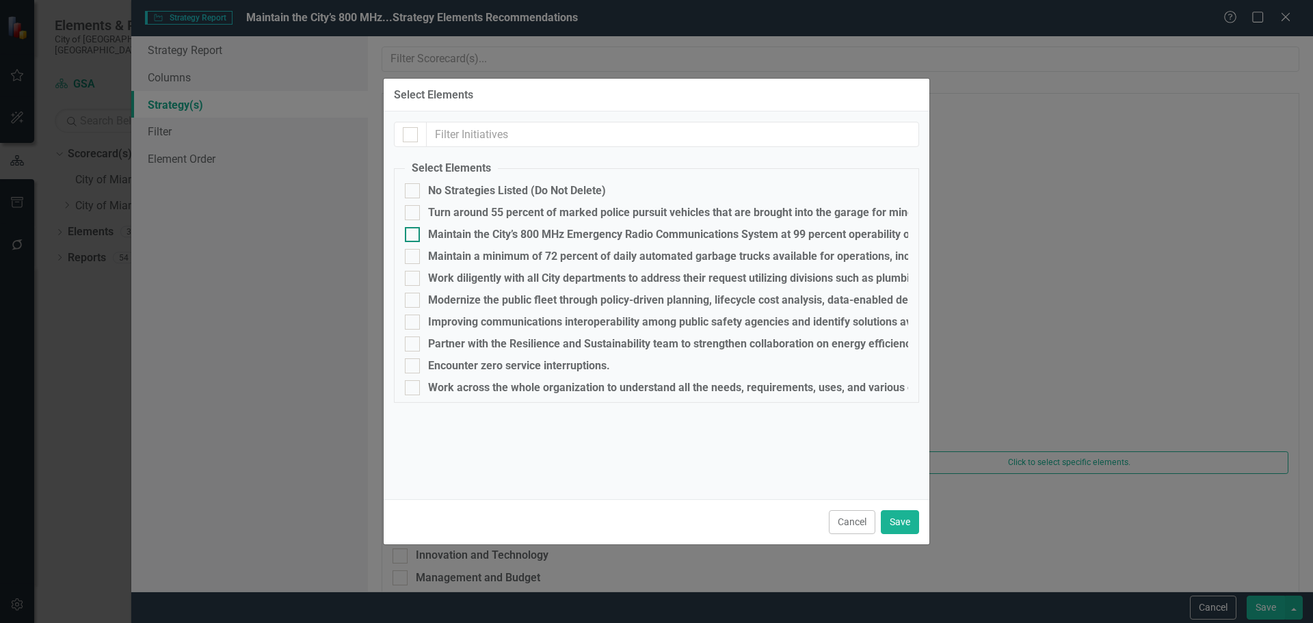
click at [459, 232] on div "Maintain the City’s 800 MHz Emergency Radio Communications System at 99 percent…" at bounding box center [688, 234] width 520 height 12
click at [414, 232] on input "Maintain the City’s 800 MHz Emergency Radio Communications System at 99 percent…" at bounding box center [409, 231] width 9 height 9
checkbox input "true"
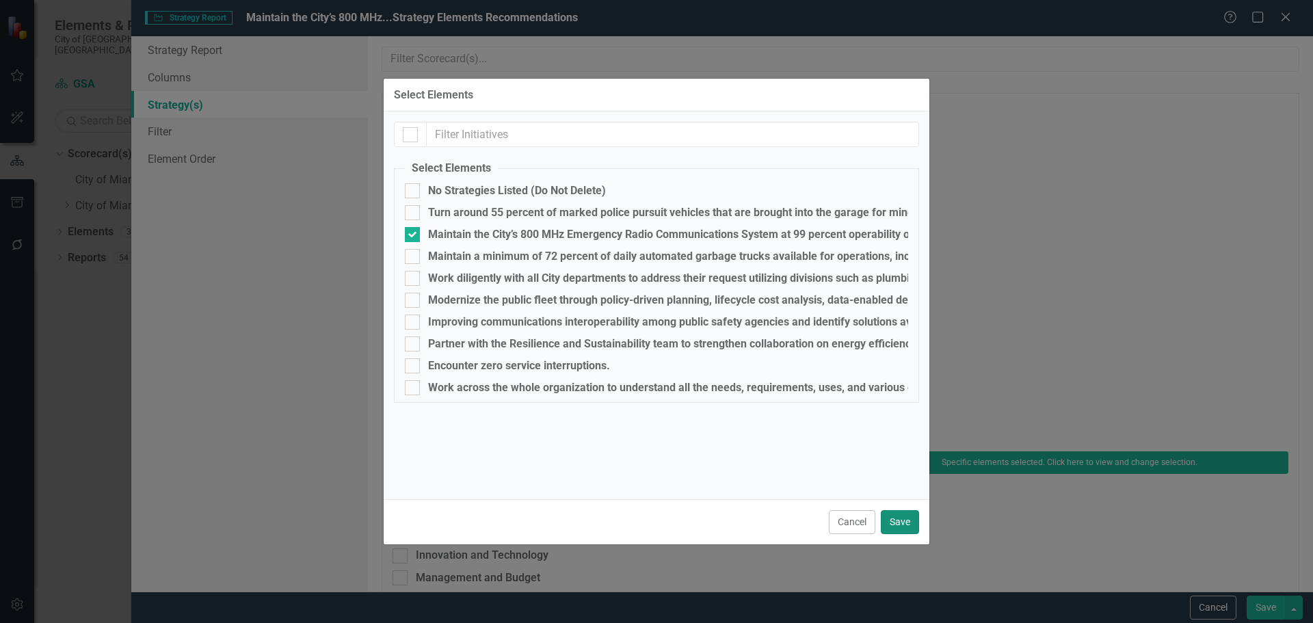
click at [900, 527] on button "Save" at bounding box center [900, 522] width 38 height 24
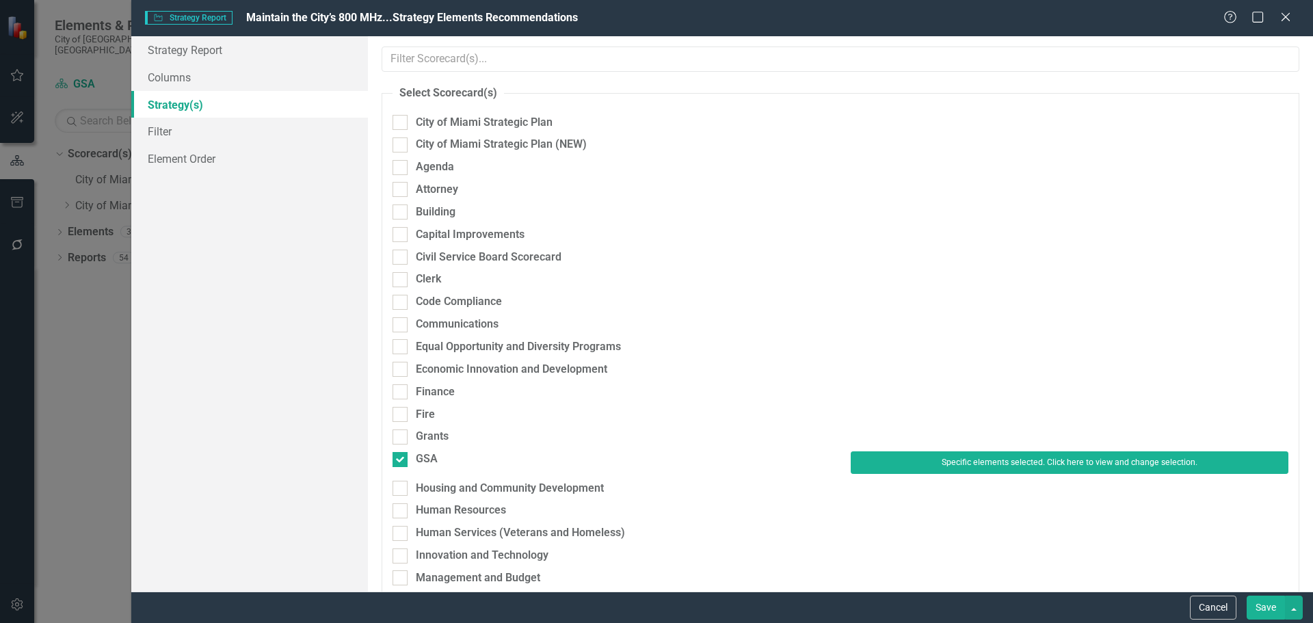
click at [1273, 614] on button "Save" at bounding box center [1266, 608] width 38 height 24
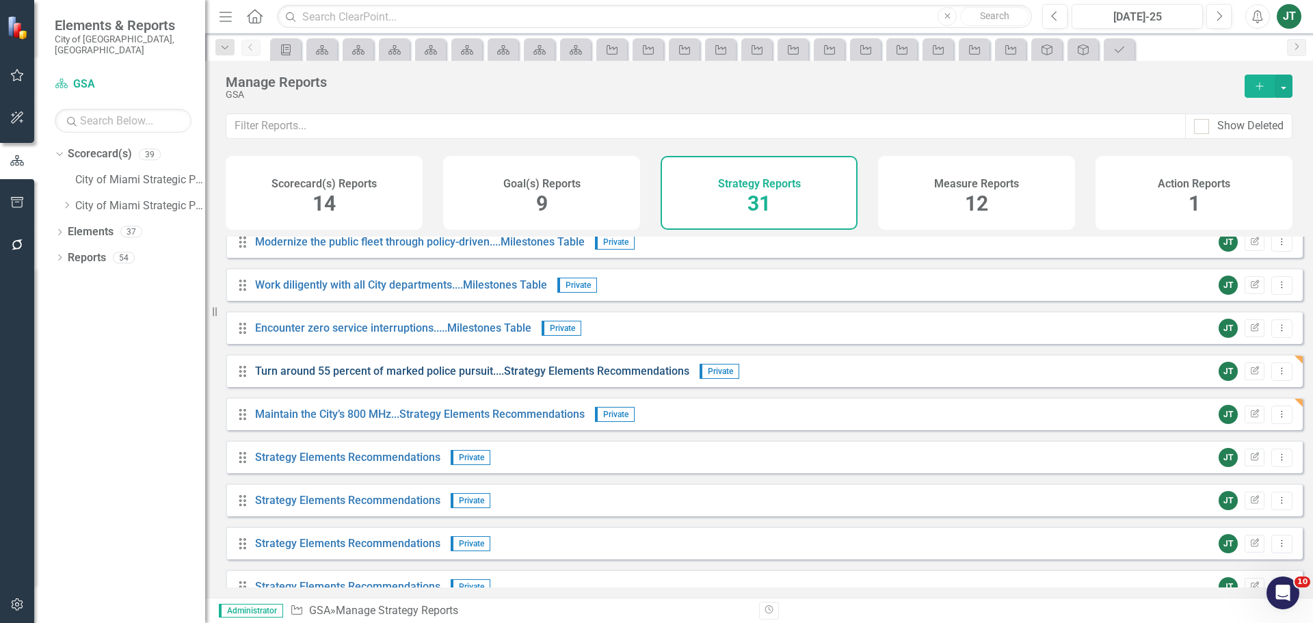
click at [491, 377] on link "Turn around 55 percent of marked police pursuit....Strategy Elements Recommenda…" at bounding box center [472, 370] width 434 height 13
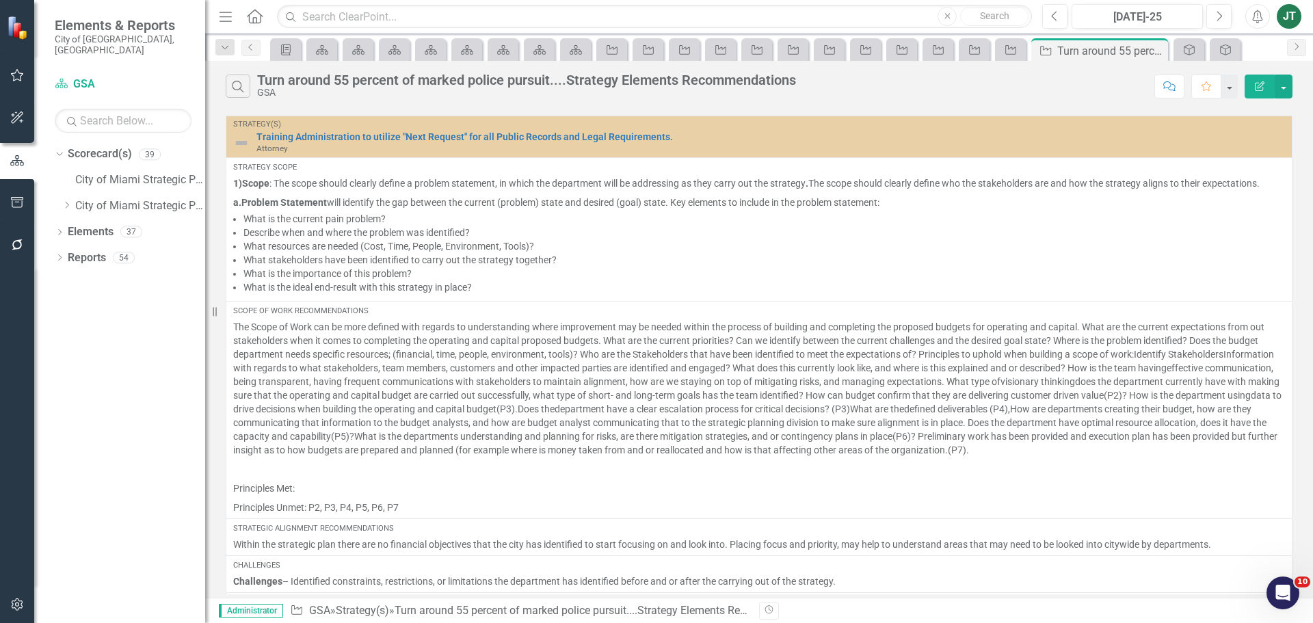
click at [1264, 84] on icon "Edit Report" at bounding box center [1259, 86] width 12 height 10
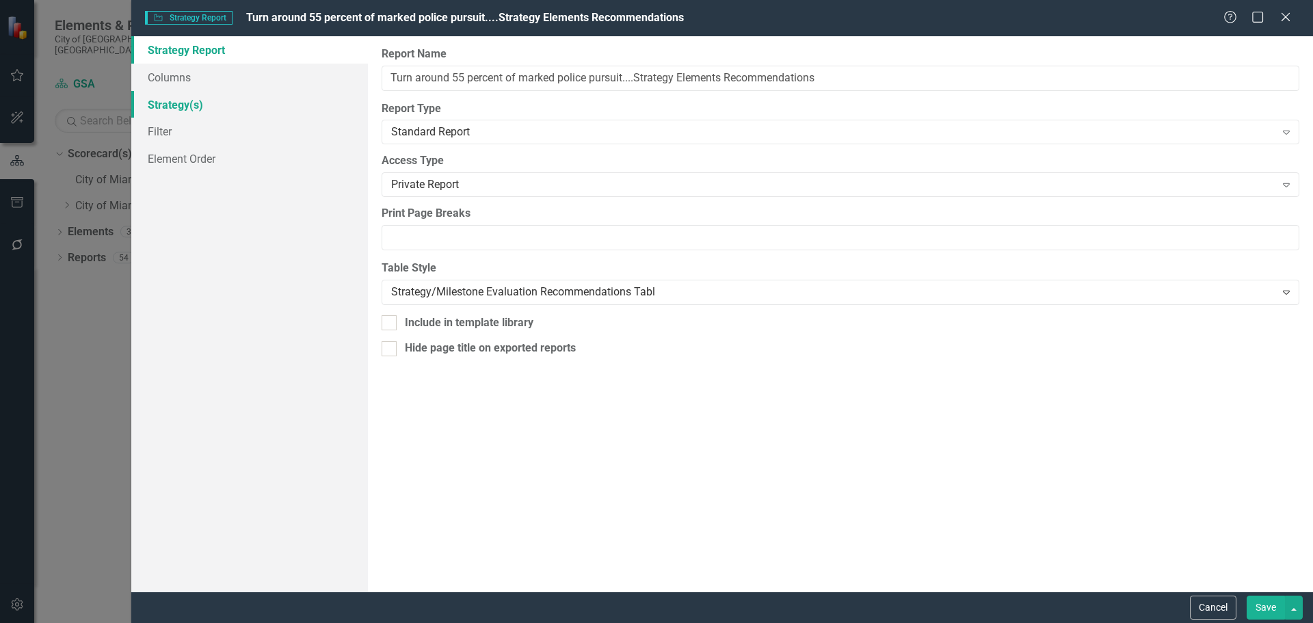
click at [193, 101] on link "Strategy(s)" at bounding box center [249, 104] width 237 height 27
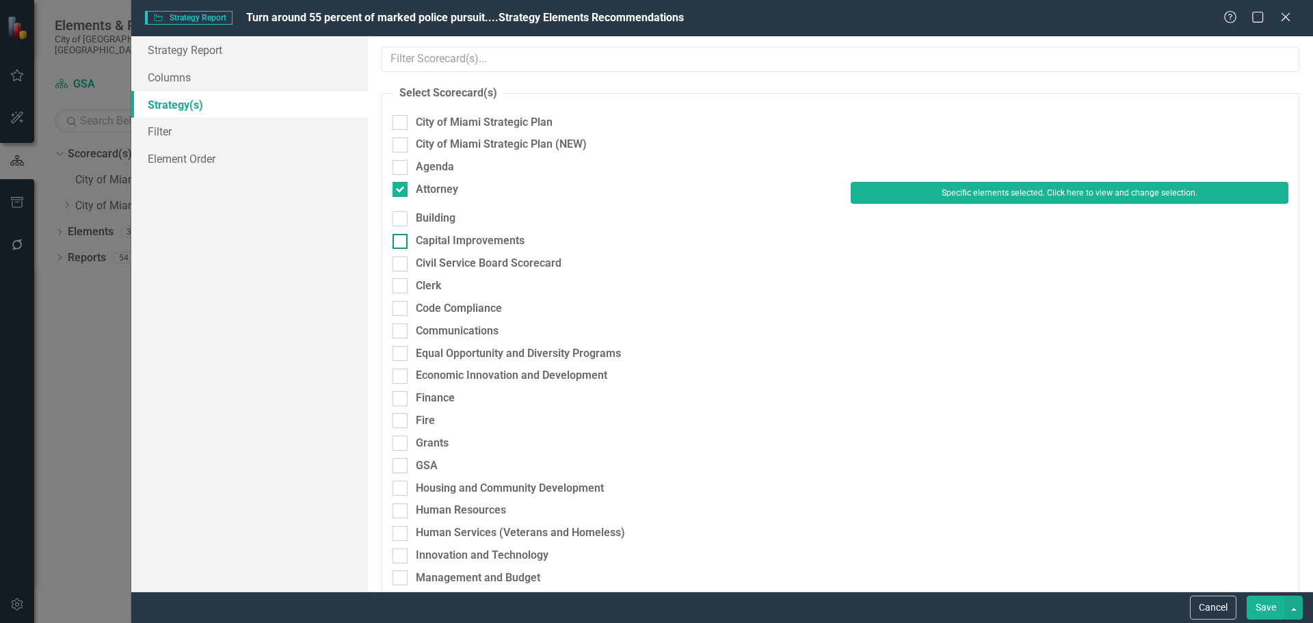
drag, startPoint x: 440, startPoint y: 185, endPoint x: 434, endPoint y: 250, distance: 64.6
click at [440, 185] on div "Attorney" at bounding box center [437, 190] width 42 height 16
click at [401, 185] on input "Attorney" at bounding box center [396, 186] width 9 height 9
checkbox input "false"
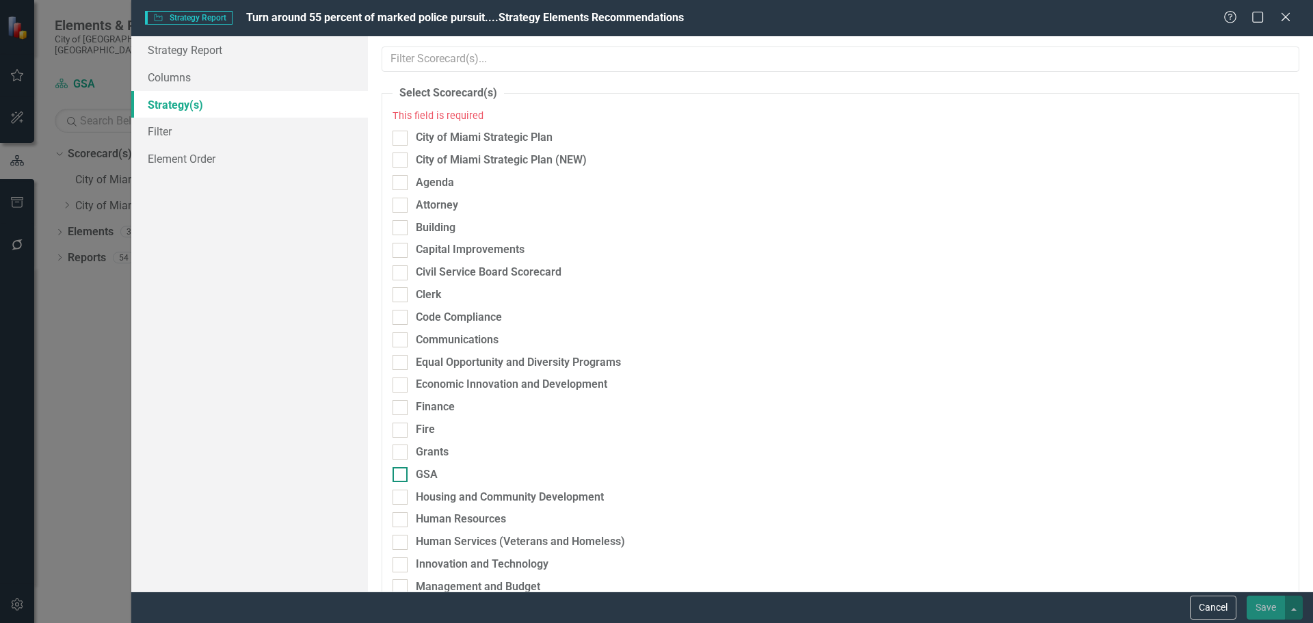
click at [438, 475] on div "GSA" at bounding box center [611, 475] width 438 height 16
click at [401, 475] on input "GSA" at bounding box center [396, 471] width 9 height 9
checkbox input "true"
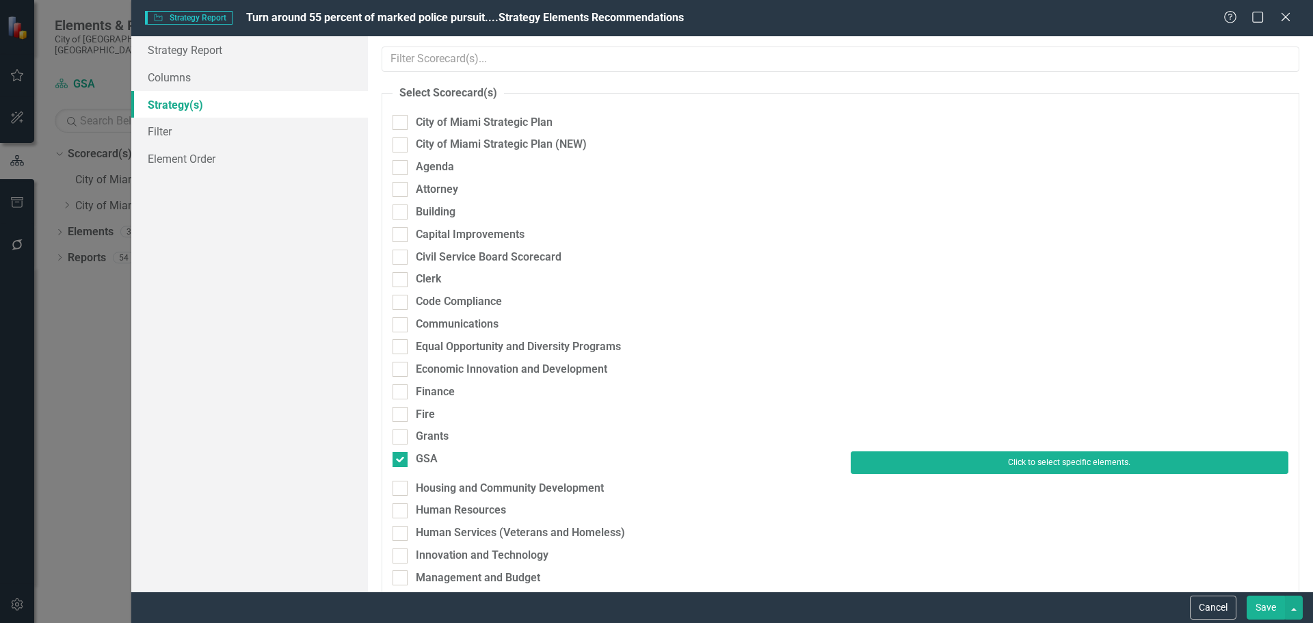
click at [907, 466] on button "Click to select specific elements." at bounding box center [1070, 462] width 438 height 22
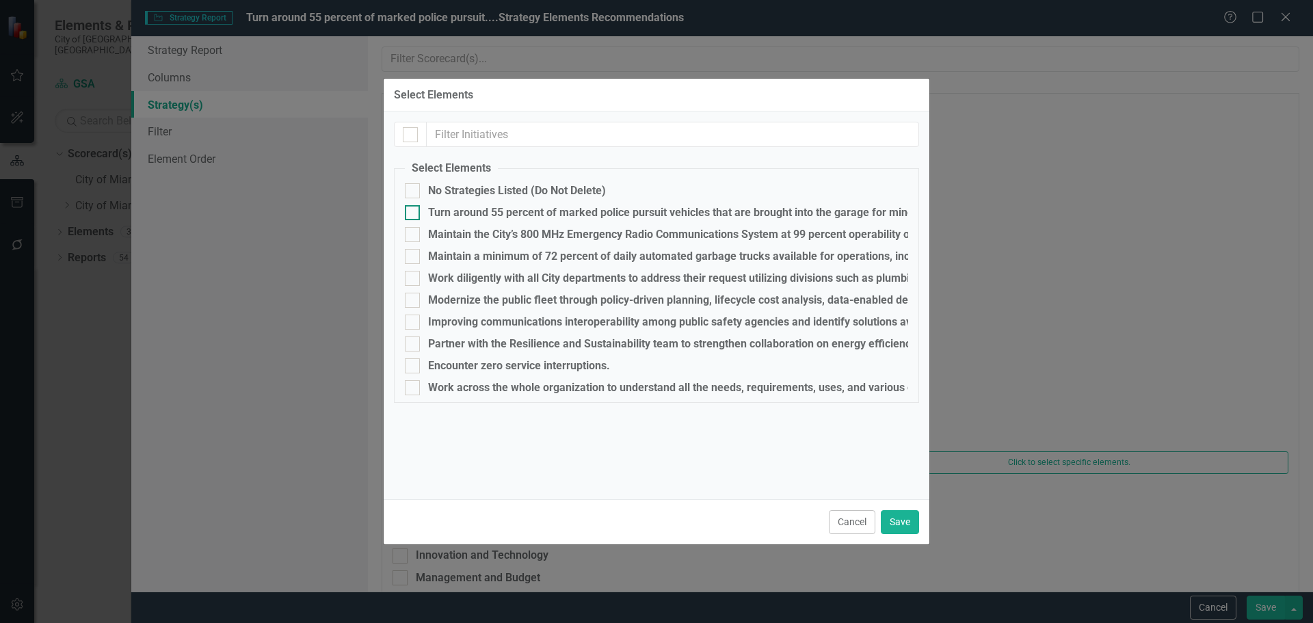
click at [451, 208] on div "Turn around 55 percent of marked police pursuit vehicles that are brought into …" at bounding box center [972, 213] width 1089 height 12
click at [414, 208] on input "Turn around 55 percent of marked police pursuit vehicles that are brought into …" at bounding box center [409, 209] width 9 height 9
checkbox input "true"
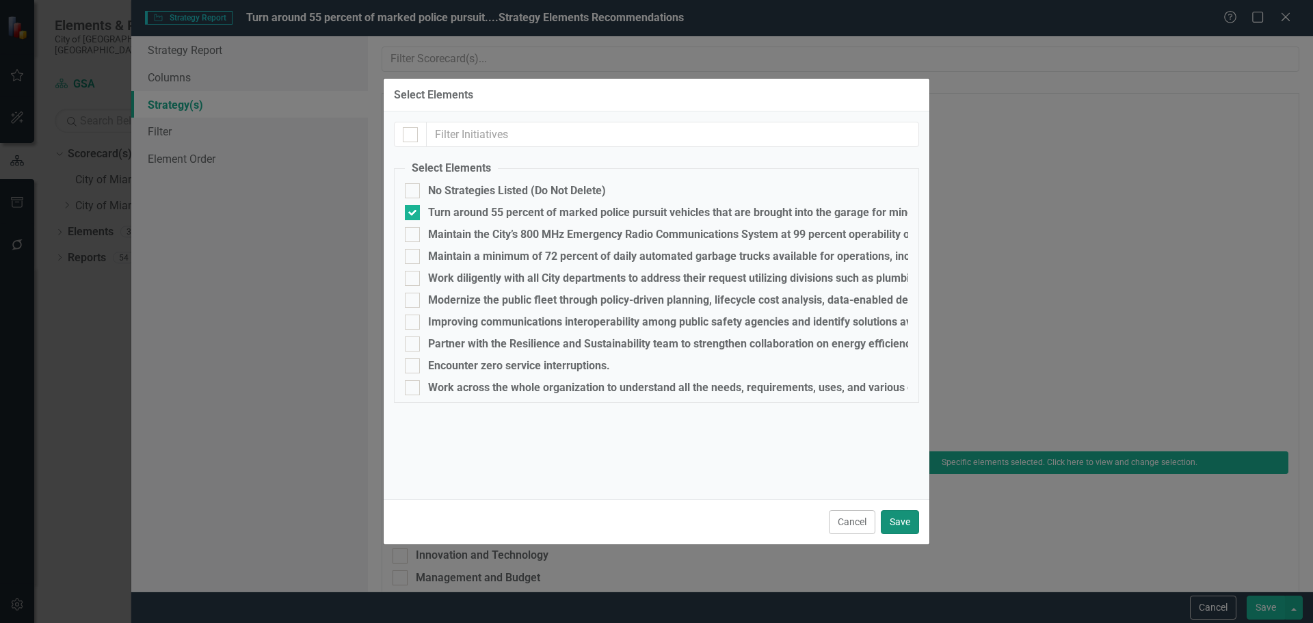
click at [898, 520] on button "Save" at bounding box center [900, 522] width 38 height 24
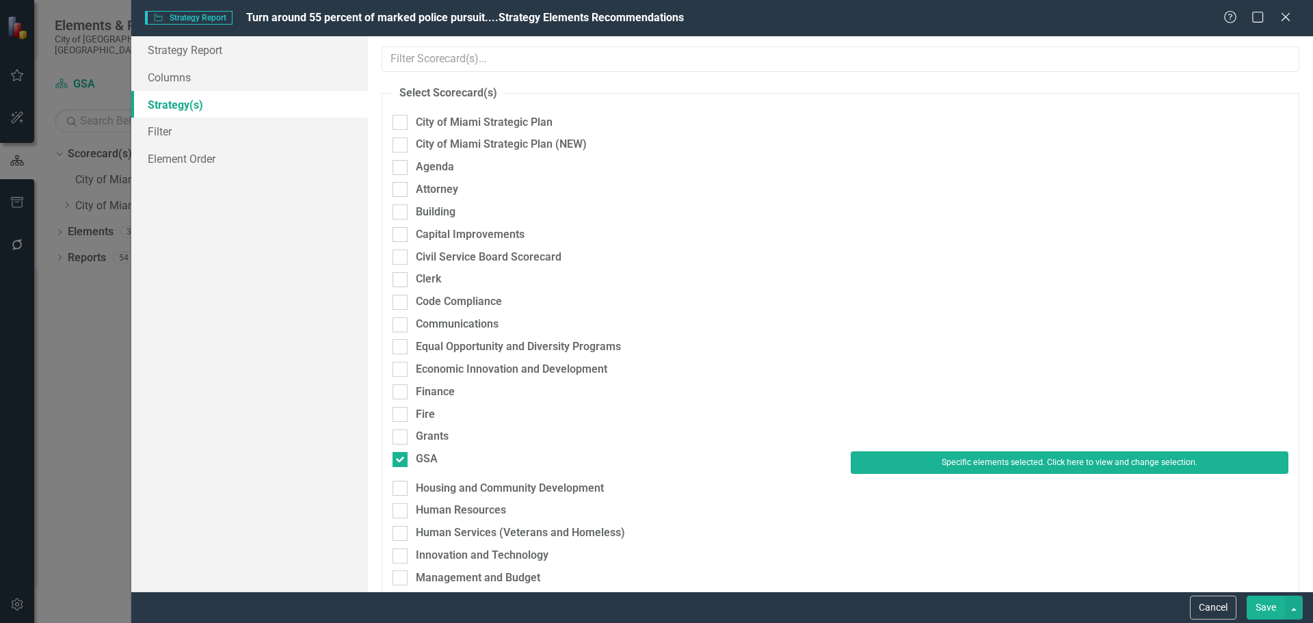
click at [1265, 604] on button "Save" at bounding box center [1266, 608] width 38 height 24
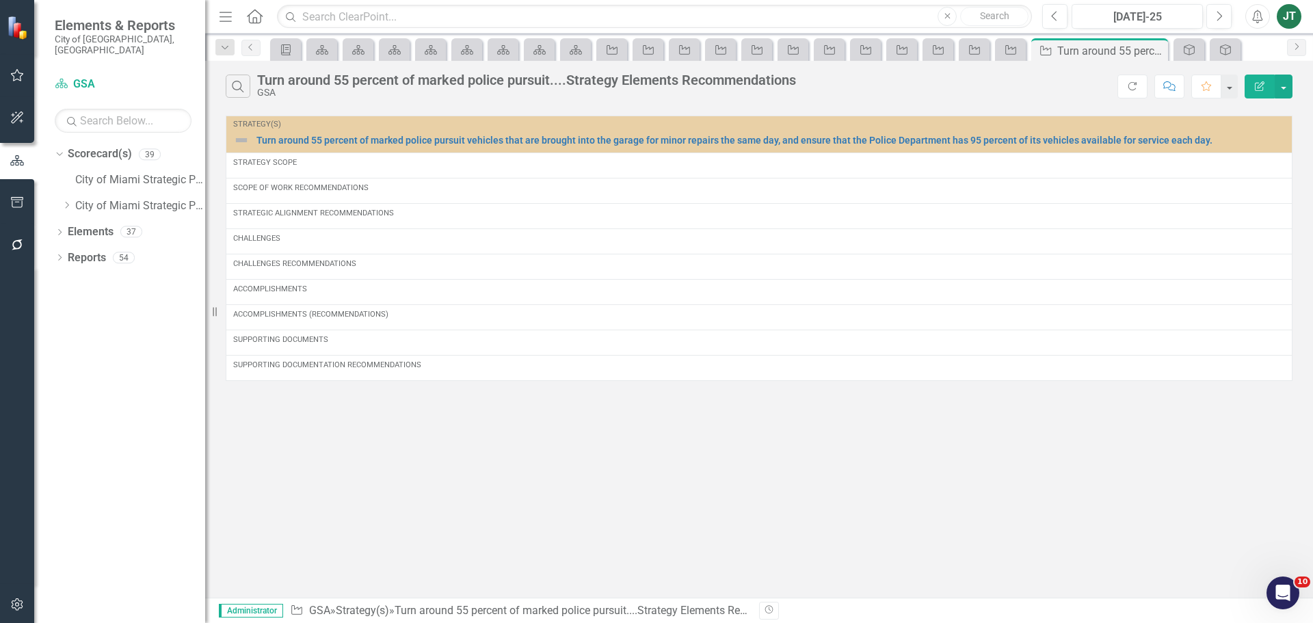
click at [1257, 82] on icon "Edit Report" at bounding box center [1259, 86] width 12 height 10
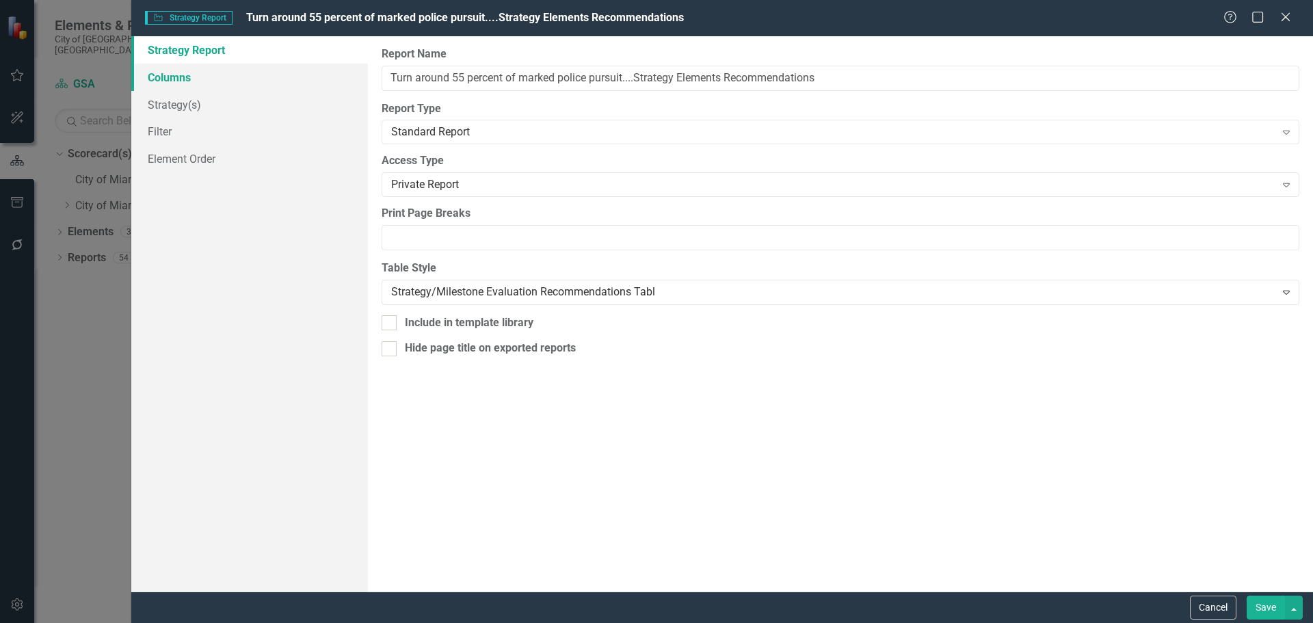
click at [170, 75] on link "Columns" at bounding box center [249, 77] width 237 height 27
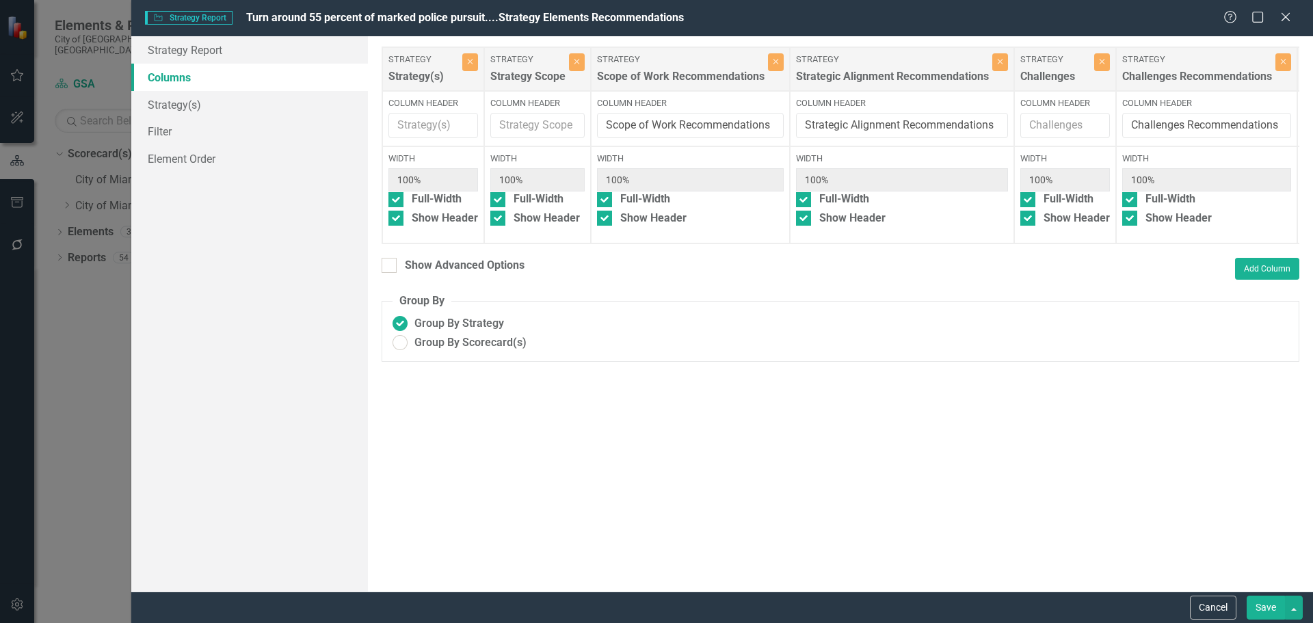
click at [457, 268] on div "To add columns to your report, click on the "Select Columns" button below. All …" at bounding box center [840, 313] width 945 height 555
click at [457, 274] on div "Show Advanced Options" at bounding box center [465, 266] width 120 height 16
click at [390, 267] on input "Show Advanced Options" at bounding box center [386, 262] width 9 height 9
checkbox input "true"
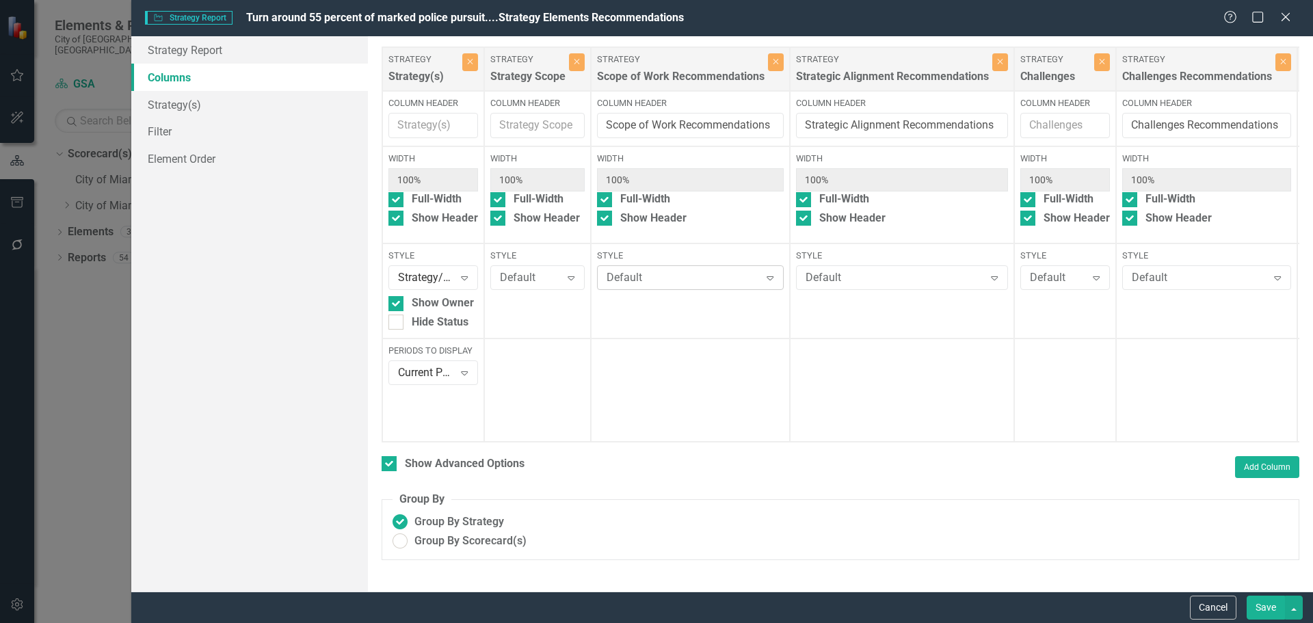
click at [653, 286] on div "Default" at bounding box center [683, 278] width 153 height 16
type input "g"
click at [828, 286] on div "Default" at bounding box center [894, 278] width 178 height 16
type input "g"
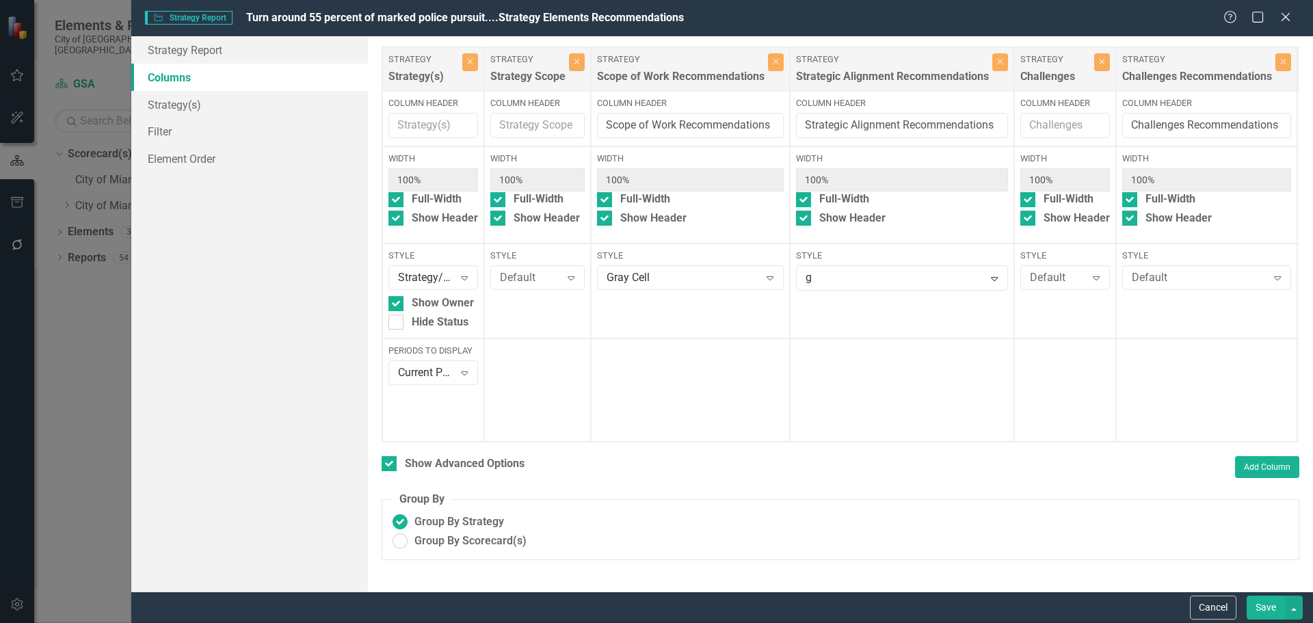
click at [1172, 284] on div "Default" at bounding box center [1199, 278] width 135 height 16
type input "g"
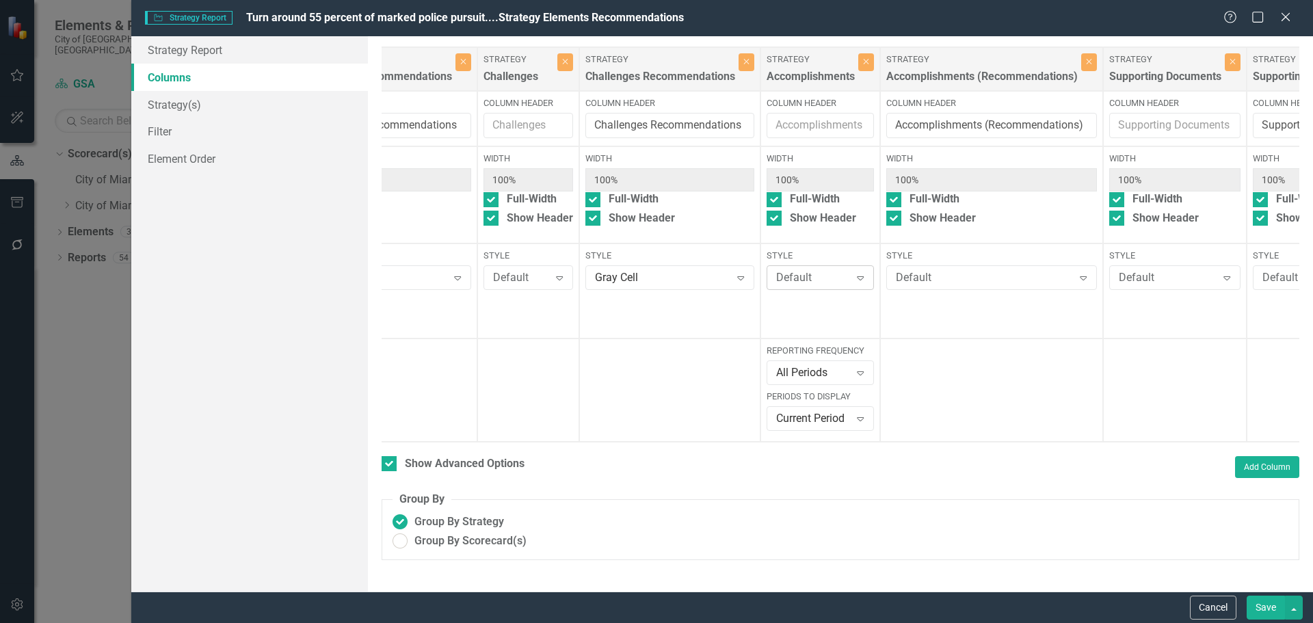
scroll to position [0, 532]
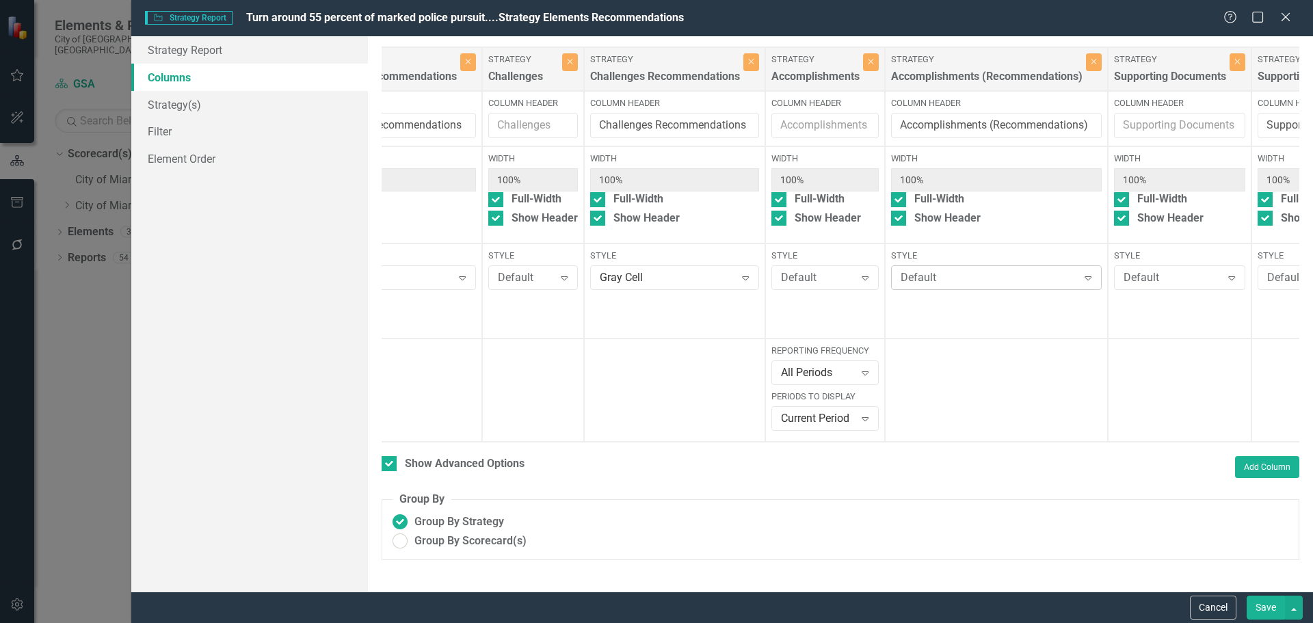
click at [986, 286] on div "Default" at bounding box center [989, 278] width 177 height 16
type input "g"
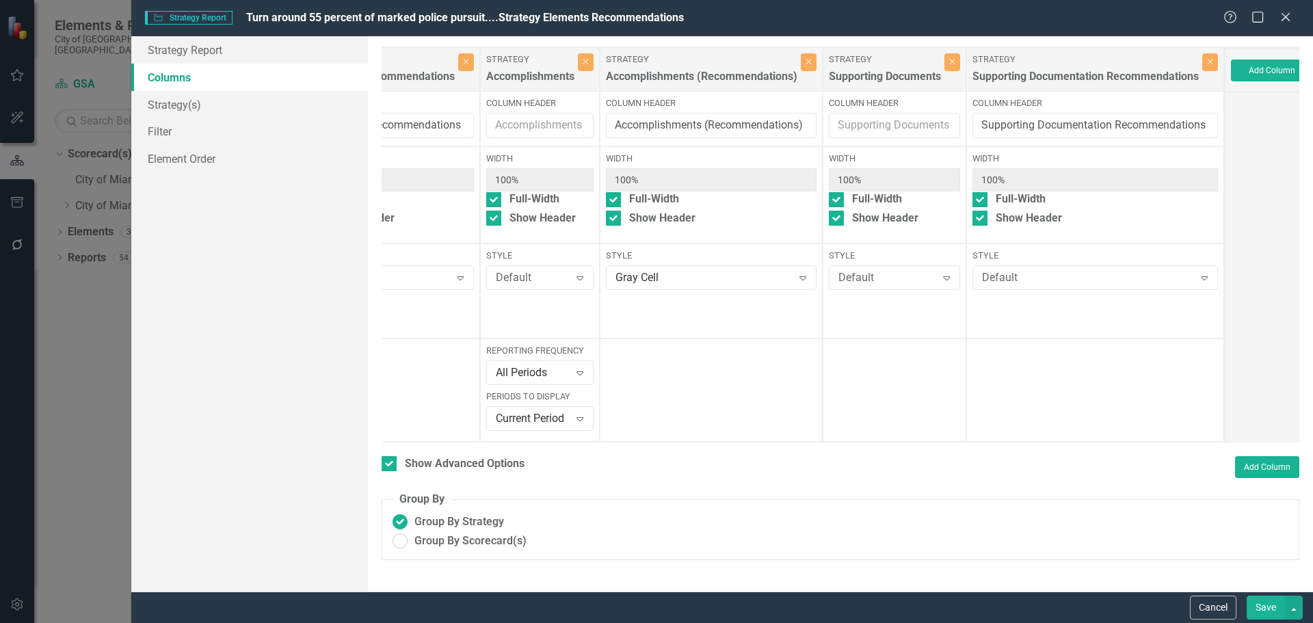
scroll to position [0, 840]
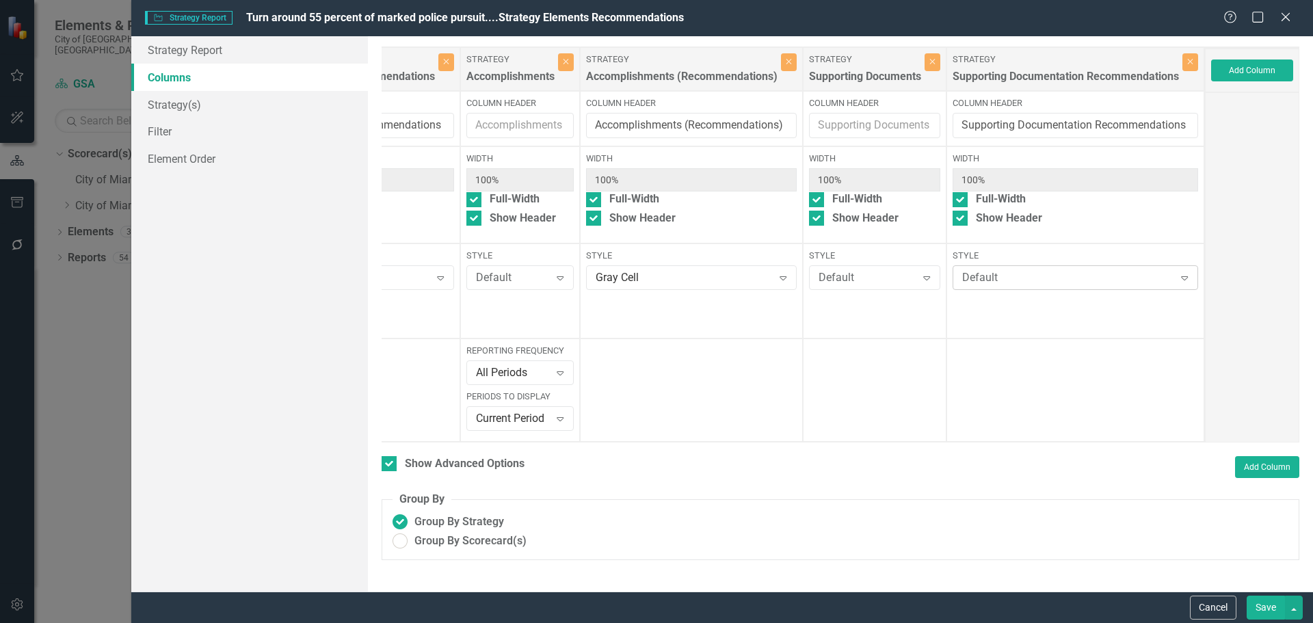
click at [1009, 284] on div "Default" at bounding box center [1068, 278] width 212 height 16
type input "g"
click at [1268, 605] on button "Save" at bounding box center [1266, 608] width 38 height 24
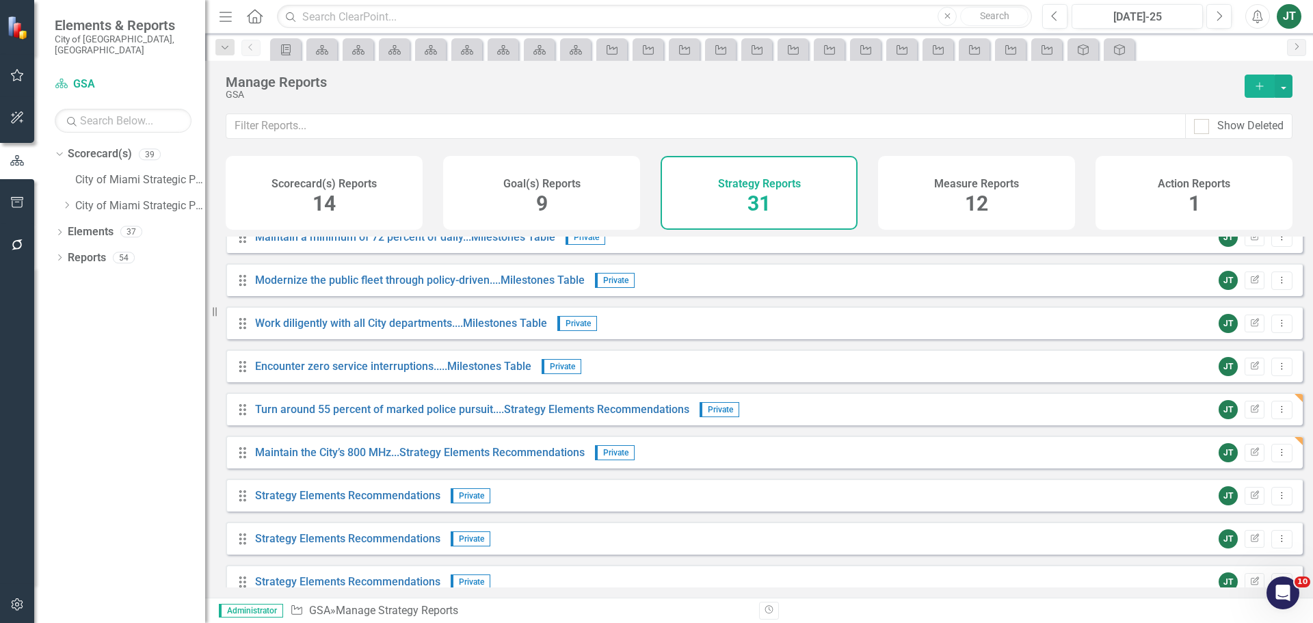
scroll to position [985, 0]
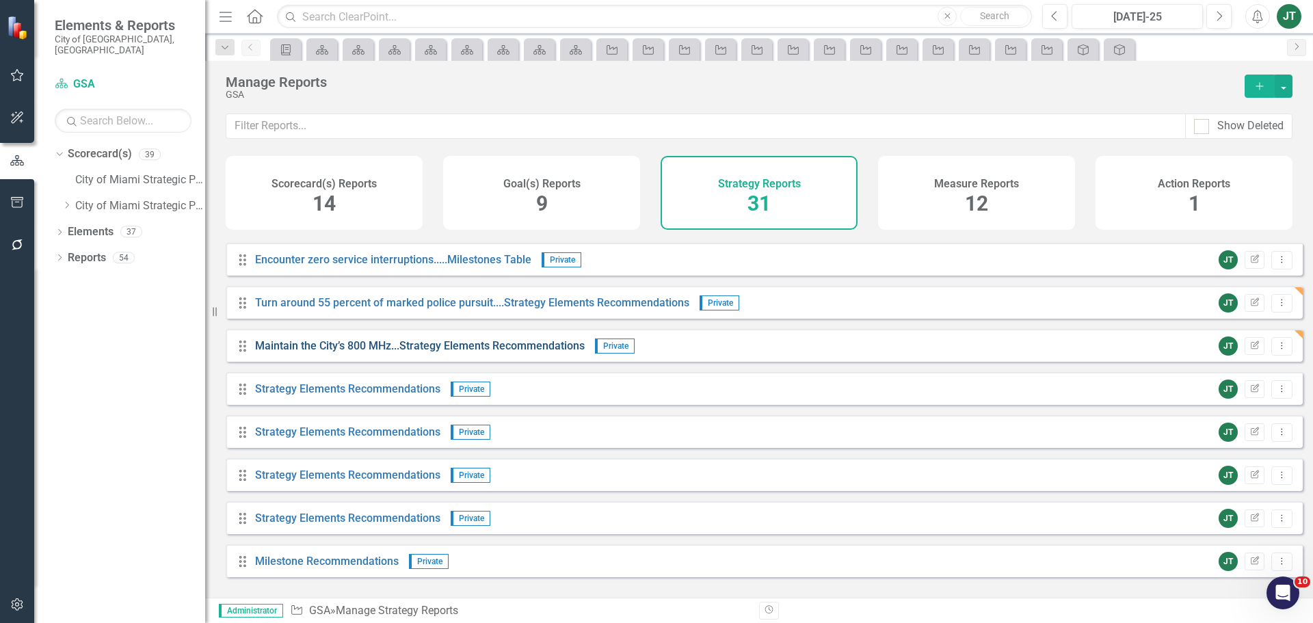
click at [369, 352] on link "Maintain the City’s 800 MHz...Strategy Elements Recommendations" at bounding box center [420, 345] width 330 height 13
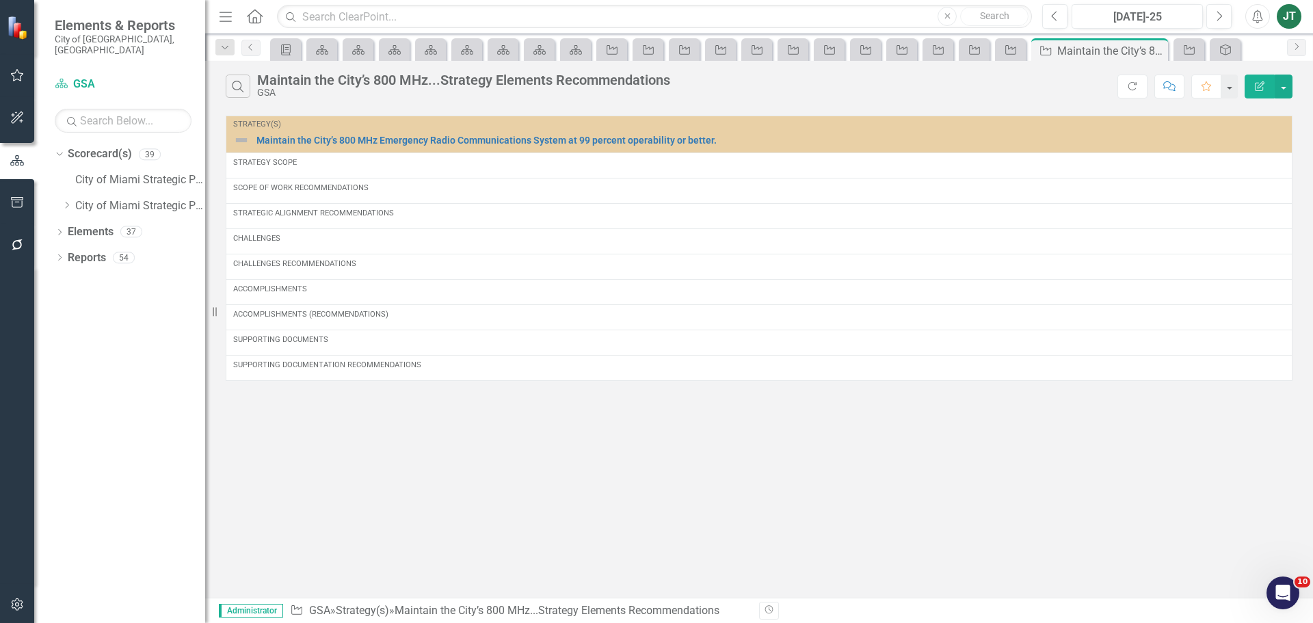
click at [1253, 84] on button "Edit Report" at bounding box center [1259, 87] width 30 height 24
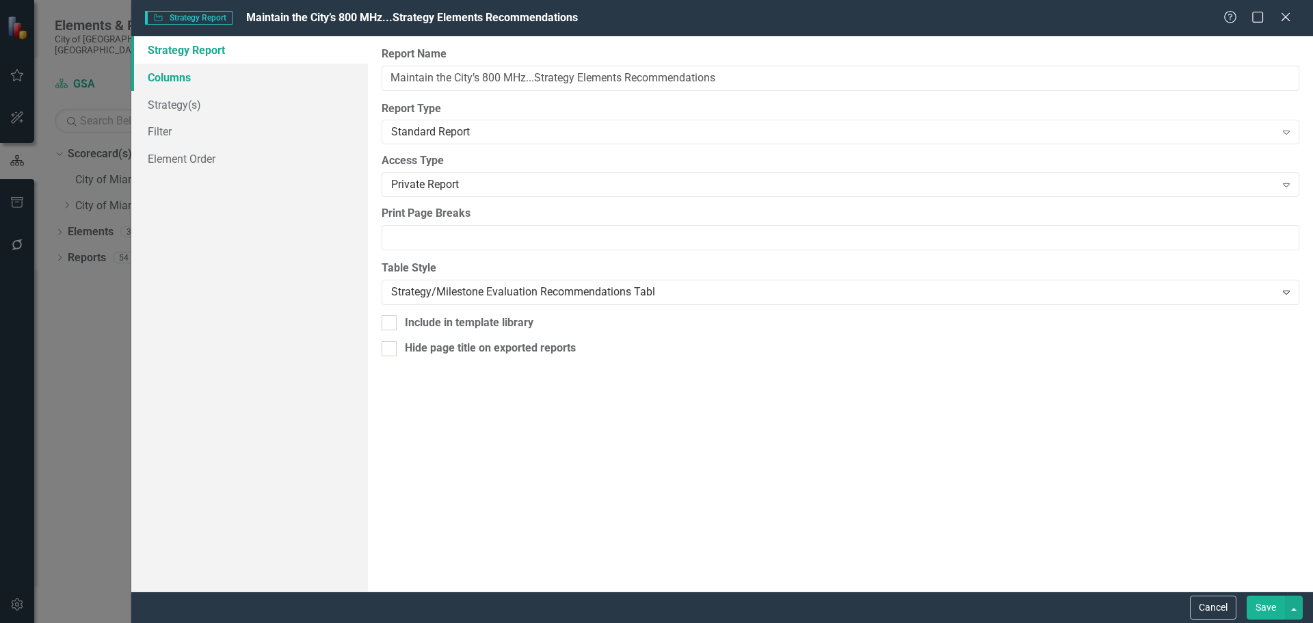
click at [199, 85] on link "Columns" at bounding box center [249, 77] width 237 height 27
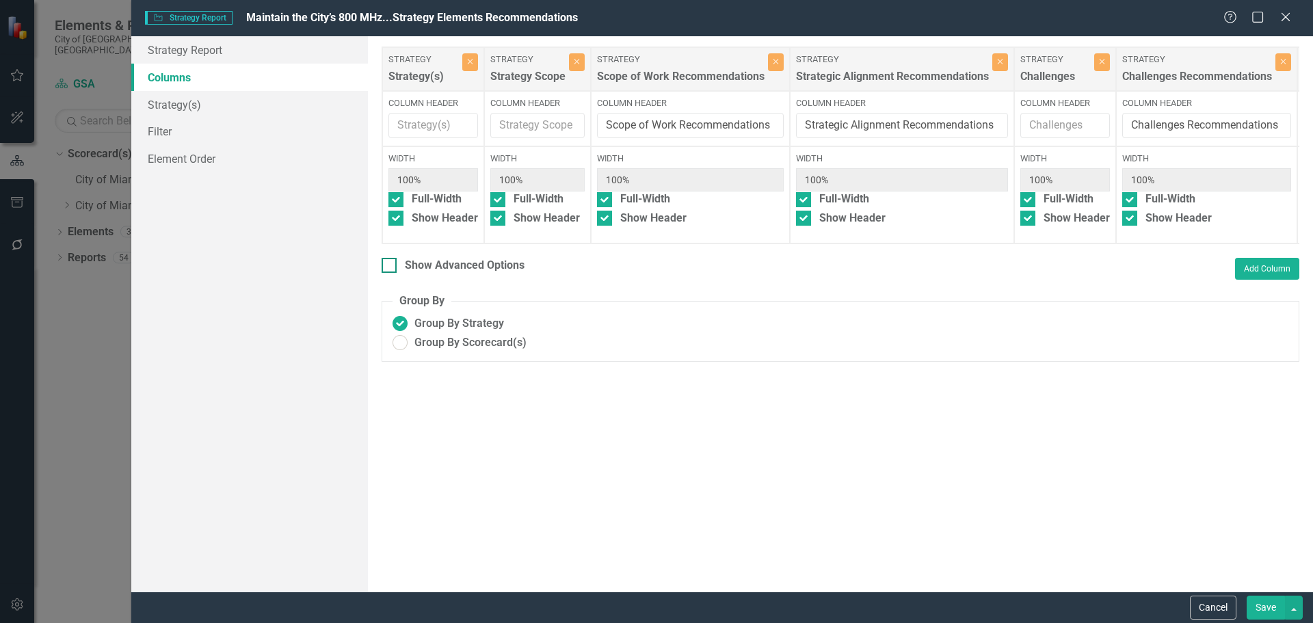
click at [496, 274] on div "Show Advanced Options" at bounding box center [465, 266] width 120 height 16
click at [390, 267] on input "Show Advanced Options" at bounding box center [386, 262] width 9 height 9
checkbox input "true"
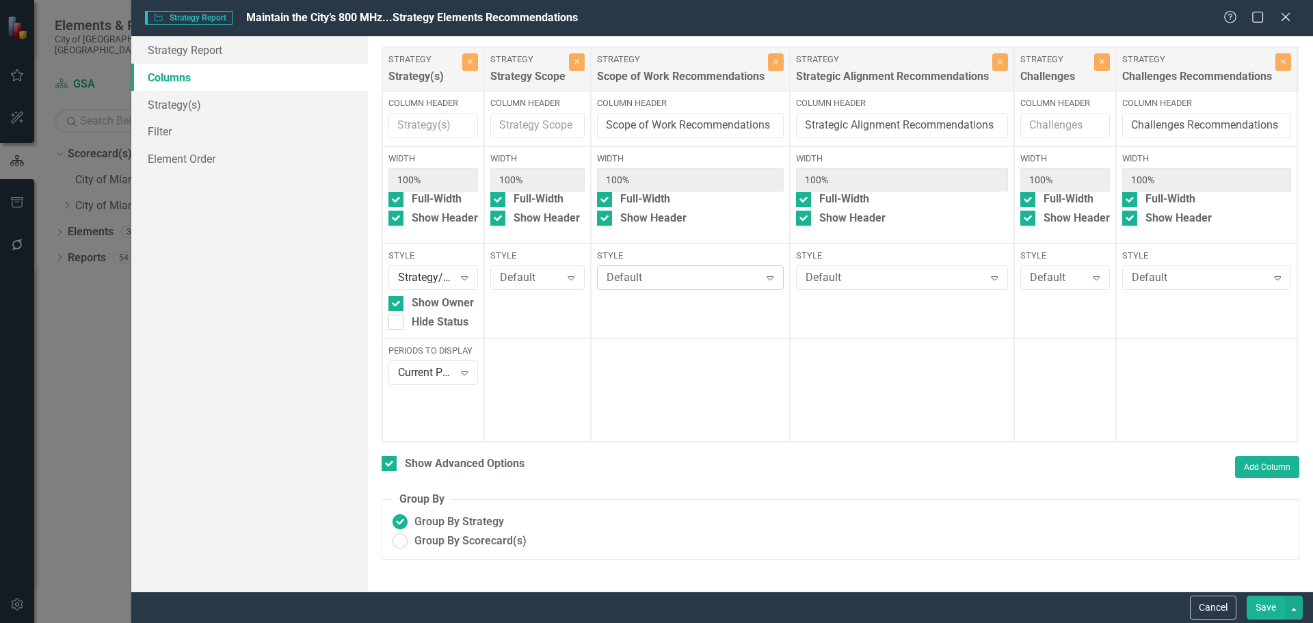
click at [658, 280] on div "Default" at bounding box center [683, 278] width 153 height 16
type input "g"
click at [903, 269] on div "Default Expand" at bounding box center [902, 277] width 212 height 25
type input "g"
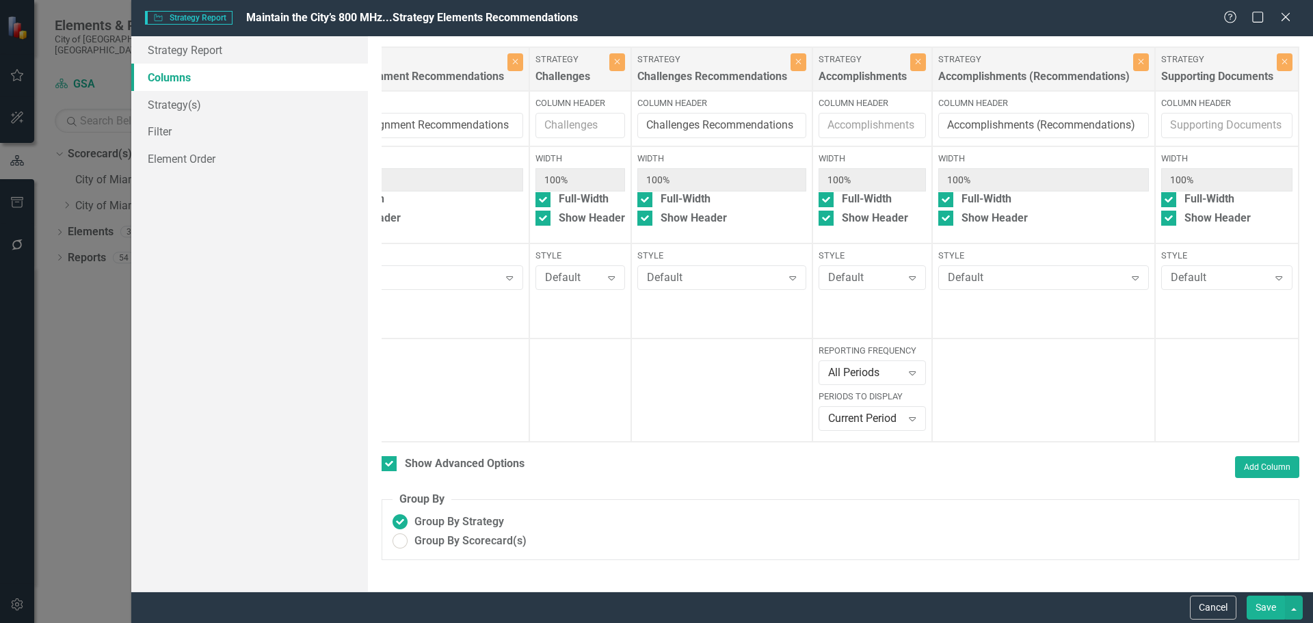
scroll to position [0, 482]
click at [734, 274] on div "Default" at bounding box center [717, 278] width 135 height 16
click at [996, 275] on div "Default" at bounding box center [1038, 278] width 177 height 16
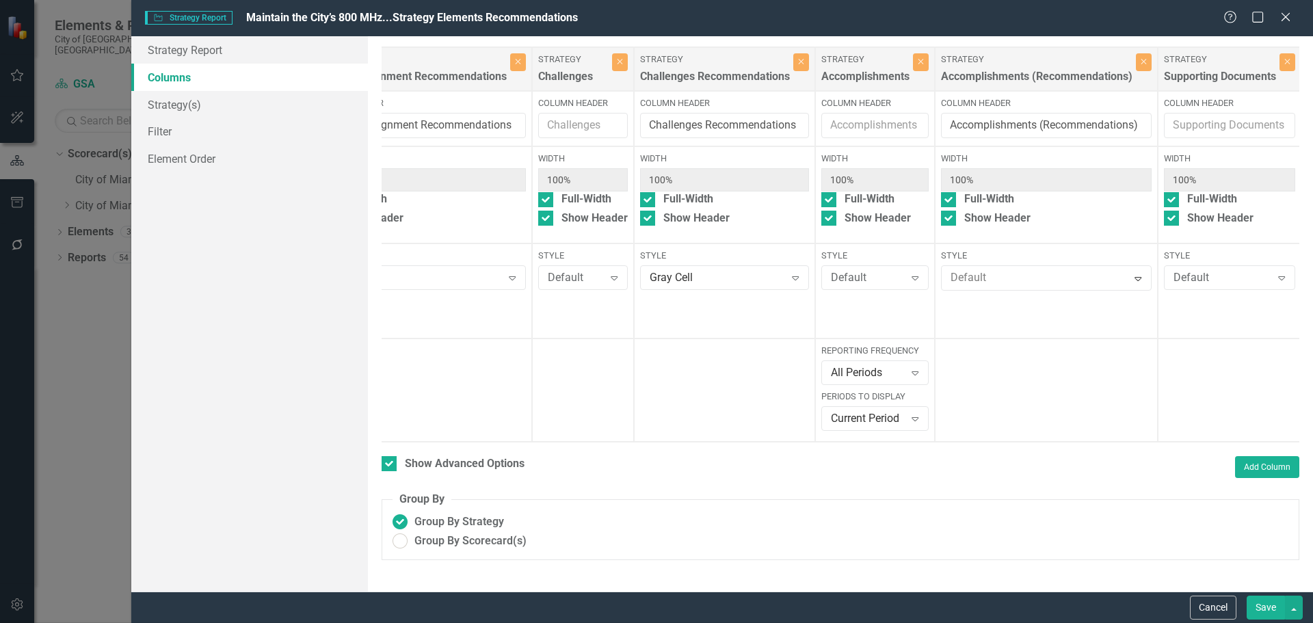
scroll to position [205, 0]
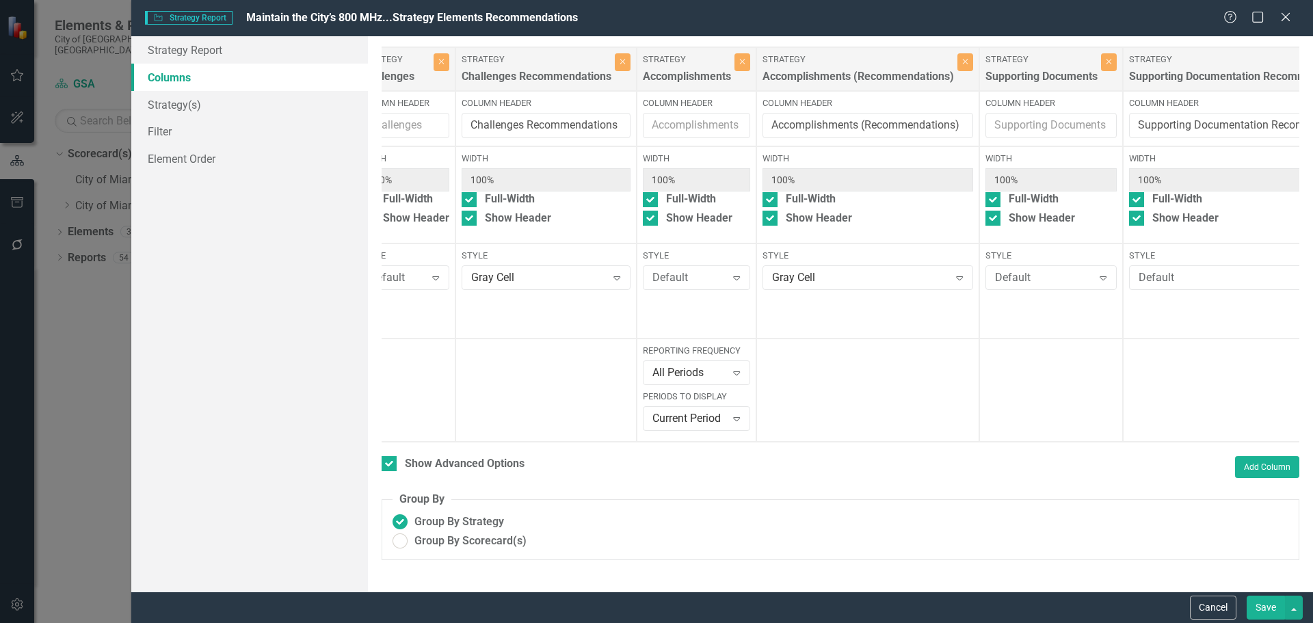
scroll to position [0, 840]
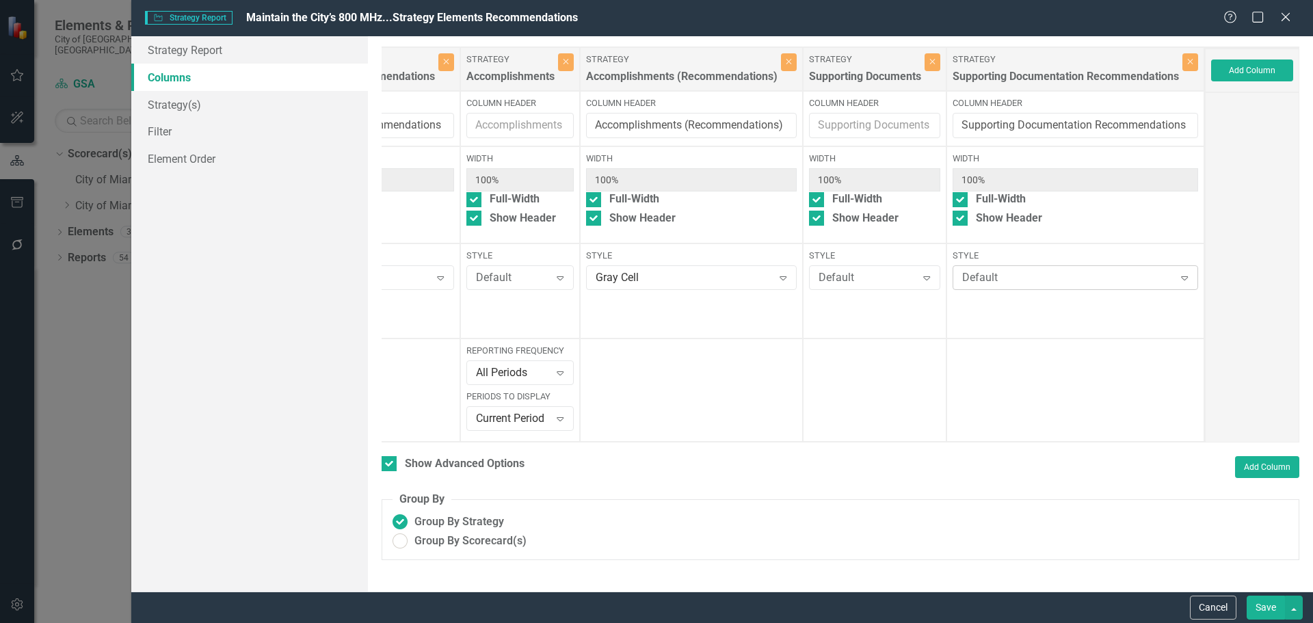
click at [1019, 277] on div "Default" at bounding box center [1068, 278] width 212 height 16
click at [1268, 604] on button "Save" at bounding box center [1266, 608] width 38 height 24
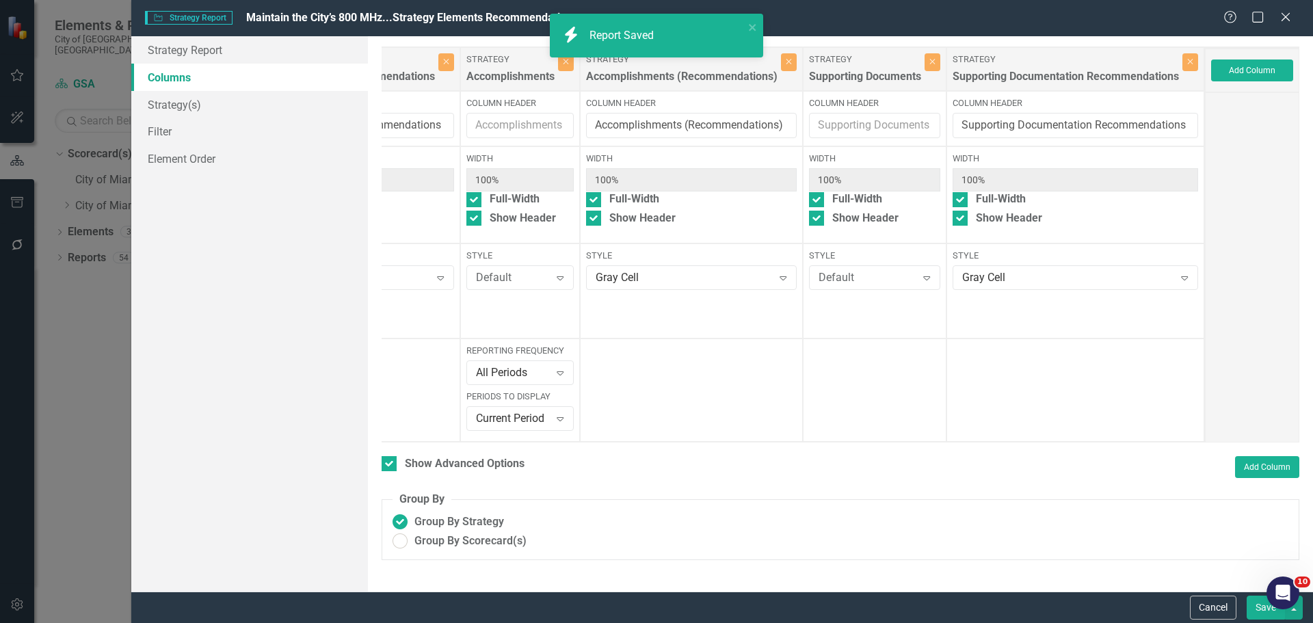
checkbox input "false"
radio input "true"
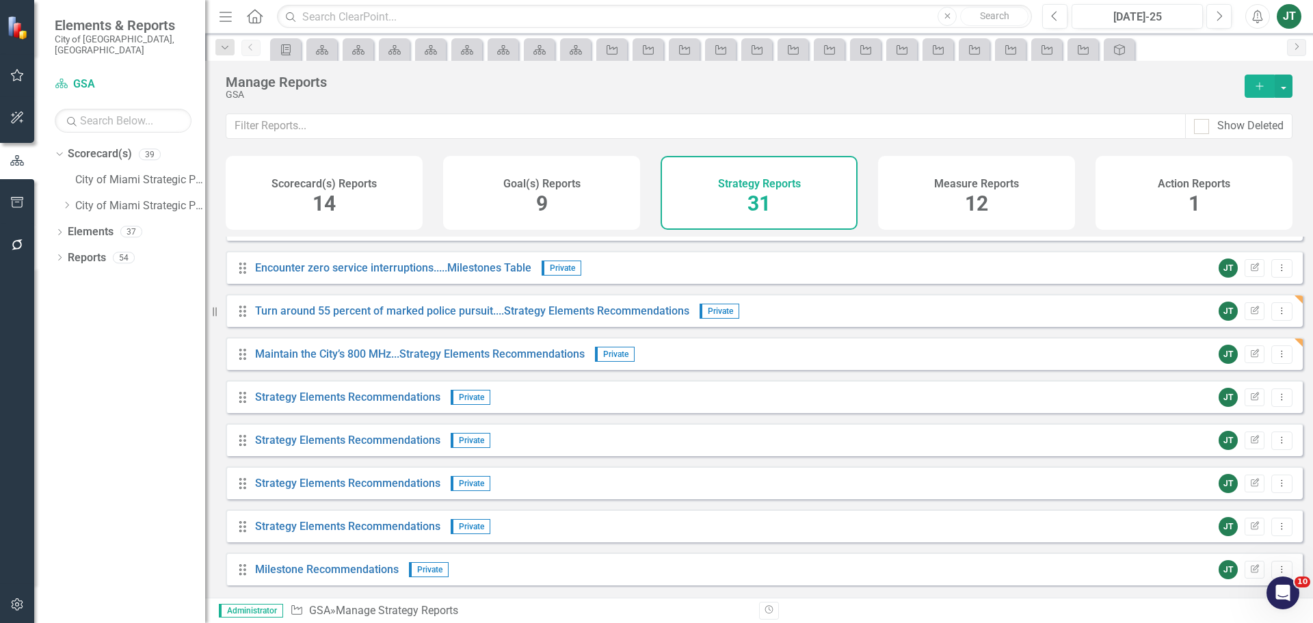
scroll to position [985, 0]
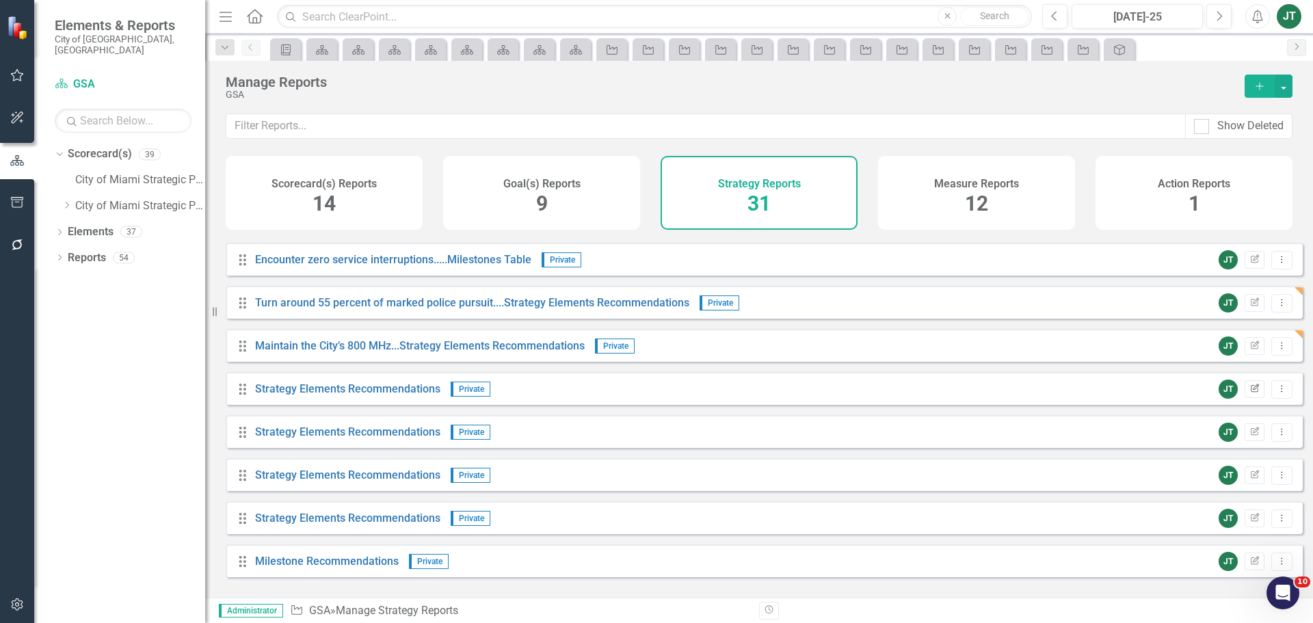
click at [1245, 398] on button "Edit Report" at bounding box center [1254, 389] width 20 height 18
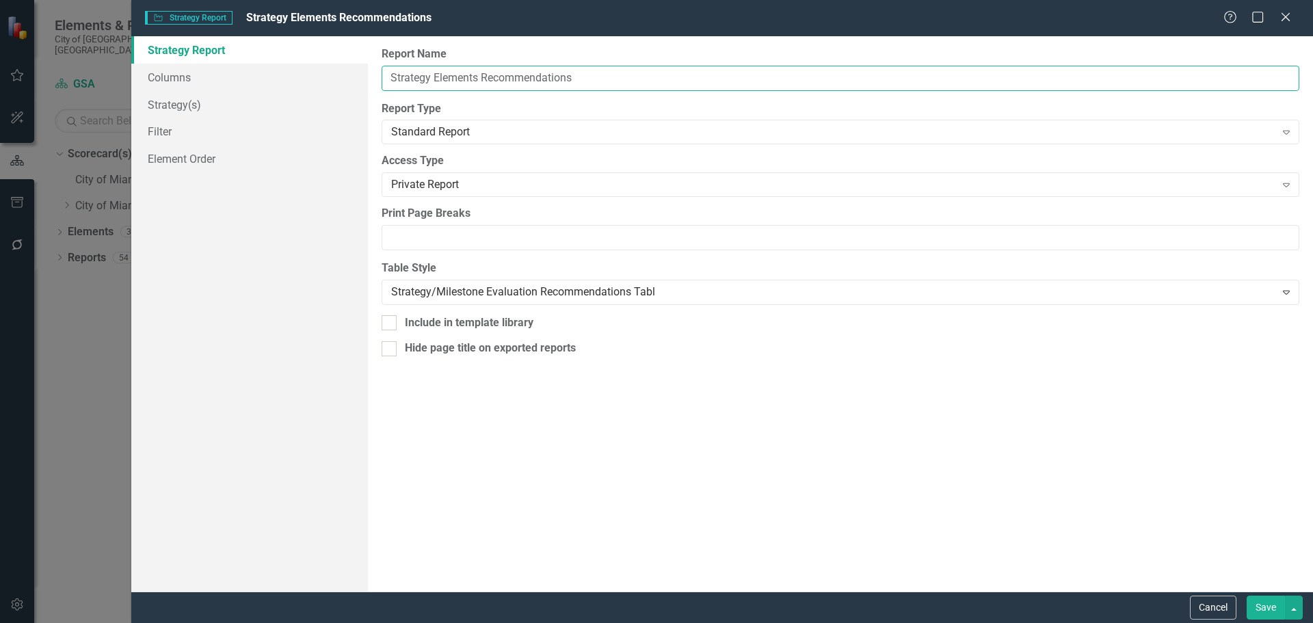
click at [385, 76] on input "Strategy Elements Recommendations" at bounding box center [841, 78] width 918 height 25
paste input "Maintain a minimum of 72 percent of daily..."
type input "Maintain a minimum of 72 percent of daily...Strategy Elements Recommendations"
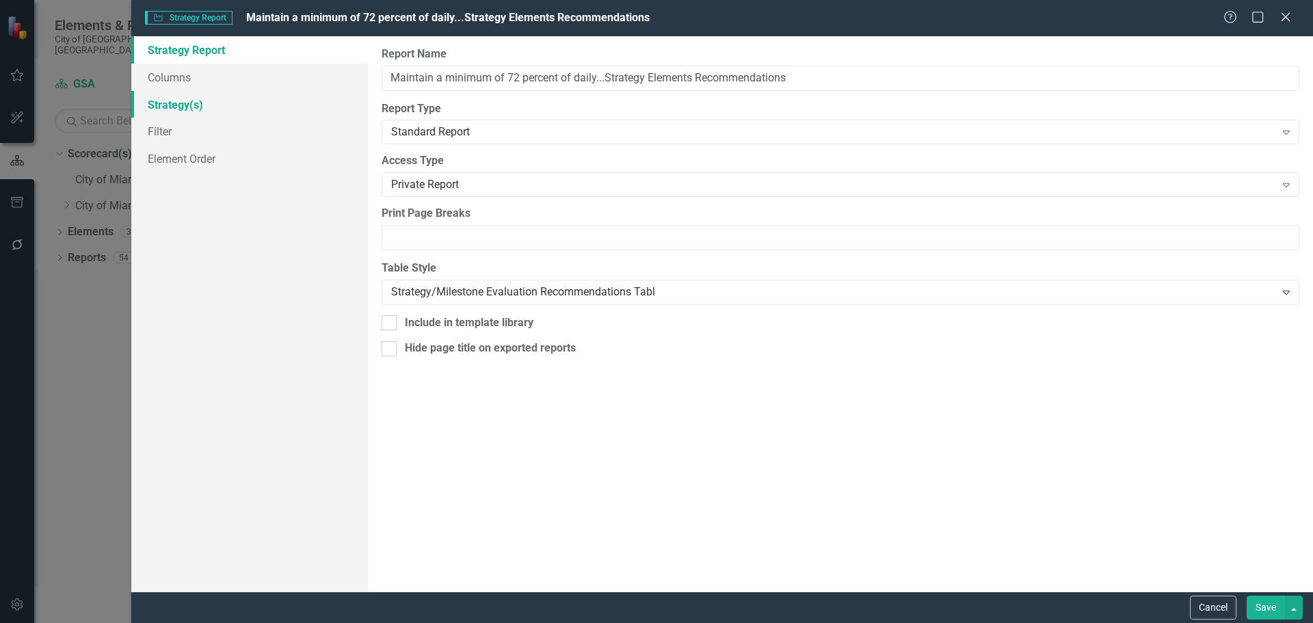
click at [204, 105] on link "Strategy(s)" at bounding box center [249, 104] width 237 height 27
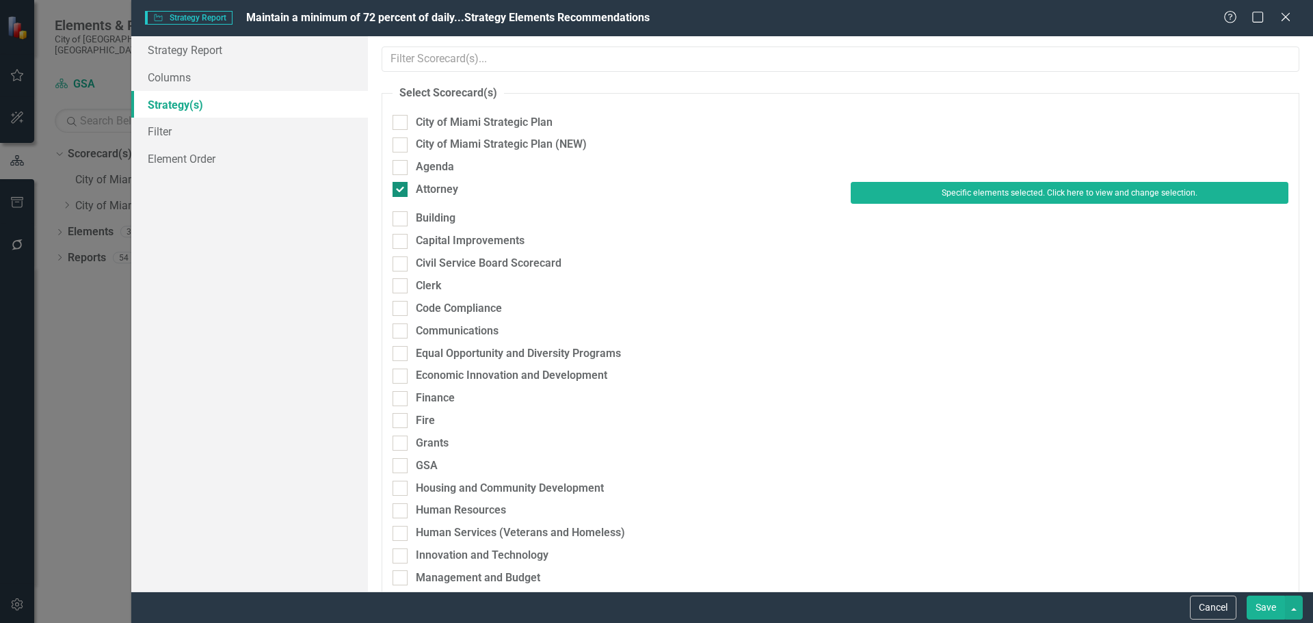
click at [433, 195] on div "Attorney" at bounding box center [437, 190] width 42 height 16
click at [401, 191] on input "Attorney" at bounding box center [396, 186] width 9 height 9
checkbox input "false"
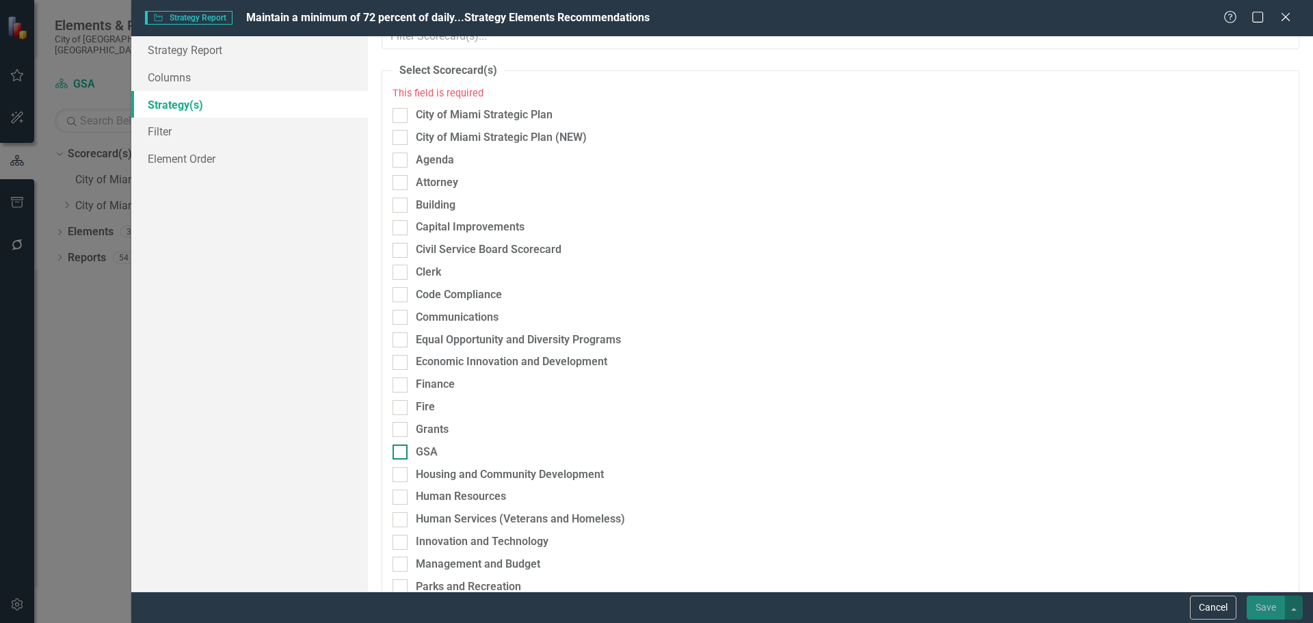
scroll to position [0, 0]
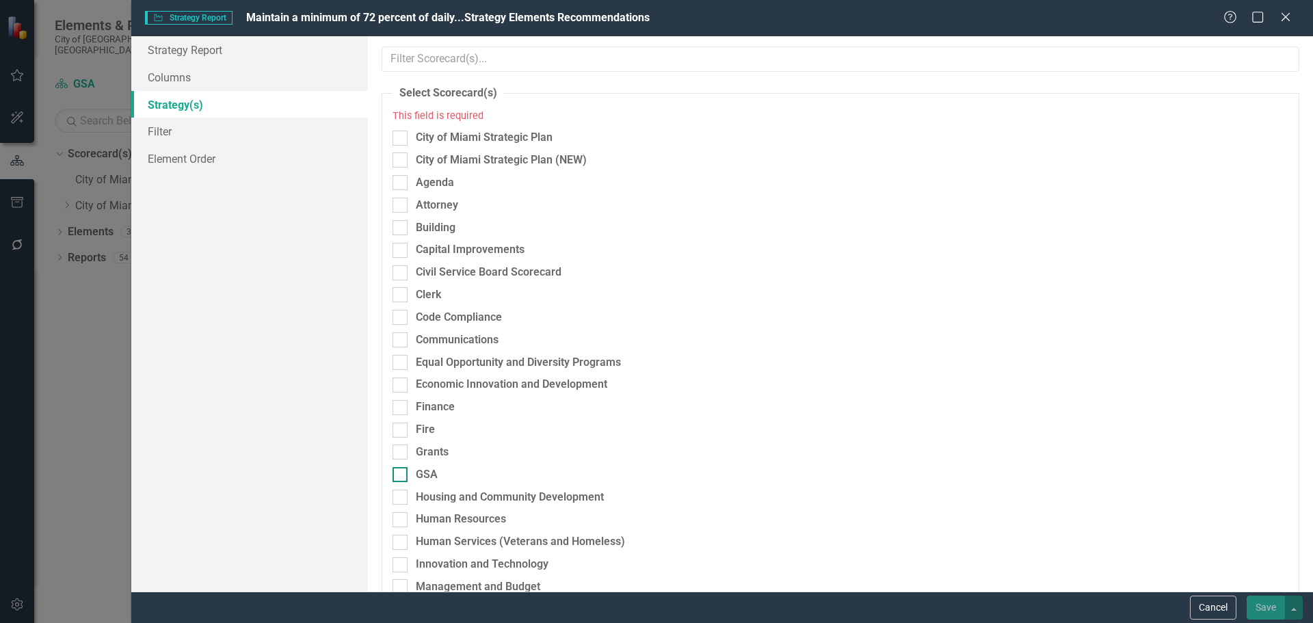
click at [421, 468] on div "GSA" at bounding box center [427, 475] width 22 height 16
click at [401, 468] on input "GSA" at bounding box center [396, 471] width 9 height 9
checkbox input "true"
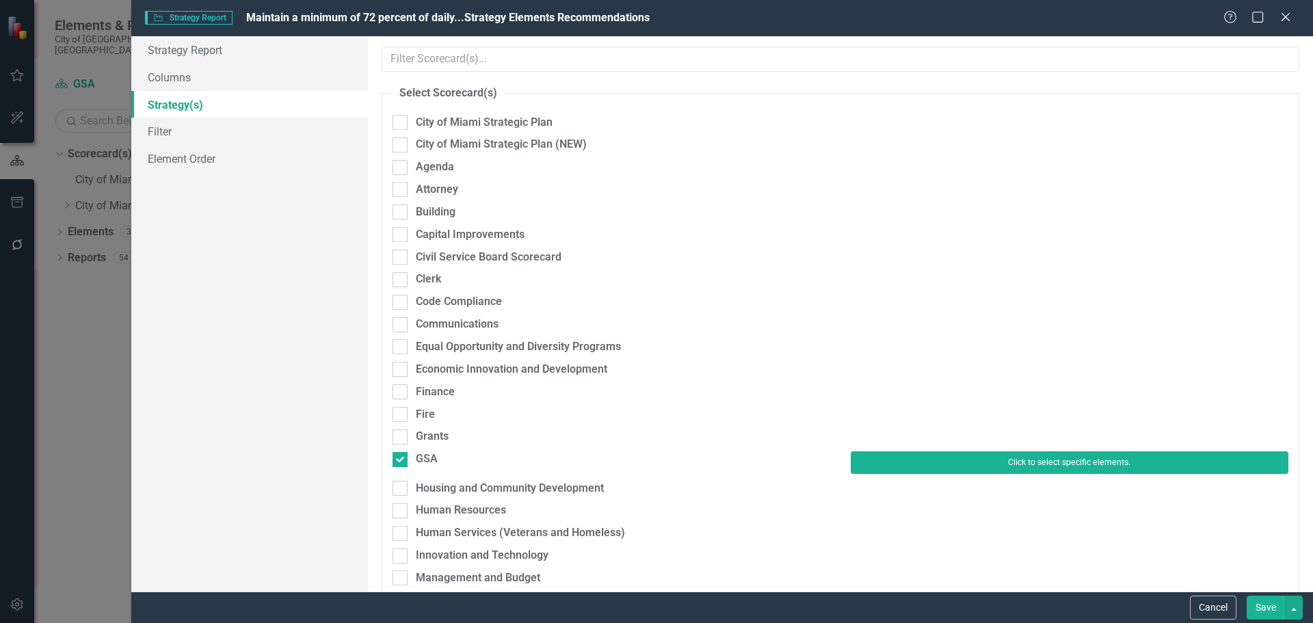
click at [914, 461] on button "Click to select specific elements." at bounding box center [1070, 462] width 438 height 22
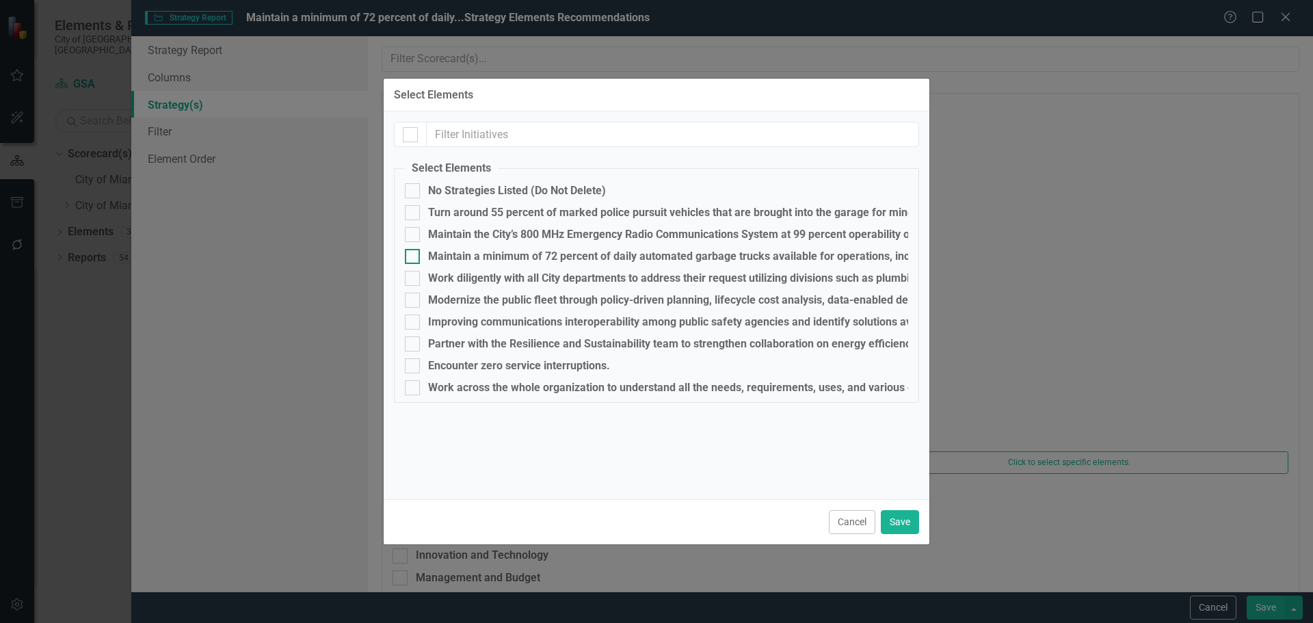
click at [490, 254] on div "Maintain a minimum of 72 percent of daily automated garbage trucks available fo…" at bounding box center [988, 256] width 1121 height 12
click at [414, 254] on input "Maintain a minimum of 72 percent of daily automated garbage trucks available fo…" at bounding box center [409, 253] width 9 height 9
checkbox input "true"
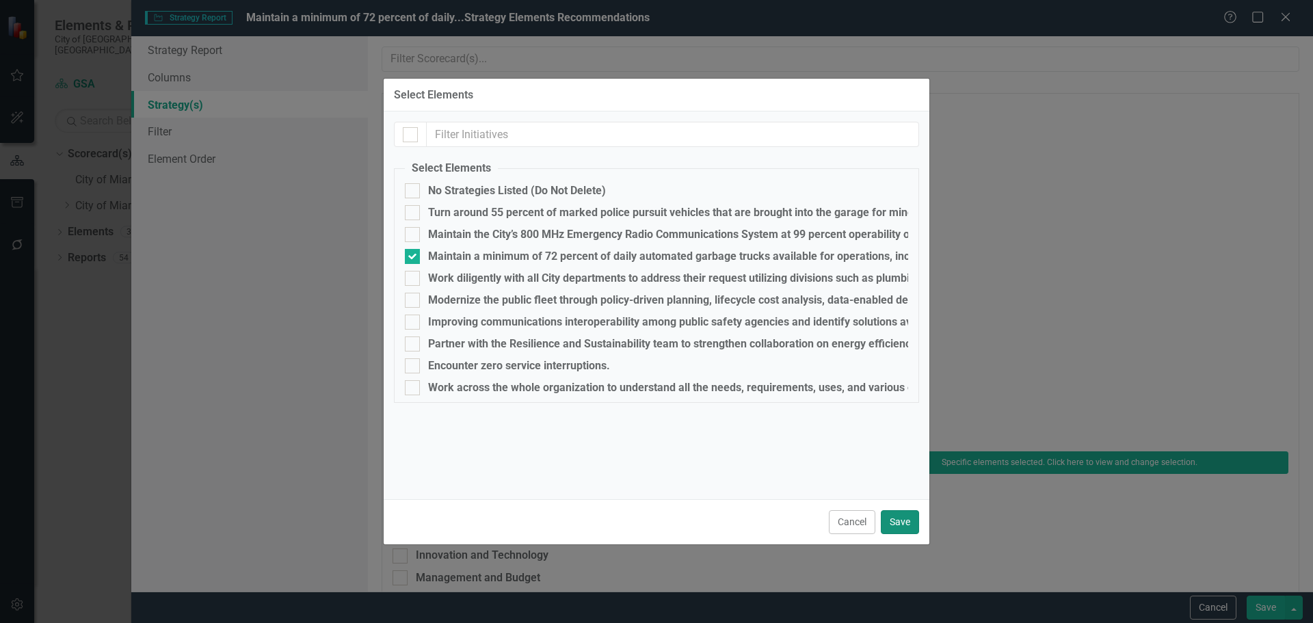
click at [903, 519] on button "Save" at bounding box center [900, 522] width 38 height 24
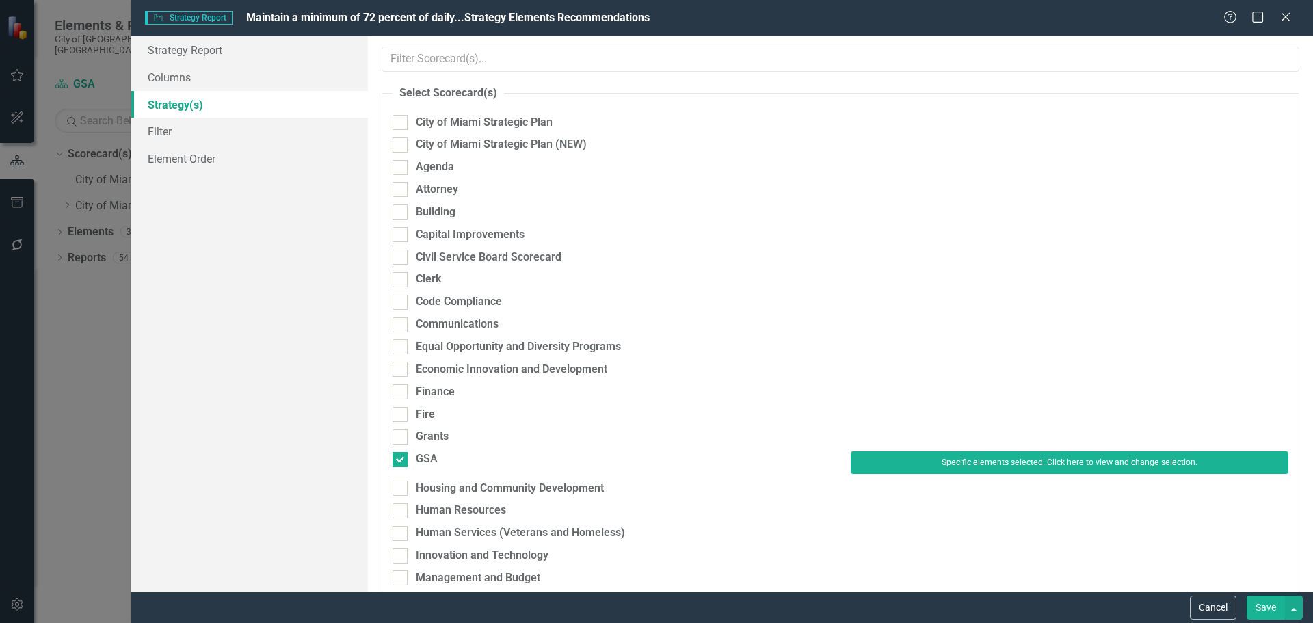
click at [1276, 609] on button "Save" at bounding box center [1266, 608] width 38 height 24
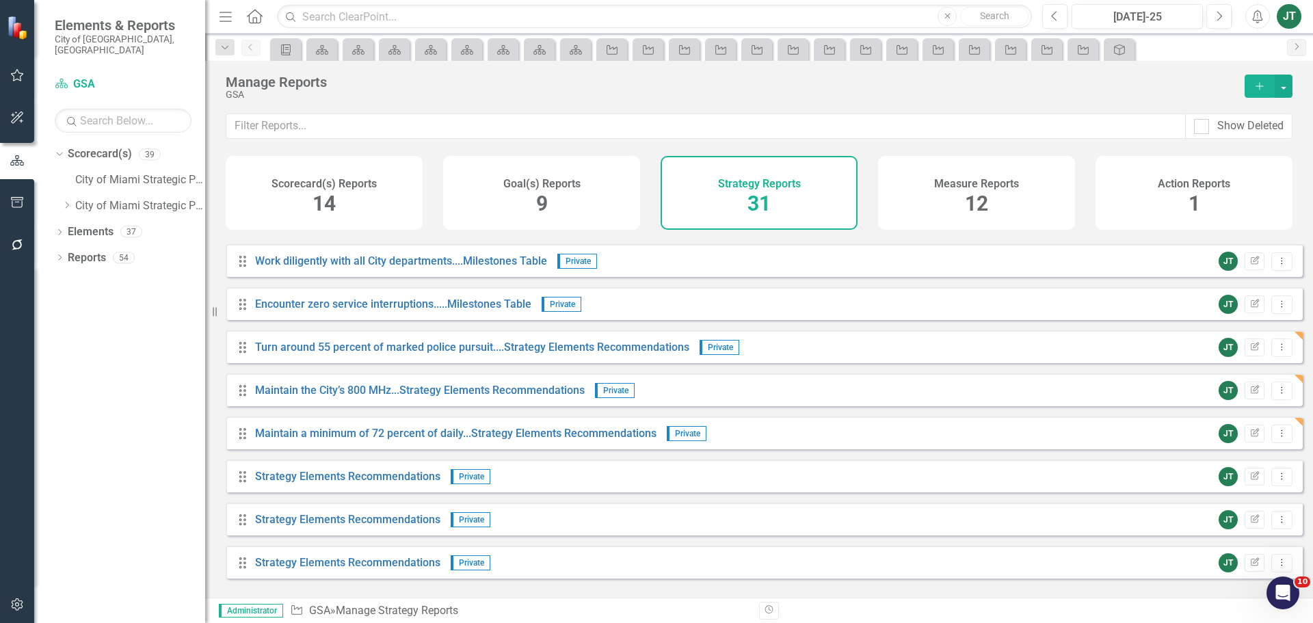
scroll to position [916, 0]
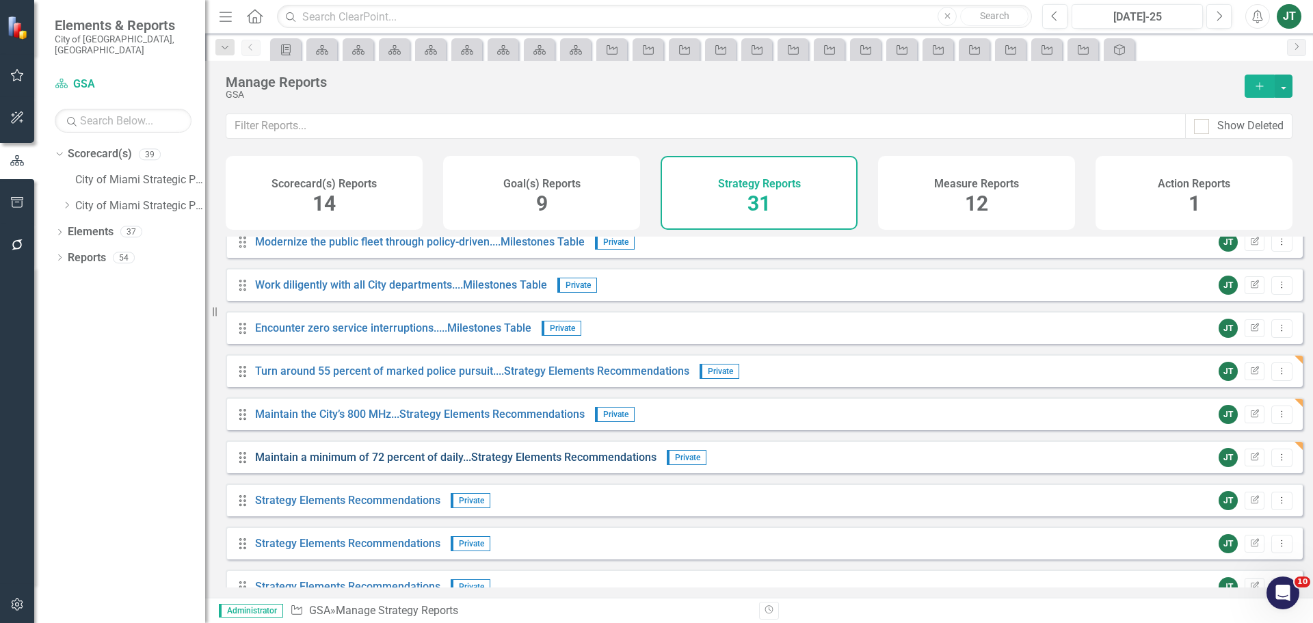
click at [390, 464] on link "Maintain a minimum of 72 percent of daily...Strategy Elements Recommendations" at bounding box center [455, 457] width 401 height 13
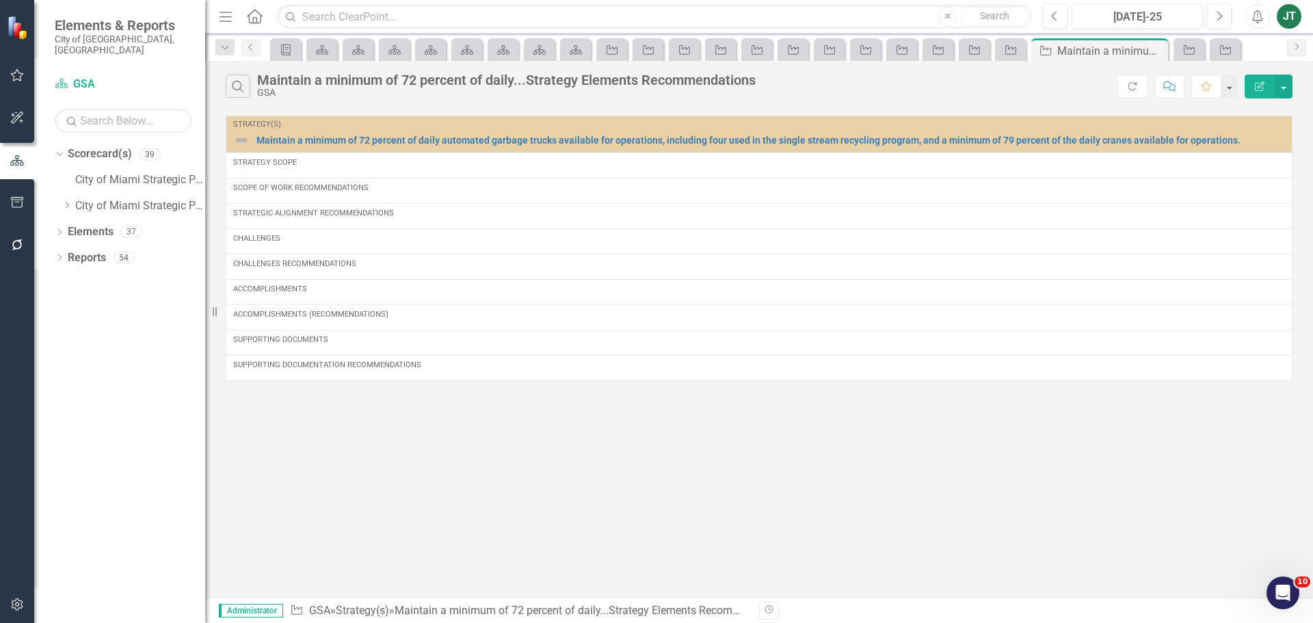
click at [1249, 85] on button "Edit Report" at bounding box center [1259, 87] width 30 height 24
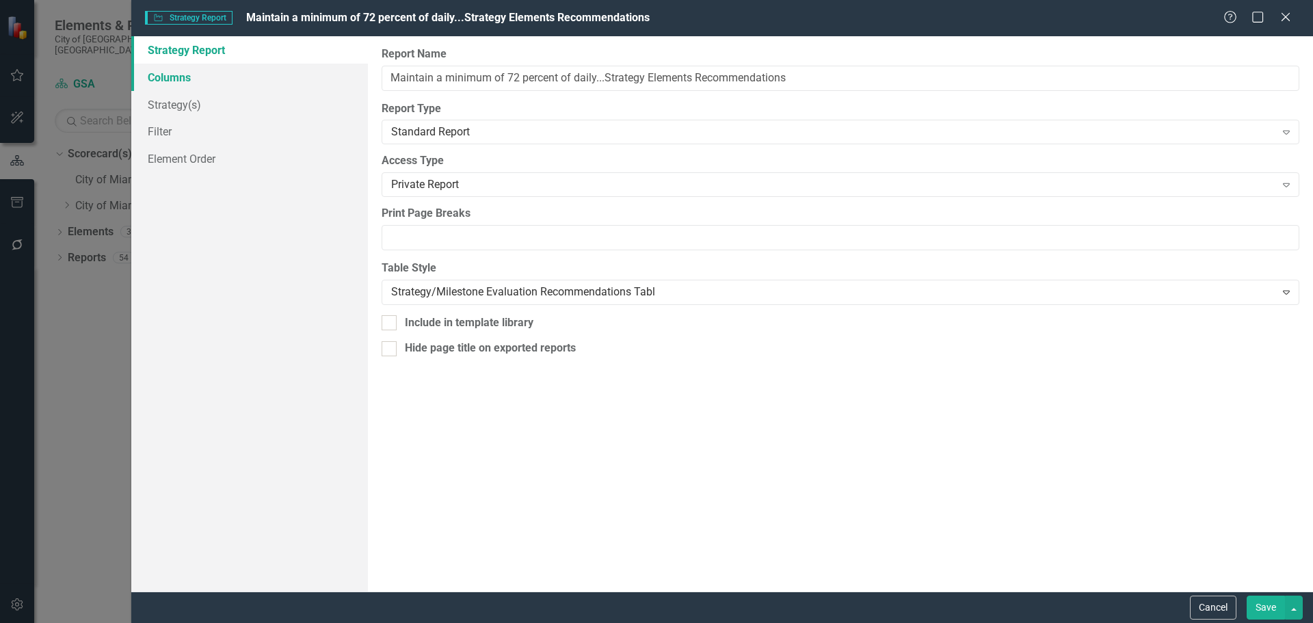
click at [192, 77] on link "Columns" at bounding box center [249, 77] width 237 height 27
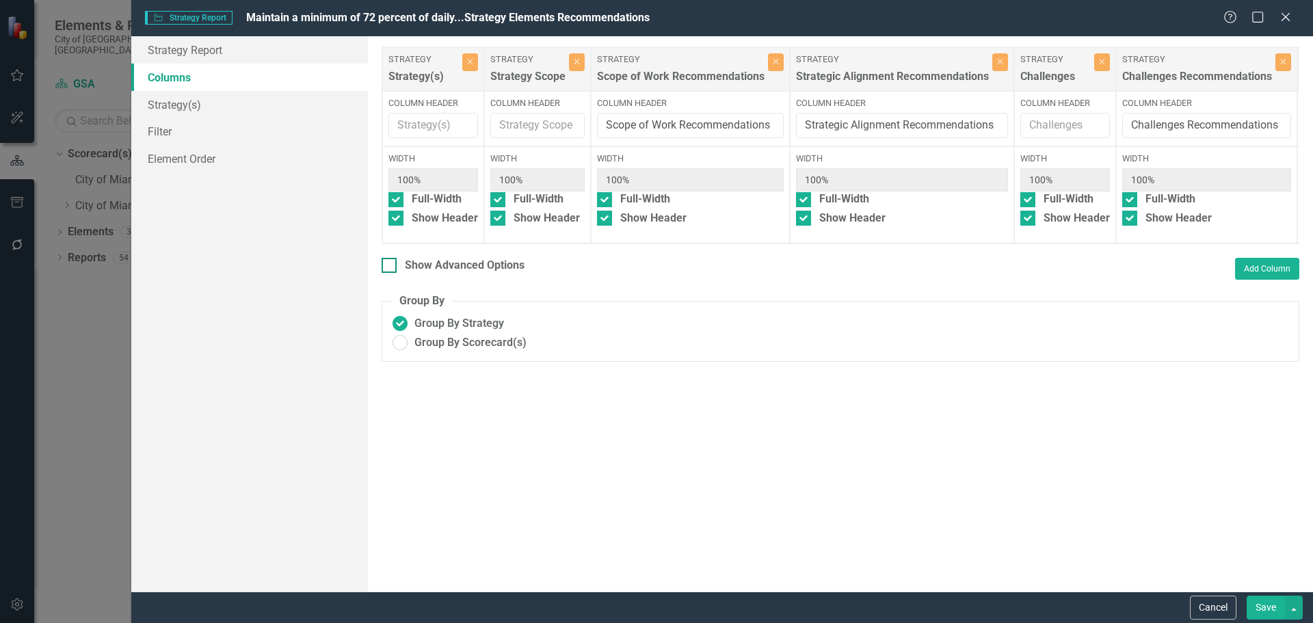
drag, startPoint x: 439, startPoint y: 282, endPoint x: 454, endPoint y: 280, distance: 15.2
click at [440, 274] on div "Show Advanced Options" at bounding box center [465, 266] width 120 height 16
click at [390, 267] on input "Show Advanced Options" at bounding box center [386, 262] width 9 height 9
checkbox input "true"
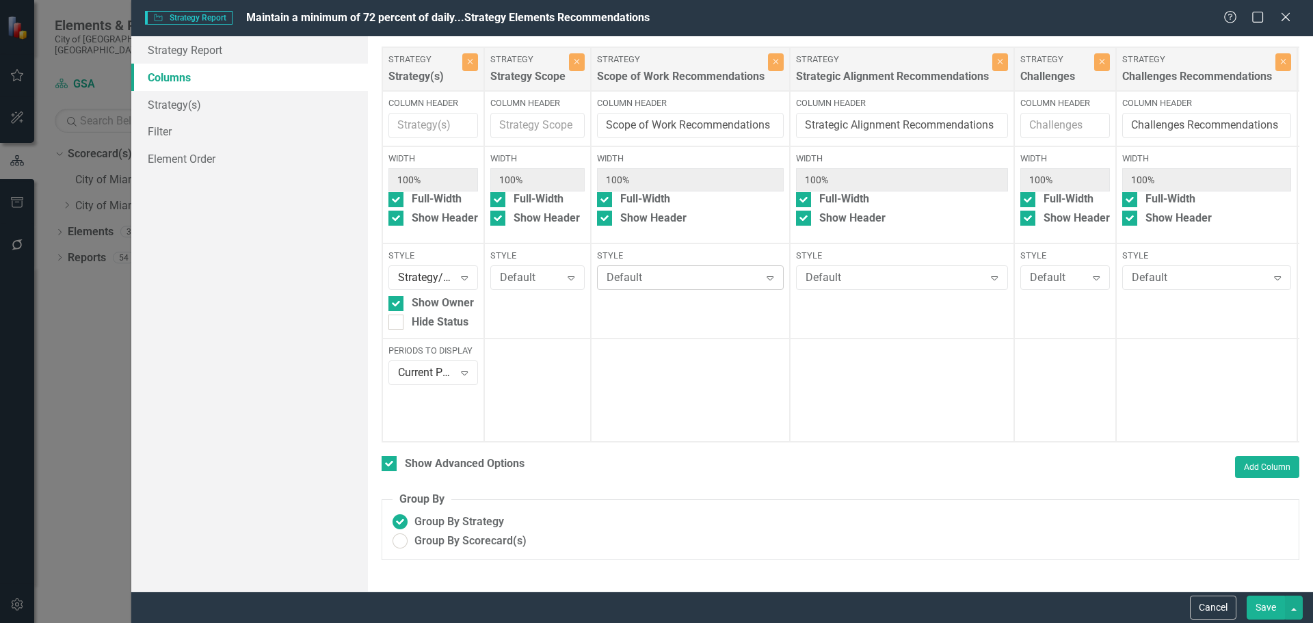
click at [643, 274] on div "Default" at bounding box center [683, 278] width 153 height 16
type input "g"
click at [881, 274] on div "Default" at bounding box center [894, 278] width 178 height 16
type input "g"
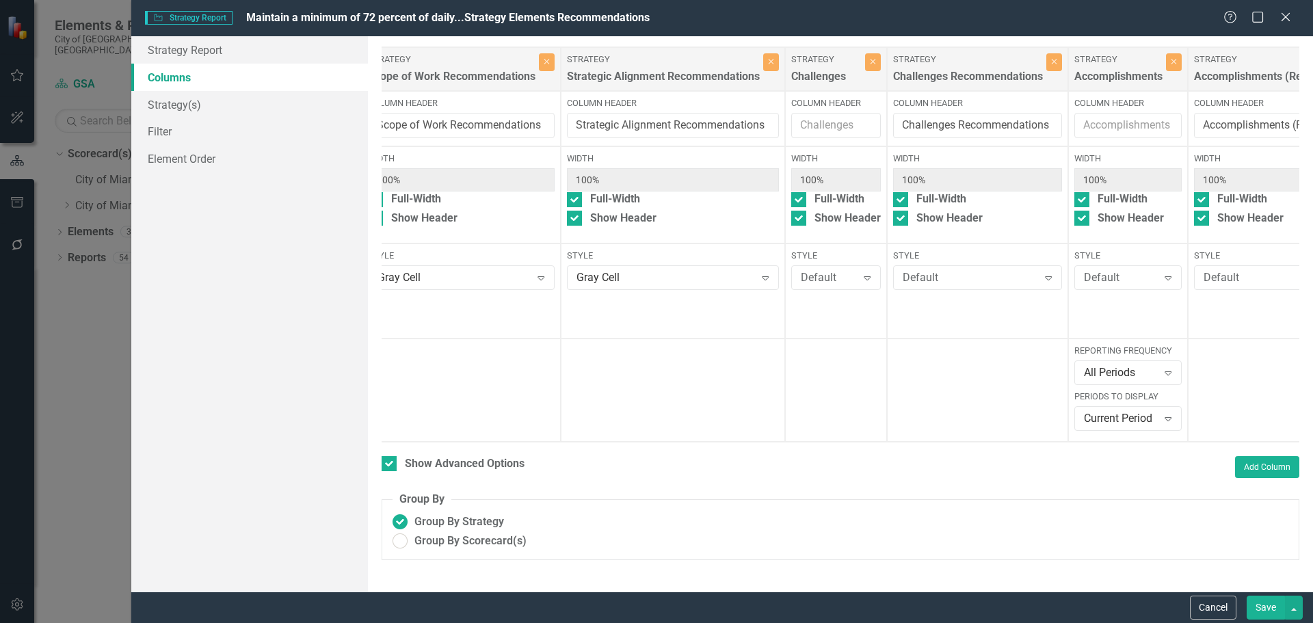
scroll to position [0, 319]
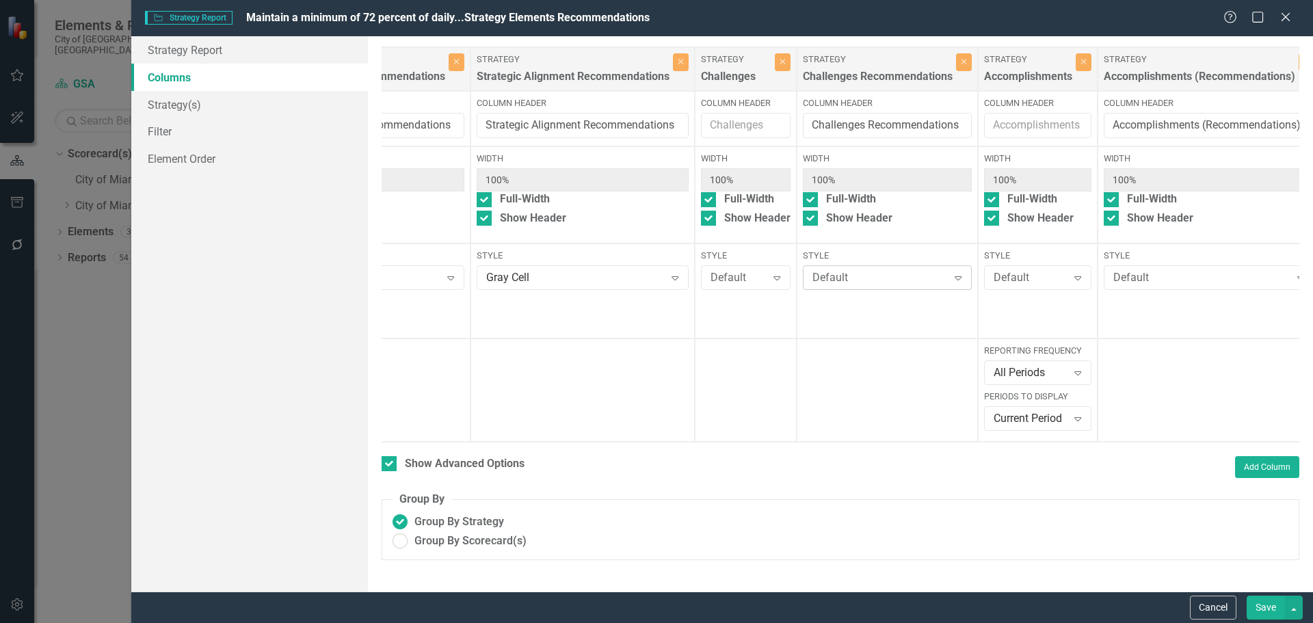
click at [827, 285] on div "Default" at bounding box center [879, 278] width 135 height 16
type input "g"
click at [1162, 275] on div "Default" at bounding box center [1201, 278] width 177 height 16
type input "g"
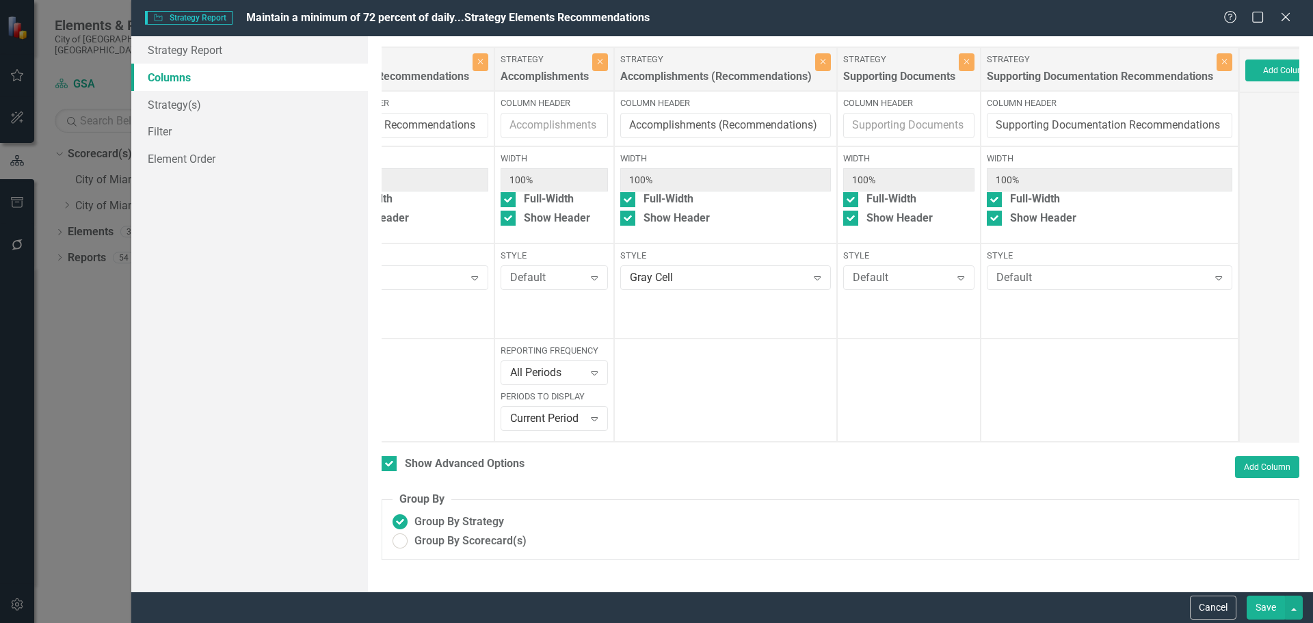
scroll to position [0, 840]
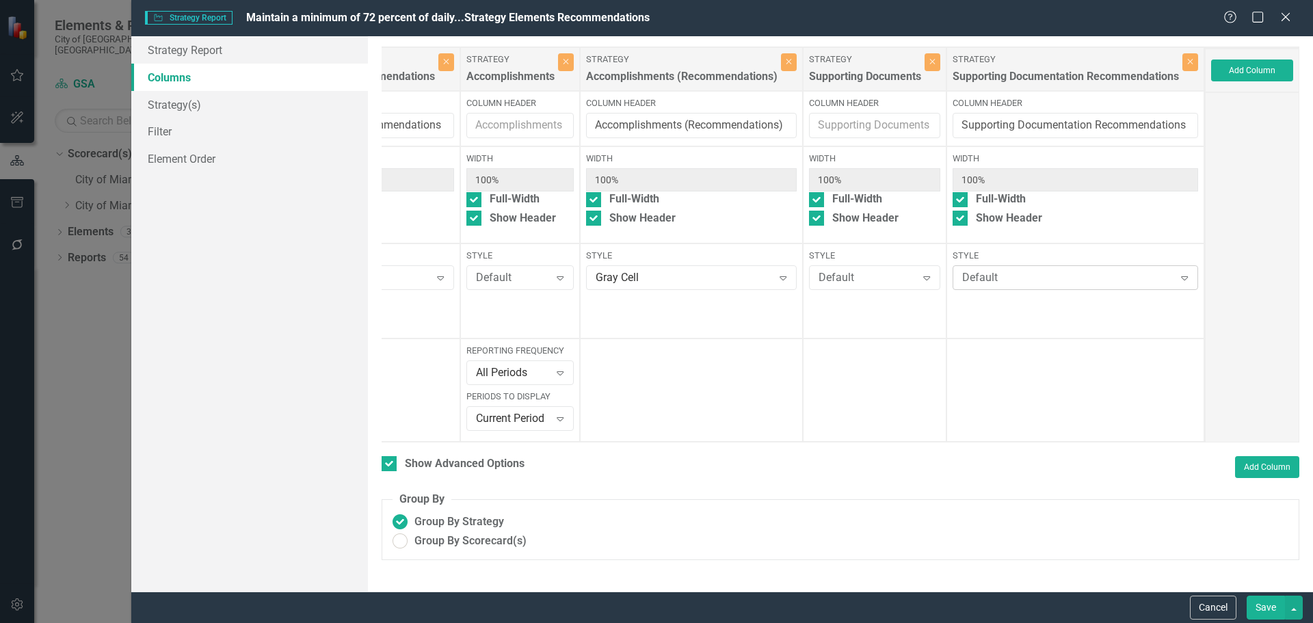
click at [1097, 282] on div "Default" at bounding box center [1068, 278] width 212 height 16
type input "g"
click at [1259, 609] on button "Save" at bounding box center [1266, 608] width 38 height 24
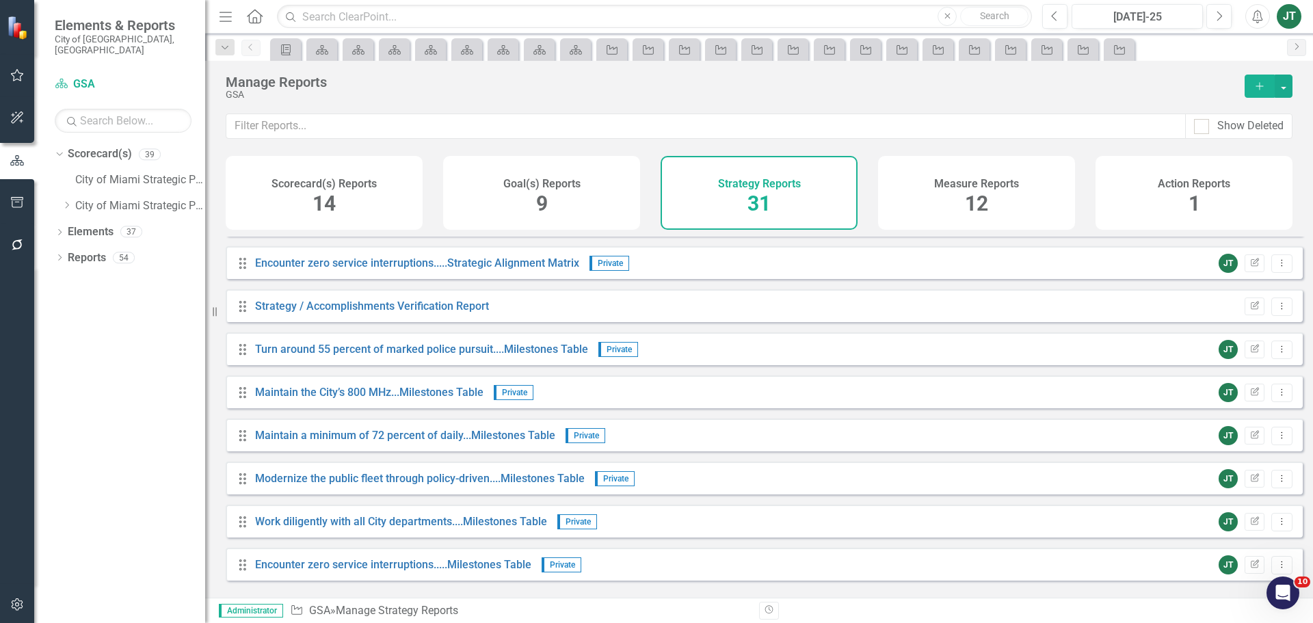
scroll to position [985, 0]
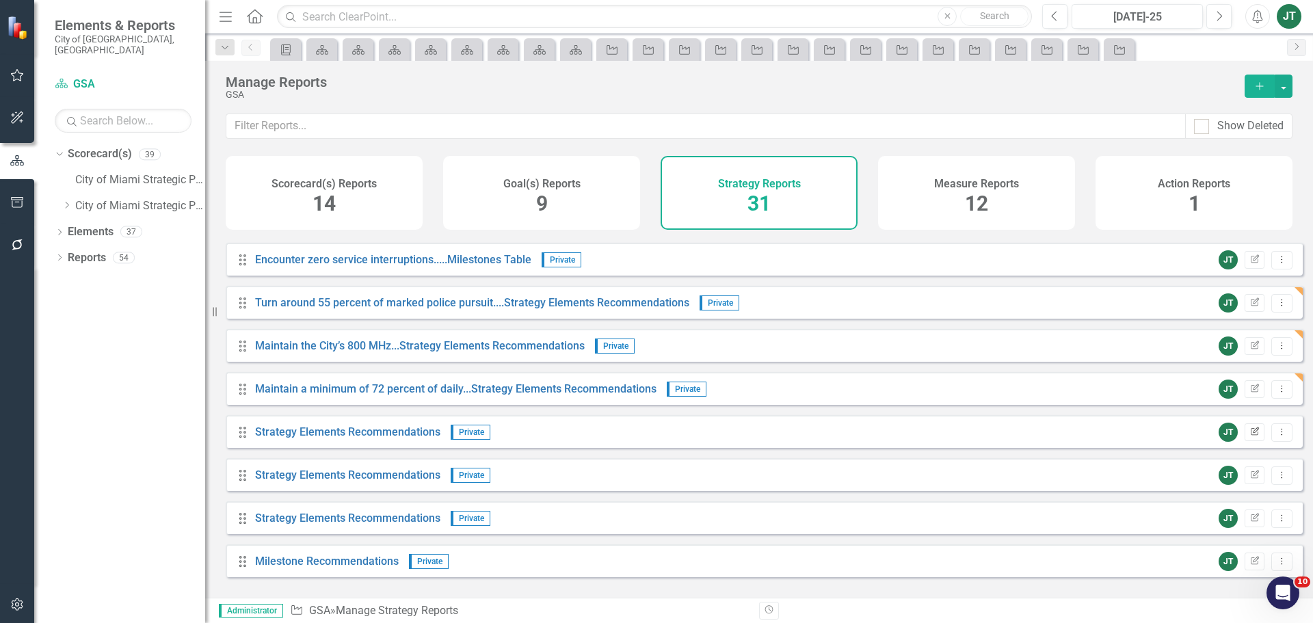
click at [1249, 436] on icon "Edit Report" at bounding box center [1254, 432] width 10 height 8
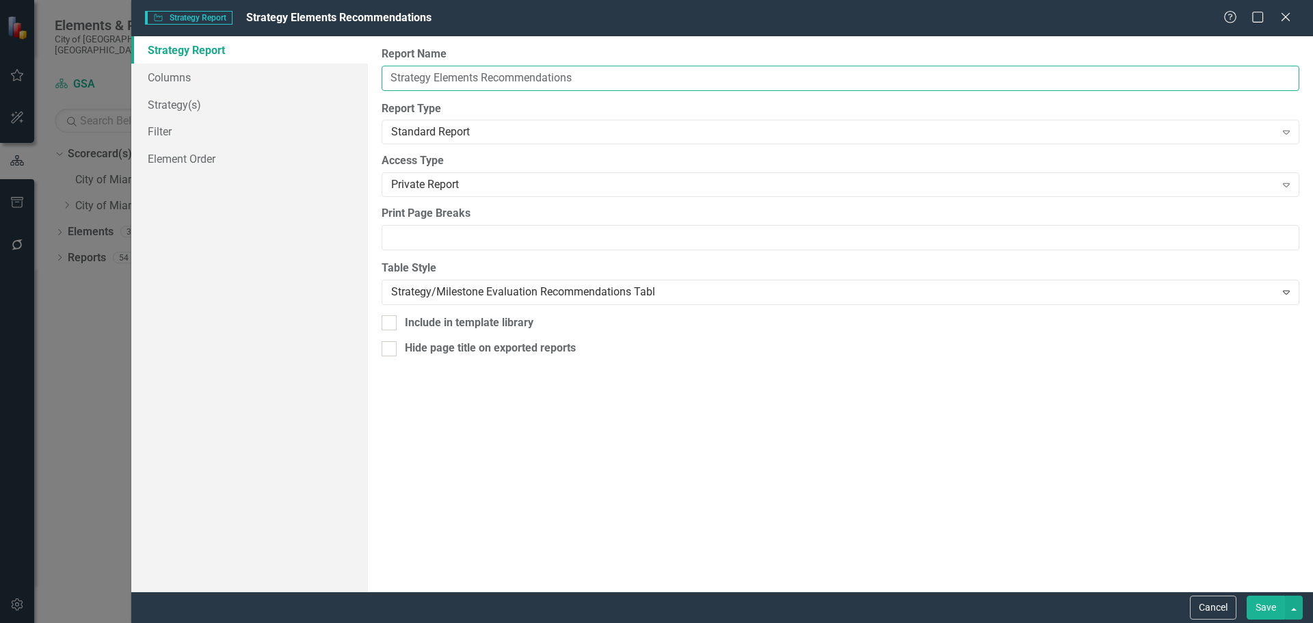
click at [468, 71] on input "Strategy Elements Recommendations" at bounding box center [841, 78] width 918 height 25
click at [388, 75] on input "Strategy Elements Recommendations" at bounding box center [841, 78] width 918 height 25
paste input "Modernize the public fleet through policy-driven..."
type input "Modernize the public fleet through policy-driven...Strategy Elements Recommenda…"
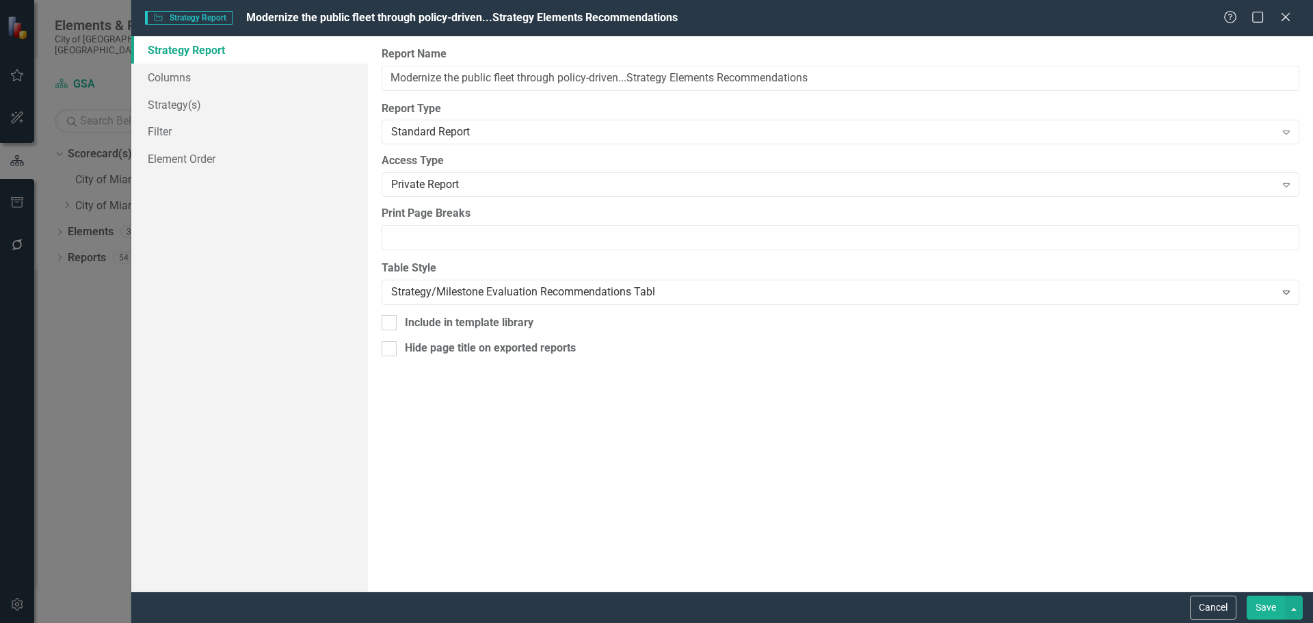
click at [1273, 605] on button "Save" at bounding box center [1266, 608] width 38 height 24
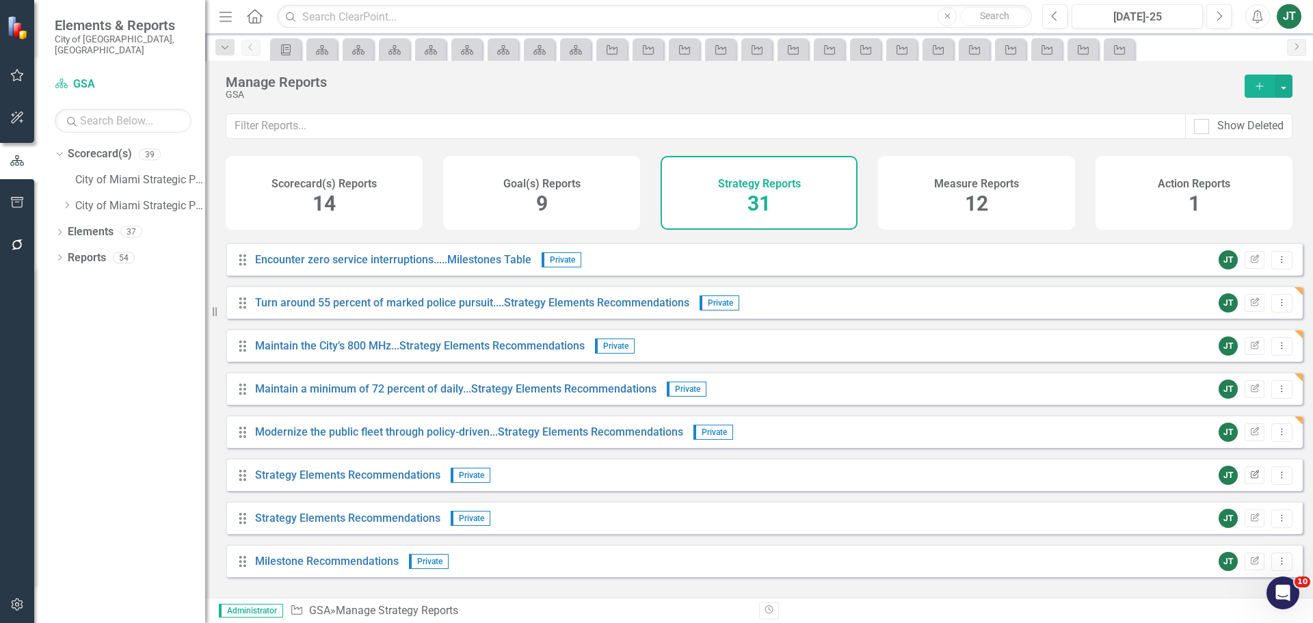
click at [1244, 478] on button "Edit Report" at bounding box center [1254, 475] width 20 height 18
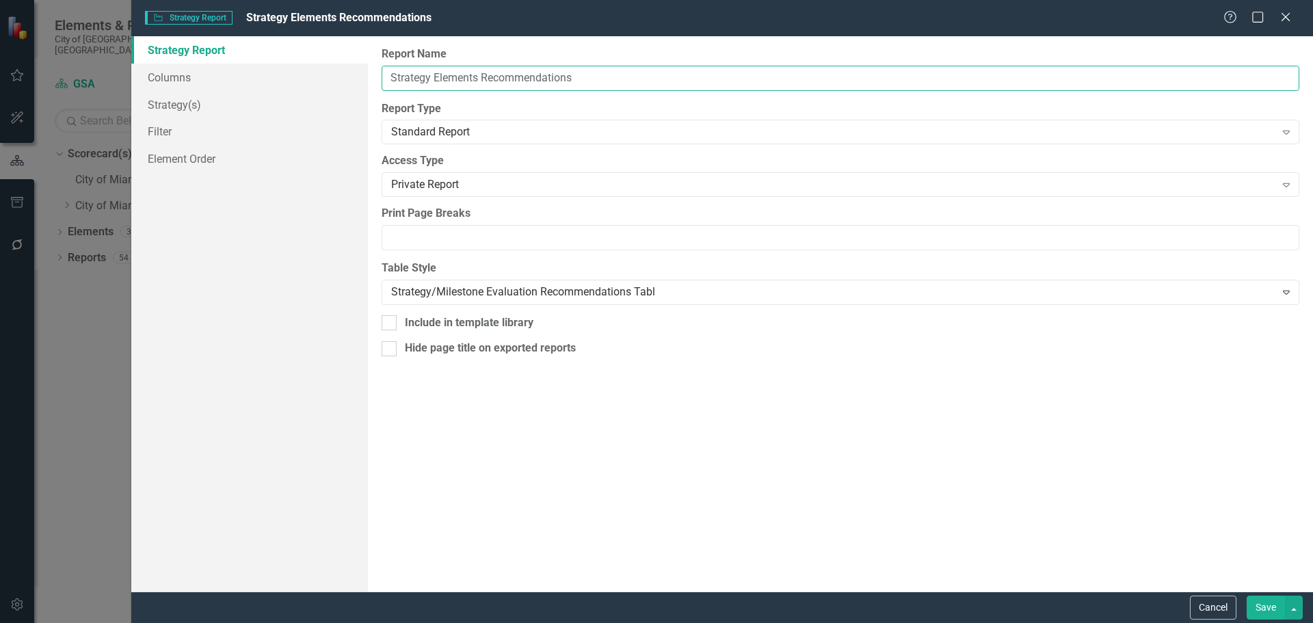
click at [386, 74] on input "Strategy Elements Recommendations" at bounding box center [841, 78] width 918 height 25
paste input "Work diligently with all City departments..."
type input "Work diligently with all City departments...Strategy Elements Recommendations"
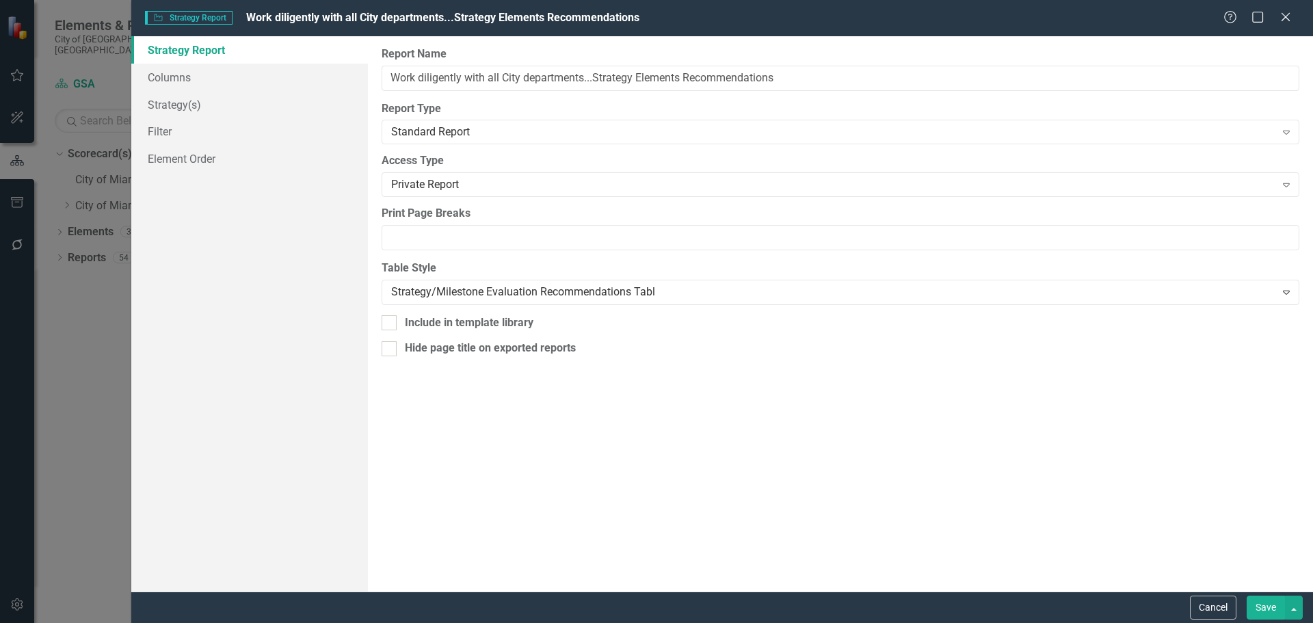
click at [1268, 613] on button "Save" at bounding box center [1266, 608] width 38 height 24
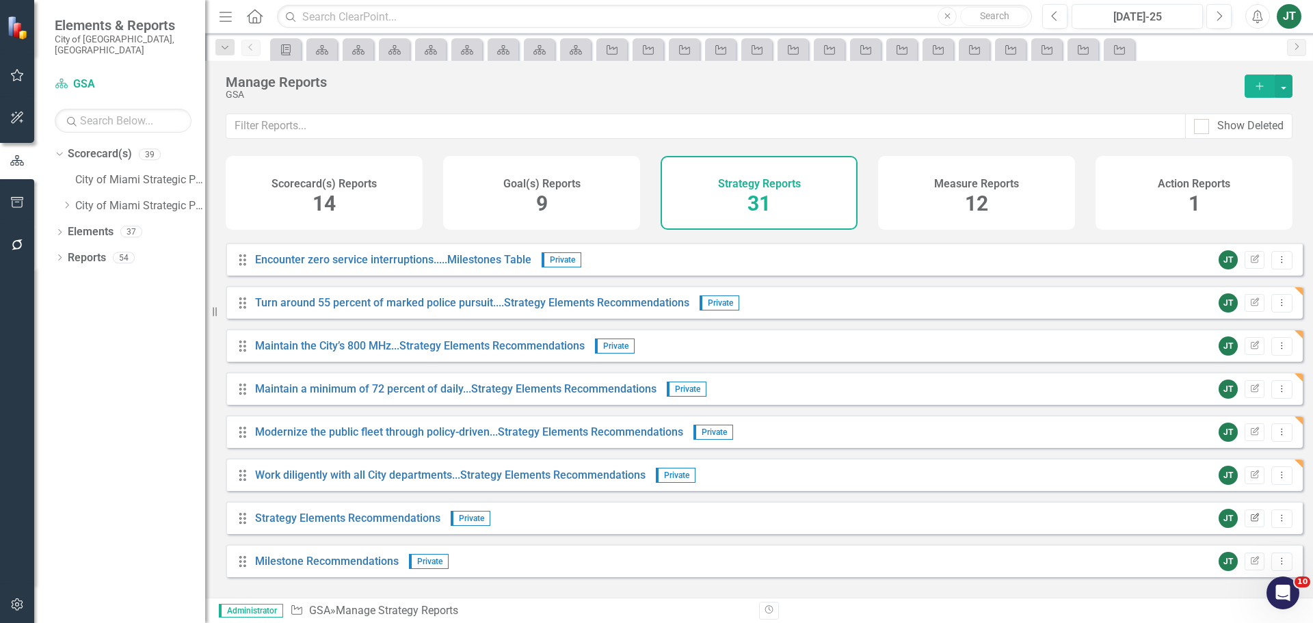
click at [1249, 522] on icon "Edit Report" at bounding box center [1254, 518] width 10 height 8
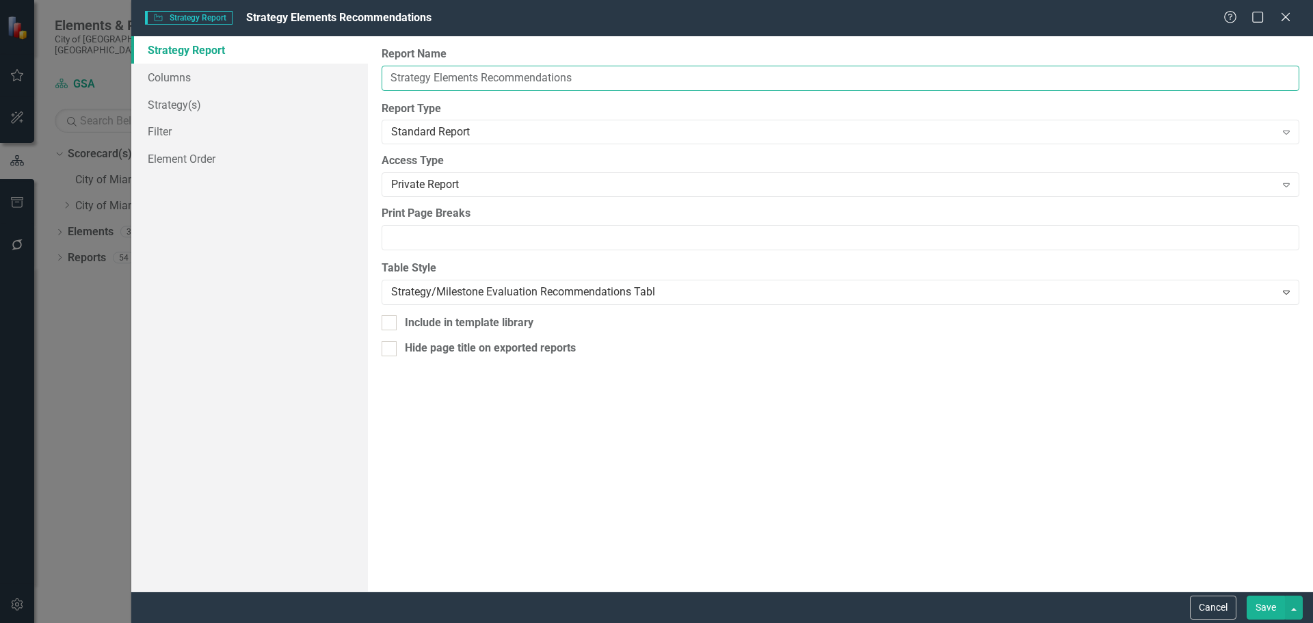
click at [389, 77] on input "Strategy Elements Recommendations" at bounding box center [841, 78] width 918 height 25
paste input "Encounter zero service interruptions....."
type input "Encounter zero service interruptions.....Strategy Elements Recommendations"
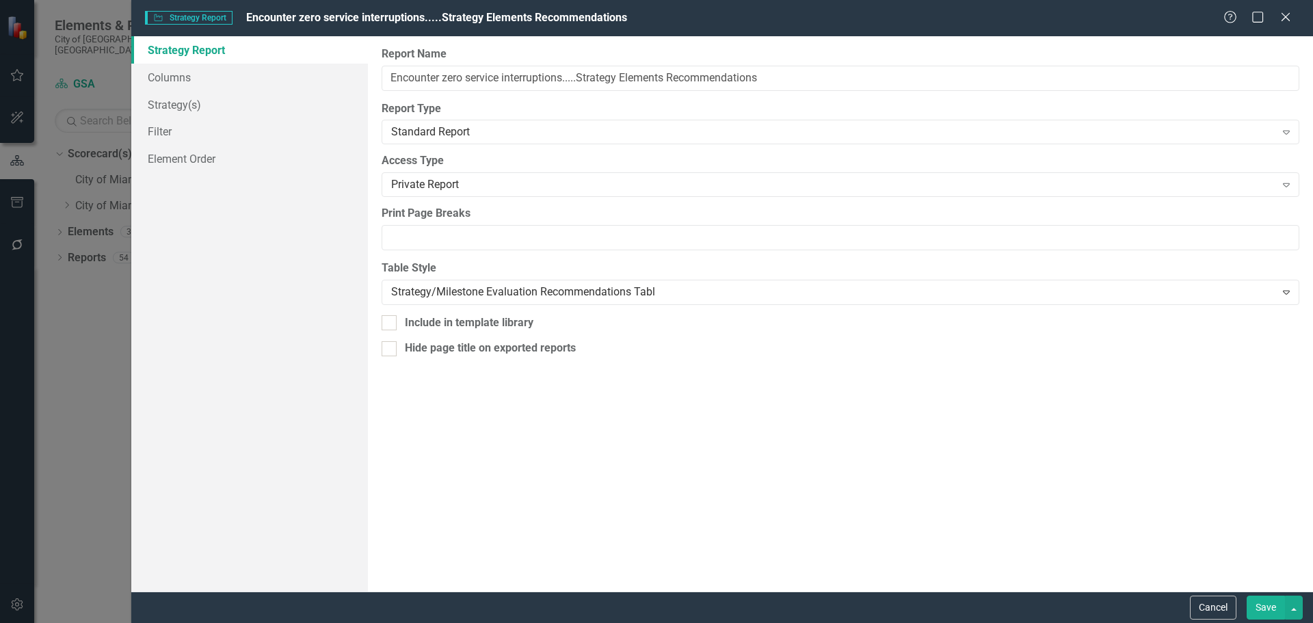
click at [1256, 598] on button "Save" at bounding box center [1266, 608] width 38 height 24
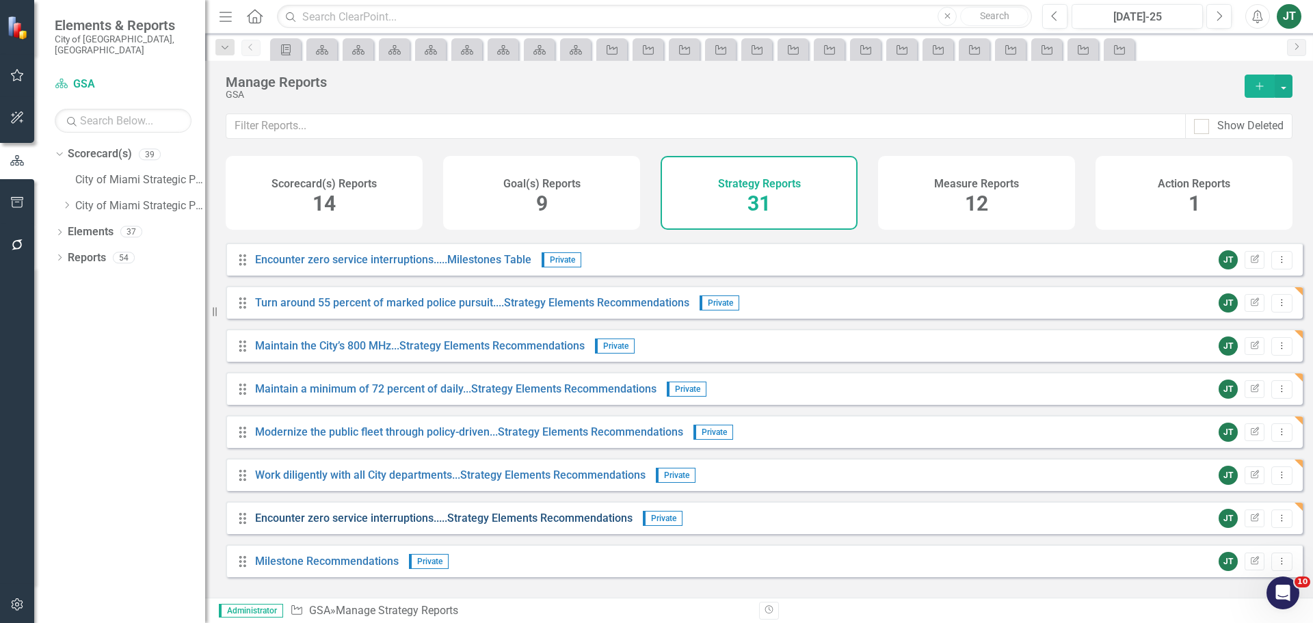
click at [350, 524] on link "Encounter zero service interruptions.....Strategy Elements Recommendations" at bounding box center [443, 517] width 377 height 13
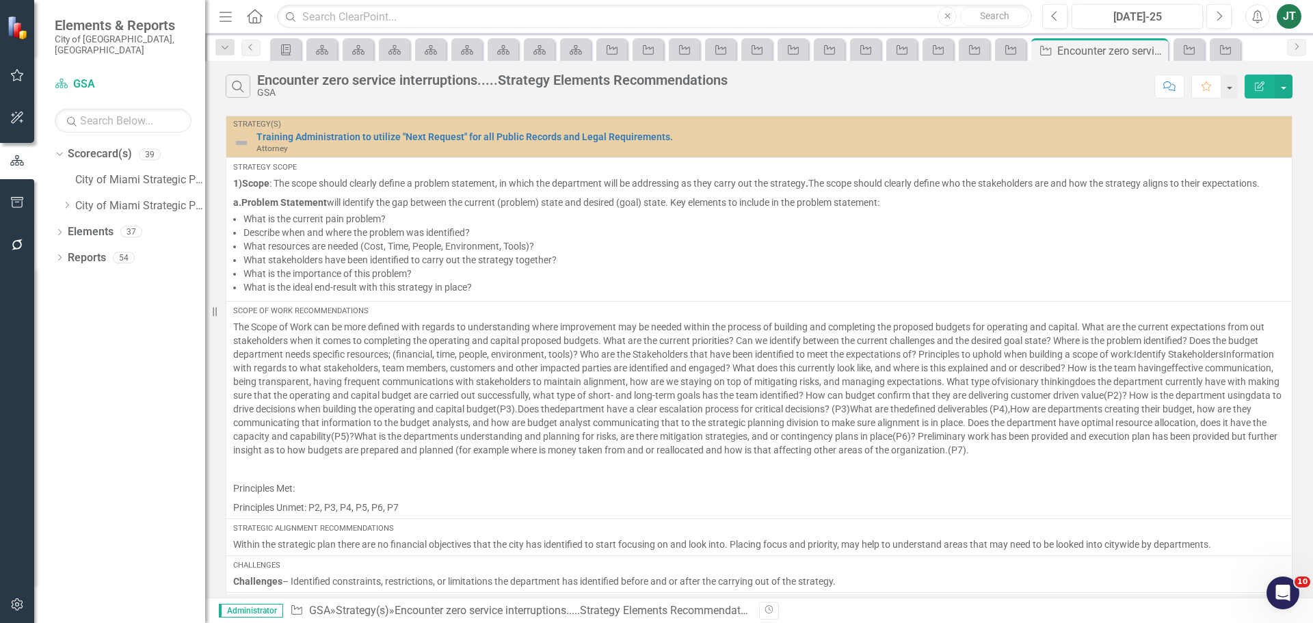
click at [1252, 79] on button "Edit Report" at bounding box center [1259, 87] width 30 height 24
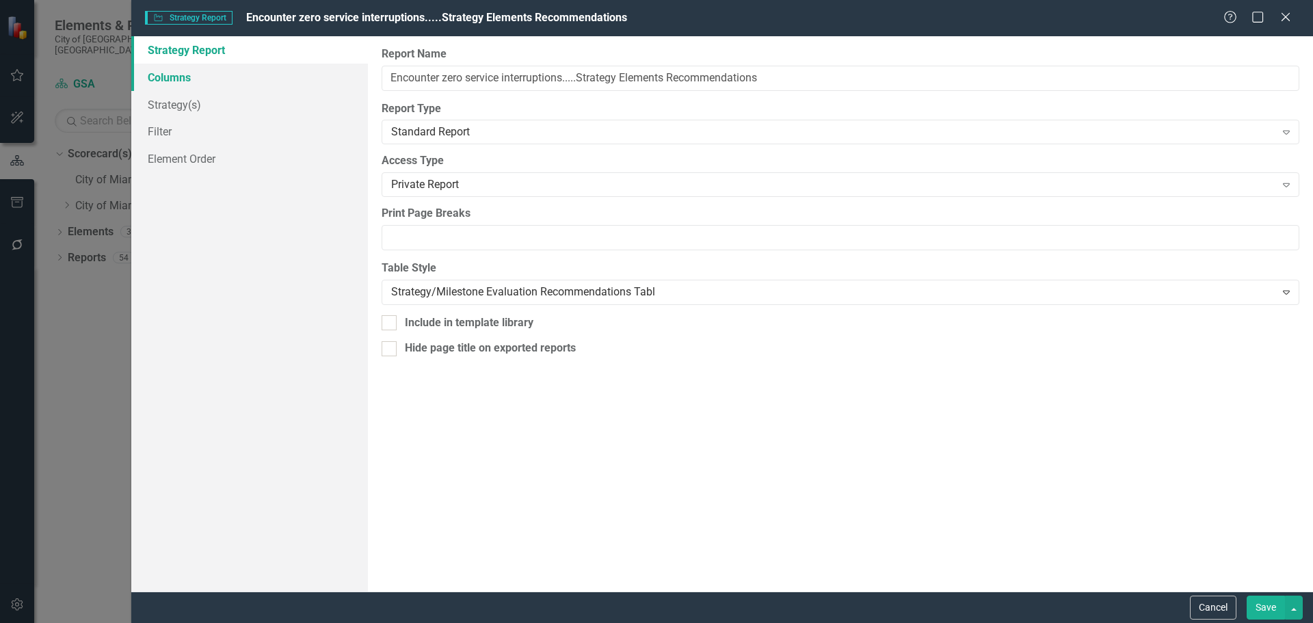
click at [196, 84] on link "Columns" at bounding box center [249, 77] width 237 height 27
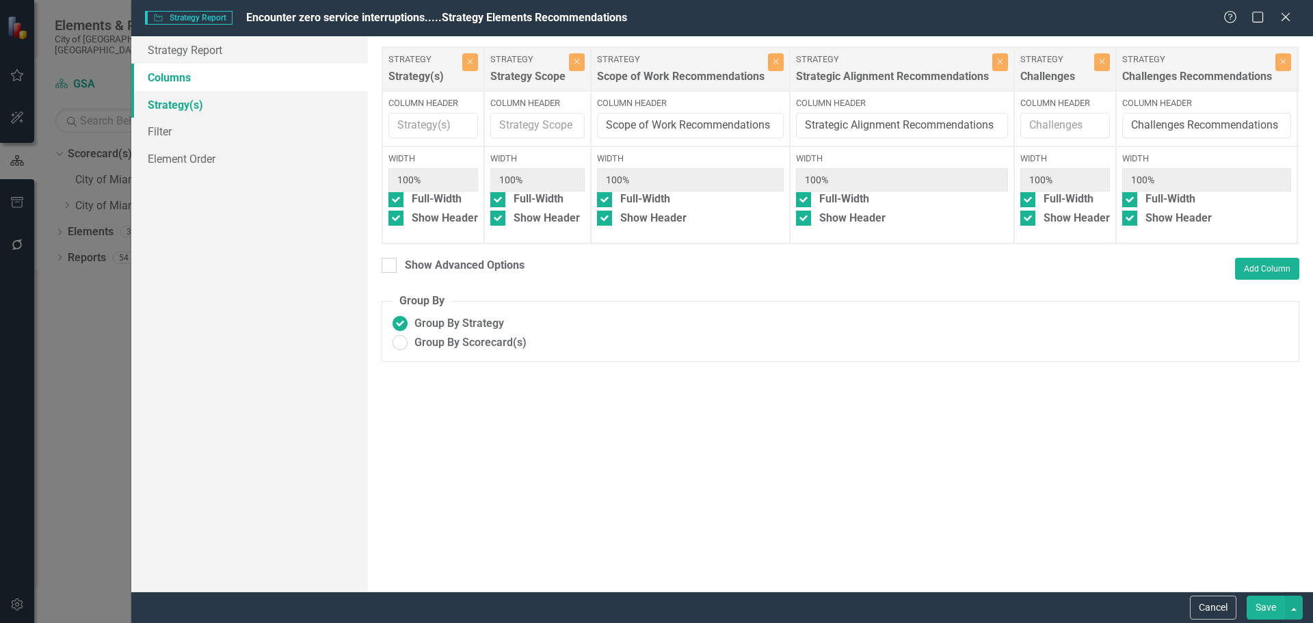
click at [191, 101] on link "Strategy(s)" at bounding box center [249, 104] width 237 height 27
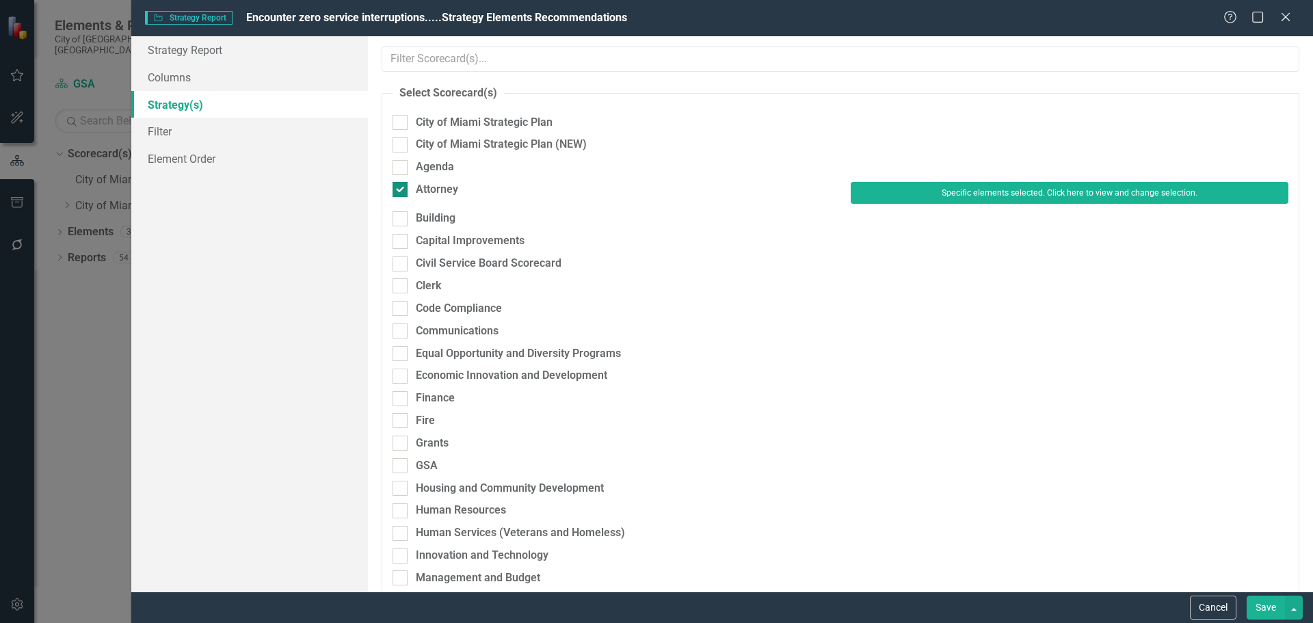
click at [427, 184] on div "Attorney" at bounding box center [437, 190] width 42 height 16
click at [401, 184] on input "Attorney" at bounding box center [396, 186] width 9 height 9
checkbox input "false"
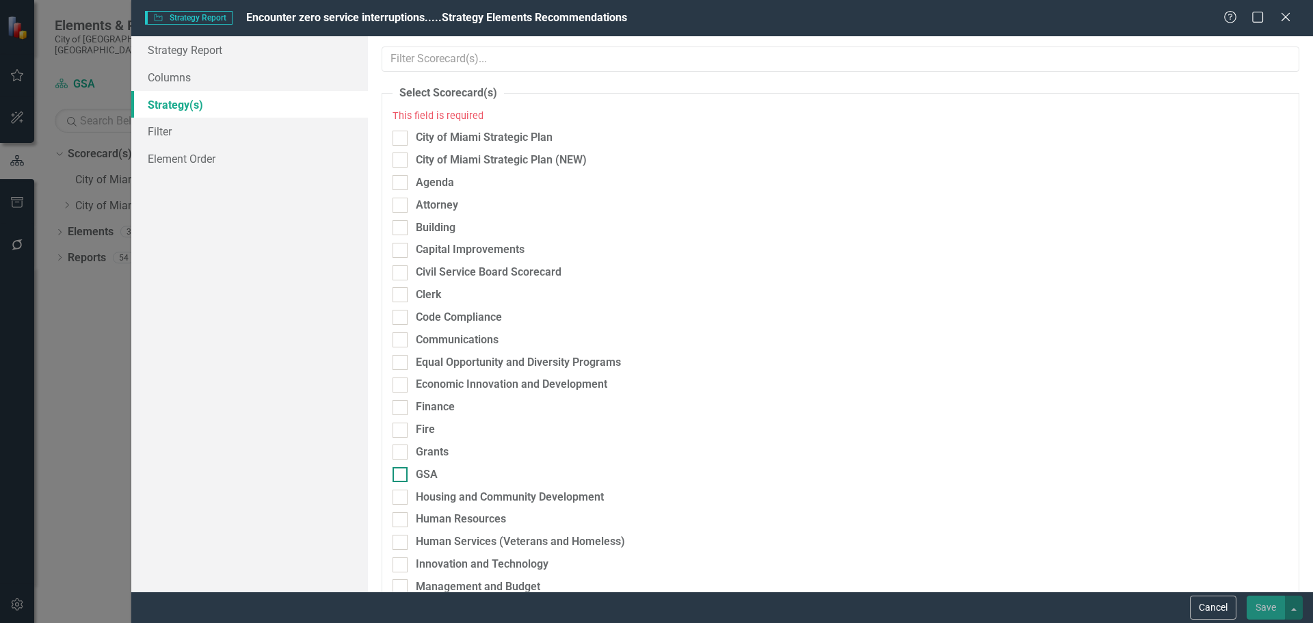
click at [422, 470] on div "GSA" at bounding box center [427, 475] width 22 height 16
click at [401, 470] on input "GSA" at bounding box center [396, 471] width 9 height 9
checkbox input "true"
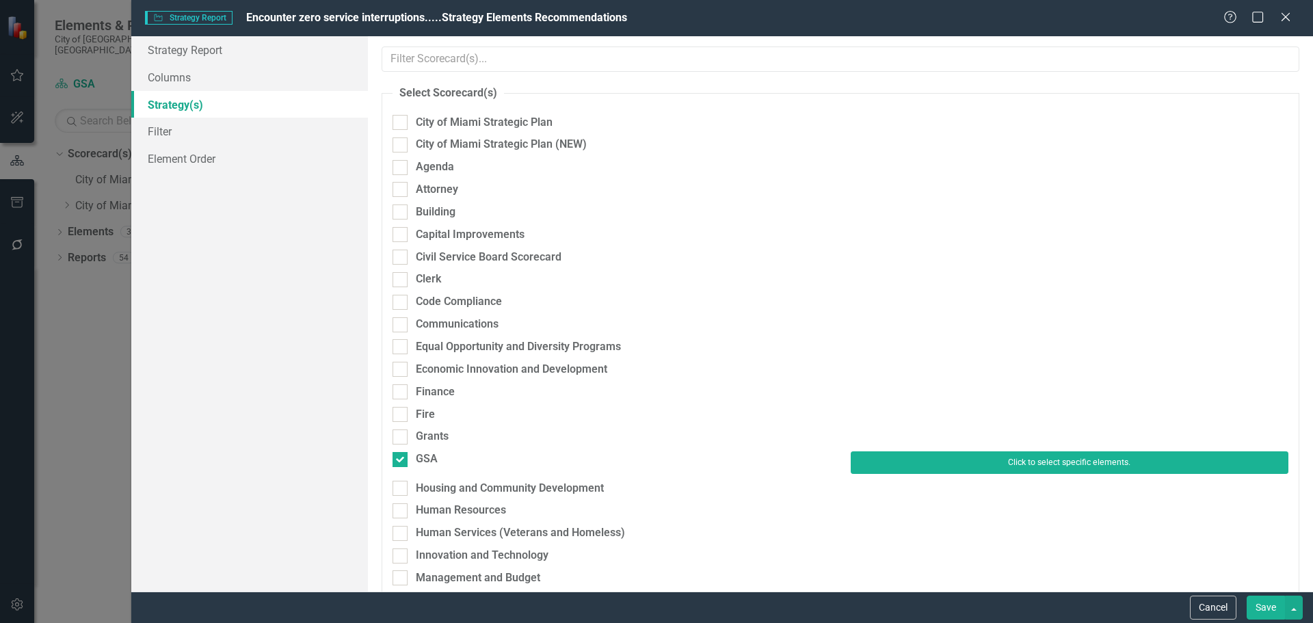
click at [970, 460] on button "Click to select specific elements." at bounding box center [1070, 462] width 438 height 22
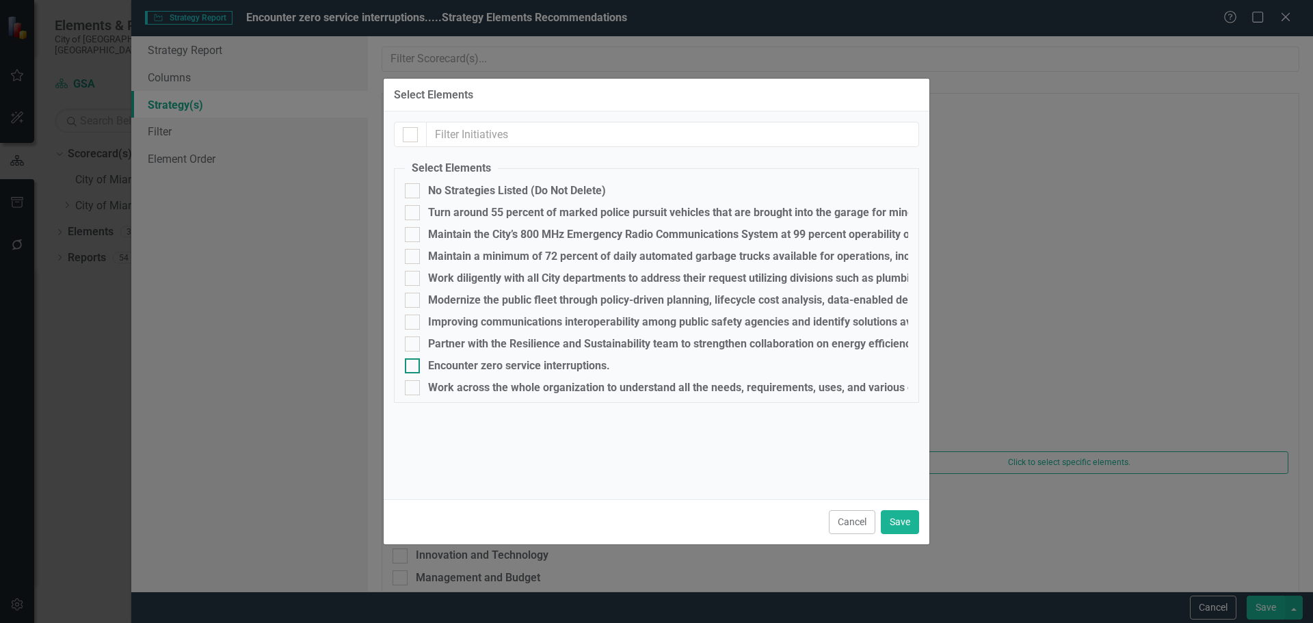
click at [440, 366] on div "Encounter zero service interruptions." at bounding box center [519, 366] width 182 height 12
click at [414, 366] on input "Encounter zero service interruptions." at bounding box center [409, 362] width 9 height 9
checkbox input "true"
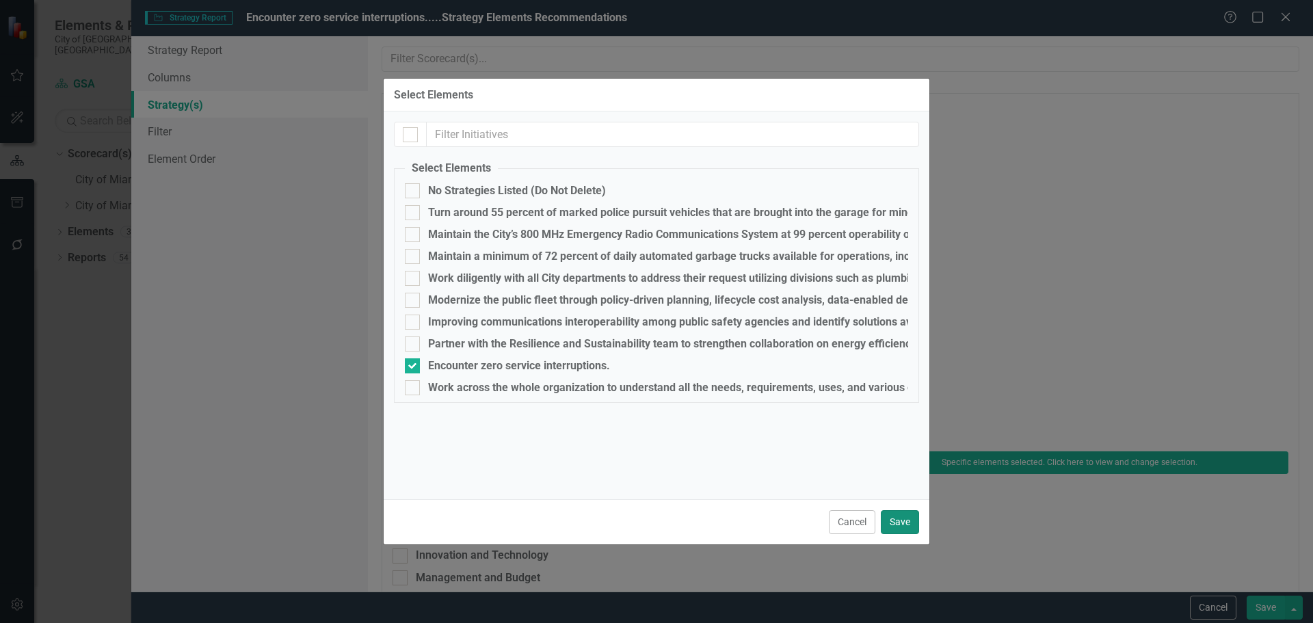
click at [893, 516] on button "Save" at bounding box center [900, 522] width 38 height 24
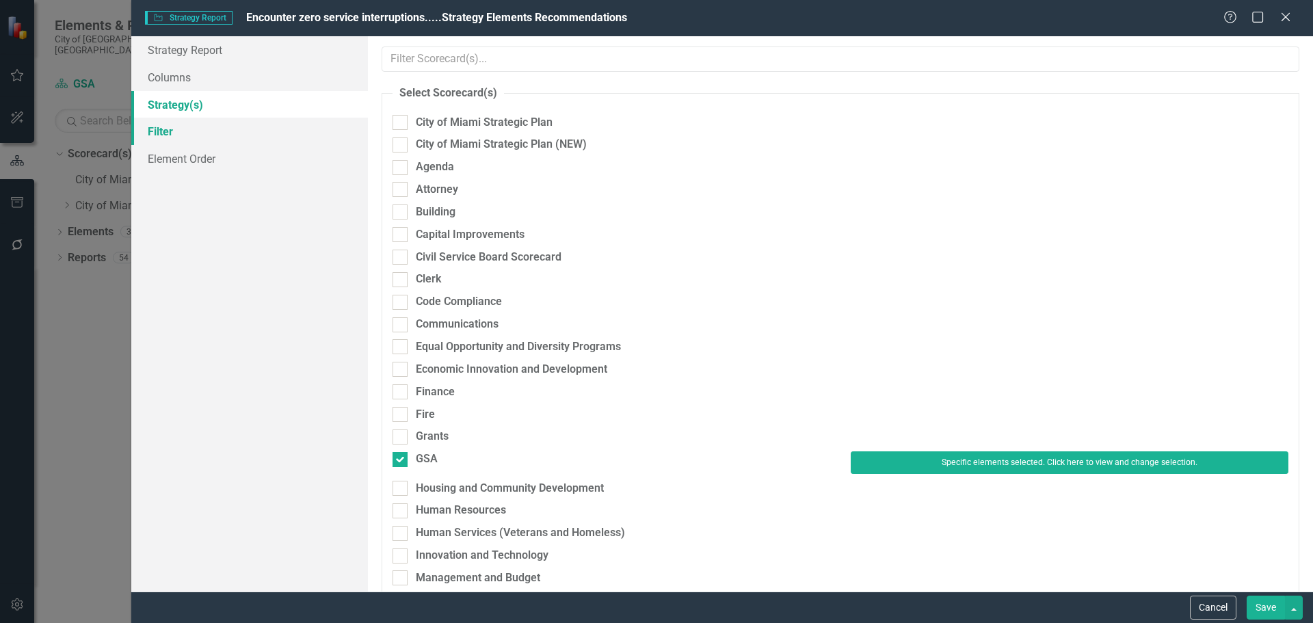
click at [174, 137] on link "Filter" at bounding box center [249, 131] width 237 height 27
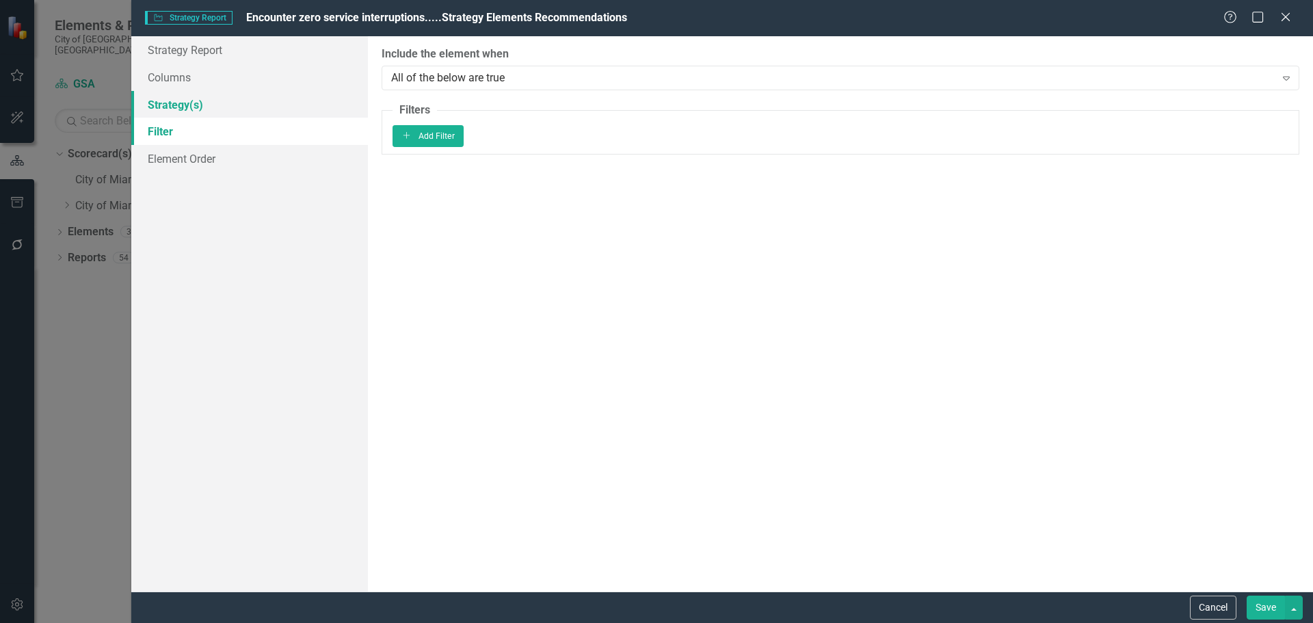
click at [173, 112] on link "Strategy(s)" at bounding box center [249, 104] width 237 height 27
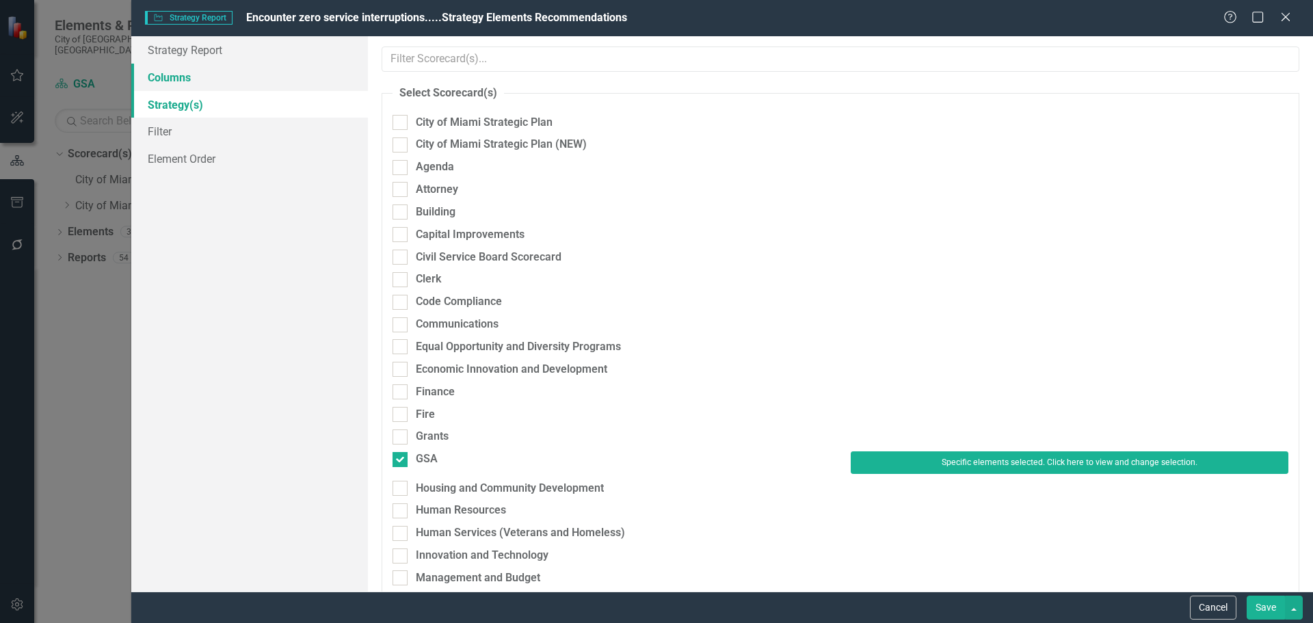
click at [181, 75] on link "Columns" at bounding box center [249, 77] width 237 height 27
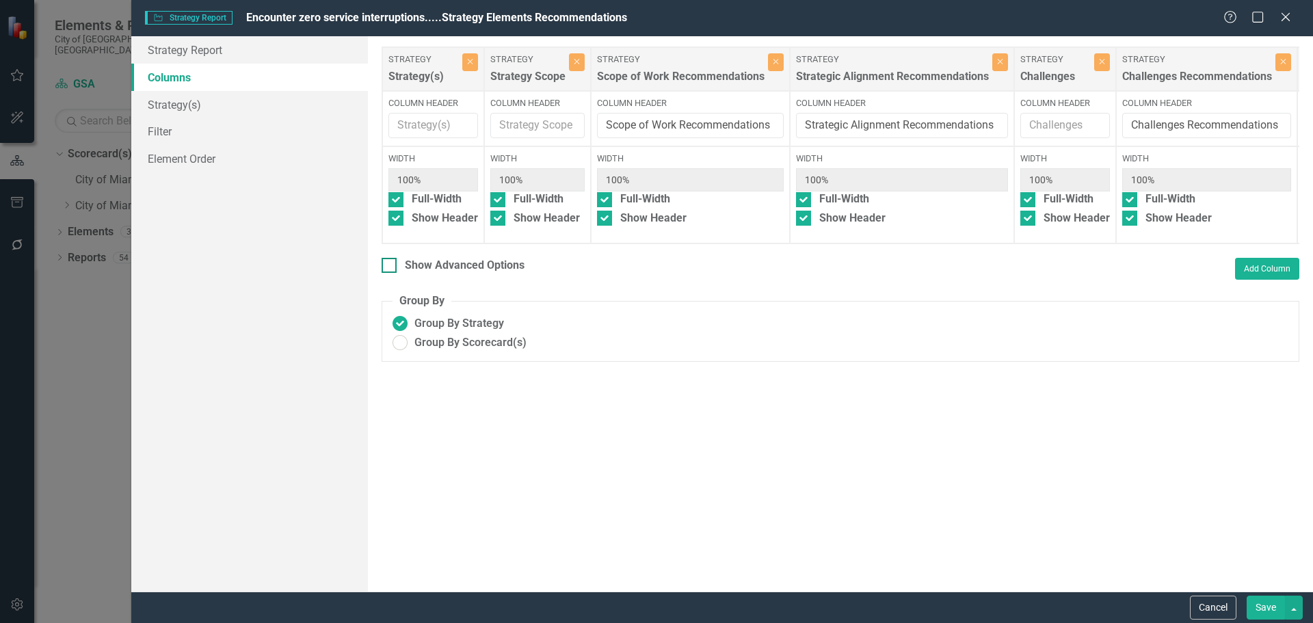
click at [449, 274] on div "Show Advanced Options" at bounding box center [465, 266] width 120 height 16
click at [390, 267] on input "Show Advanced Options" at bounding box center [386, 262] width 9 height 9
checkbox input "true"
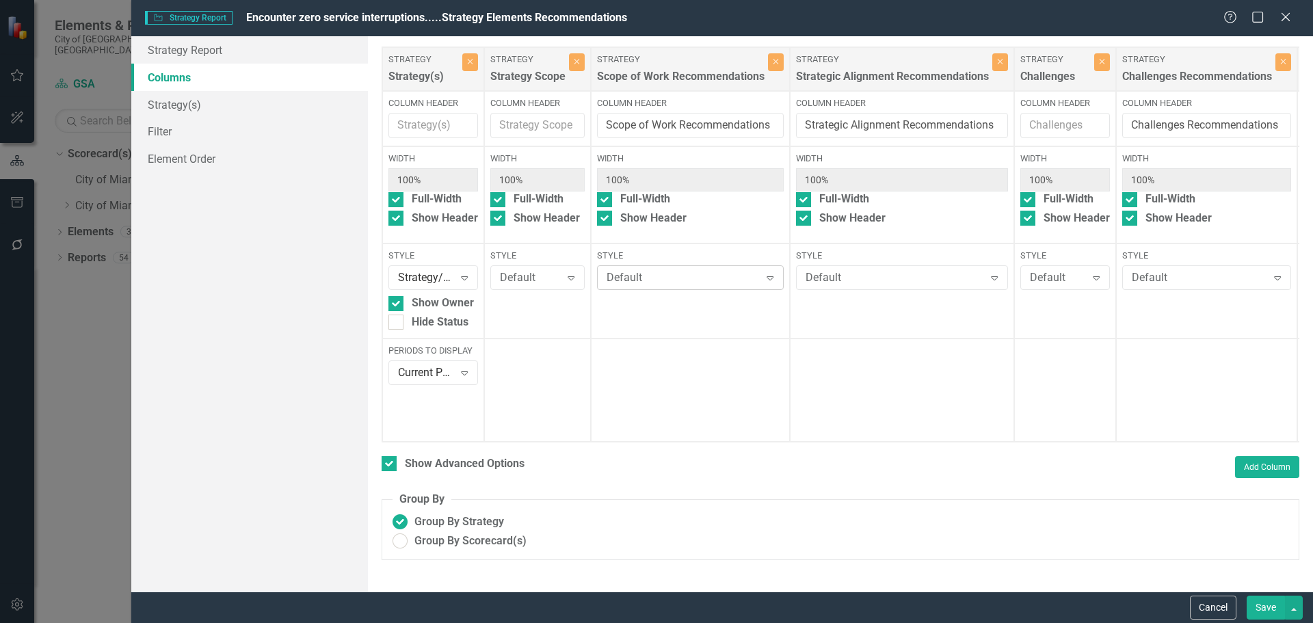
click at [641, 273] on div "Default" at bounding box center [683, 278] width 153 height 16
type input "g"
click at [851, 278] on div "Default" at bounding box center [894, 278] width 178 height 16
type input "g"
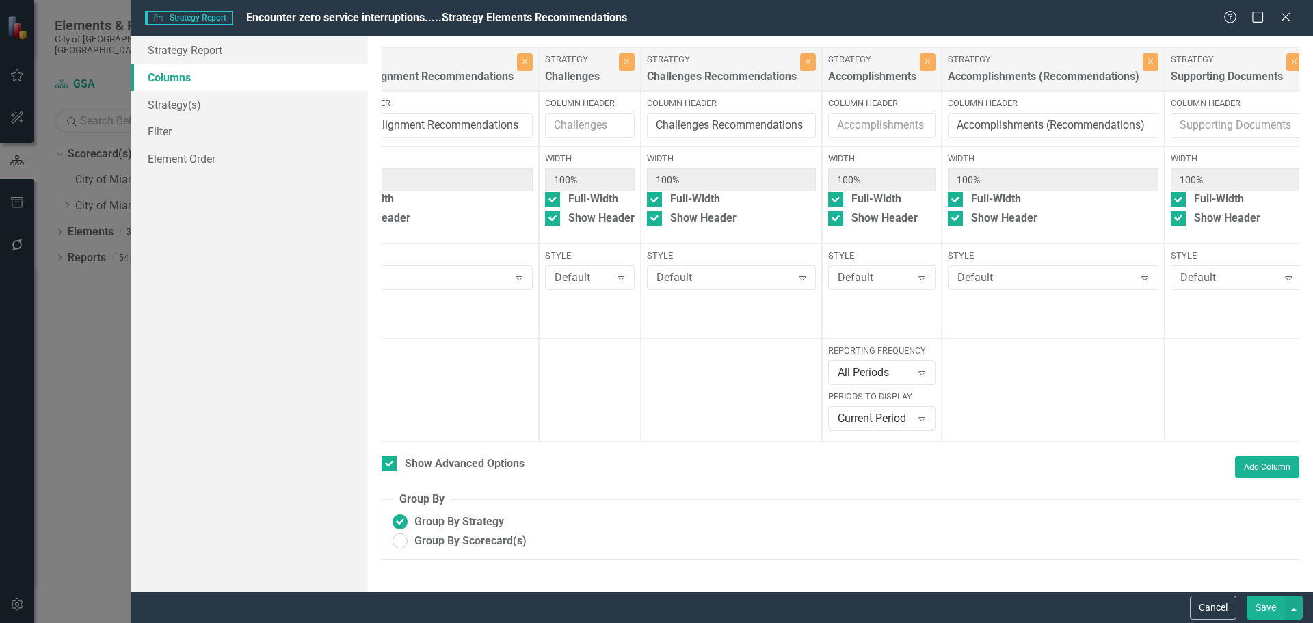
scroll to position [0, 485]
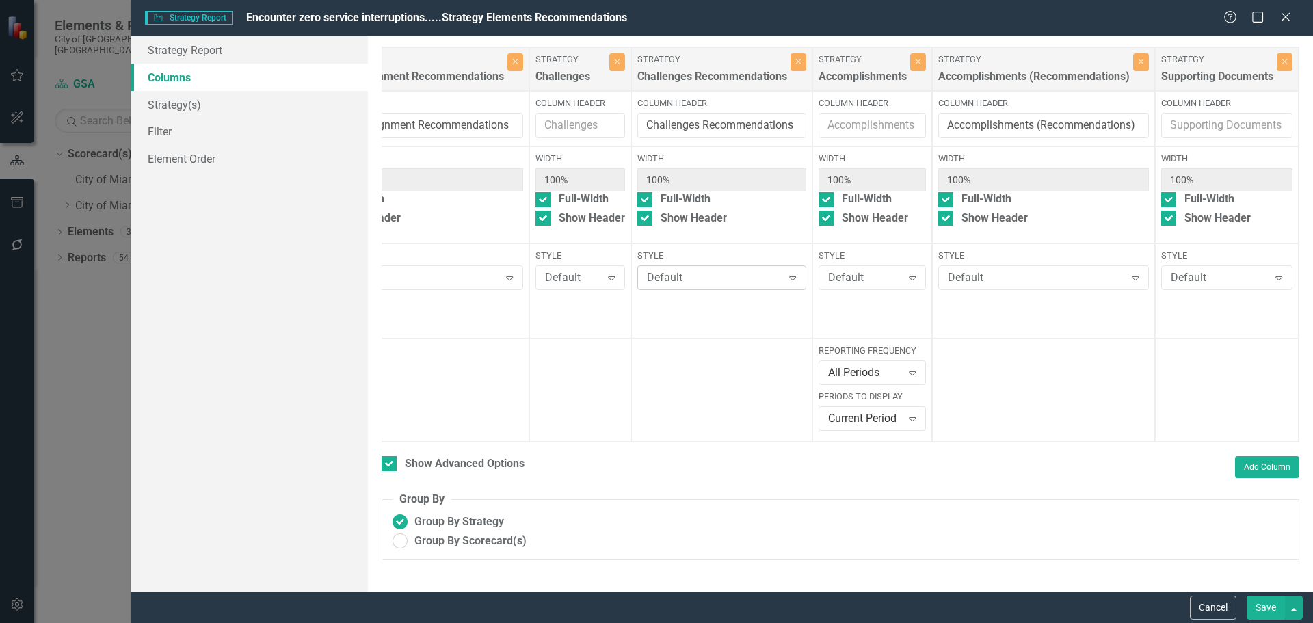
click at [725, 286] on div "Default" at bounding box center [714, 278] width 135 height 16
type input "g"
drag, startPoint x: 686, startPoint y: 478, endPoint x: 686, endPoint y: 485, distance: 7.5
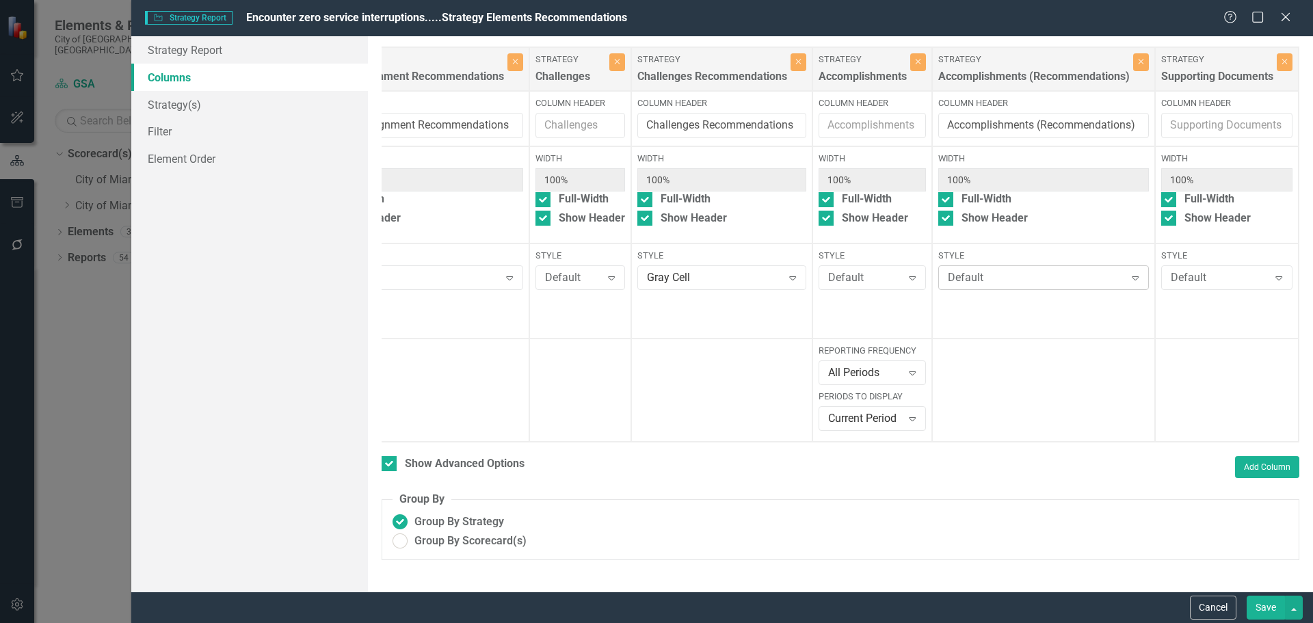
click at [967, 288] on div "Default Expand" at bounding box center [1043, 277] width 211 height 25
type input "g"
drag, startPoint x: 986, startPoint y: 453, endPoint x: 994, endPoint y: 445, distance: 11.6
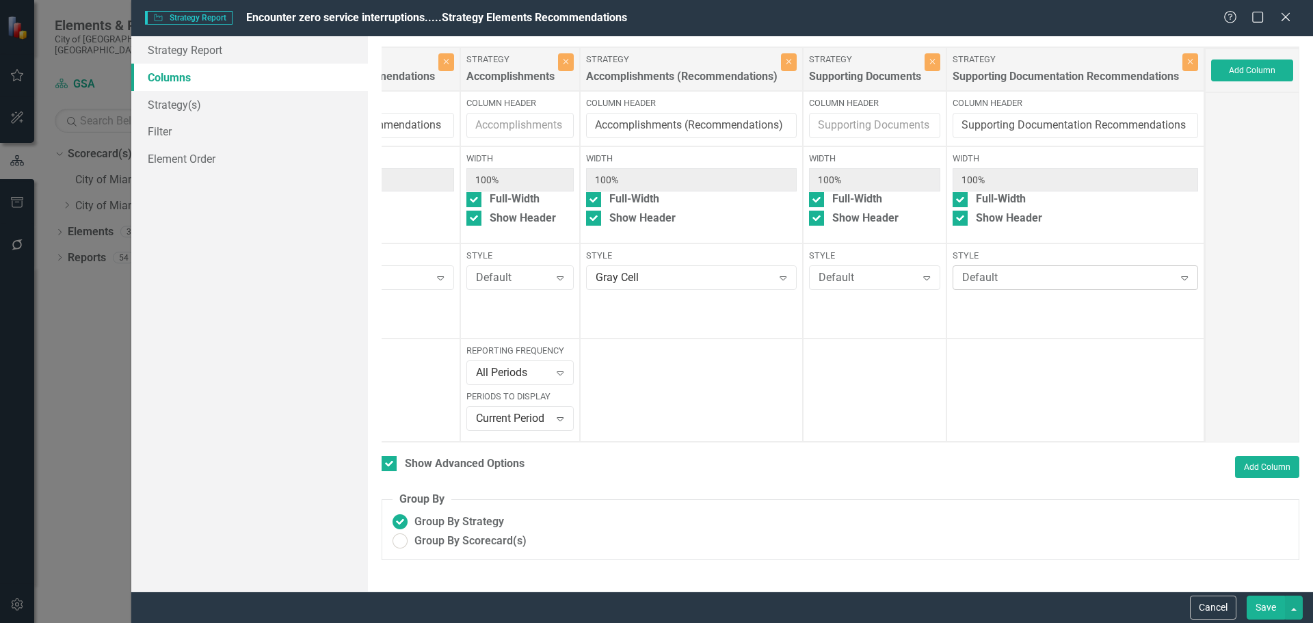
click at [990, 282] on div "Default" at bounding box center [1068, 278] width 212 height 16
type input "g"
click at [1260, 600] on button "Save" at bounding box center [1266, 608] width 38 height 24
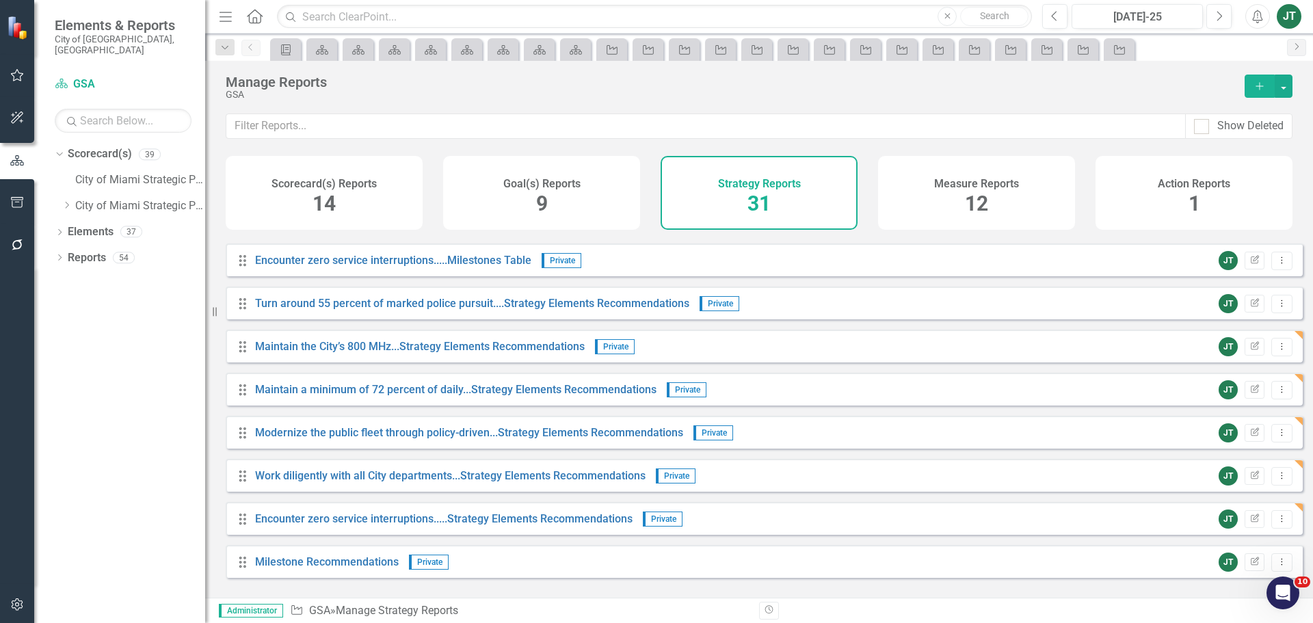
scroll to position [985, 0]
click at [1251, 306] on icon "button" at bounding box center [1255, 301] width 8 height 8
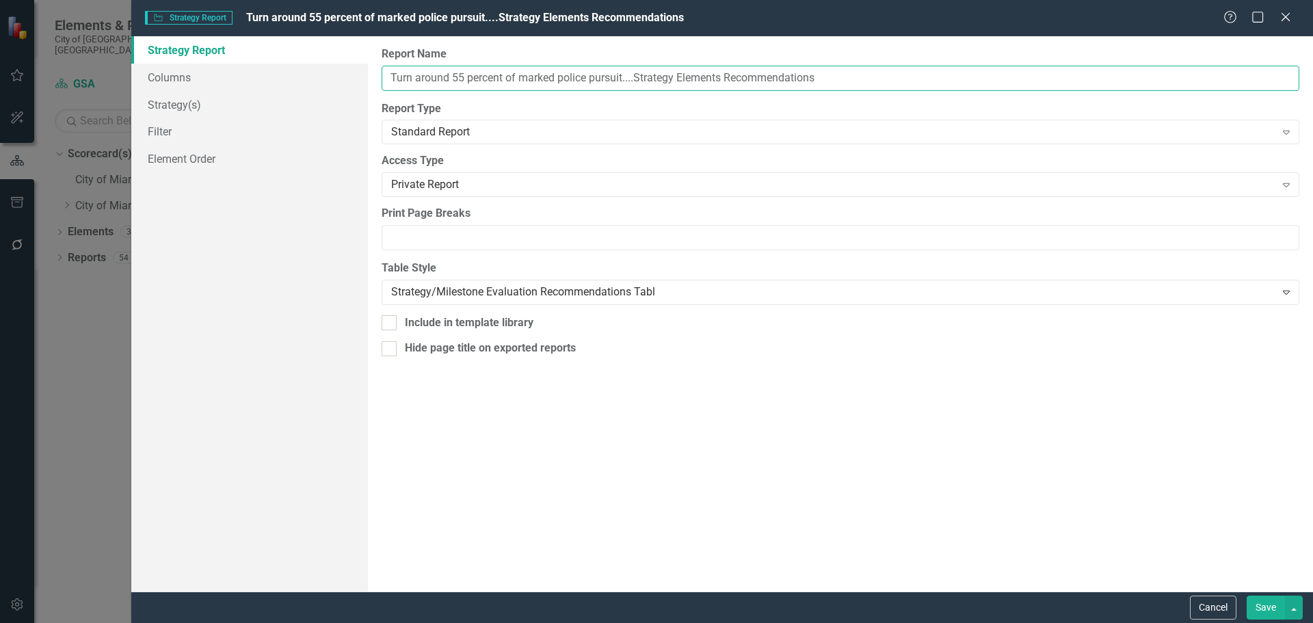
drag, startPoint x: 635, startPoint y: 79, endPoint x: 394, endPoint y: 82, distance: 241.4
click at [390, 82] on input "Turn around 55 percent of marked police pursuit....Strategy Elements Recommenda…" at bounding box center [841, 78] width 918 height 25
click at [1262, 610] on button "Save" at bounding box center [1266, 608] width 38 height 24
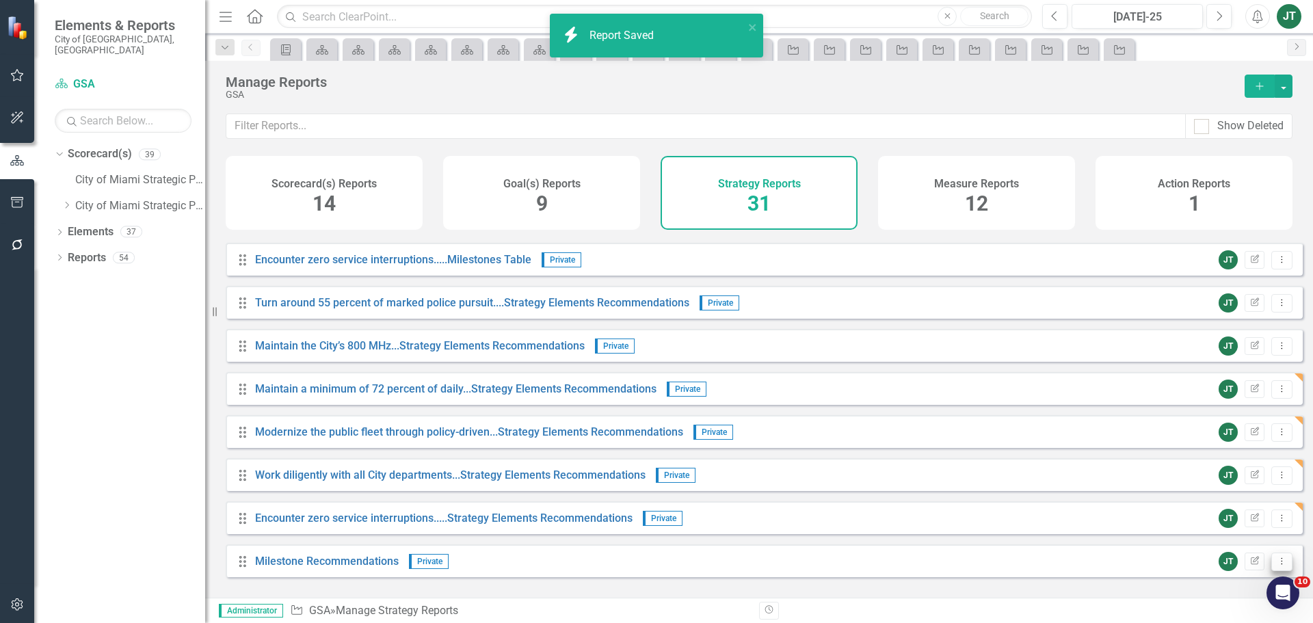
click at [1276, 565] on icon "Dropdown Menu" at bounding box center [1282, 561] width 12 height 9
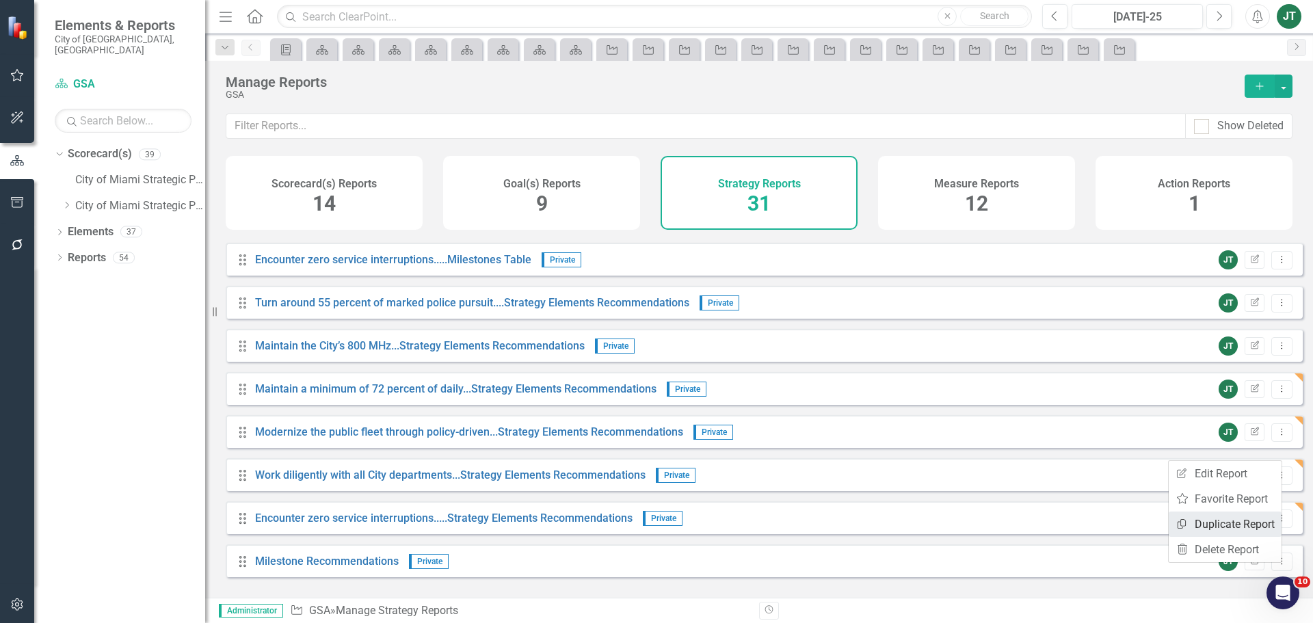
click at [1216, 529] on link "Copy Duplicate Report" at bounding box center [1225, 523] width 113 height 25
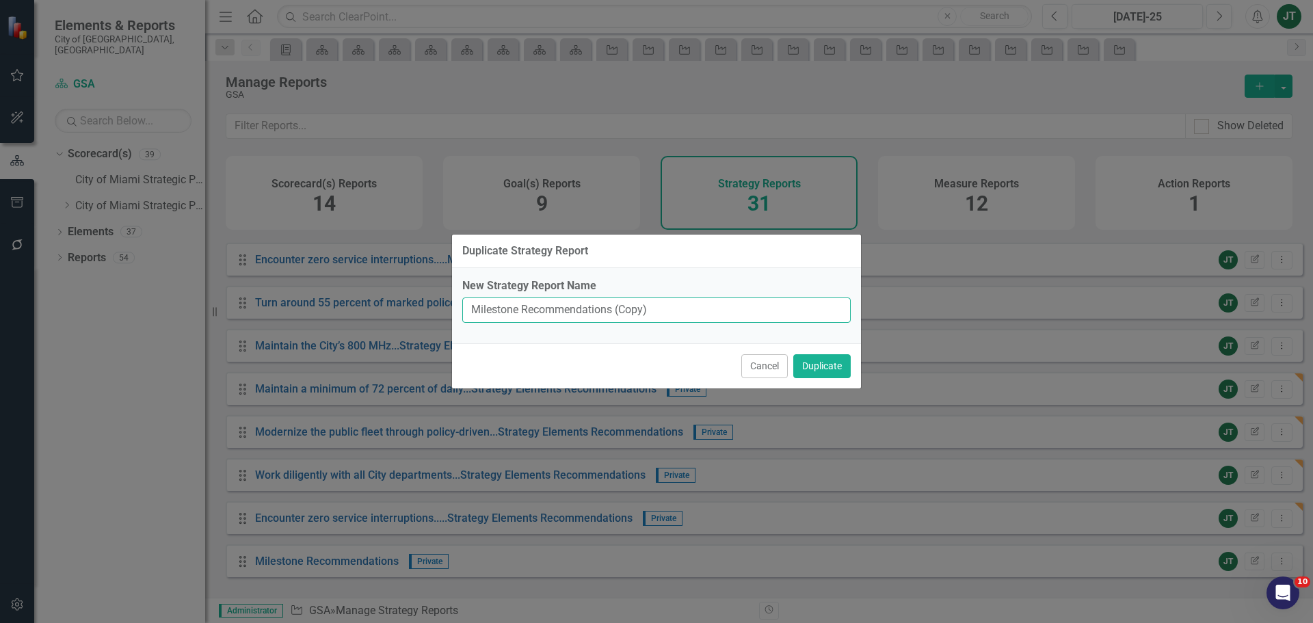
drag, startPoint x: 614, startPoint y: 307, endPoint x: 736, endPoint y: 315, distance: 121.9
click at [736, 315] on input "Milestone Recommendations (Copy)" at bounding box center [656, 309] width 388 height 25
click at [468, 306] on input "Milestone Recommendations" at bounding box center [656, 309] width 388 height 25
paste input "Turn around 55 percent of marked police pursuit...."
type input "Turn around 55 percent of marked police pursuit....Milestone Recommendations"
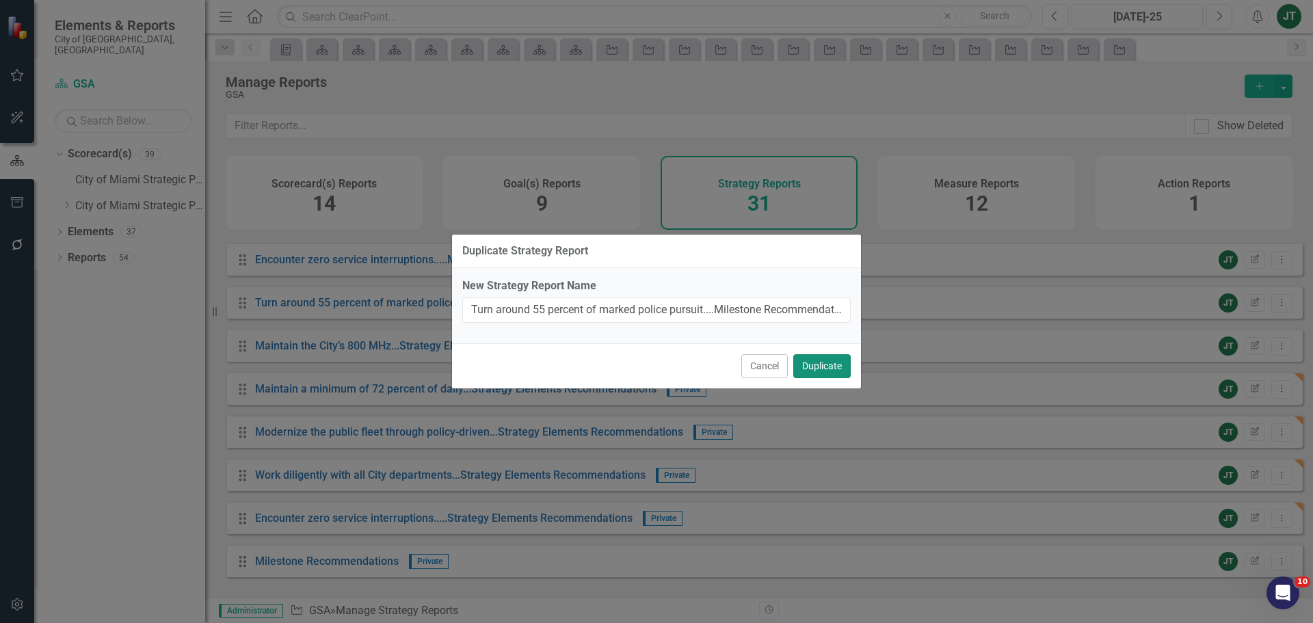
click at [812, 366] on button "Duplicate" at bounding box center [821, 366] width 57 height 24
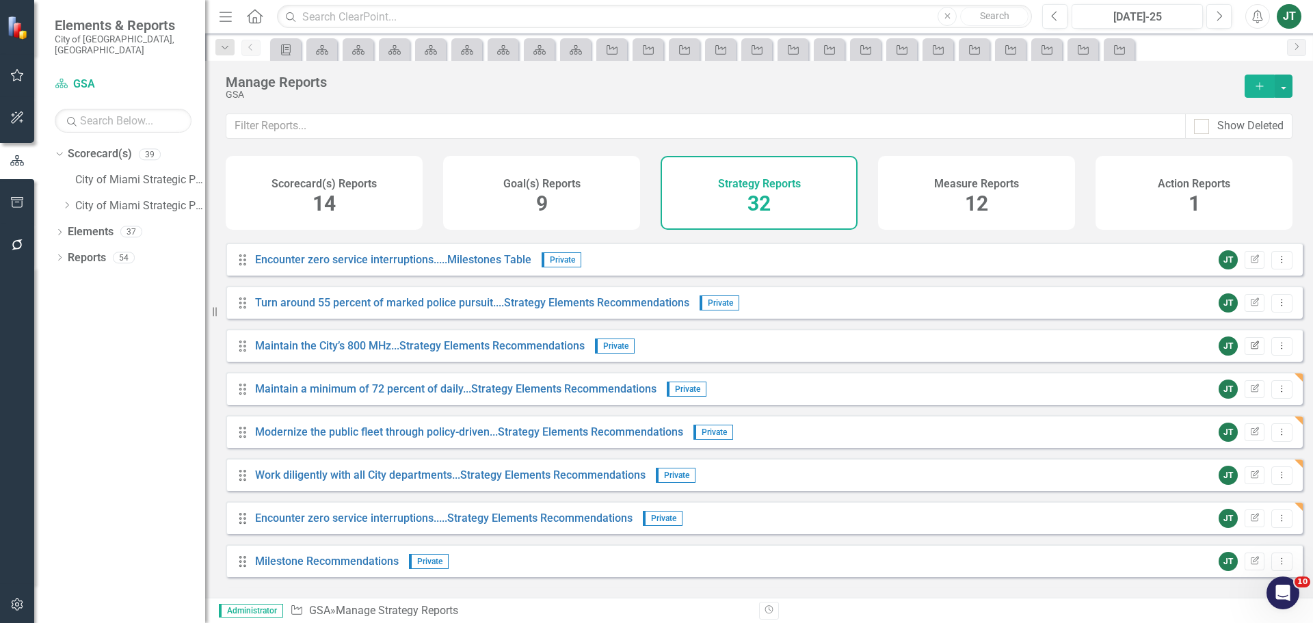
click at [1249, 350] on icon "Edit Report" at bounding box center [1254, 346] width 10 height 8
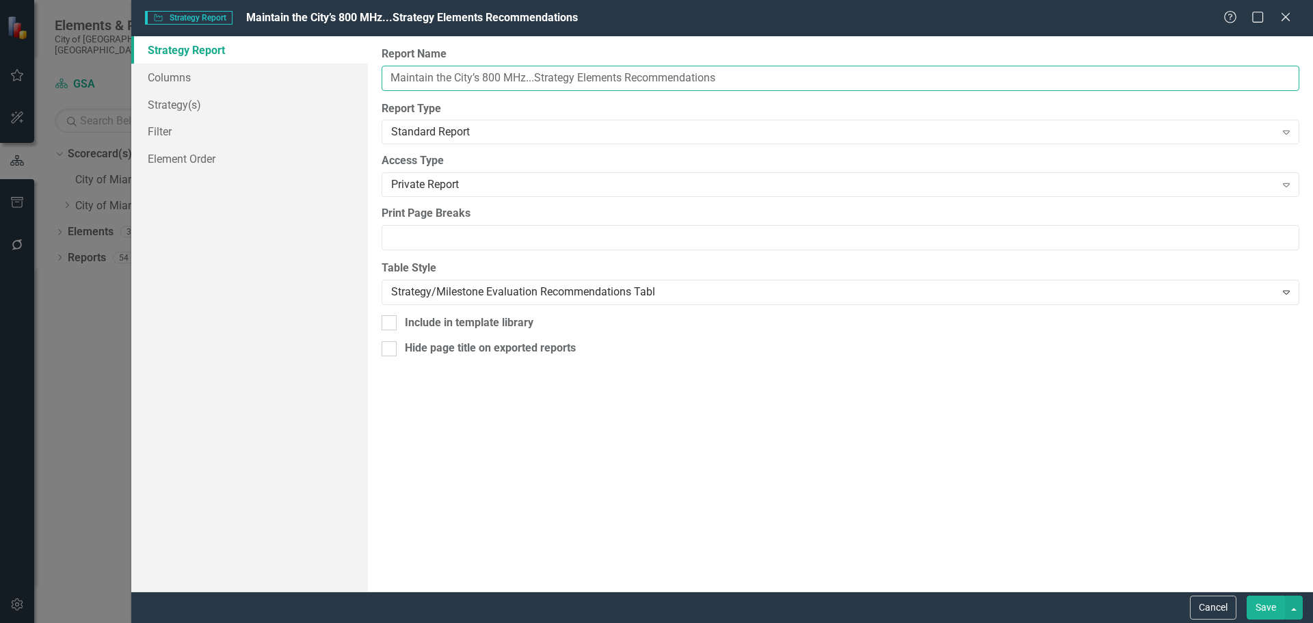
drag, startPoint x: 535, startPoint y: 79, endPoint x: 371, endPoint y: 77, distance: 163.4
click at [371, 77] on div "Report Name Maintain the City’s 800 MHz...Strategy Elements Recommendations Rep…" at bounding box center [840, 313] width 945 height 555
click at [1266, 613] on button "Save" at bounding box center [1266, 608] width 38 height 24
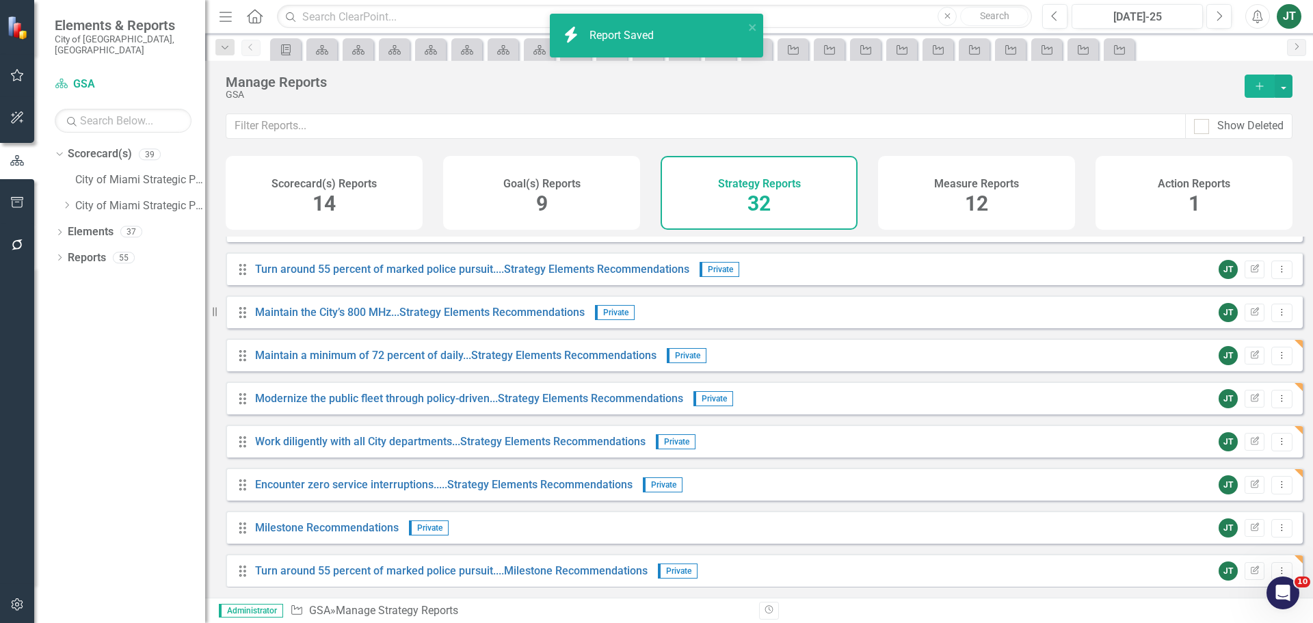
scroll to position [1028, 0]
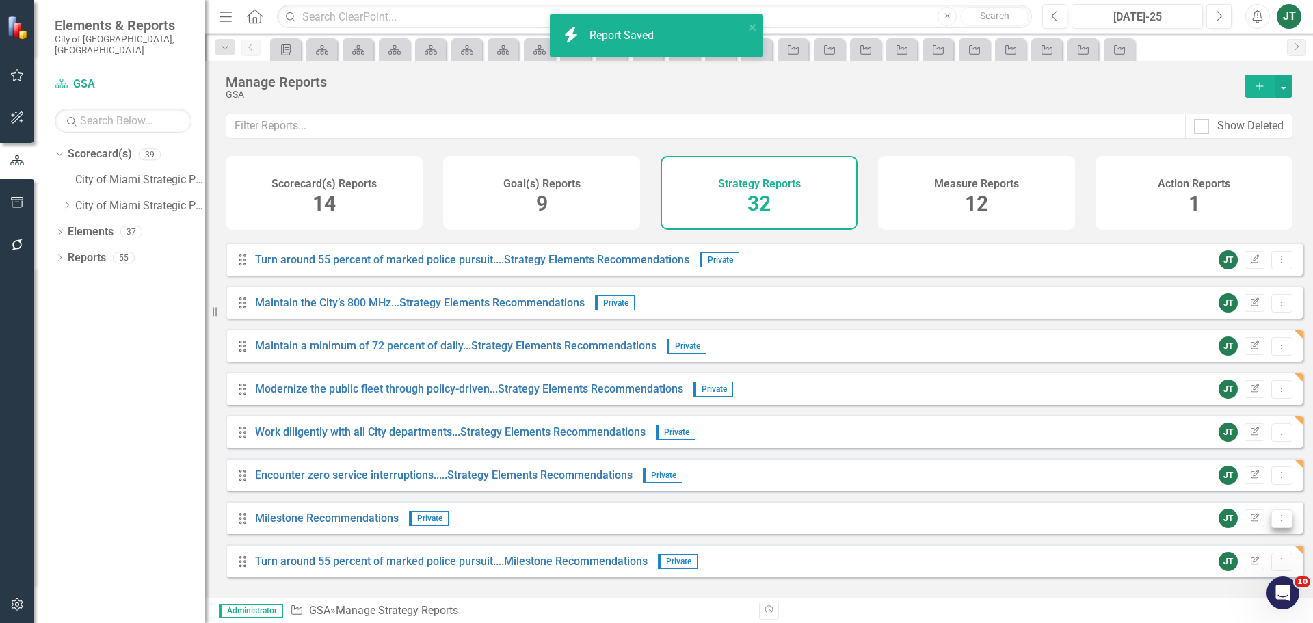
click at [1271, 522] on button "Dropdown Menu" at bounding box center [1281, 518] width 21 height 18
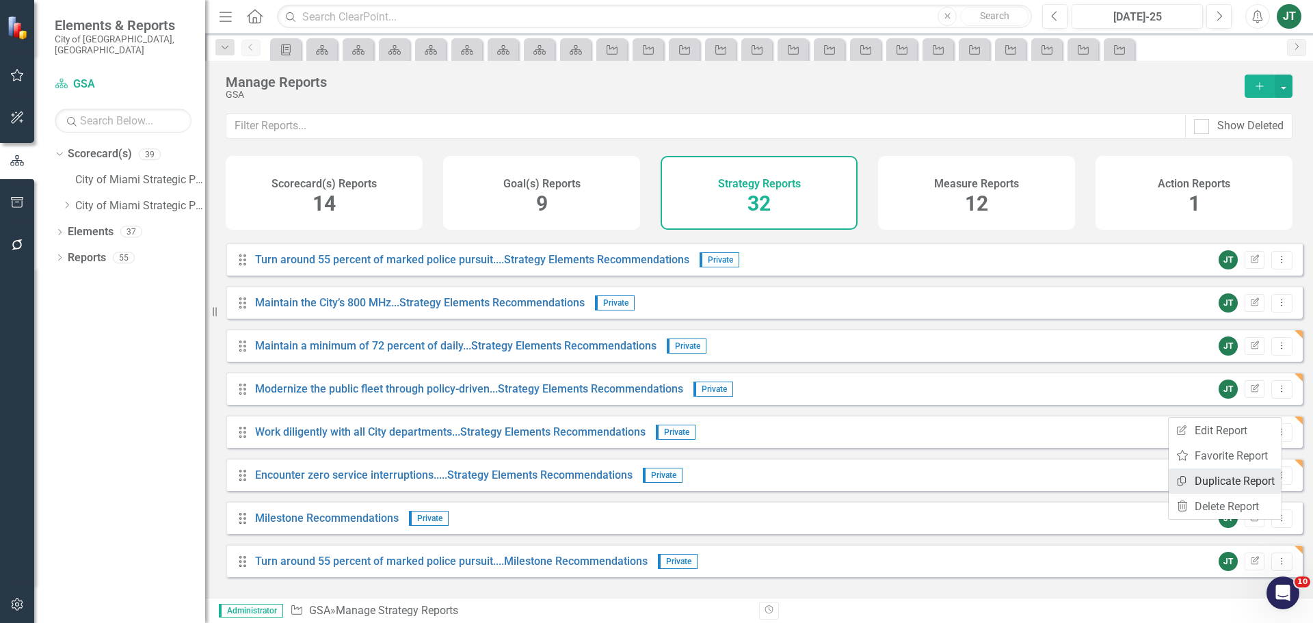
click at [1231, 492] on link "Copy Duplicate Report" at bounding box center [1225, 480] width 113 height 25
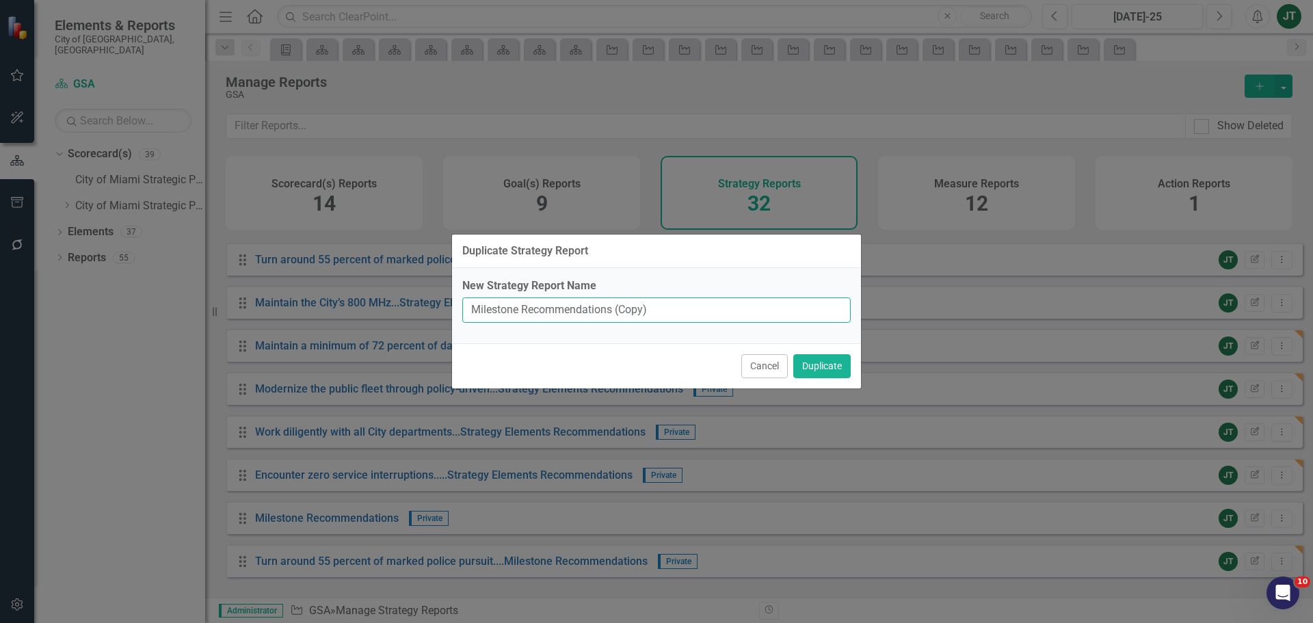
drag, startPoint x: 616, startPoint y: 309, endPoint x: 691, endPoint y: 312, distance: 75.3
click at [691, 312] on input "Milestone Recommendations (Copy)" at bounding box center [656, 309] width 388 height 25
click at [667, 315] on input "Milestone Recommendations (Copy)" at bounding box center [656, 309] width 388 height 25
drag, startPoint x: 701, startPoint y: 307, endPoint x: 611, endPoint y: 315, distance: 89.9
click at [611, 315] on input "Milestone Recommendations (Copy)" at bounding box center [656, 309] width 388 height 25
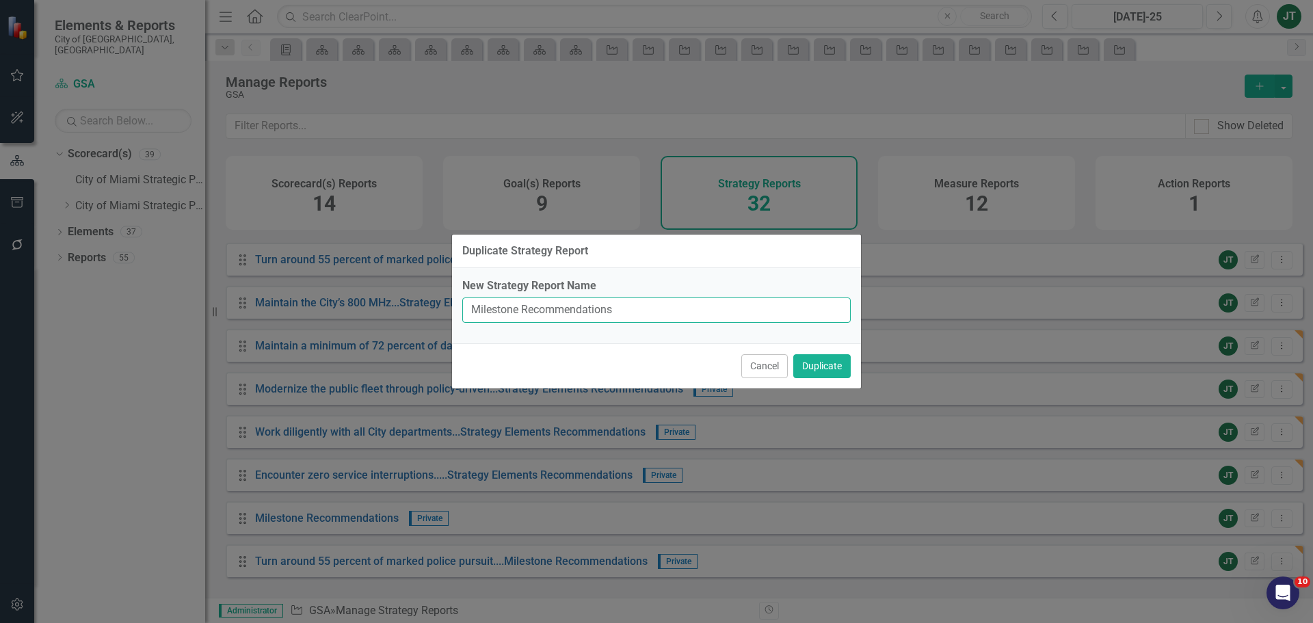
click at [470, 310] on input "Milestone Recommendations" at bounding box center [656, 309] width 388 height 25
paste input "Maintain the City’s 800 MHz..."
type input "Maintain the City’s 800 MHz...Milestone Recommendations"
click at [827, 363] on button "Duplicate" at bounding box center [821, 366] width 57 height 24
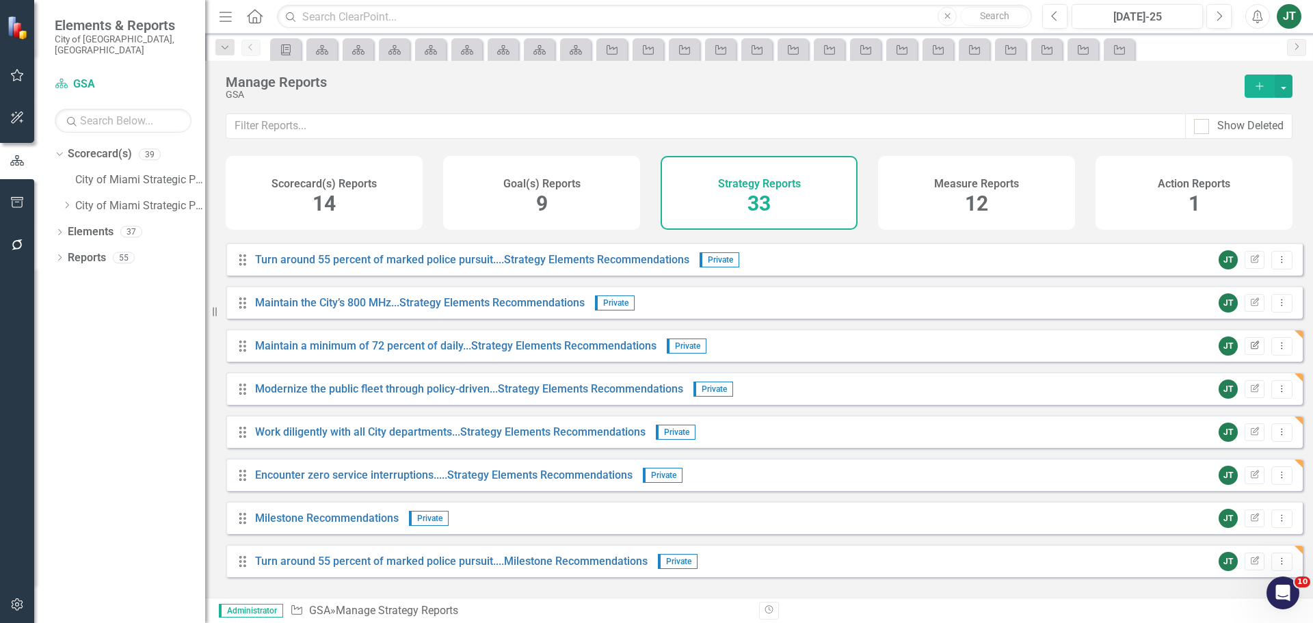
click at [1244, 351] on button "Edit Report" at bounding box center [1254, 346] width 20 height 18
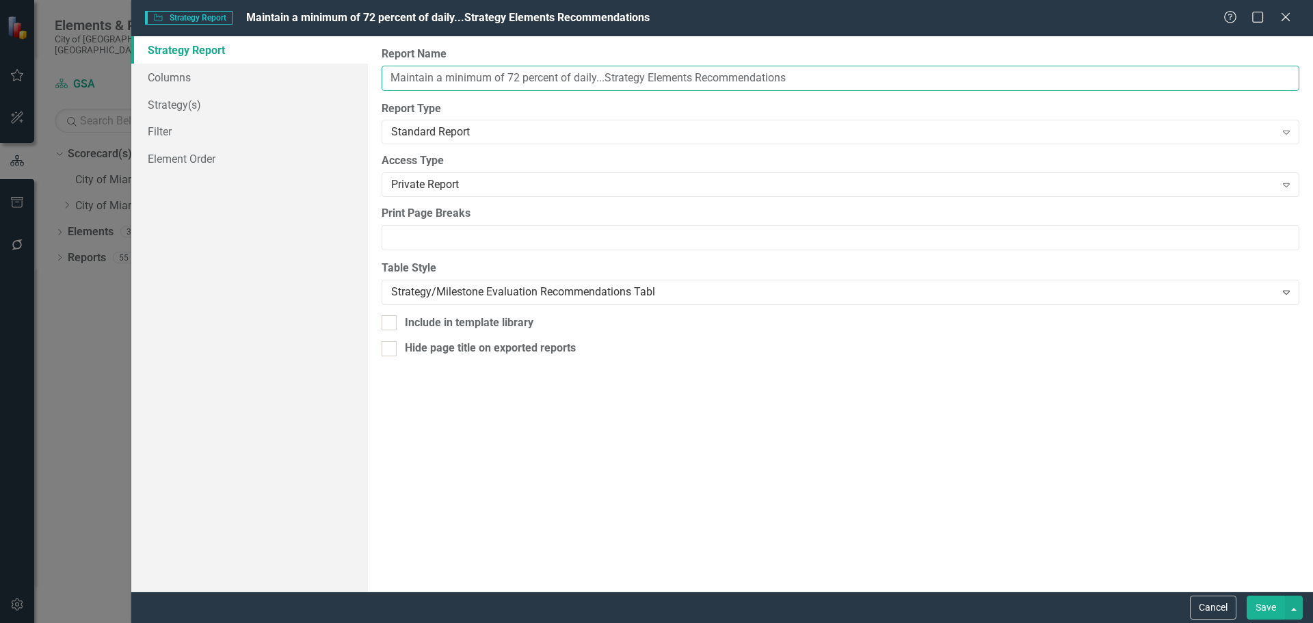
drag, startPoint x: 602, startPoint y: 80, endPoint x: 384, endPoint y: 75, distance: 217.5
click at [382, 75] on input "Maintain a minimum of 72 percent of daily...Strategy Elements Recommendations" at bounding box center [841, 78] width 918 height 25
click at [1216, 609] on button "Cancel" at bounding box center [1213, 608] width 46 height 24
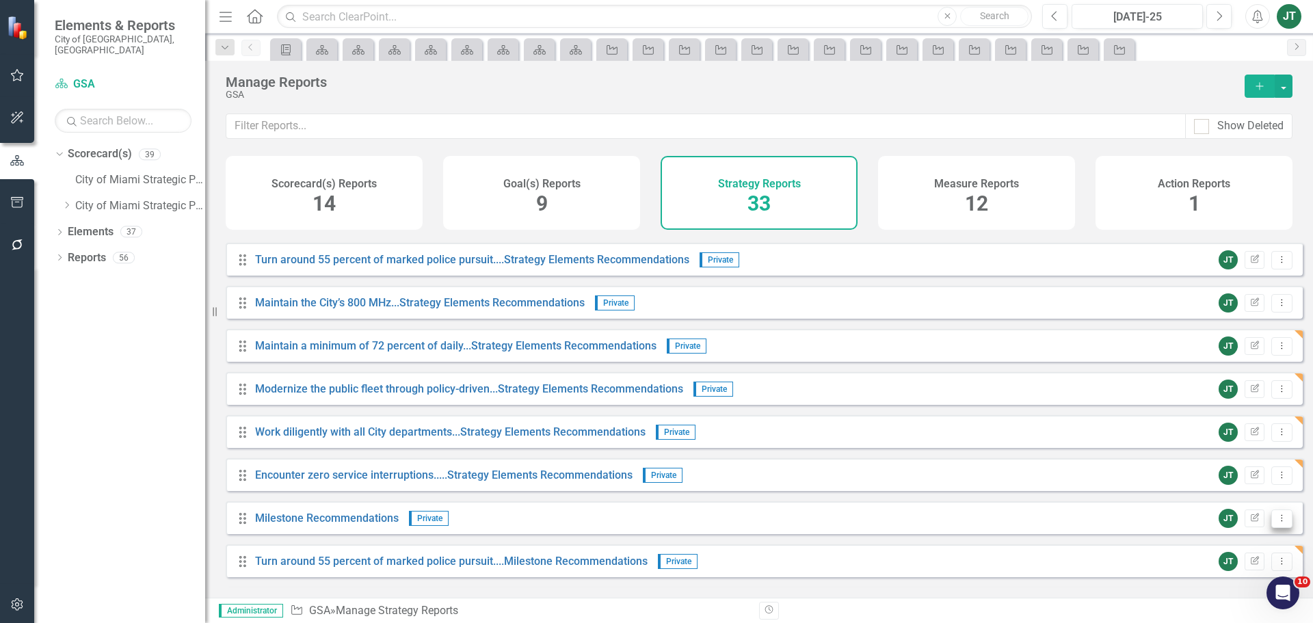
click at [1276, 522] on icon "Dropdown Menu" at bounding box center [1282, 518] width 12 height 9
click at [1221, 475] on link "Copy Duplicate Report" at bounding box center [1225, 480] width 113 height 25
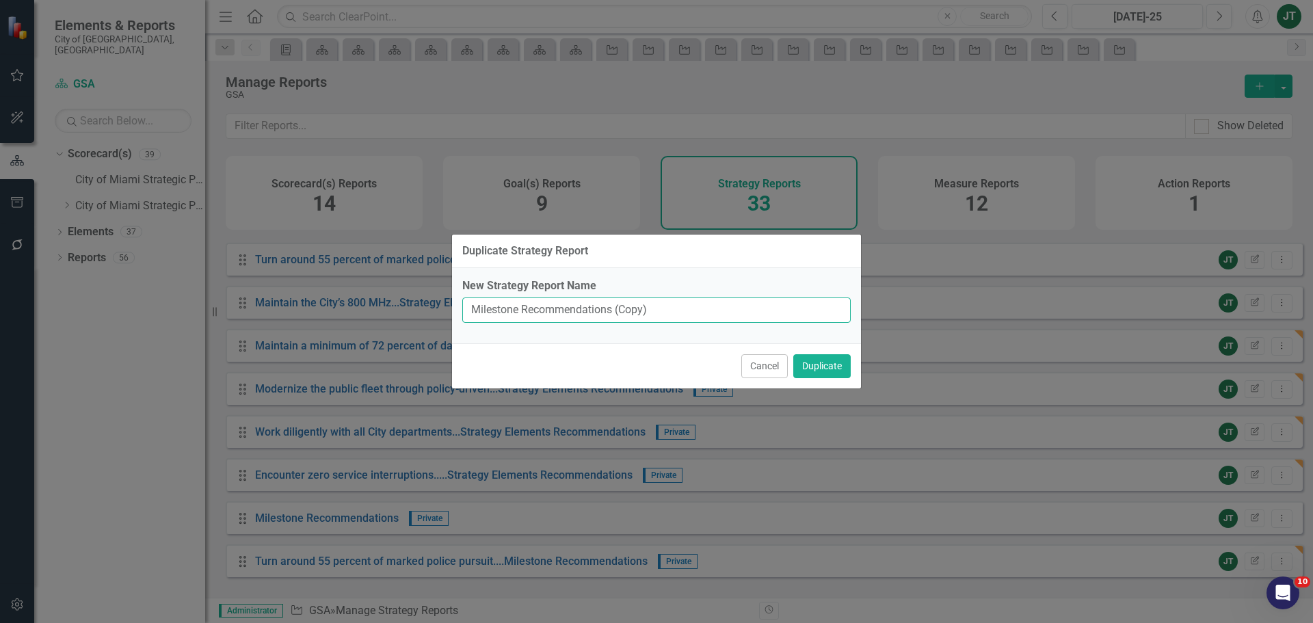
drag, startPoint x: 614, startPoint y: 310, endPoint x: 681, endPoint y: 310, distance: 67.0
click at [681, 310] on input "Milestone Recommendations (Copy)" at bounding box center [656, 309] width 388 height 25
click at [468, 306] on input "Milestone Recommendations" at bounding box center [656, 309] width 388 height 25
paste input "Maintain a minimum of 72 percent of daily.."
type input "Maintain a minimum of 72 percent of daily..Milestone Recommendations"
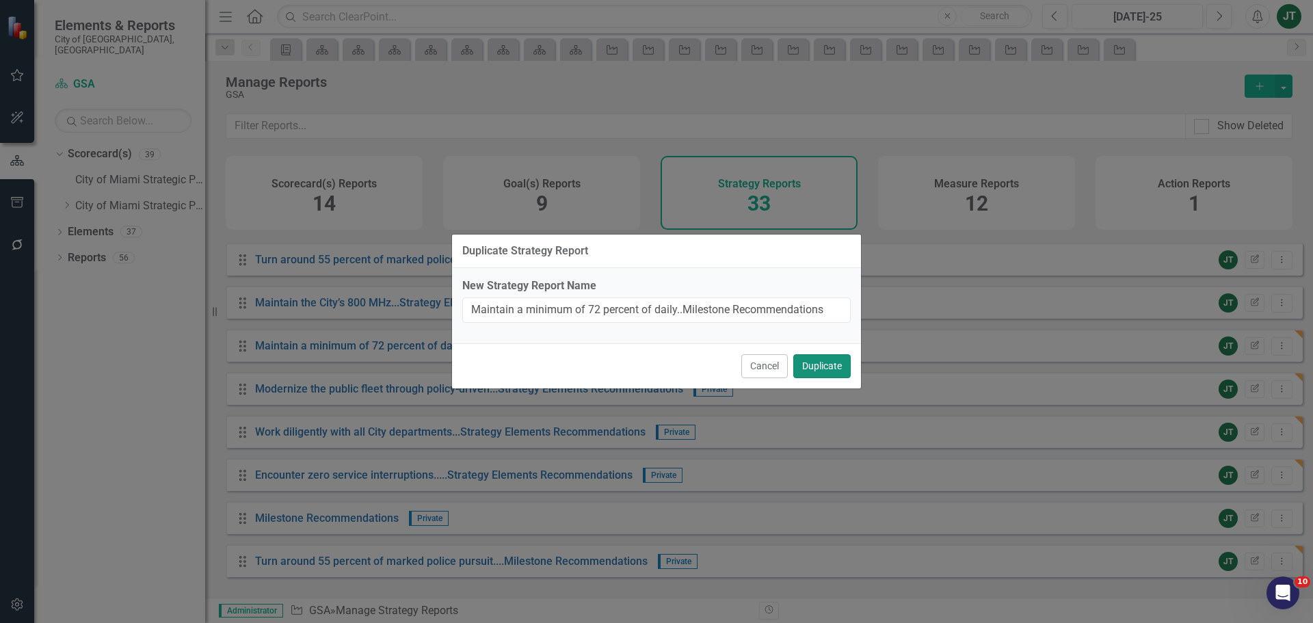
click at [831, 370] on button "Duplicate" at bounding box center [821, 366] width 57 height 24
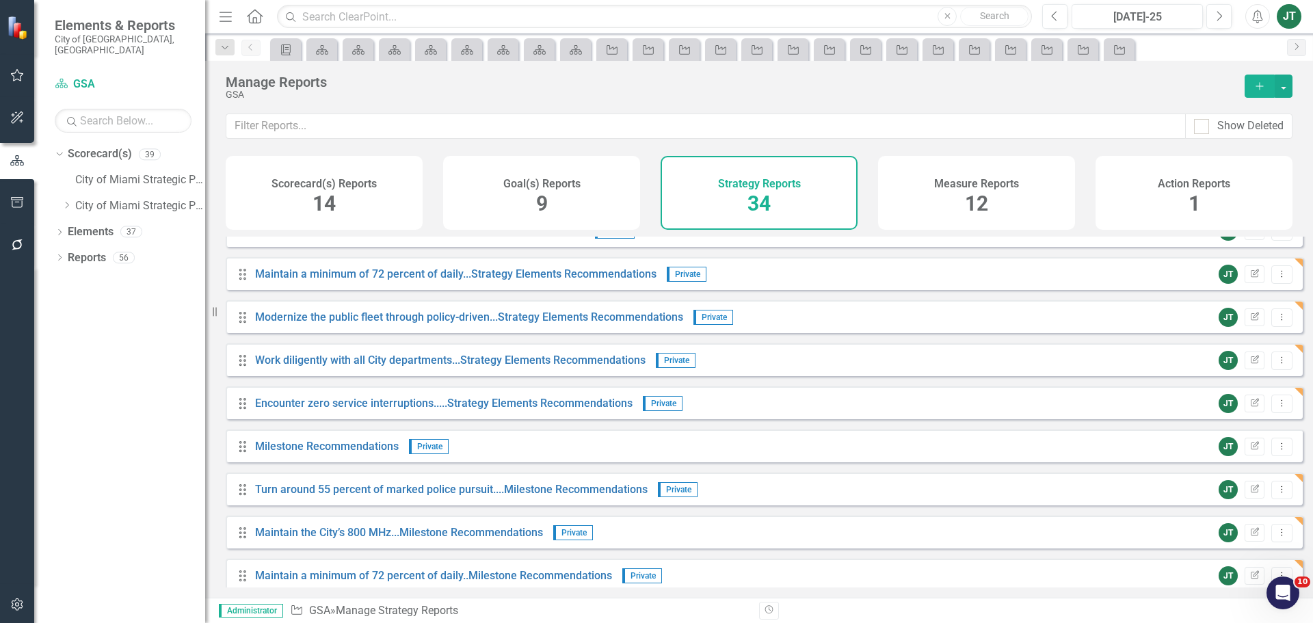
scroll to position [1114, 0]
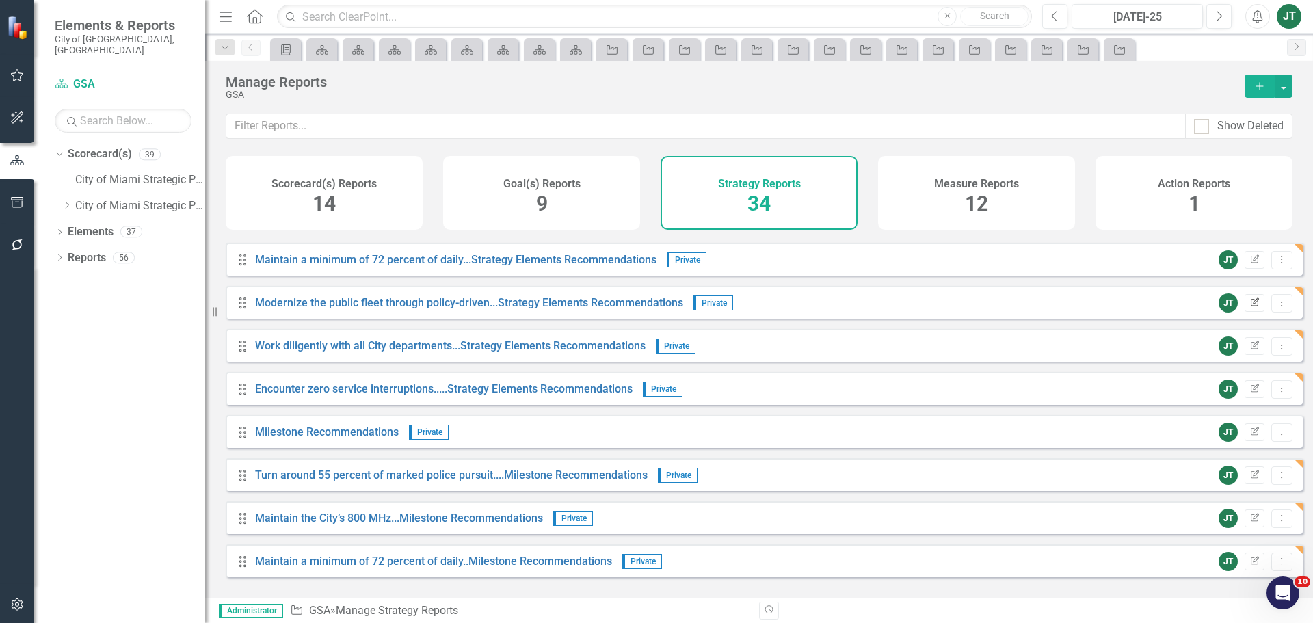
click at [1249, 307] on icon "Edit Report" at bounding box center [1254, 303] width 10 height 8
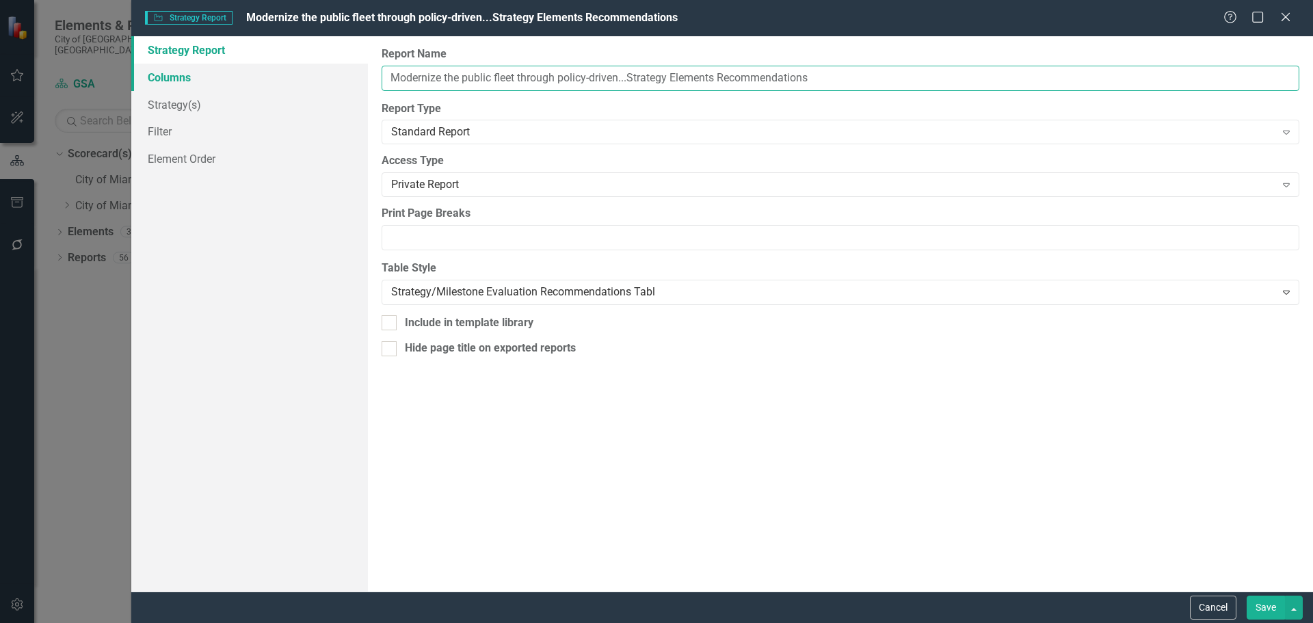
drag, startPoint x: 628, startPoint y: 77, endPoint x: 284, endPoint y: 77, distance: 343.9
click at [284, 77] on div "Strategy Report Columns Strategy(s) Filter Element Order Report Name Modernize …" at bounding box center [722, 313] width 1182 height 555
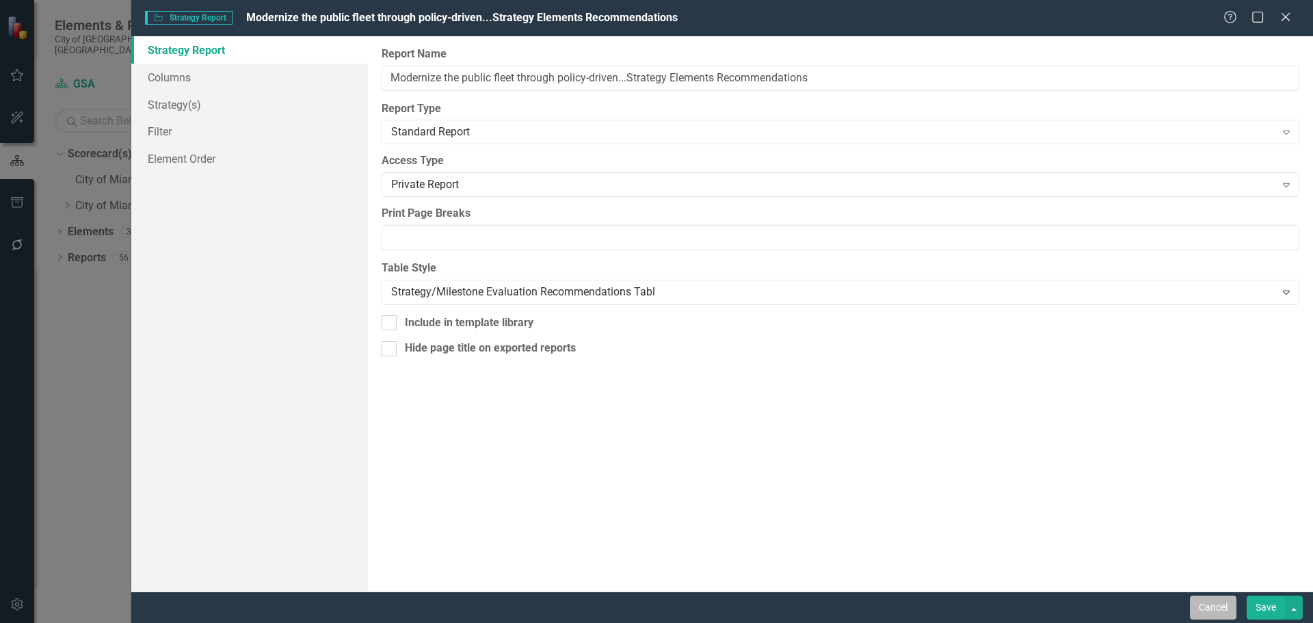
click at [1224, 611] on button "Cancel" at bounding box center [1213, 608] width 46 height 24
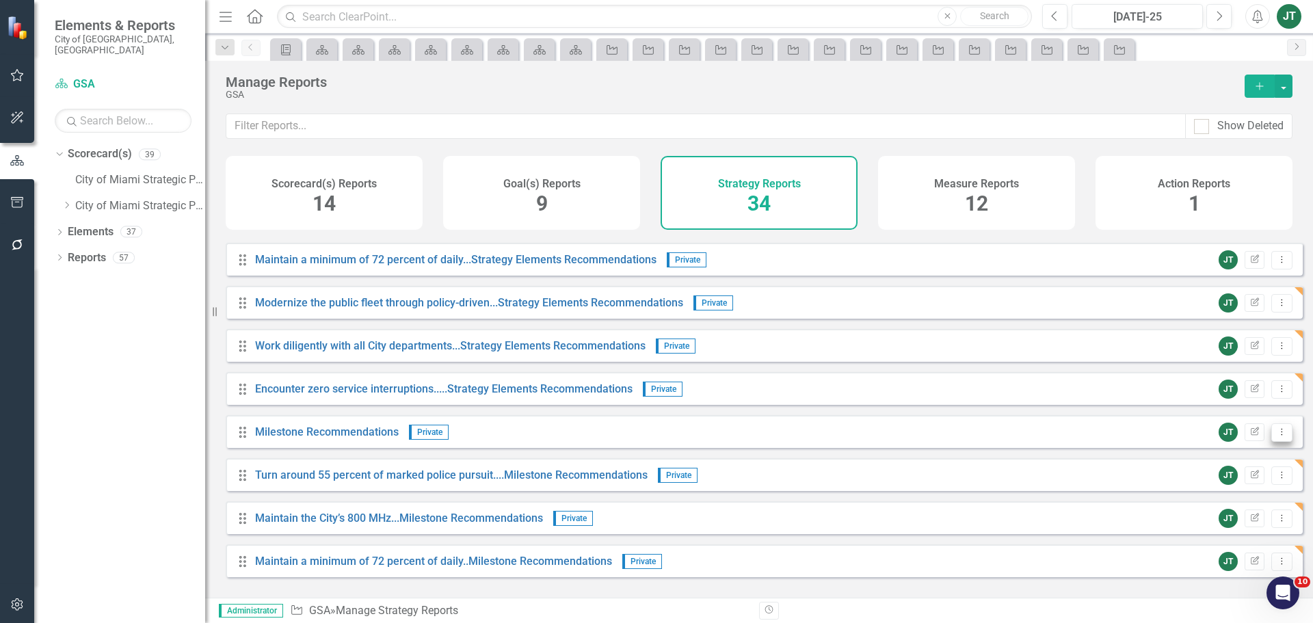
click at [1279, 441] on button "Dropdown Menu" at bounding box center [1281, 432] width 21 height 18
click at [1223, 513] on link "Copy Duplicate Report" at bounding box center [1225, 515] width 113 height 25
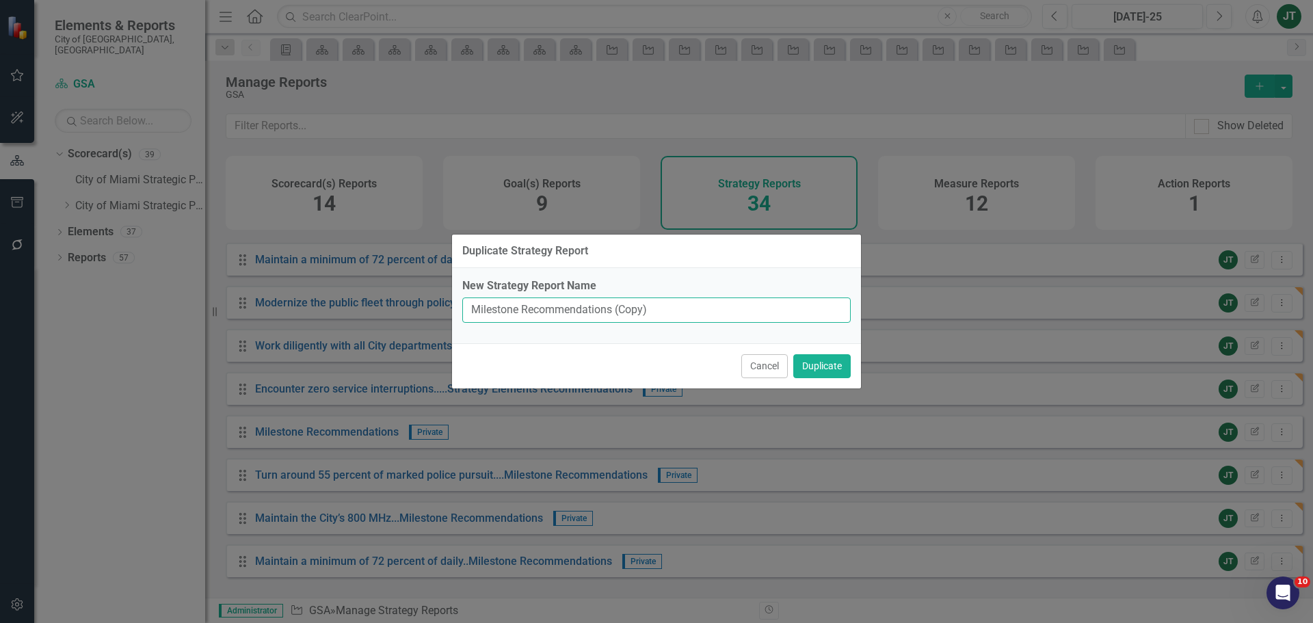
drag, startPoint x: 612, startPoint y: 309, endPoint x: 761, endPoint y: 306, distance: 149.1
click at [761, 306] on input "Milestone Recommendations (Copy)" at bounding box center [656, 309] width 388 height 25
click at [468, 307] on input "Milestone Recommendations" at bounding box center [656, 309] width 388 height 25
paste input "Modernize the public fleet through policy-driven..."
type input "Modernize the public fleet through policy-driven...Milestone Recommendations"
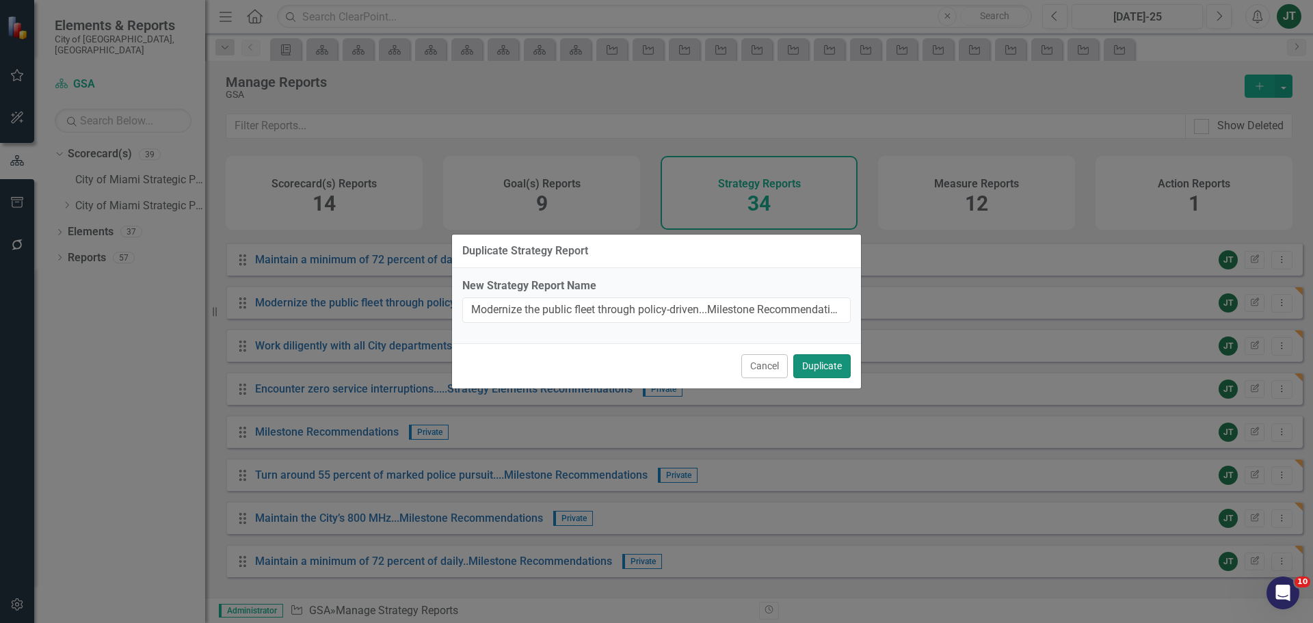
click at [822, 367] on button "Duplicate" at bounding box center [821, 366] width 57 height 24
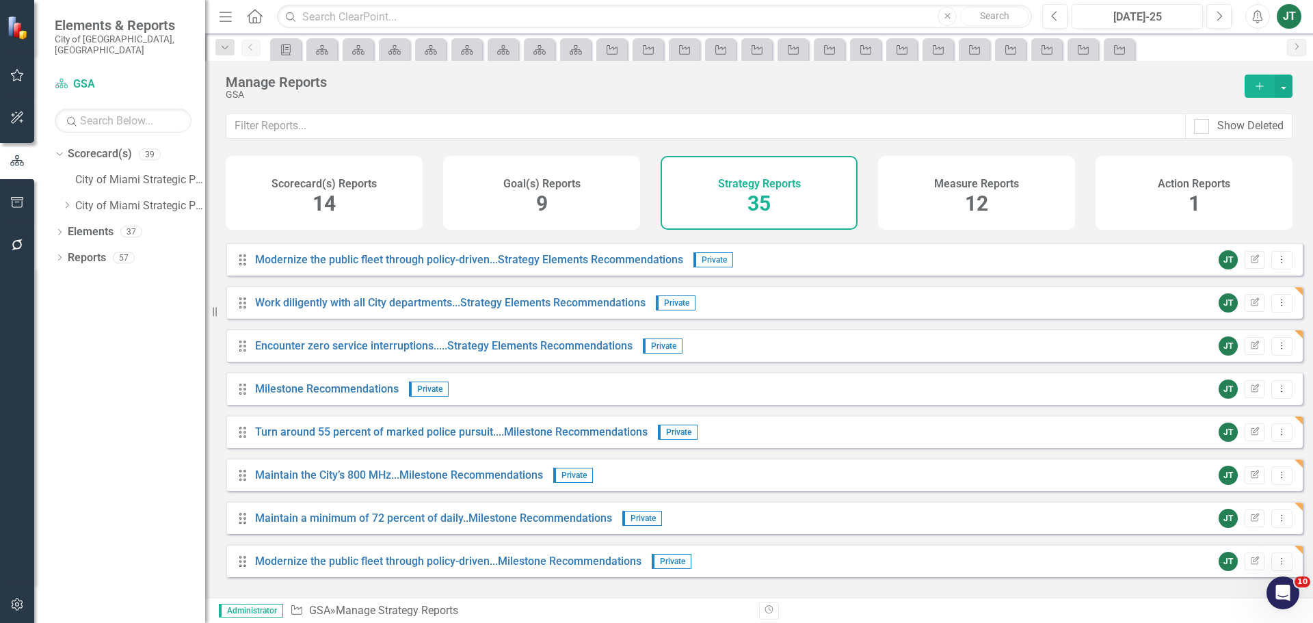
scroll to position [1089, 0]
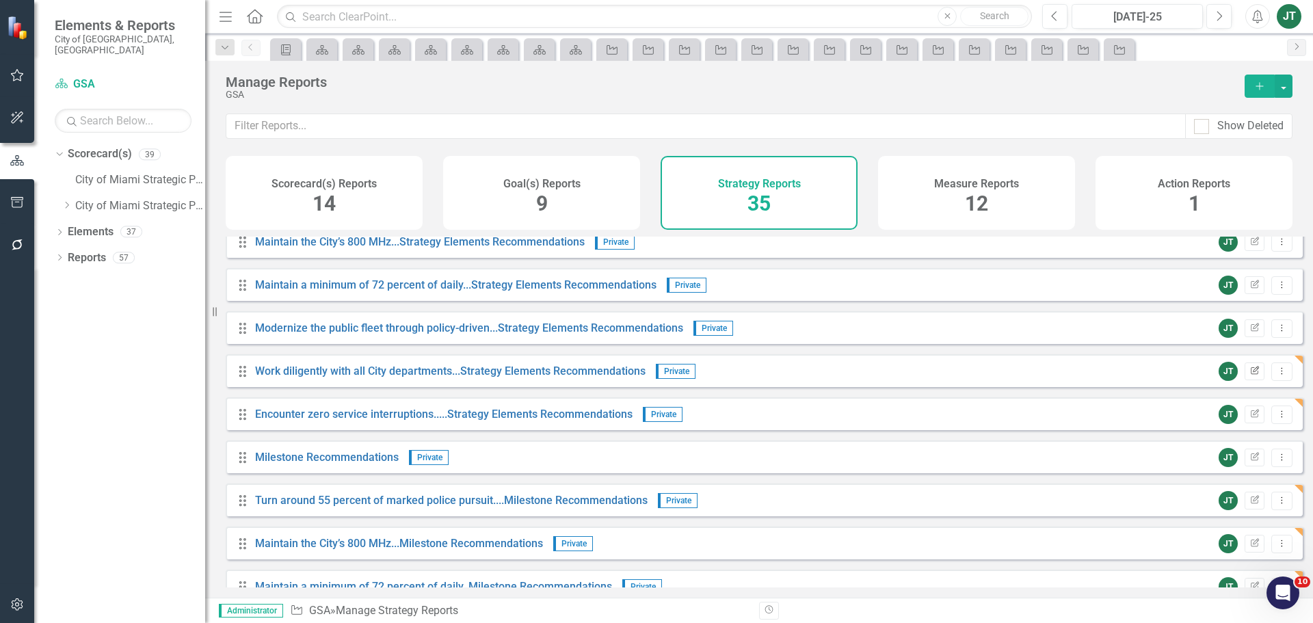
click at [1244, 380] on button "Edit Report" at bounding box center [1254, 371] width 20 height 18
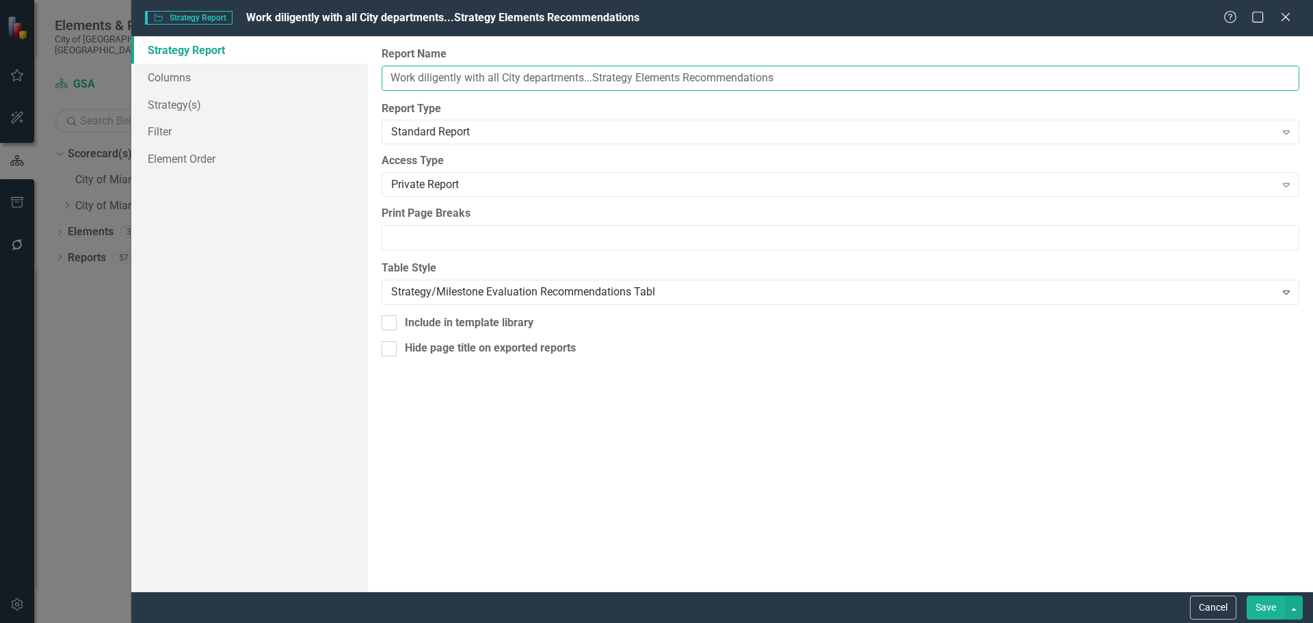
drag, startPoint x: 592, startPoint y: 75, endPoint x: 435, endPoint y: 77, distance: 157.3
click at [362, 78] on div "Strategy Report Columns Strategy(s) Filter Element Order Report Name Work dilig…" at bounding box center [722, 313] width 1182 height 555
click at [1221, 609] on button "Cancel" at bounding box center [1213, 608] width 46 height 24
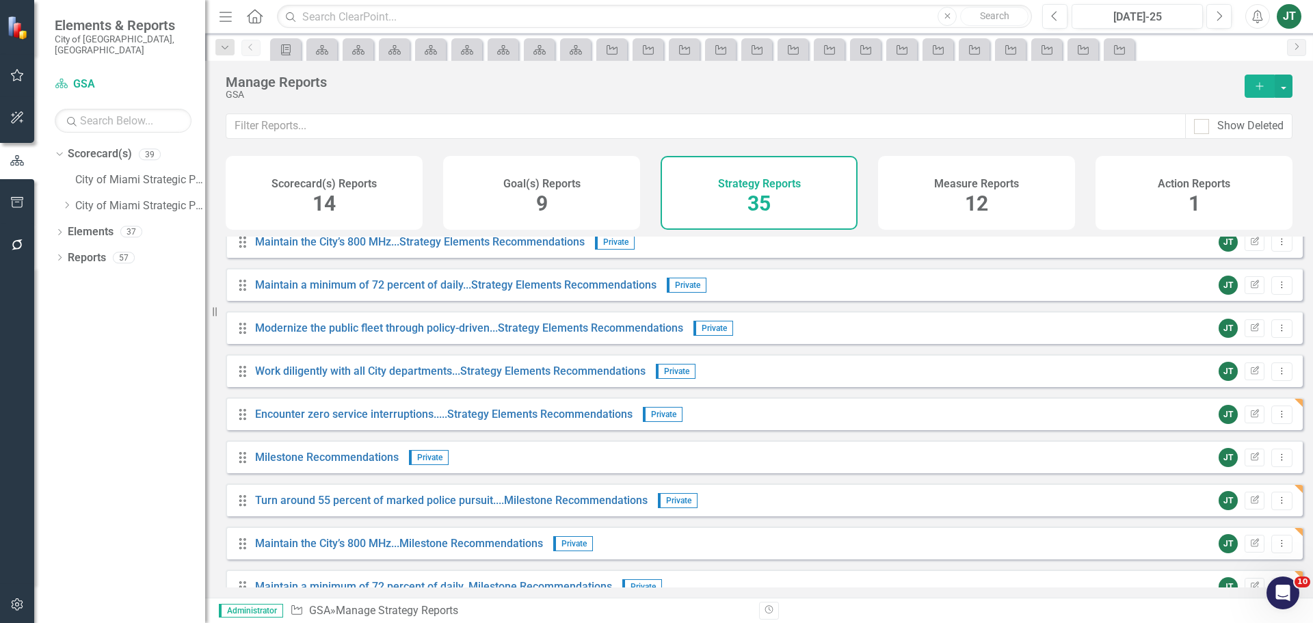
scroll to position [1157, 0]
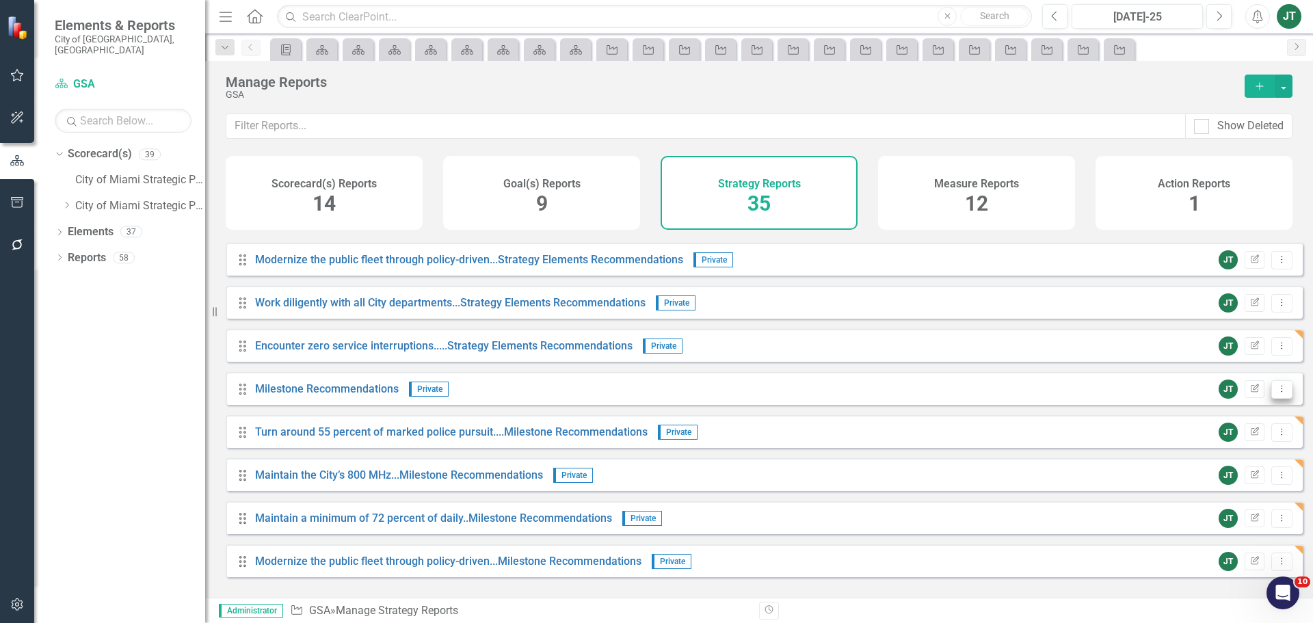
click at [1276, 393] on icon "Dropdown Menu" at bounding box center [1282, 388] width 12 height 9
click at [1211, 474] on link "Copy Duplicate Report" at bounding box center [1225, 472] width 113 height 25
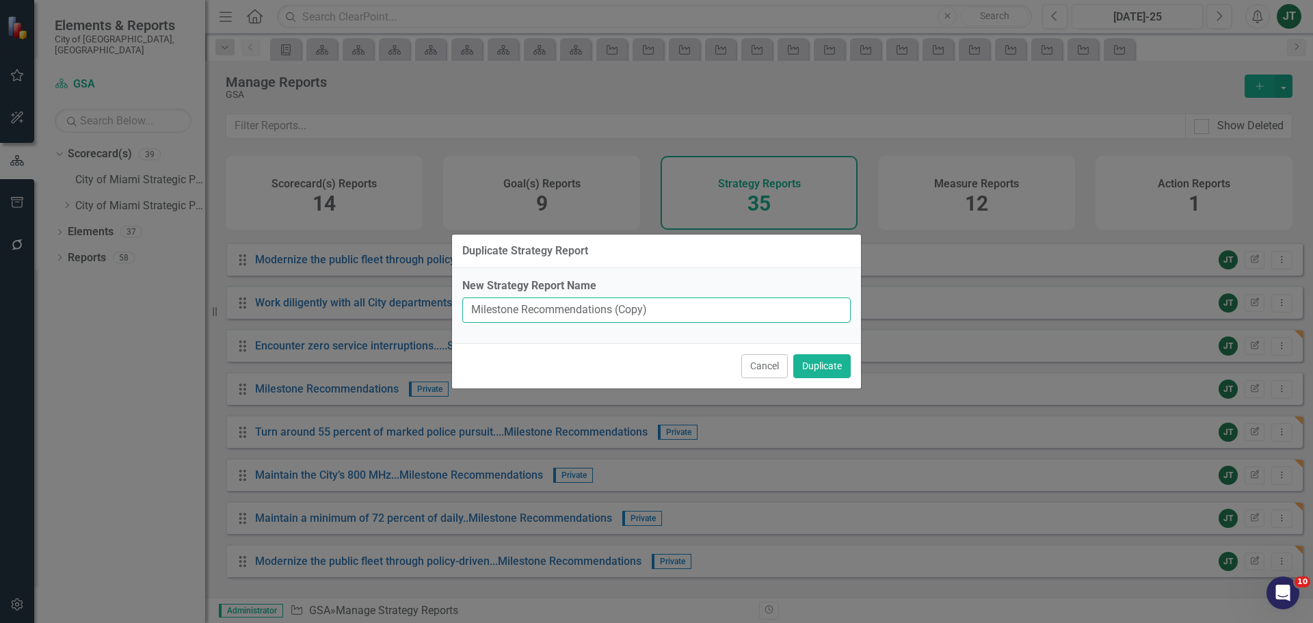
drag, startPoint x: 613, startPoint y: 308, endPoint x: 782, endPoint y: 319, distance: 169.9
click at [782, 319] on input "Milestone Recommendations (Copy)" at bounding box center [656, 309] width 388 height 25
paste input "Work diligently with all City departments..."
click at [470, 307] on input "Milestone Recommendations" at bounding box center [656, 309] width 388 height 25
paste input "Work diligently with all City departments..."
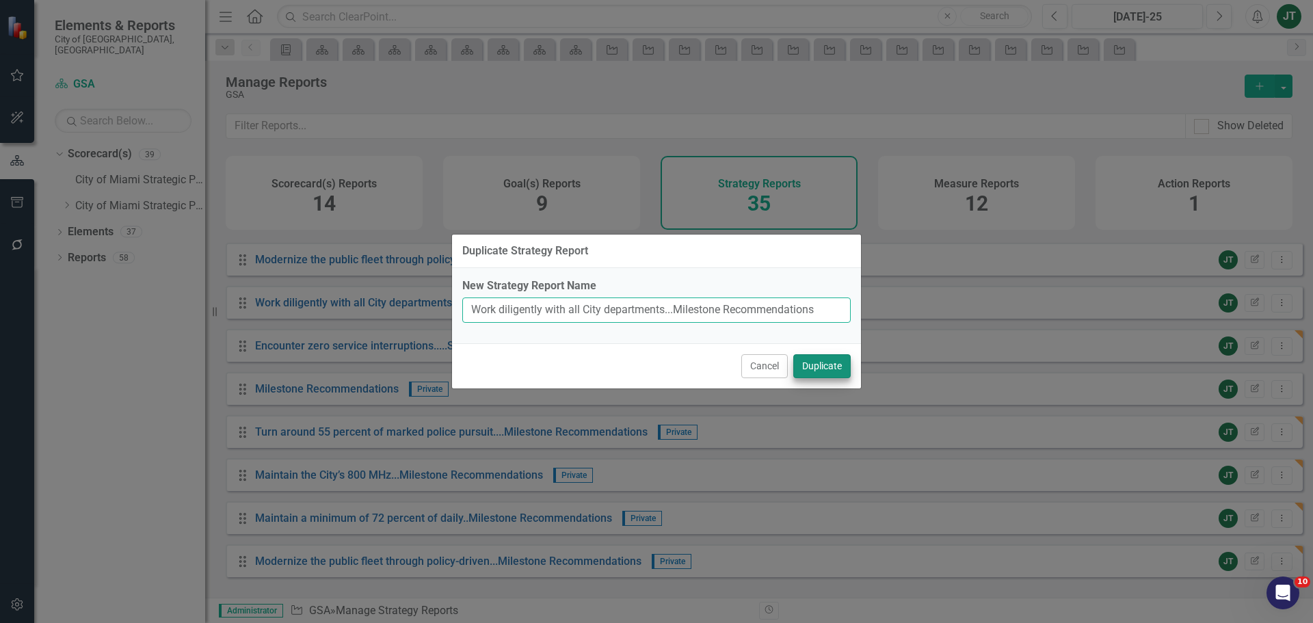
type input "Work diligently with all City departments...Milestone Recommendations"
click at [816, 367] on button "Duplicate" at bounding box center [821, 366] width 57 height 24
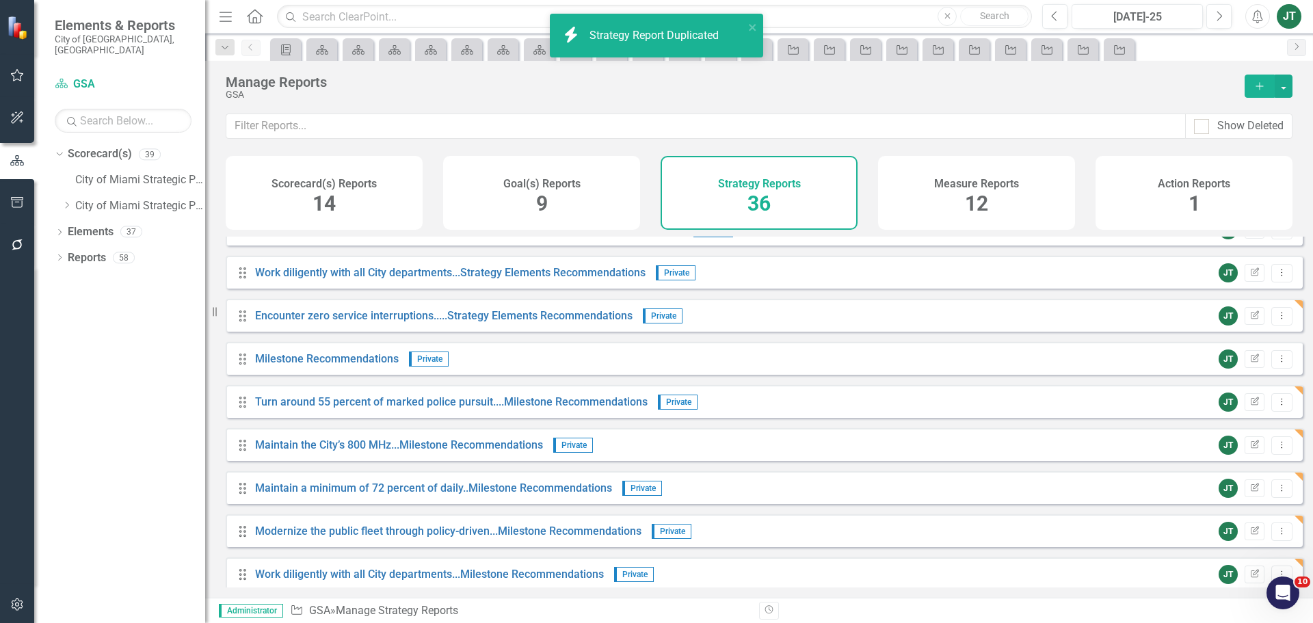
scroll to position [1200, 0]
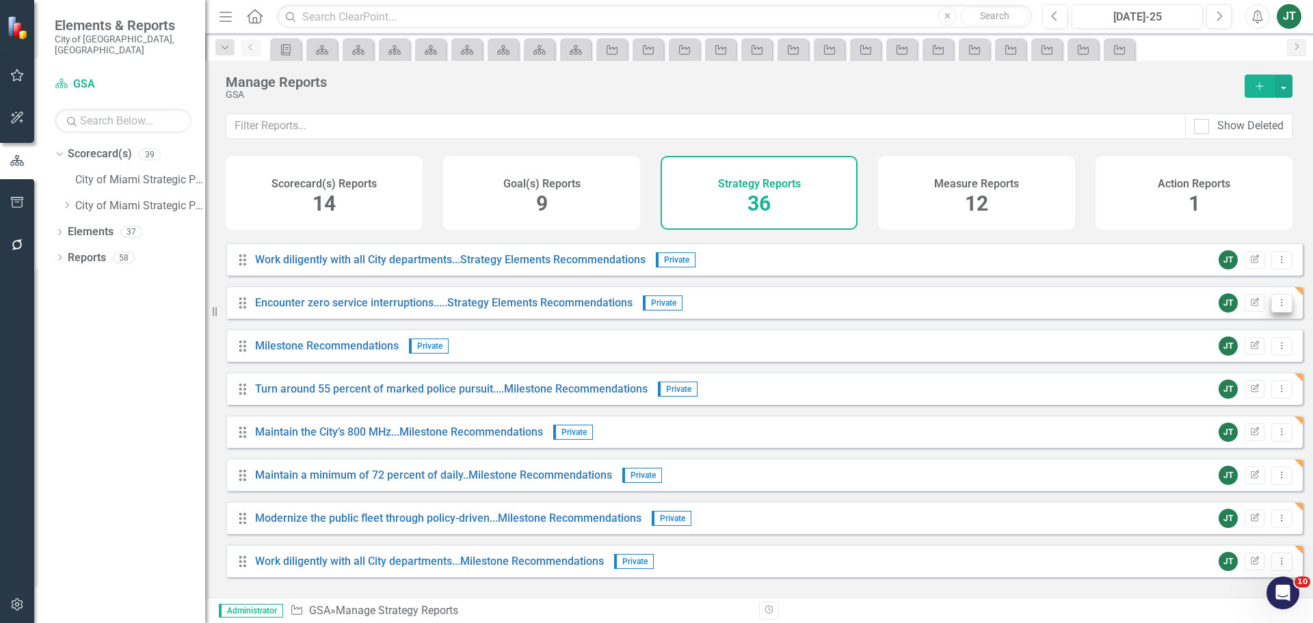
click at [1281, 313] on div "Drag Encounter zero service interruptions.....Strategy Elements Recommendations…" at bounding box center [764, 302] width 1077 height 33
click at [1279, 312] on button "Dropdown Menu" at bounding box center [1281, 303] width 21 height 18
click at [1214, 334] on link "Edit Report Edit Report" at bounding box center [1225, 335] width 113 height 25
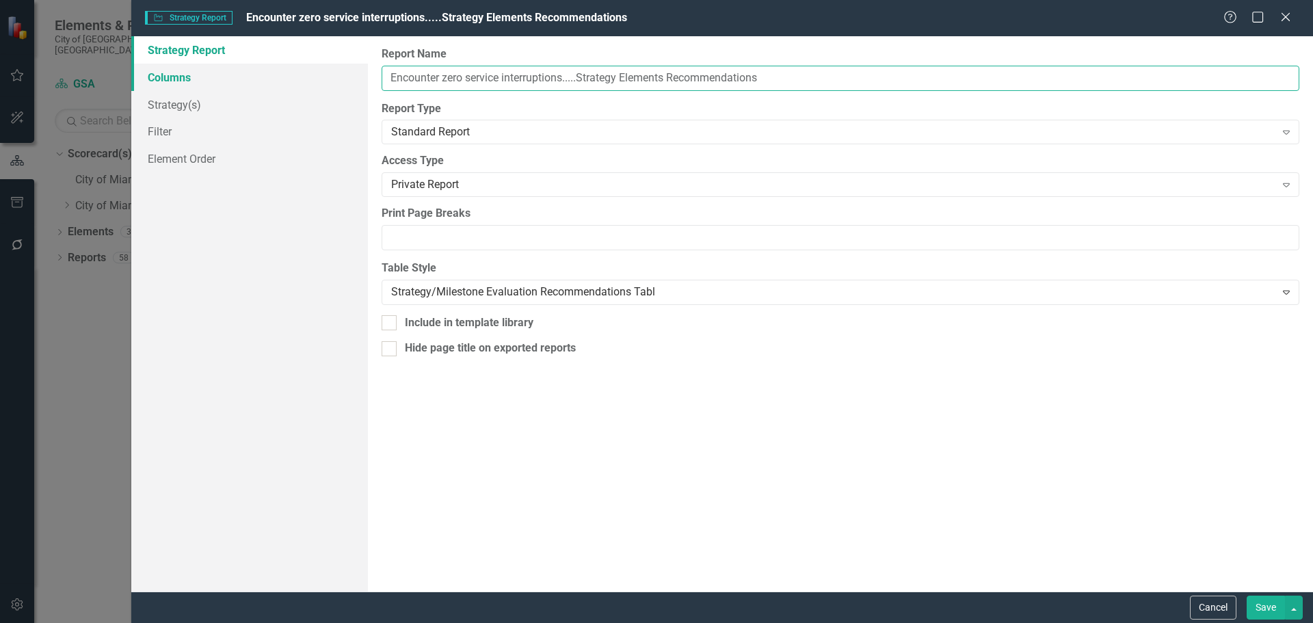
drag, startPoint x: 578, startPoint y: 78, endPoint x: 340, endPoint y: 83, distance: 238.0
click at [340, 83] on div "Strategy Report Columns Strategy(s) Filter Element Order Report Name Encounter …" at bounding box center [722, 313] width 1182 height 555
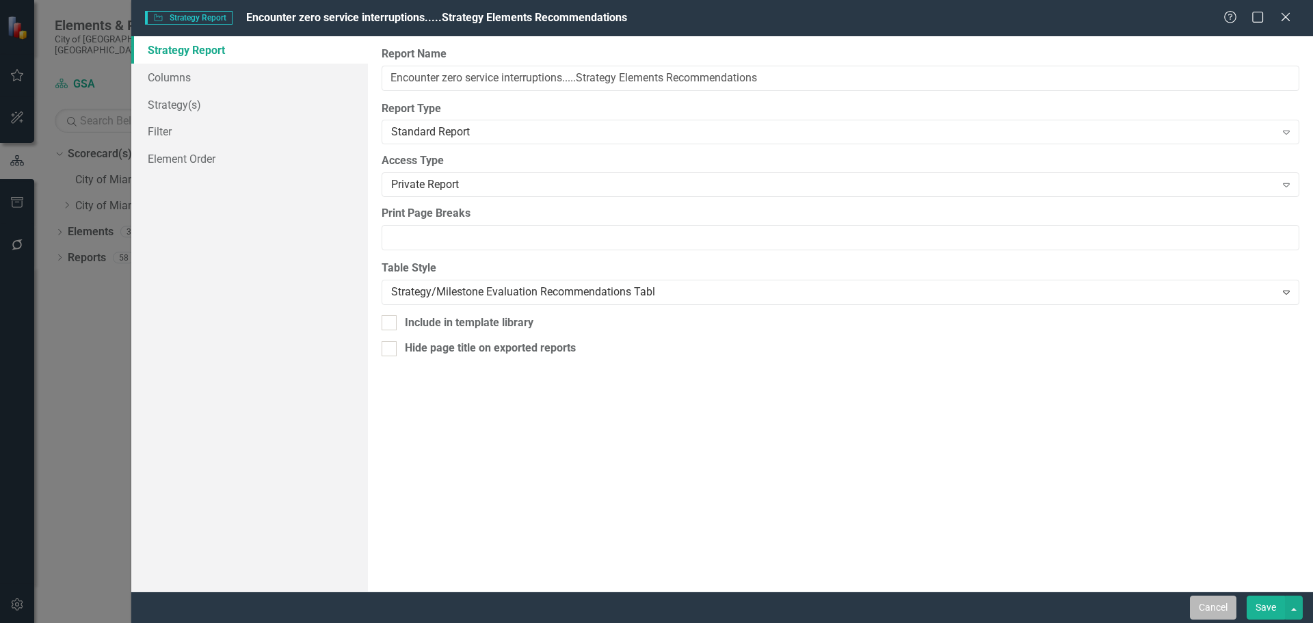
click at [1206, 599] on button "Cancel" at bounding box center [1213, 608] width 46 height 24
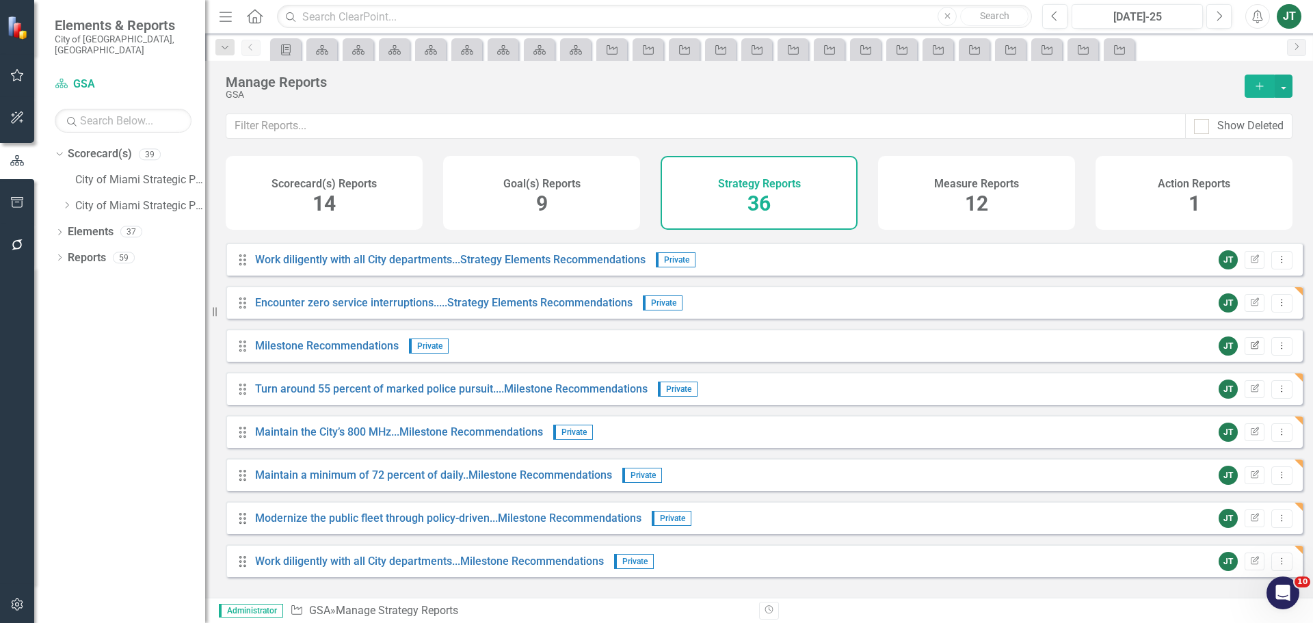
click at [1249, 350] on icon "Edit Report" at bounding box center [1254, 346] width 10 height 8
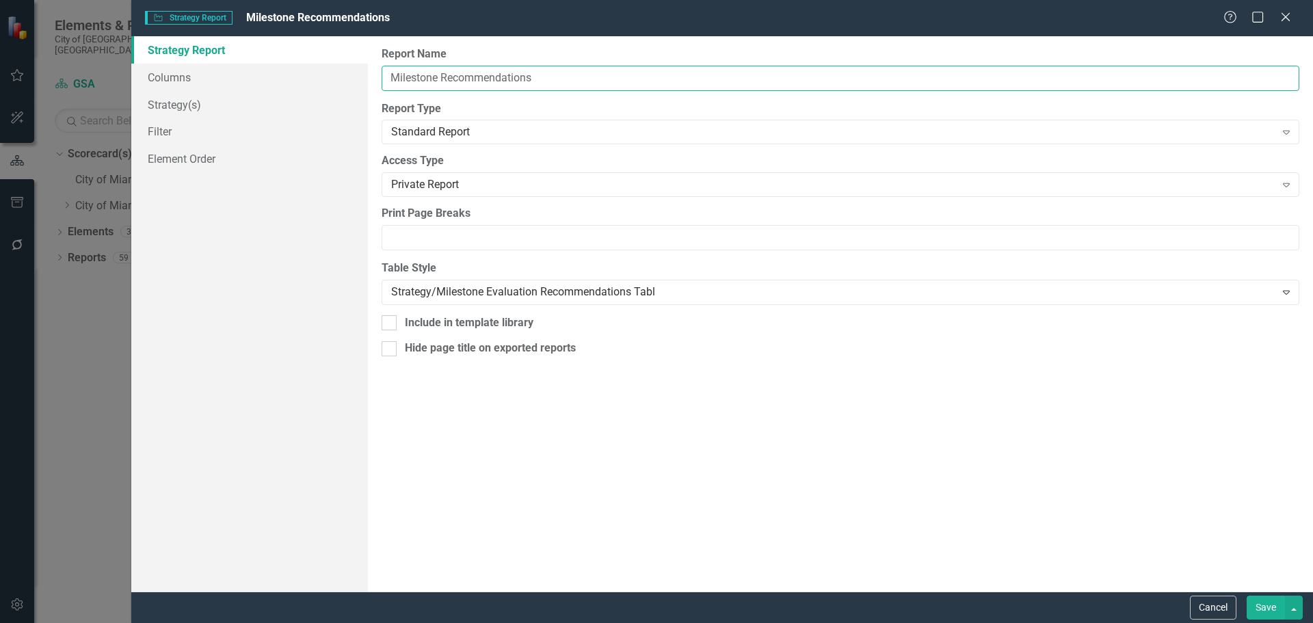
click at [388, 77] on input "Milestone Recommendations" at bounding box center [841, 78] width 918 height 25
paste input "Encounter zero service interruptions...."
type input "Encounter zero service interruptions....Milestone Recommendations"
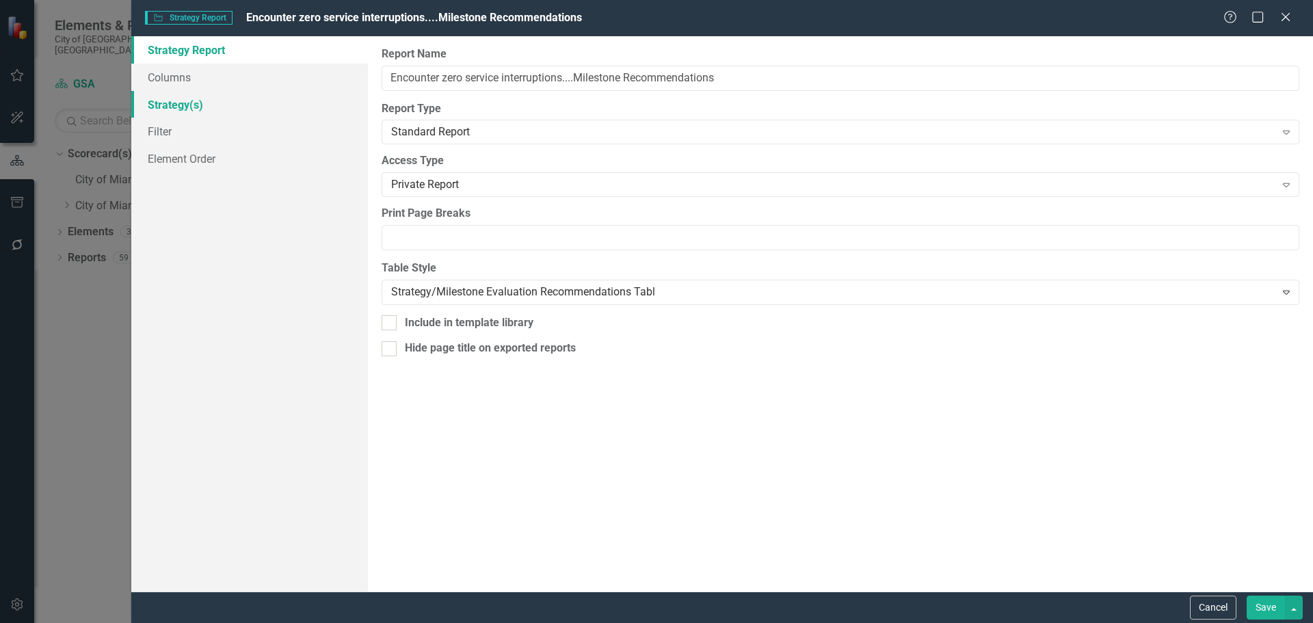
click at [189, 101] on link "Strategy(s)" at bounding box center [249, 104] width 237 height 27
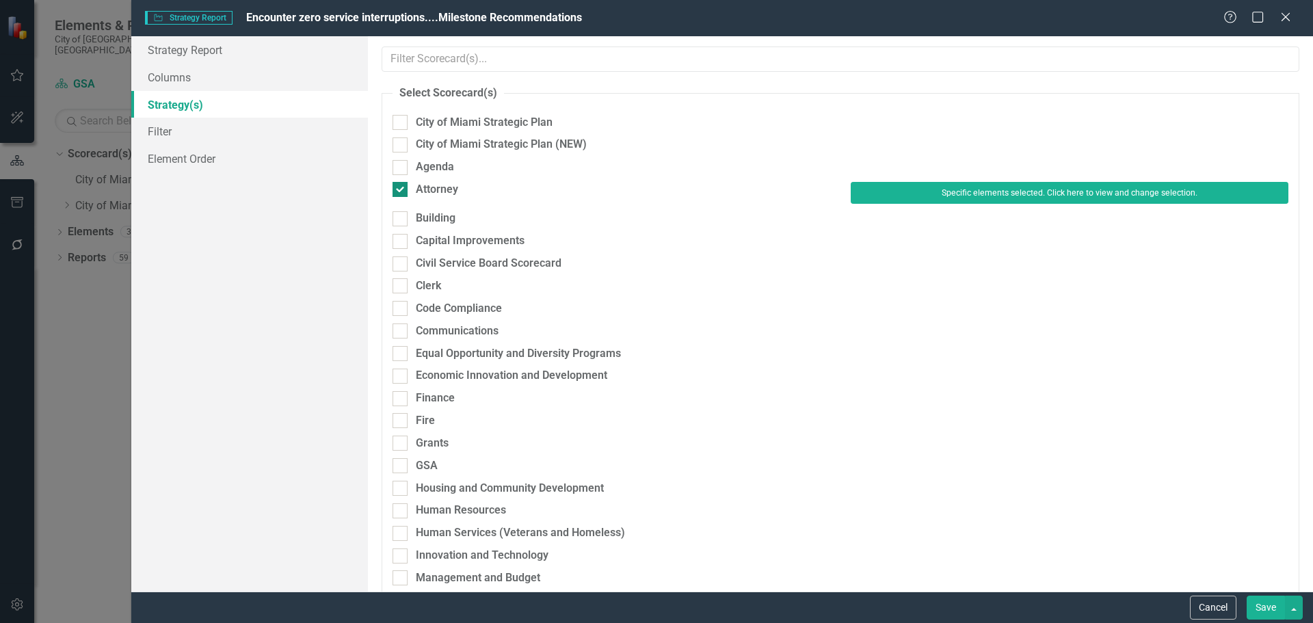
click at [441, 189] on div "Attorney" at bounding box center [437, 190] width 42 height 16
click at [401, 189] on input "Attorney" at bounding box center [396, 186] width 9 height 9
checkbox input "false"
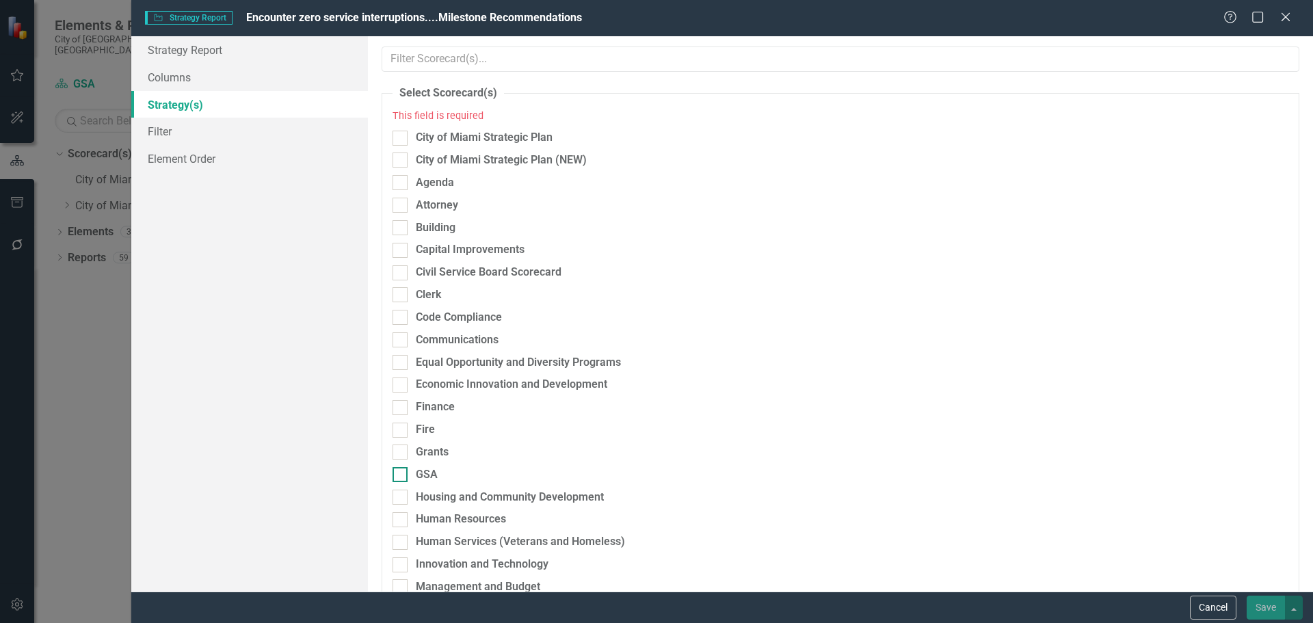
click at [429, 469] on div "GSA" at bounding box center [427, 475] width 22 height 16
click at [401, 469] on input "GSA" at bounding box center [396, 471] width 9 height 9
checkbox input "true"
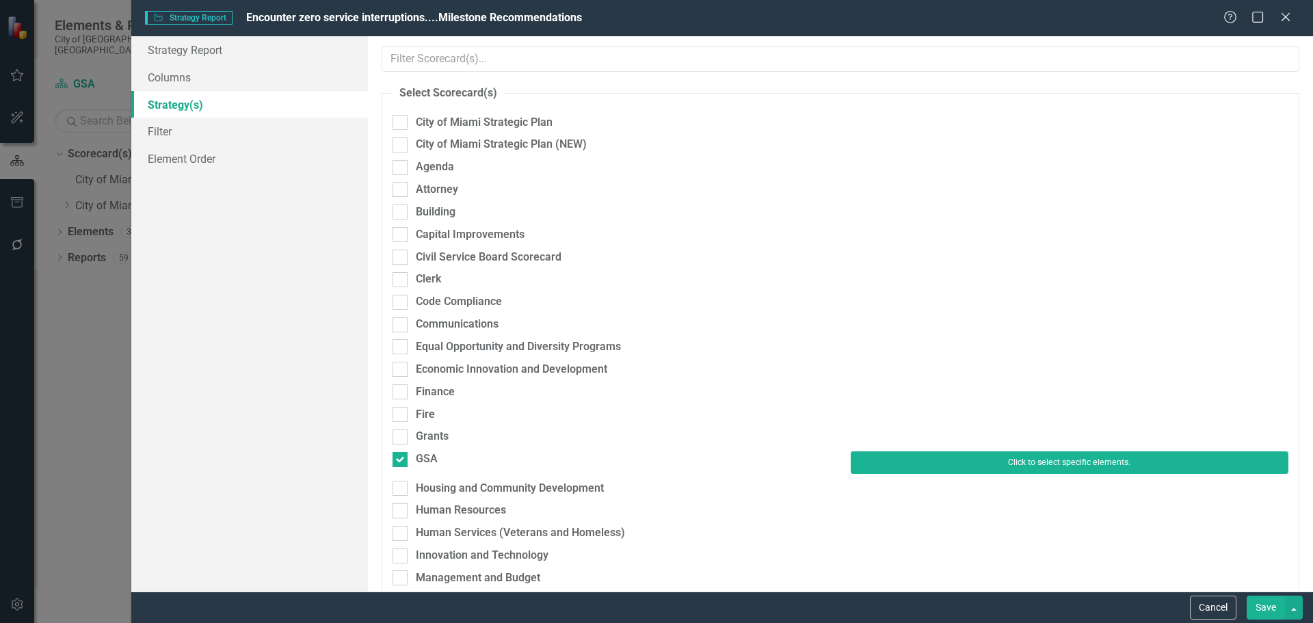
click at [902, 461] on button "Click to select specific elements." at bounding box center [1070, 462] width 438 height 22
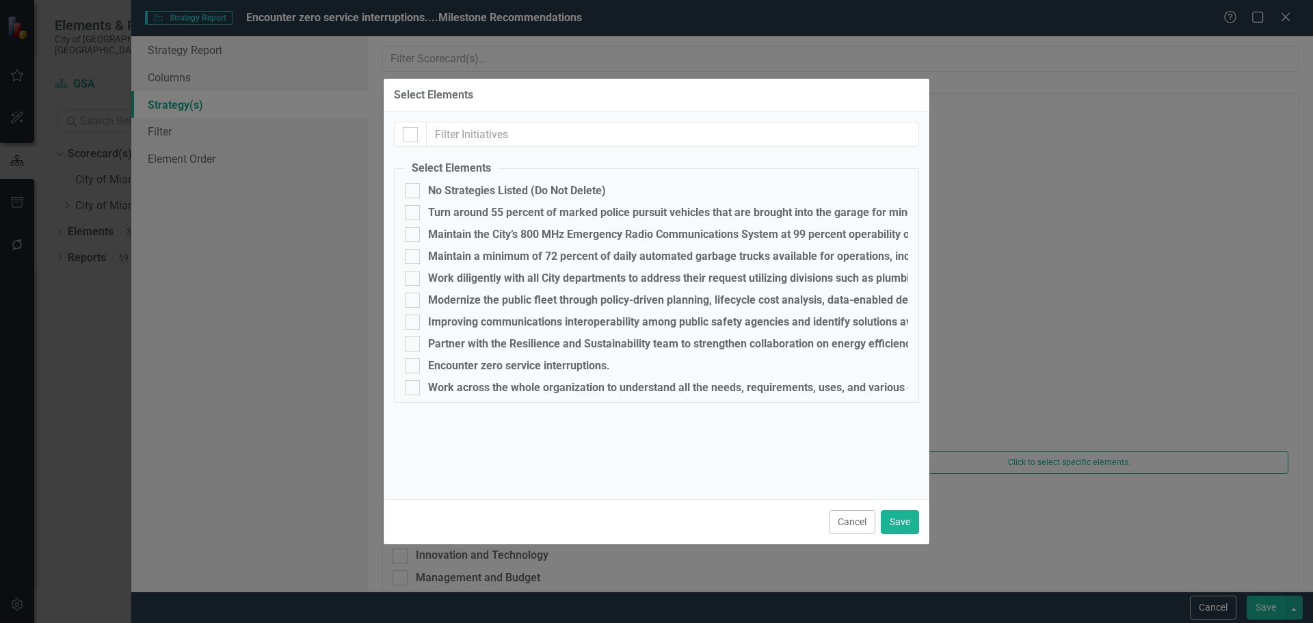
click at [460, 358] on fieldset "Select Elements No Strategies Listed (Do Not Delete) Turn around 55 percent of …" at bounding box center [656, 282] width 525 height 242
click at [515, 361] on div "Encounter zero service interruptions." at bounding box center [519, 366] width 182 height 12
click at [414, 361] on input "Encounter zero service interruptions." at bounding box center [409, 362] width 9 height 9
checkbox input "true"
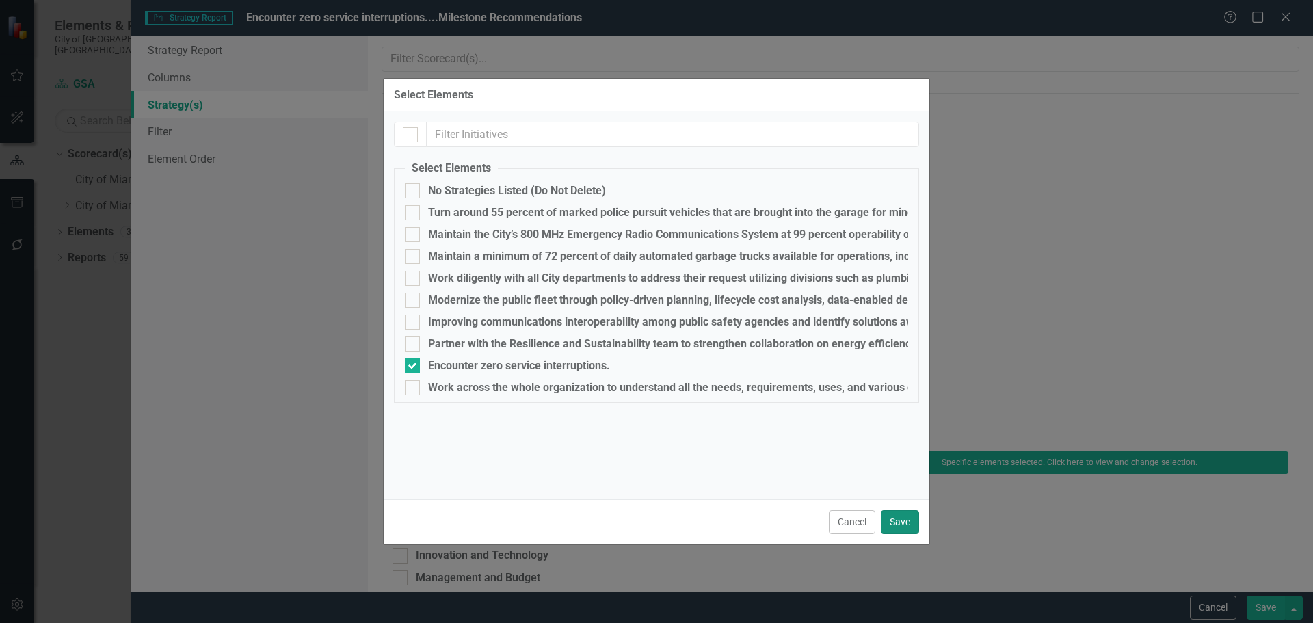
click at [897, 524] on button "Save" at bounding box center [900, 522] width 38 height 24
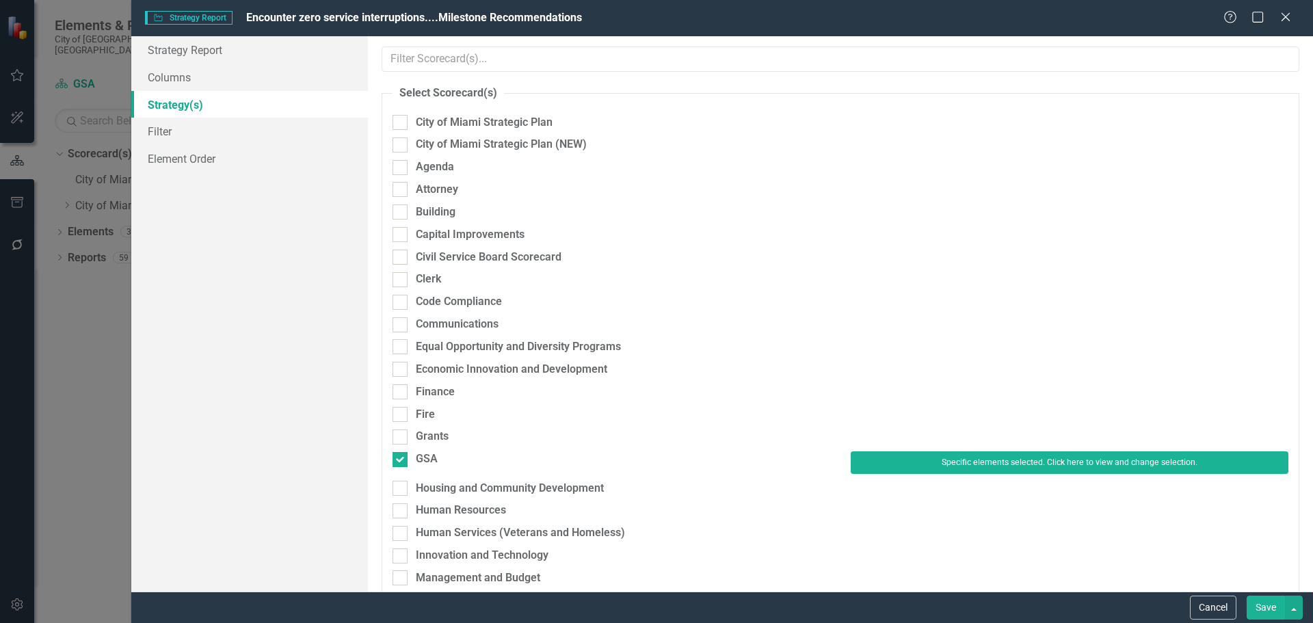
click at [1266, 608] on button "Save" at bounding box center [1266, 608] width 38 height 24
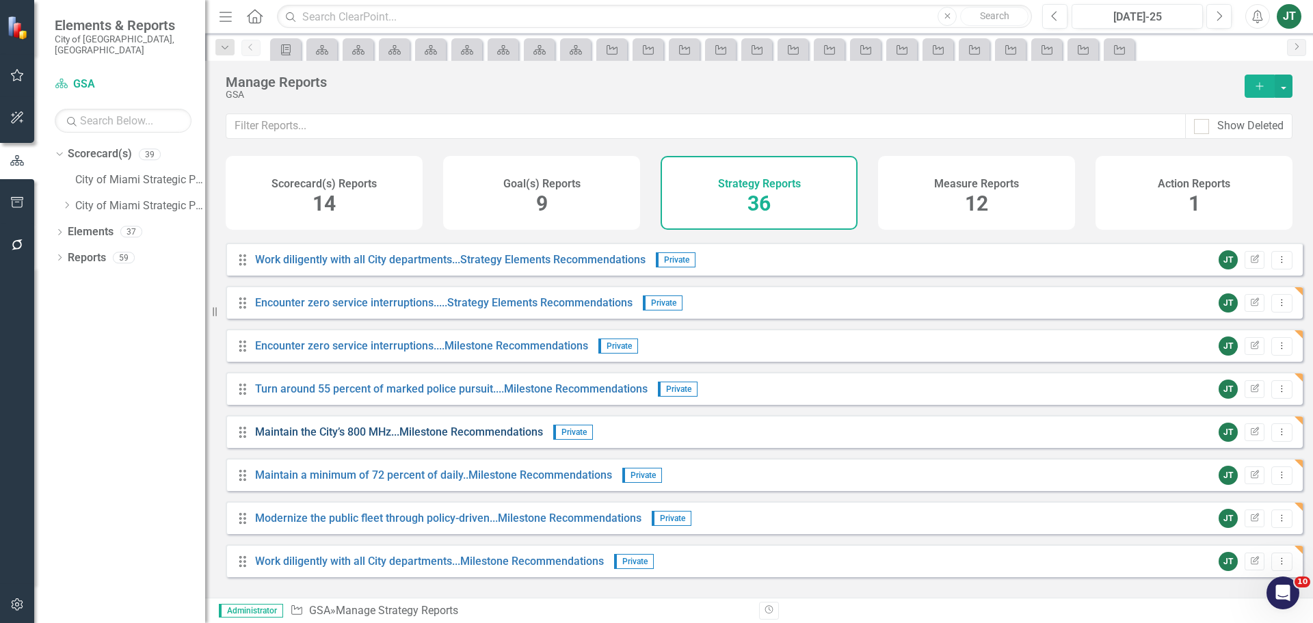
click at [374, 438] on link "Maintain the City’s 800 MHz...Milestone Recommendations" at bounding box center [399, 431] width 288 height 13
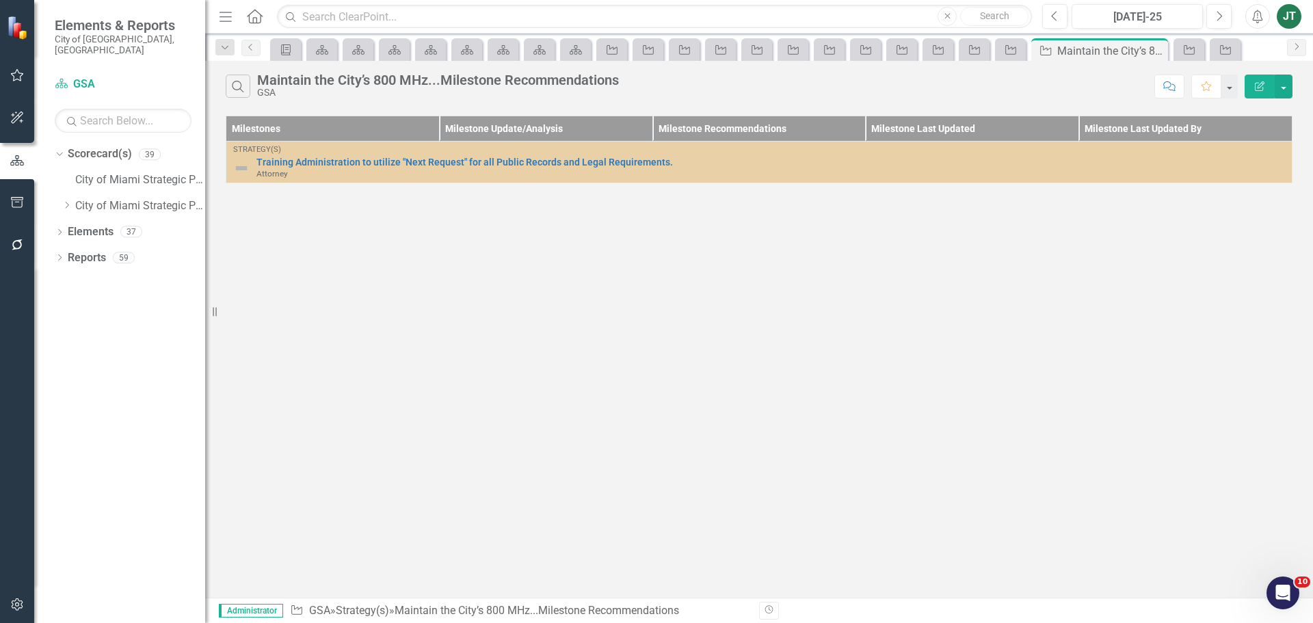
click at [1259, 86] on icon "Edit Report" at bounding box center [1259, 86] width 12 height 10
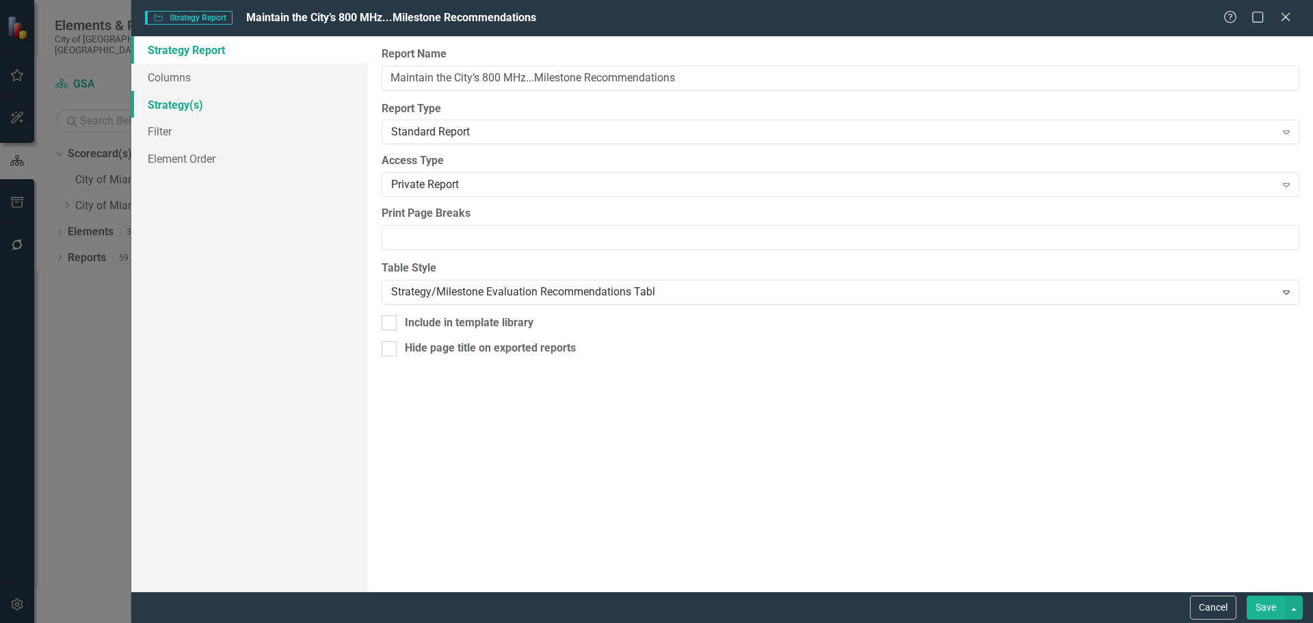
click at [189, 102] on link "Strategy(s)" at bounding box center [249, 104] width 237 height 27
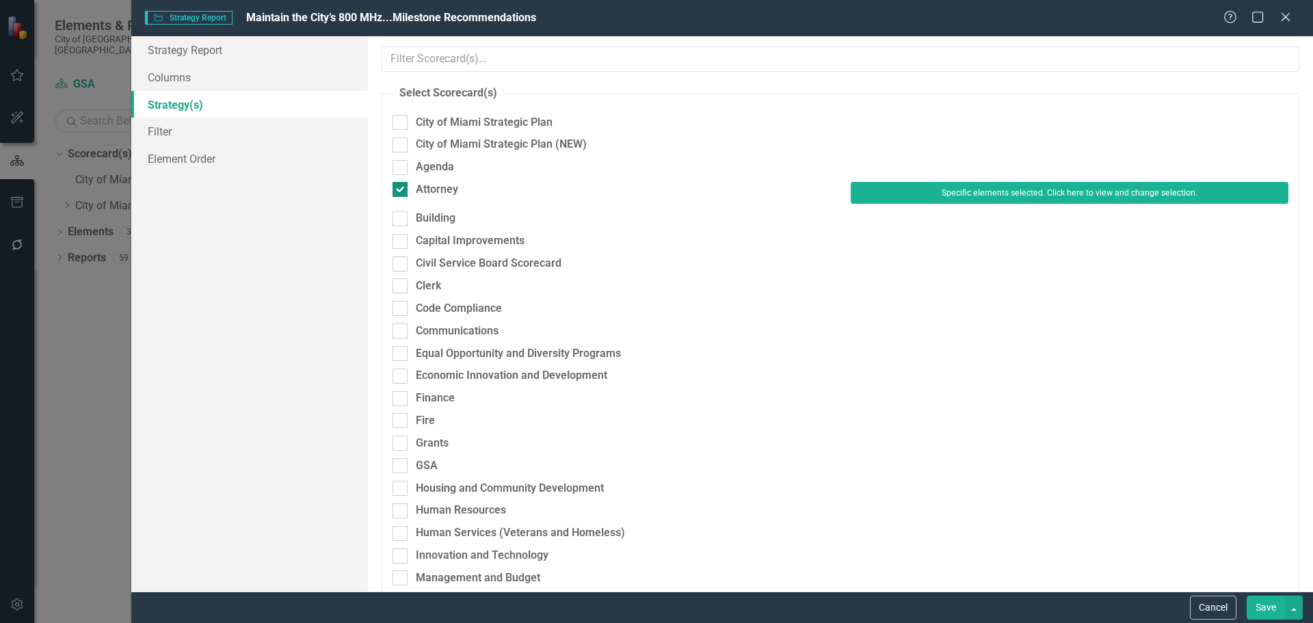
click at [439, 191] on div "Attorney" at bounding box center [437, 190] width 42 height 16
click at [401, 191] on input "Attorney" at bounding box center [396, 186] width 9 height 9
checkbox input "false"
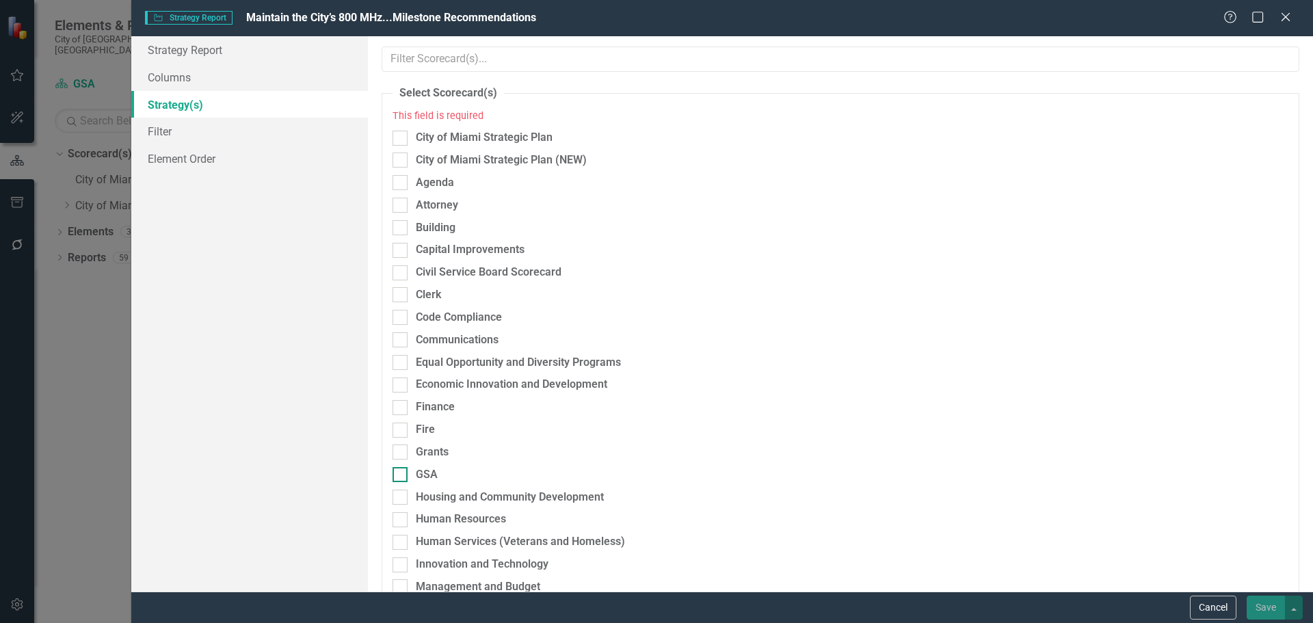
click at [427, 475] on div "GSA" at bounding box center [427, 475] width 22 height 16
click at [401, 475] on input "GSA" at bounding box center [396, 471] width 9 height 9
checkbox input "true"
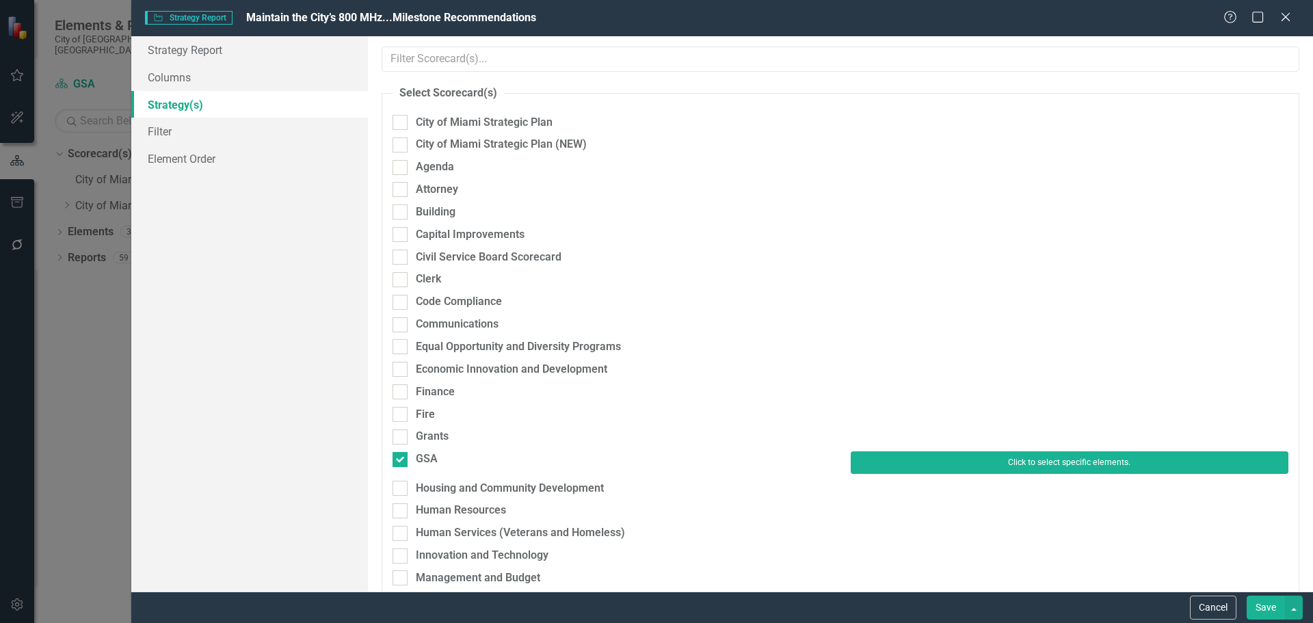
click at [935, 455] on button "Click to select specific elements." at bounding box center [1070, 462] width 438 height 22
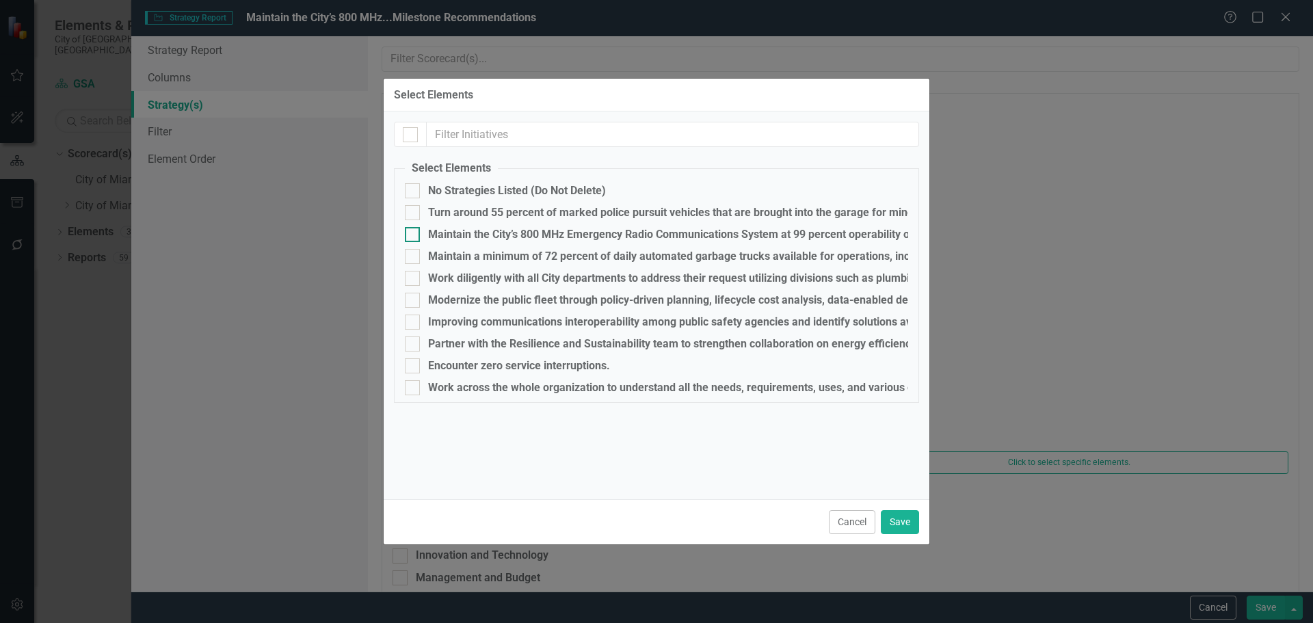
click at [447, 230] on div "Maintain the City’s 800 MHz Emergency Radio Communications System at 99 percent…" at bounding box center [688, 234] width 520 height 12
click at [414, 230] on input "Maintain the City’s 800 MHz Emergency Radio Communications System at 99 percent…" at bounding box center [409, 231] width 9 height 9
checkbox input "true"
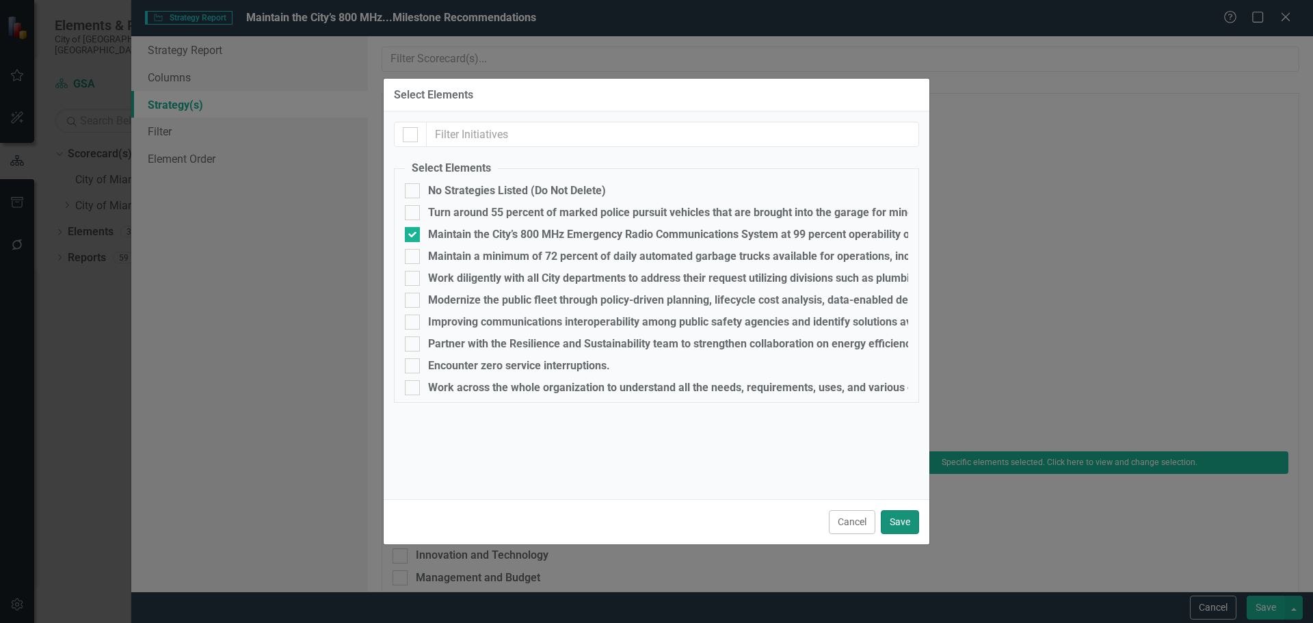
click at [910, 519] on button "Save" at bounding box center [900, 522] width 38 height 24
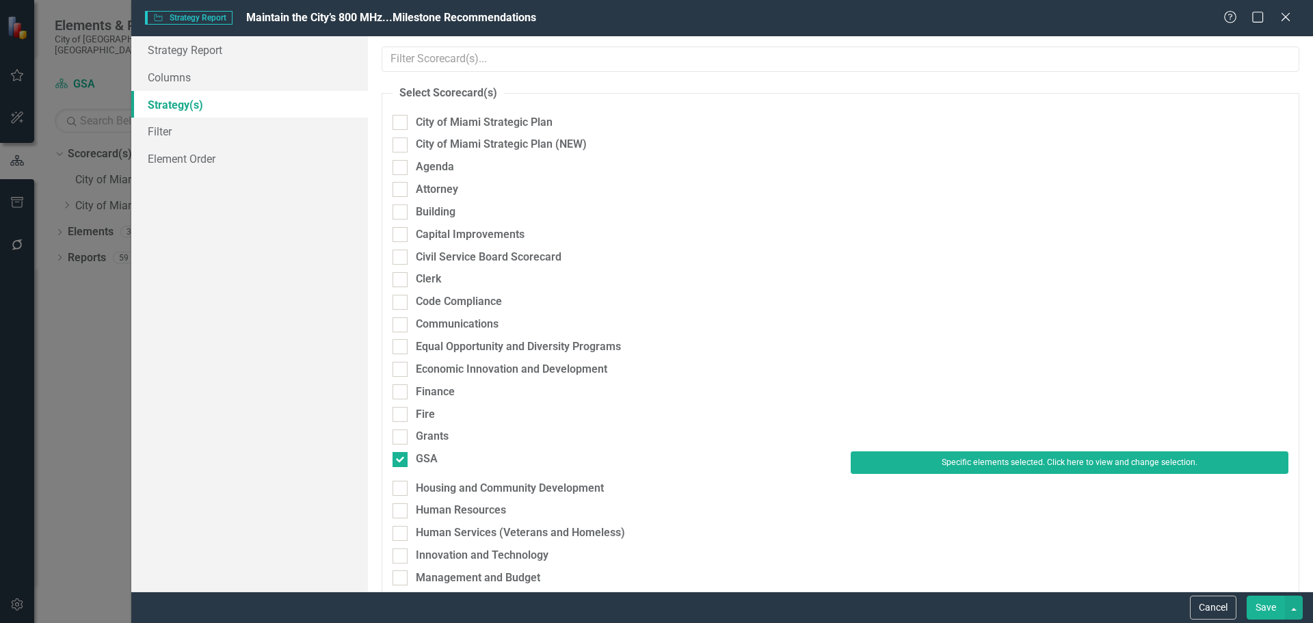
click at [1260, 608] on button "Save" at bounding box center [1266, 608] width 38 height 24
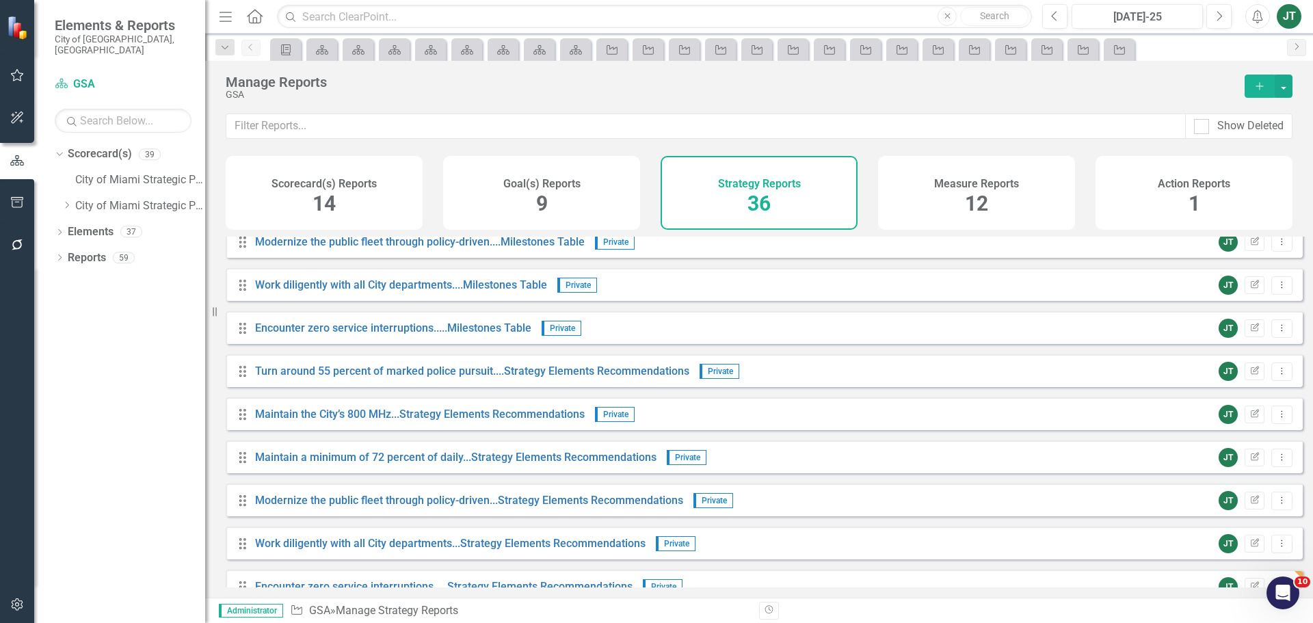
scroll to position [1200, 0]
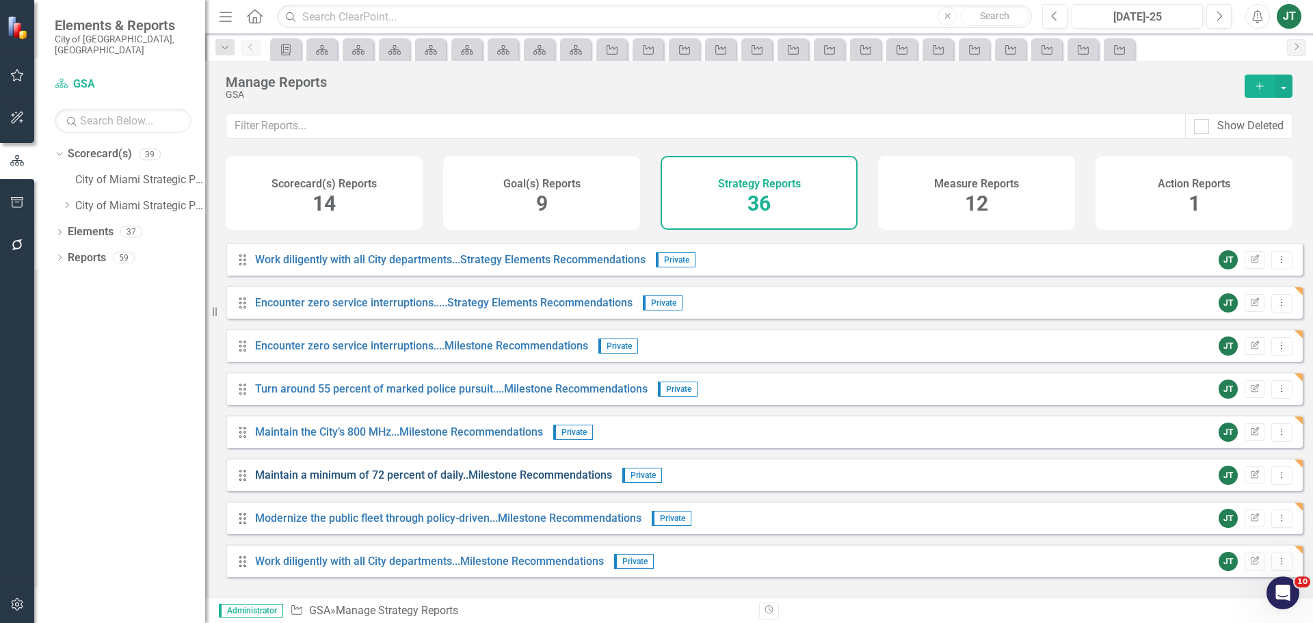
click at [339, 481] on link "Maintain a minimum of 72 percent of daily..Milestone Recommendations" at bounding box center [433, 474] width 357 height 13
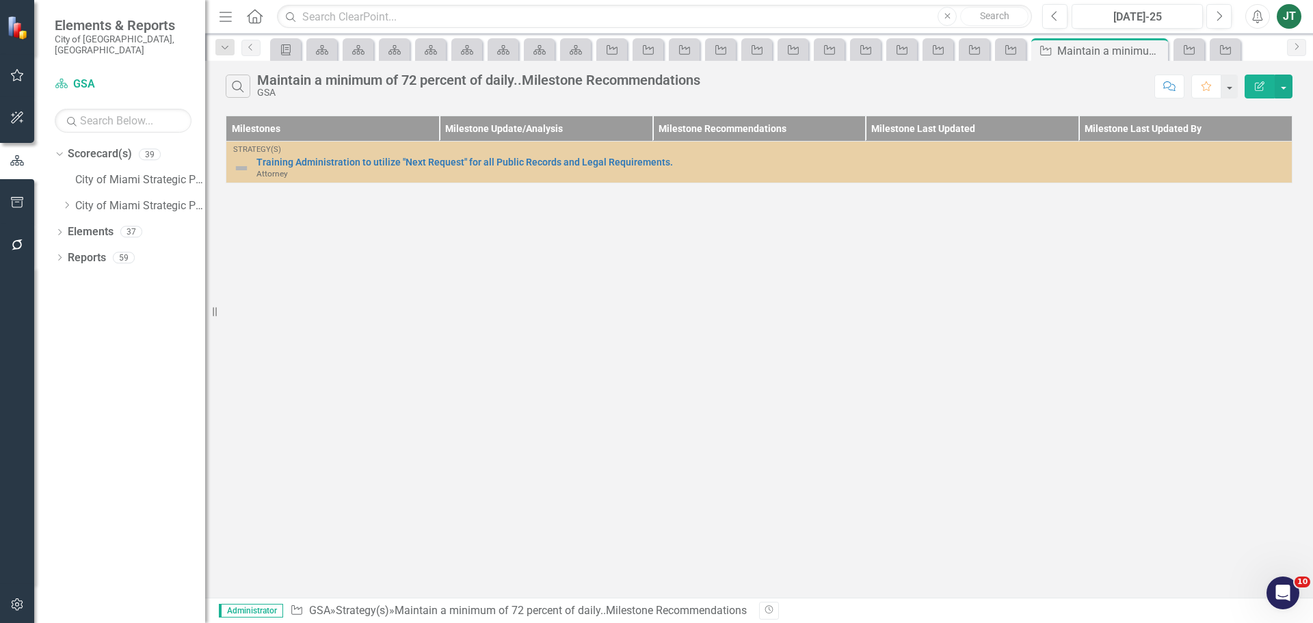
click at [1262, 88] on icon "Edit Report" at bounding box center [1259, 86] width 12 height 10
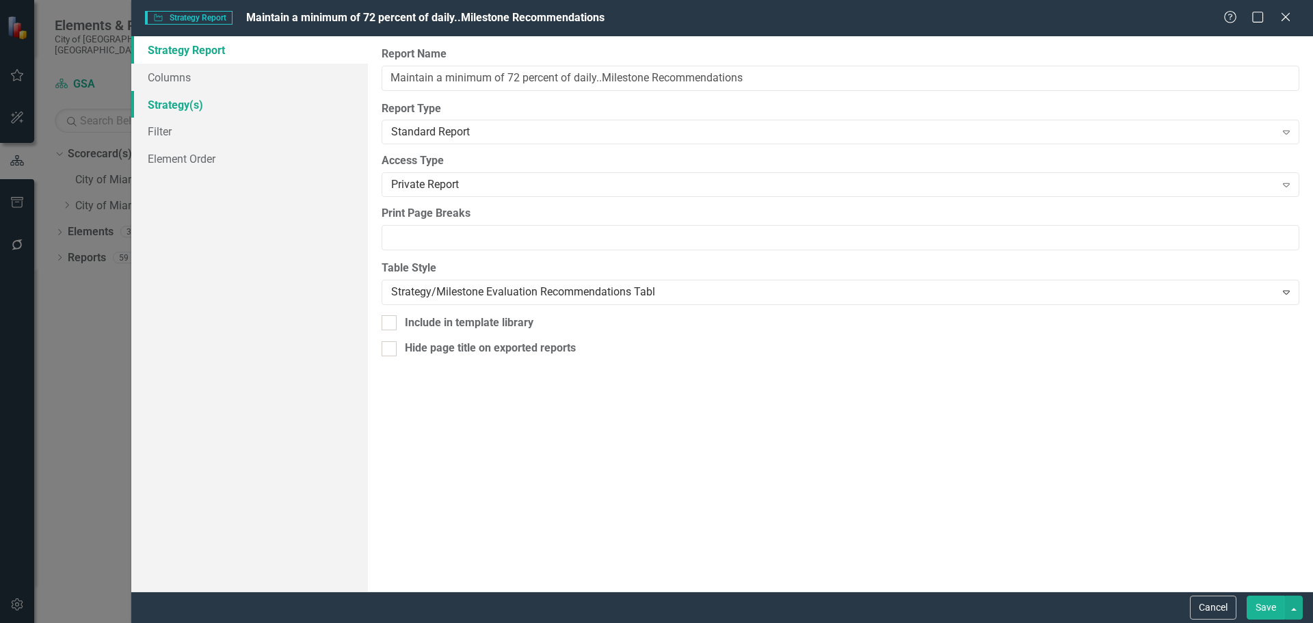
click at [178, 103] on link "Strategy(s)" at bounding box center [249, 104] width 237 height 27
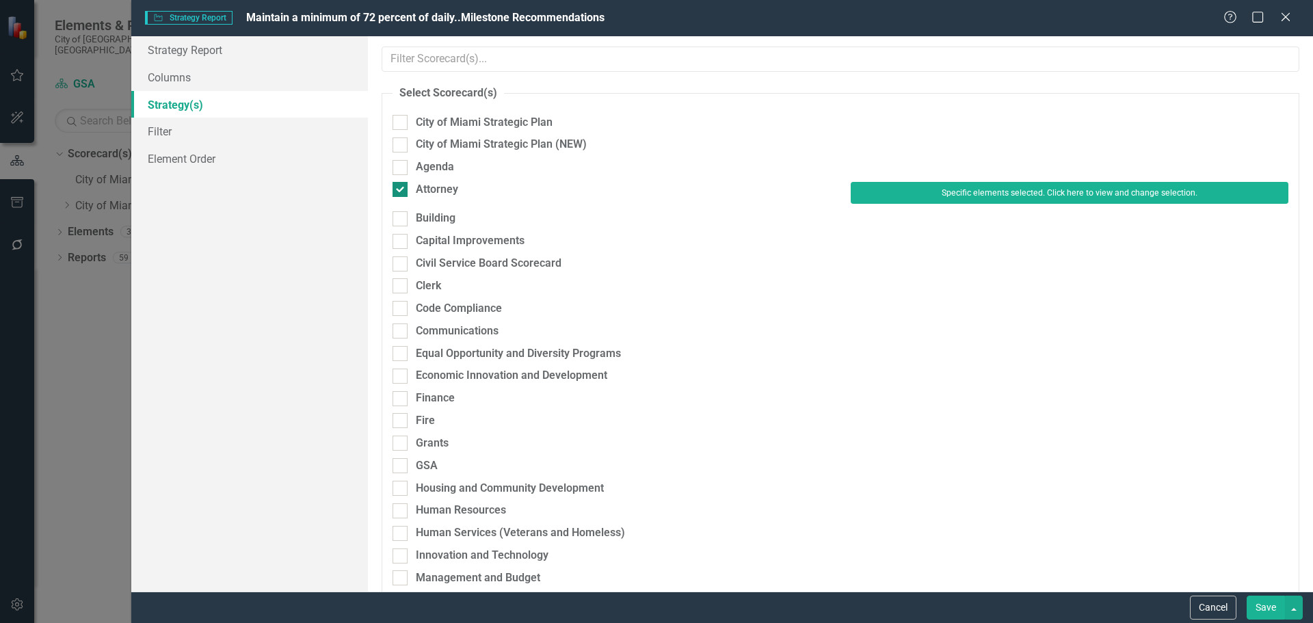
click at [439, 186] on div "Attorney" at bounding box center [437, 190] width 42 height 16
click at [401, 186] on input "Attorney" at bounding box center [396, 186] width 9 height 9
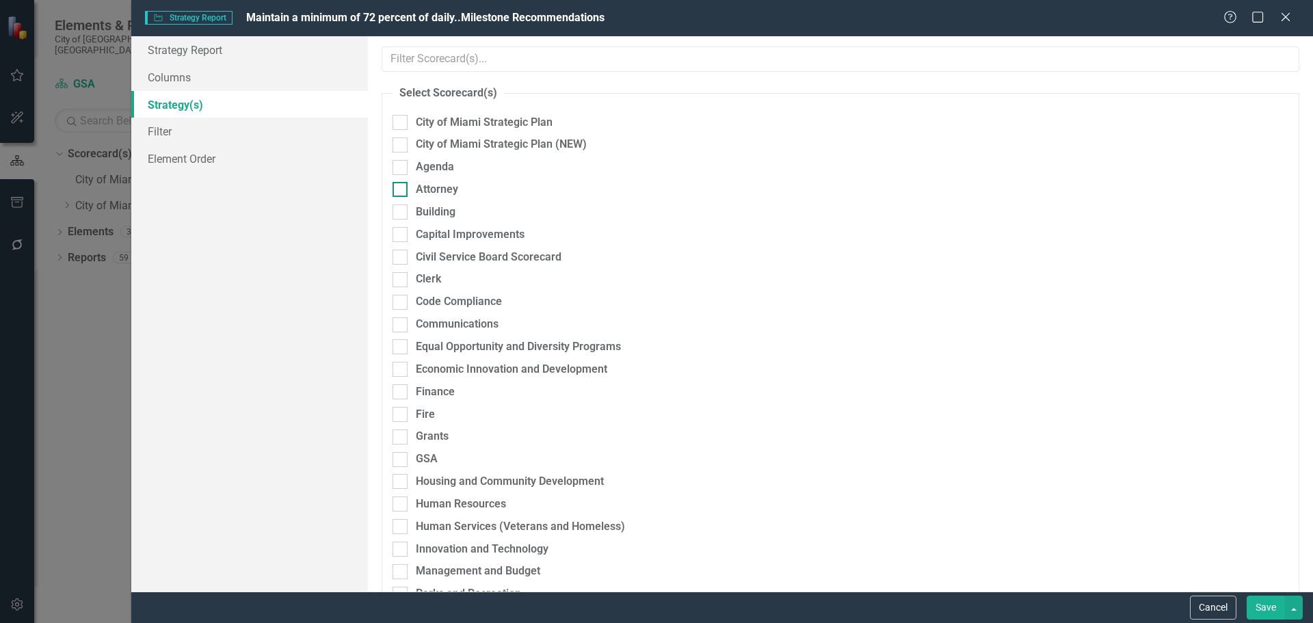
checkbox input "false"
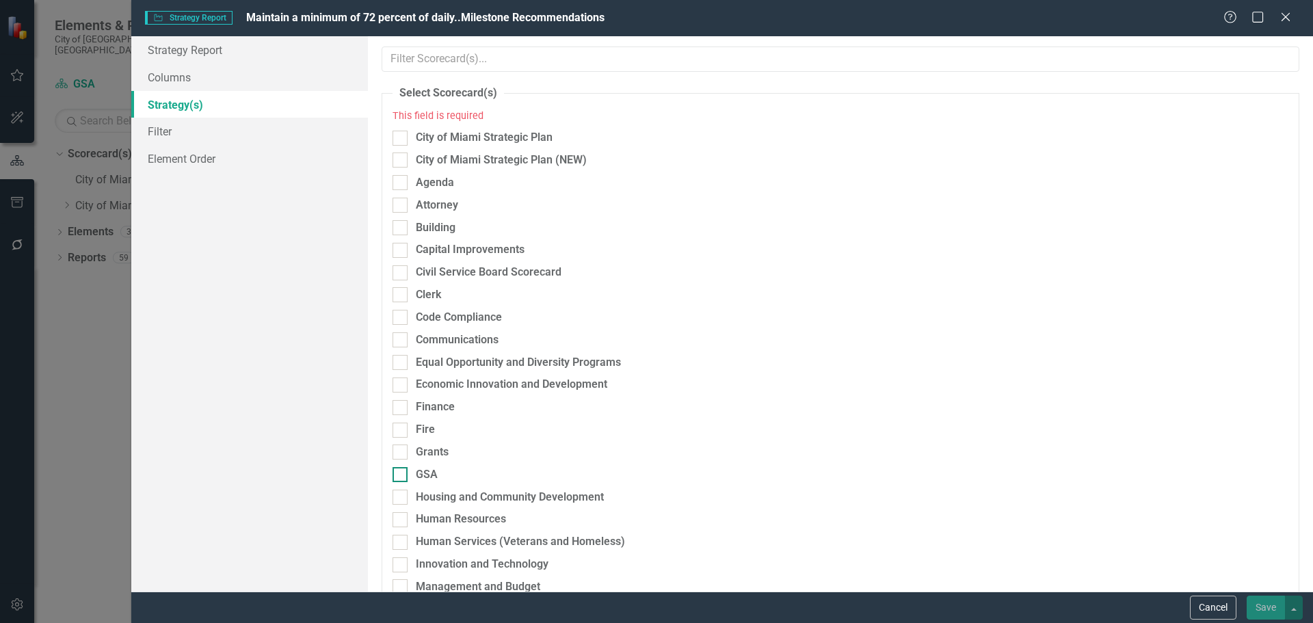
click at [425, 474] on div "GSA" at bounding box center [427, 475] width 22 height 16
click at [401, 474] on input "GSA" at bounding box center [396, 471] width 9 height 9
checkbox input "true"
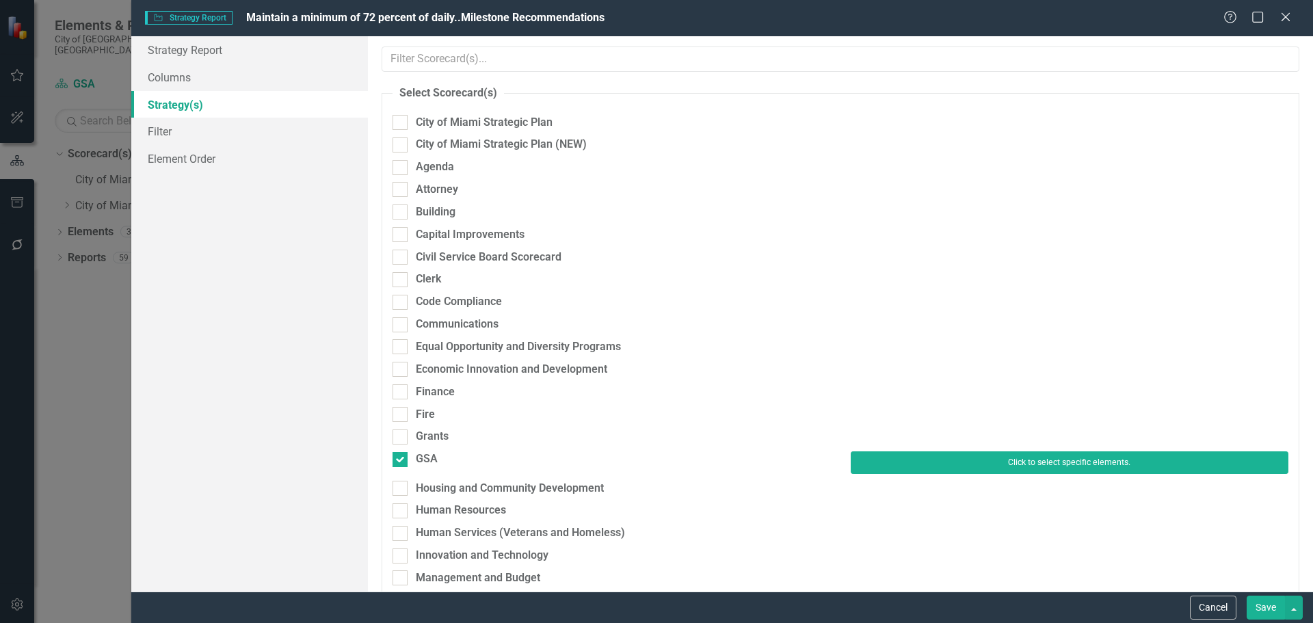
click at [894, 456] on button "Click to select specific elements." at bounding box center [1070, 462] width 438 height 22
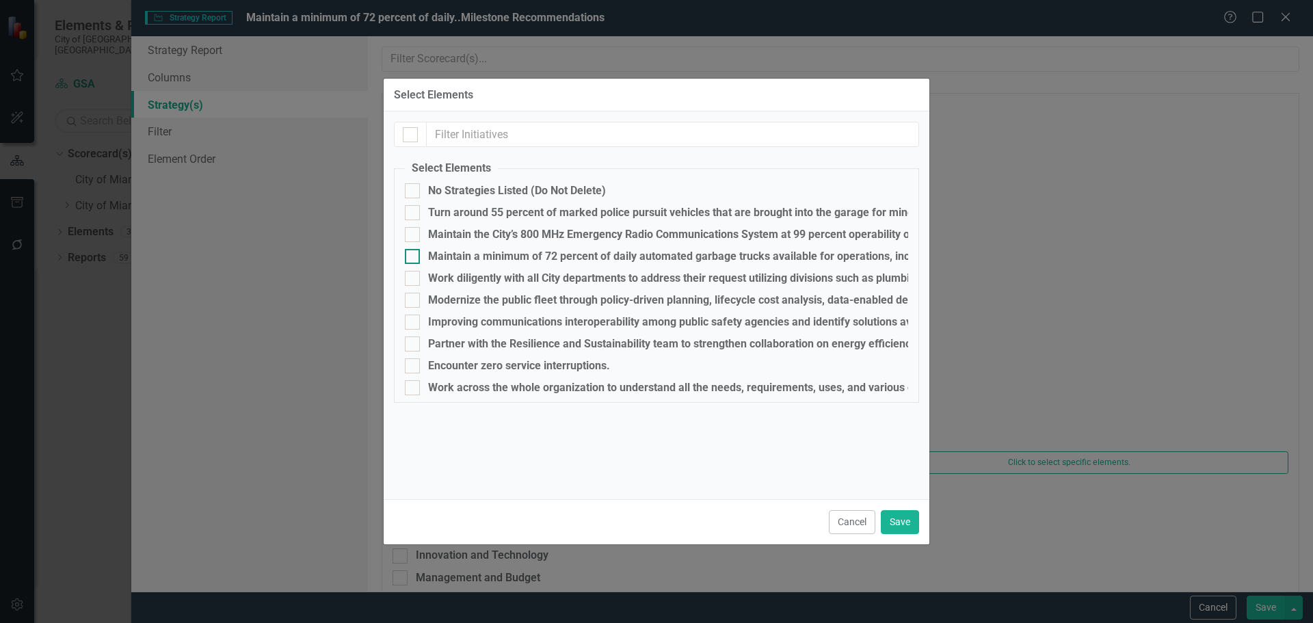
click at [447, 258] on div "Maintain a minimum of 72 percent of daily automated garbage trucks available fo…" at bounding box center [988, 256] width 1121 height 12
click at [414, 258] on input "Maintain a minimum of 72 percent of daily automated garbage trucks available fo…" at bounding box center [409, 253] width 9 height 9
checkbox input "true"
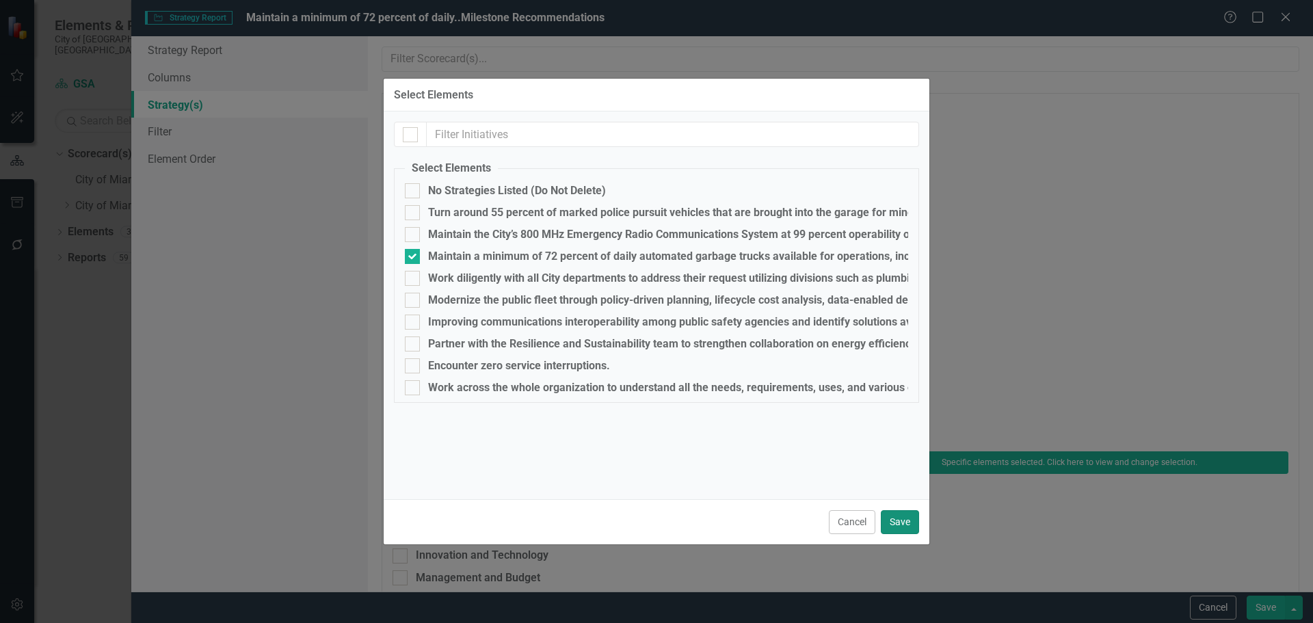
click at [913, 523] on button "Save" at bounding box center [900, 522] width 38 height 24
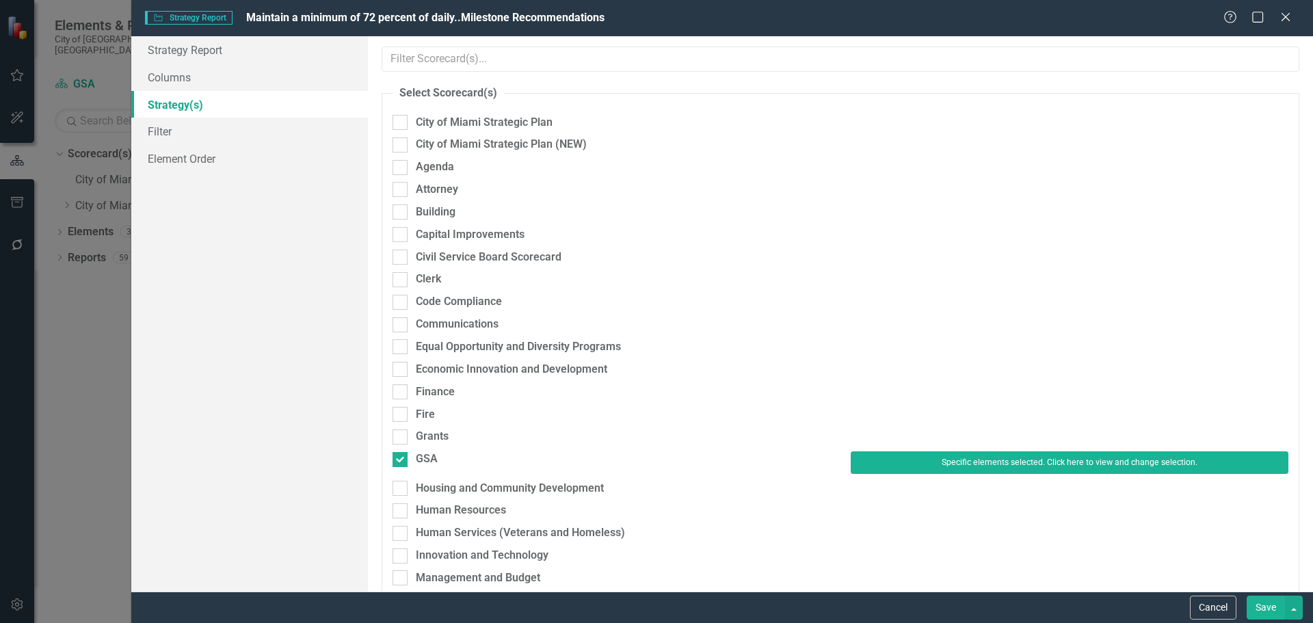
click at [1255, 605] on button "Save" at bounding box center [1266, 608] width 38 height 24
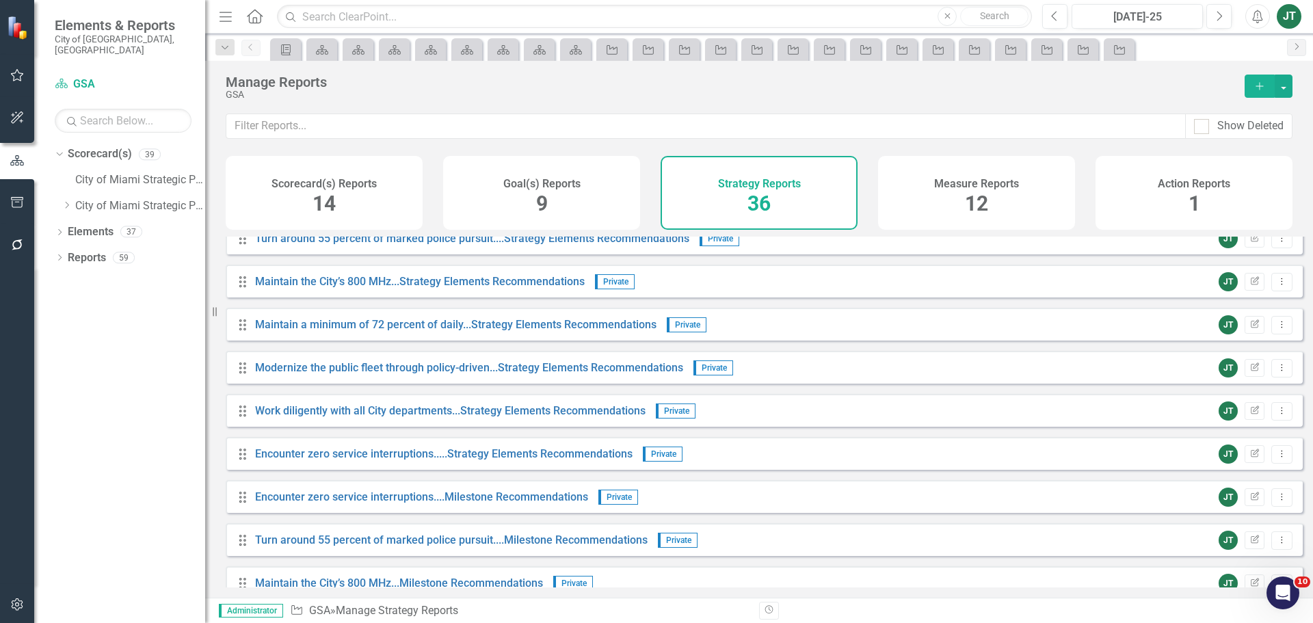
scroll to position [1200, 0]
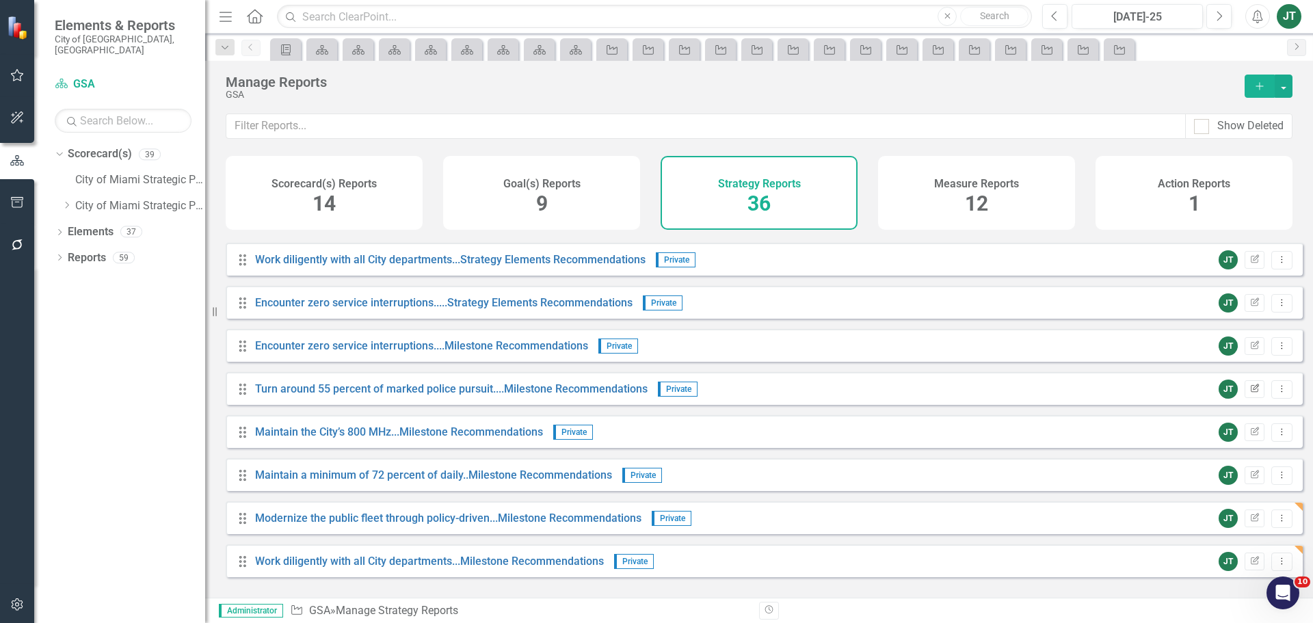
click at [1249, 393] on icon "Edit Report" at bounding box center [1254, 389] width 10 height 8
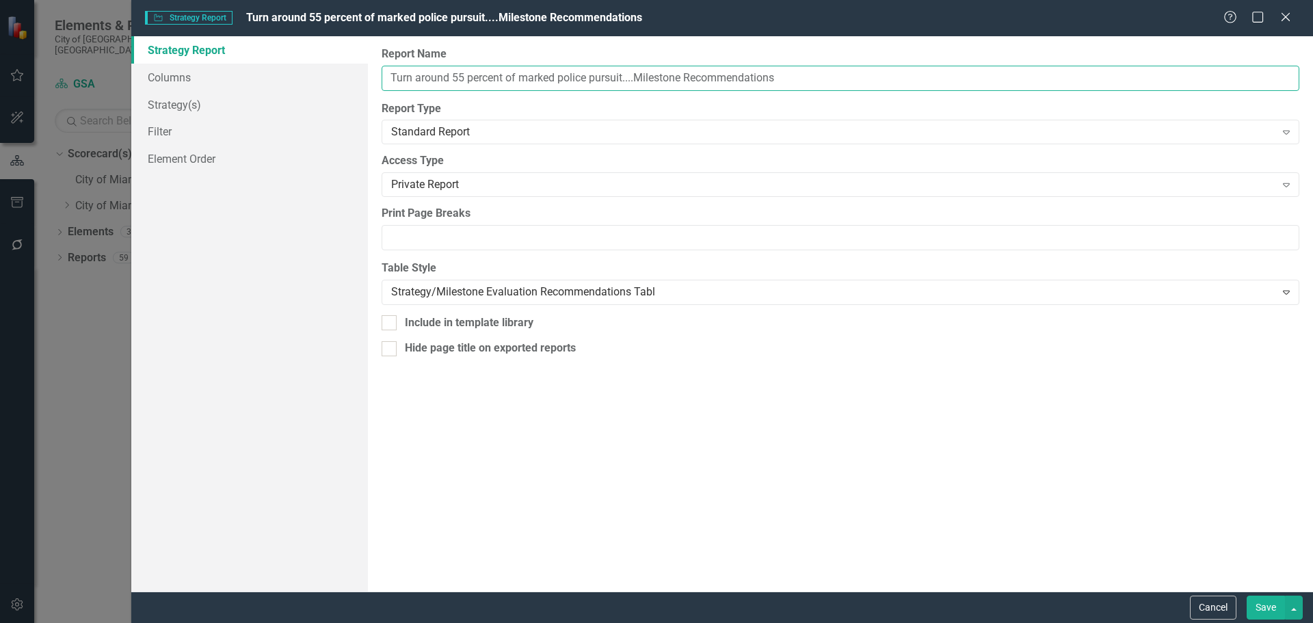
drag, startPoint x: 630, startPoint y: 77, endPoint x: 395, endPoint y: 77, distance: 235.2
click at [395, 77] on input "Turn around 55 percent of marked police pursuit....Milestone Recommendations" at bounding box center [841, 78] width 918 height 25
drag, startPoint x: 420, startPoint y: 76, endPoint x: 508, endPoint y: 79, distance: 88.3
click at [508, 79] on input "Turn around 55 percent of marked police pursuit....Milestone Recommendations" at bounding box center [841, 78] width 918 height 25
drag, startPoint x: 634, startPoint y: 81, endPoint x: 345, endPoint y: 79, distance: 289.2
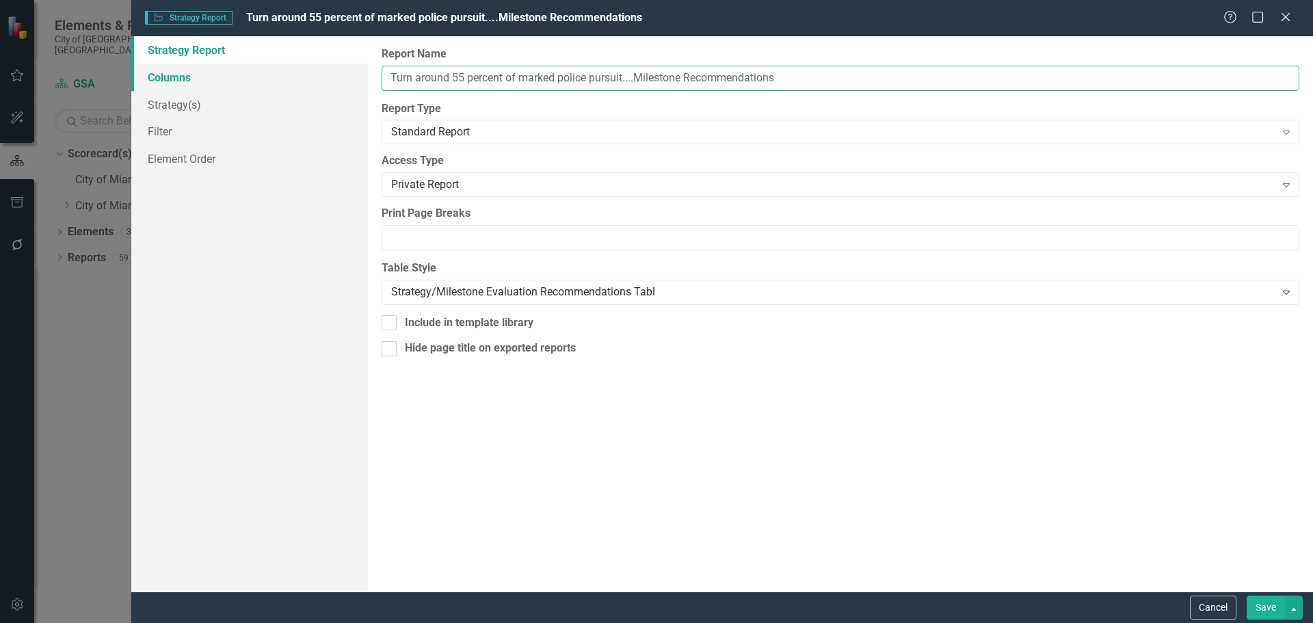
click at [332, 79] on div "Strategy Report Columns Strategy(s) Filter Element Order Report Name Turn aroun…" at bounding box center [722, 313] width 1182 height 555
drag, startPoint x: 1196, startPoint y: 601, endPoint x: 1171, endPoint y: 592, distance: 26.8
click at [1196, 601] on button "Cancel" at bounding box center [1213, 608] width 46 height 24
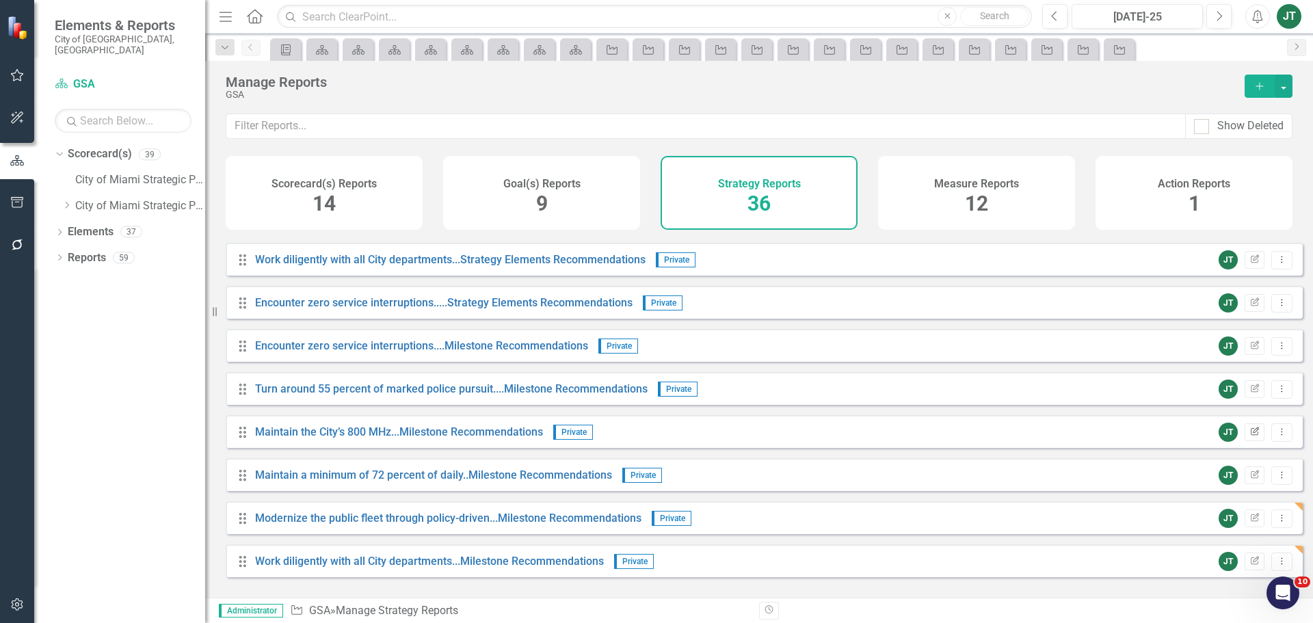
click at [1244, 436] on button "Edit Report" at bounding box center [1254, 432] width 20 height 18
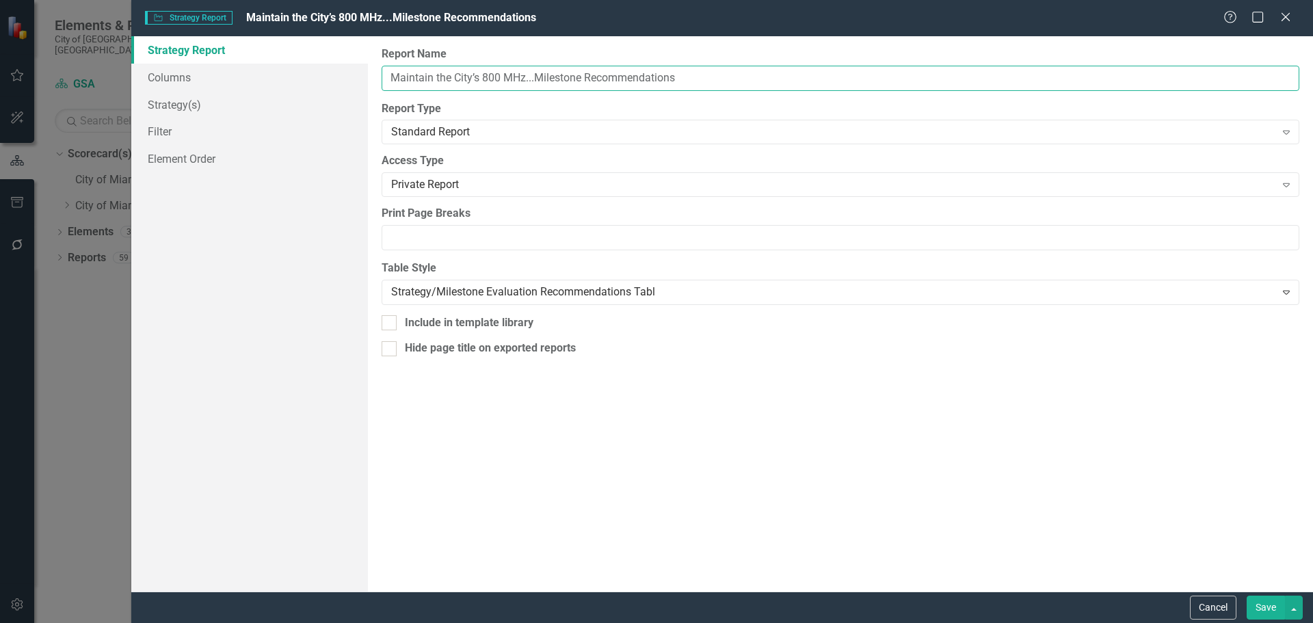
drag, startPoint x: 532, startPoint y: 79, endPoint x: 380, endPoint y: 75, distance: 151.9
click at [380, 75] on div "Report Name Maintain the City’s 800 MHz...Milestone Recommendations Report Type…" at bounding box center [840, 313] width 945 height 555
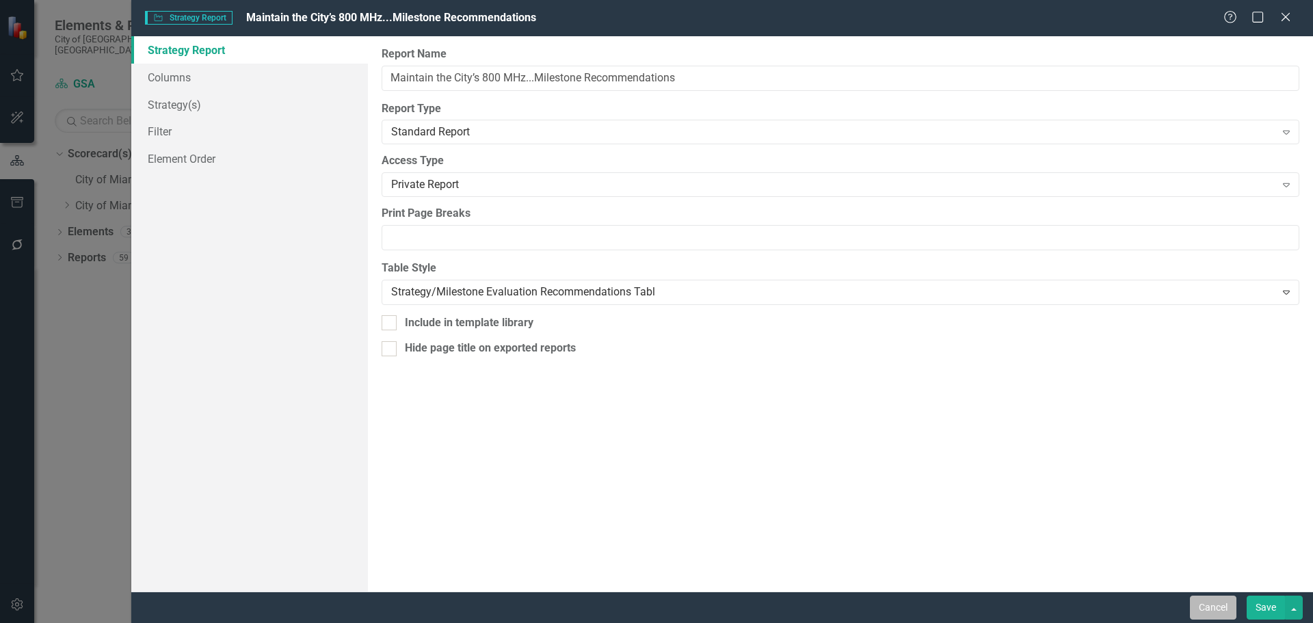
click at [1195, 598] on button "Cancel" at bounding box center [1213, 608] width 46 height 24
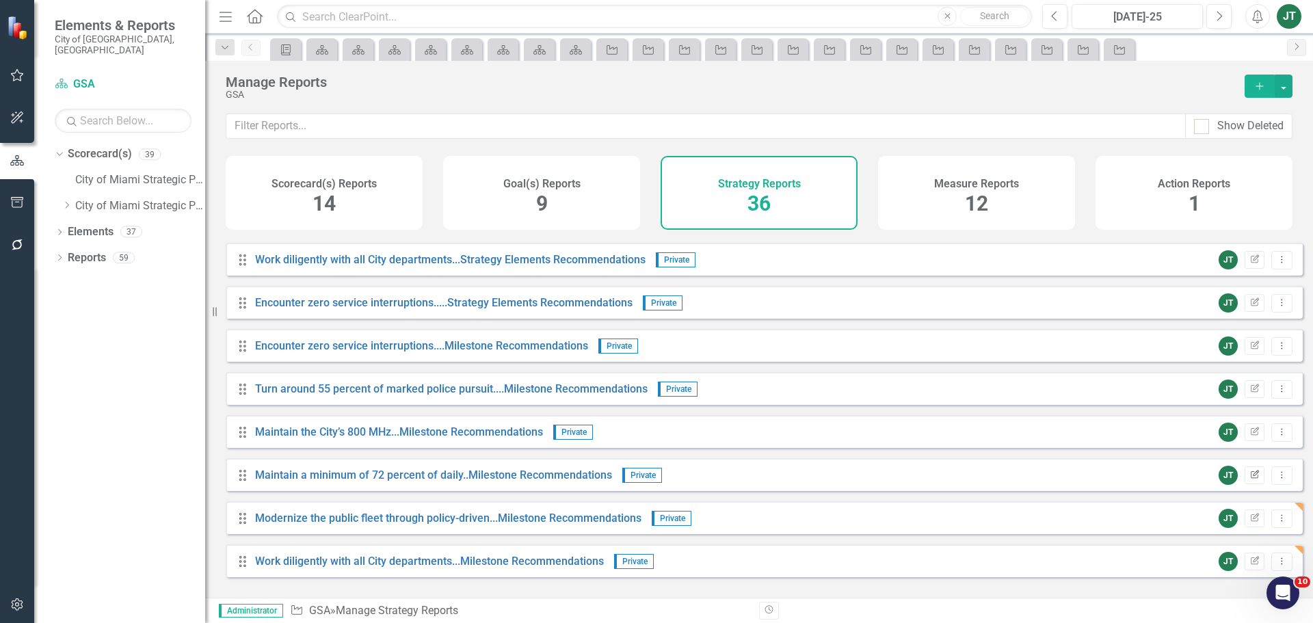
click at [1254, 484] on button "Edit Report" at bounding box center [1254, 475] width 20 height 18
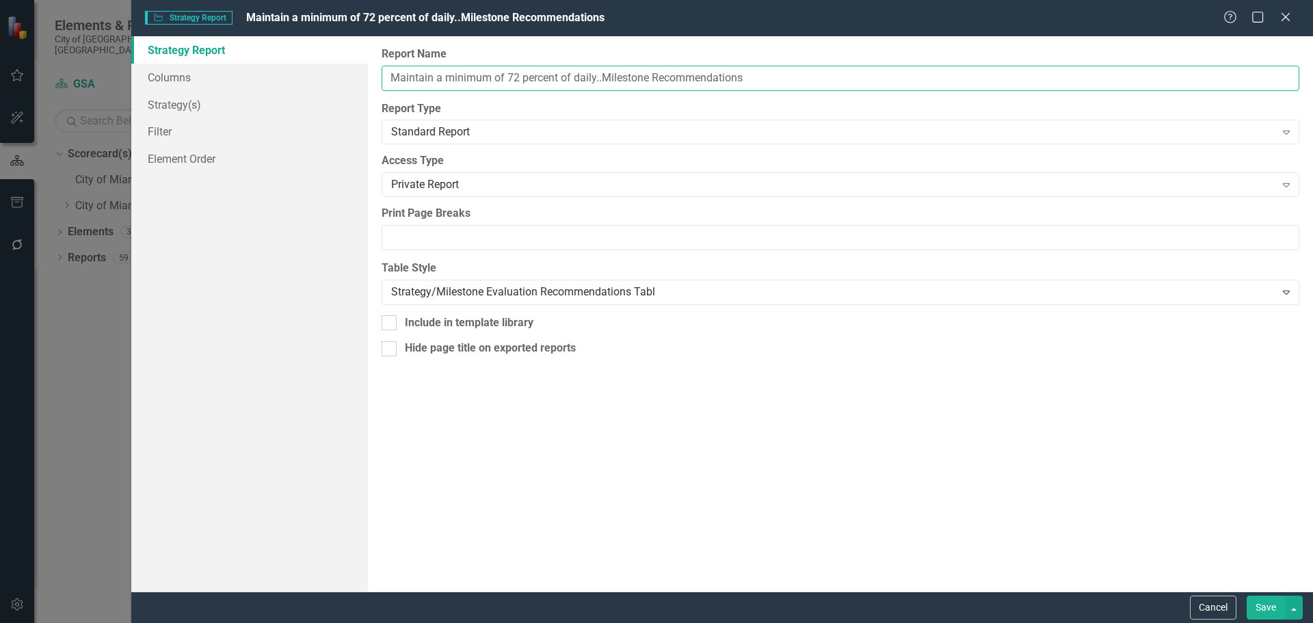
drag, startPoint x: 598, startPoint y: 78, endPoint x: 420, endPoint y: 75, distance: 177.8
click at [347, 74] on div "Strategy Report Columns Strategy(s) Filter Element Order Report Name Maintain a…" at bounding box center [722, 313] width 1182 height 555
drag, startPoint x: 600, startPoint y: 80, endPoint x: 364, endPoint y: 74, distance: 235.3
click at [364, 74] on div "Strategy Report Columns Strategy(s) Filter Element Order Report Name Maintain a…" at bounding box center [722, 313] width 1182 height 555
click at [1218, 606] on button "Cancel" at bounding box center [1213, 608] width 46 height 24
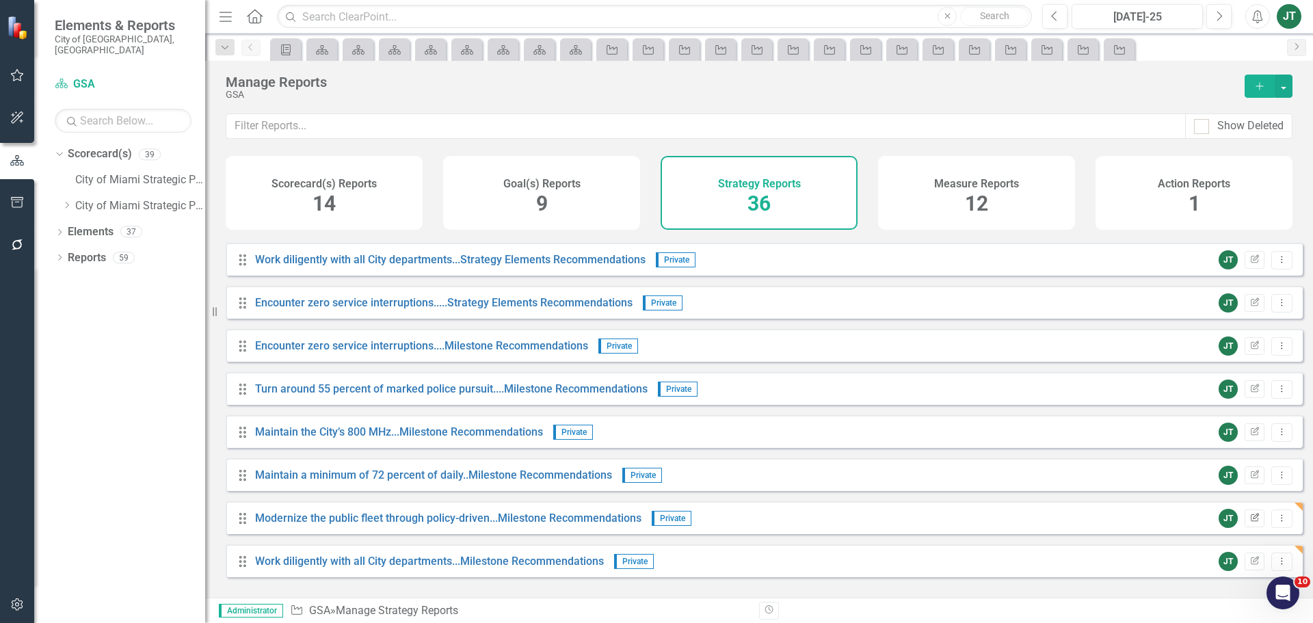
click at [1253, 527] on button "Edit Report" at bounding box center [1254, 518] width 20 height 18
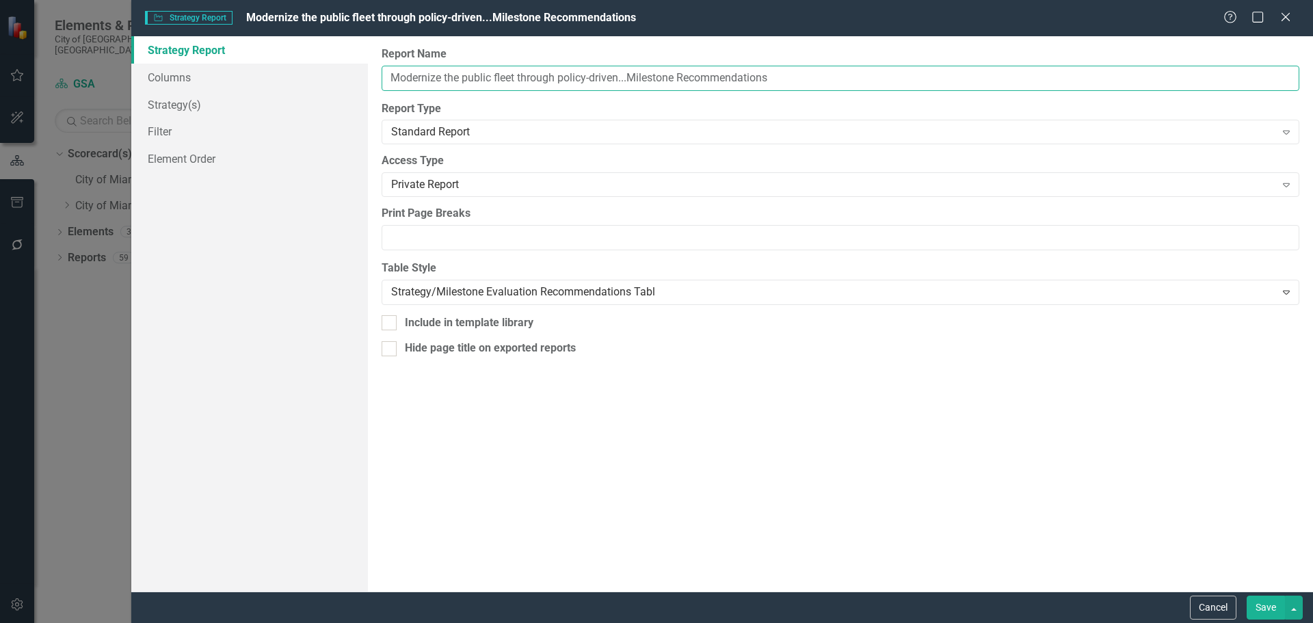
drag, startPoint x: 628, startPoint y: 78, endPoint x: 390, endPoint y: 77, distance: 238.0
click at [390, 77] on input "Modernize the public fleet through policy-driven...Milestone Recommendations" at bounding box center [841, 78] width 918 height 25
drag, startPoint x: 1196, startPoint y: 602, endPoint x: 1170, endPoint y: 599, distance: 26.2
click at [1196, 602] on button "Cancel" at bounding box center [1213, 608] width 46 height 24
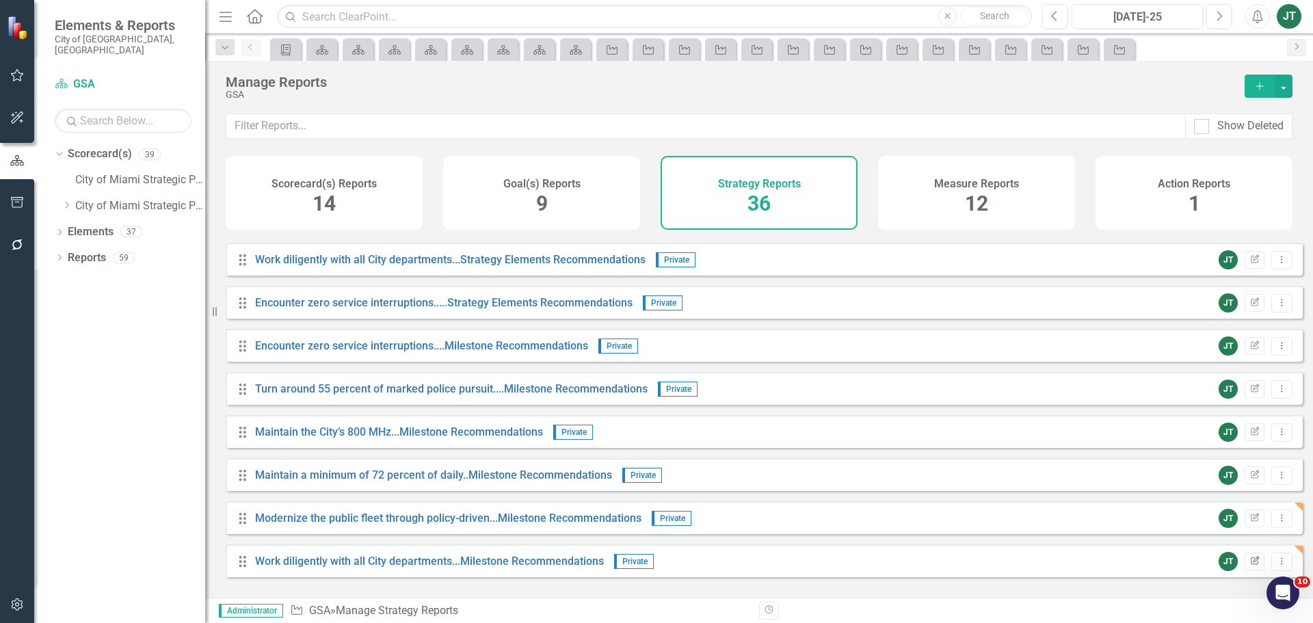
click at [1249, 565] on icon "Edit Report" at bounding box center [1254, 561] width 10 height 8
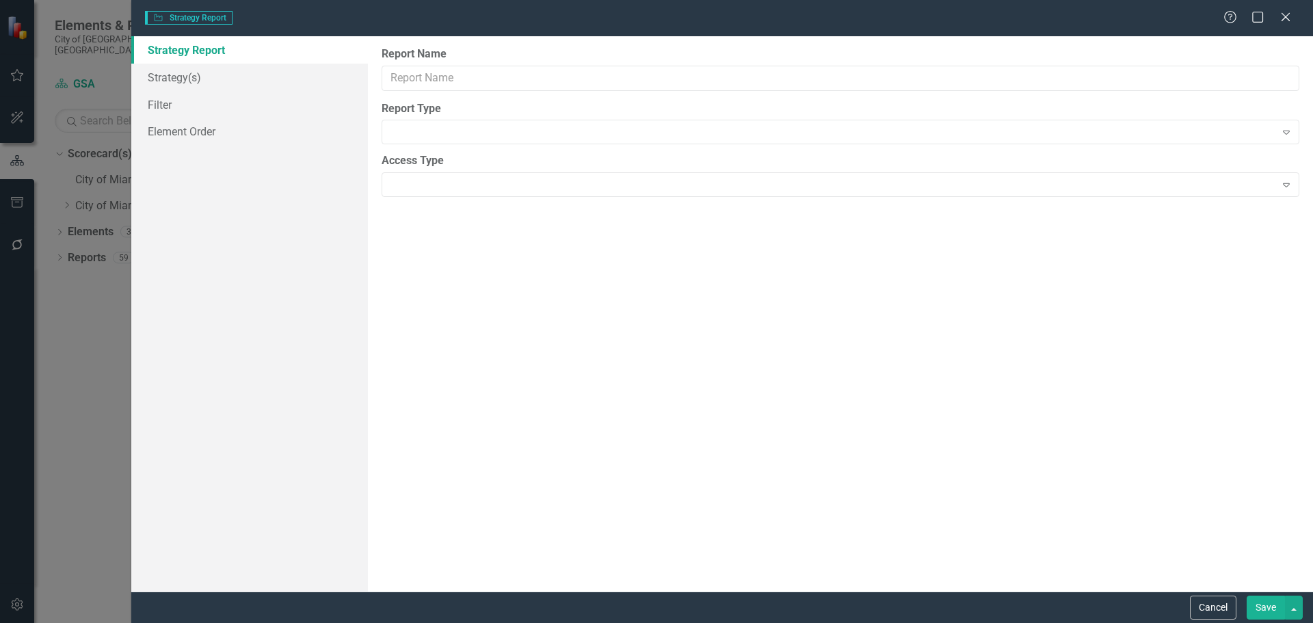
type input "Work diligently with all City departments...Milestone Recommendations"
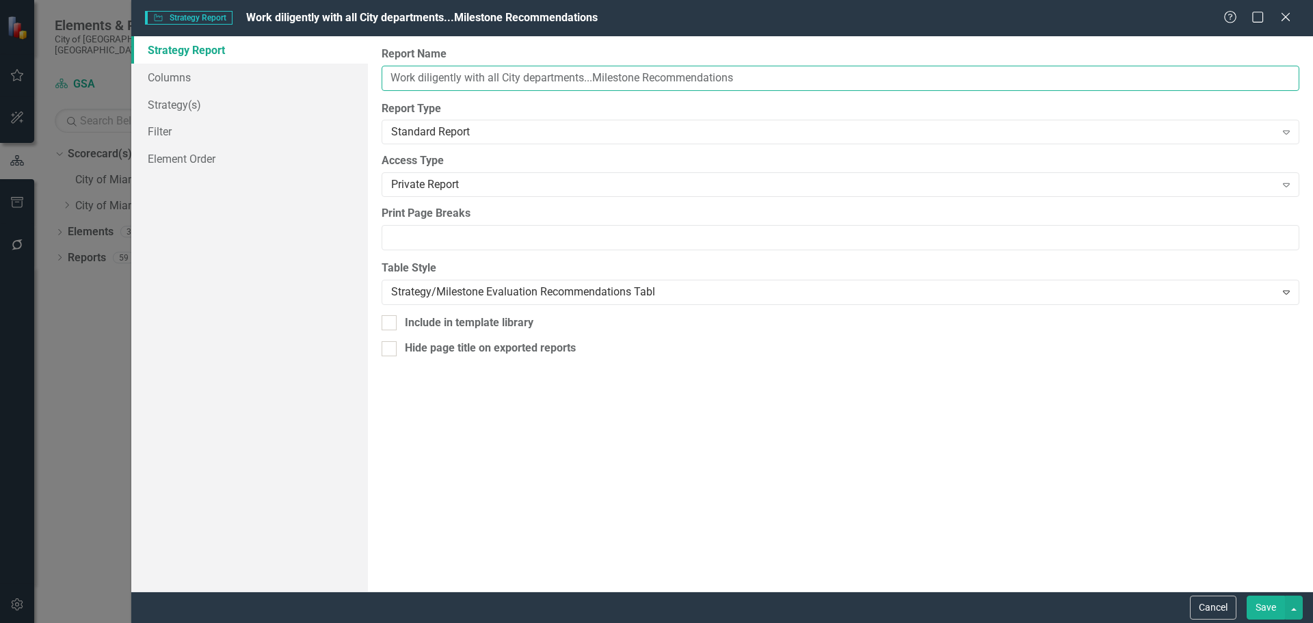
drag, startPoint x: 591, startPoint y: 79, endPoint x: 438, endPoint y: 77, distance: 153.2
click at [364, 78] on div "Strategy Report Columns Strategy(s) Filter Element Order Report Name Work dilig…" at bounding box center [722, 313] width 1182 height 555
drag, startPoint x: 593, startPoint y: 78, endPoint x: 408, endPoint y: 84, distance: 184.7
click at [380, 82] on div "Report Name Work diligently with all City departments...Milestone Recommendatio…" at bounding box center [840, 313] width 945 height 555
click at [1216, 605] on button "Cancel" at bounding box center [1213, 608] width 46 height 24
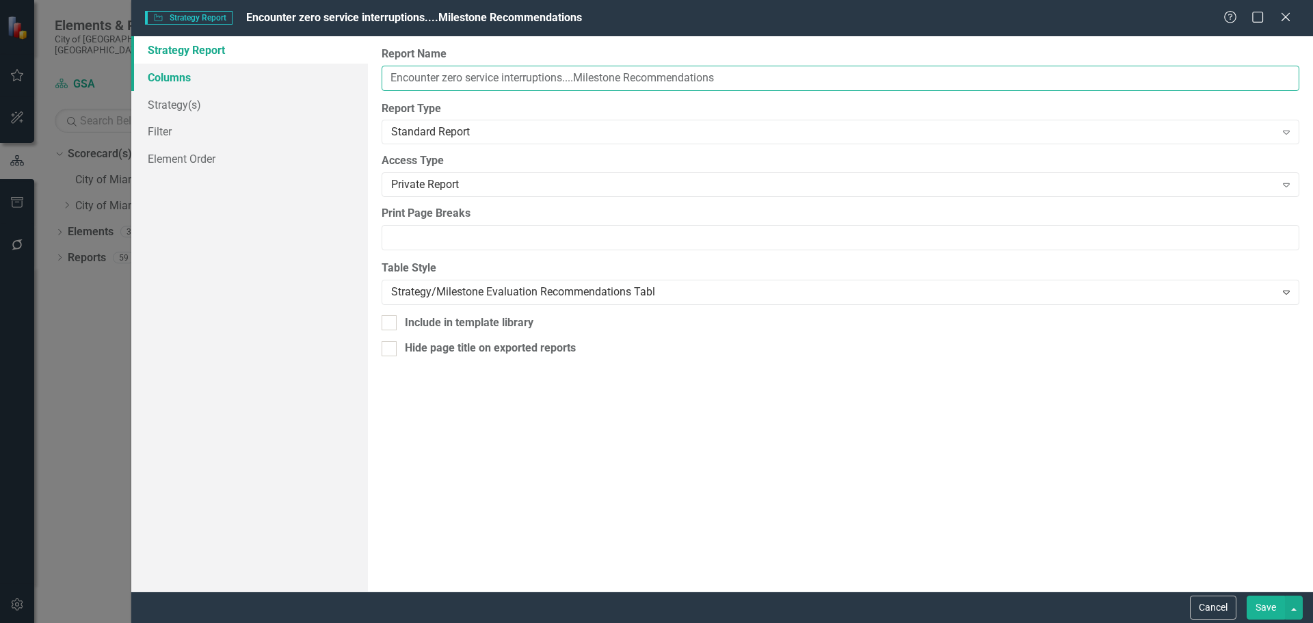
drag, startPoint x: 576, startPoint y: 78, endPoint x: 328, endPoint y: 75, distance: 247.5
click at [328, 75] on div "Strategy Report Columns Strategy(s) Filter Element Order Report Name Encounter …" at bounding box center [722, 313] width 1182 height 555
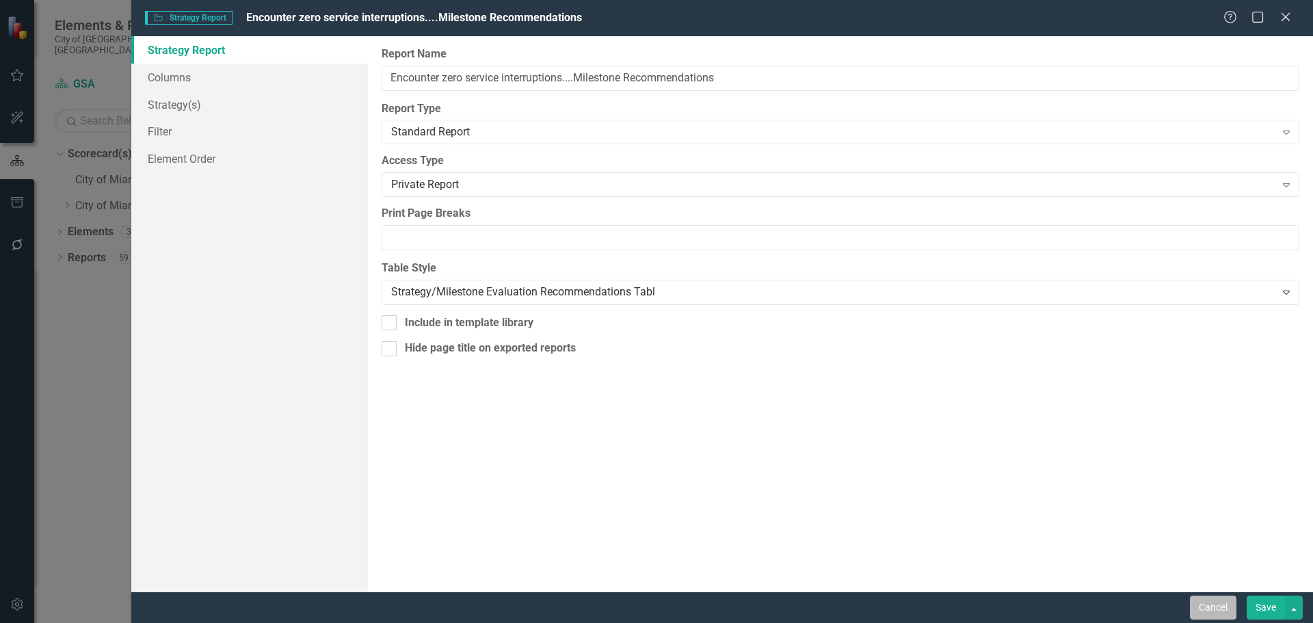
click at [1215, 608] on button "Cancel" at bounding box center [1213, 608] width 46 height 24
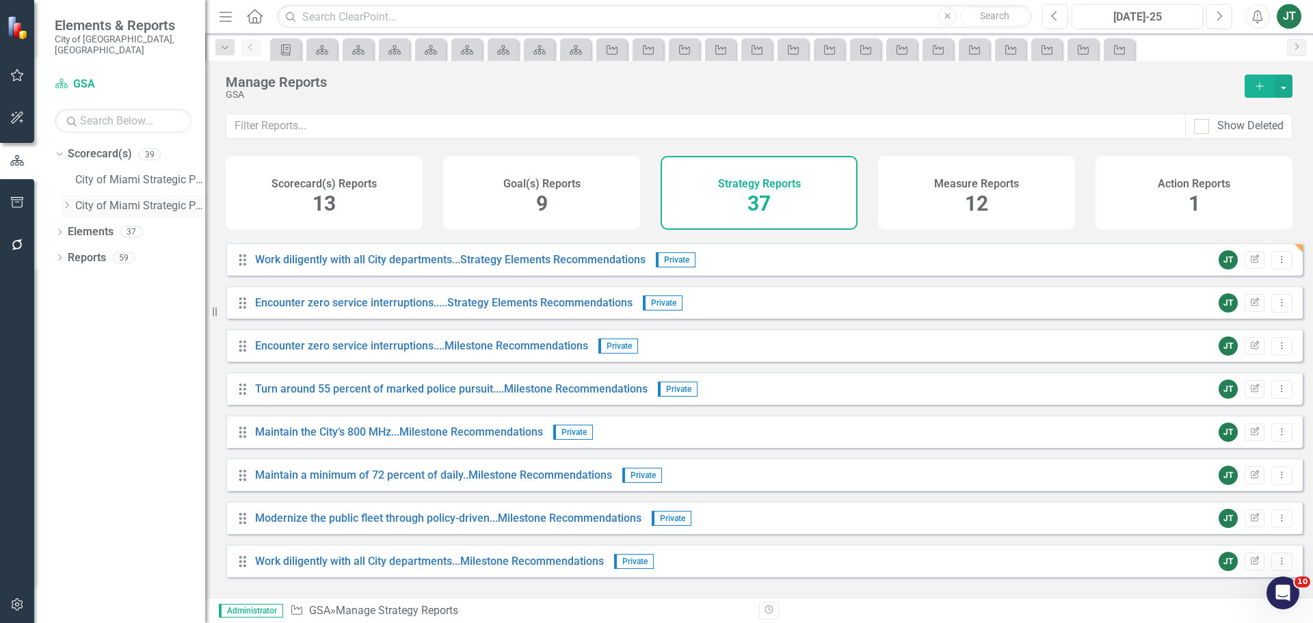
click at [66, 201] on icon "Dropdown" at bounding box center [67, 205] width 10 height 8
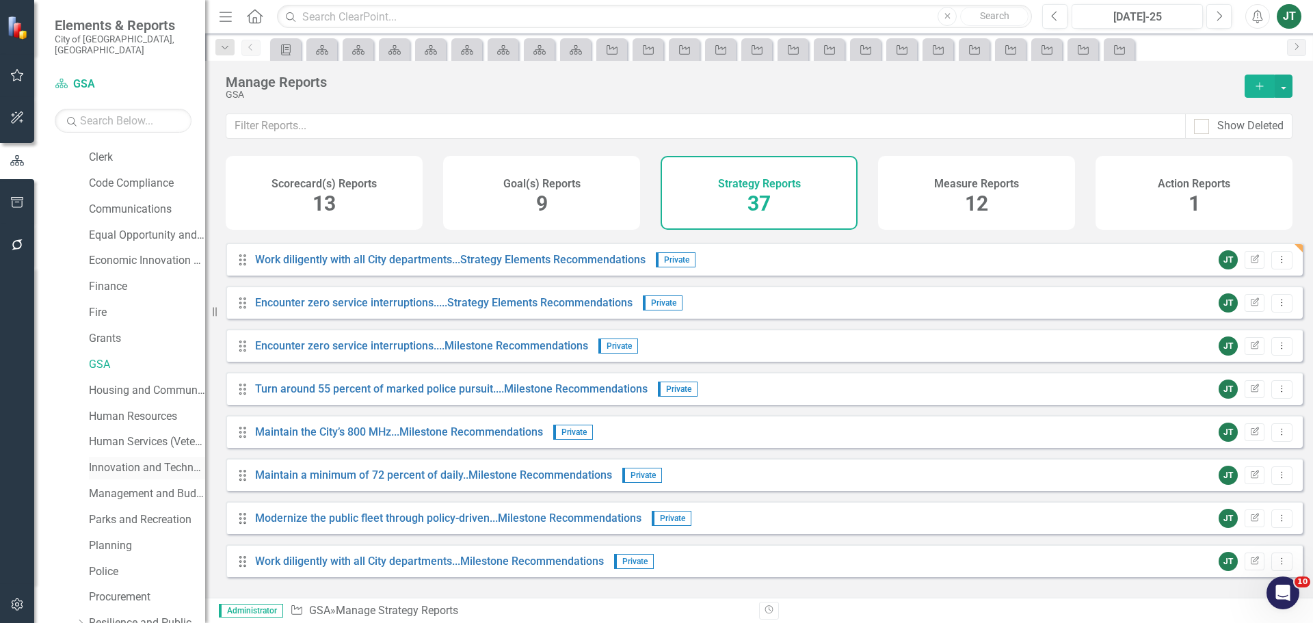
scroll to position [205, 0]
click at [135, 378] on div "Housing and Community Development" at bounding box center [147, 389] width 116 height 23
click at [139, 382] on link "Housing and Community Development" at bounding box center [147, 390] width 116 height 16
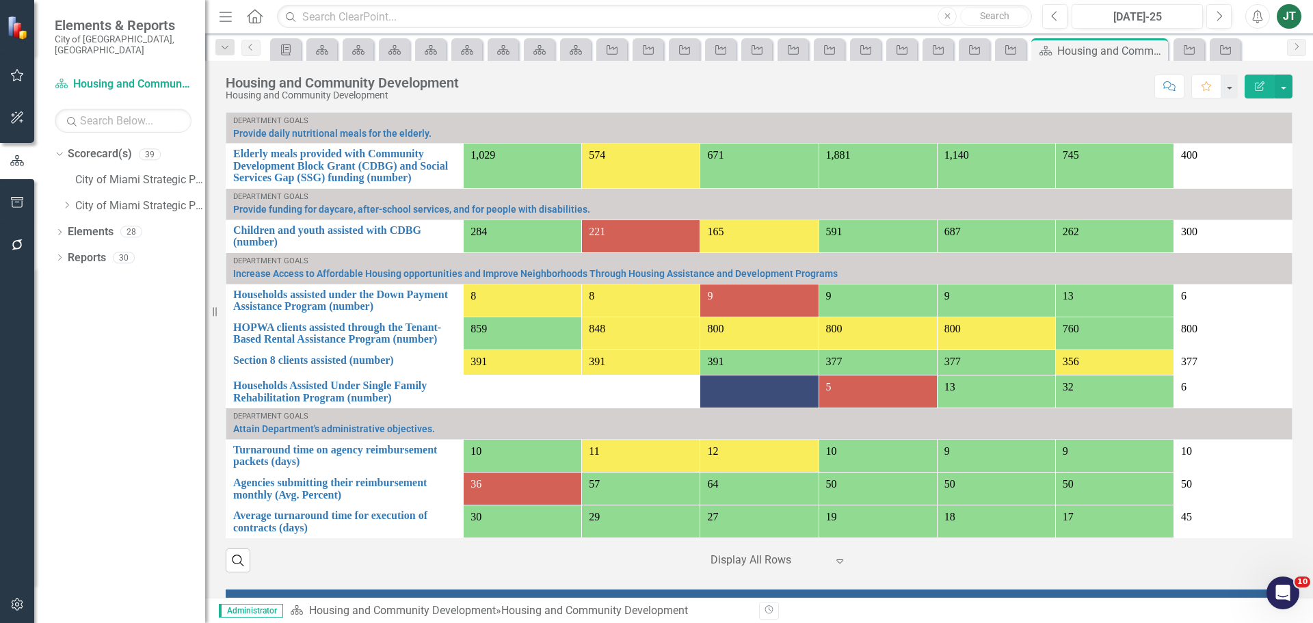
scroll to position [1299, 0]
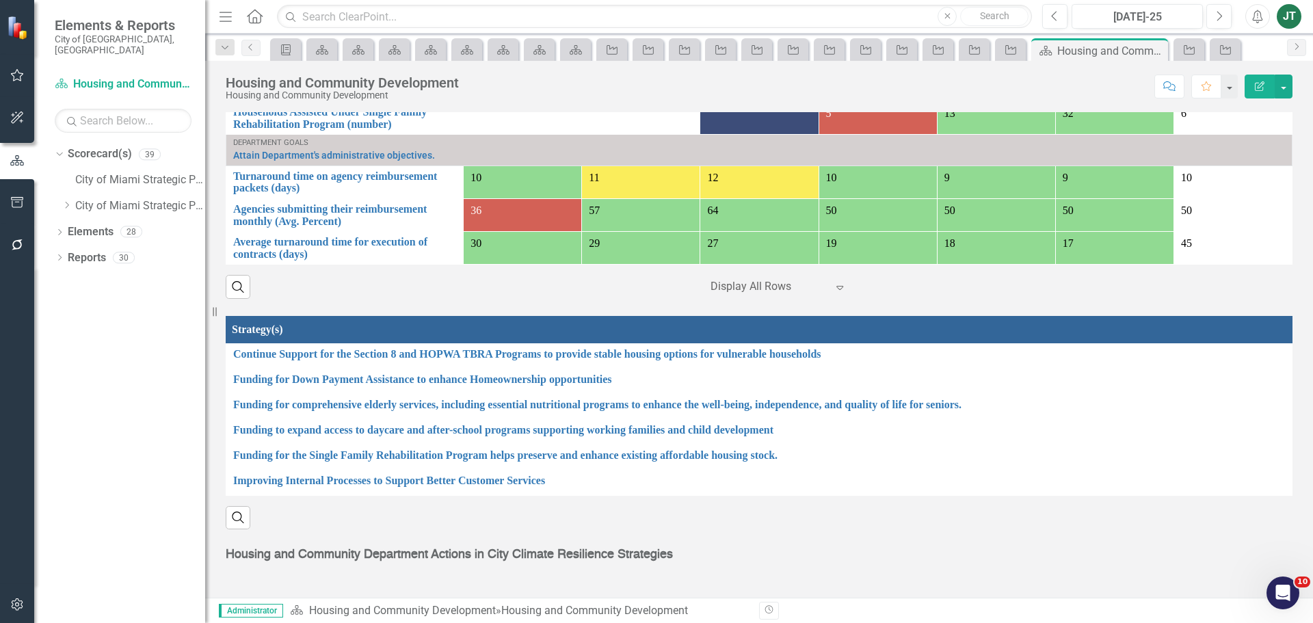
click at [1013, 338] on th "Strategy(s)" at bounding box center [759, 329] width 1066 height 27
click at [1013, 338] on th "Strategy(s) Sort Ascending" at bounding box center [759, 329] width 1066 height 27
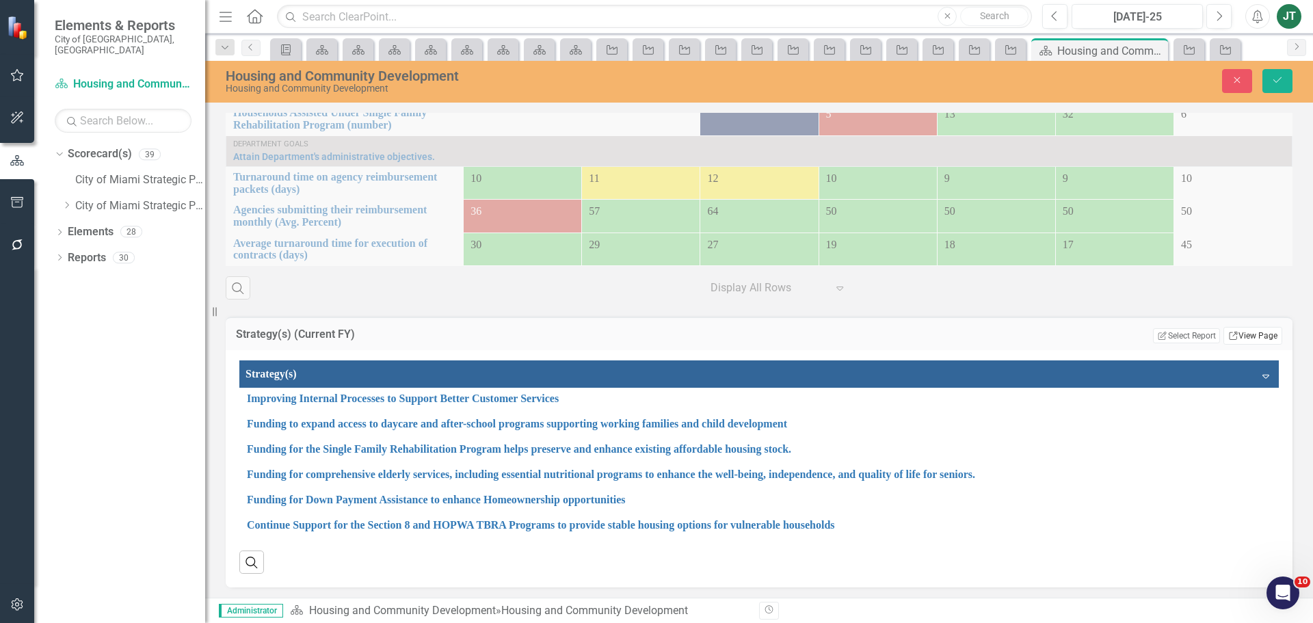
click at [1231, 340] on link "Link View Page" at bounding box center [1252, 336] width 59 height 18
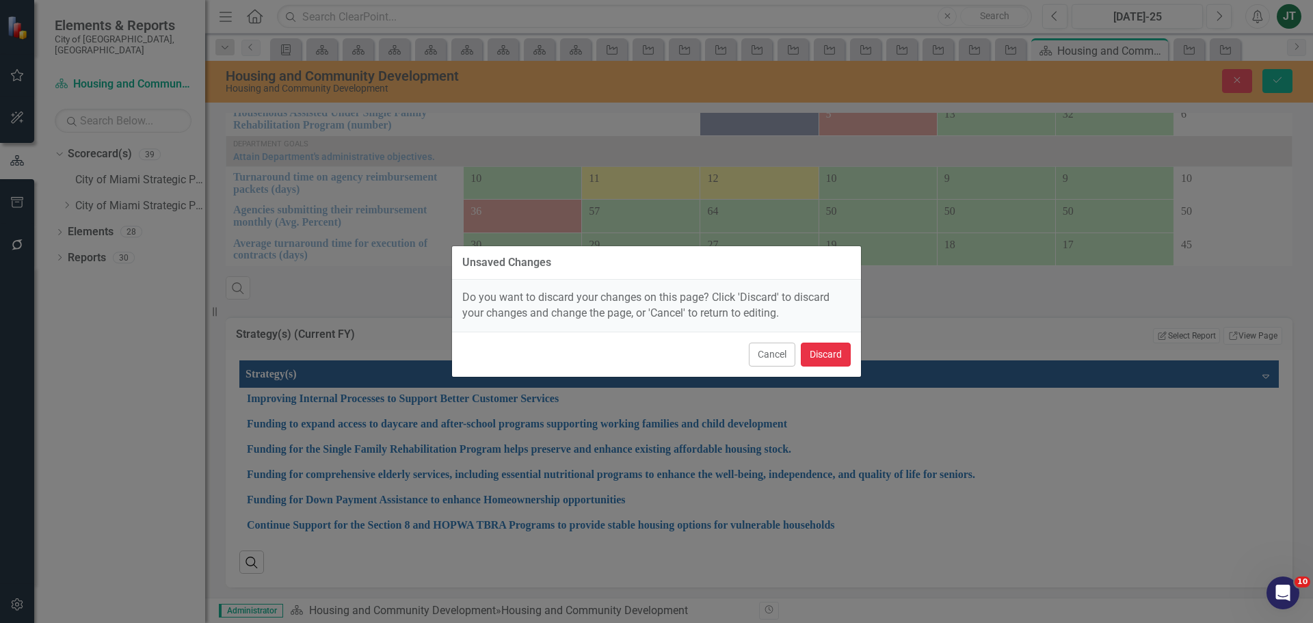
click at [834, 360] on button "Discard" at bounding box center [826, 355] width 50 height 24
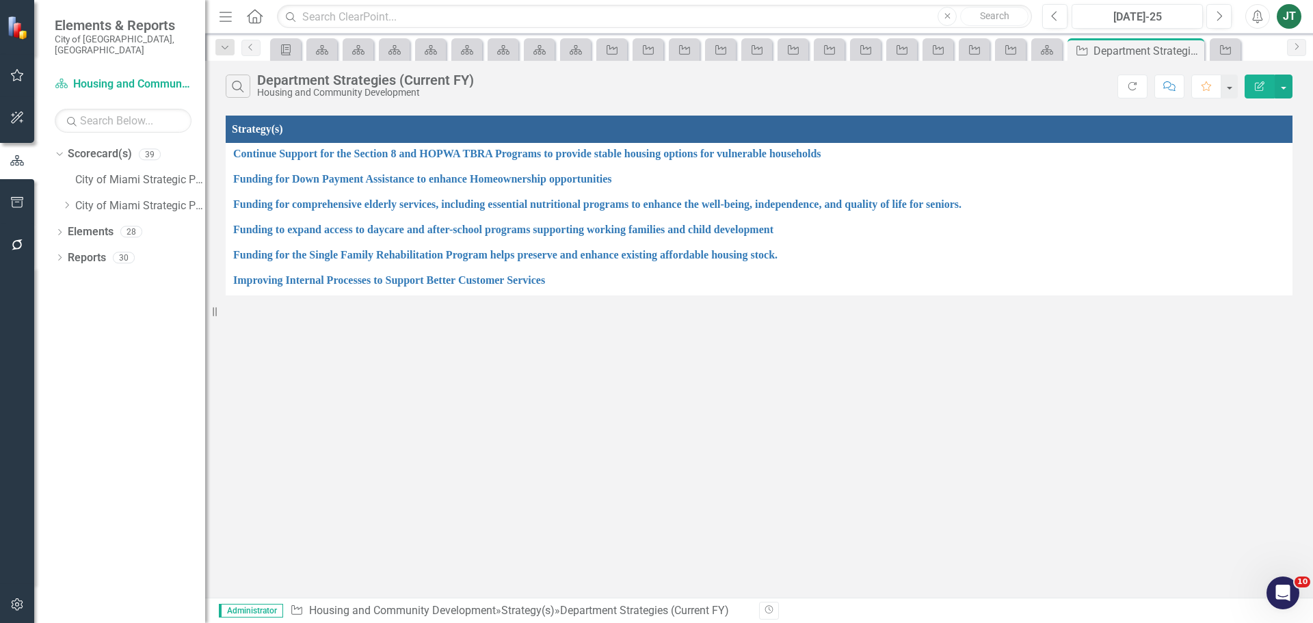
click at [1260, 77] on button "Edit Report" at bounding box center [1259, 87] width 30 height 24
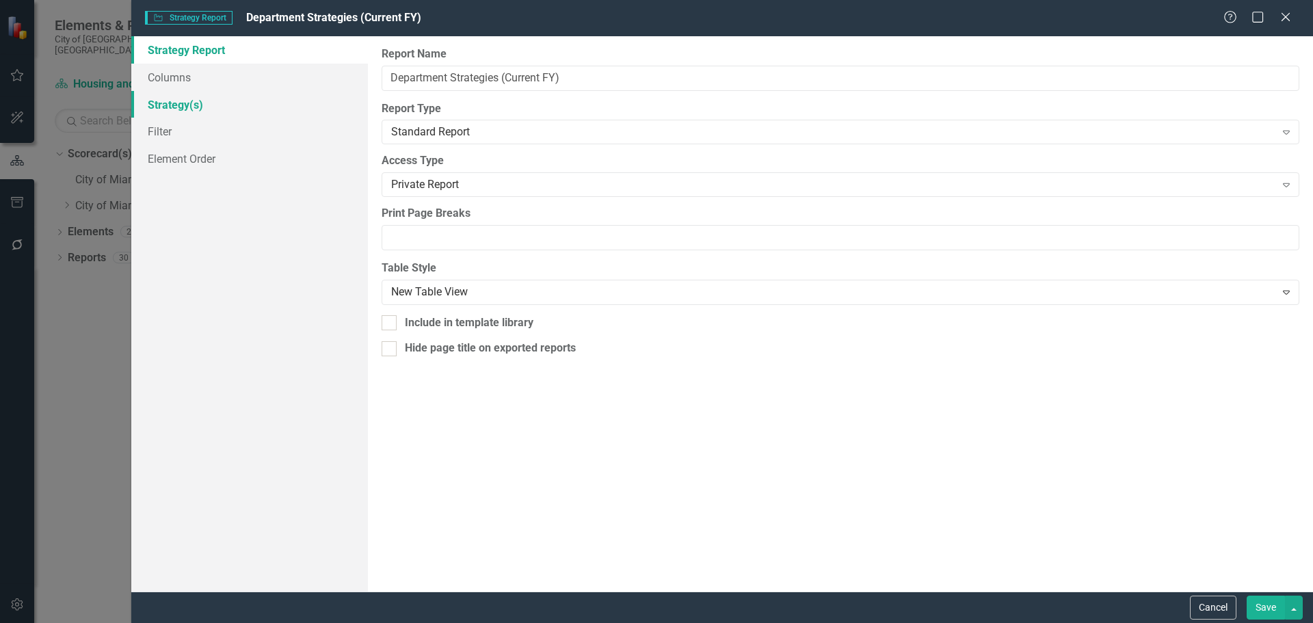
click at [217, 81] on link "Columns" at bounding box center [249, 77] width 237 height 27
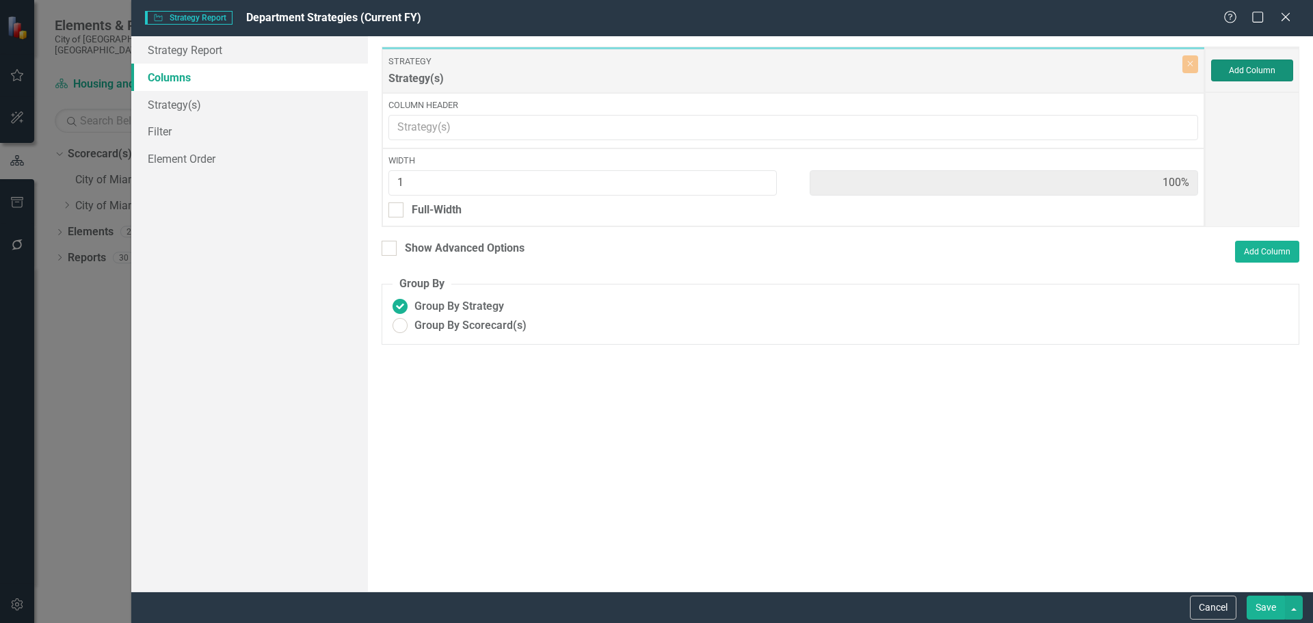
click at [1247, 79] on button "Add Column" at bounding box center [1252, 70] width 82 height 22
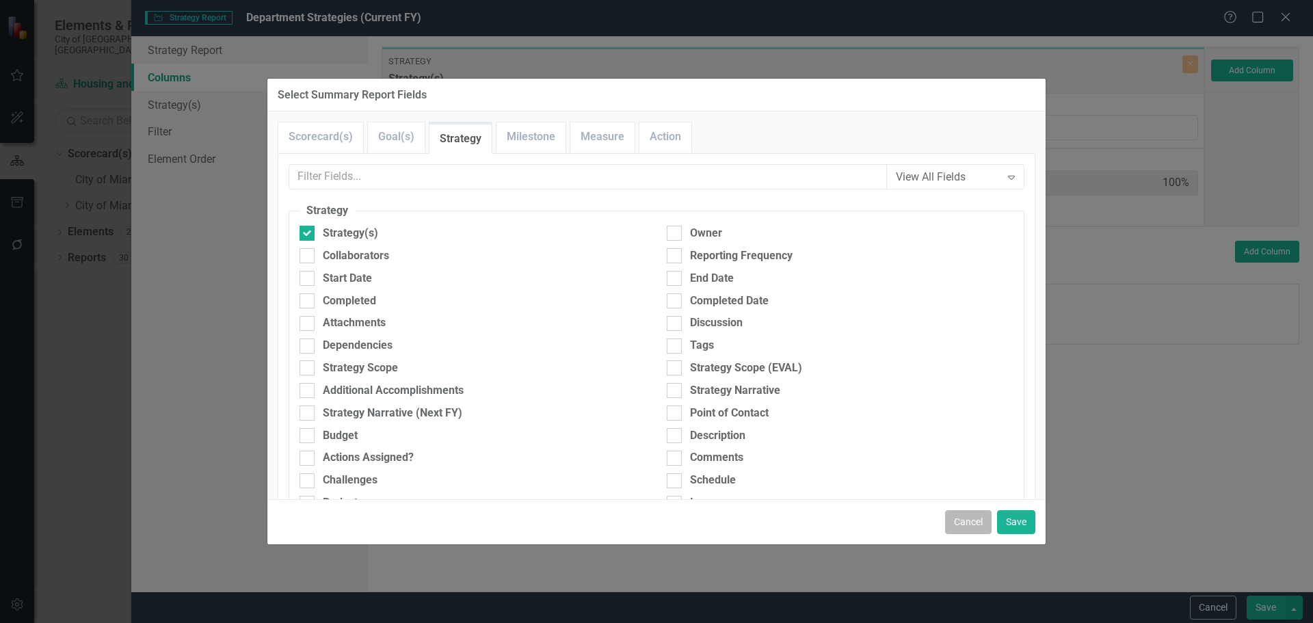
click at [963, 520] on button "Cancel" at bounding box center [968, 522] width 46 height 24
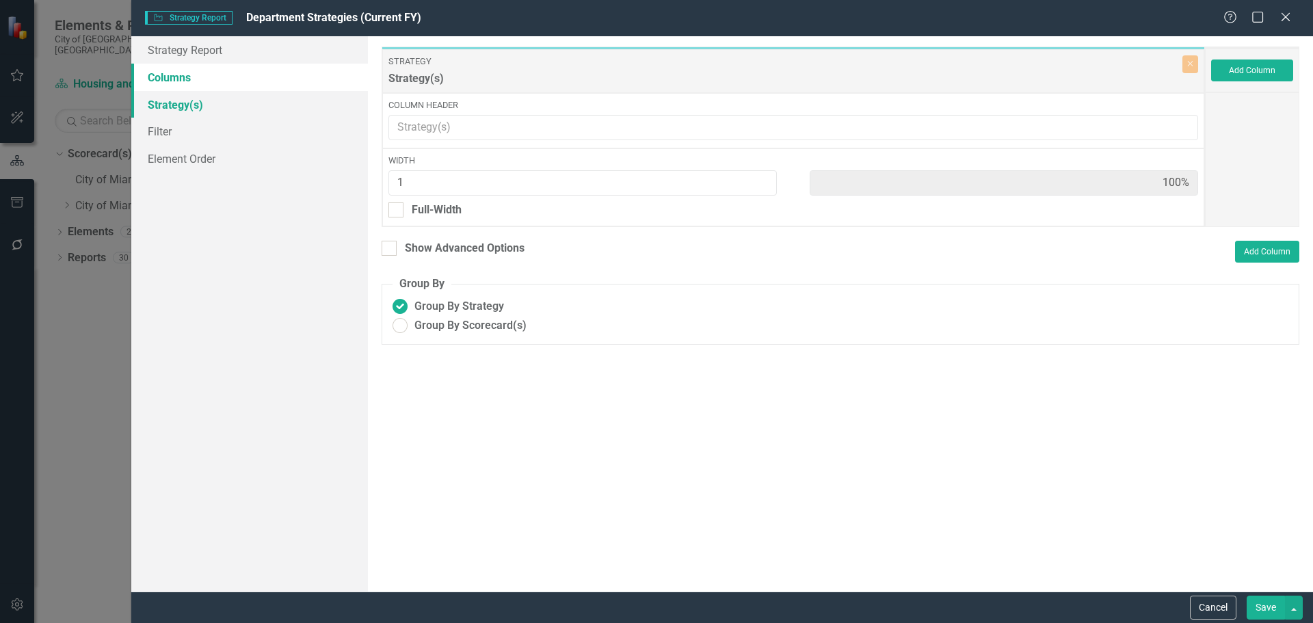
drag, startPoint x: 179, startPoint y: 100, endPoint x: 200, endPoint y: 107, distance: 22.3
click at [179, 101] on link "Strategy(s)" at bounding box center [249, 104] width 237 height 27
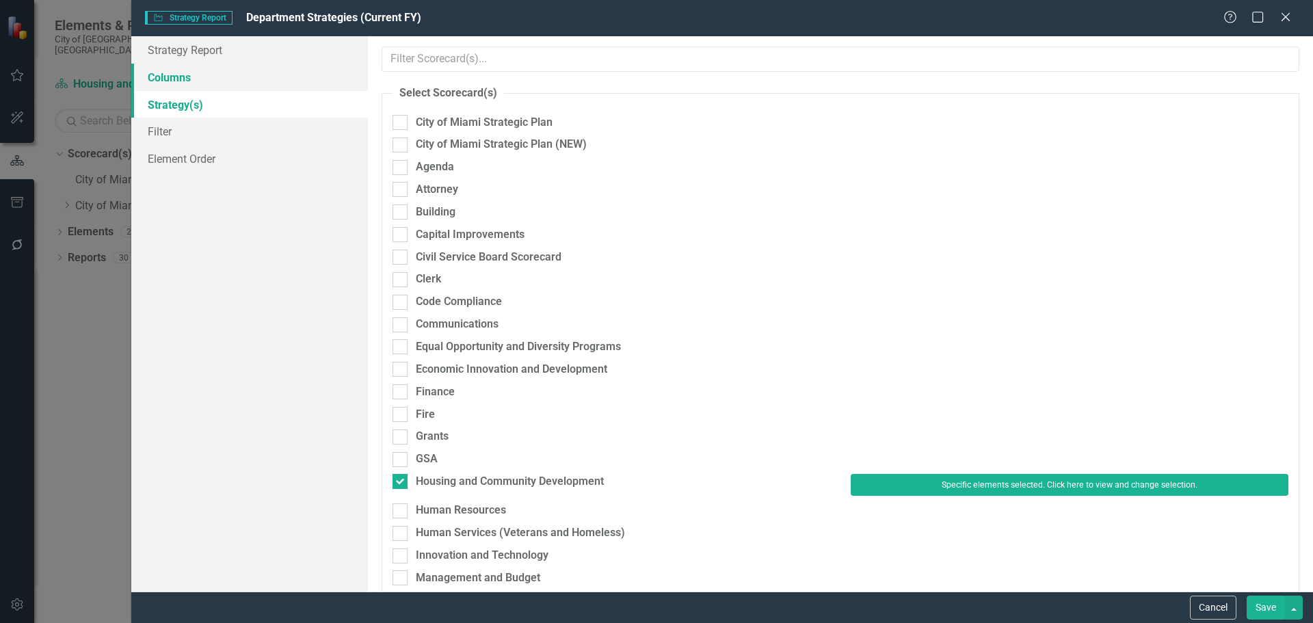
click at [187, 85] on link "Columns" at bounding box center [249, 77] width 237 height 27
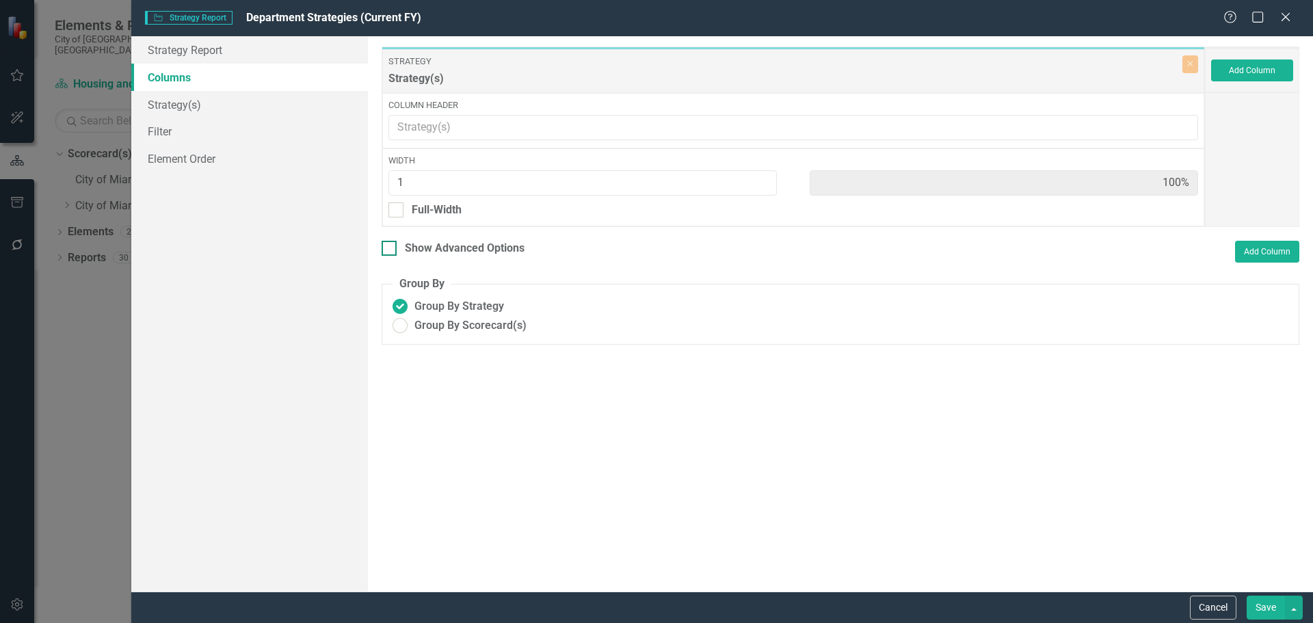
click at [396, 248] on div at bounding box center [389, 248] width 15 height 15
click at [390, 248] on input "Show Advanced Options" at bounding box center [386, 245] width 9 height 9
checkbox input "true"
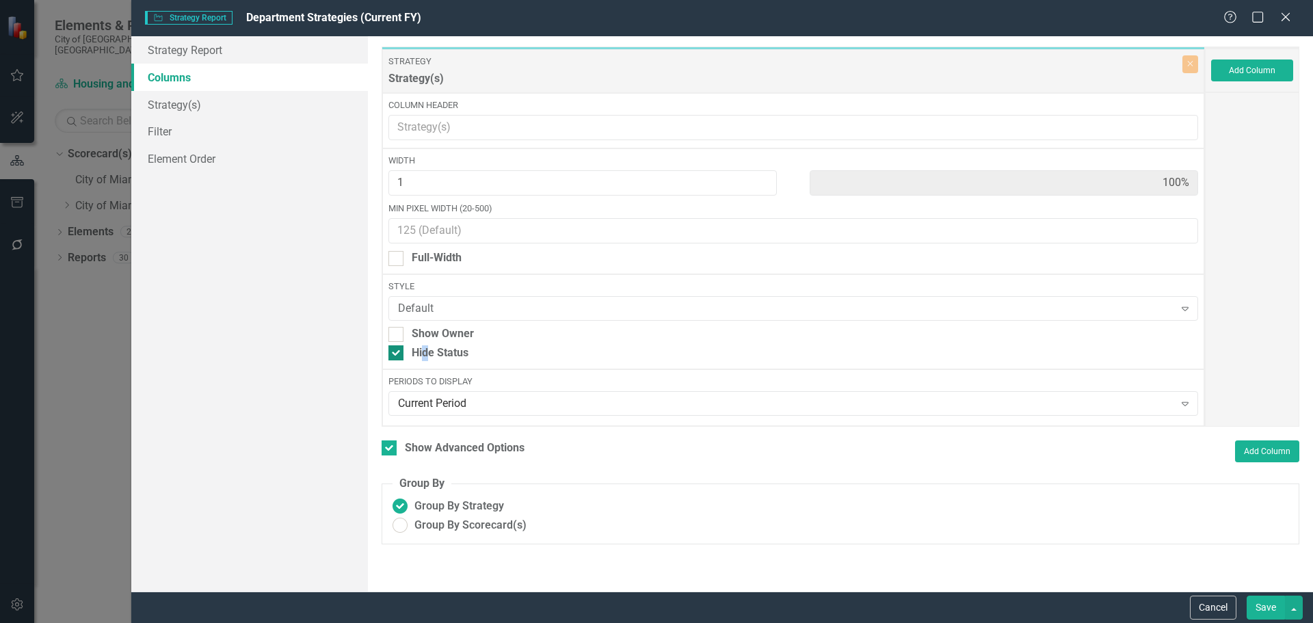
click at [425, 353] on div "Hide Status" at bounding box center [440, 353] width 57 height 16
click at [392, 352] on input "Hide Status" at bounding box center [392, 349] width 9 height 9
checkbox input "false"
click at [1268, 607] on button "Save" at bounding box center [1266, 608] width 38 height 24
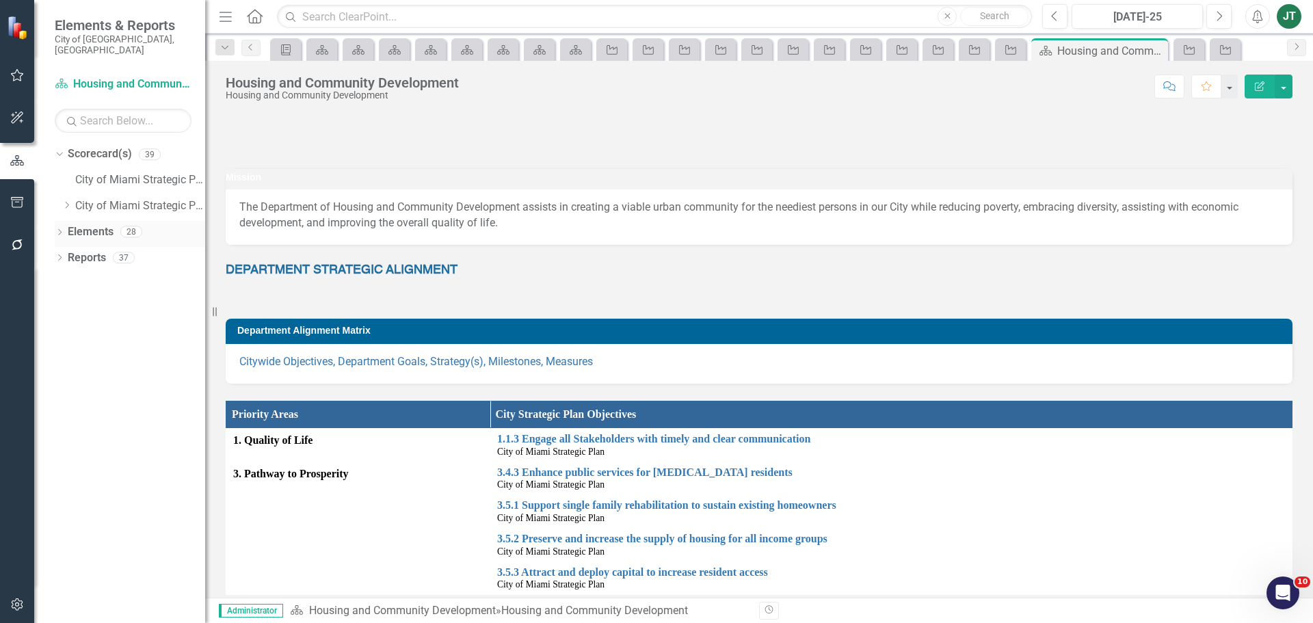
click at [96, 224] on link "Elements" at bounding box center [91, 232] width 46 height 16
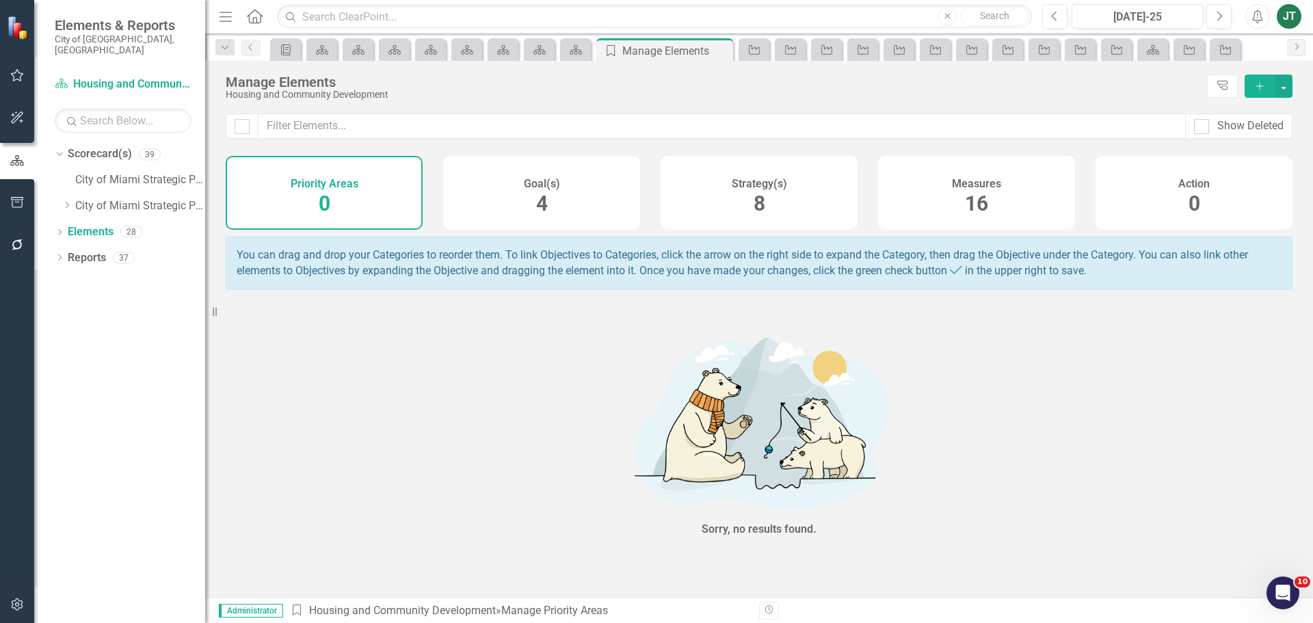
click at [734, 211] on div "Strategy(s) 8" at bounding box center [759, 193] width 197 height 74
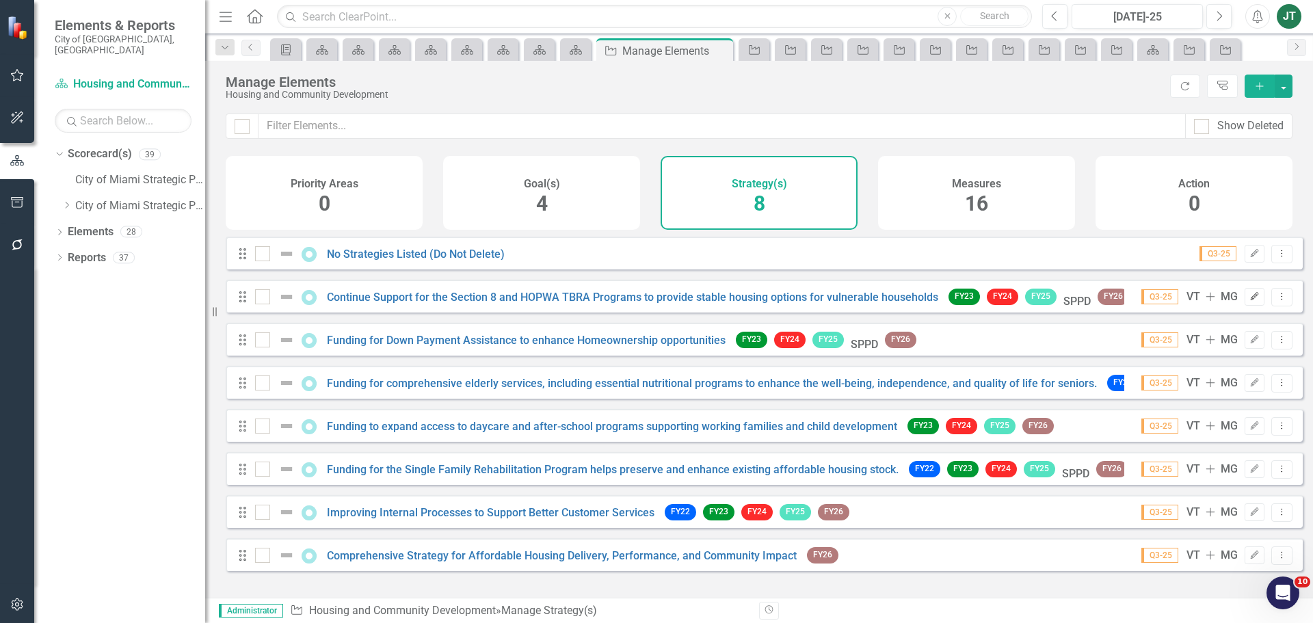
click at [1249, 301] on icon "Edit" at bounding box center [1254, 297] width 10 height 8
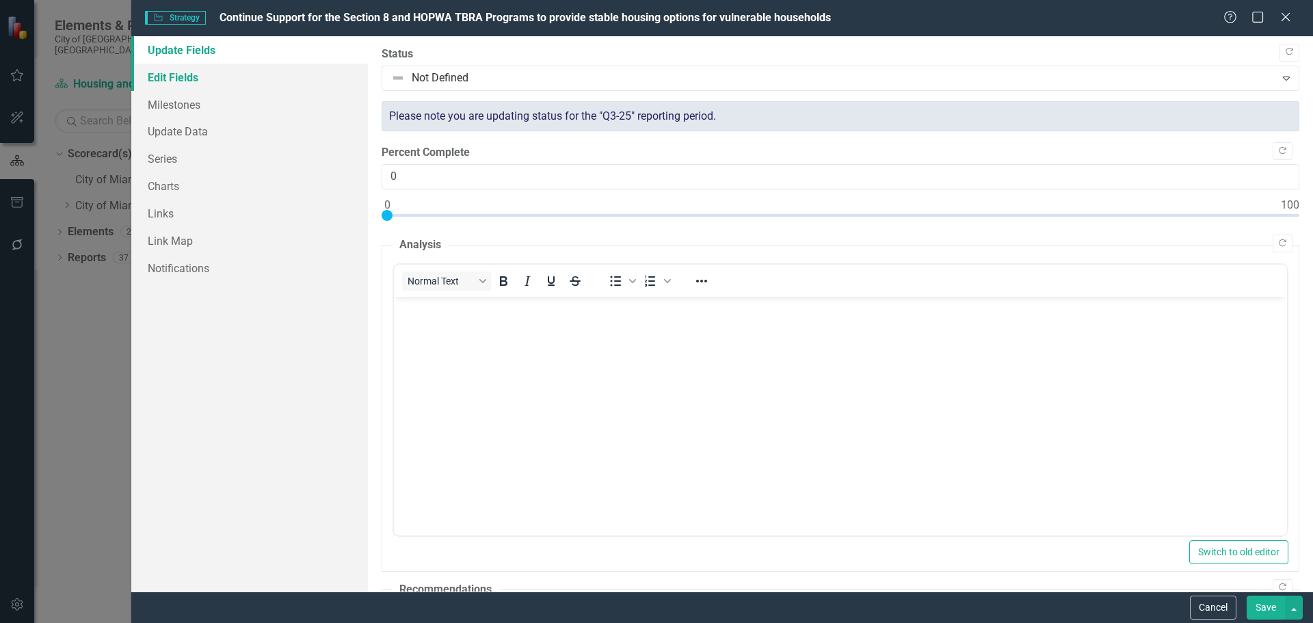
click at [222, 77] on link "Edit Fields" at bounding box center [249, 77] width 237 height 27
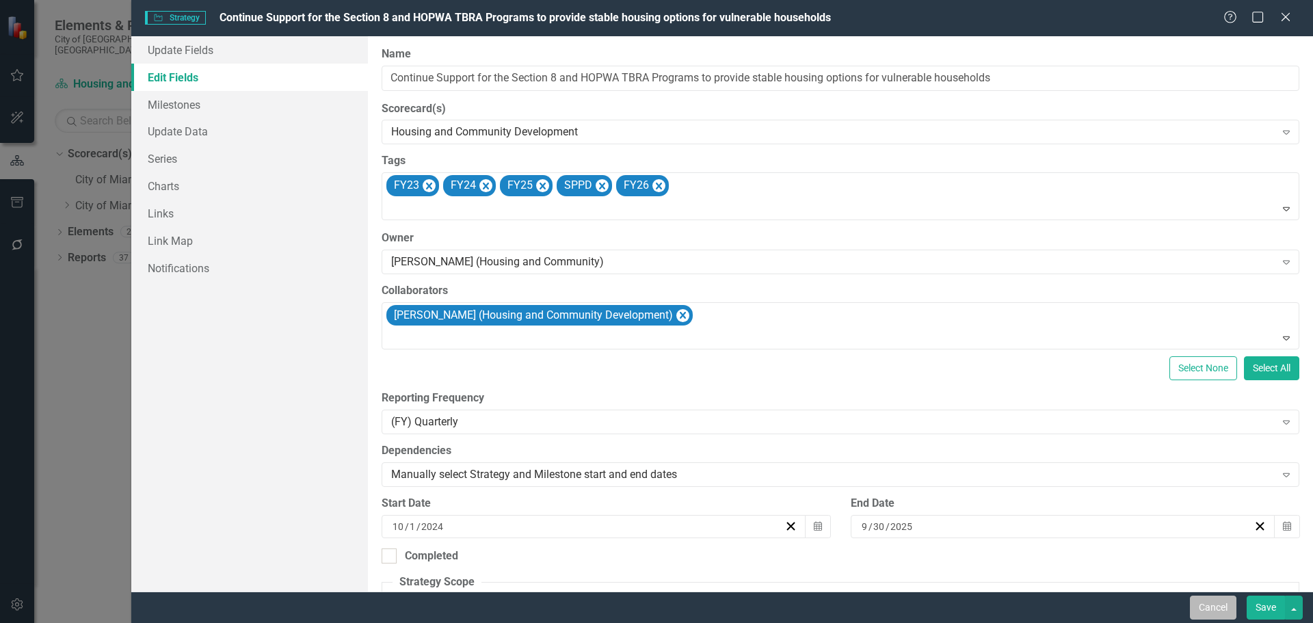
click at [1200, 609] on button "Cancel" at bounding box center [1213, 608] width 46 height 24
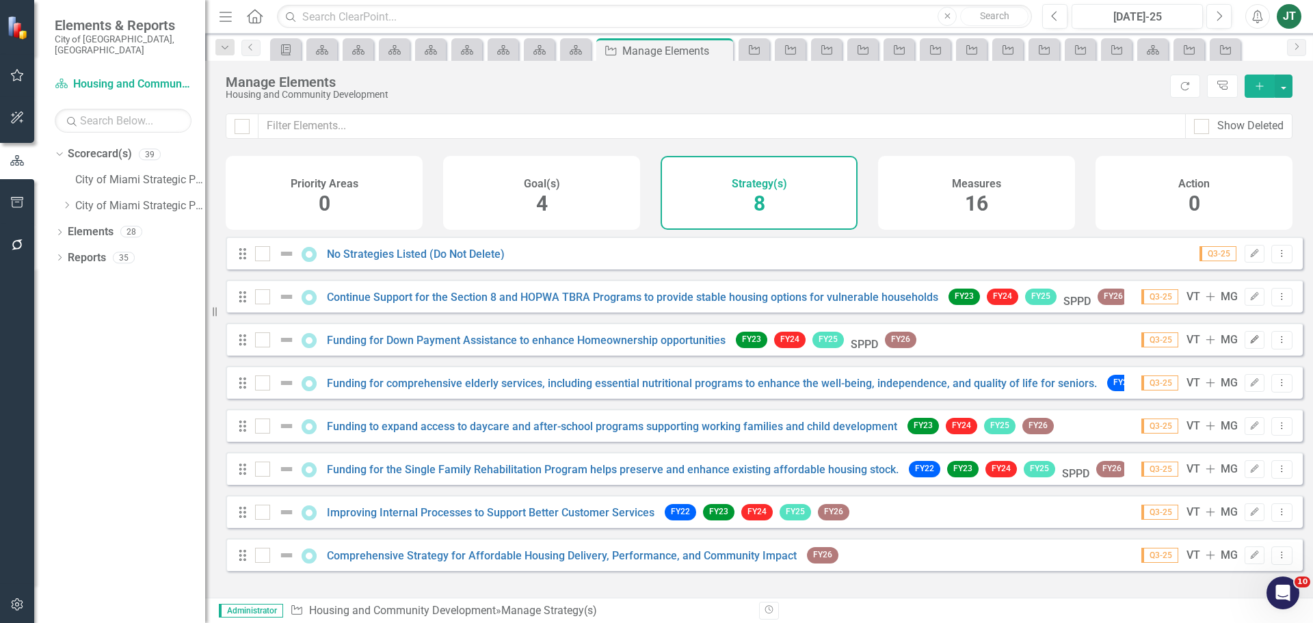
click at [1250, 348] on button "Edit" at bounding box center [1254, 340] width 20 height 18
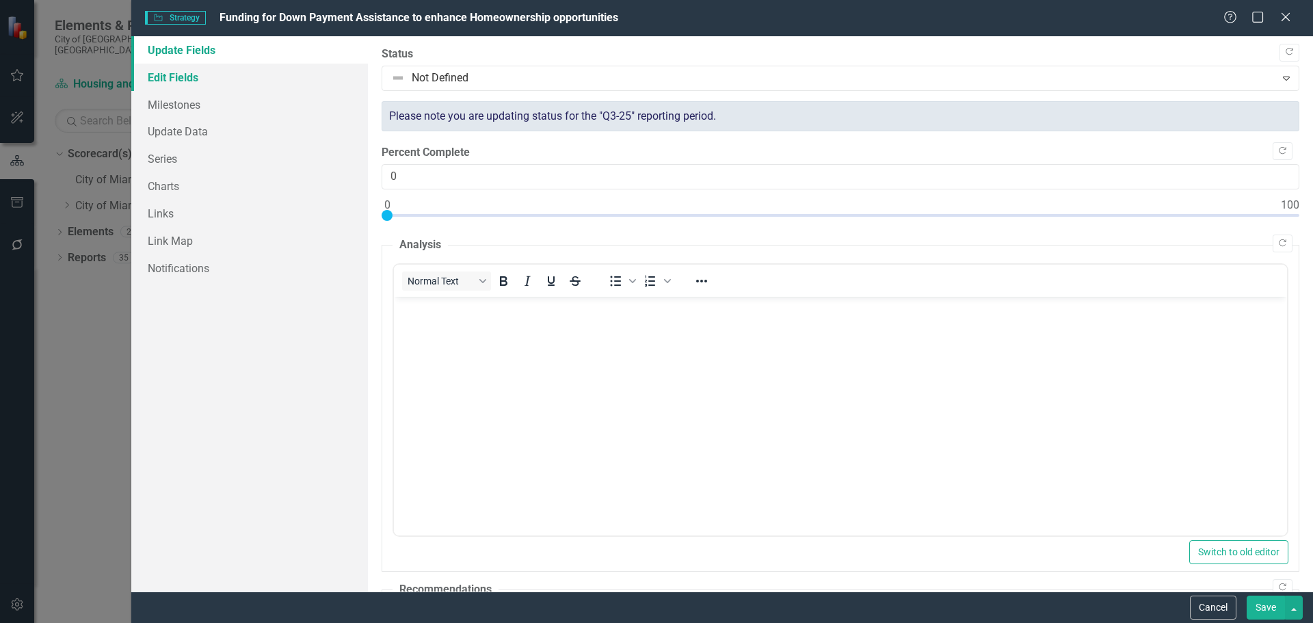
click at [185, 72] on link "Edit Fields" at bounding box center [249, 77] width 237 height 27
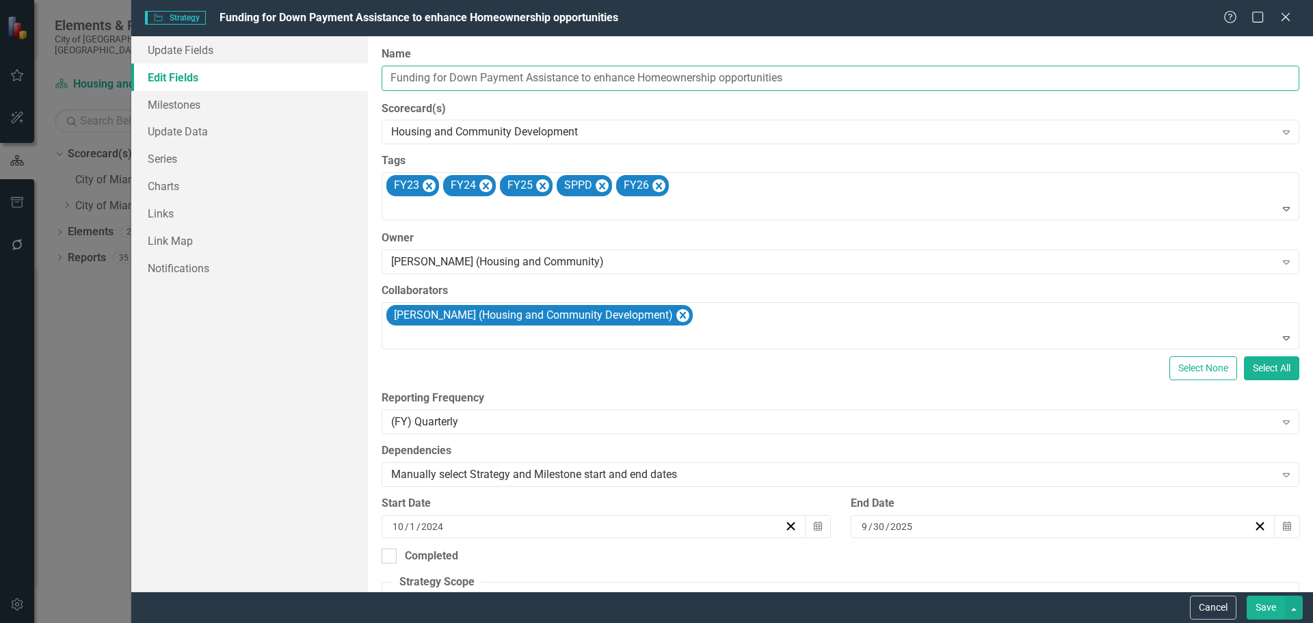
drag, startPoint x: 583, startPoint y: 77, endPoint x: 373, endPoint y: 76, distance: 209.9
click at [371, 76] on div "ClearPoint Can Do More! How ClearPoint Can Help Close Enterprise plans can auto…" at bounding box center [840, 313] width 945 height 555
click at [1203, 604] on button "Cancel" at bounding box center [1213, 608] width 46 height 24
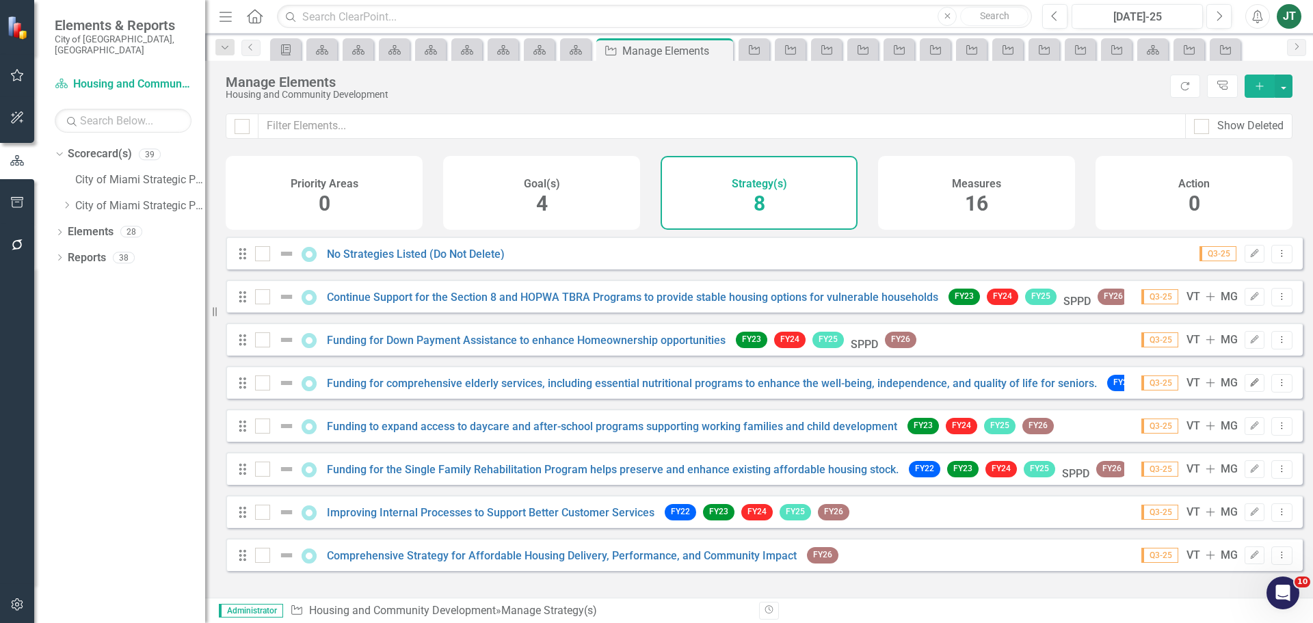
click at [1251, 386] on icon "button" at bounding box center [1255, 382] width 8 height 8
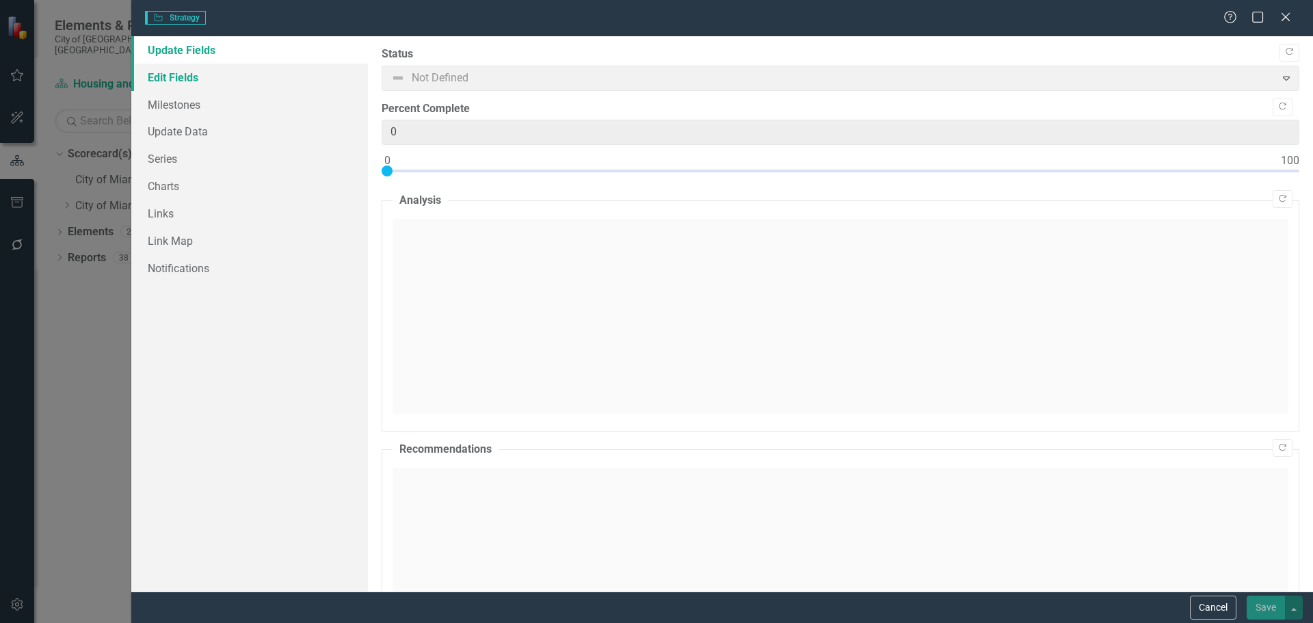
click at [196, 76] on link "Edit Fields" at bounding box center [249, 77] width 237 height 27
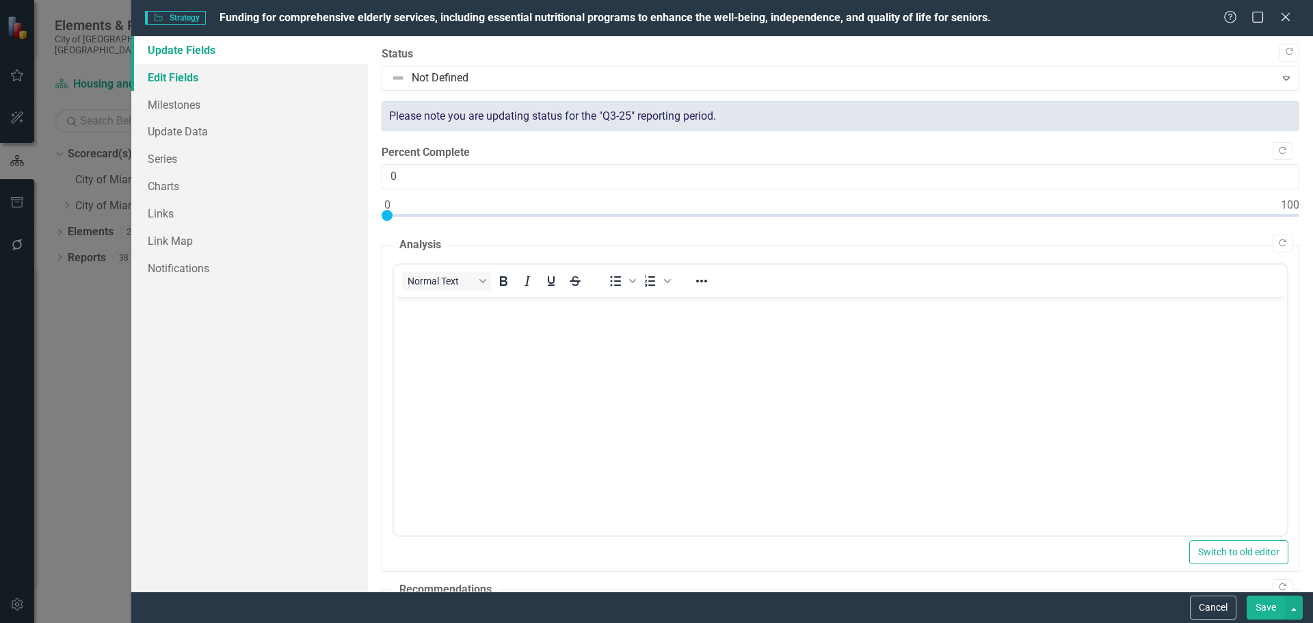
click at [217, 84] on link "Edit Fields" at bounding box center [249, 77] width 237 height 27
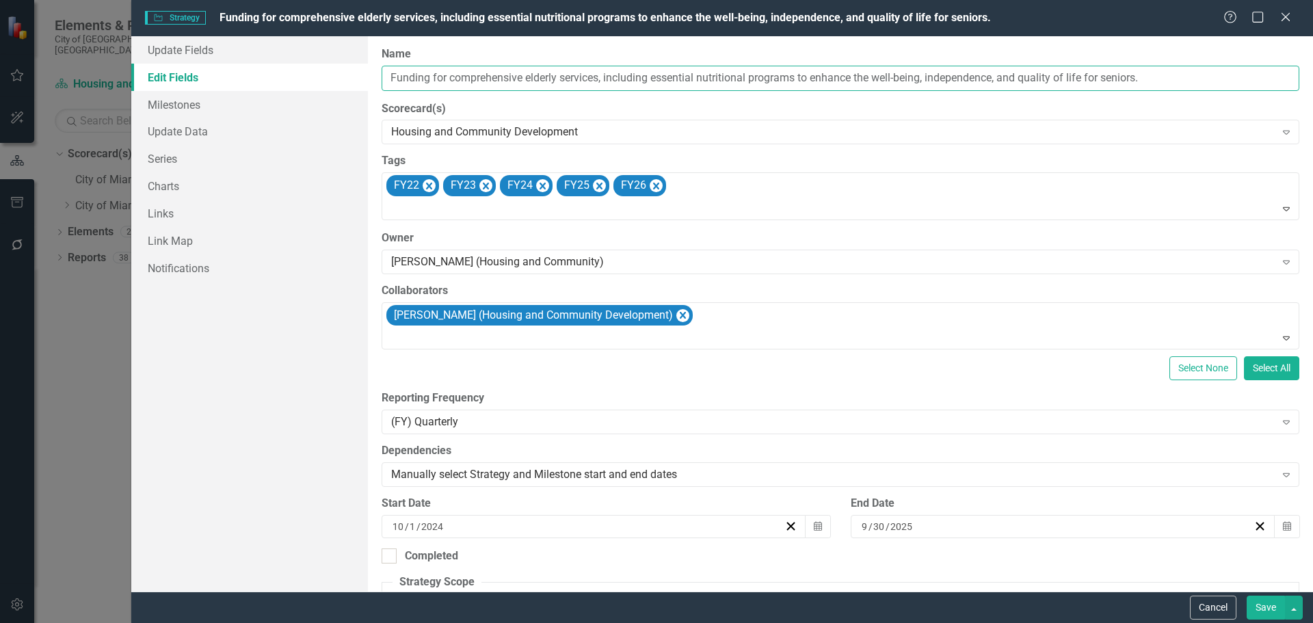
drag, startPoint x: 602, startPoint y: 75, endPoint x: 441, endPoint y: 80, distance: 160.8
click at [362, 78] on div "Update Fields Edit Fields Milestones Update Data Series Charts Links Link Map N…" at bounding box center [722, 313] width 1182 height 555
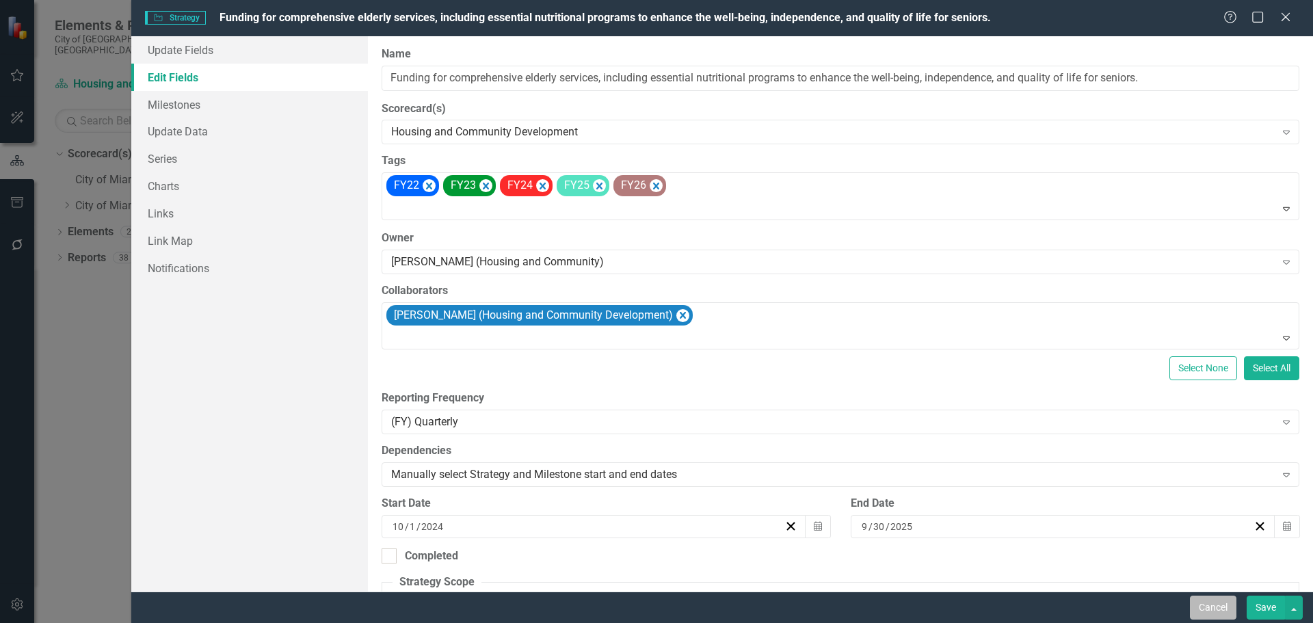
click at [1206, 610] on button "Cancel" at bounding box center [1213, 608] width 46 height 24
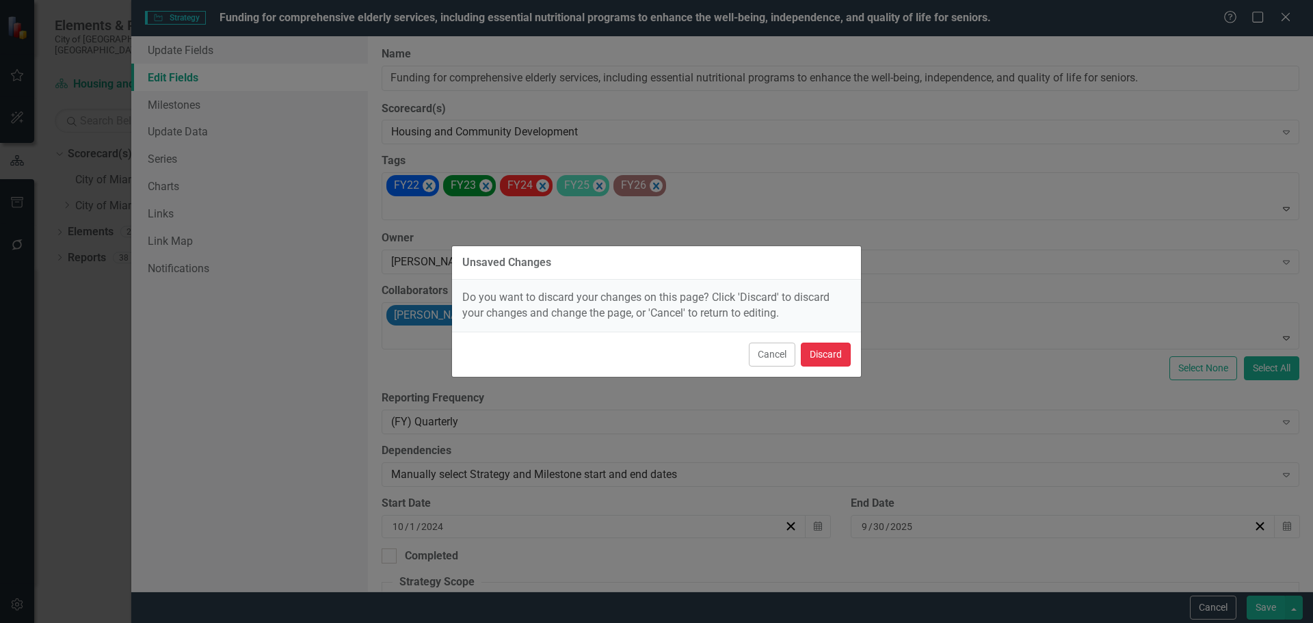
click at [825, 352] on button "Discard" at bounding box center [826, 355] width 50 height 24
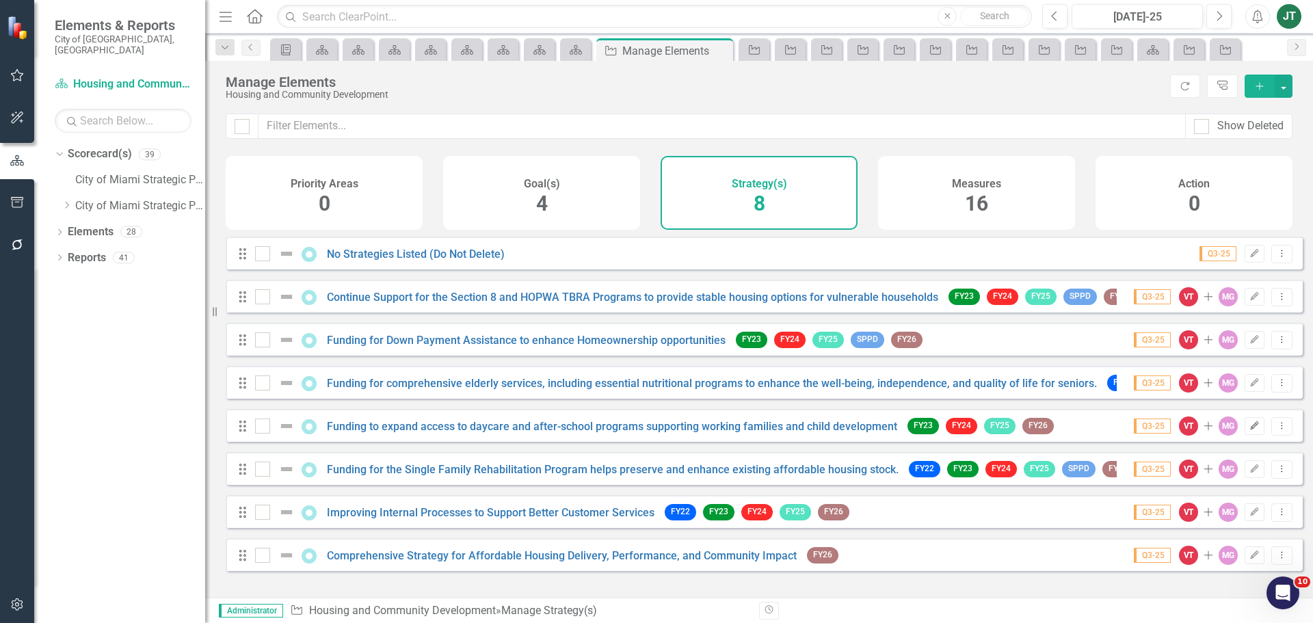
click at [1244, 435] on button "Edit" at bounding box center [1254, 426] width 20 height 18
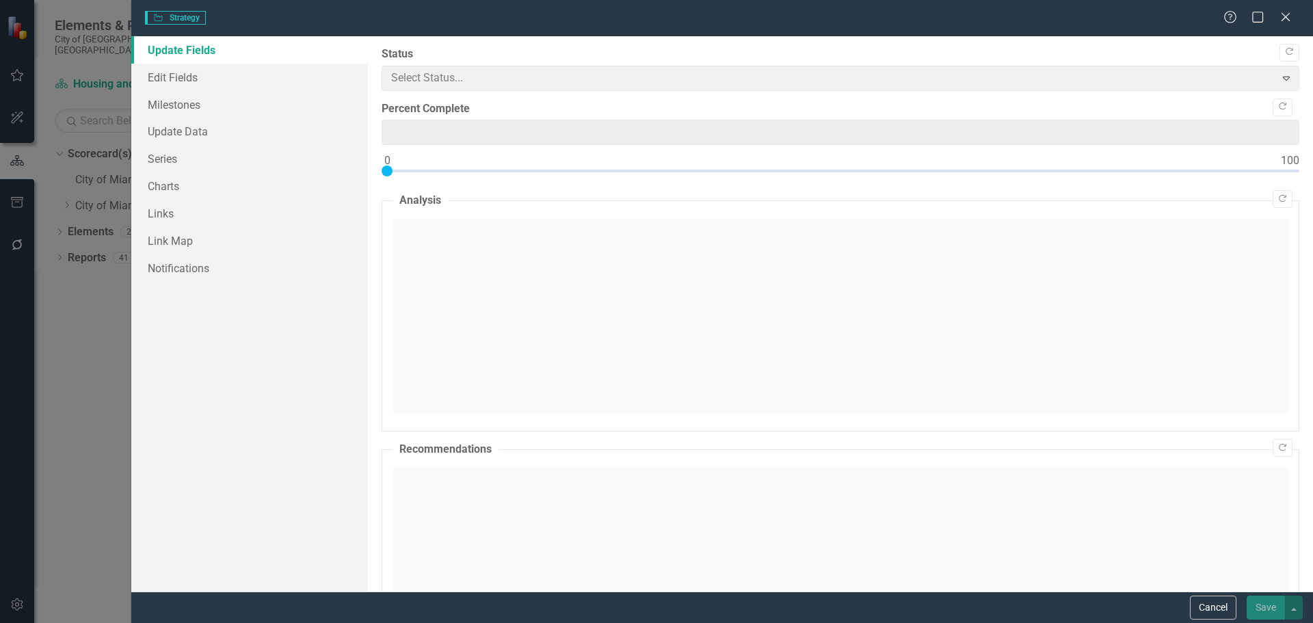
type input "0"
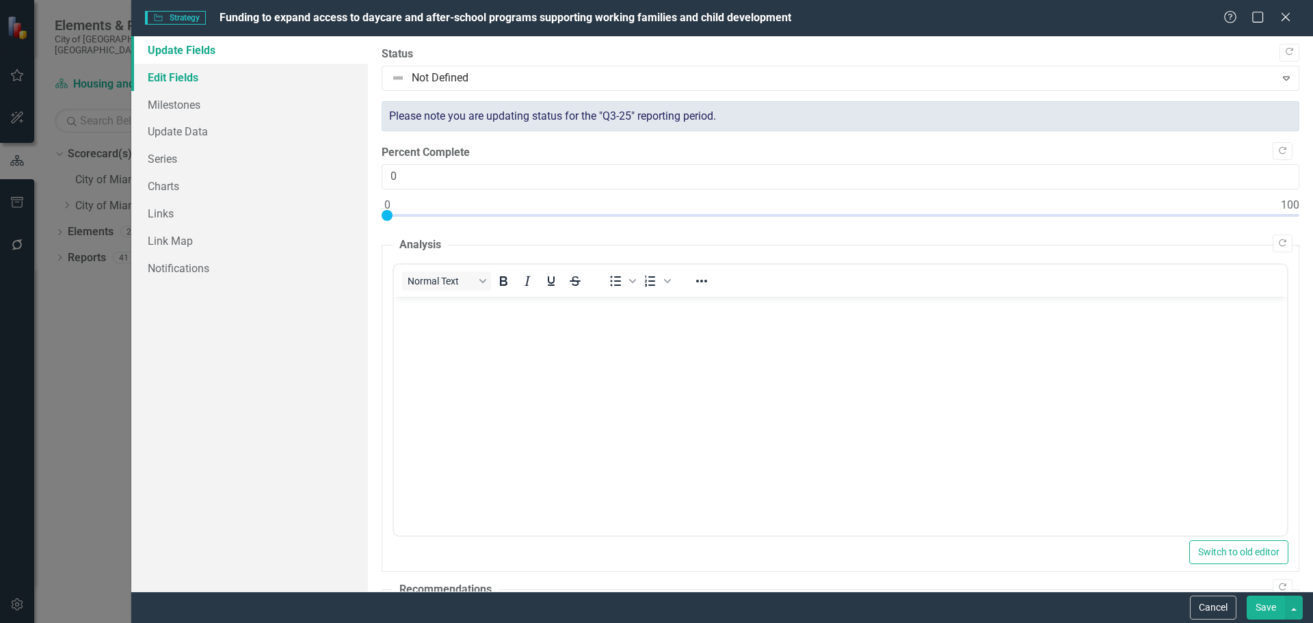
click at [208, 81] on link "Edit Fields" at bounding box center [249, 77] width 237 height 27
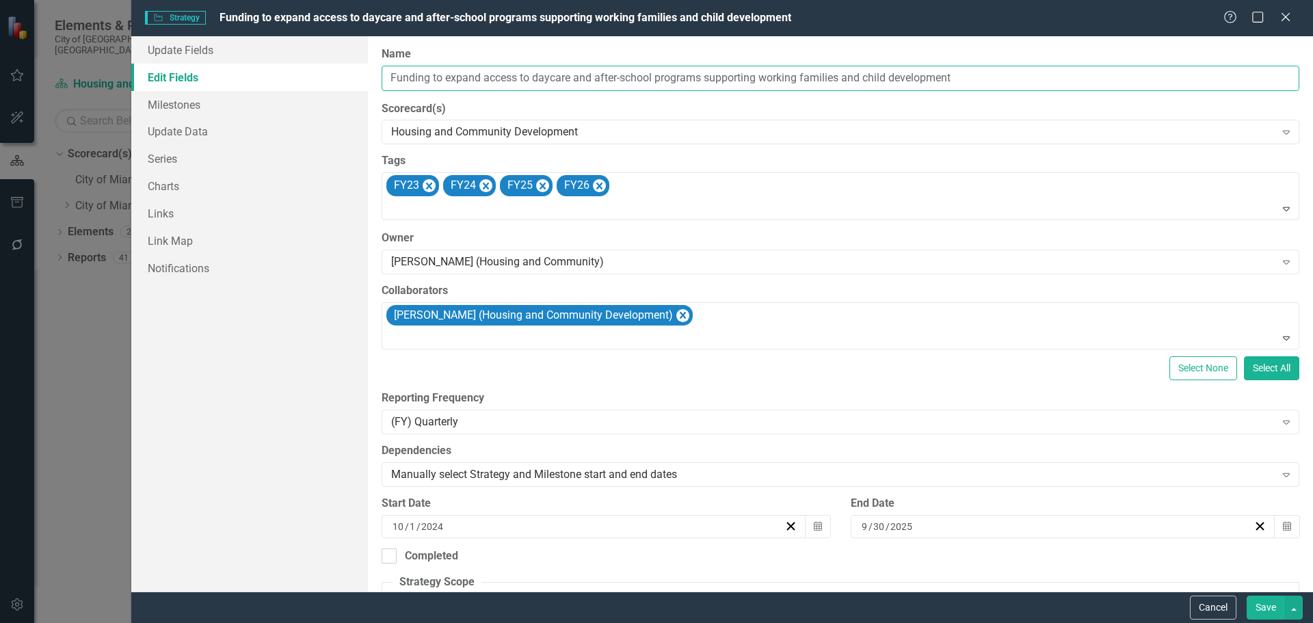
drag, startPoint x: 572, startPoint y: 76, endPoint x: 344, endPoint y: 77, distance: 227.7
click at [333, 77] on div "Update Fields Edit Fields Milestones Update Data Series Charts Links Link Map N…" at bounding box center [722, 313] width 1182 height 555
drag, startPoint x: 1178, startPoint y: 600, endPoint x: 1210, endPoint y: 615, distance: 35.2
click at [1178, 600] on div "Cancel Save" at bounding box center [722, 606] width 1182 height 31
click at [1210, 615] on button "Cancel" at bounding box center [1213, 608] width 46 height 24
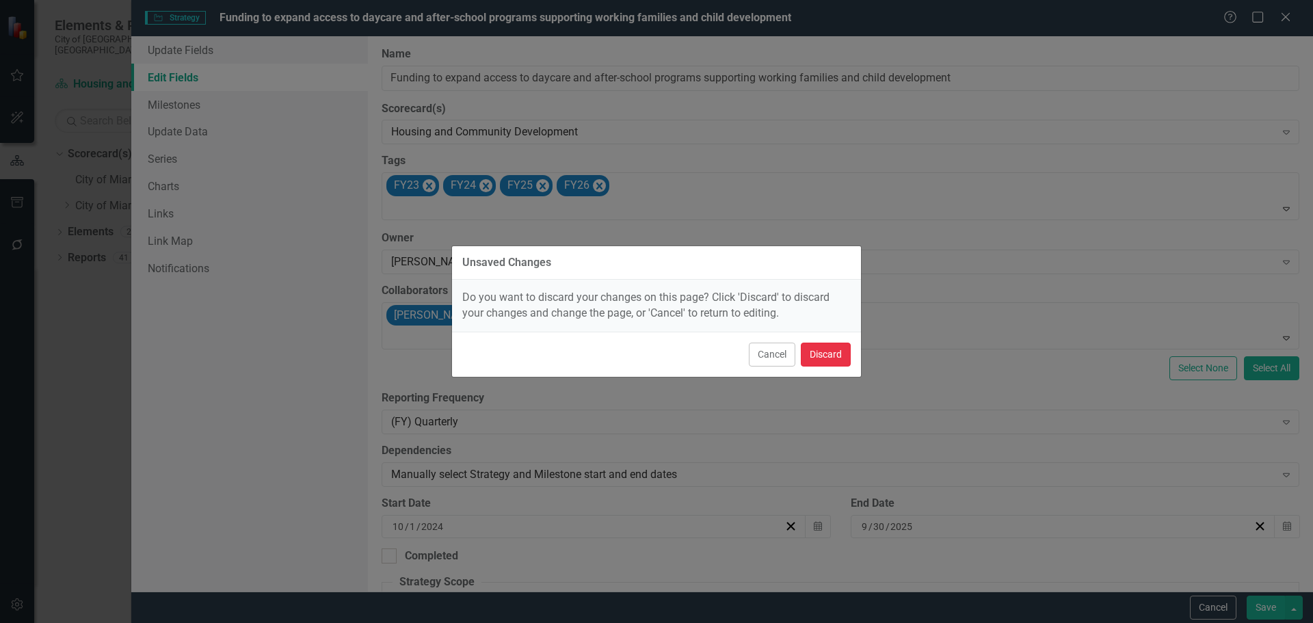
click at [818, 349] on button "Discard" at bounding box center [826, 355] width 50 height 24
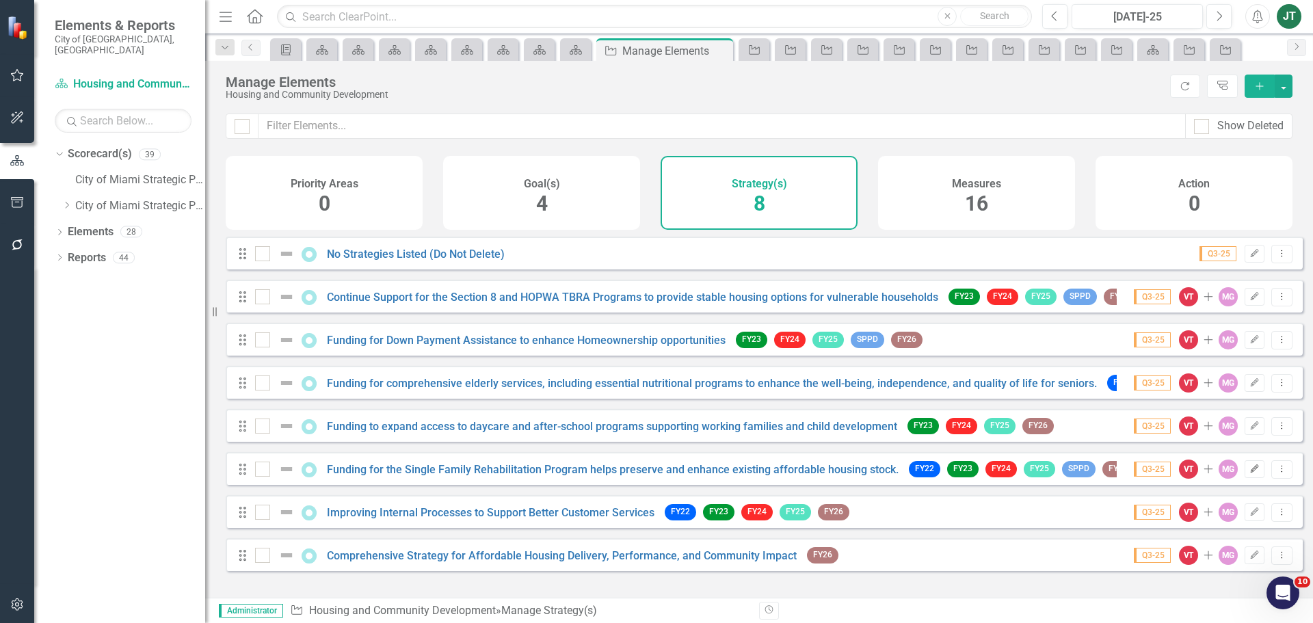
click at [1249, 473] on icon "Edit" at bounding box center [1254, 469] width 10 height 8
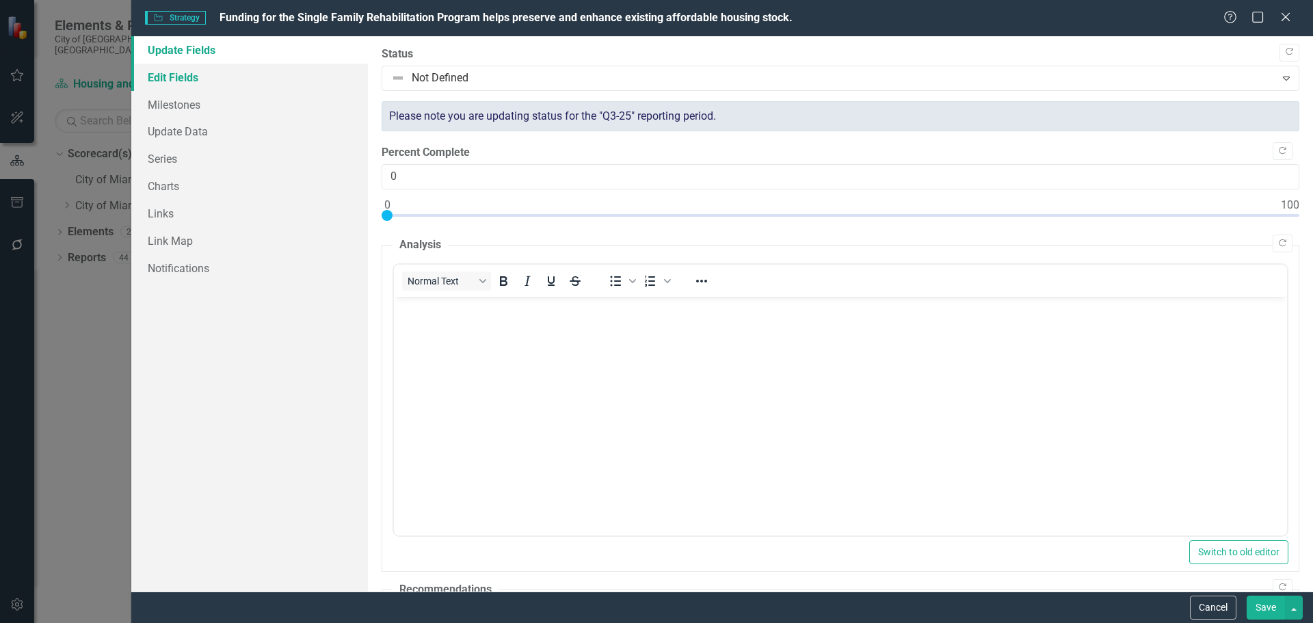
click at [254, 75] on link "Edit Fields" at bounding box center [249, 77] width 237 height 27
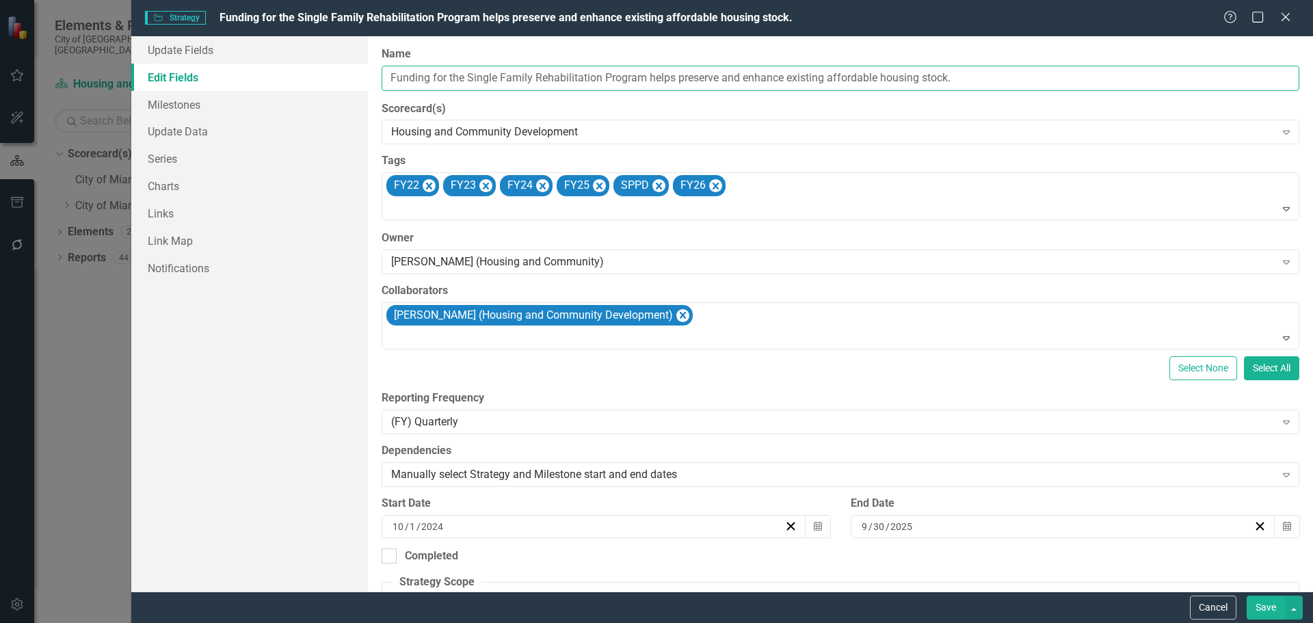
drag, startPoint x: 603, startPoint y: 77, endPoint x: 379, endPoint y: 84, distance: 224.4
click at [377, 85] on div "ClearPoint Can Do More! How ClearPoint Can Help Close Enterprise plans can auto…" at bounding box center [840, 313] width 945 height 555
click at [1218, 618] on button "Cancel" at bounding box center [1213, 608] width 46 height 24
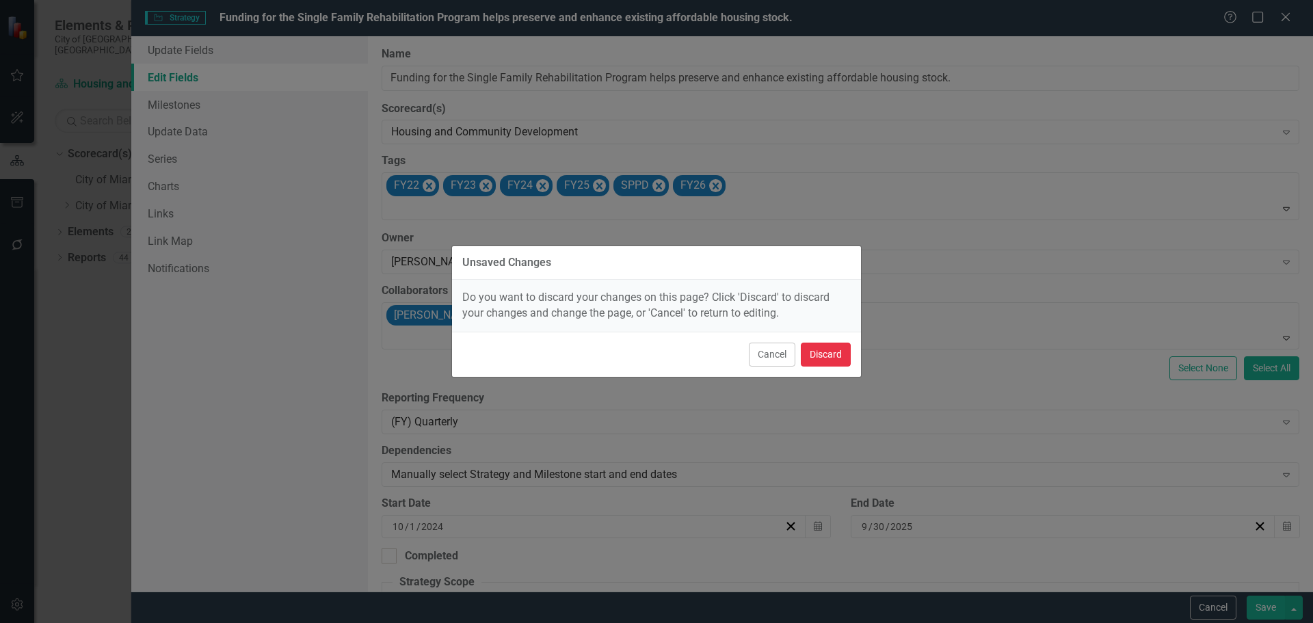
click at [831, 356] on button "Discard" at bounding box center [826, 355] width 50 height 24
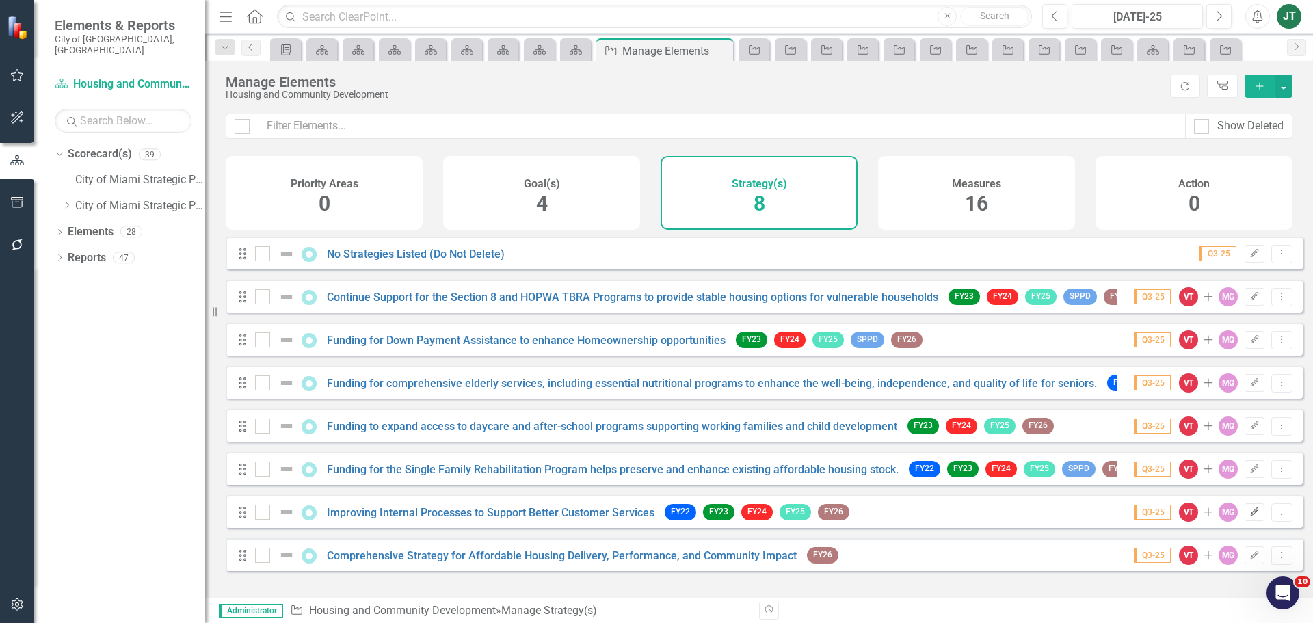
click at [1249, 516] on icon "Edit" at bounding box center [1254, 512] width 10 height 8
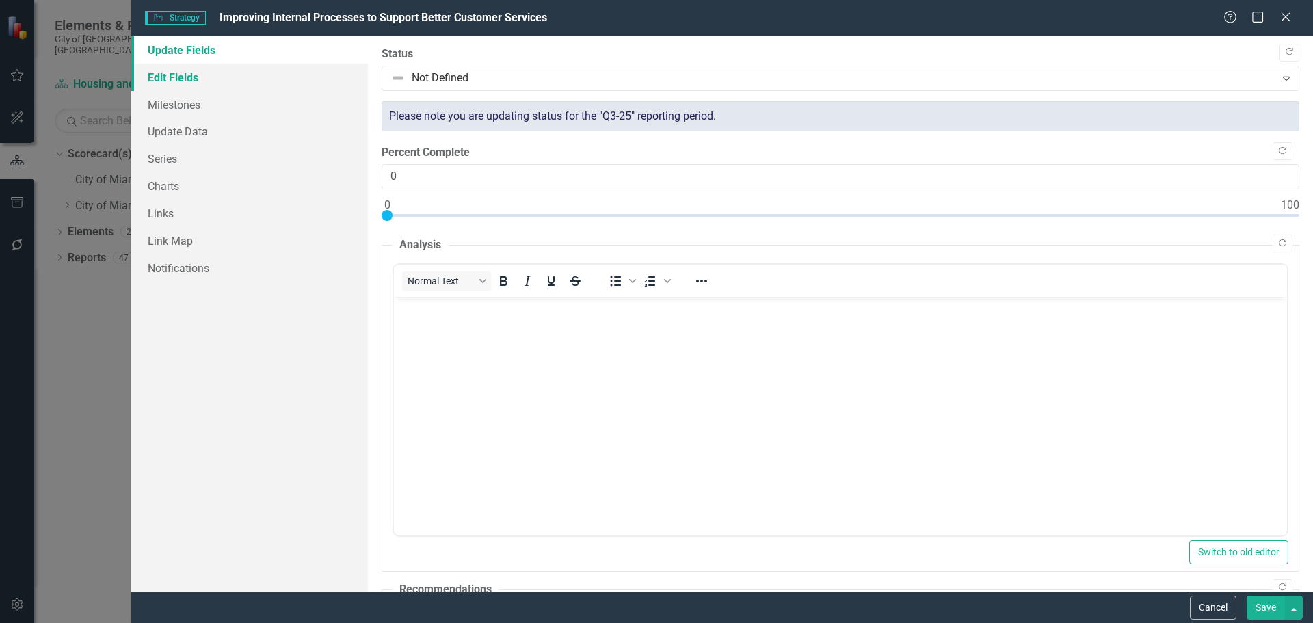
click at [195, 71] on link "Edit Fields" at bounding box center [249, 77] width 237 height 27
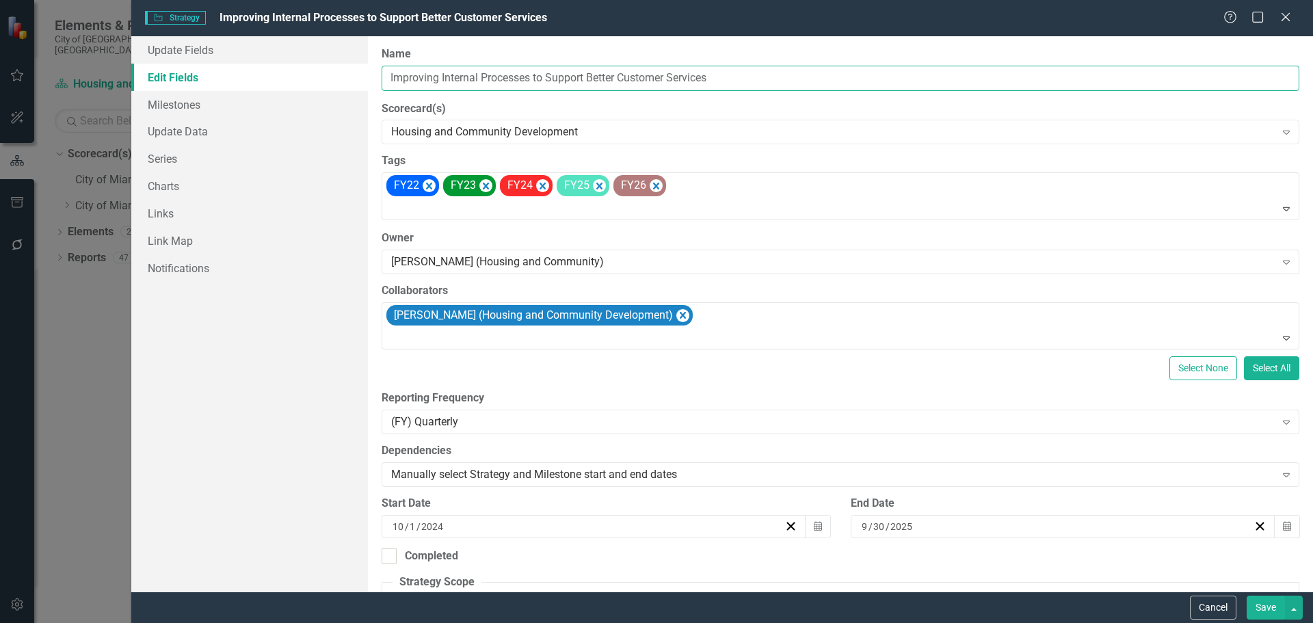
drag, startPoint x: 534, startPoint y: 78, endPoint x: 366, endPoint y: 77, distance: 168.2
click at [366, 77] on div "Update Fields Edit Fields Milestones Update Data Series Charts Links Link Map N…" at bounding box center [722, 313] width 1182 height 555
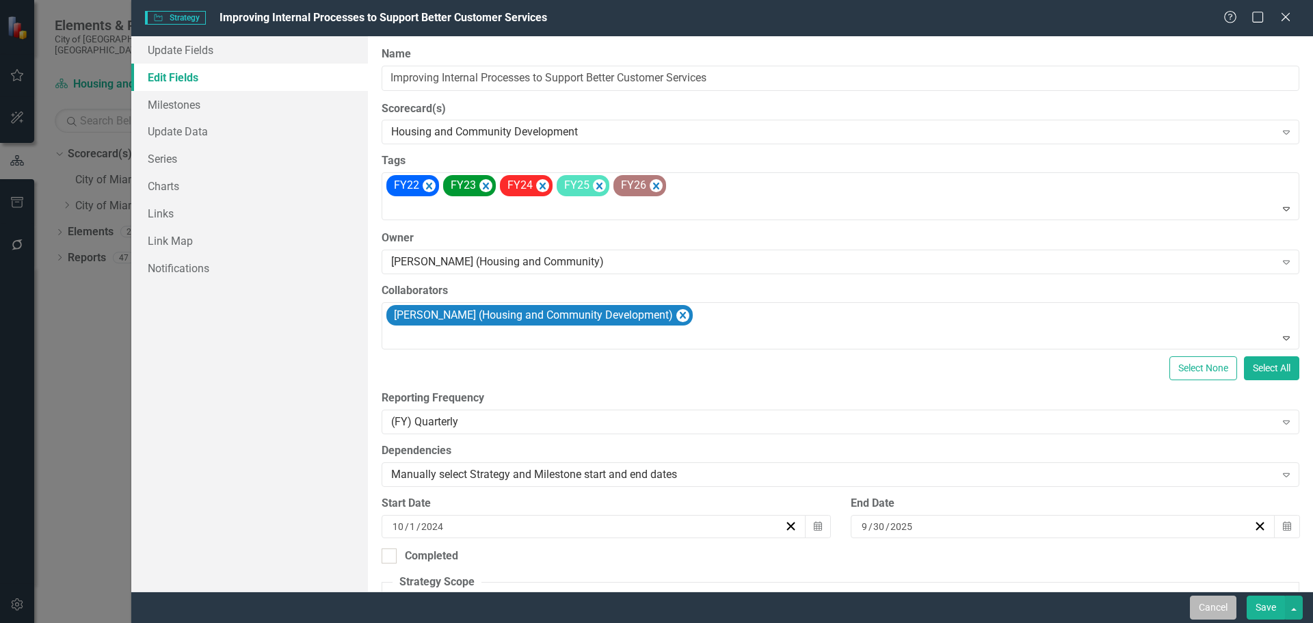
click at [1195, 602] on button "Cancel" at bounding box center [1213, 608] width 46 height 24
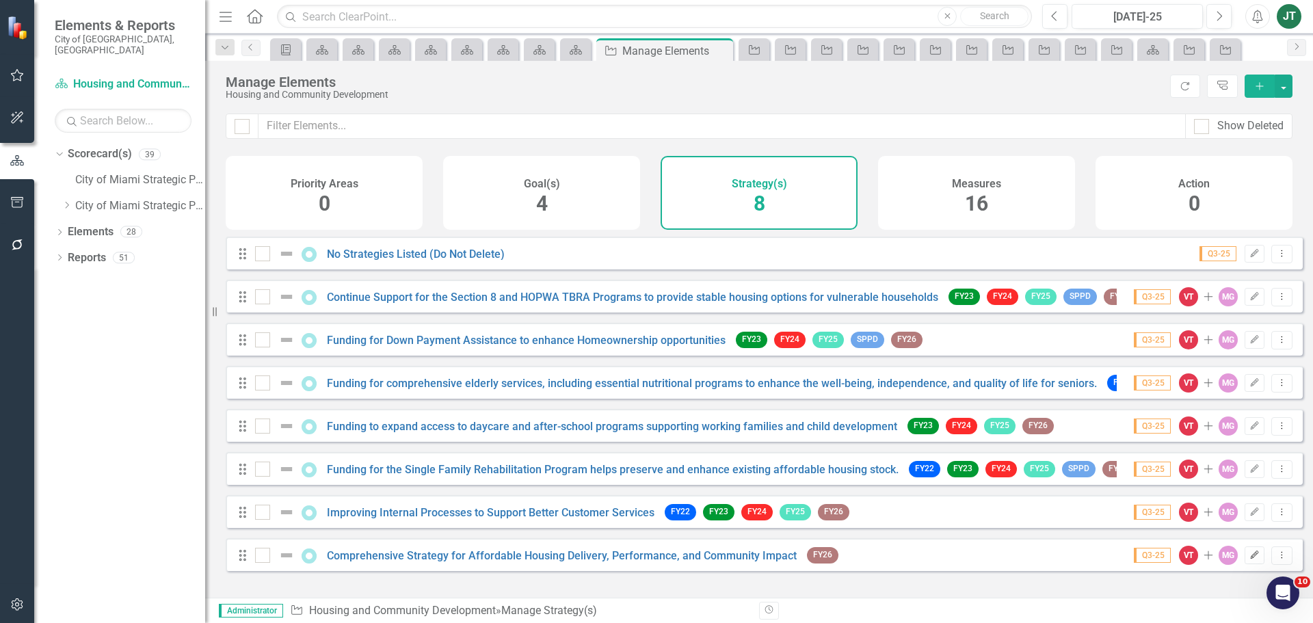
click at [1251, 559] on icon "button" at bounding box center [1255, 554] width 8 height 8
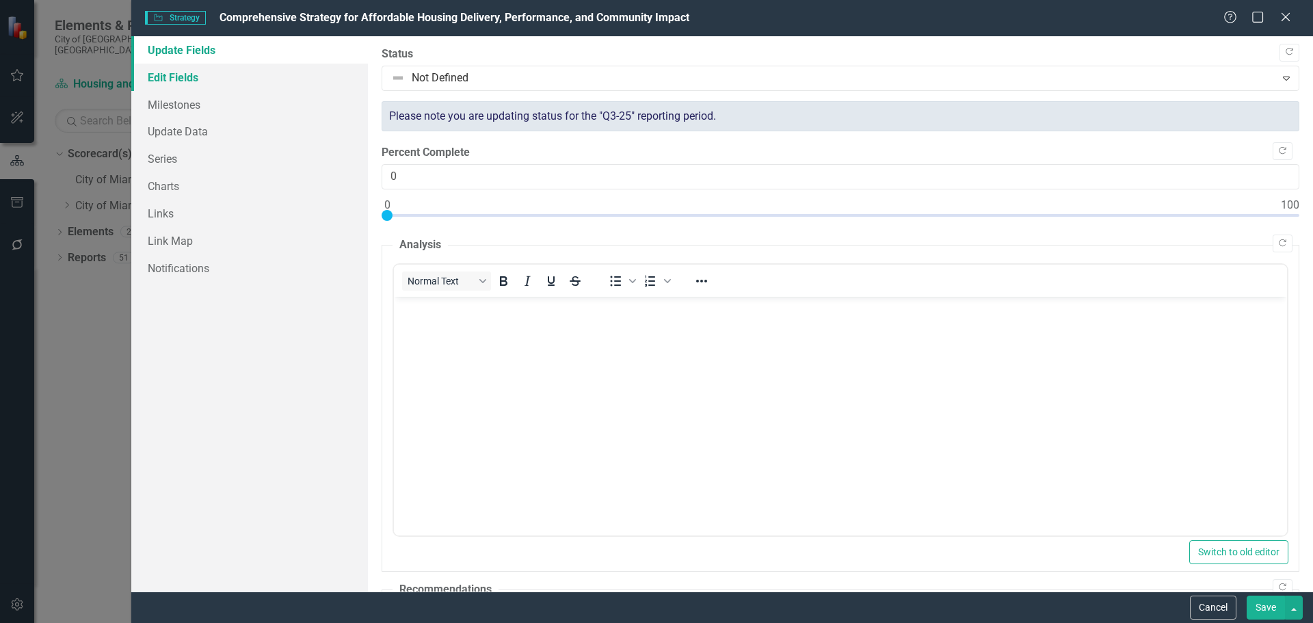
click at [224, 82] on link "Edit Fields" at bounding box center [249, 77] width 237 height 27
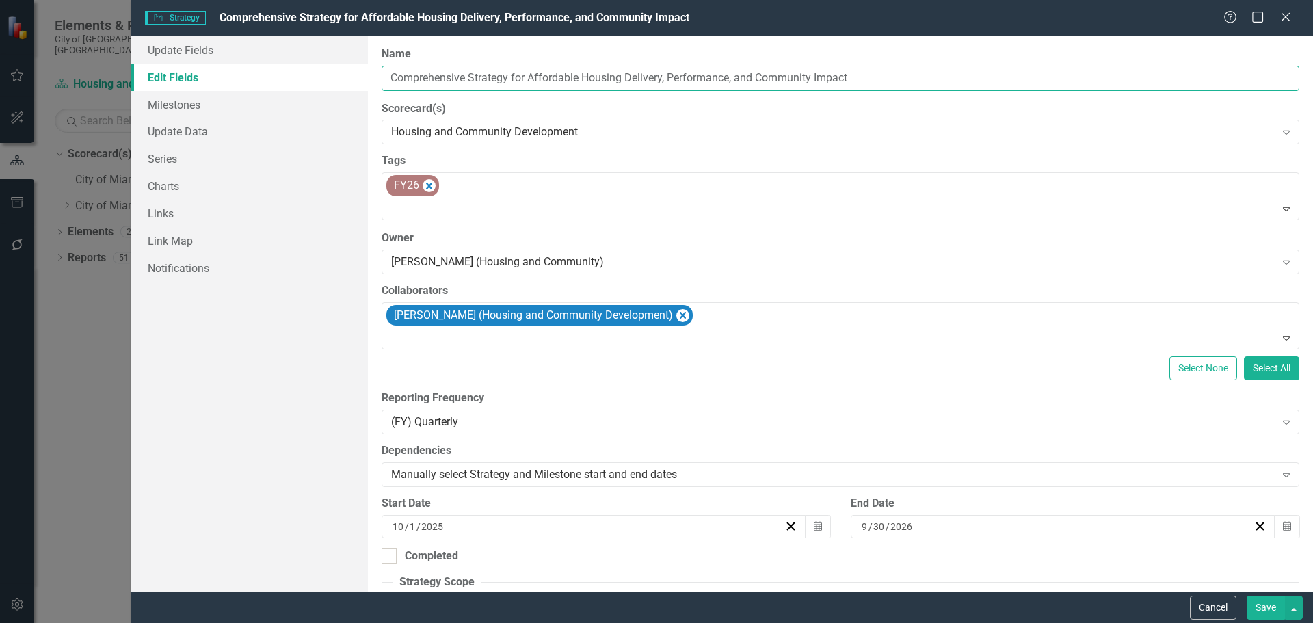
drag, startPoint x: 578, startPoint y: 77, endPoint x: 345, endPoint y: 85, distance: 233.3
click at [343, 85] on div "Update Fields Edit Fields Milestones Update Data Series Charts Links Link Map N…" at bounding box center [722, 313] width 1182 height 555
drag, startPoint x: 662, startPoint y: 76, endPoint x: 368, endPoint y: 90, distance: 294.4
click at [343, 91] on div "Update Fields Edit Fields Milestones Update Data Series Charts Links Link Map N…" at bounding box center [722, 313] width 1182 height 555
click at [1201, 603] on button "Cancel" at bounding box center [1213, 608] width 46 height 24
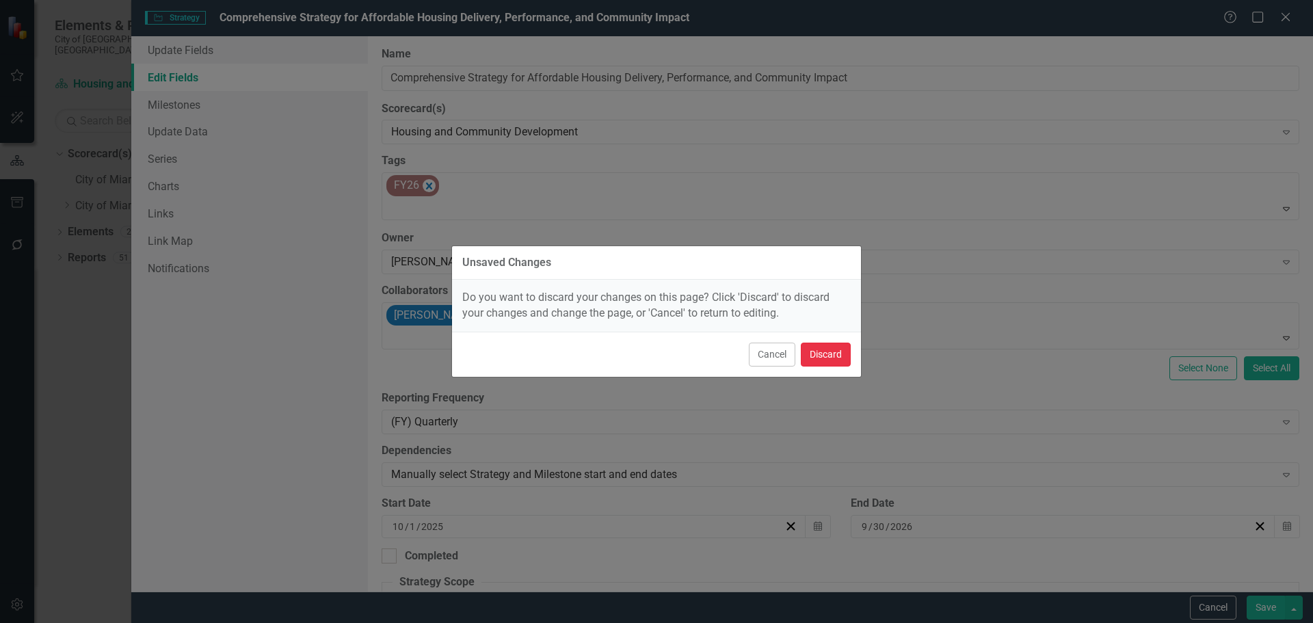
click at [834, 351] on button "Discard" at bounding box center [826, 355] width 50 height 24
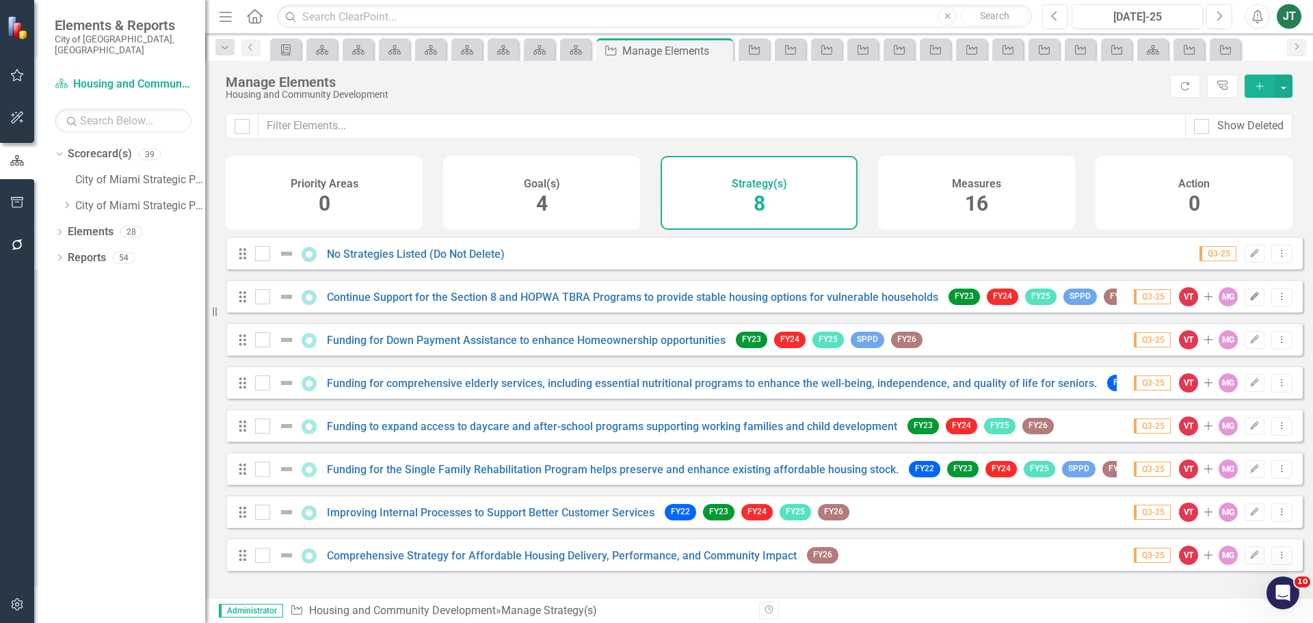
click at [1249, 301] on icon "Edit" at bounding box center [1254, 297] width 10 height 8
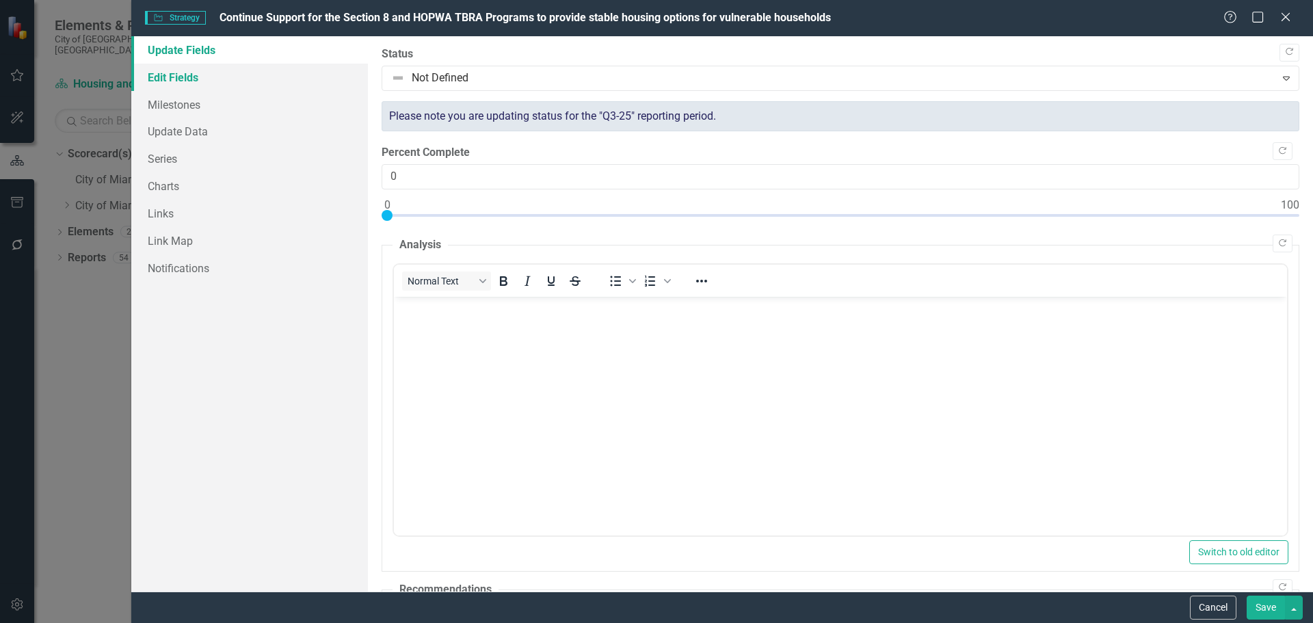
click at [243, 81] on link "Edit Fields" at bounding box center [249, 77] width 237 height 27
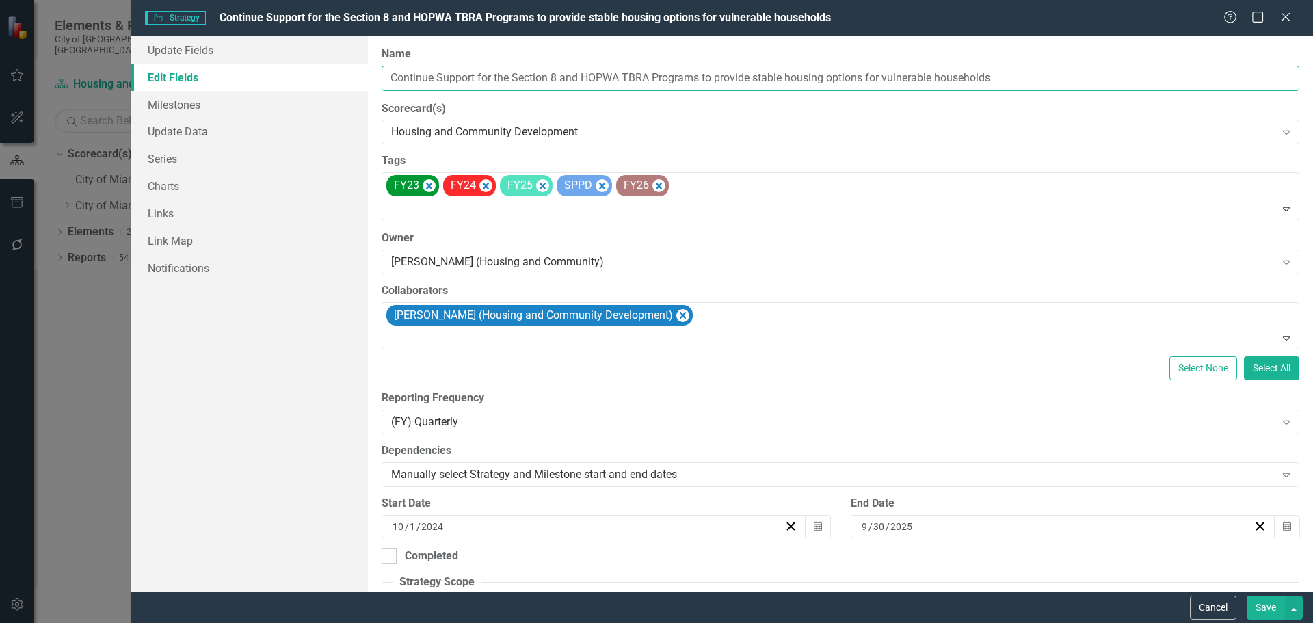
drag, startPoint x: 562, startPoint y: 77, endPoint x: 428, endPoint y: 75, distance: 134.0
click at [347, 74] on div "Update Fields Edit Fields Milestones Update Data Series Charts Links Link Map N…" at bounding box center [722, 313] width 1182 height 555
checkbox input "false"
click at [1214, 601] on button "Cancel" at bounding box center [1213, 608] width 46 height 24
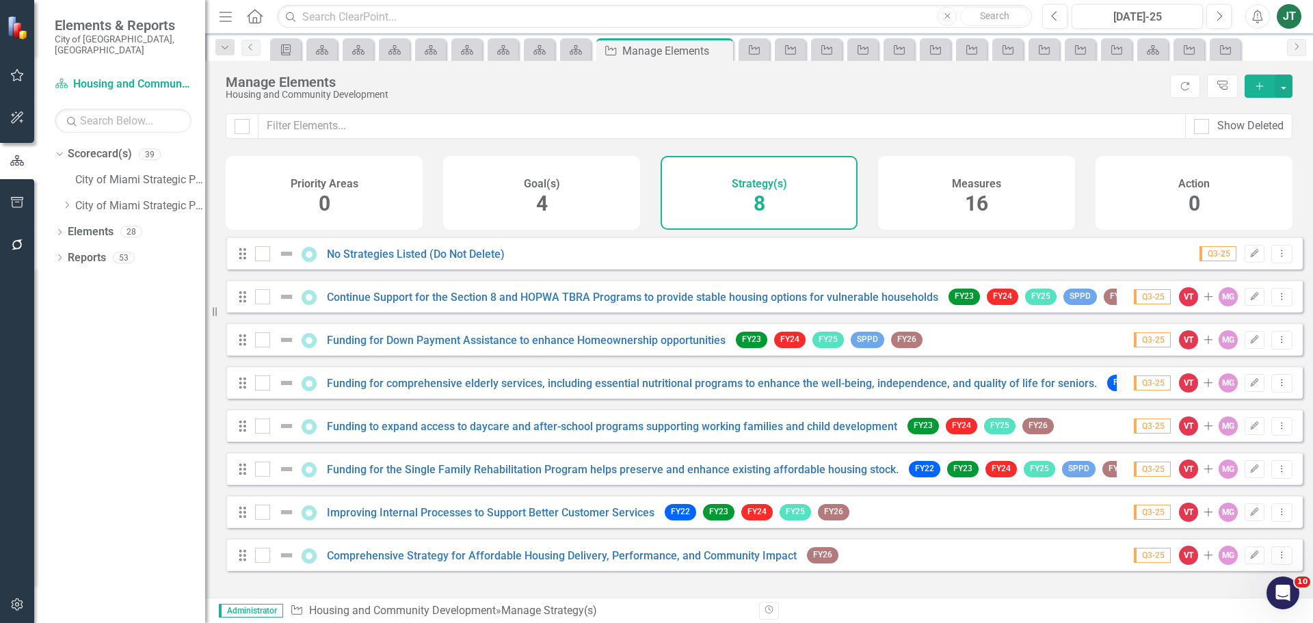
click at [508, 198] on div "Goal(s) 4" at bounding box center [541, 193] width 197 height 74
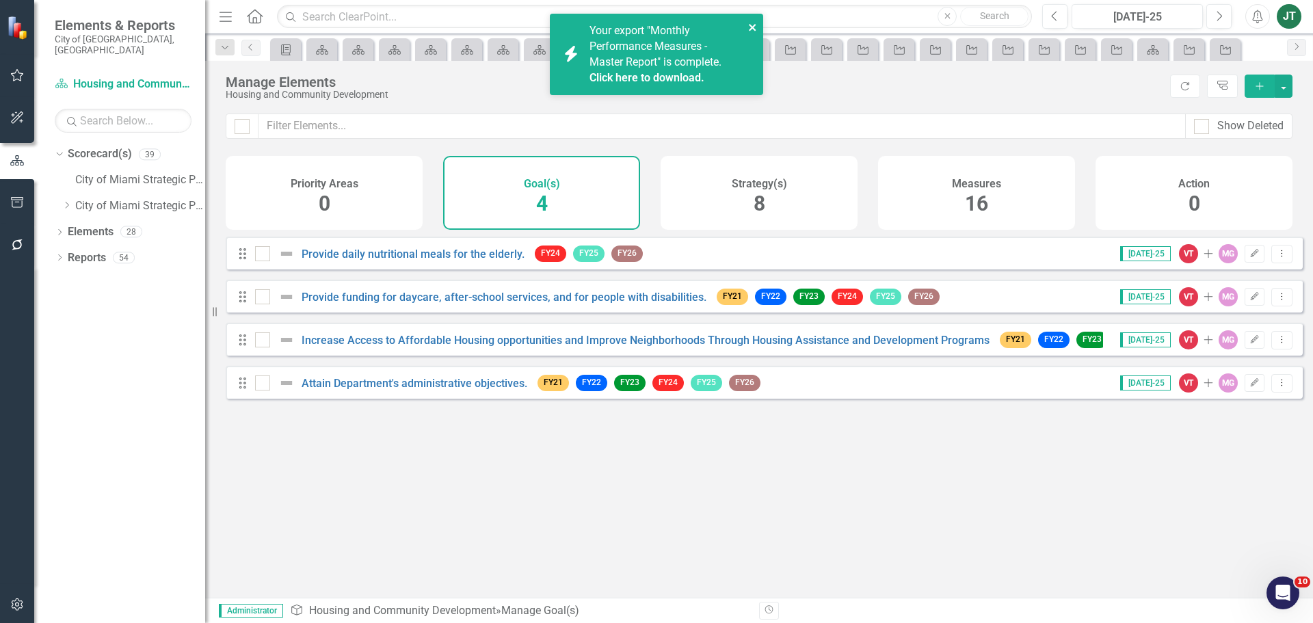
click at [756, 28] on icon "close" at bounding box center [753, 27] width 10 height 11
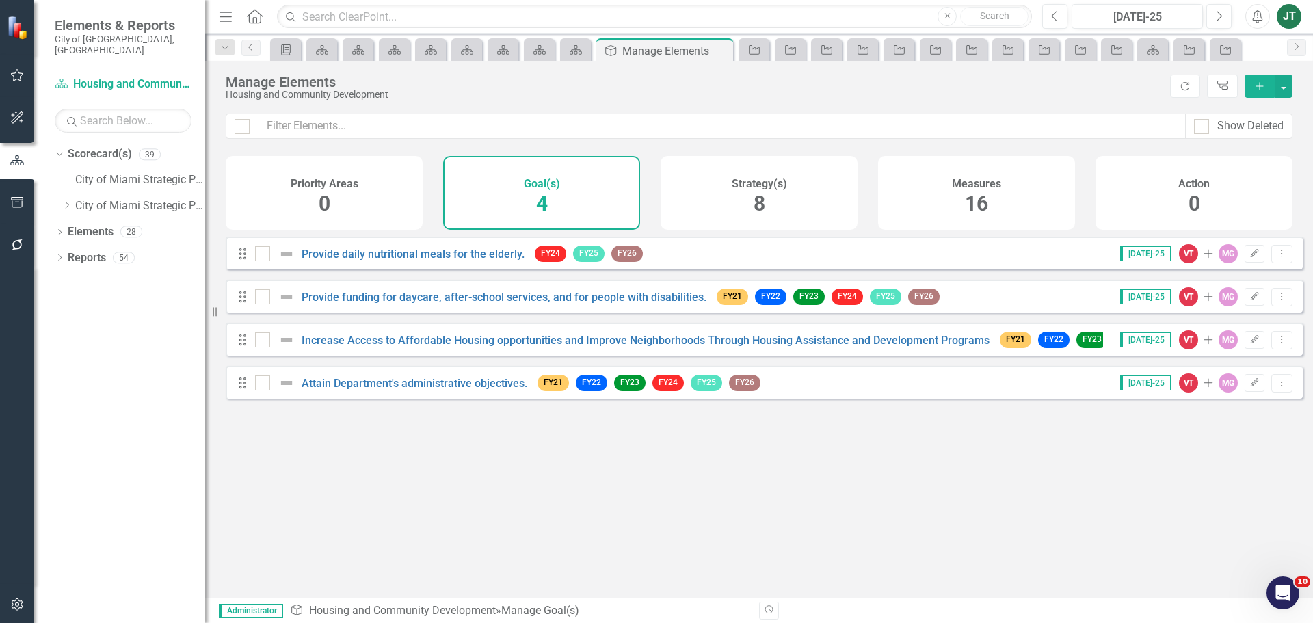
click at [788, 190] on div "Strategy(s) 8" at bounding box center [759, 193] width 197 height 74
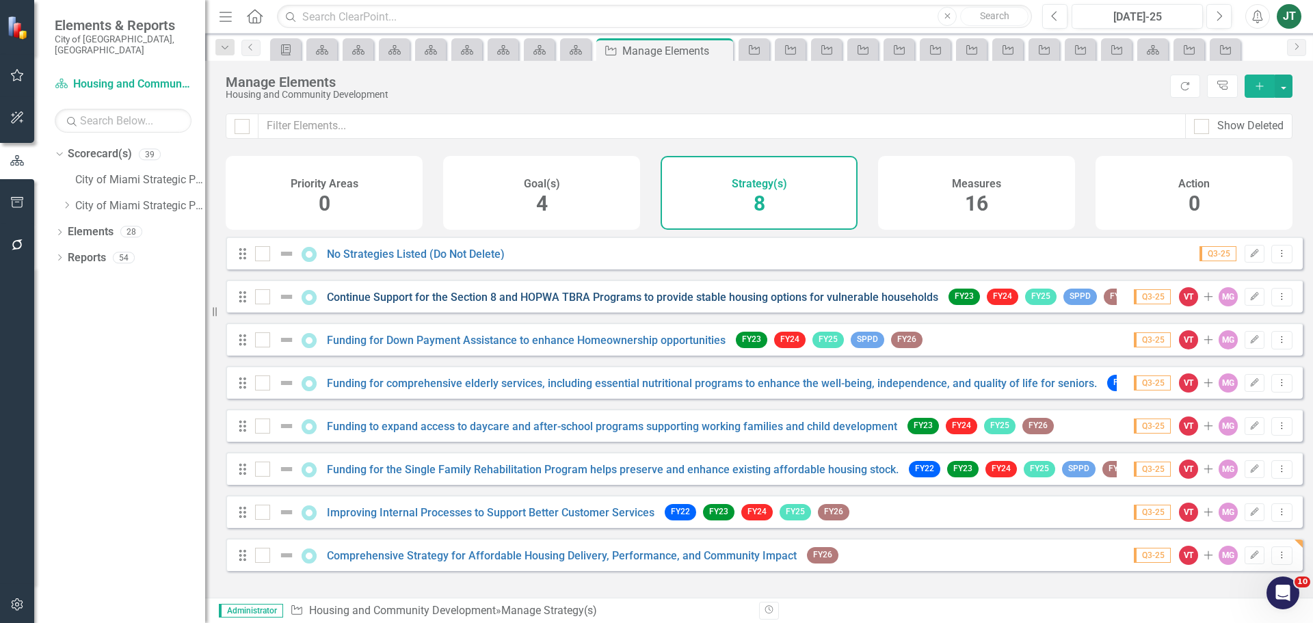
click at [849, 303] on link "Continue Support for the Section 8 and HOPWA TBRA Programs to provide stable ho…" at bounding box center [632, 297] width 611 height 13
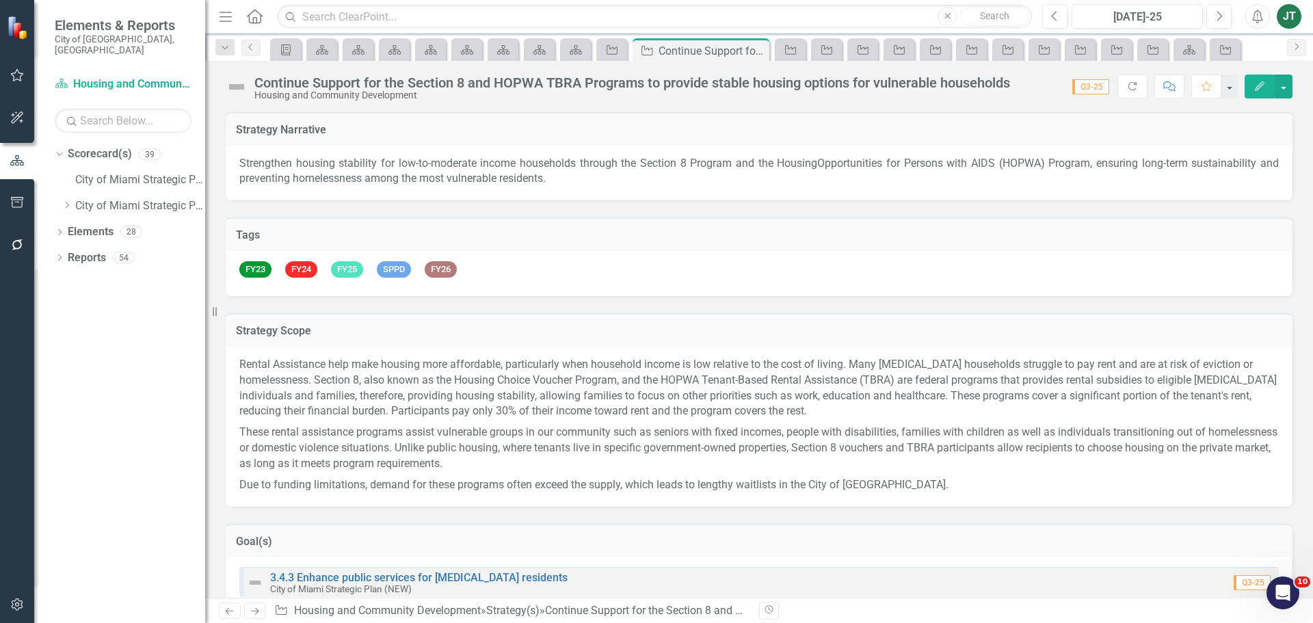
click at [493, 83] on div "Continue Support for the Section 8 and HOPWA TBRA Programs to provide stable ho…" at bounding box center [632, 82] width 756 height 15
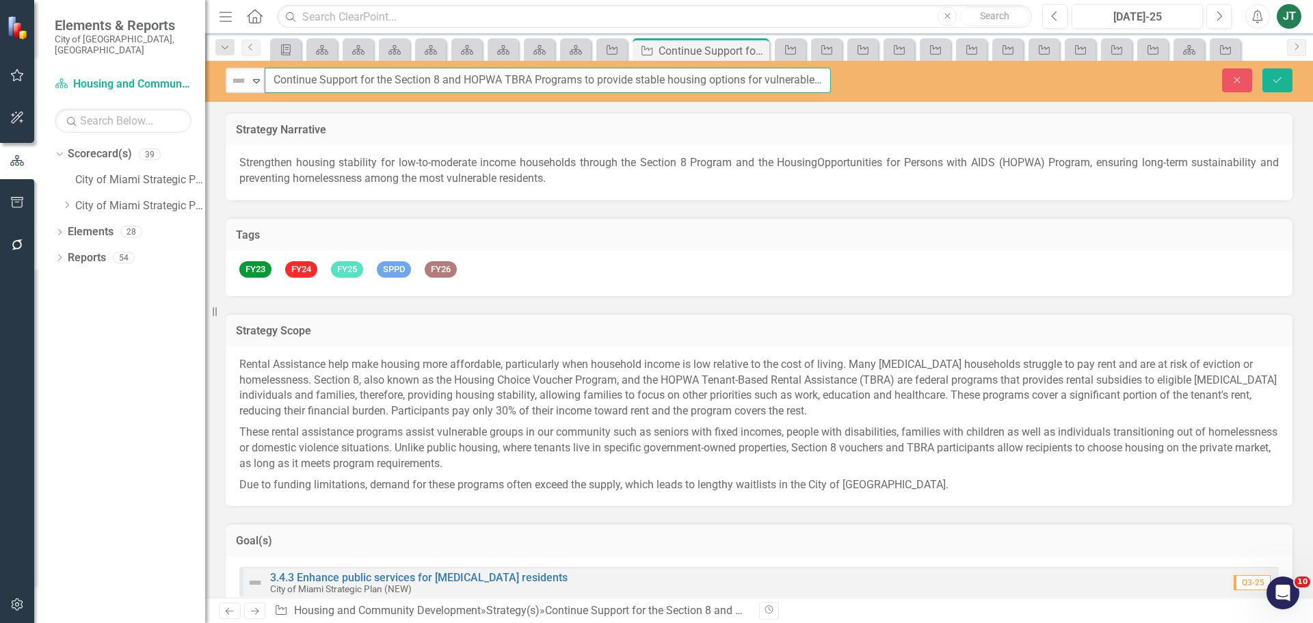
drag, startPoint x: 441, startPoint y: 80, endPoint x: 217, endPoint y: 94, distance: 224.7
click at [217, 94] on div "Not Defined Expand Continue Support for the Section 8 and HOPWA TBRA Programs t…" at bounding box center [759, 81] width 1108 height 41
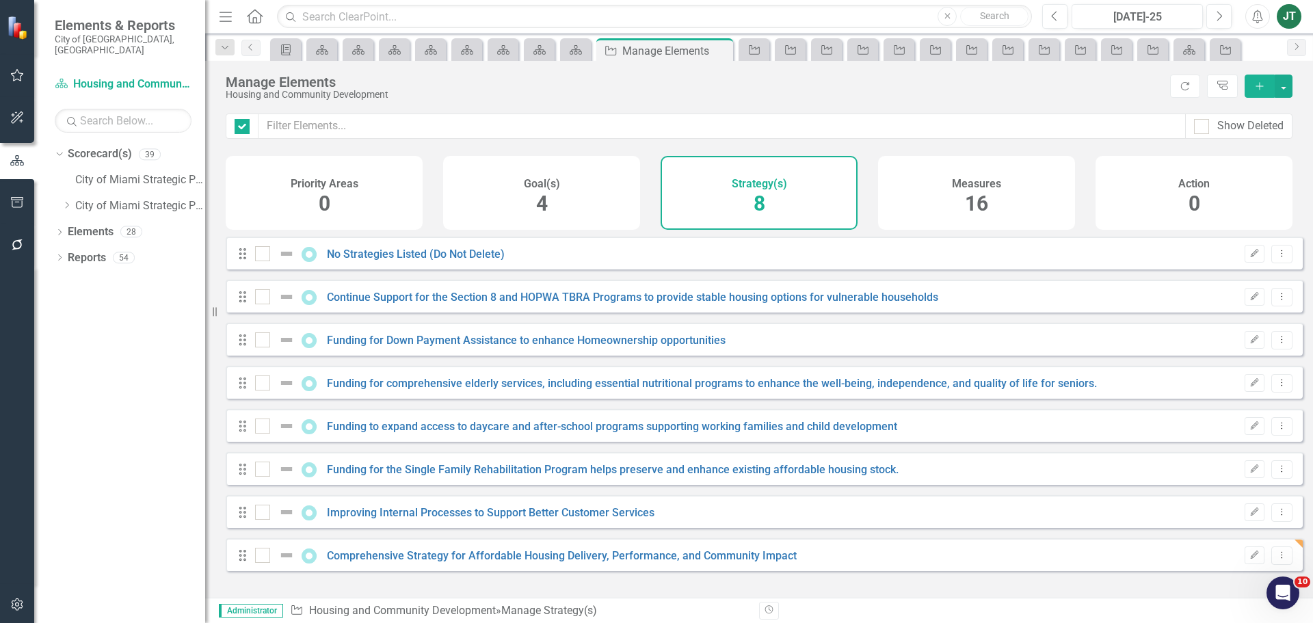
checkbox input "false"
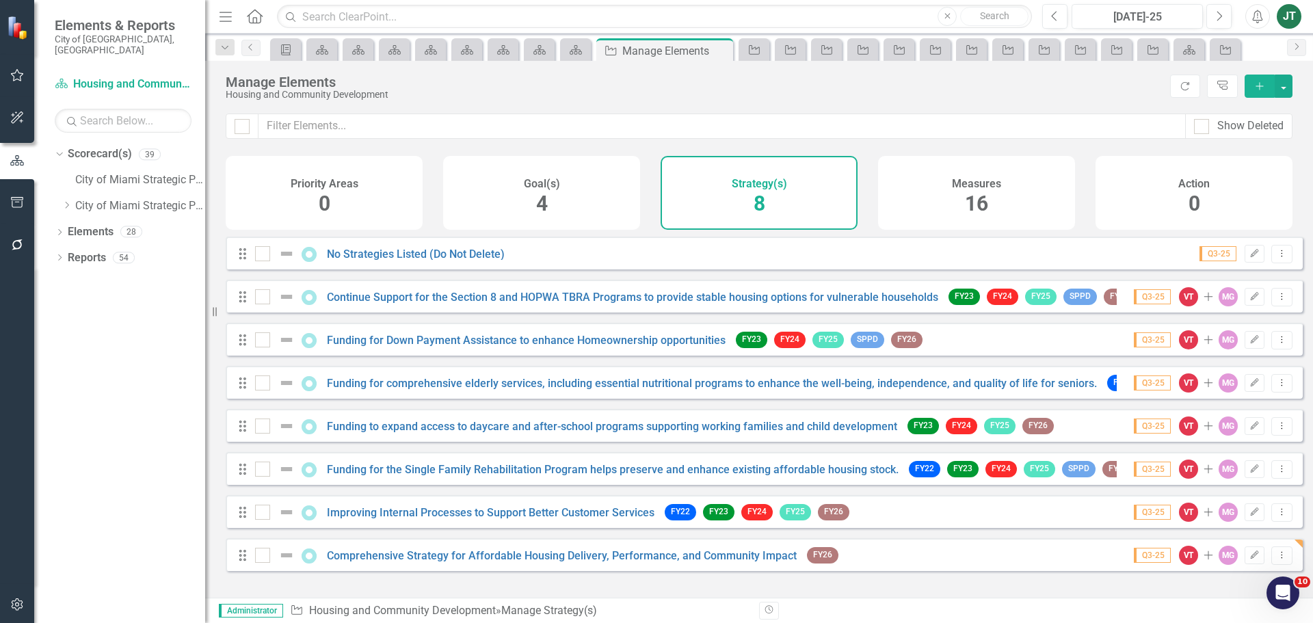
click at [1233, 347] on div "Q3-25 VT Add MG Edit Dropdown Menu" at bounding box center [1205, 339] width 176 height 19
click at [1249, 344] on icon "Edit" at bounding box center [1254, 340] width 10 height 8
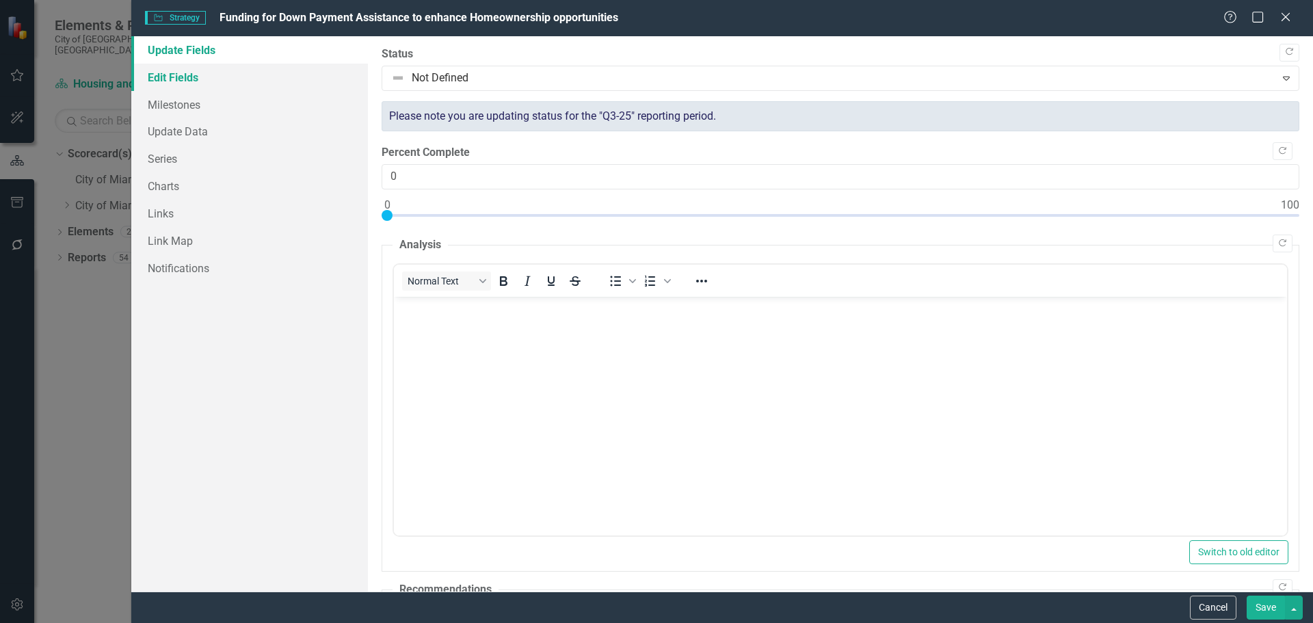
click at [187, 74] on link "Edit Fields" at bounding box center [249, 77] width 237 height 27
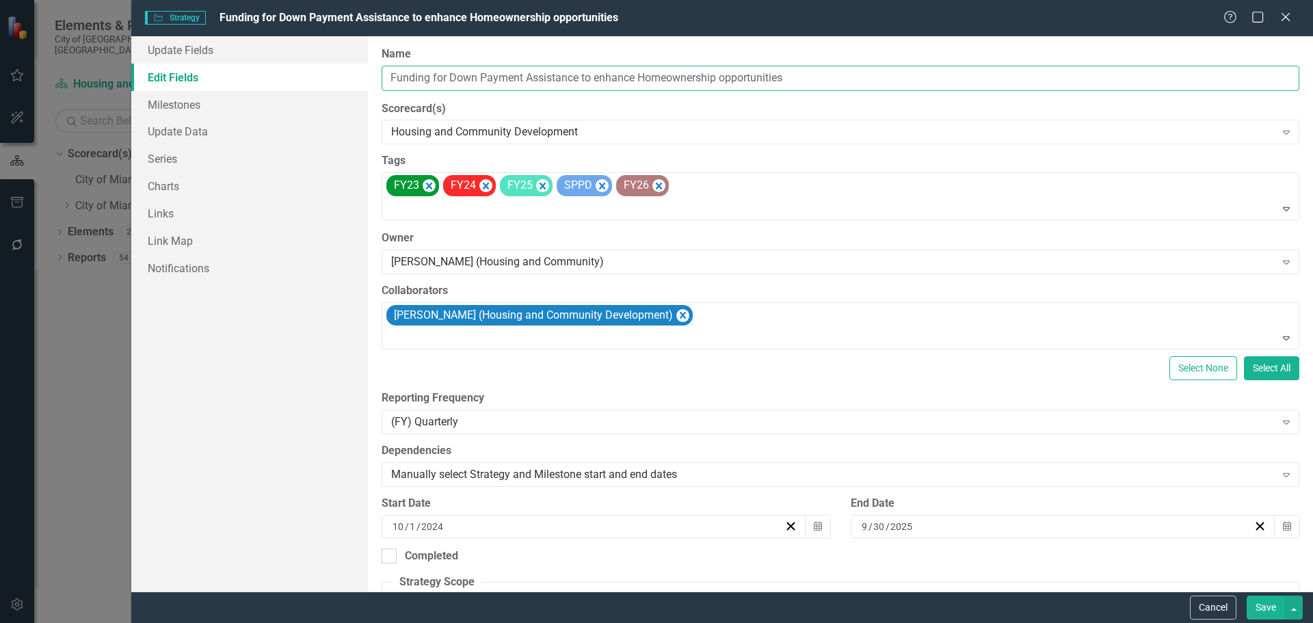
drag, startPoint x: 576, startPoint y: 78, endPoint x: 376, endPoint y: 70, distance: 200.5
click at [376, 70] on div "ClearPoint Can Do More! How ClearPoint Can Help Close Enterprise plans can auto…" at bounding box center [840, 313] width 945 height 555
click at [1228, 604] on button "Cancel" at bounding box center [1213, 608] width 46 height 24
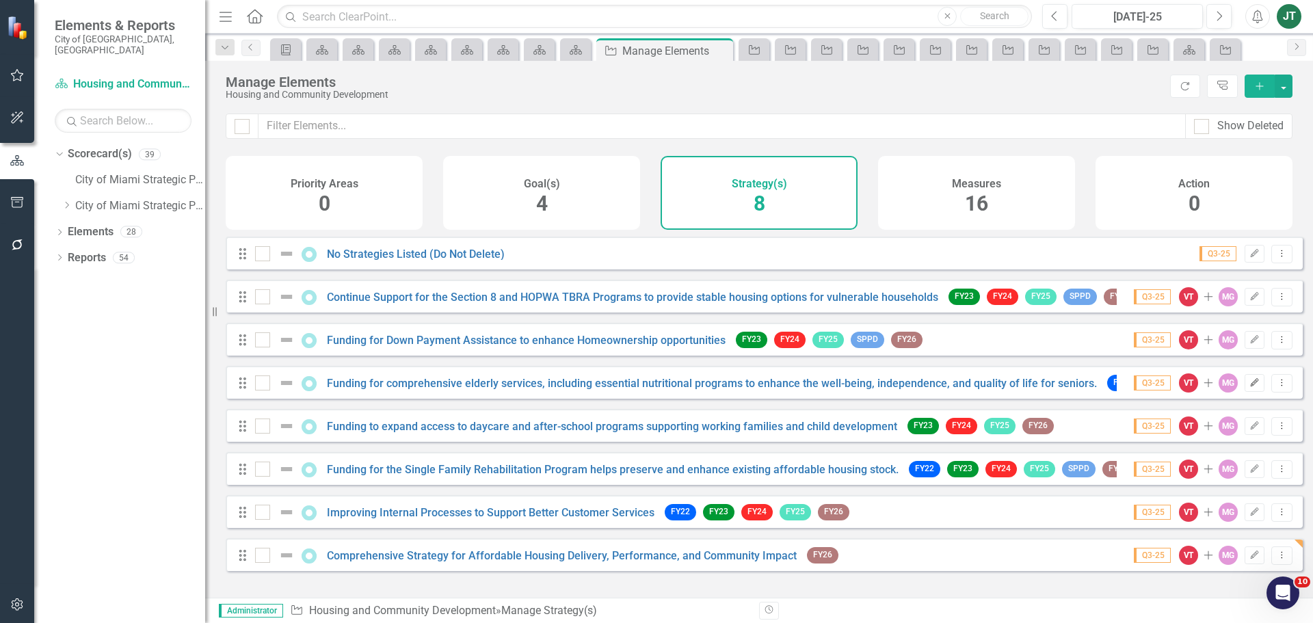
click at [1249, 387] on icon "Edit" at bounding box center [1254, 383] width 10 height 8
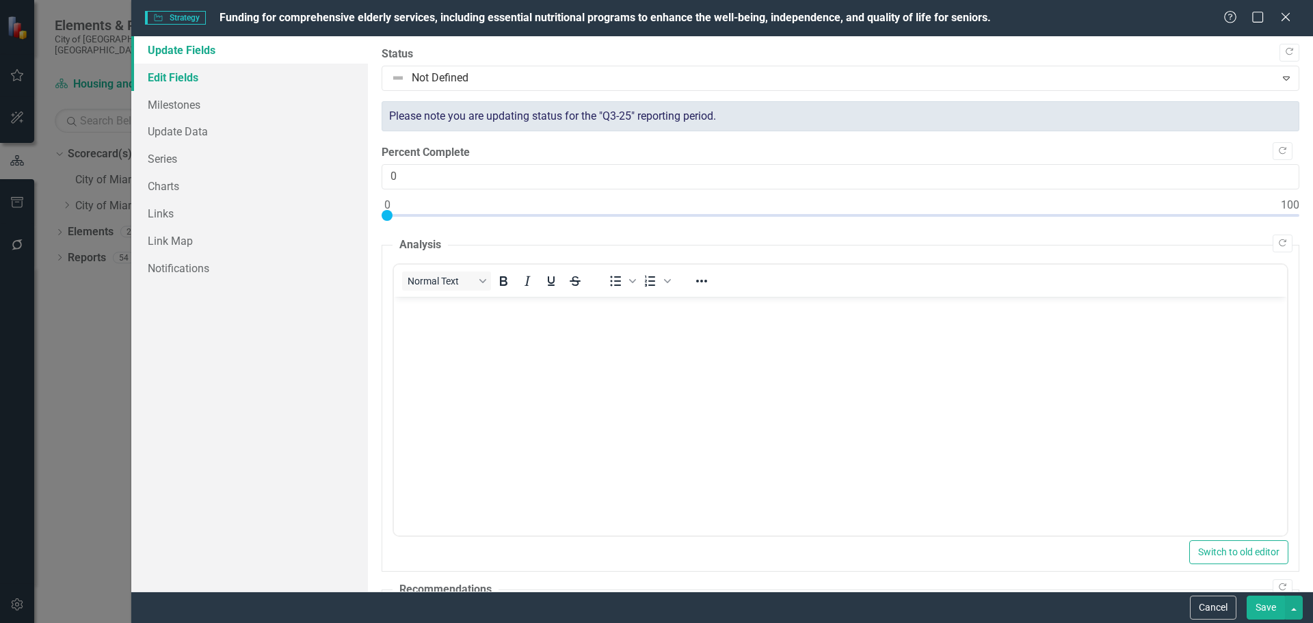
click at [231, 78] on link "Edit Fields" at bounding box center [249, 77] width 237 height 27
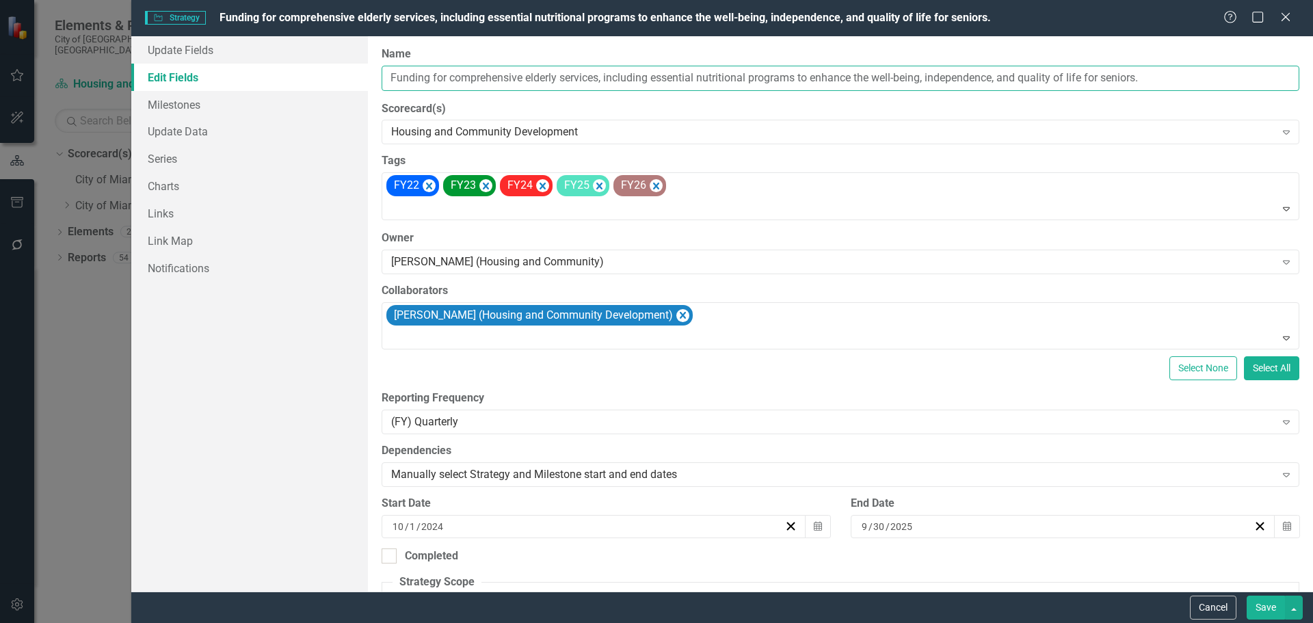
drag, startPoint x: 602, startPoint y: 77, endPoint x: 375, endPoint y: 78, distance: 227.0
click at [375, 78] on div "ClearPoint Can Do More! How ClearPoint Can Help Close Enterprise plans can auto…" at bounding box center [840, 313] width 945 height 555
click at [1206, 605] on button "Cancel" at bounding box center [1213, 608] width 46 height 24
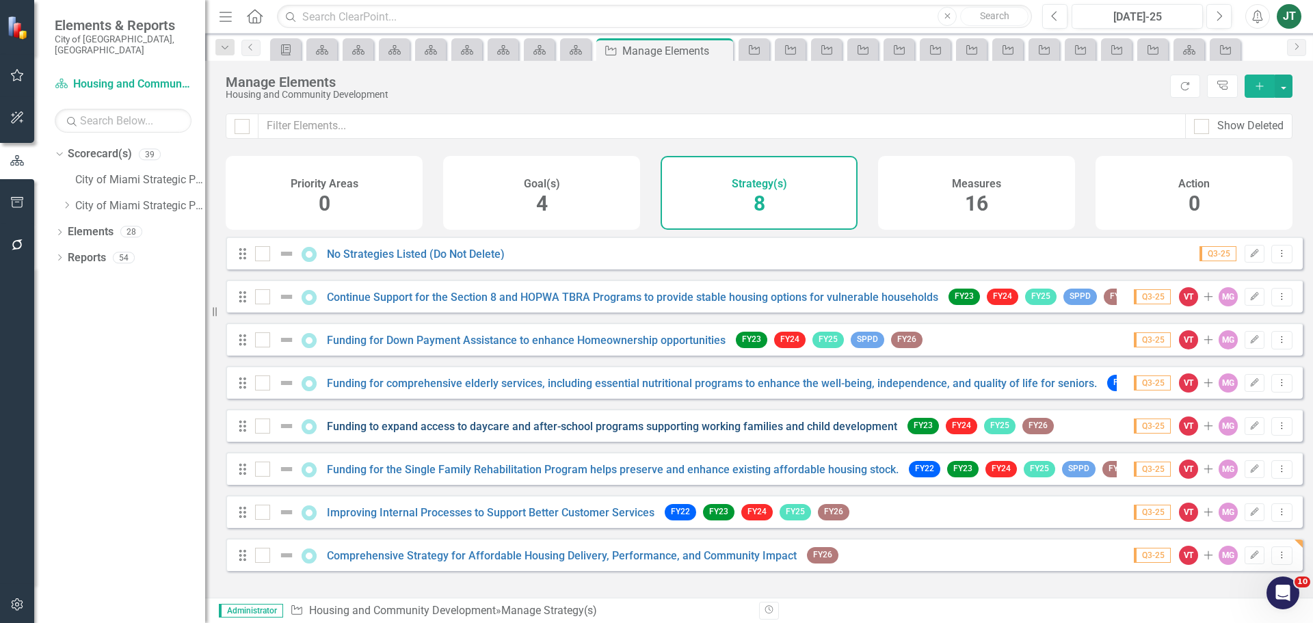
click at [413, 433] on link "Funding to expand access to daycare and after-school programs supporting workin…" at bounding box center [612, 426] width 570 height 13
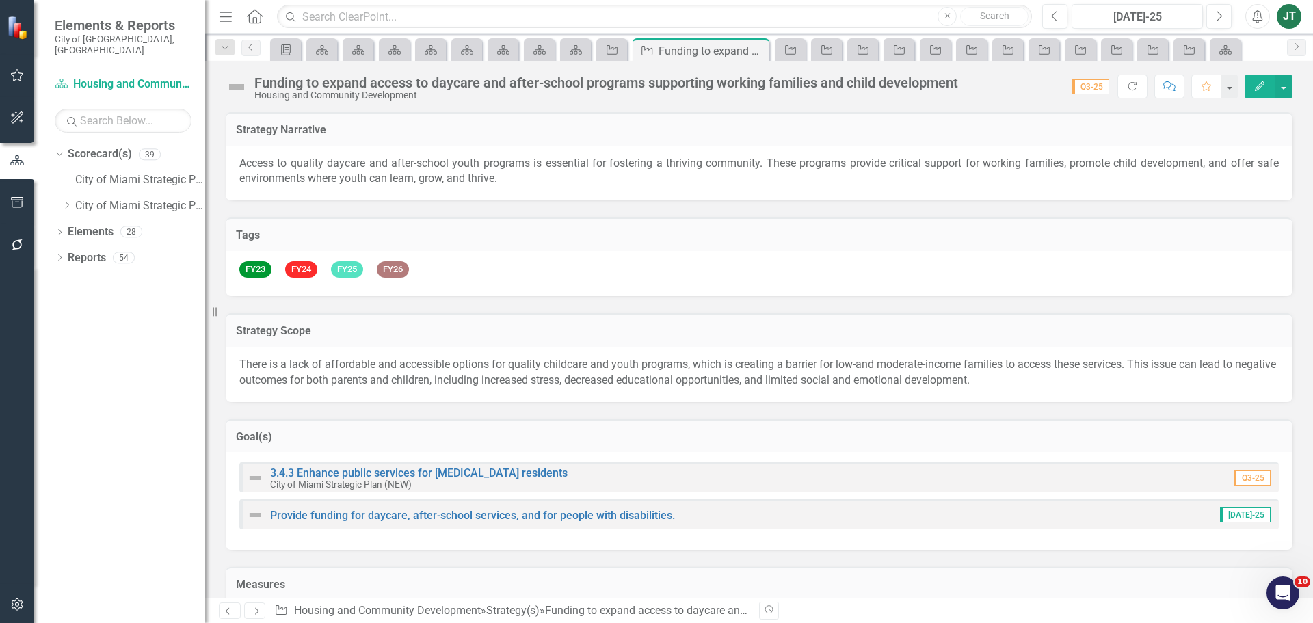
click at [1257, 88] on icon "Edit" at bounding box center [1259, 86] width 12 height 10
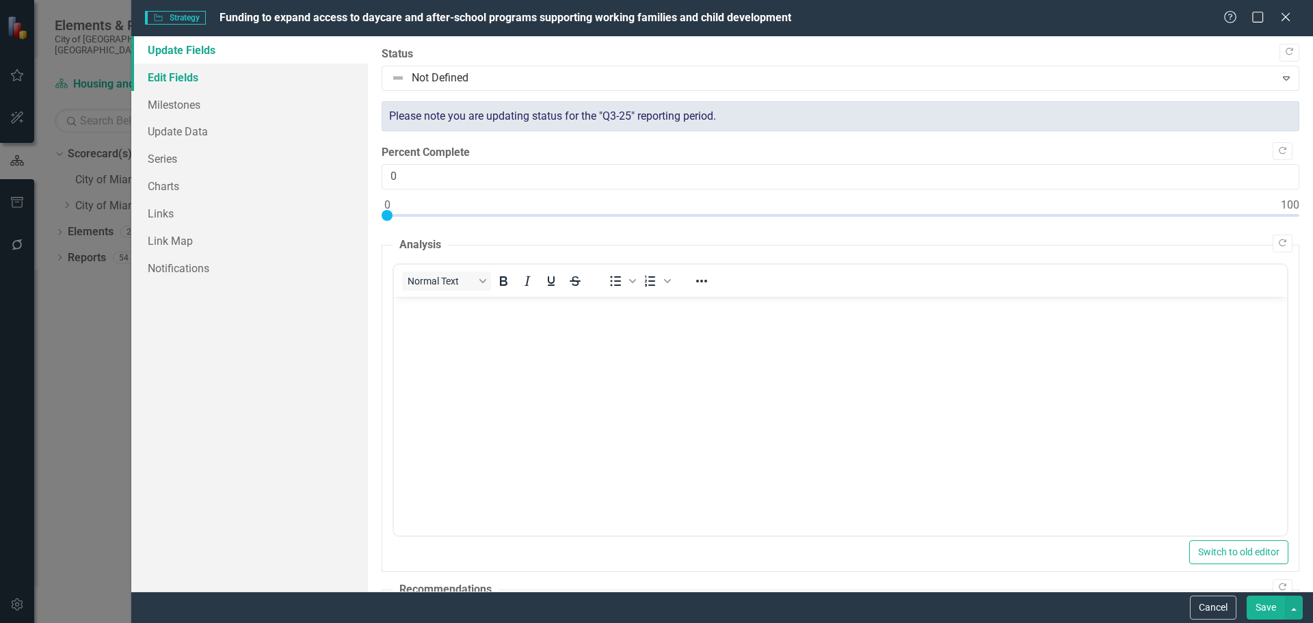
click at [228, 79] on link "Edit Fields" at bounding box center [249, 77] width 237 height 27
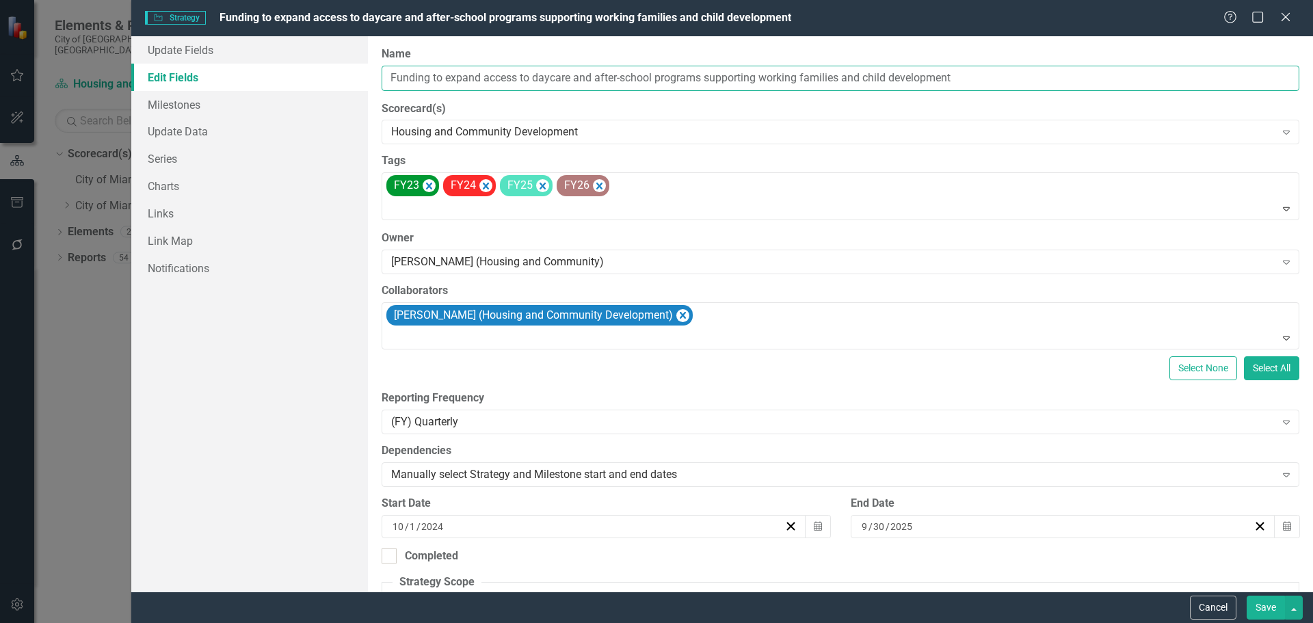
drag, startPoint x: 570, startPoint y: 79, endPoint x: 347, endPoint y: 79, distance: 222.2
click at [347, 79] on div "Update Fields Edit Fields Milestones Update Data Series Charts Links Link Map N…" at bounding box center [722, 313] width 1182 height 555
click at [1209, 607] on button "Cancel" at bounding box center [1213, 608] width 46 height 24
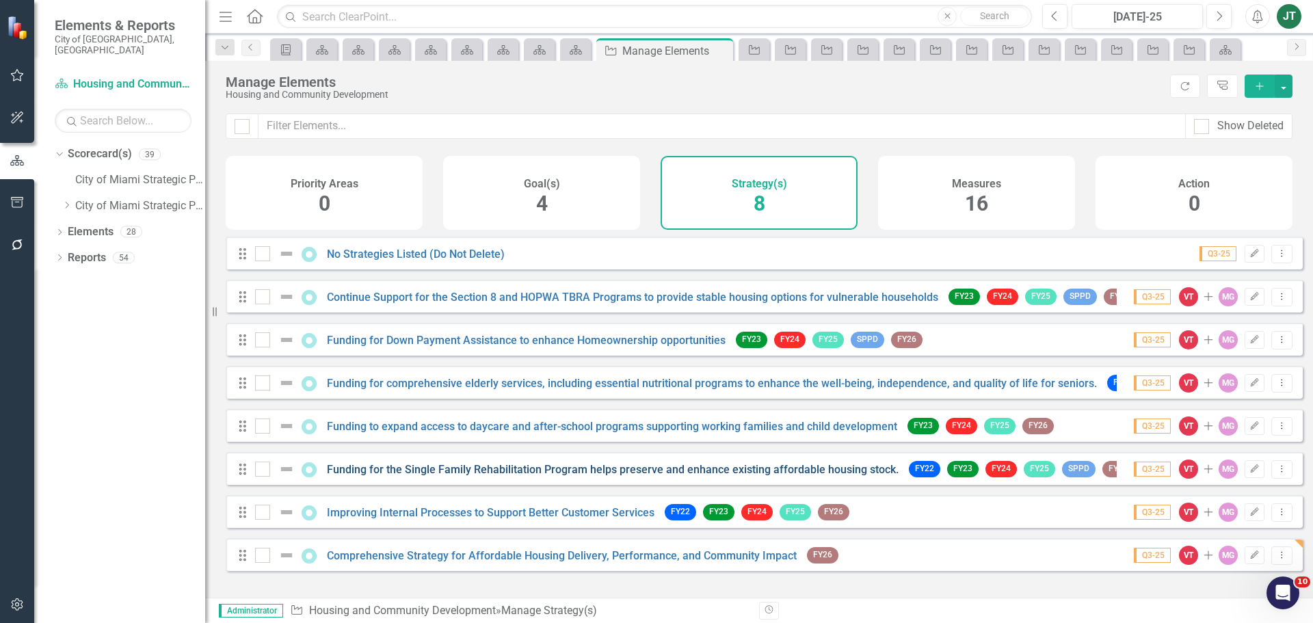
click at [400, 476] on link "Funding for the Single Family Rehabilitation Program helps preserve and enhance…" at bounding box center [613, 469] width 572 height 13
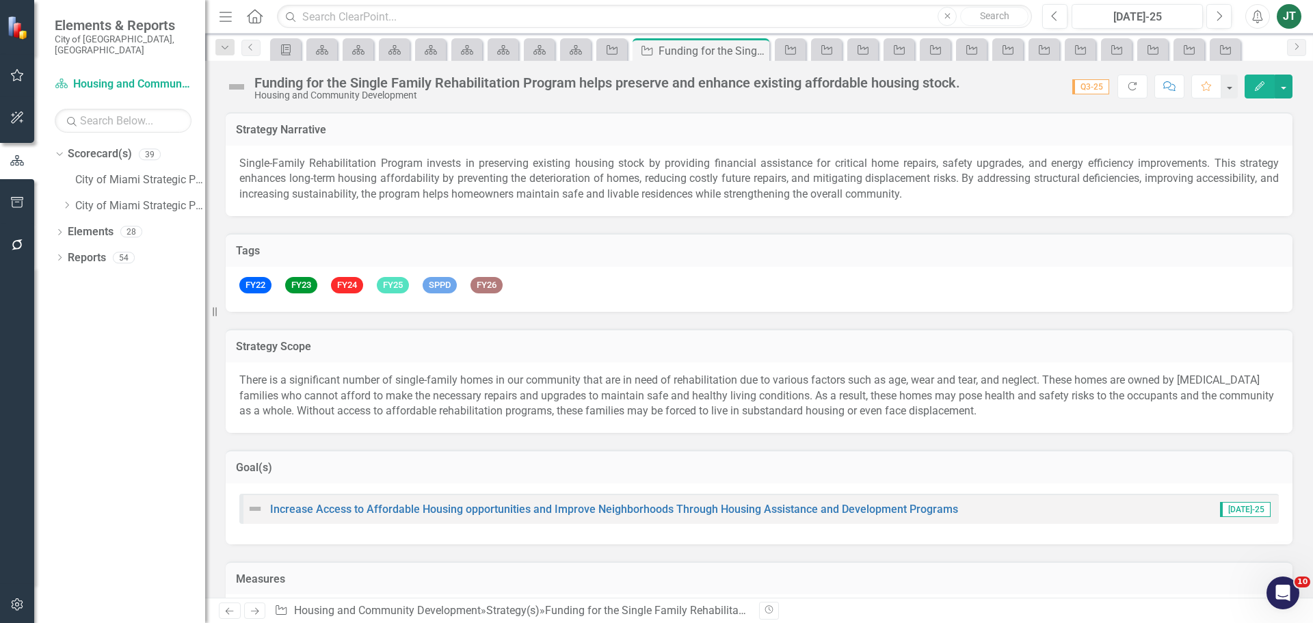
click at [343, 83] on div "Funding for the Single Family Rehabilitation Program helps preserve and enhance…" at bounding box center [607, 82] width 706 height 15
click at [447, 84] on div "Funding for the Single Family Rehabilitation Program helps preserve and enhance…" at bounding box center [607, 82] width 706 height 15
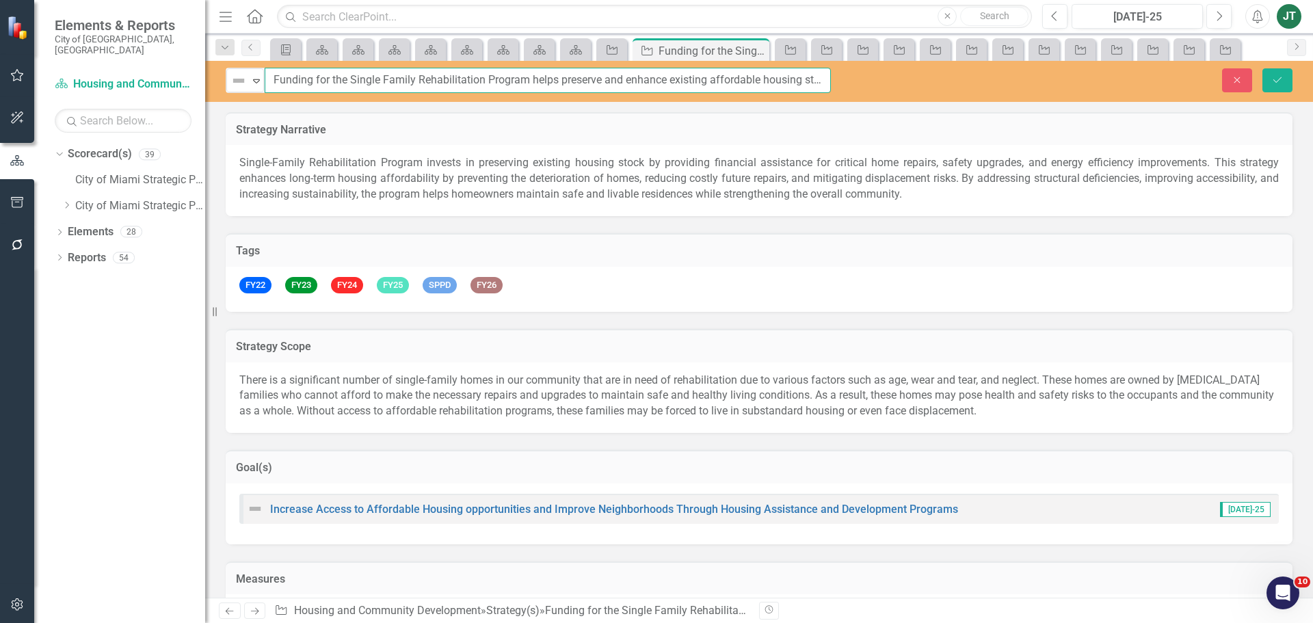
click at [494, 90] on input "Funding for the Single Family Rehabilitation Program helps preserve and enhance…" at bounding box center [548, 80] width 566 height 25
drag, startPoint x: 483, startPoint y: 78, endPoint x: 290, endPoint y: 79, distance: 192.8
click at [263, 79] on div "Not Defined Expand Funding for the Single Family Rehabilitation Program helps p…" at bounding box center [528, 80] width 605 height 25
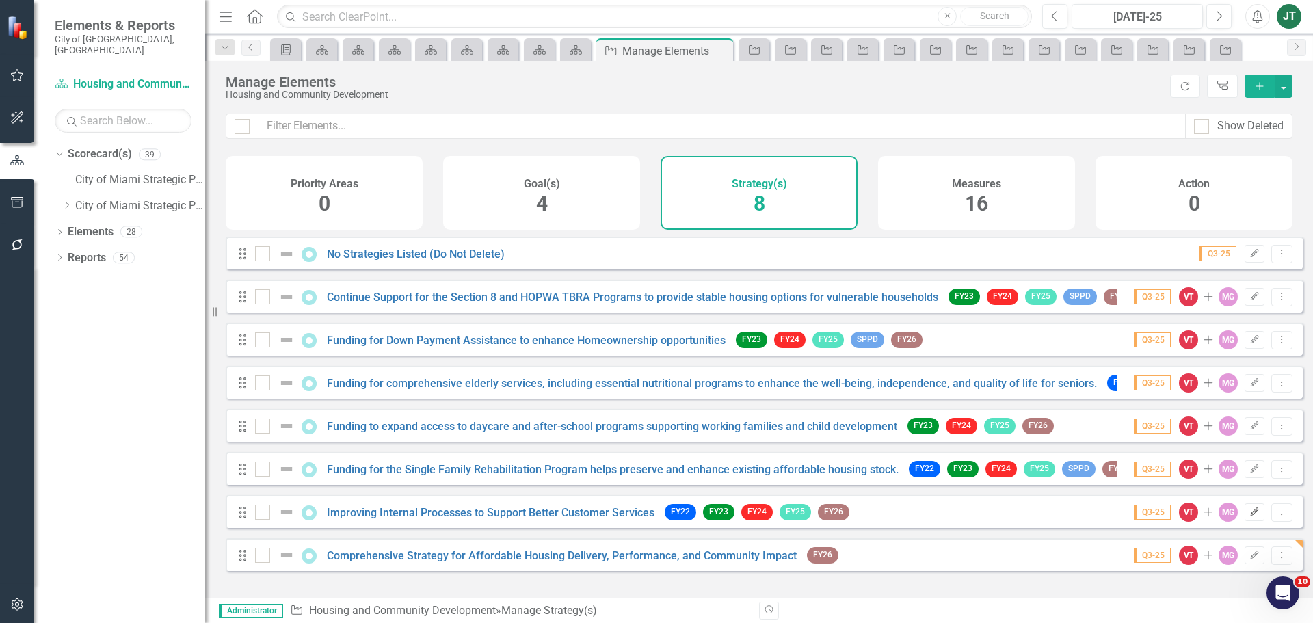
click at [1249, 516] on icon "Edit" at bounding box center [1254, 512] width 10 height 8
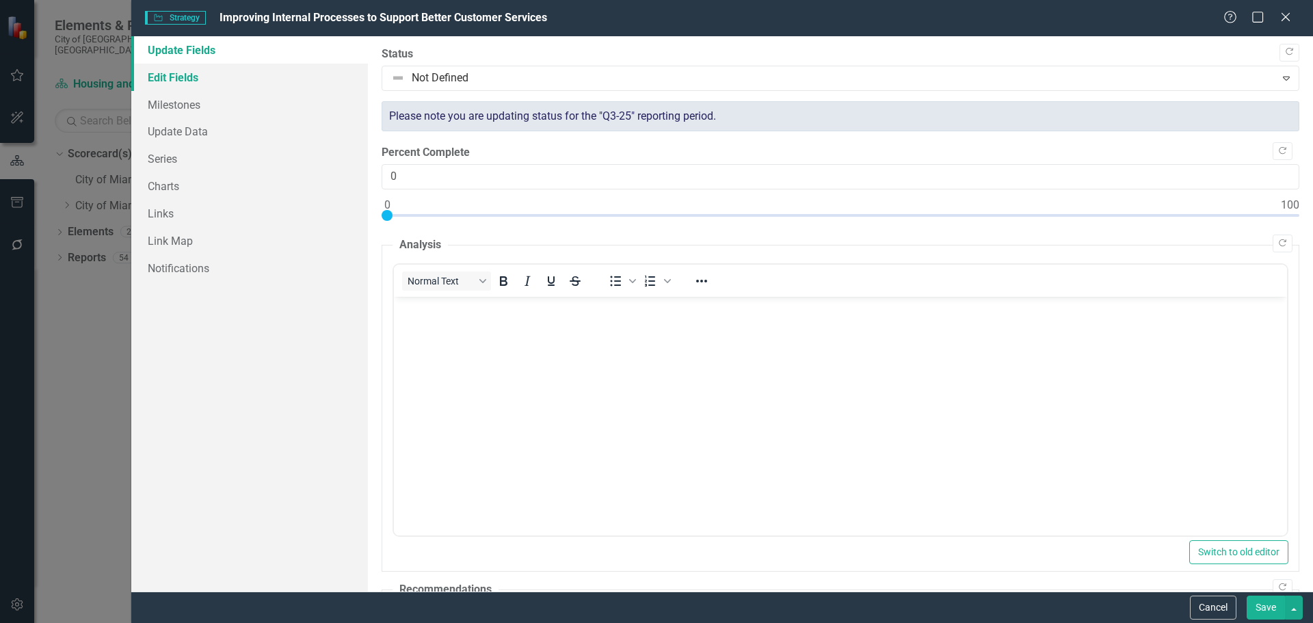
click at [223, 84] on link "Edit Fields" at bounding box center [249, 77] width 237 height 27
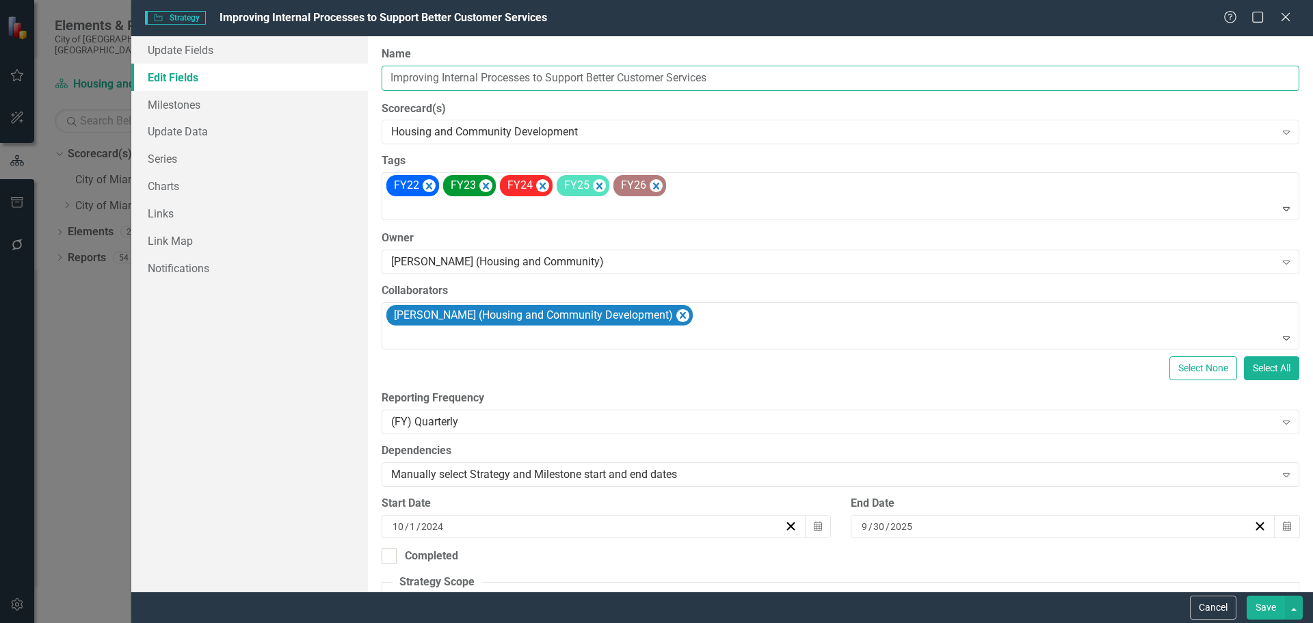
drag, startPoint x: 533, startPoint y: 76, endPoint x: 334, endPoint y: 72, distance: 198.3
click at [332, 72] on div "Update Fields Edit Fields Milestones Update Data Series Charts Links Link Map N…" at bounding box center [722, 313] width 1182 height 555
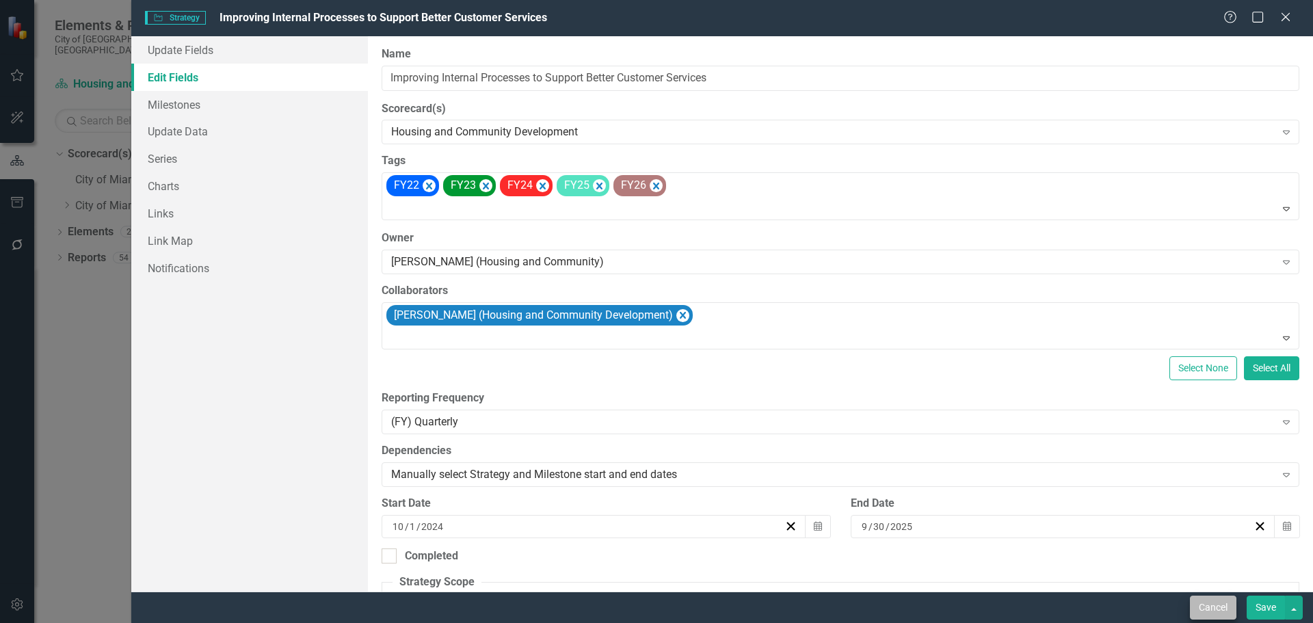
drag, startPoint x: 1113, startPoint y: 561, endPoint x: 1190, endPoint y: 612, distance: 92.4
click at [1137, 588] on div "ClearPoint Can Do More! How ClearPoint Can Help Close Enterprise plans can auto…" at bounding box center [840, 313] width 945 height 555
click at [1203, 611] on button "Cancel" at bounding box center [1213, 608] width 46 height 24
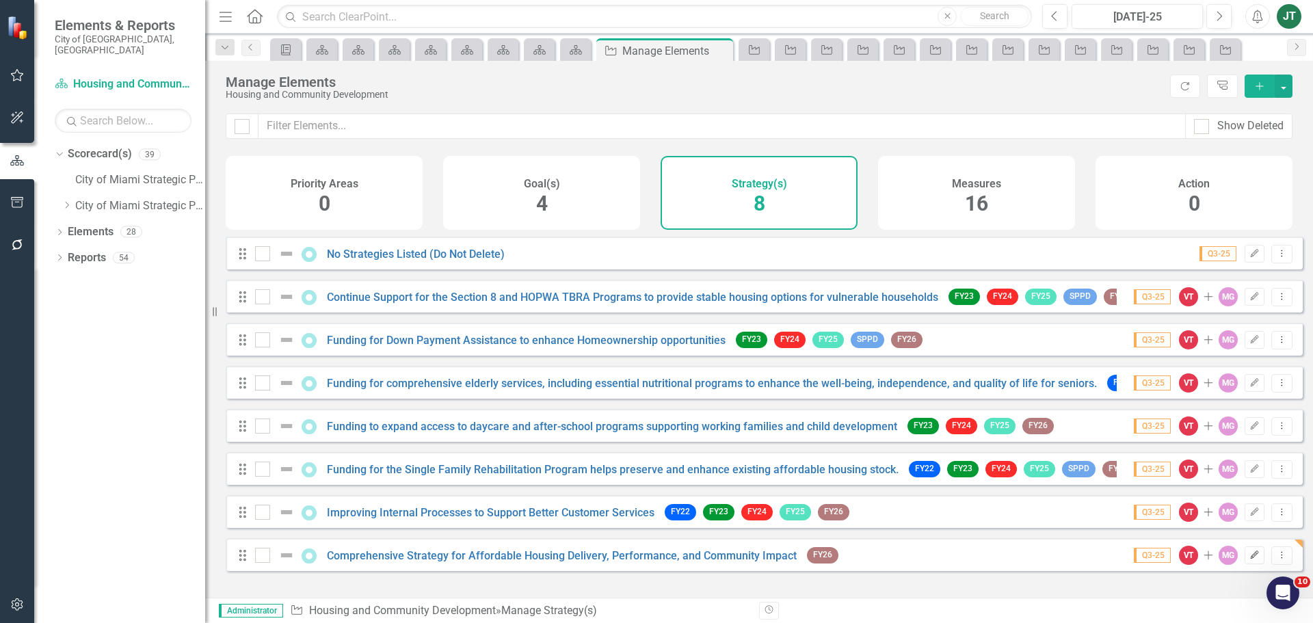
click at [1249, 559] on icon "Edit" at bounding box center [1254, 555] width 10 height 8
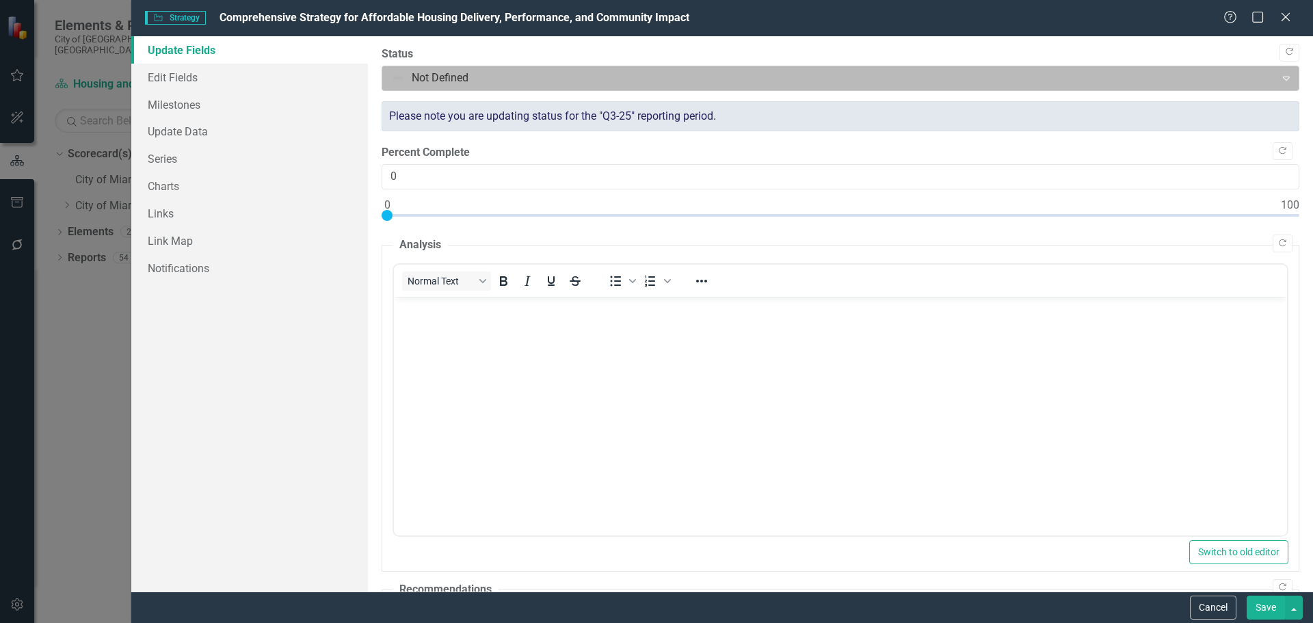
scroll to position [0, 0]
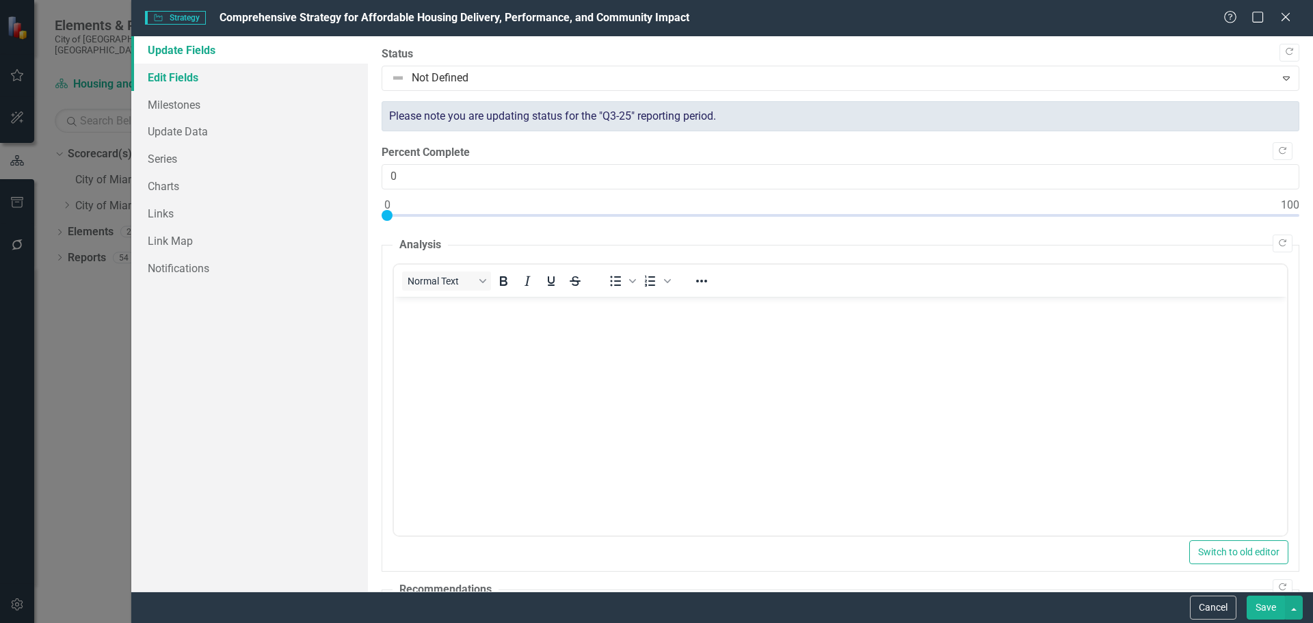
click at [228, 71] on link "Edit Fields" at bounding box center [249, 77] width 237 height 27
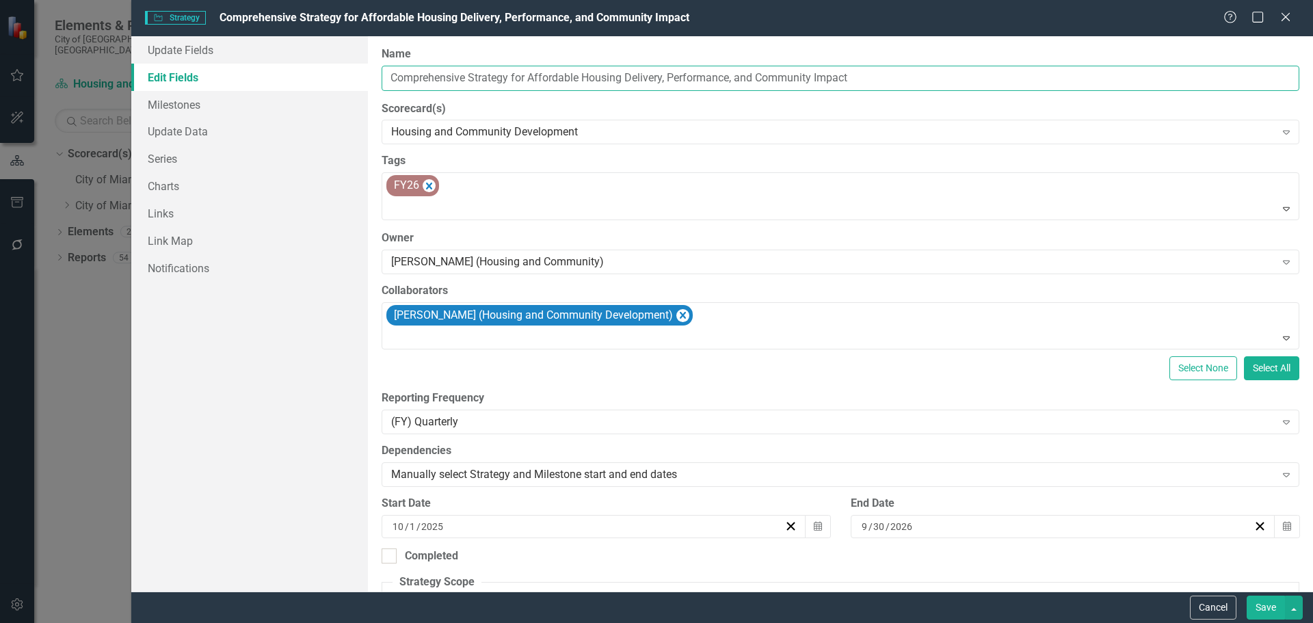
drag, startPoint x: 580, startPoint y: 77, endPoint x: 355, endPoint y: 74, distance: 225.0
click at [355, 74] on div "Update Fields Edit Fields Milestones Update Data Series Charts Links Link Map N…" at bounding box center [722, 313] width 1182 height 555
click at [1269, 617] on button "Save" at bounding box center [1266, 608] width 38 height 24
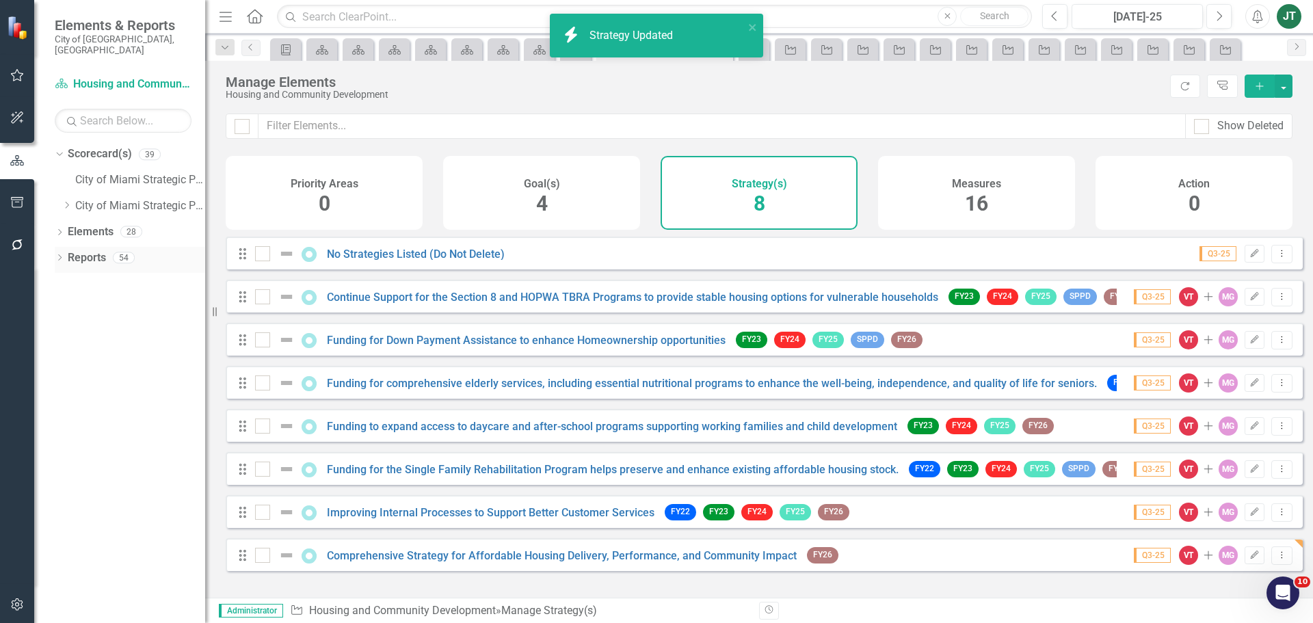
click at [75, 250] on link "Reports" at bounding box center [87, 258] width 38 height 16
